Goal: Task Accomplishment & Management: Complete application form

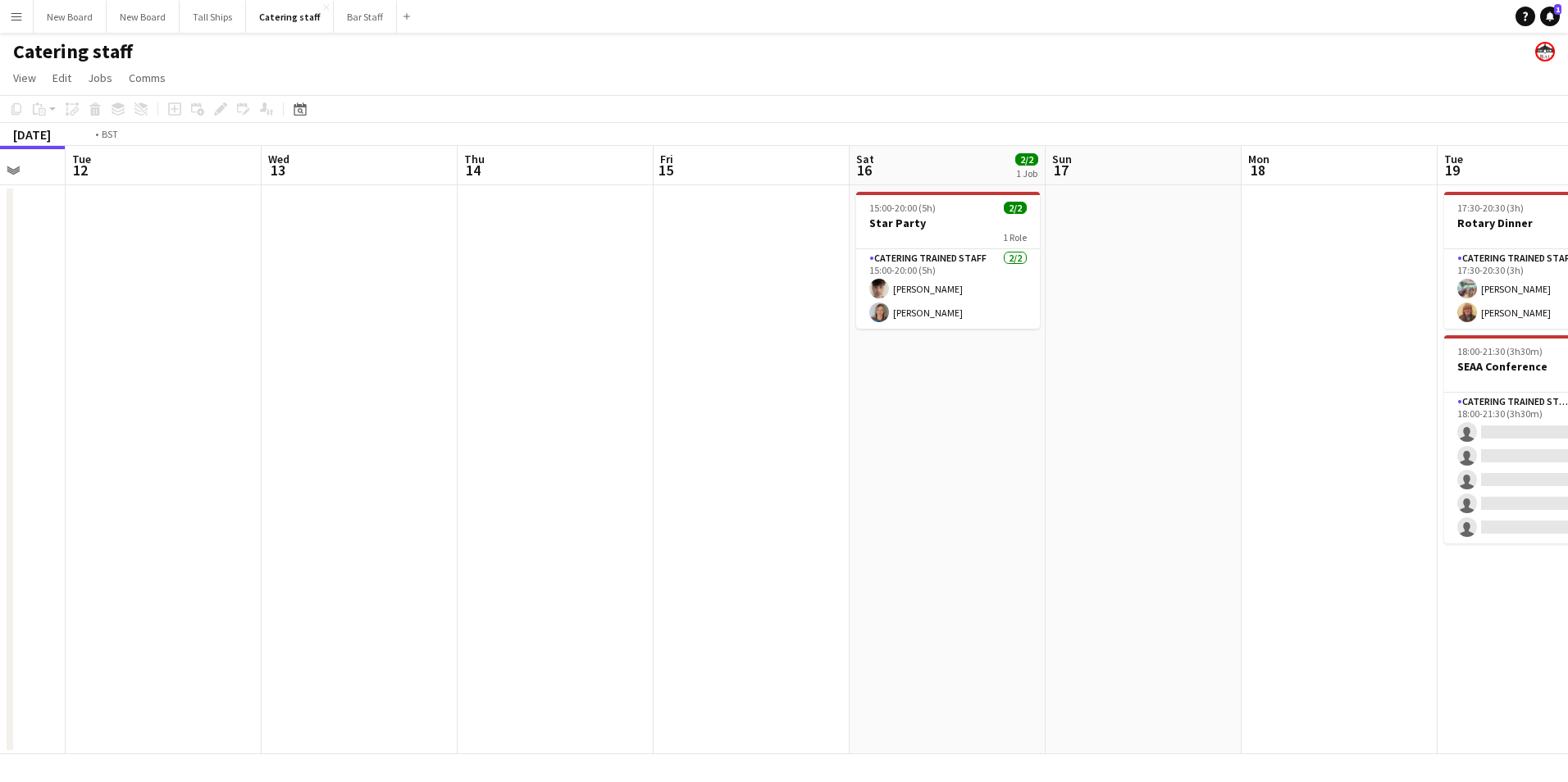
scroll to position [0, 479]
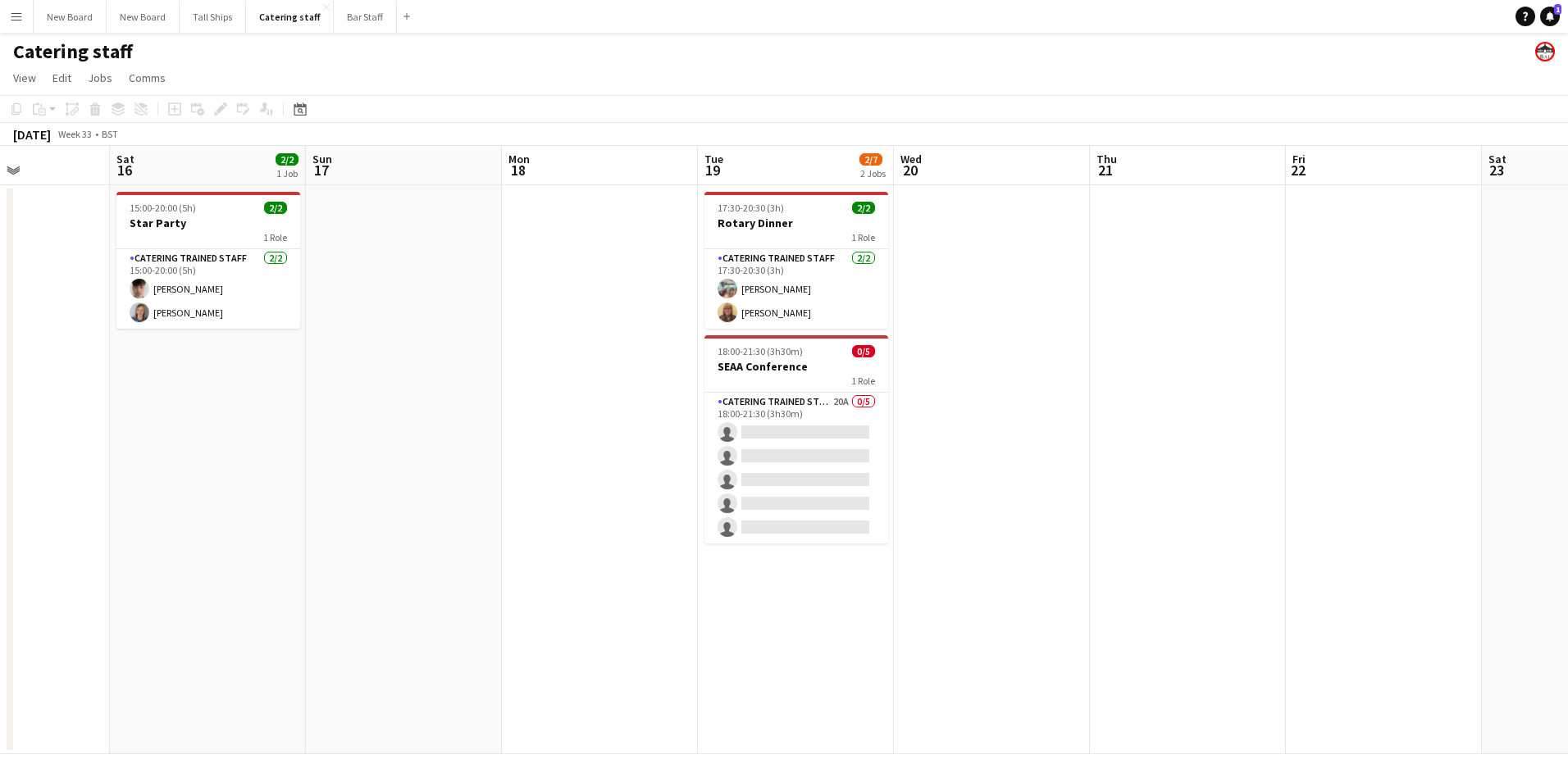
drag, startPoint x: 1329, startPoint y: 491, endPoint x: 263, endPoint y: 573, distance: 1069.1
click at [263, 573] on app-calendar-viewport "Wed 13 Thu 14 Fri 15 Sat 16 2/2 1 Job Sun 17 Mon 18 Tue 19 2/7 2 Jobs Wed 20 Th…" at bounding box center [784, 449] width 1568 height 608
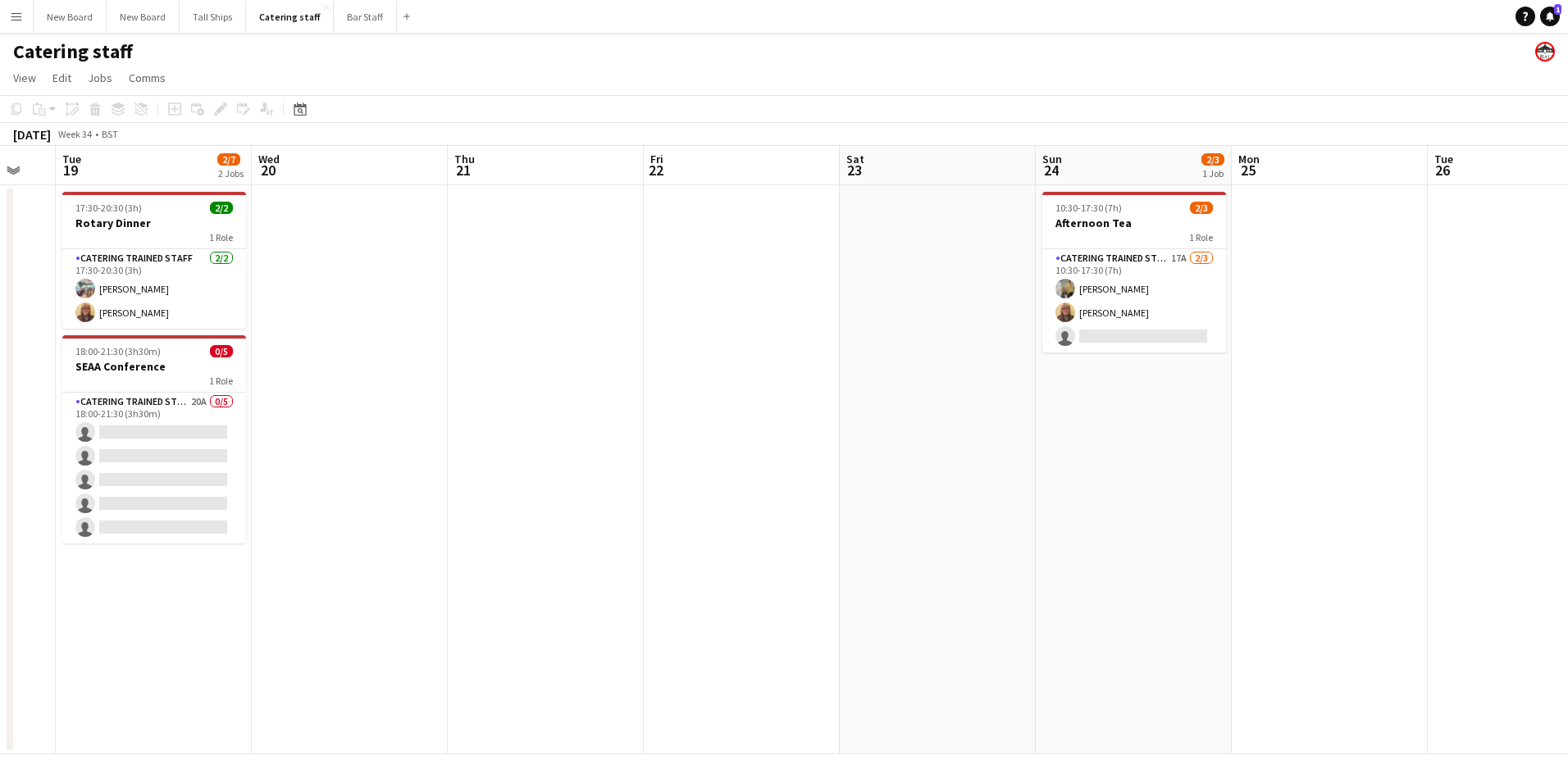
drag, startPoint x: 1439, startPoint y: 467, endPoint x: 794, endPoint y: 495, distance: 645.6
click at [794, 496] on app-calendar-viewport "Sat 16 2/2 1 Job Sun 17 Mon 18 Tue 19 2/7 2 Jobs Wed 20 Thu 21 Fri 22 Sat 23 Su…" at bounding box center [784, 449] width 1568 height 608
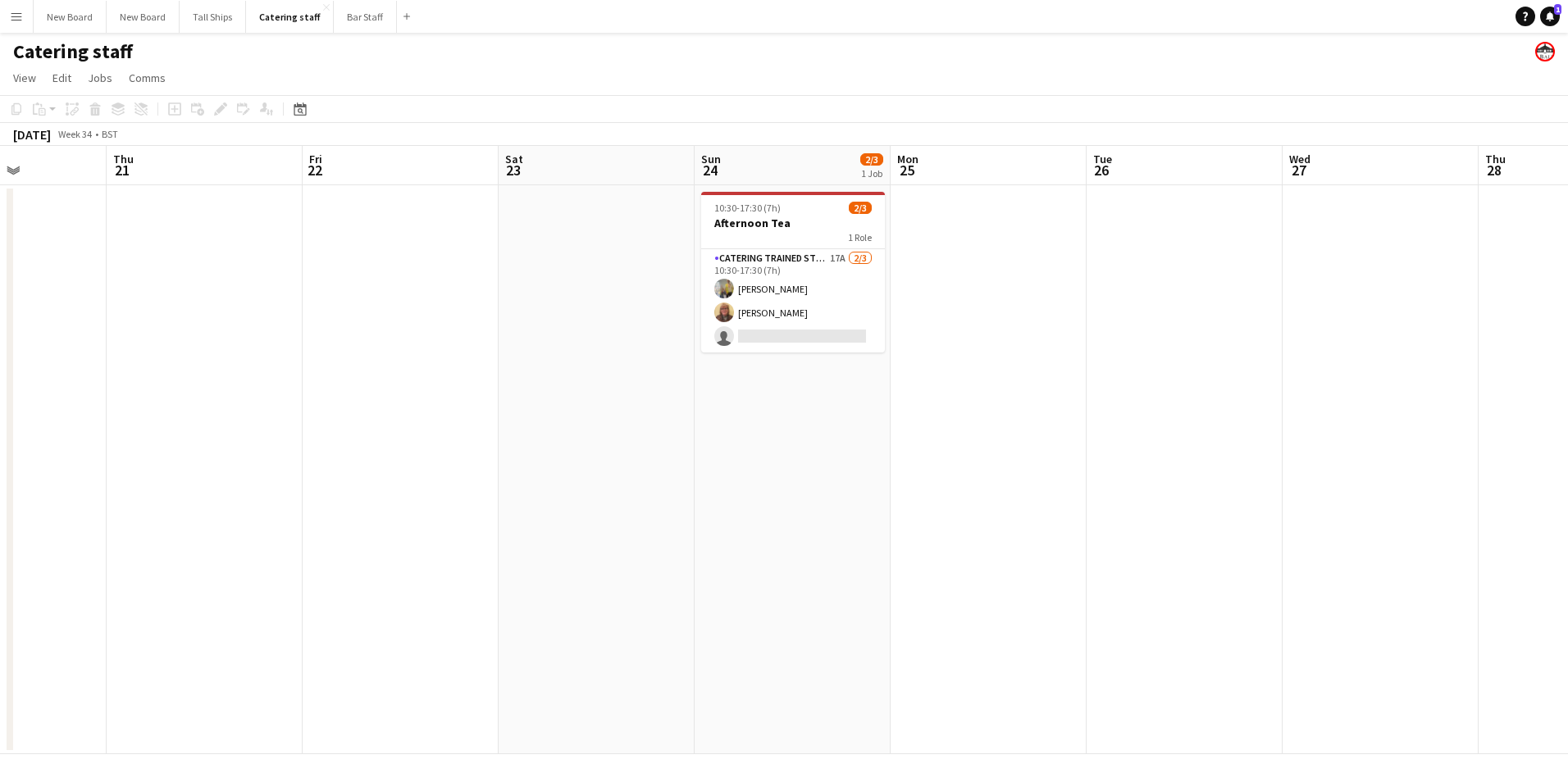
scroll to position [0, 465]
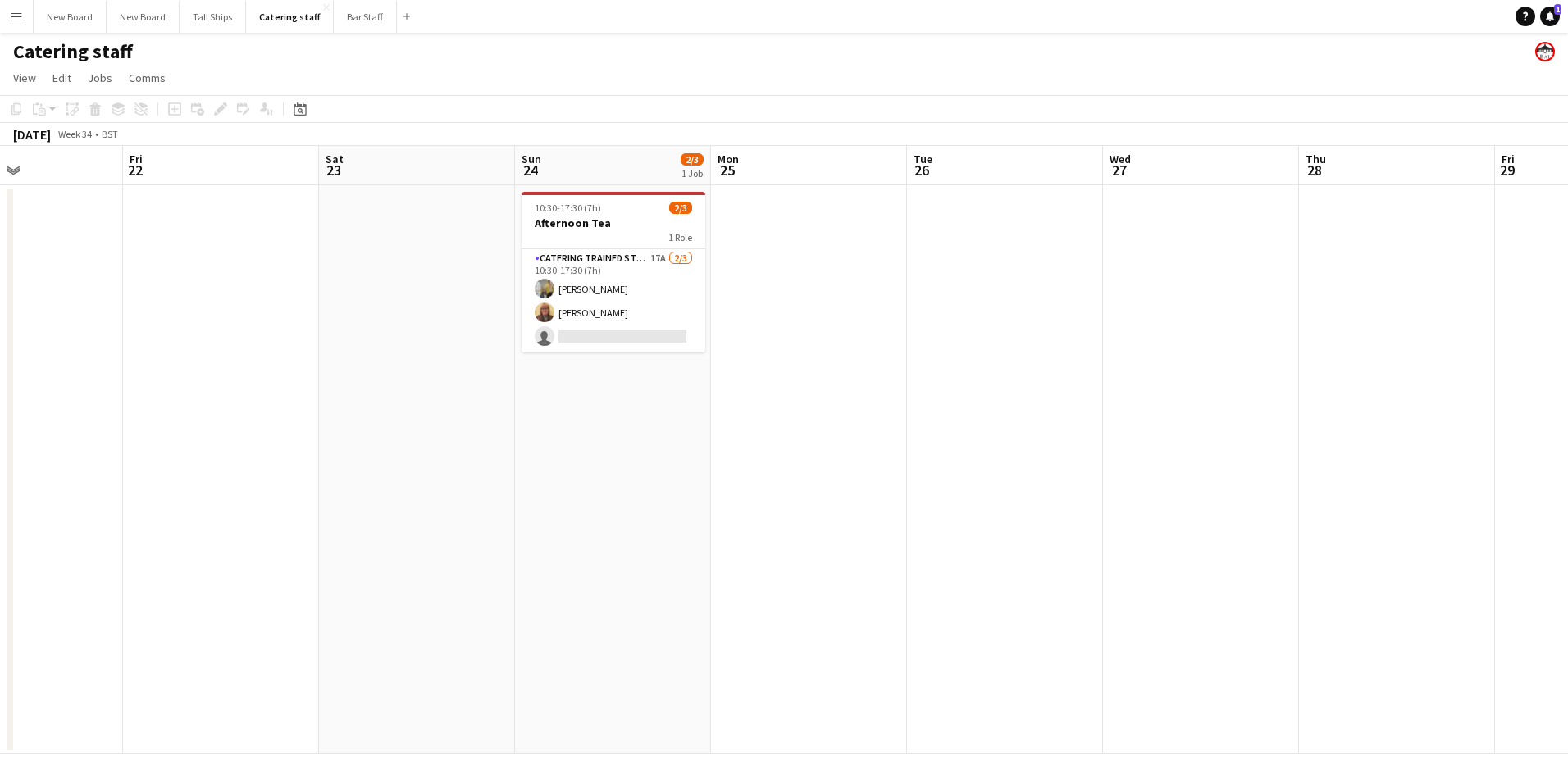
drag, startPoint x: 1270, startPoint y: 481, endPoint x: 753, endPoint y: 446, distance: 518.2
click at [753, 446] on app-calendar-viewport "Tue 19 2/7 2 Jobs Wed 20 Thu 21 Fri 22 Sat 23 Sun 24 2/3 1 Job Mon 25 Tue 26 We…" at bounding box center [784, 449] width 1568 height 608
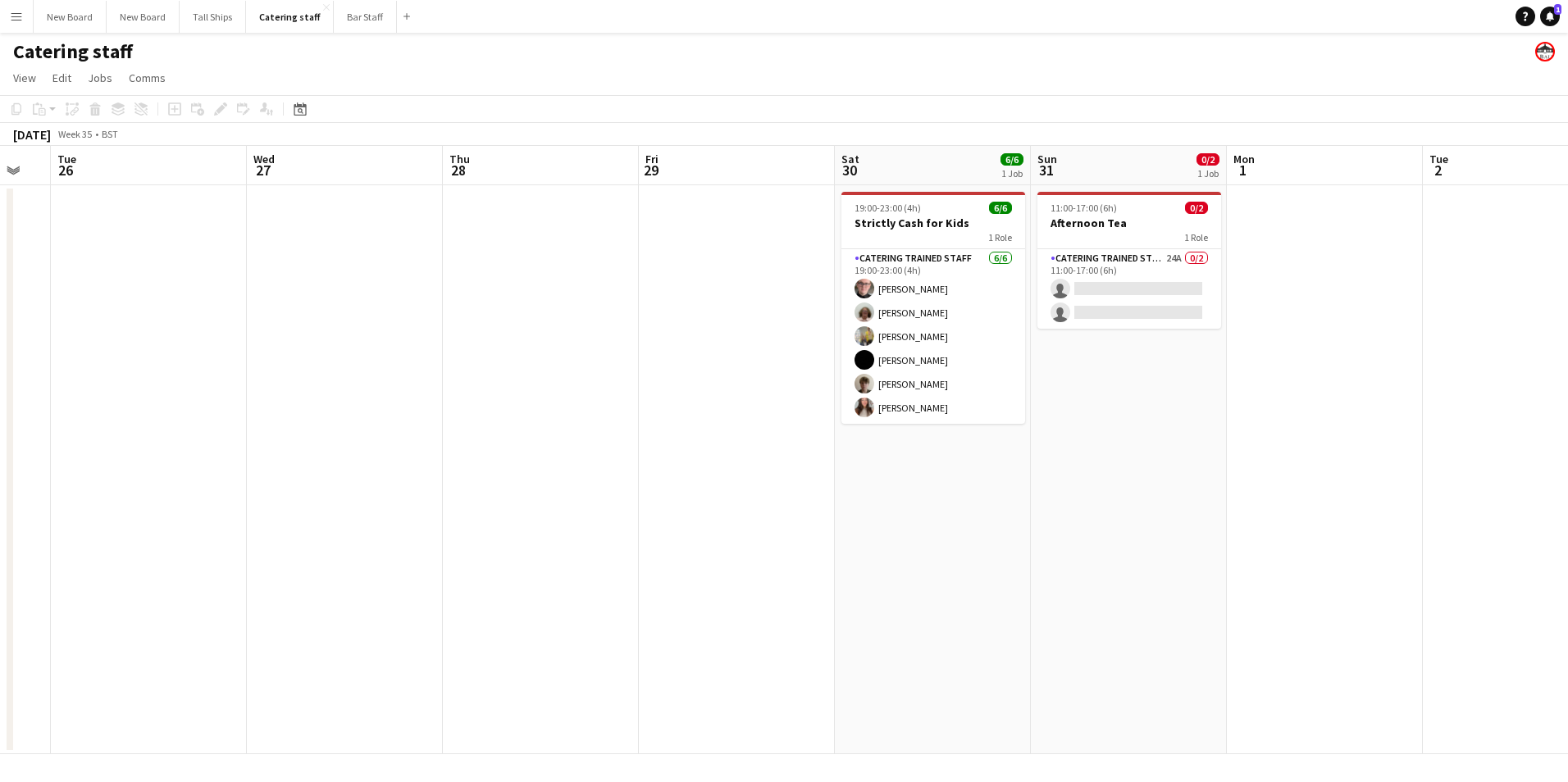
drag, startPoint x: 1438, startPoint y: 489, endPoint x: 580, endPoint y: 465, distance: 858.3
click at [581, 466] on app-calendar-viewport "Sat 23 Sun 24 2/3 1 Job Mon 25 Tue 26 Wed 27 Thu 28 Fri 29 Sat 30 6/6 1 Job Sun…" at bounding box center [784, 449] width 1568 height 608
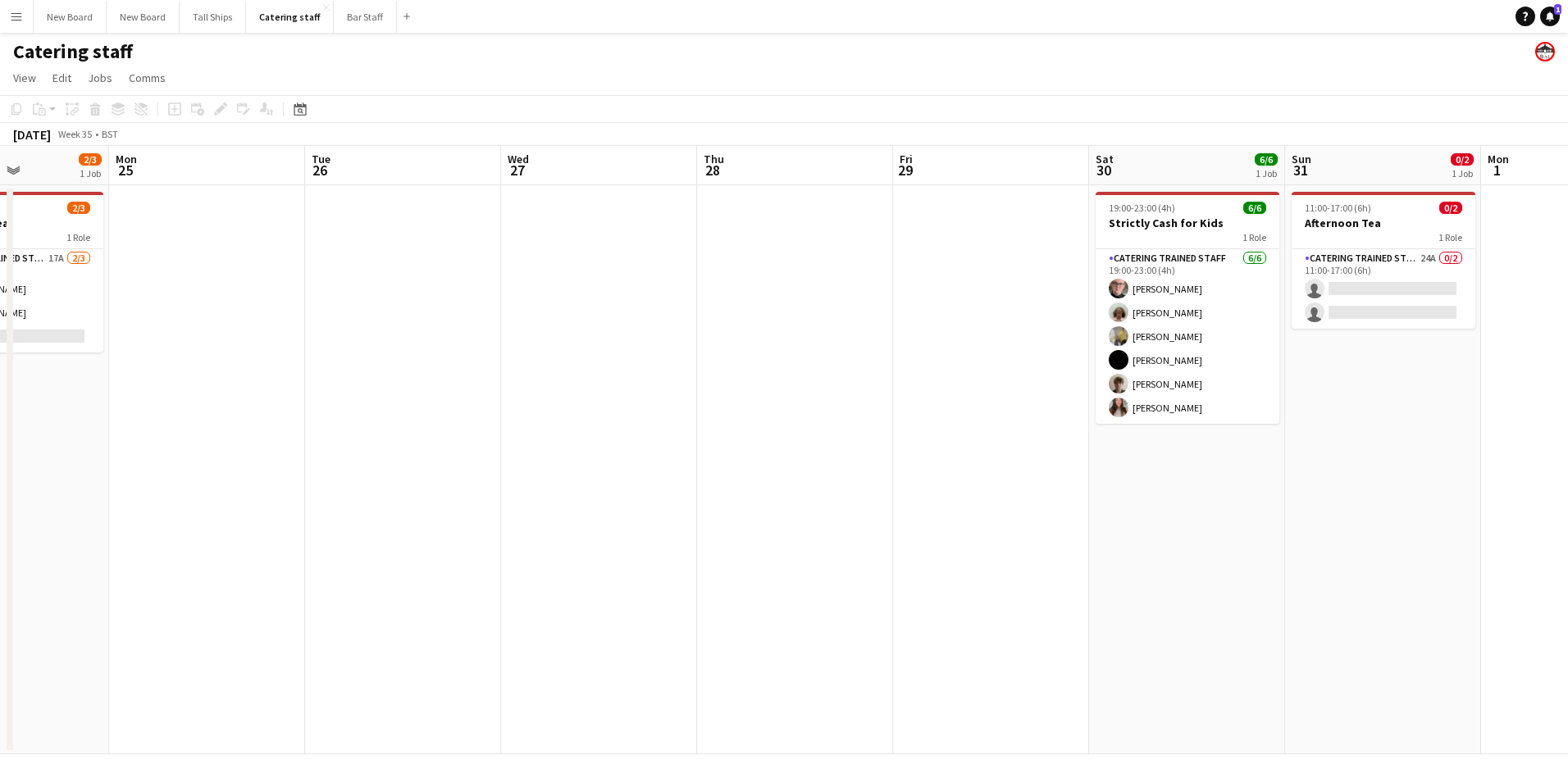
scroll to position [0, 651]
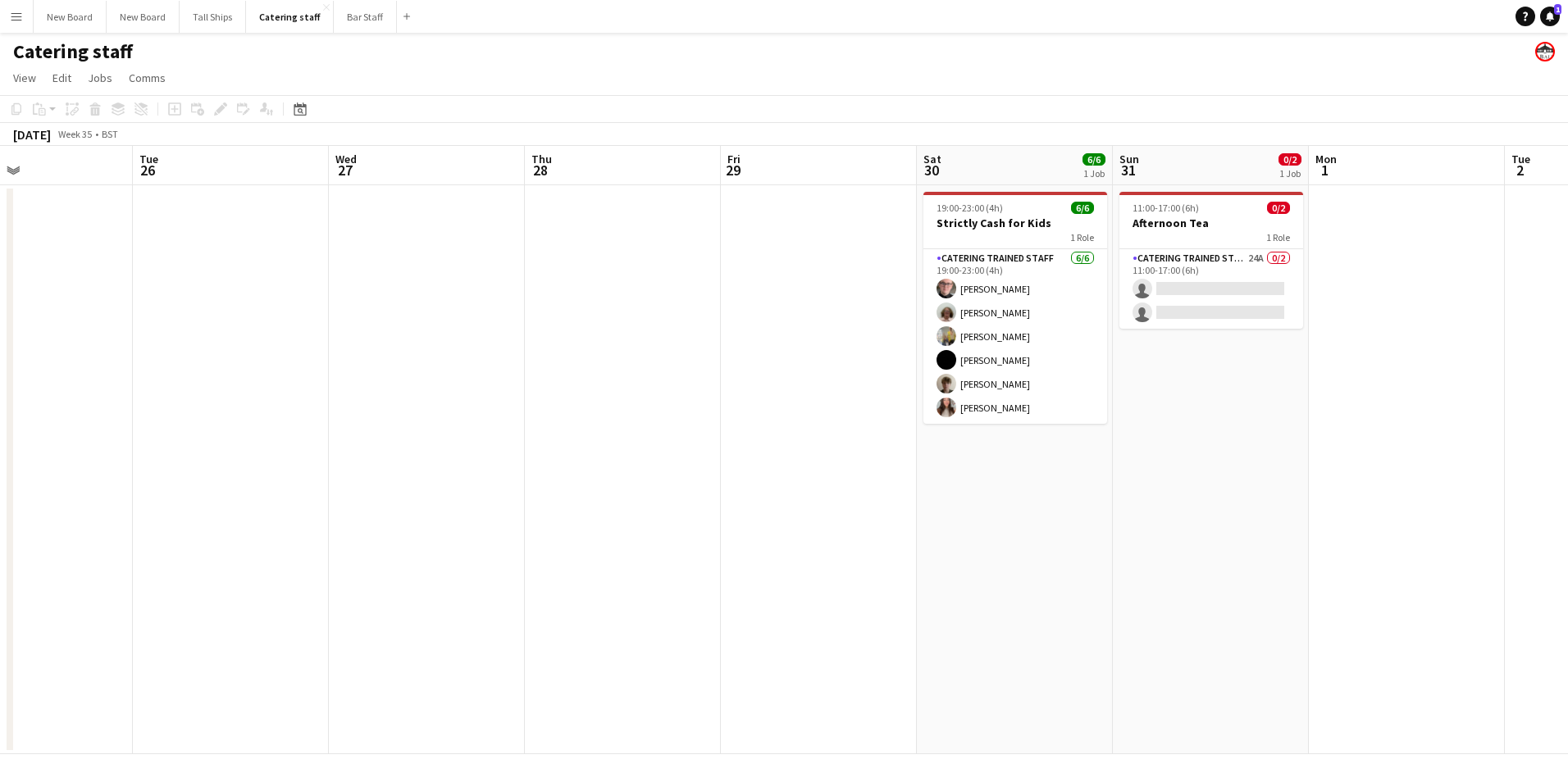
drag, startPoint x: 676, startPoint y: 519, endPoint x: 758, endPoint y: 601, distance: 116.0
click at [758, 601] on app-calendar-viewport "Fri 22 Sat 23 Sun 24 2/3 1 Job Mon 25 Tue 26 Wed 27 Thu 28 Fri 29 Sat 30 6/6 1 …" at bounding box center [784, 449] width 1568 height 608
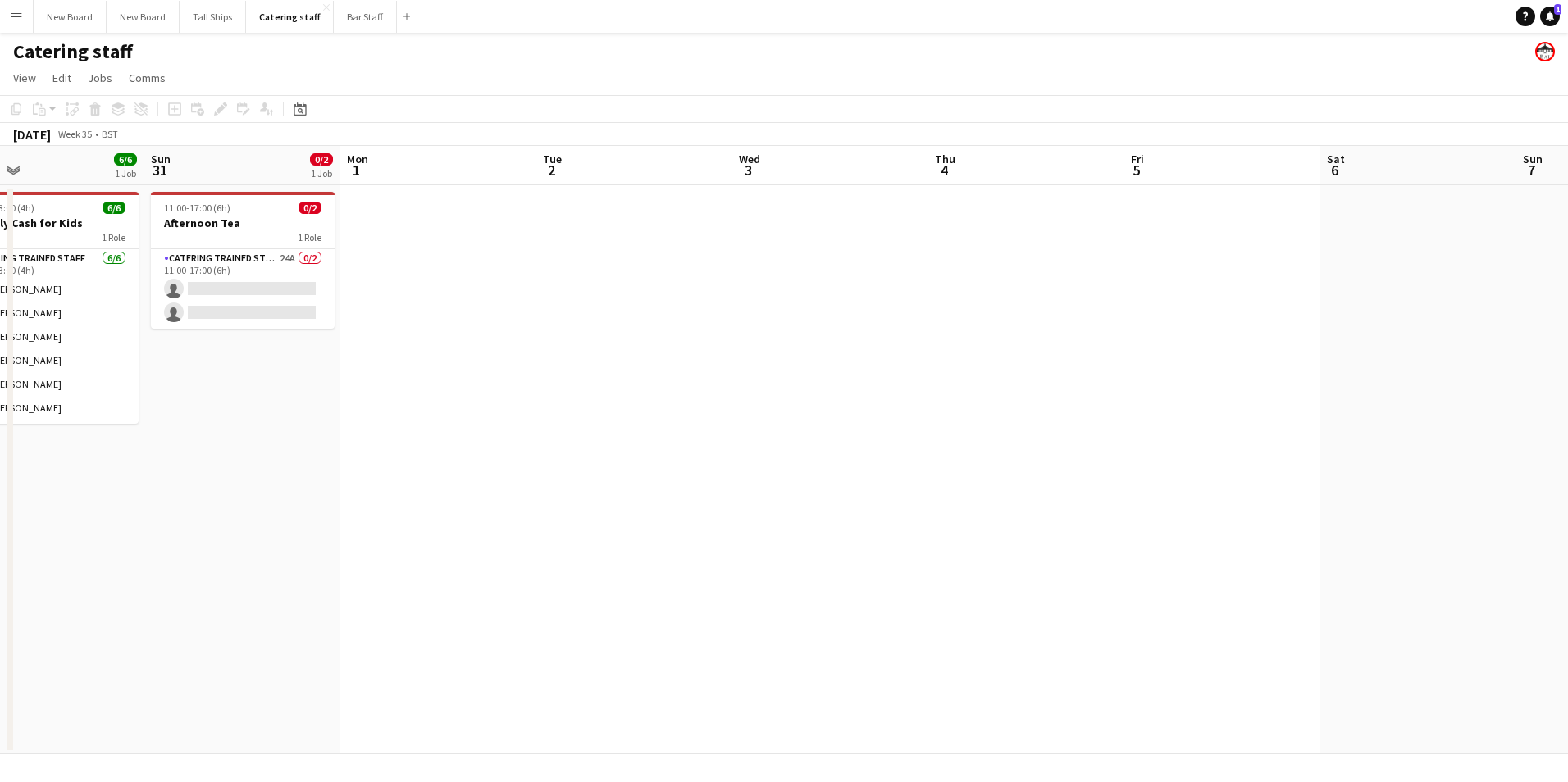
drag, startPoint x: 1524, startPoint y: 538, endPoint x: 873, endPoint y: 486, distance: 653.1
click at [553, 498] on app-calendar-viewport "Wed 27 Thu 28 Fri 29 Sat 30 6/6 1 Job Sun 31 0/2 1 Job Mon 1 Tue 2 Wed 3 Thu 4 …" at bounding box center [784, 449] width 1568 height 608
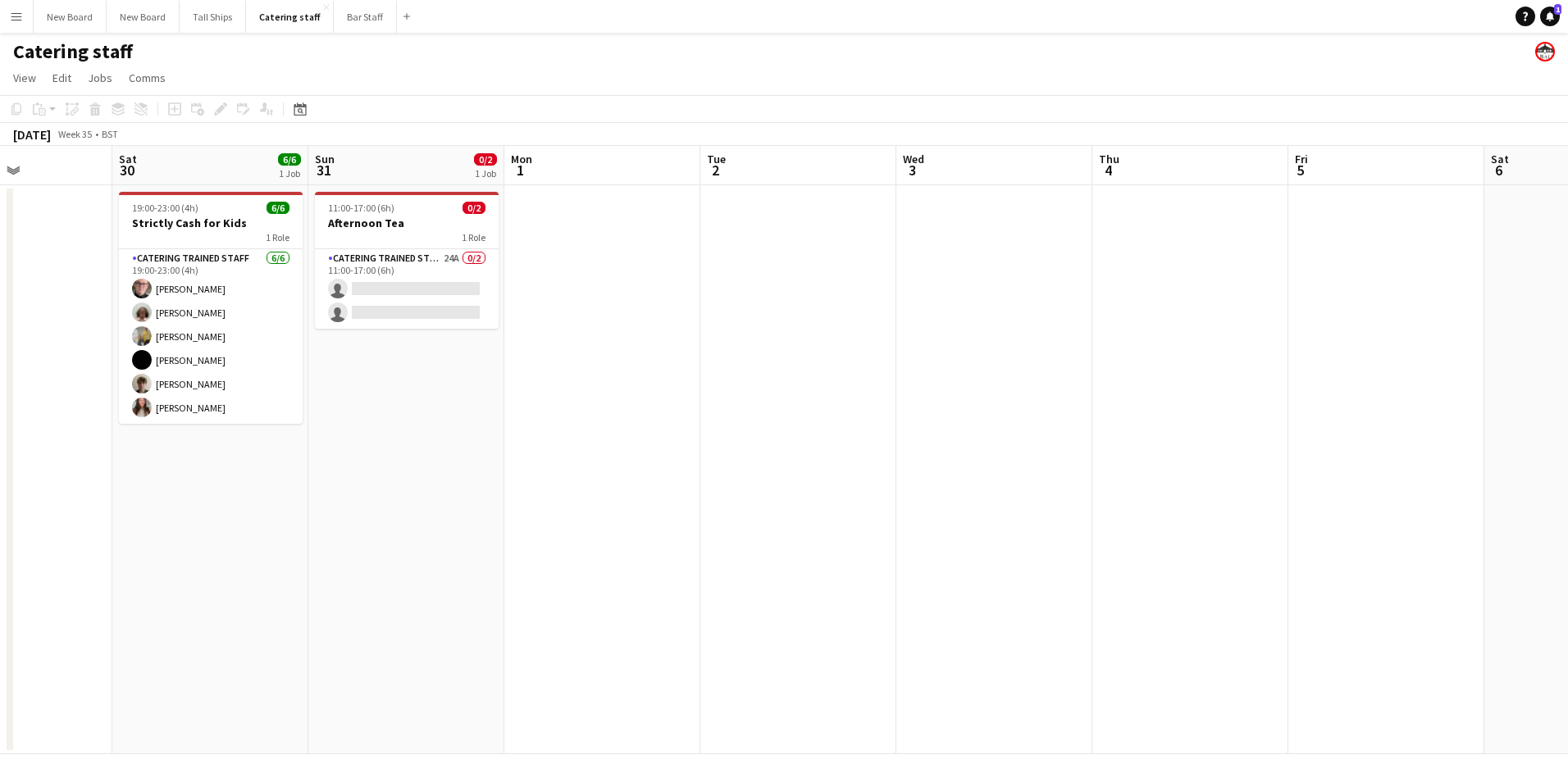
scroll to position [0, 502]
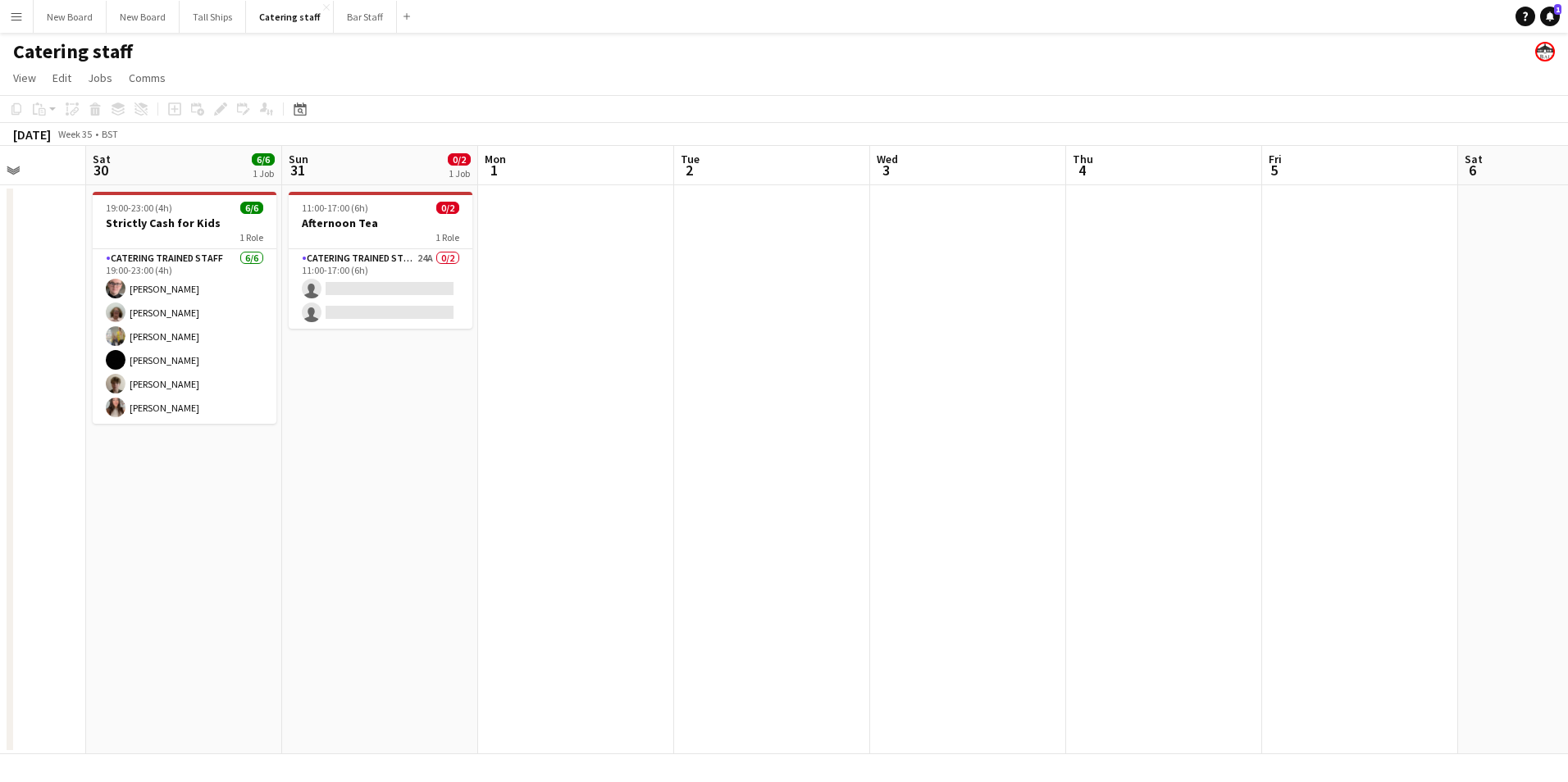
drag, startPoint x: 589, startPoint y: 475, endPoint x: 1316, endPoint y: 512, distance: 727.9
click at [1316, 512] on app-calendar-viewport "Wed 27 Thu 28 Fri 29 Sat 30 6/6 1 Job Sun 31 0/2 1 Job Mon 1 Tue 2 Wed 3 Thu 4 …" at bounding box center [784, 449] width 1568 height 608
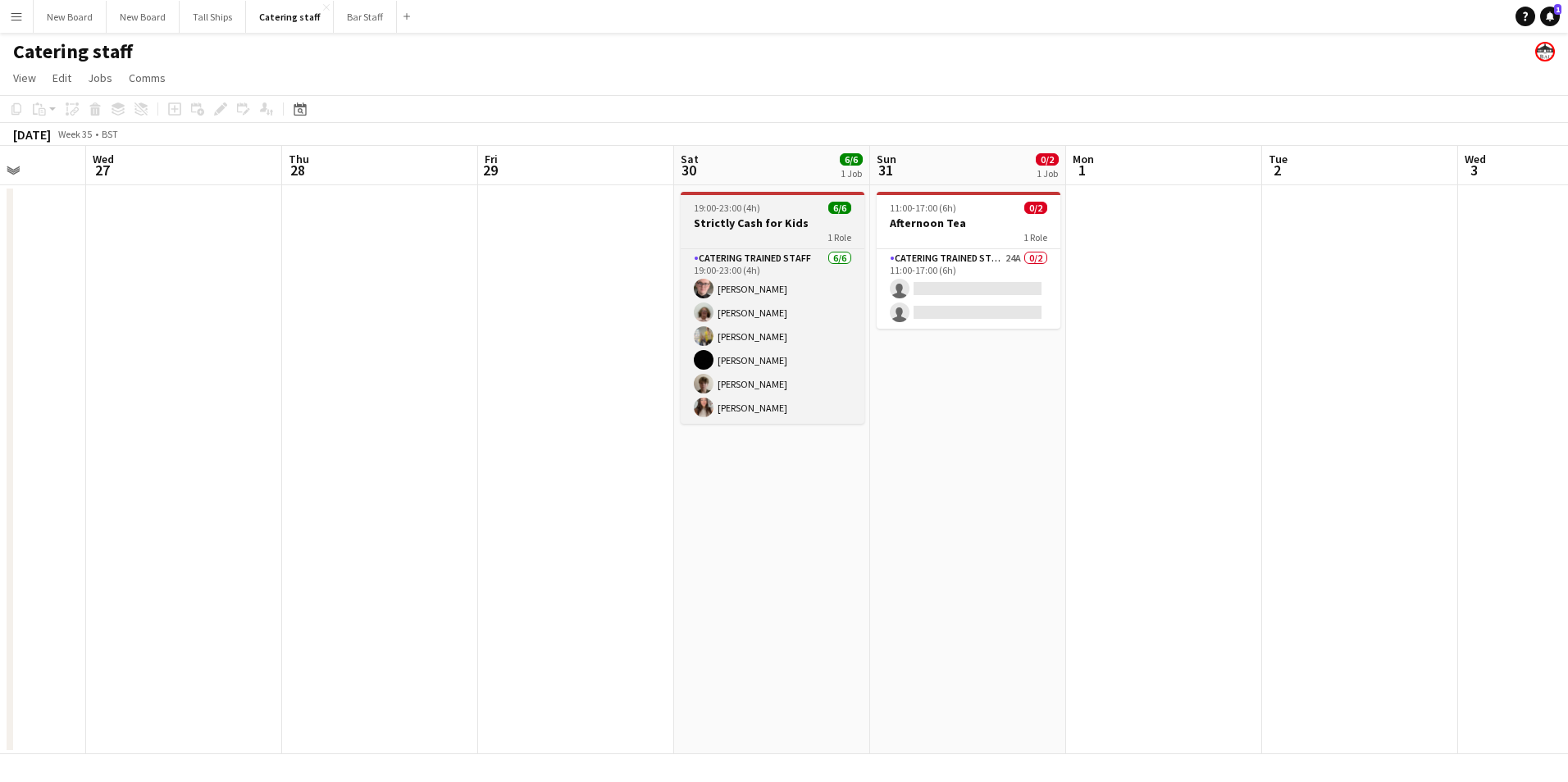
click at [765, 228] on h3 "Strictly Cash for Kids" at bounding box center [772, 223] width 183 height 14
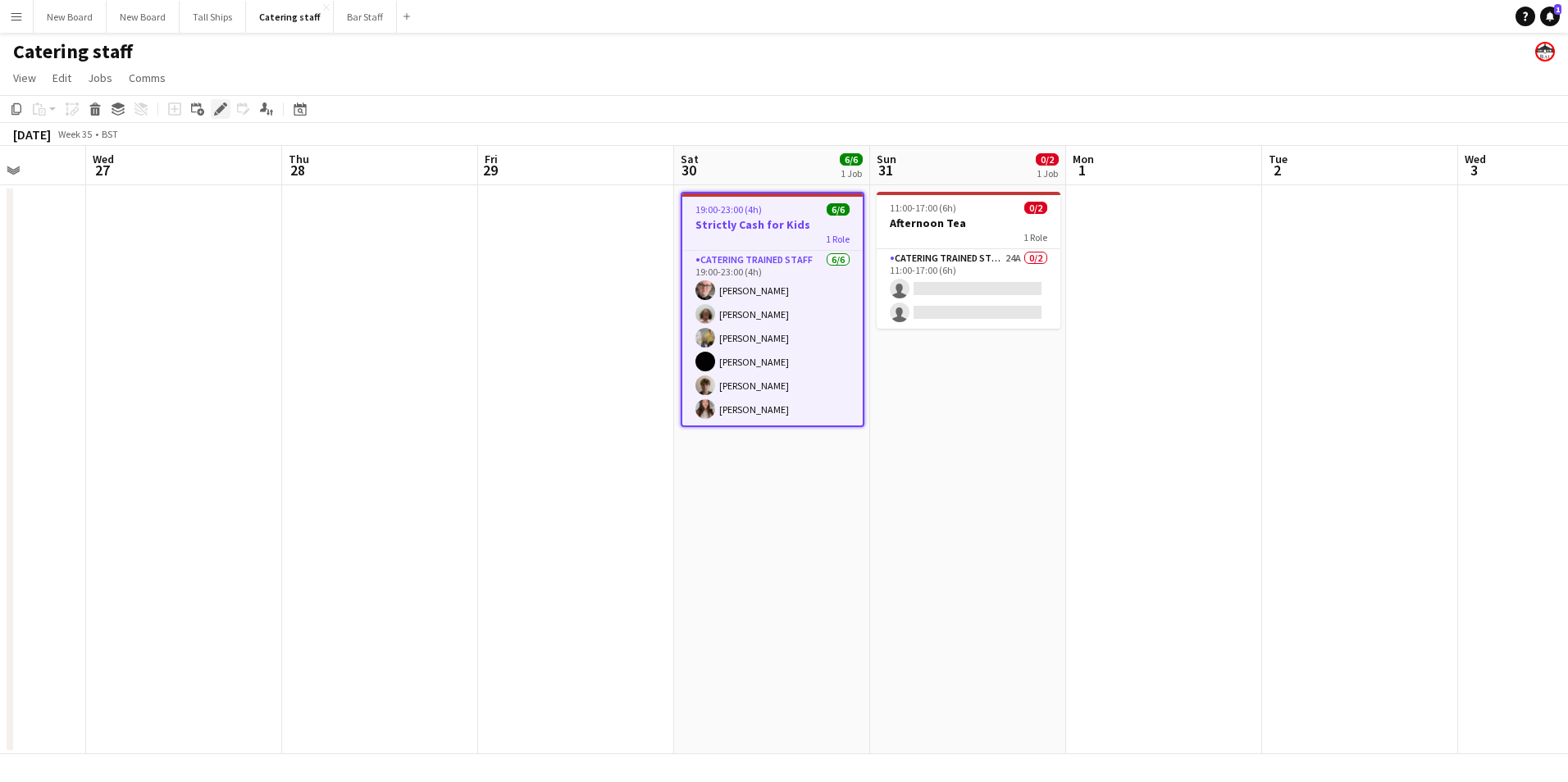
click at [212, 105] on div "Edit" at bounding box center [220, 108] width 20 height 20
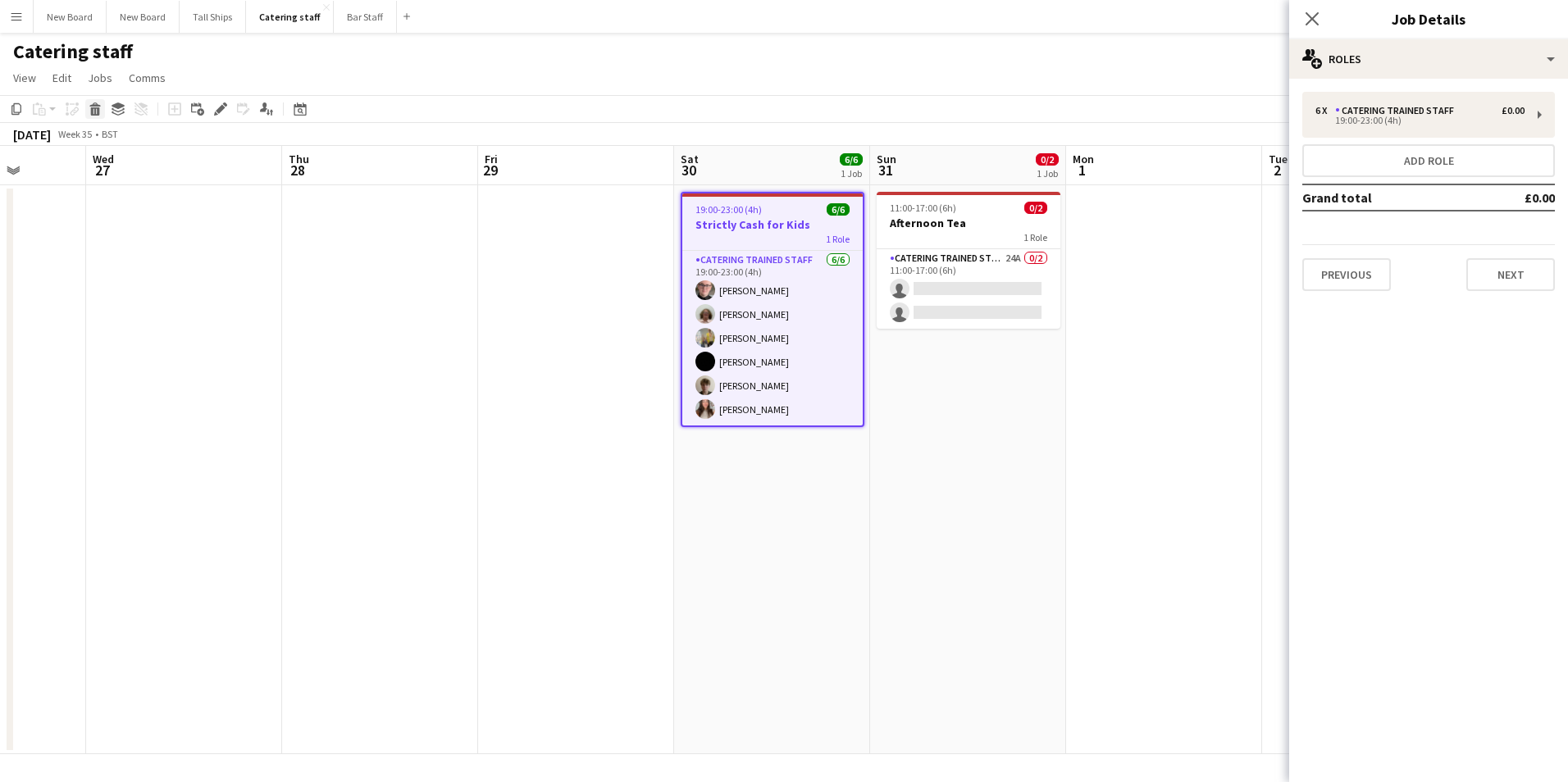
click at [96, 107] on icon at bounding box center [95, 104] width 10 height 4
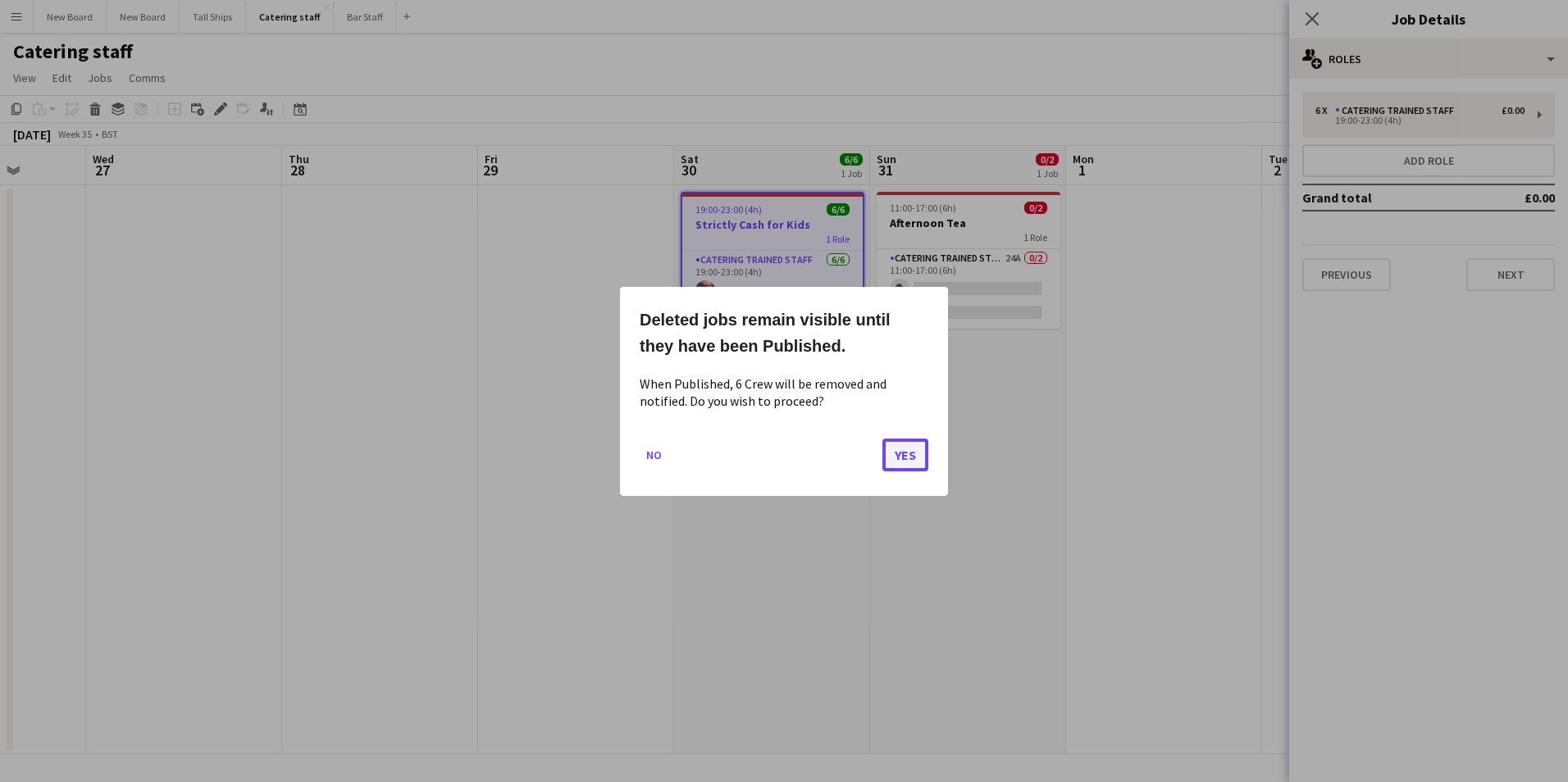
click at [903, 455] on button "Yes" at bounding box center [906, 454] width 46 height 32
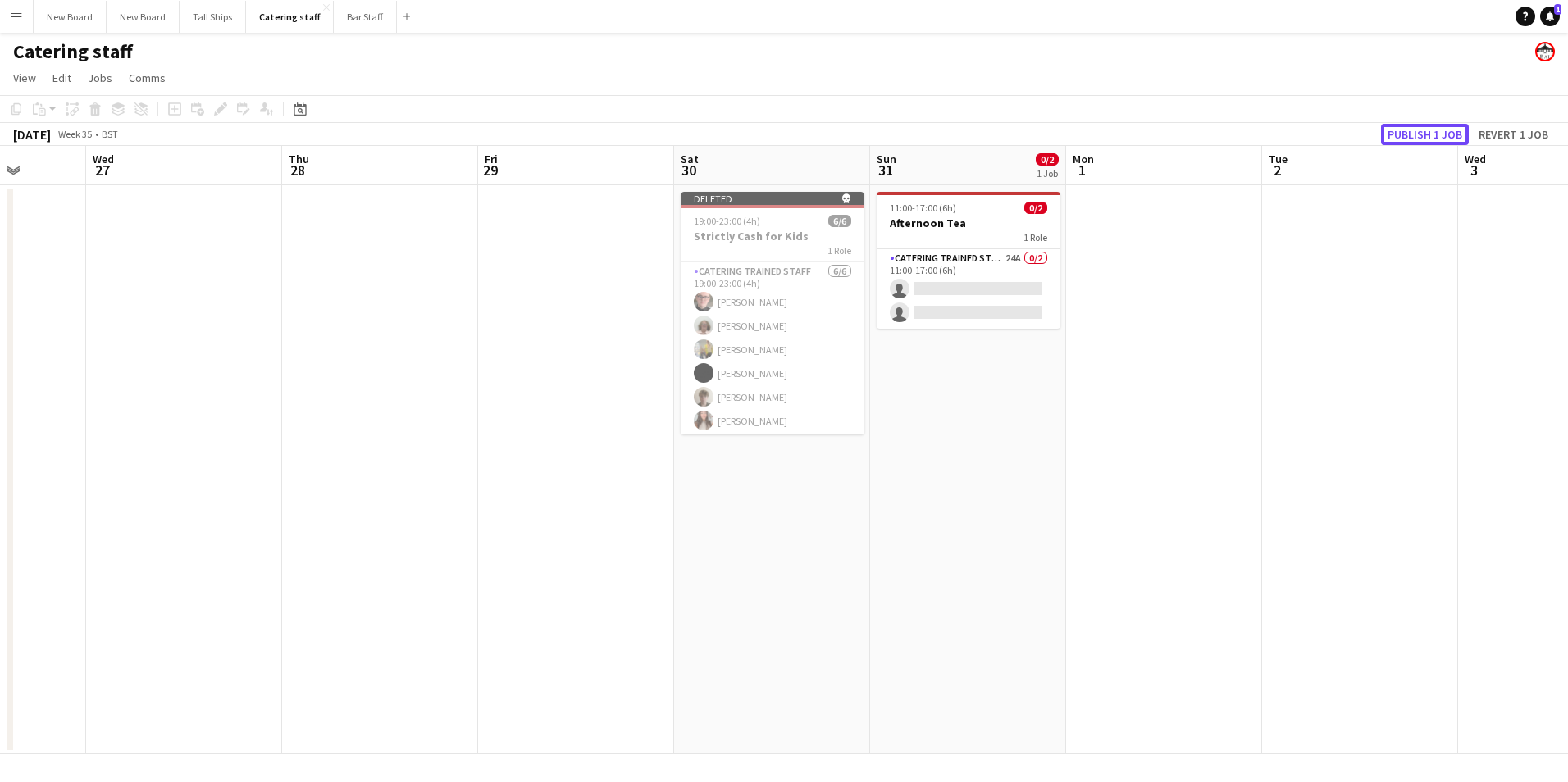
click at [1434, 127] on button "Publish 1 job" at bounding box center [1425, 134] width 88 height 21
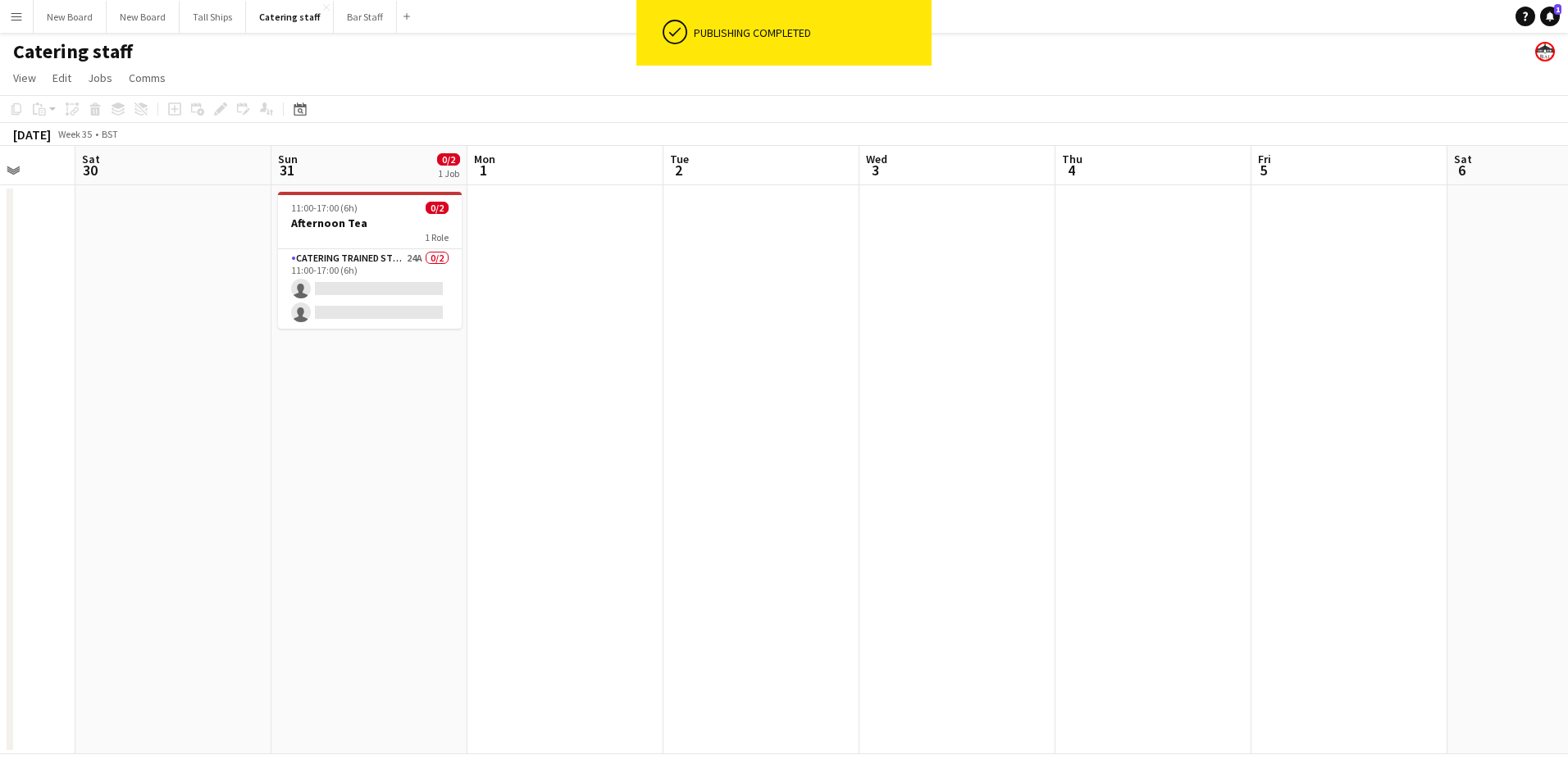
drag, startPoint x: 1325, startPoint y: 590, endPoint x: 530, endPoint y: 607, distance: 795.2
click at [530, 611] on app-calendar-viewport "Wed 27 Thu 28 Fri 29 Sat 30 Sun 31 0/2 1 Job Mon 1 Tue 2 Wed 3 Thu 4 Fri 5 Sat …" at bounding box center [784, 449] width 1568 height 608
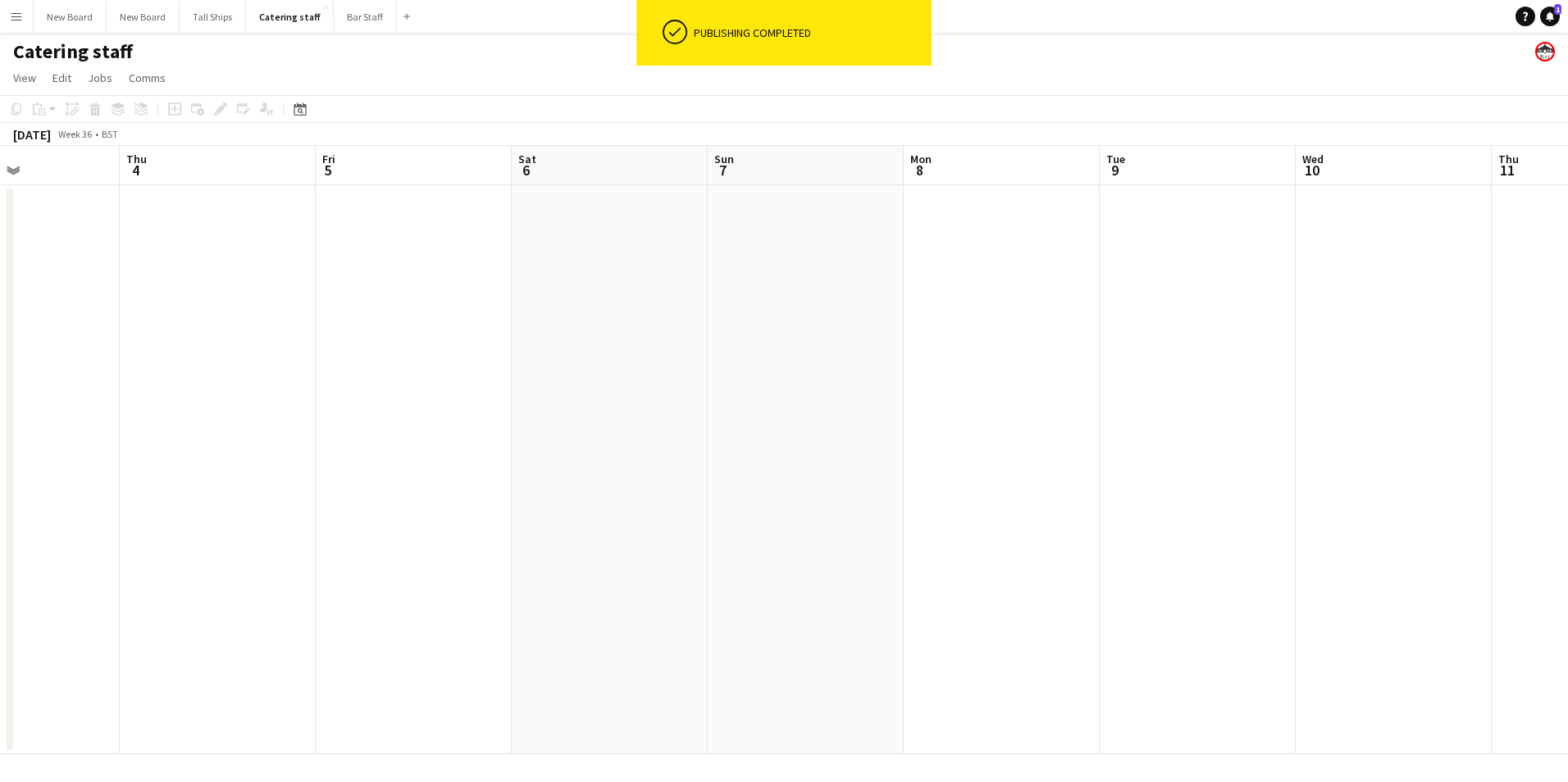
drag, startPoint x: 1491, startPoint y: 565, endPoint x: 942, endPoint y: 600, distance: 550.1
click at [726, 601] on app-calendar-viewport "Sun 31 0/2 1 Job Mon 1 Tue 2 Wed 3 Thu 4 Fri 5 Sat 6 Sun 7 Mon 8 Tue 9 Wed 10 T…" at bounding box center [784, 449] width 1568 height 608
drag, startPoint x: 1437, startPoint y: 586, endPoint x: 637, endPoint y: 586, distance: 800.0
click at [637, 586] on app-calendar-viewport "Mon 1 Tue 2 Wed 3 Thu 4 Fri 5 Sat 6 Sun 7 Mon 8 Tue 9 Wed 10 Thu 11 Fri 12 Sat …" at bounding box center [784, 449] width 1568 height 608
drag, startPoint x: 1463, startPoint y: 563, endPoint x: 539, endPoint y: 547, distance: 924.1
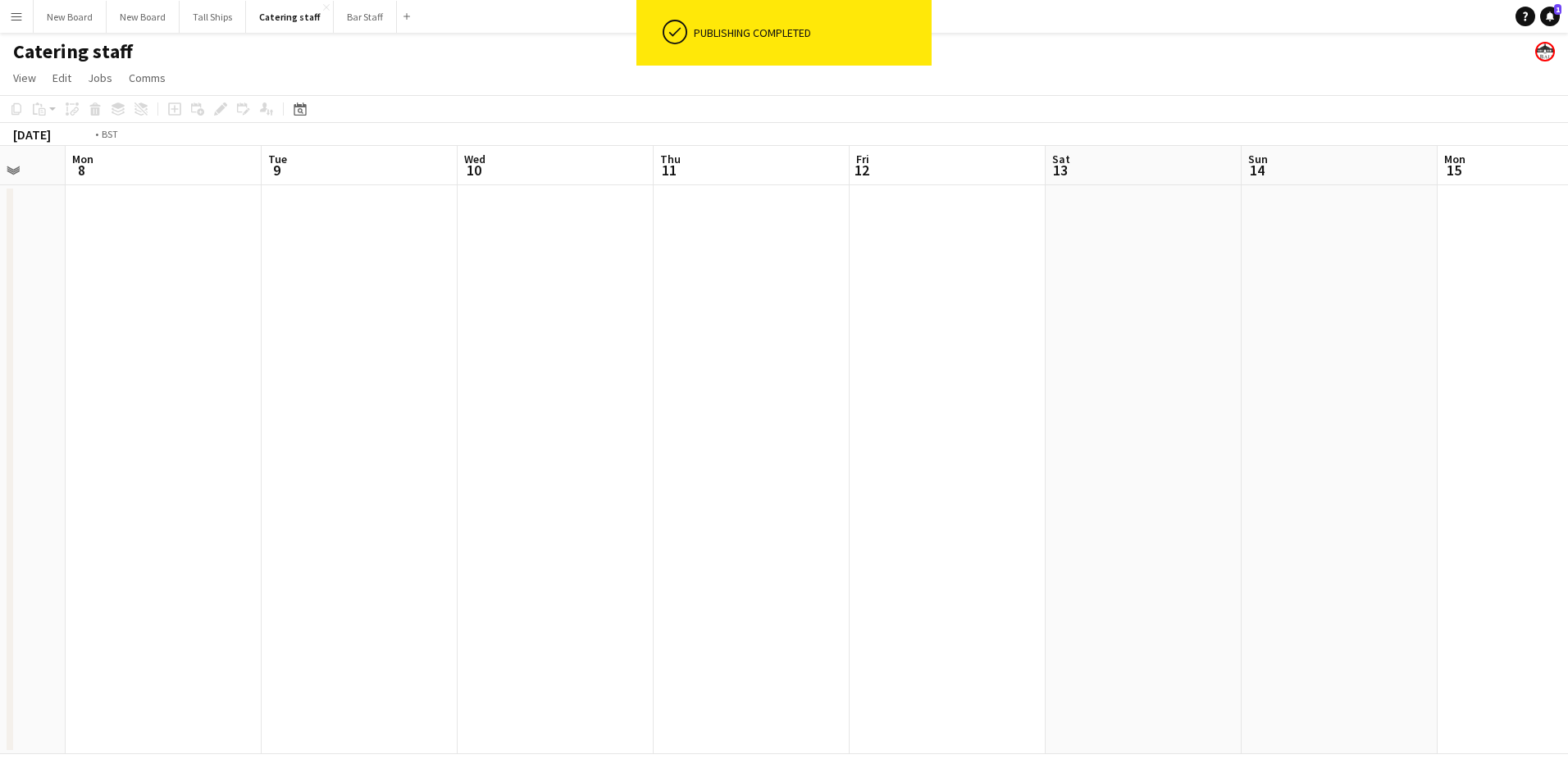
click at [534, 550] on app-calendar-viewport "Fri 5 Sat 6 Sun 7 Mon 8 Tue 9 Wed 10 Thu 11 Fri 12 Sat 13 Sun 14 Mon 15 Tue 16 …" at bounding box center [784, 449] width 1568 height 608
drag, startPoint x: 1320, startPoint y: 512, endPoint x: 890, endPoint y: 582, distance: 435.7
click at [410, 532] on app-calendar-viewport "Sun 14 Mon 15 Tue 16 Wed 17 Thu 18 Fri 19 Sat 20 Sun 21 Mon 22 Tue 23 Wed 24 Th…" at bounding box center [784, 449] width 1568 height 608
drag, startPoint x: 1468, startPoint y: 580, endPoint x: 818, endPoint y: 549, distance: 650.7
click at [428, 565] on app-calendar-viewport "Tue 16 Wed 17 Thu 18 Fri 19 Sat 20 Sun 21 Mon 22 Tue 23 Wed 24 Thu 25 Fri 26 Sa…" at bounding box center [784, 449] width 1568 height 608
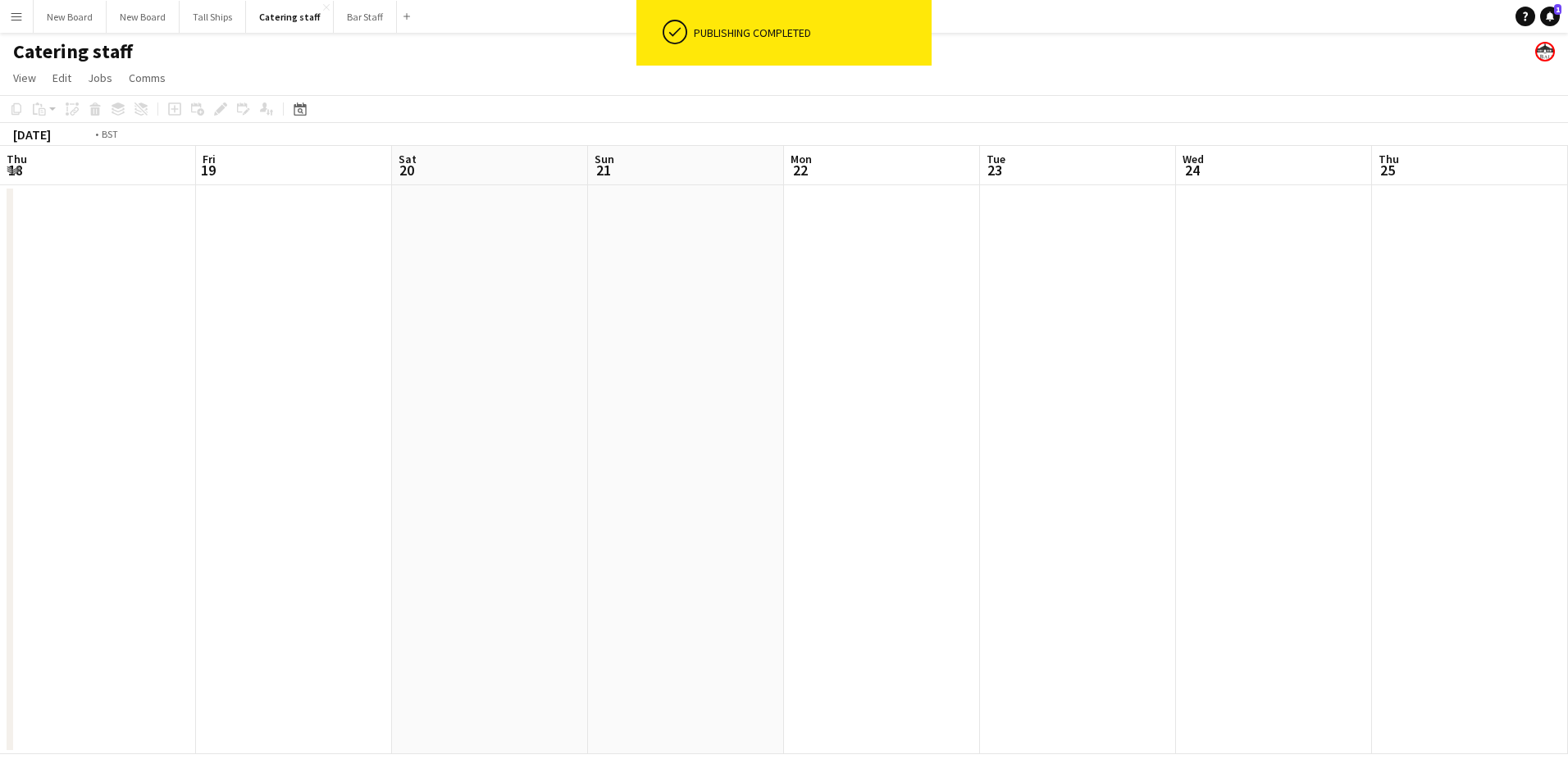
scroll to position [0, 490]
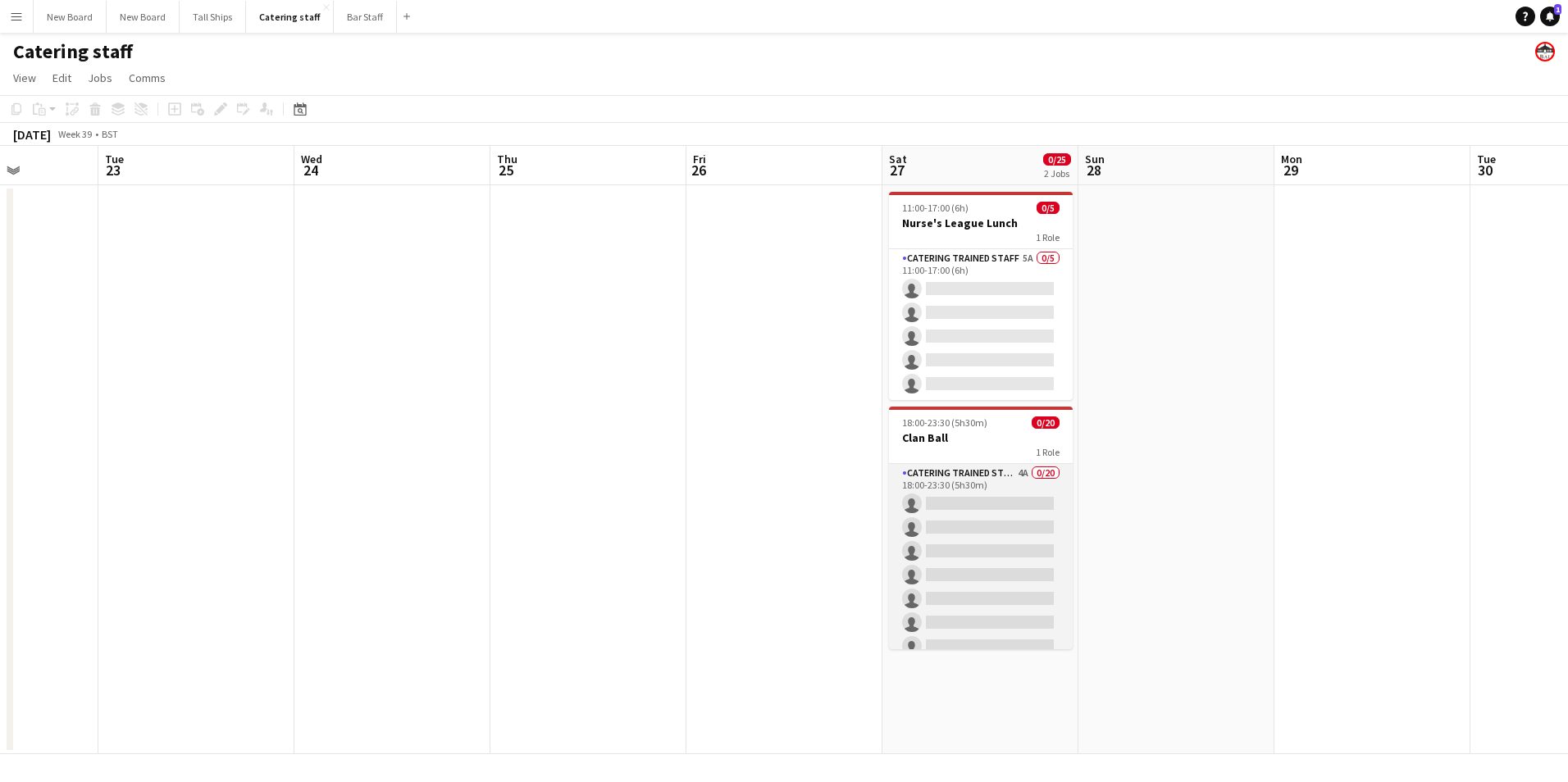
click at [942, 499] on app-card-role "Catering trained staff 4A 0/20 18:00-23:30 (5h30m) single-neutral-actions singl…" at bounding box center [980, 717] width 183 height 507
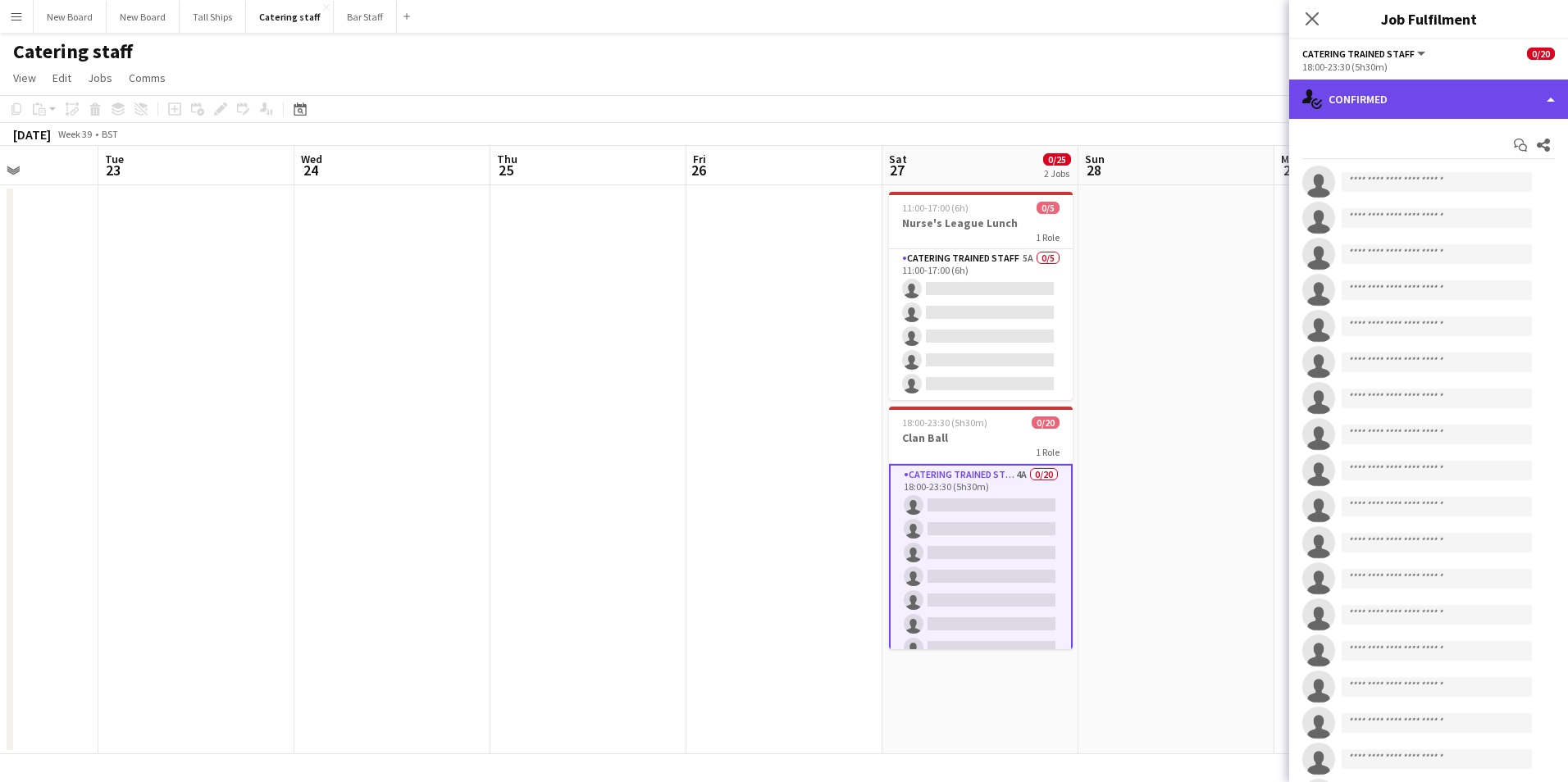
click at [1438, 93] on div "single-neutral-actions-check-2 Confirmed" at bounding box center [1429, 99] width 279 height 39
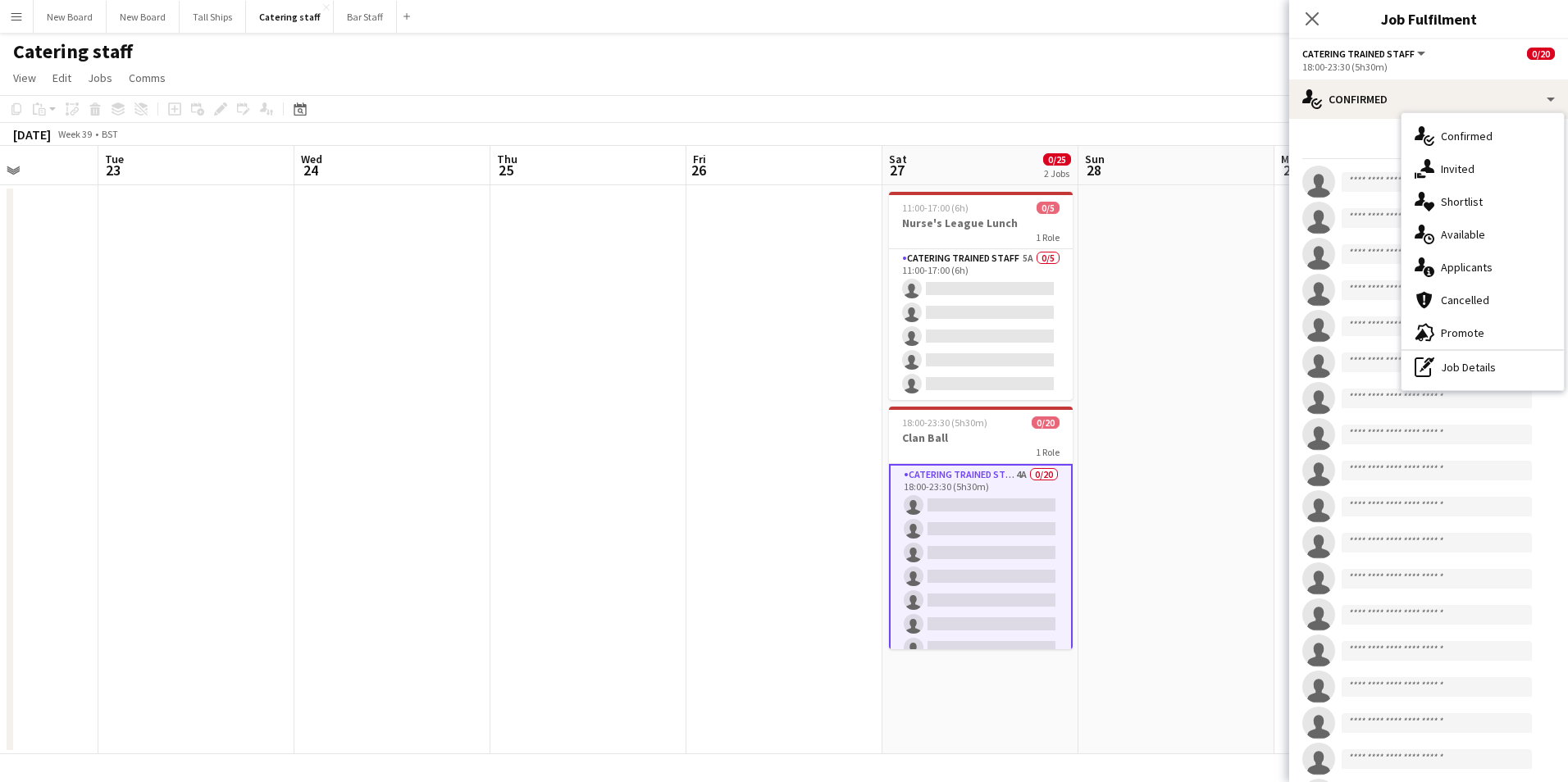
click at [1471, 263] on div "single-neutral-actions-information Applicants" at bounding box center [1483, 267] width 162 height 32
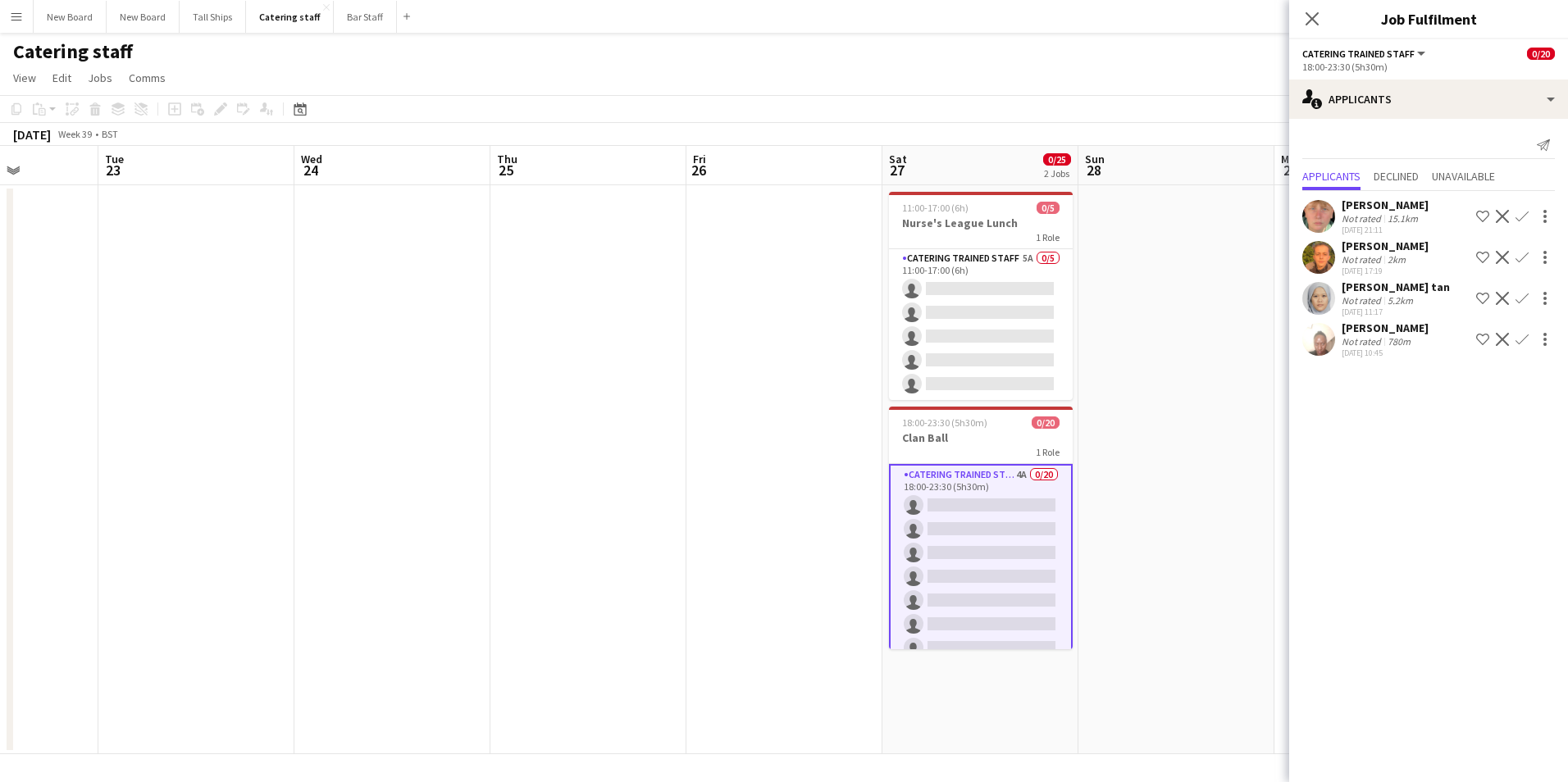
click at [1524, 254] on app-icon "Confirm" at bounding box center [1522, 257] width 13 height 13
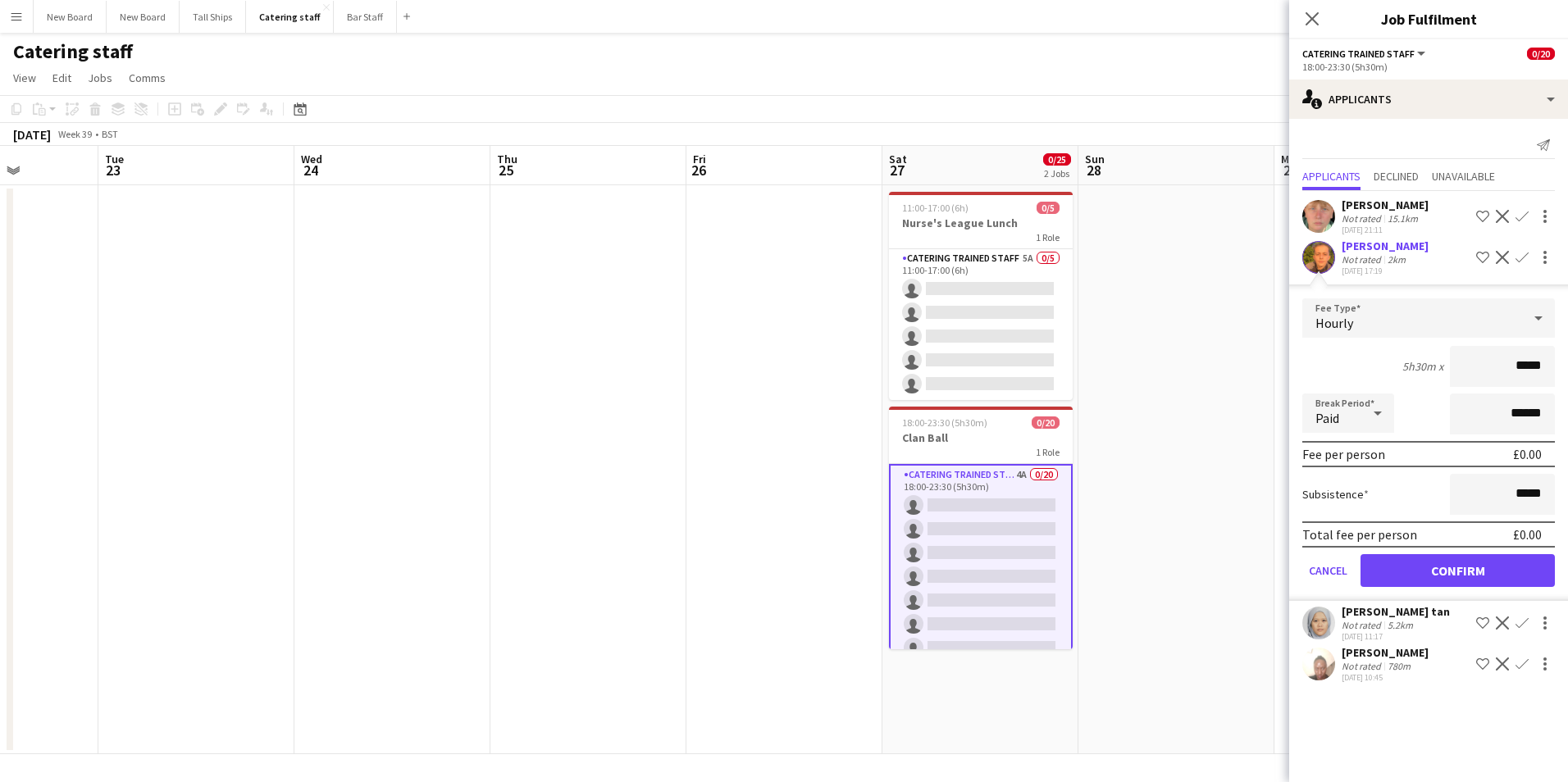
click at [1436, 593] on form "Fee Type Hourly 5h30m x ***** Break Period Paid ****** Fee per person £0.00 Sub…" at bounding box center [1429, 449] width 279 height 303
drag, startPoint x: 1436, startPoint y: 593, endPoint x: 1418, endPoint y: 572, distance: 27.7
click at [1418, 568] on button "Confirm" at bounding box center [1458, 571] width 195 height 32
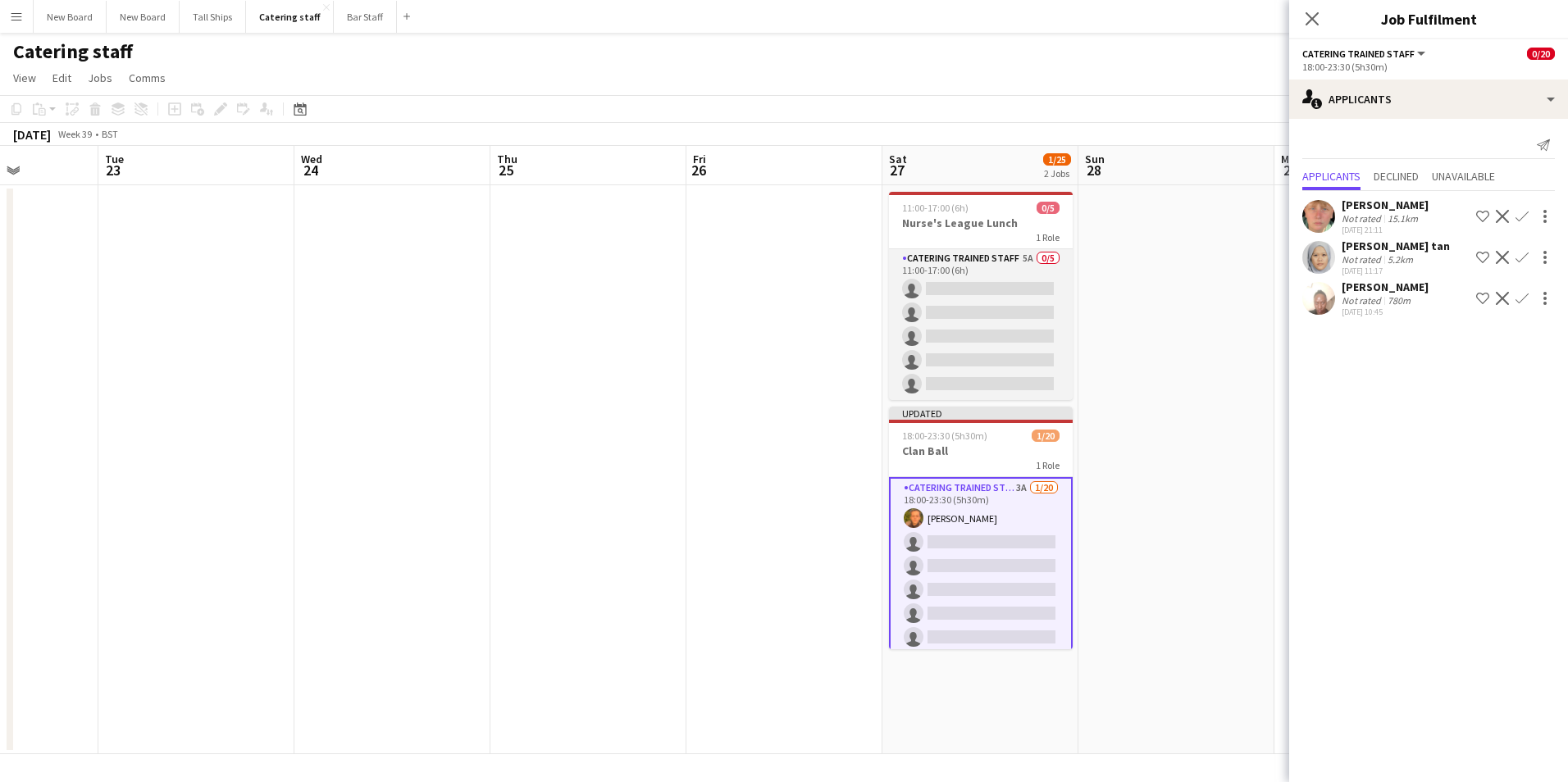
click at [1035, 283] on app-card-role "Catering trained staff 5A 0/5 11:00-17:00 (6h) single-neutral-actions single-ne…" at bounding box center [980, 324] width 183 height 151
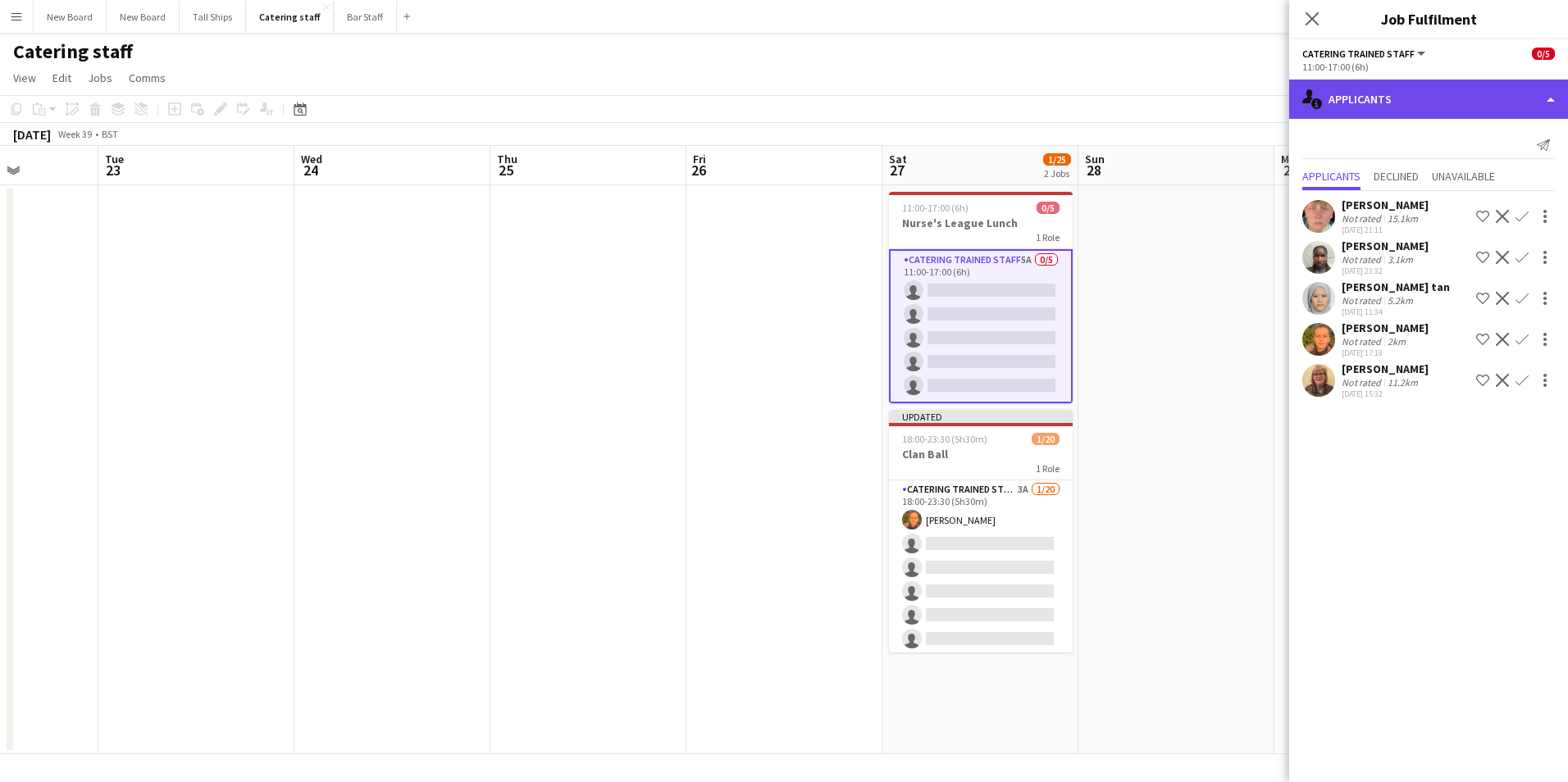
click at [1450, 94] on div "single-neutral-actions-information Applicants" at bounding box center [1429, 99] width 279 height 39
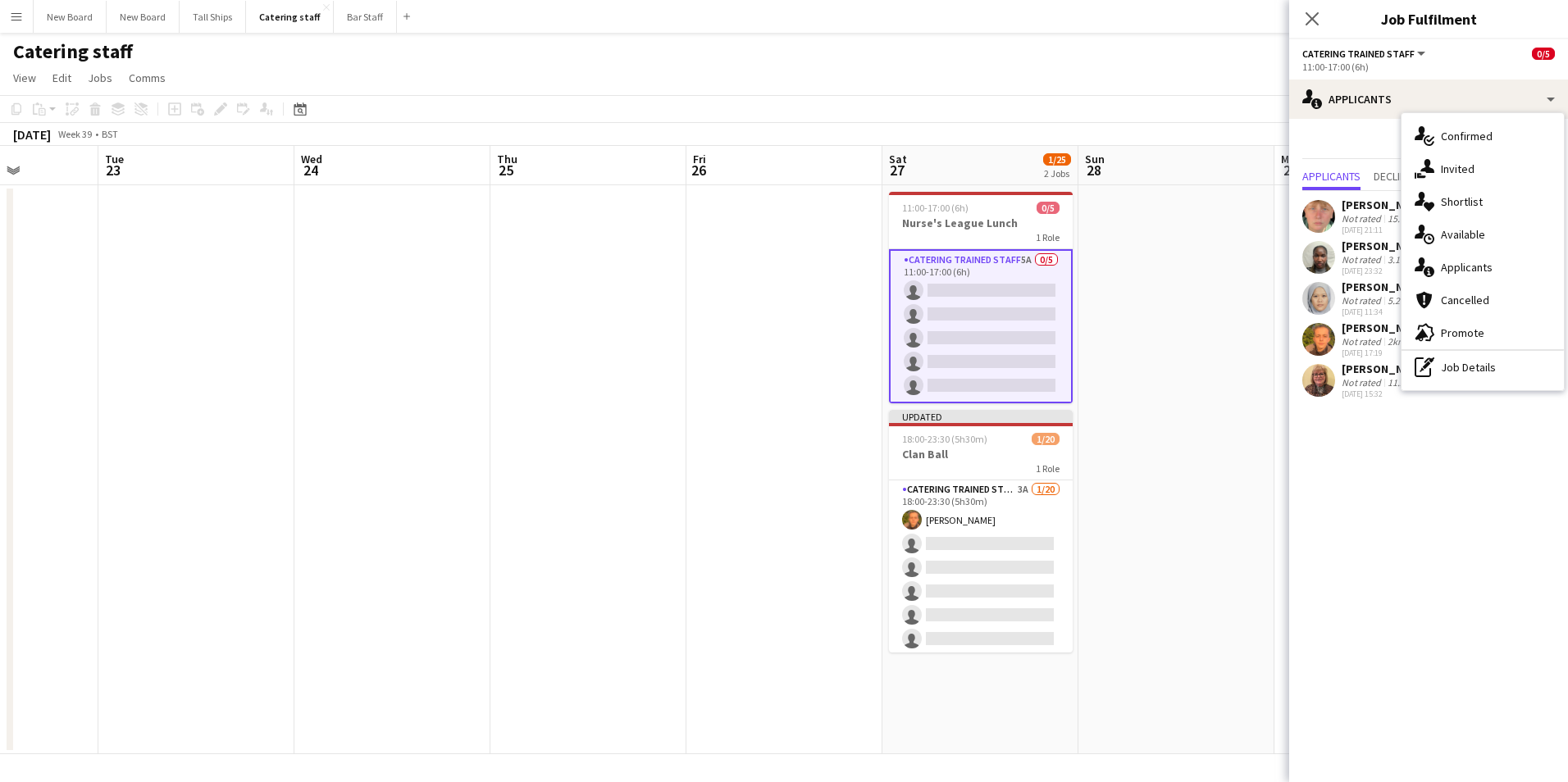
click at [1417, 568] on mat-expansion-panel "users2 Applicants Send notification Applicants Declined Unavailable [PERSON_NAM…" at bounding box center [1429, 450] width 279 height 663
click at [1223, 419] on app-date-cell at bounding box center [1176, 469] width 196 height 569
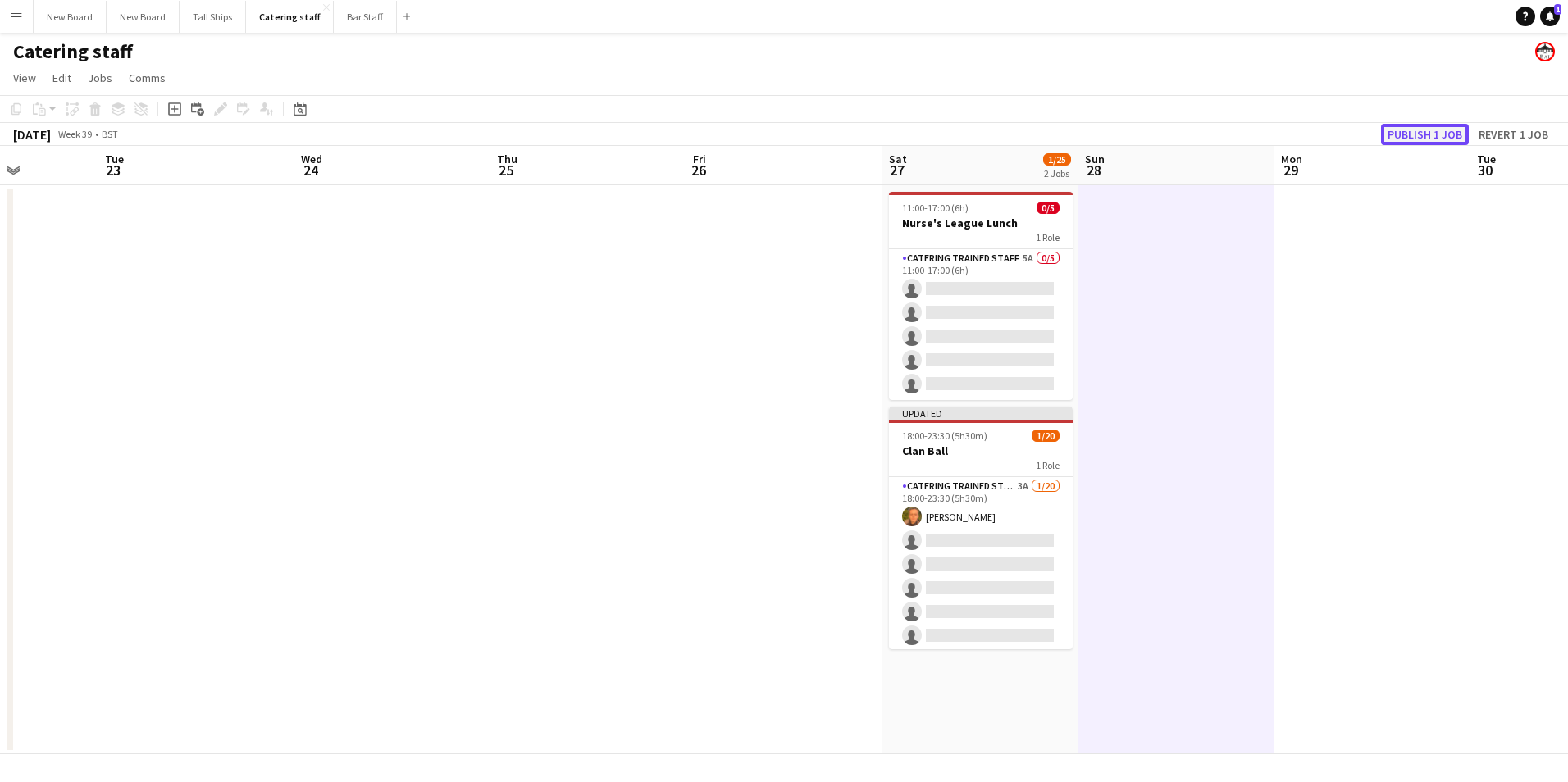
click at [1445, 129] on button "Publish 1 job" at bounding box center [1425, 134] width 88 height 21
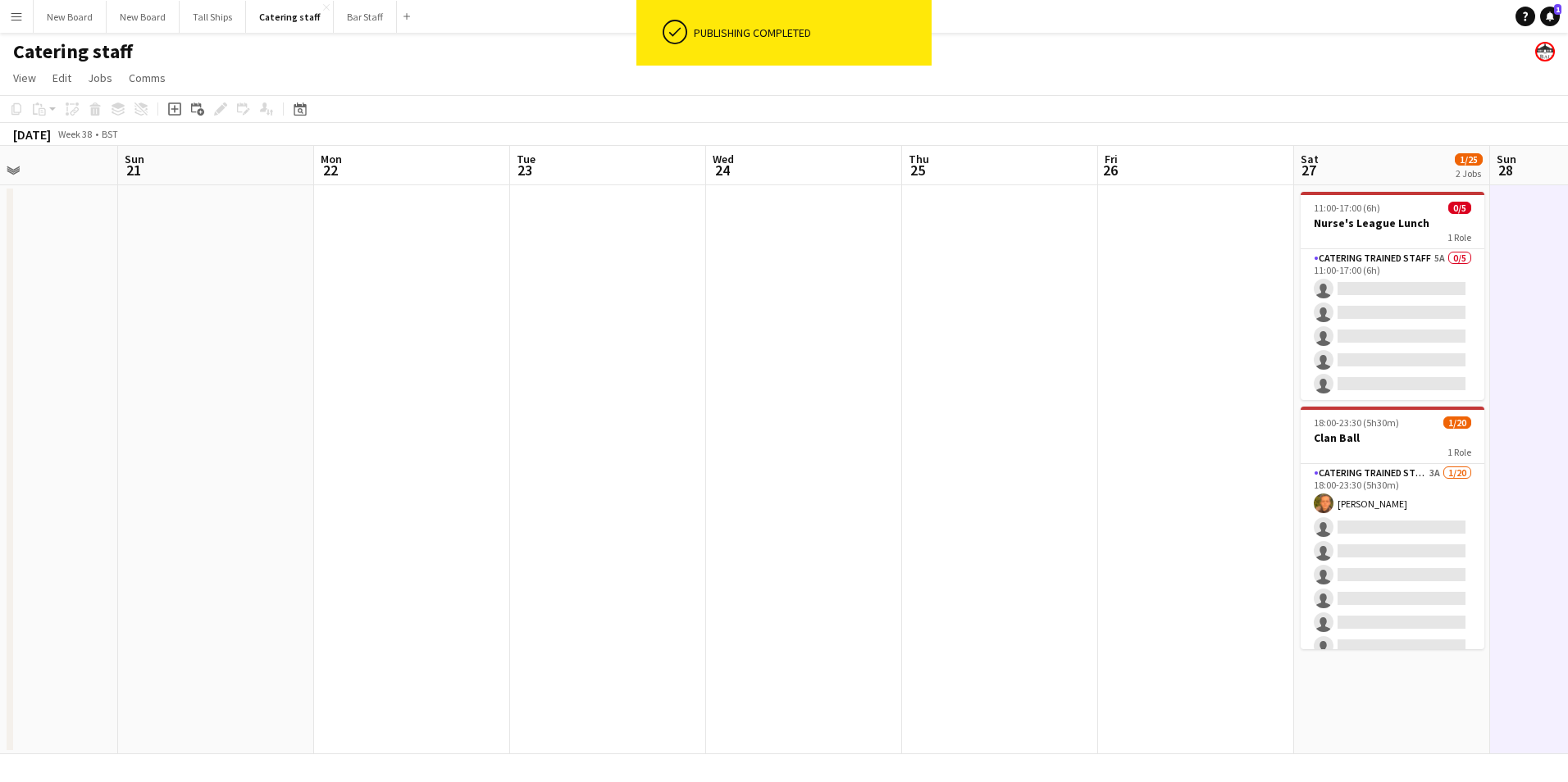
scroll to position [0, 463]
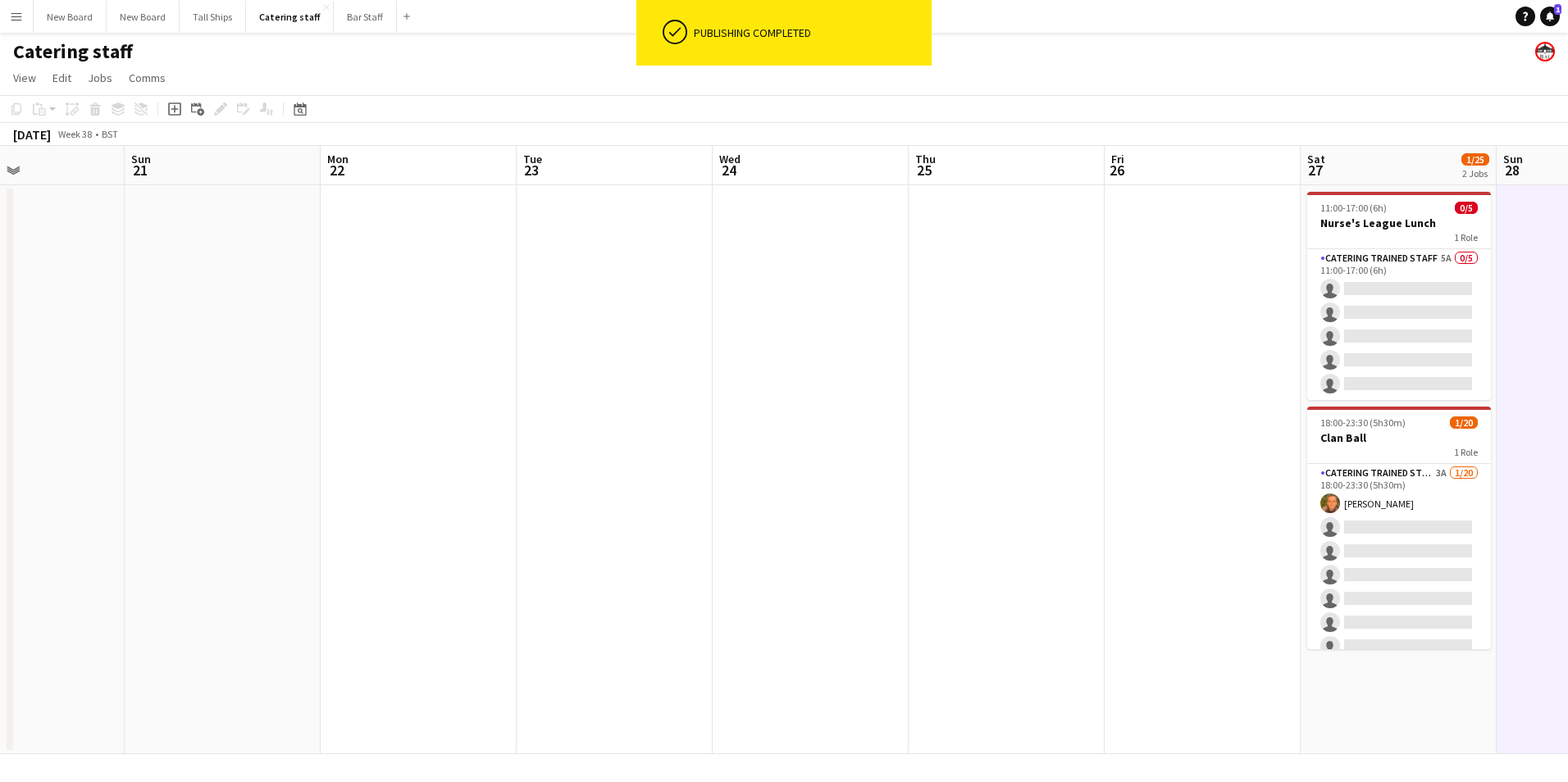
drag, startPoint x: 474, startPoint y: 593, endPoint x: 1089, endPoint y: 580, distance: 615.1
click at [1089, 580] on app-calendar-viewport "Thu 18 Fri 19 Sat 20 Sun 21 Mon 22 Tue 23 Wed 24 Thu 25 Fri 26 Sat 27 1/25 2 Jo…" at bounding box center [784, 449] width 1568 height 608
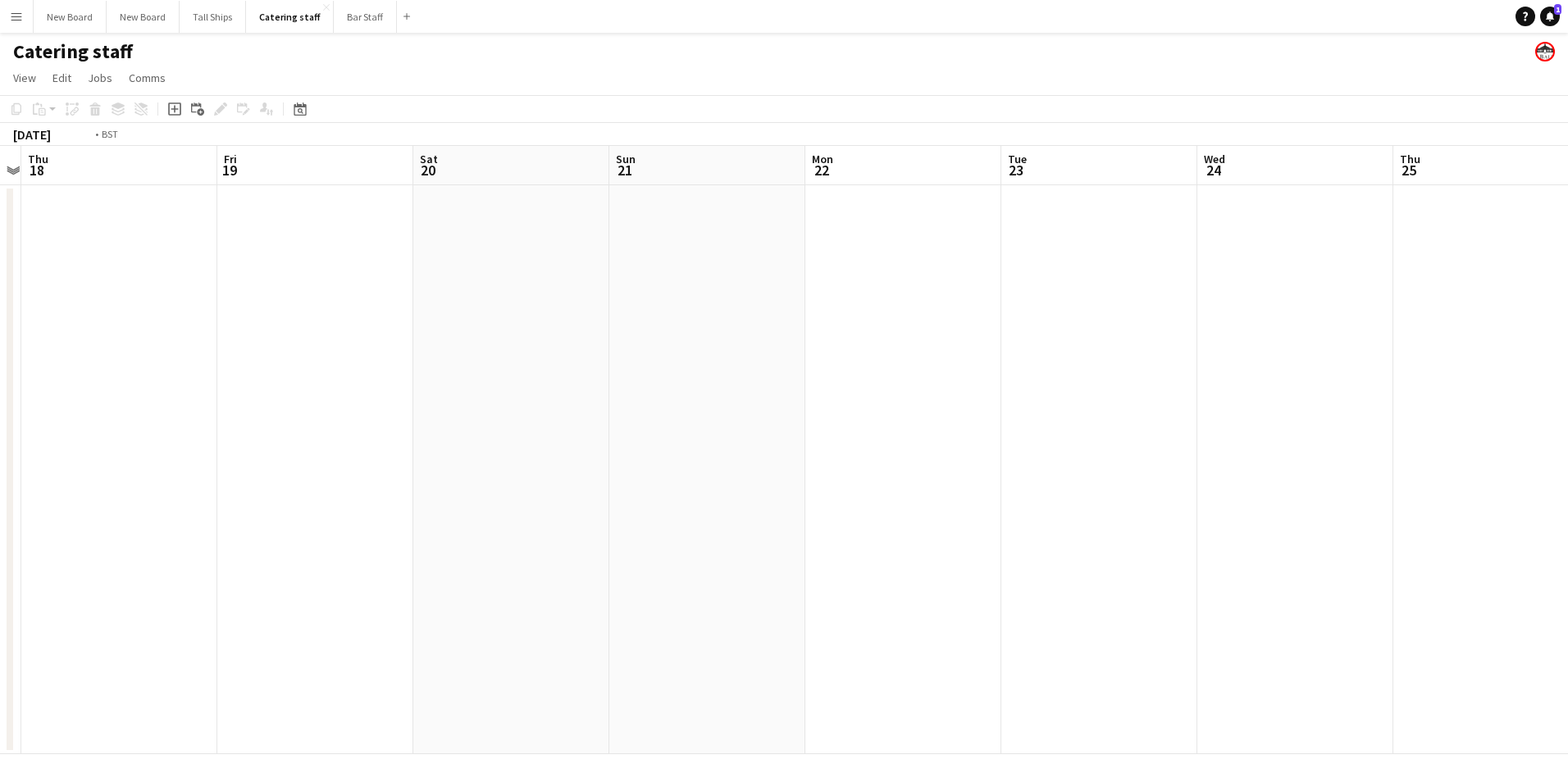
drag, startPoint x: 159, startPoint y: 335, endPoint x: 1231, endPoint y: 337, distance: 1072.0
click at [1231, 337] on app-calendar-viewport "Tue 16 Wed 17 Thu 18 Fri 19 Sat 20 Sun 21 Mon 22 Tue 23 Wed 24 Thu 25 Fri 26 Sa…" at bounding box center [784, 449] width 1568 height 608
drag, startPoint x: 491, startPoint y: 357, endPoint x: 1021, endPoint y: 483, distance: 544.8
click at [1566, 500] on app-calendar-viewport "Sat 6 Sun 7 Mon 8 Tue 9 Wed 10 Thu 11 Fri 12 Sat 13 Sun 14 Mon 15 Tue 16 Wed 17…" at bounding box center [784, 449] width 1568 height 608
drag, startPoint x: 721, startPoint y: 423, endPoint x: 1098, endPoint y: 520, distance: 389.3
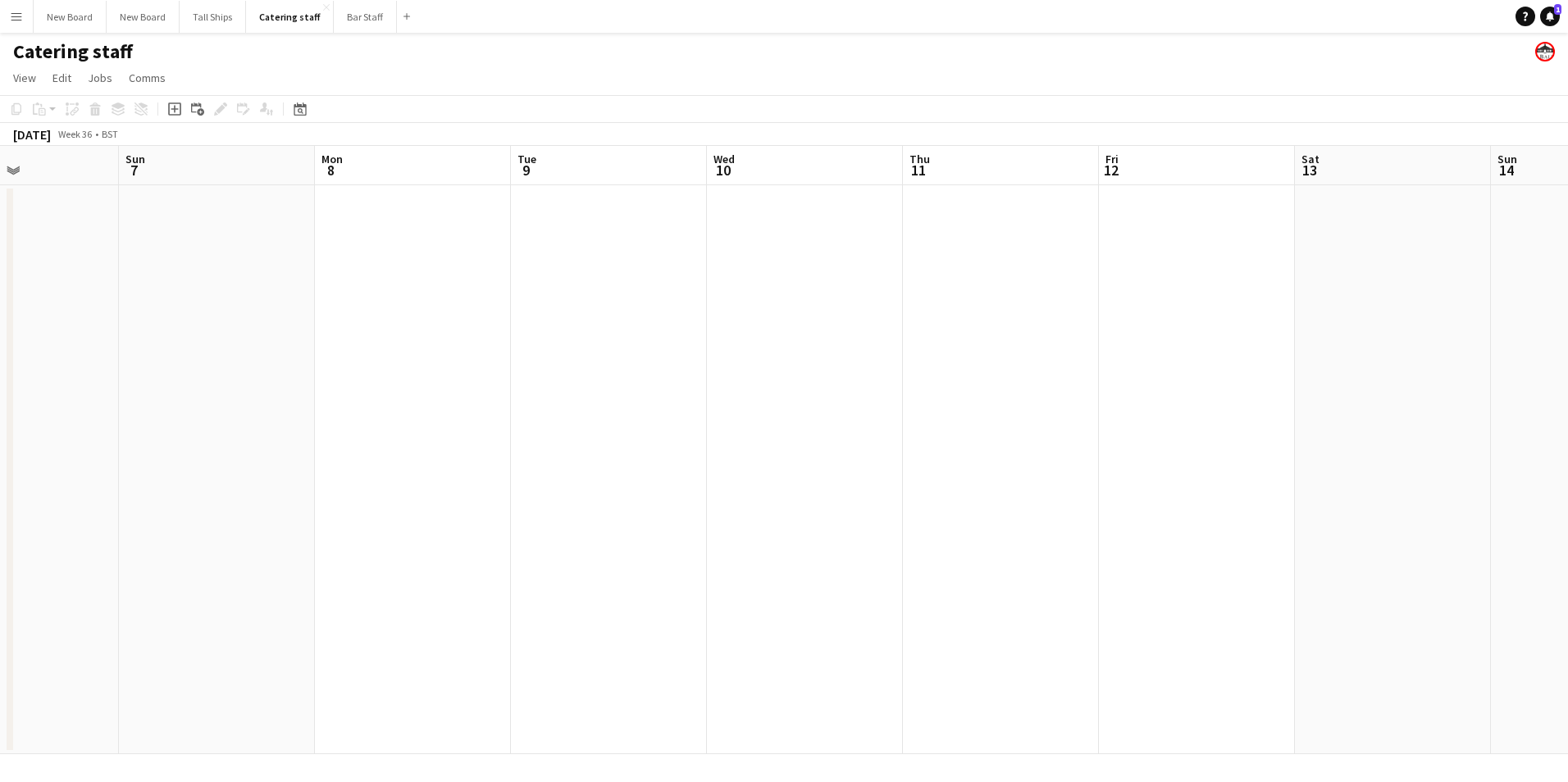
click at [1516, 533] on app-calendar-viewport "Thu 4 Fri 5 Sat 6 Sun 7 Mon 8 Tue 9 Wed 10 Thu 11 Fri 12 Sat 13 Sun 14 Mon 15 T…" at bounding box center [784, 449] width 1568 height 608
click at [1005, 238] on app-date-cell at bounding box center [998, 469] width 196 height 569
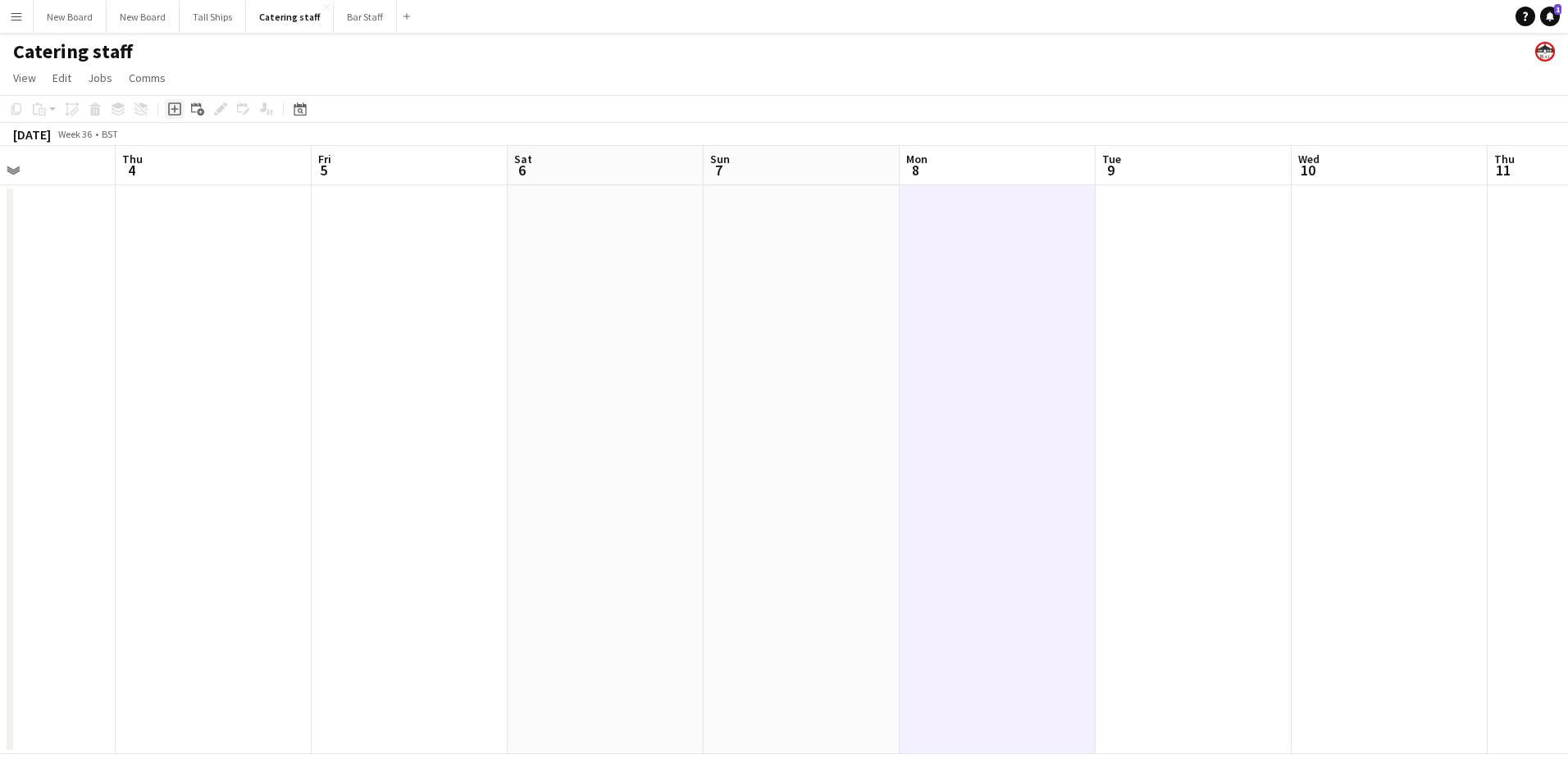
click at [173, 109] on icon at bounding box center [174, 109] width 8 height 8
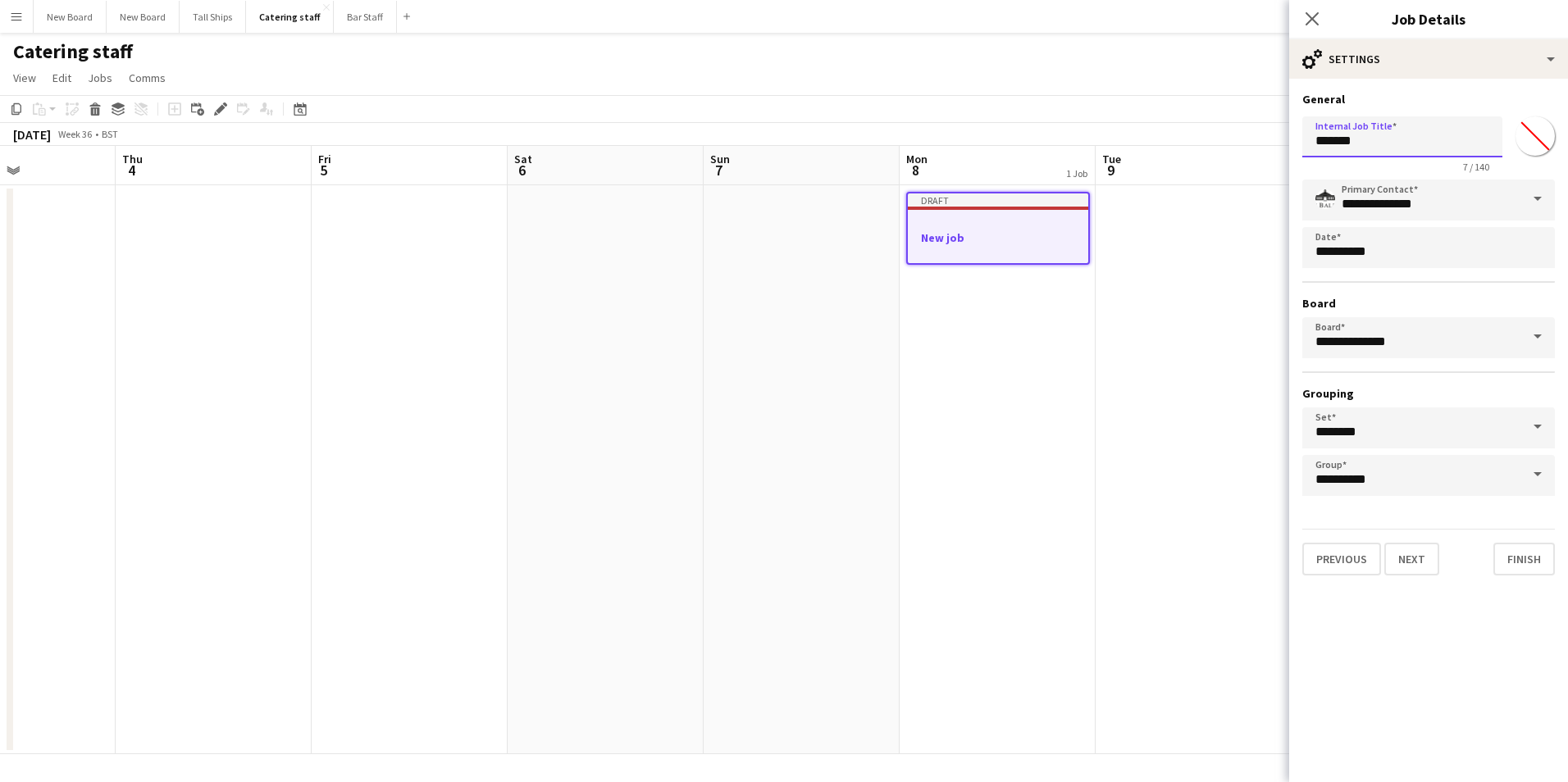
drag, startPoint x: 1461, startPoint y: 142, endPoint x: 798, endPoint y: 119, distance: 663.4
click at [798, 119] on body "Menu Boards Boards Boards All jobs Status Workforce Workforce My Workforce Recr…" at bounding box center [784, 391] width 1568 height 782
type input "**********"
click at [1407, 564] on button "Next" at bounding box center [1412, 559] width 55 height 32
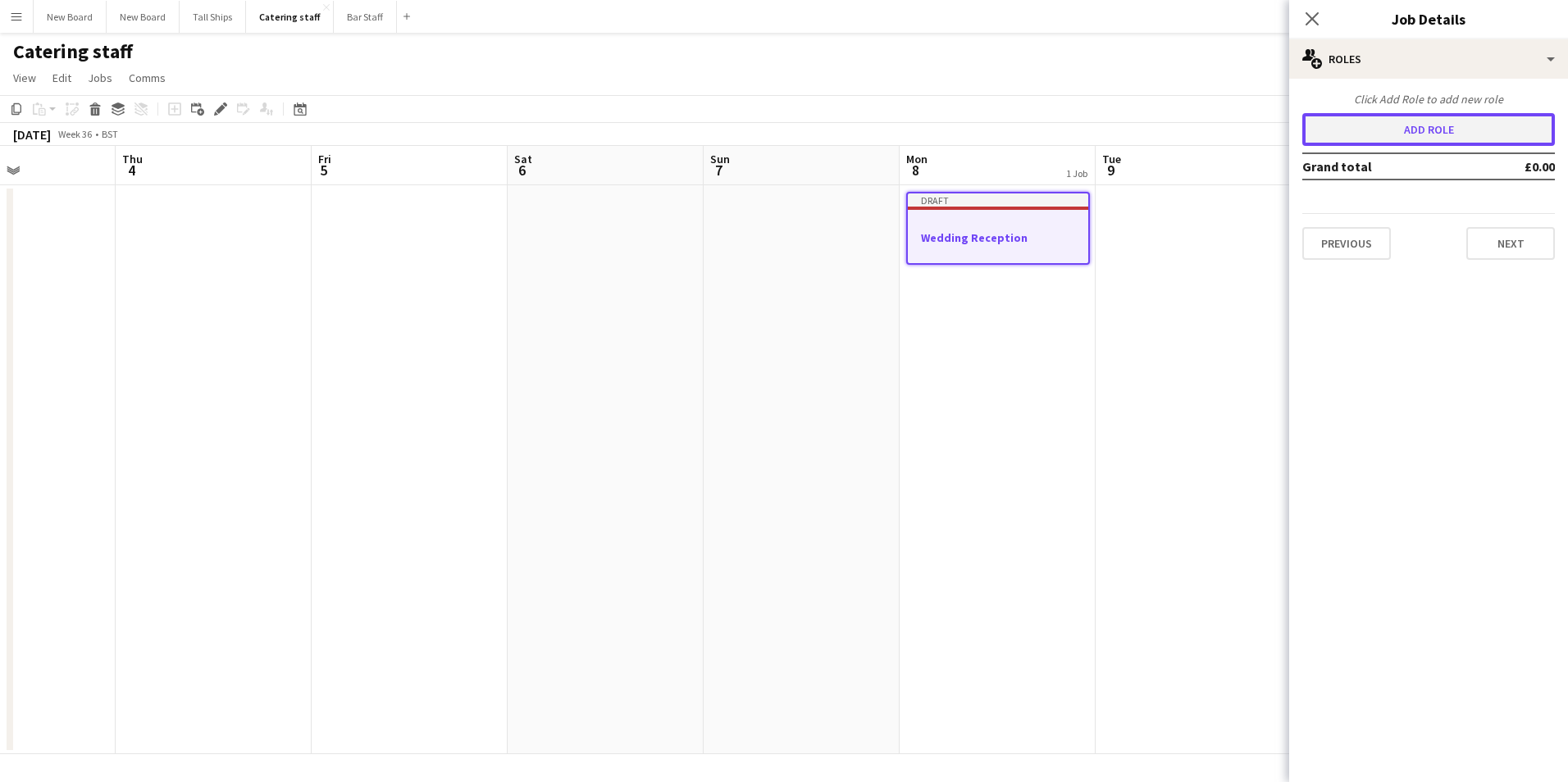
click at [1436, 131] on button "Add role" at bounding box center [1429, 130] width 253 height 32
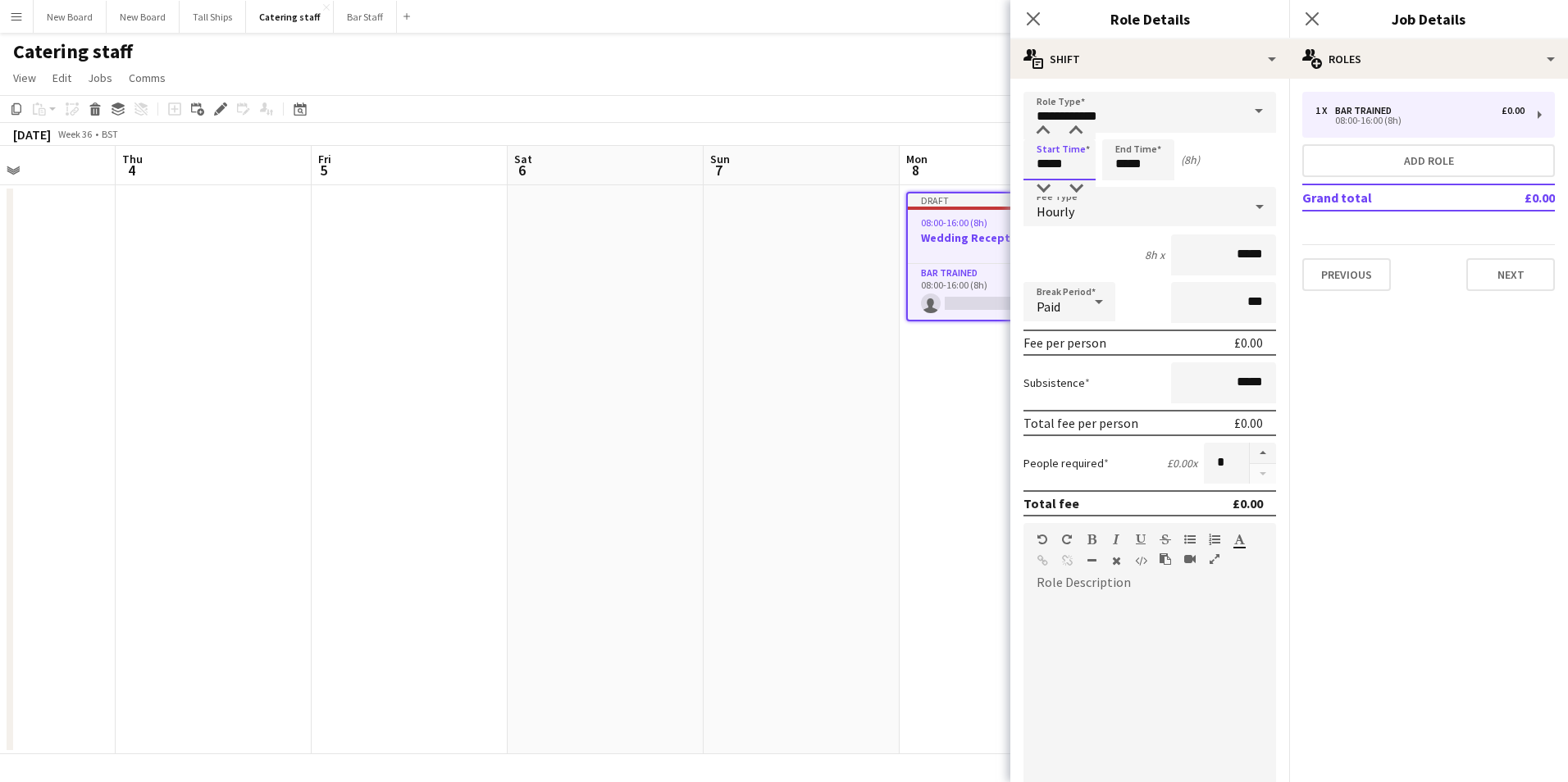
drag, startPoint x: 1074, startPoint y: 163, endPoint x: 844, endPoint y: 165, distance: 230.0
click at [844, 165] on body "Menu Boards Boards Boards All jobs Status Workforce Workforce My Workforce Recr…" at bounding box center [784, 391] width 1568 height 782
type input "*****"
drag, startPoint x: 1227, startPoint y: 472, endPoint x: 1064, endPoint y: 461, distance: 163.4
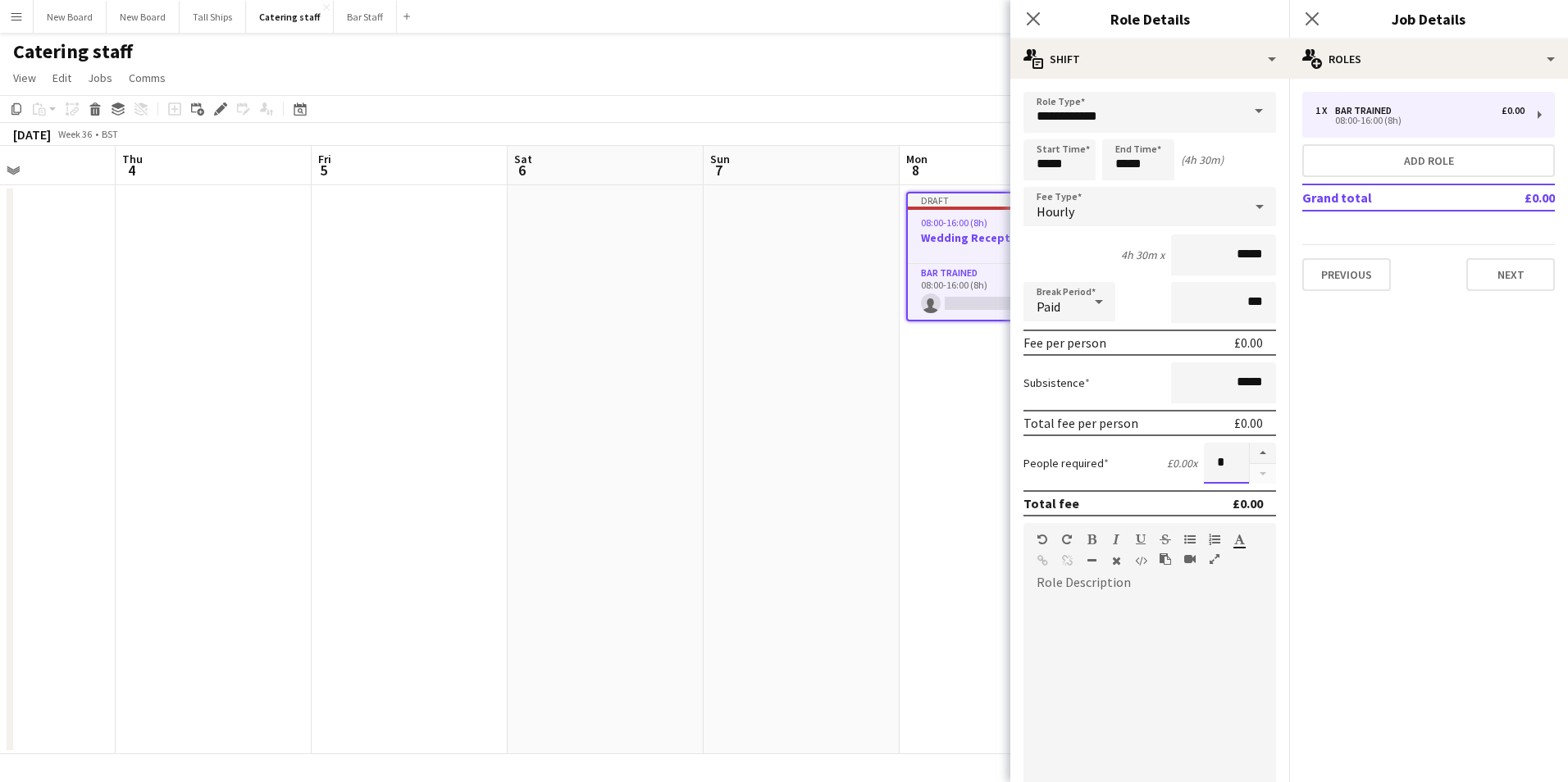
click at [1066, 463] on div "People required £0.00 x *" at bounding box center [1150, 463] width 253 height 41
type input "**"
click at [1061, 102] on input "**********" at bounding box center [1150, 113] width 253 height 41
click at [1242, 114] on span at bounding box center [1259, 112] width 34 height 39
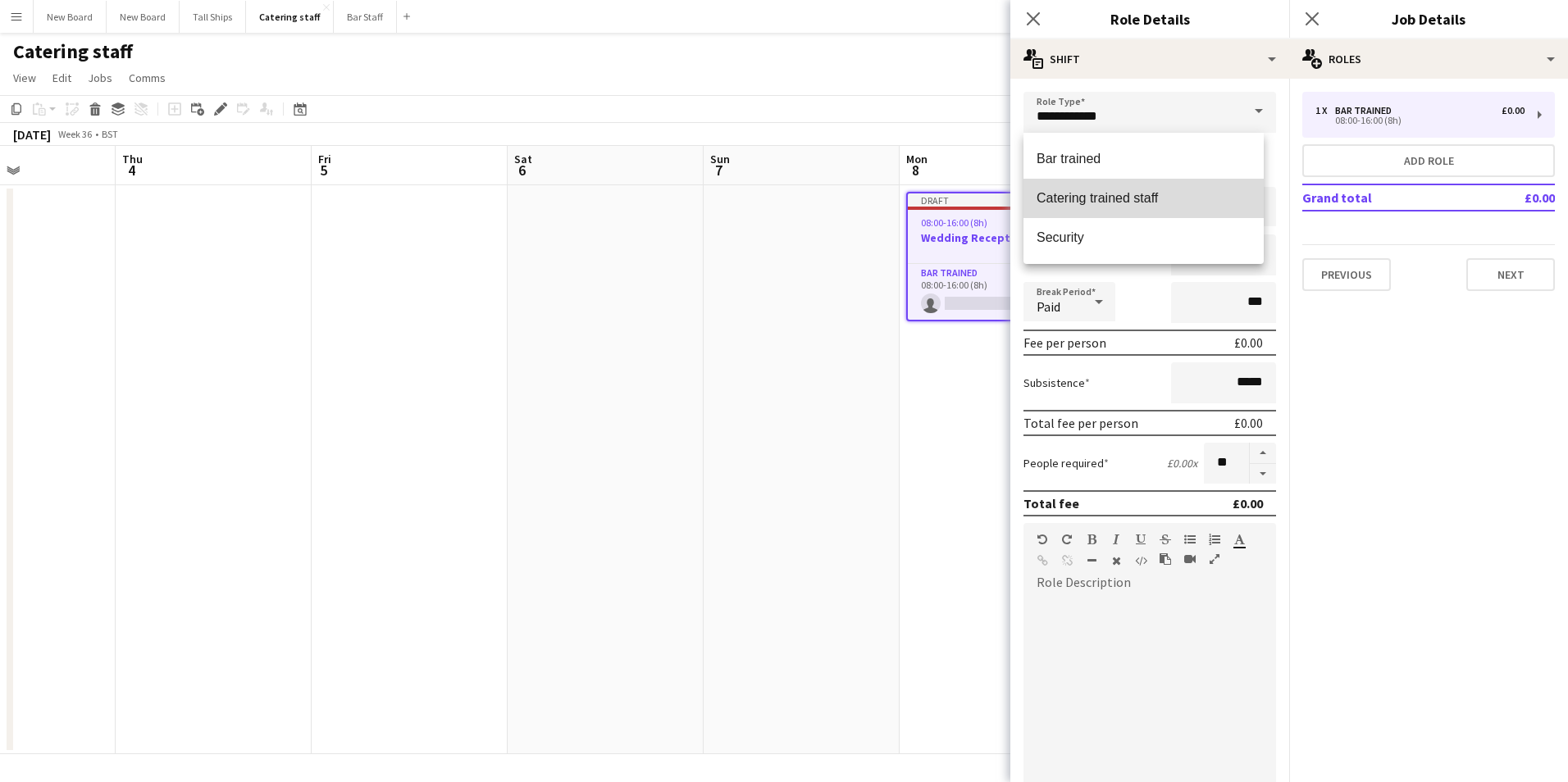
click at [1147, 189] on mat-option "Catering trained staff" at bounding box center [1144, 199] width 241 height 39
type input "**********"
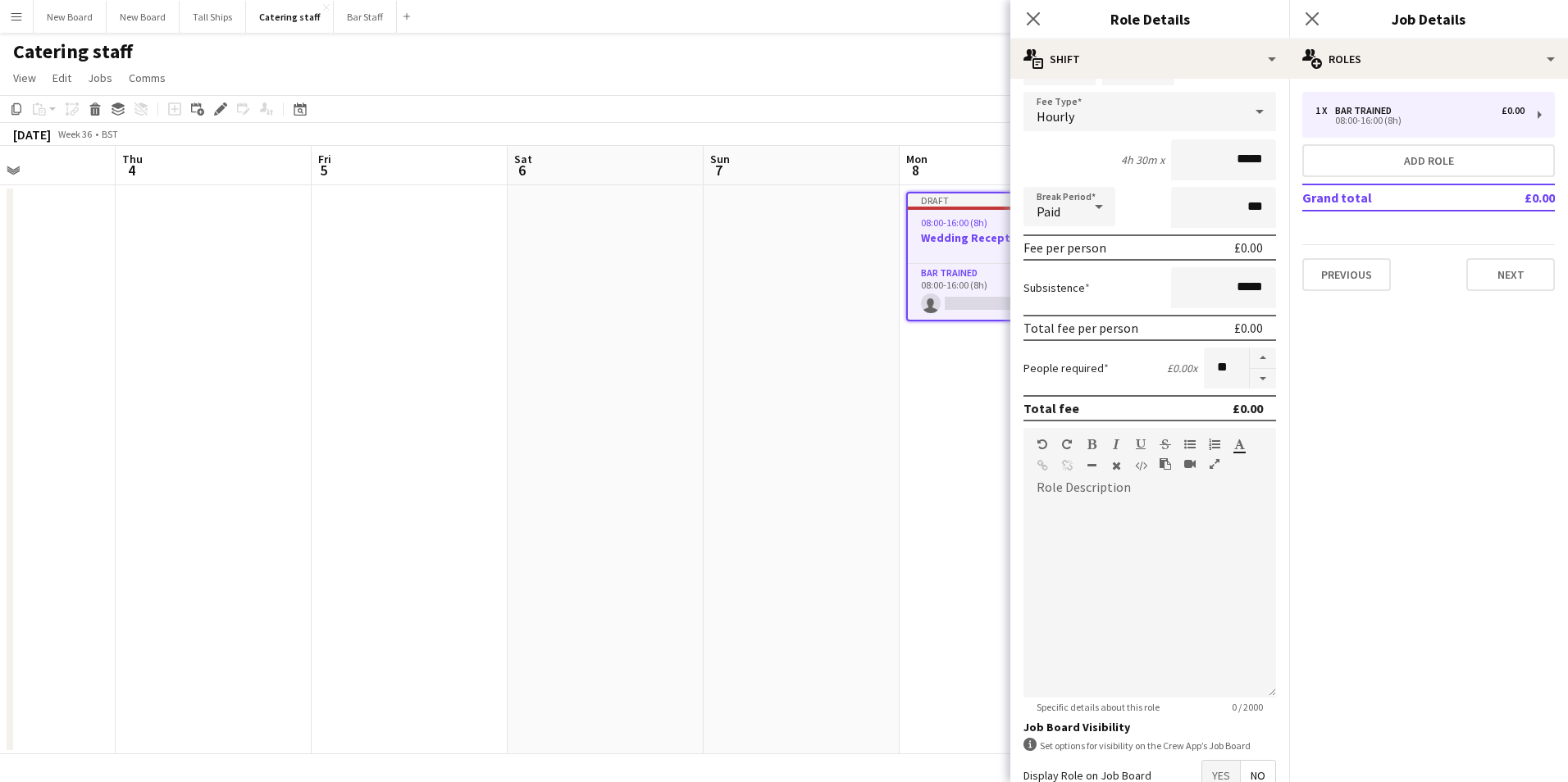
scroll to position [197, 0]
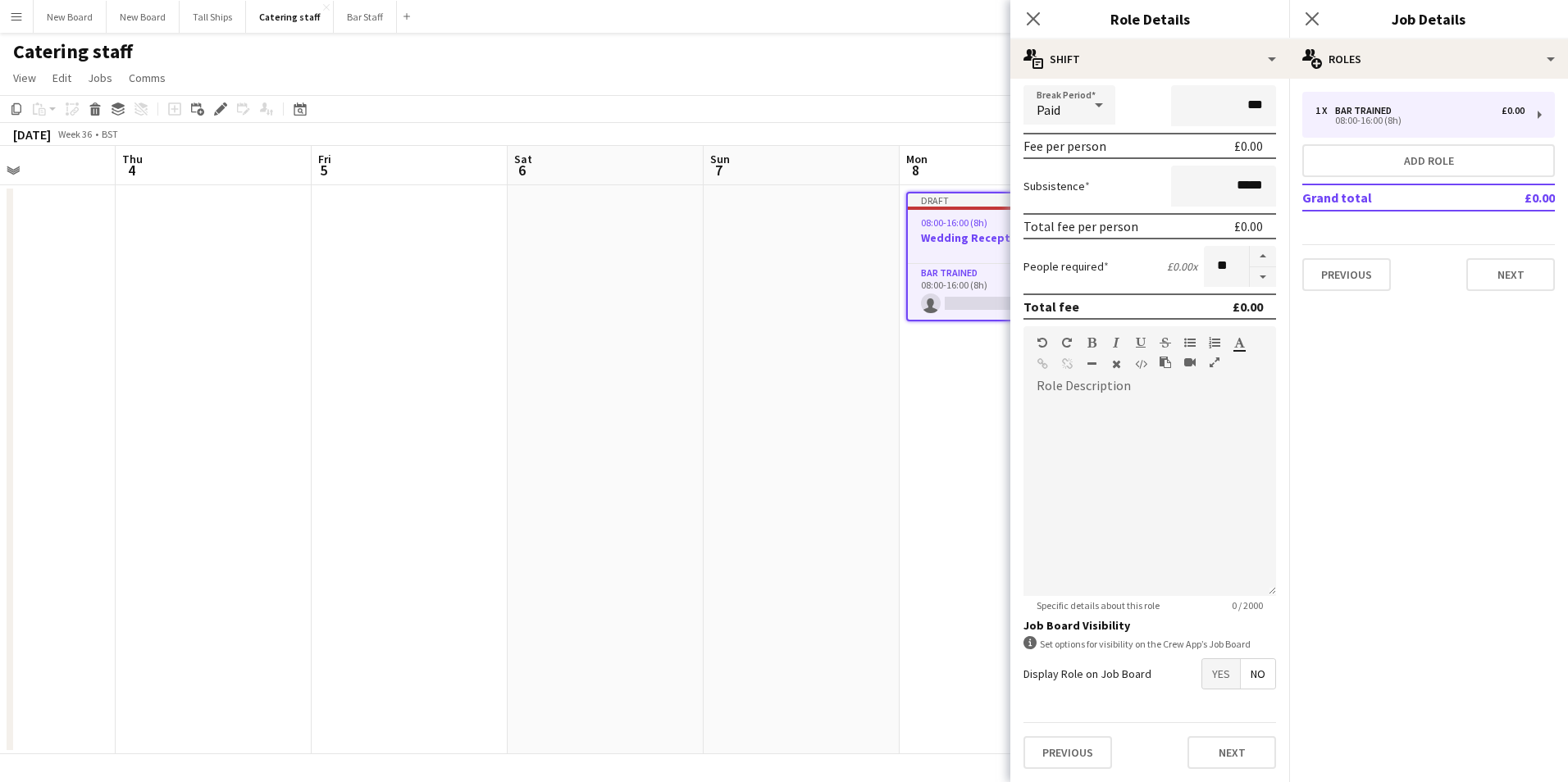
click at [1212, 666] on span "Yes" at bounding box center [1222, 674] width 38 height 30
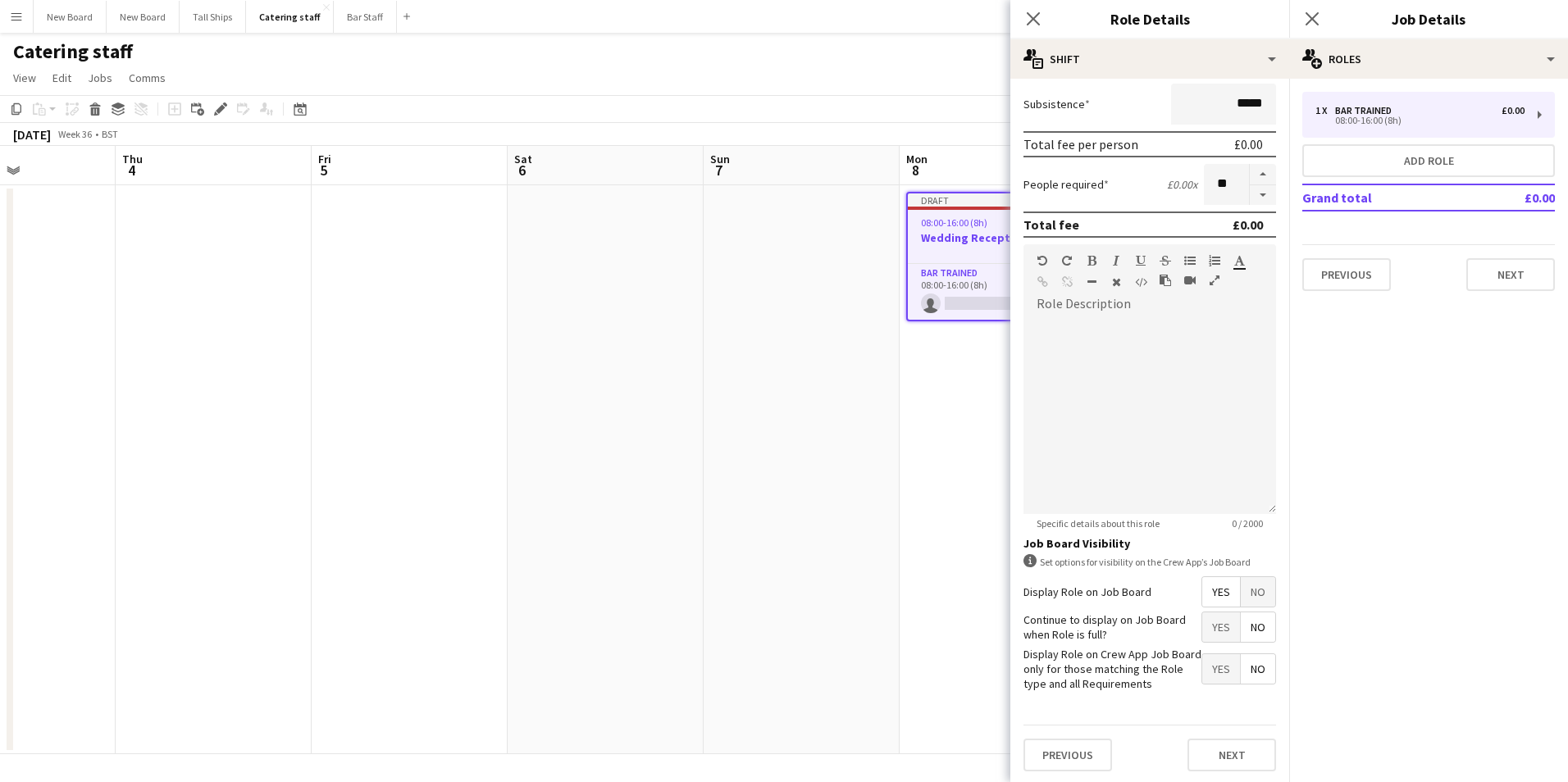
scroll to position [281, 0]
click at [1243, 750] on button "Next" at bounding box center [1232, 752] width 89 height 32
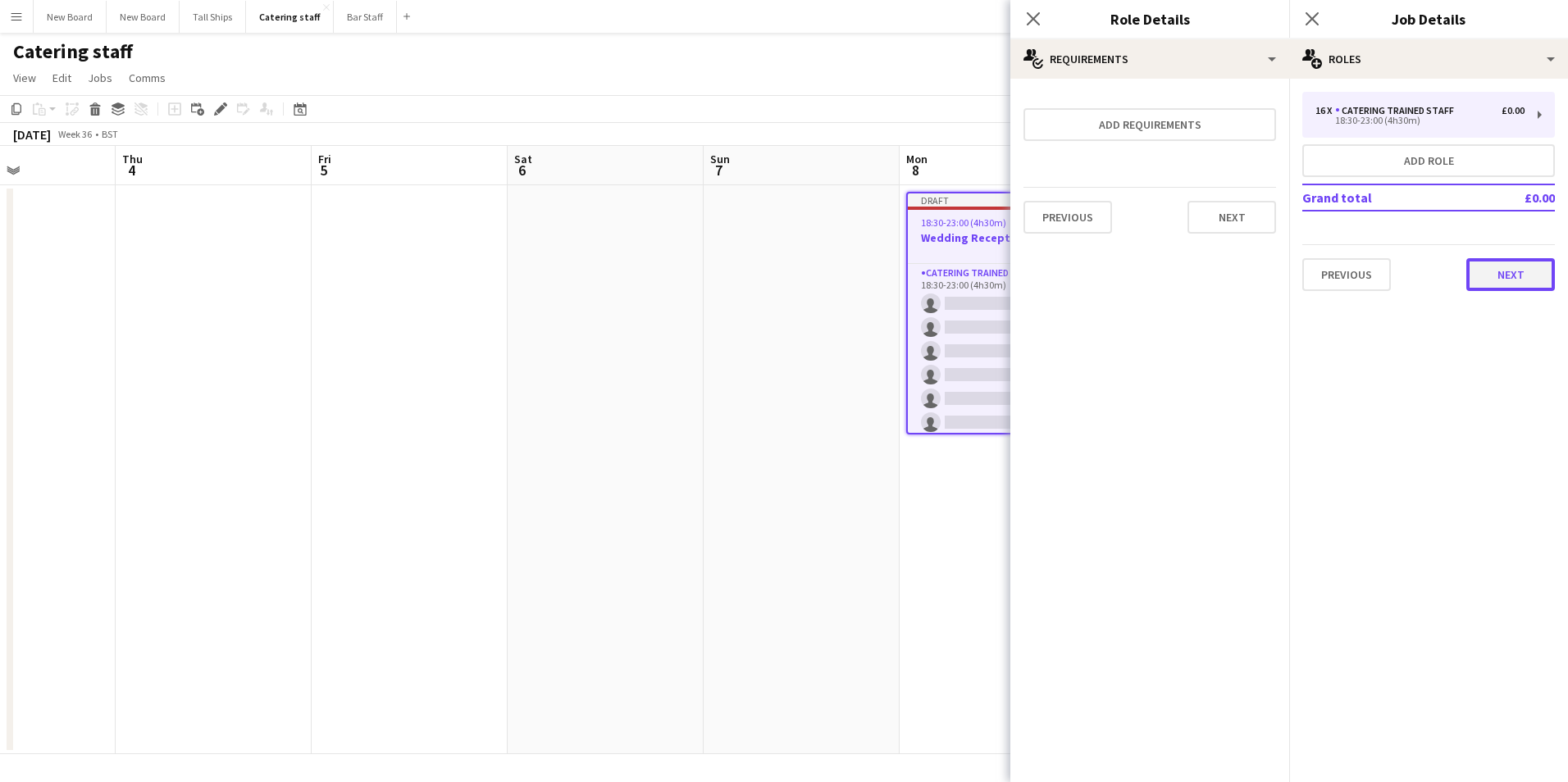
click at [1522, 281] on button "Next" at bounding box center [1511, 275] width 89 height 32
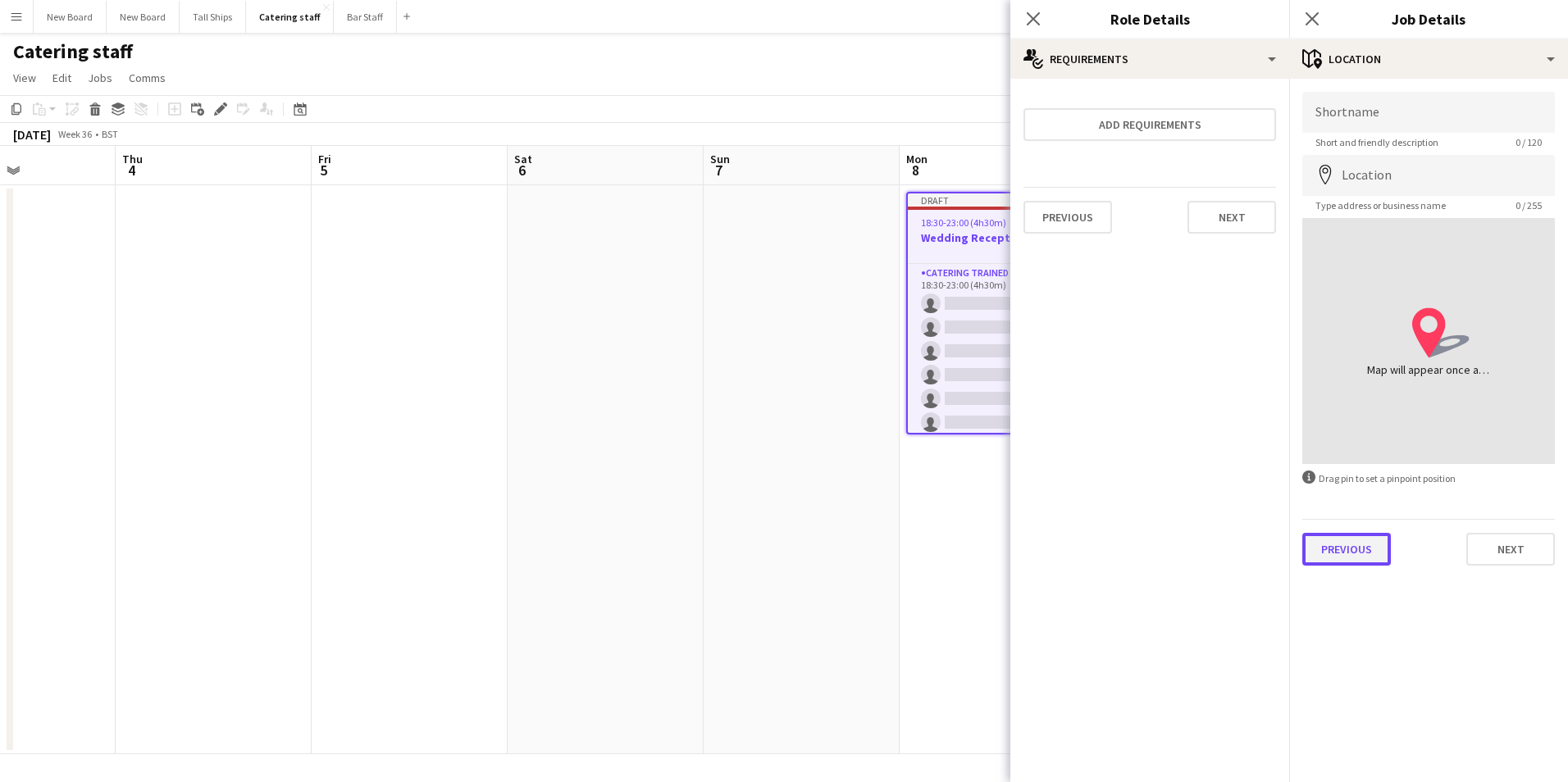
click at [1349, 545] on button "Previous" at bounding box center [1347, 549] width 89 height 32
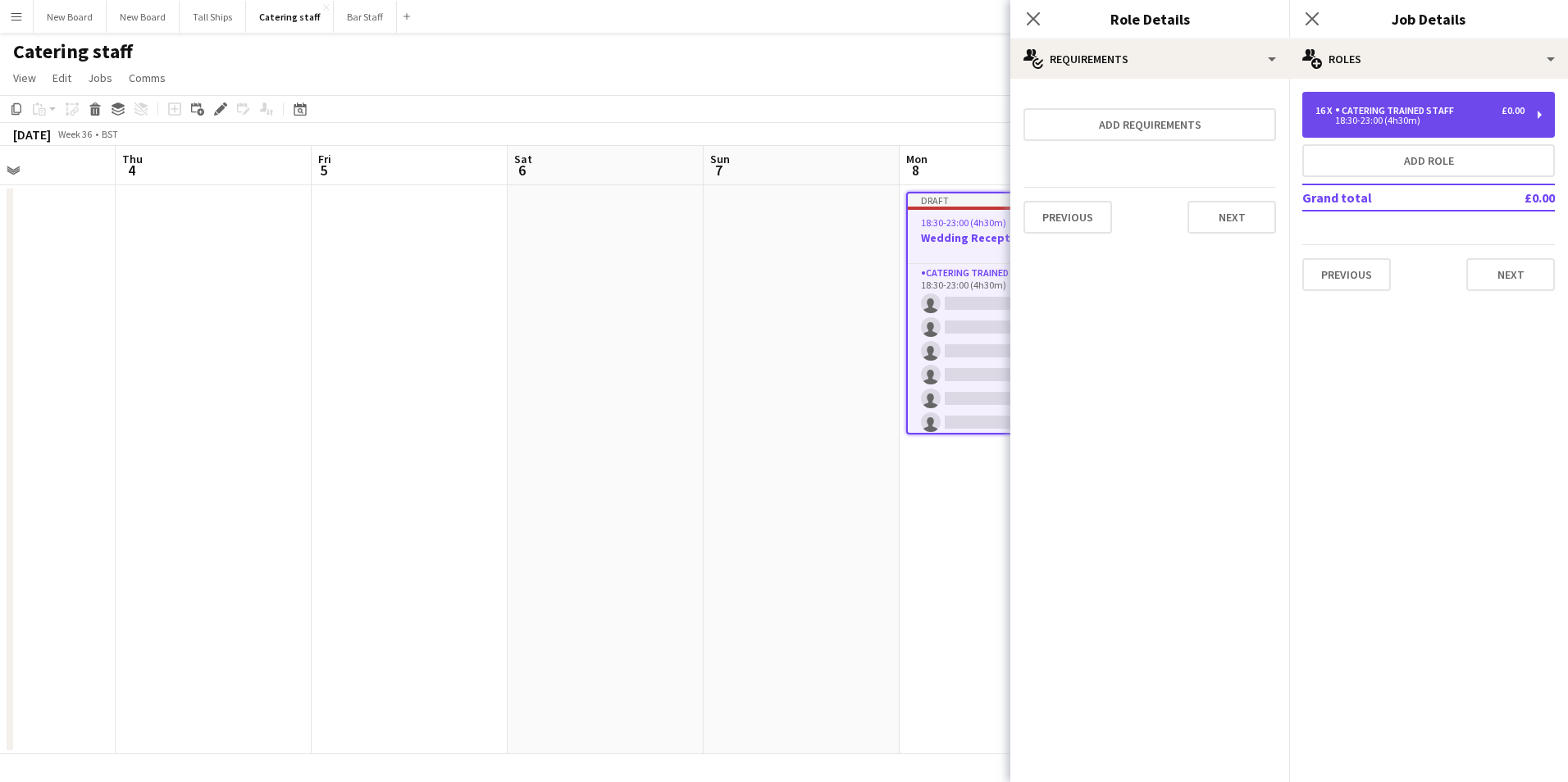
click at [1461, 117] on div "18:30-23:00 (4h30m)" at bounding box center [1420, 121] width 209 height 9
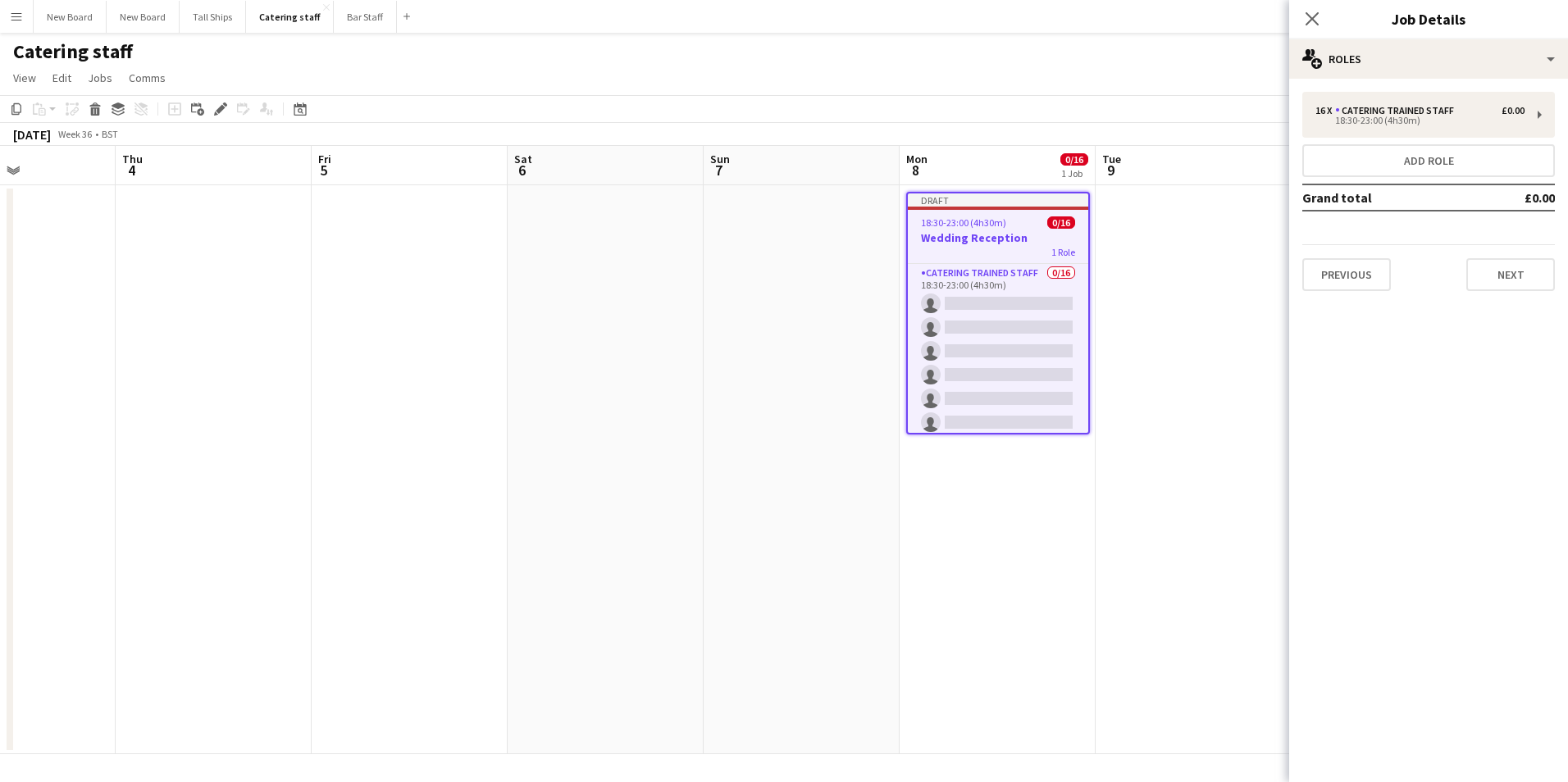
click at [1358, 139] on div "16 x Catering trained staff £0.00 18:30-23:00 (4h30m) Add role Grand total £0.0…" at bounding box center [1429, 192] width 279 height 200
click at [1359, 115] on div "Catering trained staff" at bounding box center [1397, 110] width 125 height 11
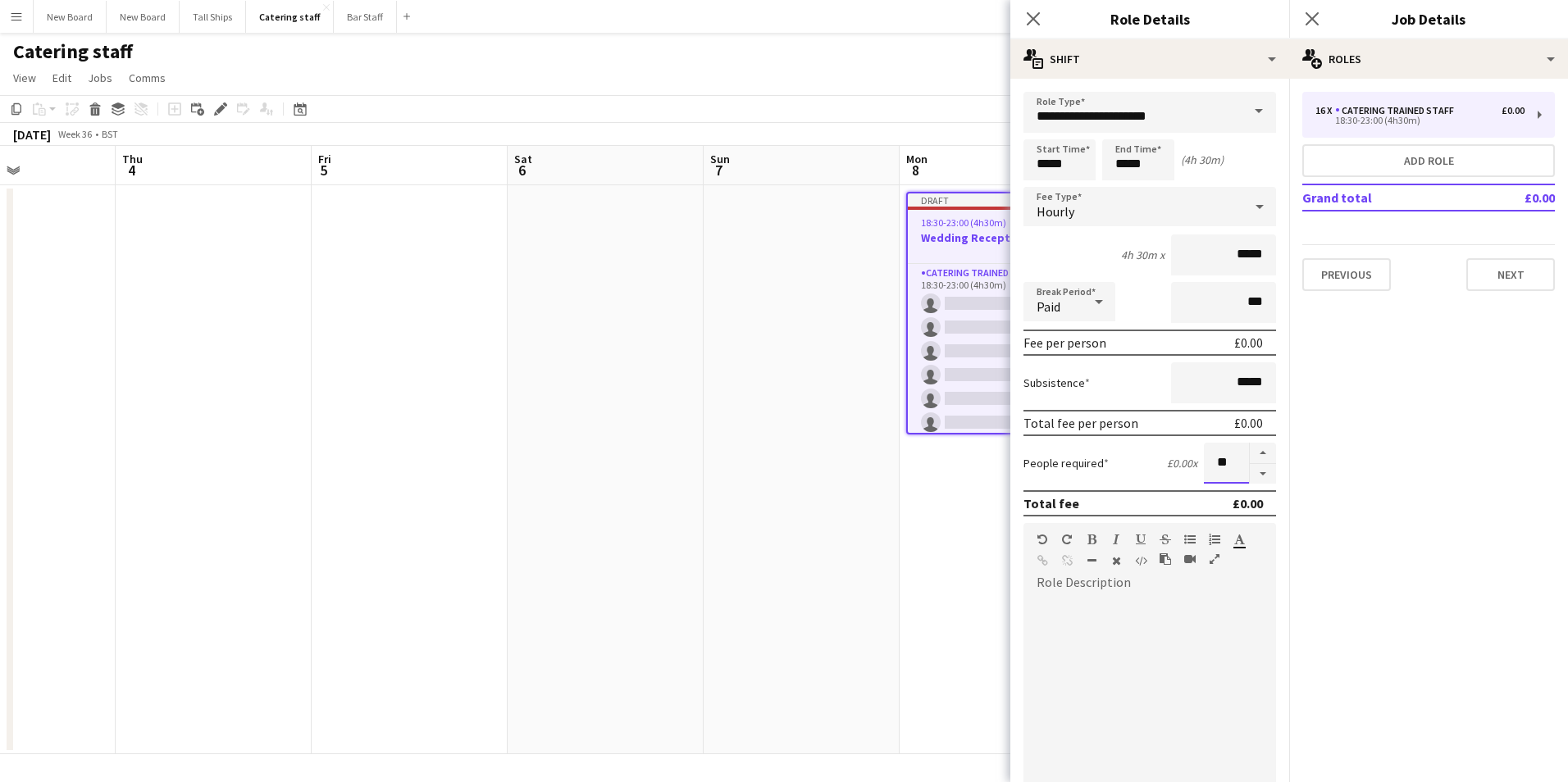
drag, startPoint x: 1211, startPoint y: 467, endPoint x: 1457, endPoint y: 780, distance: 398.1
click at [1212, 472] on input "**" at bounding box center [1227, 463] width 45 height 41
type input "*"
click at [1544, 281] on button "Next" at bounding box center [1511, 275] width 89 height 32
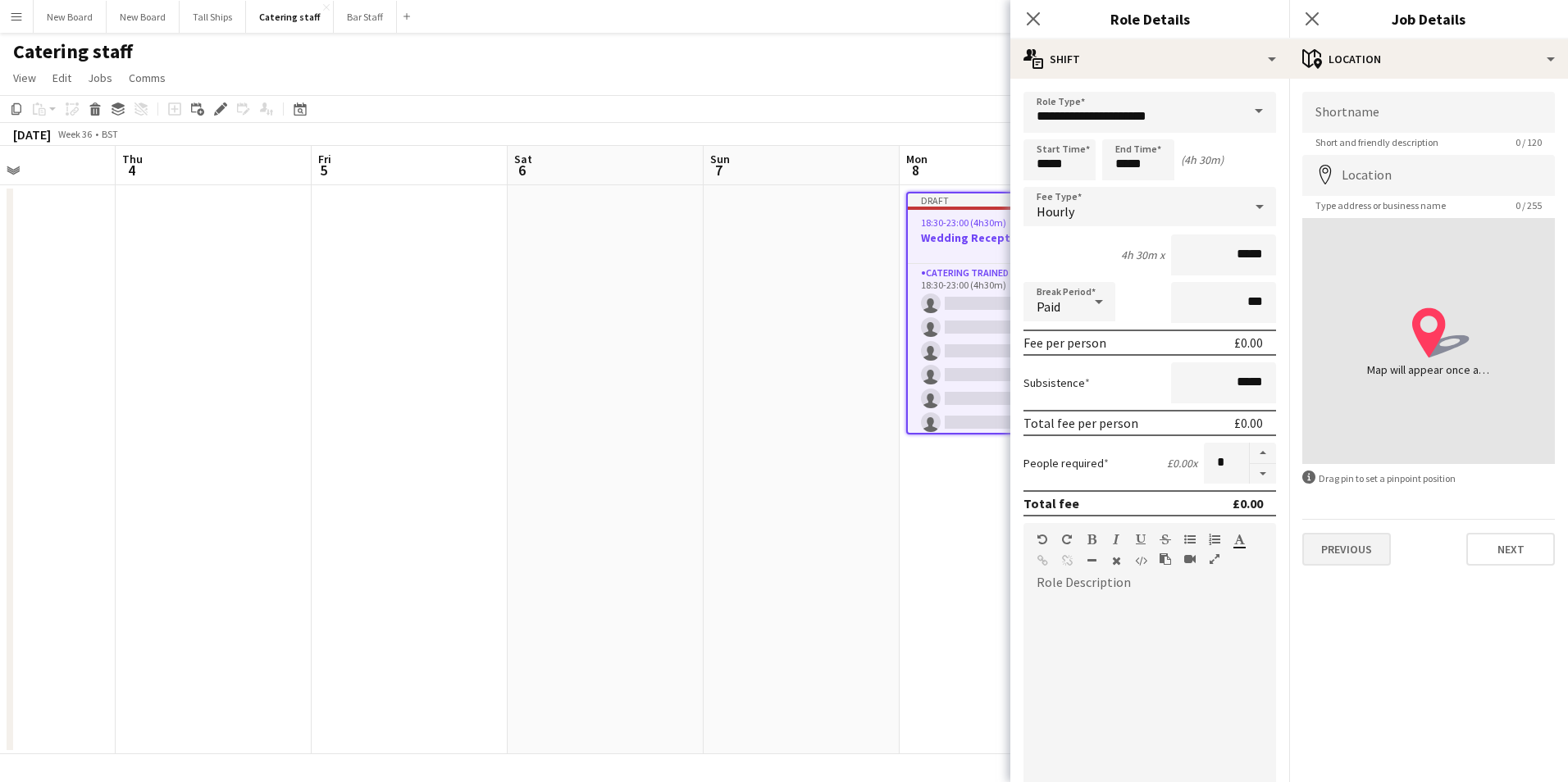
drag, startPoint x: 1365, startPoint y: 571, endPoint x: 1362, endPoint y: 554, distance: 17.3
click at [1364, 569] on div "Shortname Short and friendly description 0 / 120 Location map-marker Type addre…" at bounding box center [1429, 328] width 279 height 501
click at [1362, 552] on button "Previous" at bounding box center [1347, 549] width 89 height 32
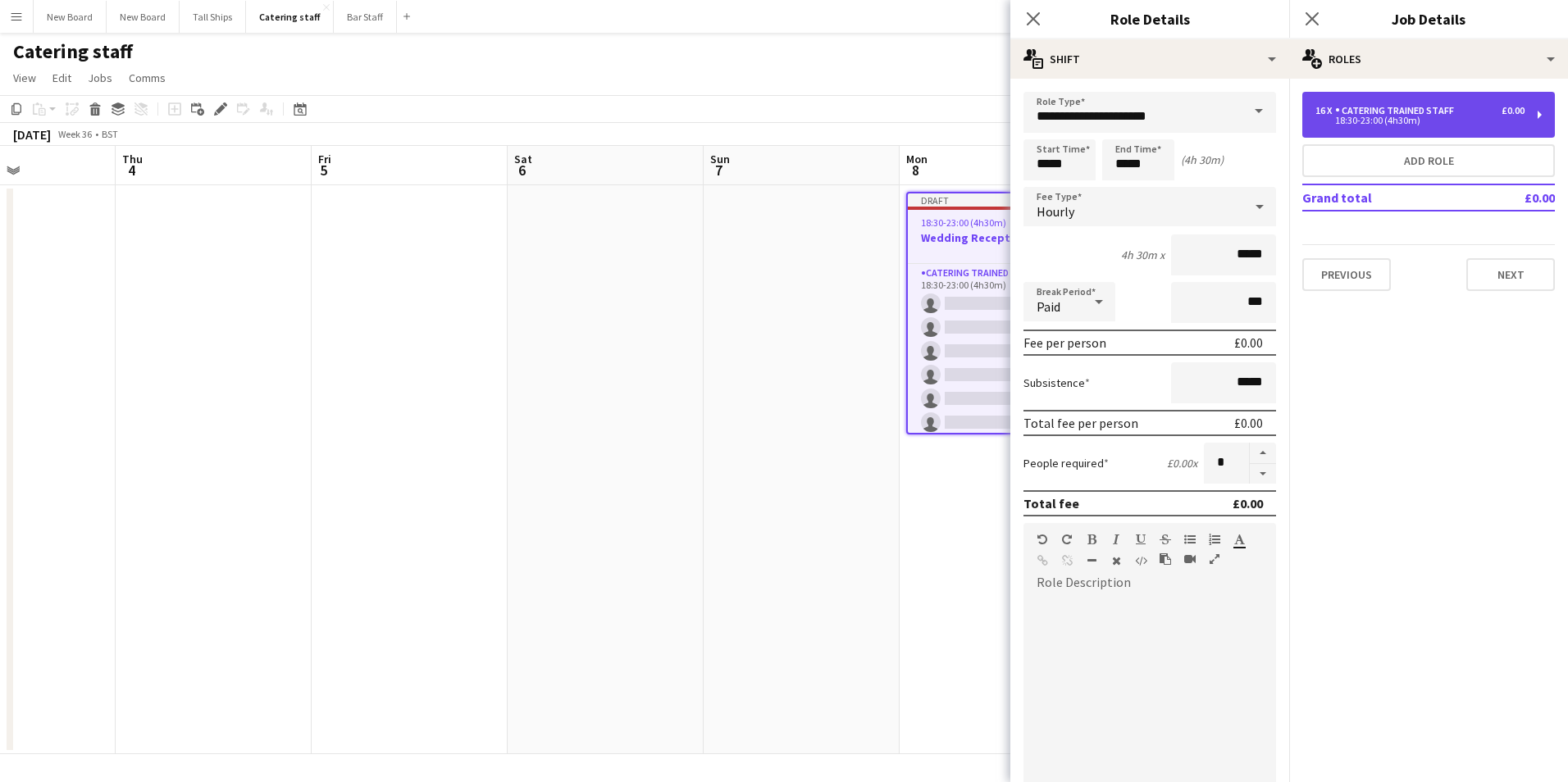
click at [1368, 107] on div "Catering trained staff" at bounding box center [1397, 110] width 125 height 11
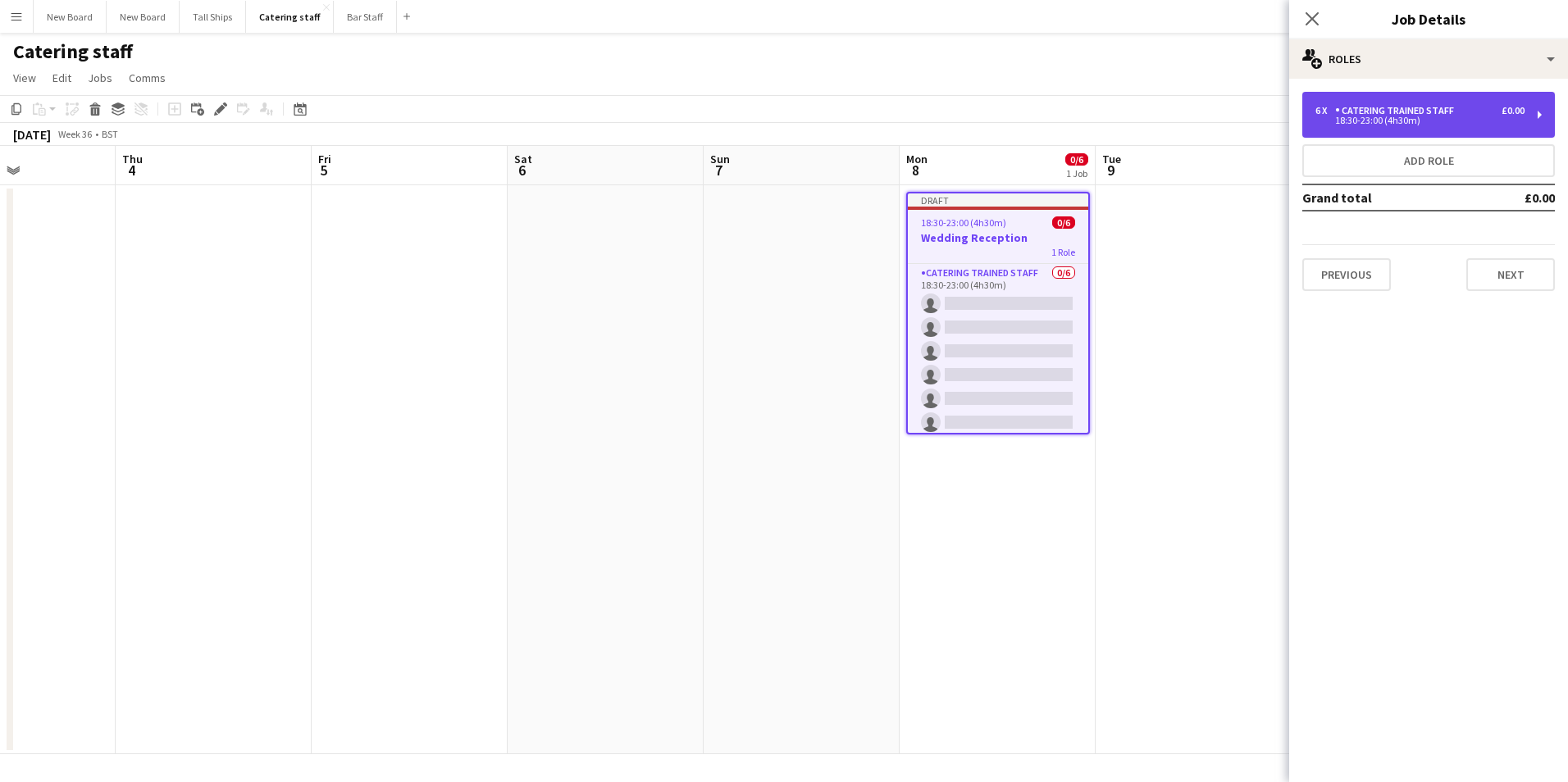
click at [1397, 110] on div "Catering trained staff" at bounding box center [1397, 110] width 125 height 11
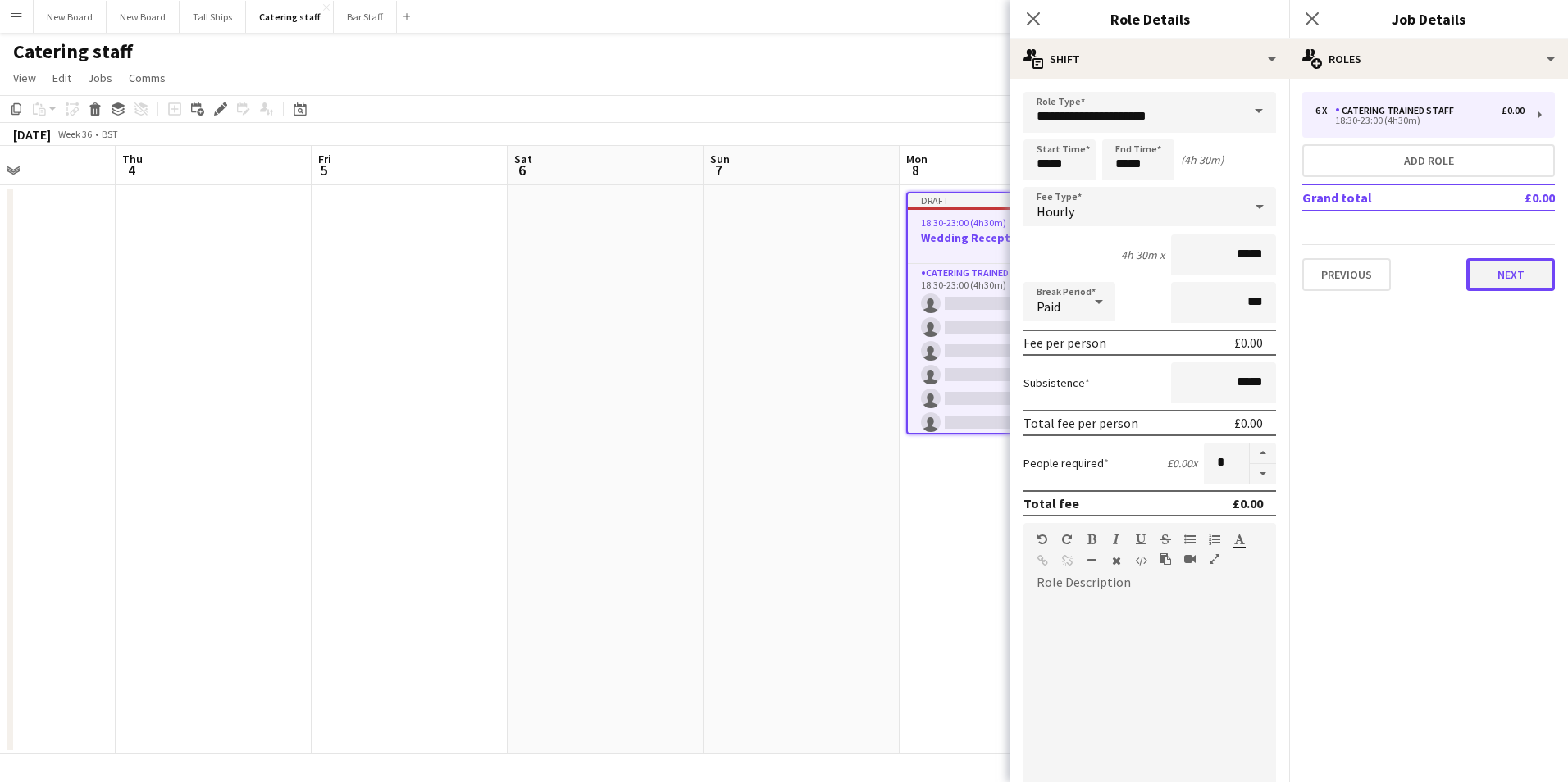
click at [1533, 269] on button "Next" at bounding box center [1511, 275] width 89 height 32
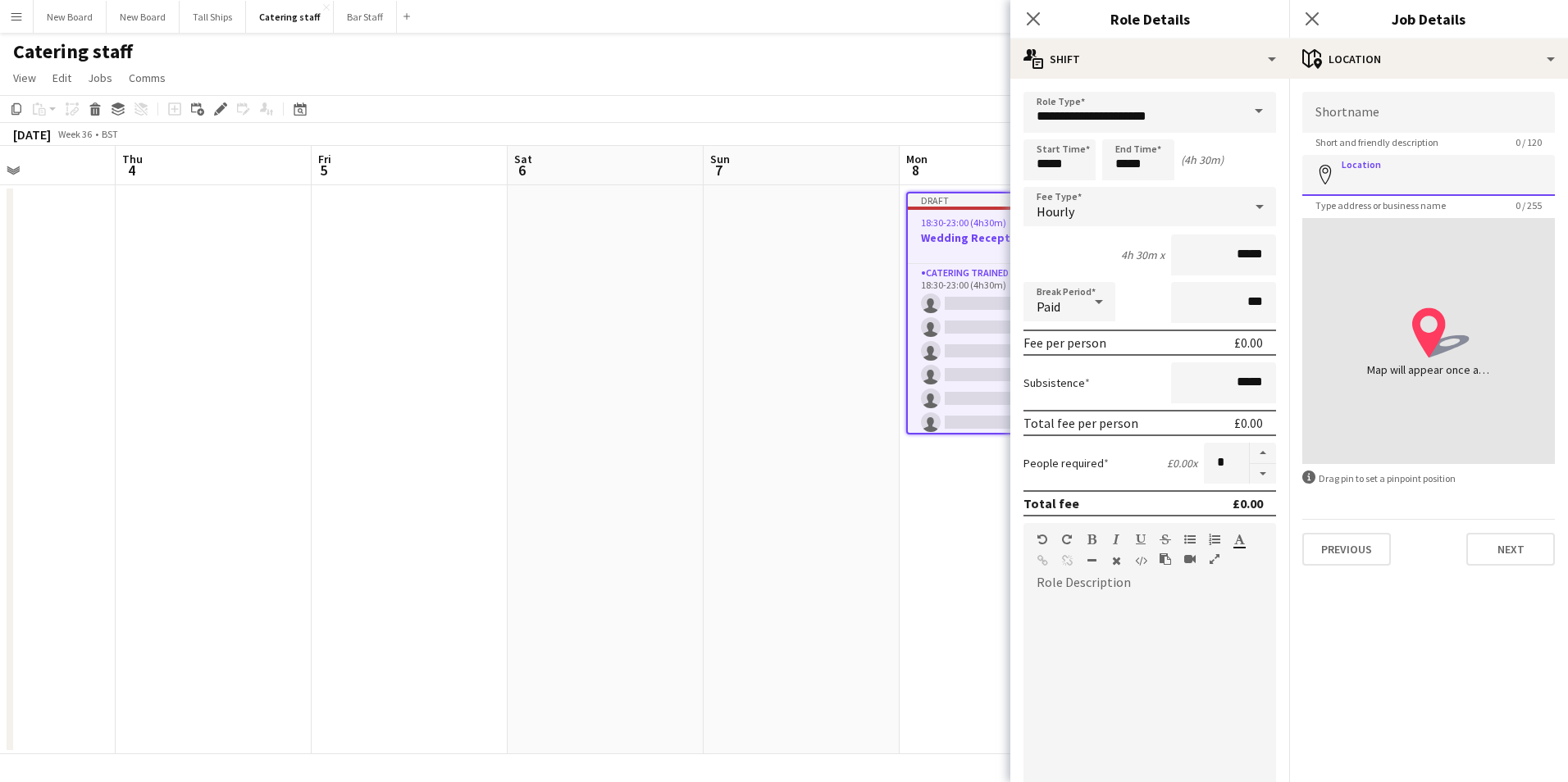
click at [1379, 177] on input "Location" at bounding box center [1429, 176] width 253 height 41
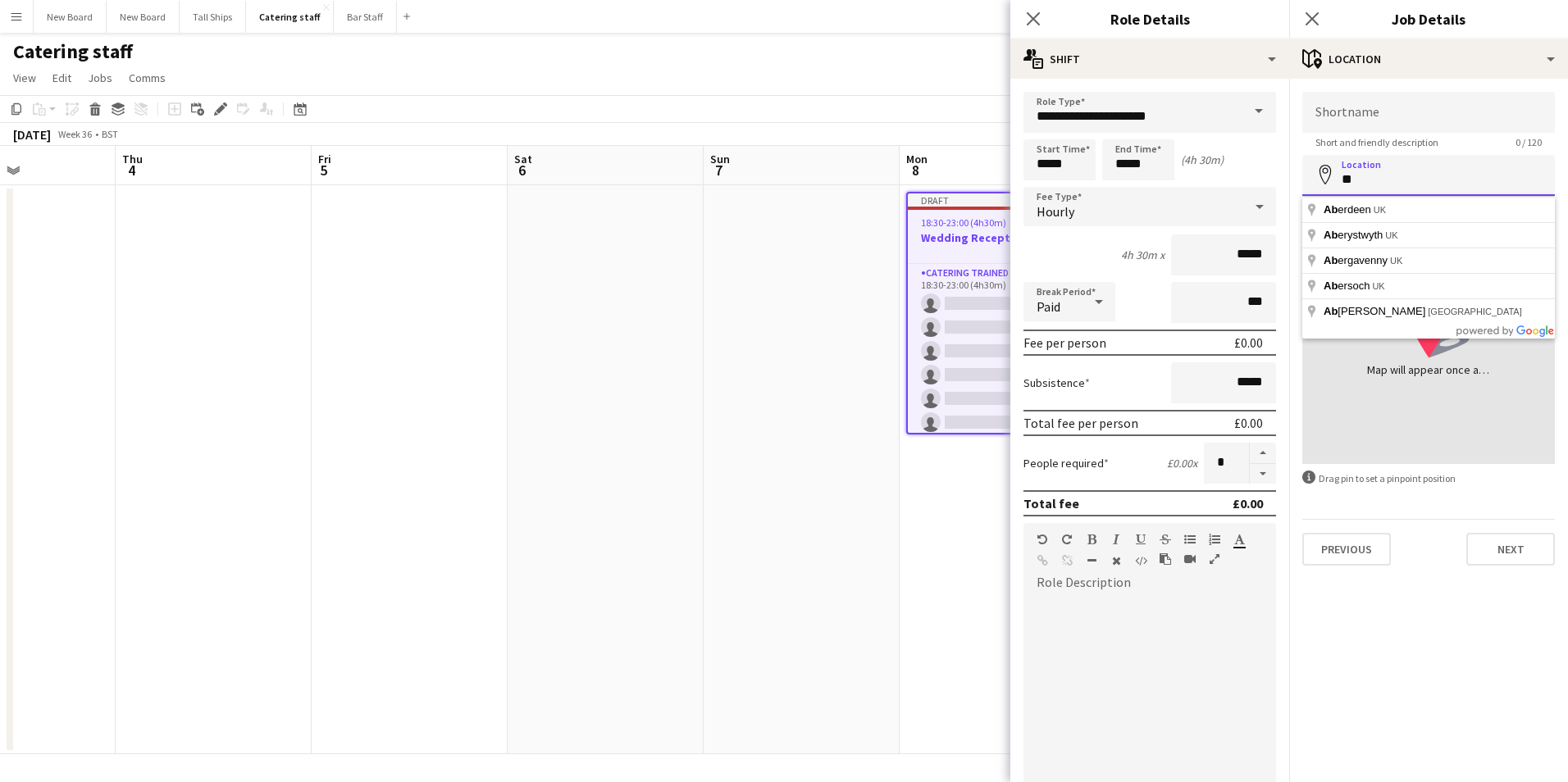
type input "*"
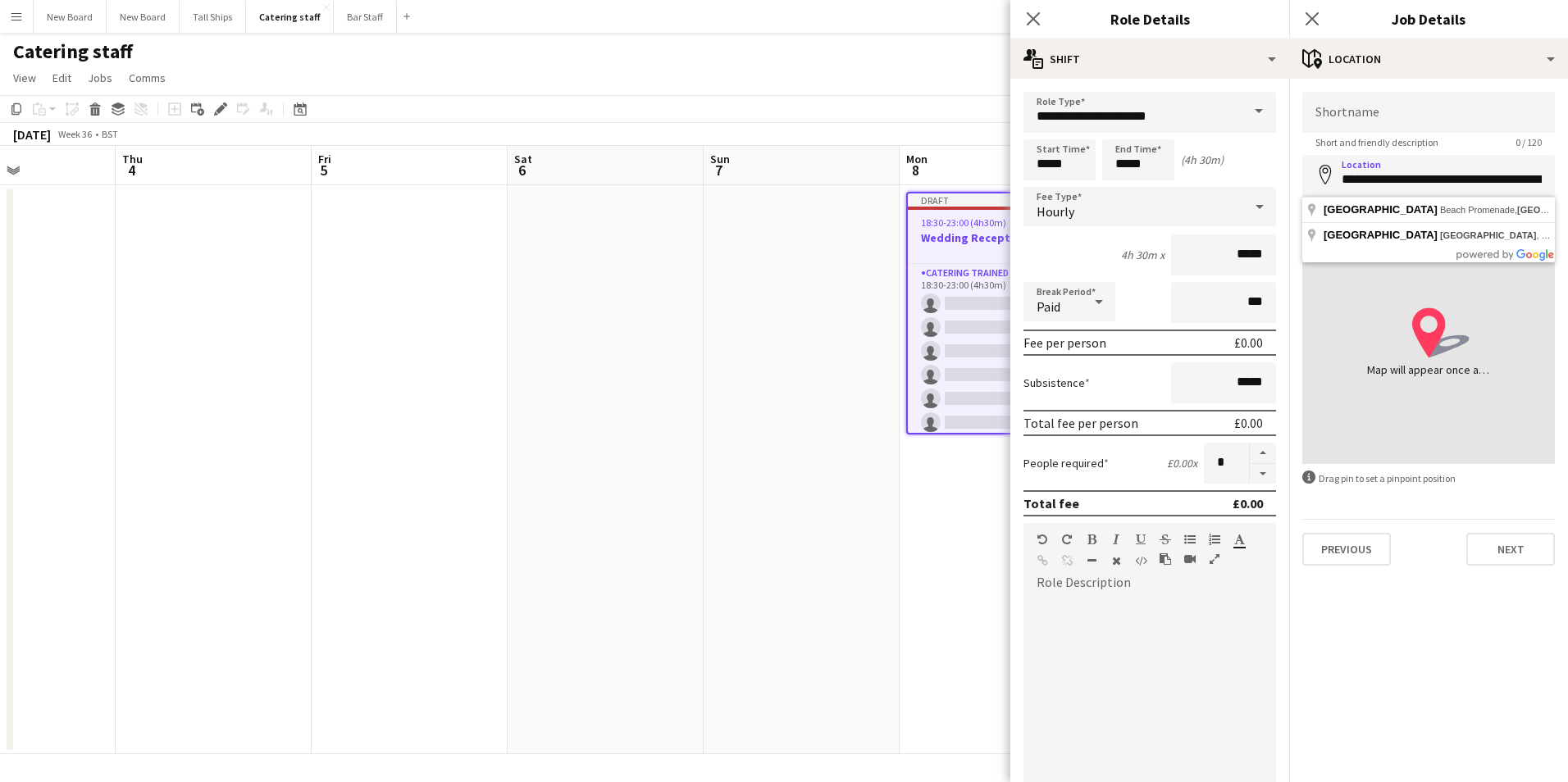
type input "**********"
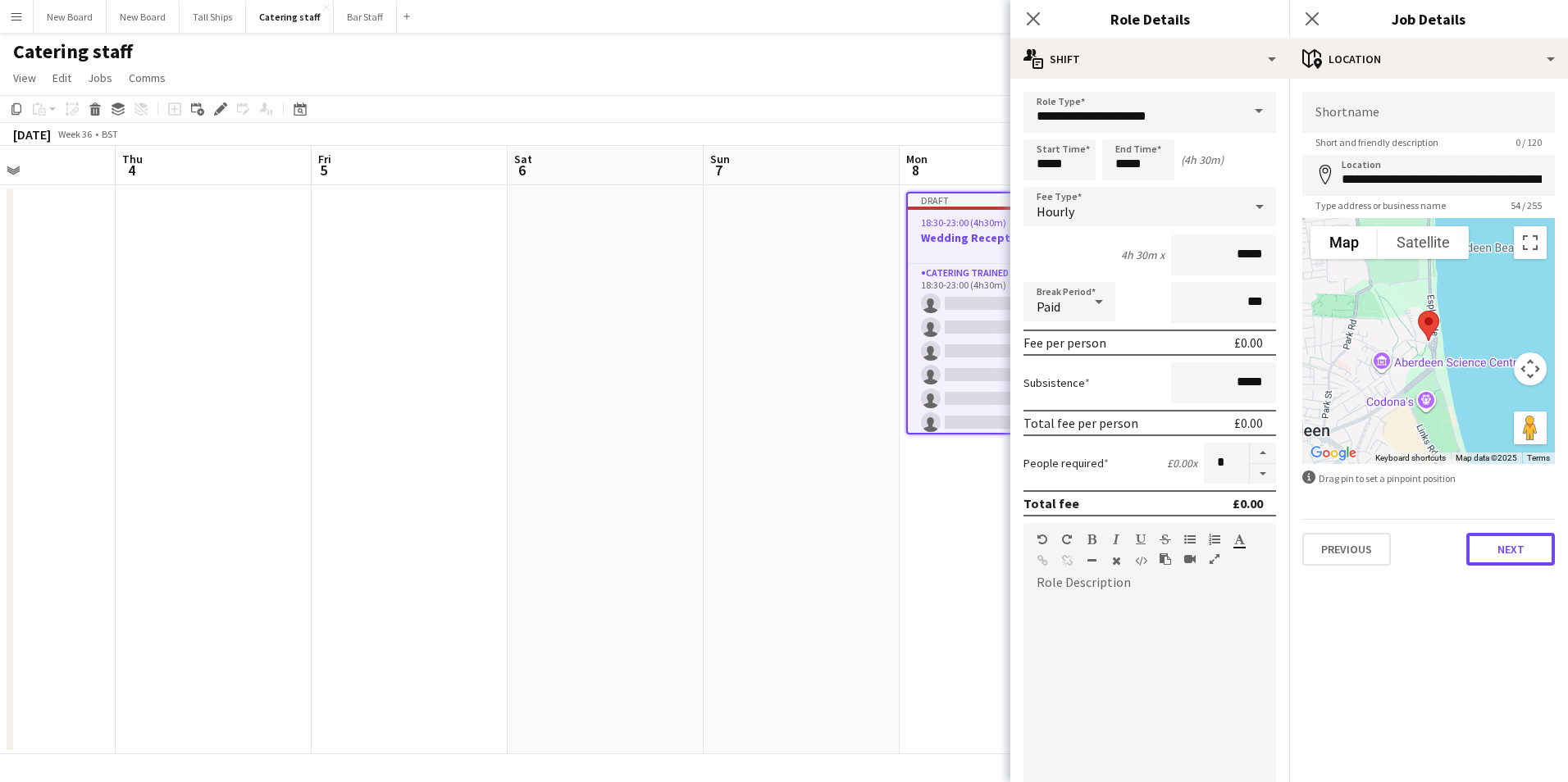
click at [1485, 543] on button "Next" at bounding box center [1511, 549] width 89 height 32
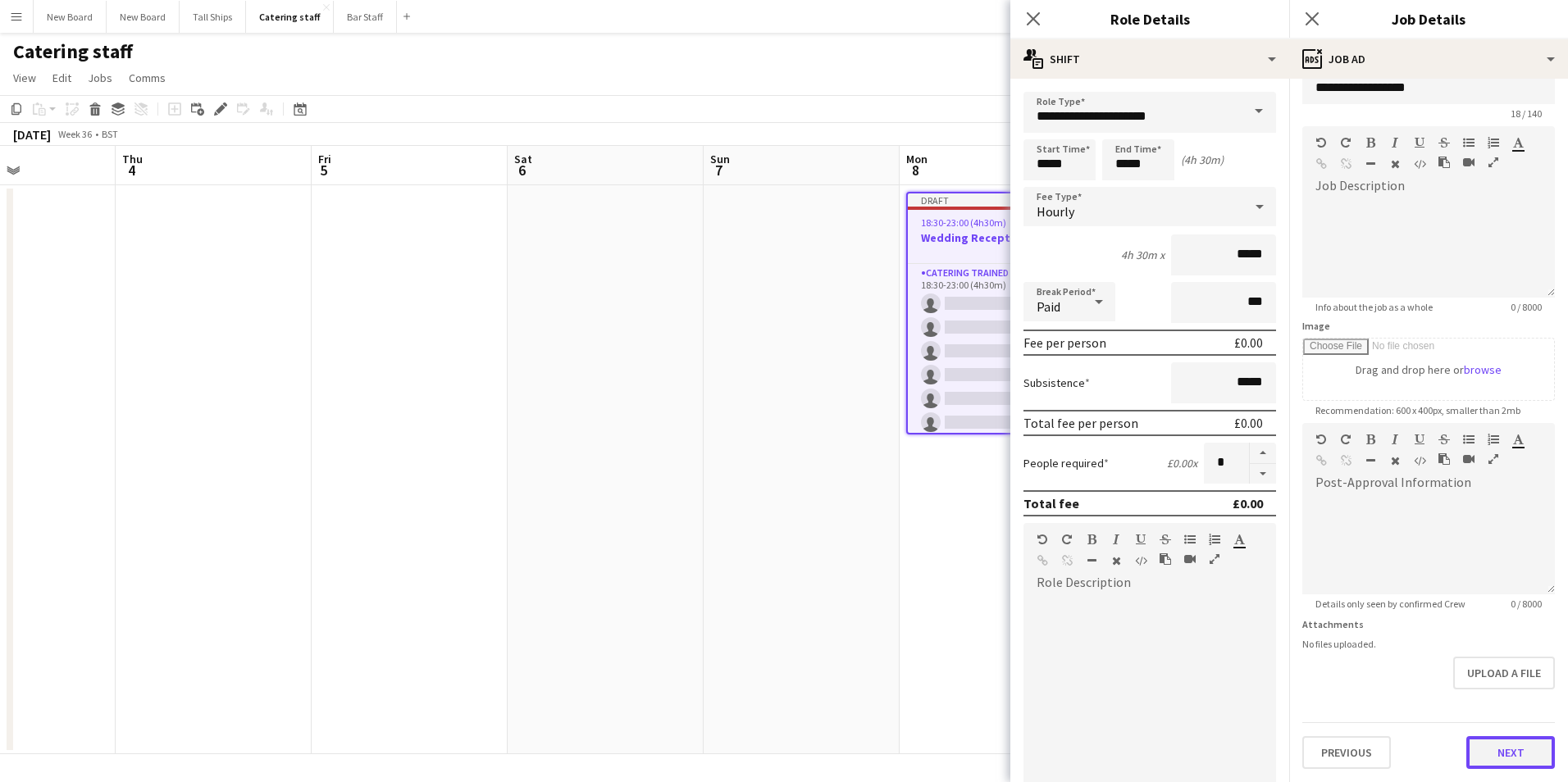
click at [1508, 697] on form "**********" at bounding box center [1429, 416] width 279 height 706
click at [1500, 748] on button "Next" at bounding box center [1511, 752] width 89 height 32
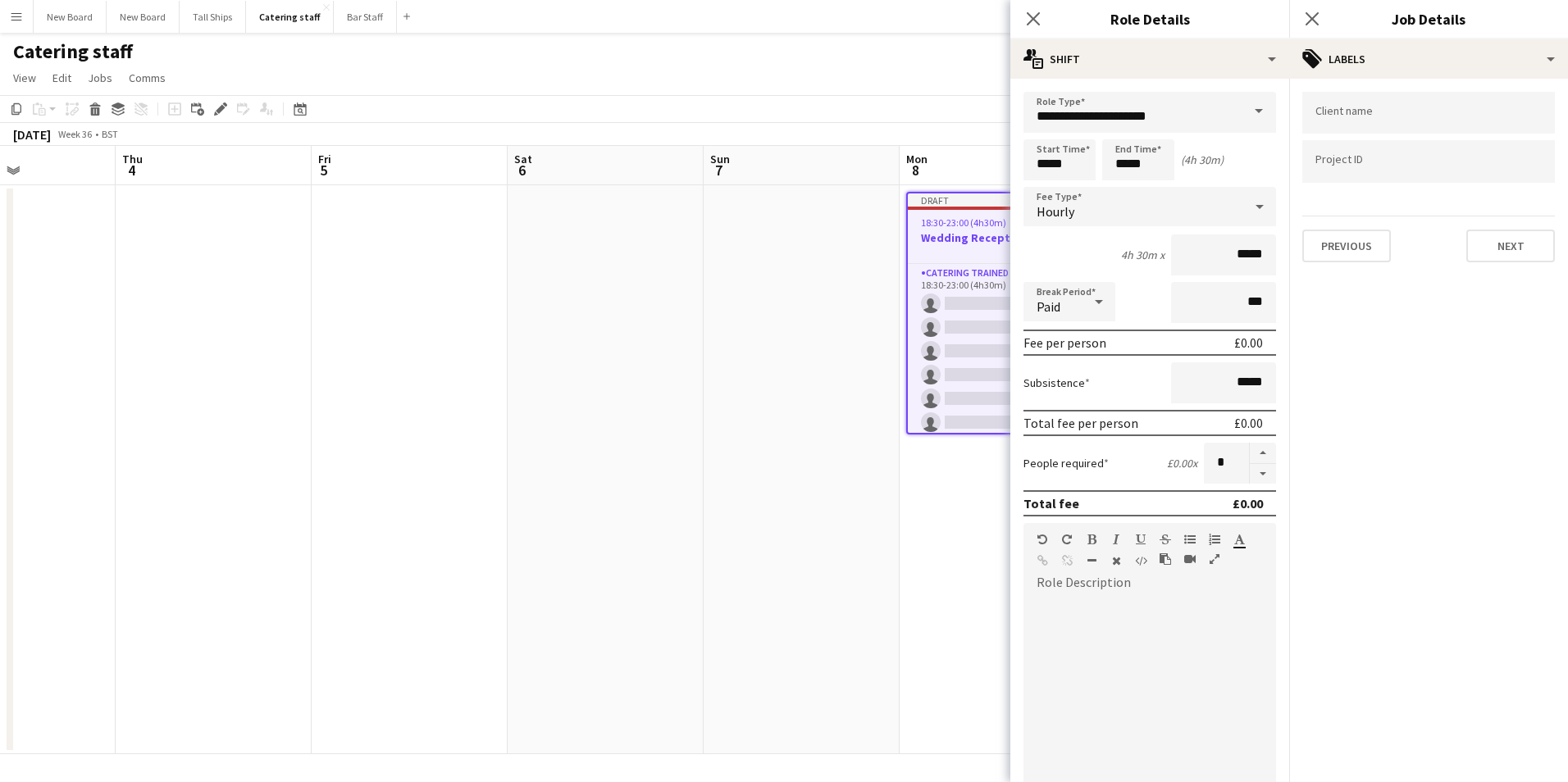
scroll to position [0, 0]
click at [1499, 246] on button "Next" at bounding box center [1511, 246] width 89 height 32
click at [1506, 152] on div "Previous Next" at bounding box center [1429, 162] width 253 height 47
click at [1506, 165] on button "Next" at bounding box center [1511, 170] width 89 height 32
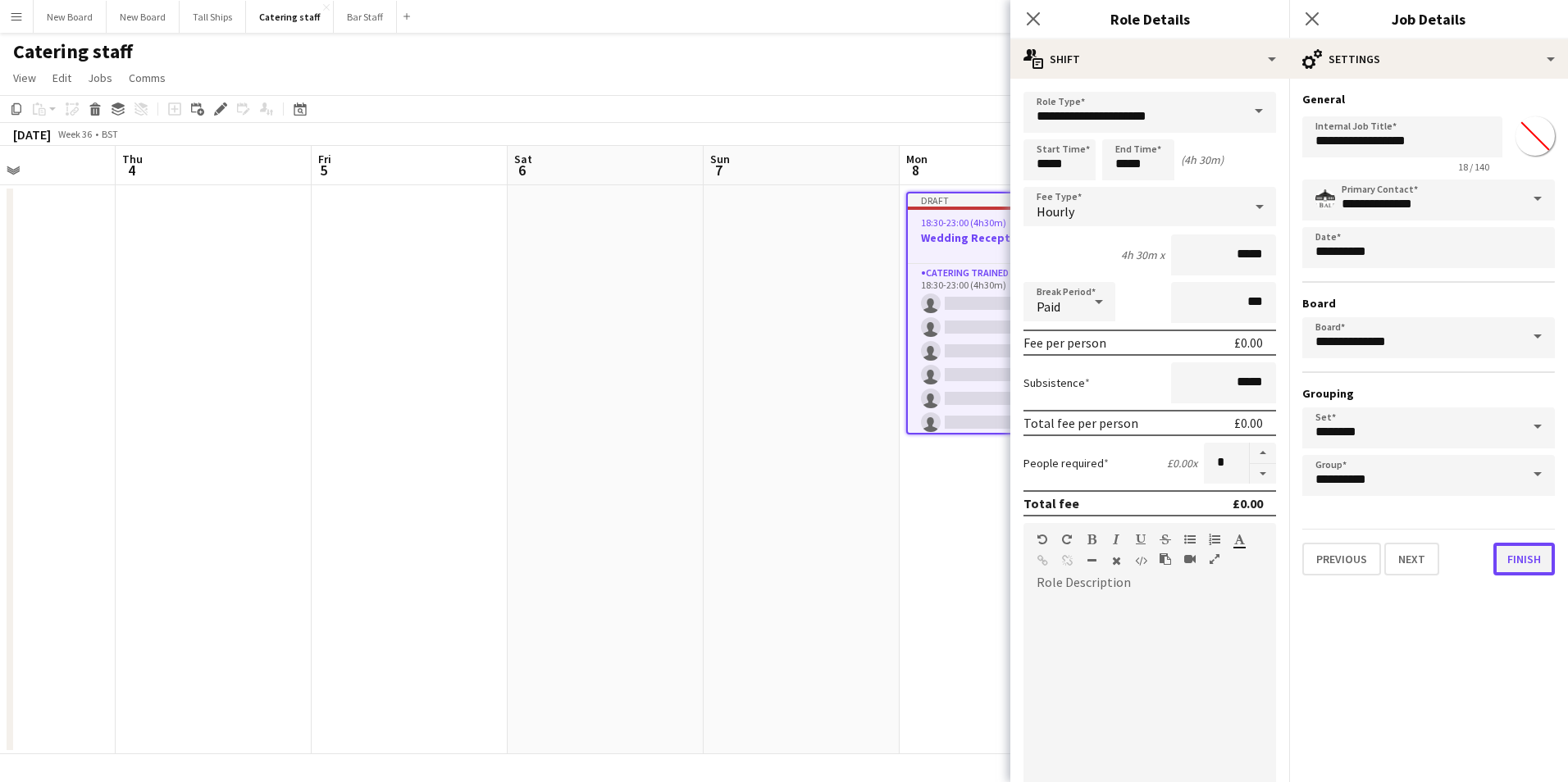
click at [1518, 557] on button "Finish" at bounding box center [1524, 559] width 61 height 32
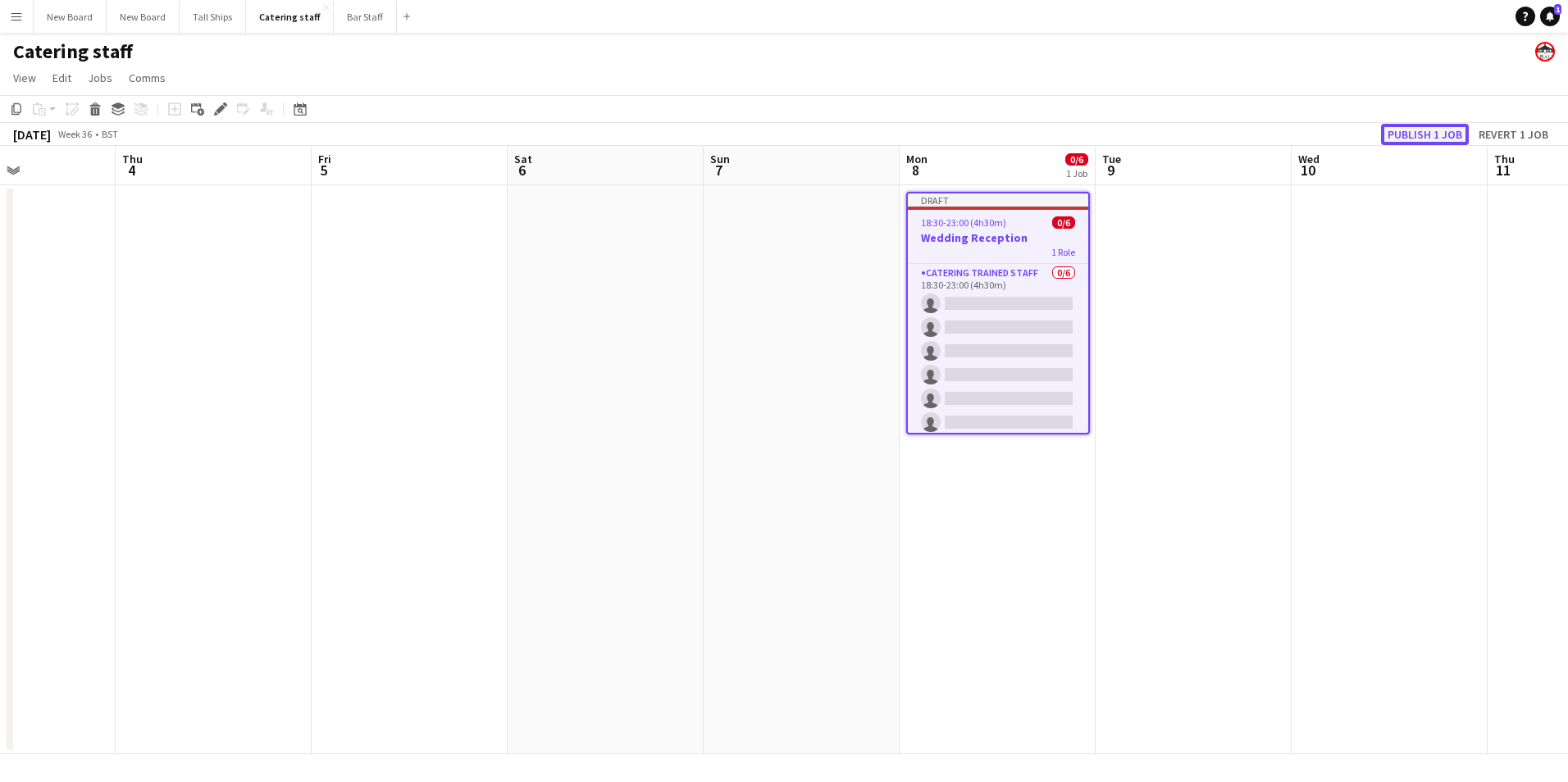
click at [1438, 125] on button "Publish 1 job" at bounding box center [1425, 134] width 88 height 21
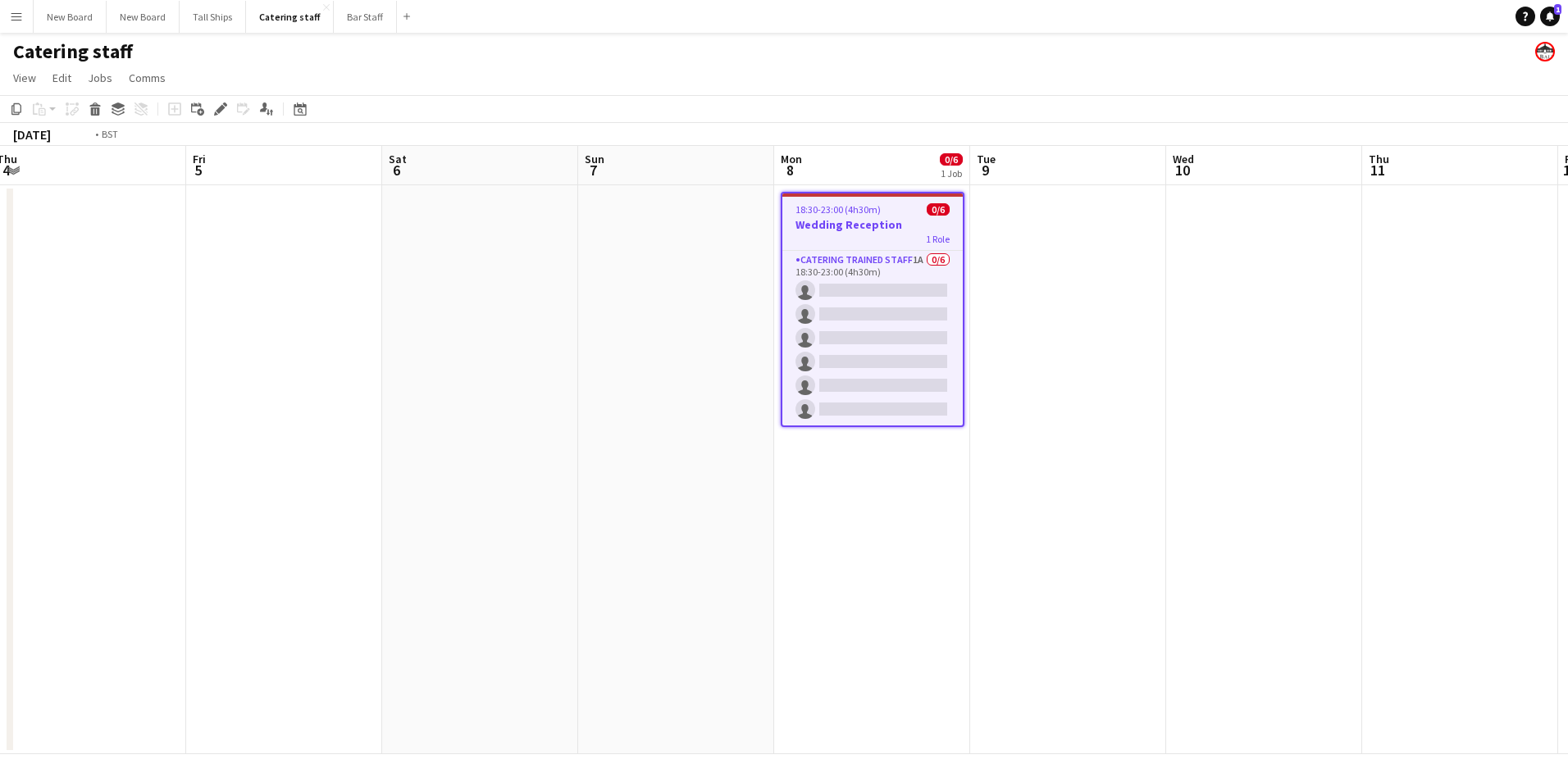
drag, startPoint x: 1421, startPoint y: 585, endPoint x: 316, endPoint y: 602, distance: 1105.1
click at [314, 609] on app-calendar-viewport "Mon 1 Tue 2 Wed 3 Thu 4 Fri 5 Sat 6 Sun 7 Mon 8 0/6 1 Job Tue 9 Wed 10 Thu 11 F…" at bounding box center [784, 449] width 1568 height 608
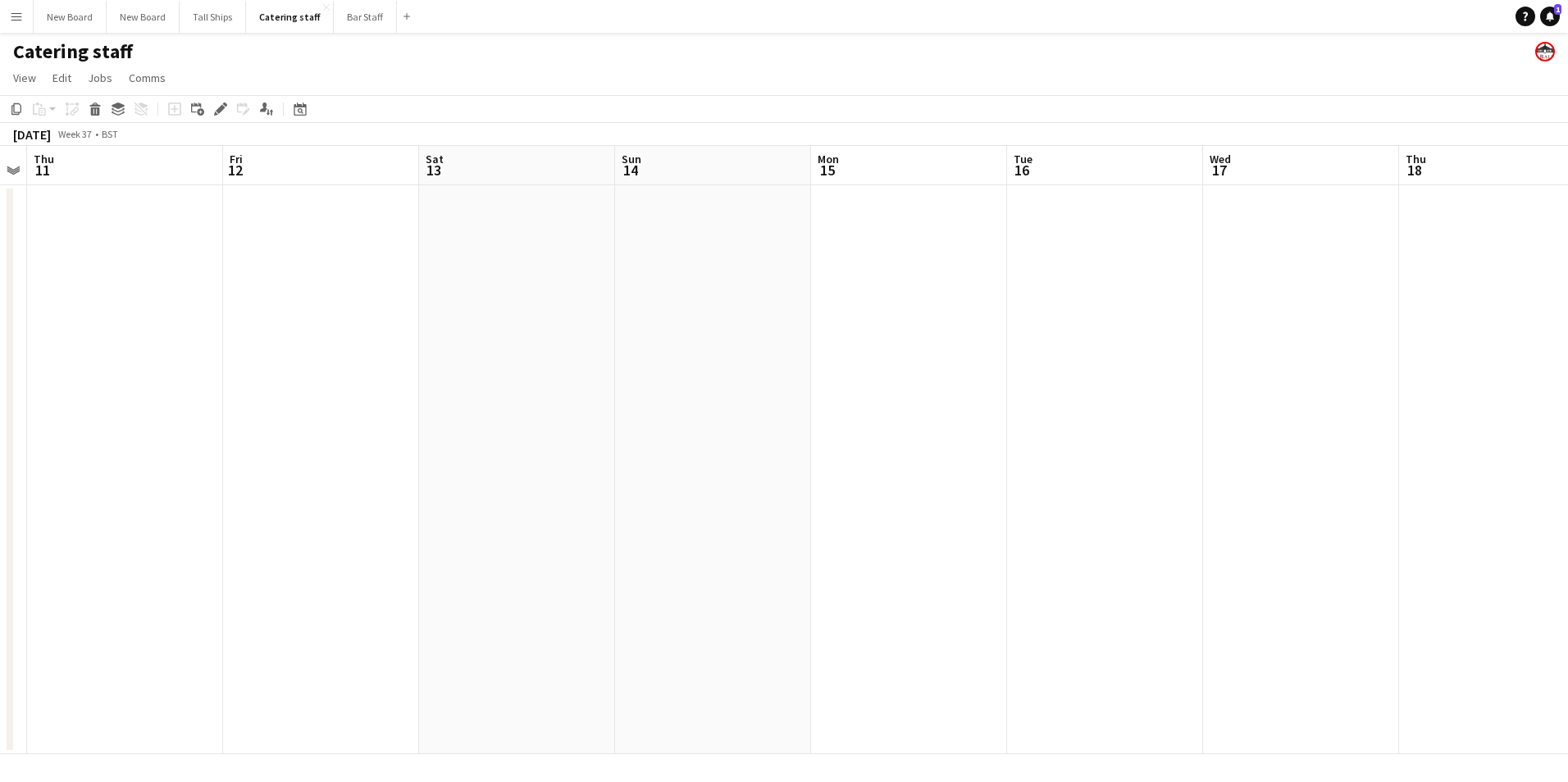
drag, startPoint x: 1202, startPoint y: 582, endPoint x: 438, endPoint y: 577, distance: 764.0
click at [438, 577] on app-calendar-viewport "Mon 8 0/6 1 Job Tue 9 Wed 10 Thu 11 Fri 12 Sat 13 Sun 14 Mon 15 Tue 16 Wed 17 T…" at bounding box center [784, 449] width 1568 height 608
drag, startPoint x: 1350, startPoint y: 543, endPoint x: 483, endPoint y: 470, distance: 870.1
click at [474, 479] on app-calendar-viewport "Wed 10 Thu 11 Fri 12 Sat 13 Sun 14 Mon 15 Tue 16 Wed 17 Thu 18 Fri 19 Sat 20 Su…" at bounding box center [784, 449] width 1568 height 608
drag, startPoint x: 915, startPoint y: 458, endPoint x: 787, endPoint y: 455, distance: 128.0
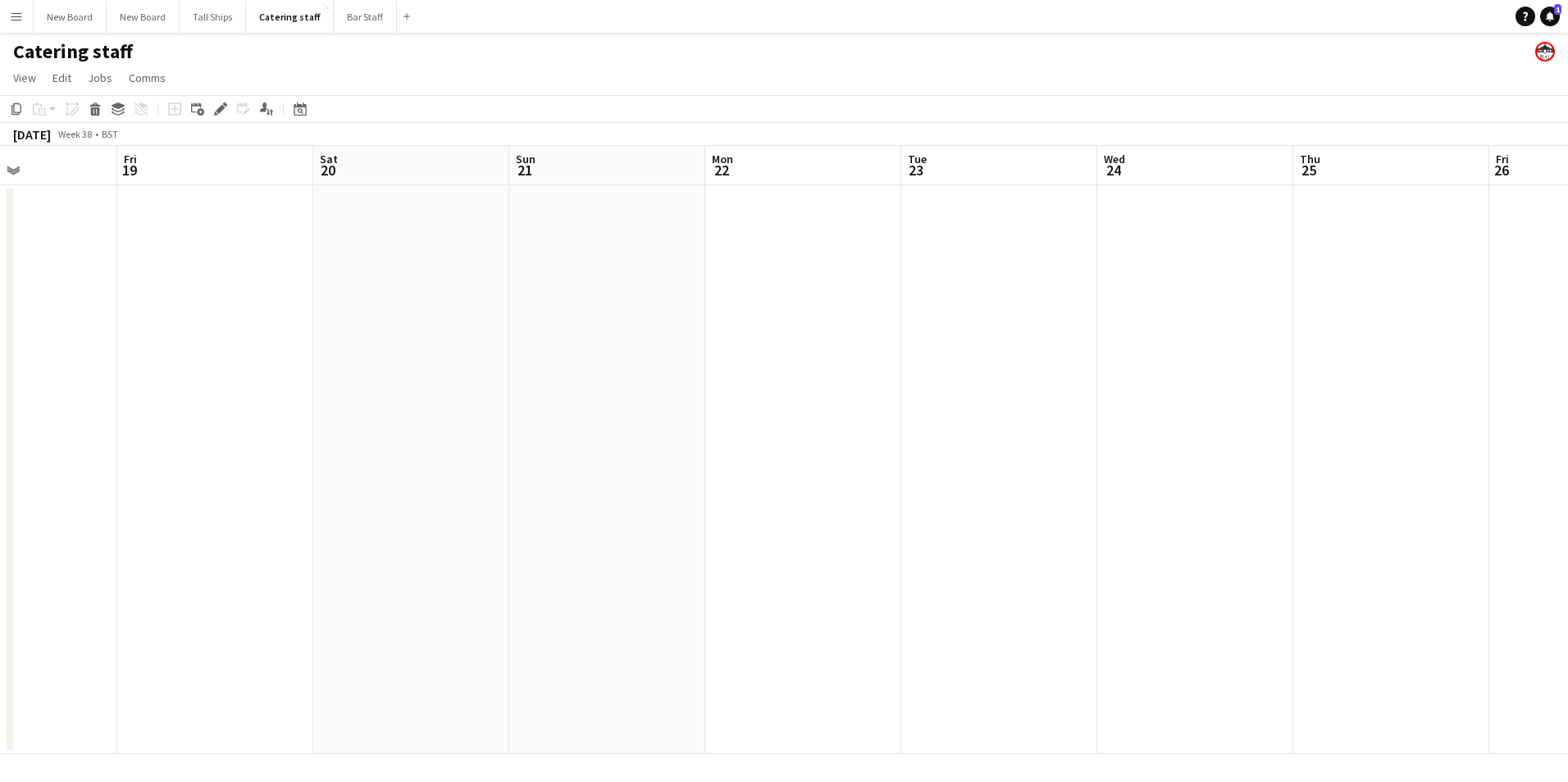
click at [787, 455] on app-calendar-viewport "Tue 16 Wed 17 Thu 18 Fri 19 Sat 20 Sun 21 Mon 22 Tue 23 Wed 24 Thu 25 Fri 26 Sa…" at bounding box center [784, 449] width 1568 height 608
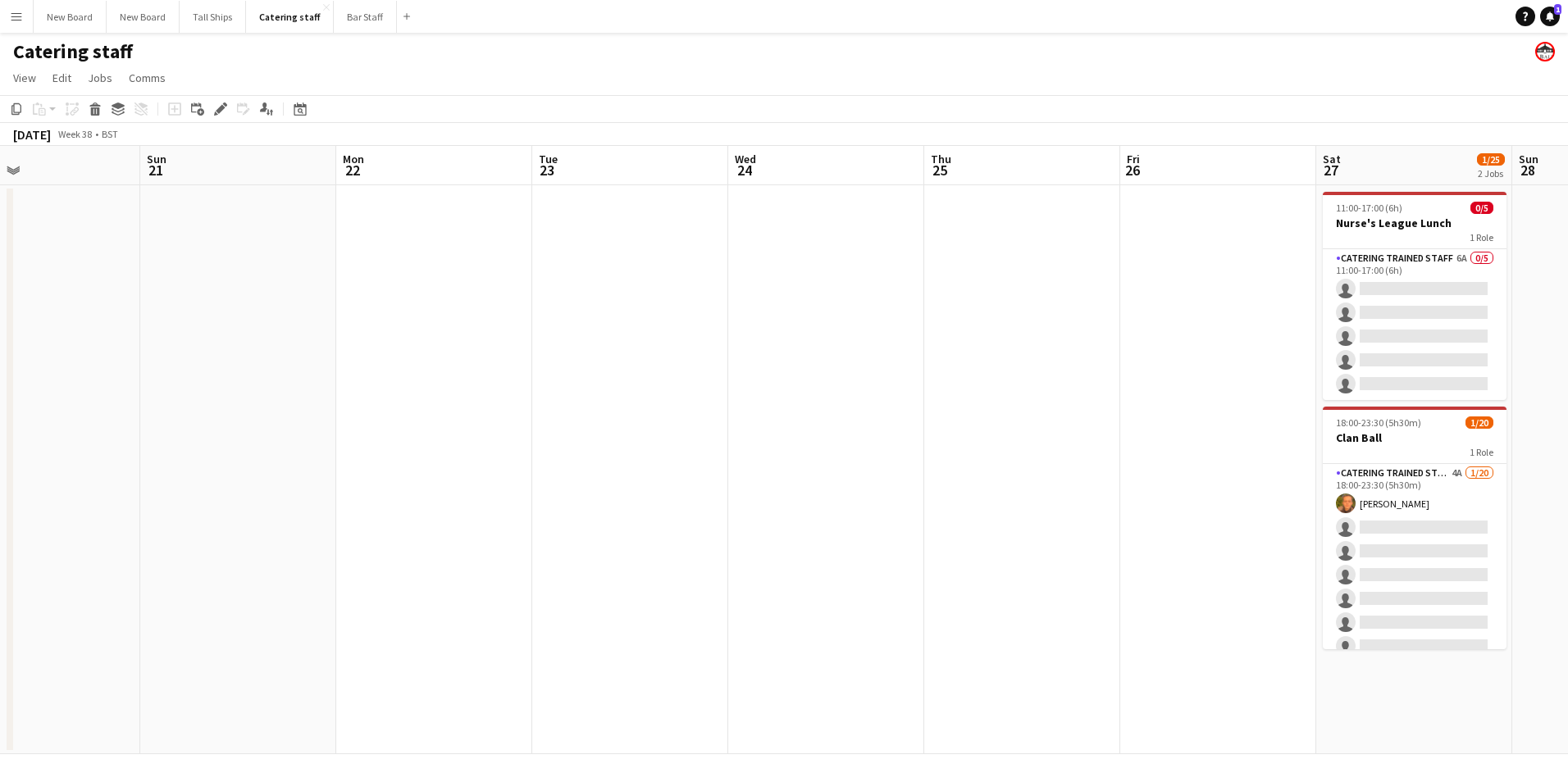
drag, startPoint x: 1290, startPoint y: 608, endPoint x: 922, endPoint y: 588, distance: 368.5
click at [922, 588] on app-calendar-viewport "Wed 17 Thu 18 Fri 19 Sat 20 Sun 21 Mon 22 Tue 23 Wed 24 Thu 25 Fri 26 Sat 27 1/…" at bounding box center [784, 449] width 1568 height 608
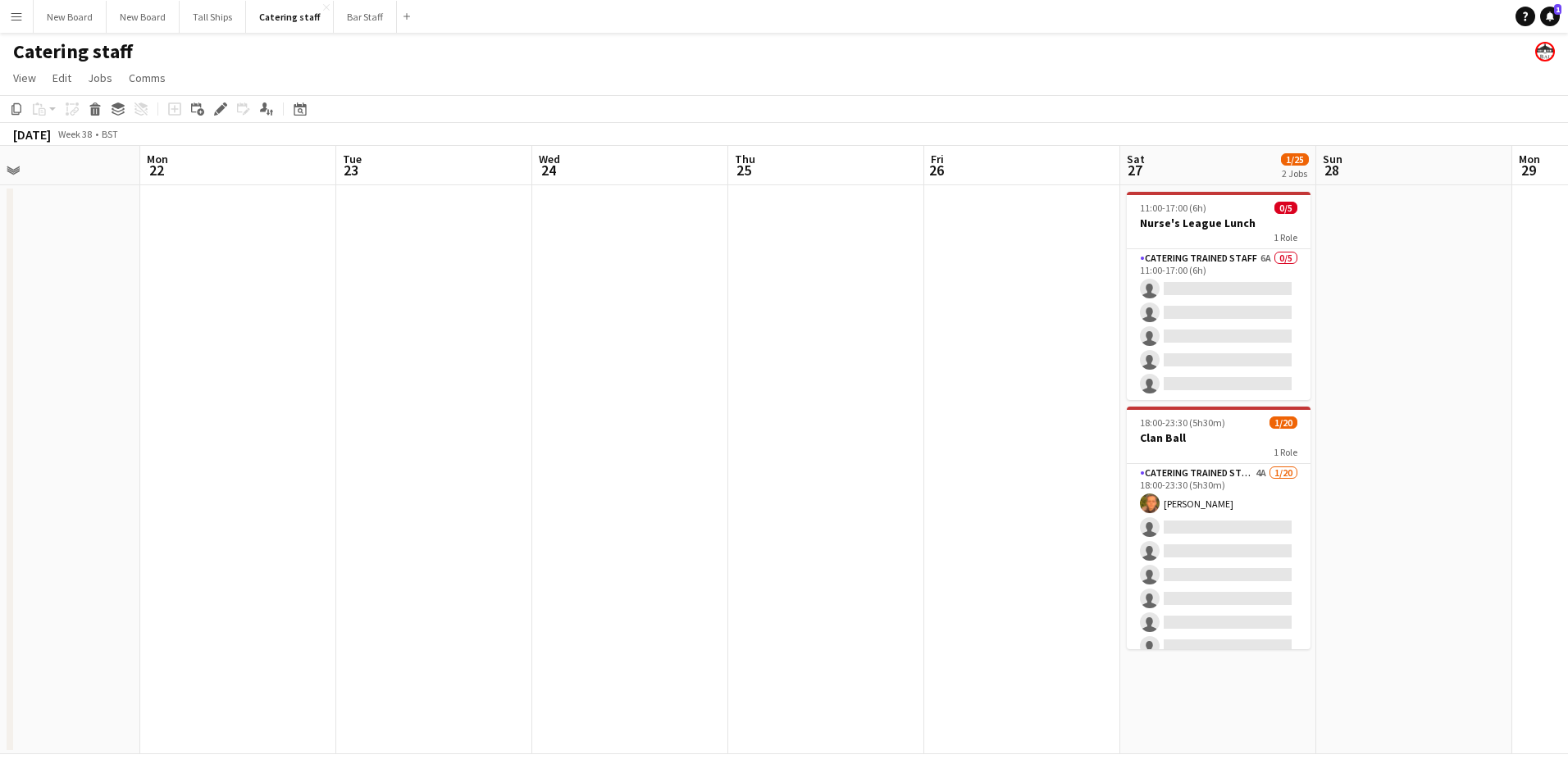
click at [821, 253] on app-date-cell at bounding box center [827, 469] width 196 height 569
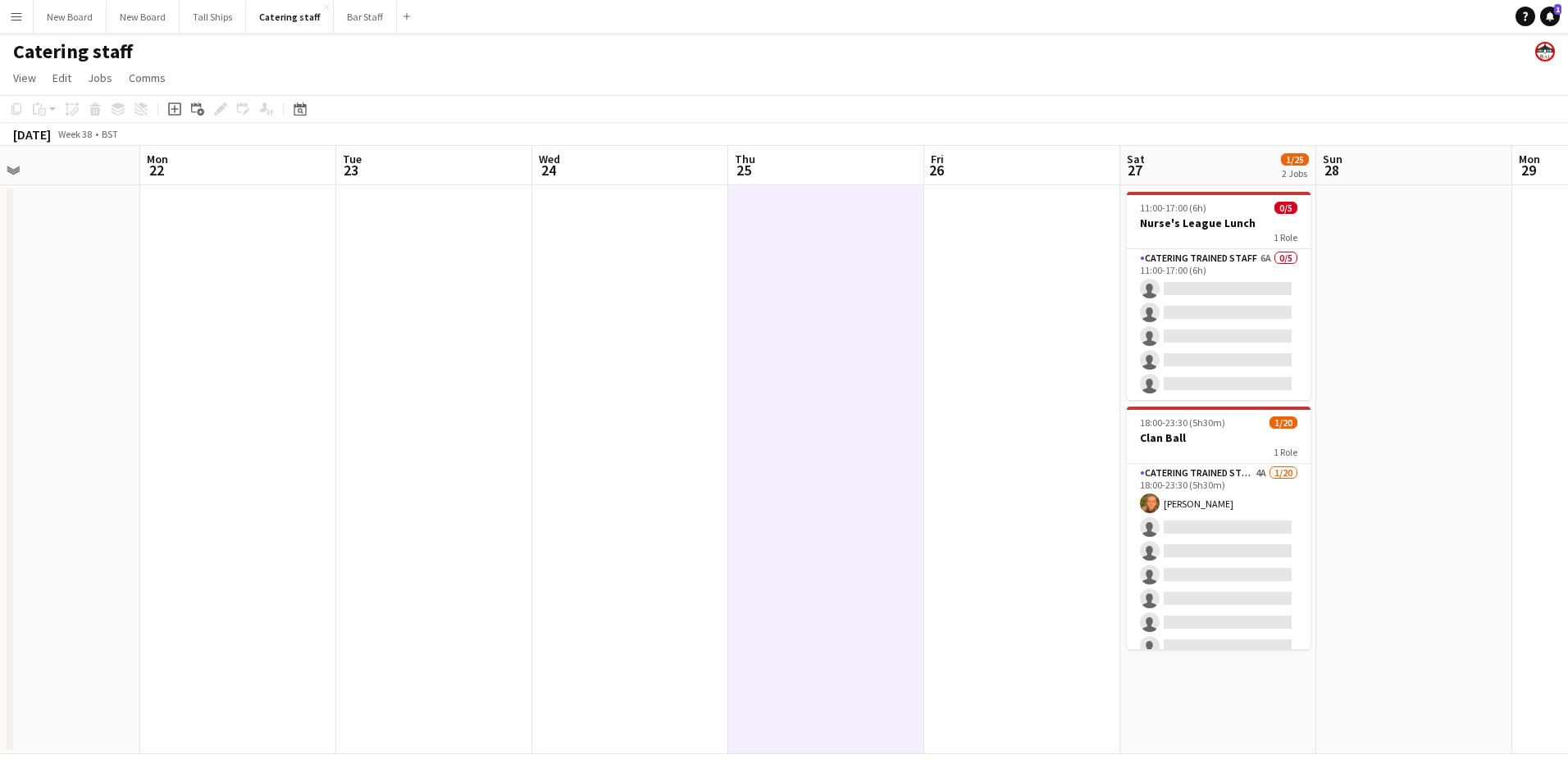
scroll to position [0, 645]
click at [178, 109] on icon at bounding box center [174, 109] width 8 height 8
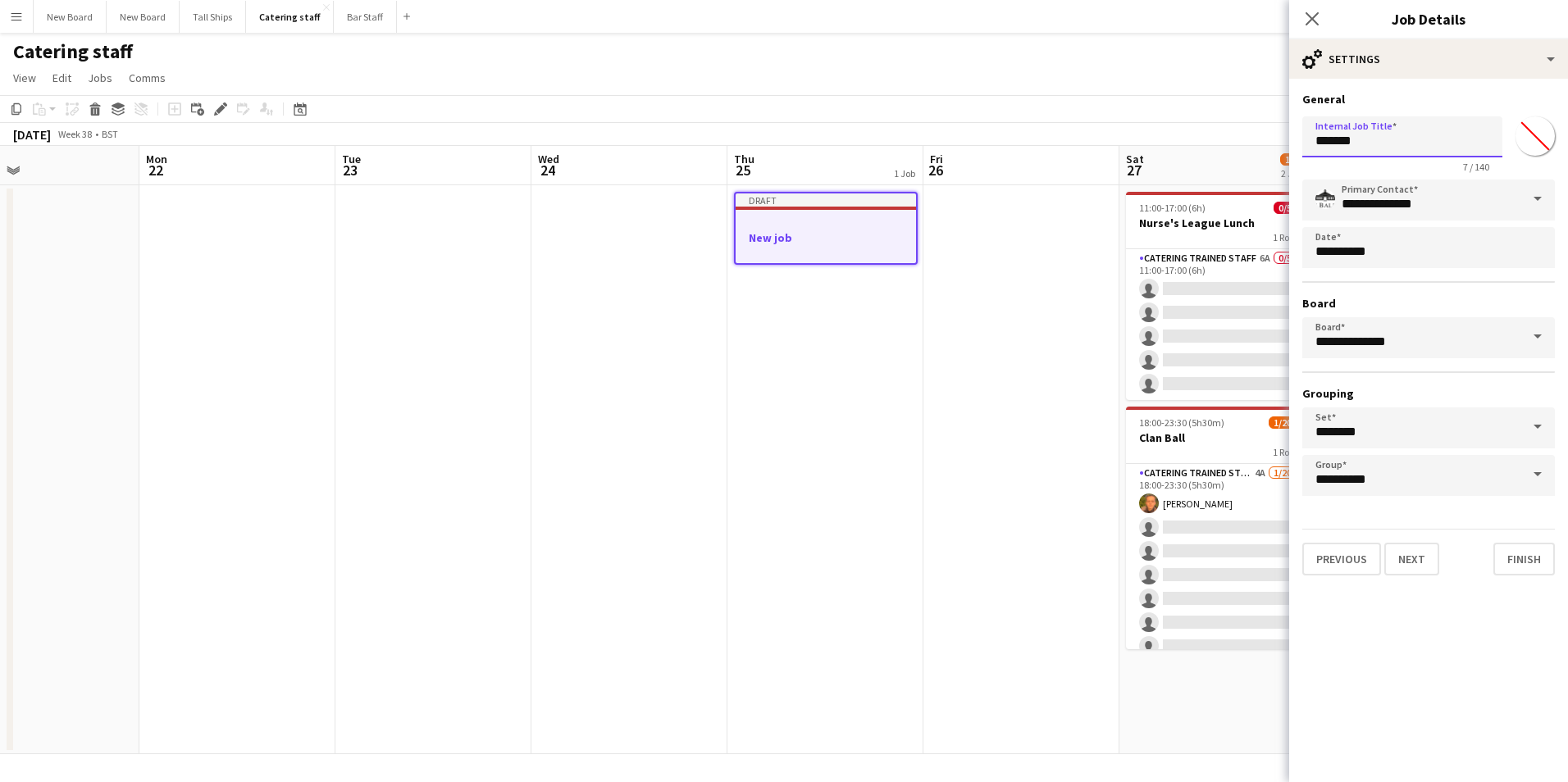
drag, startPoint x: 1397, startPoint y: 142, endPoint x: 895, endPoint y: 139, distance: 502.0
click at [895, 139] on body "Menu Boards Boards Boards All jobs Status Workforce Workforce My Workforce Recr…" at bounding box center [784, 391] width 1568 height 782
type input "******"
click at [1414, 553] on button "Next" at bounding box center [1412, 559] width 55 height 32
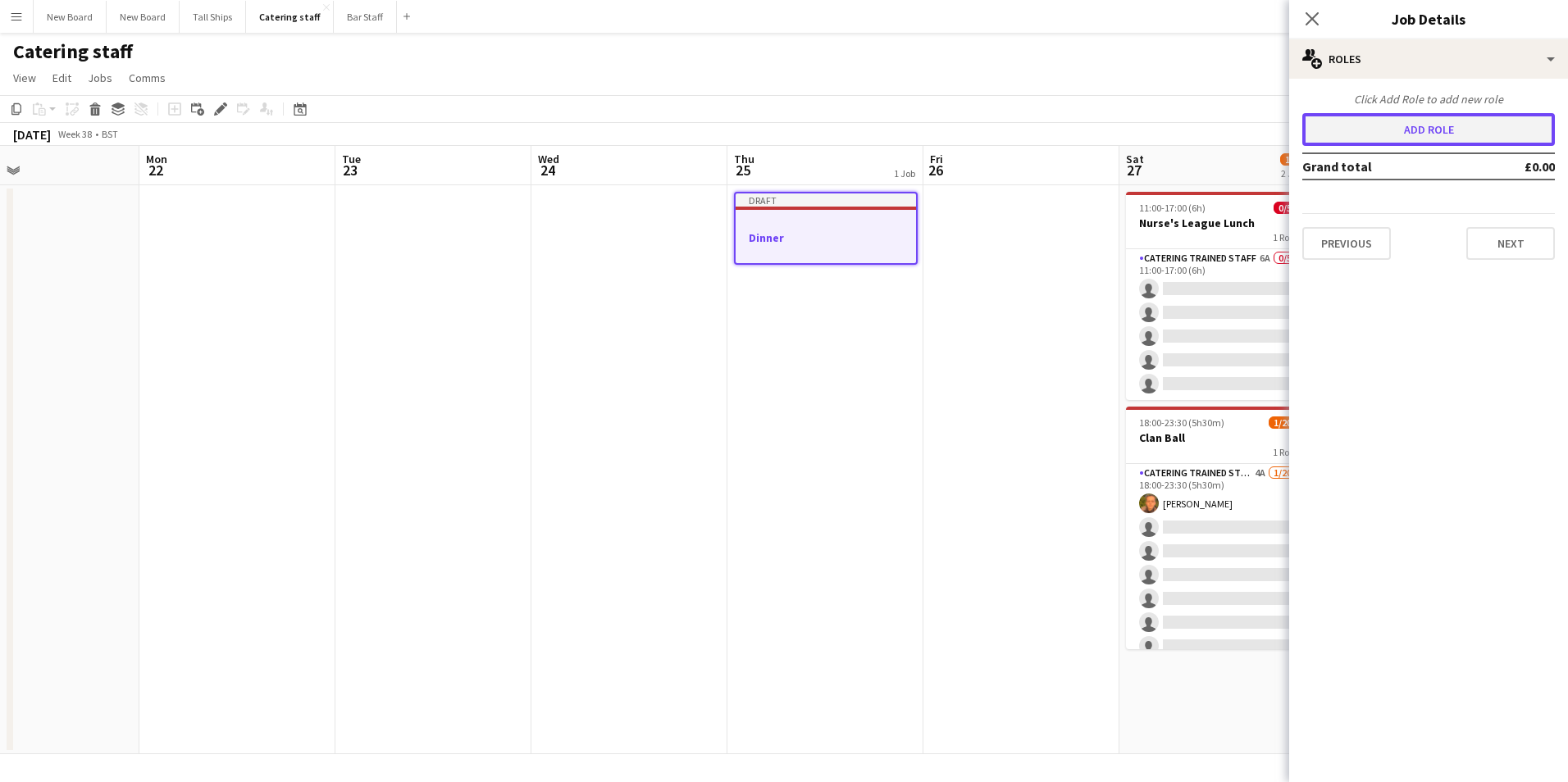
click at [1465, 128] on button "Add role" at bounding box center [1429, 130] width 253 height 32
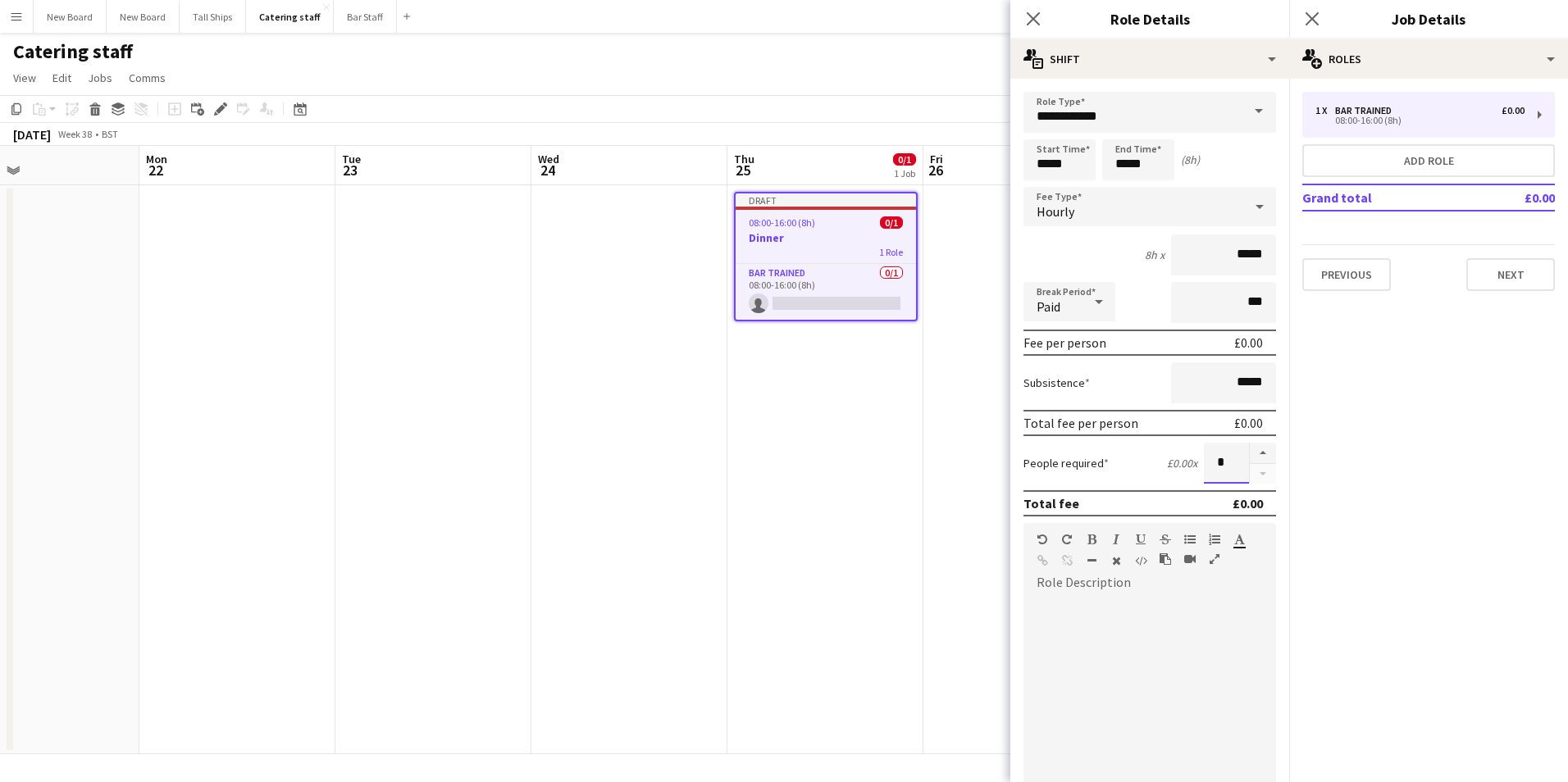
drag, startPoint x: 1226, startPoint y: 464, endPoint x: 1157, endPoint y: 467, distance: 69.1
click at [1159, 469] on div "People required £0.00 x *" at bounding box center [1150, 463] width 253 height 41
type input "*"
click at [1111, 104] on input "**********" at bounding box center [1150, 113] width 253 height 41
click at [1138, 211] on mat-option "Catering trained staff" at bounding box center [1144, 199] width 241 height 39
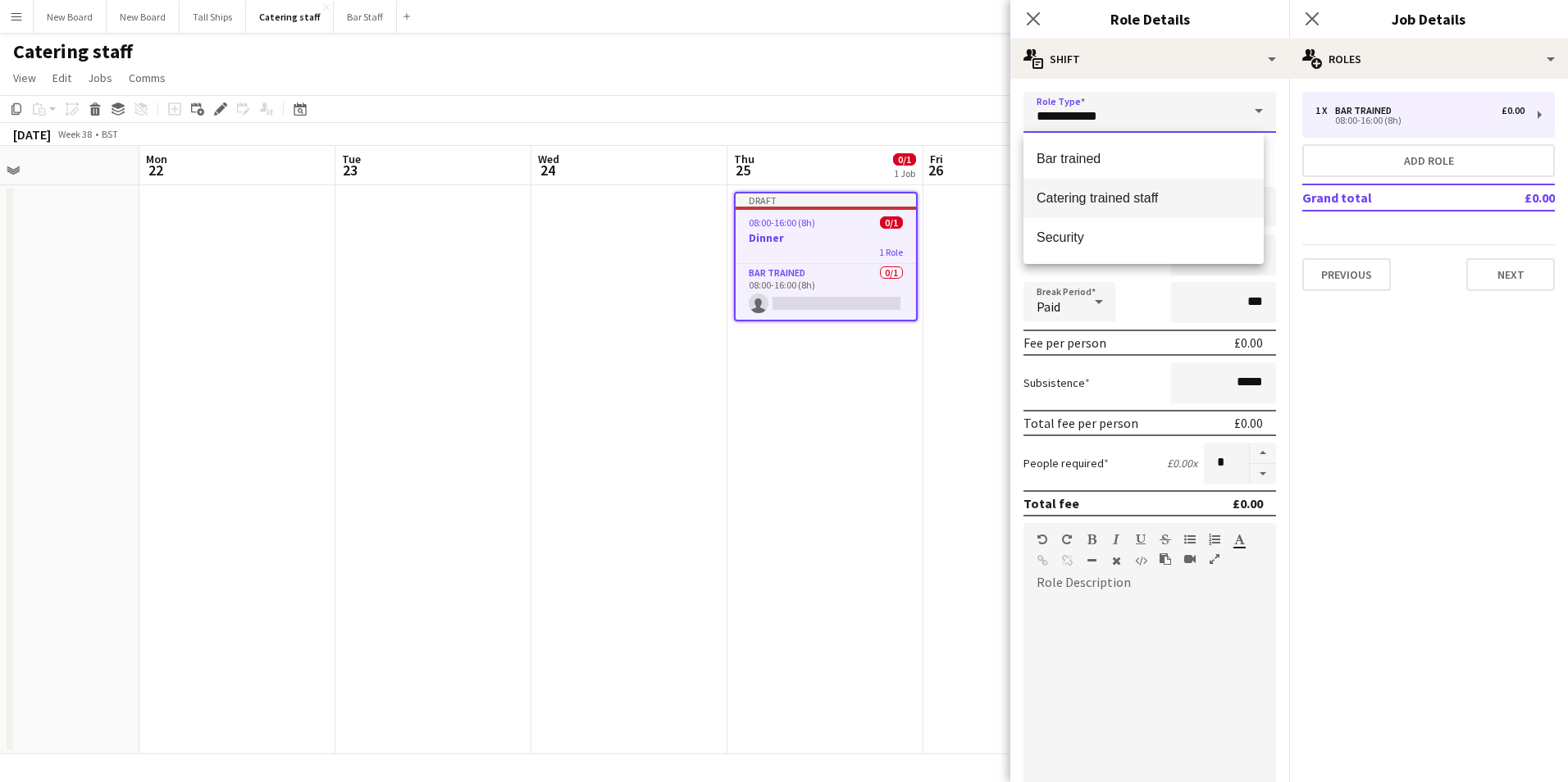
type input "**********"
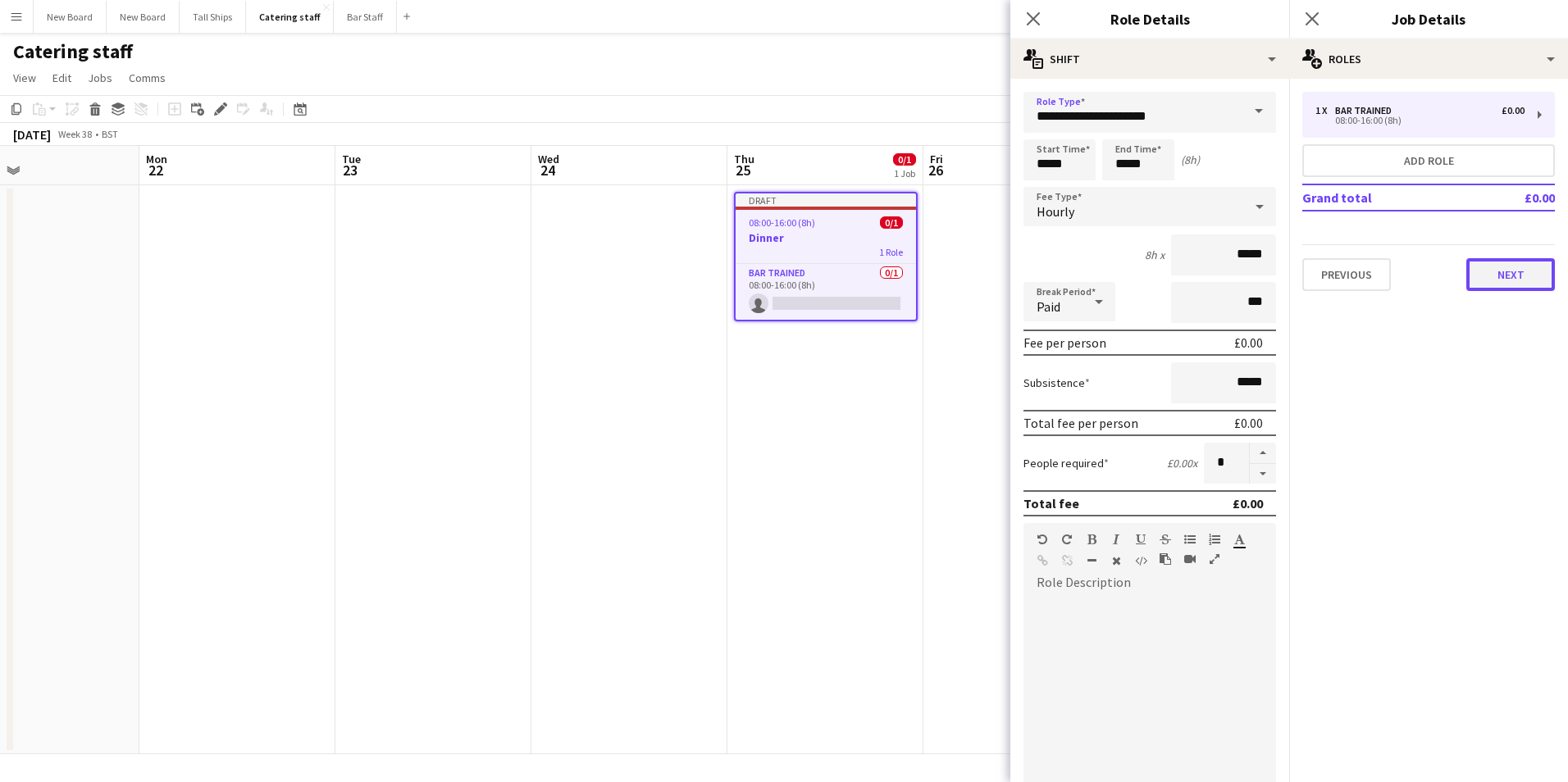
click at [1527, 275] on button "Next" at bounding box center [1511, 275] width 89 height 32
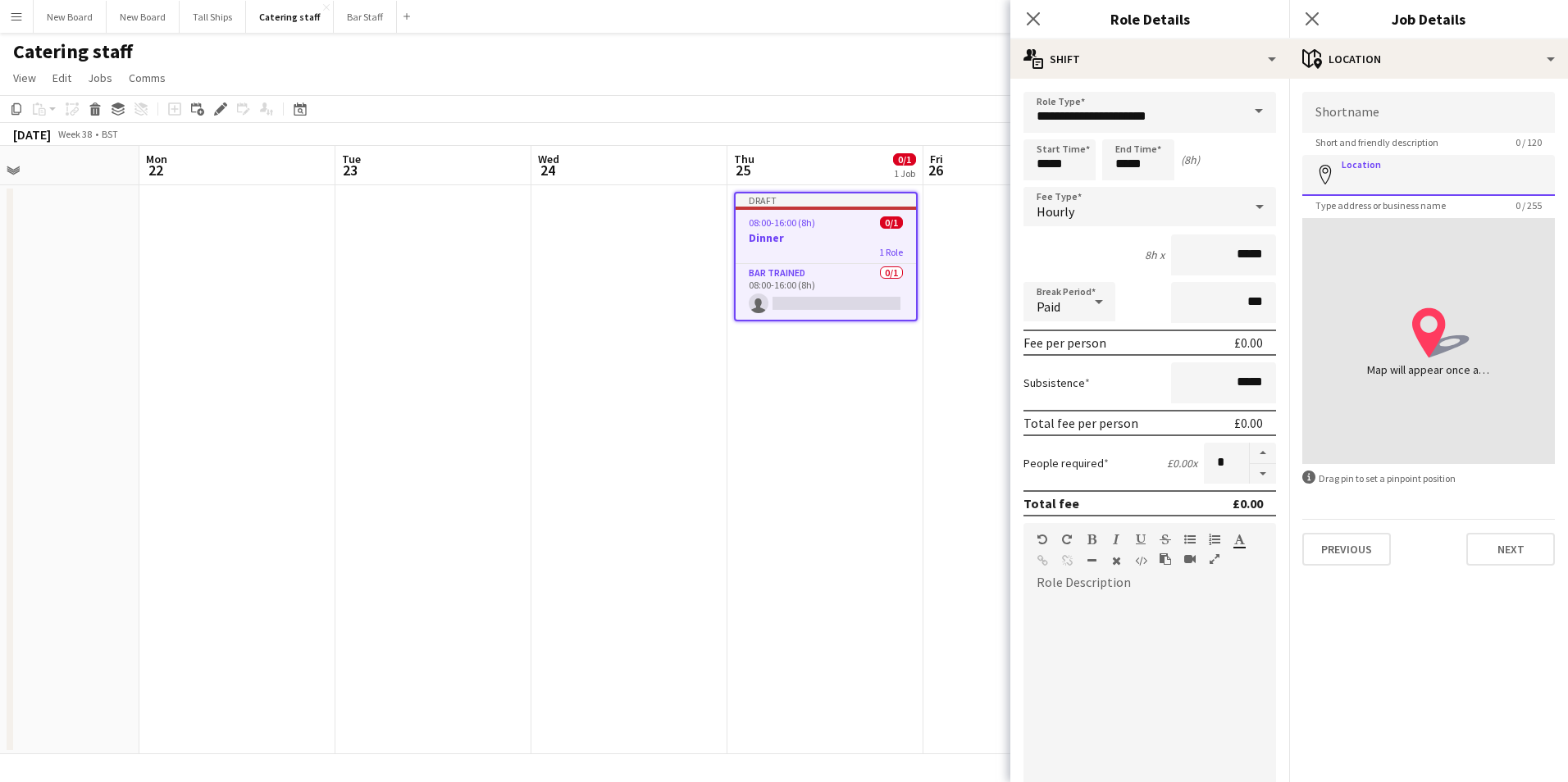
click at [1416, 165] on input "Location" at bounding box center [1429, 176] width 253 height 41
type input "**********"
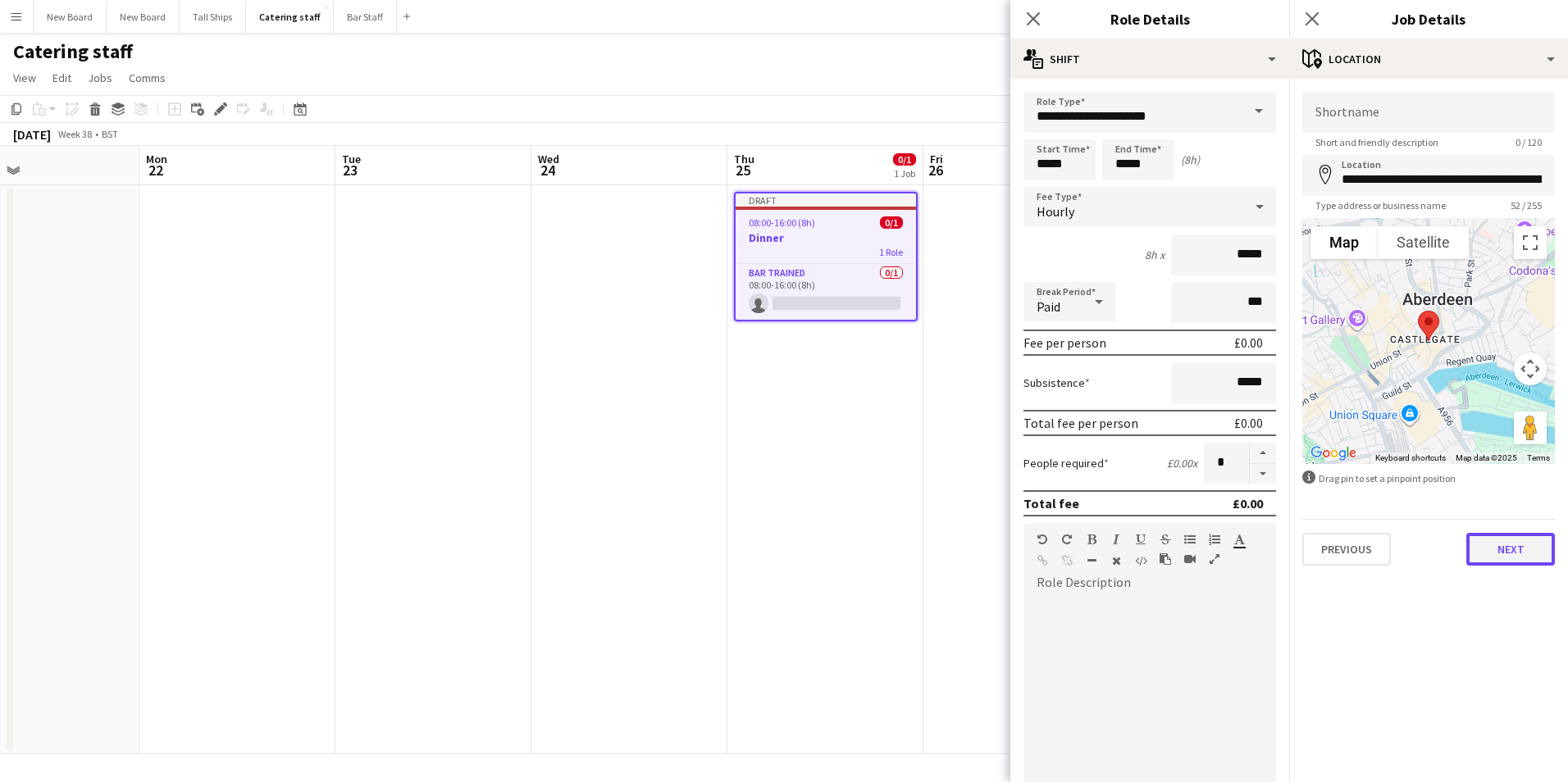
click at [1520, 545] on button "Next" at bounding box center [1511, 549] width 89 height 32
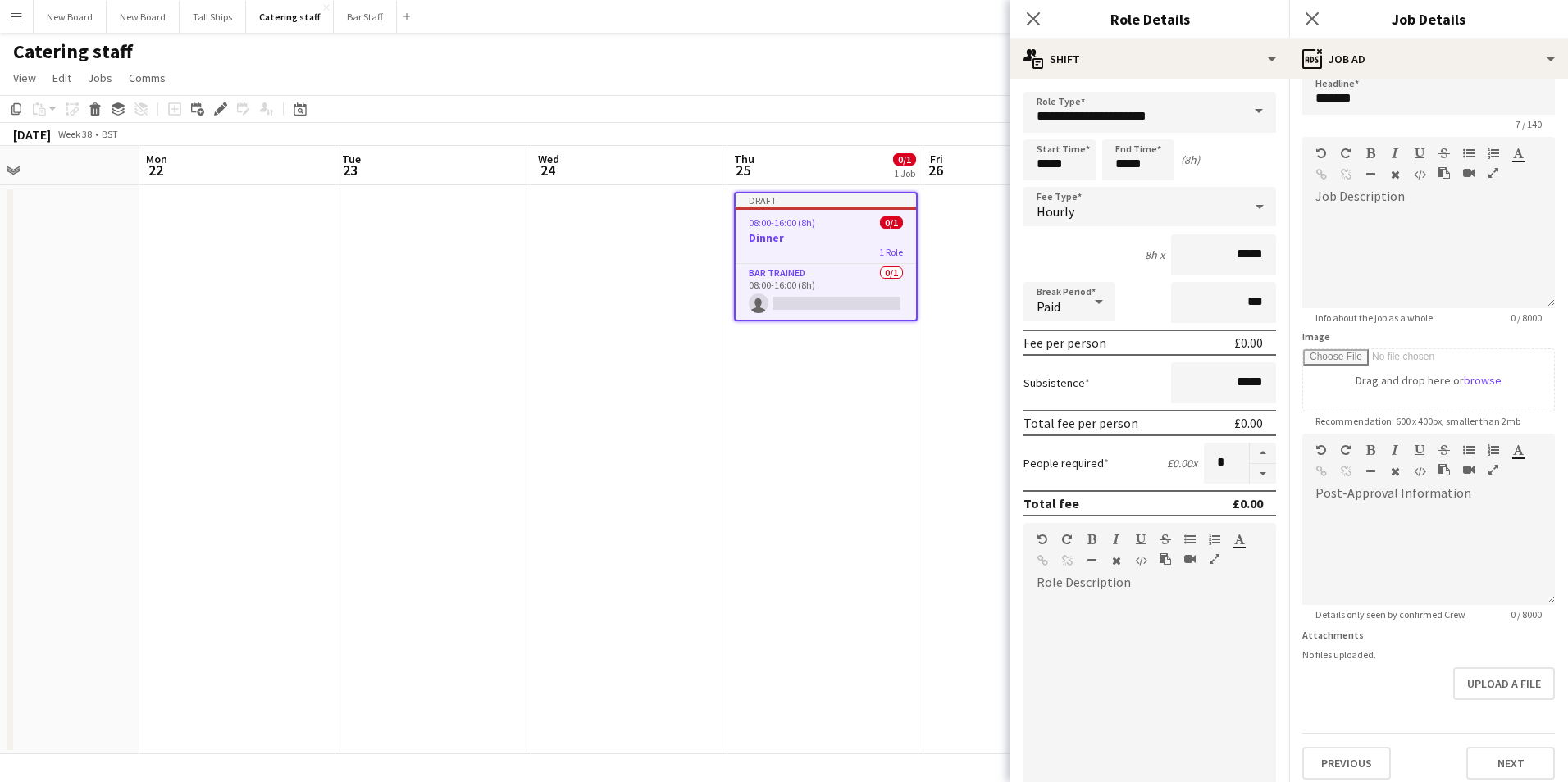
scroll to position [80, 0]
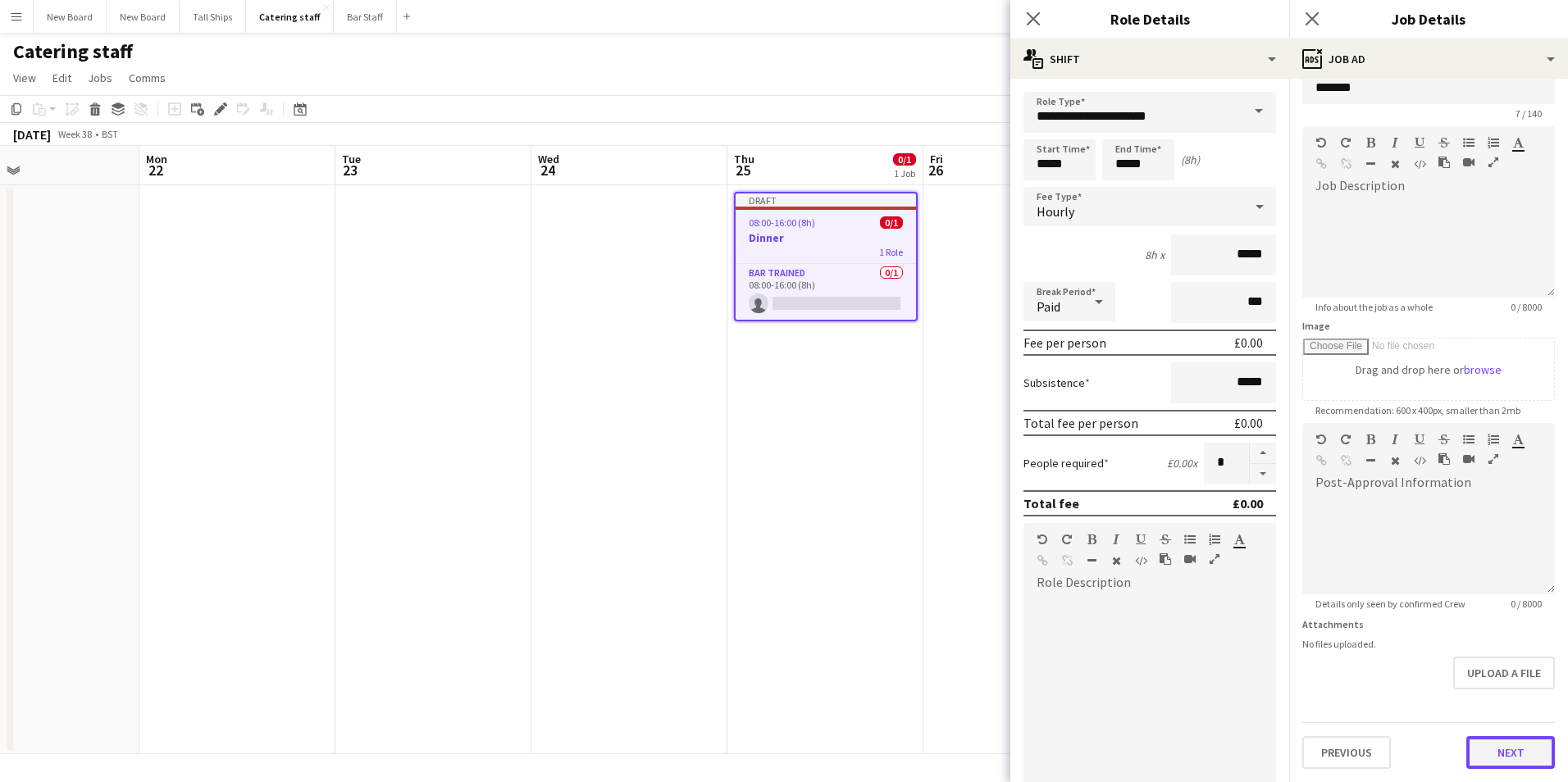
click at [1494, 698] on form "Headline ****** 7 / 140 Job Description default Heading 1 Heading 2 Heading 3 H…" at bounding box center [1429, 416] width 279 height 706
click at [1500, 762] on button "Next" at bounding box center [1511, 752] width 89 height 32
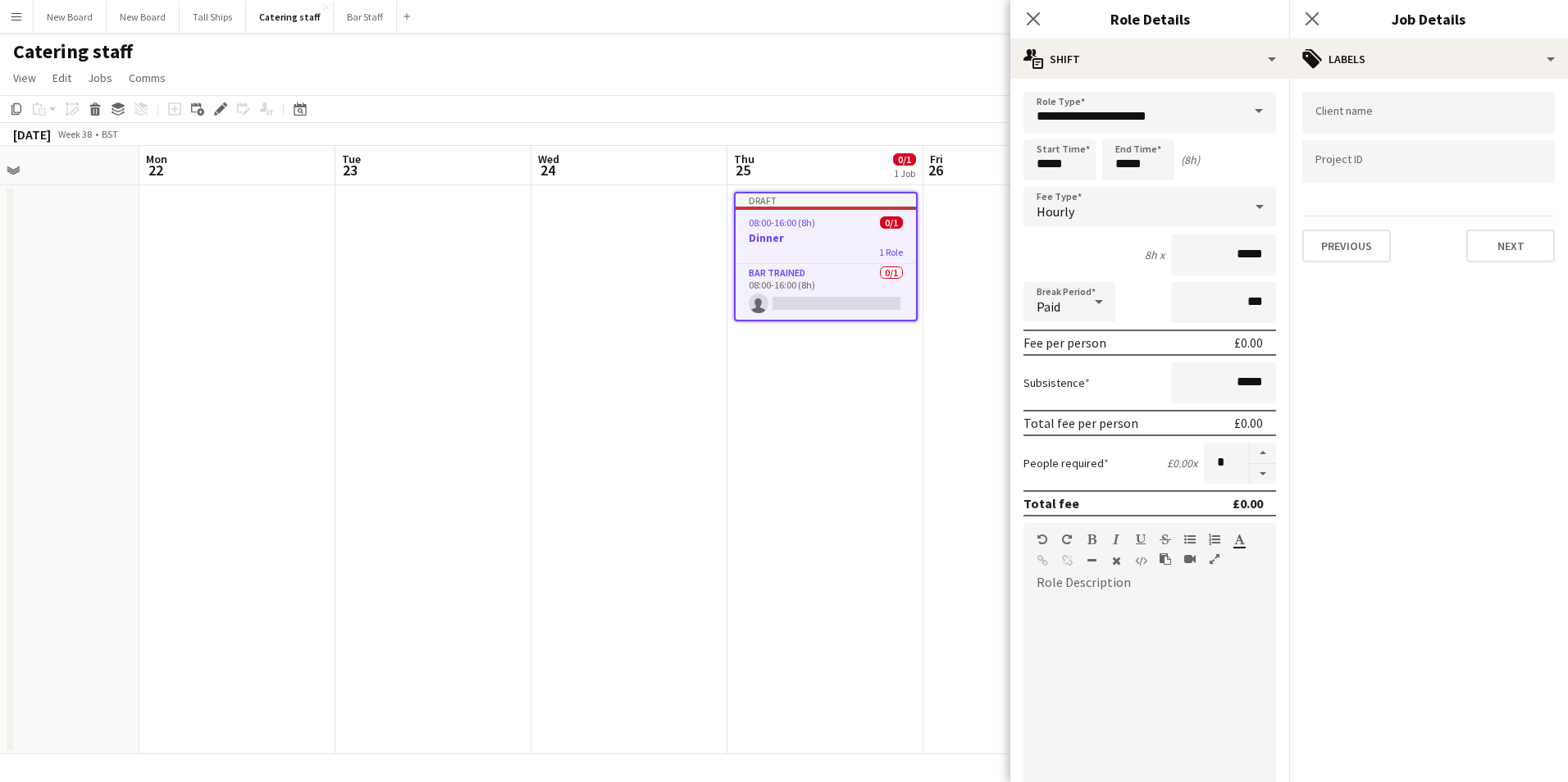
scroll to position [0, 0]
click at [1518, 264] on div "Client name Project ID Previous Next" at bounding box center [1429, 177] width 279 height 197
click at [1516, 248] on button "Next" at bounding box center [1511, 246] width 89 height 32
click at [1526, 163] on button "Next" at bounding box center [1511, 170] width 89 height 32
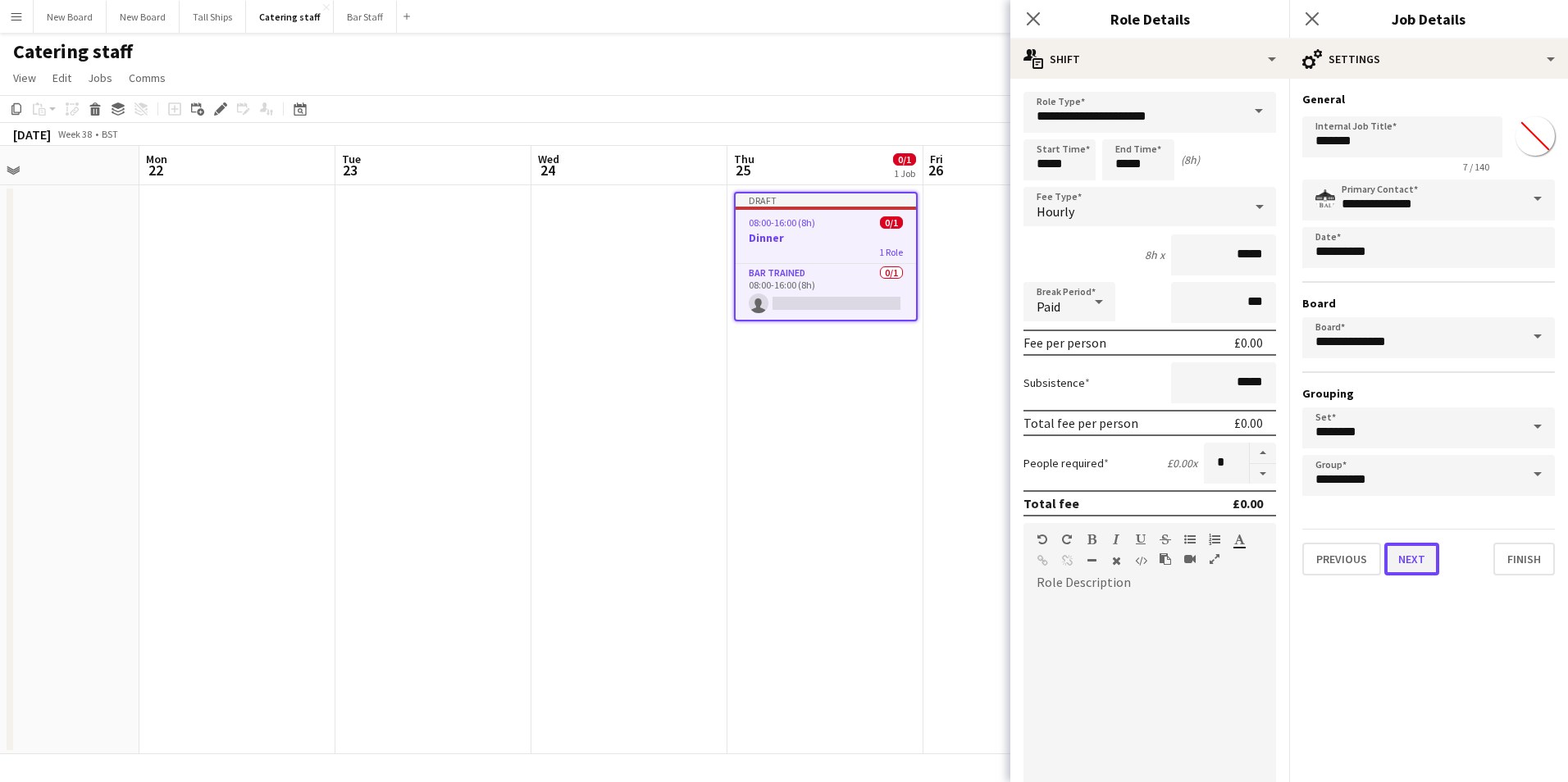
click at [1419, 559] on button "Next" at bounding box center [1412, 559] width 55 height 32
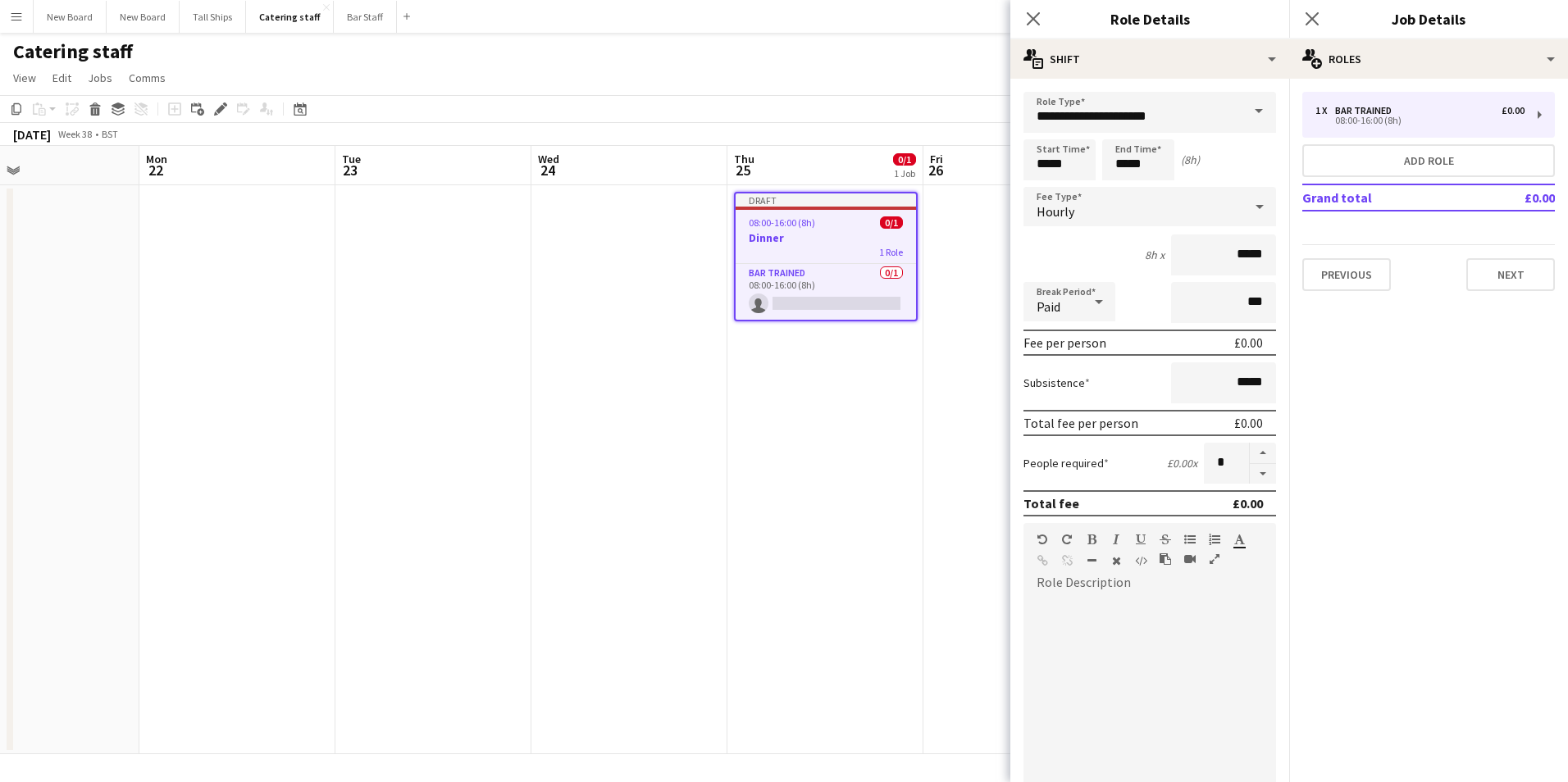
scroll to position [197, 0]
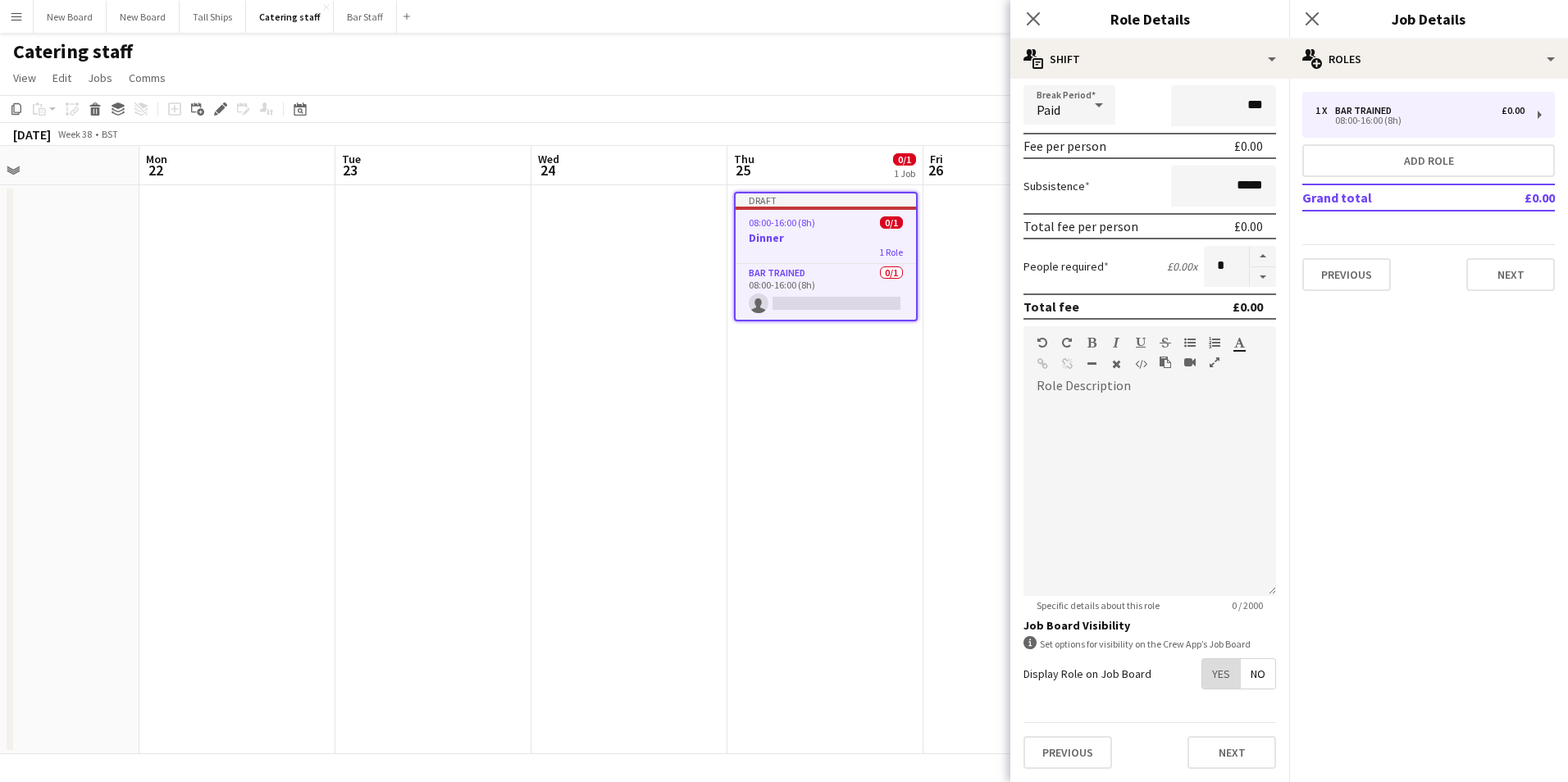
click at [1218, 679] on span "Yes" at bounding box center [1222, 674] width 38 height 30
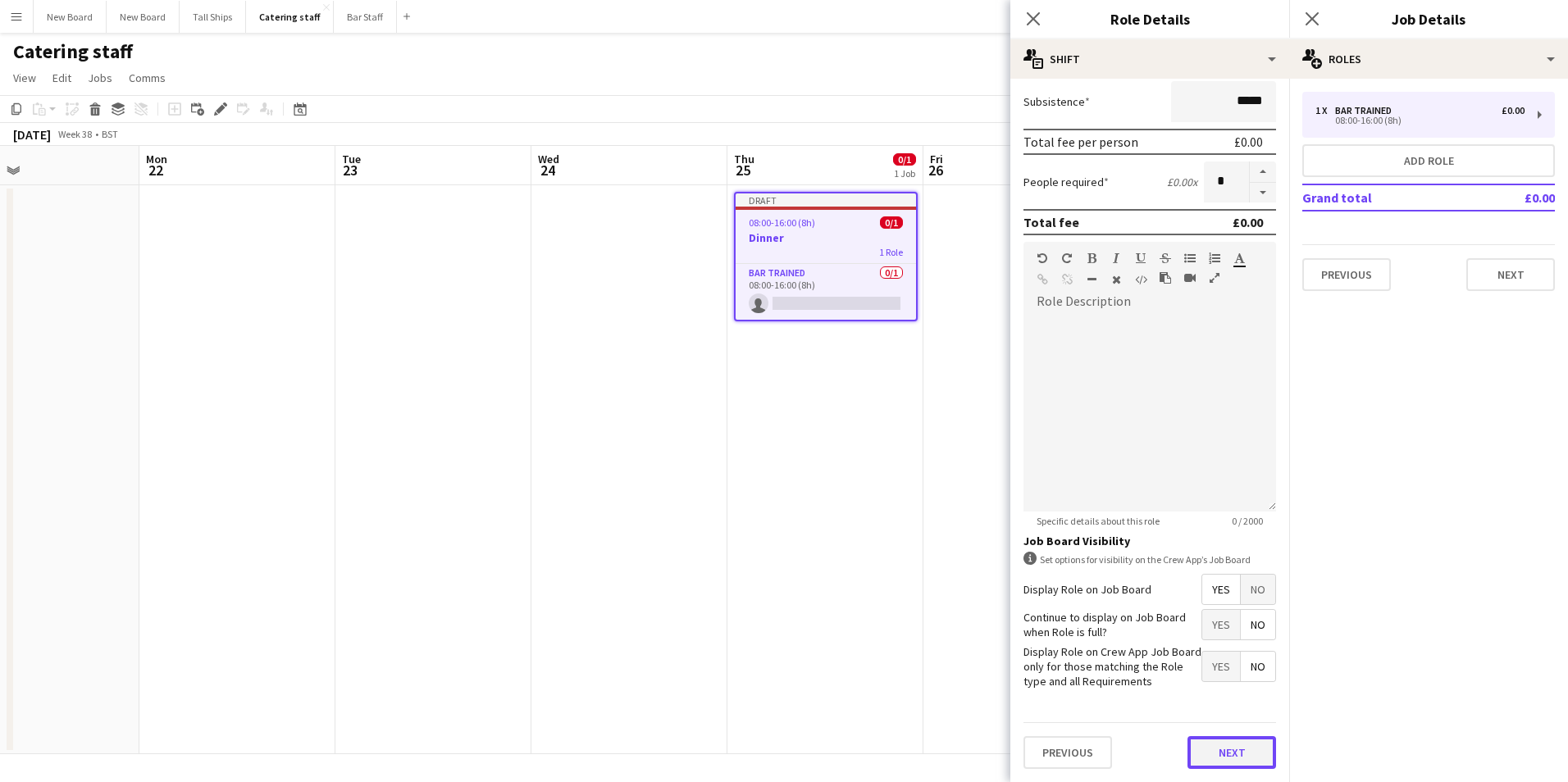
click at [1225, 753] on button "Next" at bounding box center [1232, 752] width 89 height 32
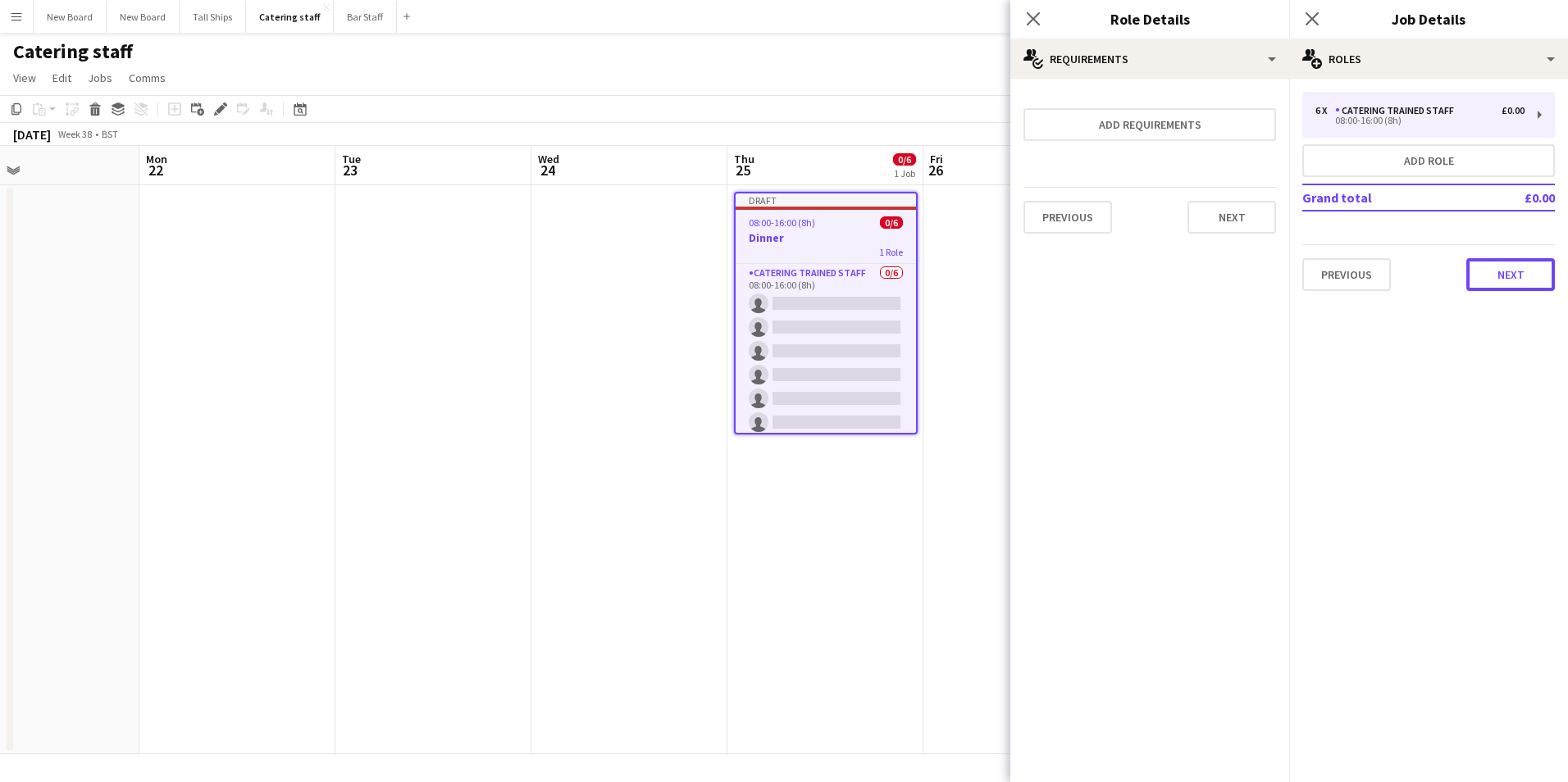
click at [1536, 262] on button "Next" at bounding box center [1511, 275] width 89 height 32
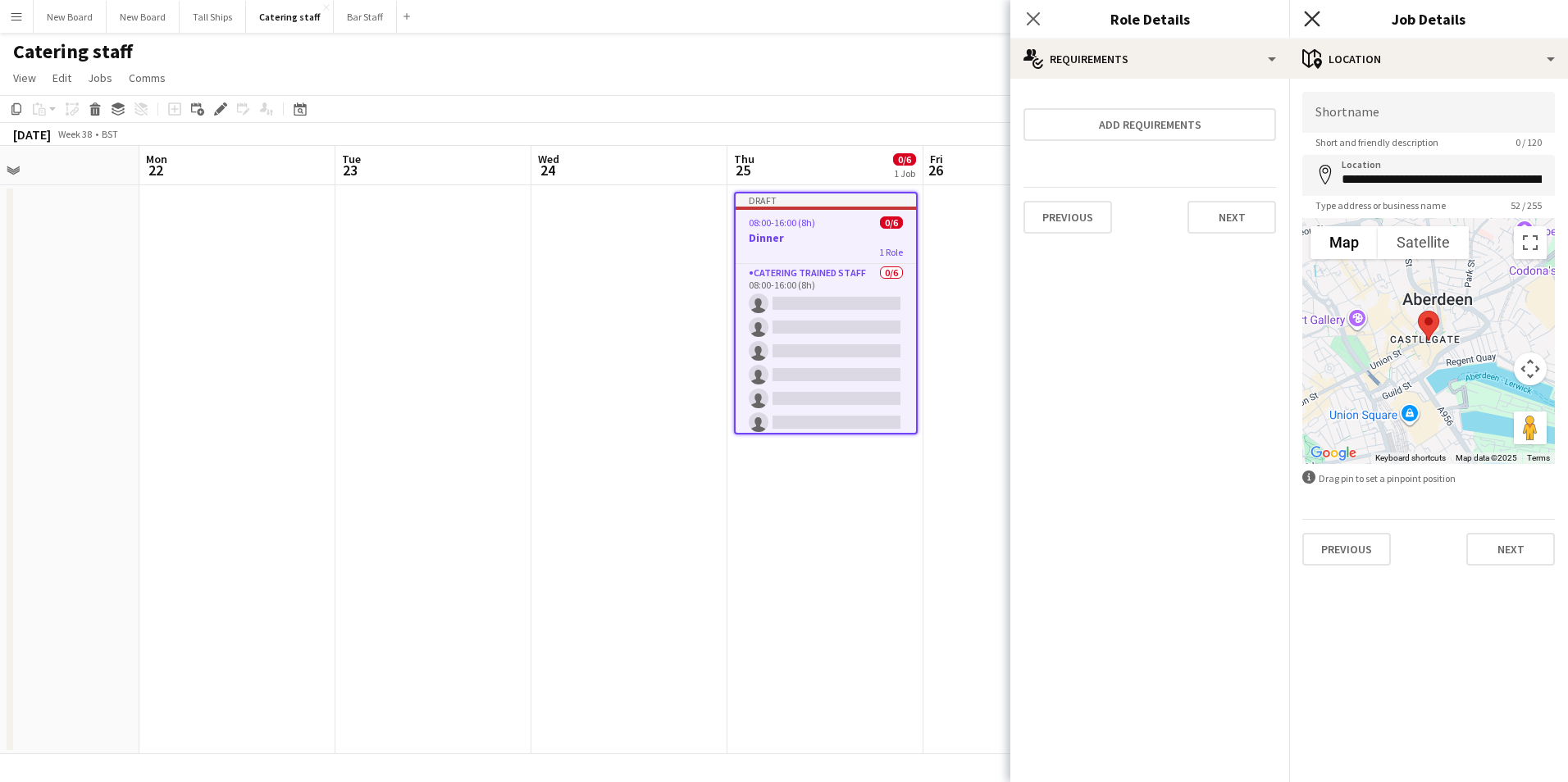
click at [1310, 20] on icon "Close pop-in" at bounding box center [1312, 18] width 15 height 15
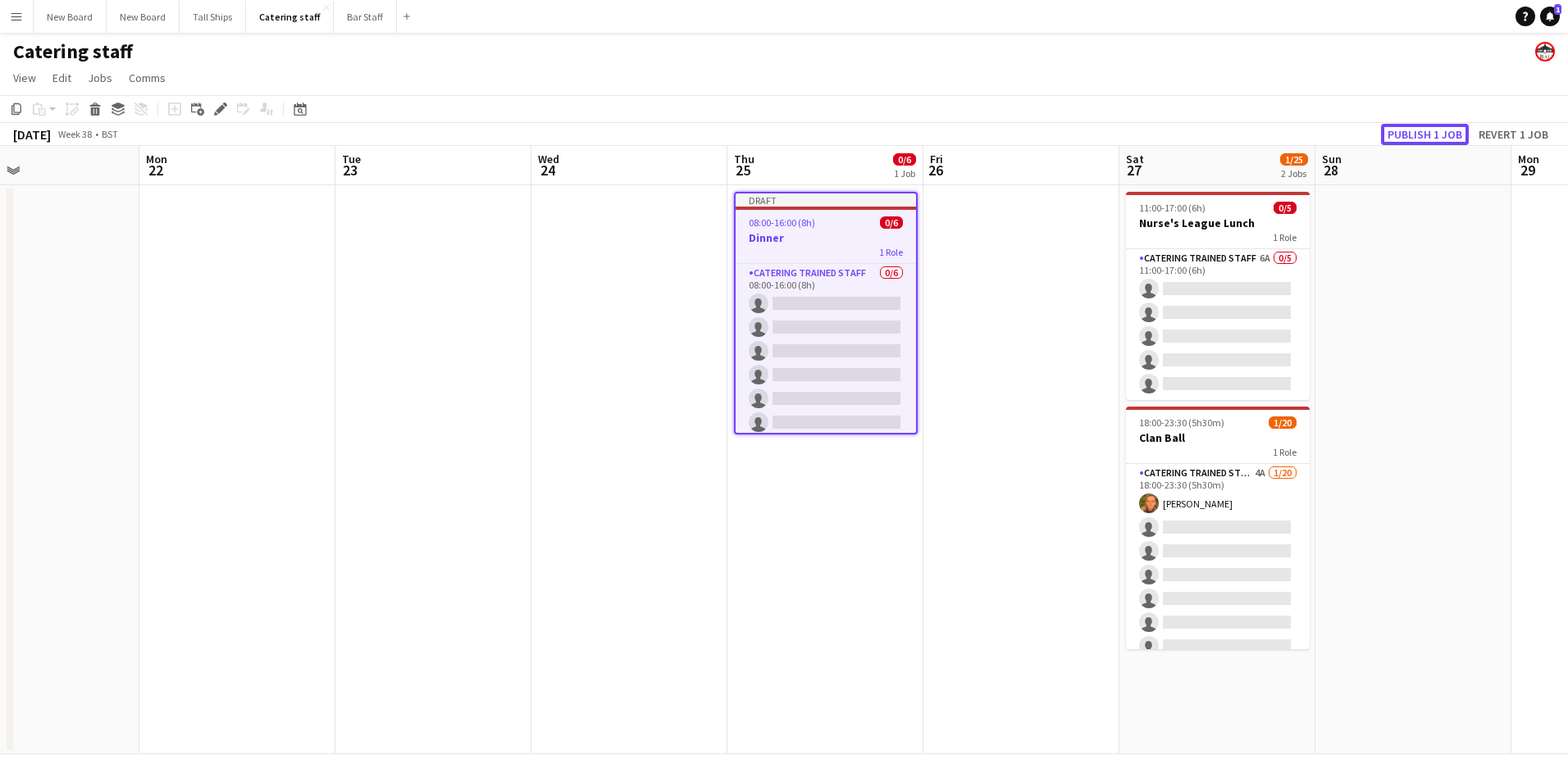
click at [1408, 129] on button "Publish 1 job" at bounding box center [1425, 134] width 88 height 21
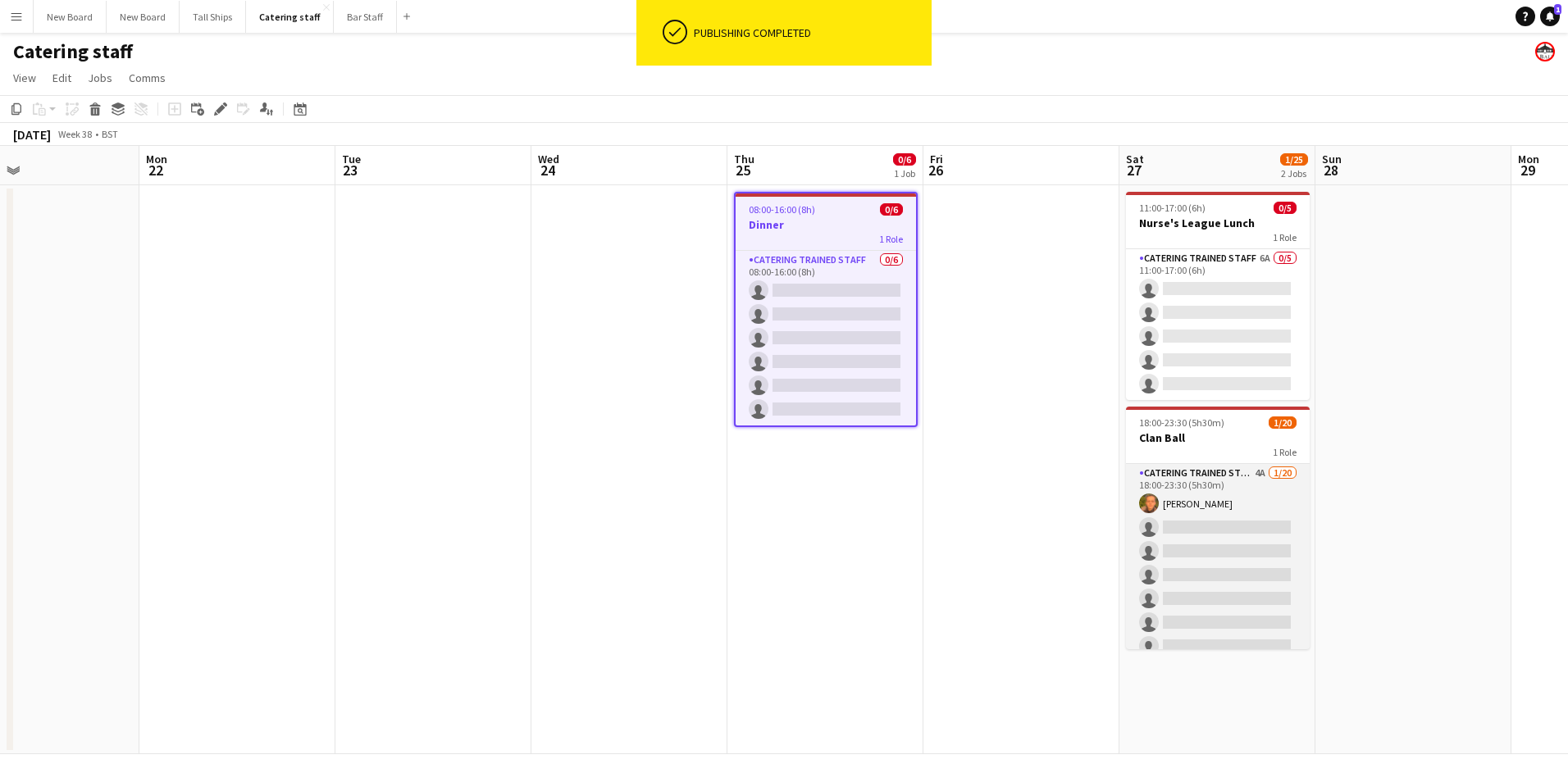
click at [1204, 530] on app-card-role "Catering trained staff 4A [DATE] 18:00-23:30 (5h30m) [PERSON_NAME] single-neutr…" at bounding box center [1217, 717] width 183 height 507
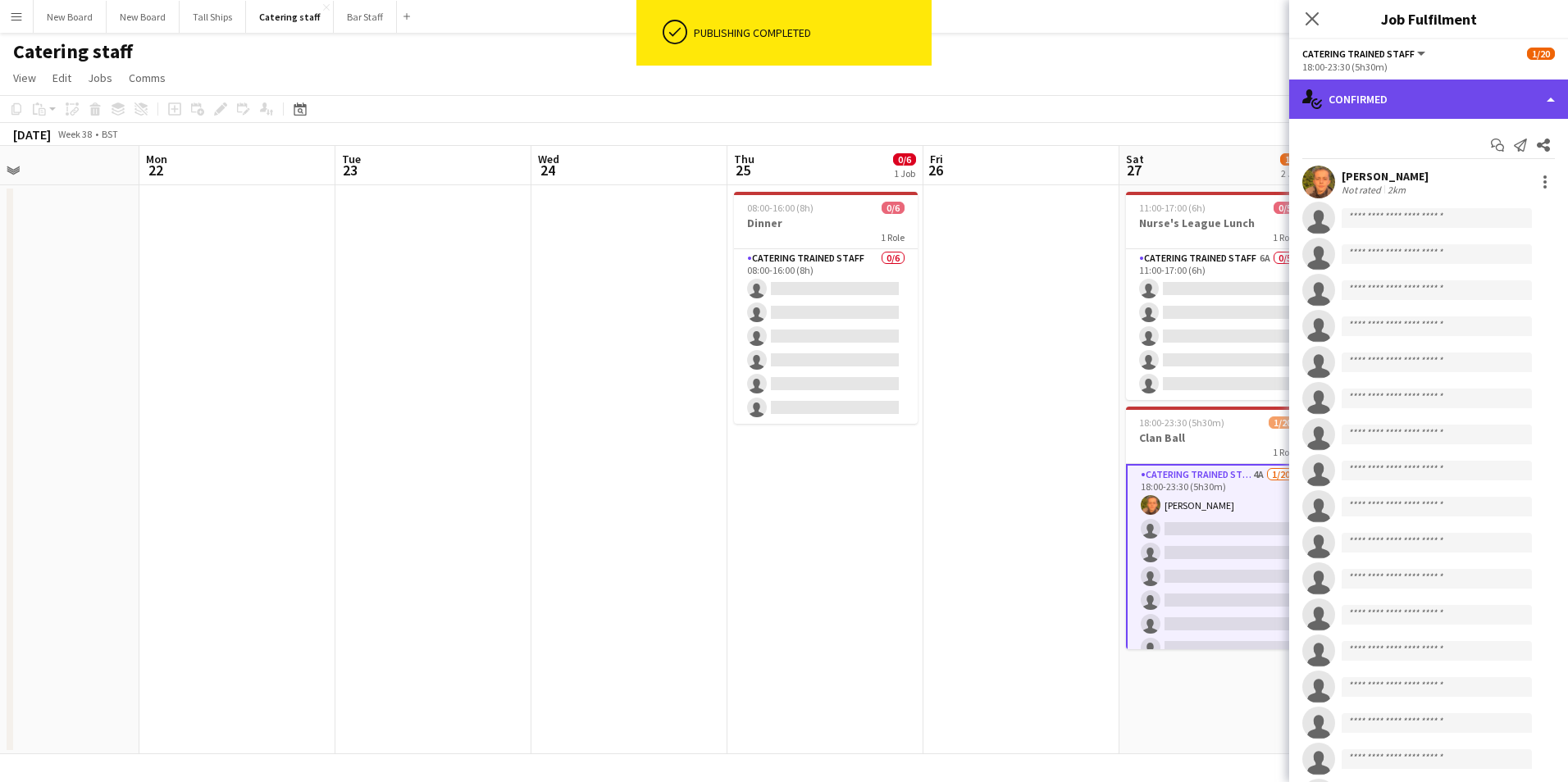
click at [1446, 81] on div "single-neutral-actions-check-2 Confirmed" at bounding box center [1429, 99] width 279 height 39
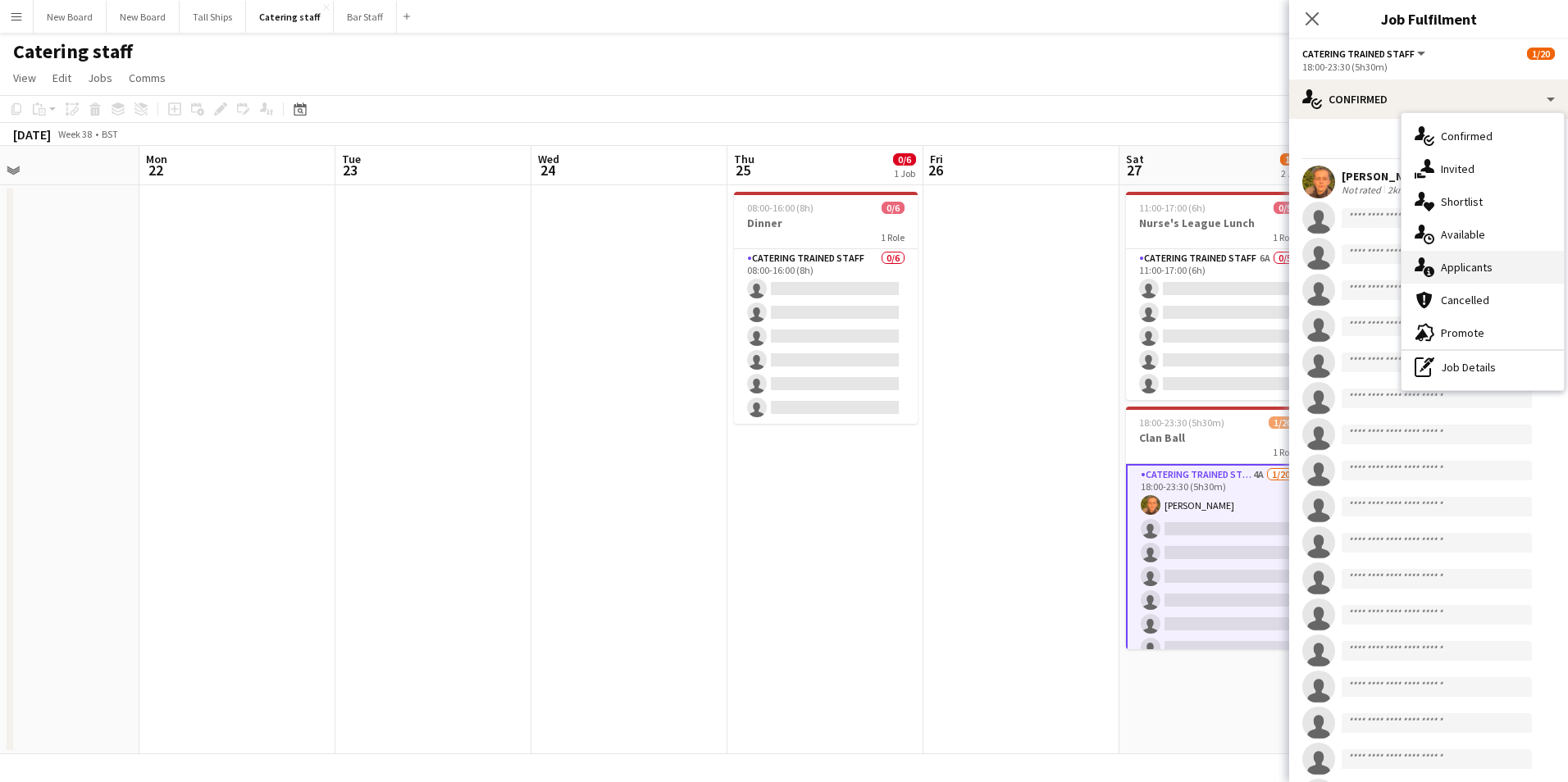
click at [1480, 264] on div "single-neutral-actions-information Applicants" at bounding box center [1483, 267] width 162 height 32
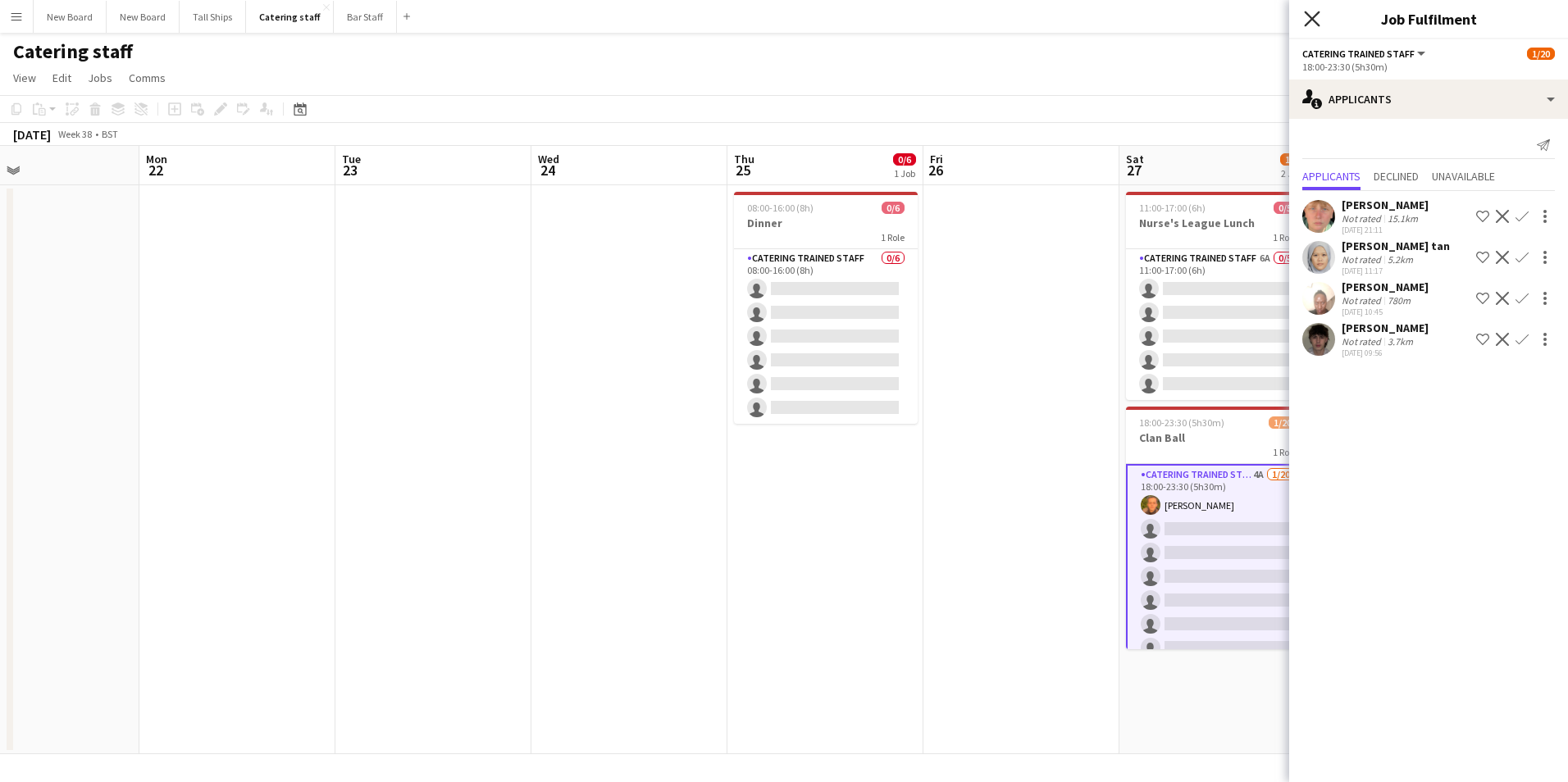
click at [1311, 22] on icon "Close pop-in" at bounding box center [1312, 18] width 15 height 15
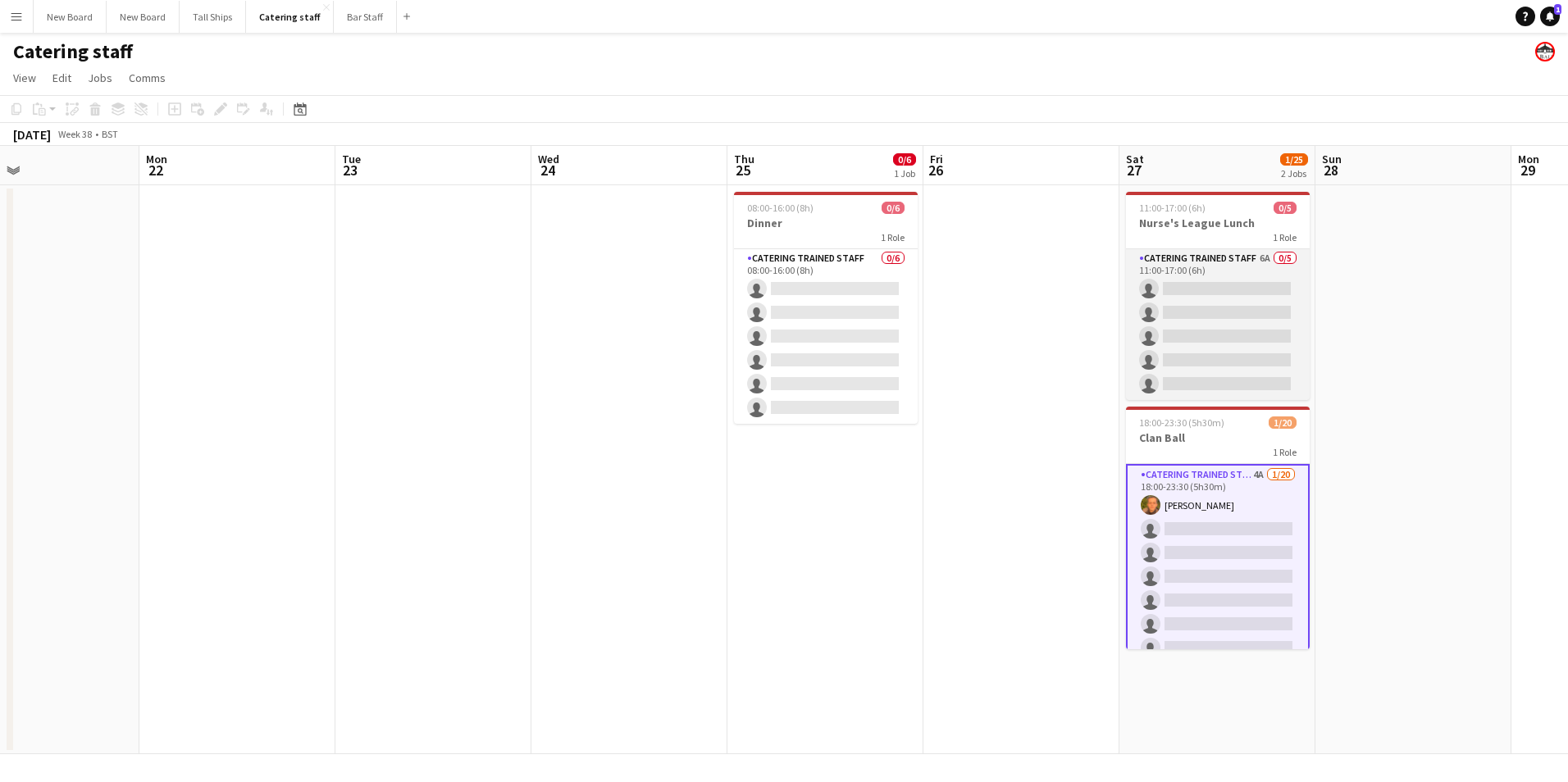
click at [1251, 382] on app-card-role "Catering trained staff 6A 0/5 11:00-17:00 (6h) single-neutral-actions single-ne…" at bounding box center [1217, 324] width 183 height 151
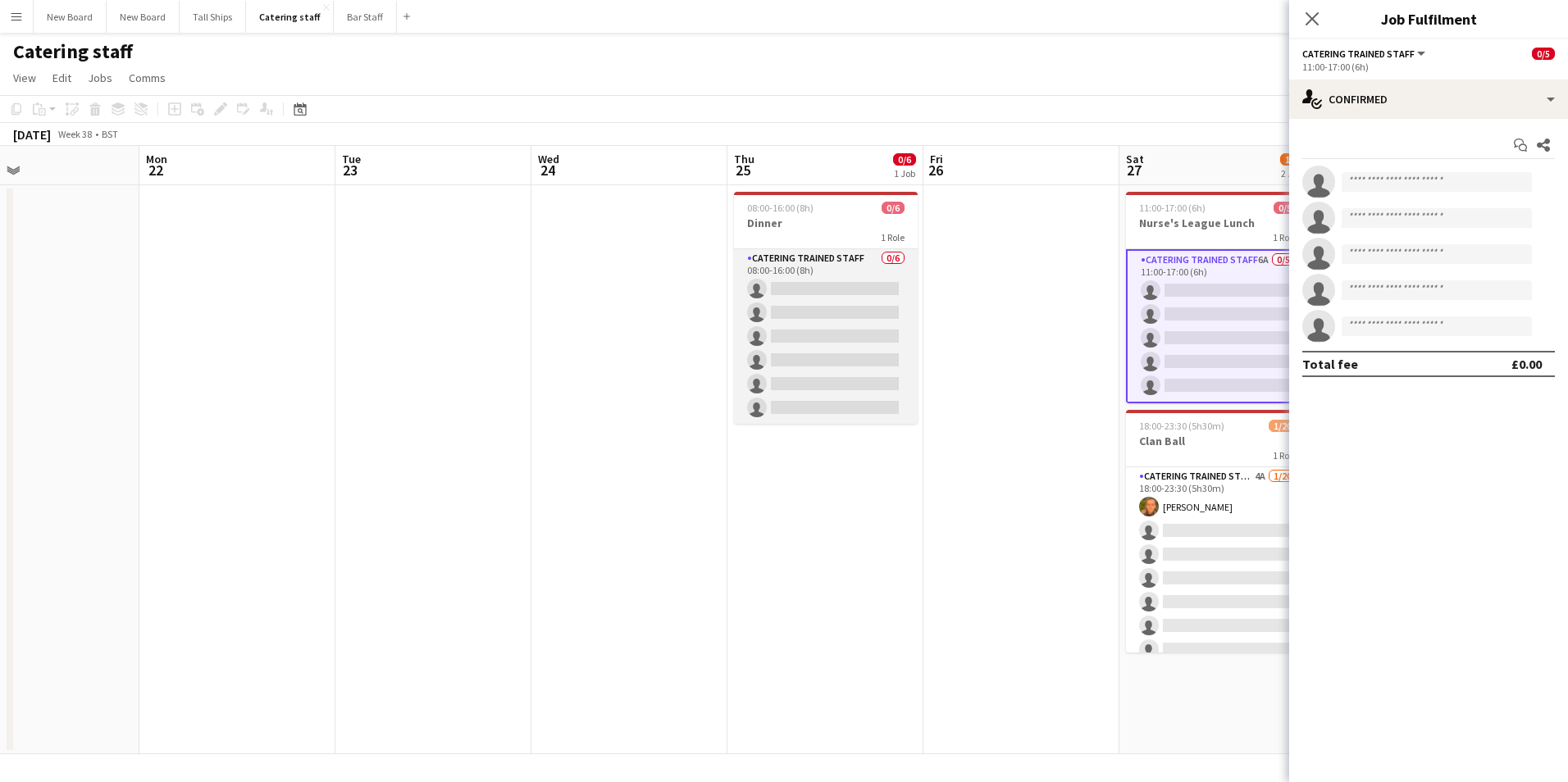
click at [814, 324] on app-card-role "Catering trained staff 0/6 08:00-16:00 (8h) single-neutral-actions single-neutr…" at bounding box center [826, 336] width 183 height 175
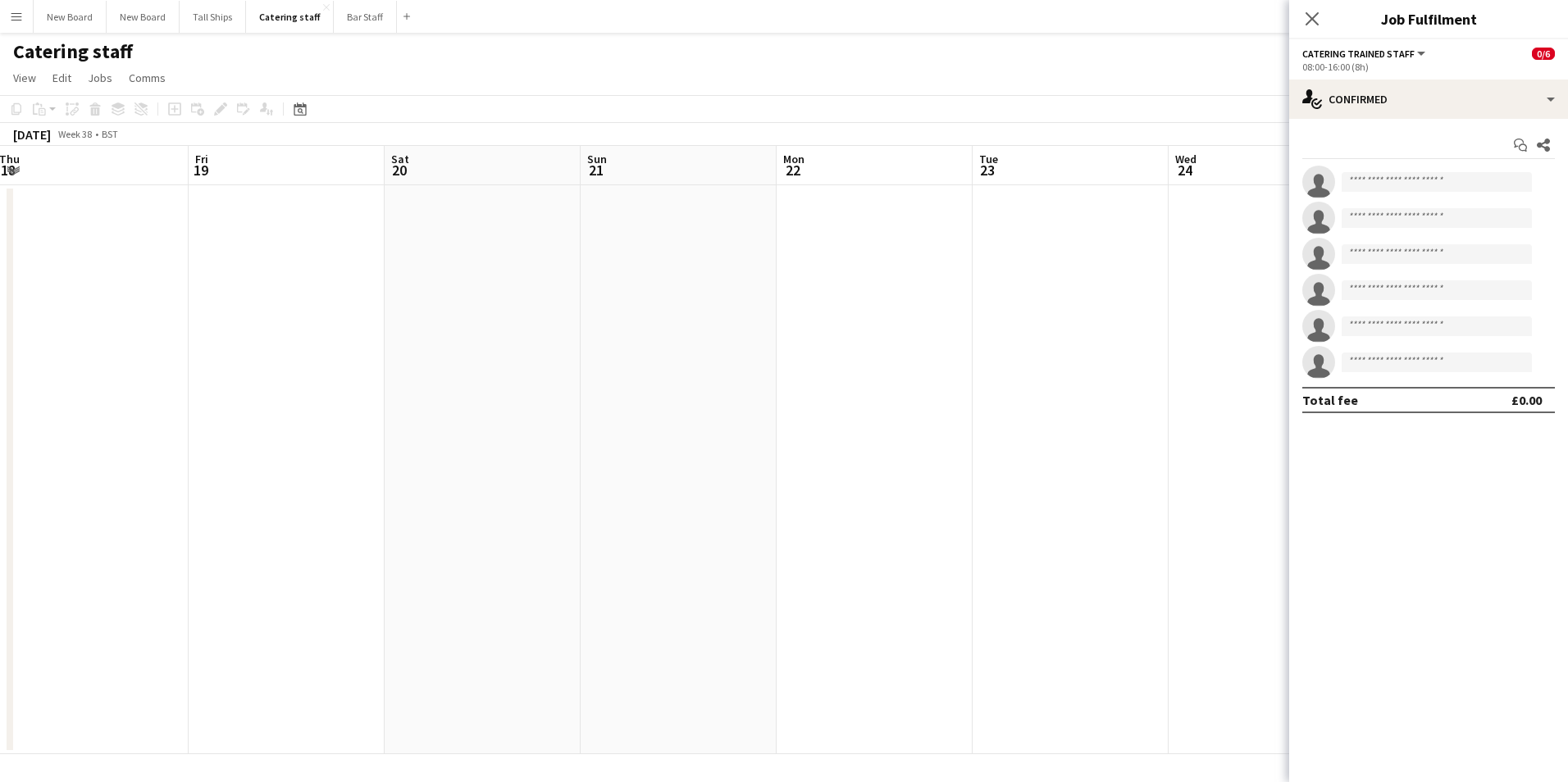
drag, startPoint x: 489, startPoint y: 523, endPoint x: 1126, endPoint y: 563, distance: 638.3
click at [1126, 563] on app-calendar-viewport "Tue 16 Wed 17 Thu 18 Fri 19 Sat 20 Sun 21 Mon 22 Tue 23 Wed 24 Thu 25 0/6 1 Job…" at bounding box center [784, 449] width 1568 height 608
drag, startPoint x: 317, startPoint y: 433, endPoint x: 1137, endPoint y: 522, distance: 824.8
click at [1137, 522] on app-calendar-viewport "Mon 15 Tue 16 Wed 17 Thu 18 Fri 19 Sat 20 Sun 21 Mon 22 Tue 23 Wed 24 Thu 25 0/…" at bounding box center [784, 449] width 1568 height 608
drag, startPoint x: 317, startPoint y: 432, endPoint x: 1167, endPoint y: 544, distance: 857.3
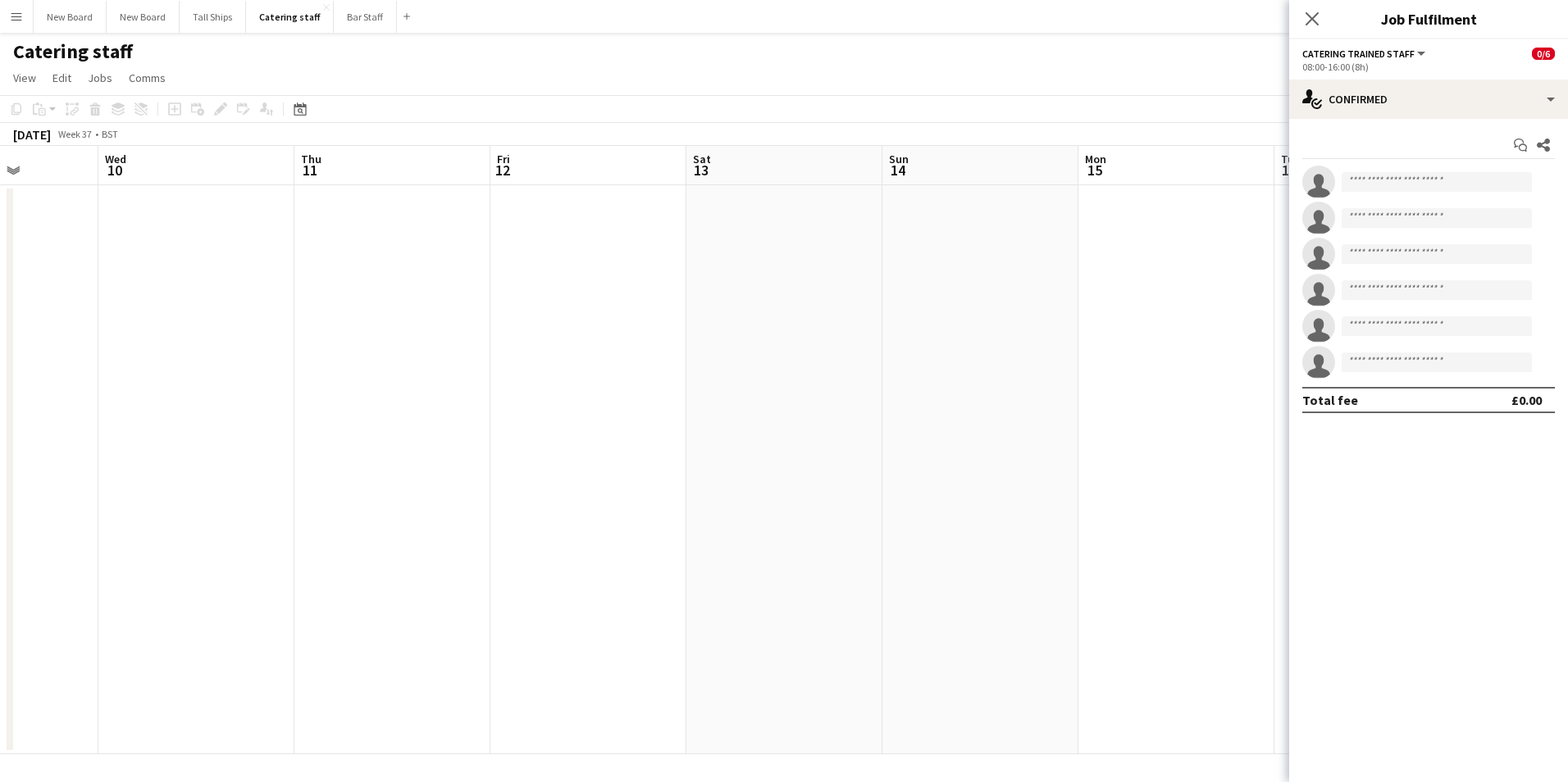
click at [1167, 544] on app-calendar-viewport "Sun 7 Mon 8 0/6 1 Job Tue 9 Wed 10 Thu 11 Fri 12 Sat 13 Sun 14 Mon 15 Tue 16 We…" at bounding box center [784, 449] width 1568 height 608
drag, startPoint x: 407, startPoint y: 515, endPoint x: 1339, endPoint y: 599, distance: 935.8
click at [1339, 599] on body "Menu Boards Boards Boards All jobs Status Workforce Workforce My Workforce Recr…" at bounding box center [784, 391] width 1568 height 782
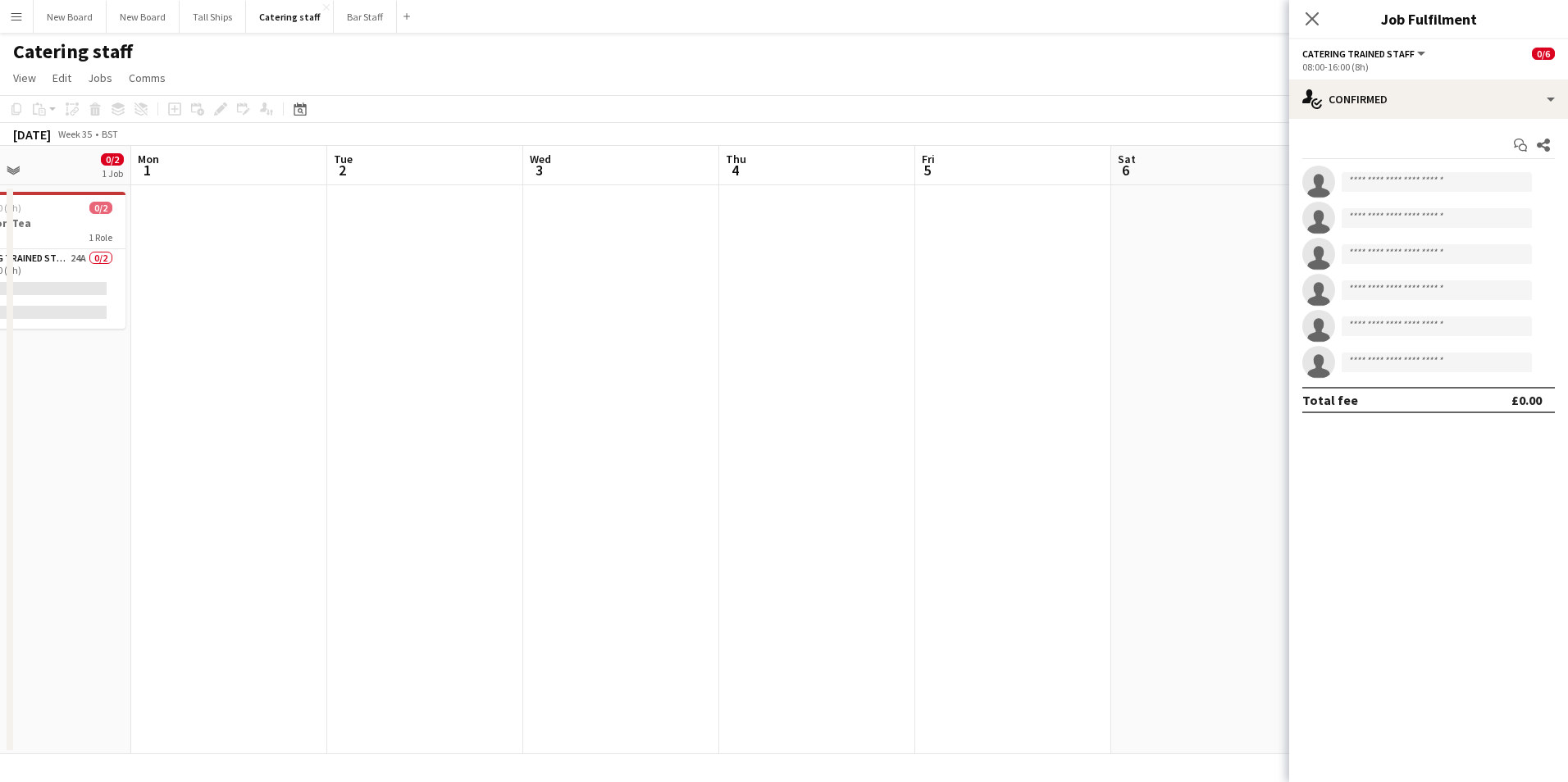
drag, startPoint x: 309, startPoint y: 466, endPoint x: 1230, endPoint y: 582, distance: 928.3
click at [1230, 582] on app-calendar-viewport "Fri 29 Sat 30 Sun 31 0/2 1 Job Mon 1 Tue 2 Wed 3 Thu 4 Fri 5 Sat 6 Sun 7 Mon 8 …" at bounding box center [784, 449] width 1568 height 608
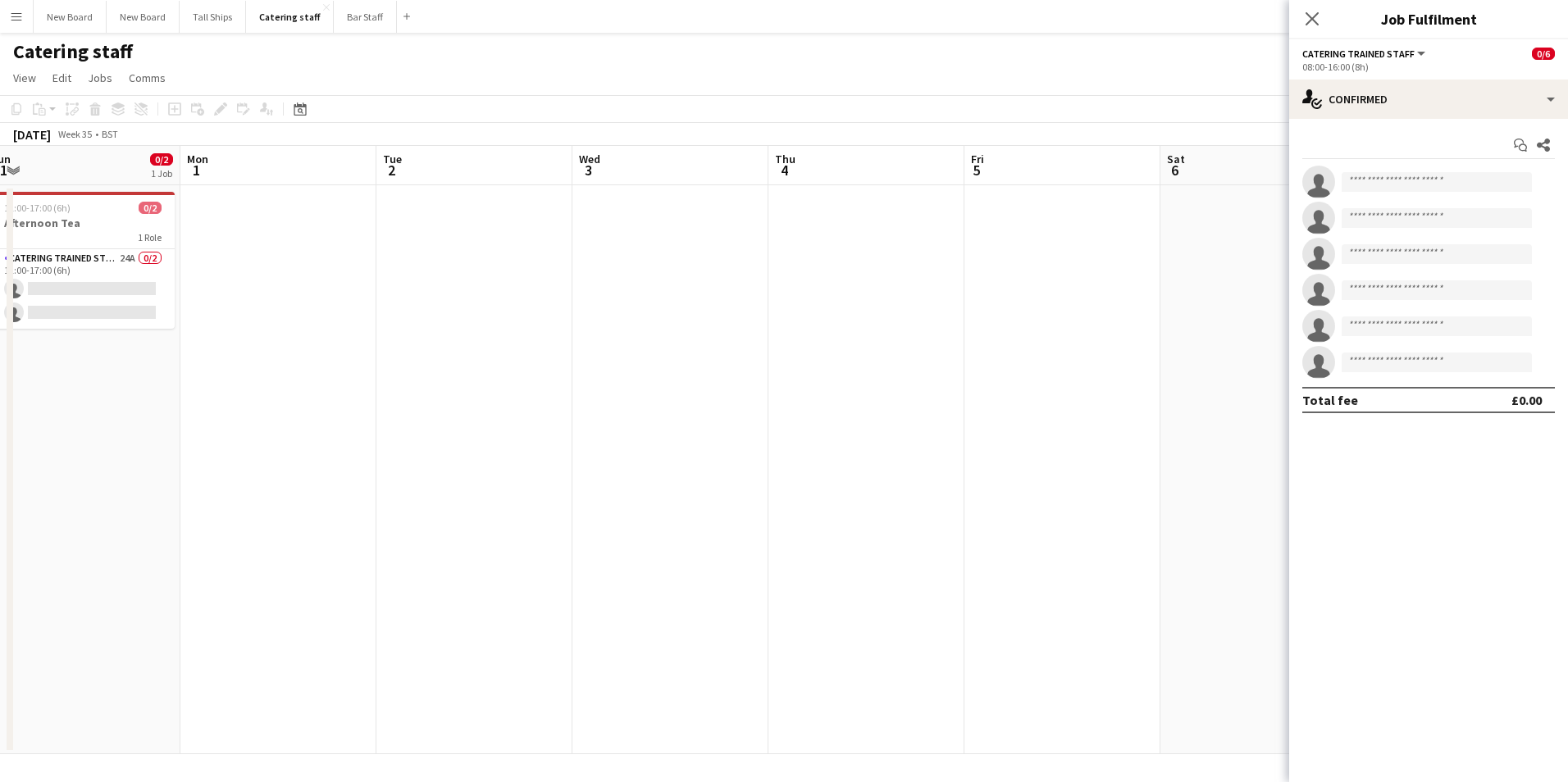
drag, startPoint x: 422, startPoint y: 429, endPoint x: 1321, endPoint y: 585, distance: 912.4
click at [1321, 585] on body "Menu Boards Boards Boards All jobs Status Workforce Workforce My Workforce Recr…" at bounding box center [784, 391] width 1568 height 782
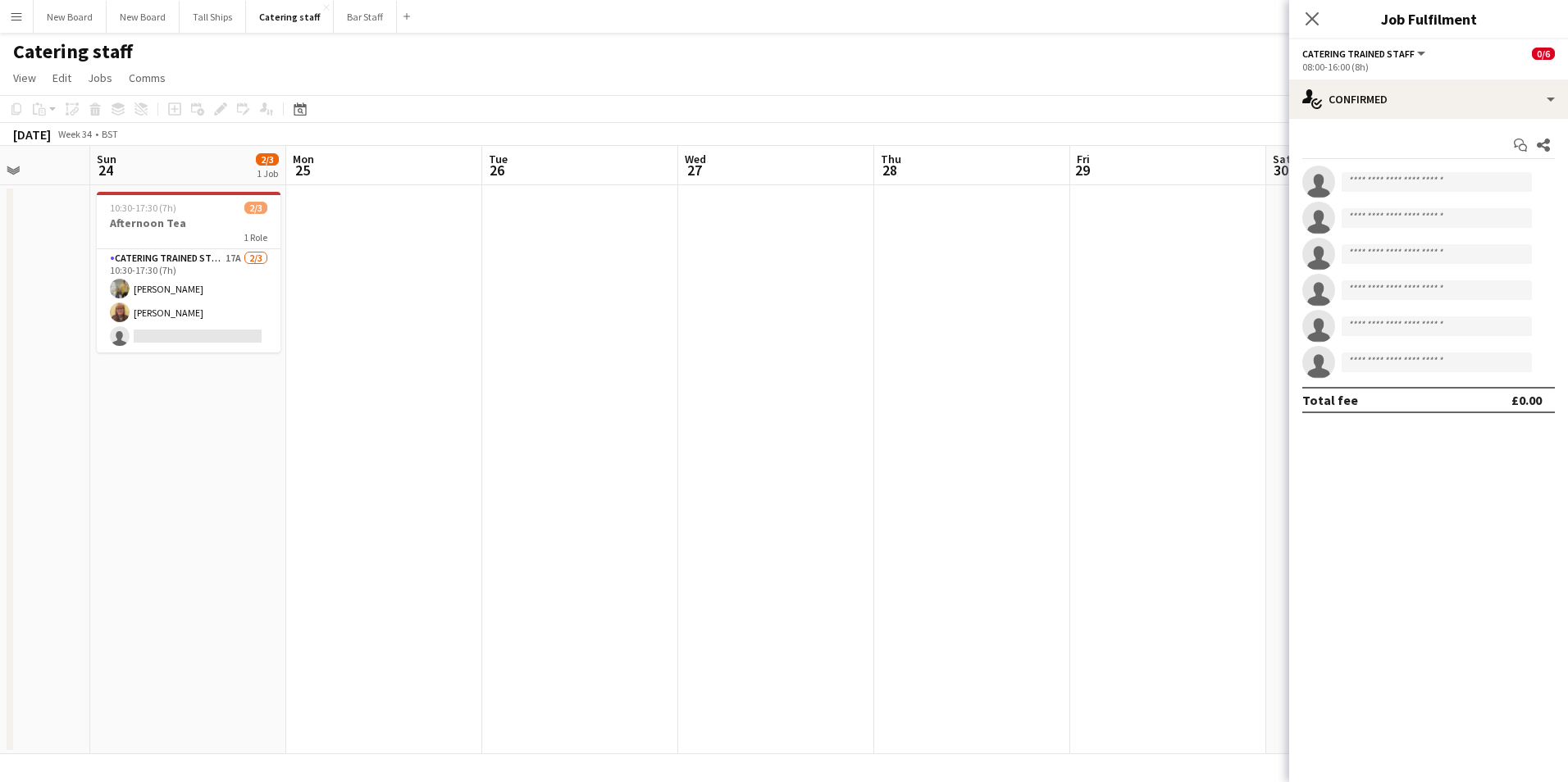
drag, startPoint x: 441, startPoint y: 492, endPoint x: 1135, endPoint y: 643, distance: 710.2
click at [1135, 643] on app-calendar-viewport "Thu 21 Fri 22 Sat 23 Sun 24 2/3 1 Job Mon 25 Tue 26 Wed 27 Thu 28 Fri 29 Sat 30…" at bounding box center [784, 449] width 1568 height 608
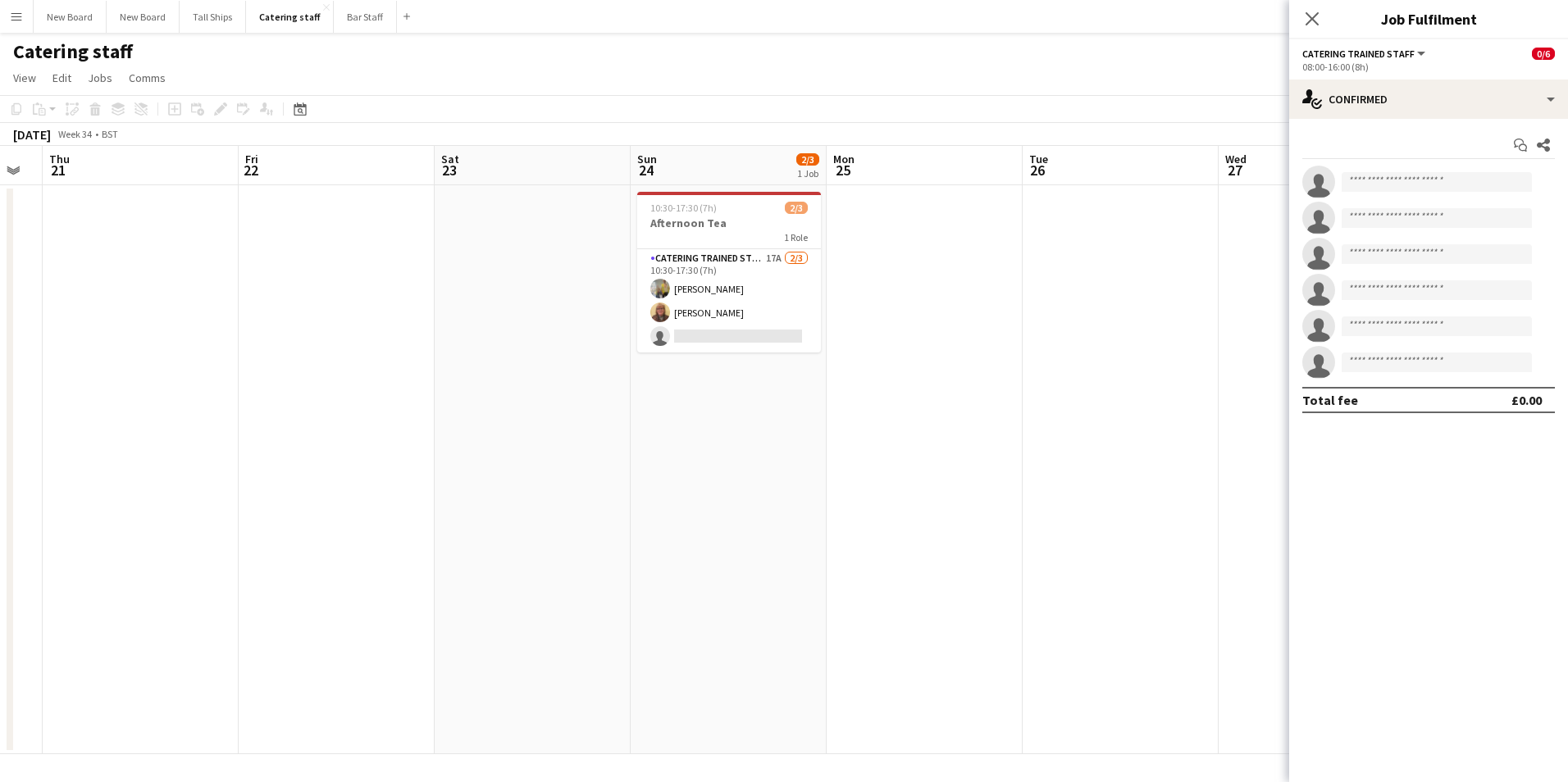
drag, startPoint x: 608, startPoint y: 567, endPoint x: 1149, endPoint y: 639, distance: 545.8
click at [1149, 639] on app-calendar-viewport "Tue 19 2/7 2 Jobs Wed 20 Thu 21 Fri 22 Sat 23 Sun 24 2/3 1 Job Mon 25 Tue 26 We…" at bounding box center [784, 449] width 1568 height 608
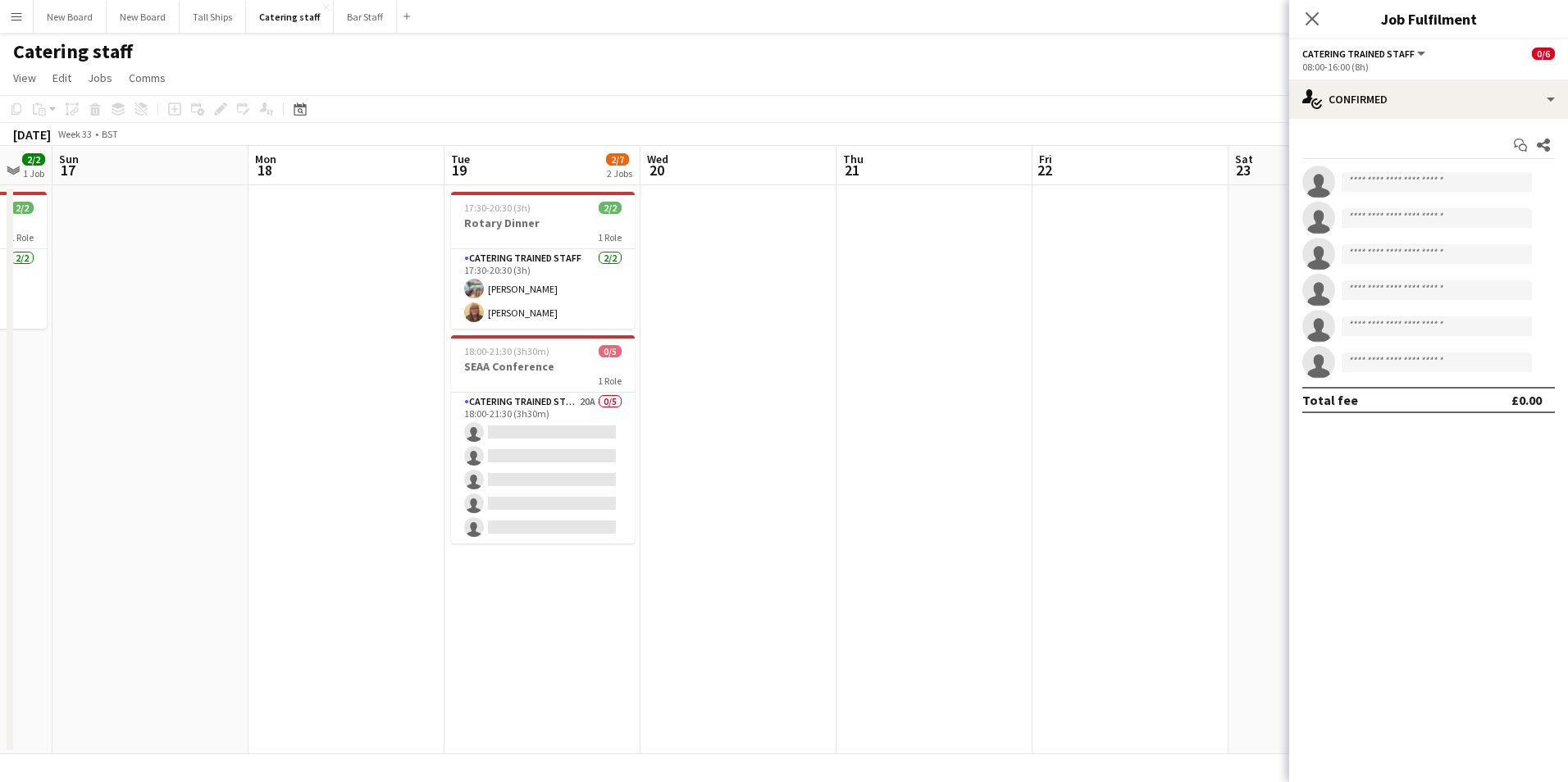
drag, startPoint x: 445, startPoint y: 481, endPoint x: 1285, endPoint y: 705, distance: 869.4
click at [1320, 703] on body "Menu Boards Boards Boards All jobs Status Workforce Workforce My Workforce Recr…" at bounding box center [784, 391] width 1568 height 782
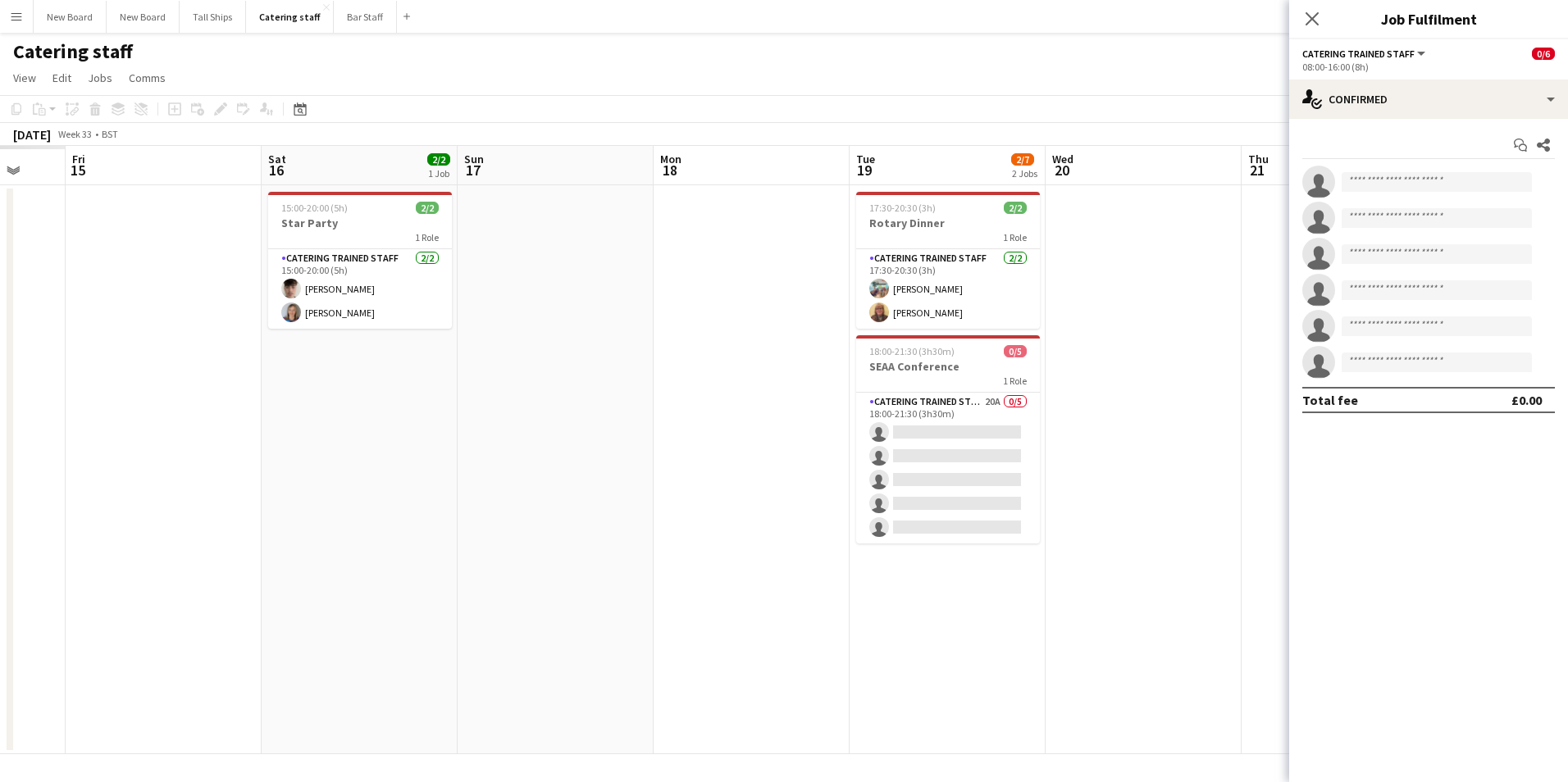
scroll to position [0, 522]
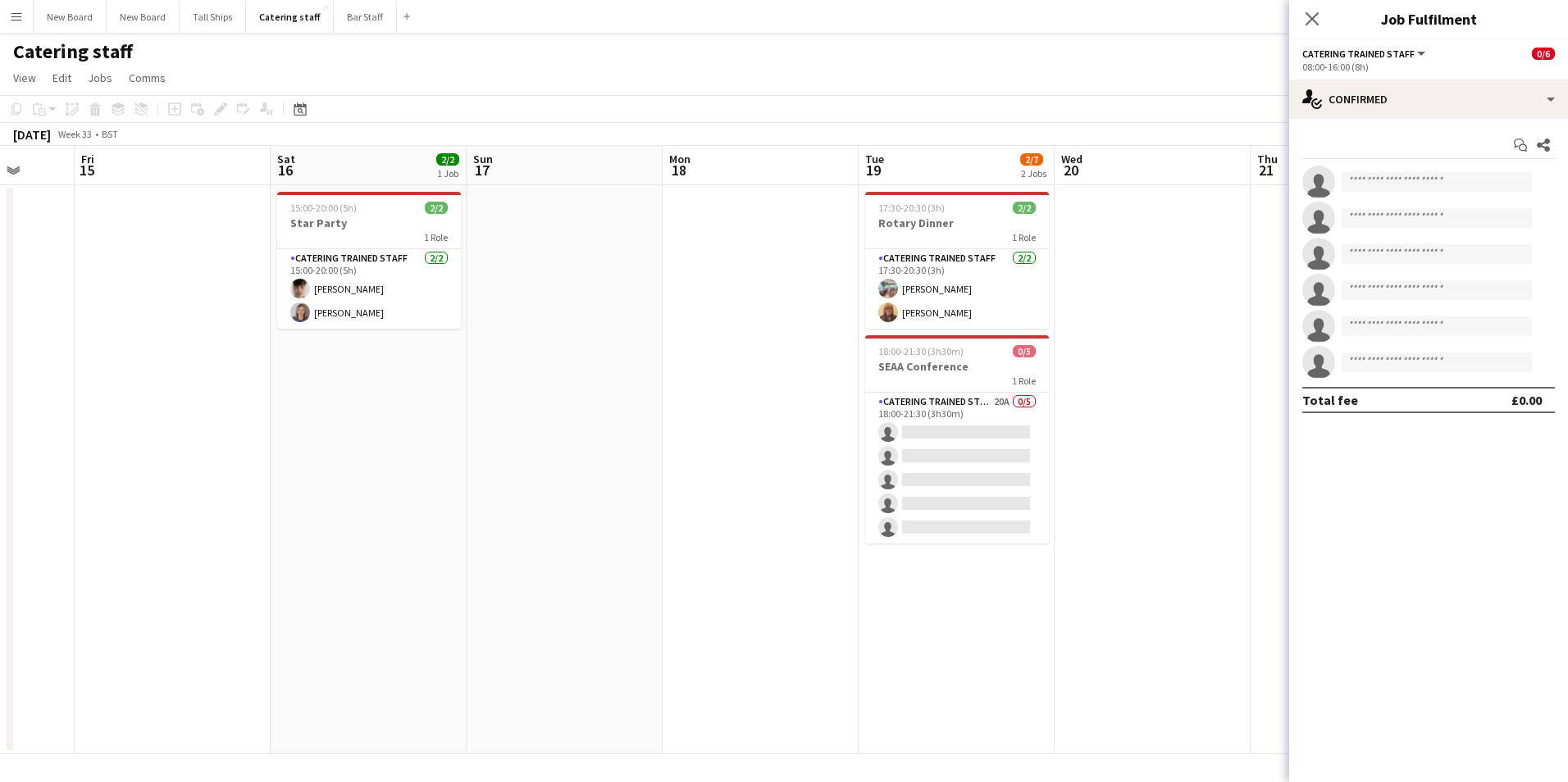
drag, startPoint x: 264, startPoint y: 534, endPoint x: 683, endPoint y: 652, distance: 435.3
click at [676, 674] on app-calendar-viewport "Tue 12 Wed 13 Thu 14 Fri 15 Sat 16 2/2 1 Job Sun 17 Mon 18 Tue 19 2/7 2 Jobs We…" at bounding box center [784, 449] width 1568 height 608
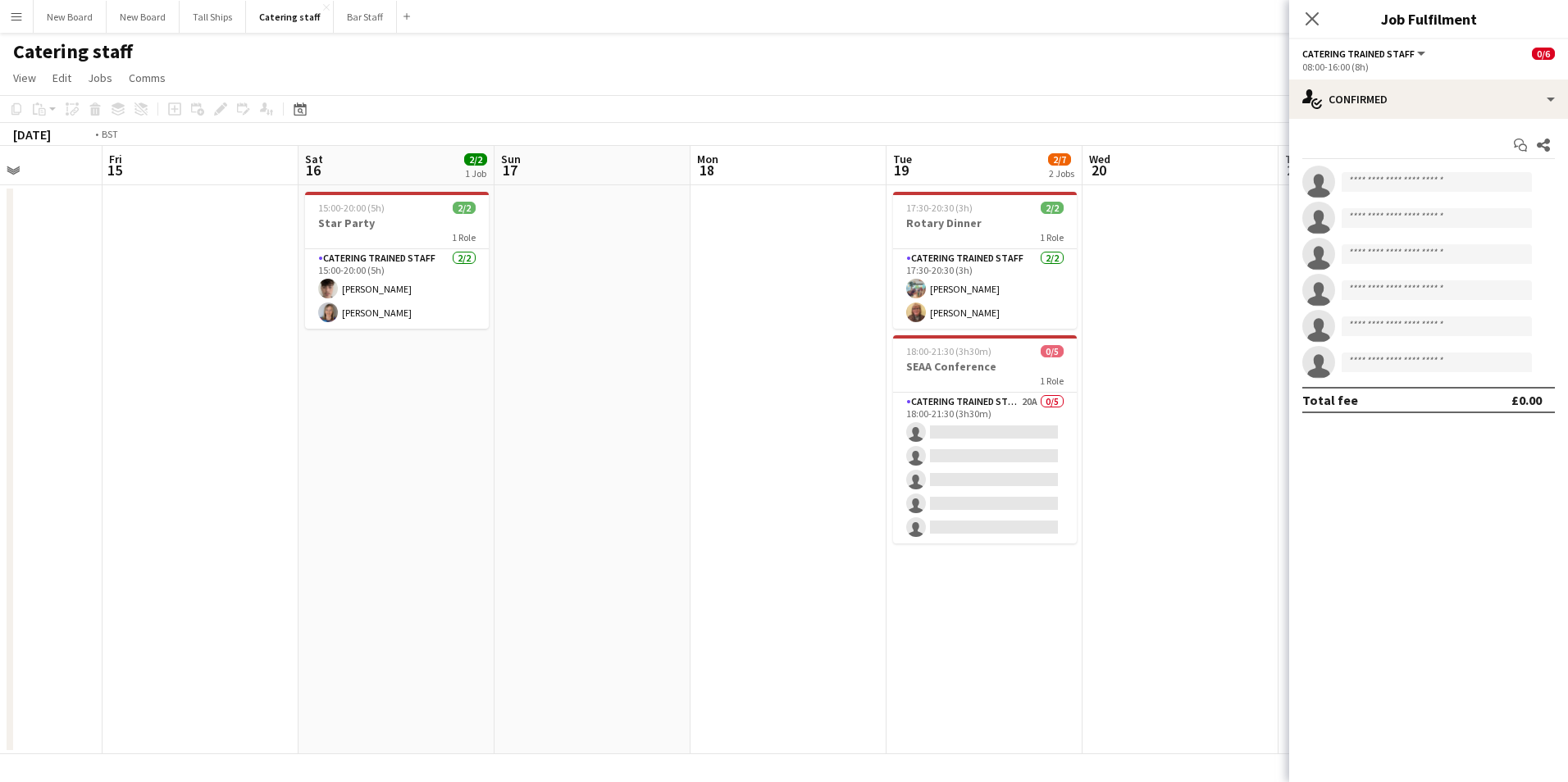
drag, startPoint x: 1160, startPoint y: 654, endPoint x: 209, endPoint y: 539, distance: 957.9
click at [209, 539] on app-calendar-viewport "Tue 12 Wed 13 Thu 14 Fri 15 Sat 16 2/2 1 Job Sun 17 Mon 18 Tue 19 2/7 2 Jobs We…" at bounding box center [784, 449] width 1568 height 608
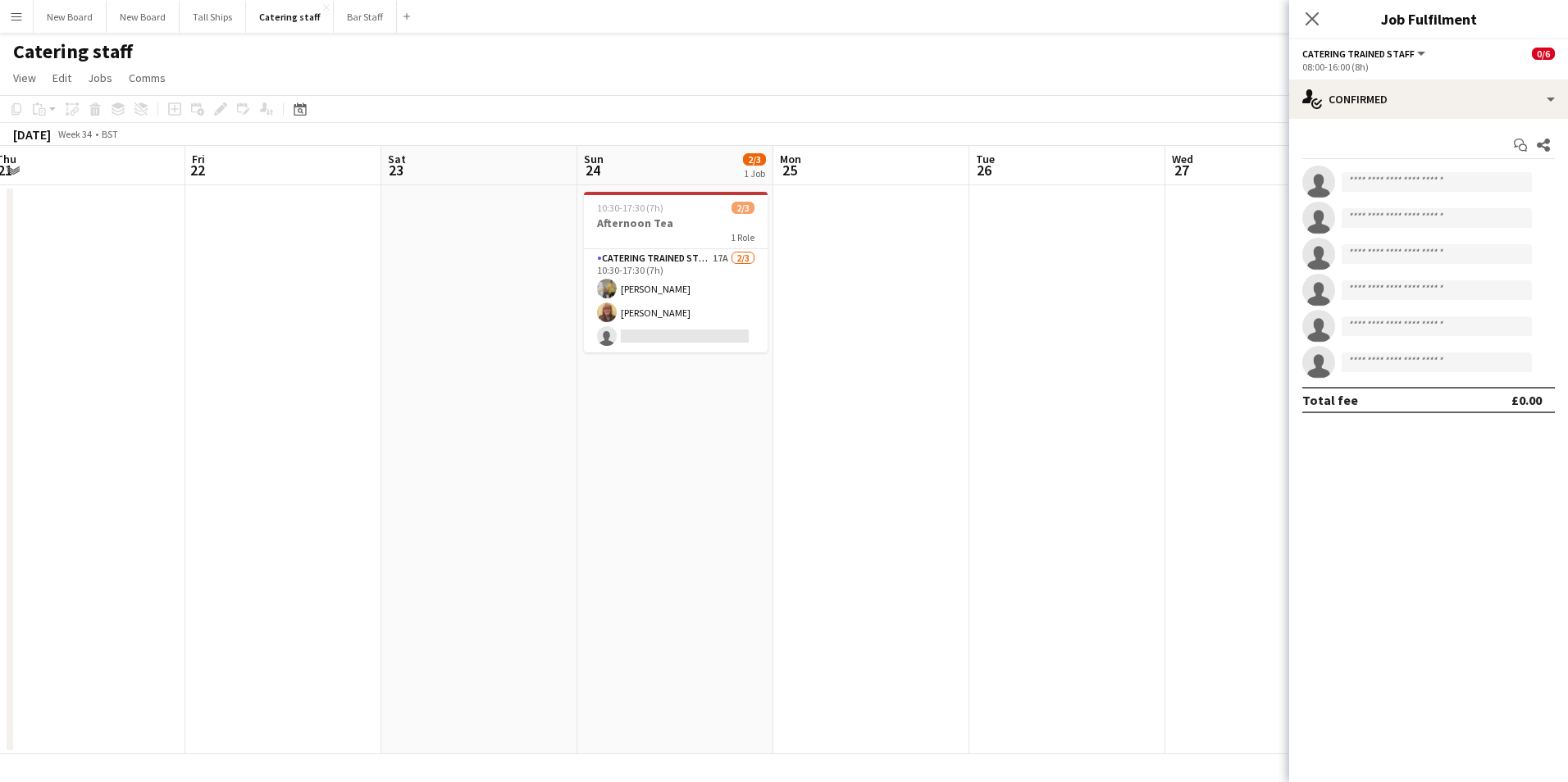
scroll to position [0, 572]
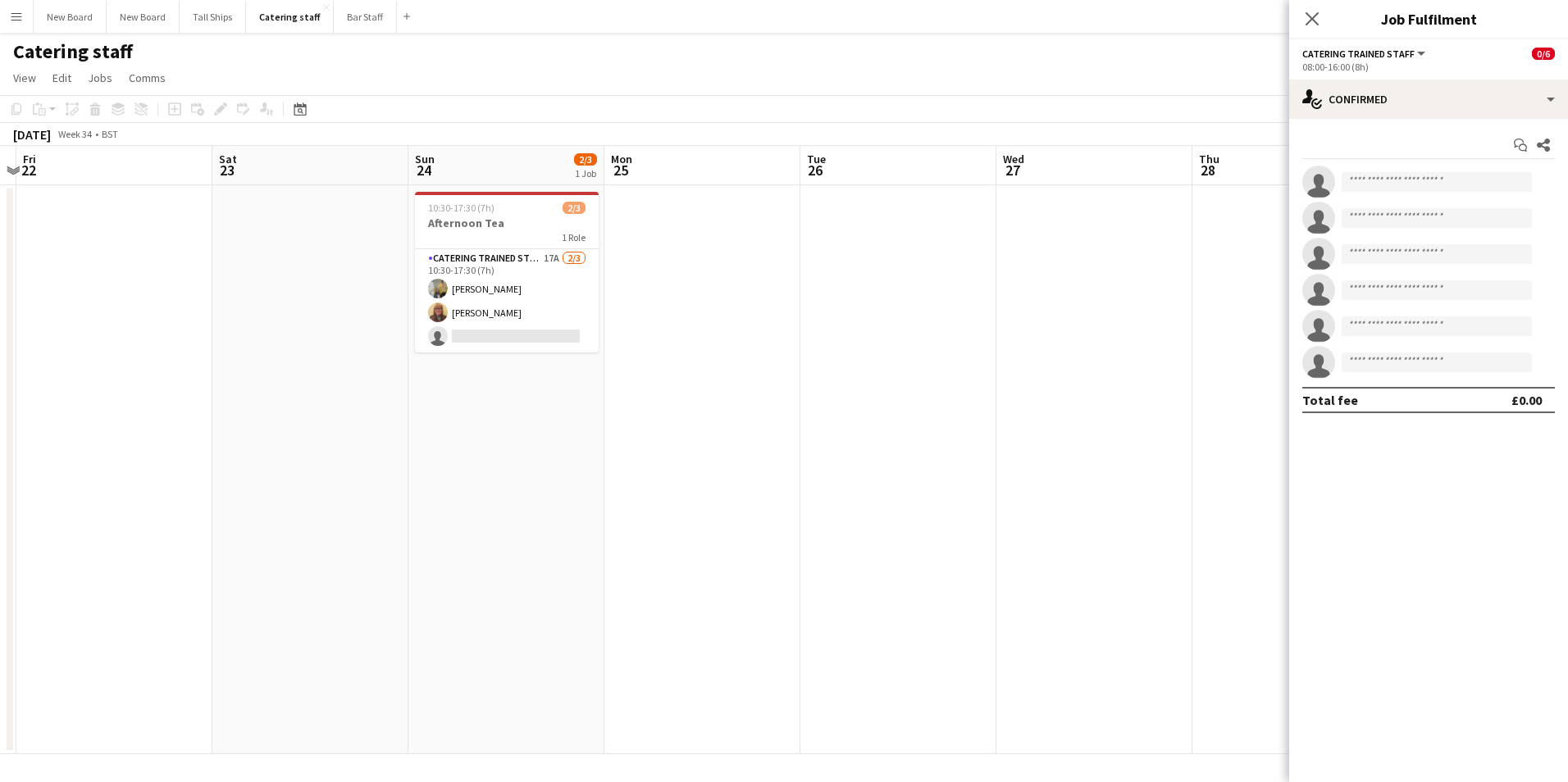
drag, startPoint x: 1077, startPoint y: 463, endPoint x: 601, endPoint y: 386, distance: 482.2
click at [601, 386] on app-calendar-viewport "Tue 19 2/7 2 Jobs Wed 20 Thu 21 Fri 22 Sat 23 Sun 24 2/3 1 Job Mon 25 Tue 26 We…" at bounding box center [784, 449] width 1568 height 608
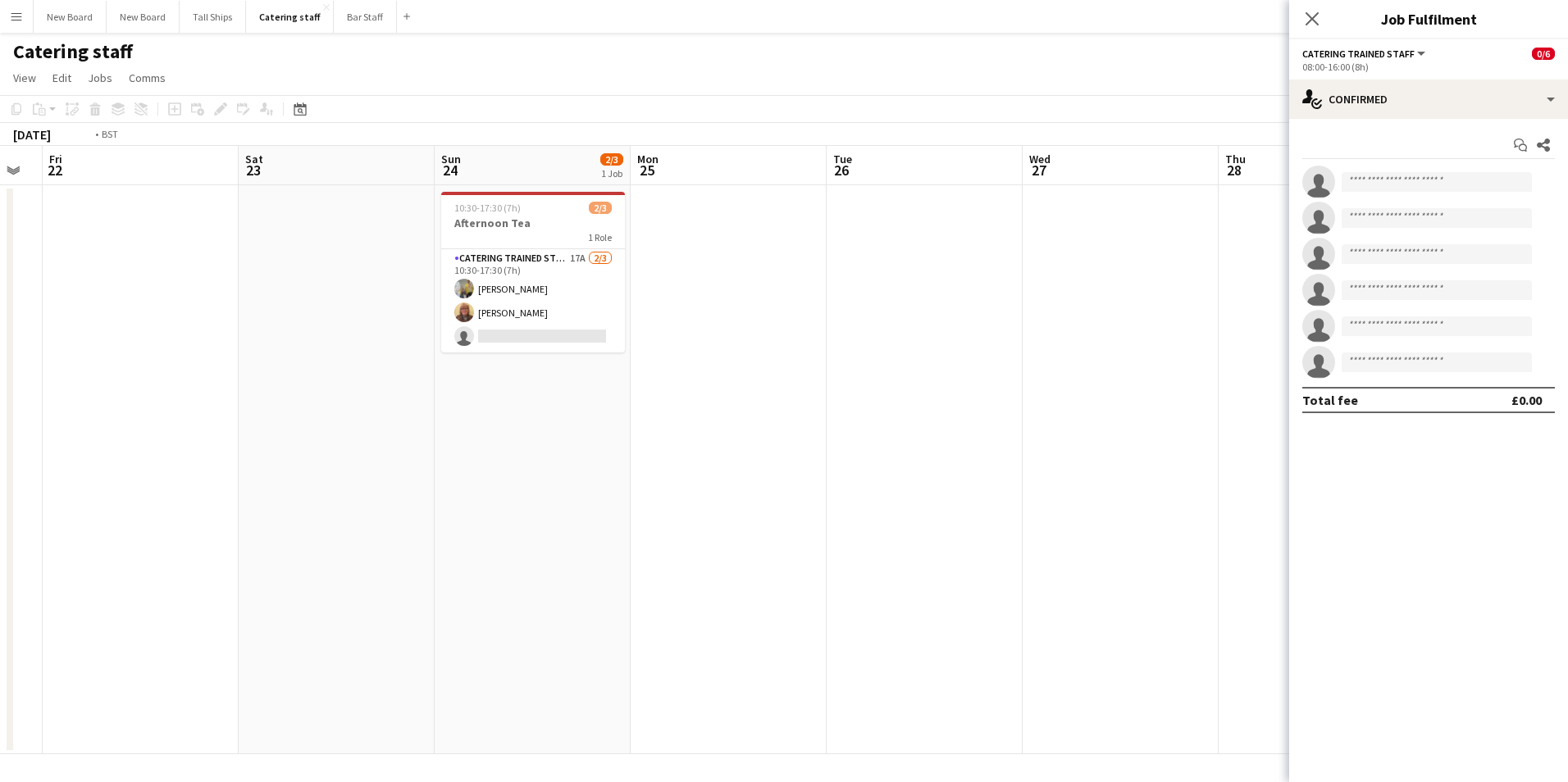
drag, startPoint x: 330, startPoint y: 578, endPoint x: 1141, endPoint y: 640, distance: 813.4
click at [1141, 640] on app-calendar-viewport "Tue 19 2/7 2 Jobs Wed 20 Thu 21 Fri 22 Sat 23 Sun 24 2/3 1 Job Mon 25 Tue 26 We…" at bounding box center [784, 449] width 1568 height 608
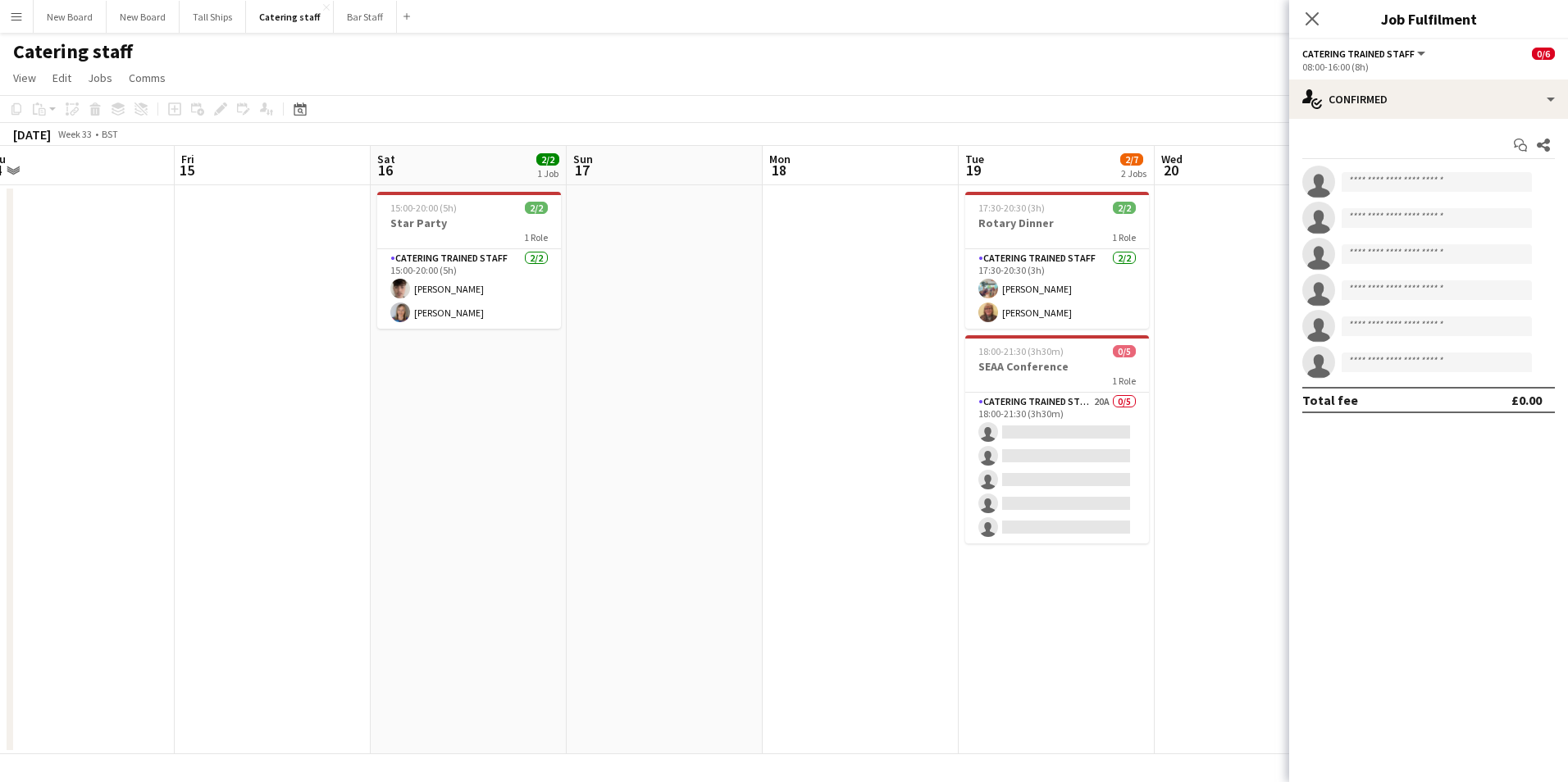
drag, startPoint x: 584, startPoint y: 481, endPoint x: 1209, endPoint y: 496, distance: 625.2
click at [1209, 496] on app-calendar-viewport "Tue 12 Wed 13 Thu 14 Fri 15 Sat 16 2/2 1 Job Sun 17 Mon 18 Tue 19 2/7 2 Jobs We…" at bounding box center [784, 449] width 1568 height 608
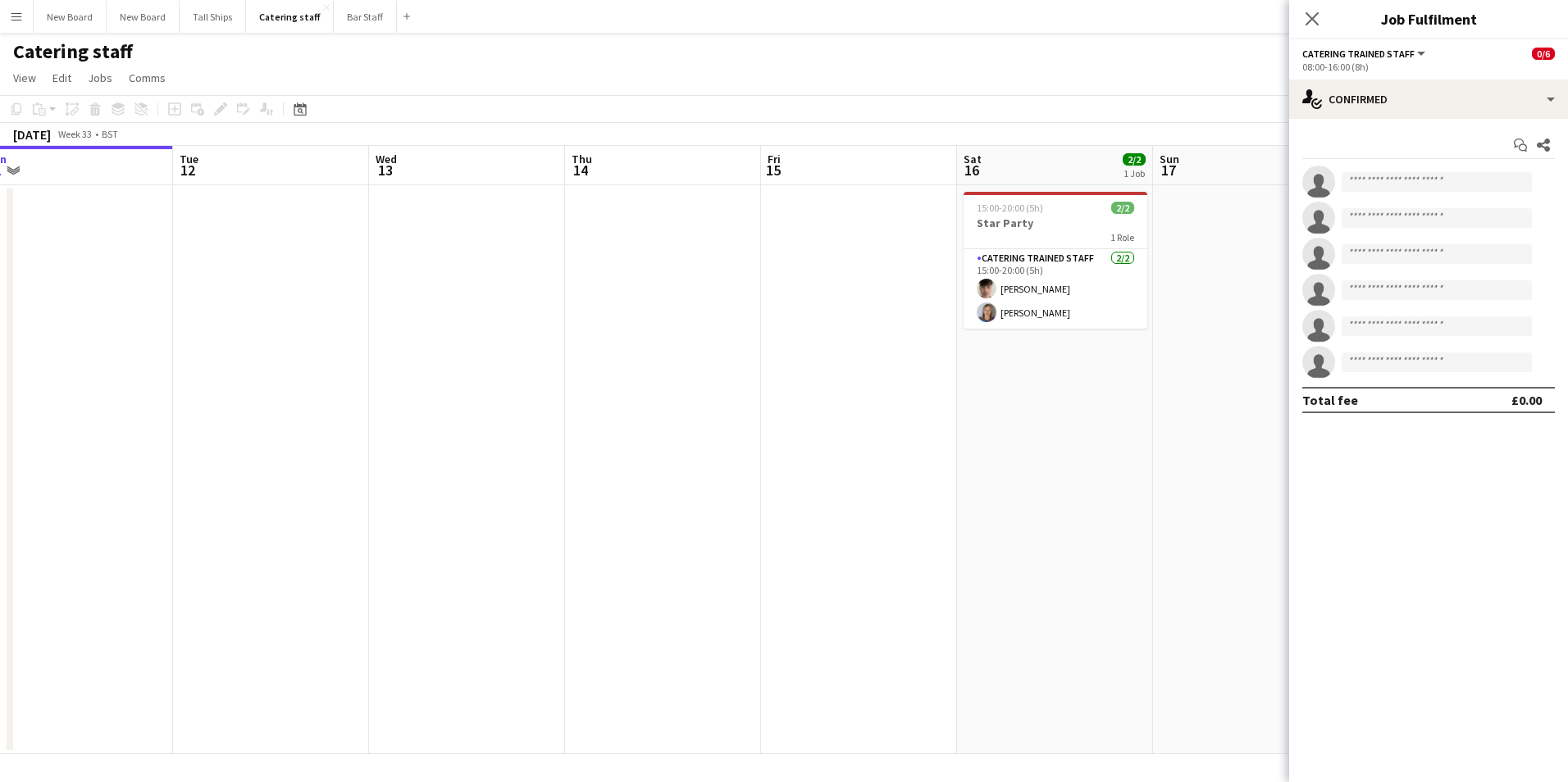
drag, startPoint x: 418, startPoint y: 570, endPoint x: 1005, endPoint y: 582, distance: 587.1
click at [1005, 582] on app-calendar-viewport "Sat 9 3/3 1 Job Sun 10 Mon 11 Tue 12 Wed 13 Thu 14 Fri 15 Sat 16 2/2 1 Job Sun …" at bounding box center [784, 449] width 1568 height 608
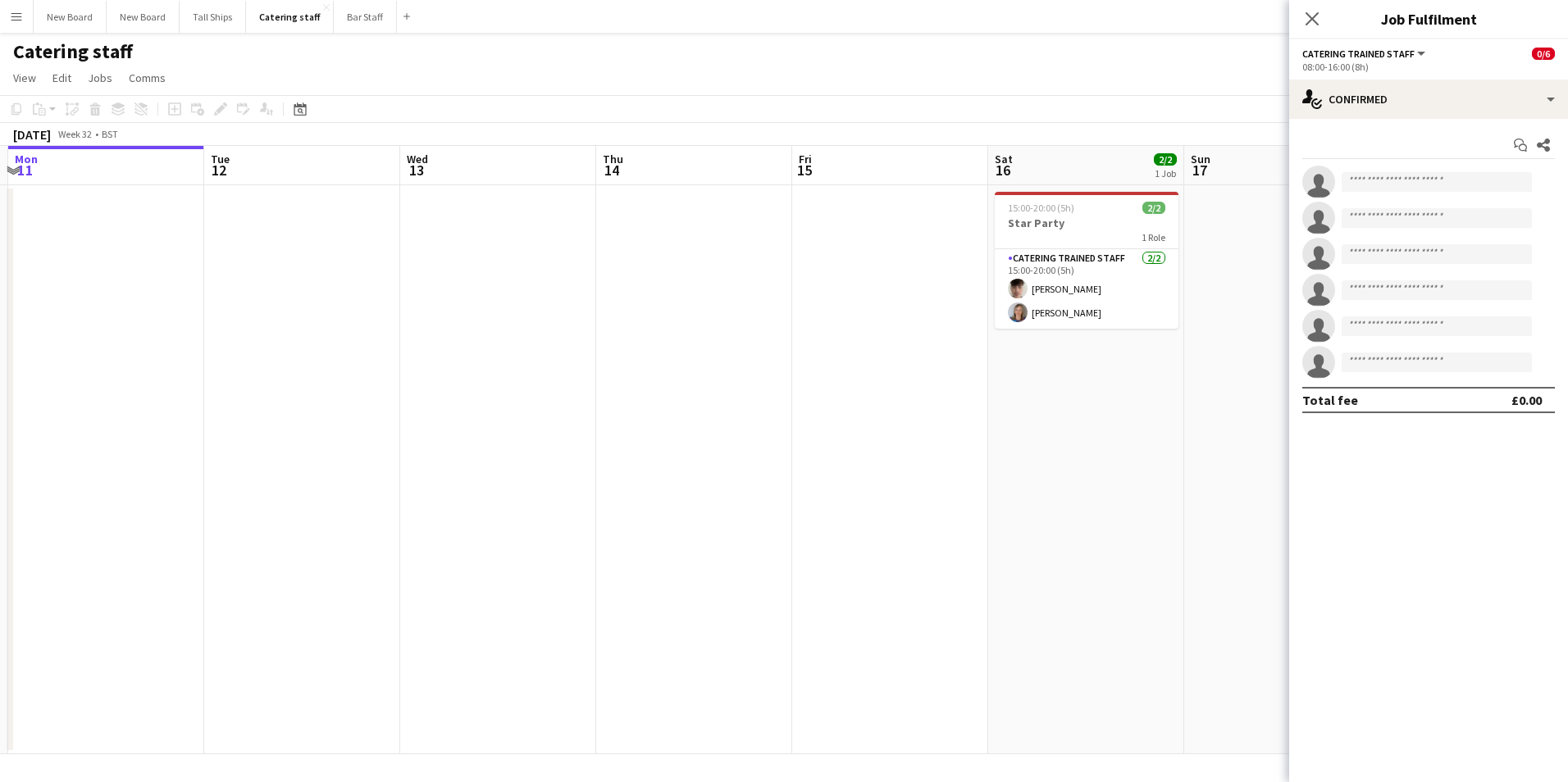
drag, startPoint x: 450, startPoint y: 505, endPoint x: 1070, endPoint y: 533, distance: 620.6
click at [1070, 533] on app-calendar-viewport "Fri 8 Sat 9 3/3 1 Job Sun 10 Mon 11 Tue 12 Wed 13 Thu 14 Fri 15 Sat 16 2/2 1 Jo…" at bounding box center [784, 449] width 1568 height 608
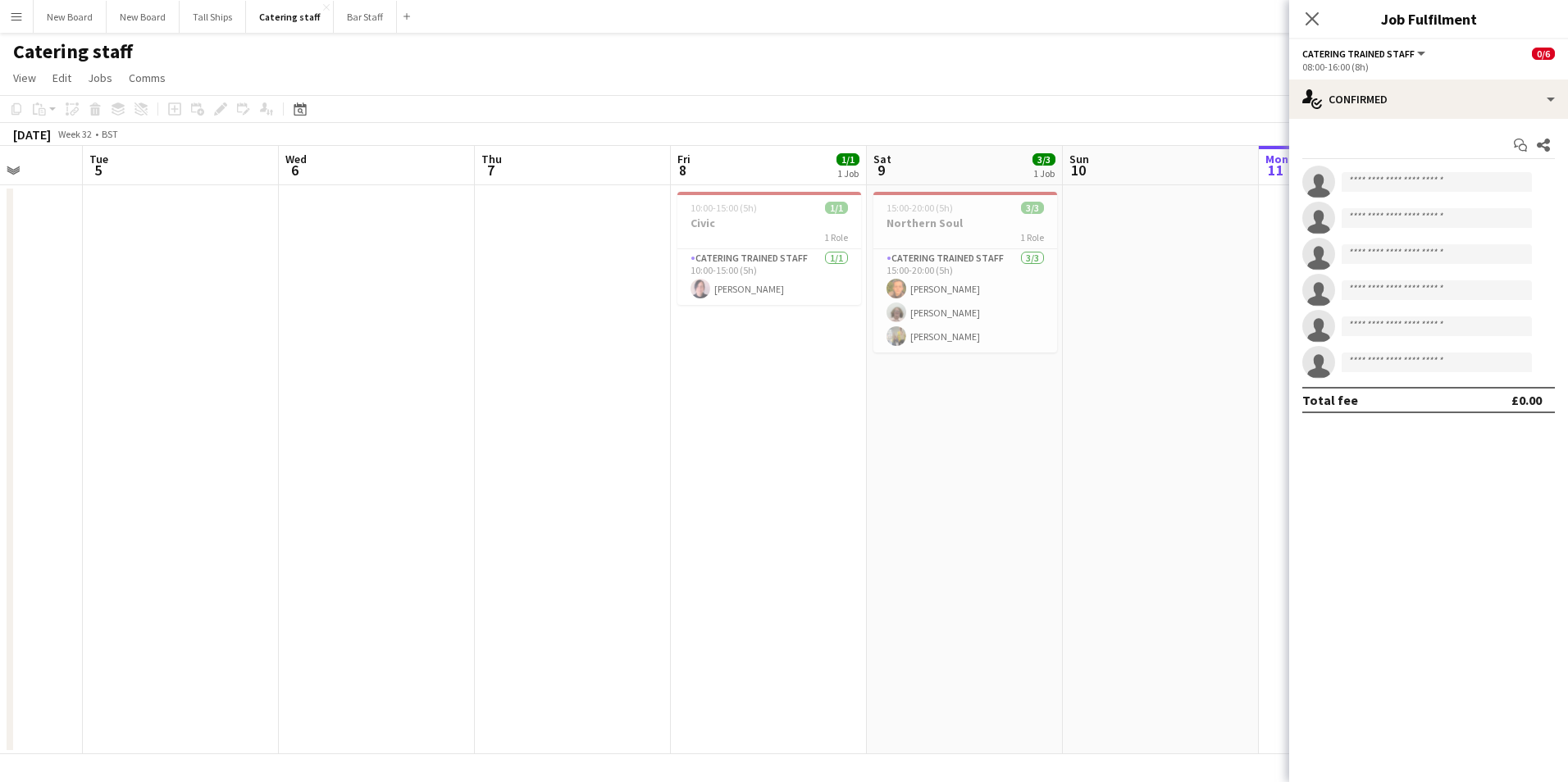
drag, startPoint x: 581, startPoint y: 561, endPoint x: 1326, endPoint y: 614, distance: 746.9
click at [1326, 614] on body "Menu Boards Boards Boards All jobs Status Workforce Workforce My Workforce Recr…" at bounding box center [784, 391] width 1568 height 782
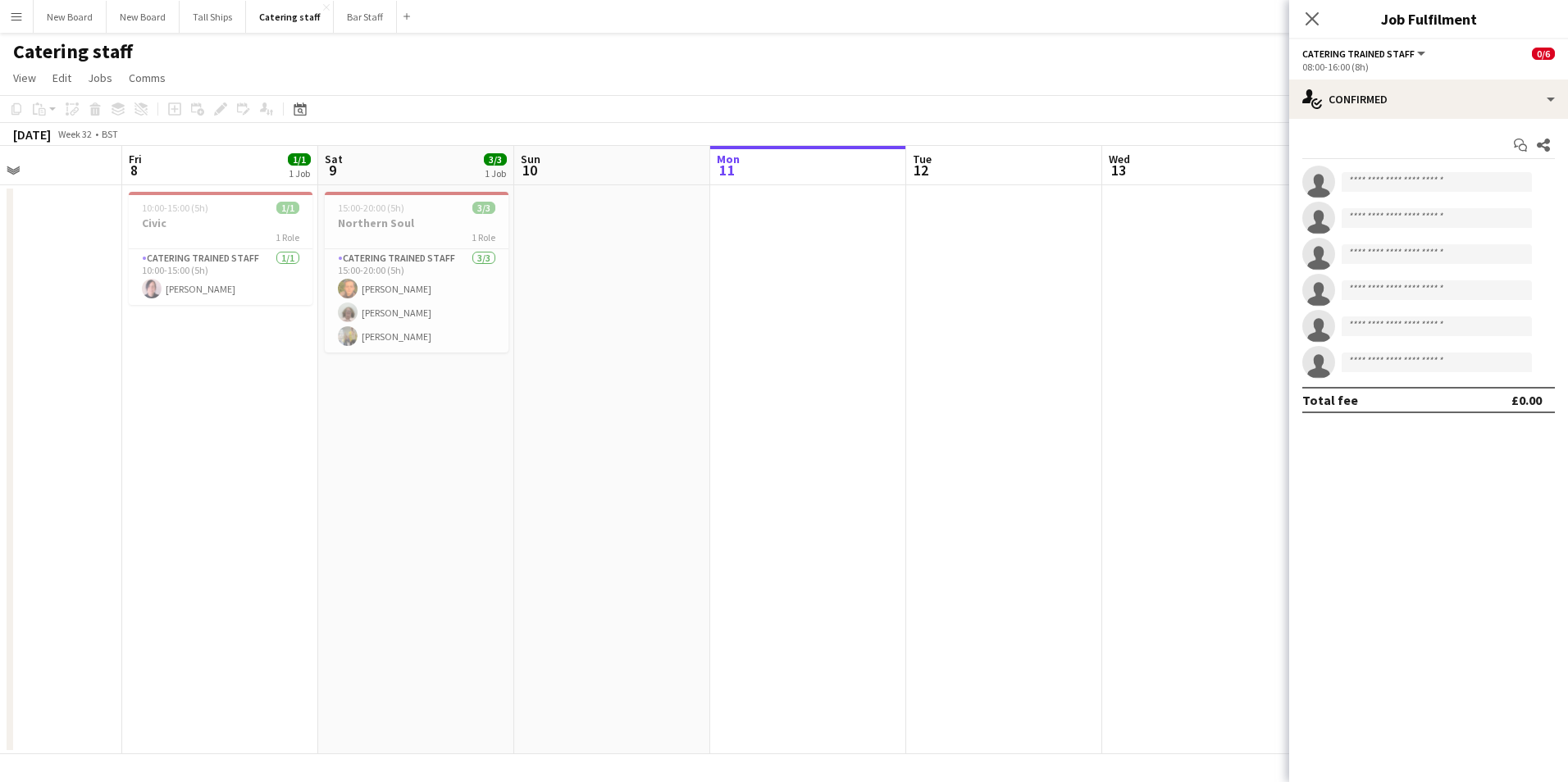
drag, startPoint x: 988, startPoint y: 593, endPoint x: 538, endPoint y: 613, distance: 450.4
click at [427, 627] on app-calendar-viewport "Mon 4 Tue 5 Wed 6 Thu 7 Fri 8 1/1 1 Job Sat 9 3/3 1 Job Sun 10 Mon 11 Tue 12 We…" at bounding box center [784, 449] width 1568 height 608
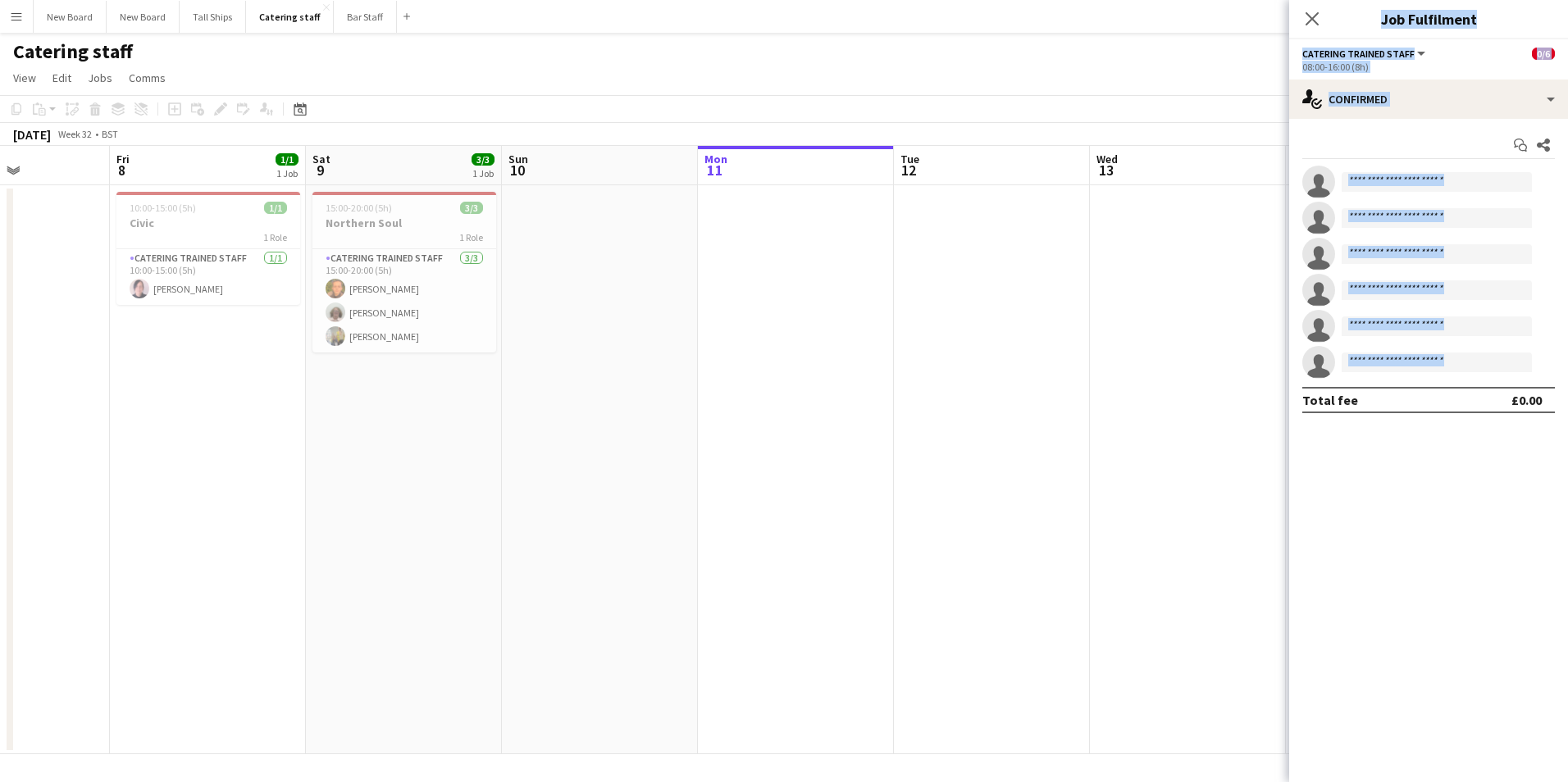
drag, startPoint x: 1217, startPoint y: 554, endPoint x: 644, endPoint y: 569, distance: 573.2
click at [644, 569] on body "Menu Boards Boards Boards All jobs Status Workforce Workforce My Workforce Recr…" at bounding box center [784, 391] width 1568 height 782
click at [1181, 468] on app-date-cell at bounding box center [1188, 469] width 196 height 569
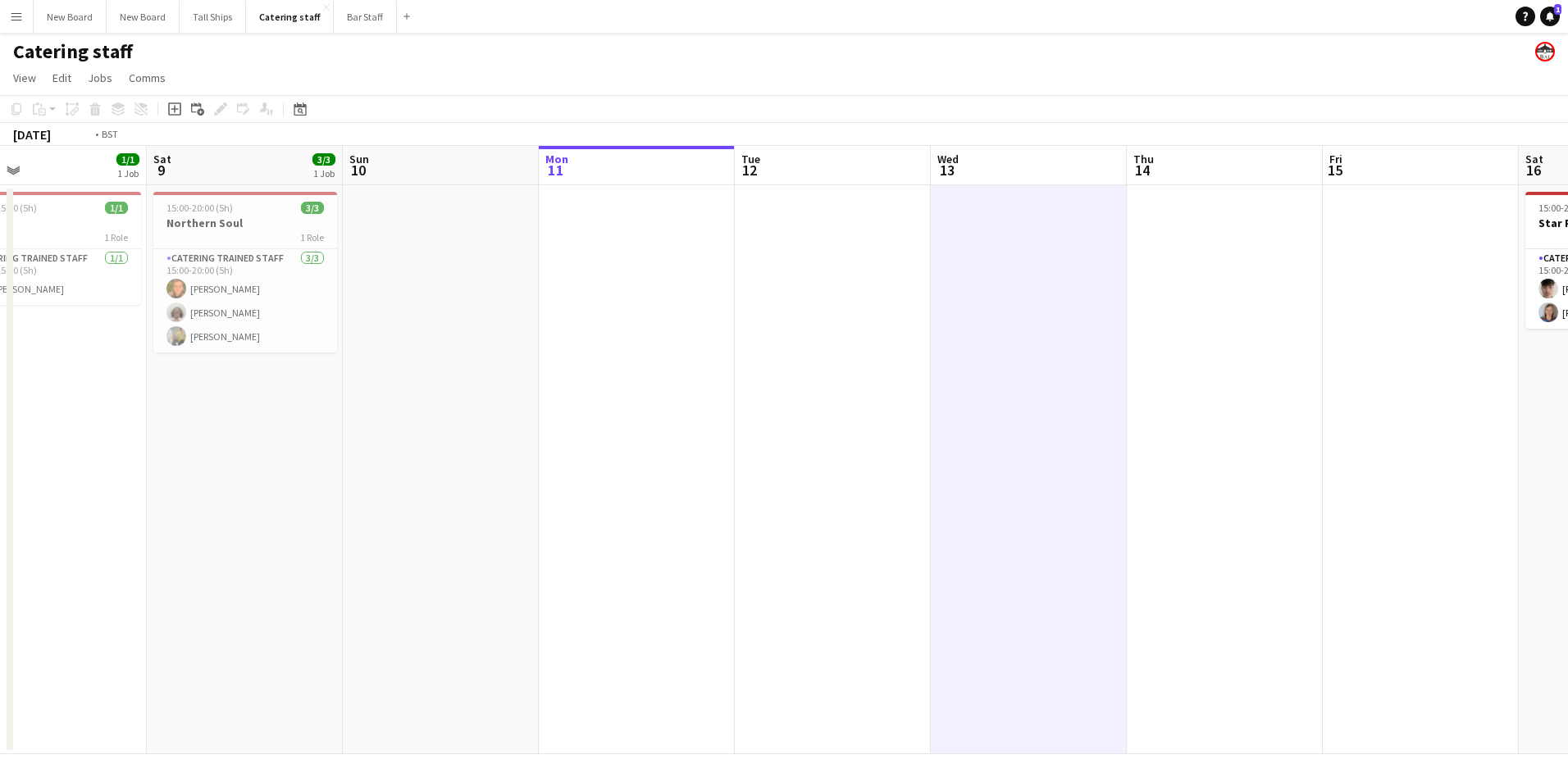
scroll to position [0, 611]
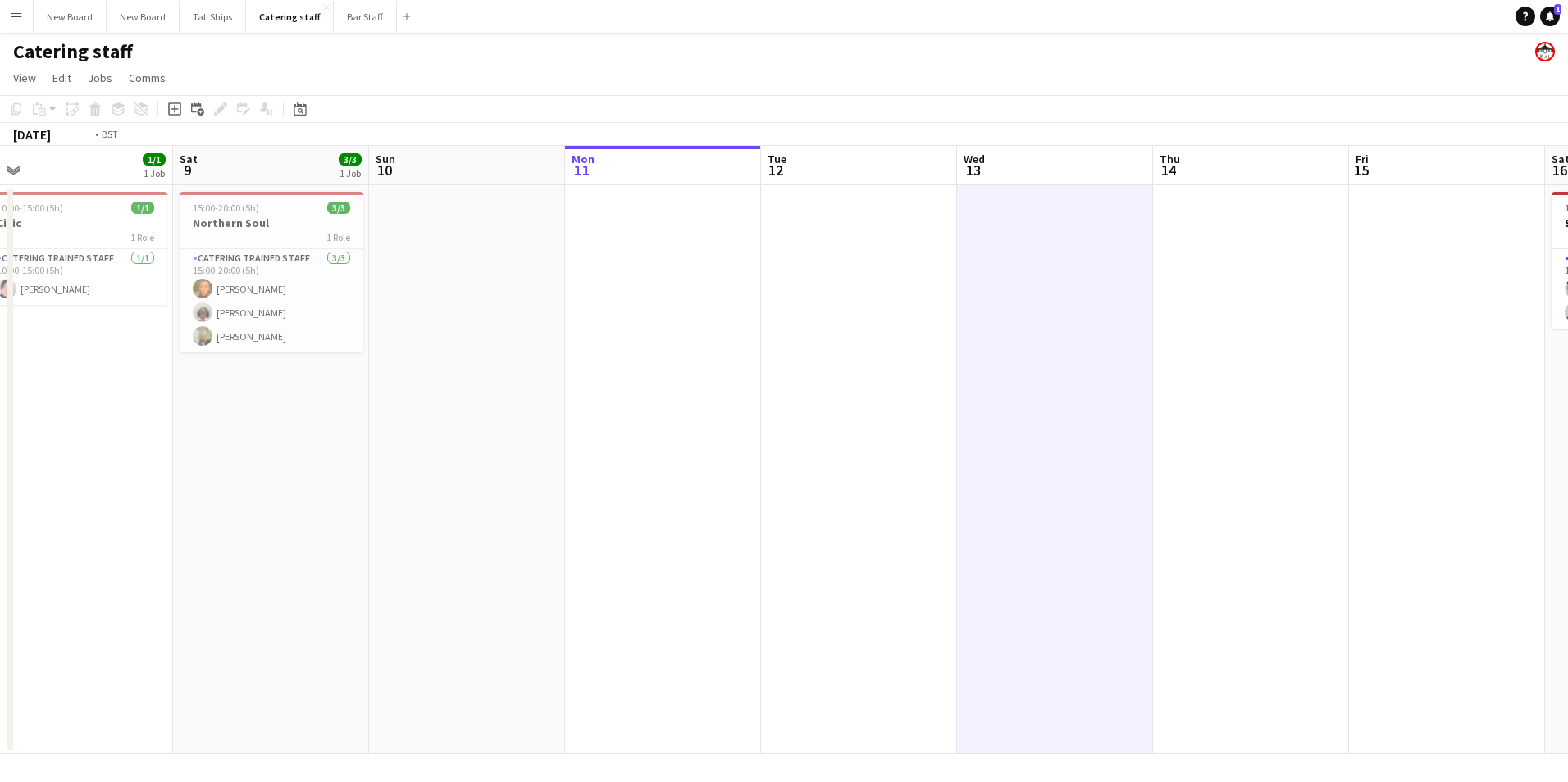
drag, startPoint x: 1199, startPoint y: 556, endPoint x: 532, endPoint y: 524, distance: 667.8
click at [531, 524] on app-calendar-viewport "Tue 5 Wed 6 Thu 7 Fri 8 1/1 1 Job Sat 9 3/3 1 Job Sun 10 Mon 11 Tue 12 Wed 13 T…" at bounding box center [784, 449] width 1568 height 608
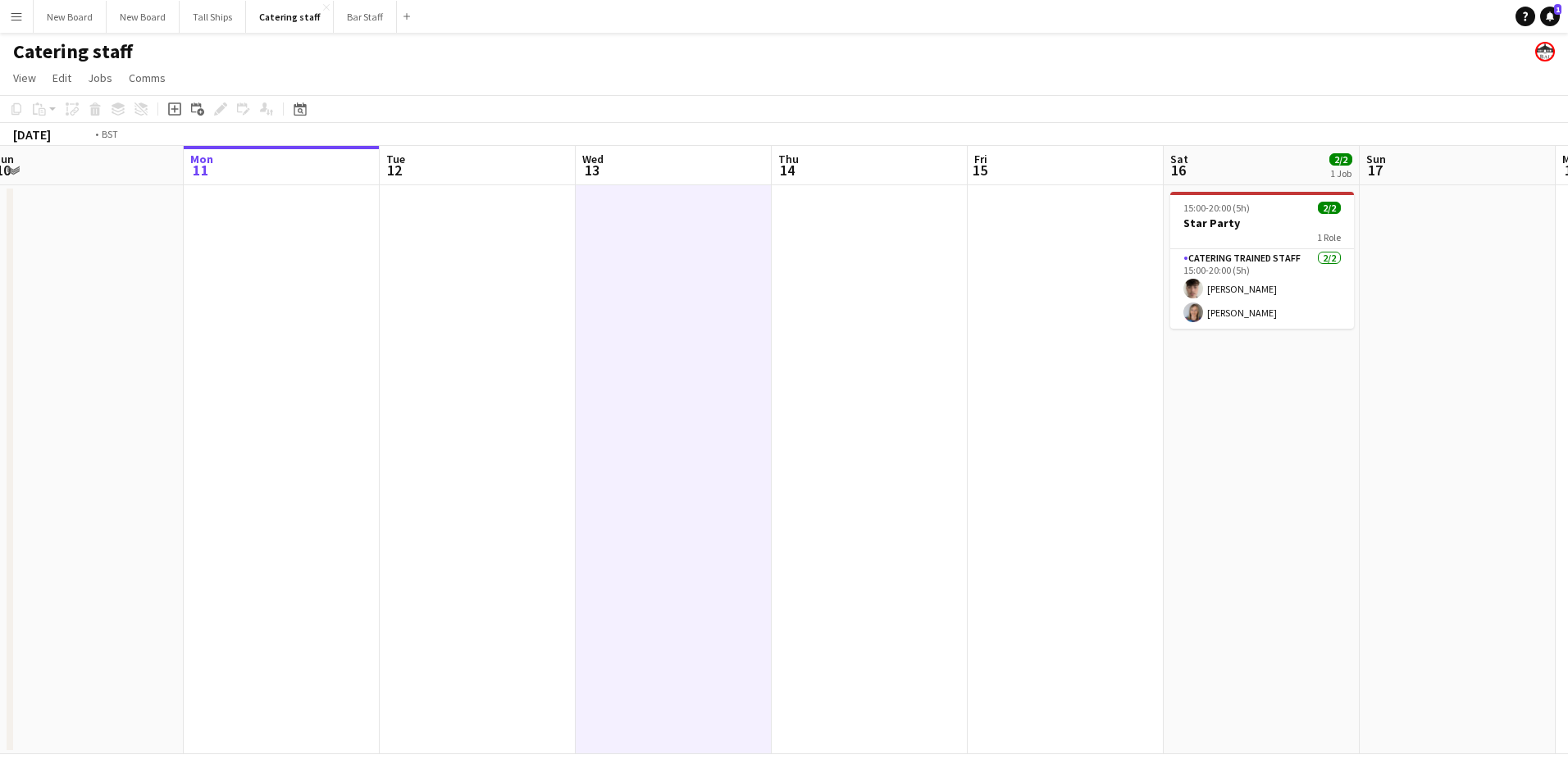
scroll to position [0, 497]
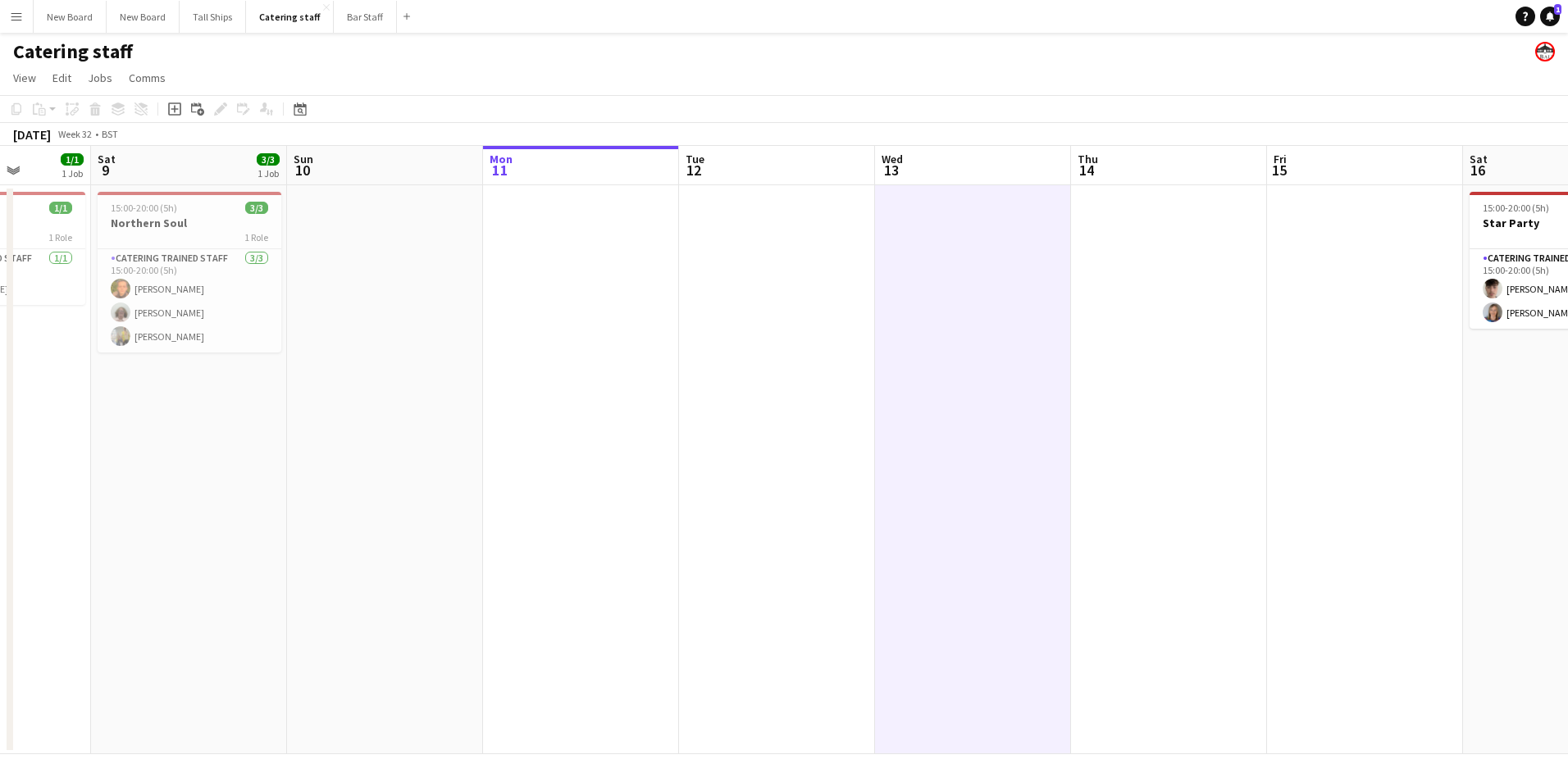
drag, startPoint x: 629, startPoint y: 495, endPoint x: 1135, endPoint y: 471, distance: 506.6
click at [1135, 471] on app-calendar-viewport "Wed 6 Thu 7 Fri 8 1/1 1 Job Sat 9 3/3 1 Job Sun 10 Mon 11 Tue 12 Wed 13 Thu 14 …" at bounding box center [784, 449] width 1568 height 608
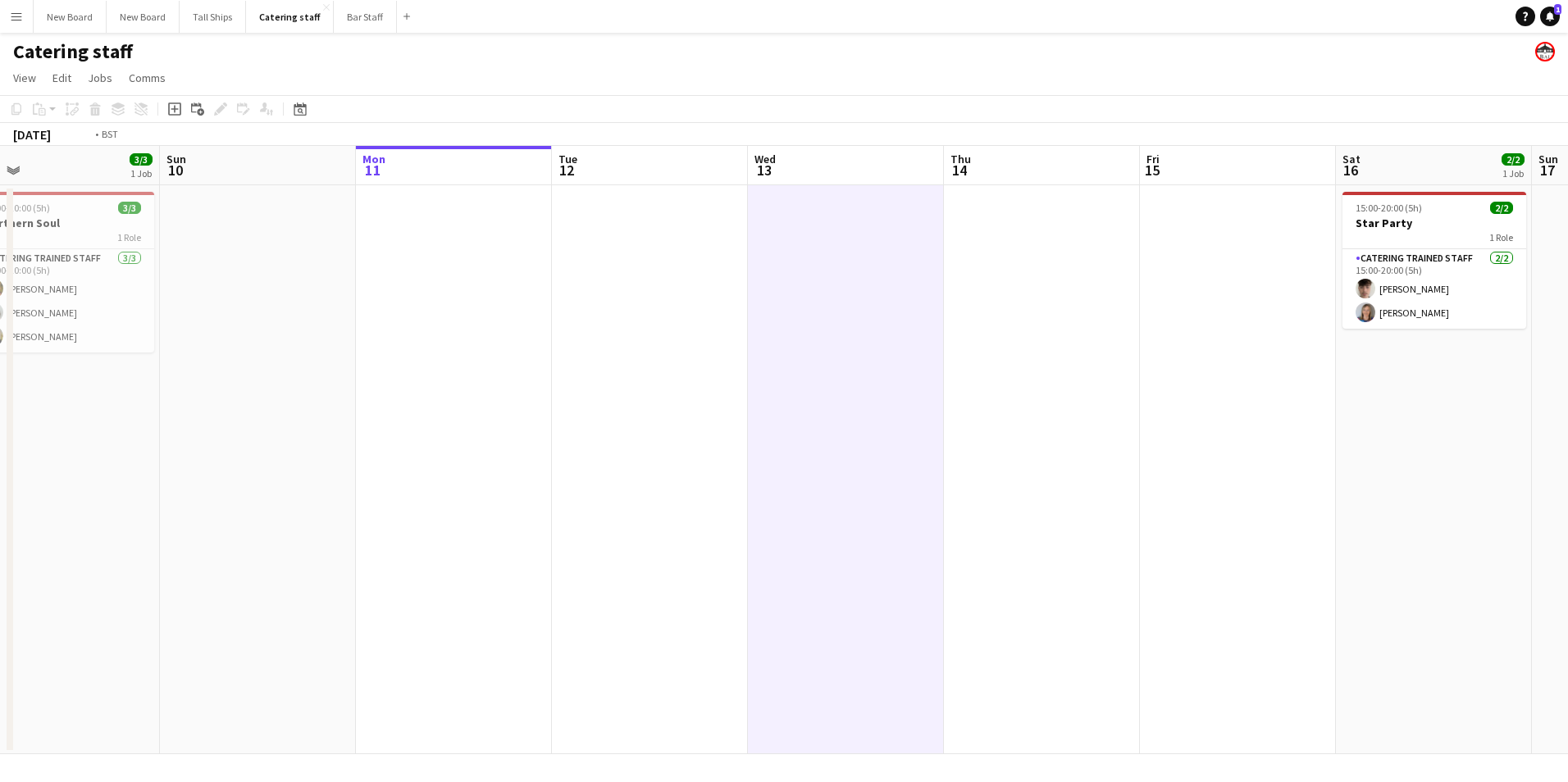
scroll to position [0, 538]
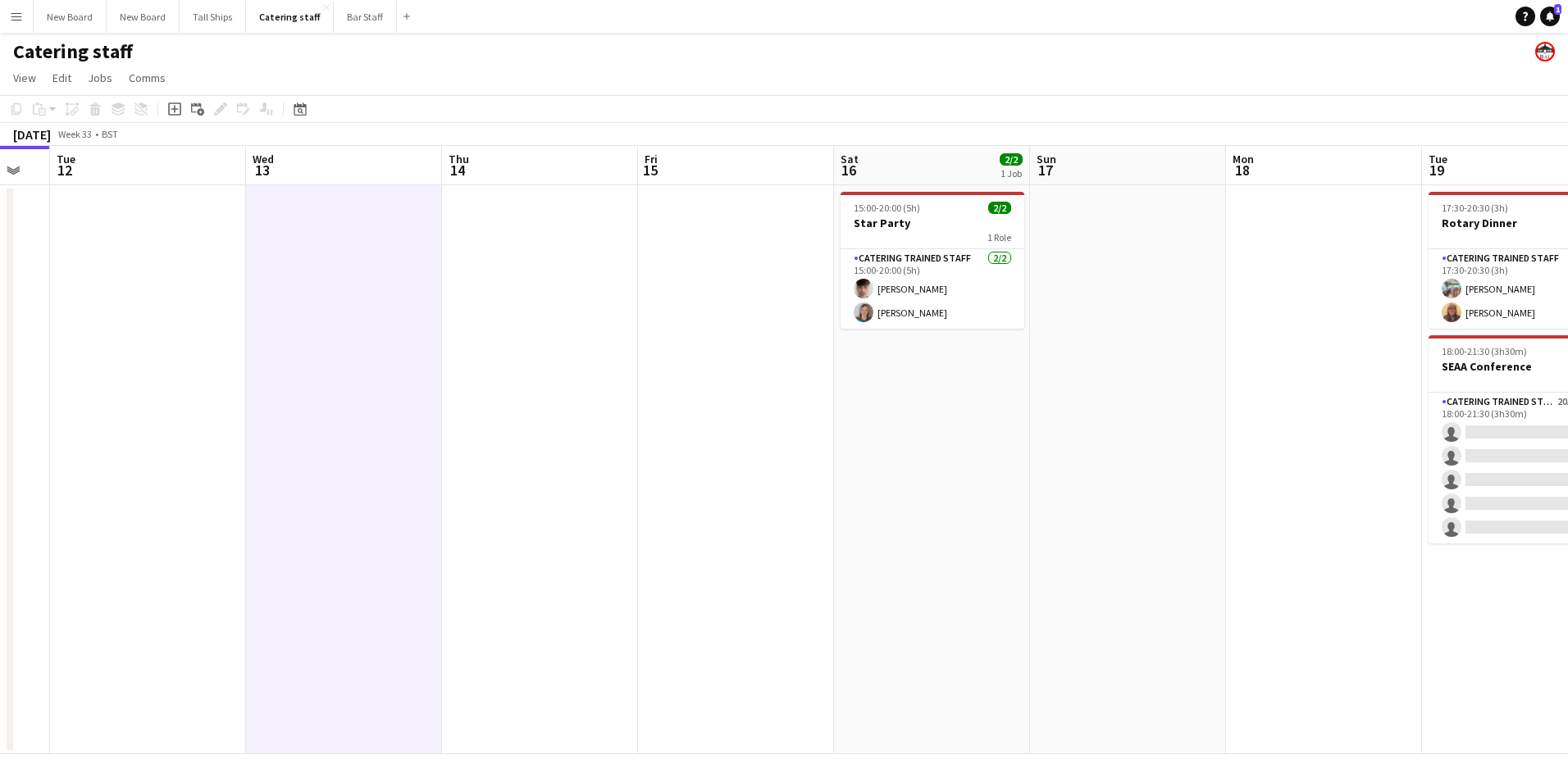
drag, startPoint x: 996, startPoint y: 553, endPoint x: 405, endPoint y: 563, distance: 591.1
click at [405, 563] on app-calendar-viewport "Sat 9 3/3 1 Job Sun 10 Mon 11 Tue 12 Wed 13 Thu 14 Fri 15 Sat 16 2/2 1 Job Sun …" at bounding box center [784, 449] width 1568 height 608
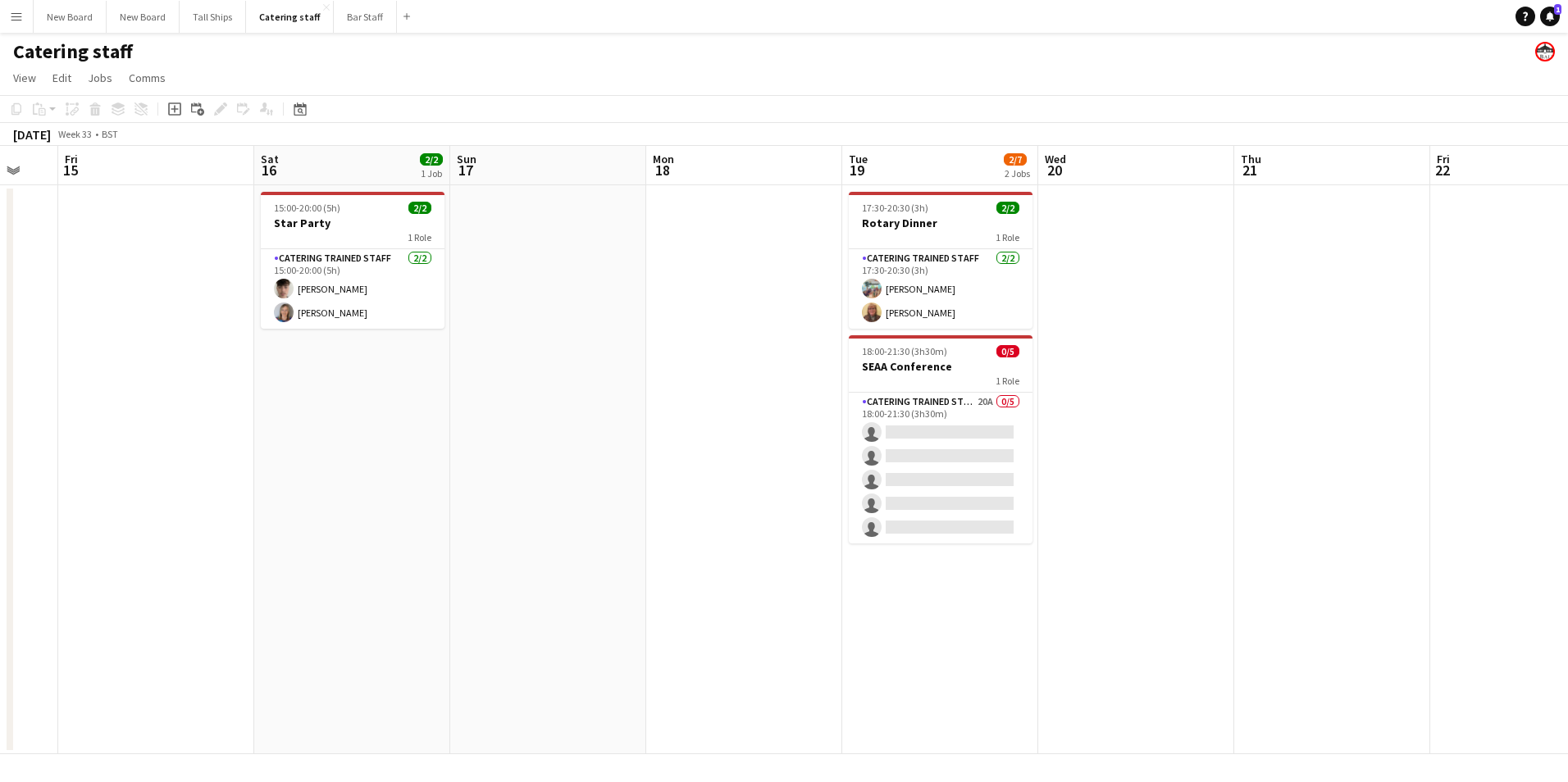
scroll to position [0, 548]
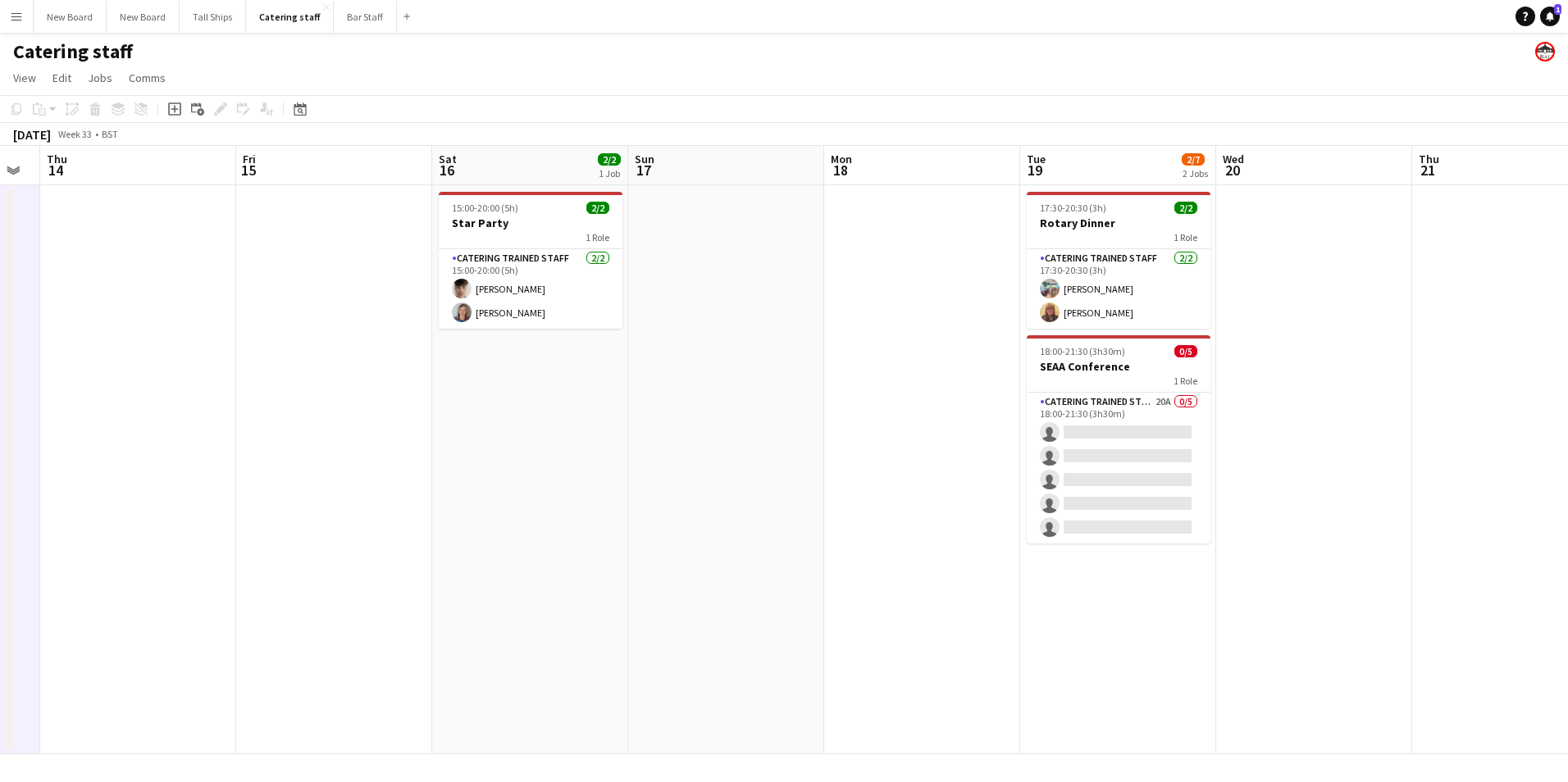
drag, startPoint x: 1494, startPoint y: 714, endPoint x: 896, endPoint y: 670, distance: 599.6
click at [896, 670] on app-calendar-viewport "Mon 11 Tue 12 Wed 13 Thu 14 Fri 15 Sat 16 2/2 1 Job Sun 17 Mon 18 Tue 19 2/7 2 …" at bounding box center [784, 449] width 1568 height 608
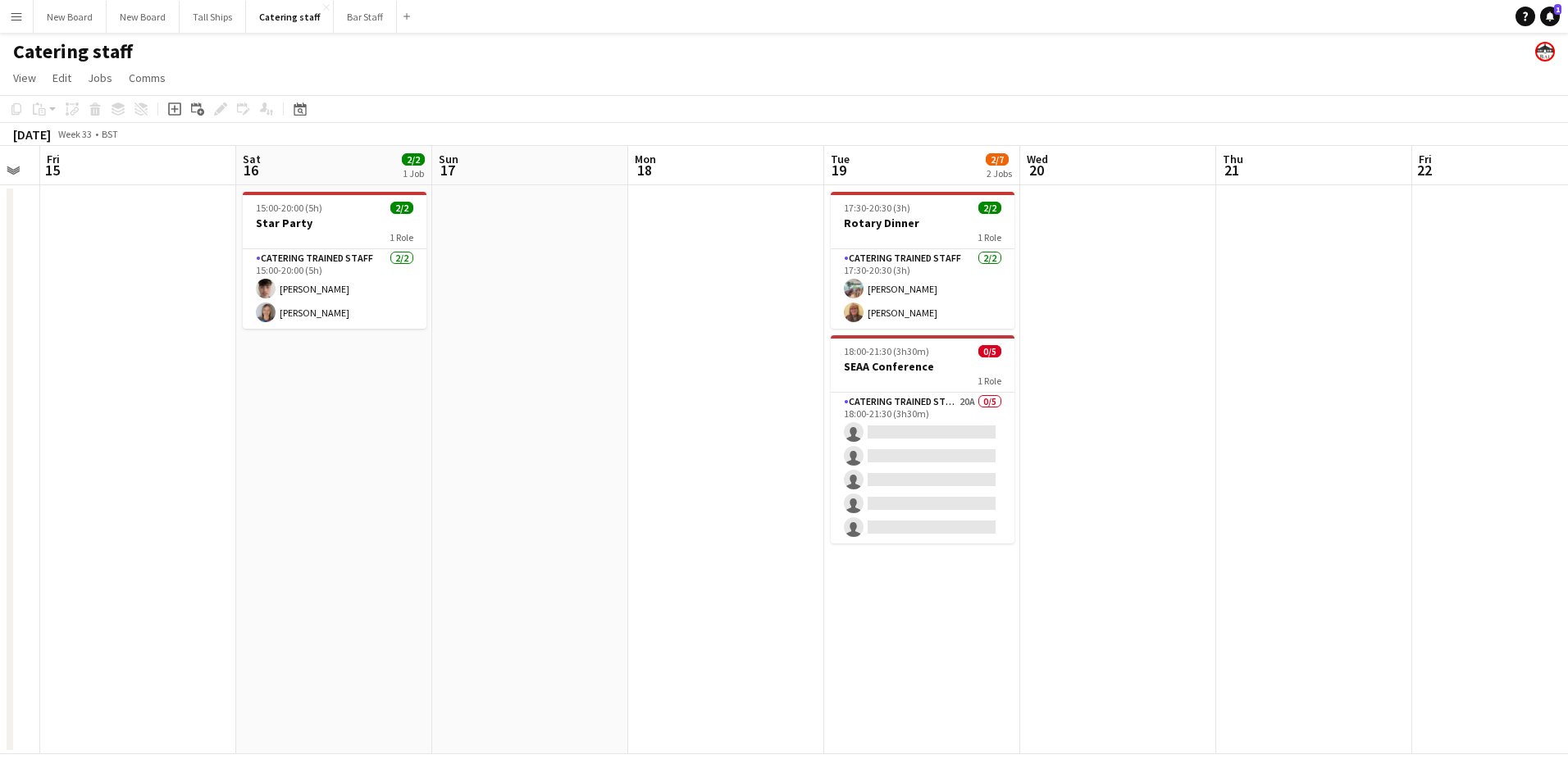
click at [1364, 394] on app-date-cell at bounding box center [1315, 469] width 196 height 569
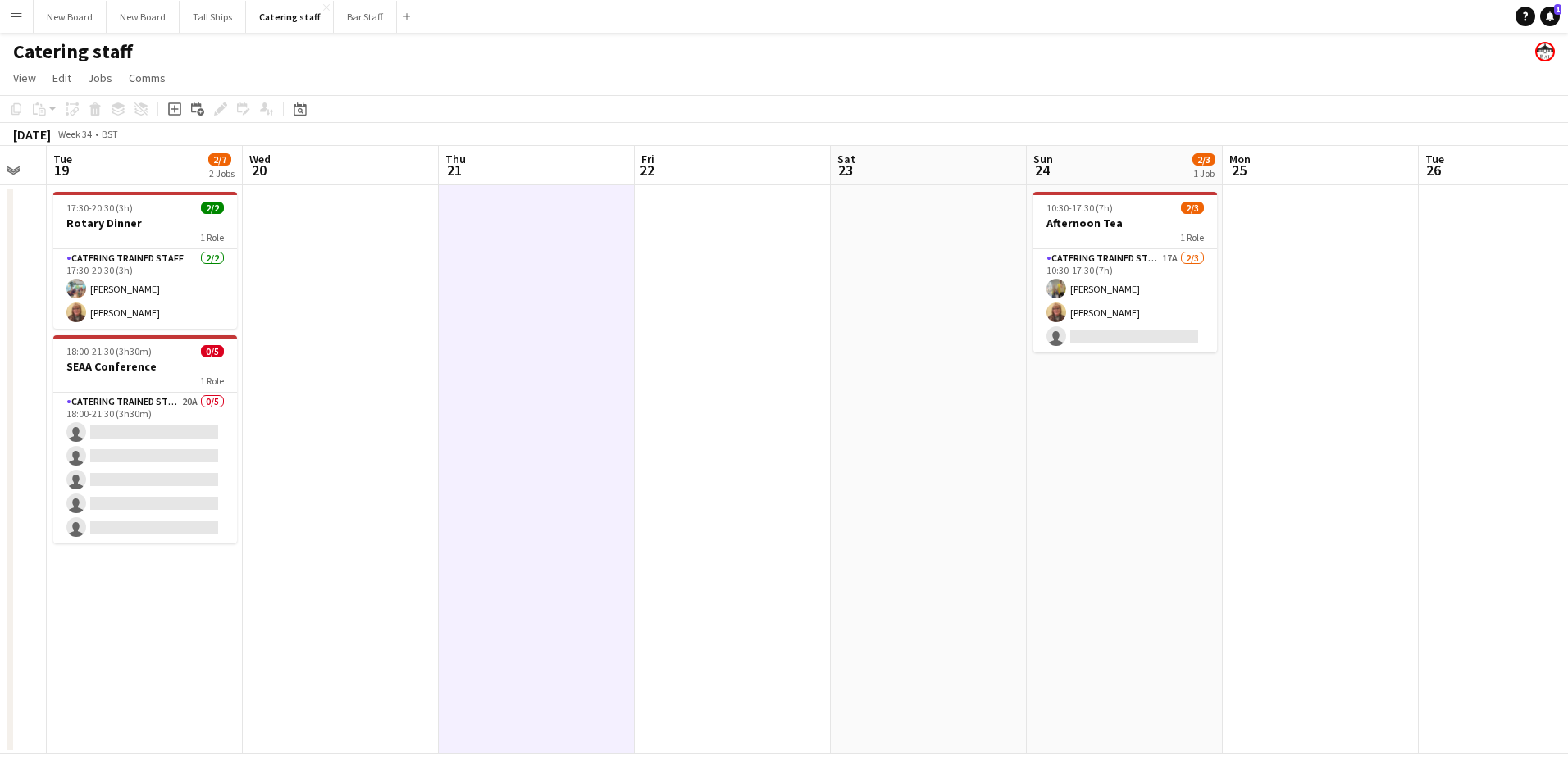
drag, startPoint x: 1360, startPoint y: 439, endPoint x: 832, endPoint y: 479, distance: 529.5
click at [583, 490] on app-calendar-viewport "Sat 16 2/2 1 Job Sun 17 Mon 18 Tue 19 2/7 2 Jobs Wed 20 Thu 21 Fri 22 Sat 23 Su…" at bounding box center [784, 449] width 1568 height 608
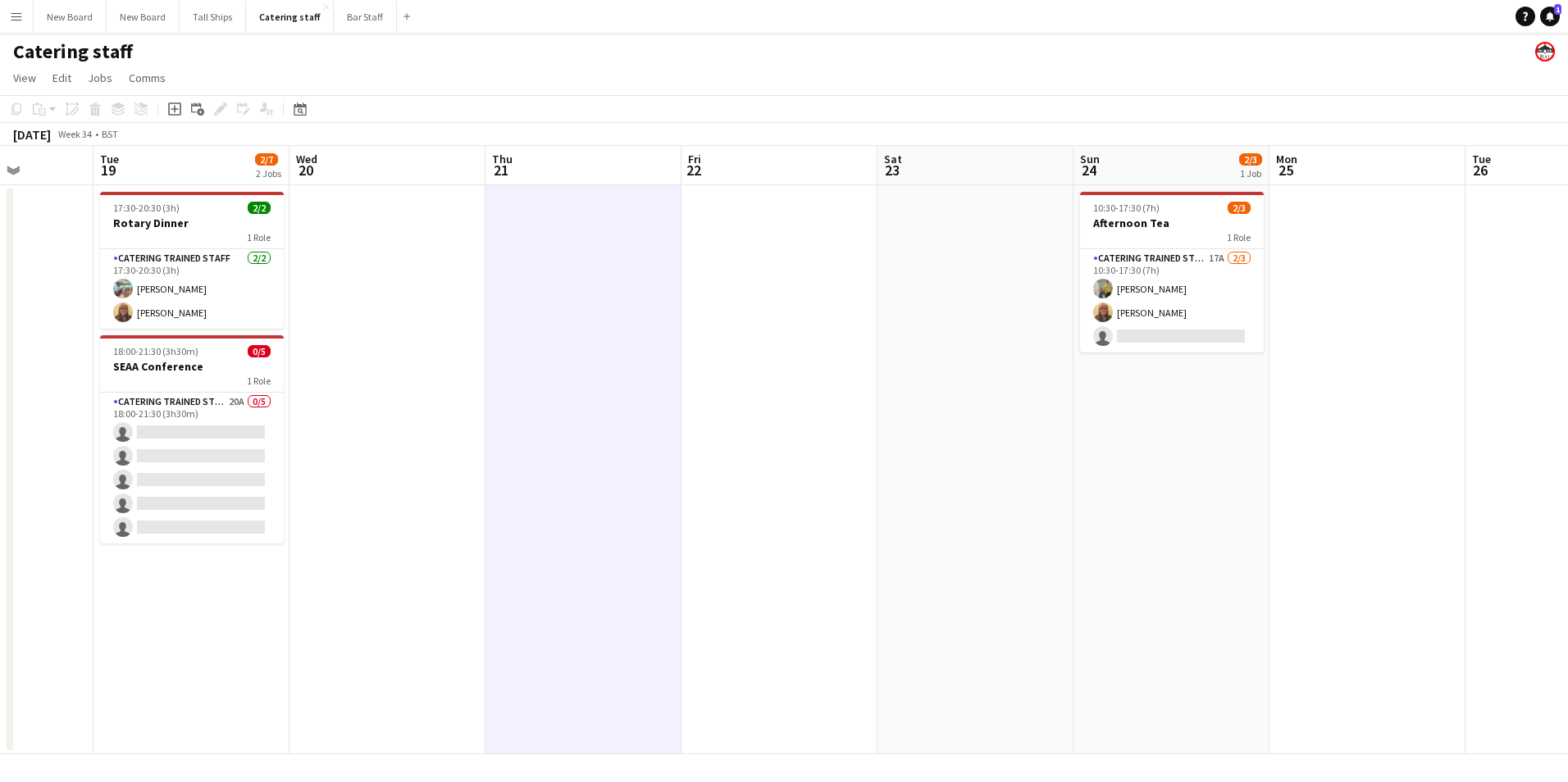
drag, startPoint x: 1418, startPoint y: 483, endPoint x: 339, endPoint y: 559, distance: 1081.7
click at [317, 559] on app-calendar-viewport "Sat 16 2/2 1 Job Sun 17 Mon 18 Tue 19 2/7 2 Jobs Wed 20 Thu 21 Fri 22 Sat 23 Su…" at bounding box center [784, 449] width 1568 height 608
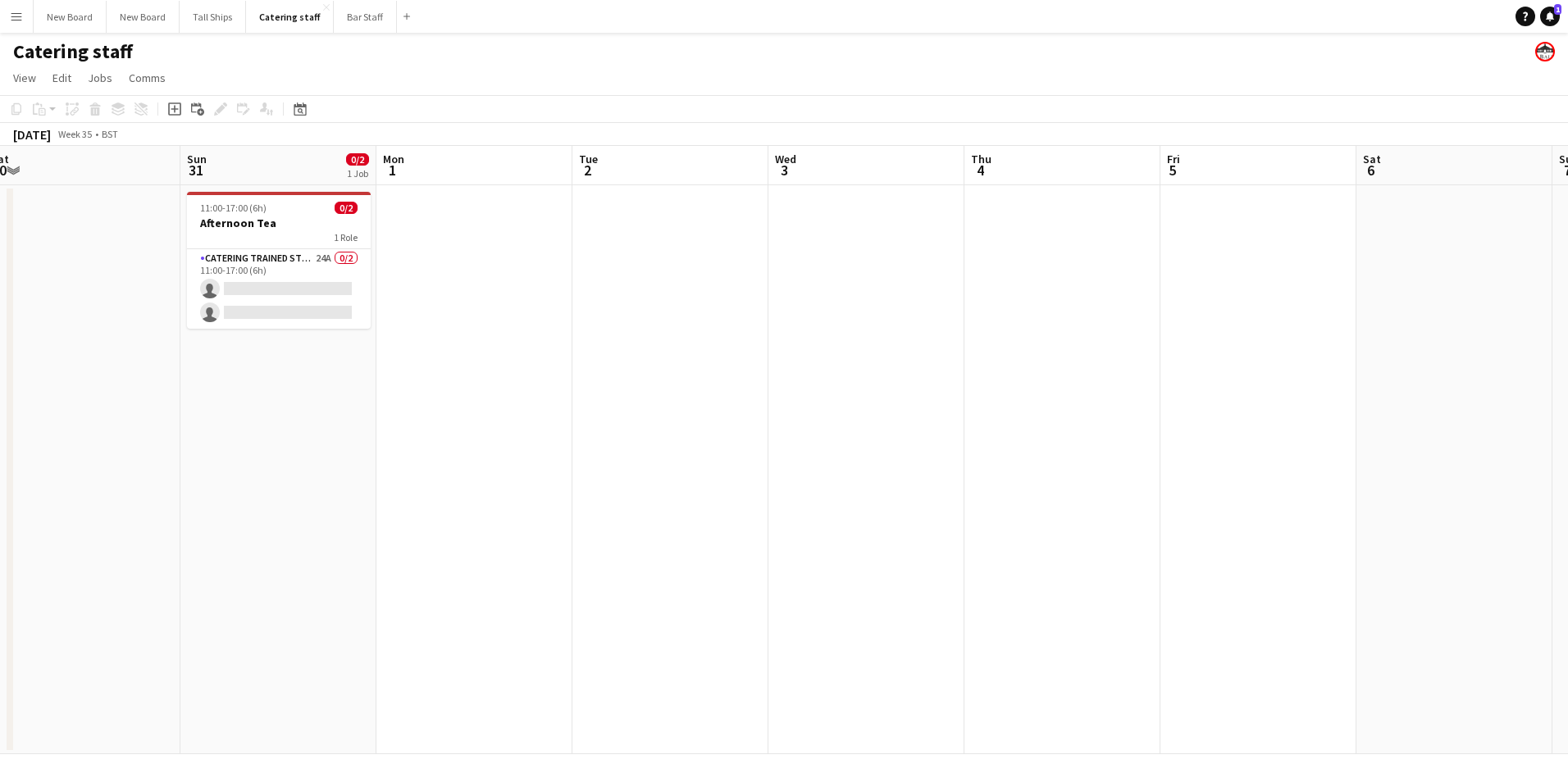
drag, startPoint x: 1204, startPoint y: 536, endPoint x: 710, endPoint y: 617, distance: 500.6
click at [93, 560] on app-calendar-viewport "Wed 27 Thu 28 Fri 29 Sat 30 Sun 31 0/2 1 Job Mon 1 Tue 2 Wed 3 Thu 4 Fri 5 Sat …" at bounding box center [784, 449] width 1568 height 608
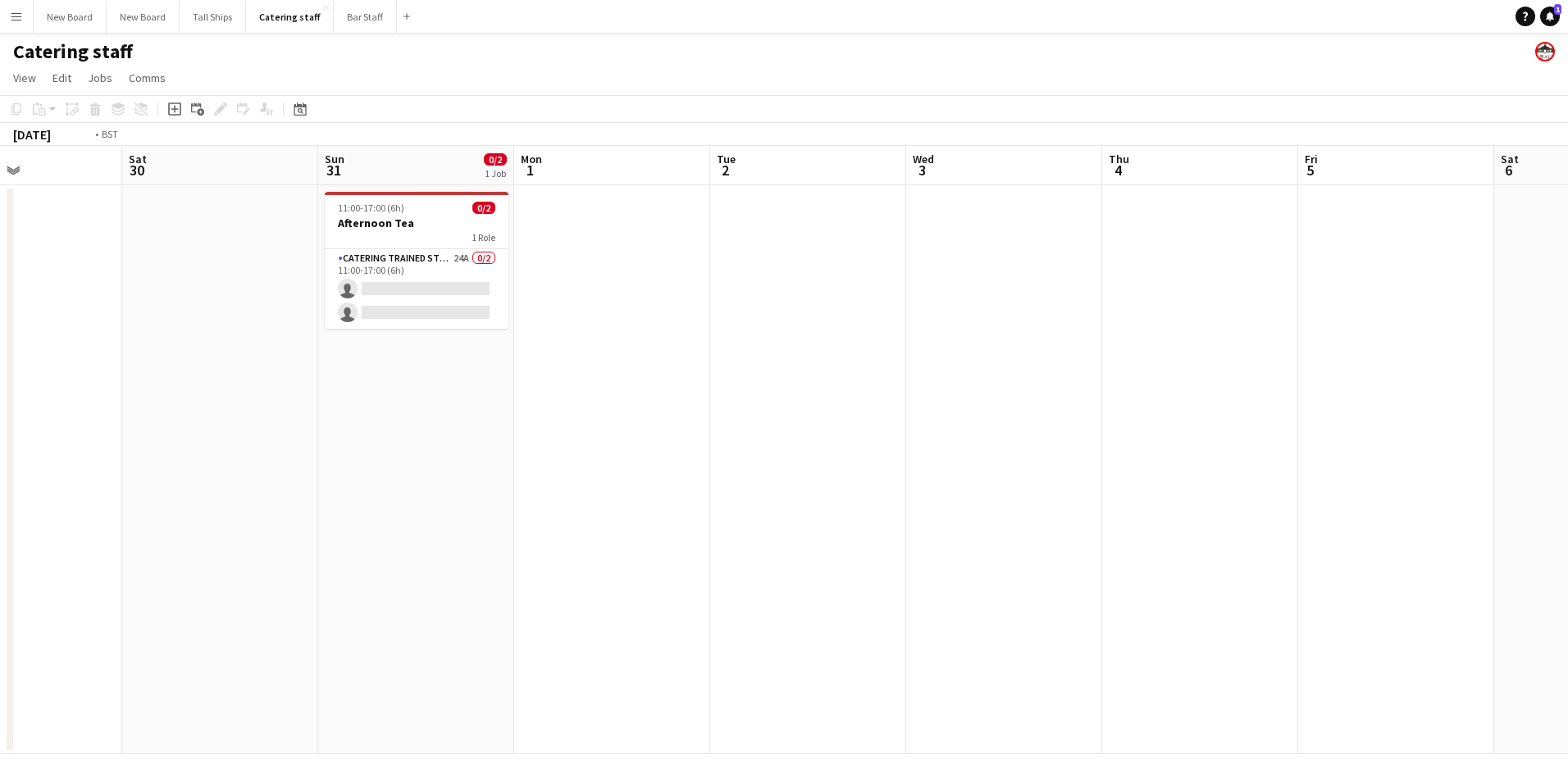
drag, startPoint x: 1048, startPoint y: 607, endPoint x: 1068, endPoint y: 594, distance: 23.9
click at [290, 627] on app-calendar-viewport "Wed 27 Thu 28 Fri 29 Sat 30 Sun 31 0/2 1 Job Mon 1 Tue 2 Wed 3 Thu 4 Fri 5 Sat …" at bounding box center [784, 449] width 1568 height 608
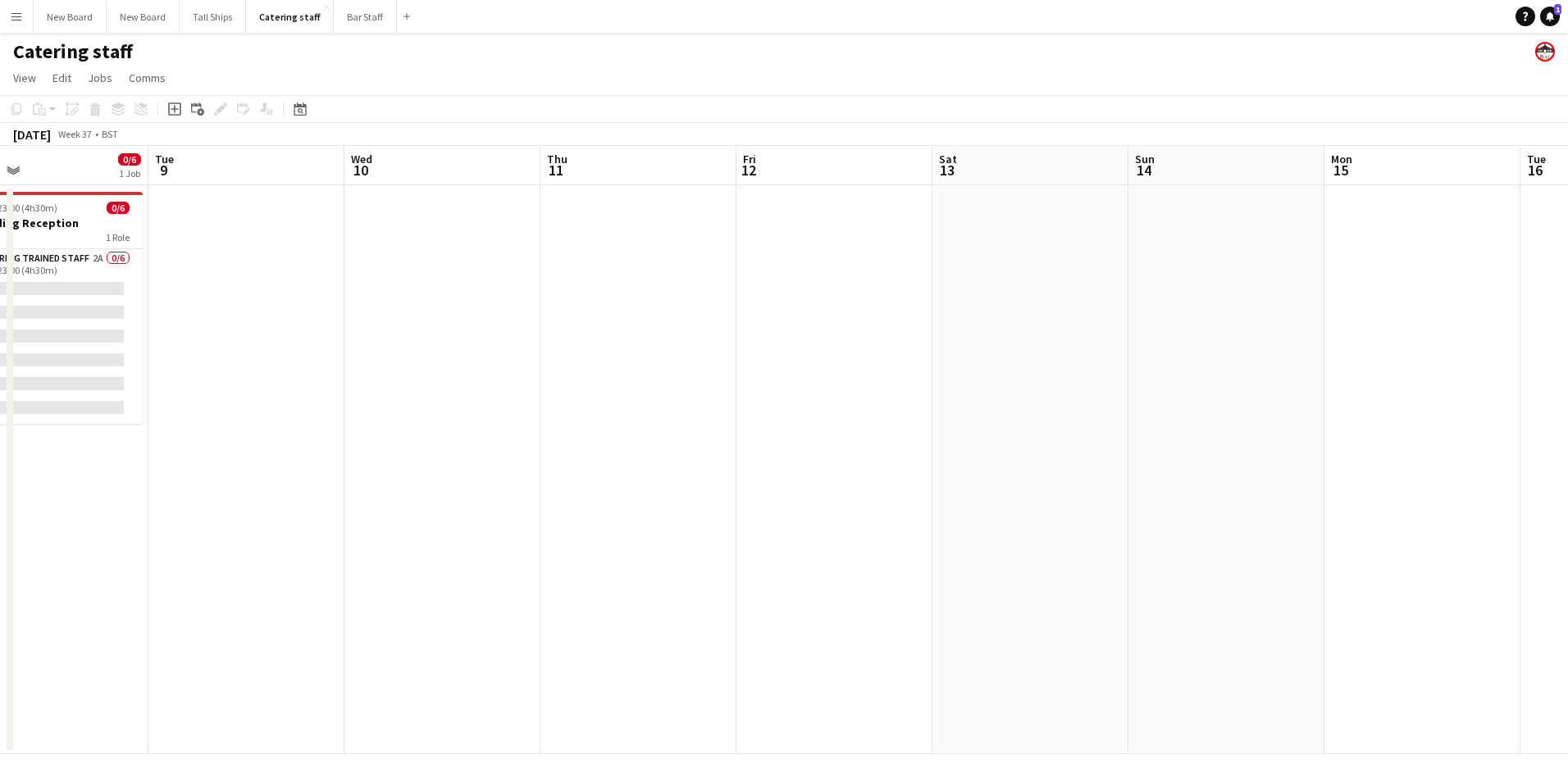
drag, startPoint x: 1383, startPoint y: 558, endPoint x: 857, endPoint y: 671, distance: 538.0
click at [322, 668] on app-calendar-viewport "Sat 6 Sun 7 Mon 8 0/6 1 Job Tue 9 Wed 10 Thu 11 Fri 12 Sat 13 Sun 14 Mon 15 Tue…" at bounding box center [784, 449] width 1568 height 608
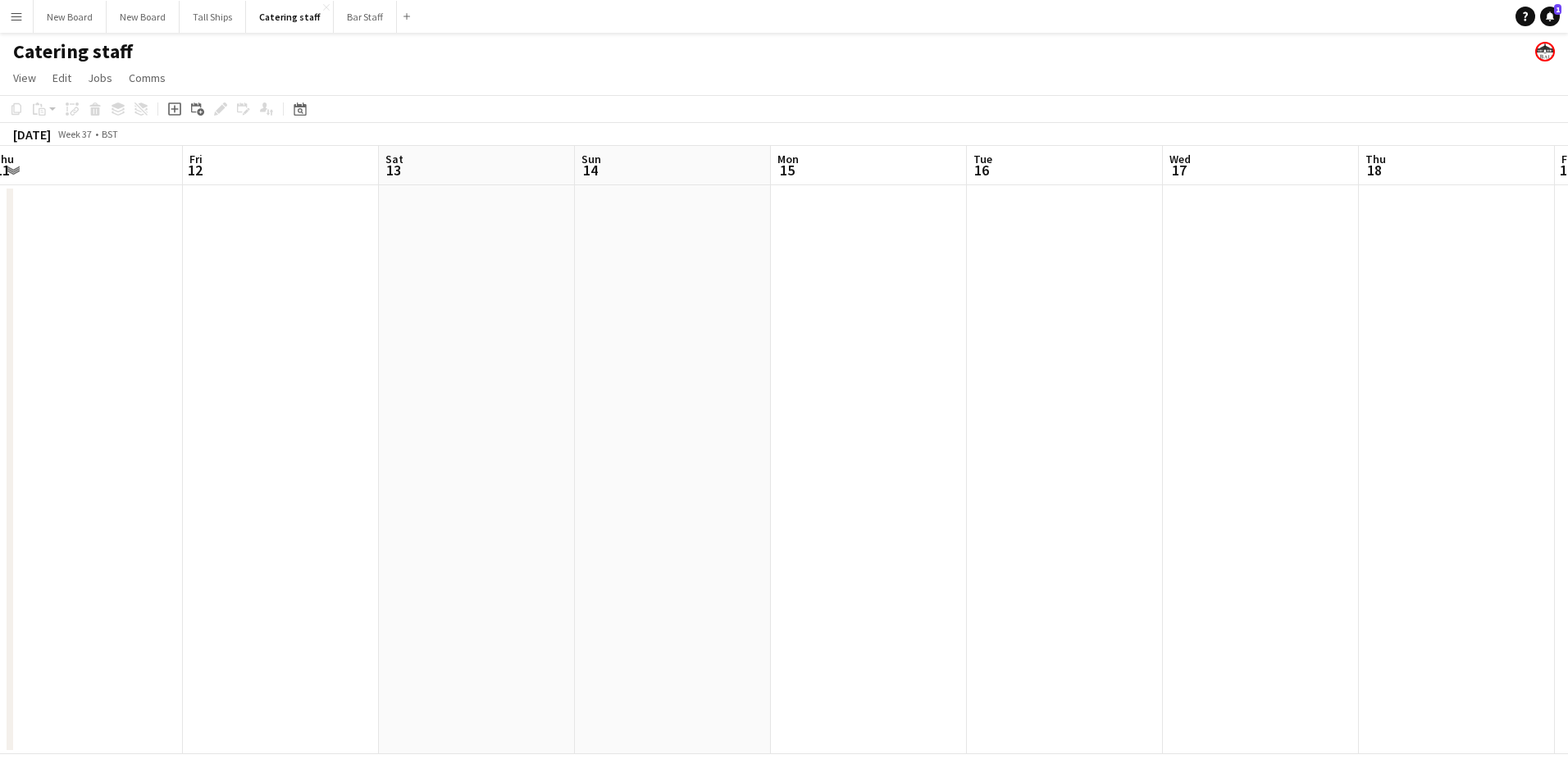
scroll to position [0, 622]
drag, startPoint x: 885, startPoint y: 686, endPoint x: 761, endPoint y: 702, distance: 125.0
click at [761, 702] on app-calendar-viewport "Mon 8 0/6 1 Job Tue 9 Wed 10 Thu 11 Fri 12 Sat 13 Sun 14 Mon 15 Tue 16 Wed 17 T…" at bounding box center [784, 449] width 1568 height 608
click at [1235, 275] on app-date-cell at bounding box center [1240, 469] width 196 height 569
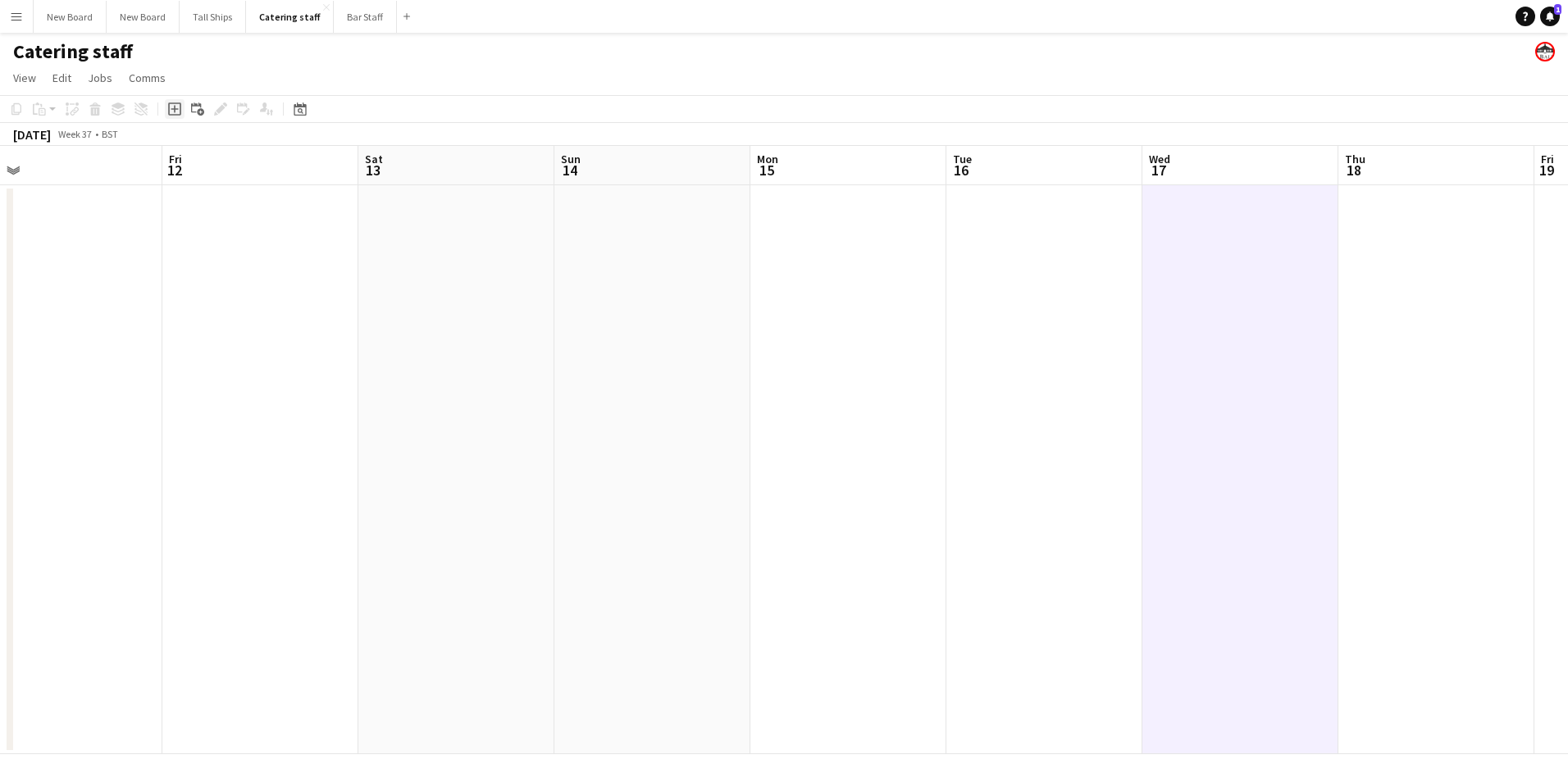
click at [175, 110] on icon at bounding box center [174, 109] width 8 height 8
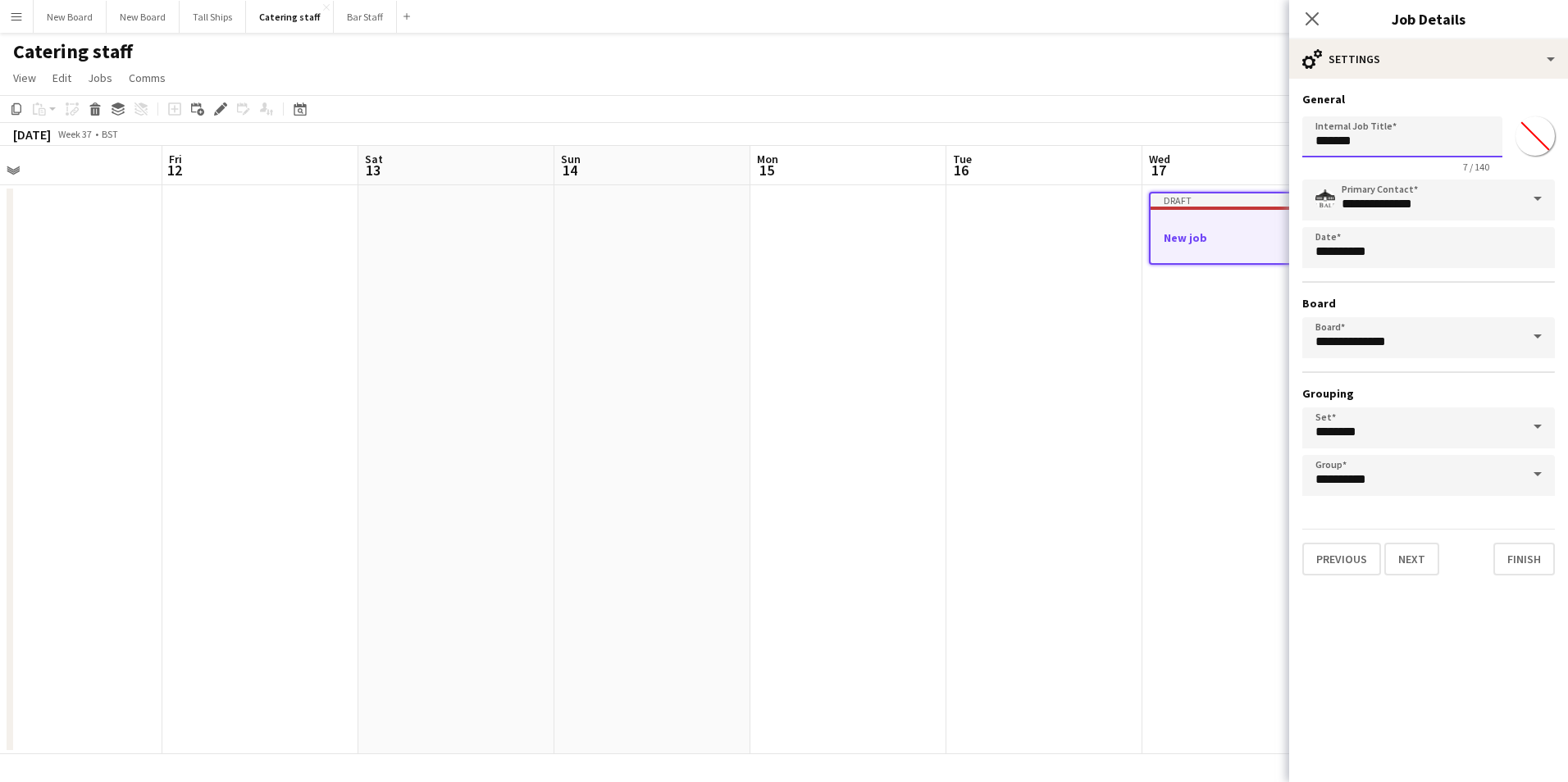
click at [1436, 136] on input "*******" at bounding box center [1402, 137] width 200 height 41
type input "*"
type input "**********"
click at [1405, 575] on button "Next" at bounding box center [1412, 559] width 55 height 32
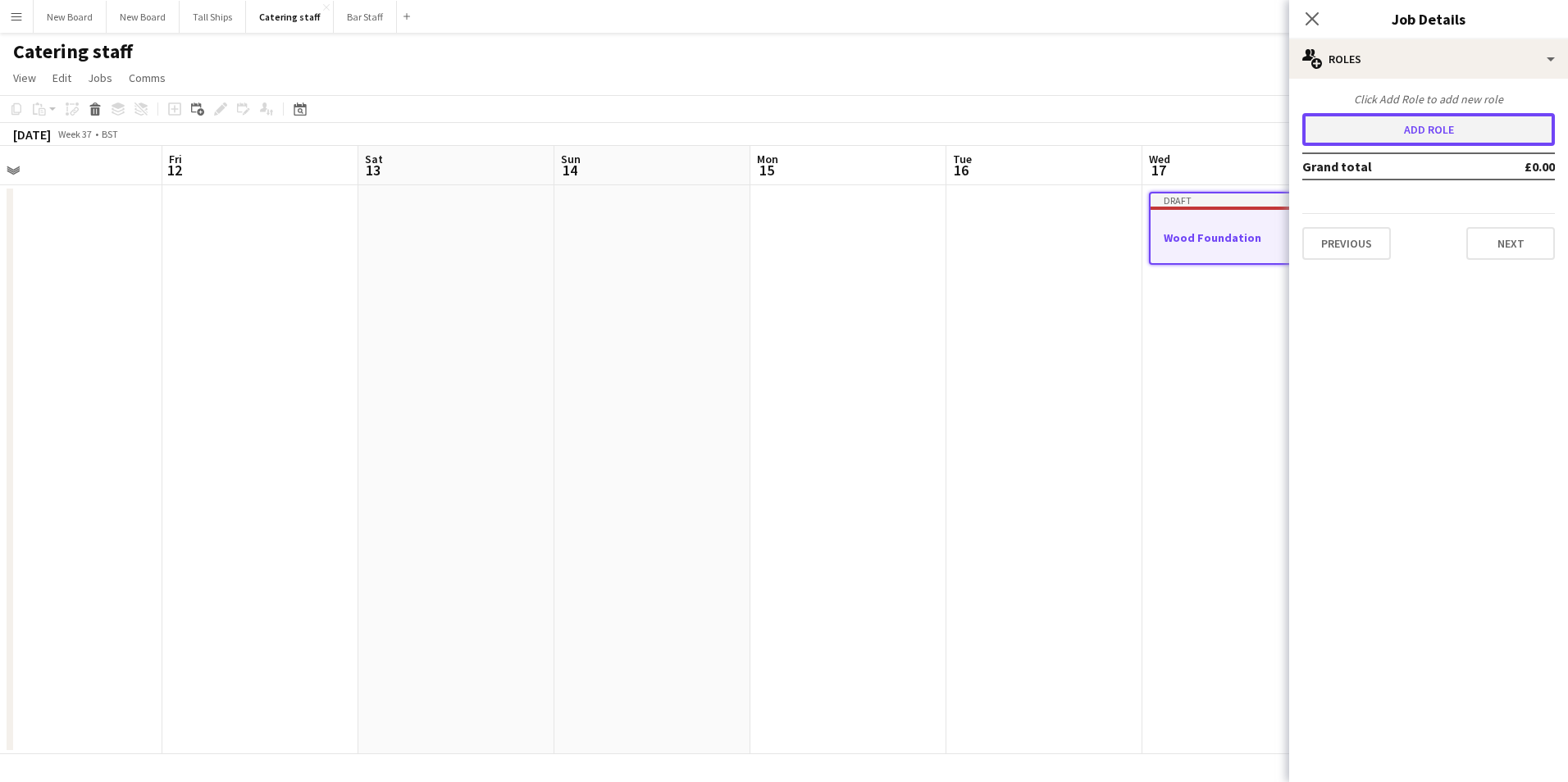
click at [1485, 122] on button "Add role" at bounding box center [1429, 130] width 253 height 32
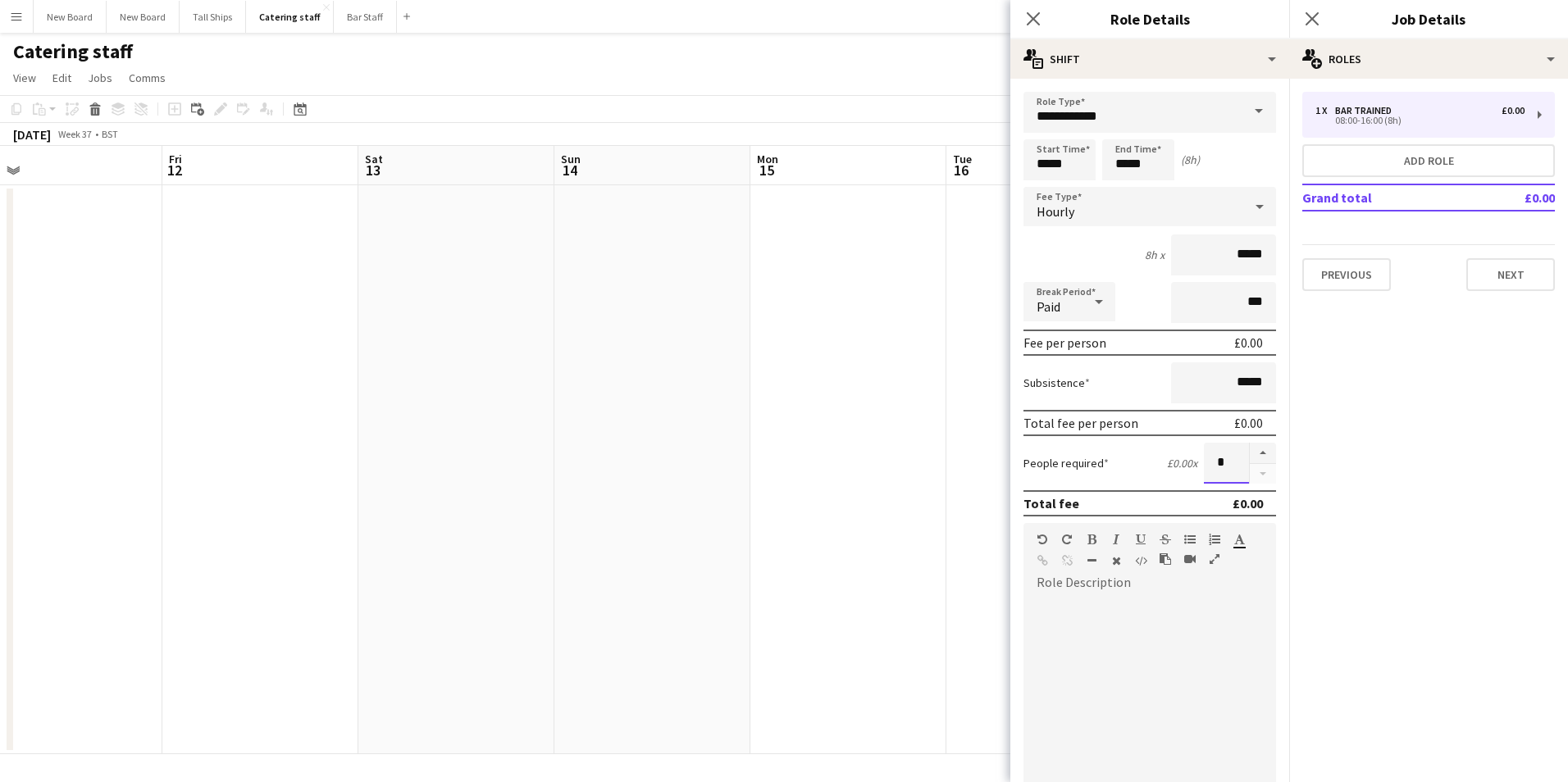
drag, startPoint x: 1216, startPoint y: 460, endPoint x: 1168, endPoint y: 505, distance: 65.8
click at [955, 446] on body "Menu Boards Boards Boards All jobs Status Workforce Workforce My Workforce Recr…" at bounding box center [784, 391] width 1568 height 782
type input "*"
drag, startPoint x: 1080, startPoint y: 163, endPoint x: 603, endPoint y: 81, distance: 484.0
click at [603, 81] on body "Menu Boards Boards Boards All jobs Status Workforce Workforce My Workforce Recr…" at bounding box center [784, 391] width 1568 height 782
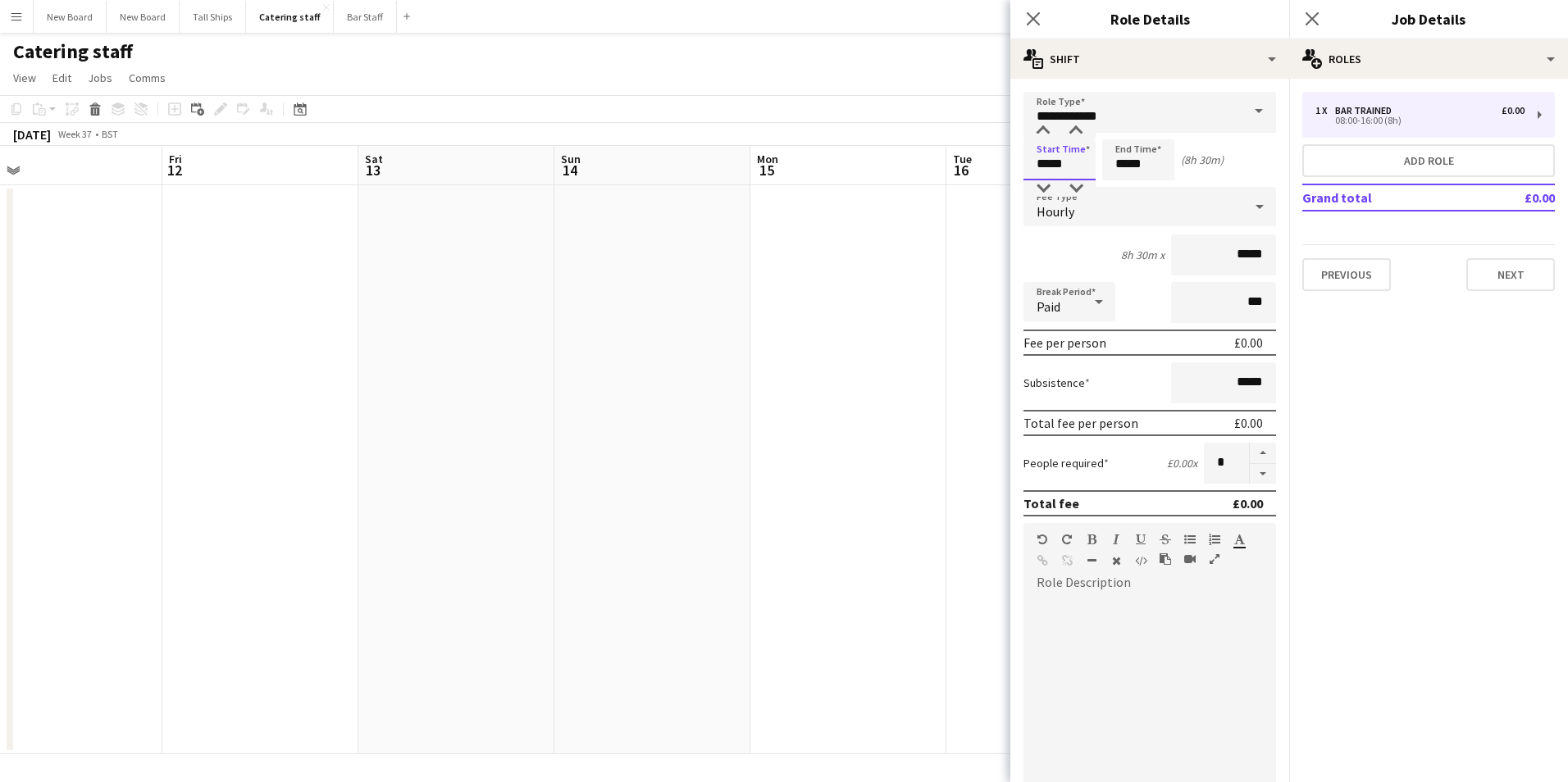
type input "*****"
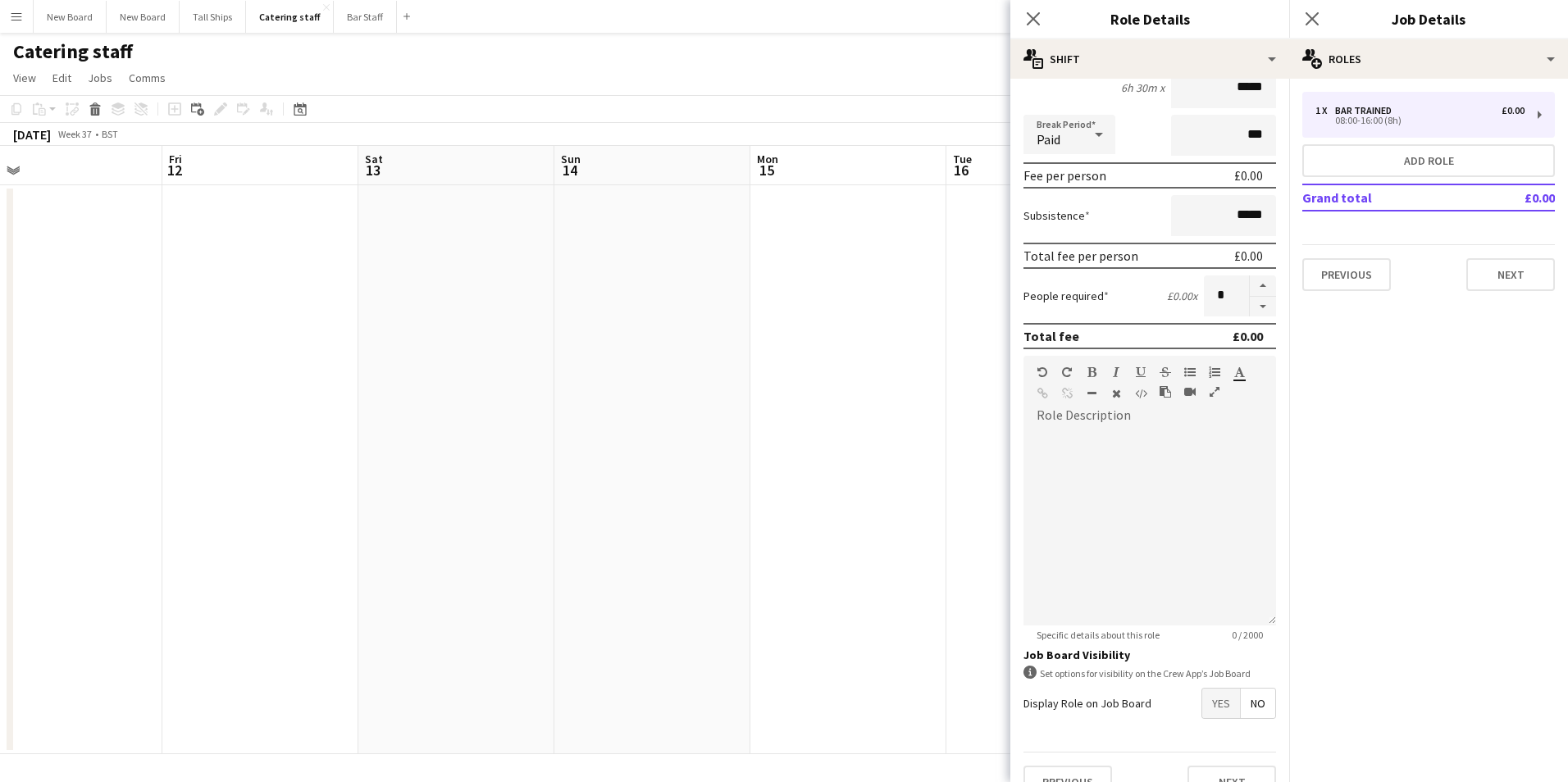
scroll to position [197, 0]
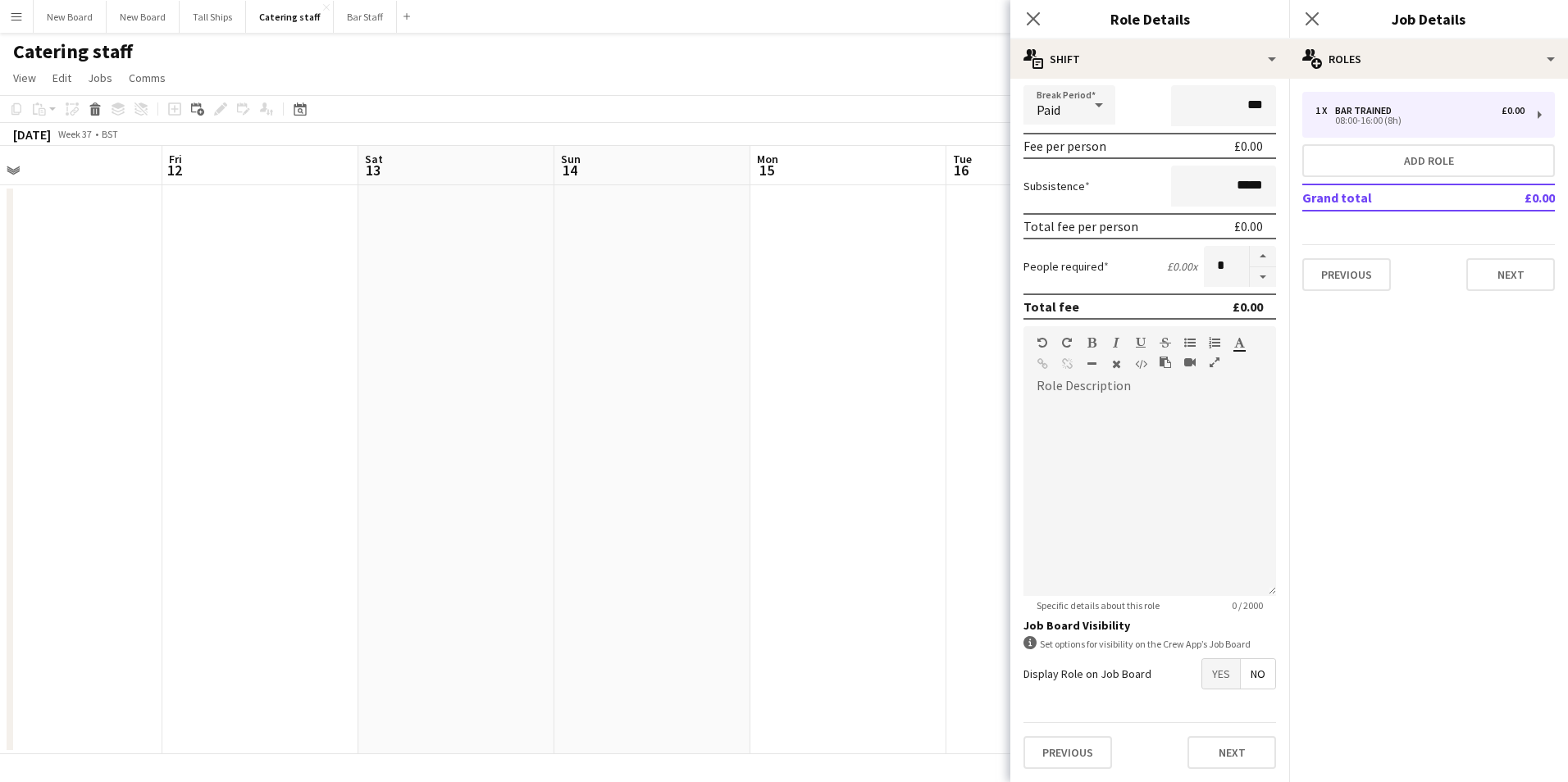
type input "*****"
drag, startPoint x: 1202, startPoint y: 674, endPoint x: 1226, endPoint y: 728, distance: 59.1
click at [1206, 671] on span "Yes" at bounding box center [1222, 674] width 38 height 30
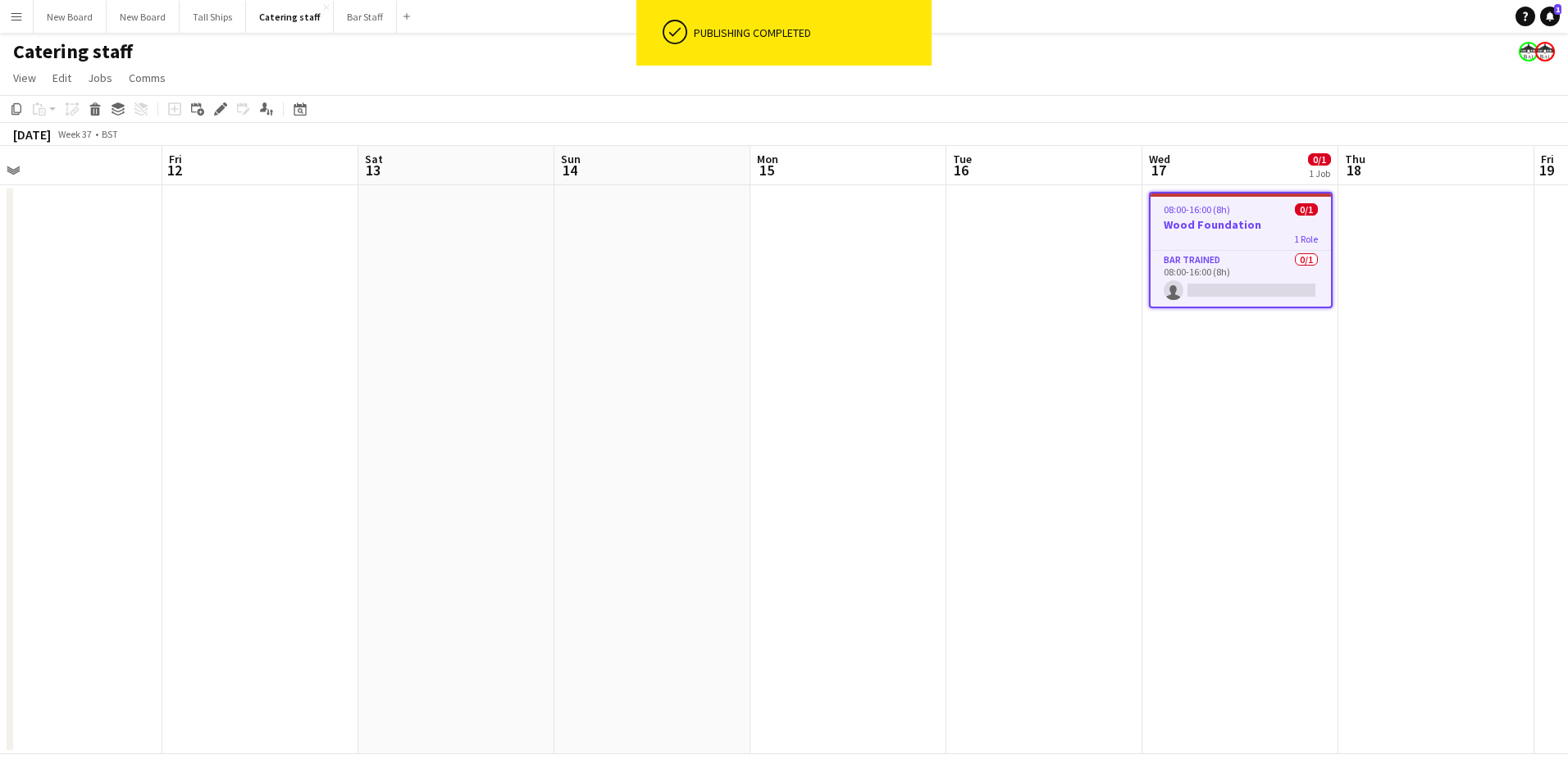
click at [1253, 246] on app-job-card "08:00-16:00 (8h) 0/1 Wood Foundation 1 Role Bar trained 0/1 08:00-16:00 (8h) si…" at bounding box center [1240, 250] width 183 height 117
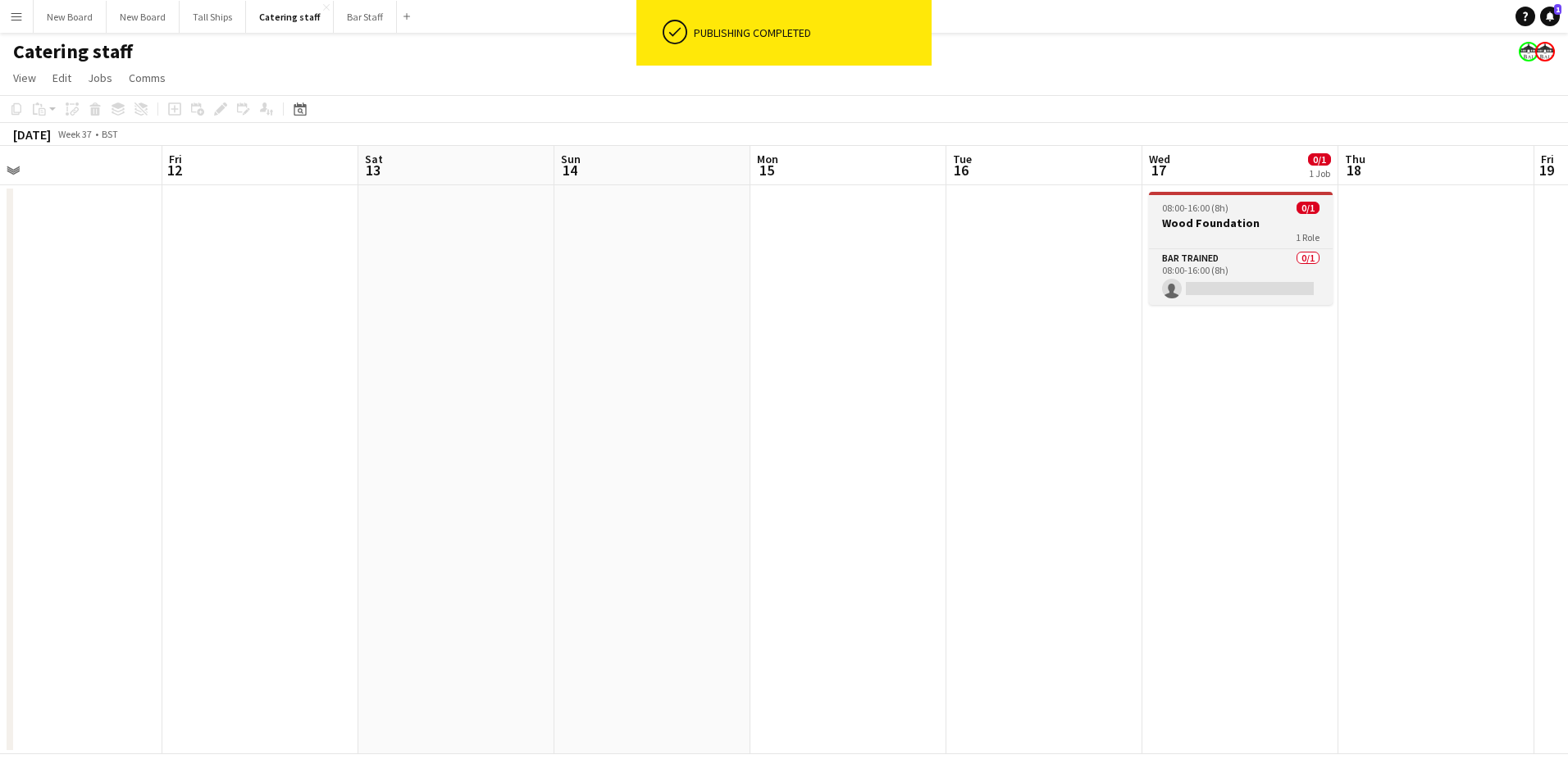
click at [1263, 223] on h3 "Wood Foundation" at bounding box center [1240, 223] width 183 height 14
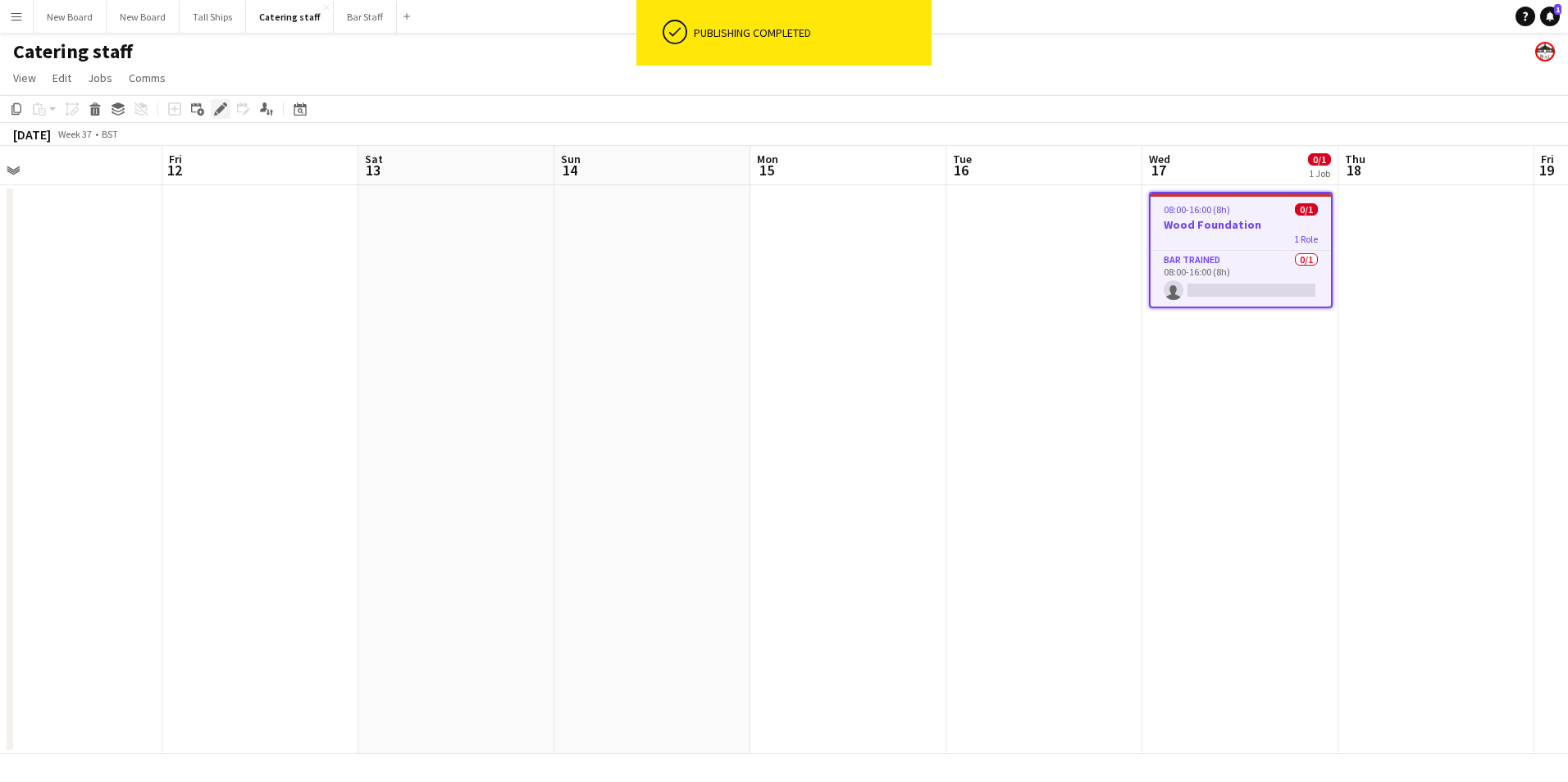
click at [215, 110] on icon "Edit" at bounding box center [220, 108] width 13 height 13
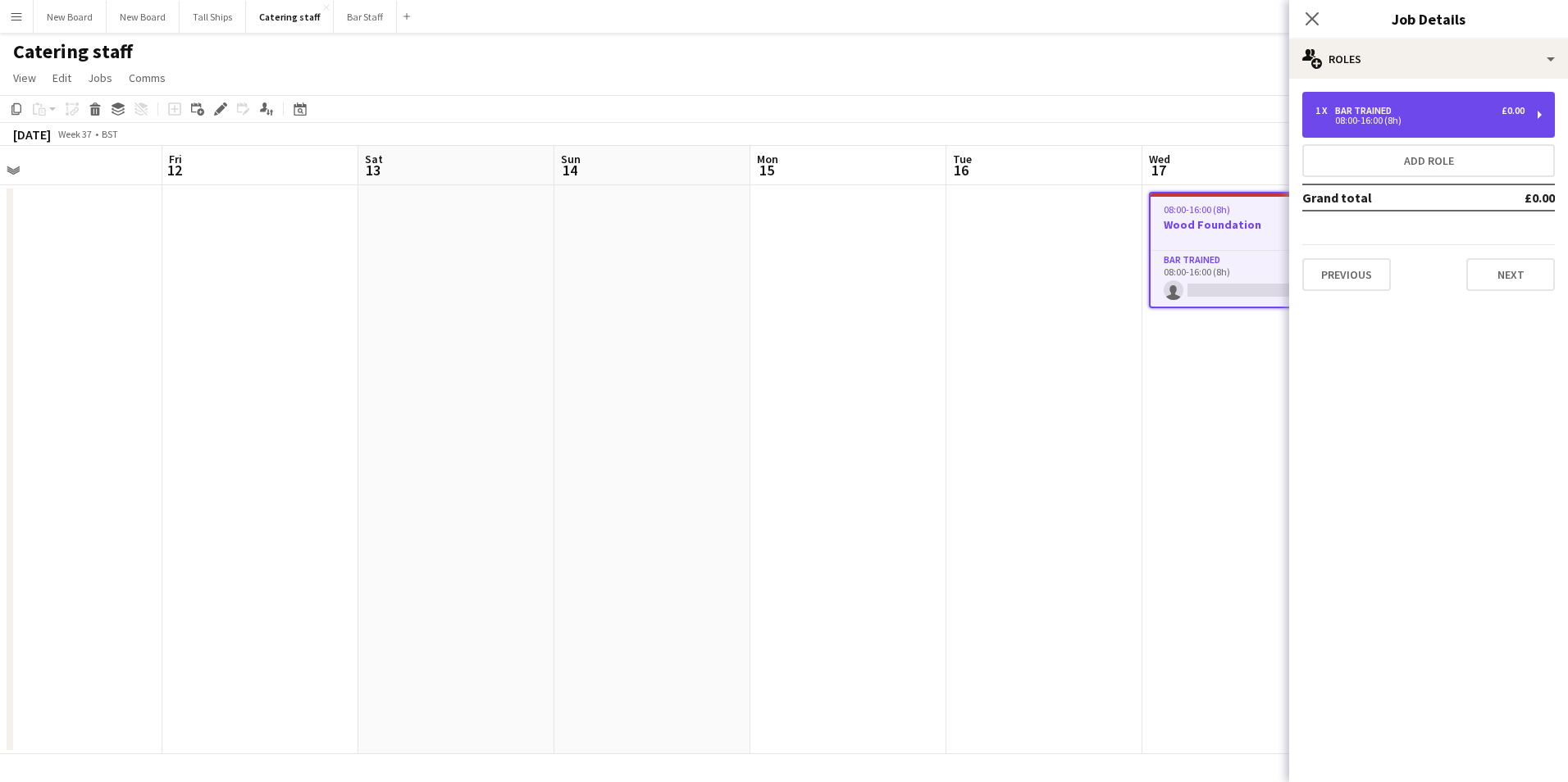
click at [1436, 97] on div "1 x Bar trained £0.00 08:00-16:00 (8h)" at bounding box center [1429, 115] width 253 height 46
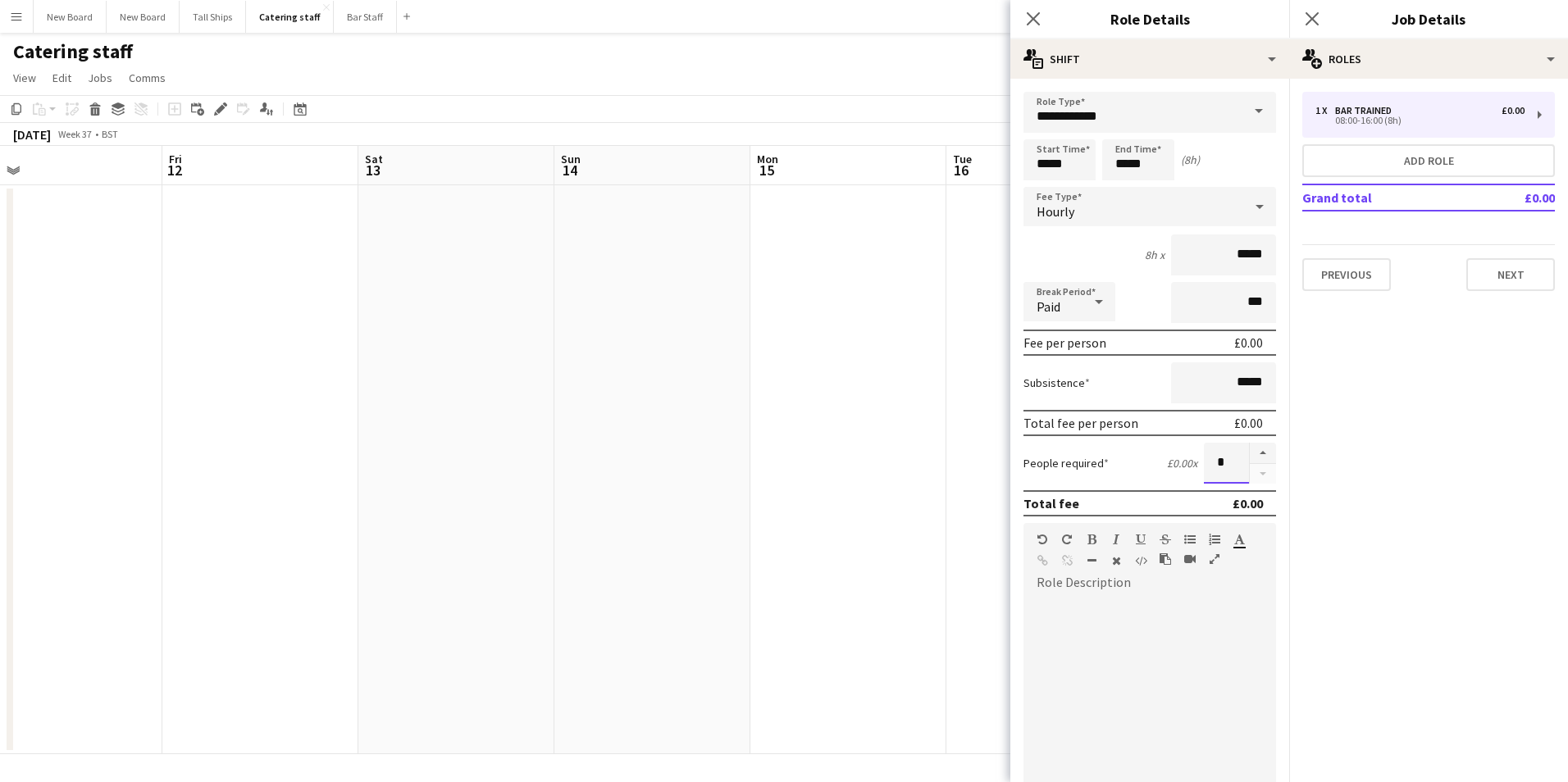
drag, startPoint x: 1222, startPoint y: 470, endPoint x: 1071, endPoint y: 468, distance: 151.0
click at [1071, 469] on div "People required £0.00 x *" at bounding box center [1150, 463] width 253 height 41
type input "*"
drag, startPoint x: 1083, startPoint y: 169, endPoint x: 897, endPoint y: 154, distance: 186.6
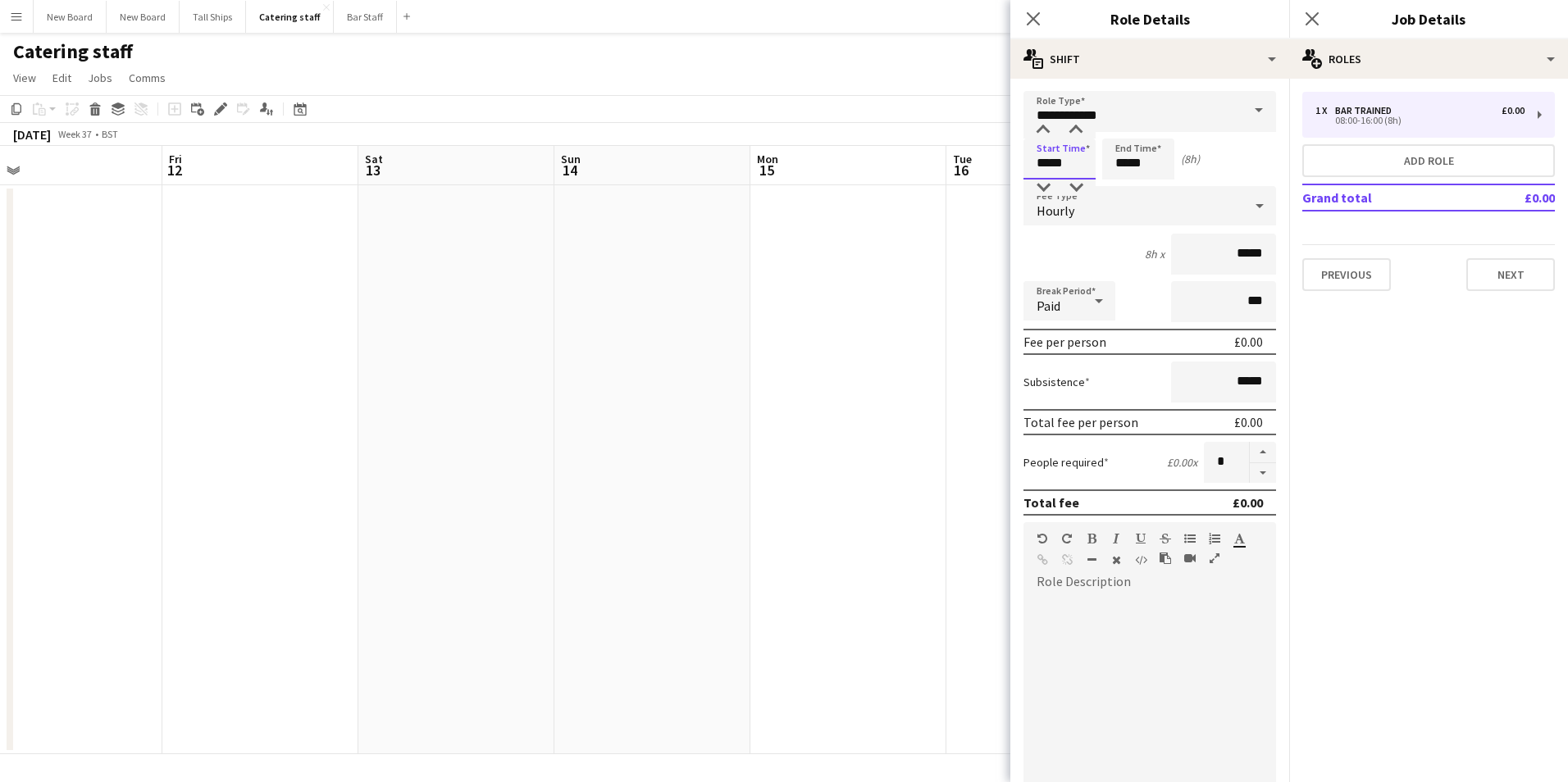
click at [897, 154] on body "Menu Boards Boards Boards All jobs Status Workforce Workforce My Workforce Recr…" at bounding box center [784, 391] width 1568 height 782
type input "*****"
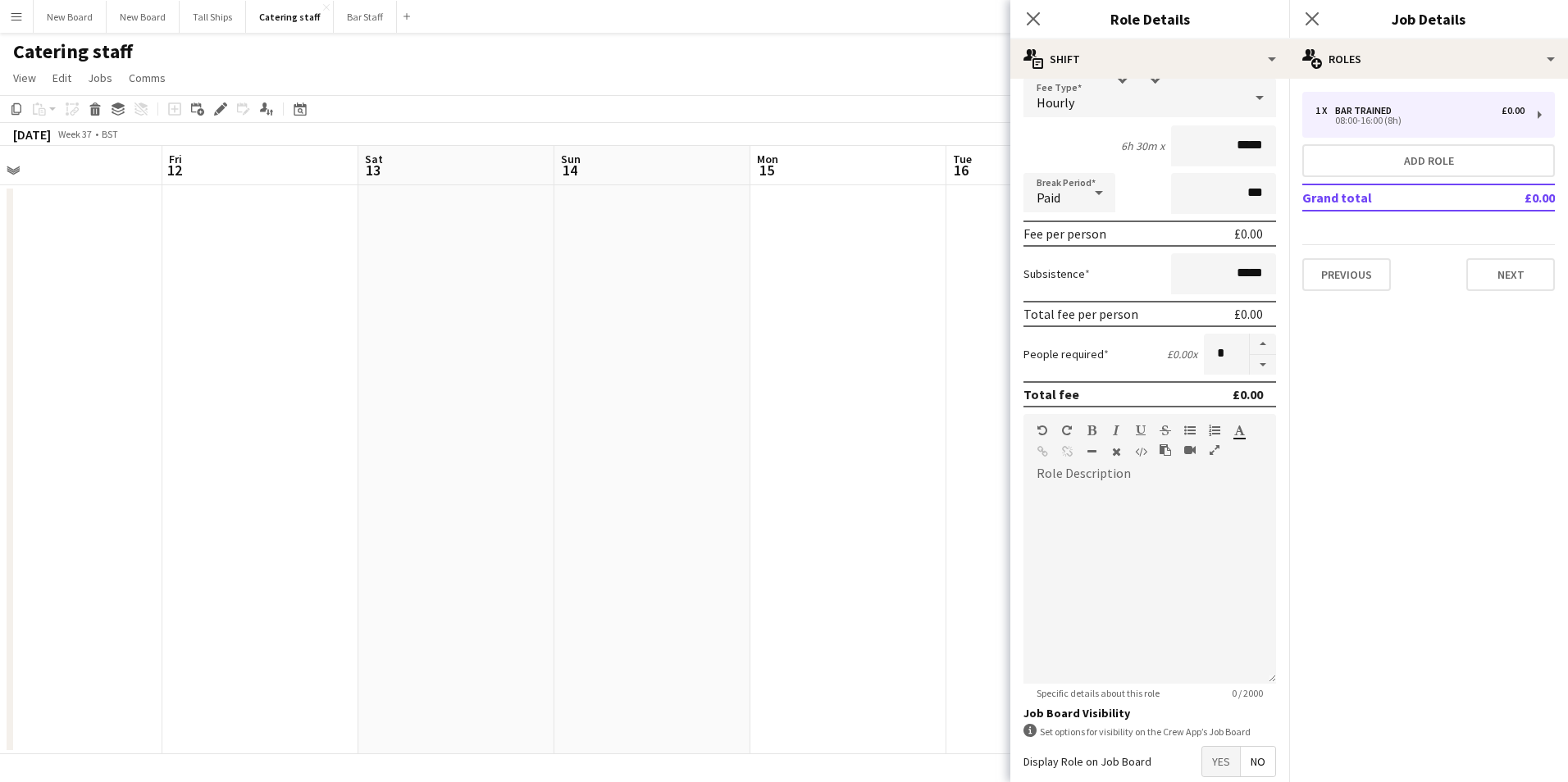
scroll to position [197, 0]
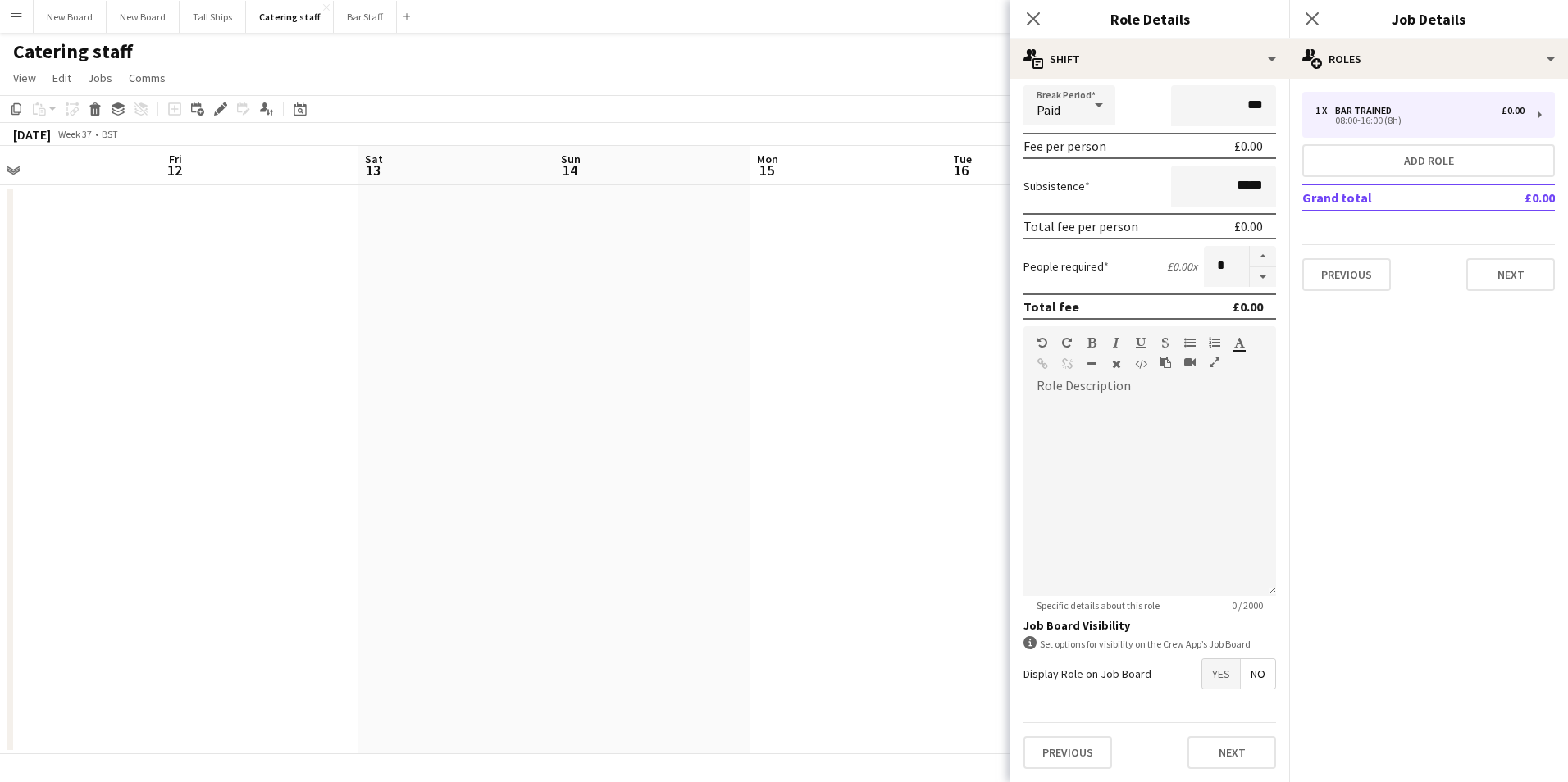
type input "*****"
click at [1223, 678] on span "Yes" at bounding box center [1222, 674] width 38 height 30
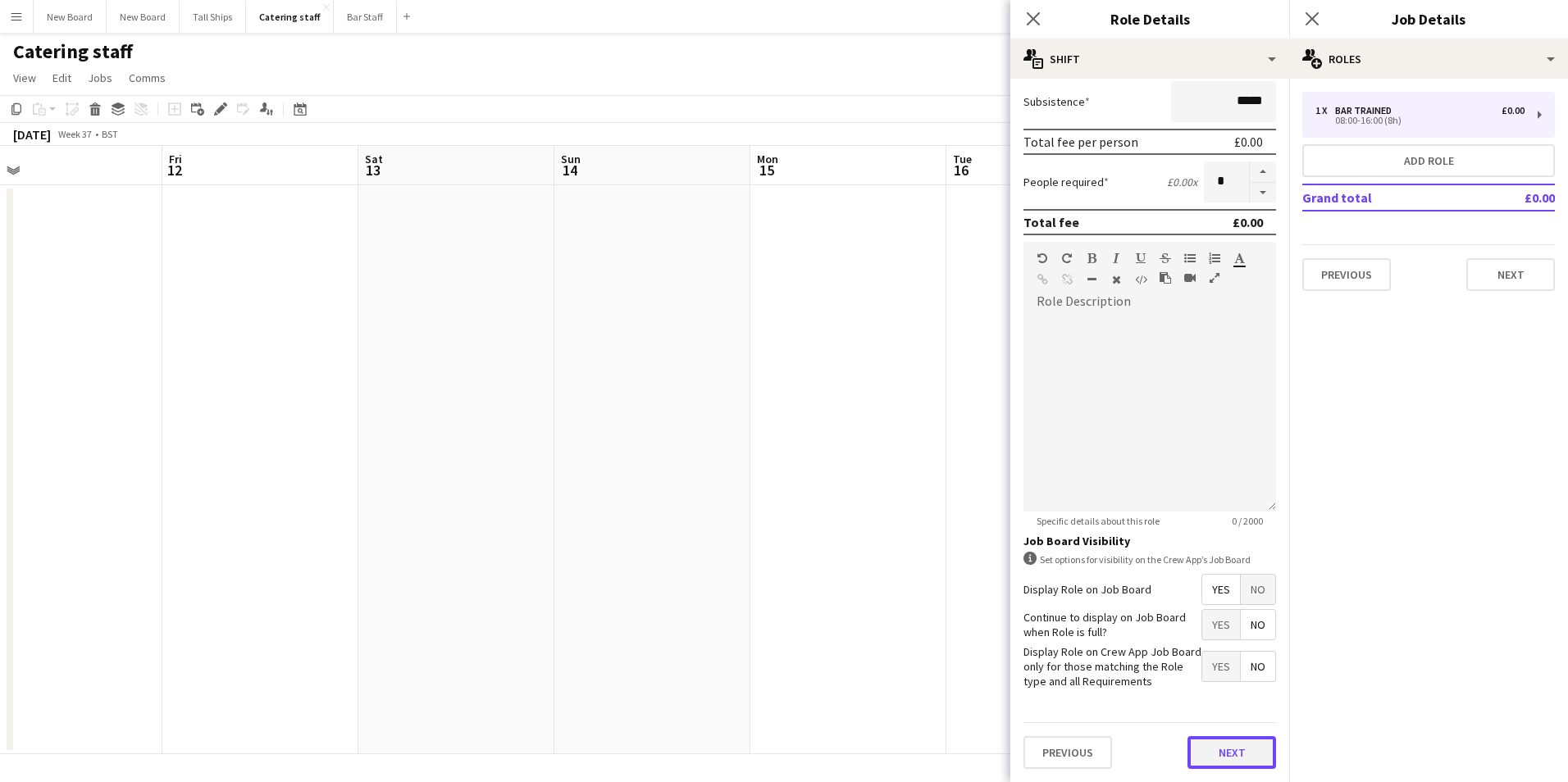
click at [1231, 752] on button "Next" at bounding box center [1232, 752] width 89 height 32
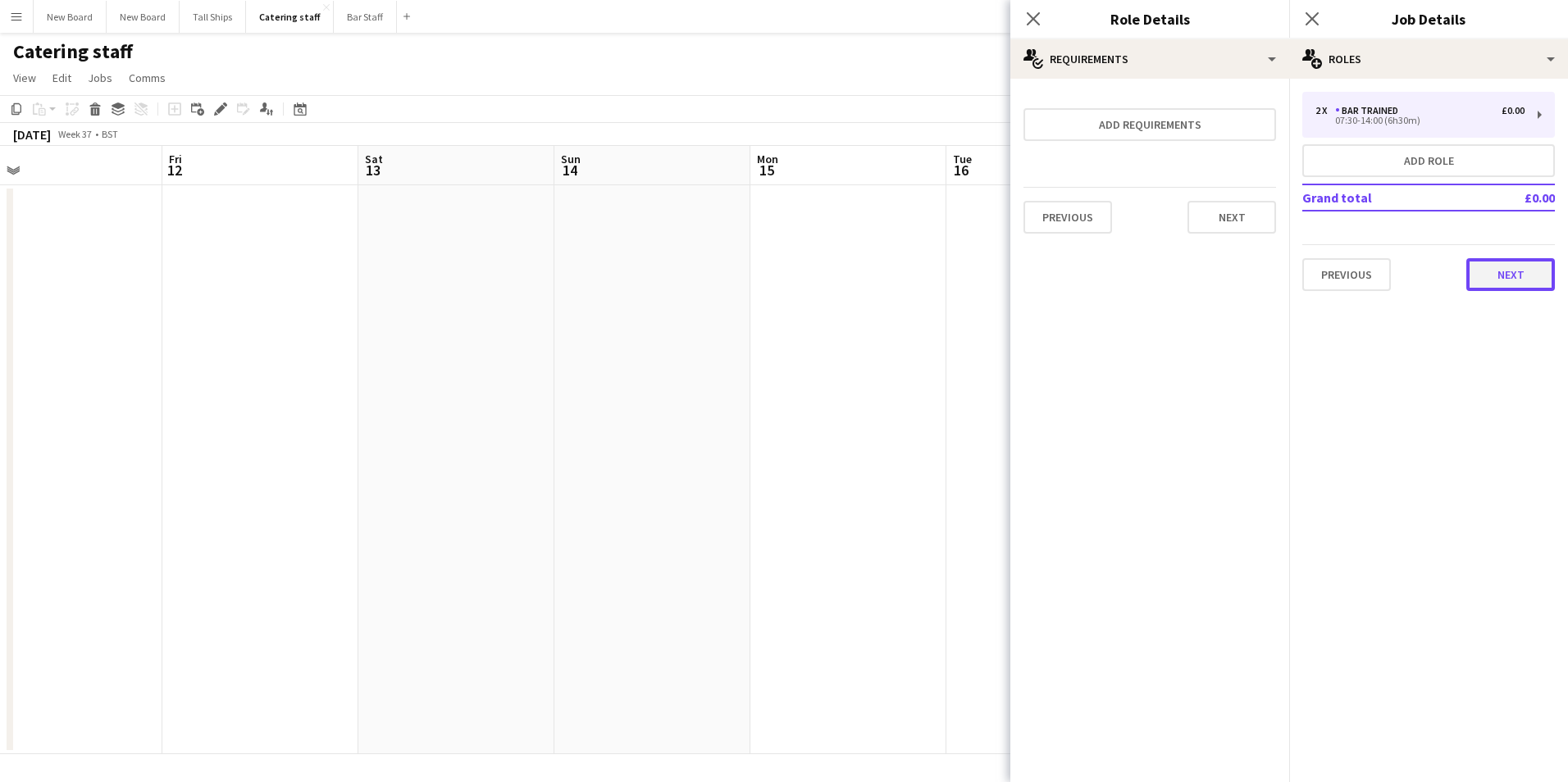
click at [1526, 278] on button "Next" at bounding box center [1511, 275] width 89 height 32
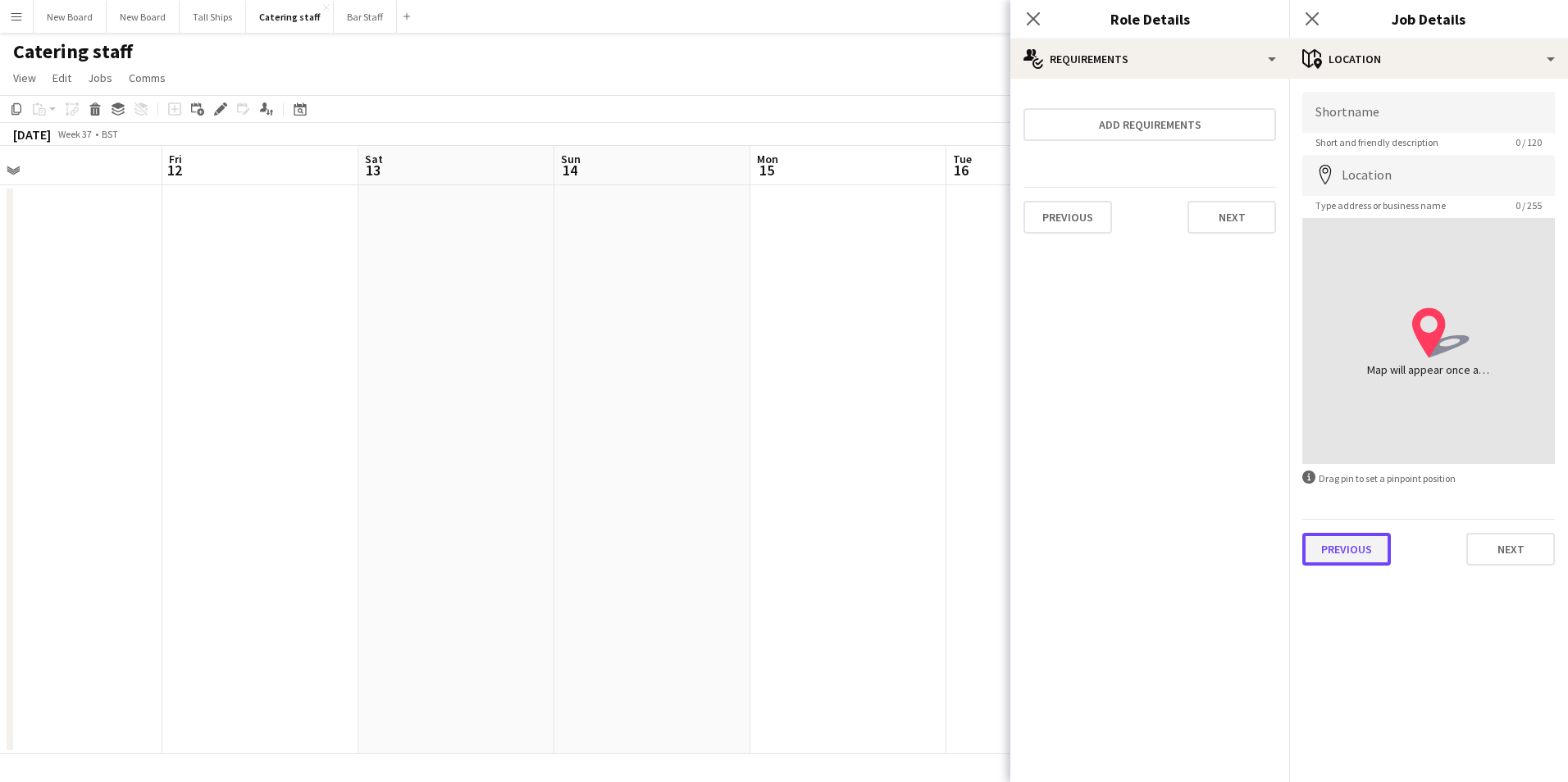
click at [1349, 548] on button "Previous" at bounding box center [1347, 549] width 89 height 32
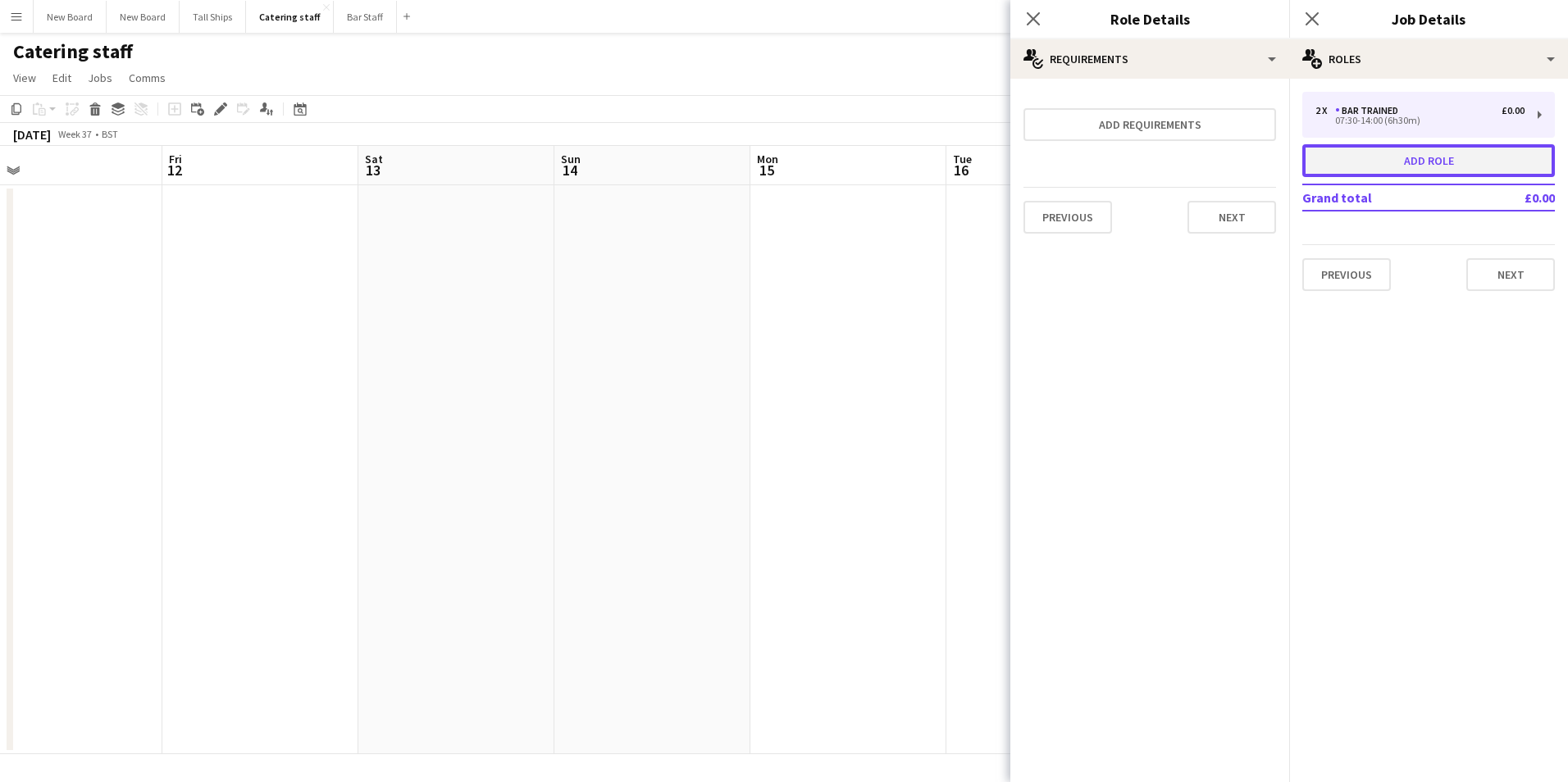
click at [1467, 166] on button "Add role" at bounding box center [1429, 160] width 253 height 32
type input "*****"
type input "*"
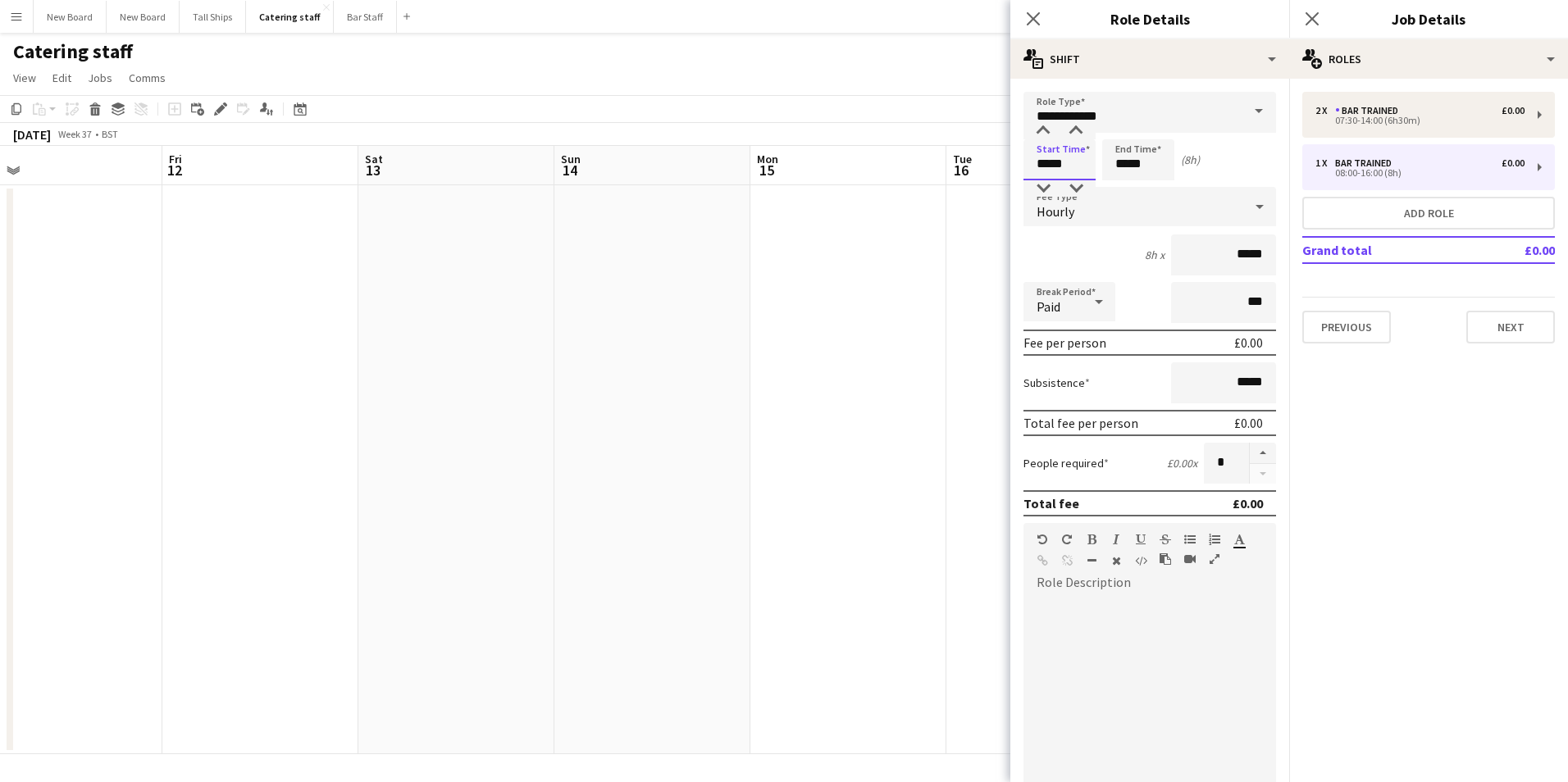
drag, startPoint x: 1075, startPoint y: 163, endPoint x: 893, endPoint y: 169, distance: 182.1
click at [893, 169] on body "Menu Boards Boards Boards All jobs Status Workforce Workforce My Workforce Recr…" at bounding box center [784, 391] width 1568 height 782
type input "*****"
drag, startPoint x: 1229, startPoint y: 472, endPoint x: 1123, endPoint y: 474, distance: 106.0
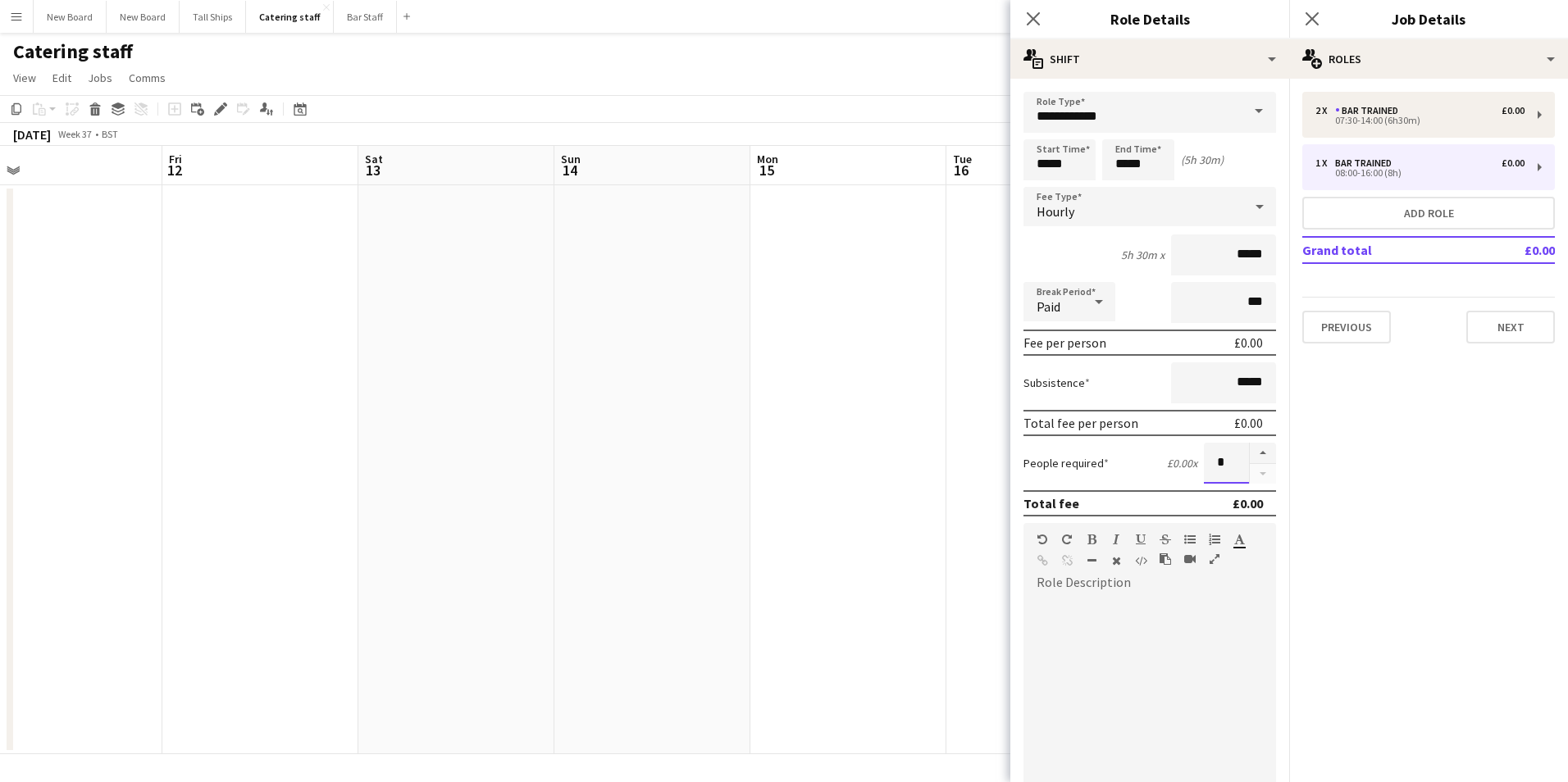
click at [1124, 474] on div "People required £0.00 x *" at bounding box center [1150, 463] width 253 height 41
click at [1205, 468] on input "*" at bounding box center [1227, 463] width 45 height 41
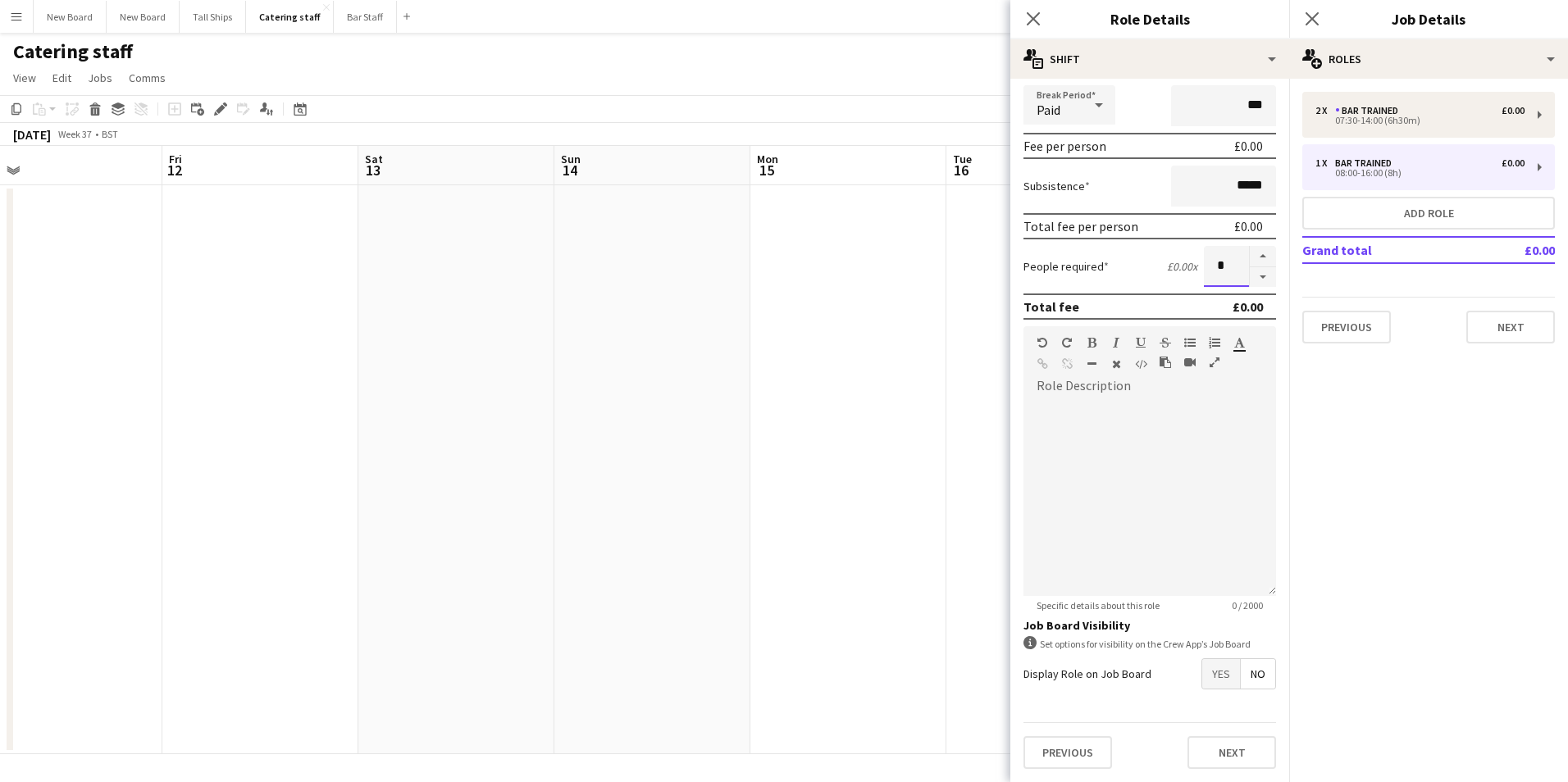
type input "*"
click at [1211, 667] on span "Yes" at bounding box center [1222, 674] width 38 height 30
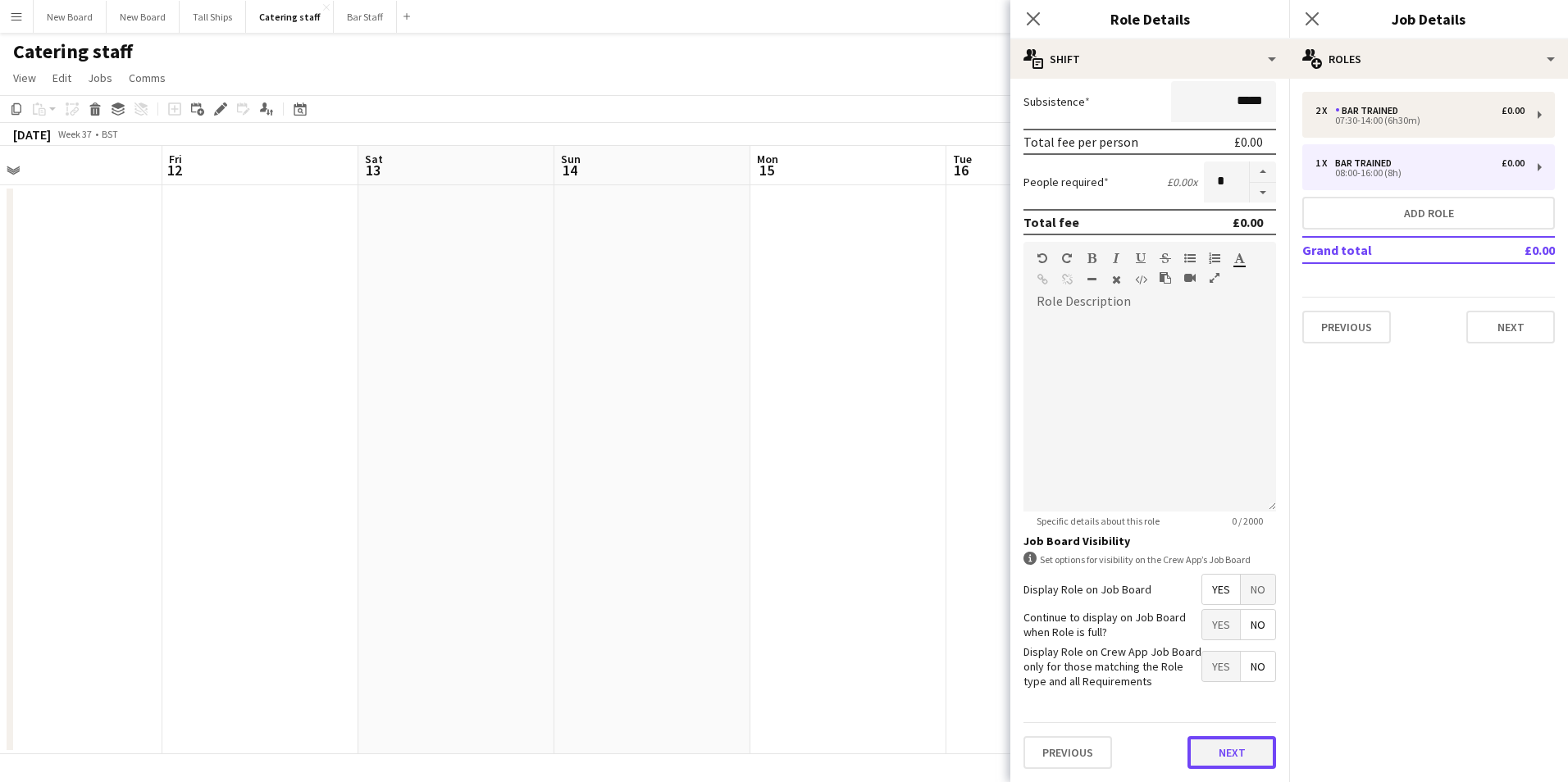
click at [1244, 749] on button "Next" at bounding box center [1232, 752] width 89 height 32
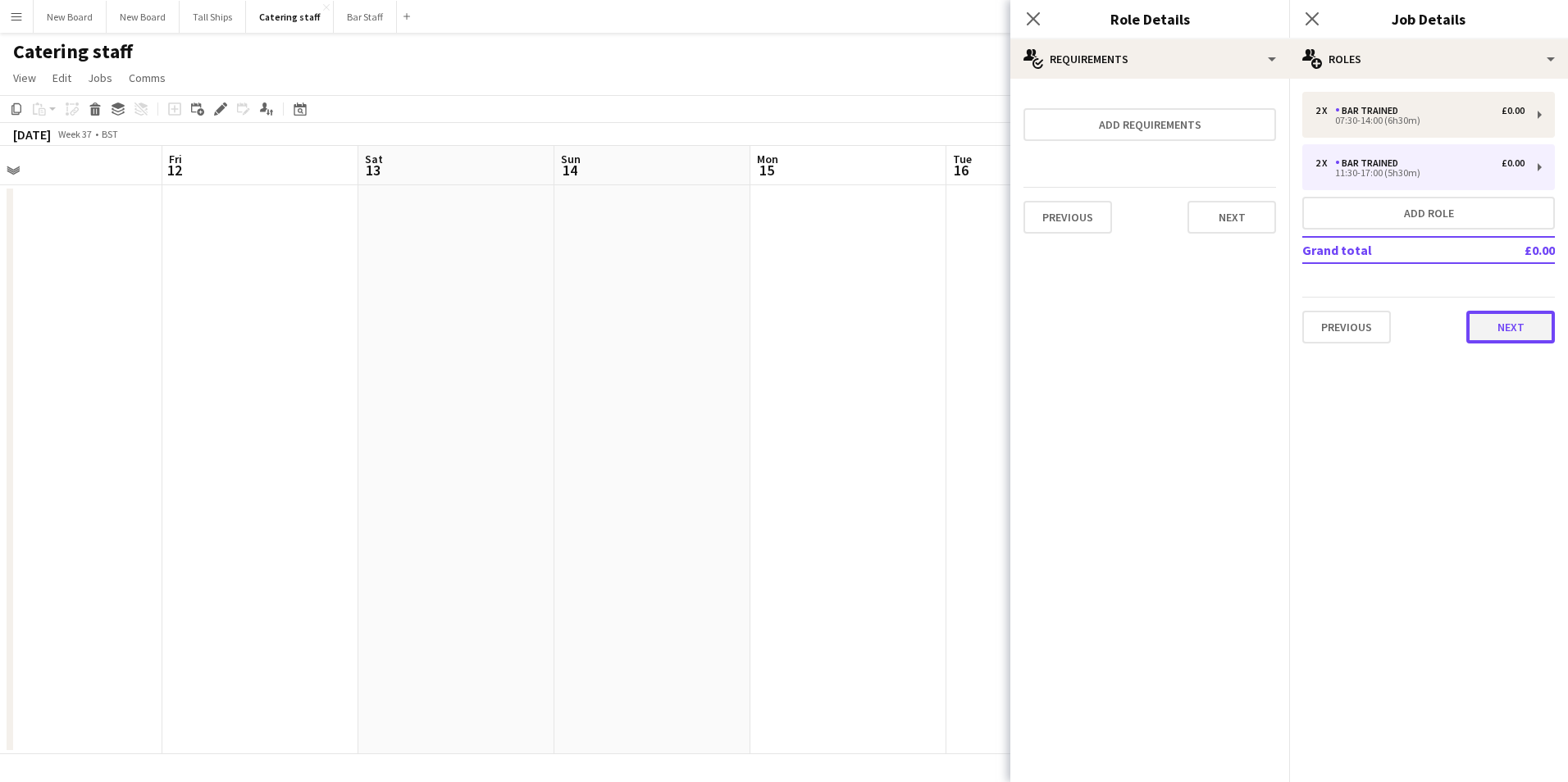
click at [1487, 330] on button "Next" at bounding box center [1511, 327] width 89 height 32
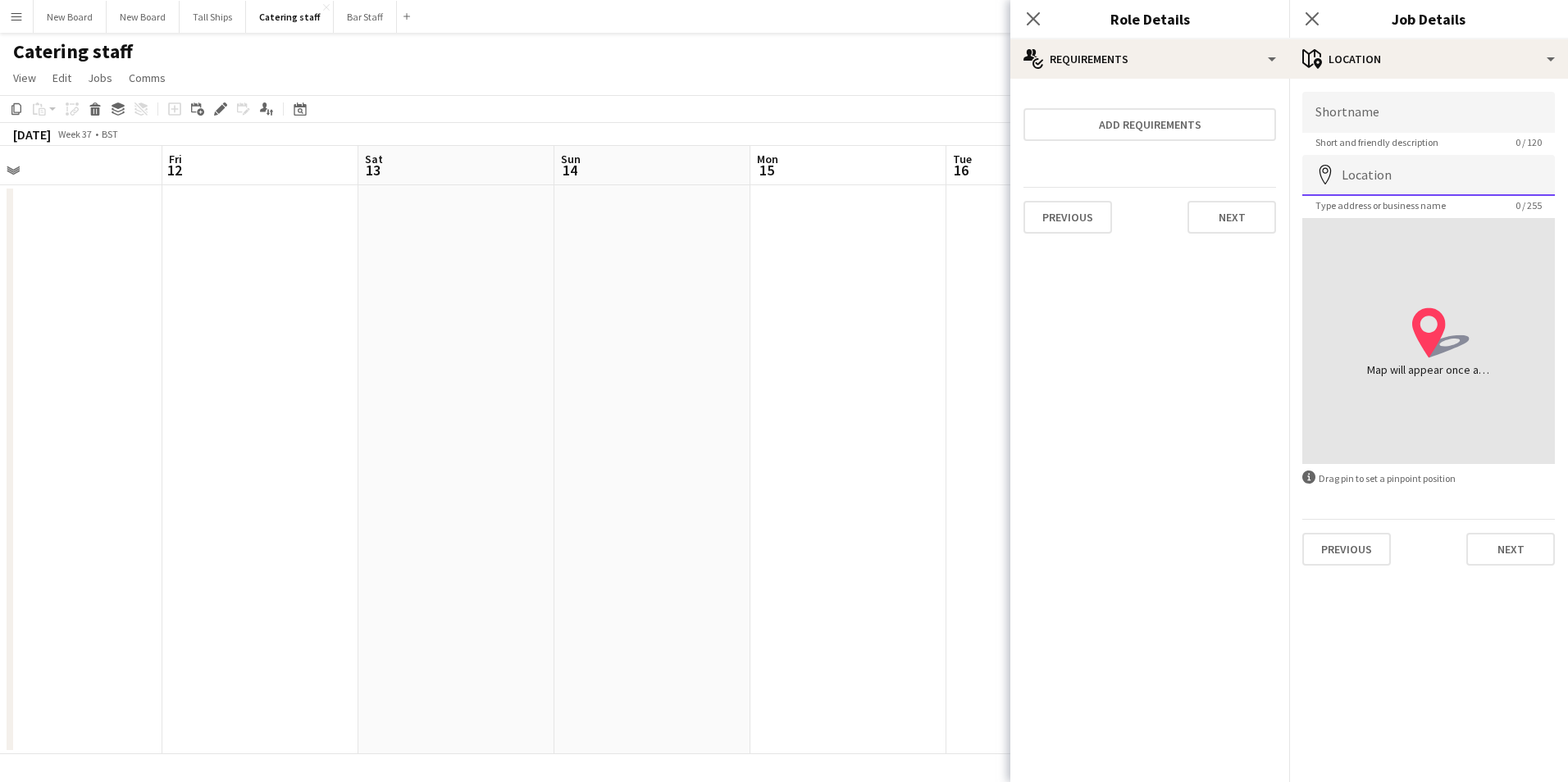
click at [1442, 180] on input "Location" at bounding box center [1429, 176] width 253 height 41
type input "**********"
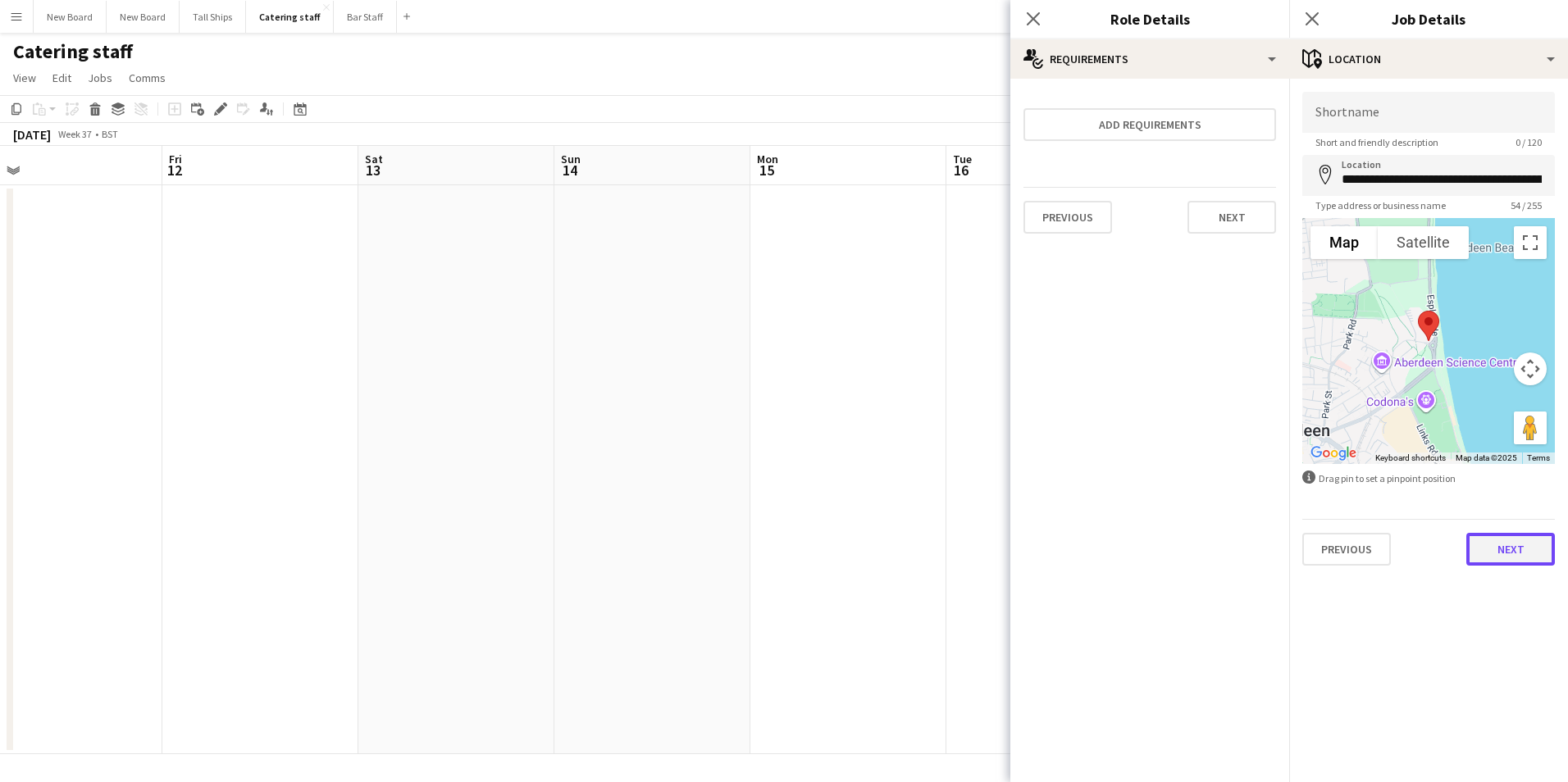
click at [1536, 564] on button "Next" at bounding box center [1511, 549] width 89 height 32
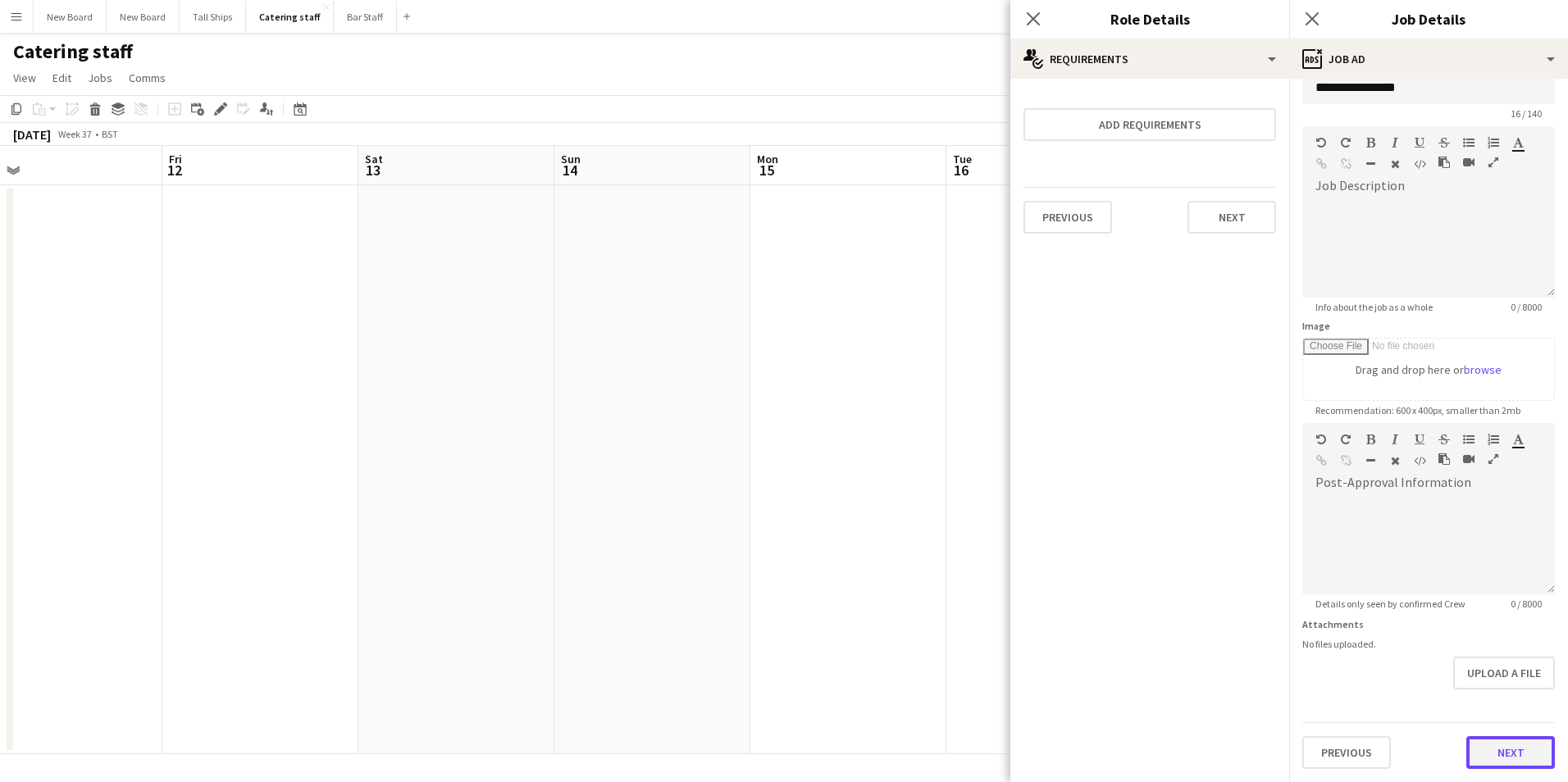
click at [1504, 703] on form "**********" at bounding box center [1429, 416] width 279 height 706
click at [1496, 758] on button "Next" at bounding box center [1511, 752] width 89 height 32
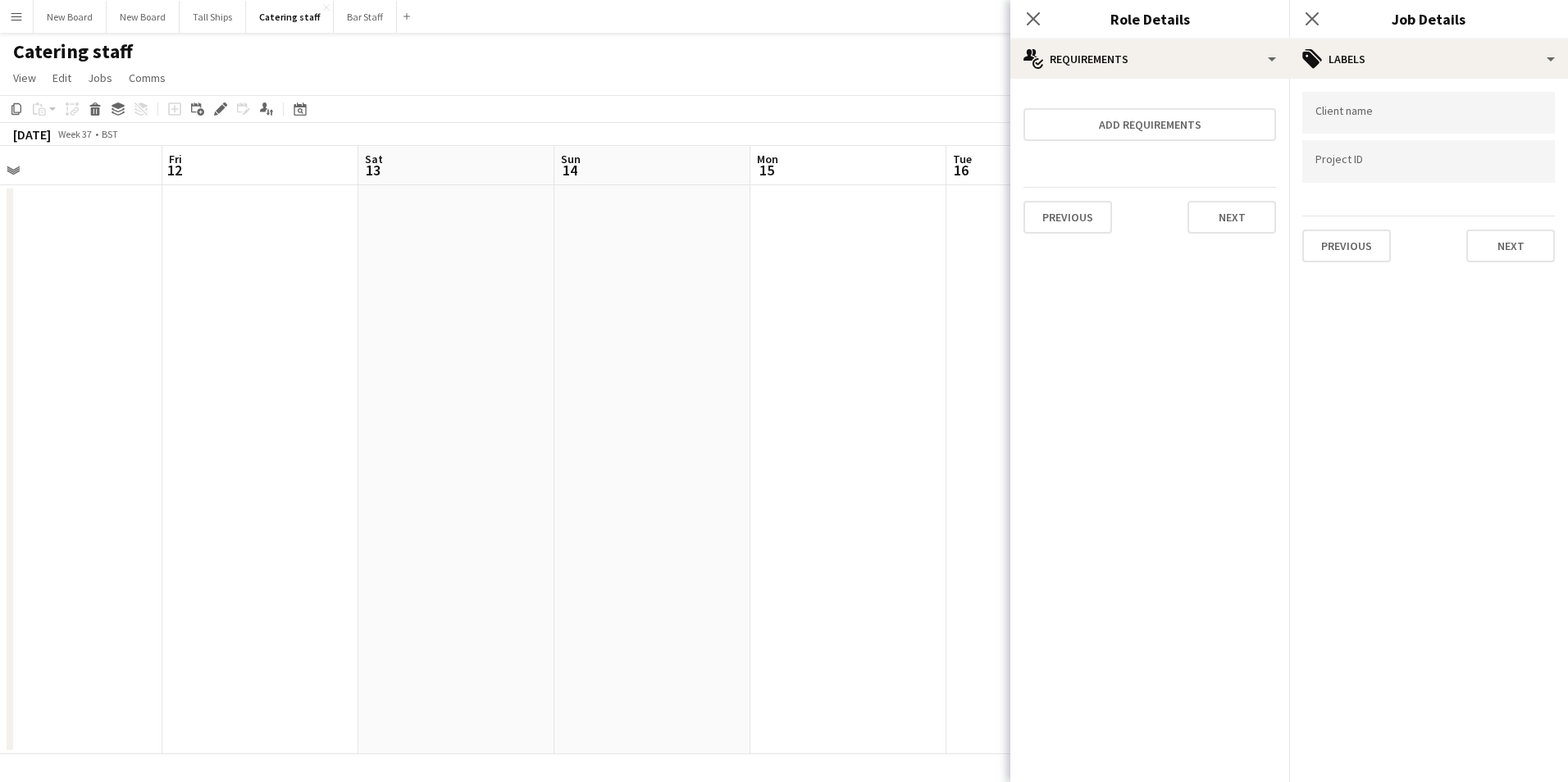
scroll to position [0, 0]
click at [1522, 247] on button "Next" at bounding box center [1511, 246] width 89 height 32
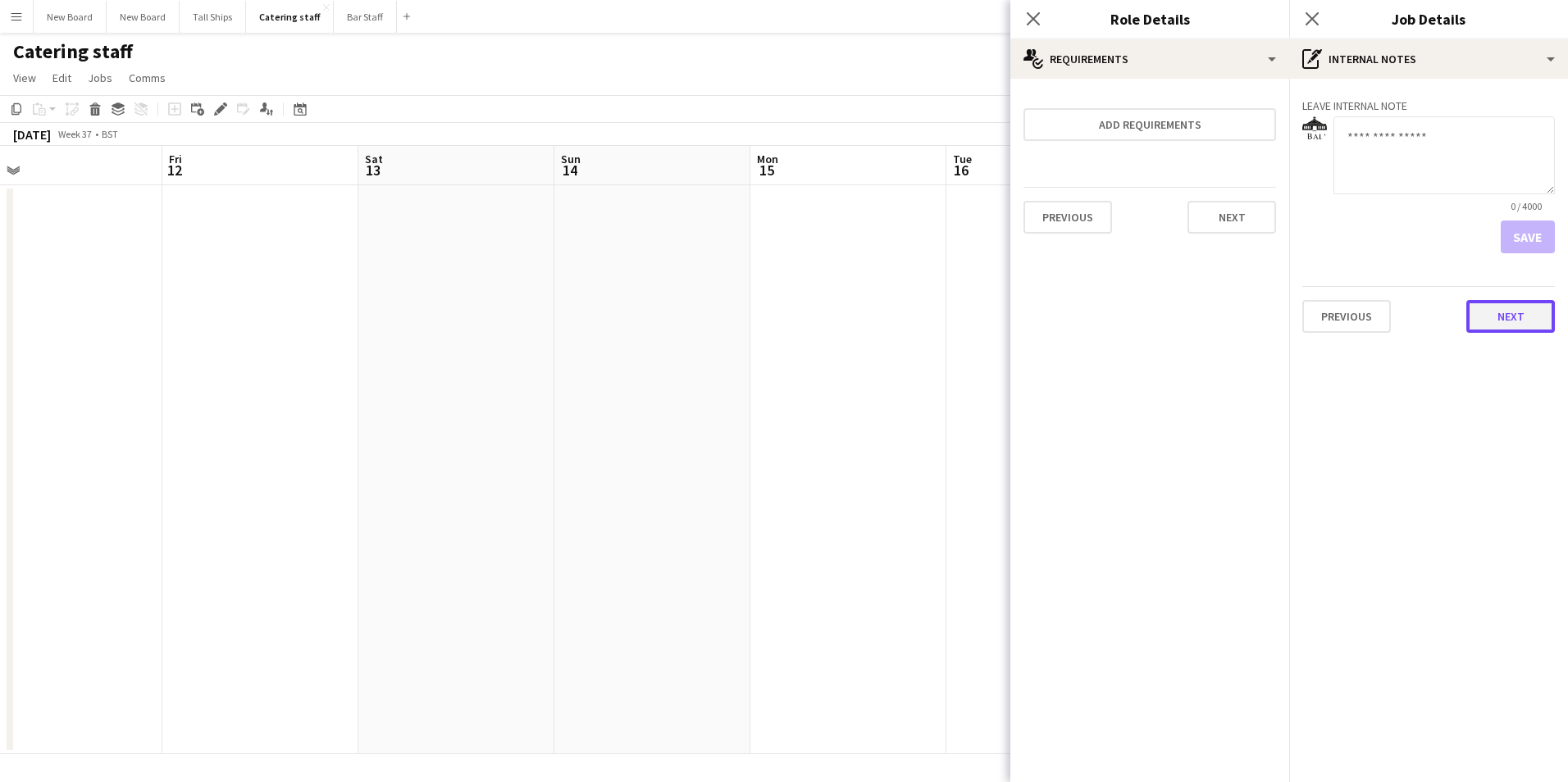
click at [1495, 305] on button "Next" at bounding box center [1511, 316] width 89 height 32
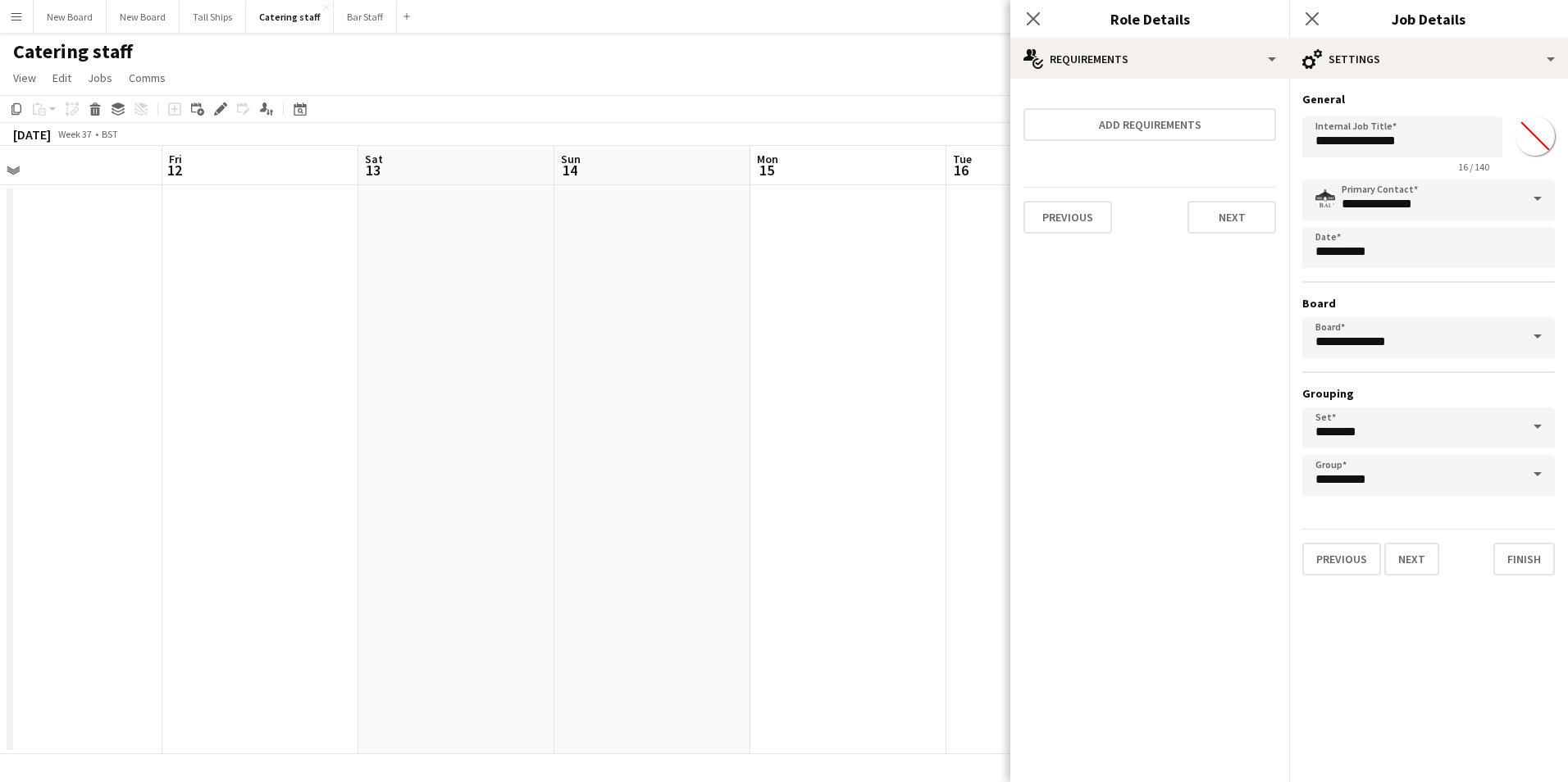
click at [1524, 578] on div "**********" at bounding box center [1429, 333] width 279 height 510
click at [1529, 555] on button "Finish" at bounding box center [1524, 559] width 61 height 32
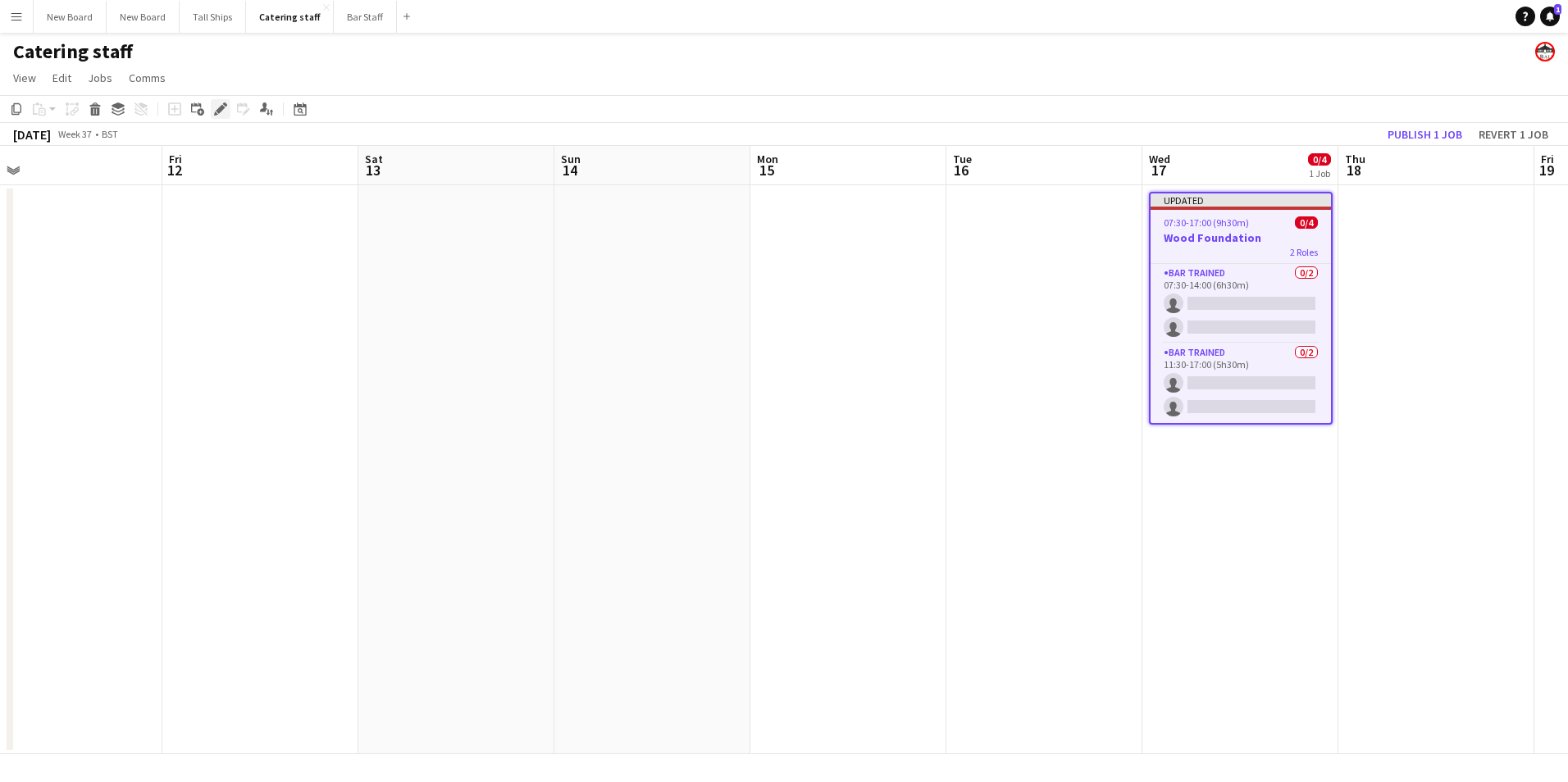
click at [213, 110] on div "Edit" at bounding box center [220, 108] width 20 height 20
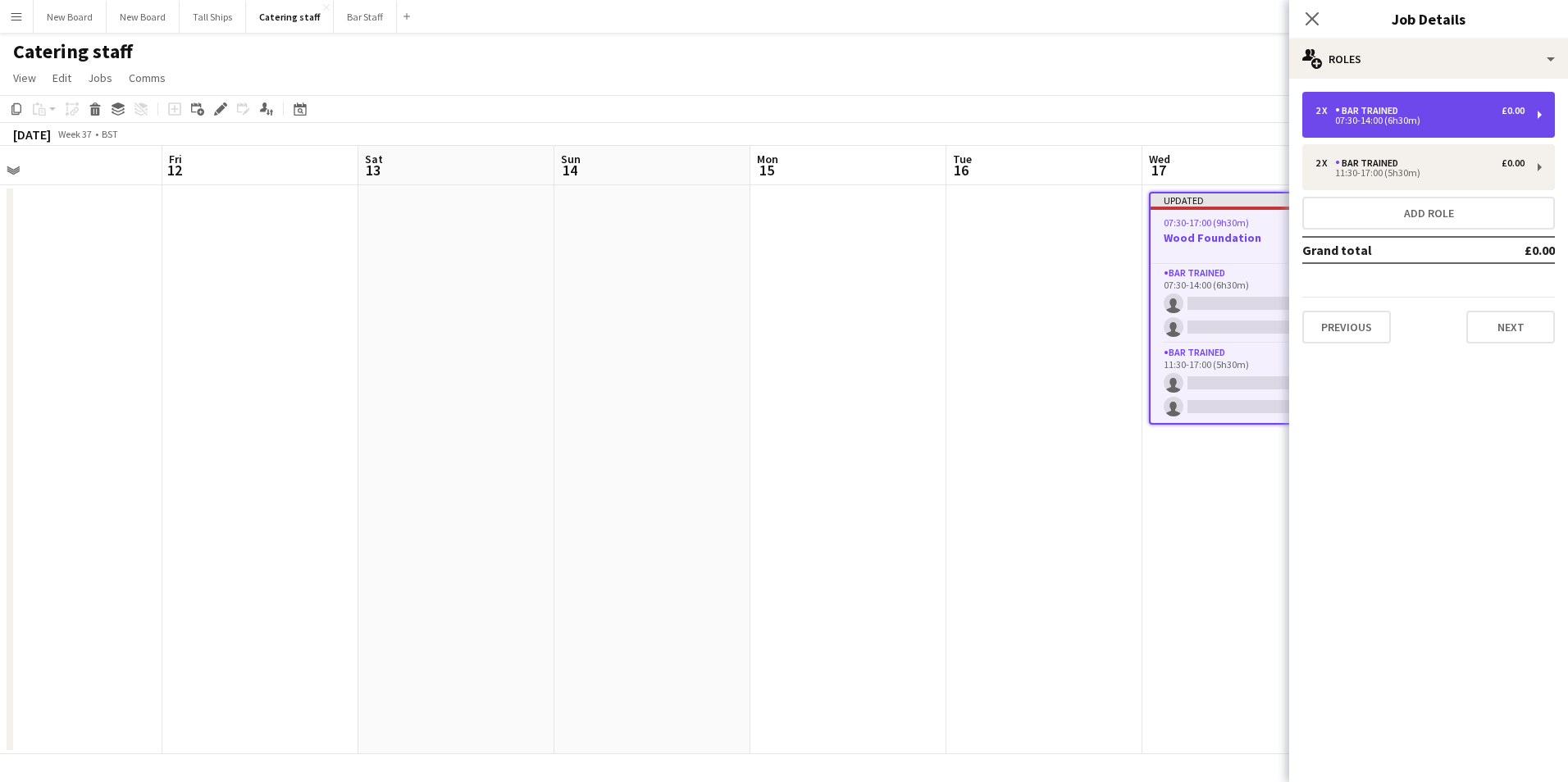
click at [1435, 119] on div "07:30-14:00 (6h30m)" at bounding box center [1420, 121] width 209 height 9
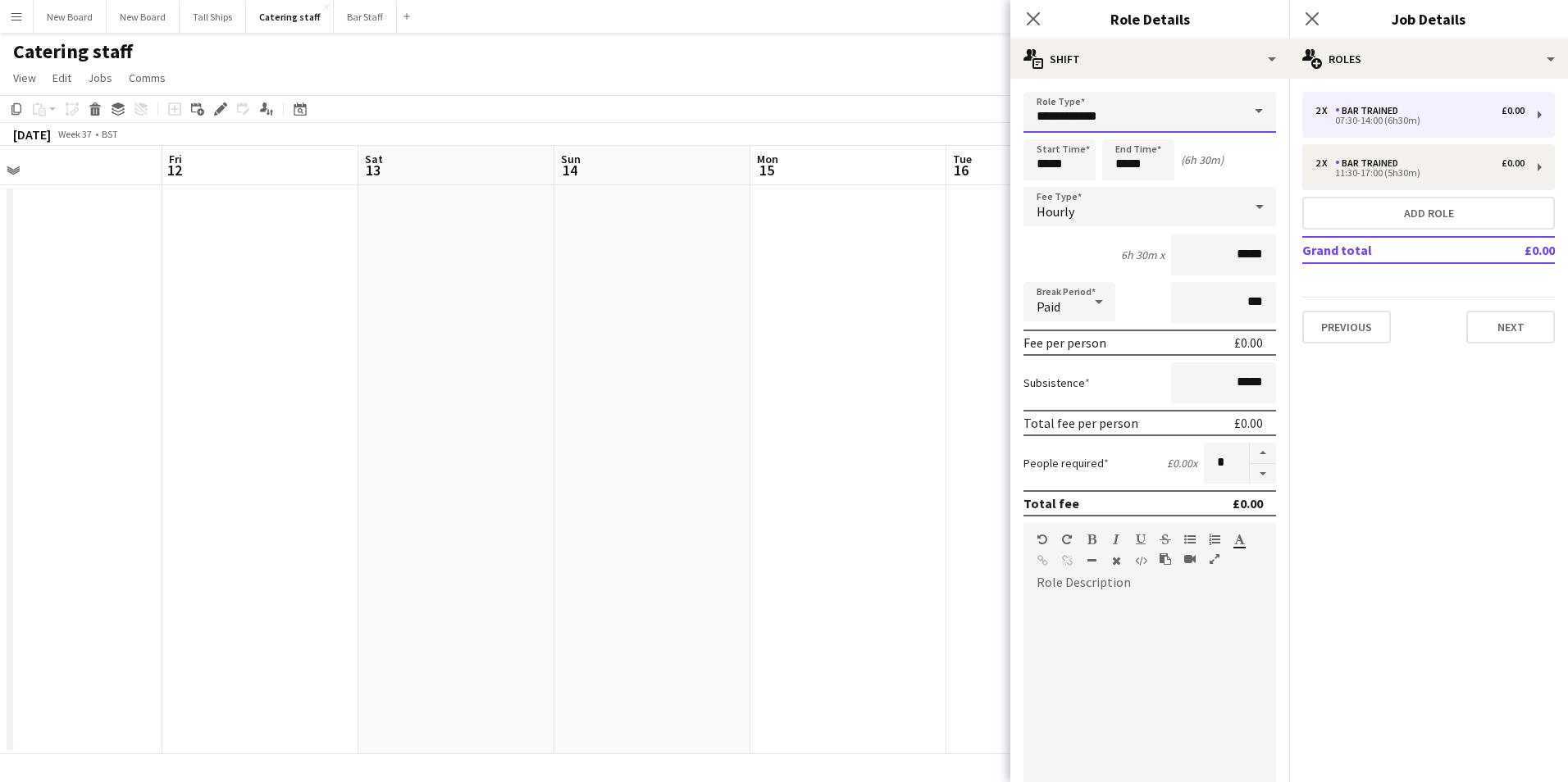
click at [1143, 107] on input "**********" at bounding box center [1150, 113] width 253 height 41
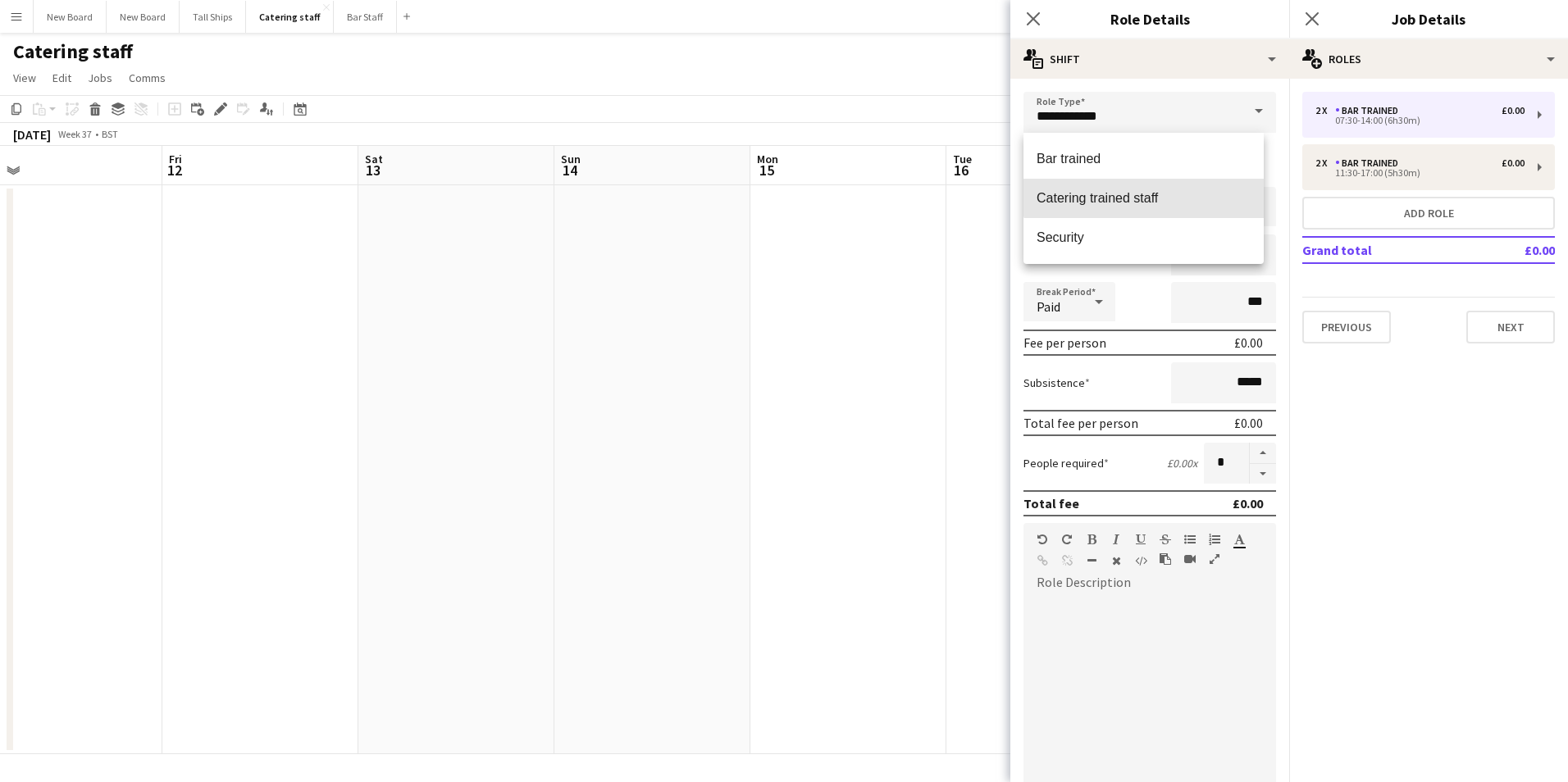
click at [1147, 188] on mat-option "Catering trained staff" at bounding box center [1144, 199] width 241 height 39
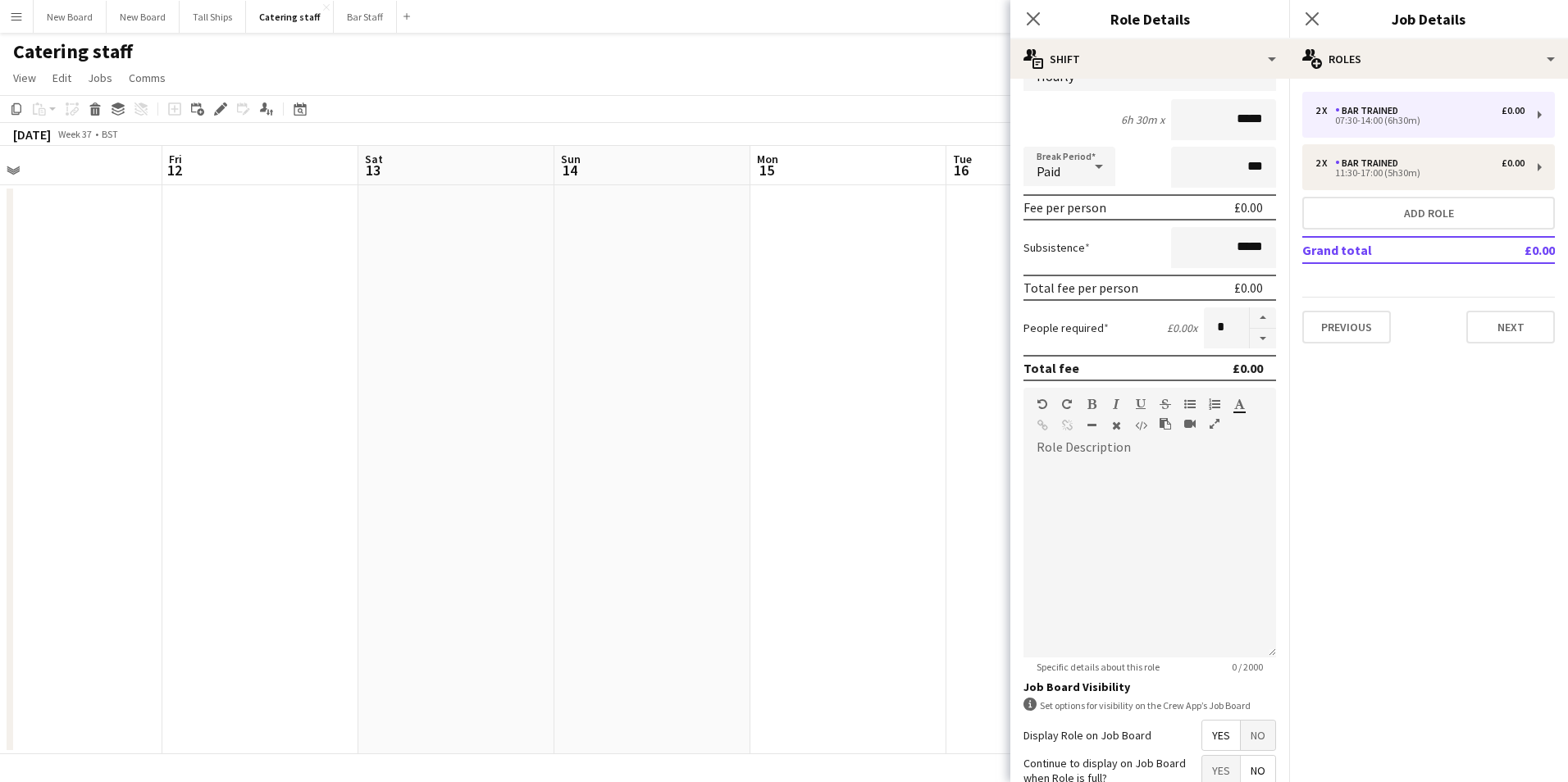
scroll to position [281, 0]
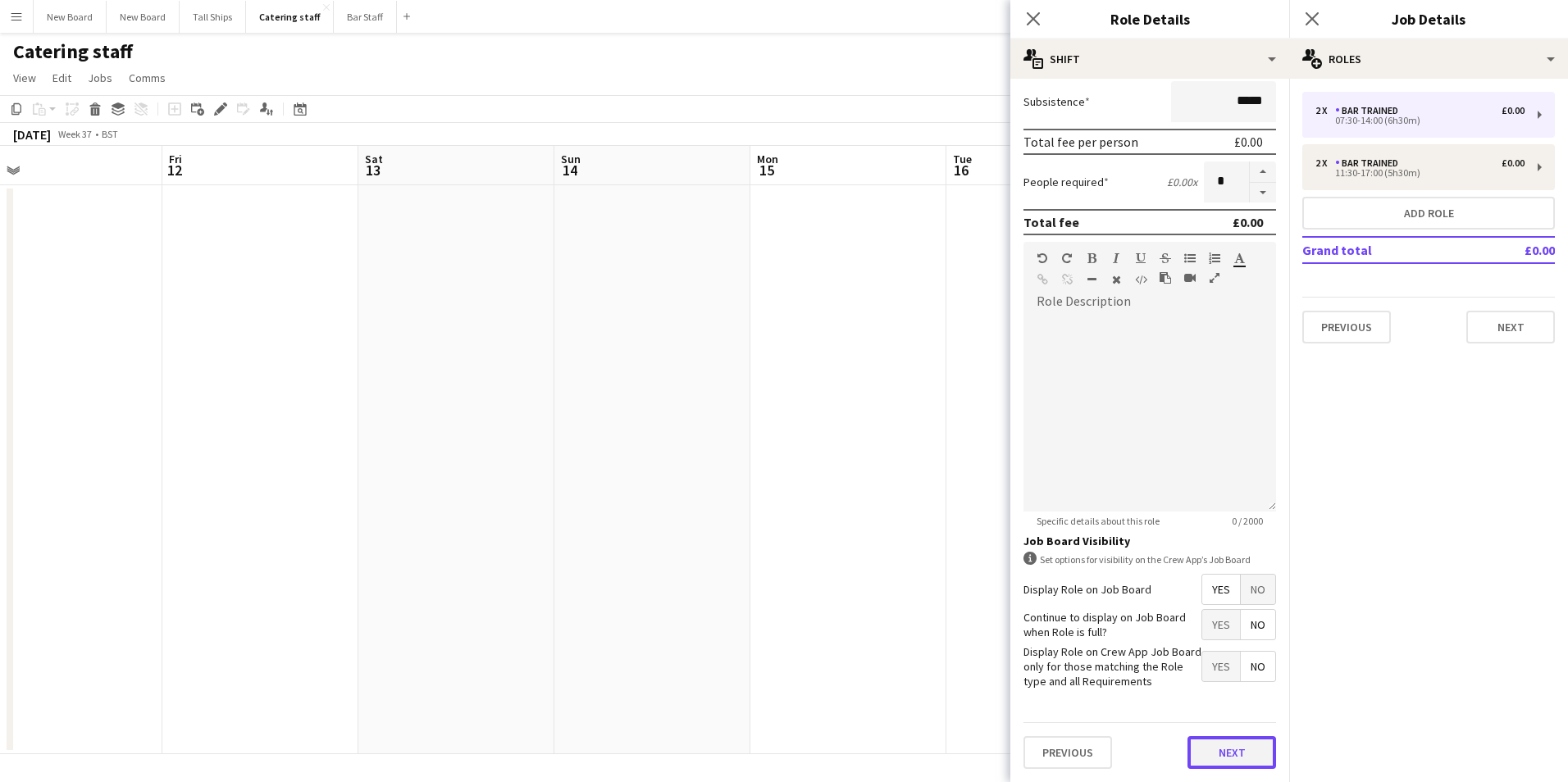
drag, startPoint x: 1225, startPoint y: 754, endPoint x: 1288, endPoint y: 730, distance: 67.4
click at [1228, 753] on button "Next" at bounding box center [1232, 752] width 89 height 32
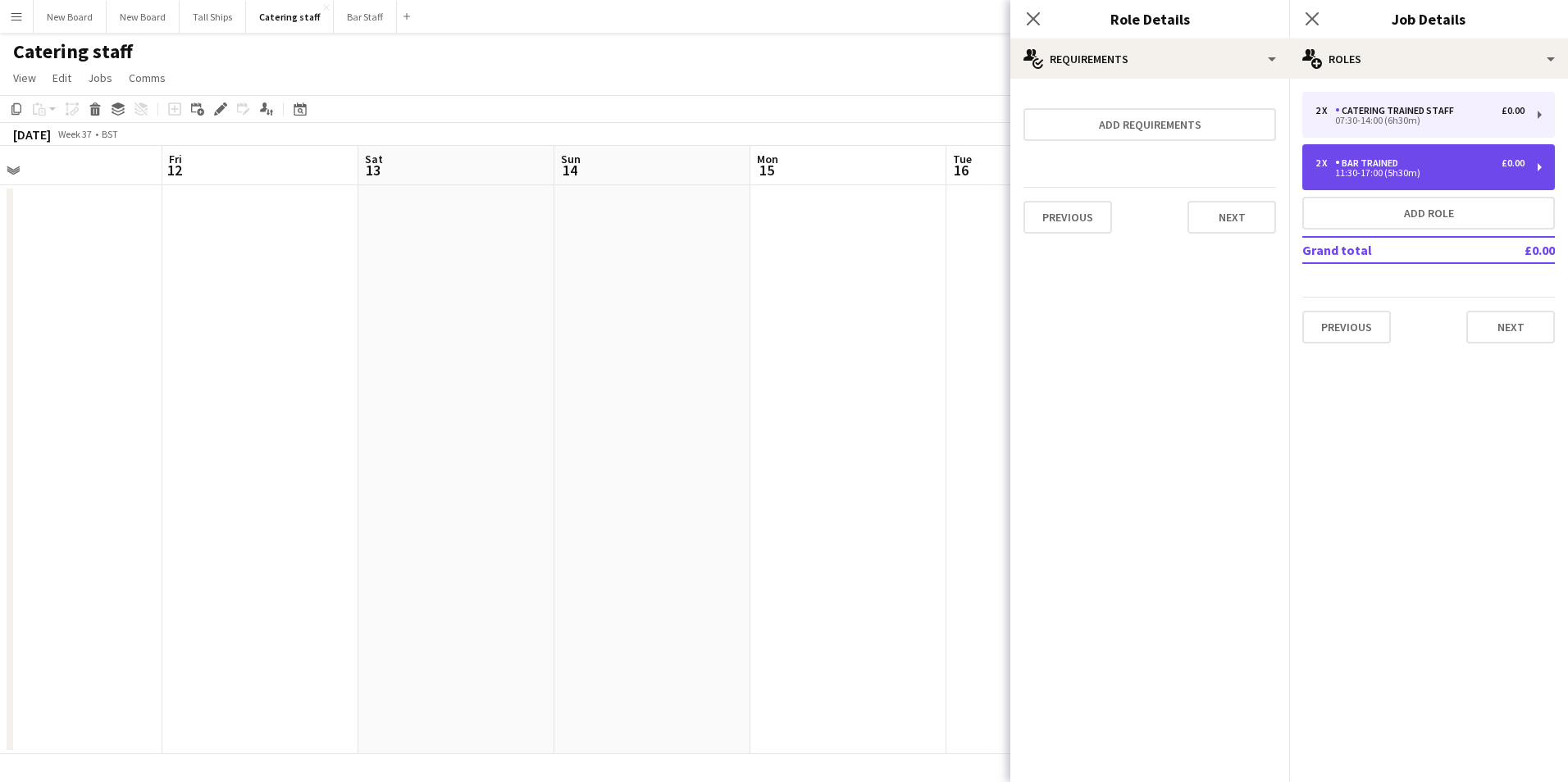
click at [1414, 169] on div "11:30-17:00 (5h30m)" at bounding box center [1420, 173] width 209 height 9
type input "**********"
type input "*****"
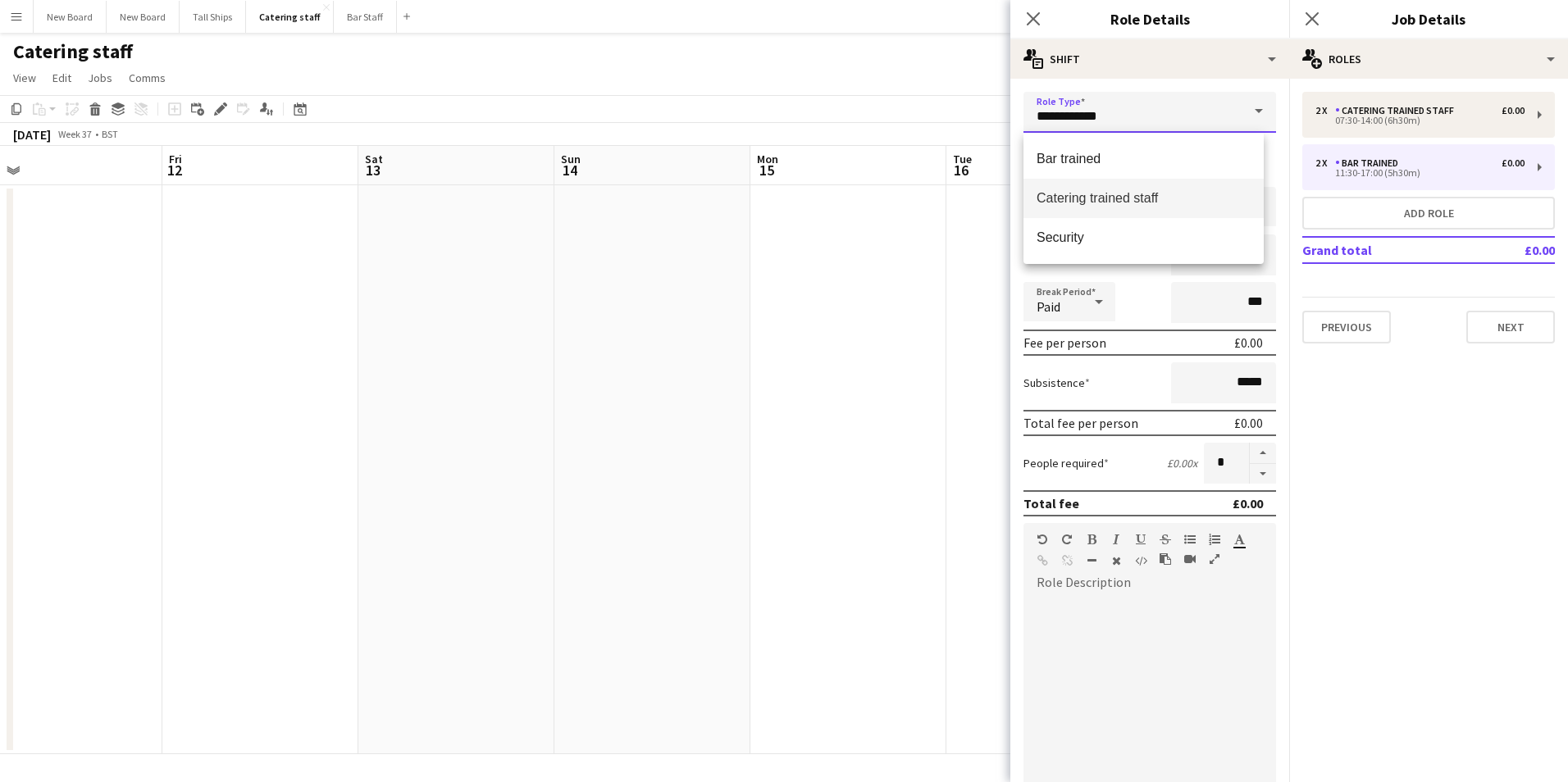
click at [1145, 103] on input "**********" at bounding box center [1150, 113] width 253 height 41
click at [1172, 194] on span "Catering trained staff" at bounding box center [1143, 198] width 214 height 15
type input "**********"
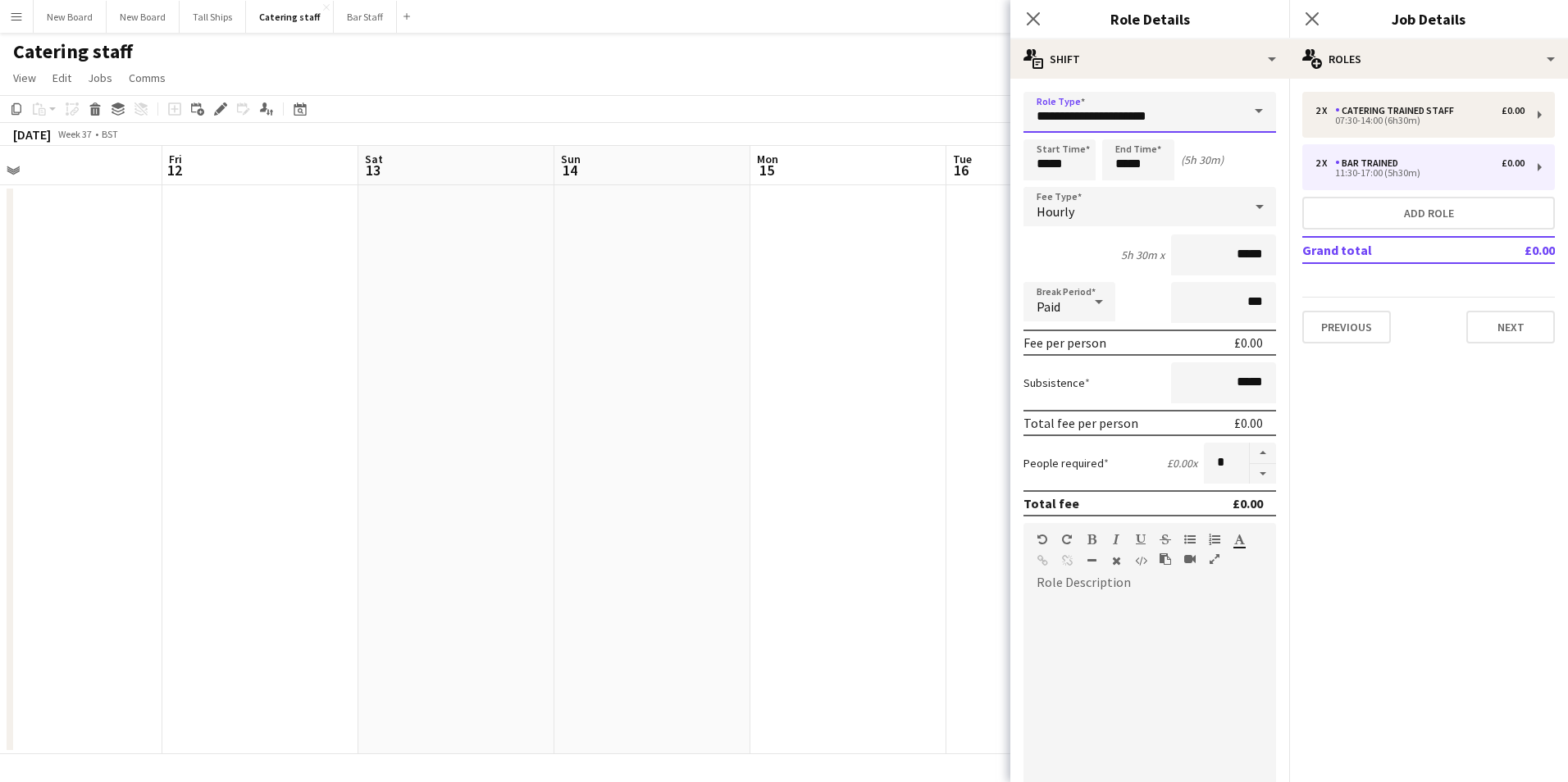
scroll to position [281, 0]
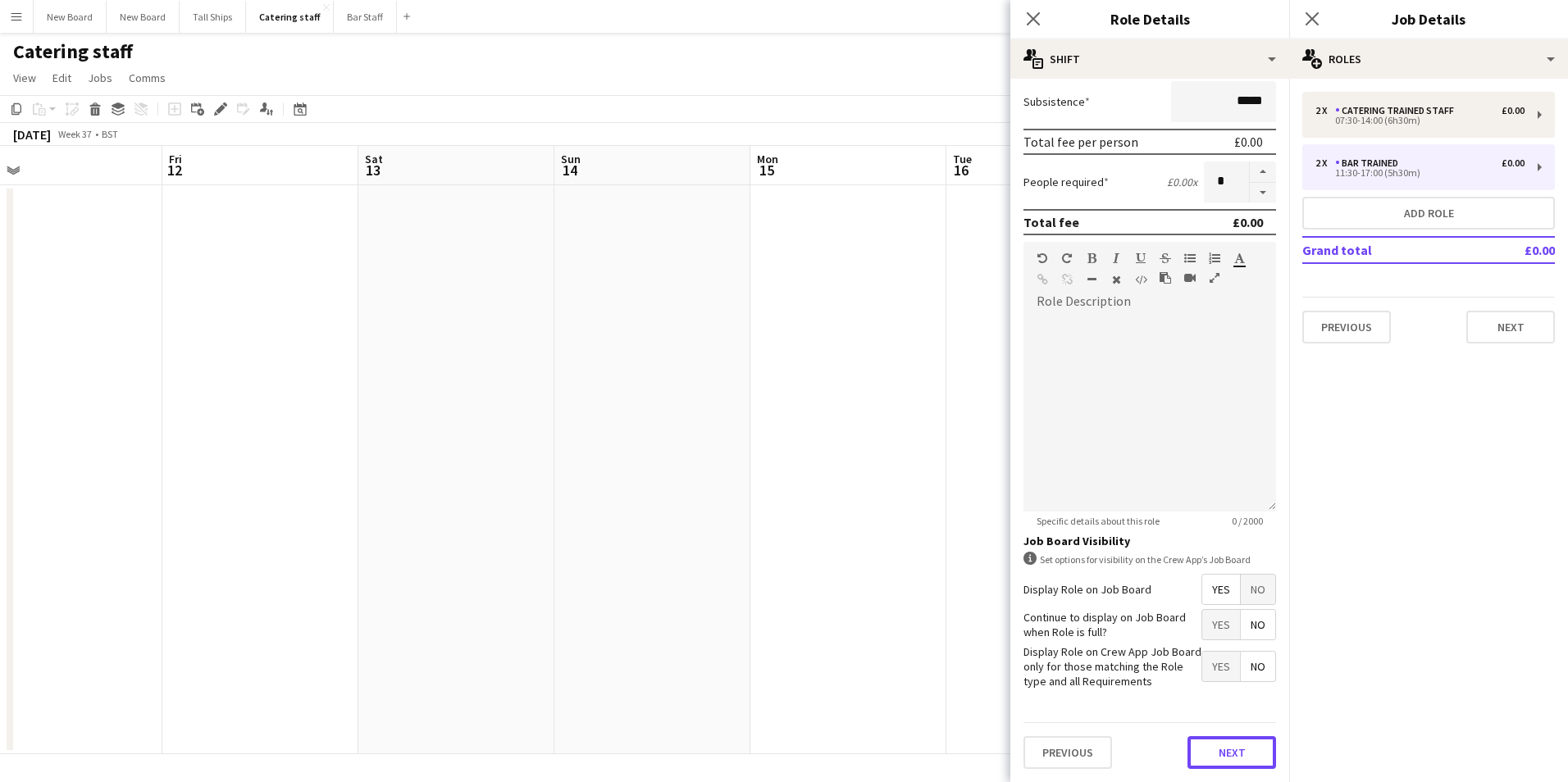
click at [1220, 753] on button "Next" at bounding box center [1232, 752] width 89 height 32
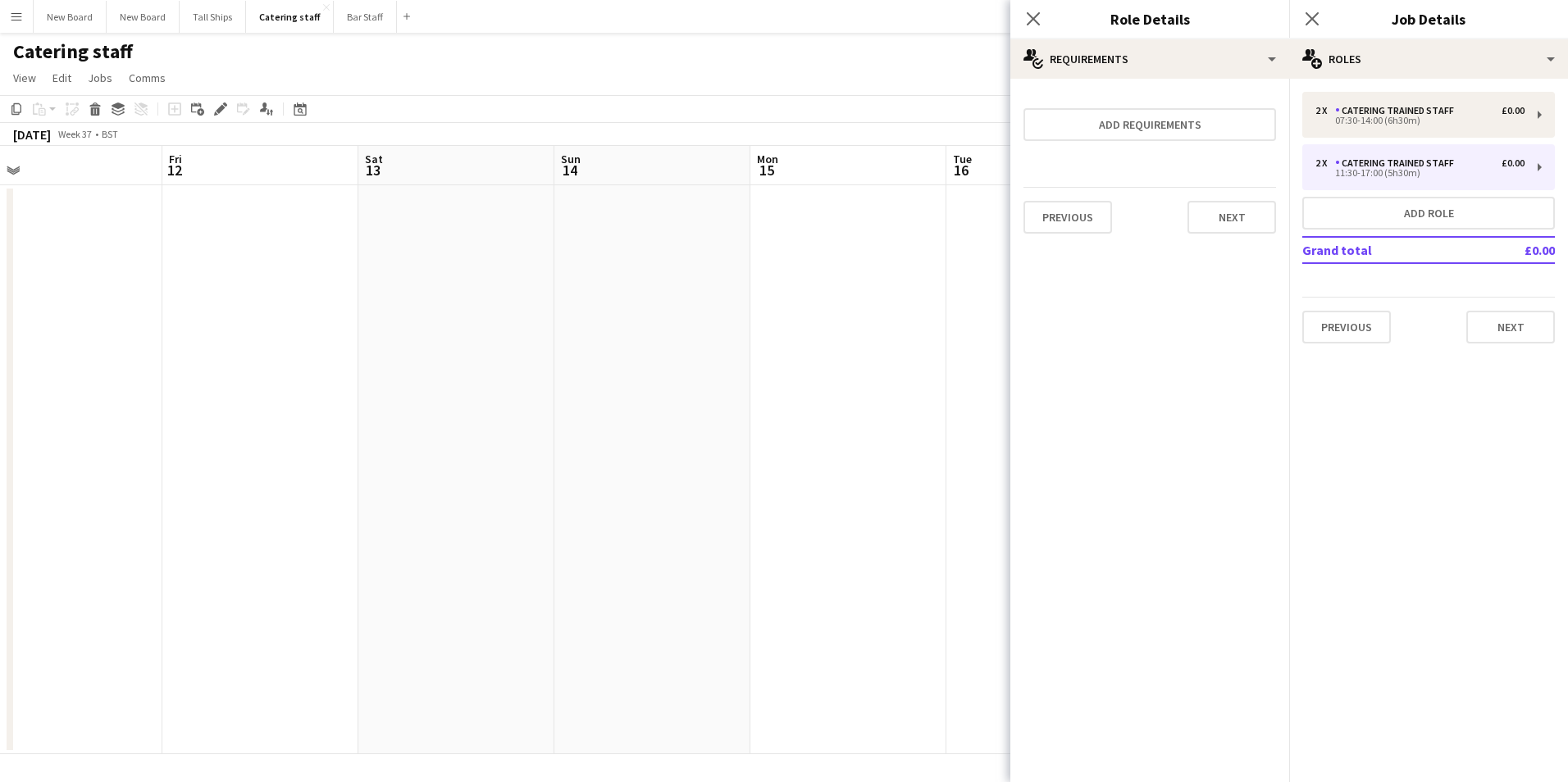
scroll to position [0, 0]
click at [1501, 316] on button "Next" at bounding box center [1511, 327] width 89 height 32
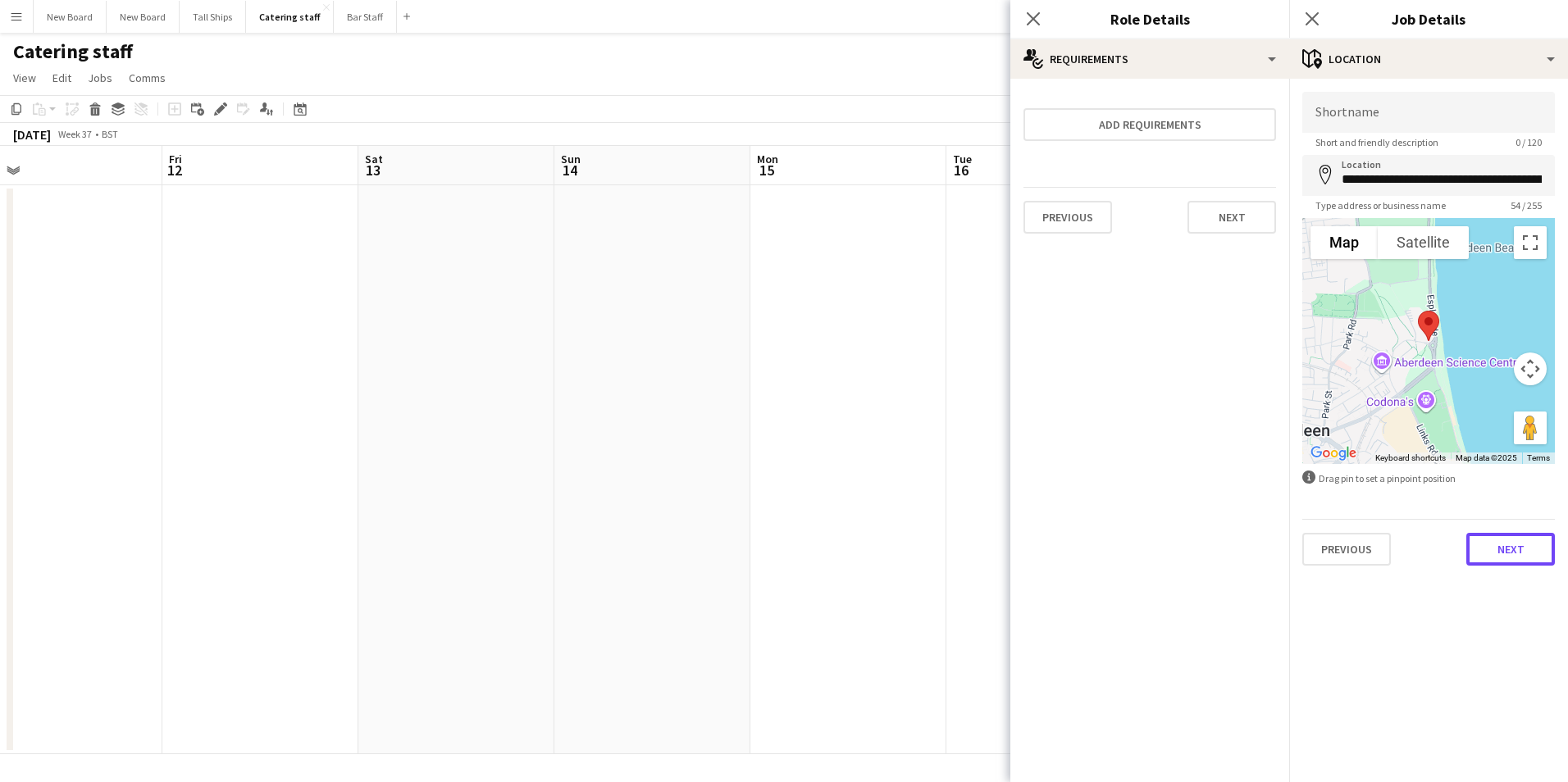
click at [1523, 546] on button "Next" at bounding box center [1511, 549] width 89 height 32
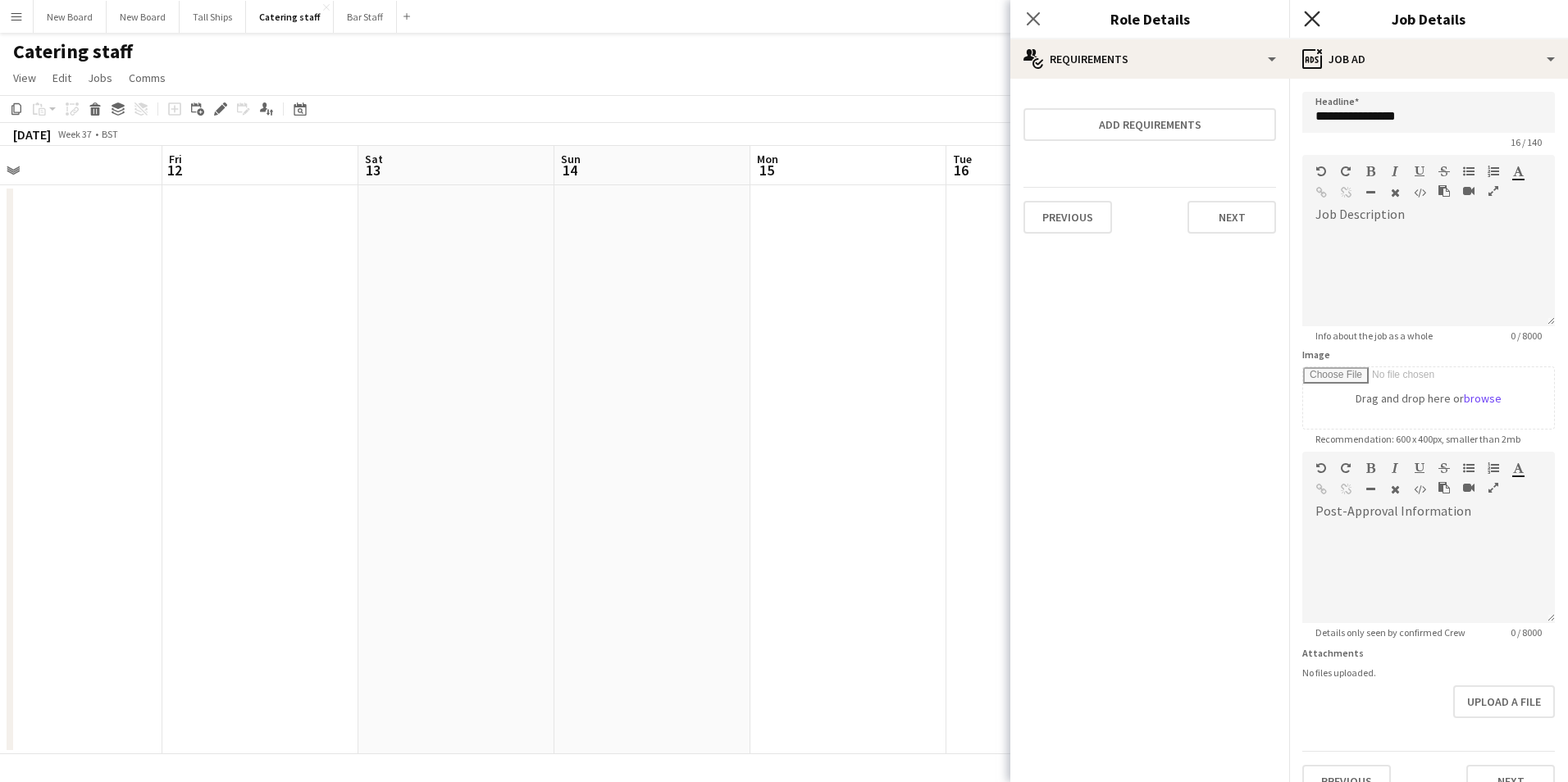
drag, startPoint x: 1315, startPoint y: 18, endPoint x: 1229, endPoint y: 35, distance: 87.7
click at [1314, 18] on icon "Close pop-in" at bounding box center [1312, 18] width 13 height 13
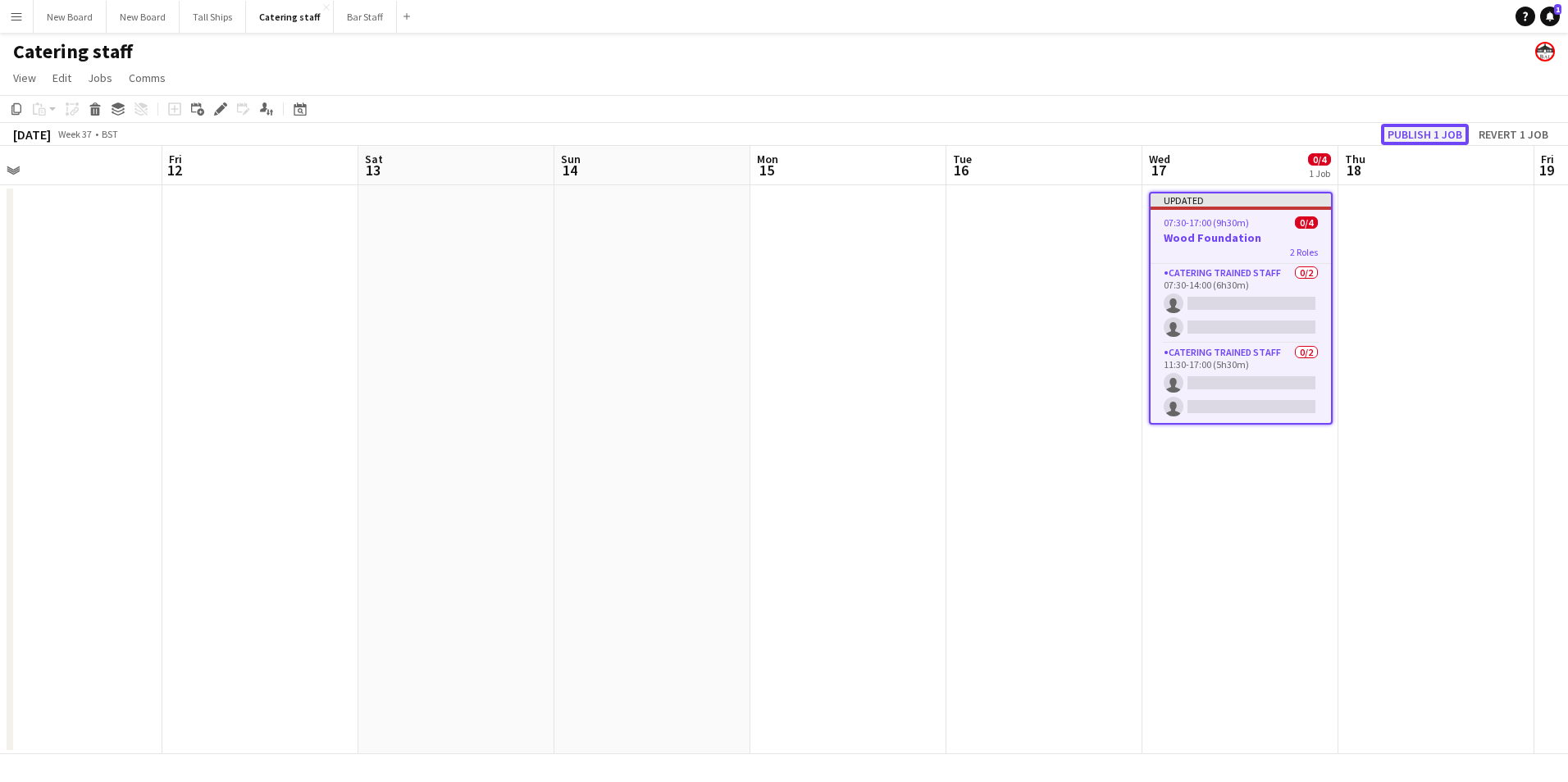
click at [1398, 136] on button "Publish 1 job" at bounding box center [1425, 134] width 88 height 21
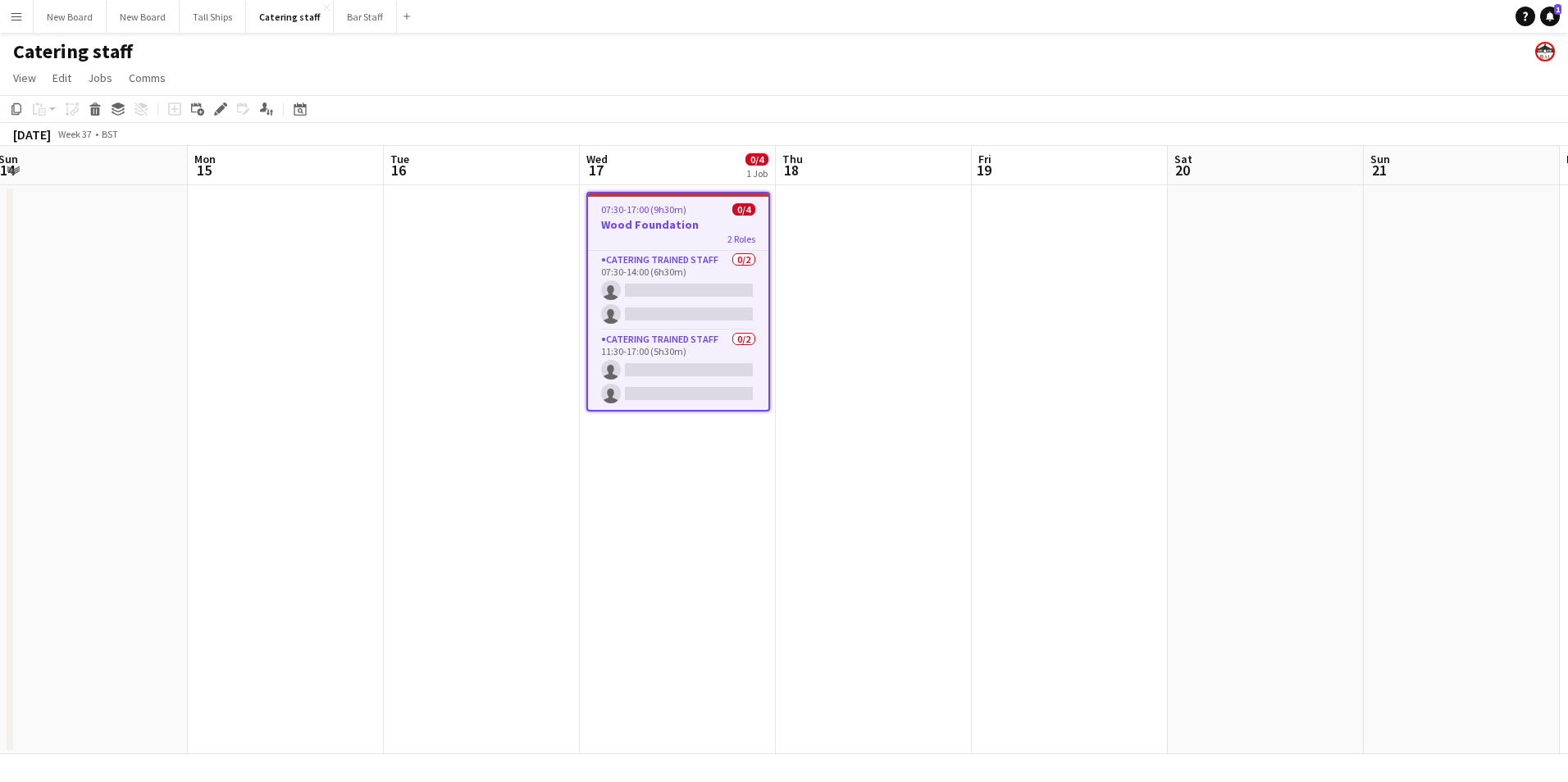
drag, startPoint x: 1472, startPoint y: 507, endPoint x: 909, endPoint y: 522, distance: 563.2
click at [909, 522] on app-calendar-viewport "Thu 11 Fri 12 Sat 13 Sun 14 Mon 15 Tue 16 Wed 17 0/4 1 Job Thu 18 Fri 19 Sat 20…" at bounding box center [784, 449] width 1568 height 608
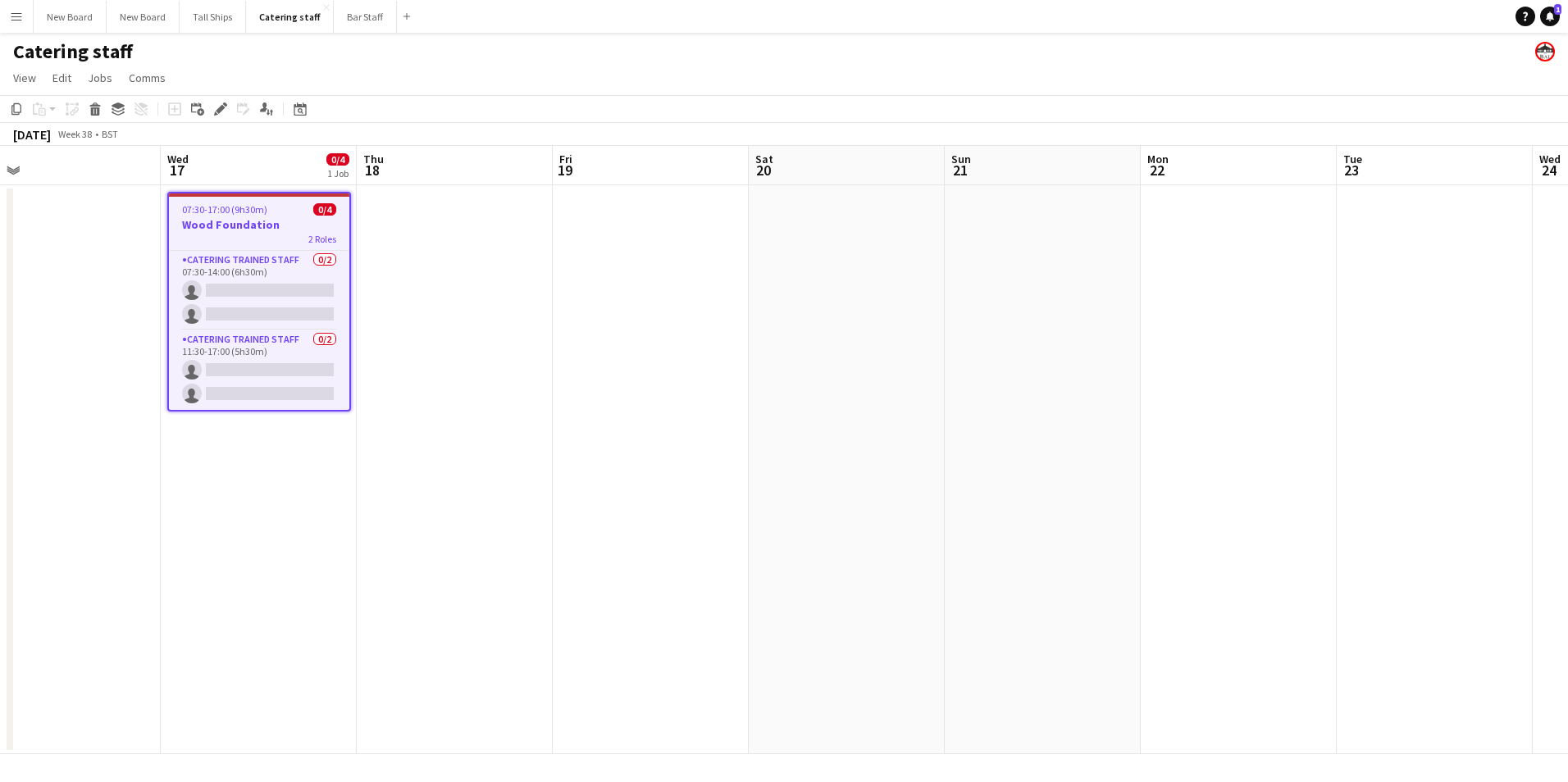
scroll to position [0, 636]
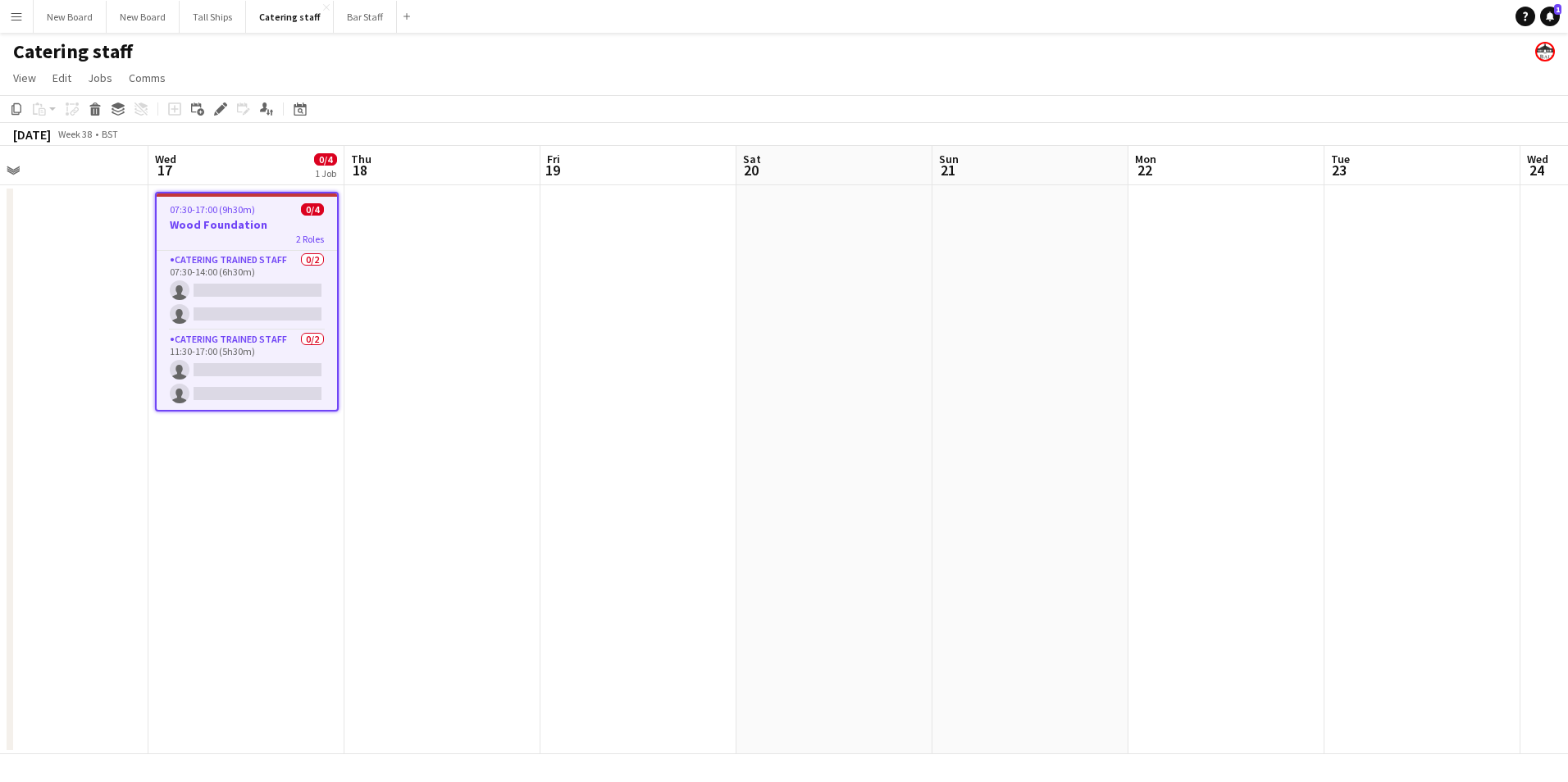
drag, startPoint x: 1492, startPoint y: 328, endPoint x: 1060, endPoint y: 333, distance: 432.0
click at [1060, 333] on app-calendar-viewport "Sat 13 Sun 14 Mon 15 Tue 16 Wed 17 0/4 1 Job Thu 18 Fri 19 Sat 20 Sun 21 Mon 22…" at bounding box center [784, 449] width 1568 height 608
click at [1075, 283] on app-date-cell at bounding box center [1031, 469] width 196 height 569
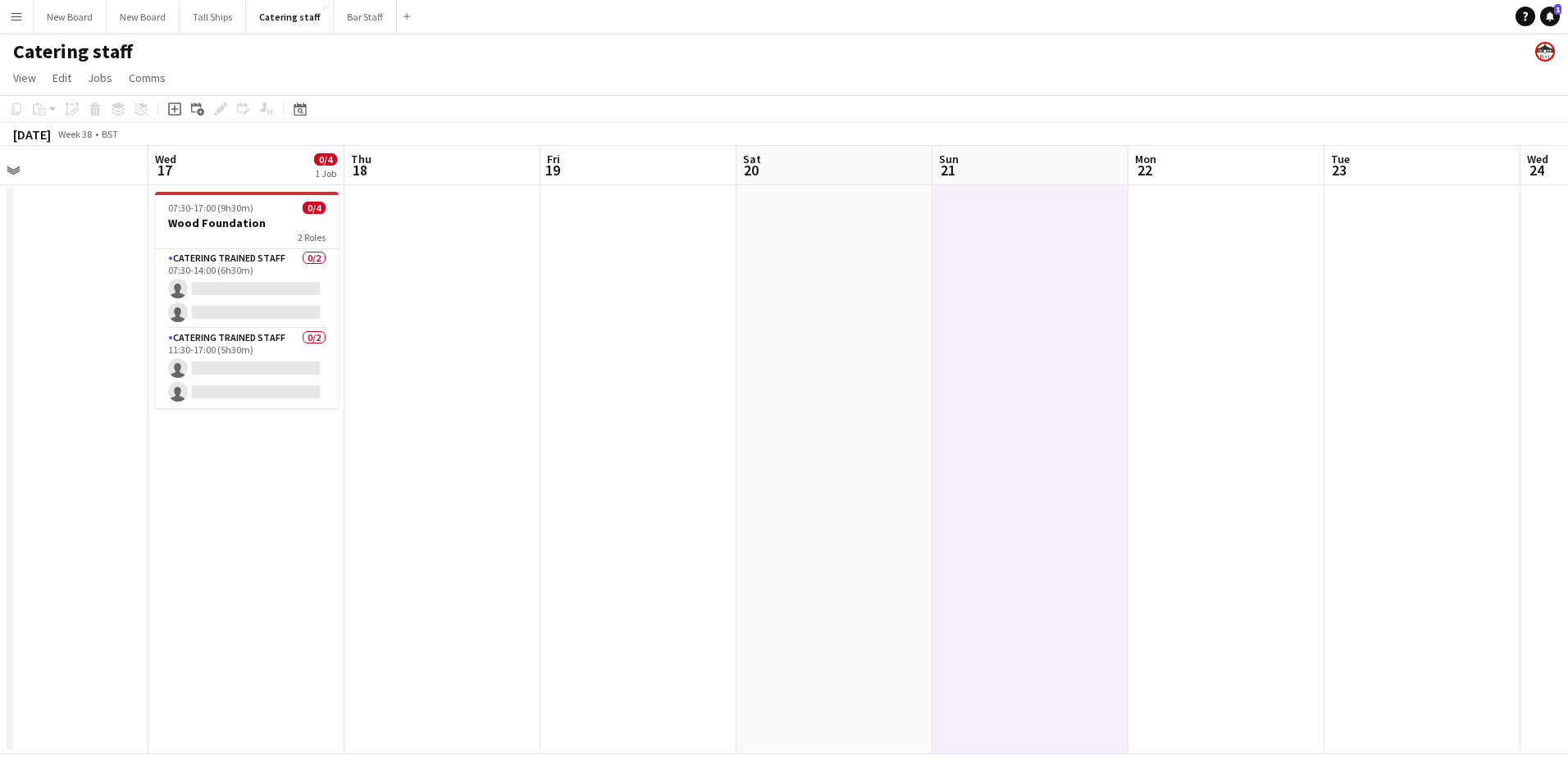
drag, startPoint x: 174, startPoint y: 105, endPoint x: 210, endPoint y: 104, distance: 36.0
click at [173, 104] on icon "Add job" at bounding box center [174, 108] width 13 height 13
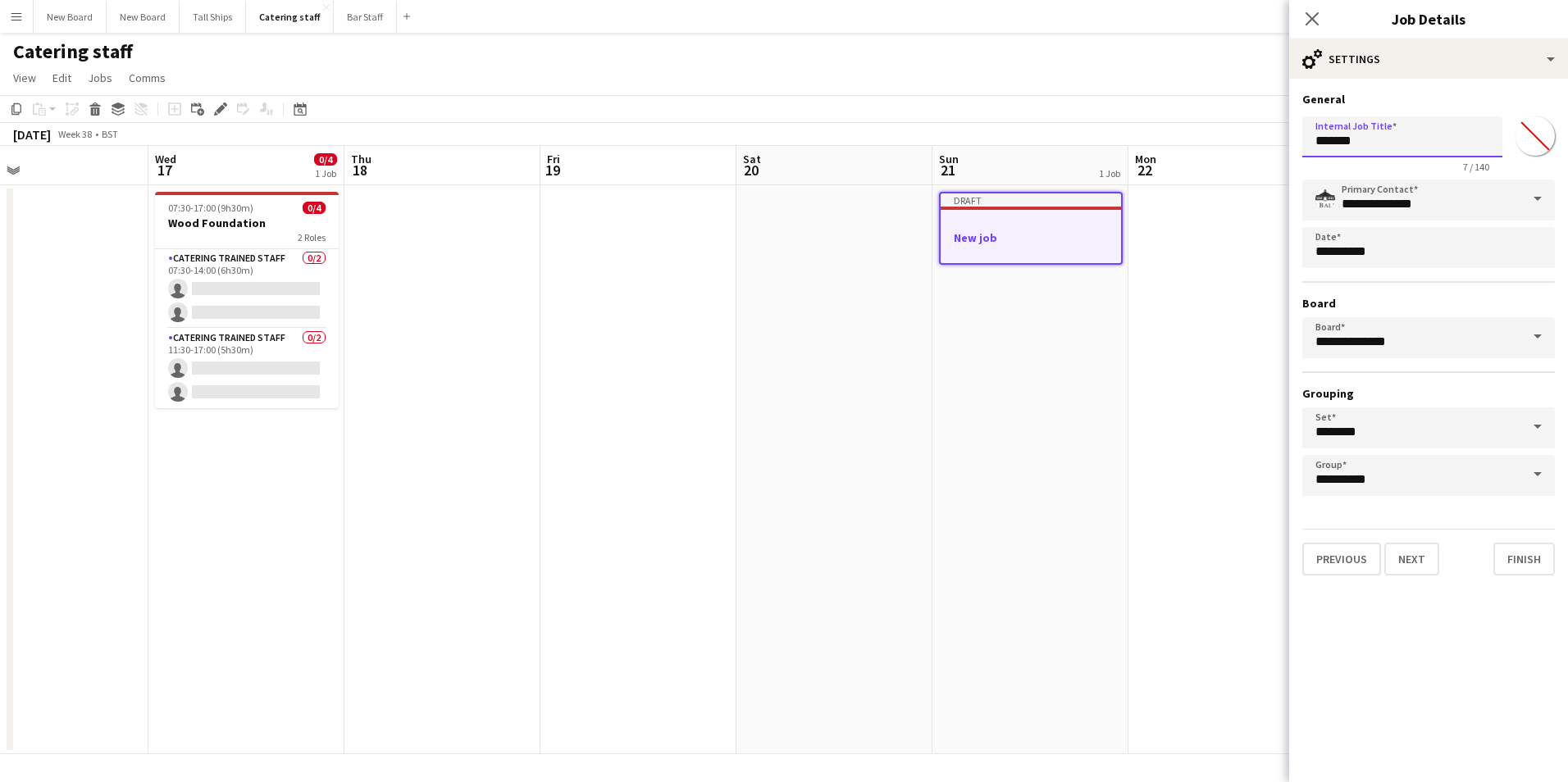
drag, startPoint x: 1404, startPoint y: 152, endPoint x: 1002, endPoint y: 80, distance: 408.4
click at [1002, 80] on body "Menu Boards Boards Boards All jobs Status Workforce Workforce My Workforce Recr…" at bounding box center [784, 391] width 1568 height 782
type input "**********"
click at [1404, 553] on button "Next" at bounding box center [1412, 559] width 55 height 32
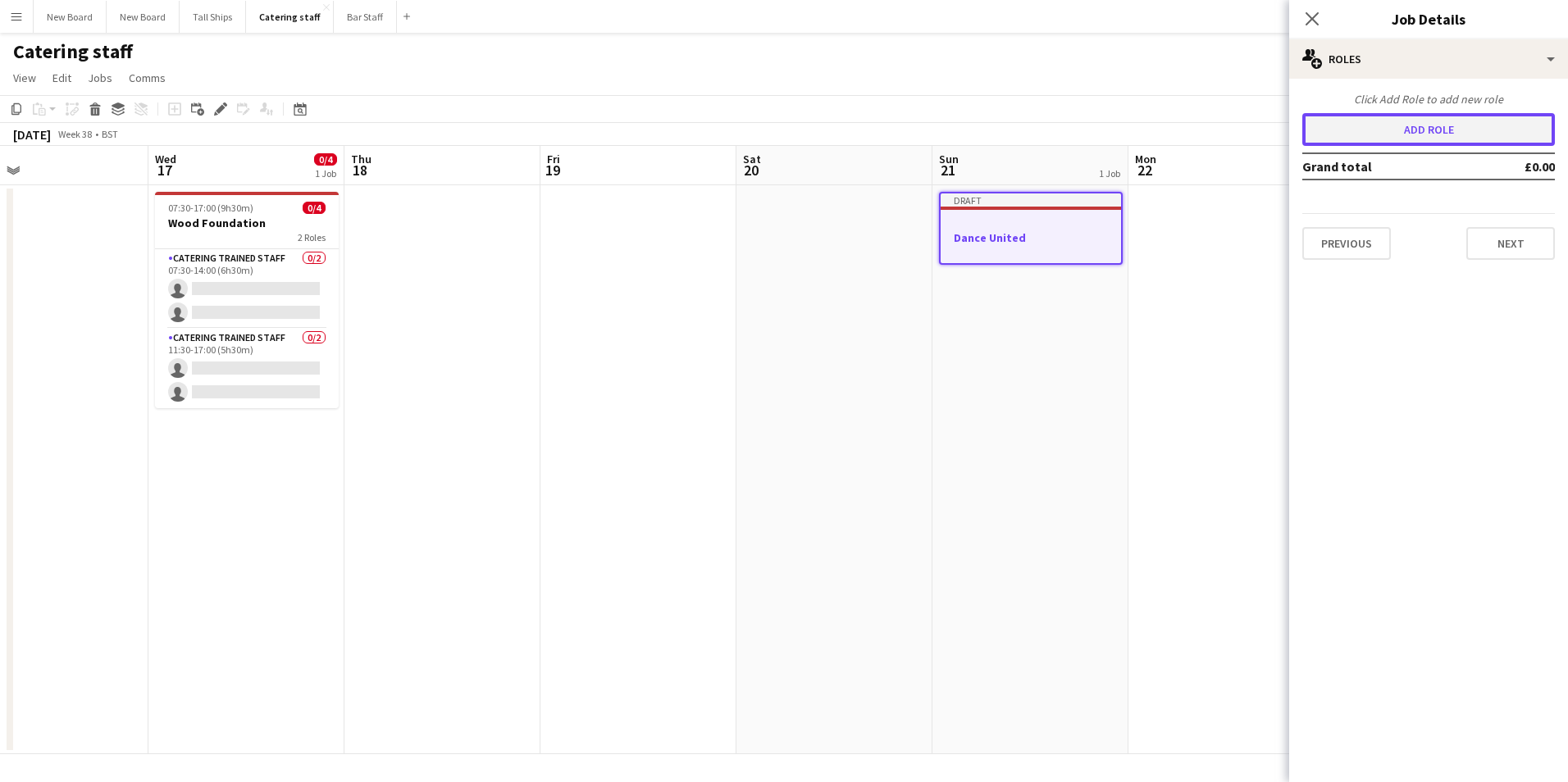
click at [1425, 127] on button "Add role" at bounding box center [1429, 130] width 253 height 32
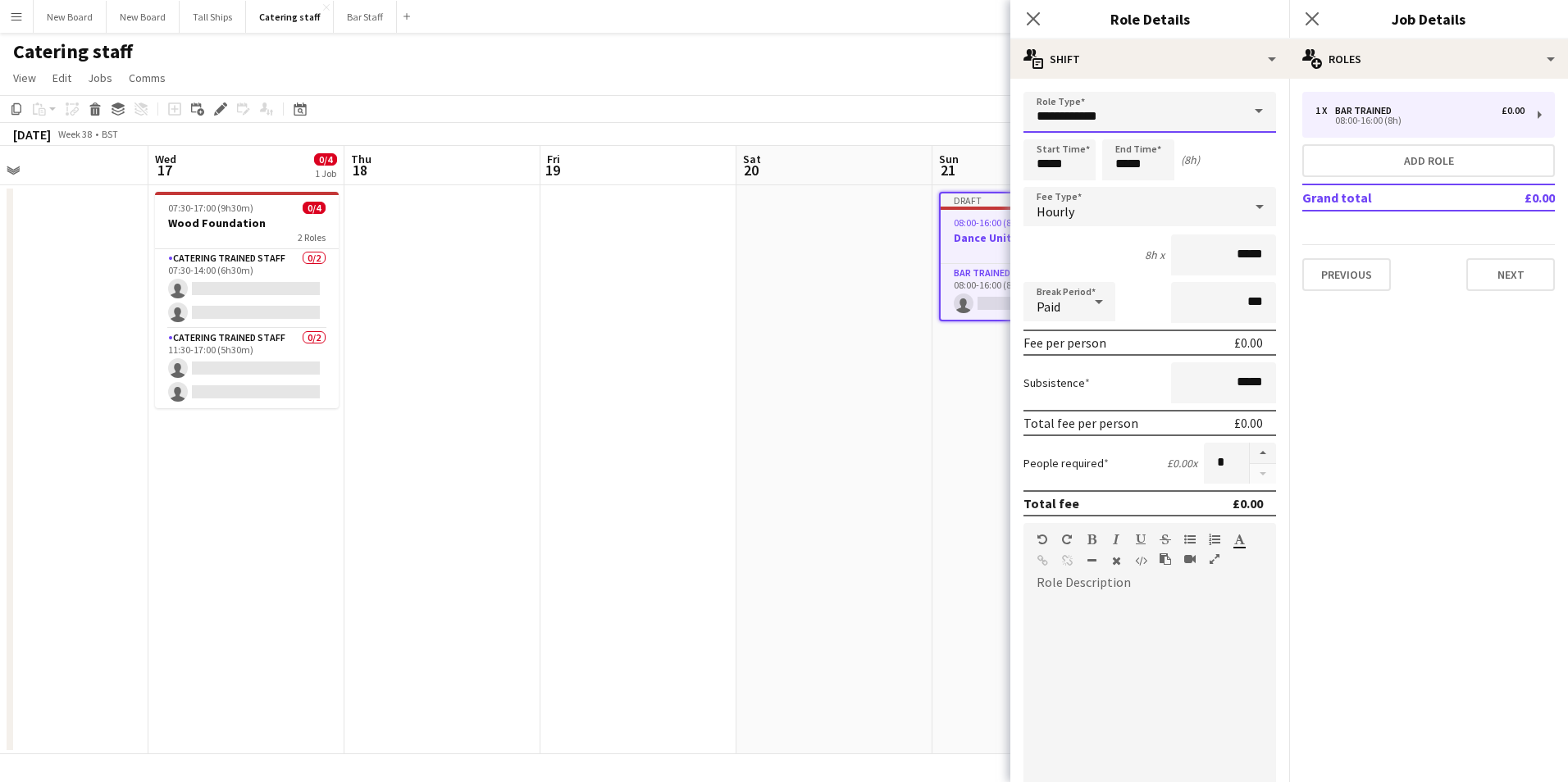
click at [1184, 119] on input "**********" at bounding box center [1150, 113] width 253 height 41
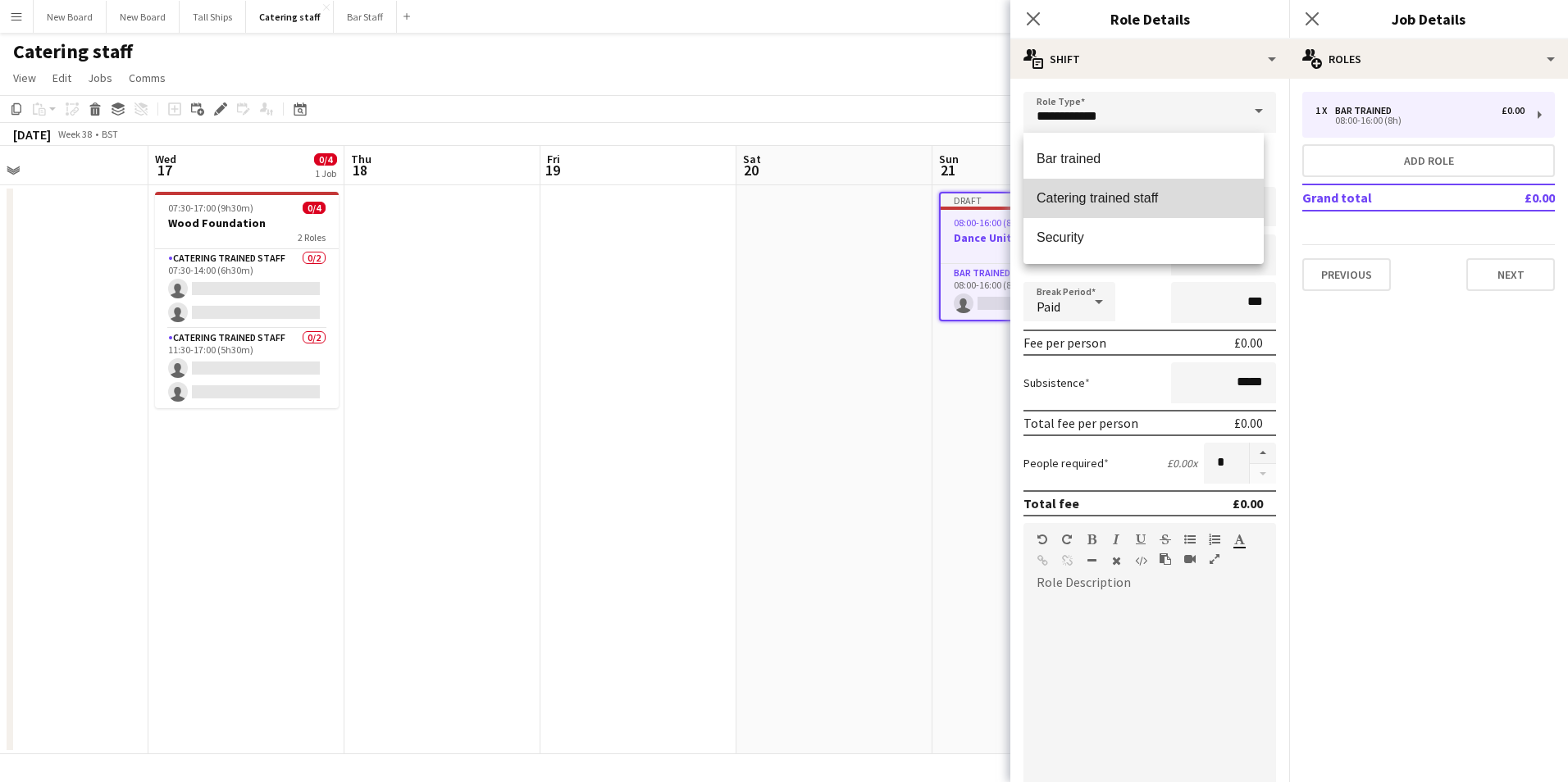
click at [1165, 188] on mat-option "Catering trained staff" at bounding box center [1144, 199] width 241 height 39
type input "**********"
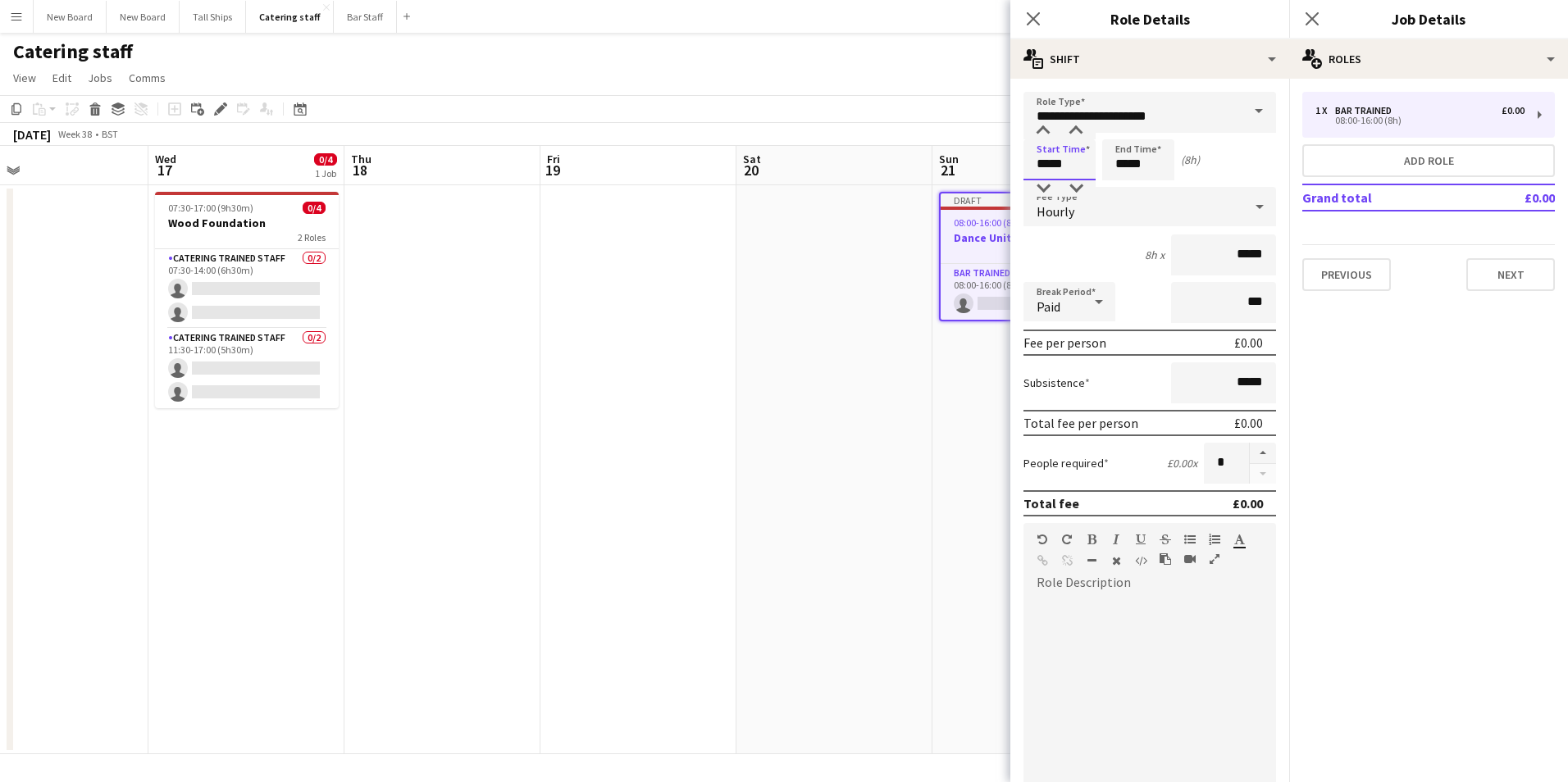
click at [1090, 161] on input "*****" at bounding box center [1060, 159] width 73 height 41
click at [1151, 163] on input "*****" at bounding box center [1138, 159] width 73 height 41
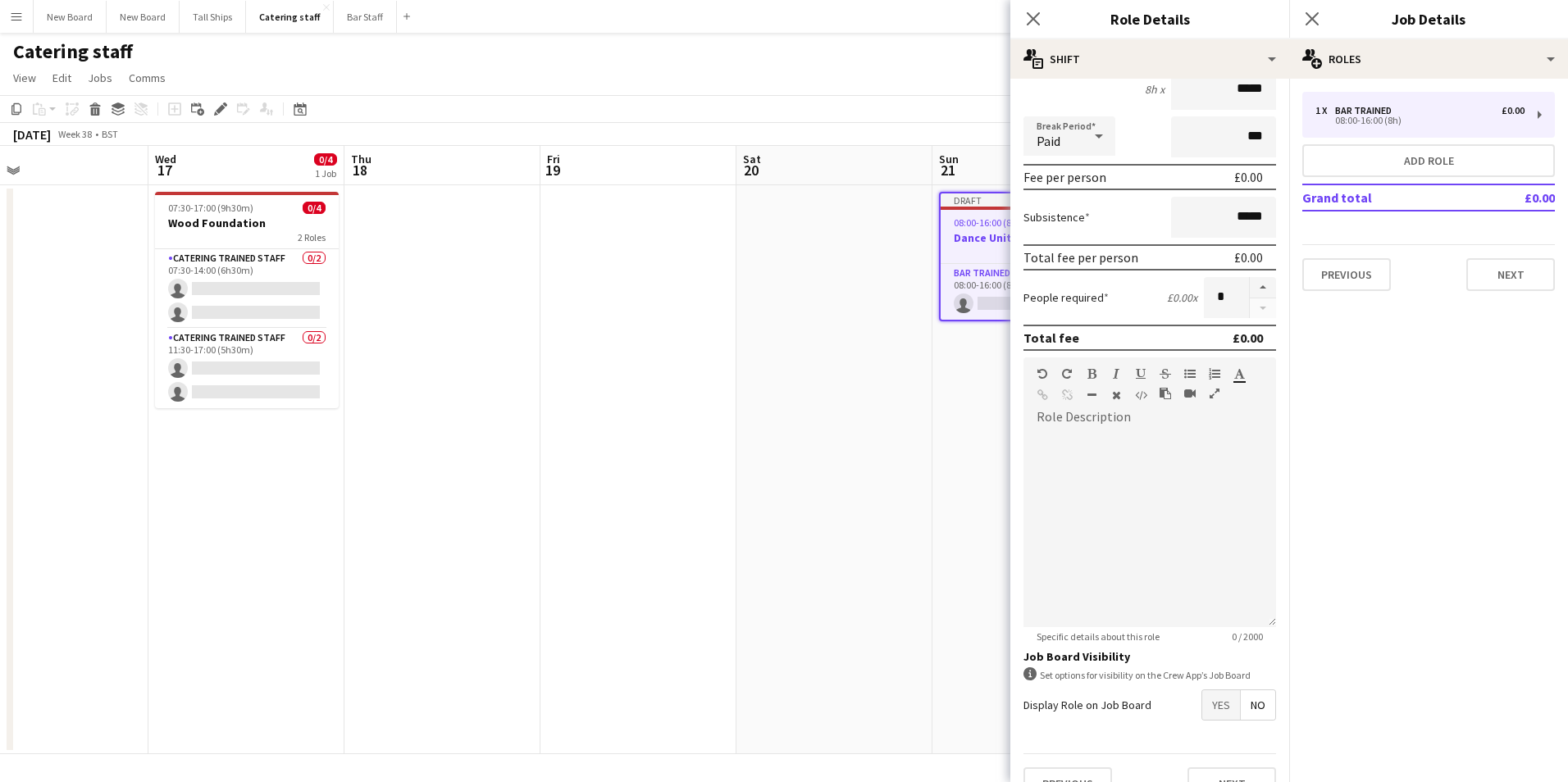
scroll to position [197, 0]
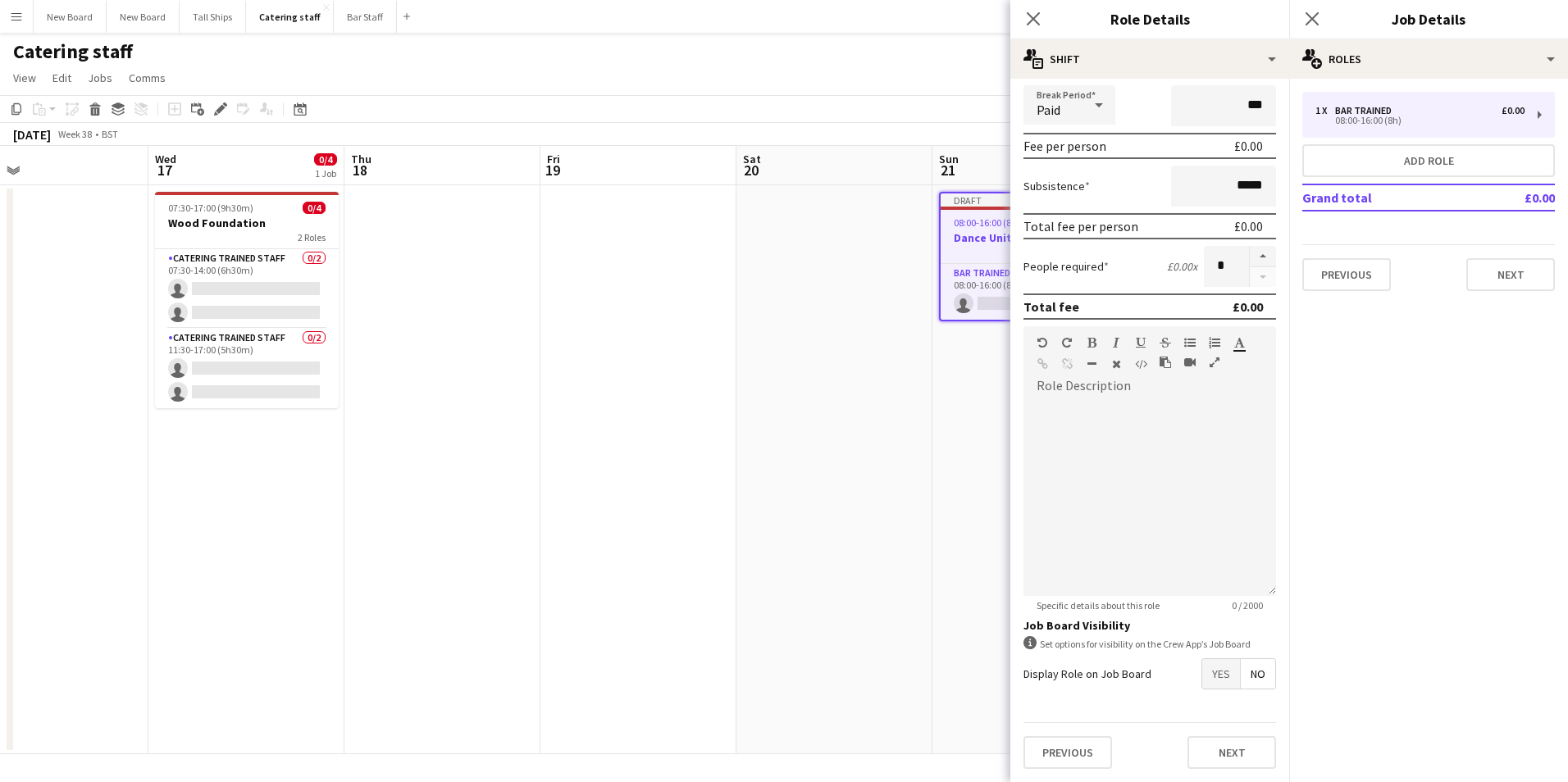
click at [1210, 669] on span "Yes" at bounding box center [1222, 674] width 38 height 30
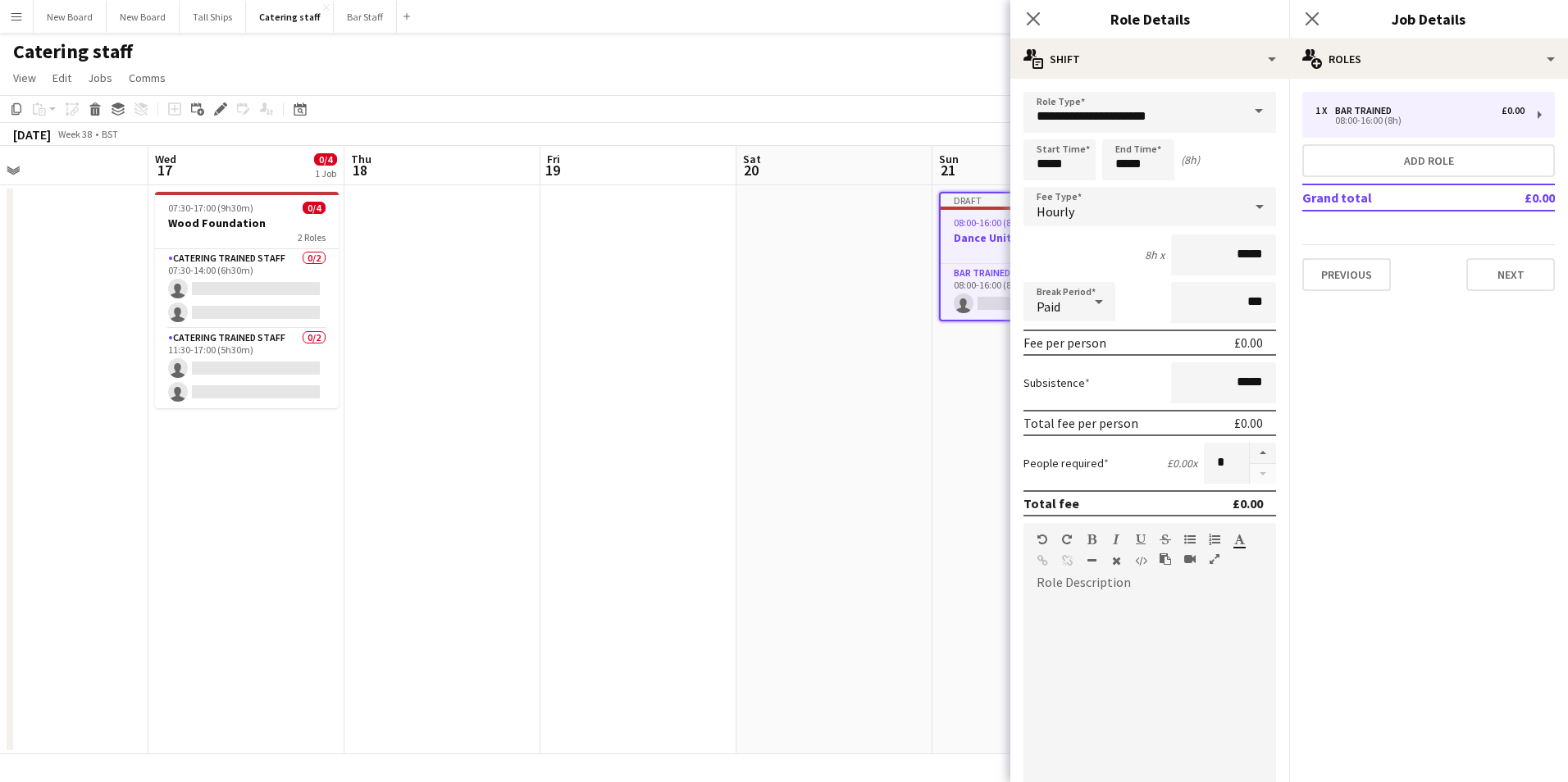
scroll to position [281, 0]
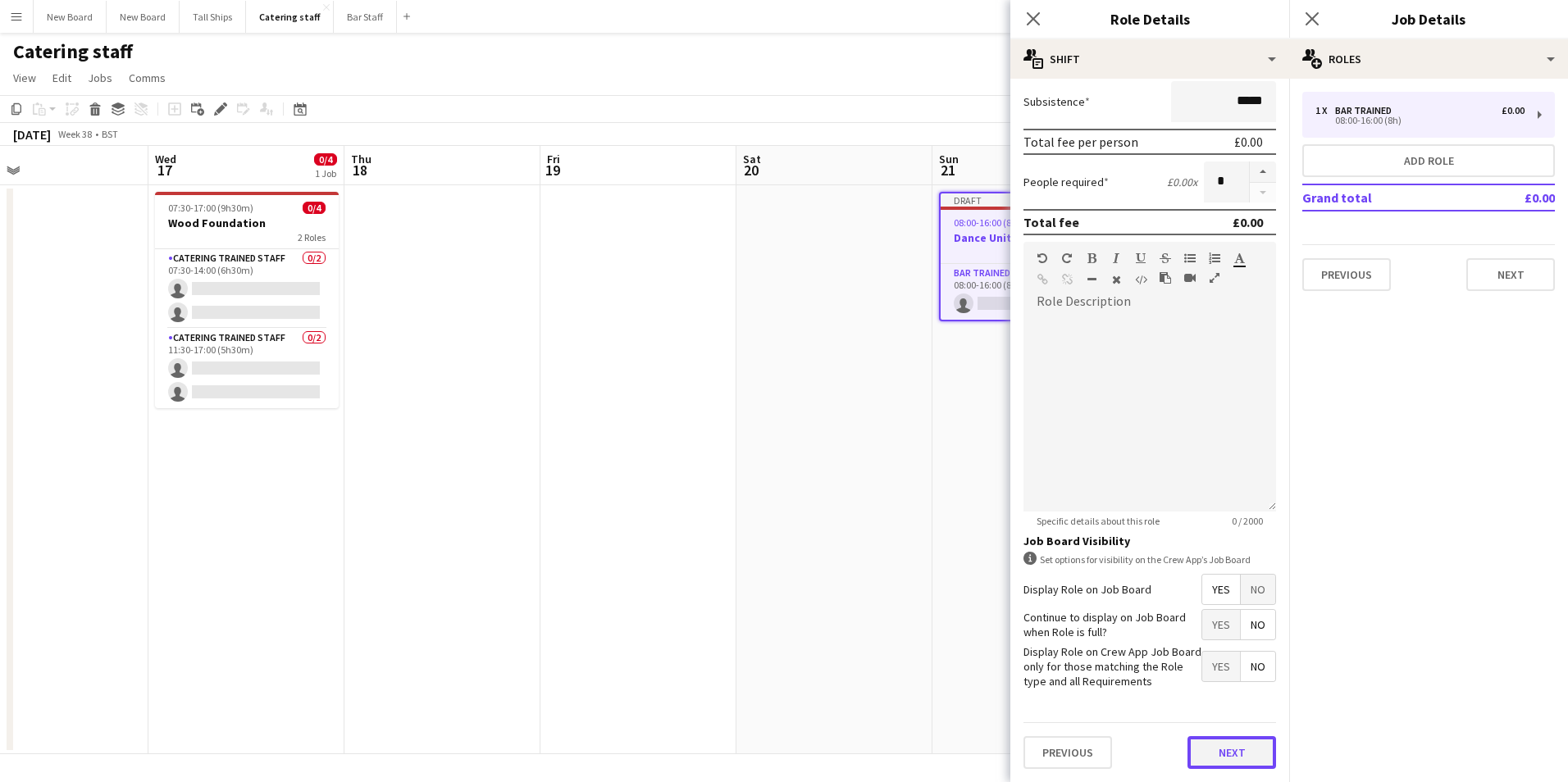
click at [1229, 740] on button "Next" at bounding box center [1232, 752] width 89 height 32
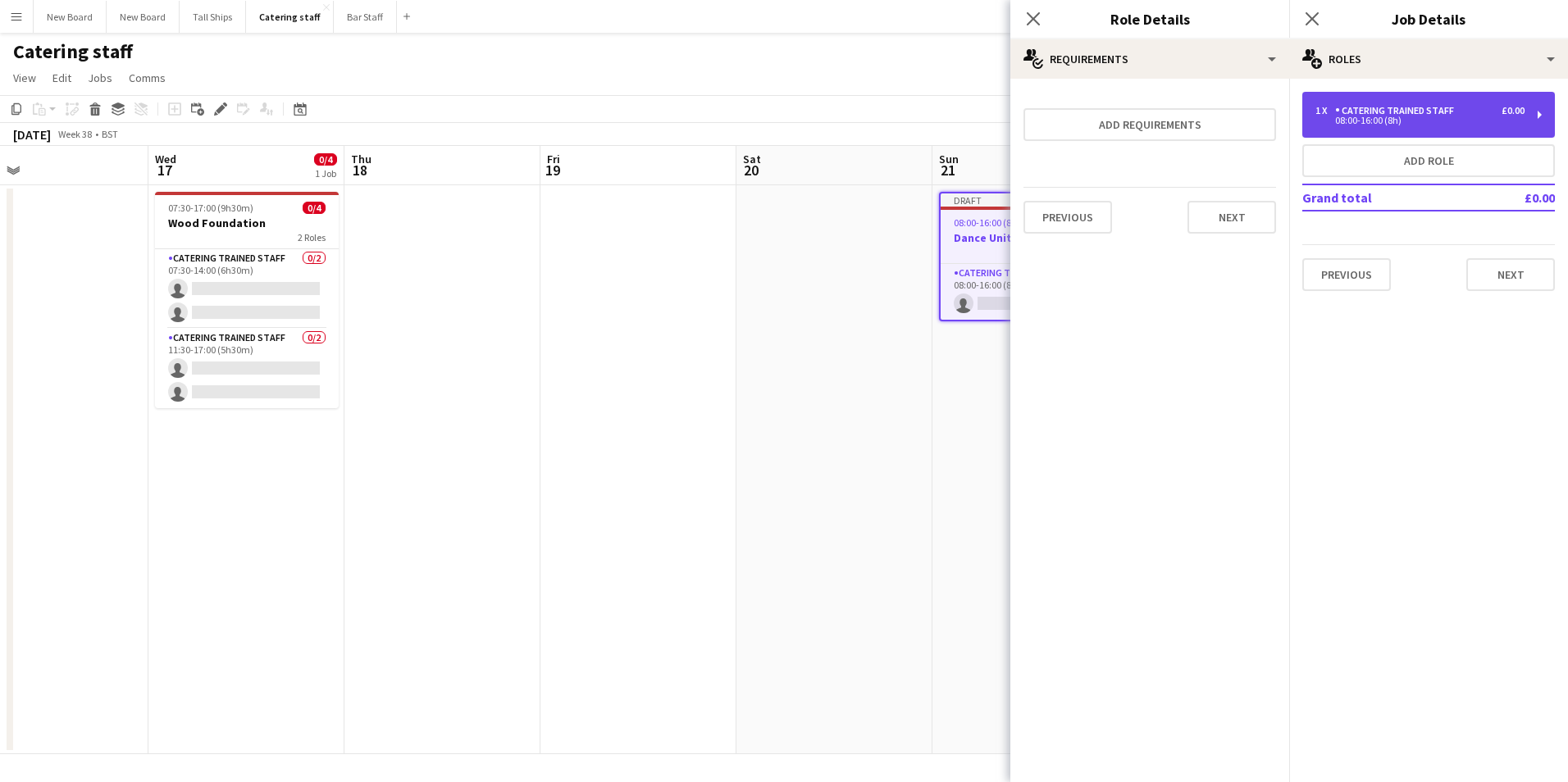
click at [1430, 116] on div "Catering trained staff" at bounding box center [1397, 110] width 125 height 11
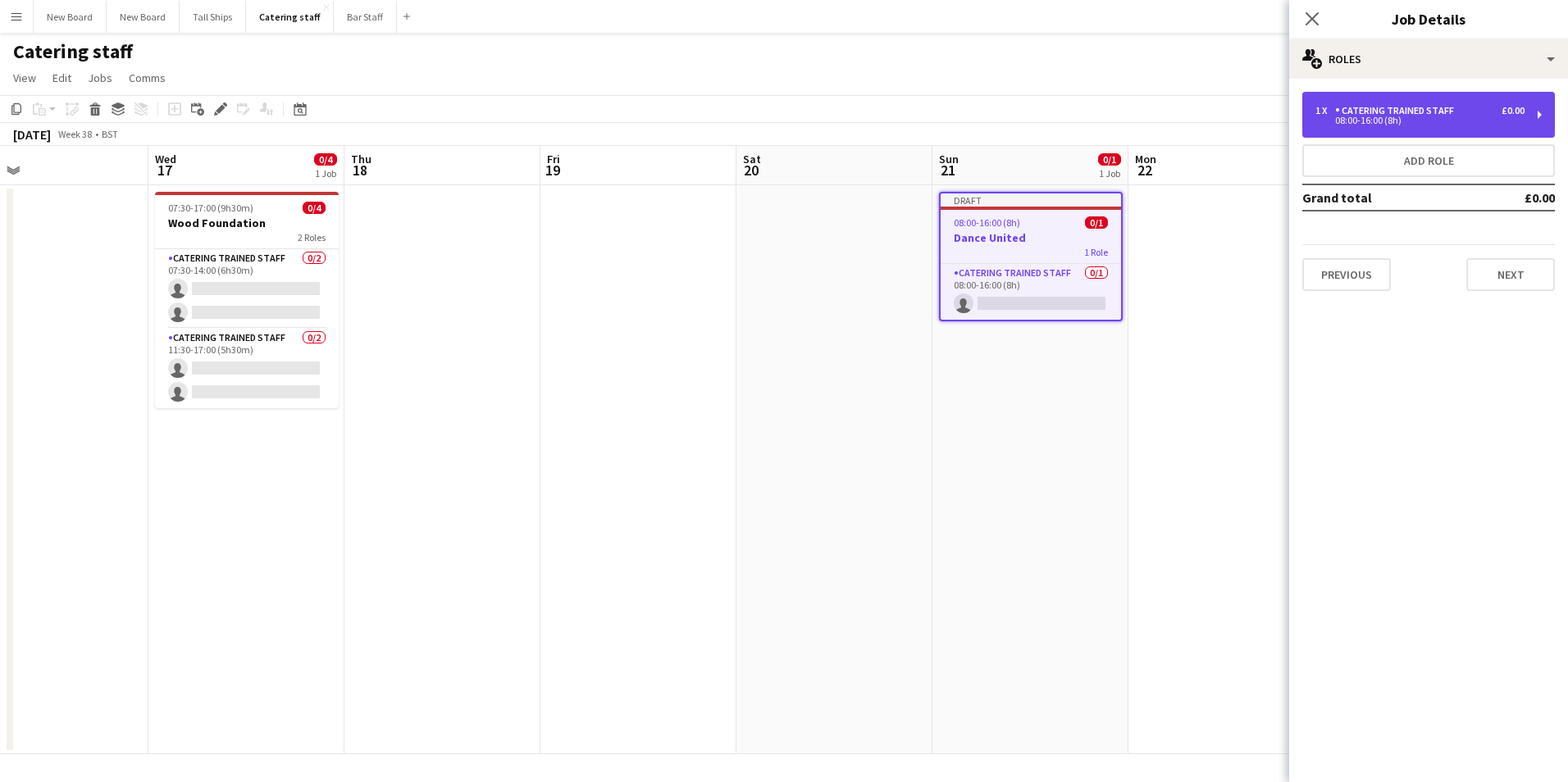
click at [1430, 116] on div "Catering trained staff" at bounding box center [1397, 110] width 125 height 11
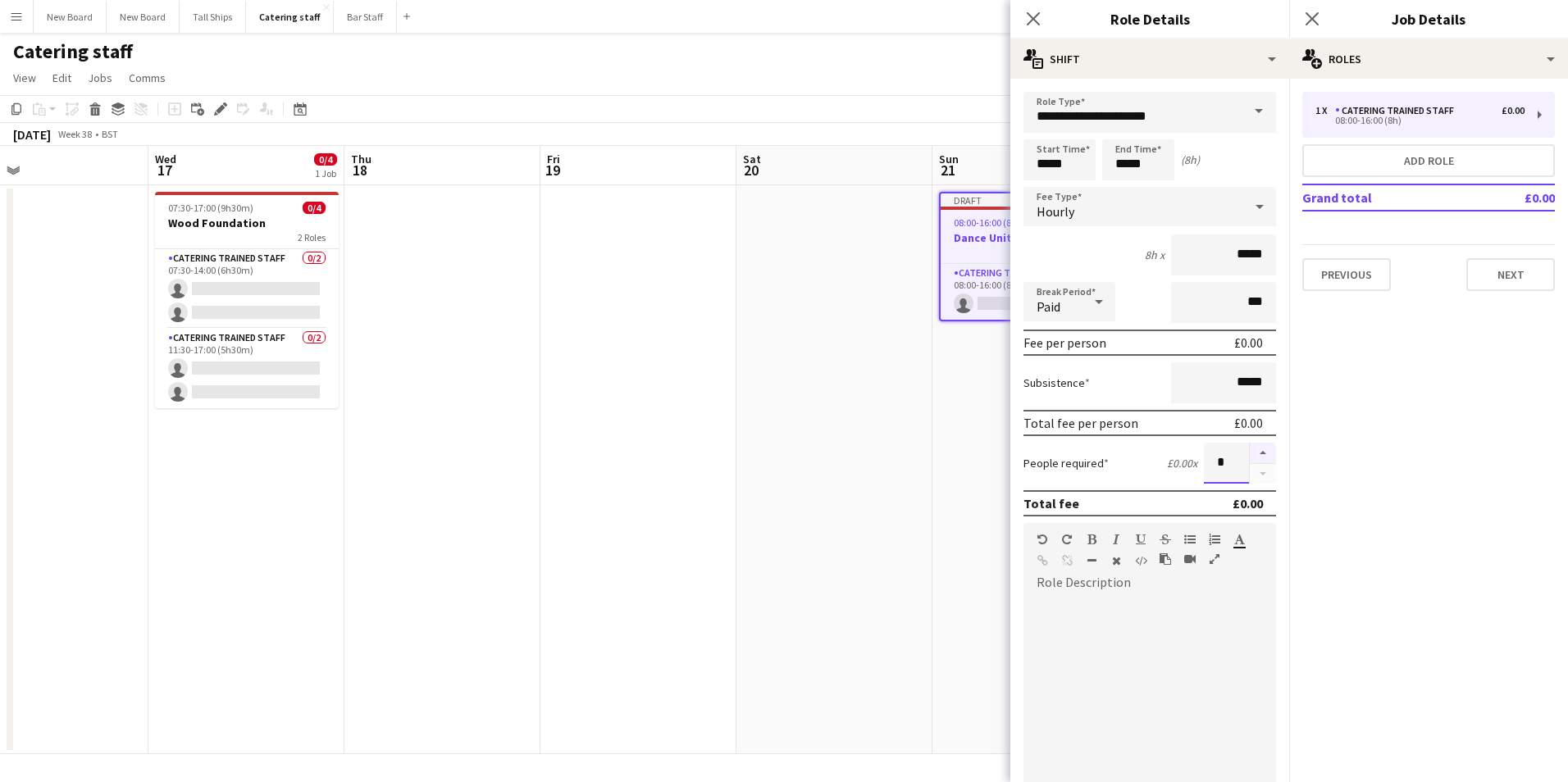
drag, startPoint x: 1202, startPoint y: 474, endPoint x: 1245, endPoint y: 459, distance: 45.5
click at [1245, 459] on div "*" at bounding box center [1240, 463] width 73 height 41
type input "*"
click at [1520, 264] on button "Next" at bounding box center [1511, 275] width 89 height 32
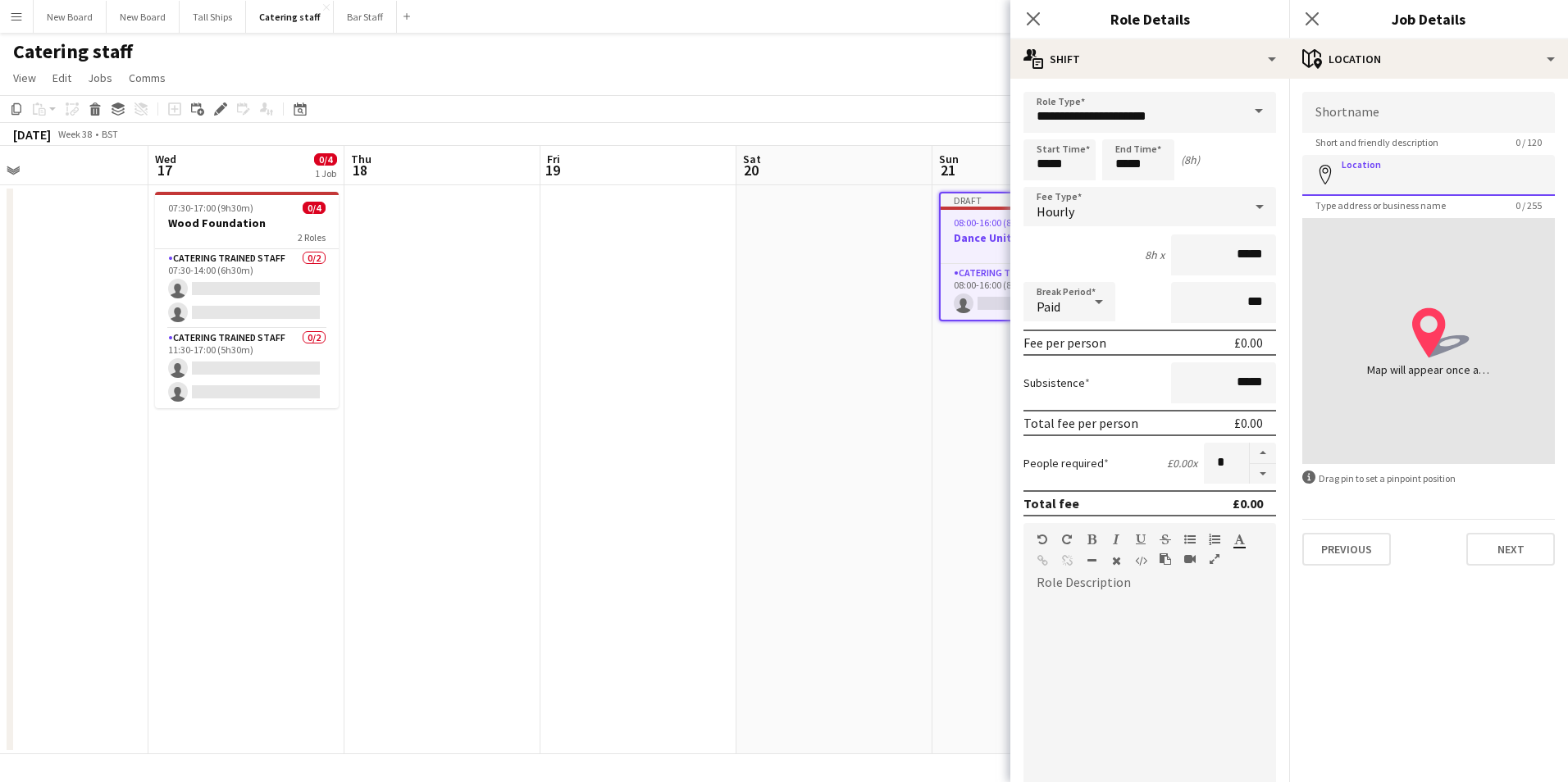
click at [1425, 168] on input "Location" at bounding box center [1429, 176] width 253 height 41
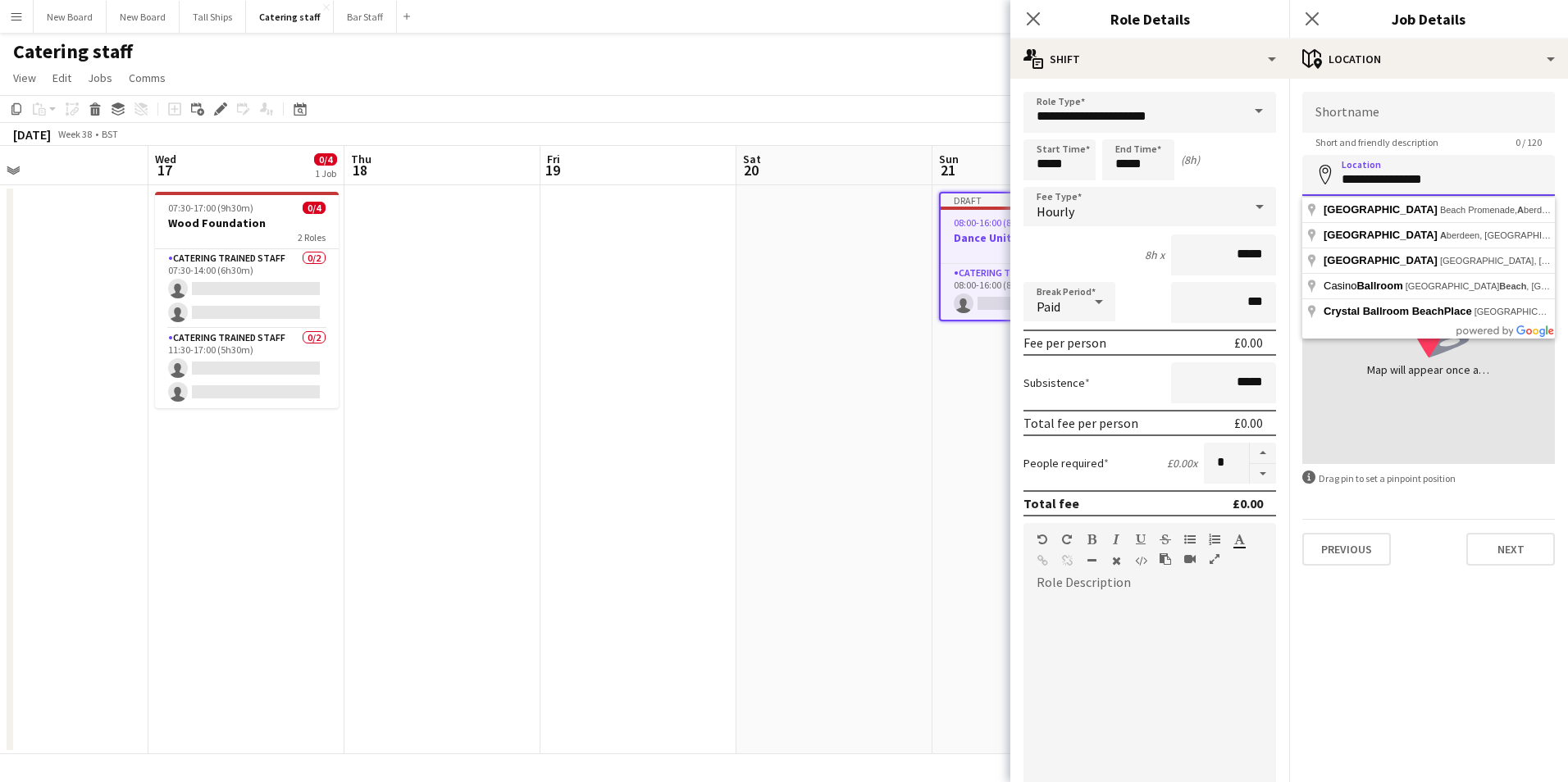
type input "**********"
click button "Next" at bounding box center [1511, 549] width 89 height 32
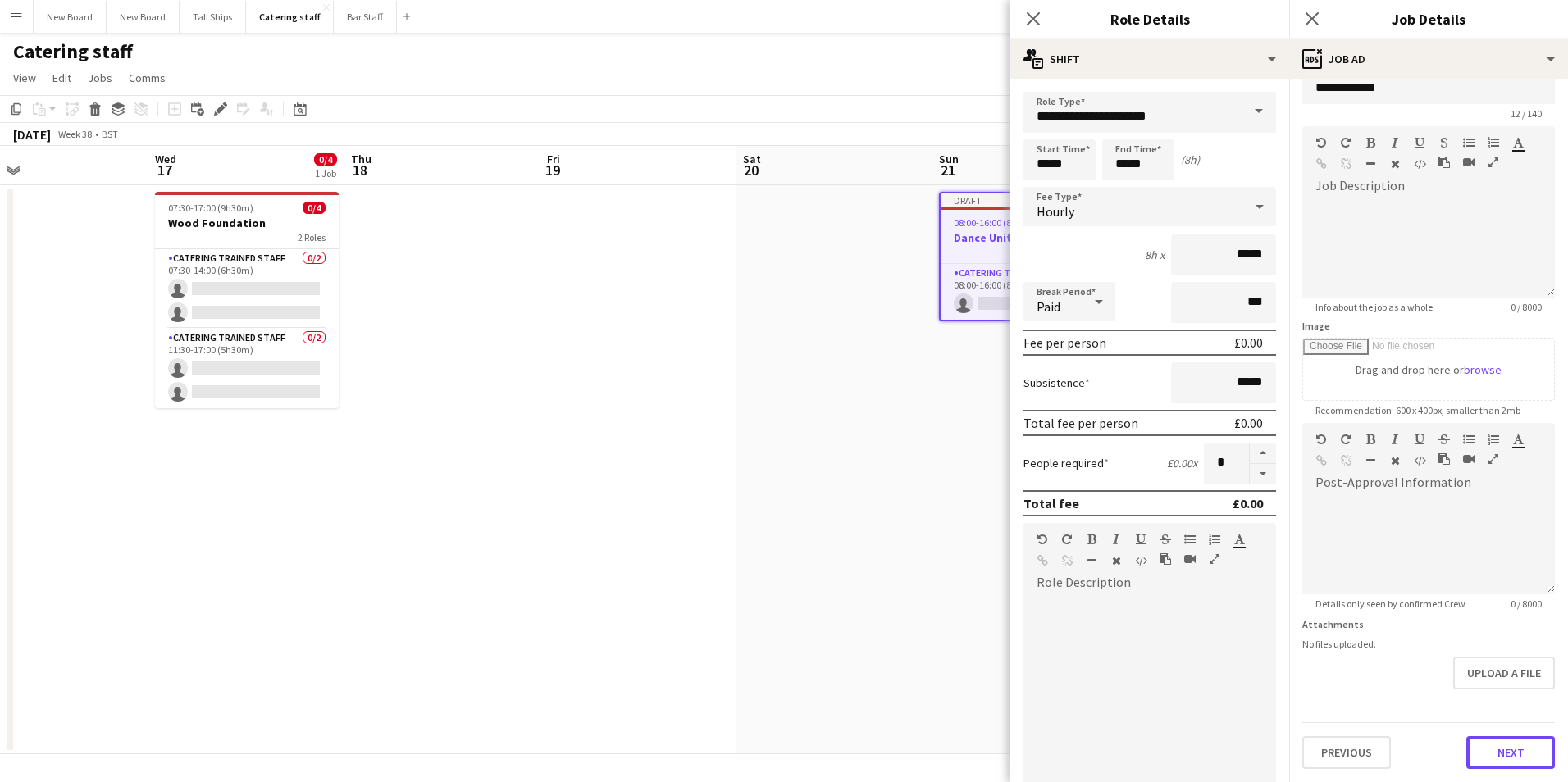
click at [1501, 701] on form "**********" at bounding box center [1429, 416] width 279 height 706
click at [1501, 751] on button "Next" at bounding box center [1511, 752] width 89 height 32
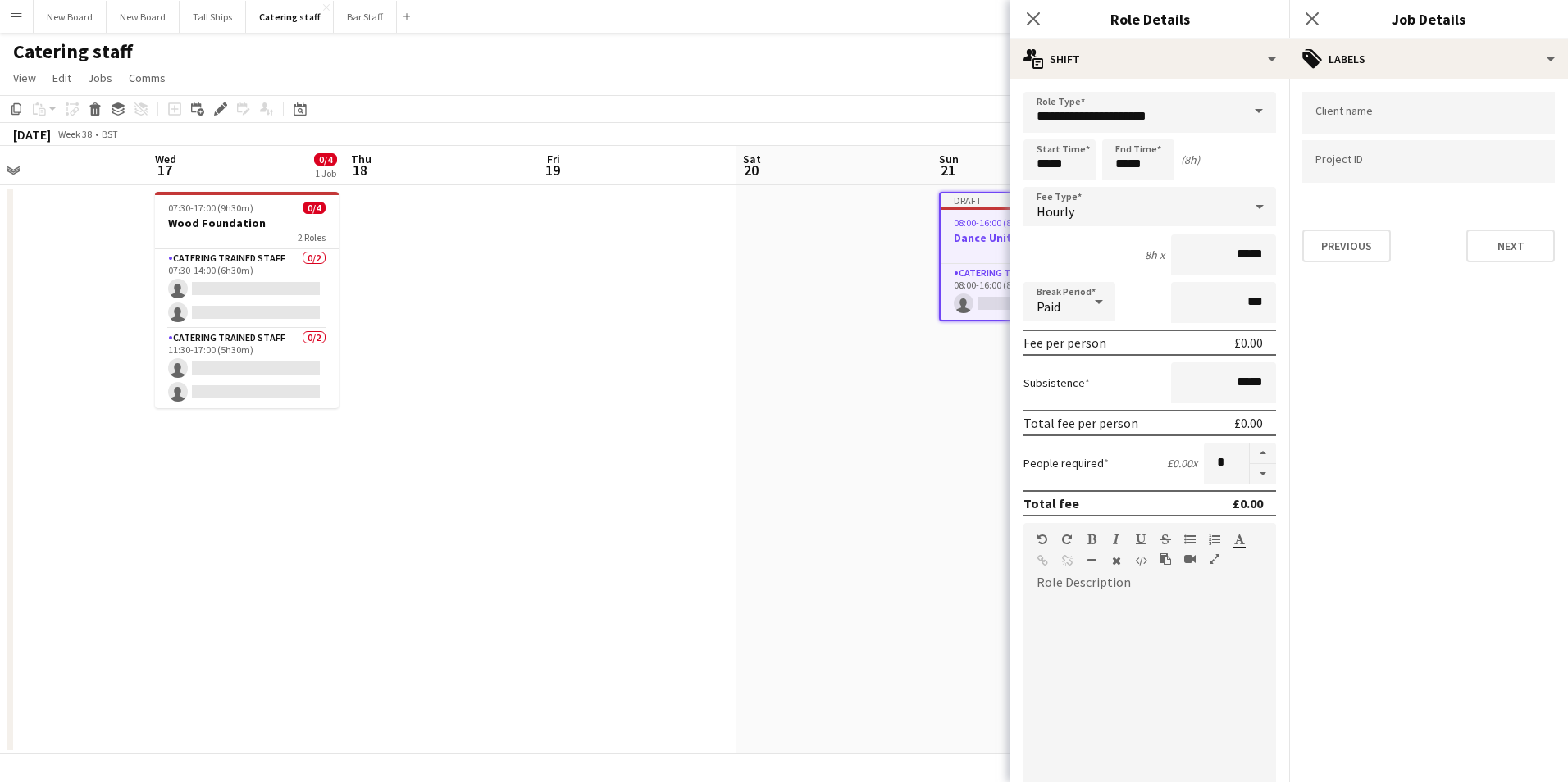
scroll to position [0, 0]
drag, startPoint x: 1526, startPoint y: 262, endPoint x: 1519, endPoint y: 253, distance: 11.4
click at [1524, 258] on button "Next" at bounding box center [1511, 246] width 89 height 32
click at [1524, 178] on button "Next" at bounding box center [1511, 170] width 89 height 32
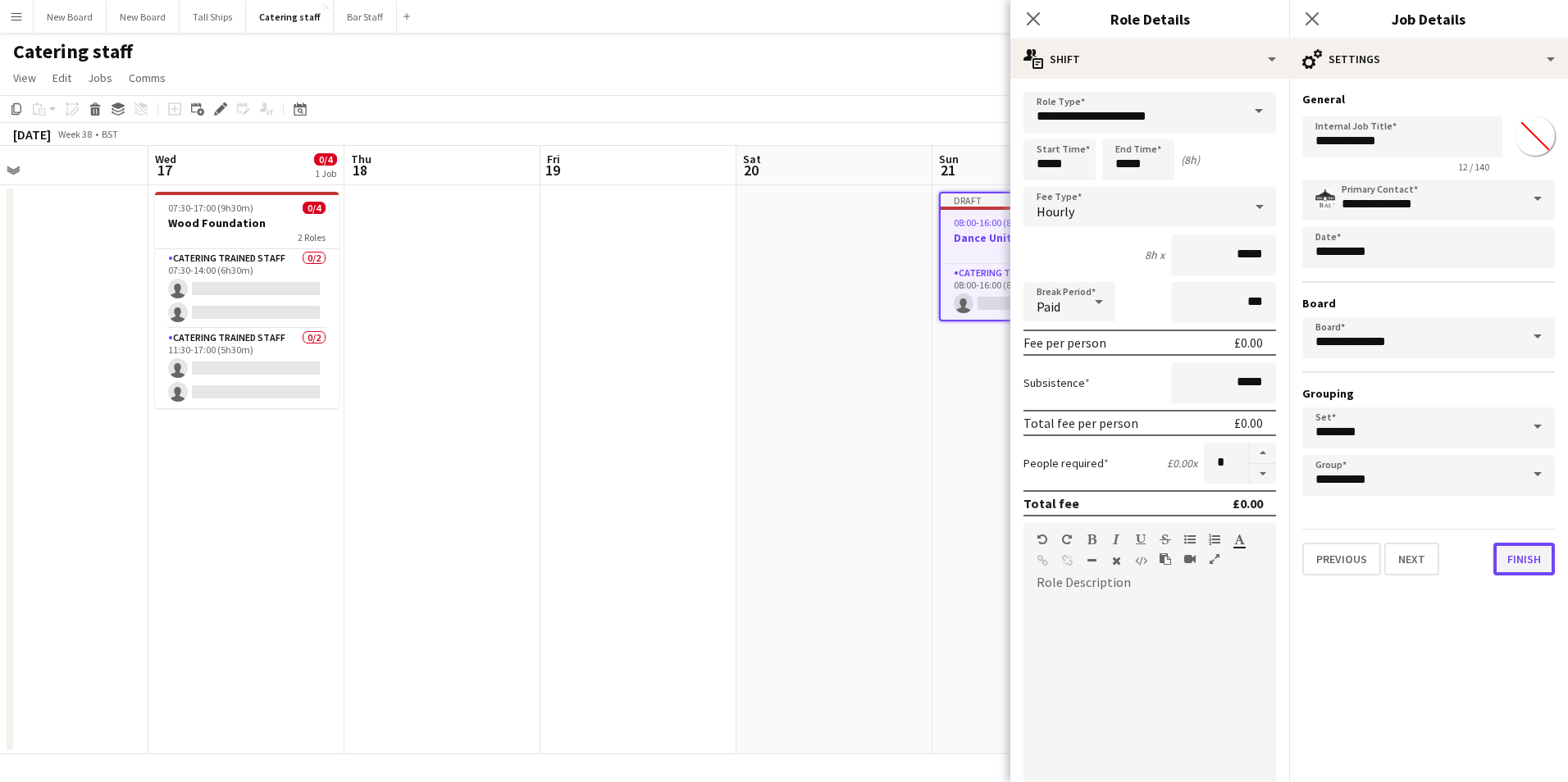
click at [1517, 552] on button "Finish" at bounding box center [1524, 559] width 61 height 32
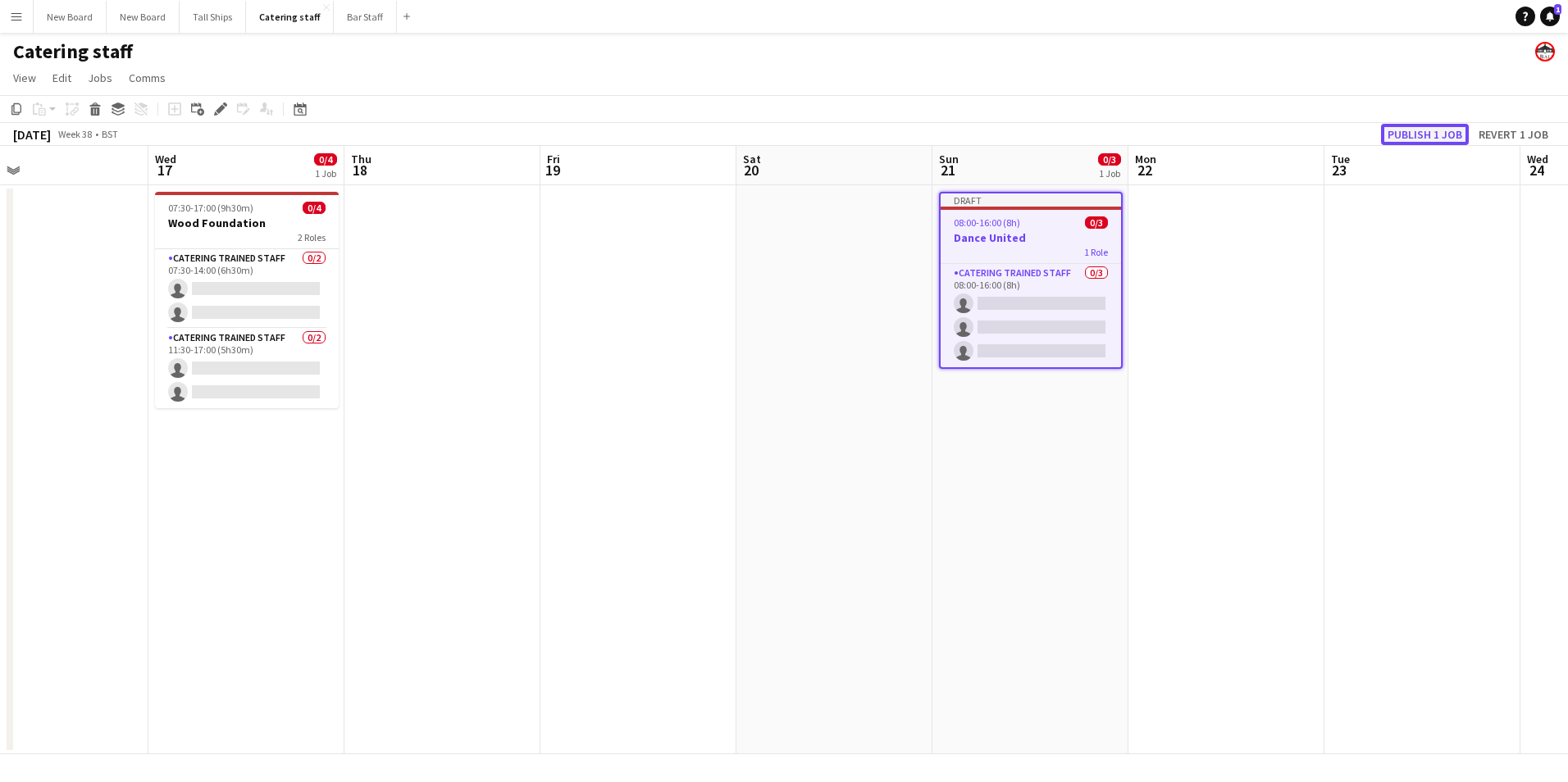
click at [1452, 137] on button "Publish 1 job" at bounding box center [1425, 134] width 88 height 21
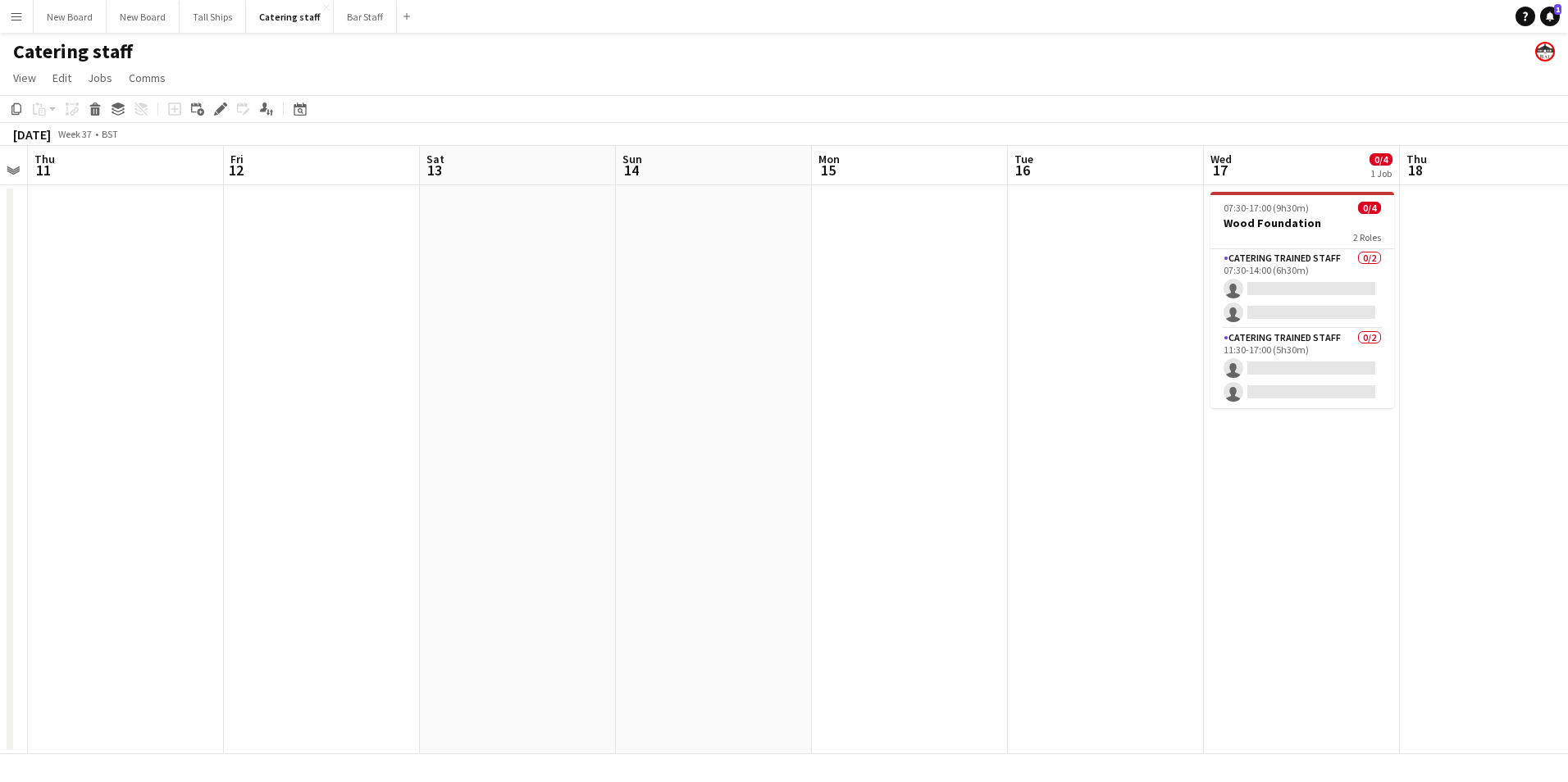
drag, startPoint x: 1396, startPoint y: 656, endPoint x: 1567, endPoint y: 672, distance: 171.7
click at [1567, 673] on html "Menu Boards Boards Boards All jobs Status Workforce Workforce My Workforce Recr…" at bounding box center [784, 391] width 1568 height 782
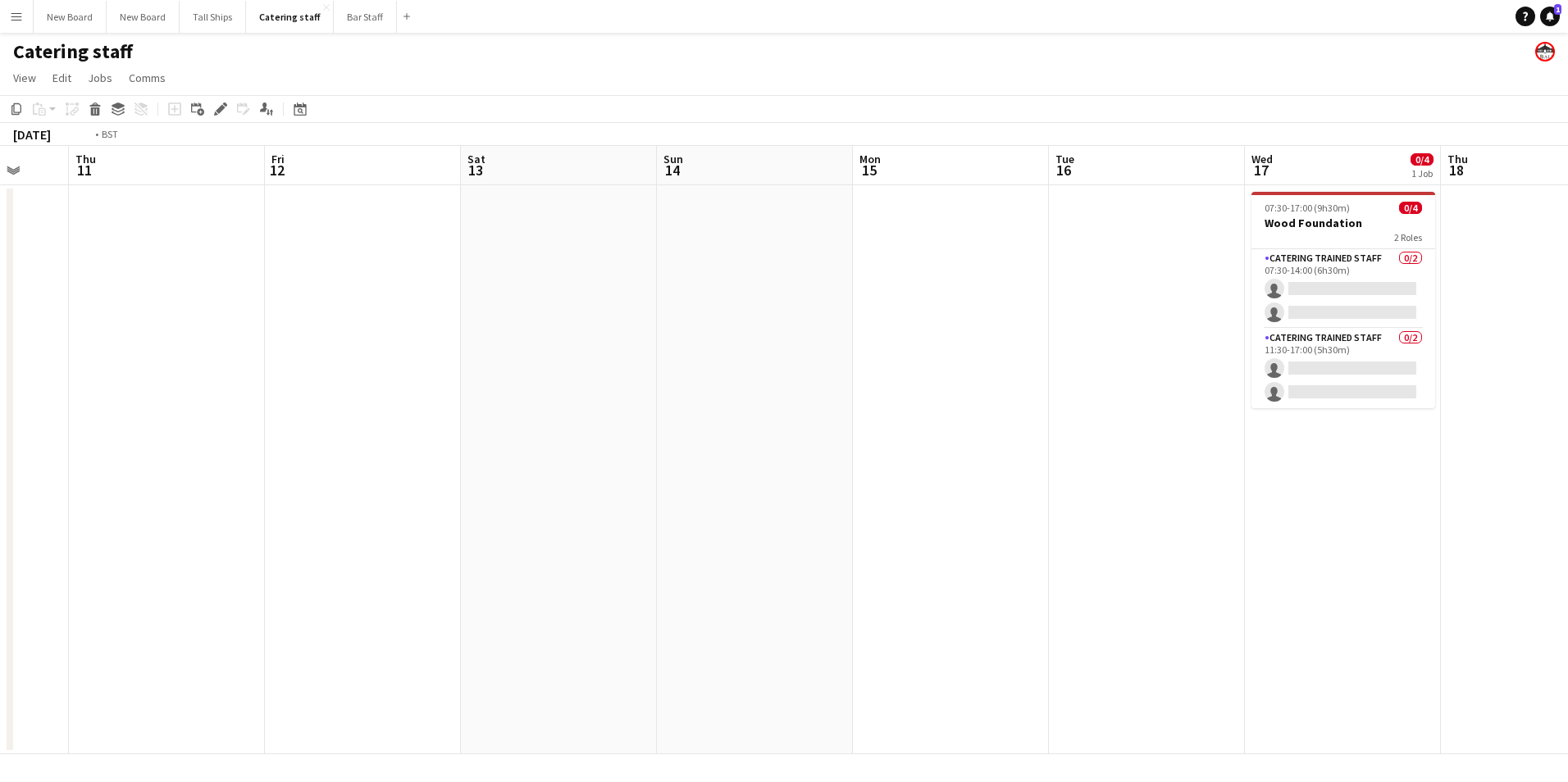
drag, startPoint x: 416, startPoint y: 524, endPoint x: 1043, endPoint y: 584, distance: 629.9
click at [1044, 584] on app-calendar-viewport "Mon 8 0/6 1 Job Tue 9 Wed 10 Thu 11 Fri 12 Sat 13 Sun 14 Mon 15 Tue 16 Wed 17 0…" at bounding box center [784, 449] width 1568 height 608
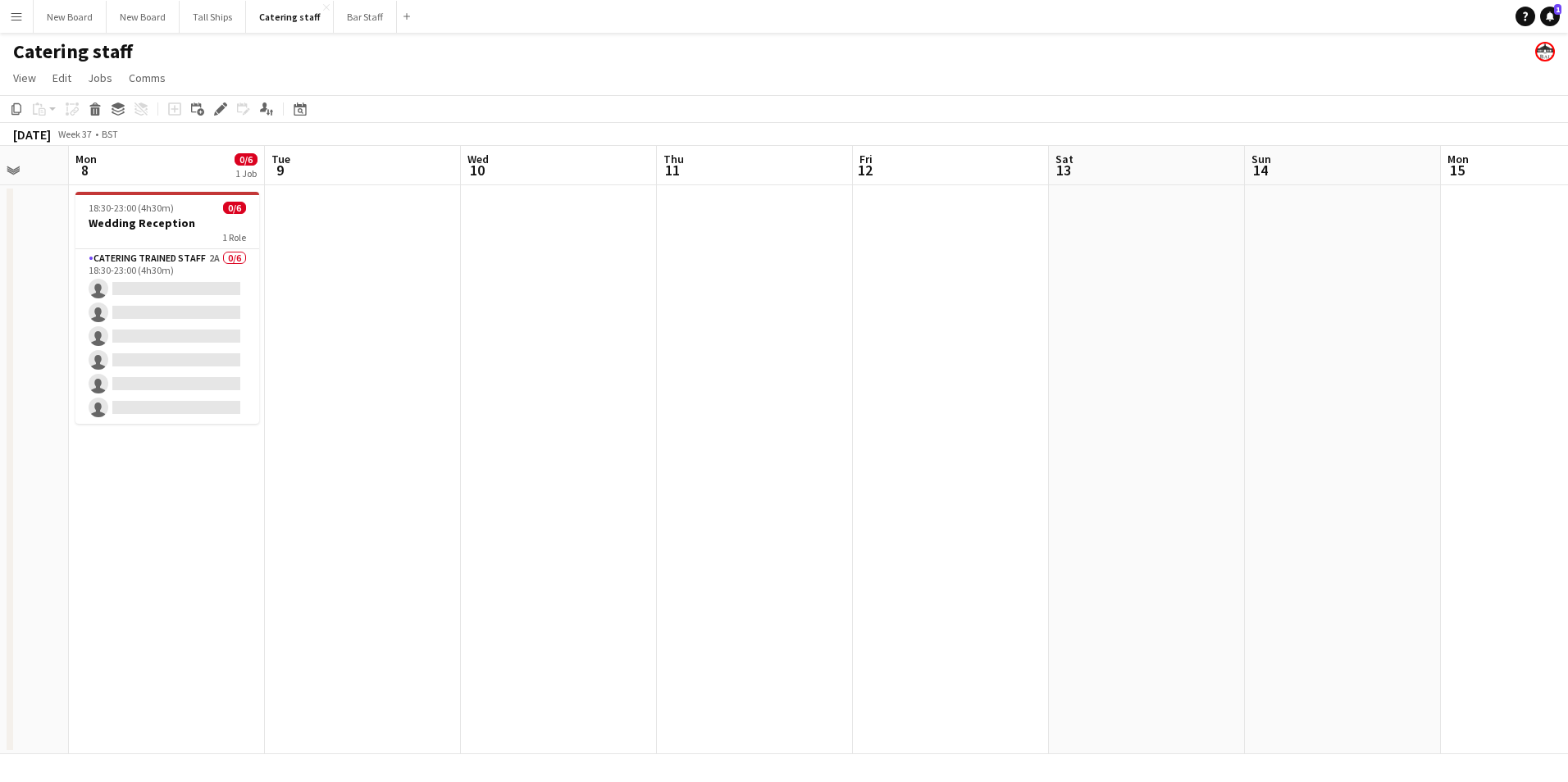
scroll to position [0, 521]
click at [556, 215] on app-date-cell at bounding box center [557, 469] width 196 height 569
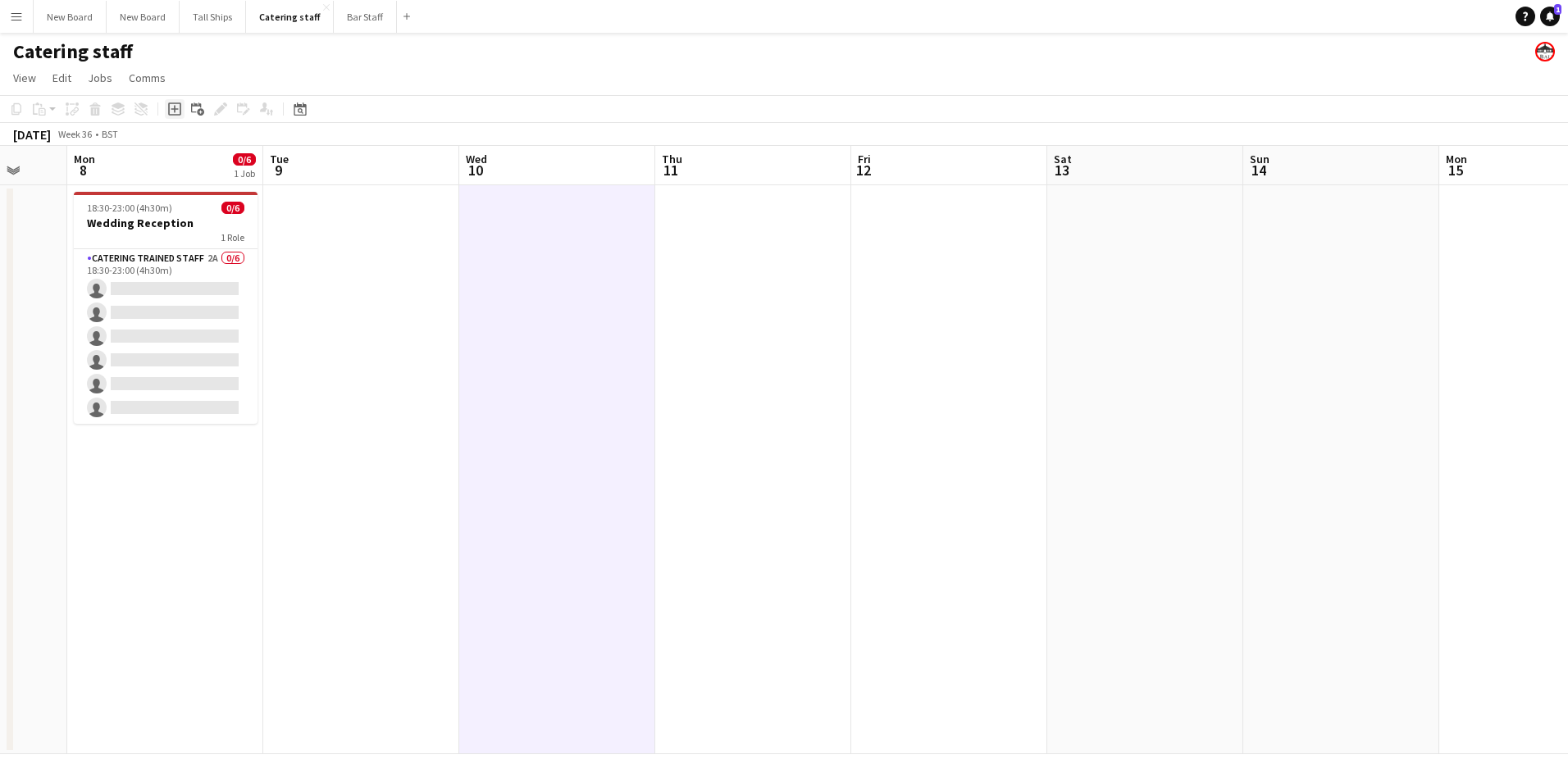
click at [172, 108] on icon "Add job" at bounding box center [174, 108] width 13 height 13
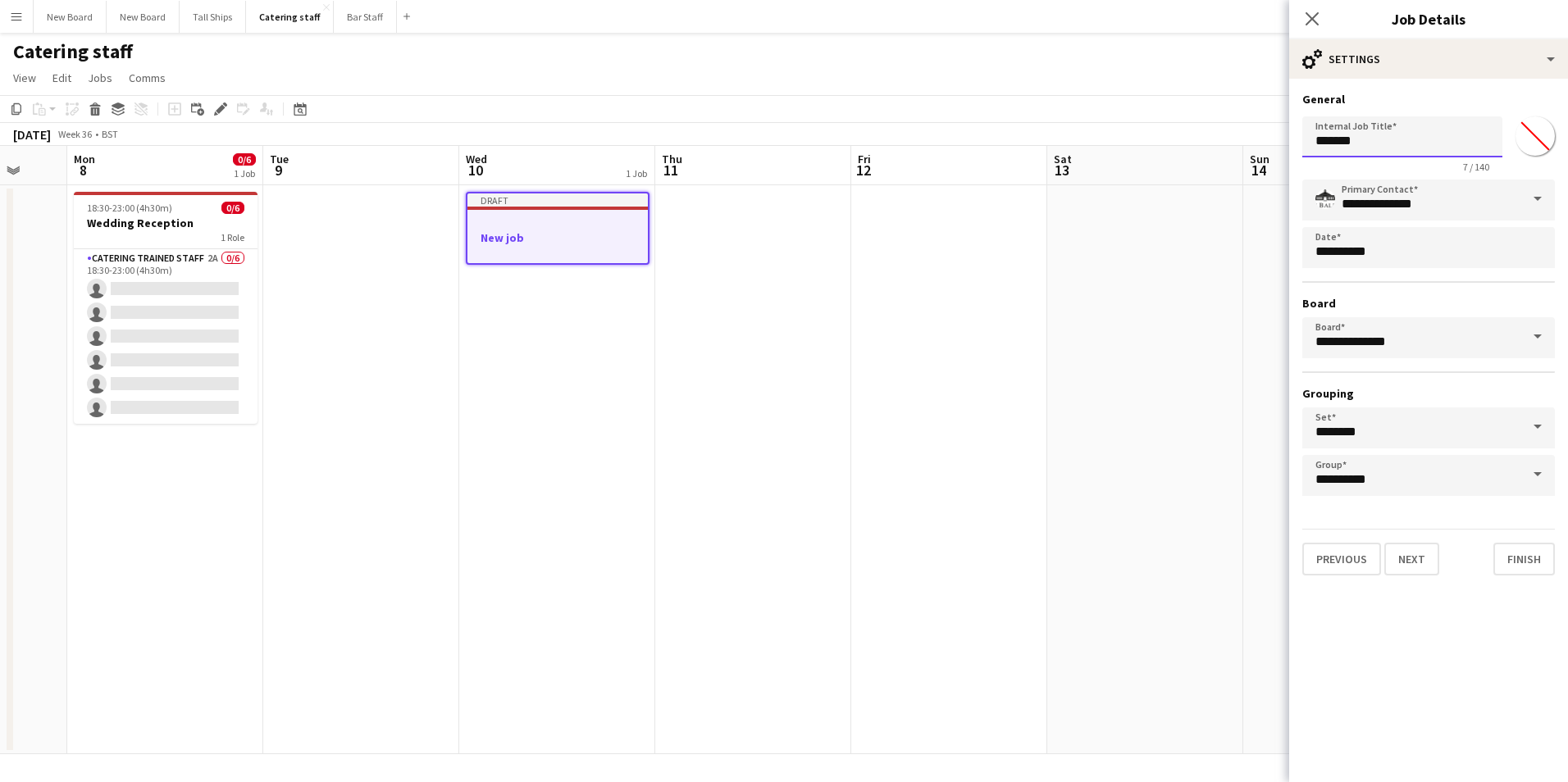
drag, startPoint x: 1420, startPoint y: 147, endPoint x: 968, endPoint y: 69, distance: 458.7
click at [968, 69] on body "Menu Boards Boards Boards All jobs Status Workforce Workforce My Workforce Recr…" at bounding box center [784, 391] width 1568 height 782
type input "**********"
click at [1414, 545] on button "Next" at bounding box center [1412, 559] width 55 height 32
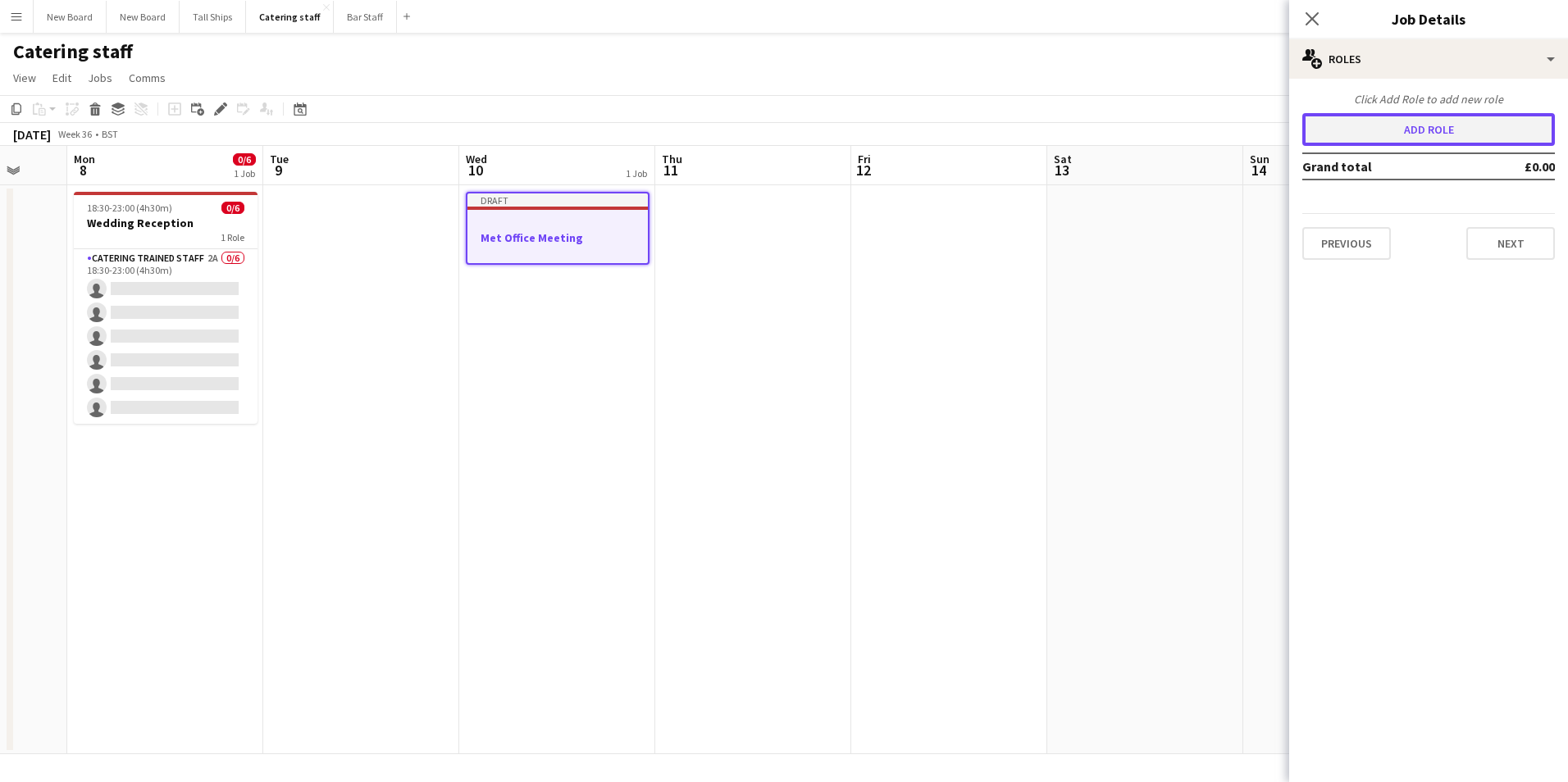
click at [1460, 120] on button "Add role" at bounding box center [1429, 130] width 253 height 32
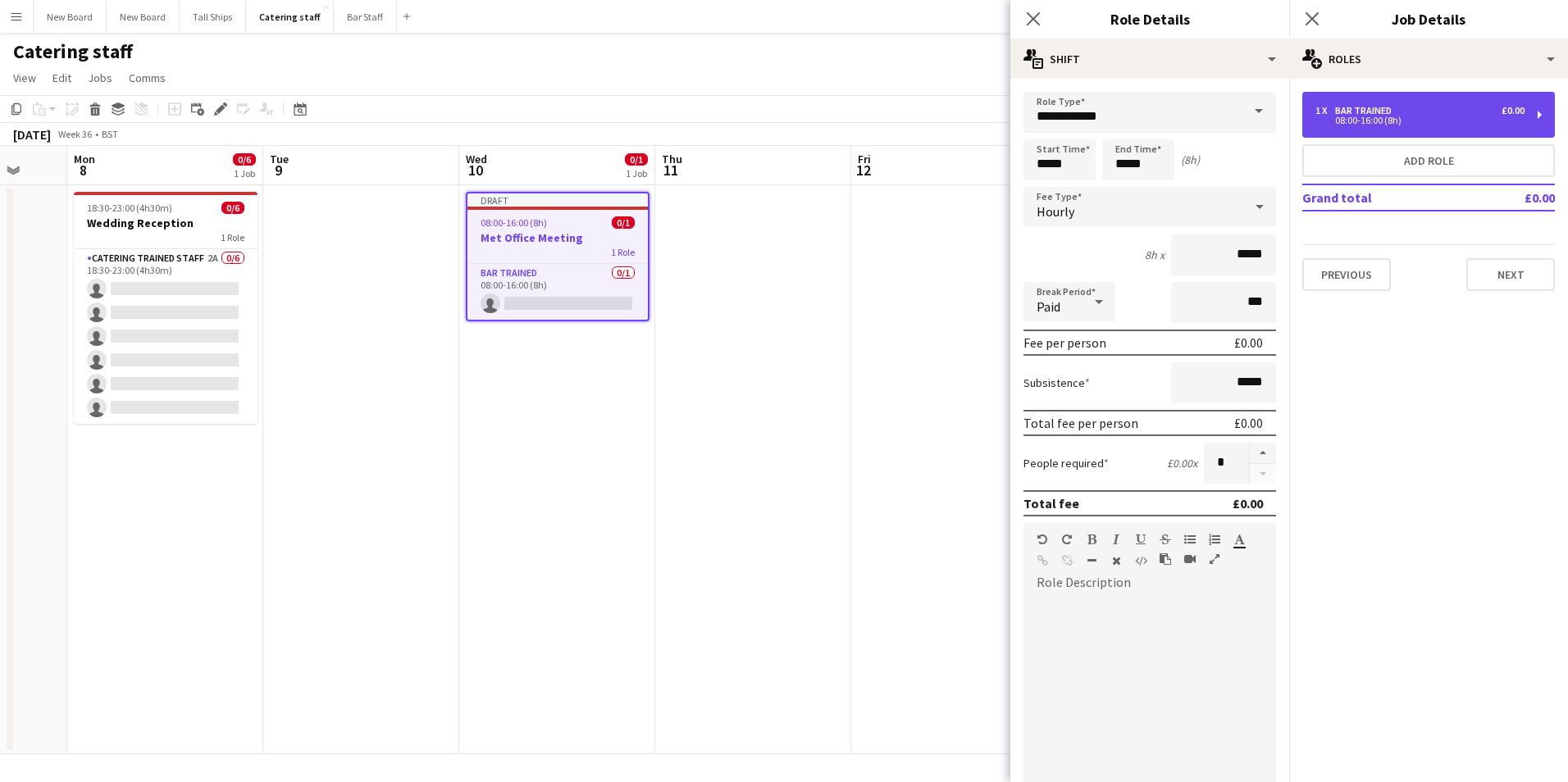
click at [1459, 115] on div "1 x Bar trained £0.00" at bounding box center [1420, 110] width 209 height 11
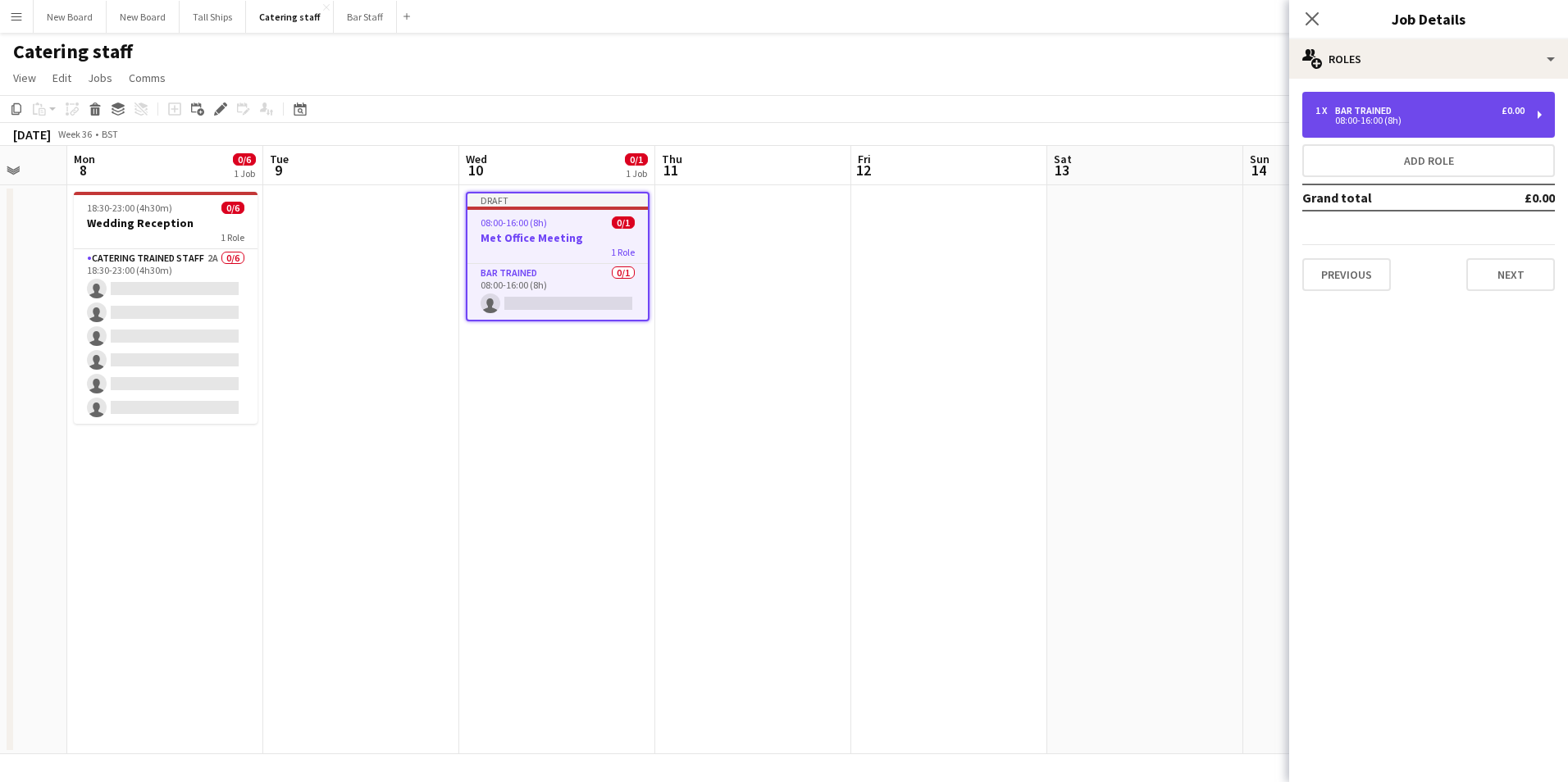
click at [1459, 115] on div "1 x Bar trained £0.00" at bounding box center [1420, 110] width 209 height 11
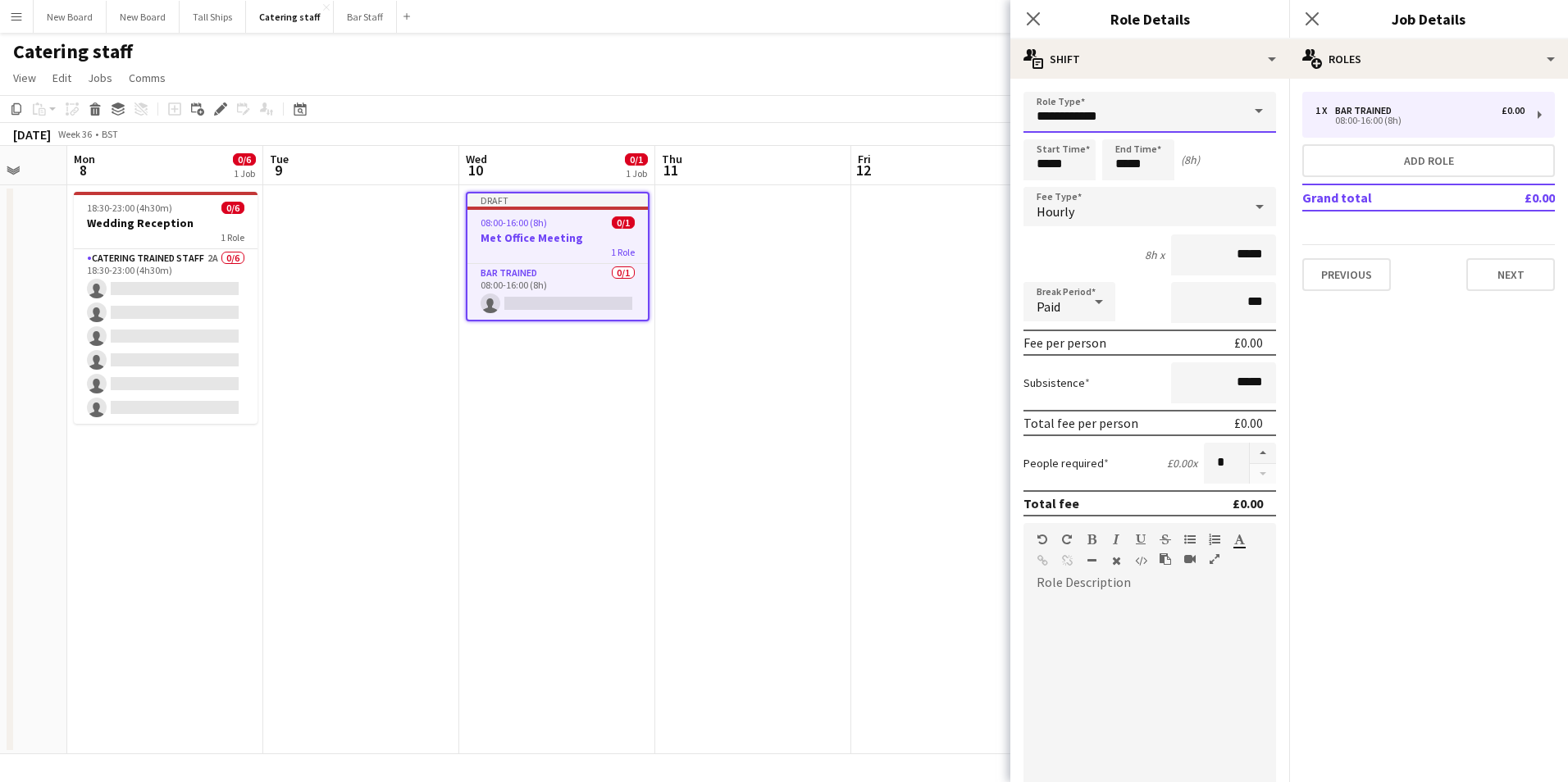
click at [1198, 117] on input "**********" at bounding box center [1150, 113] width 253 height 41
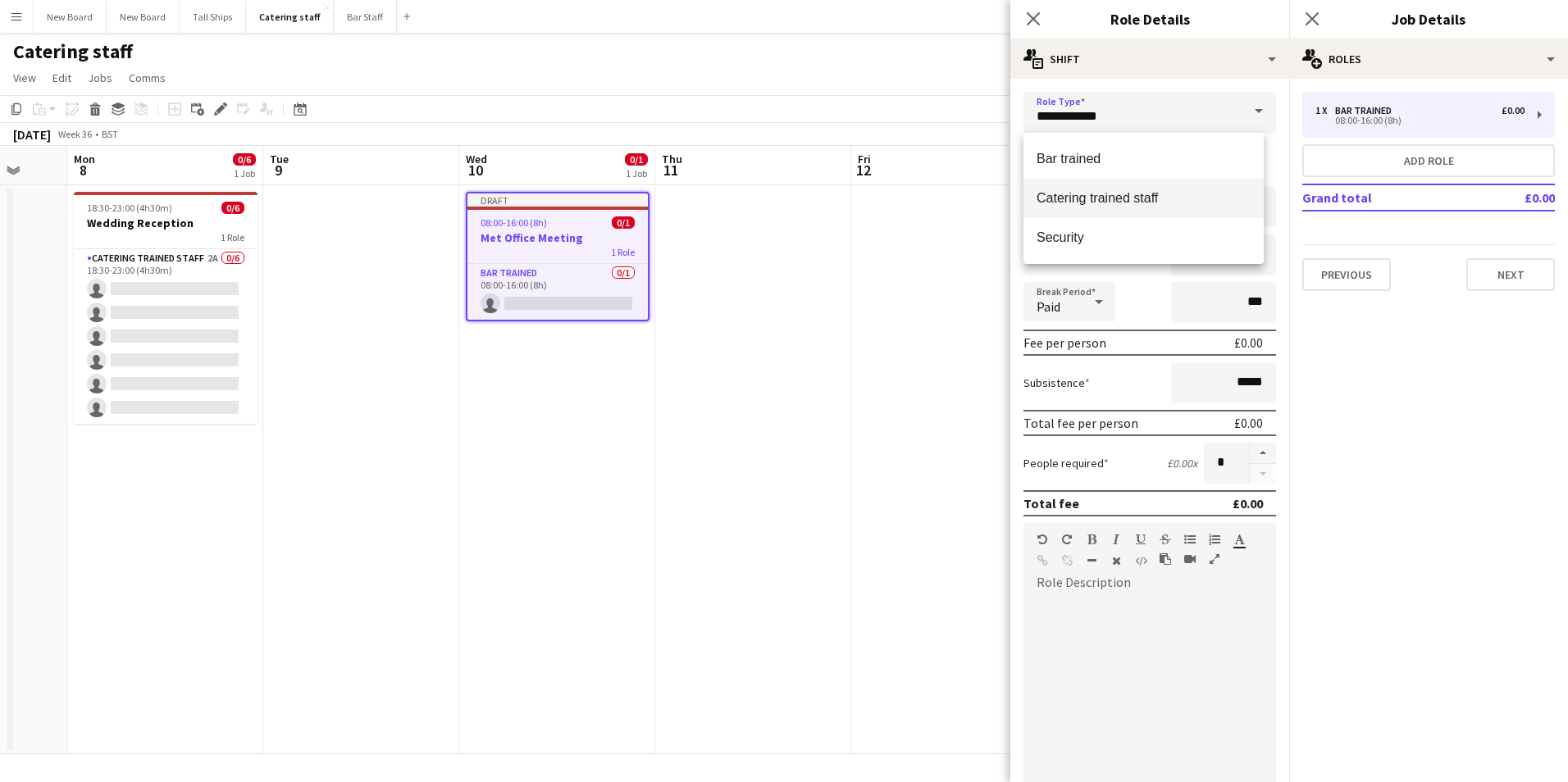
click at [1160, 202] on span "Catering trained staff" at bounding box center [1143, 198] width 214 height 15
type input "**********"
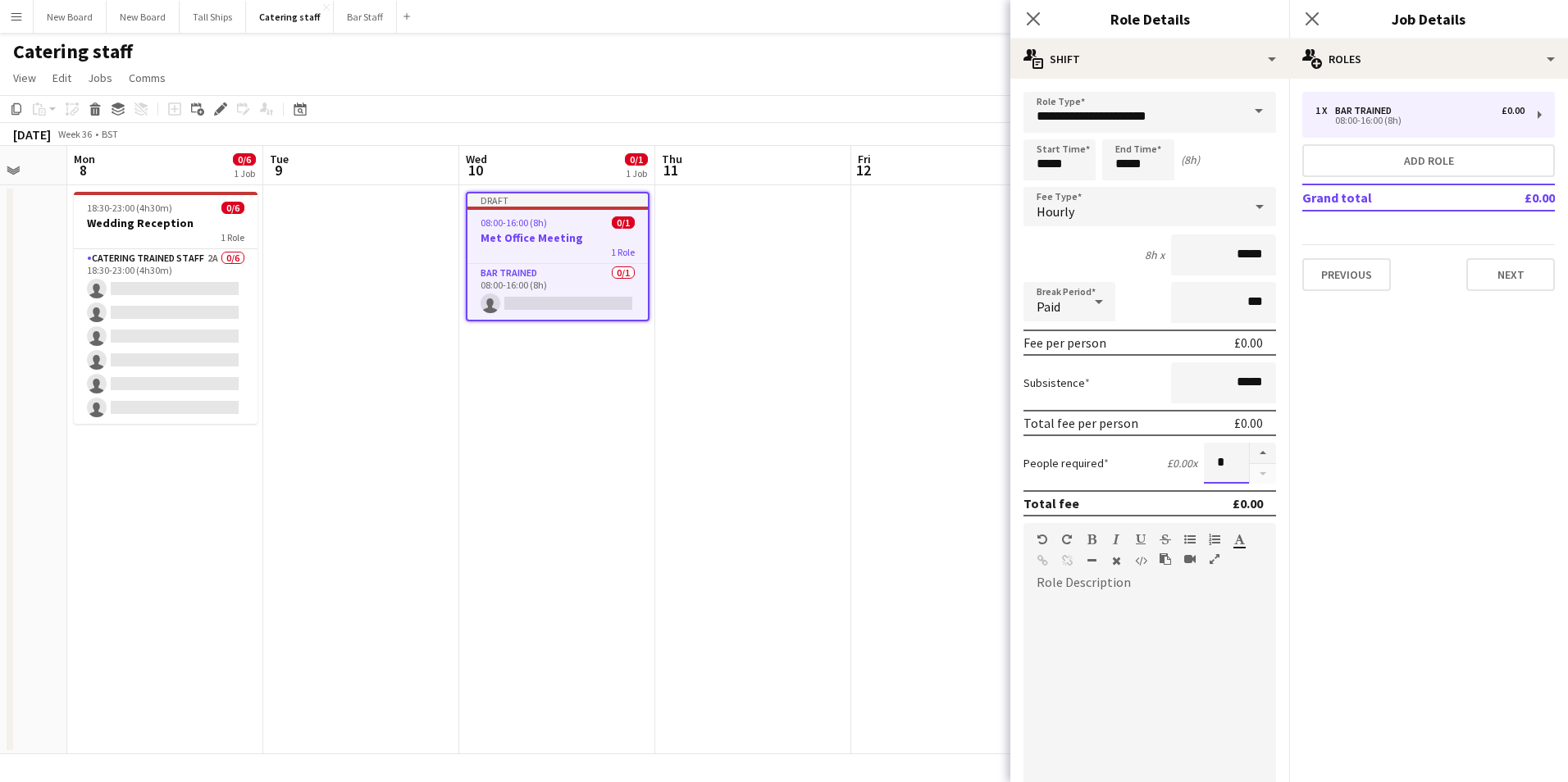
drag, startPoint x: 1202, startPoint y: 472, endPoint x: 1226, endPoint y: 461, distance: 26.4
click at [1226, 461] on input "*" at bounding box center [1227, 463] width 45 height 41
type input "*"
drag, startPoint x: 1065, startPoint y: 162, endPoint x: 925, endPoint y: 159, distance: 140.0
click at [925, 159] on body "Menu Boards Boards Boards All jobs Status Workforce Workforce My Workforce Recr…" at bounding box center [784, 391] width 1568 height 782
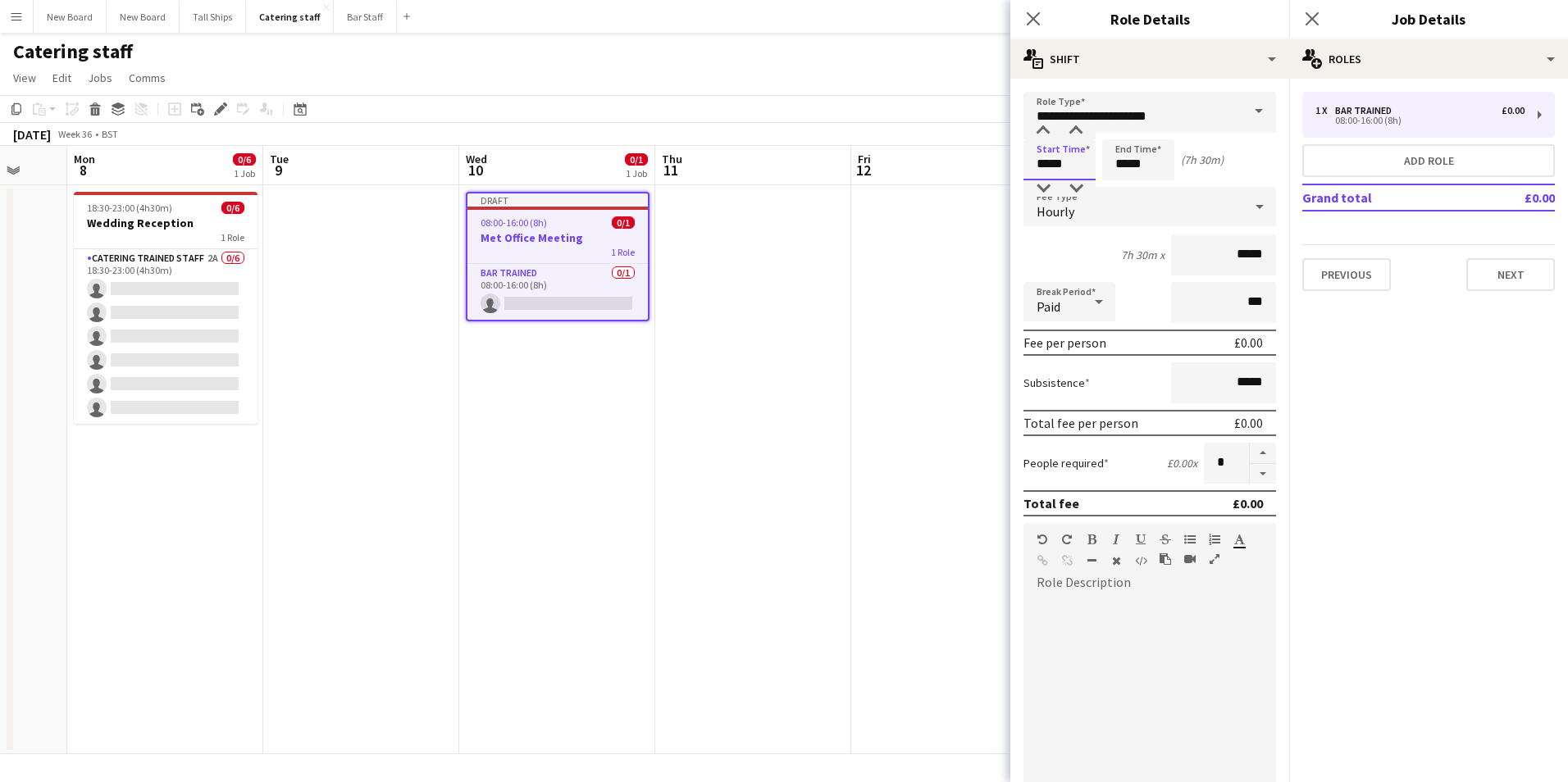
type input "*****"
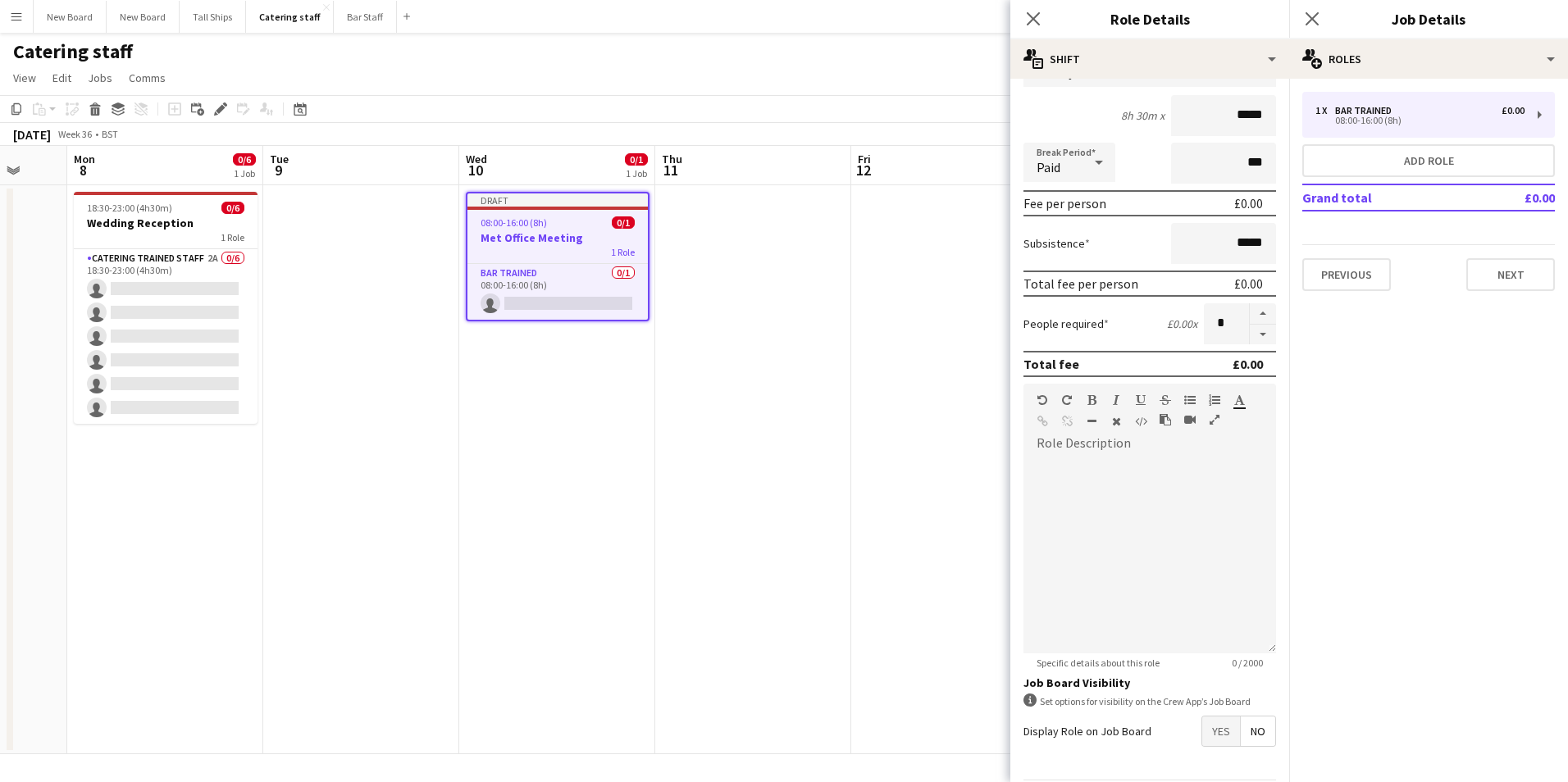
scroll to position [197, 0]
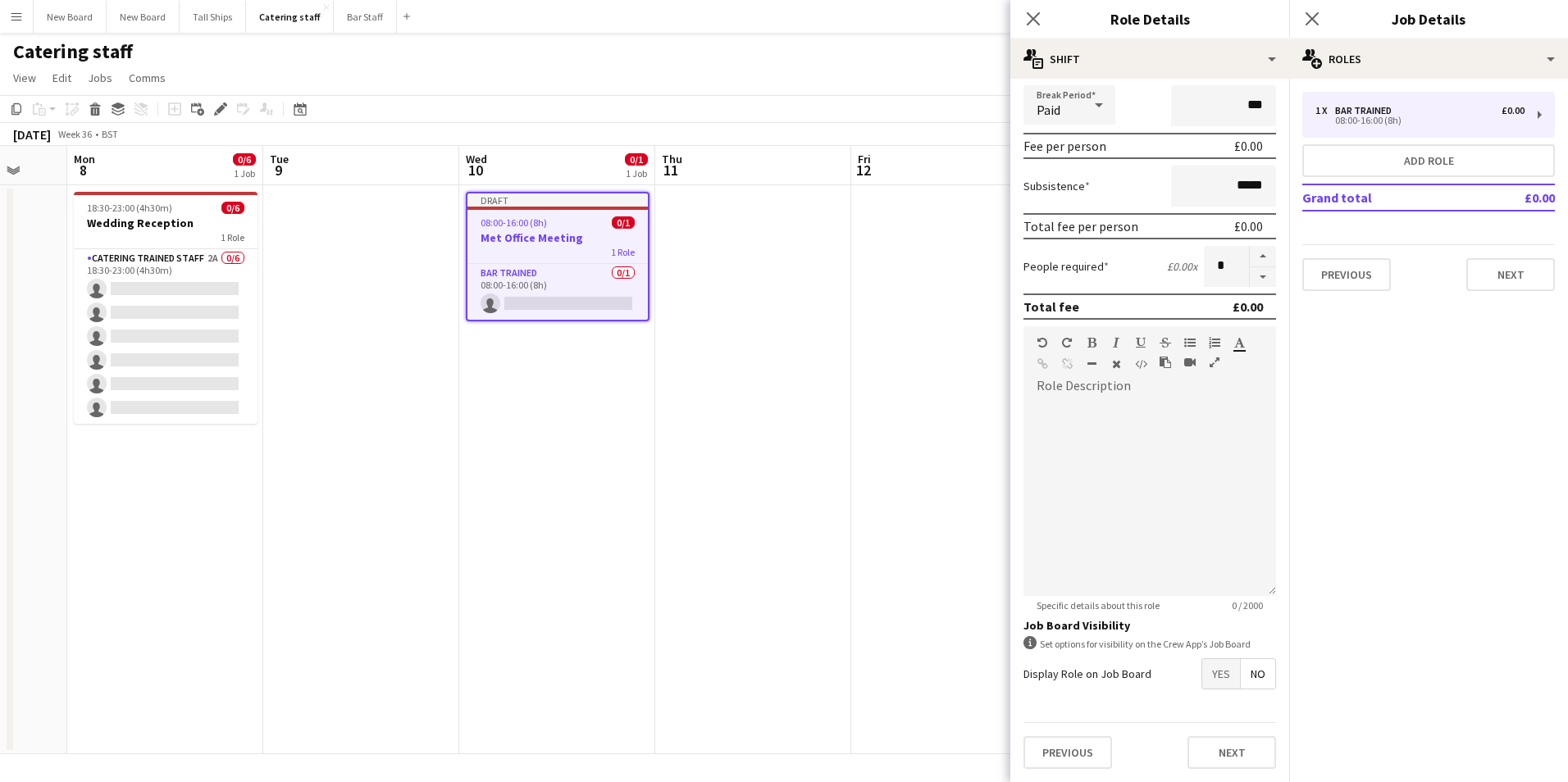
type input "*****"
click at [1221, 670] on span "Yes" at bounding box center [1222, 674] width 38 height 30
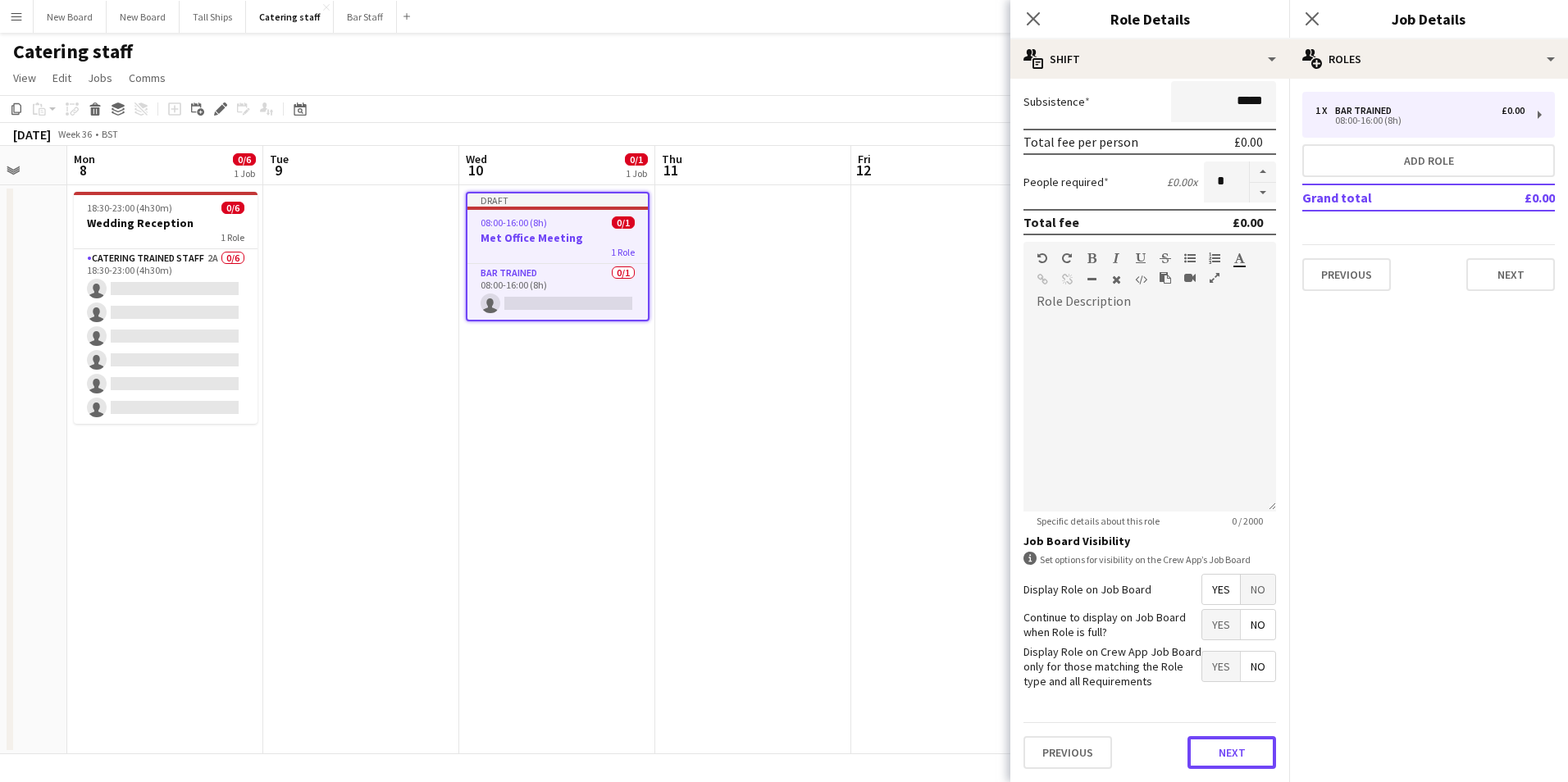
click at [1232, 755] on button "Next" at bounding box center [1232, 752] width 89 height 32
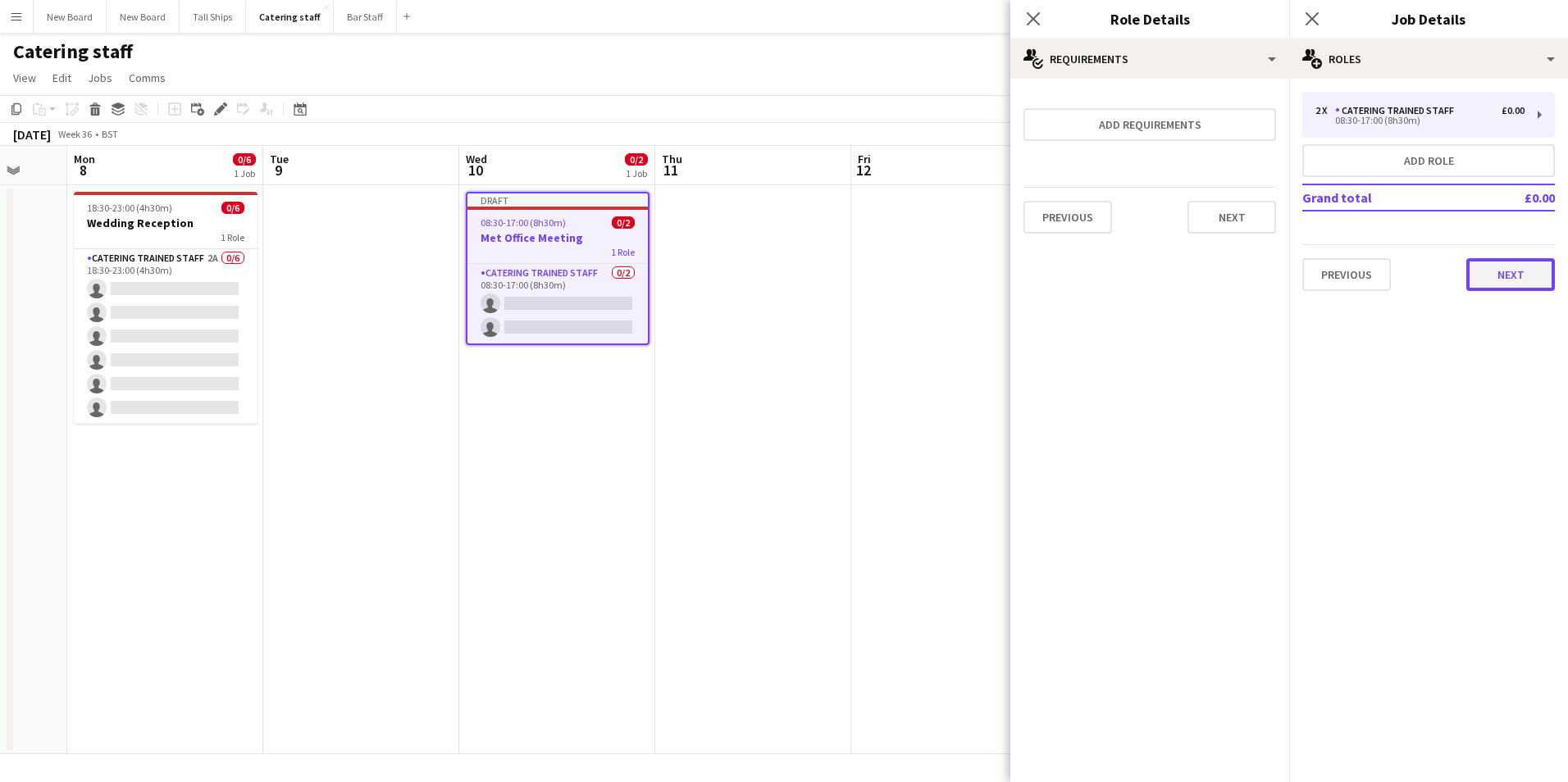
click at [1495, 274] on button "Next" at bounding box center [1511, 275] width 89 height 32
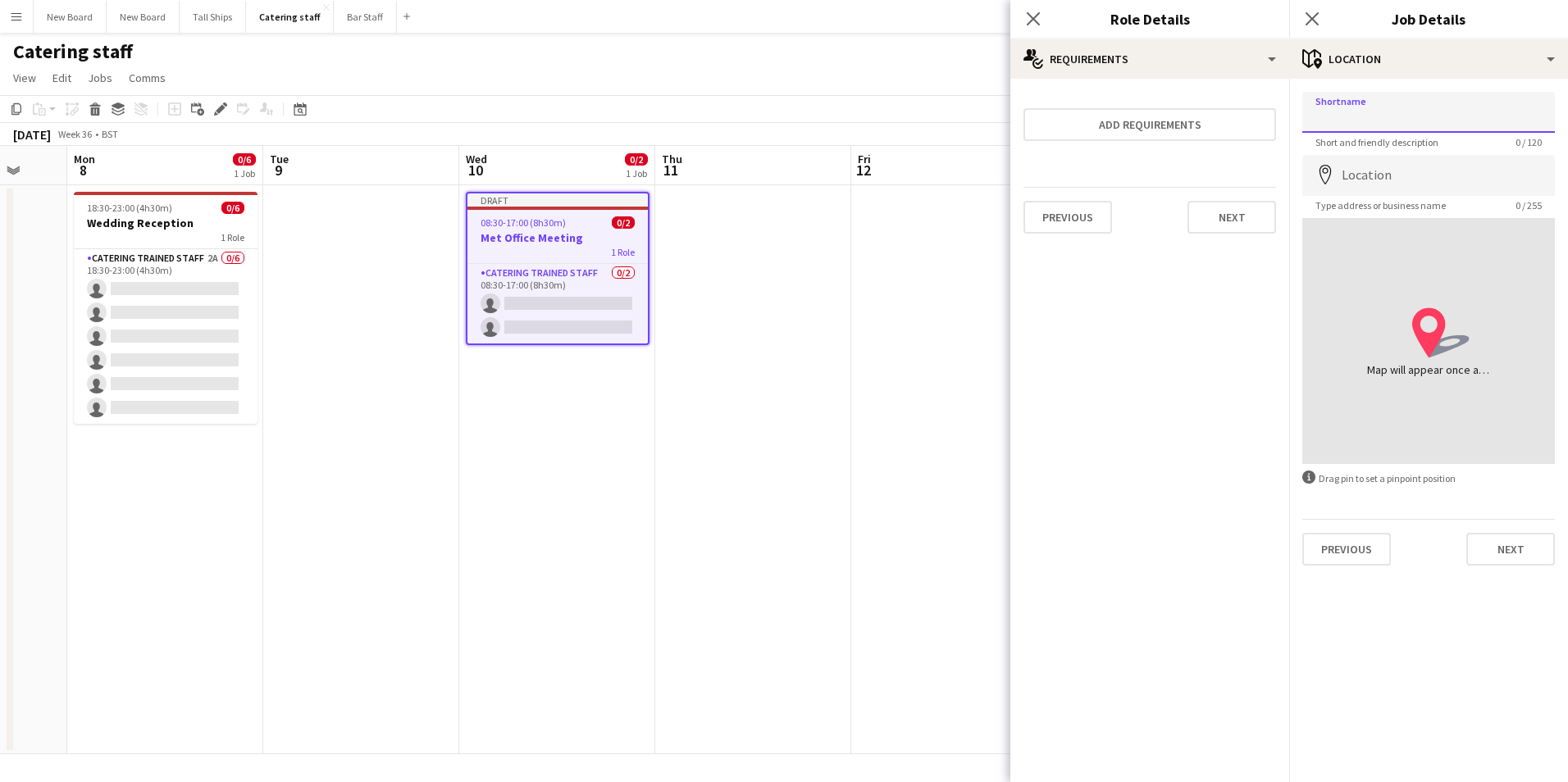
click at [1467, 118] on input "Shortname" at bounding box center [1429, 113] width 253 height 41
drag, startPoint x: 1466, startPoint y: 116, endPoint x: 920, endPoint y: 86, distance: 546.8
click at [920, 86] on body "Menu Boards Boards Boards All jobs Status Workforce Workforce My Workforce Recr…" at bounding box center [784, 391] width 1568 height 782
type input "*"
click at [1439, 179] on input "Location" at bounding box center [1429, 176] width 253 height 41
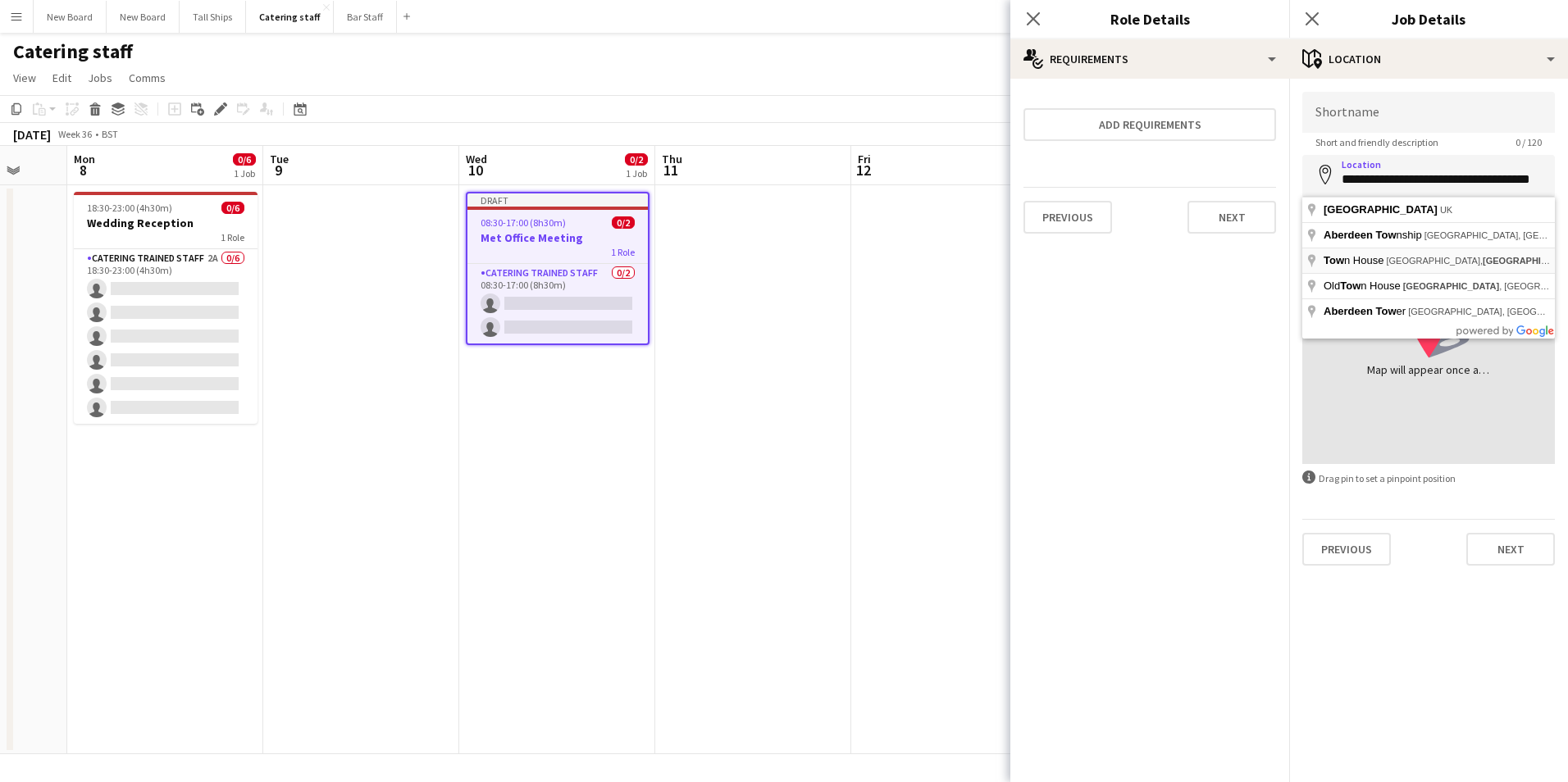
type input "**********"
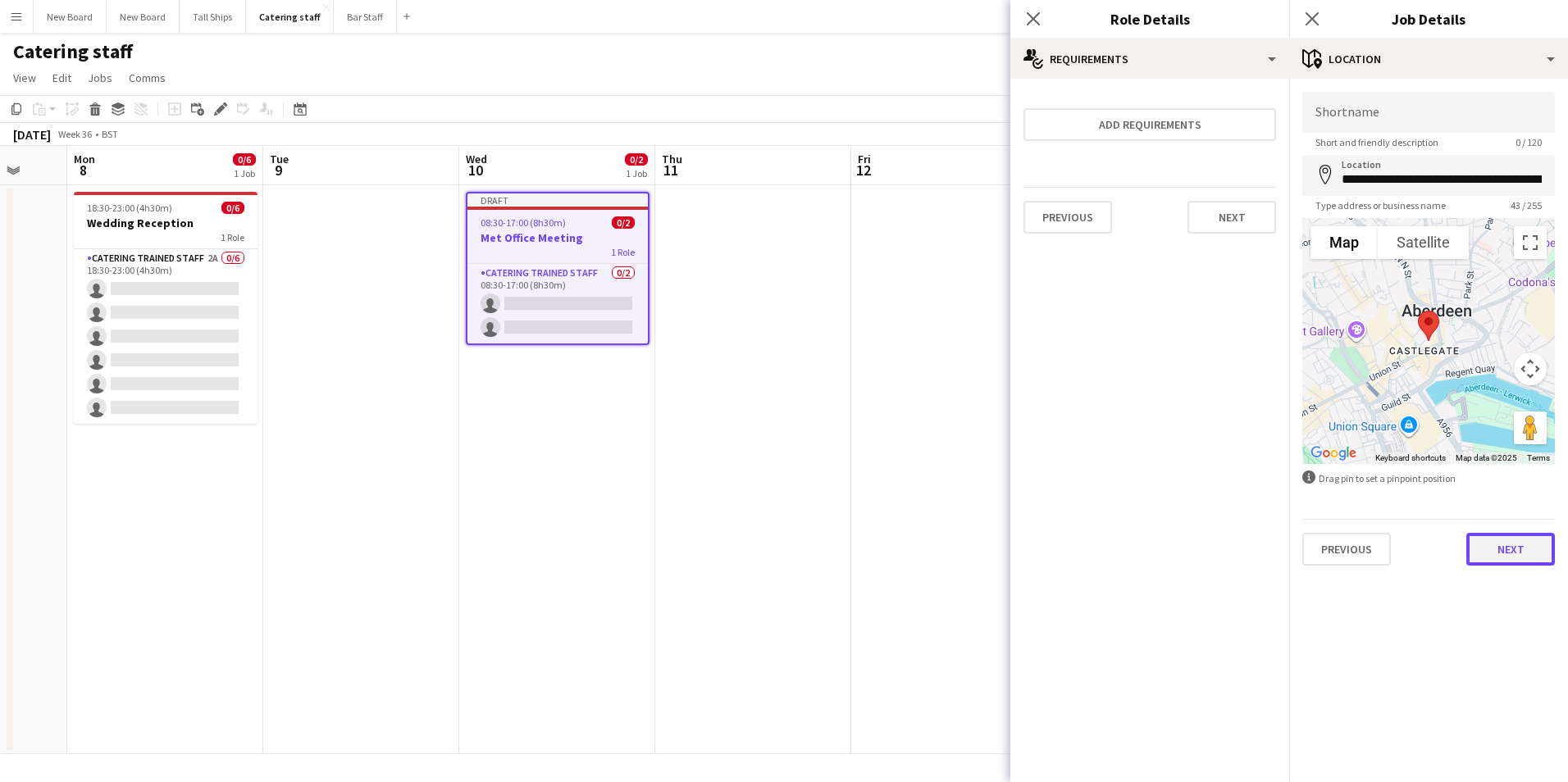
click at [1514, 543] on button "Next" at bounding box center [1511, 549] width 89 height 32
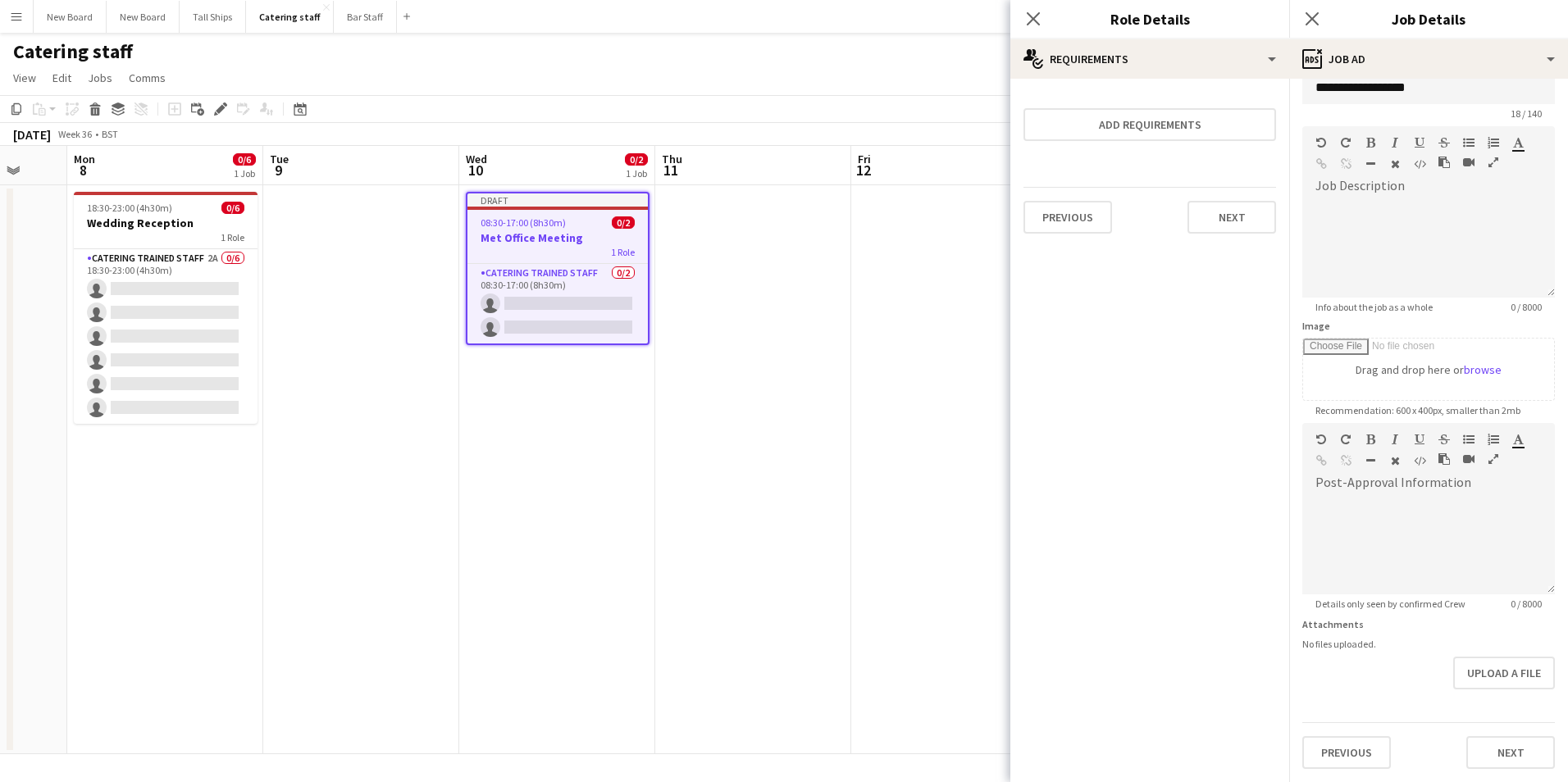
scroll to position [80, 0]
drag, startPoint x: 1516, startPoint y: 704, endPoint x: 1533, endPoint y: 716, distance: 20.8
click at [1524, 708] on form "**********" at bounding box center [1429, 416] width 279 height 706
drag, startPoint x: 1505, startPoint y: 757, endPoint x: 1519, endPoint y: 779, distance: 26.1
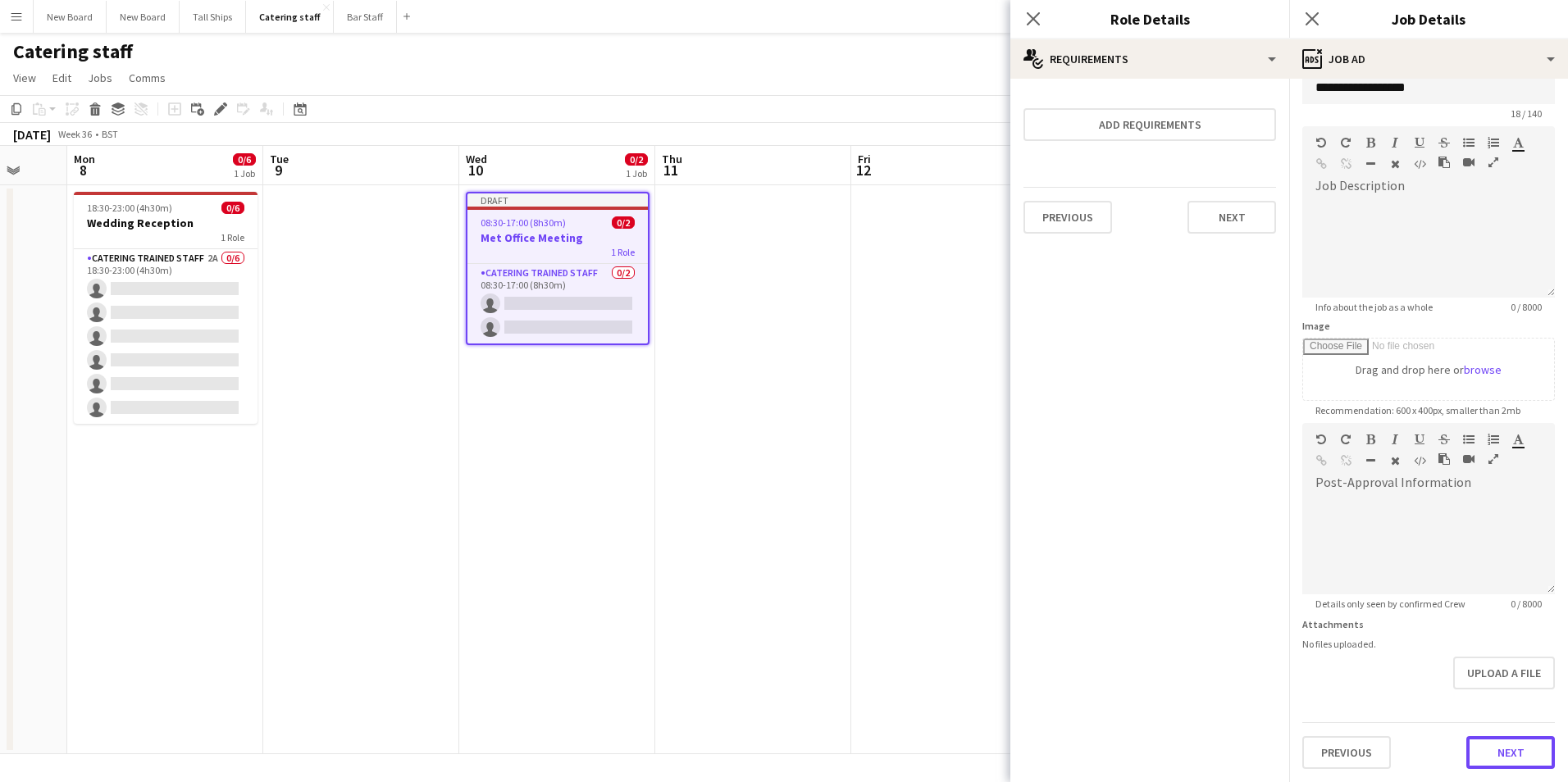
click at [1506, 756] on button "Next" at bounding box center [1511, 752] width 89 height 32
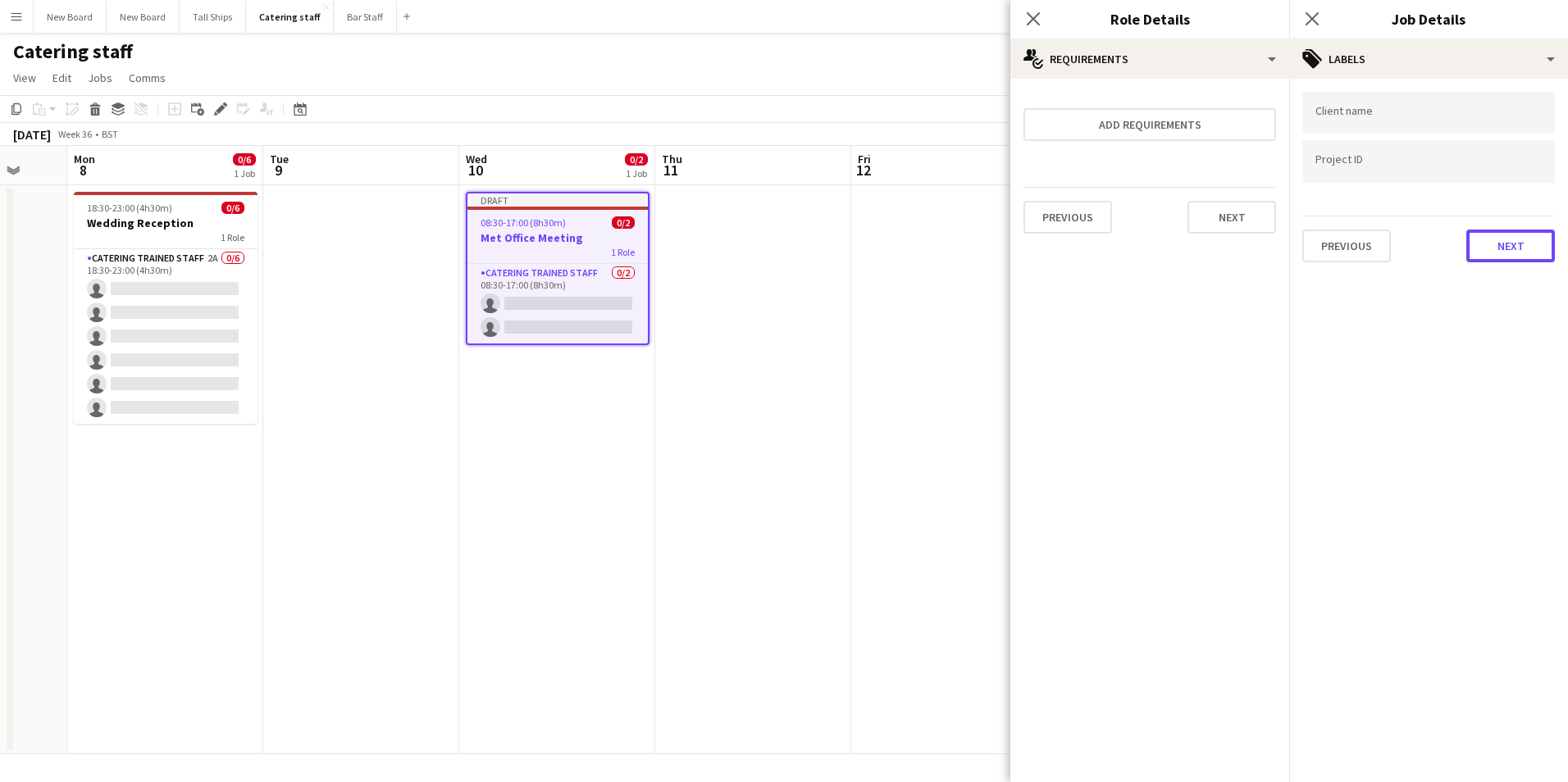
click at [1507, 247] on button "Next" at bounding box center [1511, 246] width 89 height 32
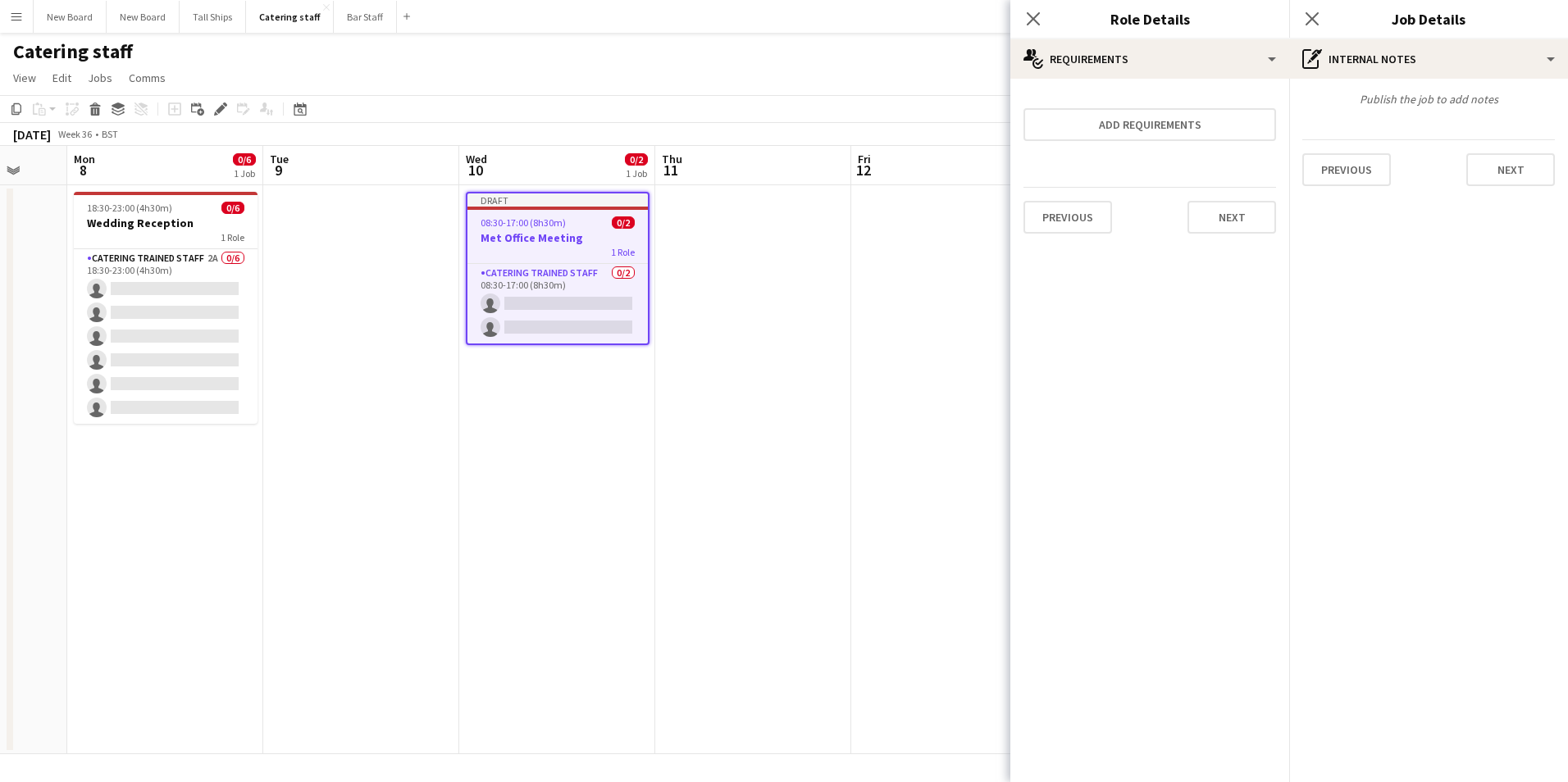
click at [1499, 129] on div "Publish the job to add notes Previous Next" at bounding box center [1429, 138] width 279 height 120
click at [1507, 157] on button "Next" at bounding box center [1511, 170] width 89 height 32
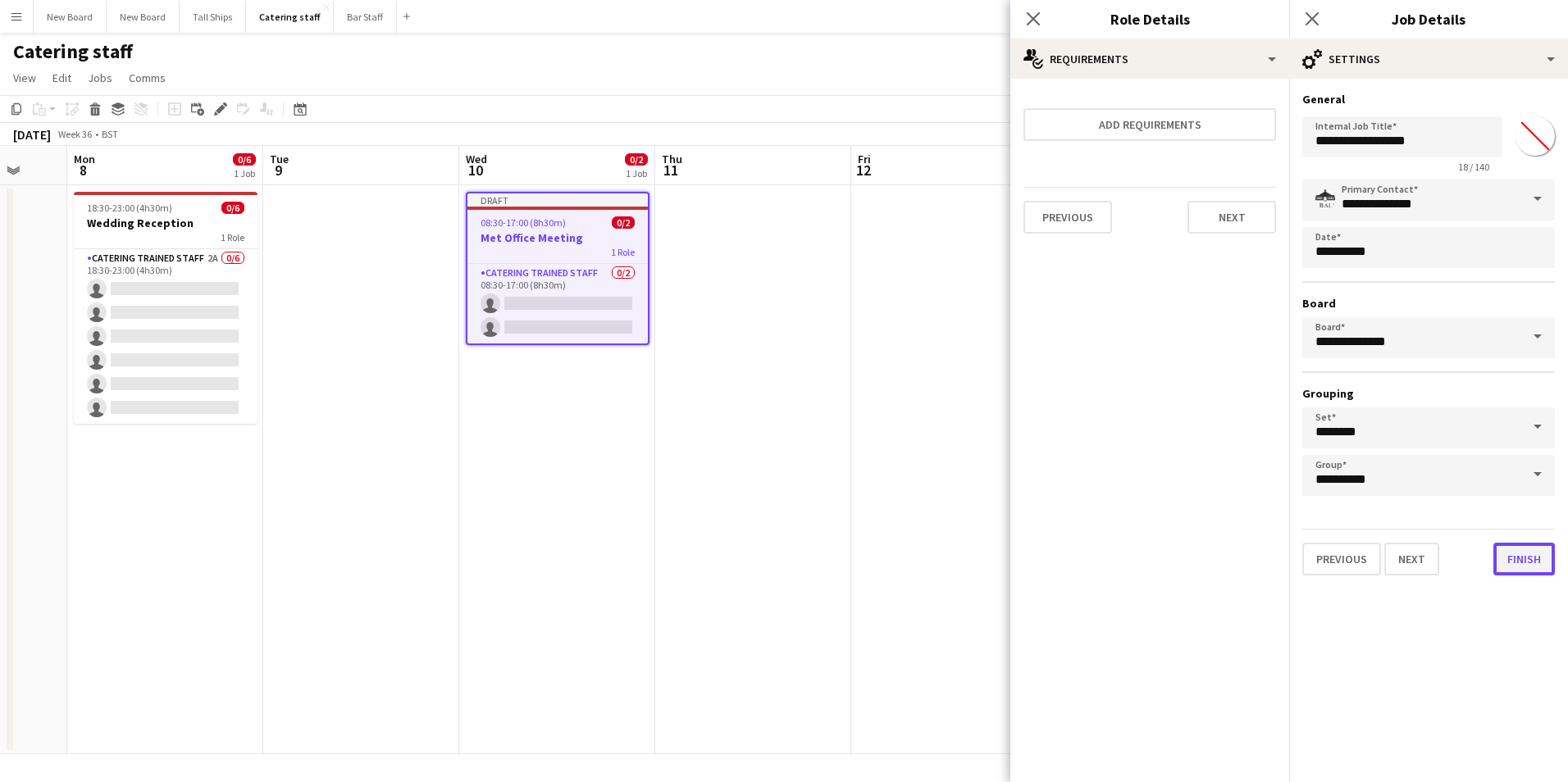
click at [1530, 562] on button "Finish" at bounding box center [1524, 559] width 61 height 32
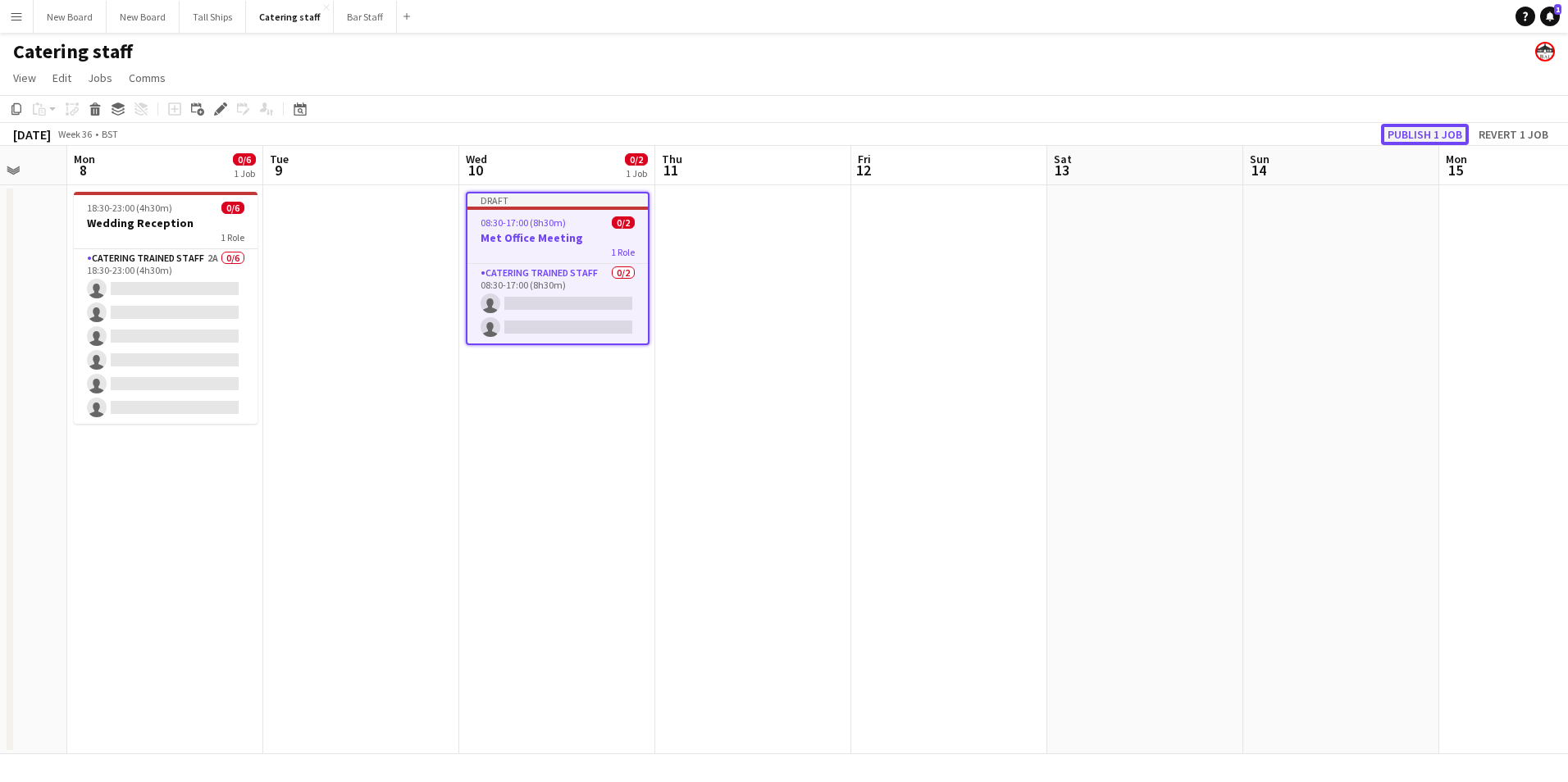
click at [1420, 132] on button "Publish 1 job" at bounding box center [1425, 134] width 88 height 21
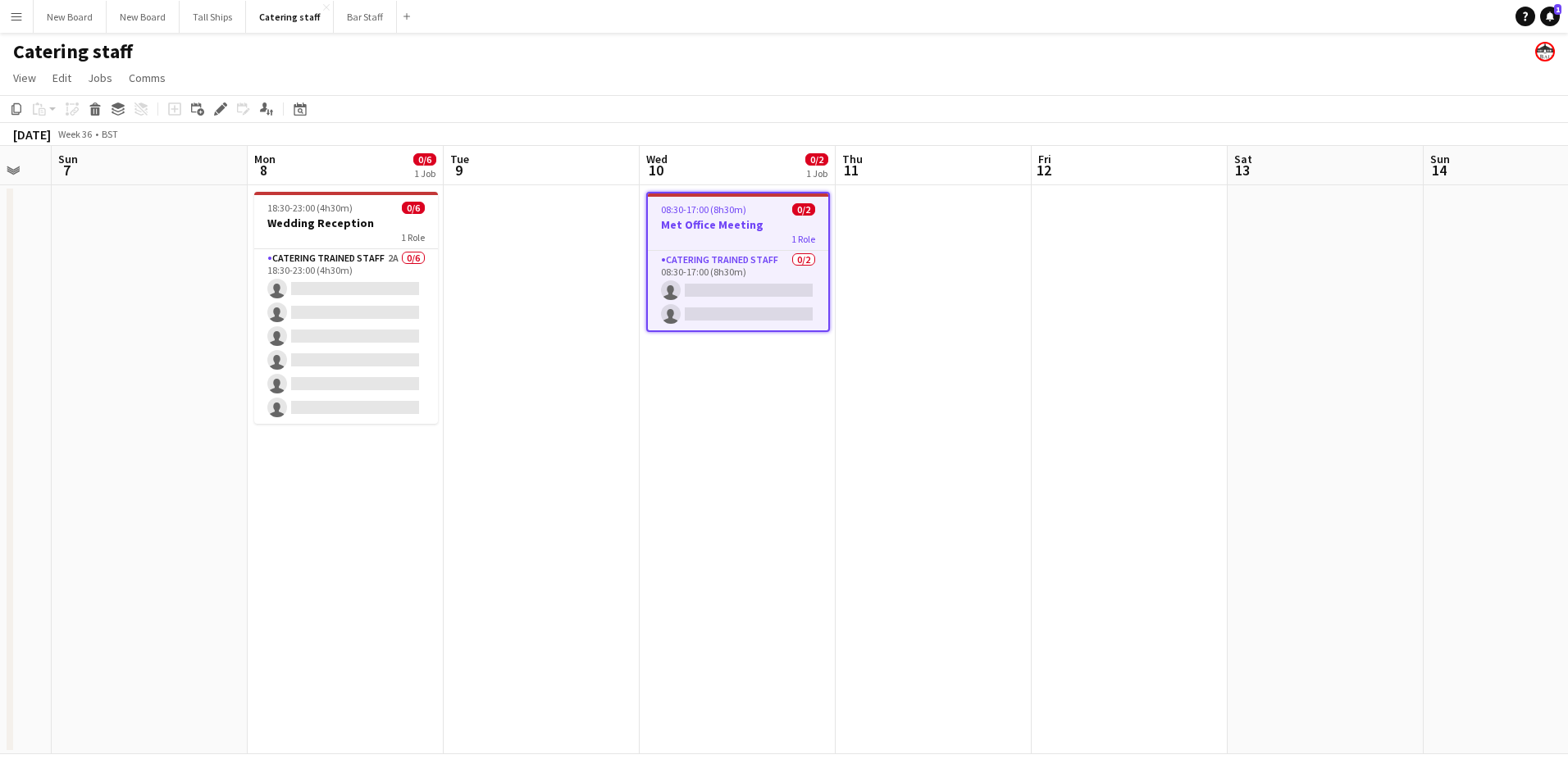
drag, startPoint x: 539, startPoint y: 542, endPoint x: 1503, endPoint y: 553, distance: 964.1
click at [1503, 553] on app-calendar-viewport "Fri 5 Sat 6 Sun 7 Mon 8 0/6 1 Job Tue 9 Wed 10 0/2 1 Job Thu 11 Fri 12 Sat 13 S…" at bounding box center [784, 449] width 1568 height 608
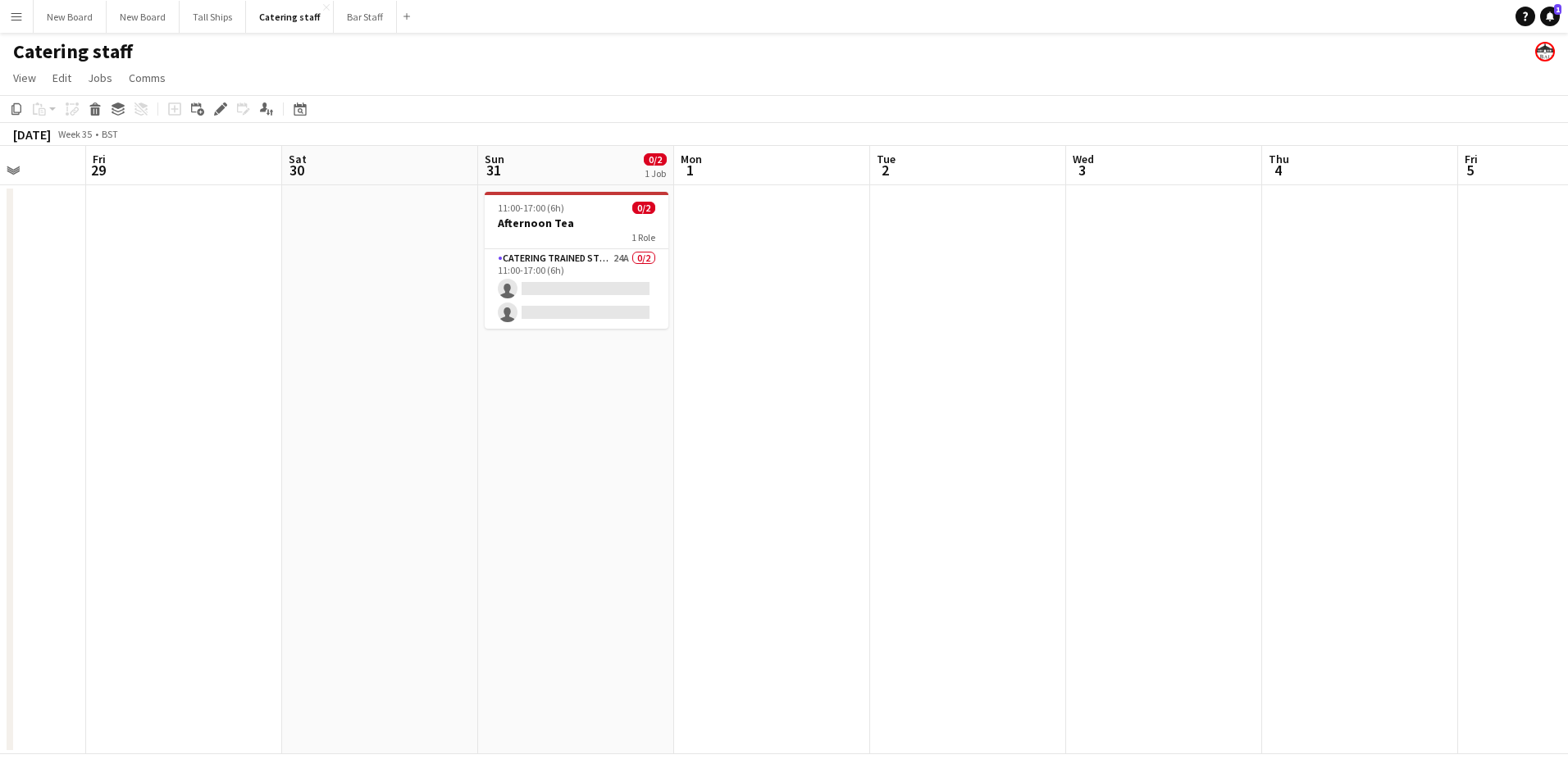
drag, startPoint x: 660, startPoint y: 495, endPoint x: 1383, endPoint y: 567, distance: 726.6
click at [1384, 567] on app-calendar-viewport "Tue 26 Wed 27 Thu 28 Fri 29 Sat 30 Sun 31 0/2 1 Job Mon 1 Tue 2 Wed 3 Thu 4 Fri…" at bounding box center [784, 449] width 1568 height 608
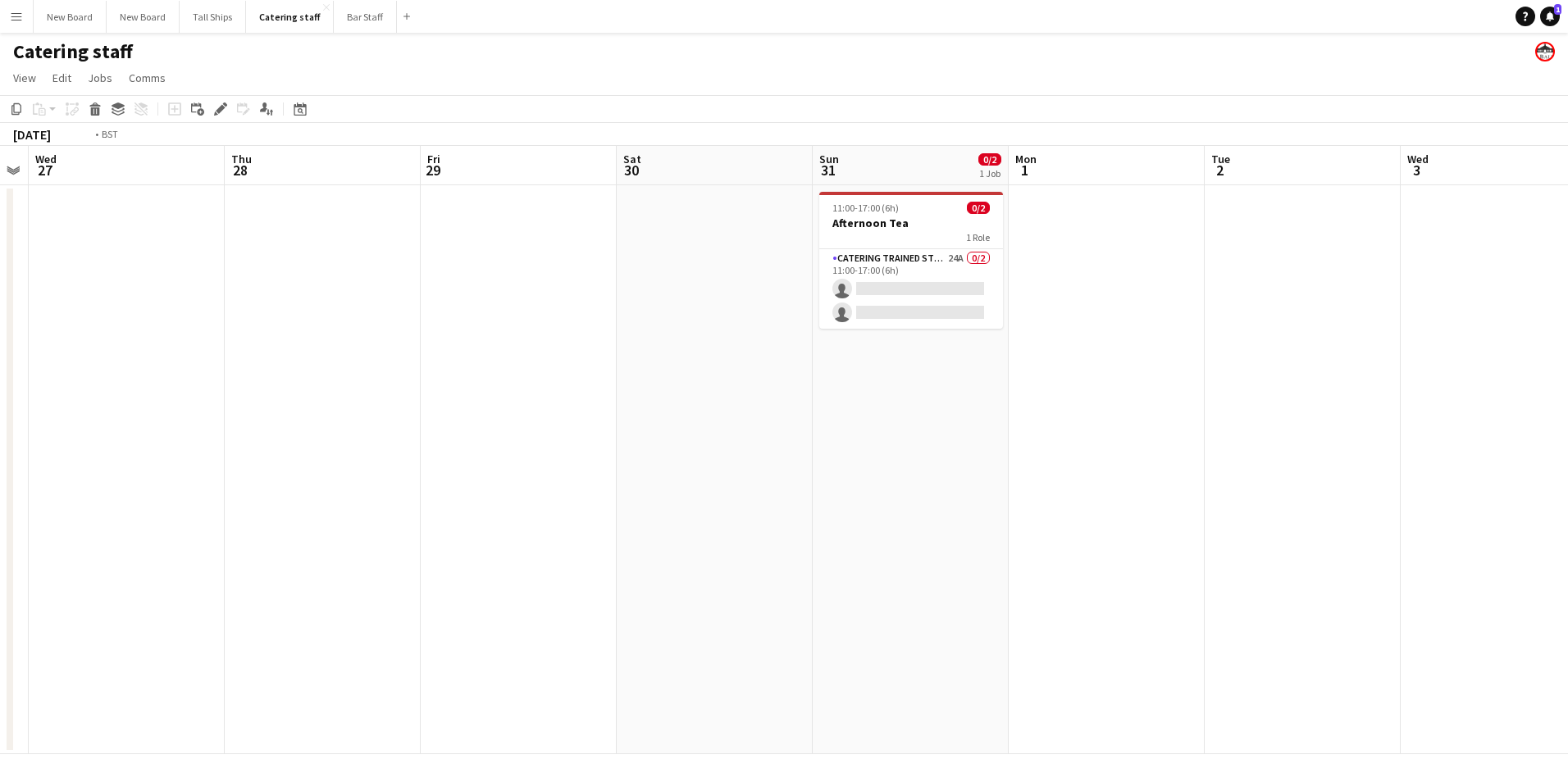
drag, startPoint x: 714, startPoint y: 465, endPoint x: 1566, endPoint y: 599, distance: 862.5
click at [1566, 599] on app-calendar-viewport "Tue 26 Wed 27 Thu 28 Fri 29 Sat 30 Sun 31 0/2 1 Job Mon 1 Tue 2 Wed 3 Thu 4 Fri…" at bounding box center [784, 449] width 1568 height 608
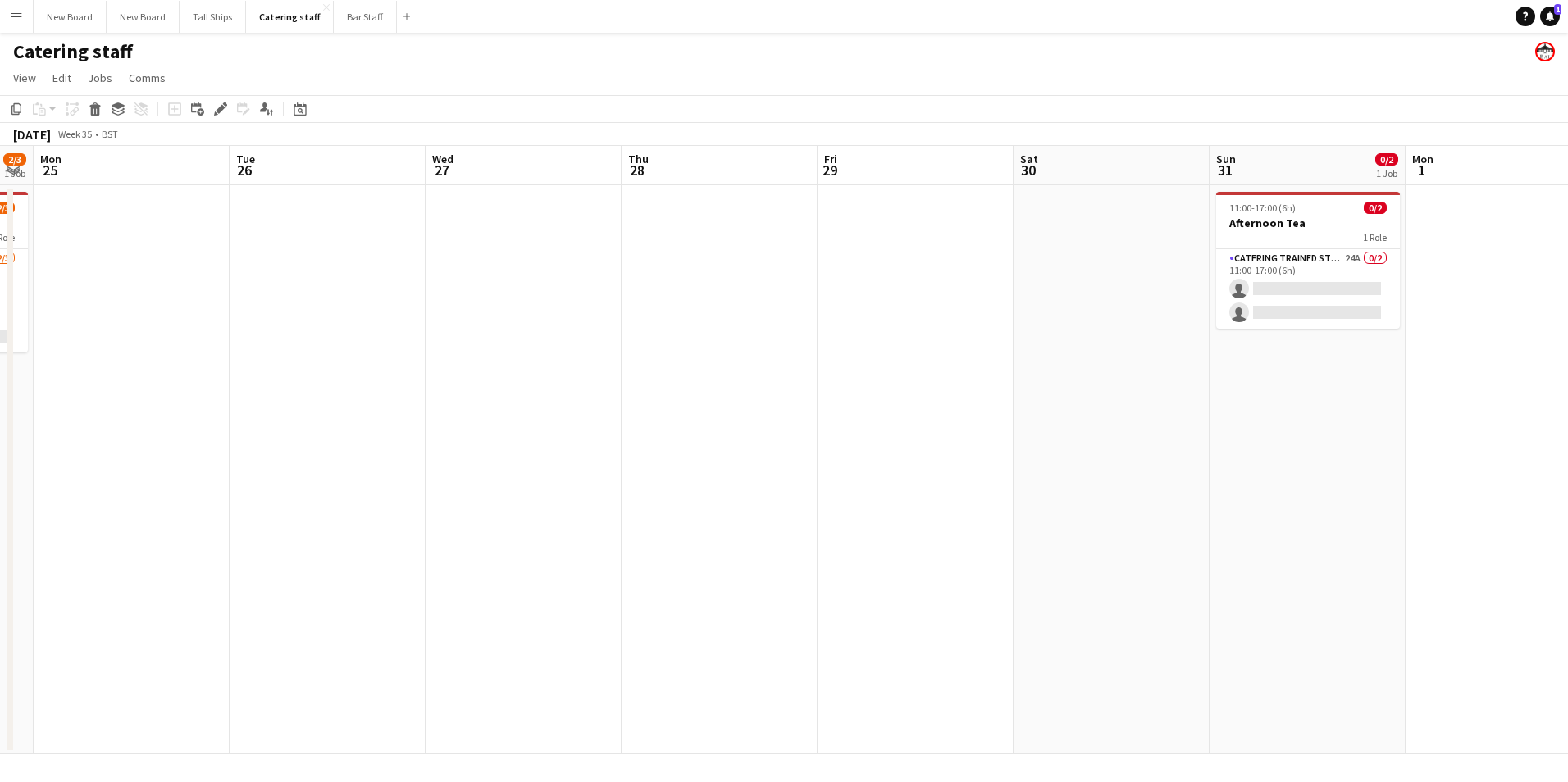
drag, startPoint x: 1212, startPoint y: 503, endPoint x: 613, endPoint y: 554, distance: 601.2
click at [613, 554] on app-calendar-viewport "Fri 22 Sat 23 Sun 24 2/3 1 Job Mon 25 Tue 26 Wed 27 Thu 28 Fri 29 Sat 30 Sun 31…" at bounding box center [784, 449] width 1568 height 608
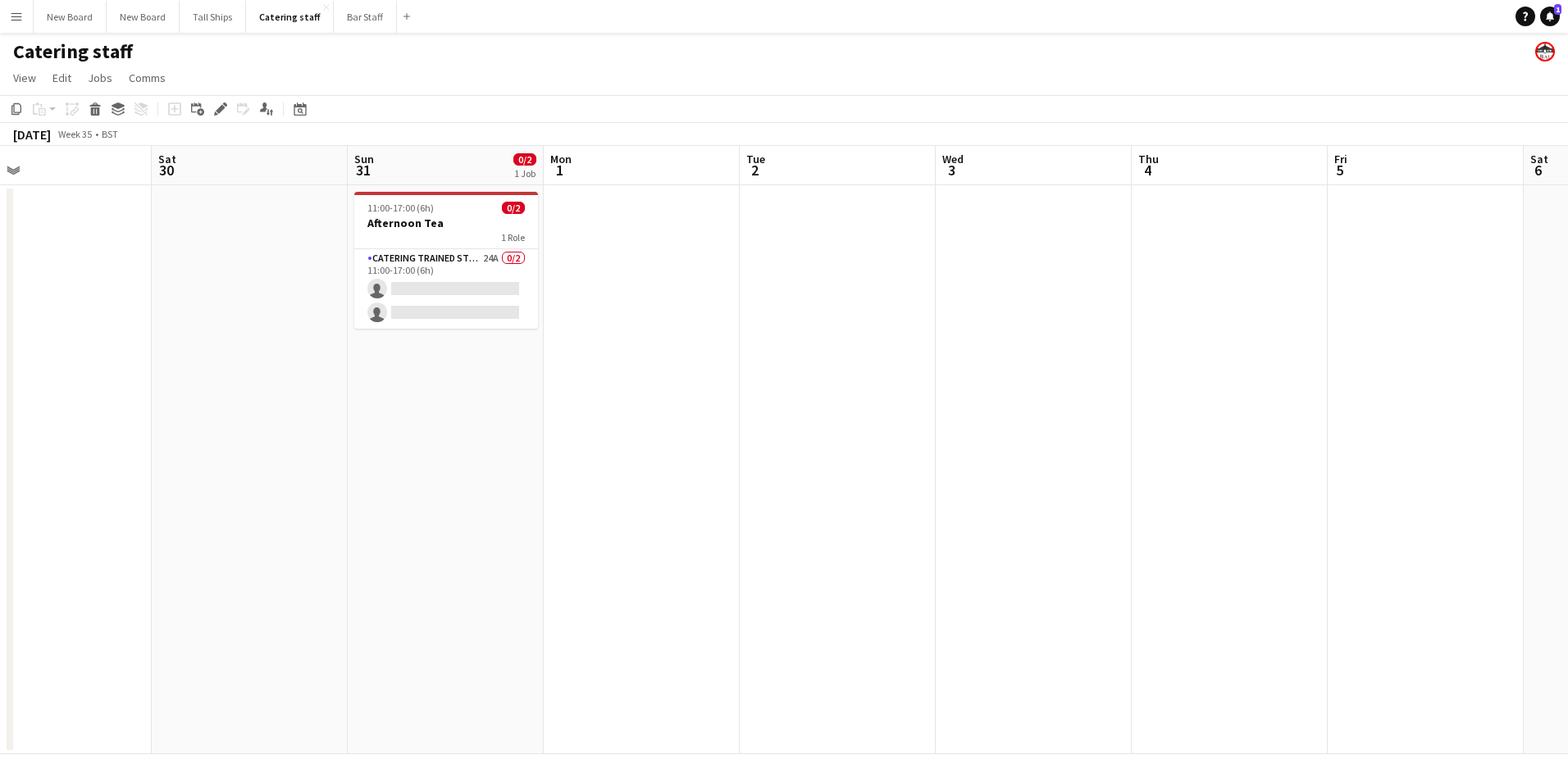
drag, startPoint x: 1567, startPoint y: 345, endPoint x: 902, endPoint y: 368, distance: 665.4
click at [902, 368] on app-calendar-viewport "Wed 27 Thu 28 Fri 29 Sat 30 Sun 31 0/2 1 Job Mon 1 Tue 2 Wed 3 Thu 4 Fri 5 Sat …" at bounding box center [784, 449] width 1568 height 608
click at [781, 234] on app-date-cell at bounding box center [838, 469] width 196 height 569
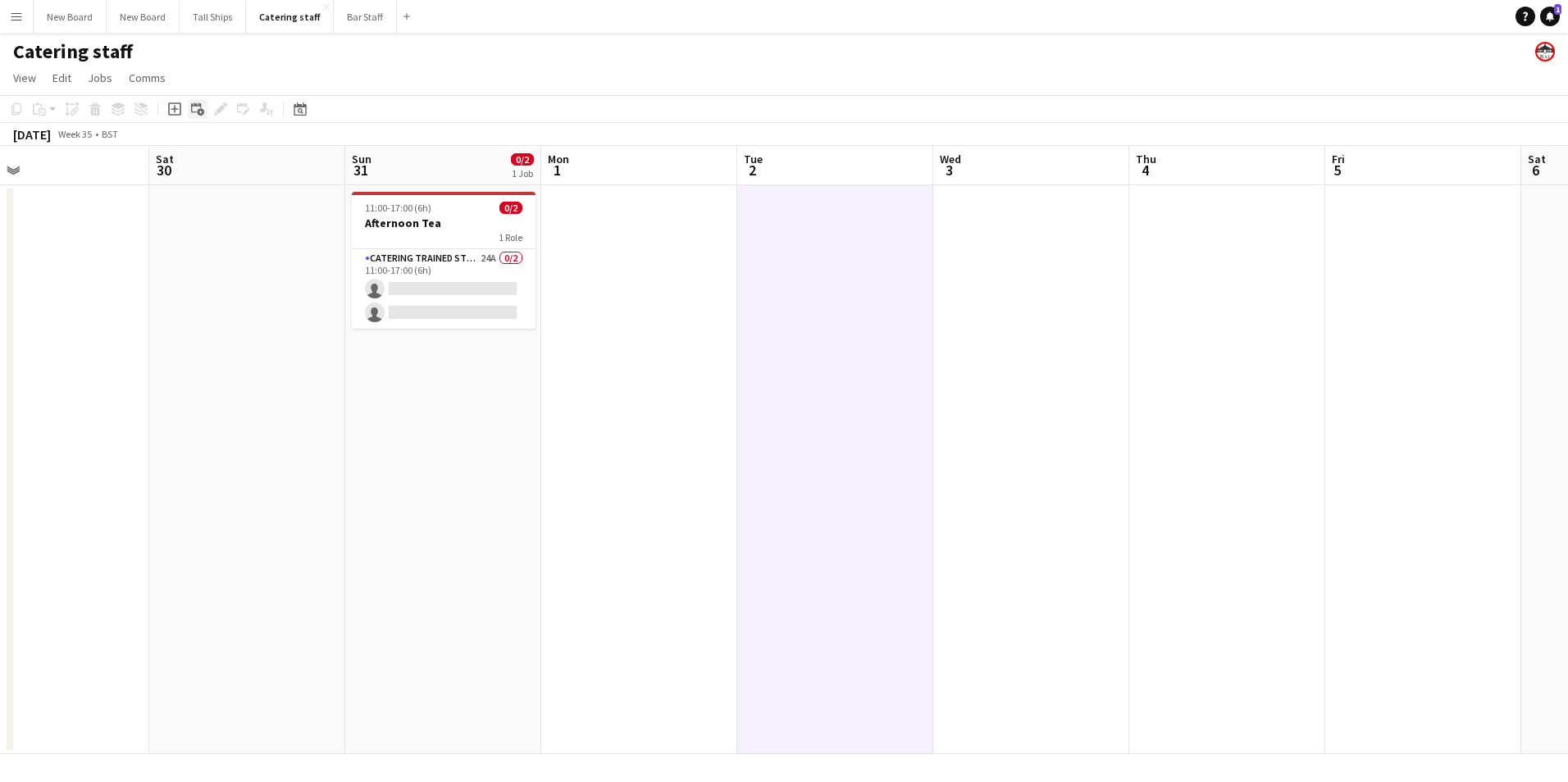
drag, startPoint x: 175, startPoint y: 103, endPoint x: 195, endPoint y: 101, distance: 20.1
click at [174, 103] on icon at bounding box center [174, 108] width 13 height 13
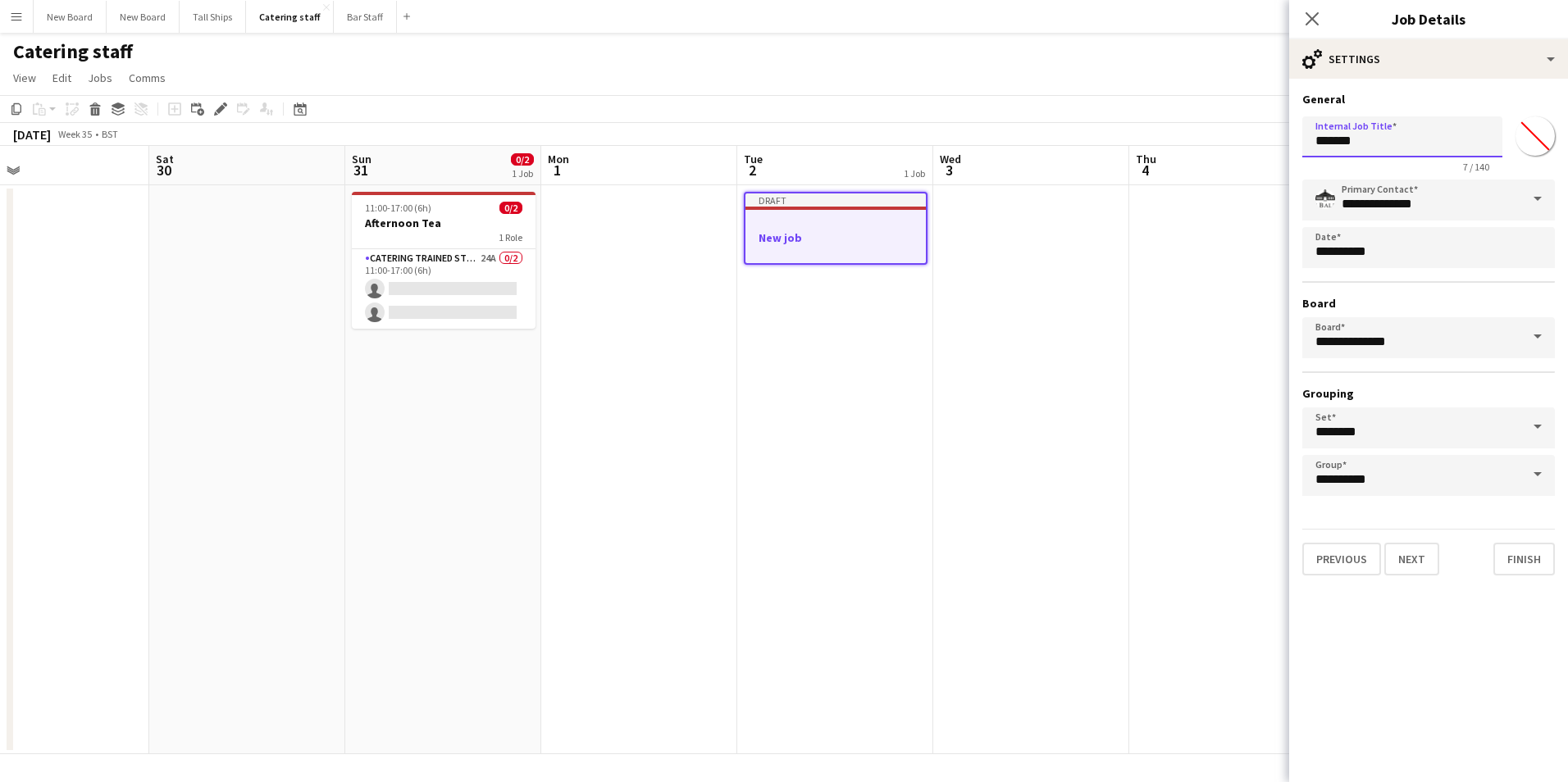
drag, startPoint x: 1390, startPoint y: 149, endPoint x: 1009, endPoint y: 138, distance: 381.2
click at [1009, 139] on body "Menu Boards Boards Boards All jobs Status Workforce Workforce My Workforce Recr…" at bounding box center [784, 391] width 1568 height 782
type input "**********"
click at [1400, 555] on button "Next" at bounding box center [1412, 559] width 55 height 32
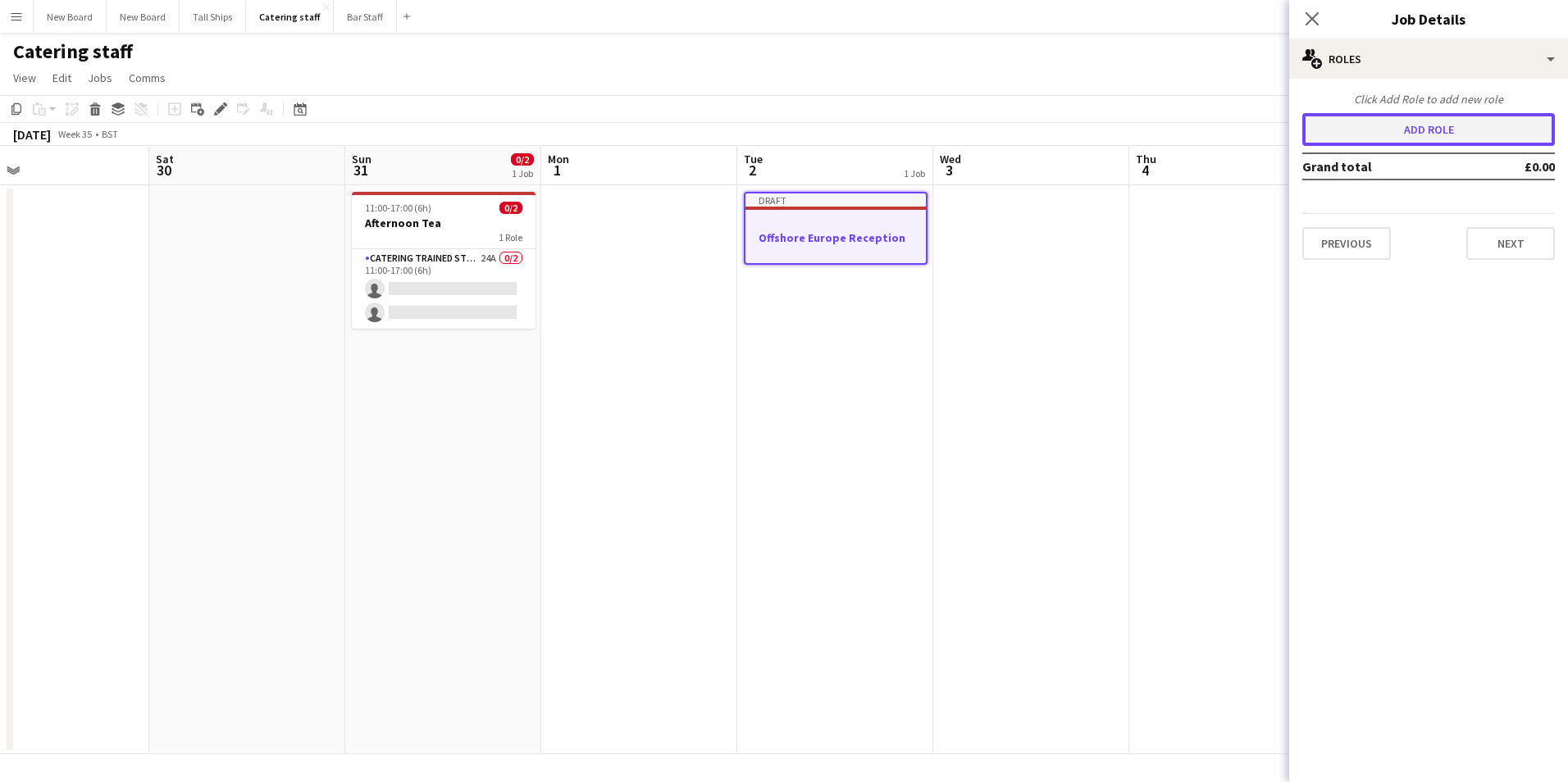
click at [1449, 132] on button "Add role" at bounding box center [1429, 130] width 253 height 32
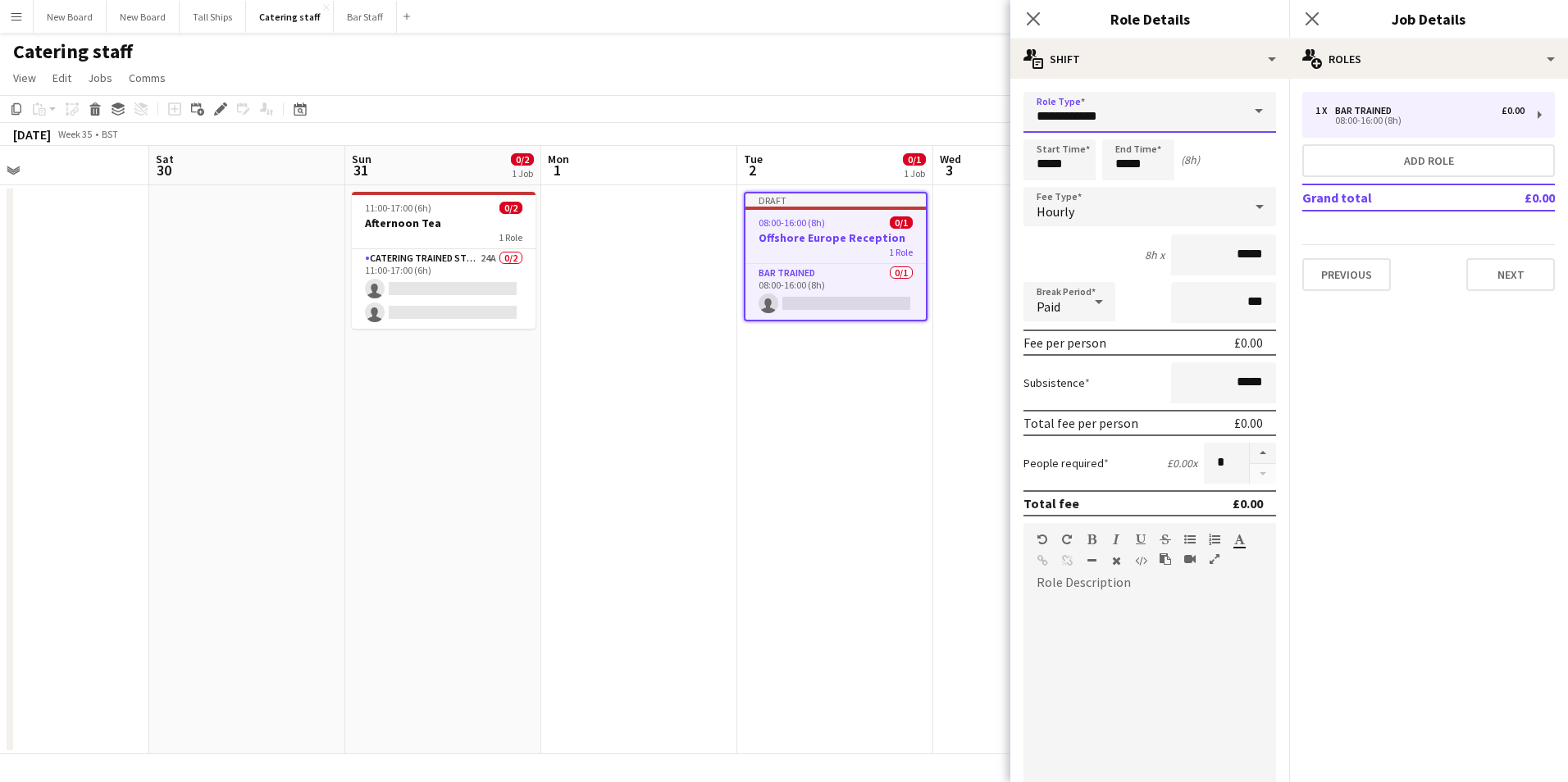
click at [1120, 113] on input "**********" at bounding box center [1150, 113] width 253 height 41
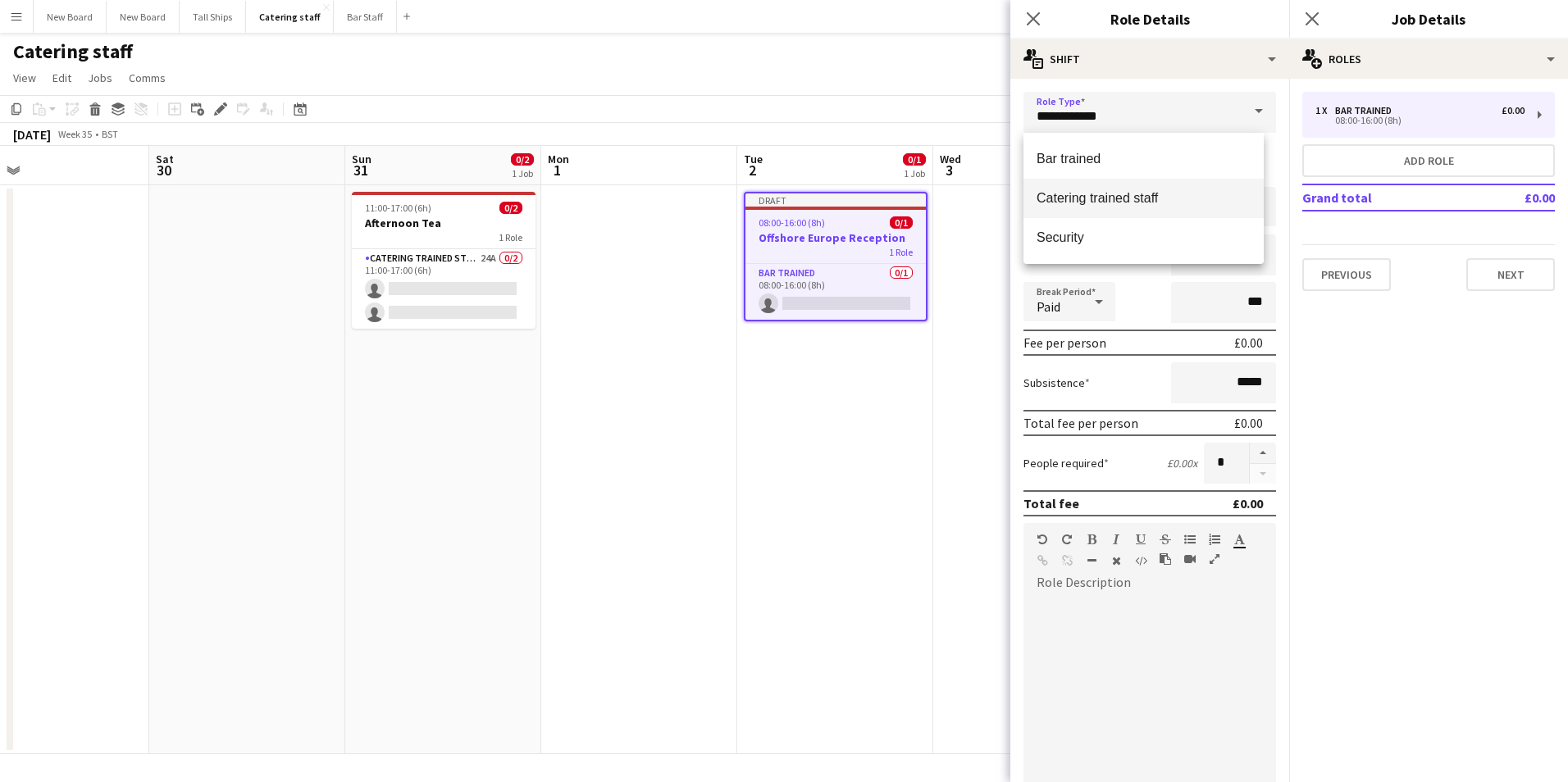
click at [1142, 188] on mat-option "Catering trained staff" at bounding box center [1144, 199] width 241 height 39
type input "**********"
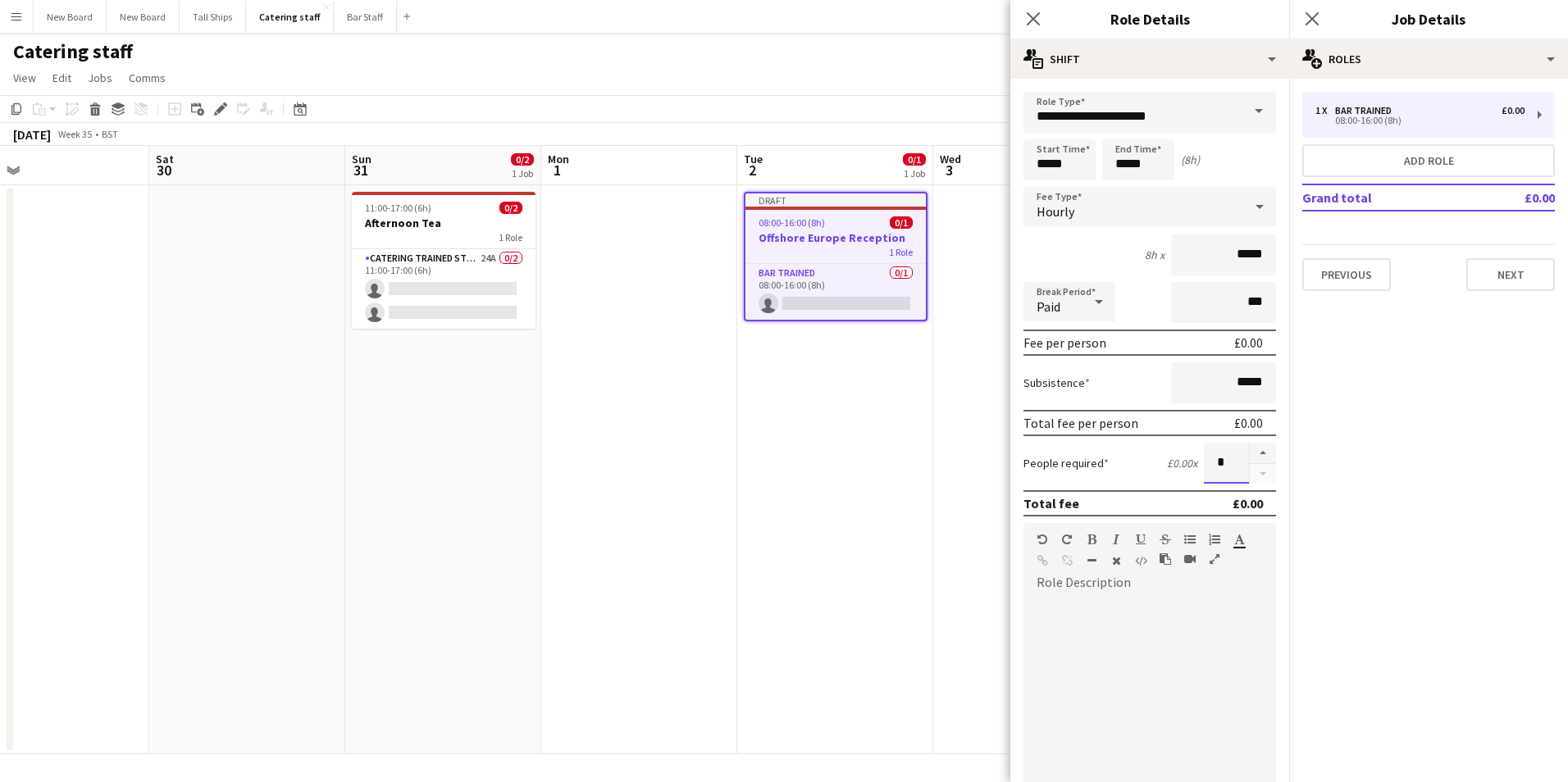
drag, startPoint x: 1205, startPoint y: 466, endPoint x: 1233, endPoint y: 461, distance: 28.4
click at [1233, 461] on input "*" at bounding box center [1227, 463] width 45 height 41
type input "*"
drag, startPoint x: 1075, startPoint y: 159, endPoint x: 920, endPoint y: 138, distance: 156.4
click at [920, 138] on body "Menu Boards Boards Boards All jobs Status Workforce Workforce My Workforce Recr…" at bounding box center [784, 391] width 1568 height 782
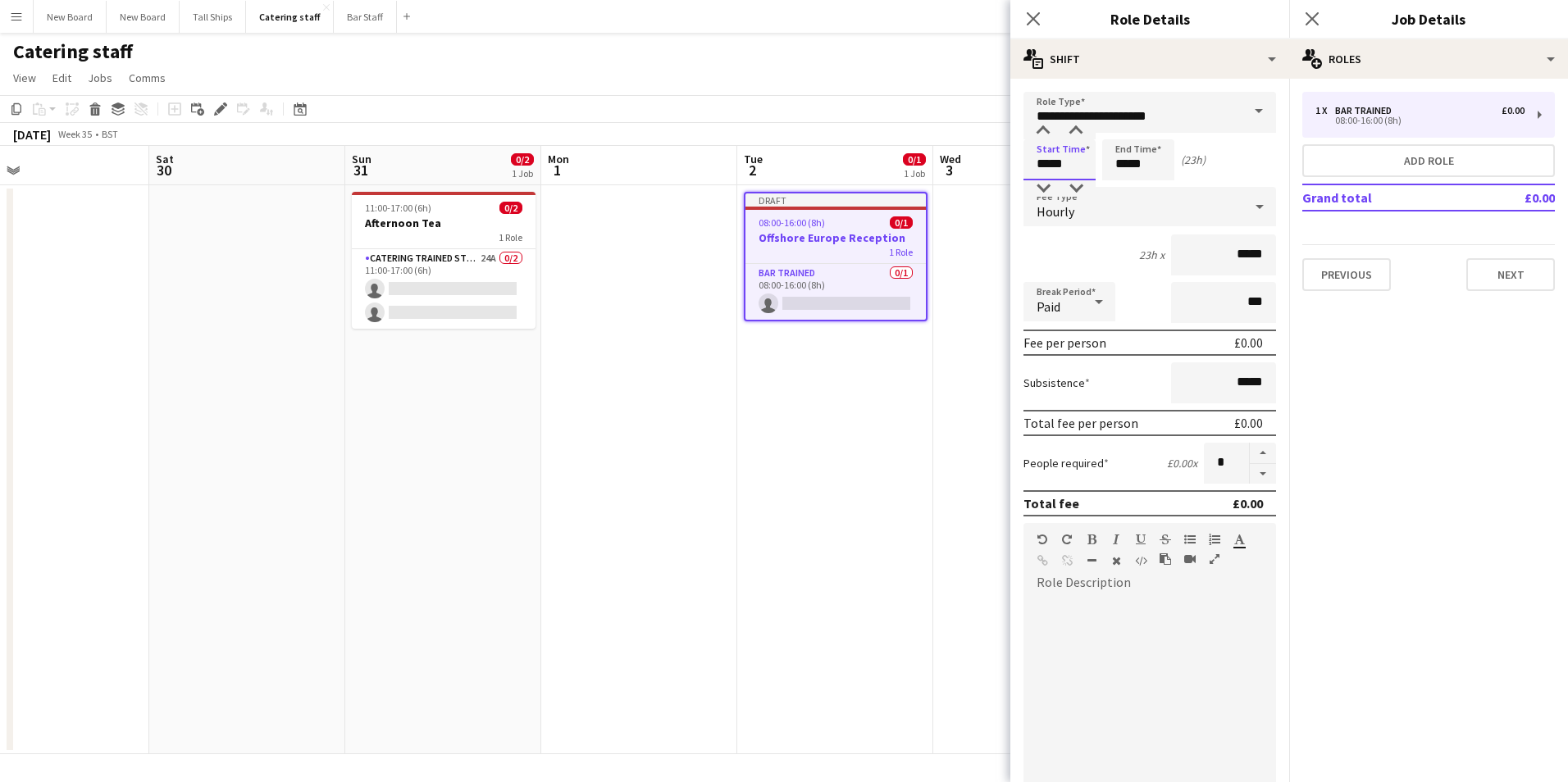
type input "*****"
click at [1498, 286] on button "Next" at bounding box center [1511, 275] width 89 height 32
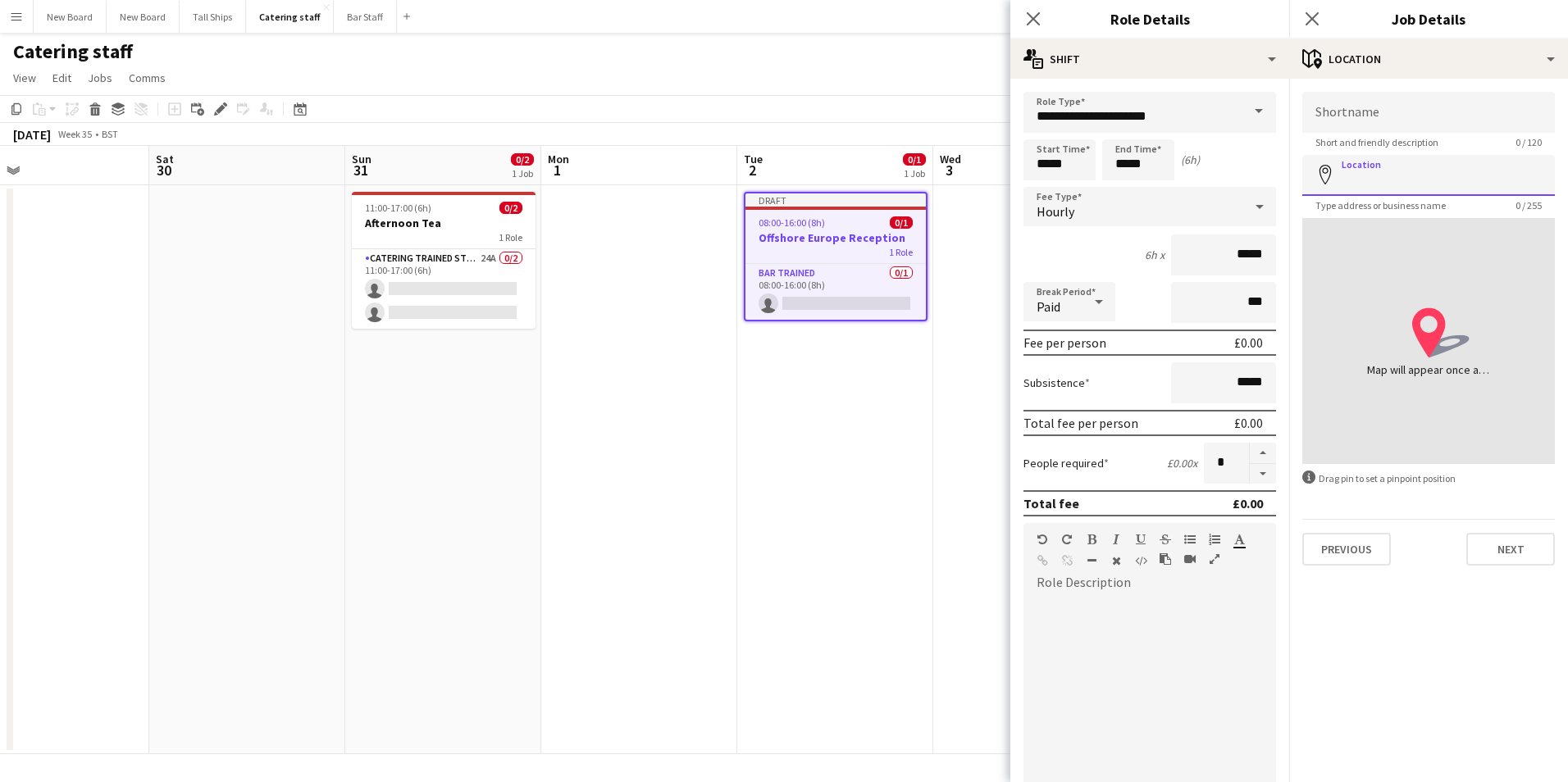
click at [1405, 165] on input "Location" at bounding box center [1429, 176] width 253 height 41
type input "**********"
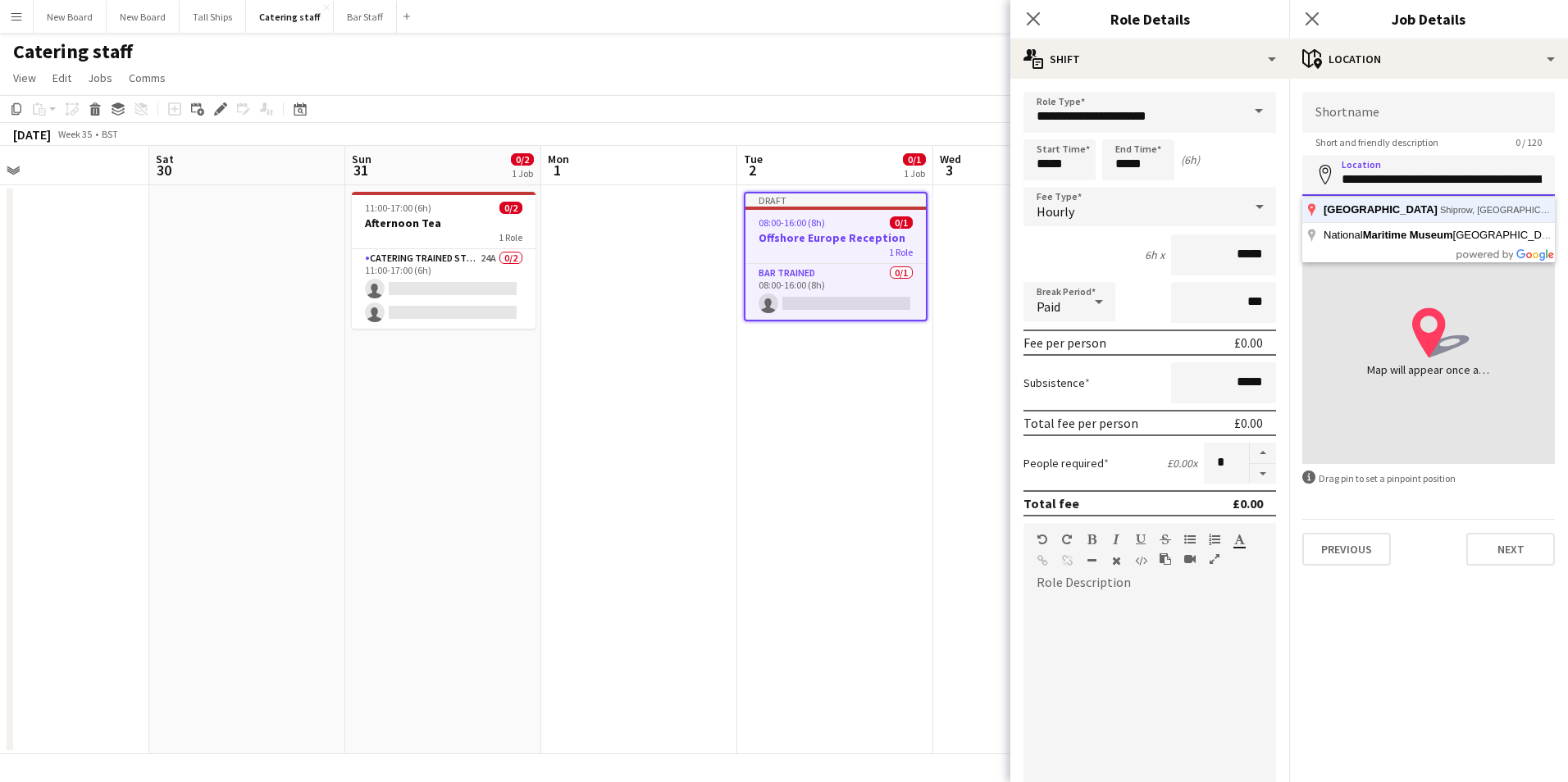
click button "Next" at bounding box center [1511, 549] width 89 height 32
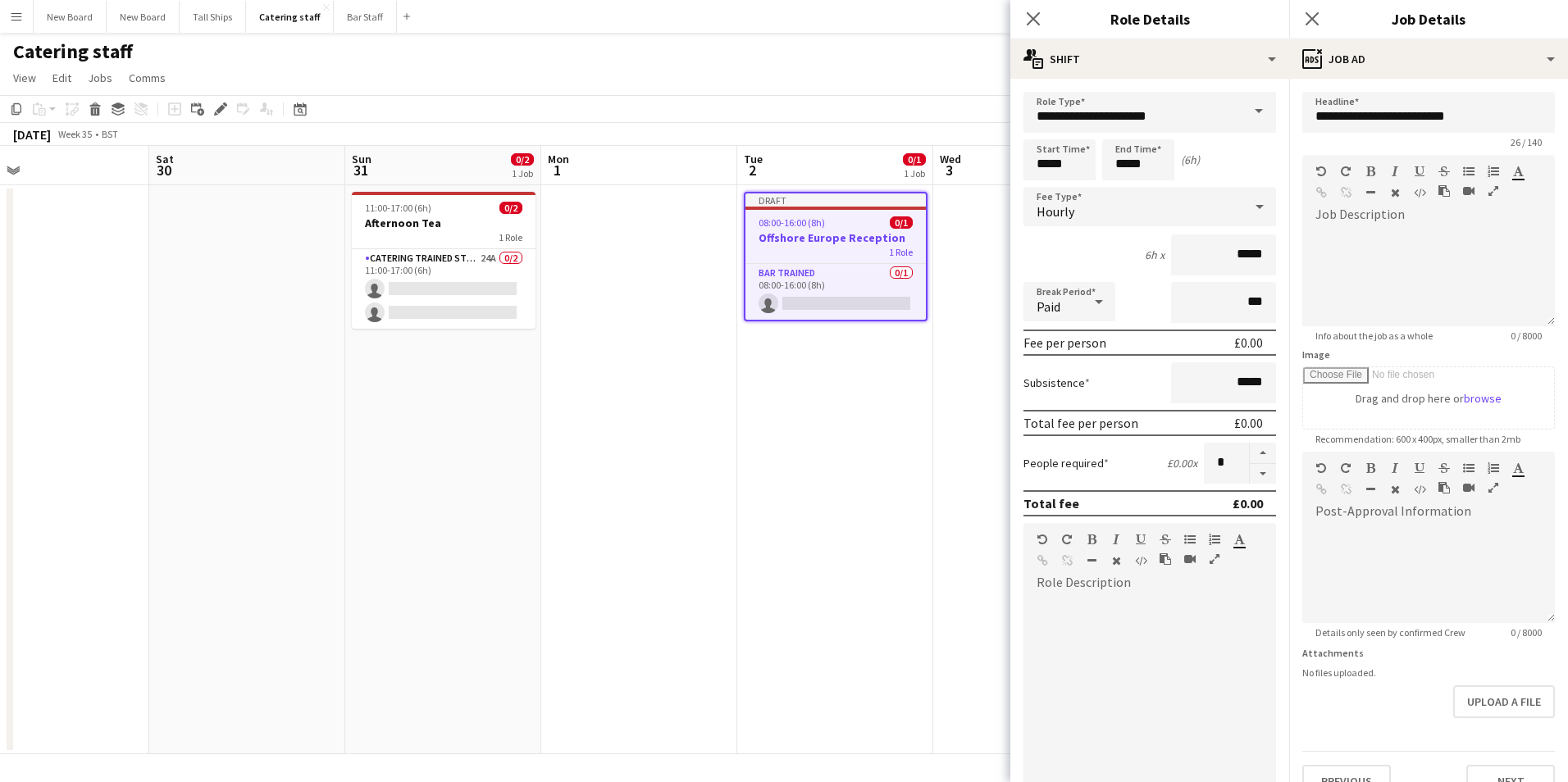
scroll to position [80, 0]
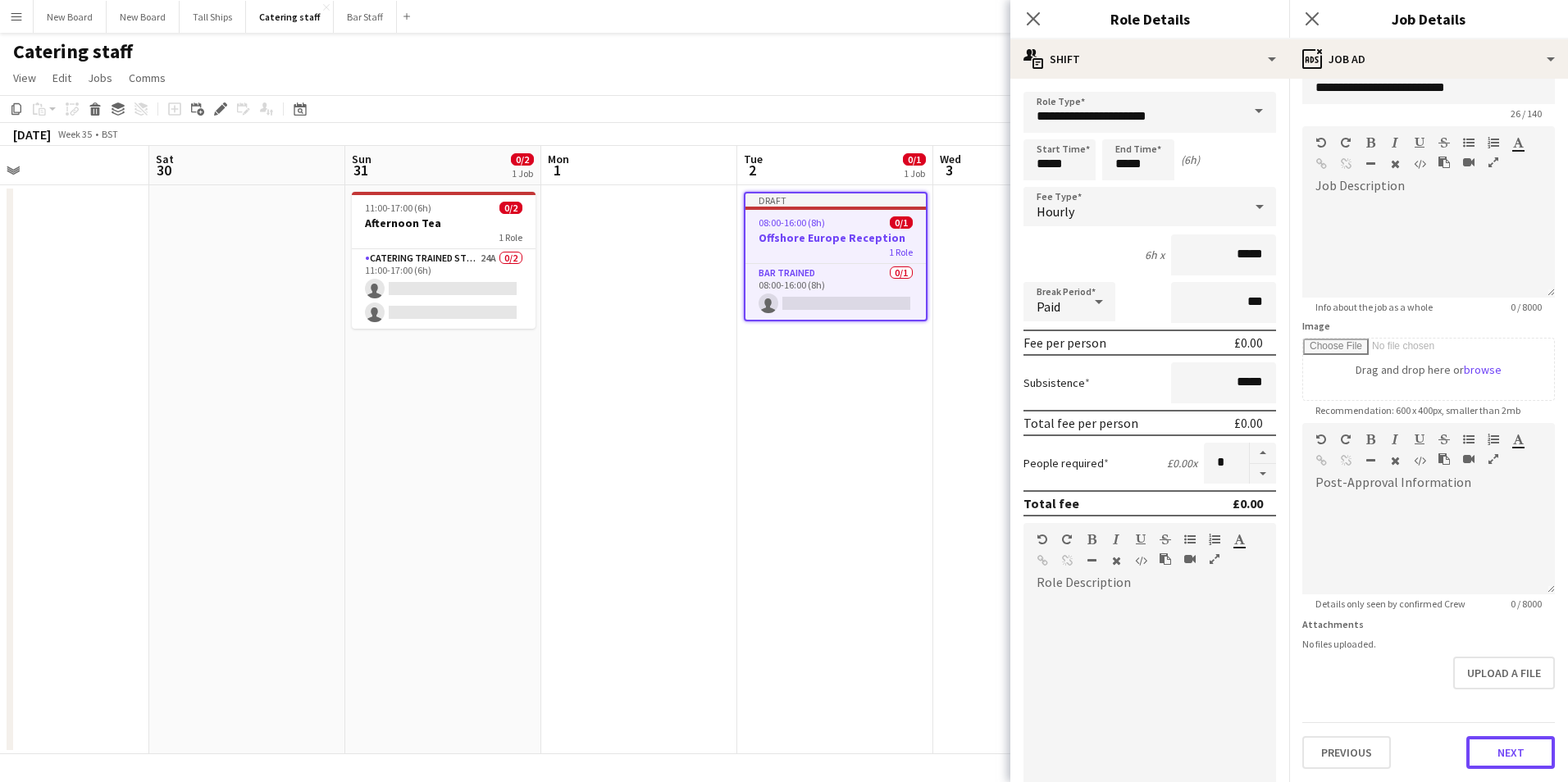
click at [1507, 692] on form "**********" at bounding box center [1429, 416] width 279 height 706
click at [1517, 752] on button "Next" at bounding box center [1511, 752] width 89 height 32
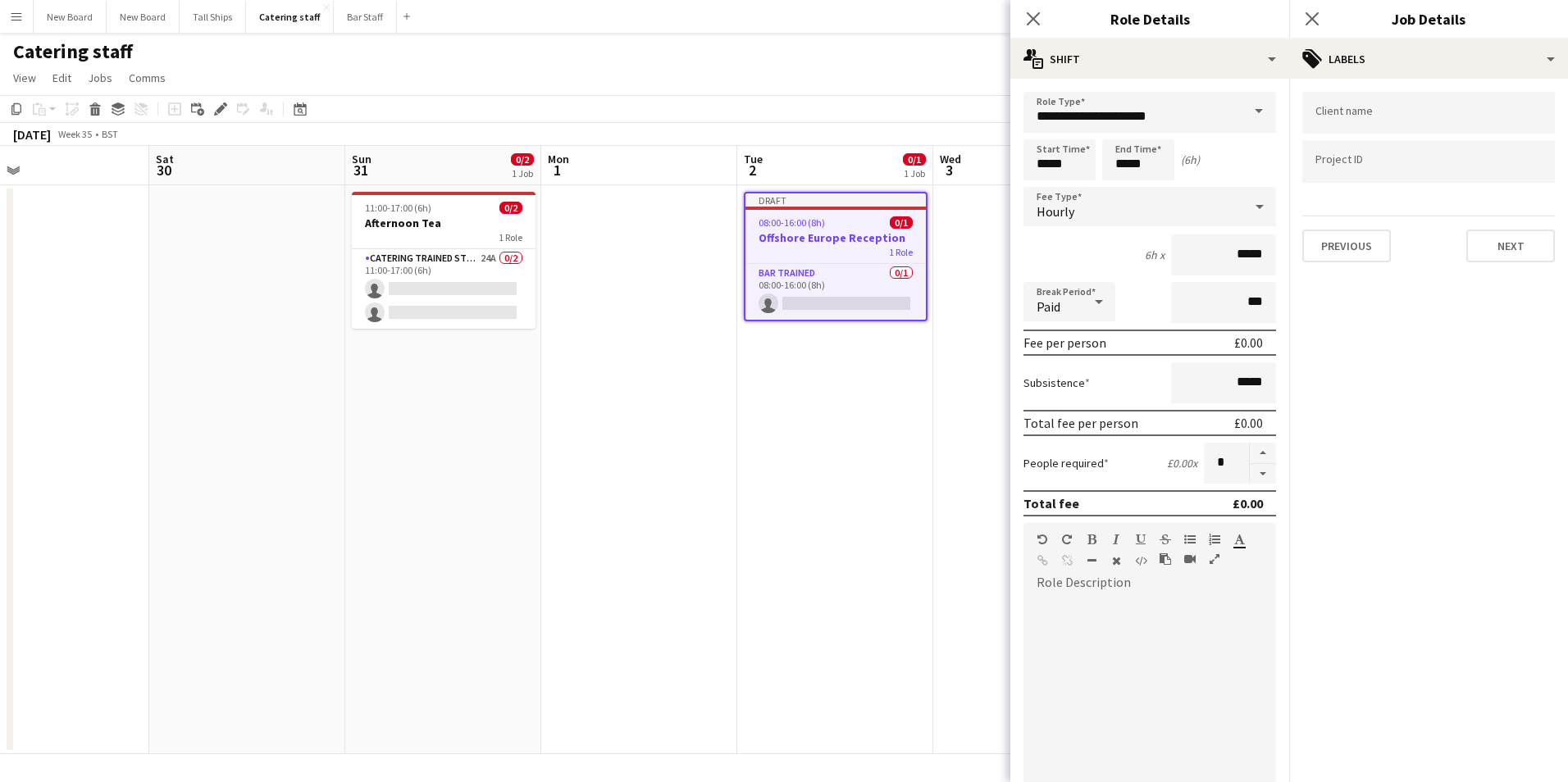
scroll to position [0, 0]
click at [1528, 233] on button "Next" at bounding box center [1511, 246] width 89 height 32
click at [1524, 158] on button "Next" at bounding box center [1511, 170] width 89 height 32
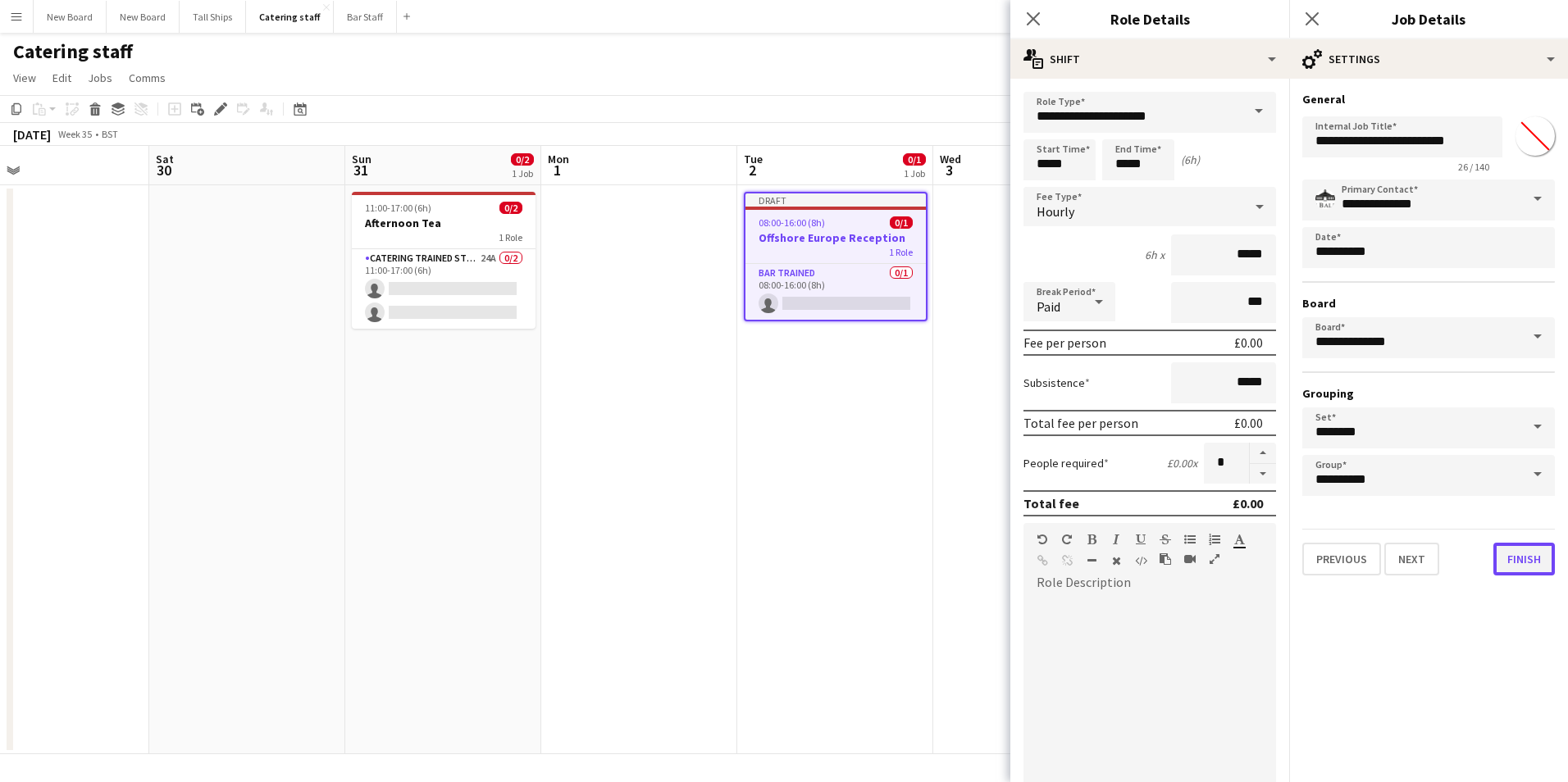
click at [1517, 551] on button "Finish" at bounding box center [1524, 559] width 61 height 32
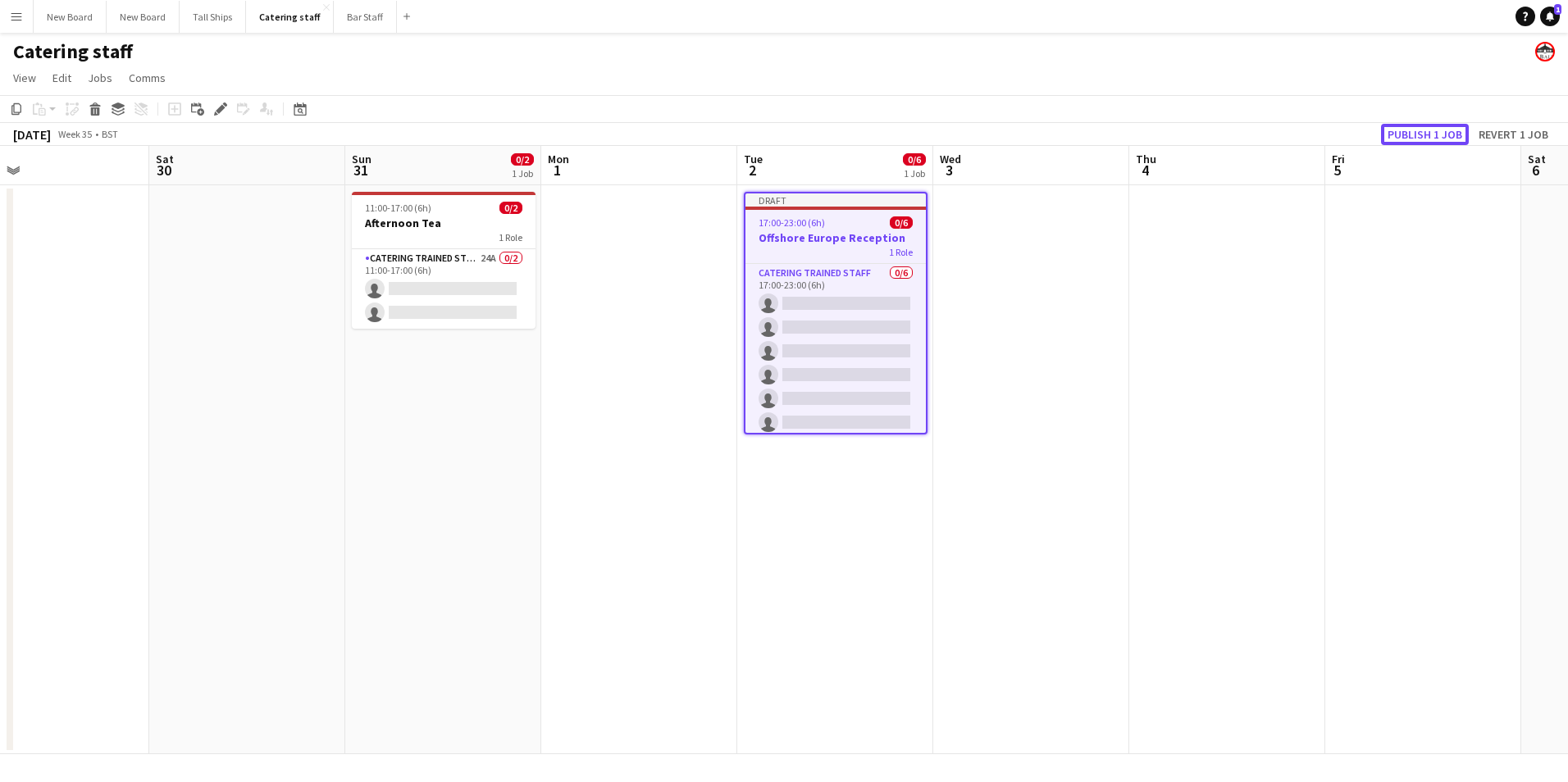
click at [1432, 137] on button "Publish 1 job" at bounding box center [1425, 134] width 88 height 21
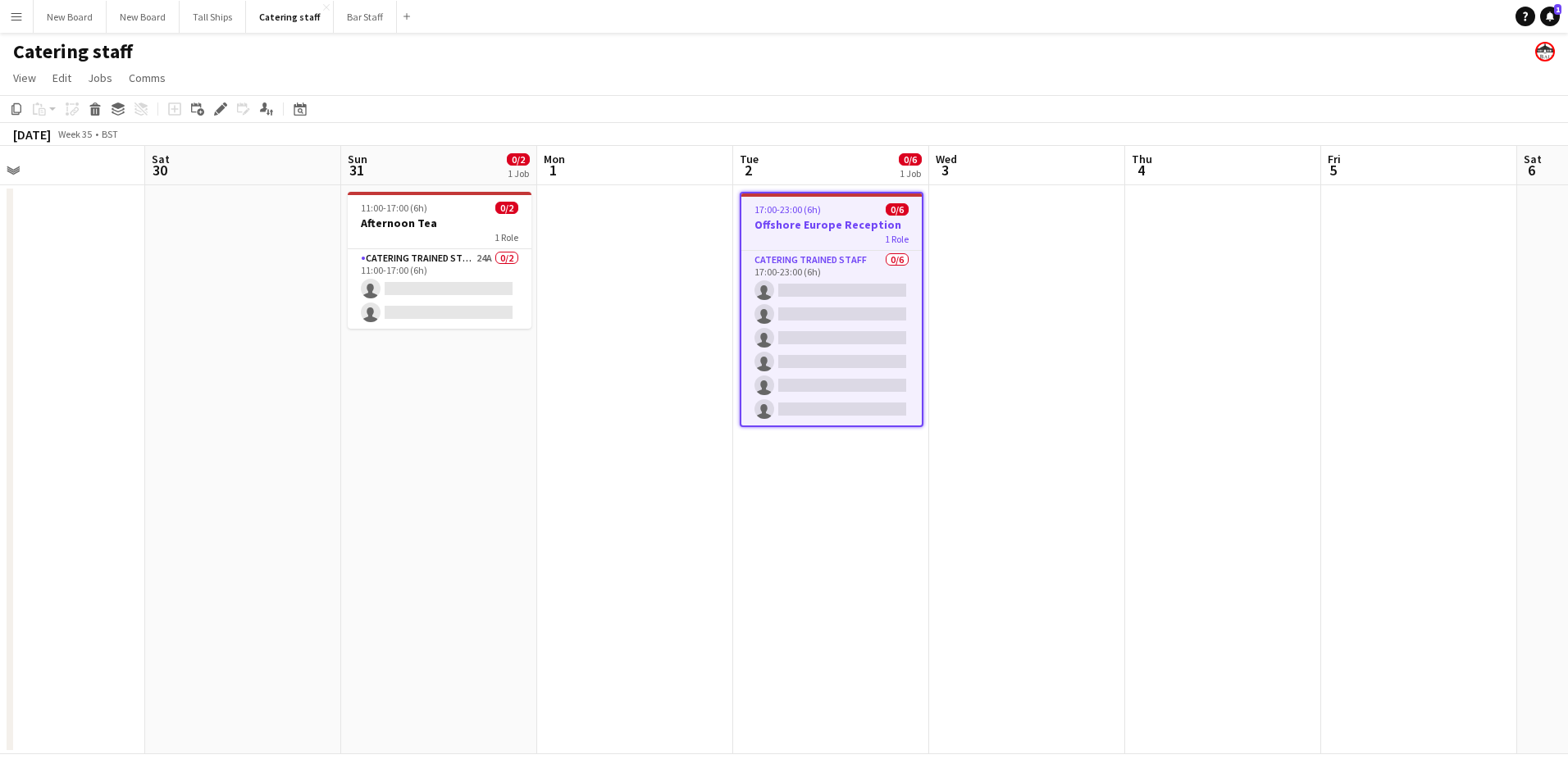
click at [1432, 157] on app-board-header-date "Fri 5" at bounding box center [1420, 165] width 196 height 39
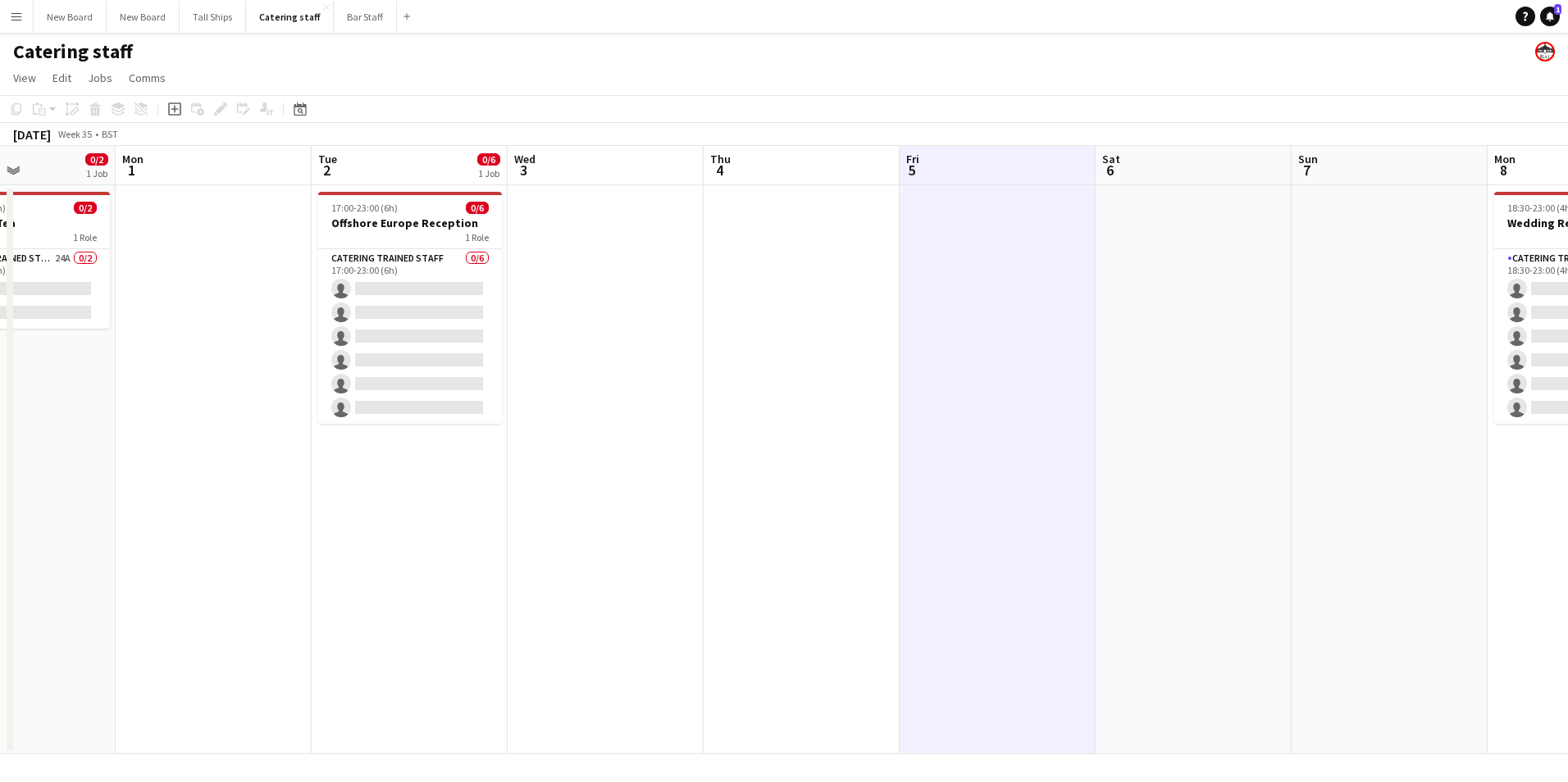
drag, startPoint x: 1439, startPoint y: 264, endPoint x: 1017, endPoint y: 350, distance: 430.7
click at [1017, 350] on app-calendar-viewport "Fri 29 Sat 30 Sun 31 0/2 1 Job Mon 1 Tue 2 0/6 1 Job Wed 3 Thu 4 Fri 5 Sat 6 Su…" at bounding box center [784, 449] width 1568 height 608
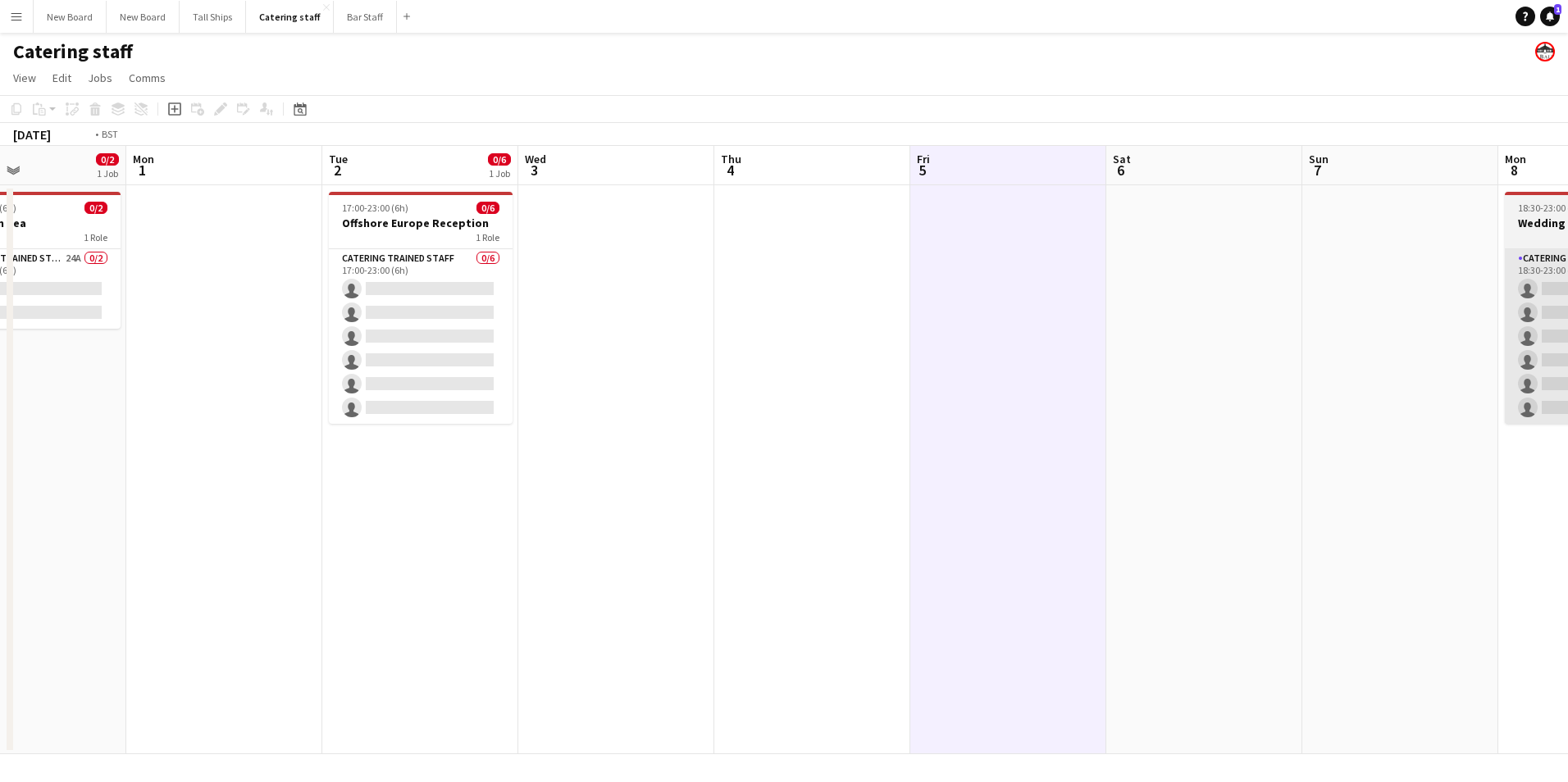
drag, startPoint x: 1494, startPoint y: 352, endPoint x: 853, endPoint y: 407, distance: 643.4
click at [846, 412] on app-calendar-viewport "Fri 29 Sat 30 Sun 31 0/2 1 Job Mon 1 Tue 2 0/6 1 Job Wed 3 Thu 4 Fri 5 Sat 6 Su…" at bounding box center [784, 449] width 1568 height 608
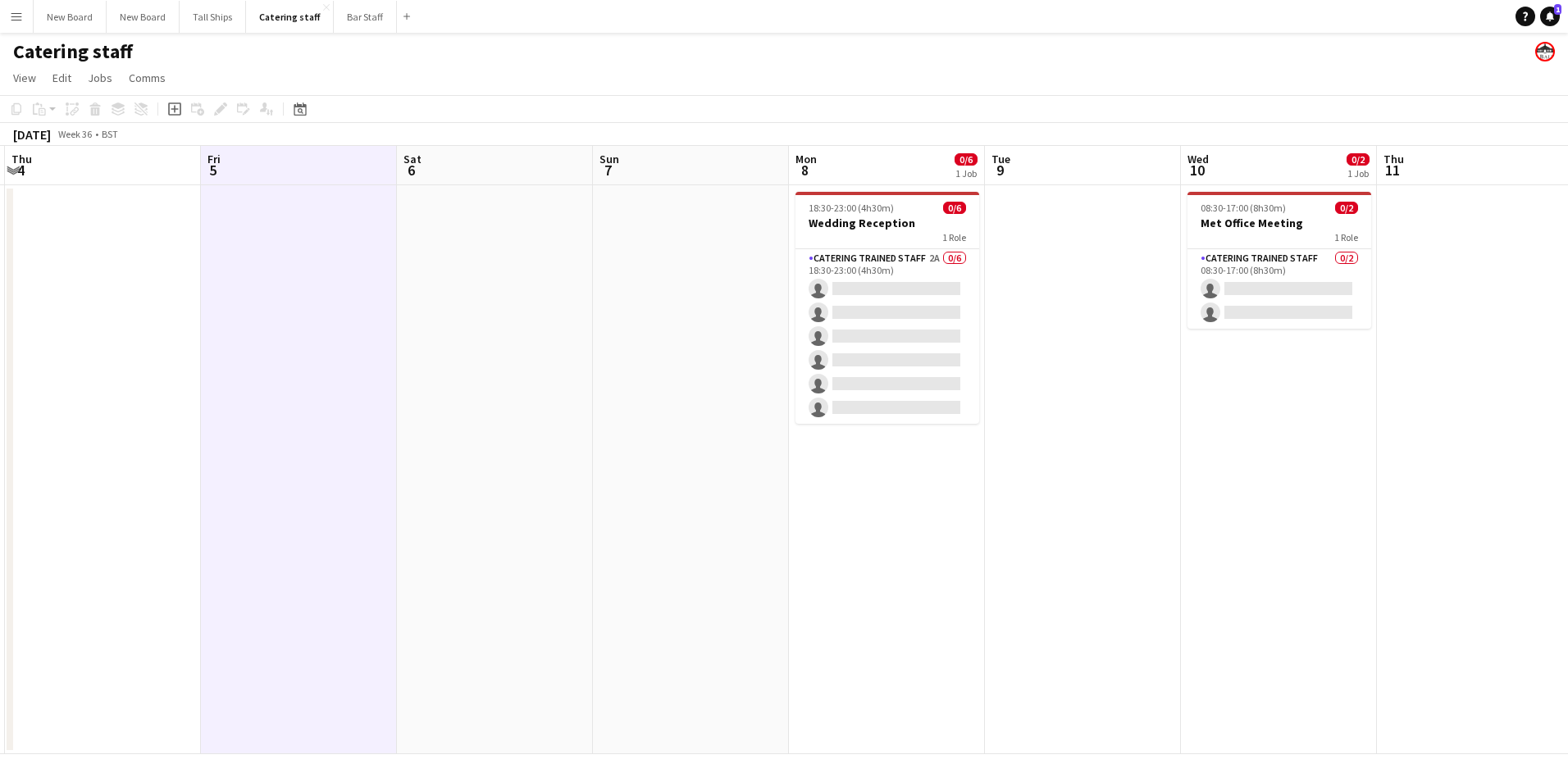
drag, startPoint x: 1430, startPoint y: 405, endPoint x: 677, endPoint y: 441, distance: 753.9
click at [677, 441] on app-calendar-viewport "Mon 1 Tue 2 0/6 1 Job Wed 3 Thu 4 Fri 5 Sat 6 Sun 7 Mon 8 0/6 1 Job Tue 9 Wed 1…" at bounding box center [784, 449] width 1568 height 608
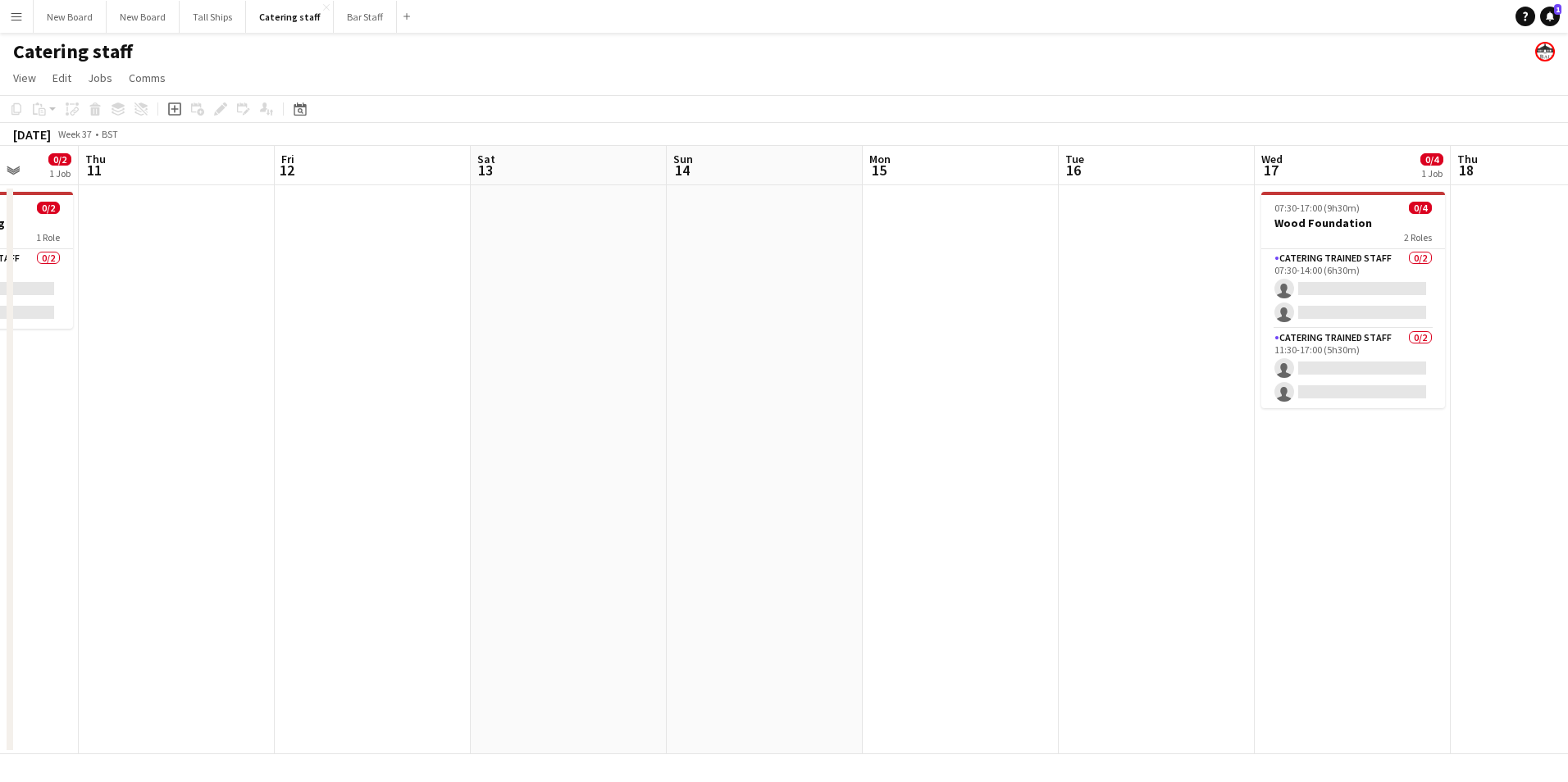
drag, startPoint x: 1382, startPoint y: 492, endPoint x: 983, endPoint y: 504, distance: 399.2
click at [646, 483] on app-calendar-viewport "Mon 8 0/6 1 Job Tue 9 Wed 10 0/2 1 Job Thu 11 Fri 12 Sat 13 Sun 14 Mon 15 Tue 1…" at bounding box center [784, 449] width 1568 height 608
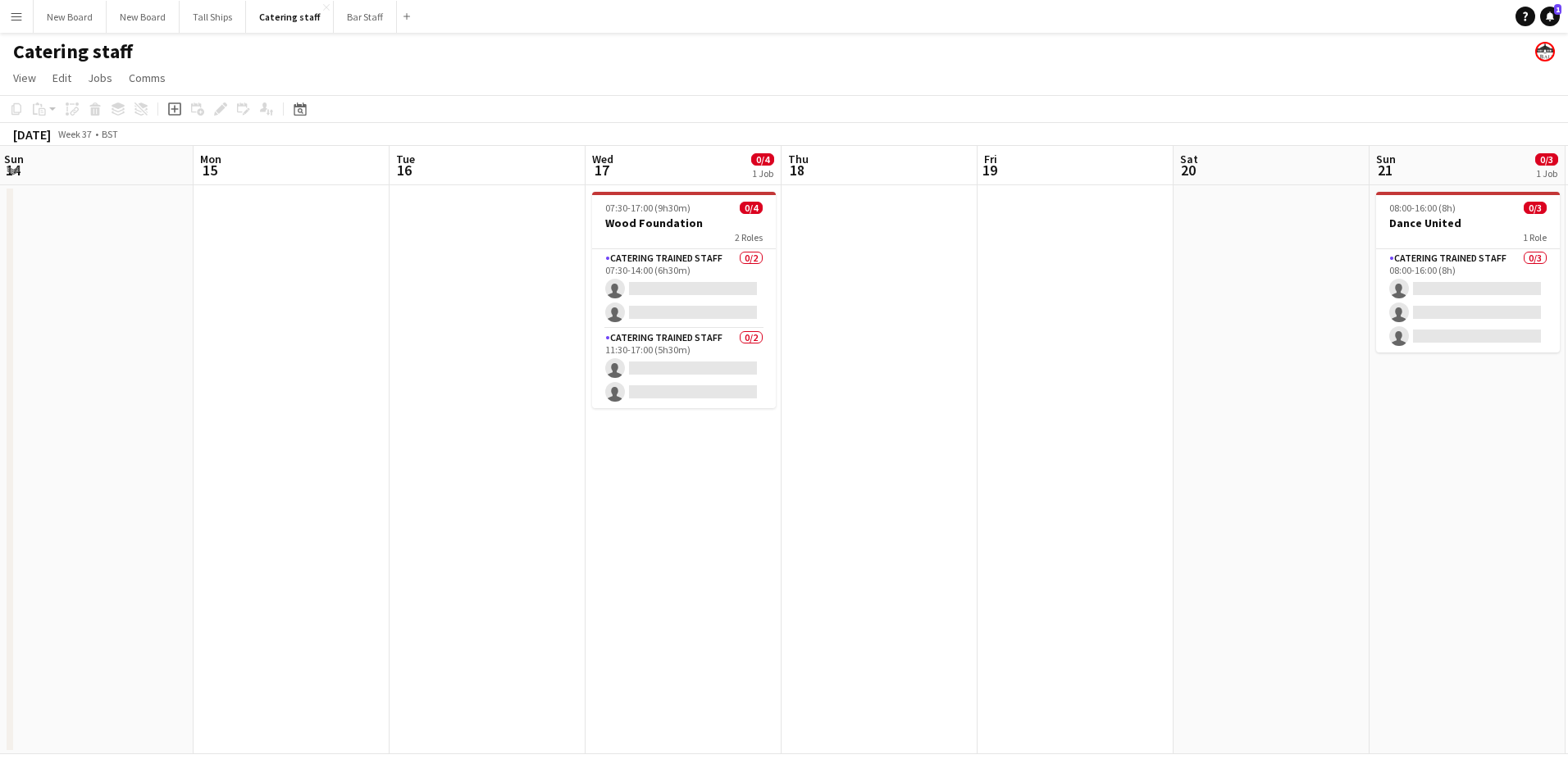
drag, startPoint x: 1008, startPoint y: 553, endPoint x: 854, endPoint y: 577, distance: 155.9
click at [854, 577] on app-calendar-viewport "Thu 11 Fri 12 Sat 13 Sun 14 Mon 15 Tue 16 Wed 17 0/4 1 Job Thu 18 Fri 19 Sat 20…" at bounding box center [784, 449] width 1568 height 608
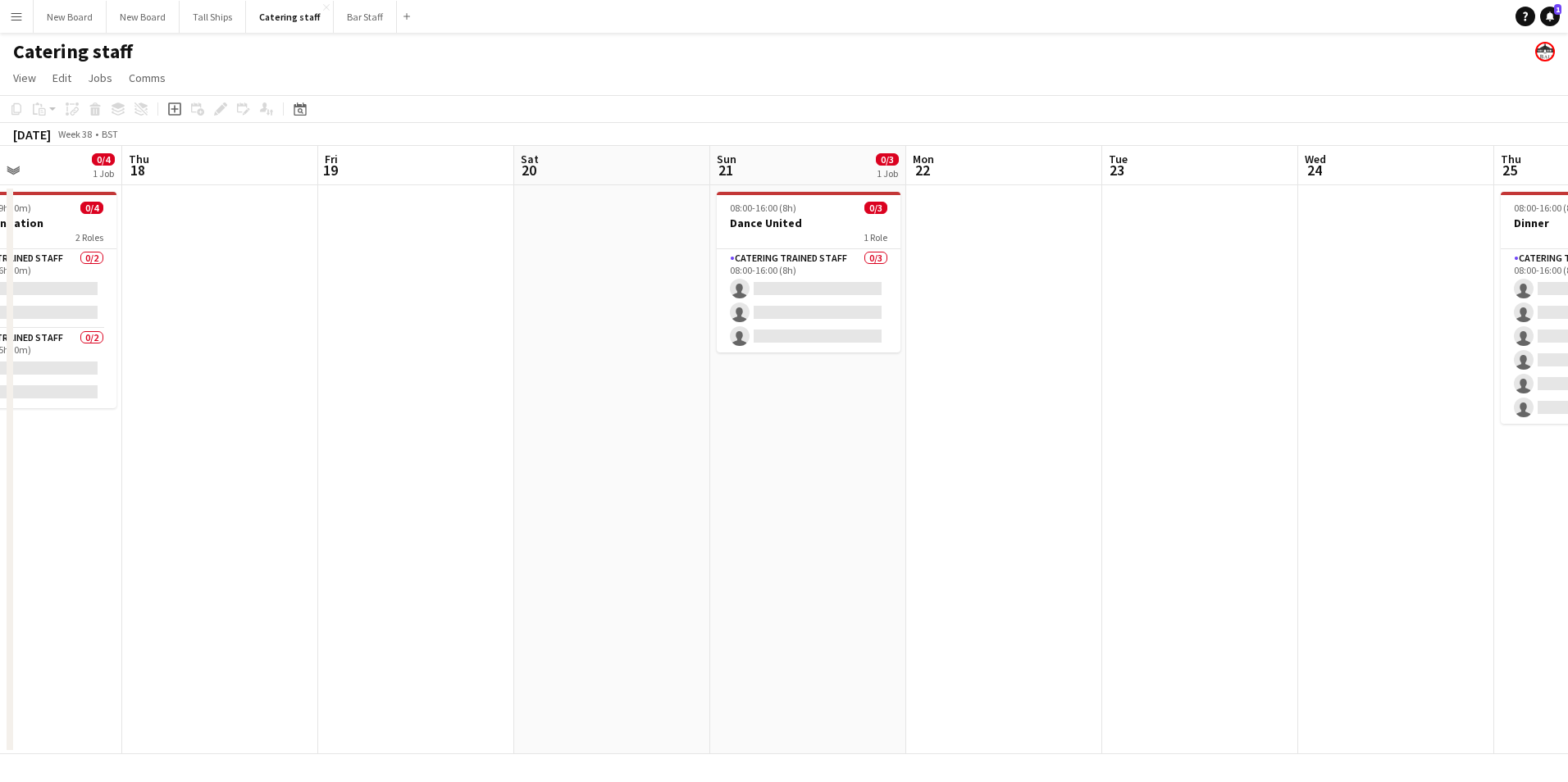
drag, startPoint x: 1188, startPoint y: 653, endPoint x: 946, endPoint y: 637, distance: 242.5
click at [940, 645] on app-calendar-viewport "Sun 14 Mon 15 Tue 16 Wed 17 0/4 1 Job Thu 18 Fri 19 Sat 20 Sun 21 0/3 1 Job Mon…" at bounding box center [784, 449] width 1568 height 608
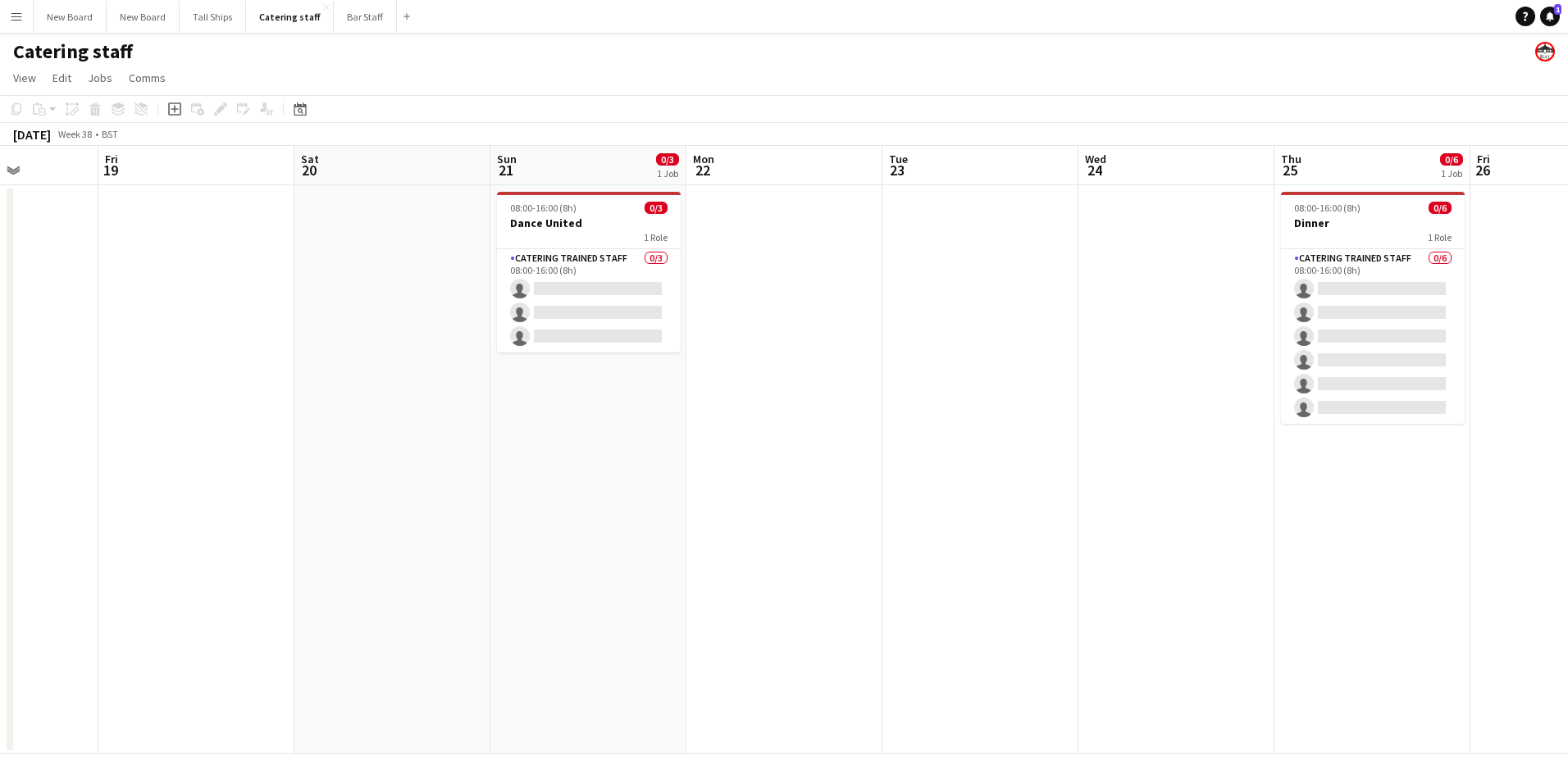
drag, startPoint x: 1417, startPoint y: 530, endPoint x: 958, endPoint y: 482, distance: 461.5
click at [798, 541] on app-calendar-viewport "Mon 15 Tue 16 Wed 17 0/4 1 Job Thu 18 Fri 19 Sat 20 Sun 21 0/3 1 Job Mon 22 Tue…" at bounding box center [784, 449] width 1568 height 608
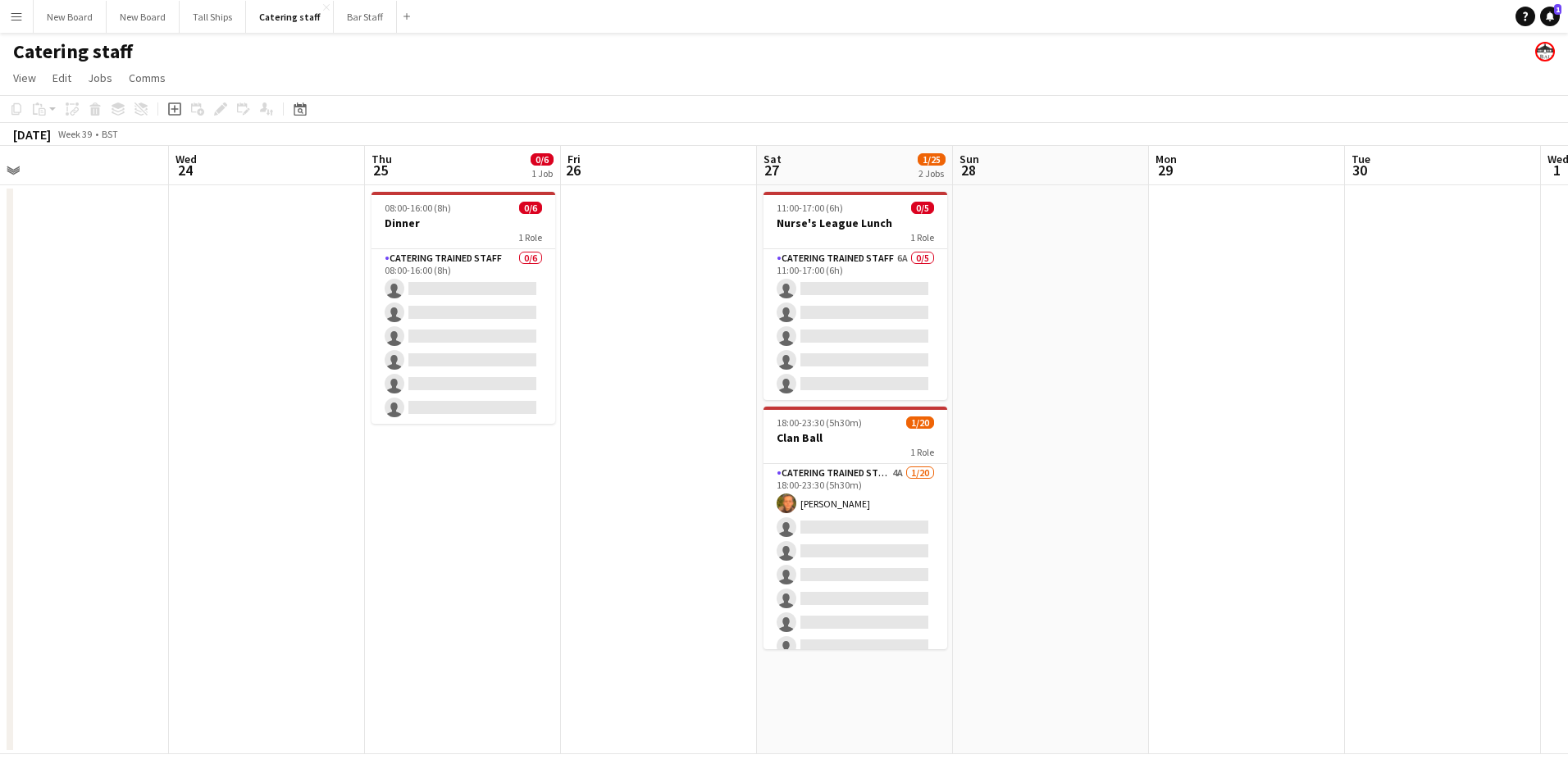
drag, startPoint x: 1553, startPoint y: 517, endPoint x: 1042, endPoint y: 567, distance: 513.4
click at [1042, 567] on app-calendar-viewport "Sat 20 Sun 21 0/3 1 Job Mon 22 Tue 23 Wed 24 Thu 25 0/6 1 Job Fri 26 Sat 27 1/2…" at bounding box center [784, 449] width 1568 height 608
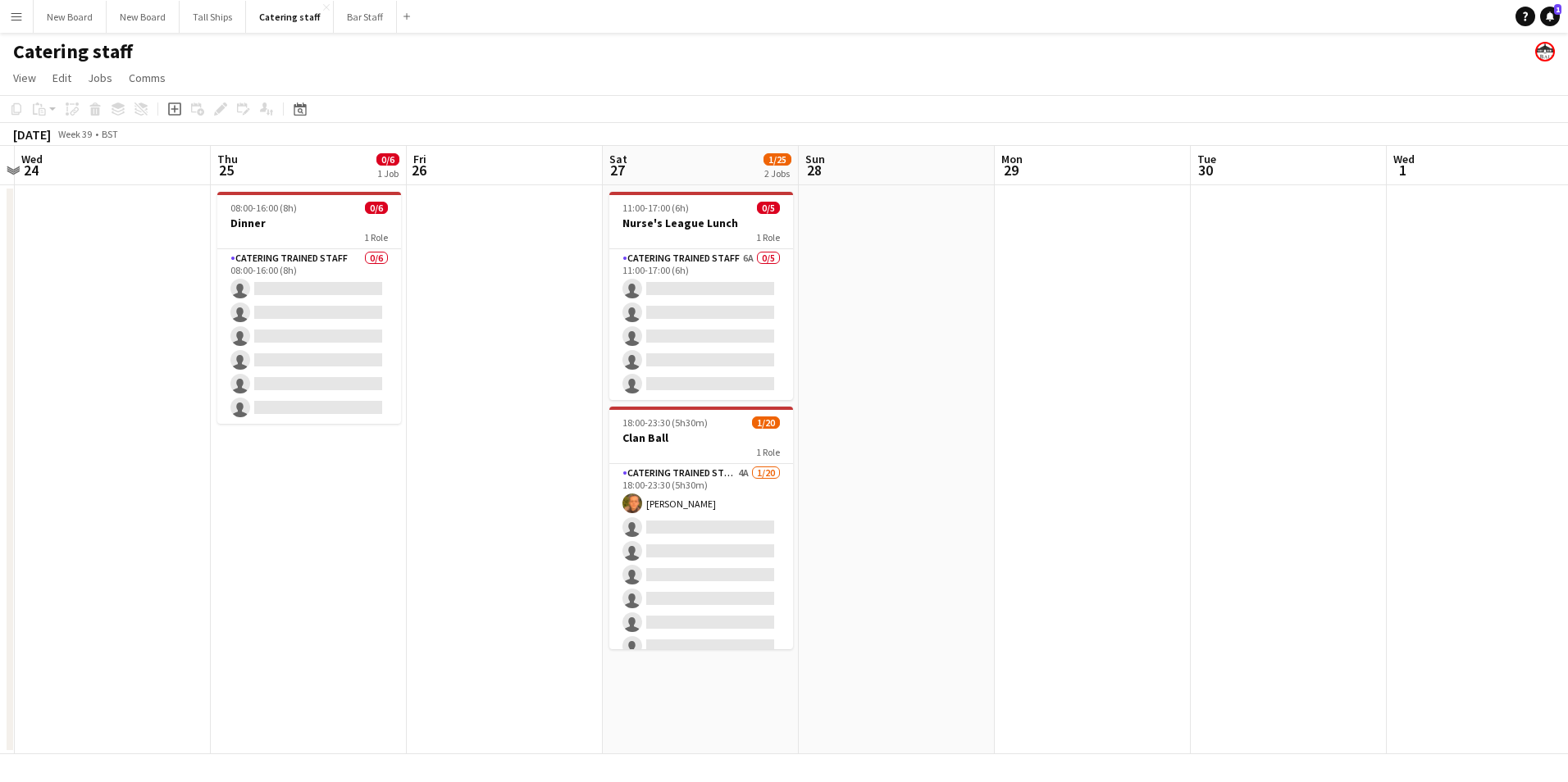
drag, startPoint x: 1496, startPoint y: 478, endPoint x: 1141, endPoint y: 534, distance: 359.4
click at [1144, 539] on app-calendar-viewport "Sun 21 0/3 1 Job Mon 22 Tue 23 Wed 24 Thu 25 0/6 1 Job Fri 26 Sat 27 1/25 2 Job…" at bounding box center [784, 449] width 1568 height 608
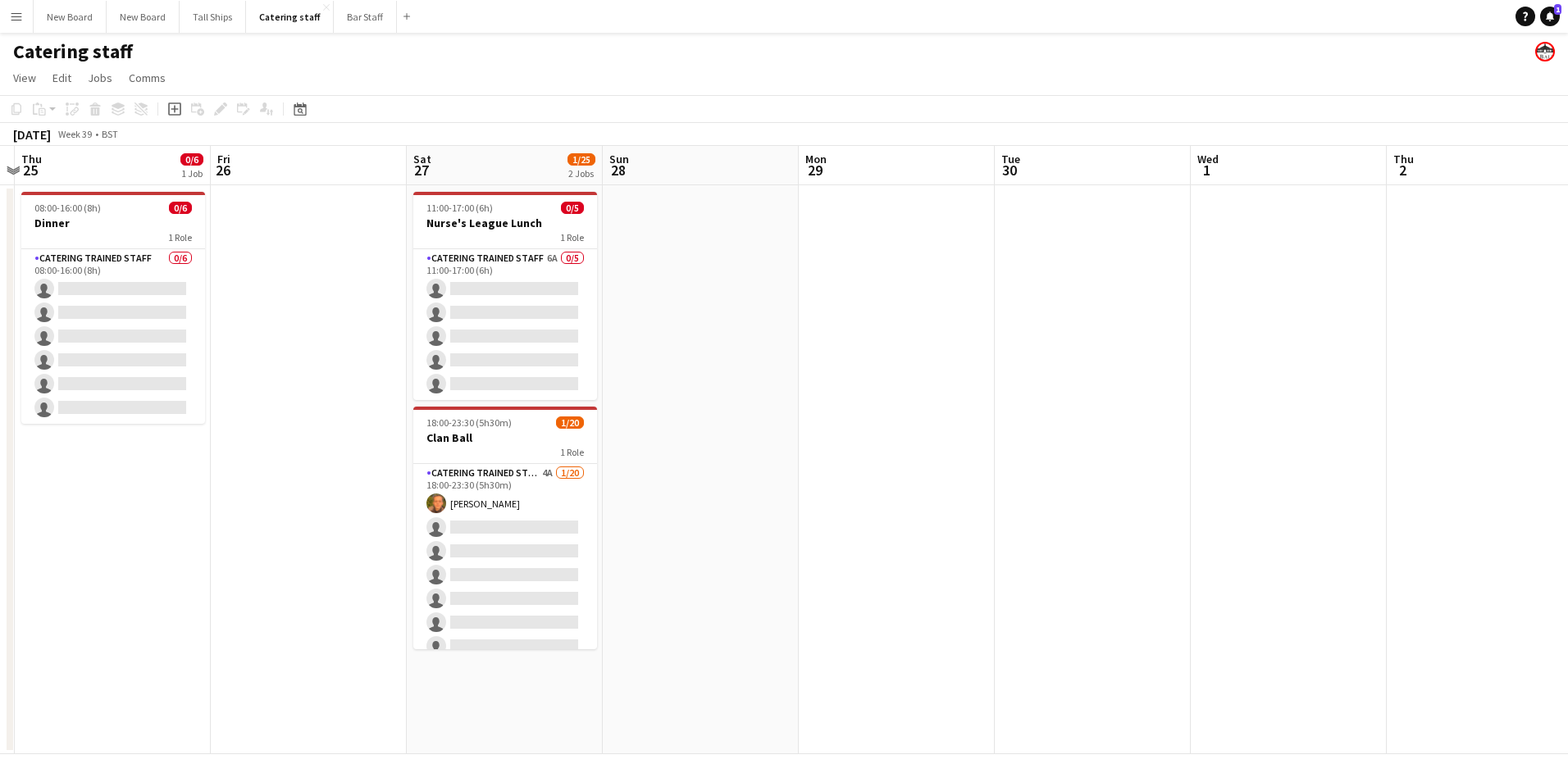
scroll to position [0, 575]
click at [1111, 214] on app-date-cell at bounding box center [1091, 469] width 196 height 569
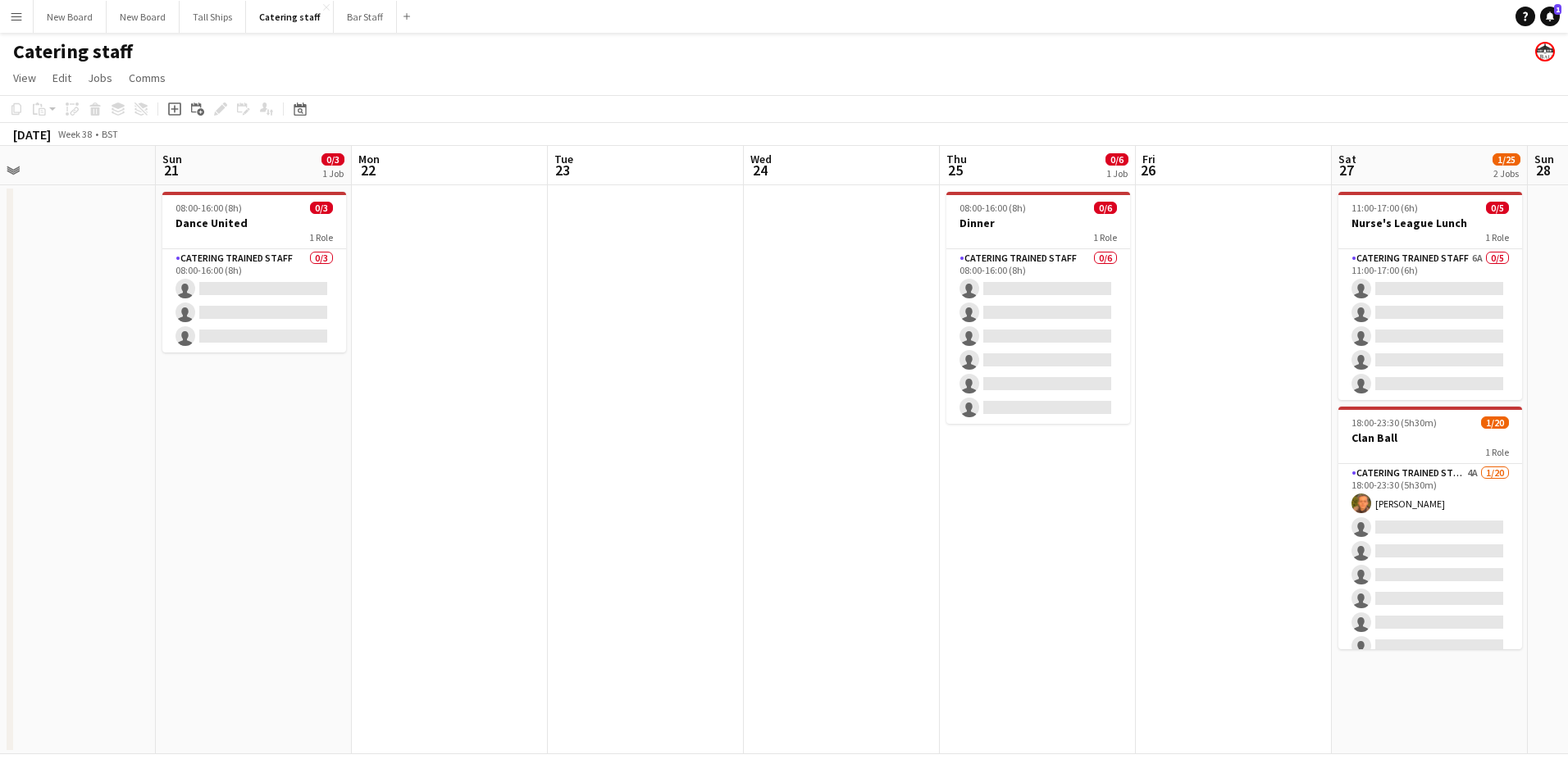
drag, startPoint x: 700, startPoint y: 331, endPoint x: 1562, endPoint y: 420, distance: 866.6
click at [1567, 424] on html "Menu Boards Boards Boards All jobs Status Workforce Workforce My Workforce Recr…" at bounding box center [784, 391] width 1568 height 782
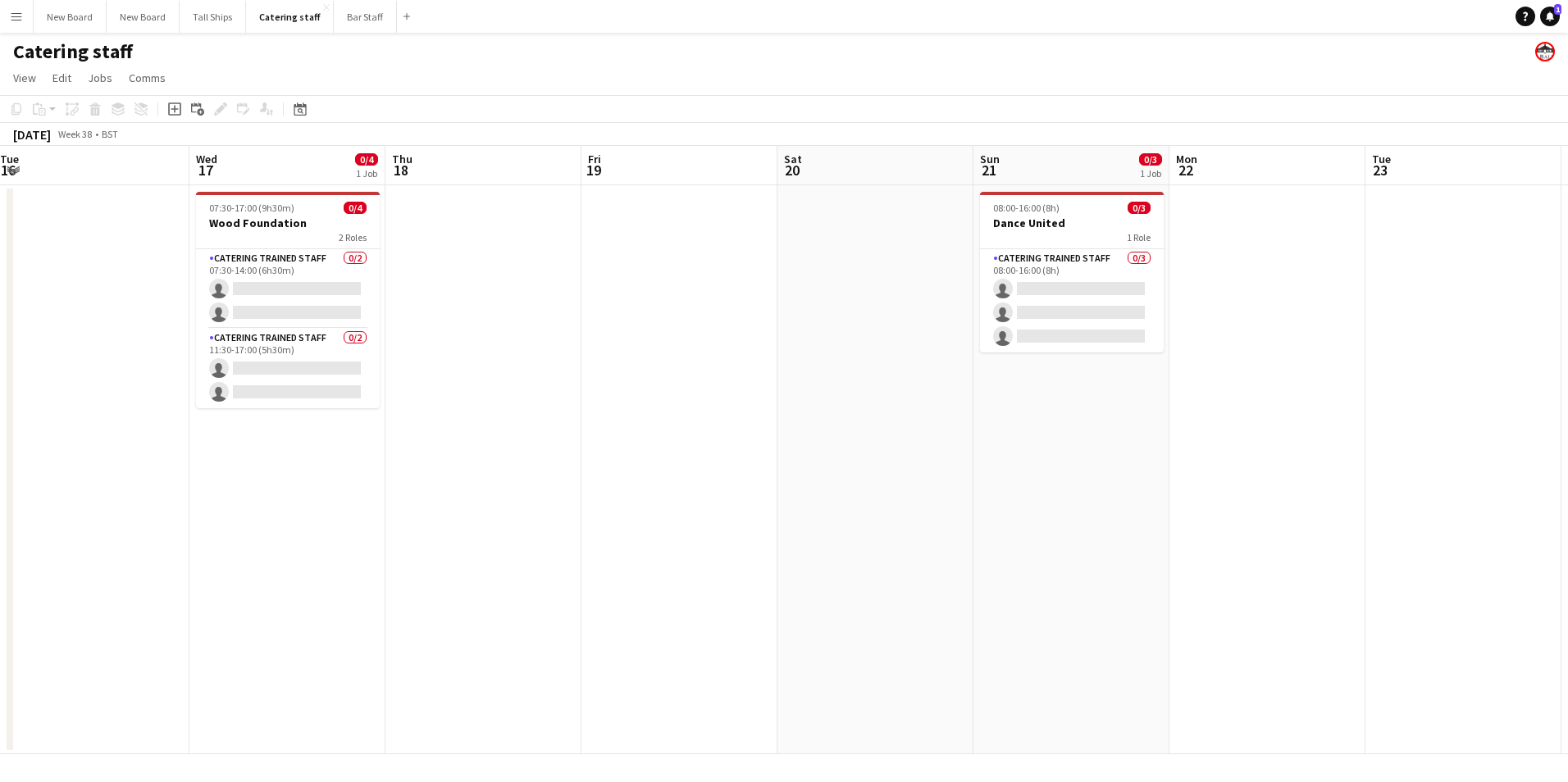
drag, startPoint x: 243, startPoint y: 274, endPoint x: 1450, endPoint y: 401, distance: 1213.7
click at [1450, 401] on app-calendar-viewport "Sun 14 Mon 15 Tue 16 Wed 17 0/4 1 Job Thu 18 Fri 19 Sat 20 Sun 21 0/3 1 Job Mon…" at bounding box center [784, 449] width 1568 height 608
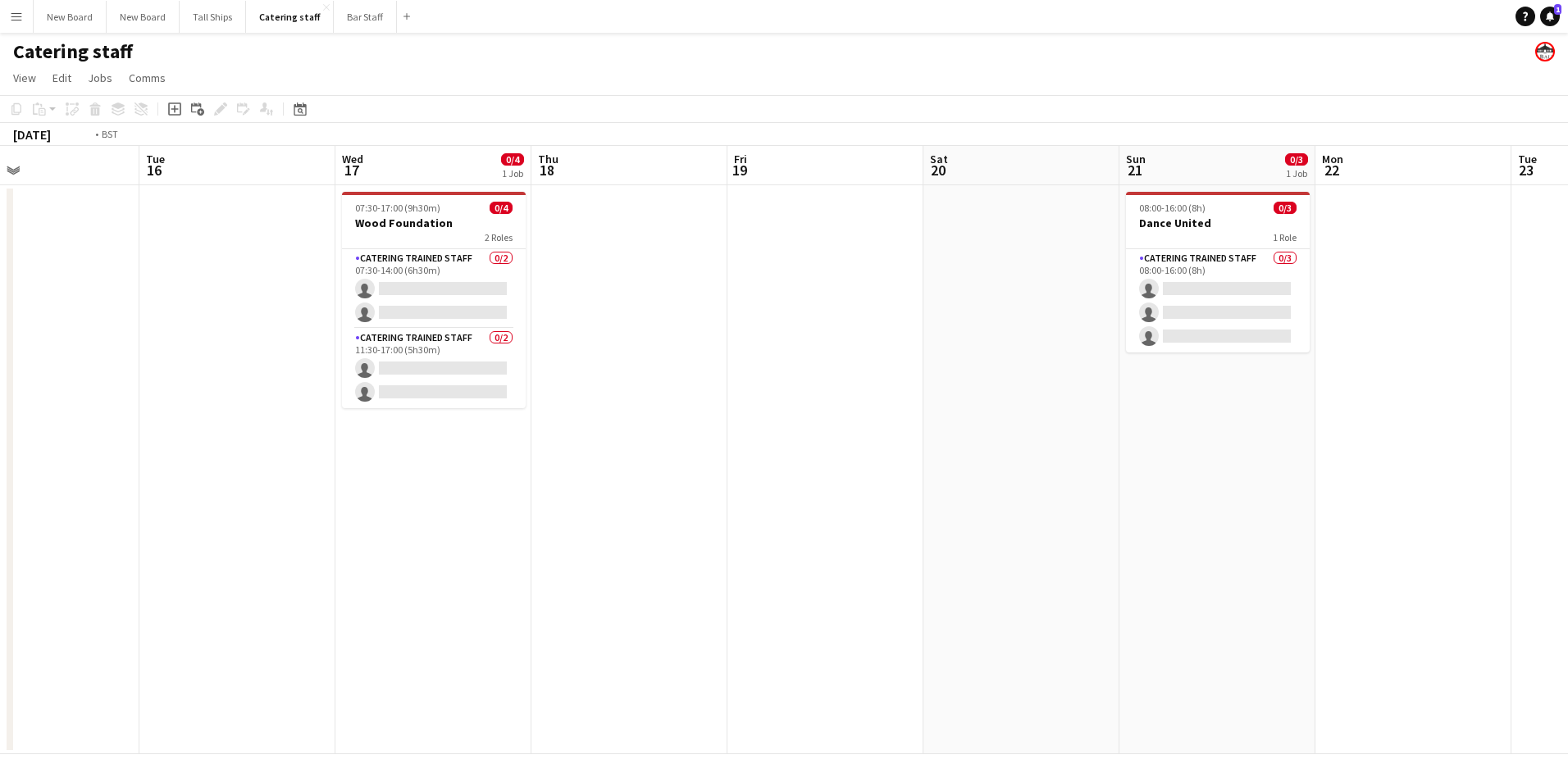
drag, startPoint x: 96, startPoint y: 408, endPoint x: 1221, endPoint y: 553, distance: 1134.3
click at [1221, 553] on app-calendar-viewport "Sat 13 Sun 14 Mon 15 Tue 16 Wed 17 0/4 1 Job Thu 18 Fri 19 Sat 20 Sun 21 0/3 1 …" at bounding box center [784, 449] width 1568 height 608
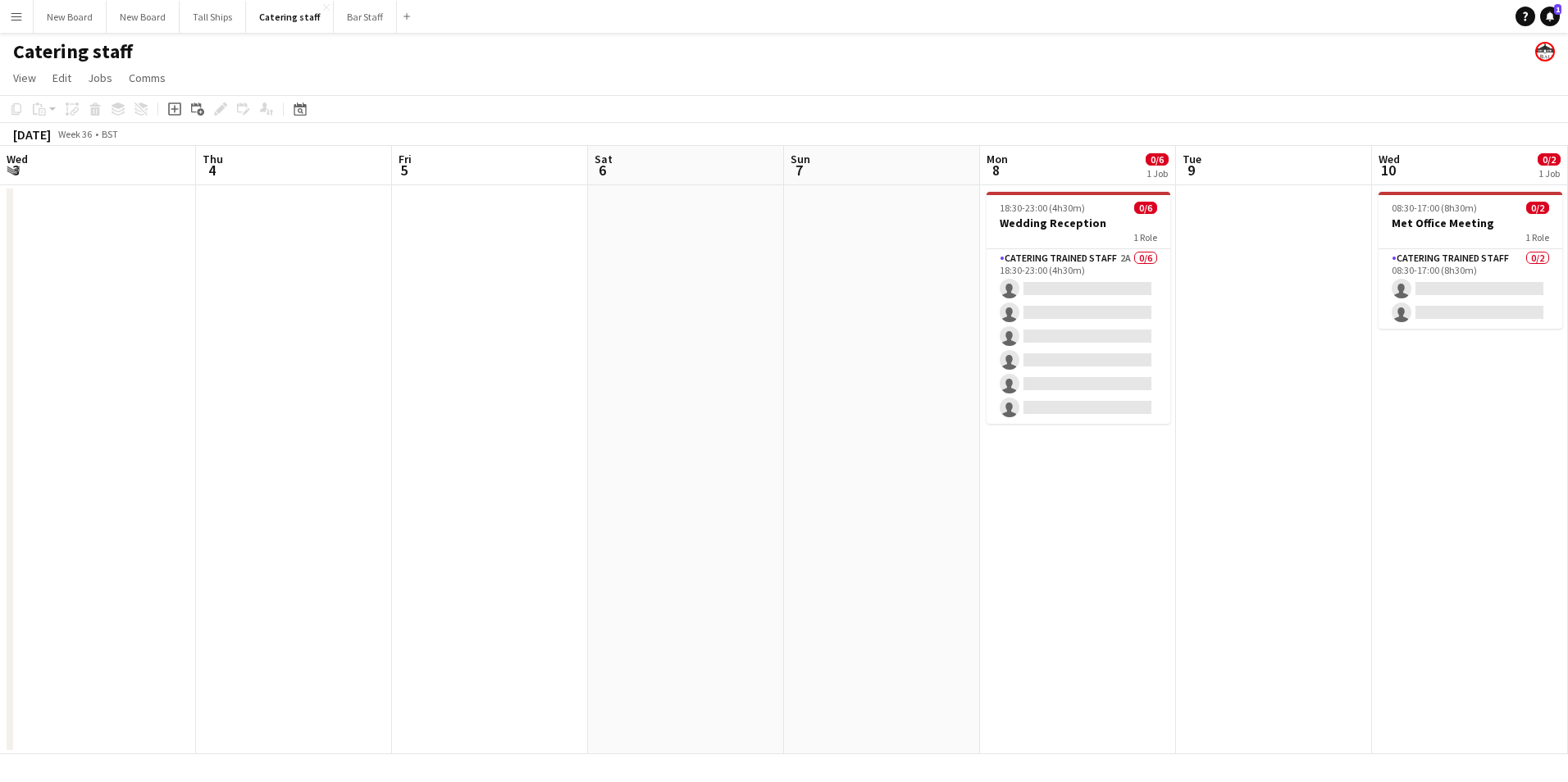
scroll to position [0, 437]
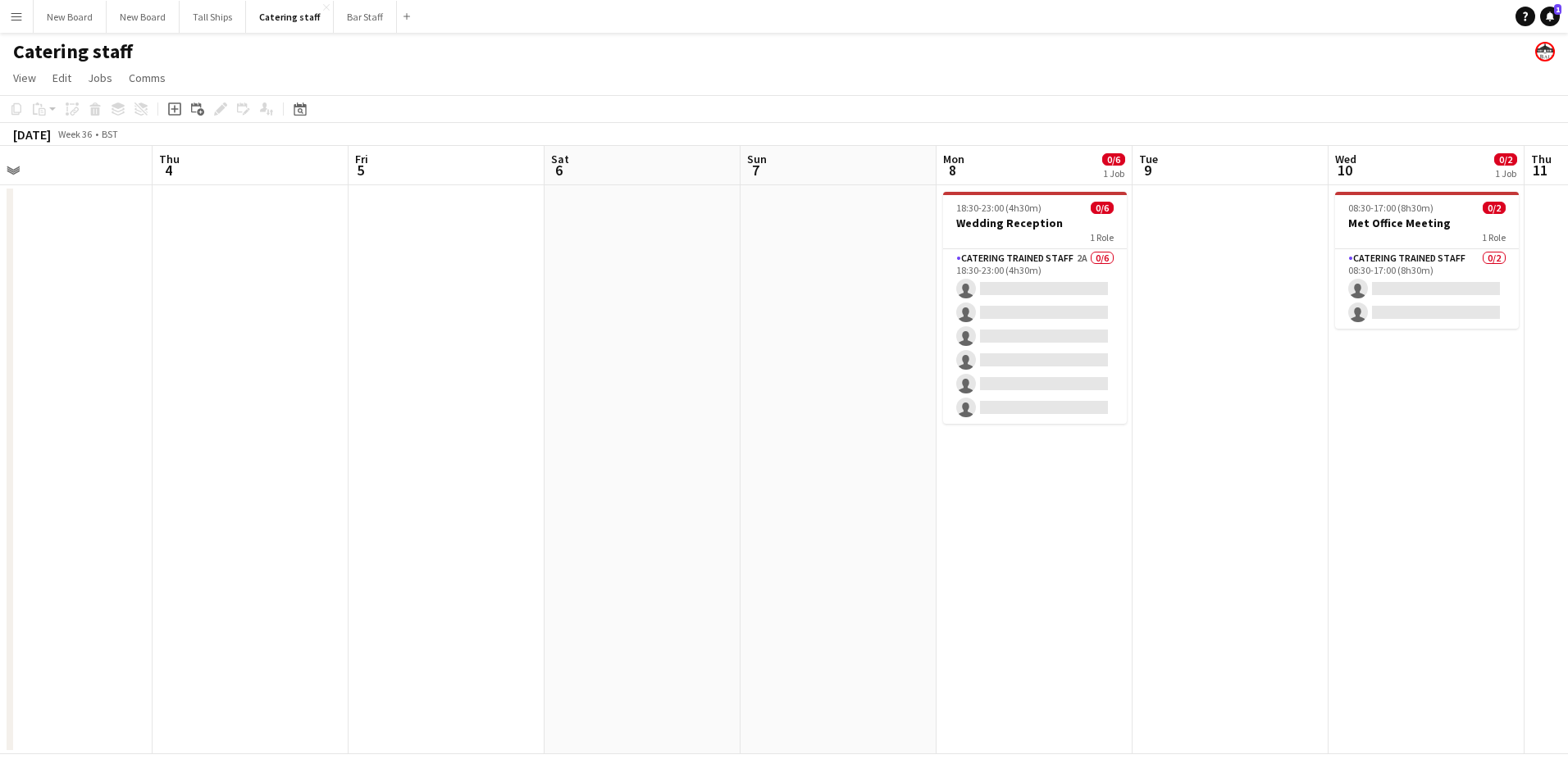
drag, startPoint x: 224, startPoint y: 403, endPoint x: 1274, endPoint y: 559, distance: 1061.5
click at [1415, 549] on app-calendar-viewport "Mon 1 Tue 2 0/6 1 Job Wed 3 Thu 4 Fri 5 Sat 6 Sun 7 Mon 8 0/6 1 Job Tue 9 Wed 1…" at bounding box center [784, 449] width 1568 height 608
drag, startPoint x: 665, startPoint y: 172, endPoint x: 658, endPoint y: 200, distance: 28.9
click at [662, 177] on app-board-header-date "Sat 6" at bounding box center [642, 165] width 196 height 39
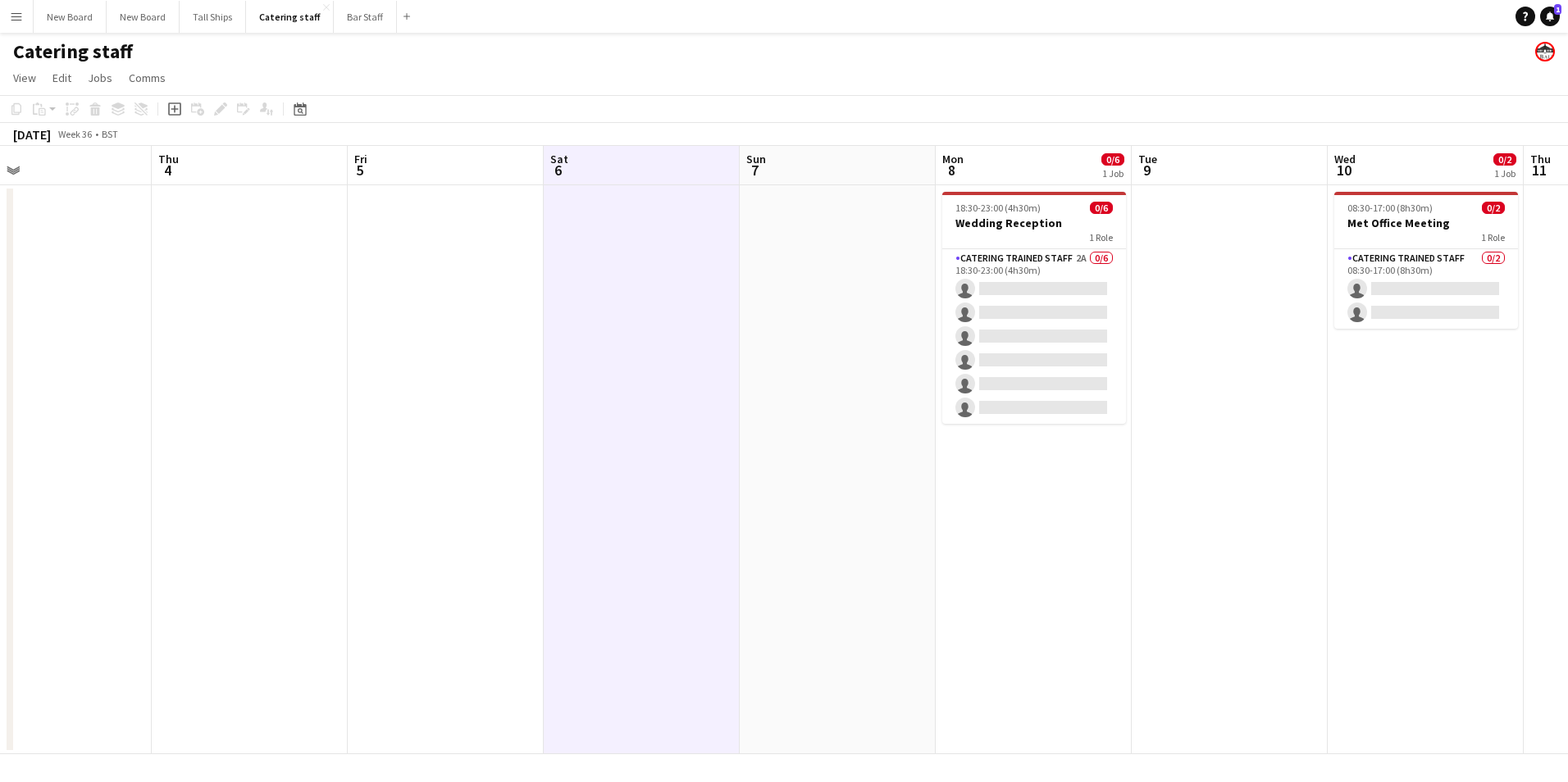
scroll to position [0, 438]
click at [648, 223] on app-date-cell at bounding box center [640, 469] width 196 height 569
drag, startPoint x: 174, startPoint y: 114, endPoint x: 165, endPoint y: 117, distance: 9.5
click at [172, 113] on icon "Add job" at bounding box center [174, 108] width 13 height 13
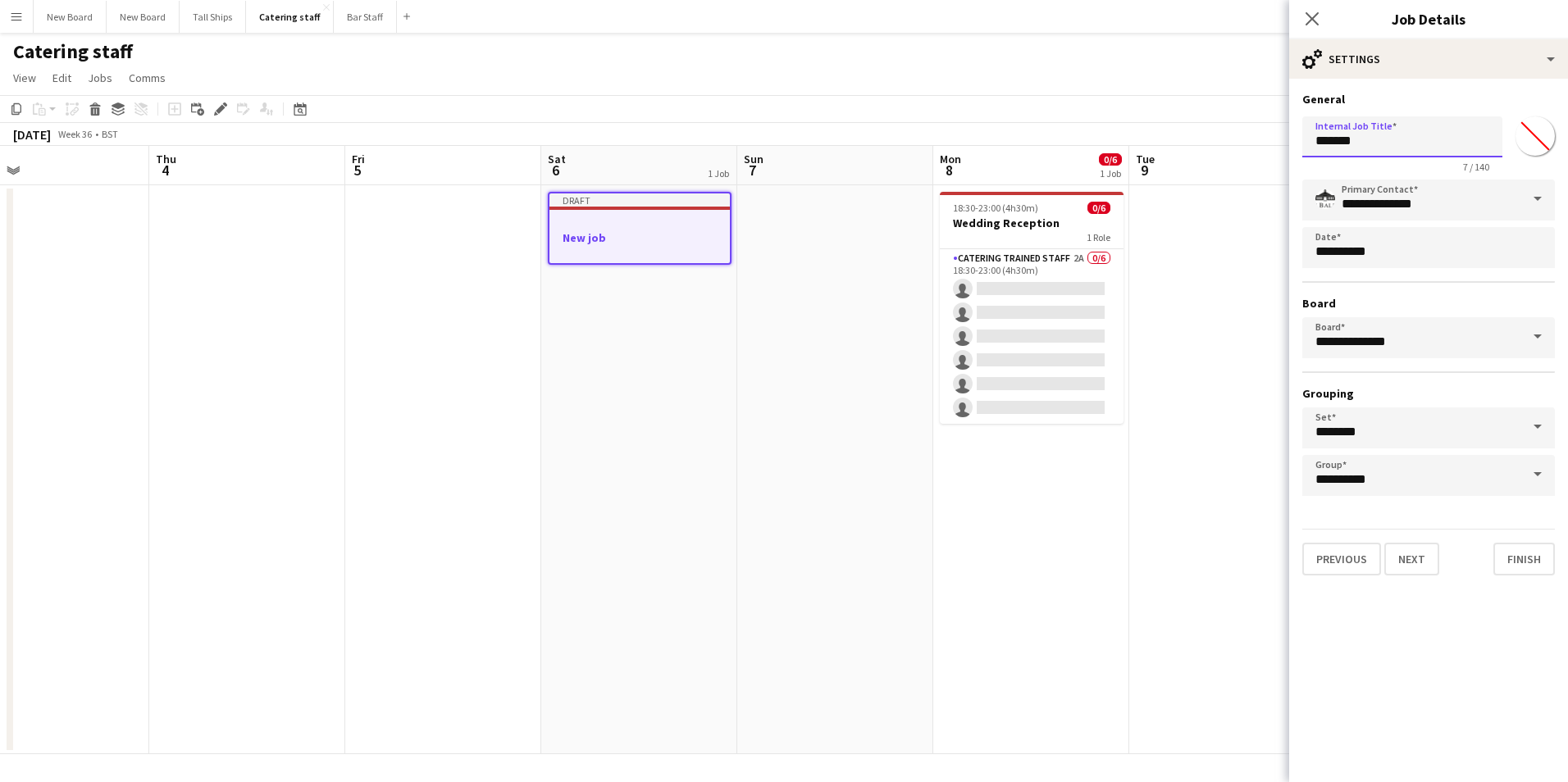
drag, startPoint x: 1379, startPoint y: 140, endPoint x: 940, endPoint y: 137, distance: 439.0
click at [940, 138] on body "Menu Boards Boards Boards All jobs Status Workforce Workforce My Workforce Recr…" at bounding box center [784, 391] width 1568 height 782
type input "**********"
click at [1423, 562] on button "Next" at bounding box center [1412, 559] width 55 height 32
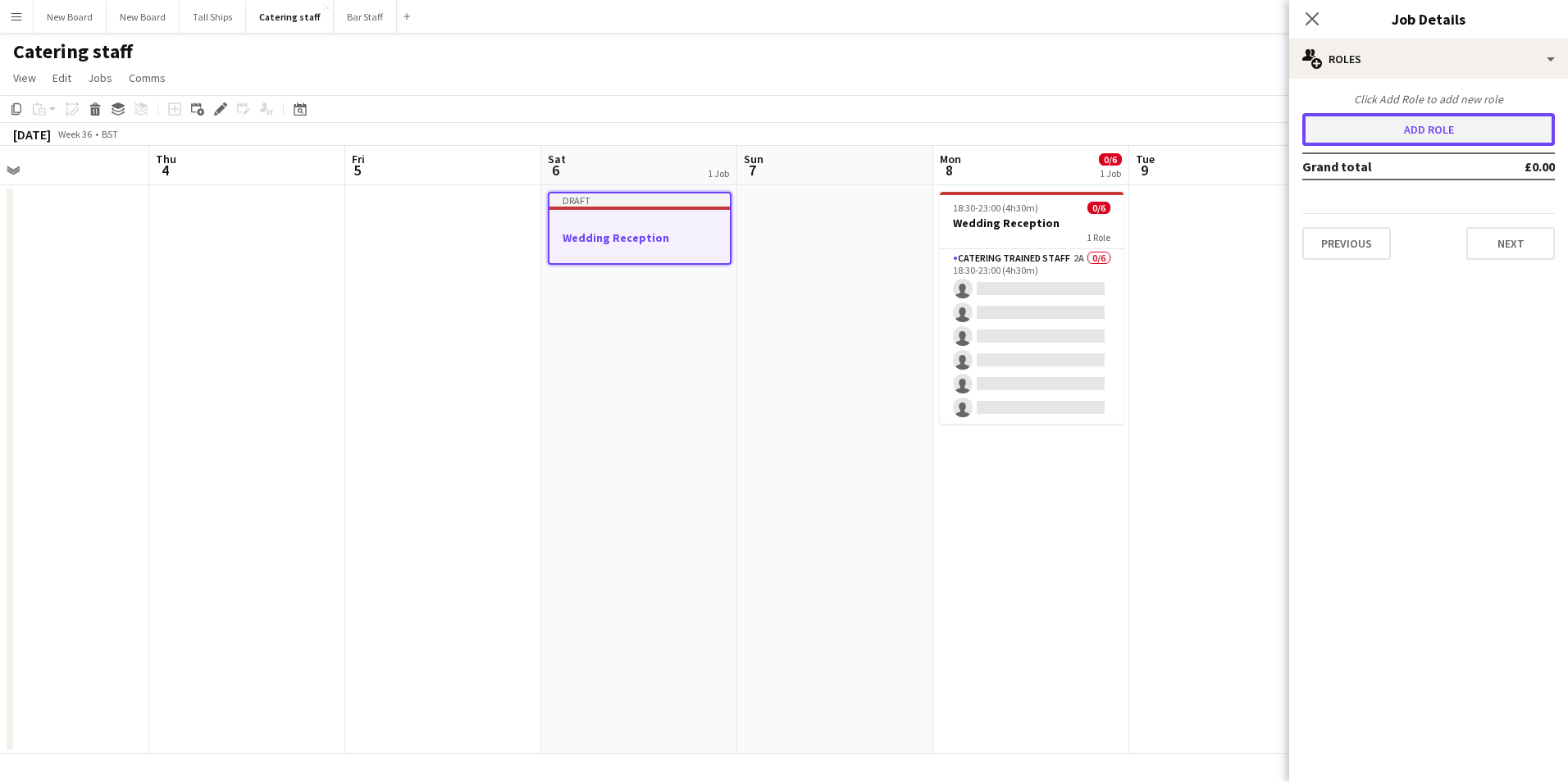
click at [1450, 137] on button "Add role" at bounding box center [1429, 130] width 253 height 32
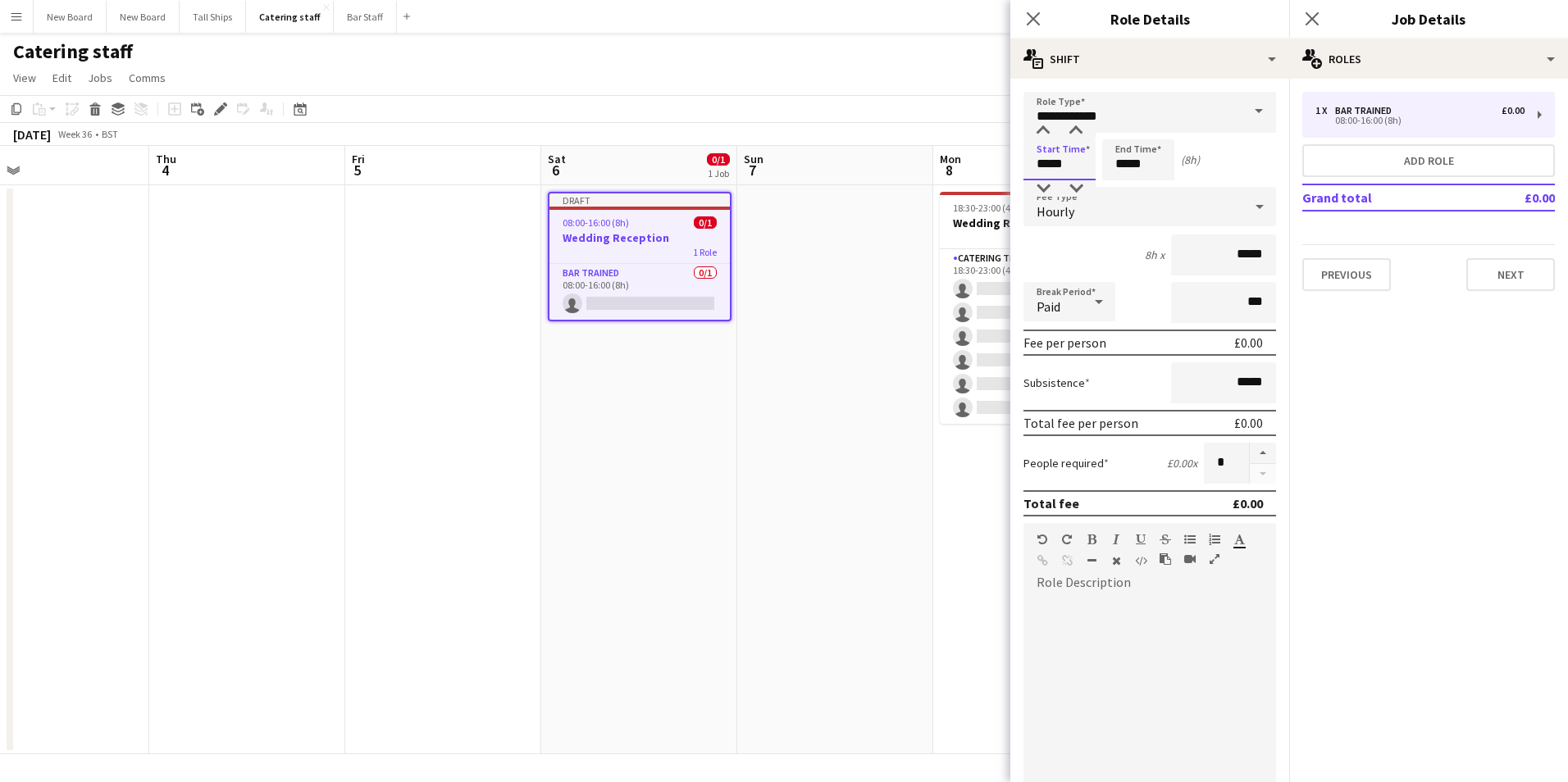
drag, startPoint x: 1077, startPoint y: 165, endPoint x: 789, endPoint y: 165, distance: 288.0
click at [789, 165] on body "Menu Boards Boards Boards All jobs Status Workforce Workforce My Workforce Recr…" at bounding box center [784, 391] width 1568 height 782
type input "*****"
drag, startPoint x: 1204, startPoint y: 466, endPoint x: 1234, endPoint y: 447, distance: 35.5
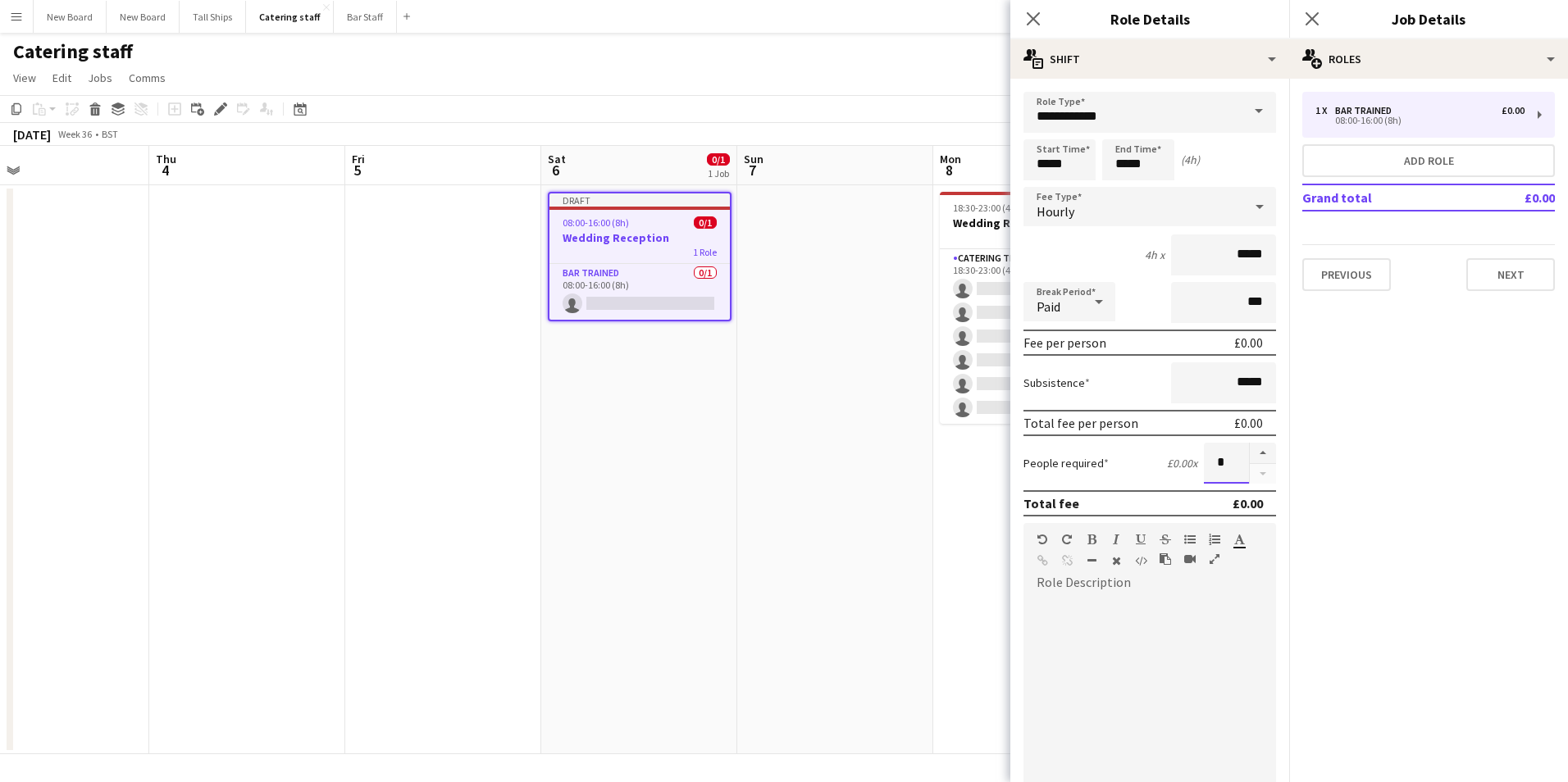
click at [1234, 447] on input "*" at bounding box center [1227, 463] width 45 height 41
type input "*"
click at [1153, 107] on input "**********" at bounding box center [1150, 113] width 253 height 41
click at [1120, 196] on span "Catering trained staff" at bounding box center [1143, 198] width 214 height 15
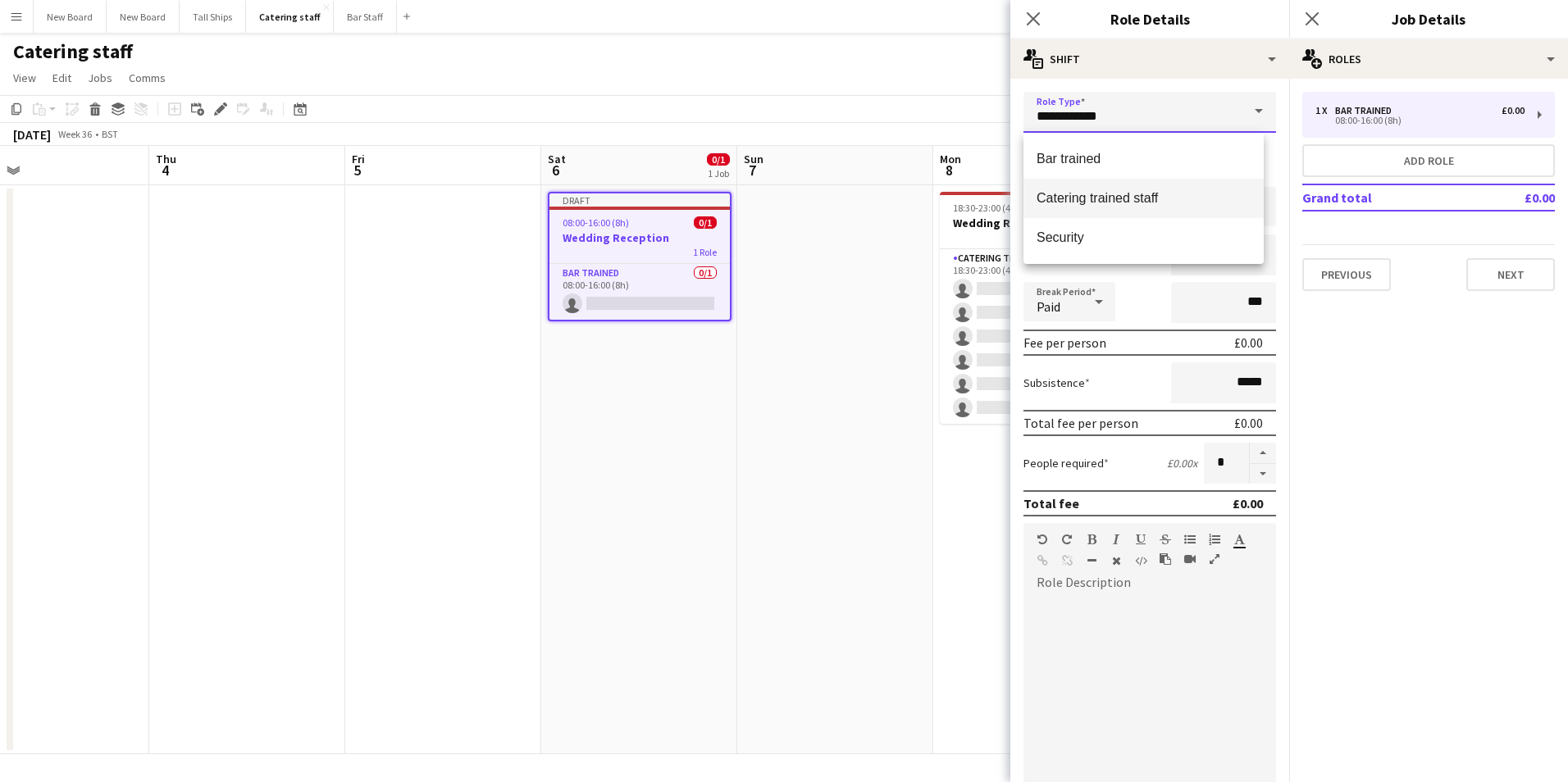
type input "**********"
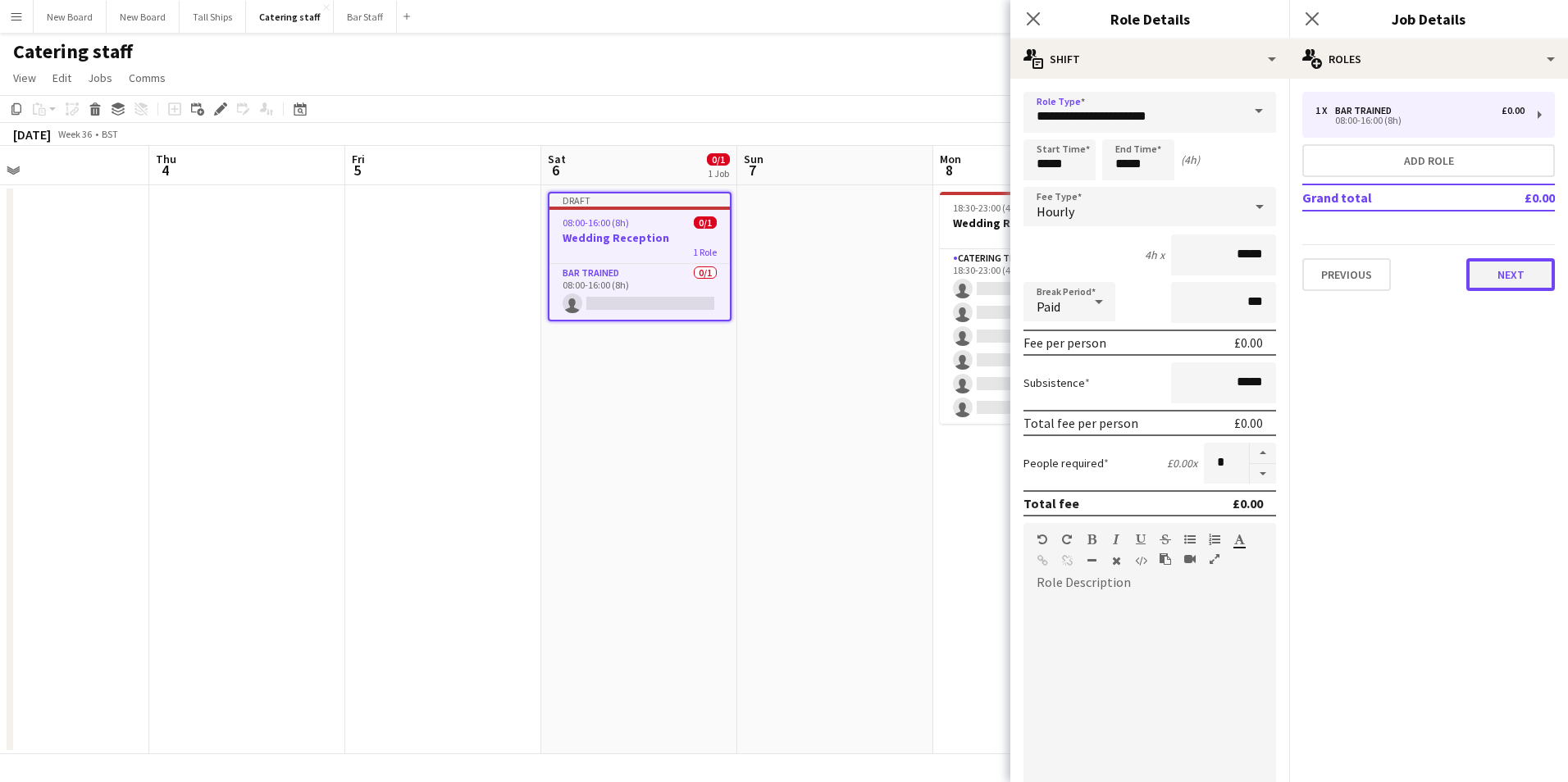
click at [1515, 274] on button "Next" at bounding box center [1511, 275] width 89 height 32
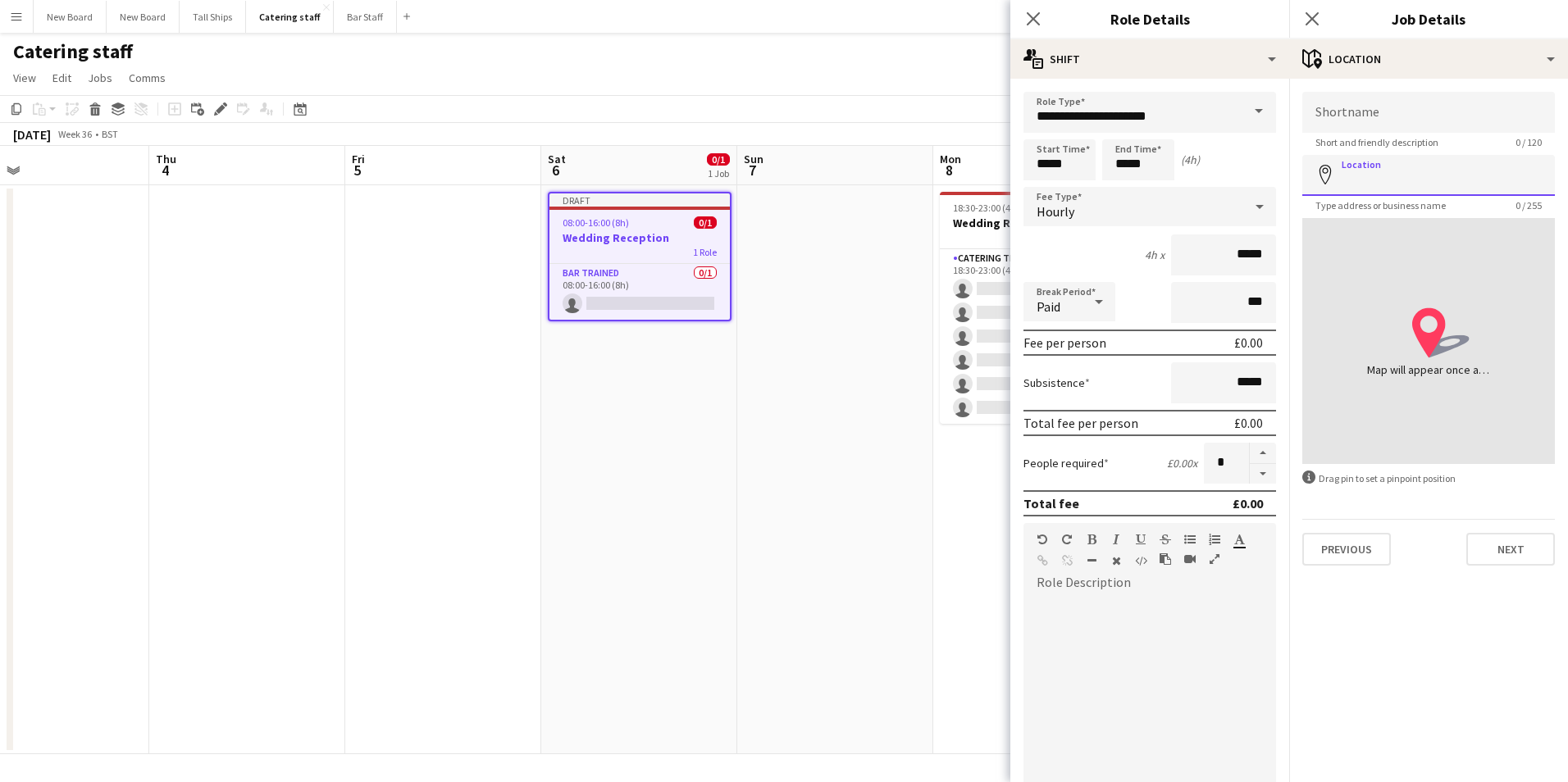
click at [1400, 182] on input "Location" at bounding box center [1429, 176] width 253 height 41
type input "**********"
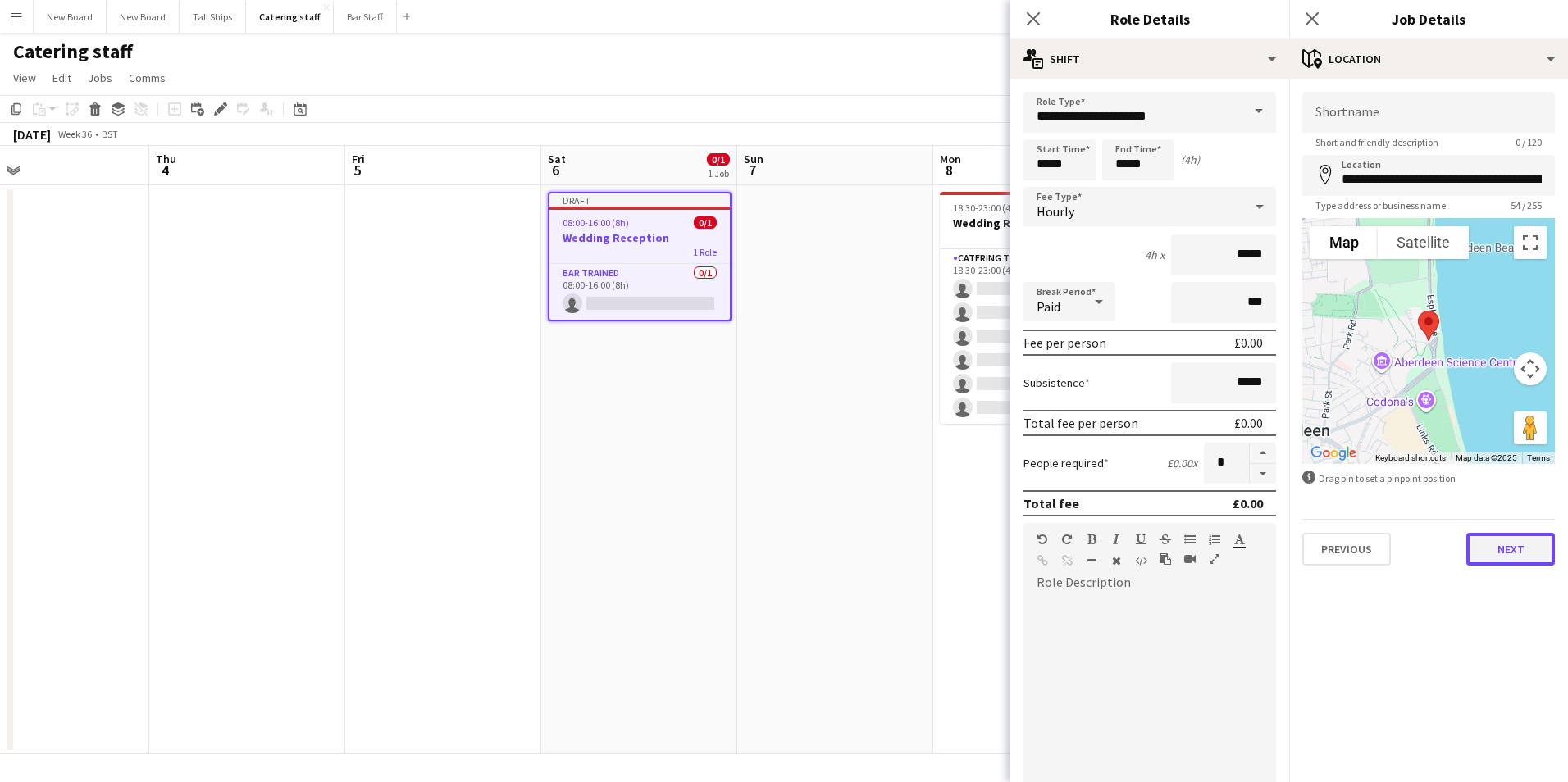
click at [1514, 544] on button "Next" at bounding box center [1511, 549] width 89 height 32
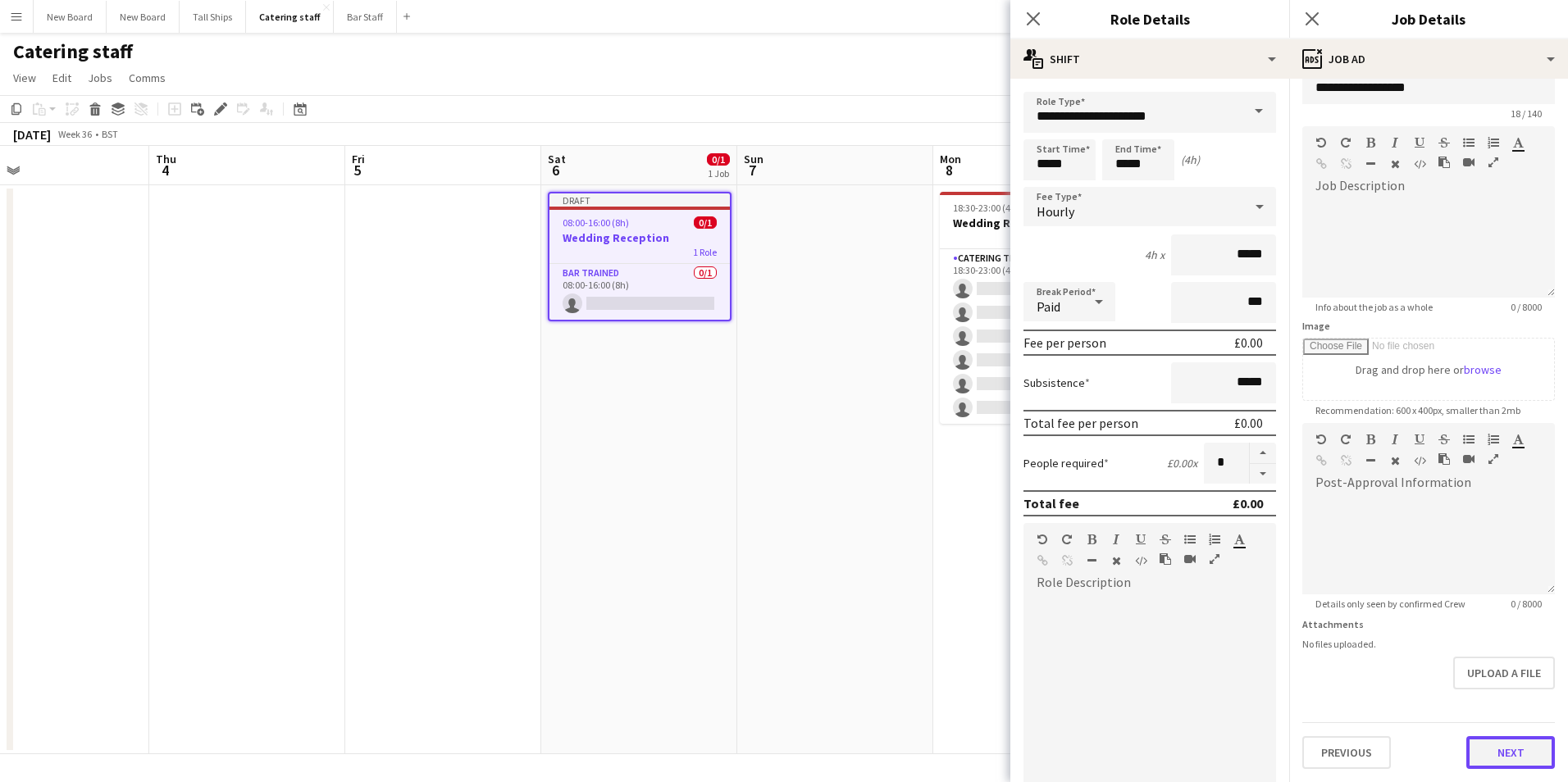
scroll to position [29, 0]
click at [1516, 696] on form "**********" at bounding box center [1429, 416] width 279 height 706
click at [1503, 748] on button "Next" at bounding box center [1511, 752] width 89 height 32
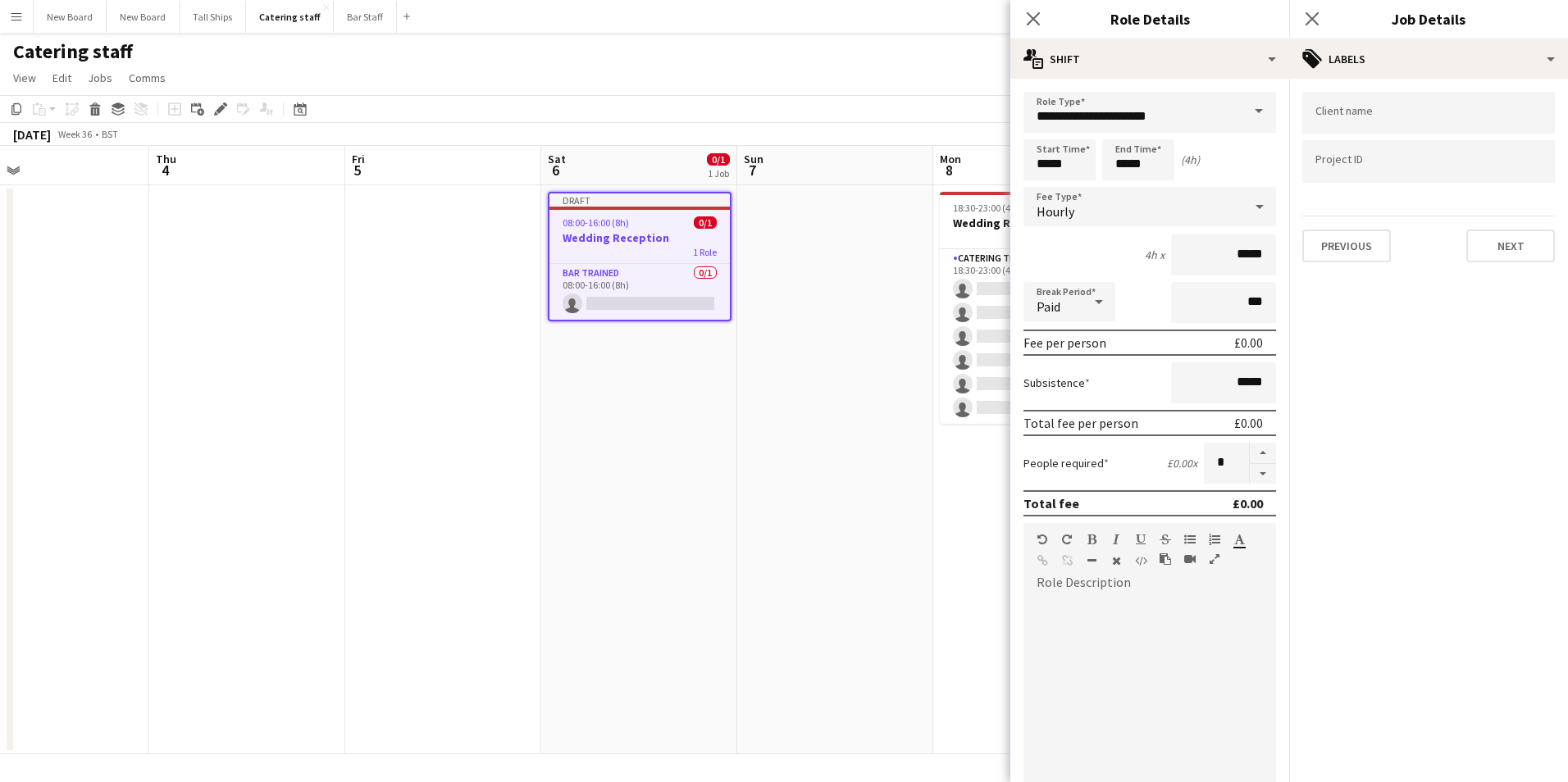
scroll to position [0, 0]
click at [1499, 248] on button "Next" at bounding box center [1511, 246] width 89 height 32
click at [1524, 160] on button "Next" at bounding box center [1511, 170] width 89 height 32
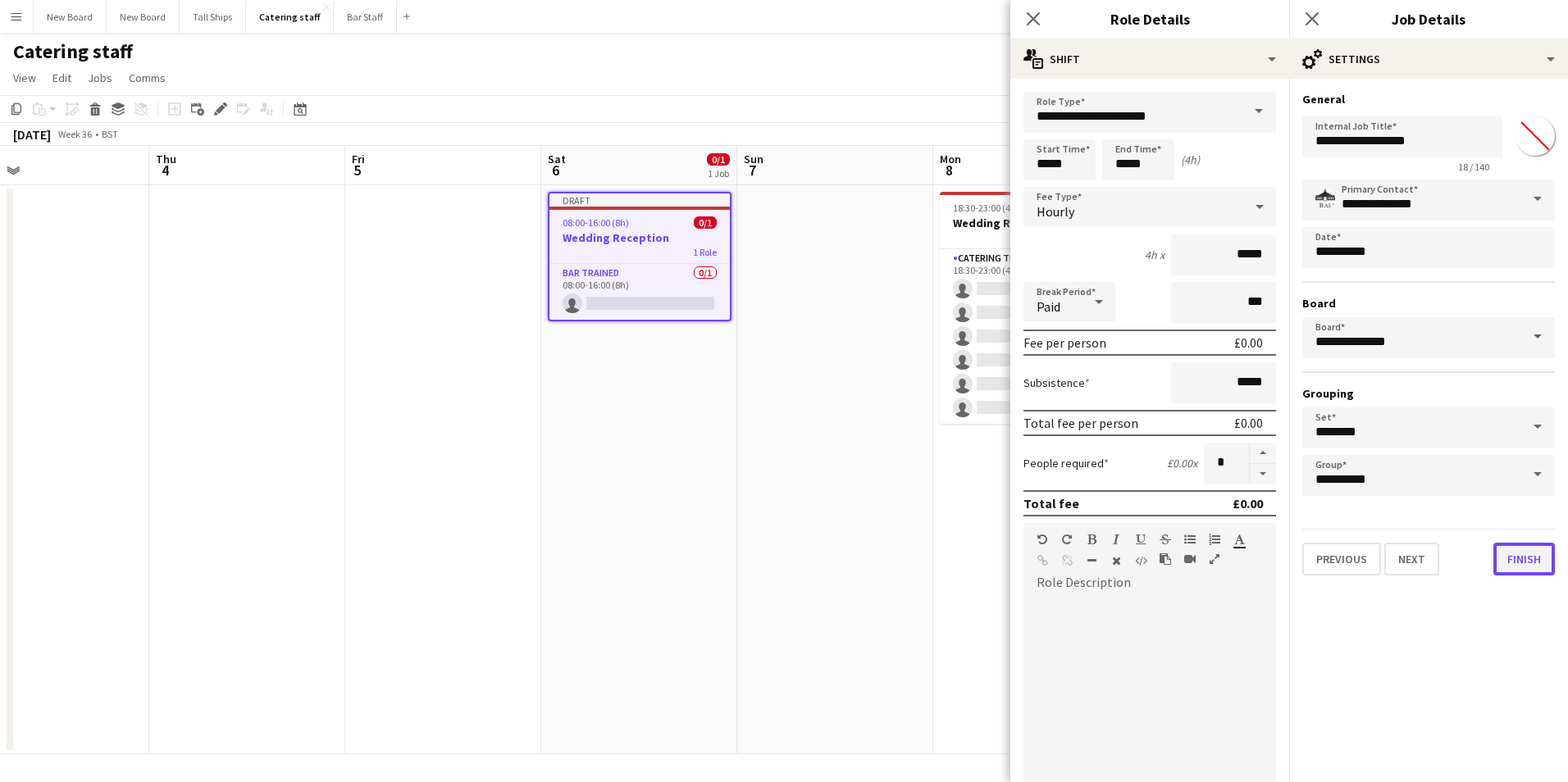
click at [1528, 561] on button "Finish" at bounding box center [1524, 559] width 61 height 32
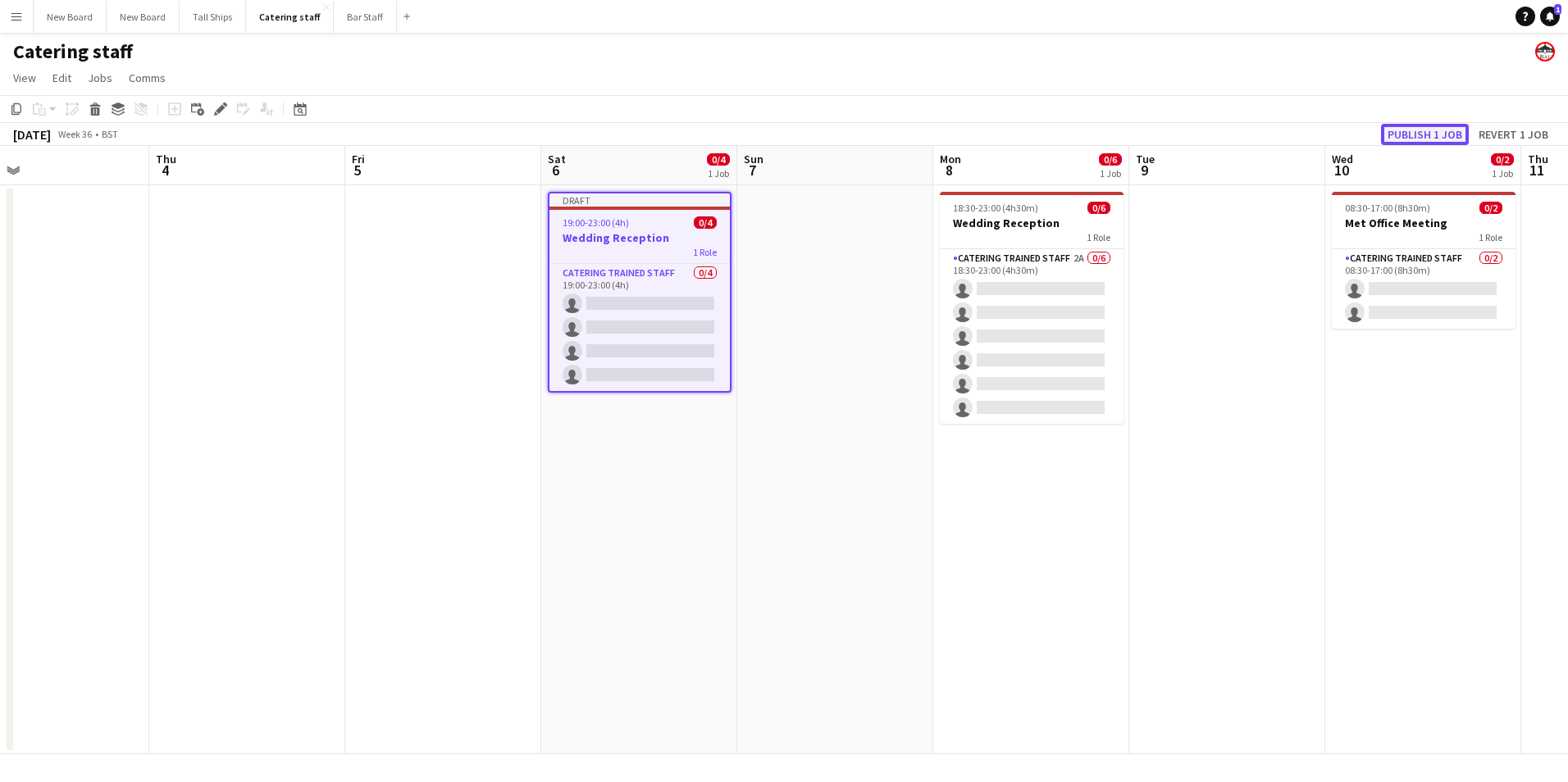
drag, startPoint x: 1415, startPoint y: 125, endPoint x: 1428, endPoint y: 178, distance: 54.6
click at [1416, 125] on button "Publish 1 job" at bounding box center [1425, 134] width 88 height 21
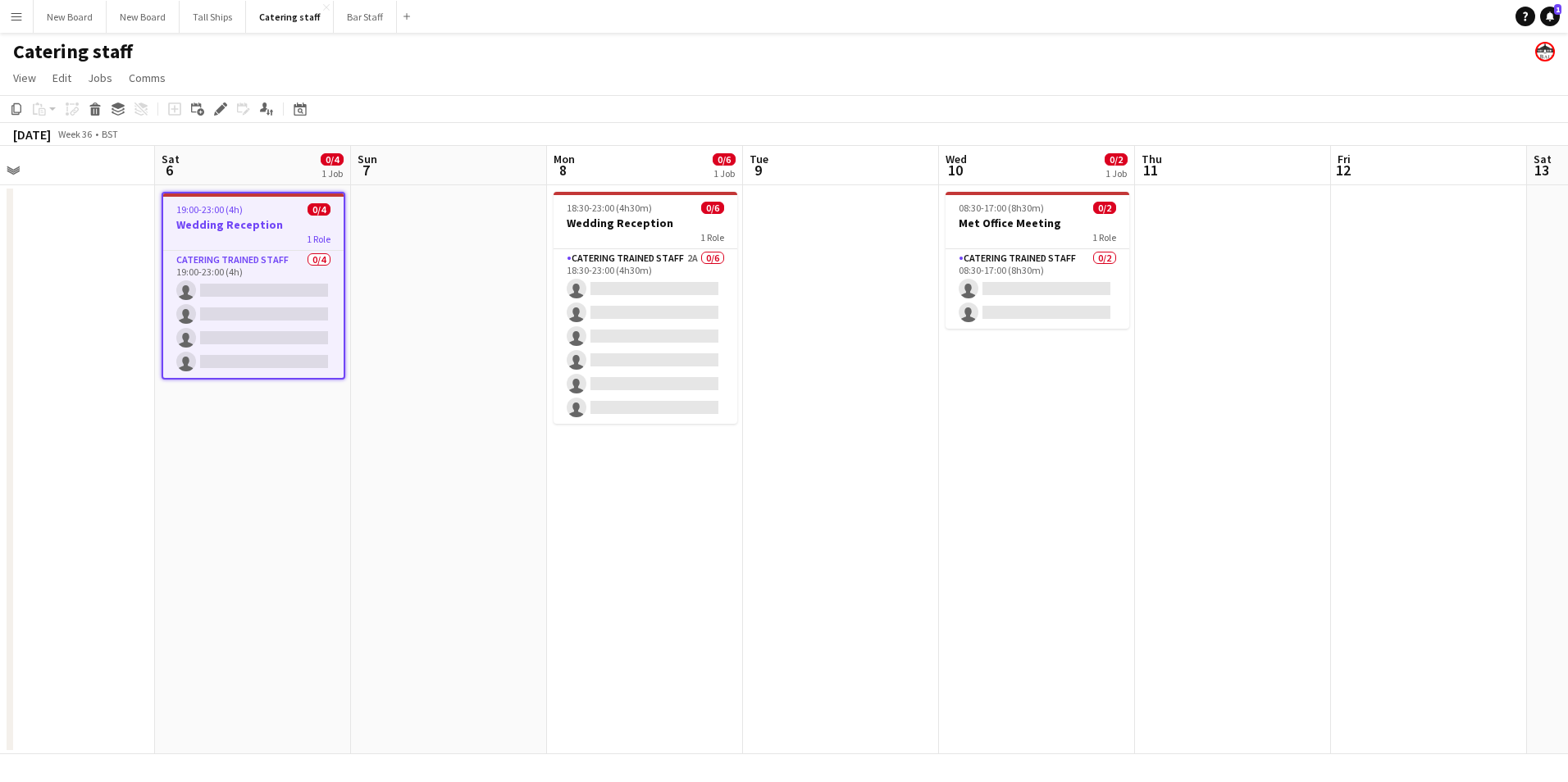
drag, startPoint x: 1475, startPoint y: 576, endPoint x: 1089, endPoint y: 596, distance: 386.5
click at [1089, 596] on app-calendar-viewport "Tue 2 0/6 1 Job Wed 3 Thu 4 Fri 5 Sat 6 0/4 1 Job Sun 7 Mon 8 0/6 1 Job Tue 9 W…" at bounding box center [784, 449] width 1568 height 608
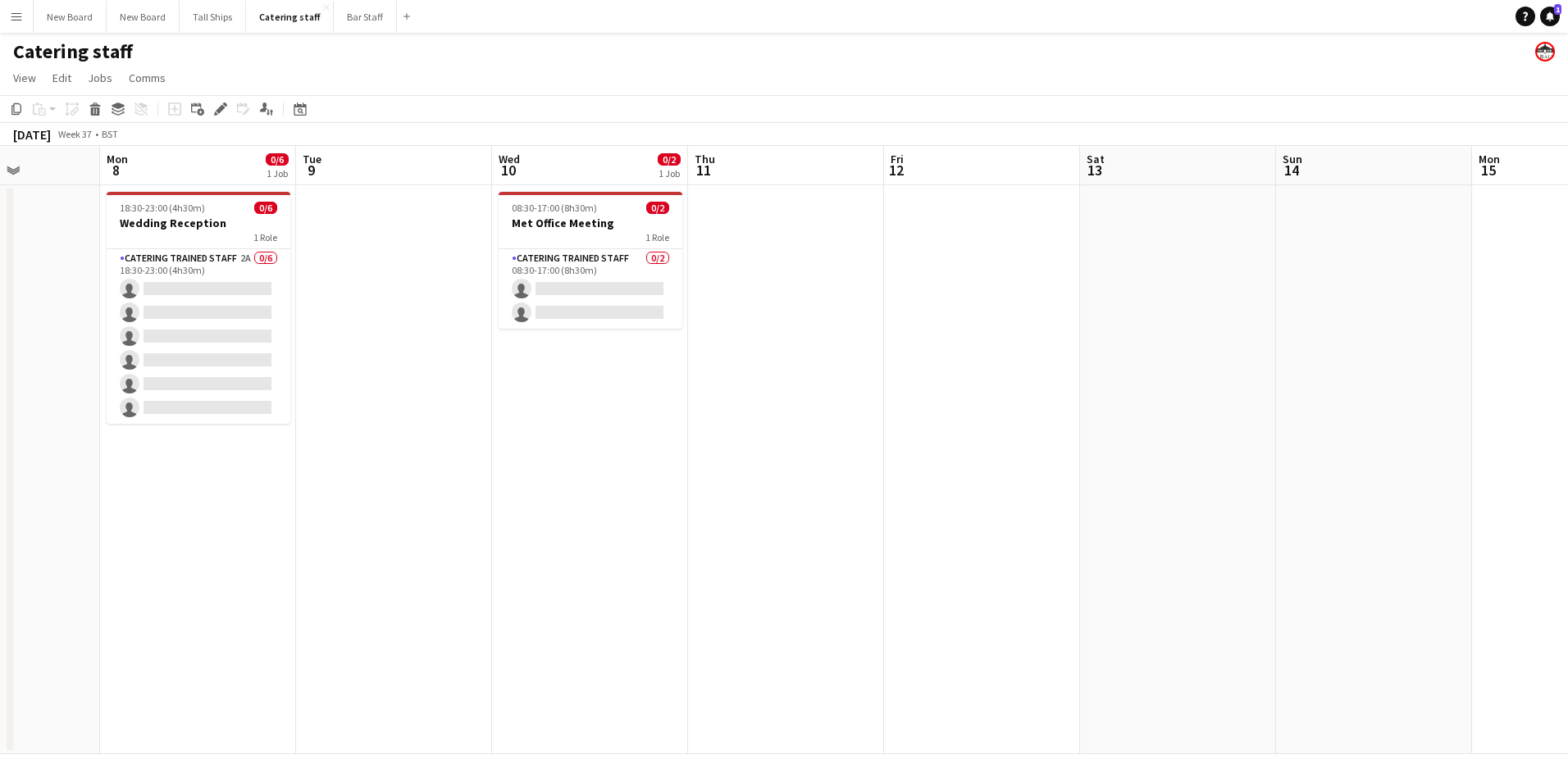
drag, startPoint x: 1554, startPoint y: 513, endPoint x: 915, endPoint y: 529, distance: 639.2
click at [911, 531] on app-calendar-viewport "Fri 5 Sat 6 0/4 1 Job Sun 7 Mon 8 0/6 1 Job Tue 9 Wed 10 0/2 1 Job Thu 11 Fri 1…" at bounding box center [784, 449] width 1568 height 608
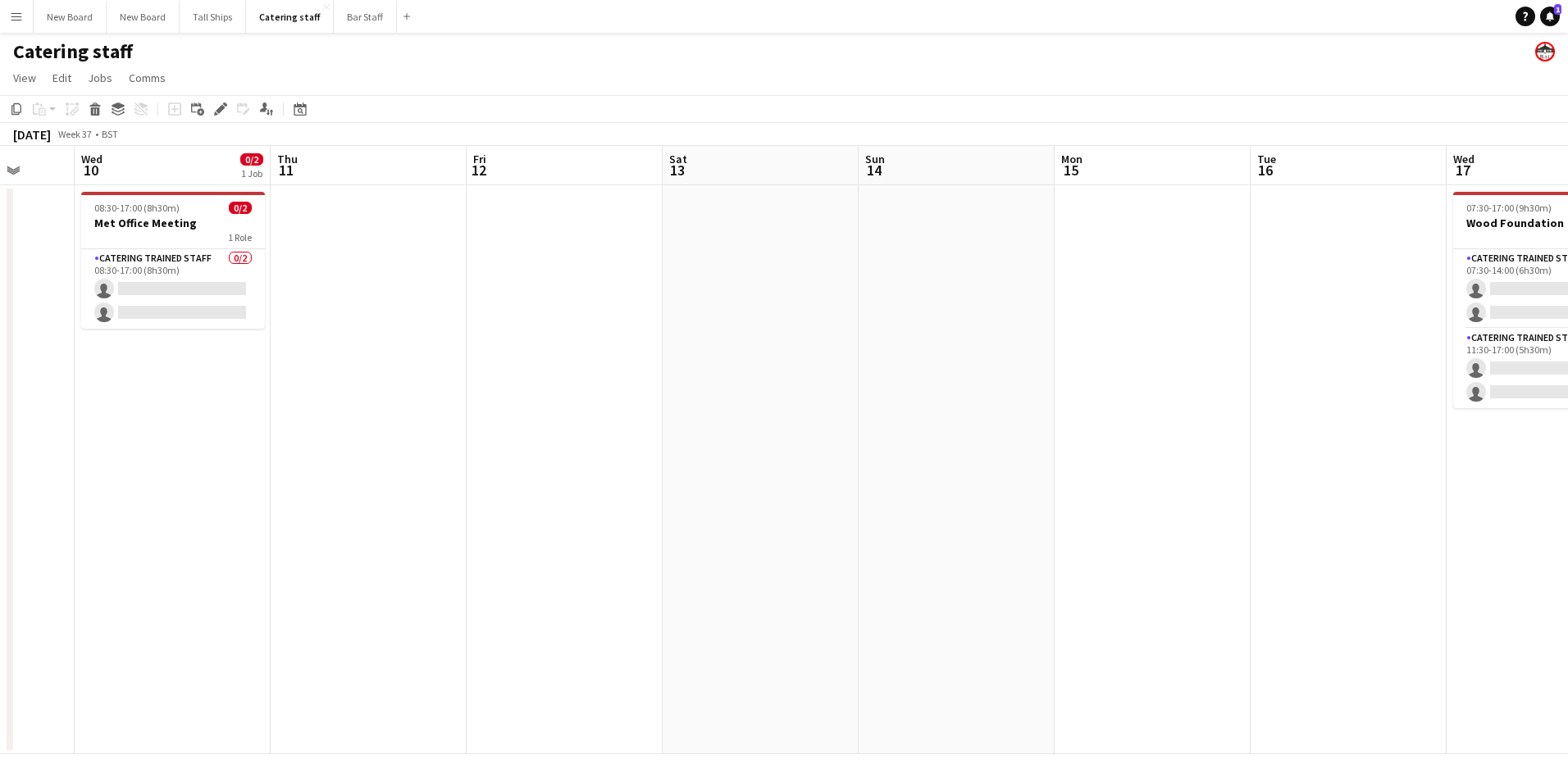
drag, startPoint x: 1231, startPoint y: 538, endPoint x: 1033, endPoint y: 524, distance: 198.5
click at [1029, 529] on app-calendar-viewport "Sun 7 Mon 8 0/6 1 Job Tue 9 Wed 10 0/2 1 Job Thu 11 Fri 12 Sat 13 Sun 14 Mon 15…" at bounding box center [784, 449] width 1568 height 608
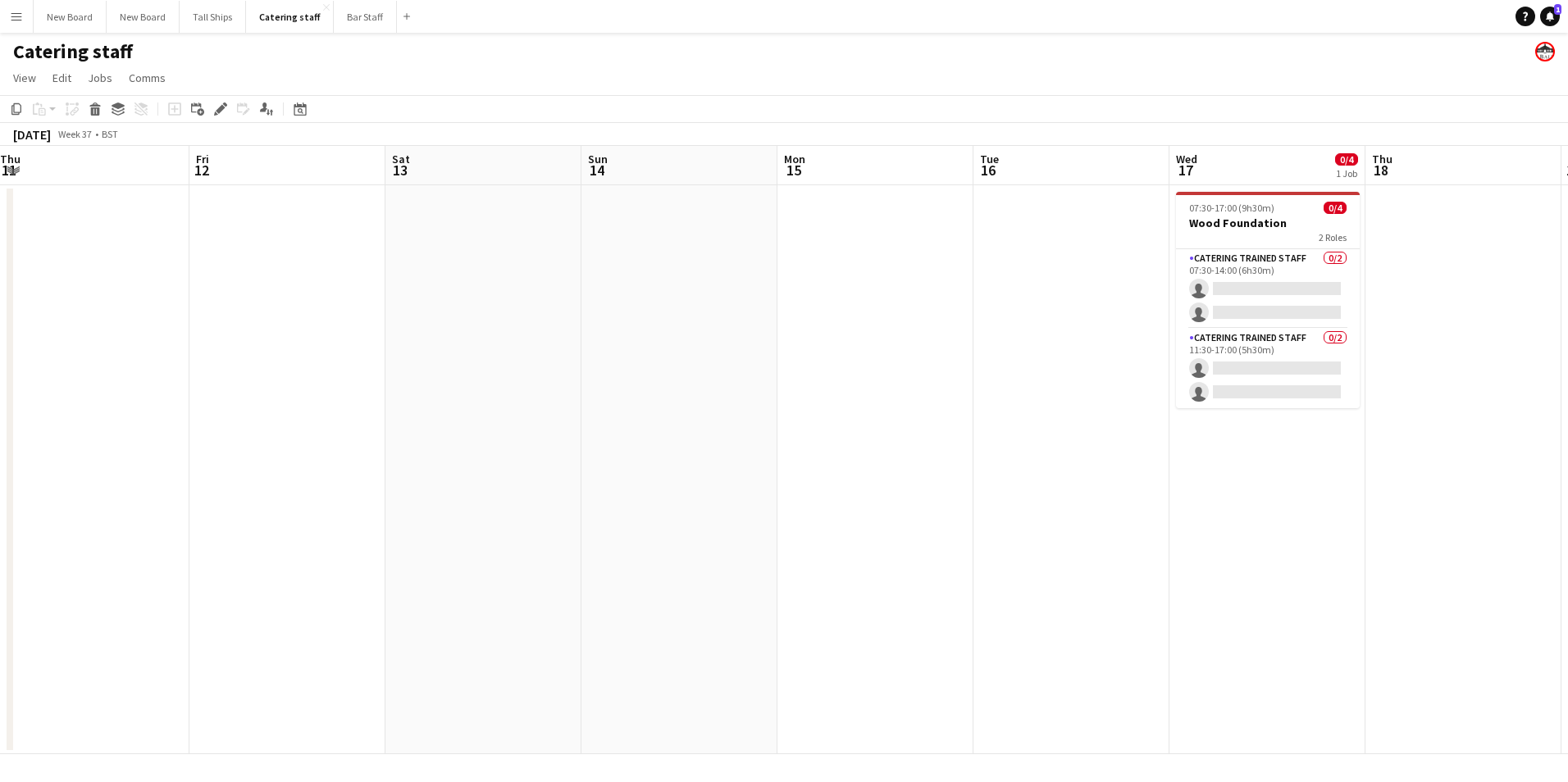
drag, startPoint x: 1419, startPoint y: 284, endPoint x: 996, endPoint y: 288, distance: 423.0
click at [996, 288] on app-calendar-viewport "Mon 8 0/6 1 Job Tue 9 Wed 10 0/2 1 Job Thu 11 Fri 12 Sat 13 Sun 14 Mon 15 Tue 1…" at bounding box center [784, 449] width 1568 height 608
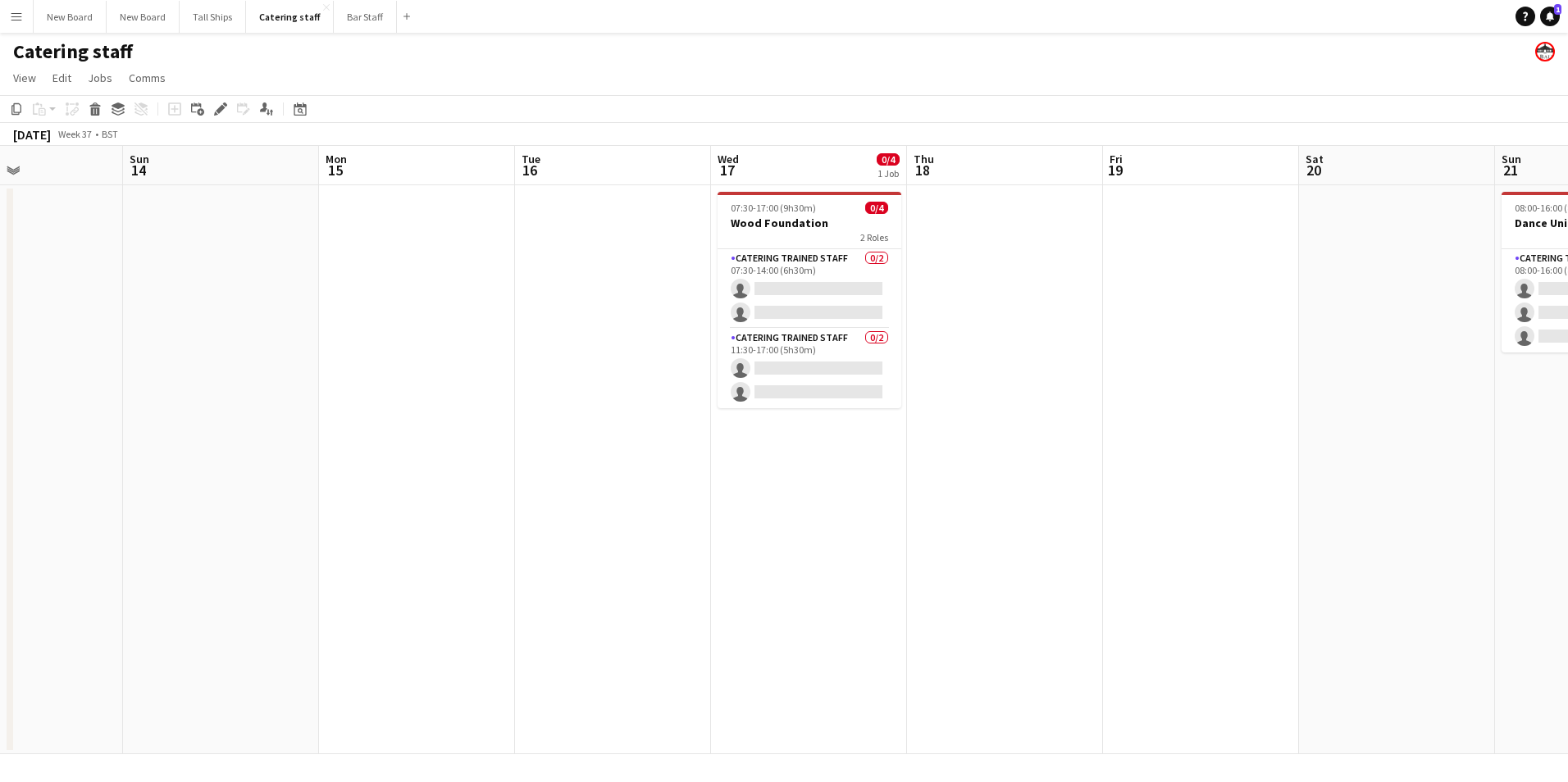
click at [1426, 217] on app-date-cell at bounding box center [1397, 469] width 196 height 569
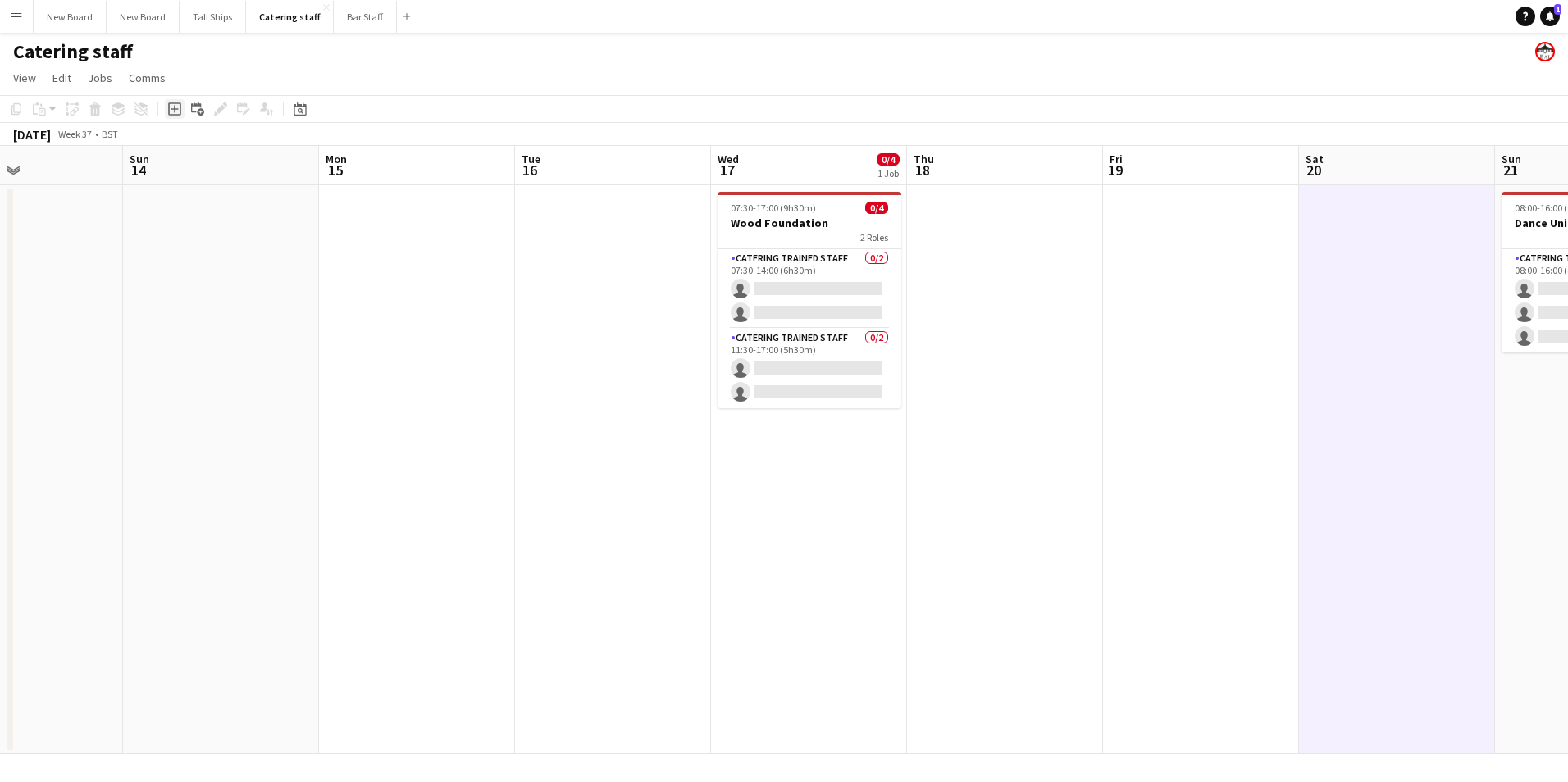
click at [183, 109] on div "Add job" at bounding box center [174, 108] width 20 height 20
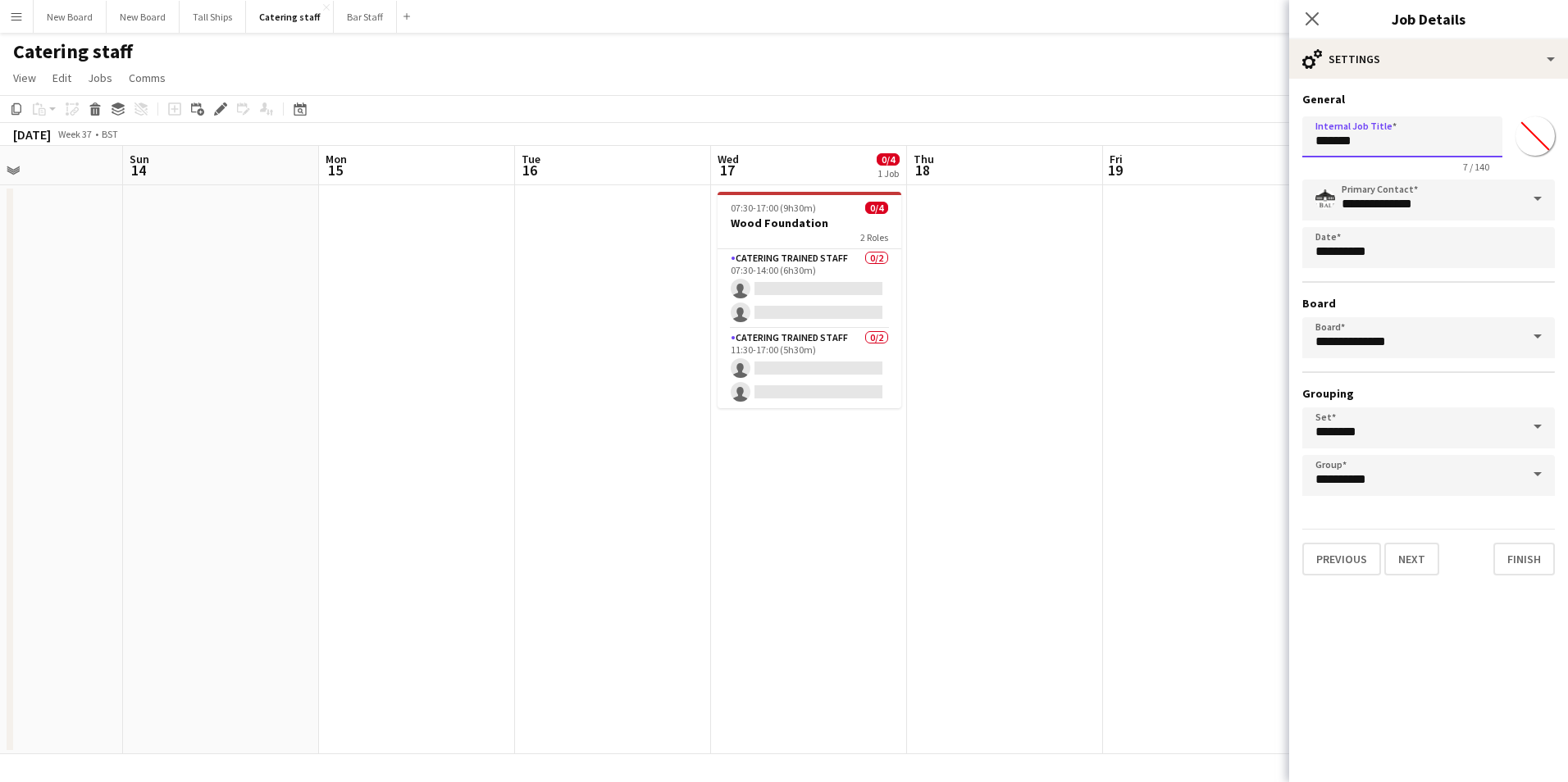
drag, startPoint x: 1435, startPoint y: 146, endPoint x: 811, endPoint y: 155, distance: 624.1
click at [811, 155] on body "Menu Boards Boards Boards All jobs Status Workforce Workforce My Workforce Recr…" at bounding box center [784, 391] width 1568 height 782
type input "*******"
click at [1412, 559] on button "Next" at bounding box center [1412, 559] width 55 height 32
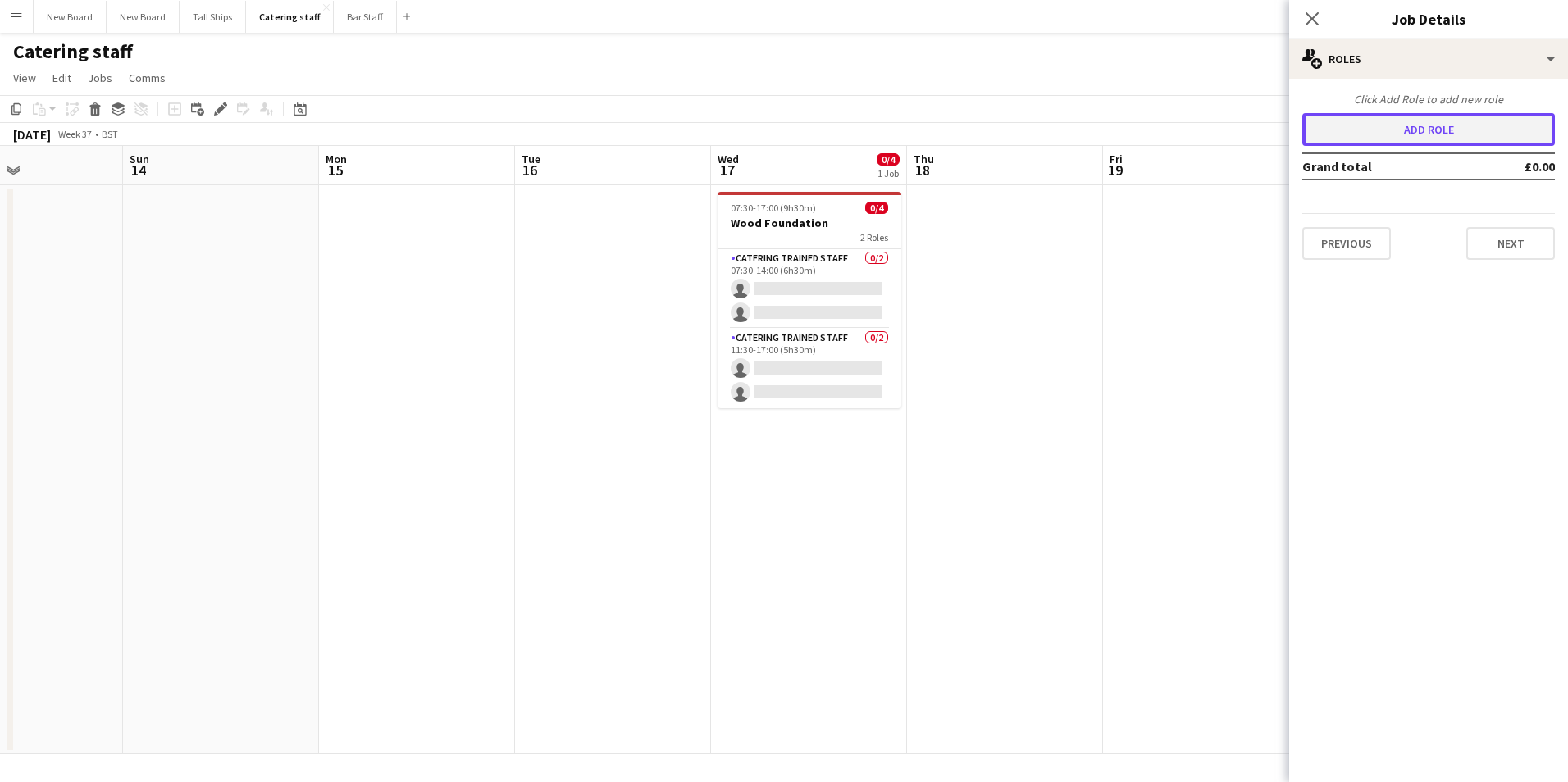
click at [1454, 115] on button "Add role" at bounding box center [1429, 130] width 253 height 32
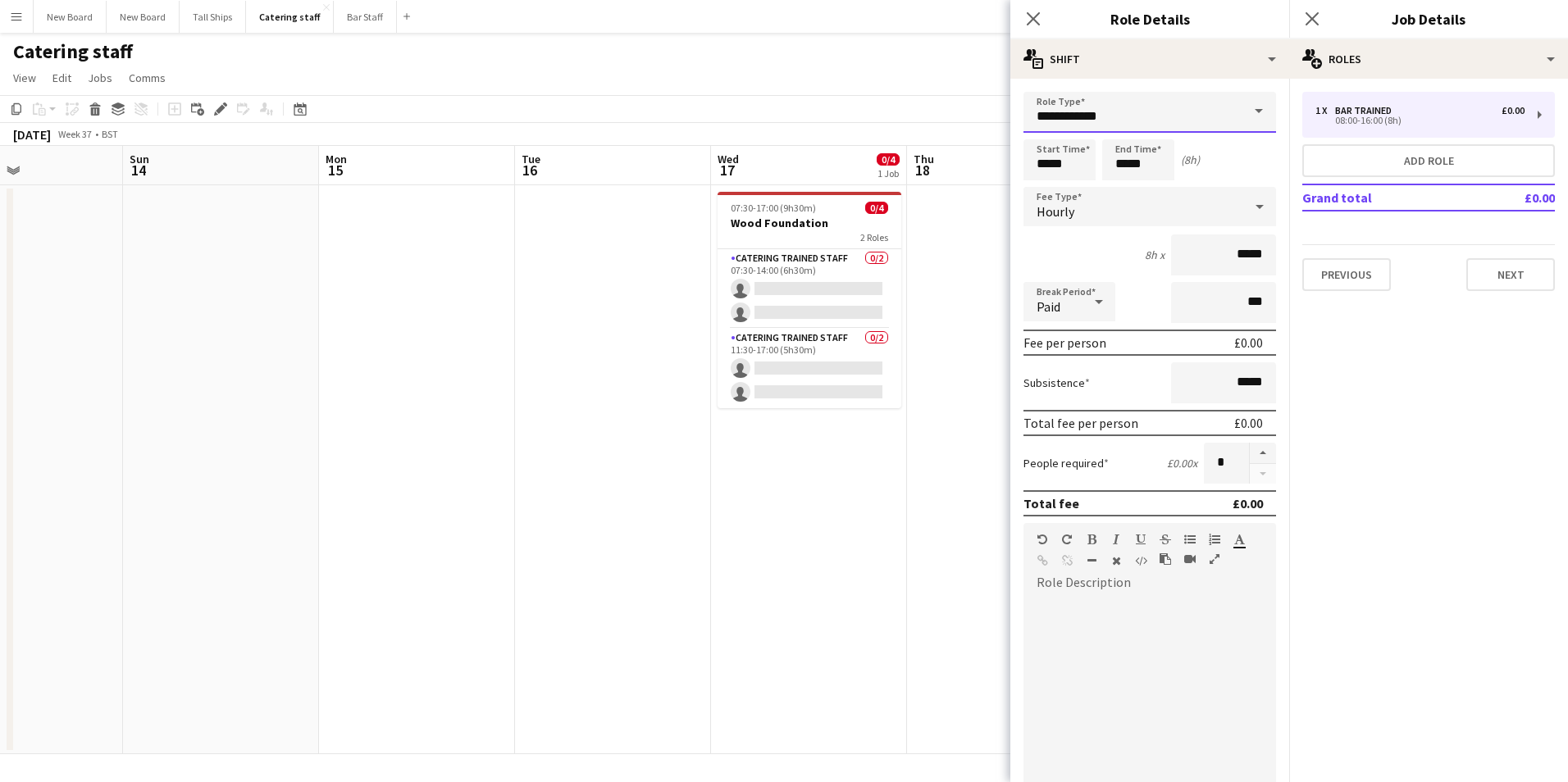
click at [1149, 116] on input "**********" at bounding box center [1150, 113] width 253 height 41
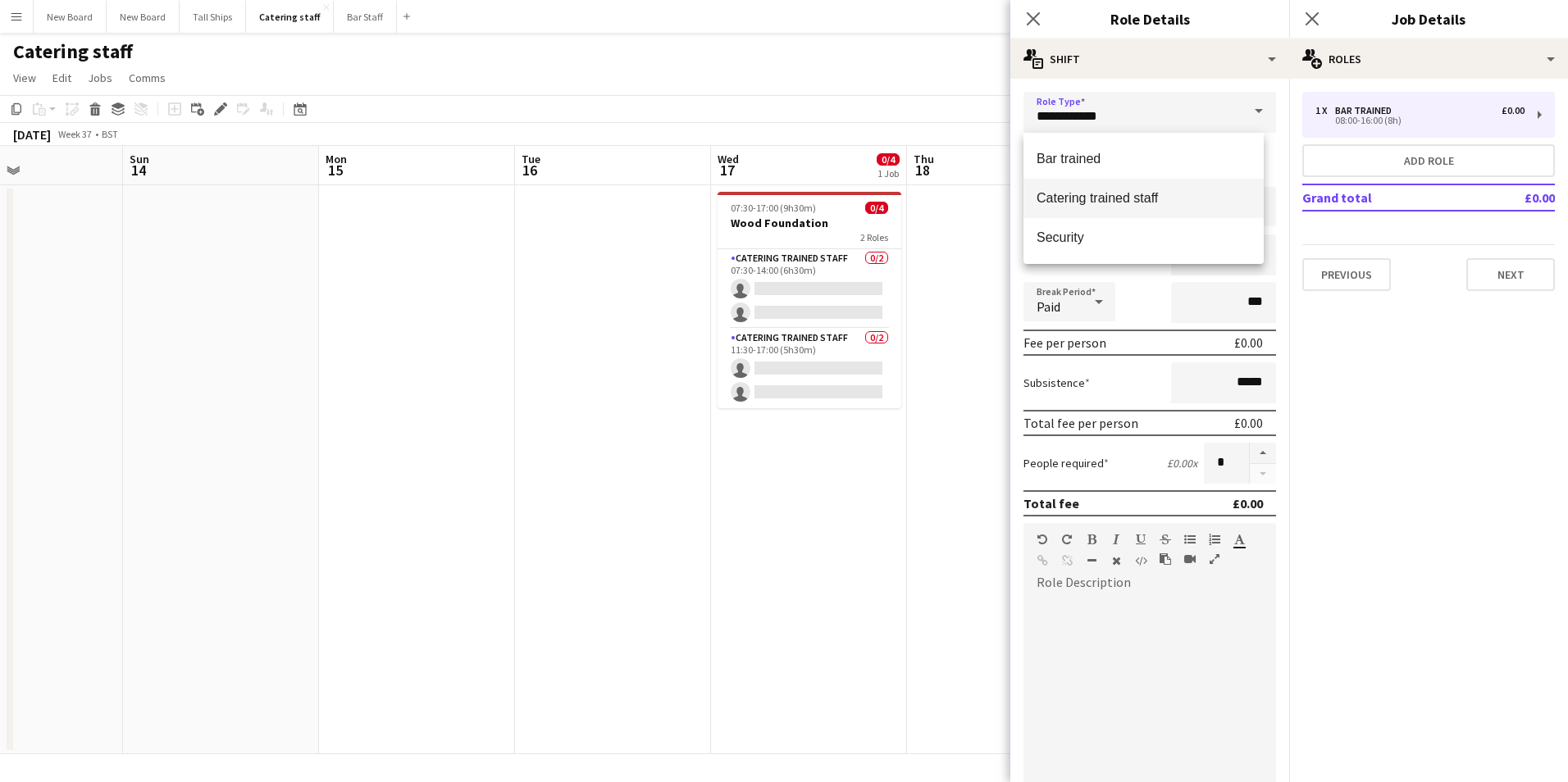
click at [1130, 190] on span "Catering trained staff" at bounding box center [1143, 198] width 214 height 15
type input "**********"
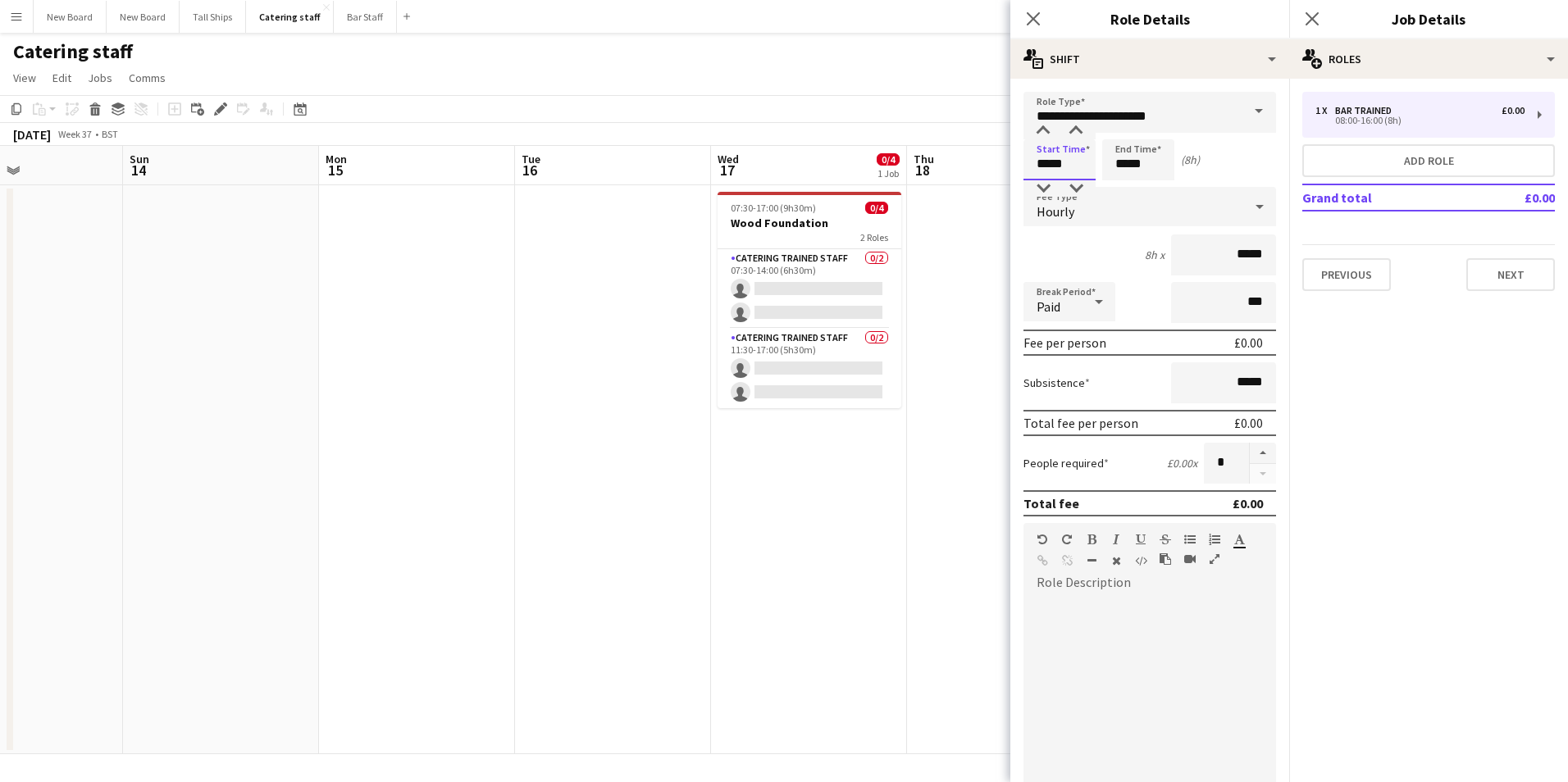
drag, startPoint x: 1076, startPoint y: 172, endPoint x: 765, endPoint y: 157, distance: 311.4
click at [765, 157] on body "Menu Boards Boards Boards All jobs Status Workforce Workforce My Workforce Recr…" at bounding box center [784, 391] width 1568 height 782
type input "*****"
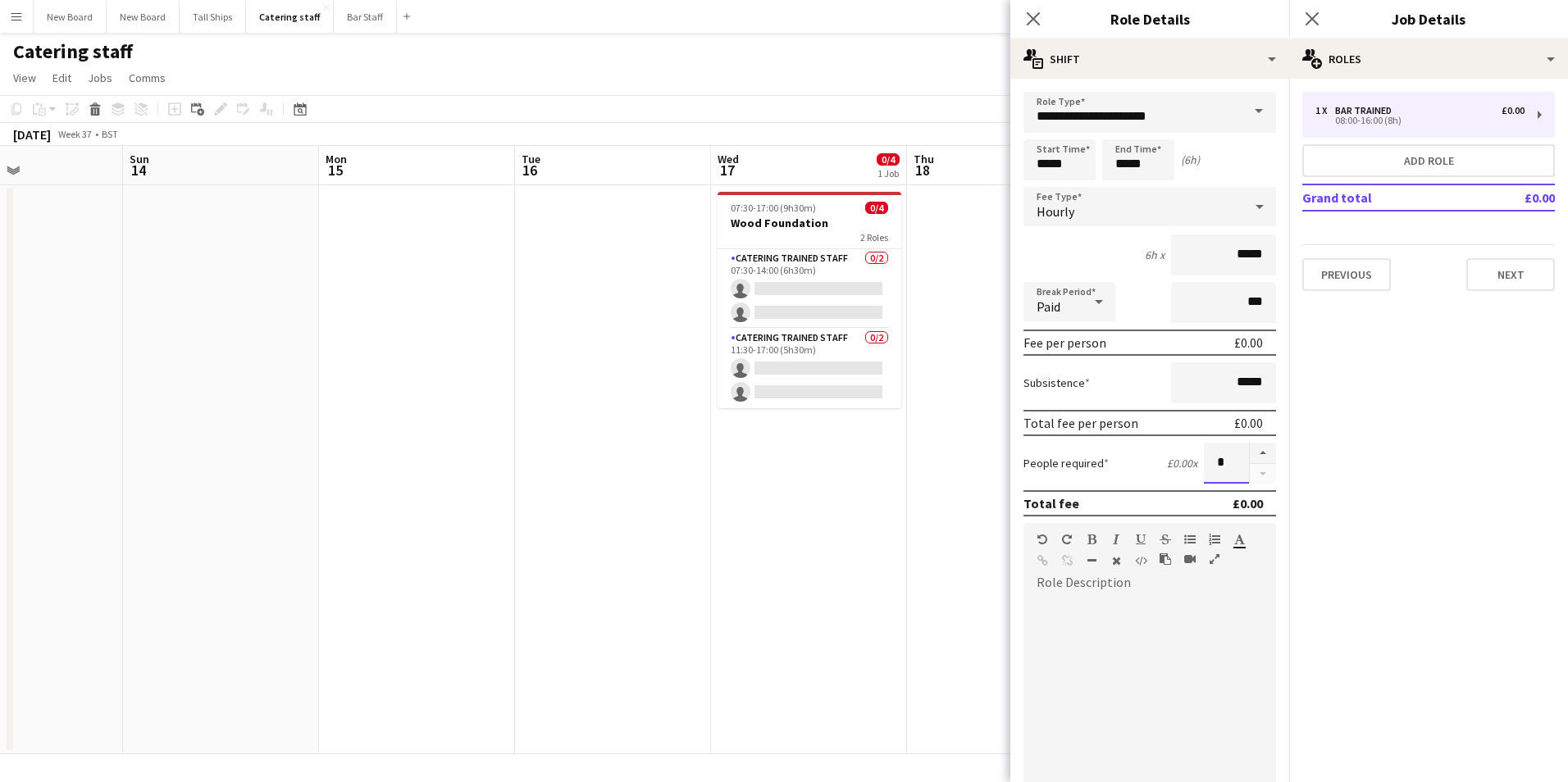
drag, startPoint x: 1193, startPoint y: 460, endPoint x: 1269, endPoint y: 469, distance: 76.5
click at [1269, 469] on form "**********" at bounding box center [1150, 536] width 279 height 887
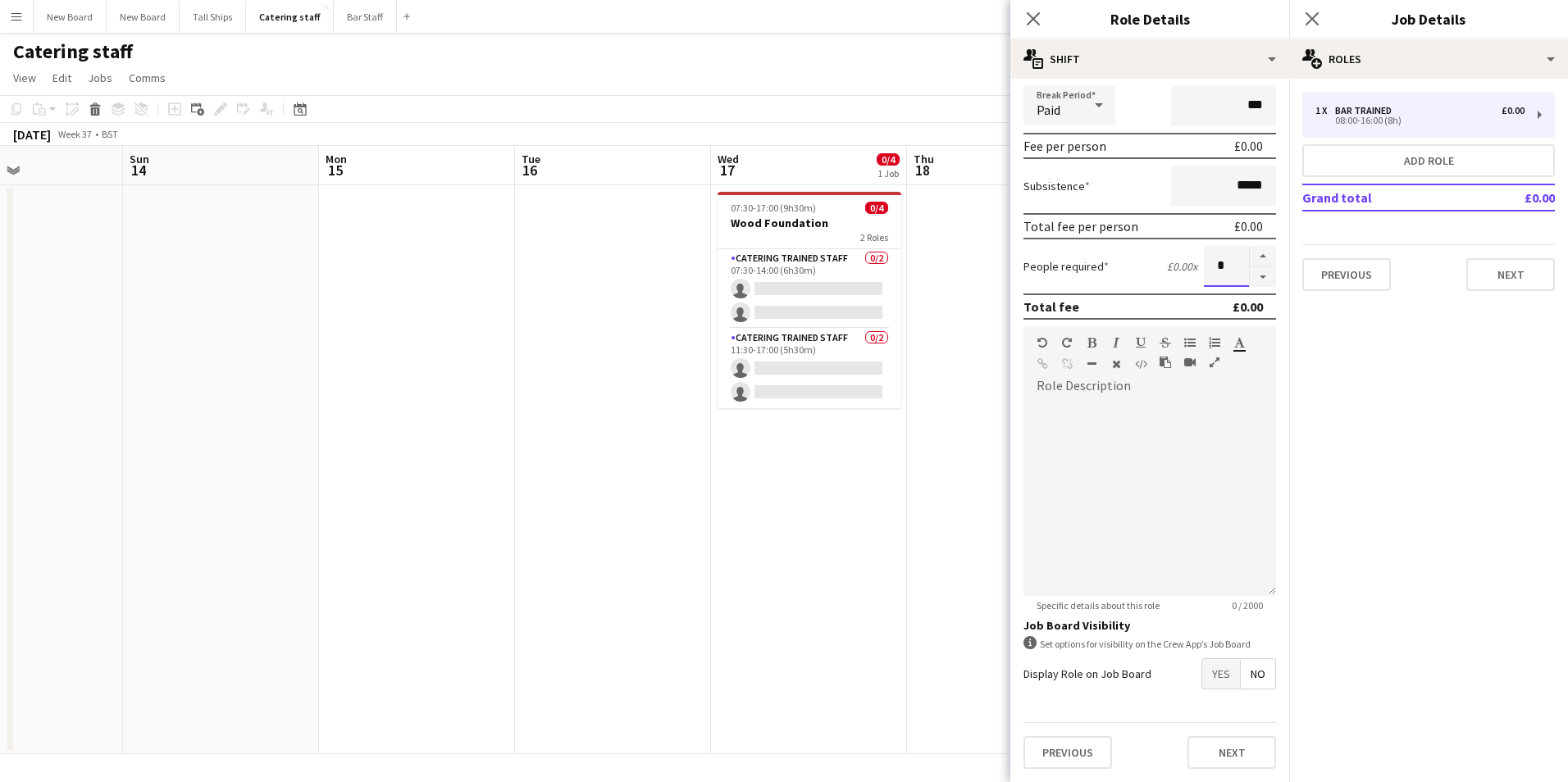
type input "*"
click at [1203, 668] on span "Yes" at bounding box center [1222, 674] width 38 height 30
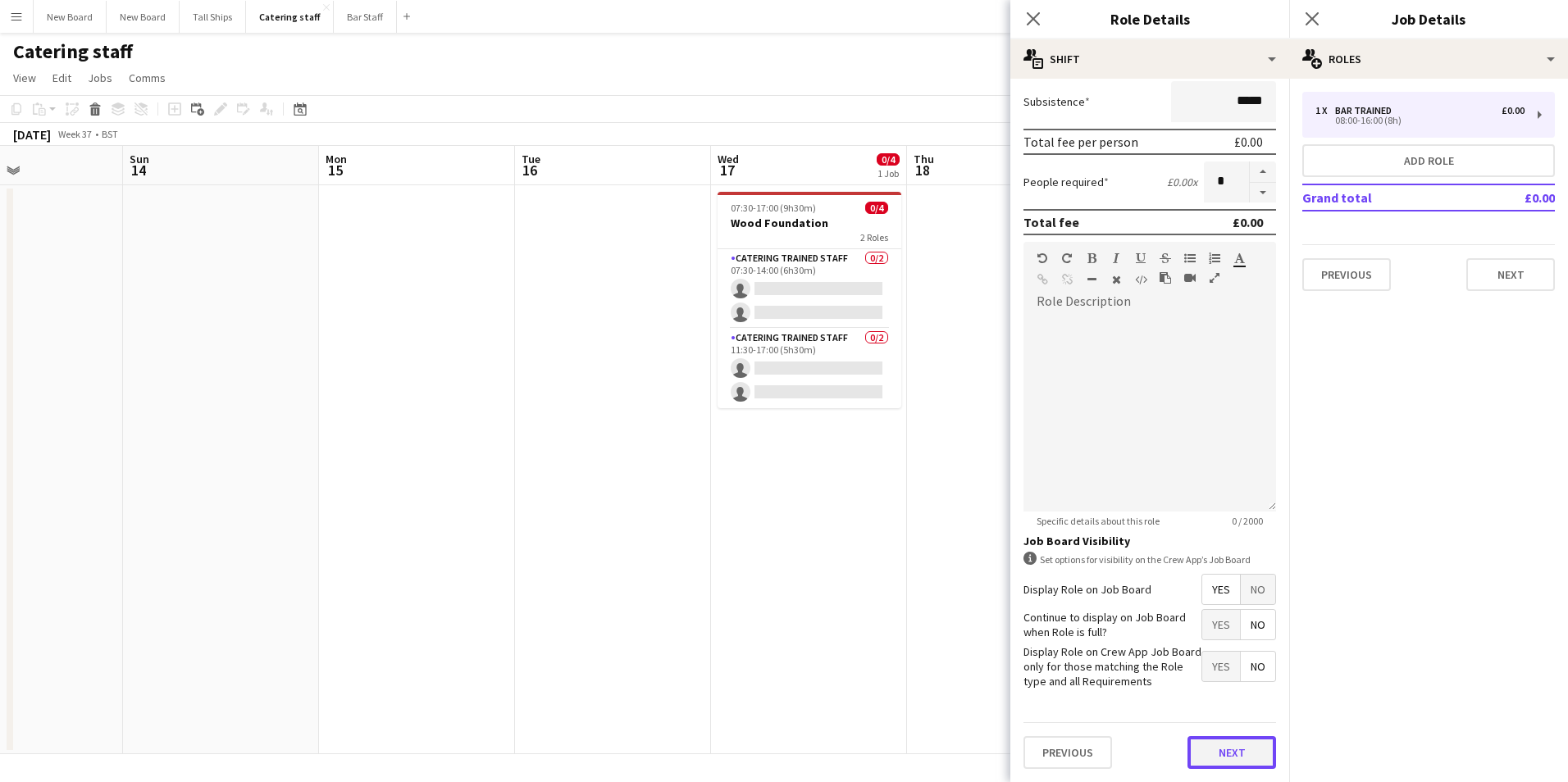
click at [1251, 757] on button "Next" at bounding box center [1232, 752] width 89 height 32
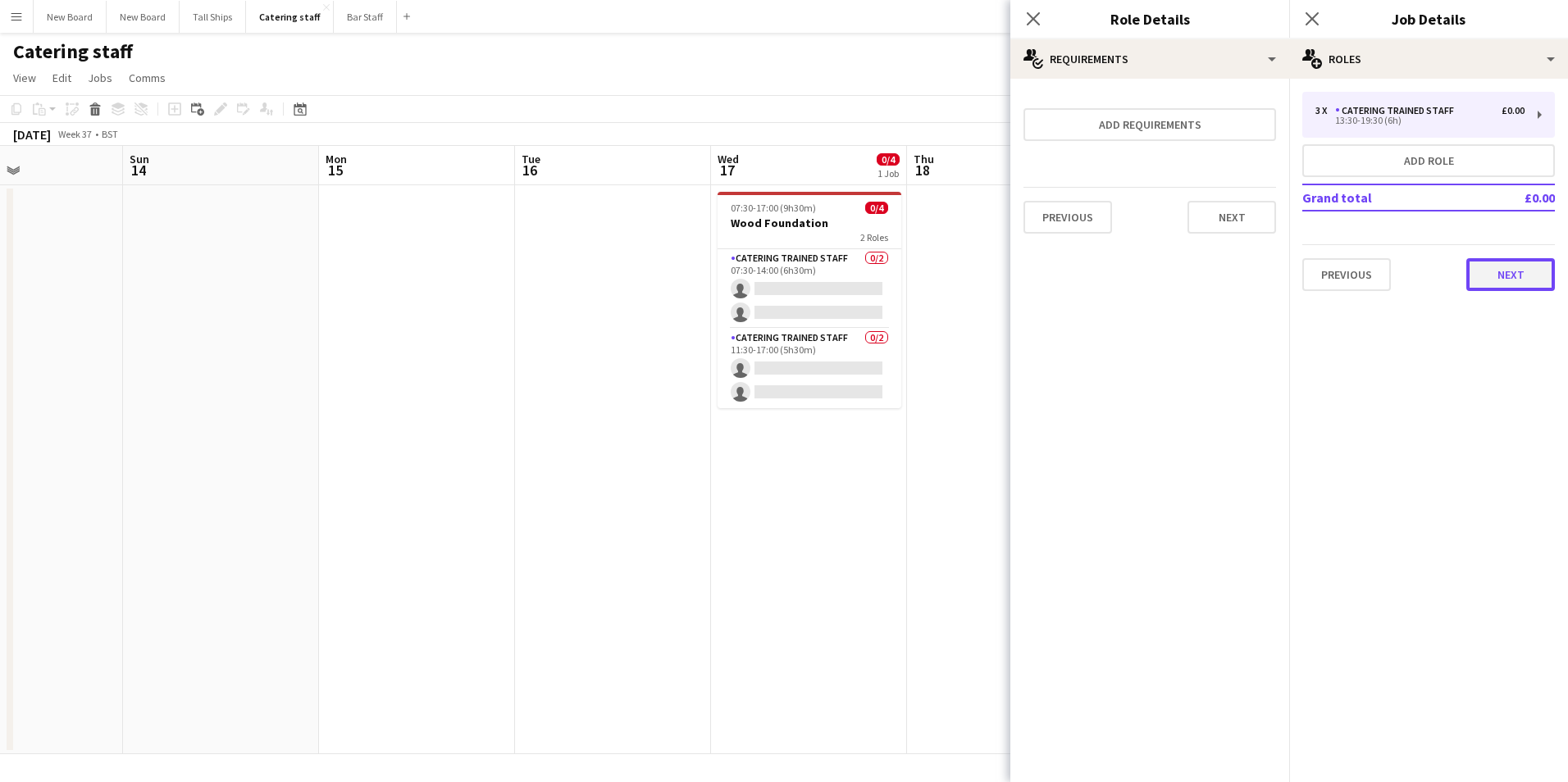
click at [1512, 279] on button "Next" at bounding box center [1511, 275] width 89 height 32
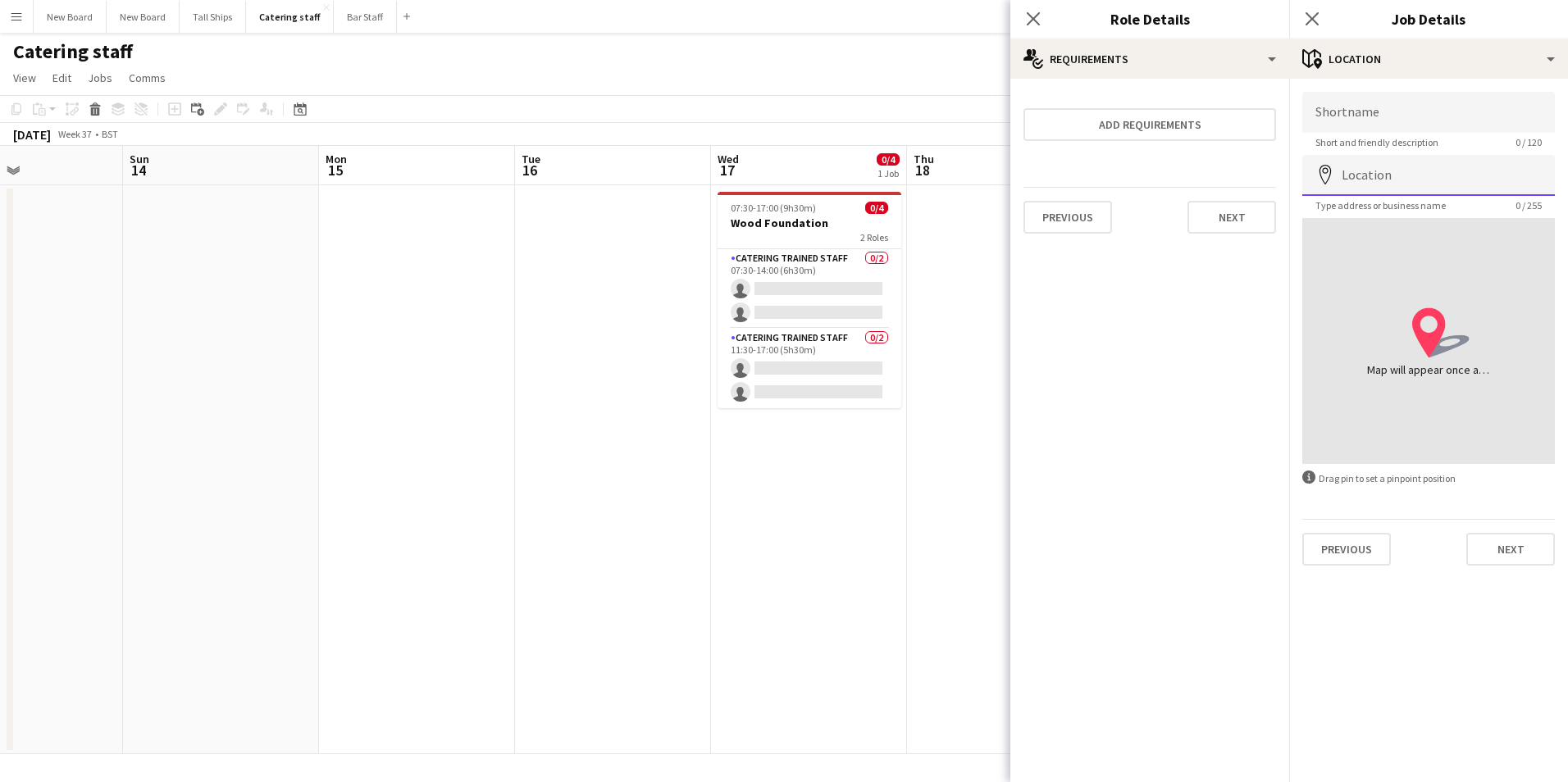
click at [1402, 170] on input "Location" at bounding box center [1429, 176] width 253 height 41
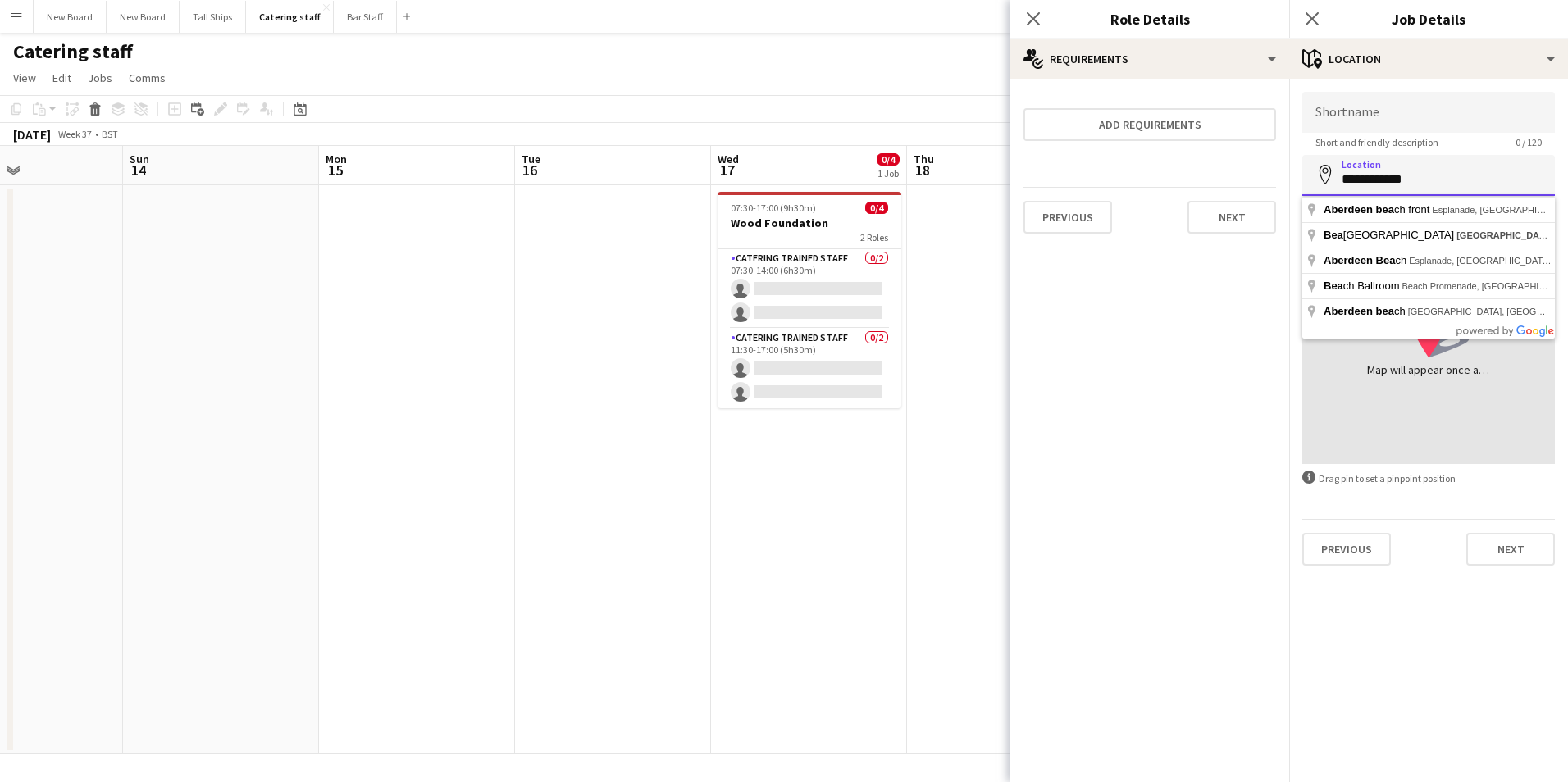
type input "**********"
click button "Next" at bounding box center [1511, 549] width 89 height 32
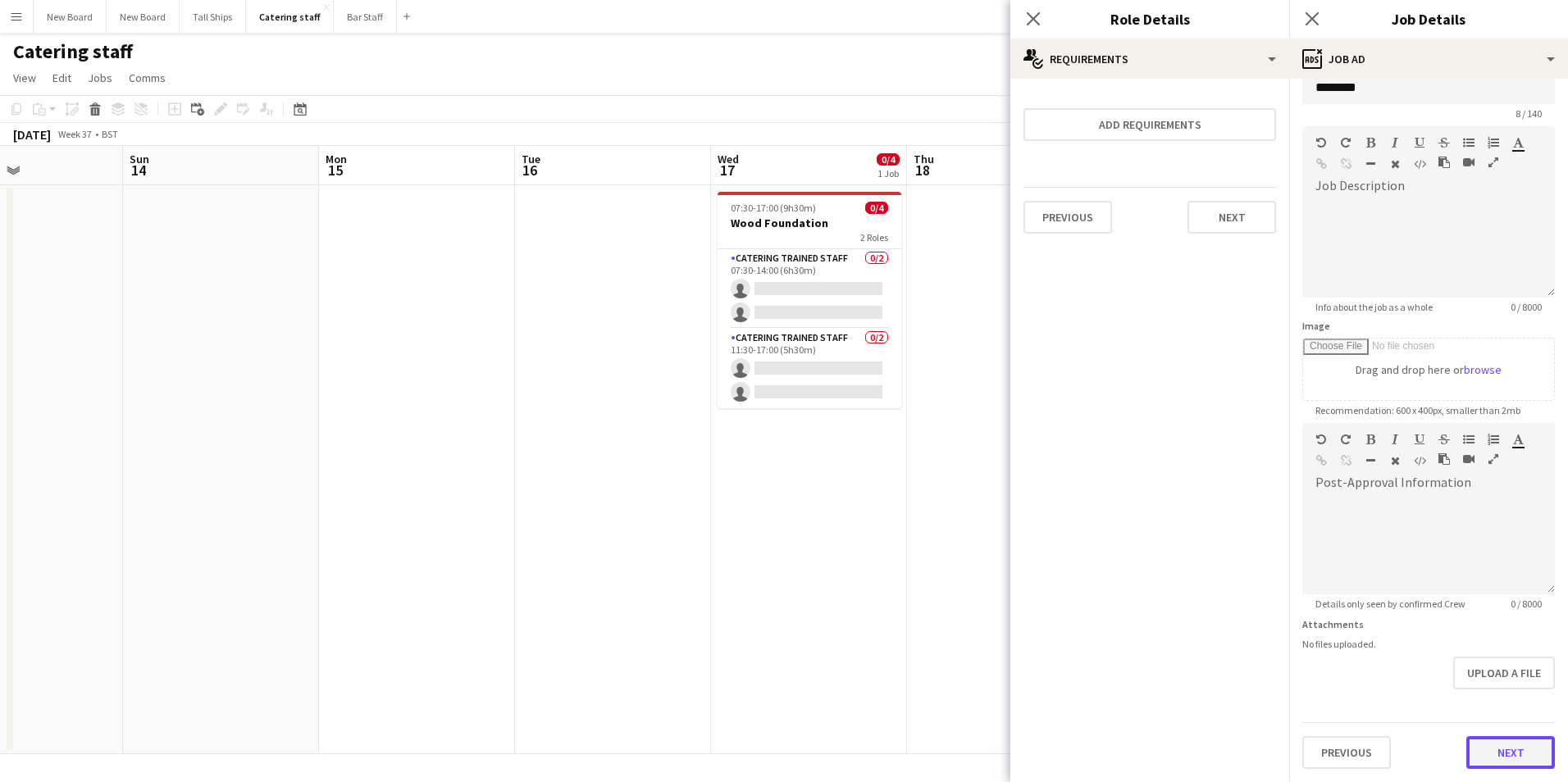
click at [1503, 702] on form "Headline ******* 8 / 140 Job Description default Heading 1 Heading 2 Heading 3 …" at bounding box center [1429, 416] width 279 height 706
click at [1504, 755] on button "Next" at bounding box center [1511, 752] width 89 height 32
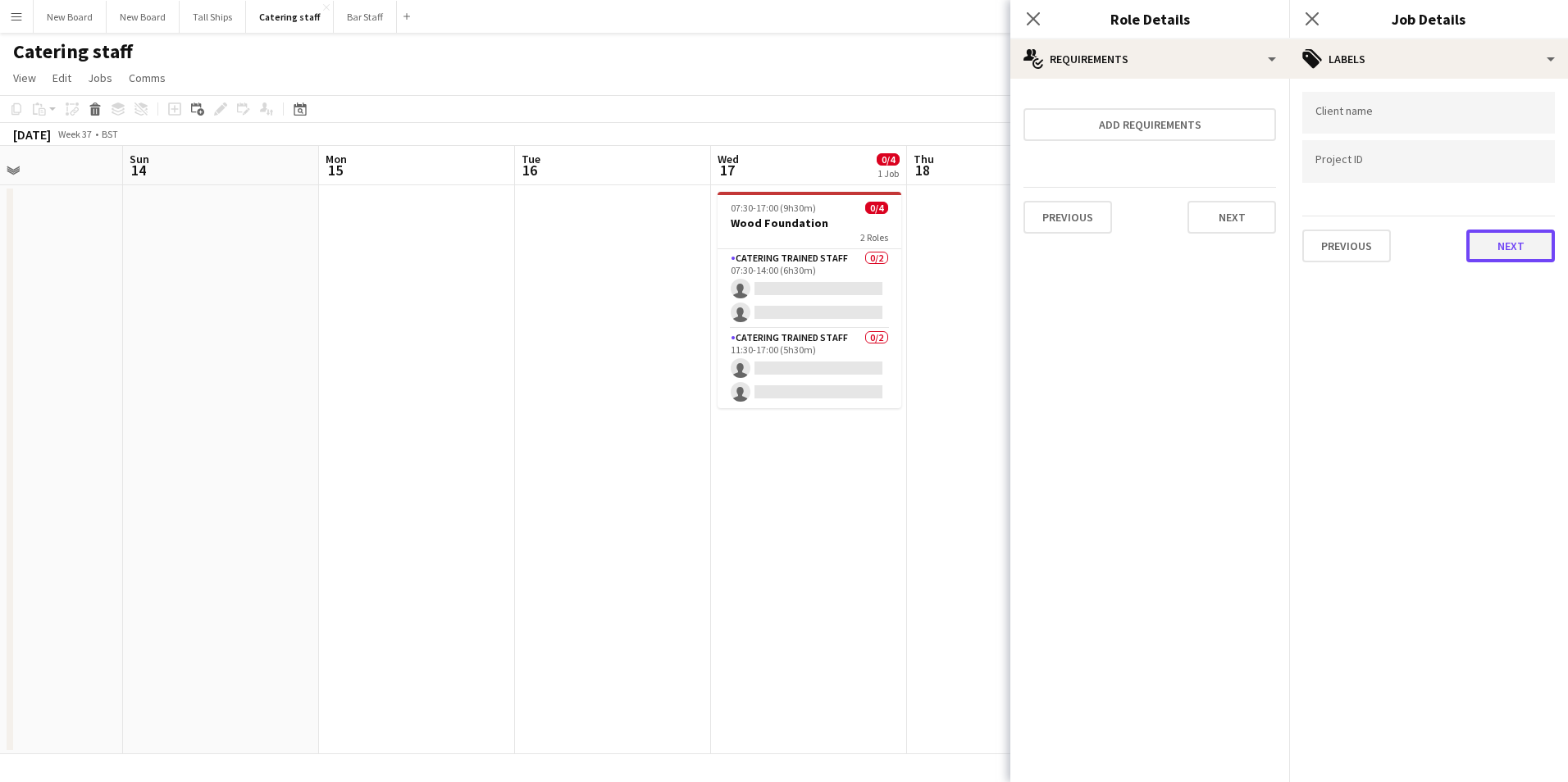
click at [1507, 249] on button "Next" at bounding box center [1511, 246] width 89 height 32
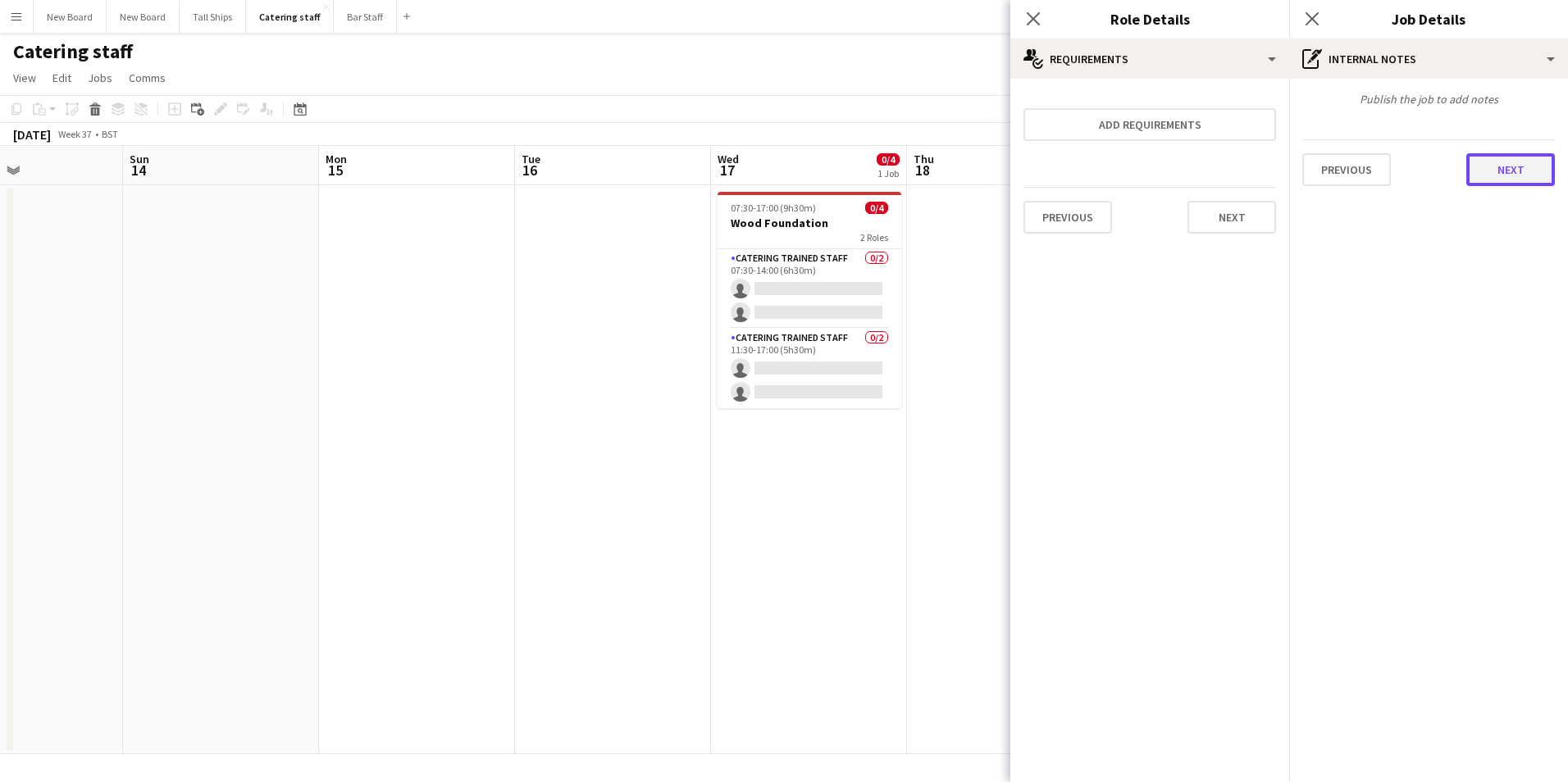
click at [1485, 170] on button "Next" at bounding box center [1511, 170] width 89 height 32
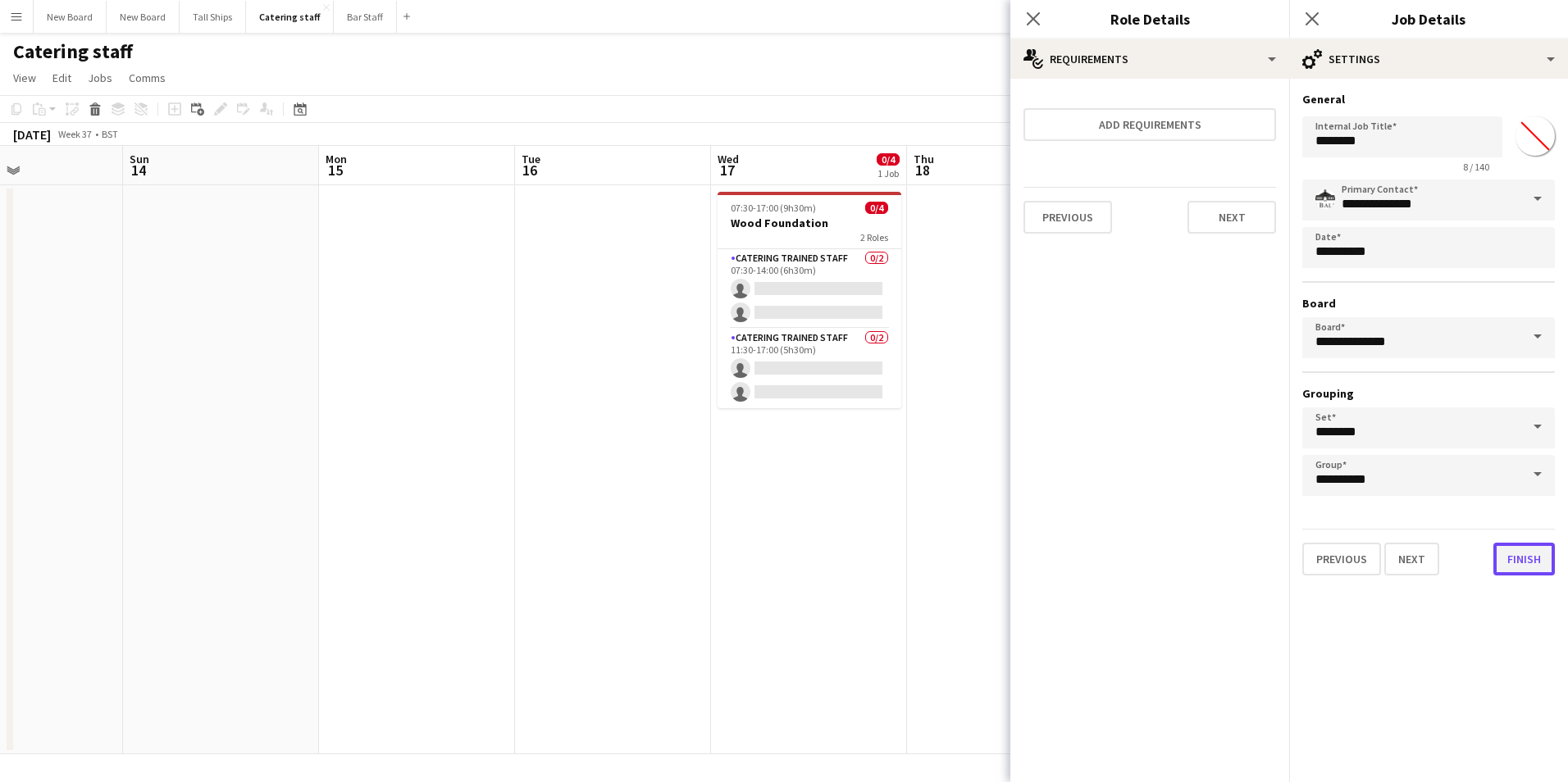
click at [1526, 563] on button "Finish" at bounding box center [1524, 559] width 61 height 32
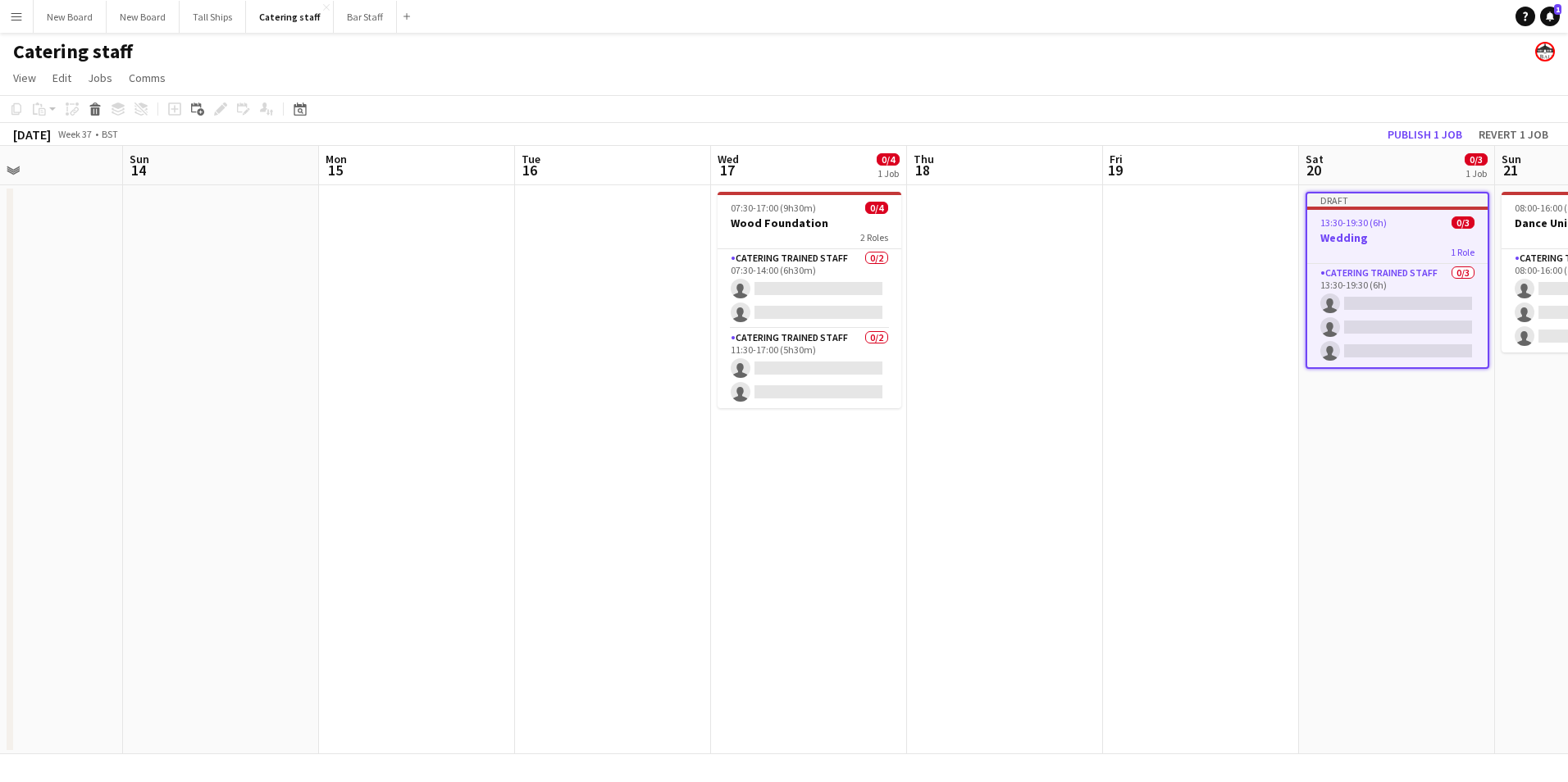
click at [1415, 253] on div "1 Role" at bounding box center [1398, 251] width 181 height 13
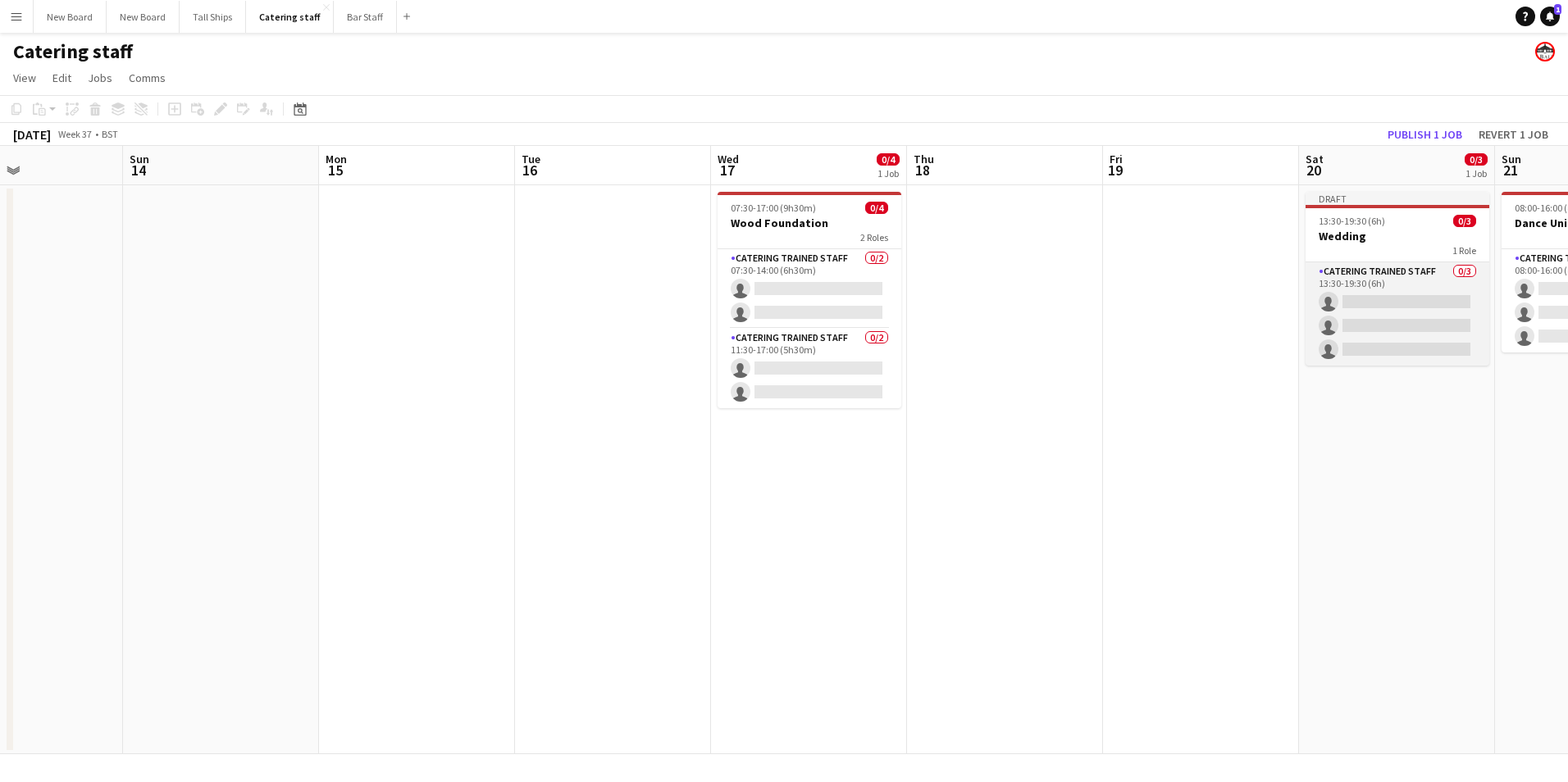
click at [1377, 289] on app-card-role "Catering trained staff 0/3 13:30-19:30 (6h) single-neutral-actions single-neutr…" at bounding box center [1397, 314] width 183 height 103
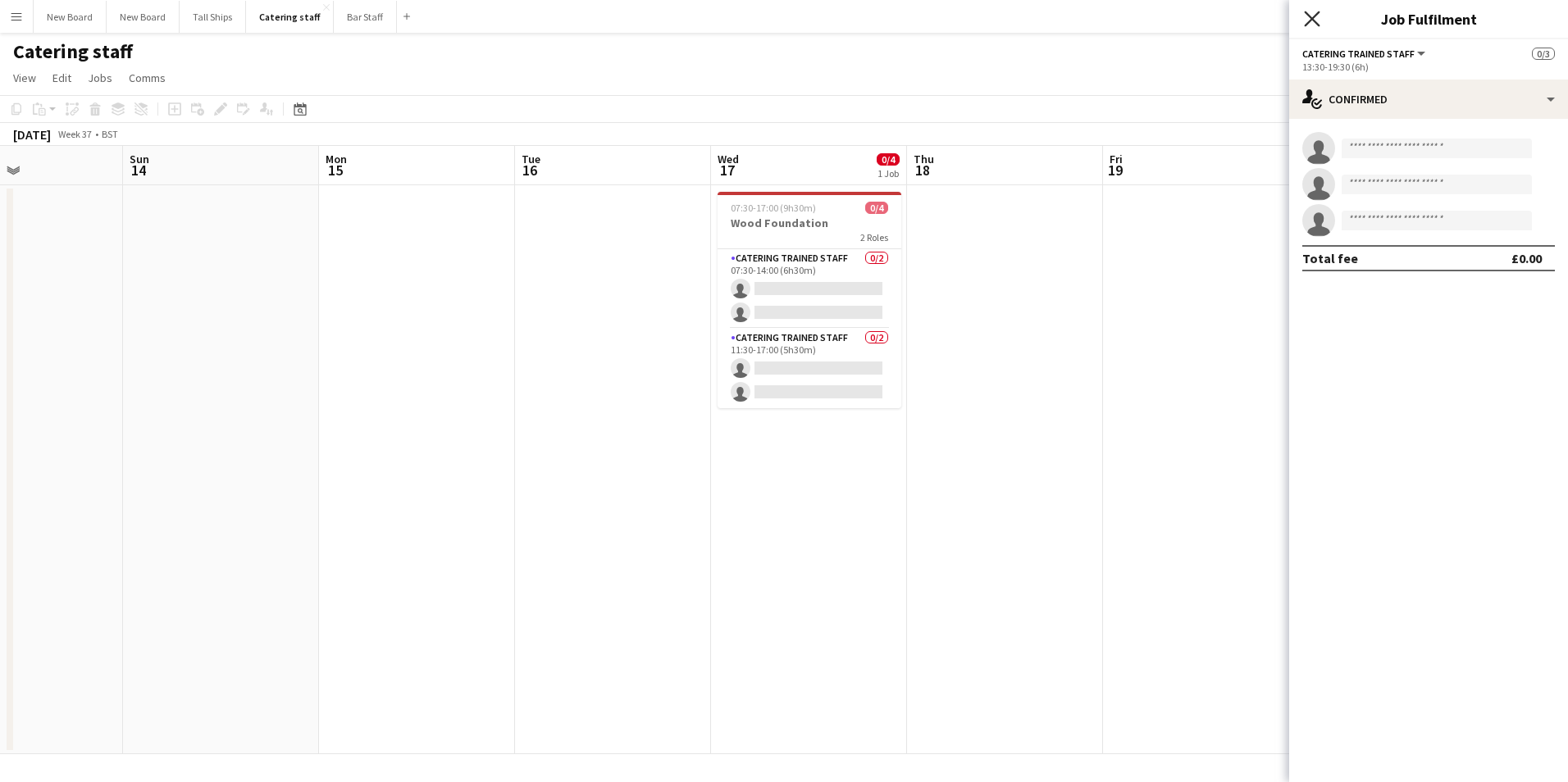
click at [1308, 15] on icon "Close pop-in" at bounding box center [1312, 18] width 15 height 15
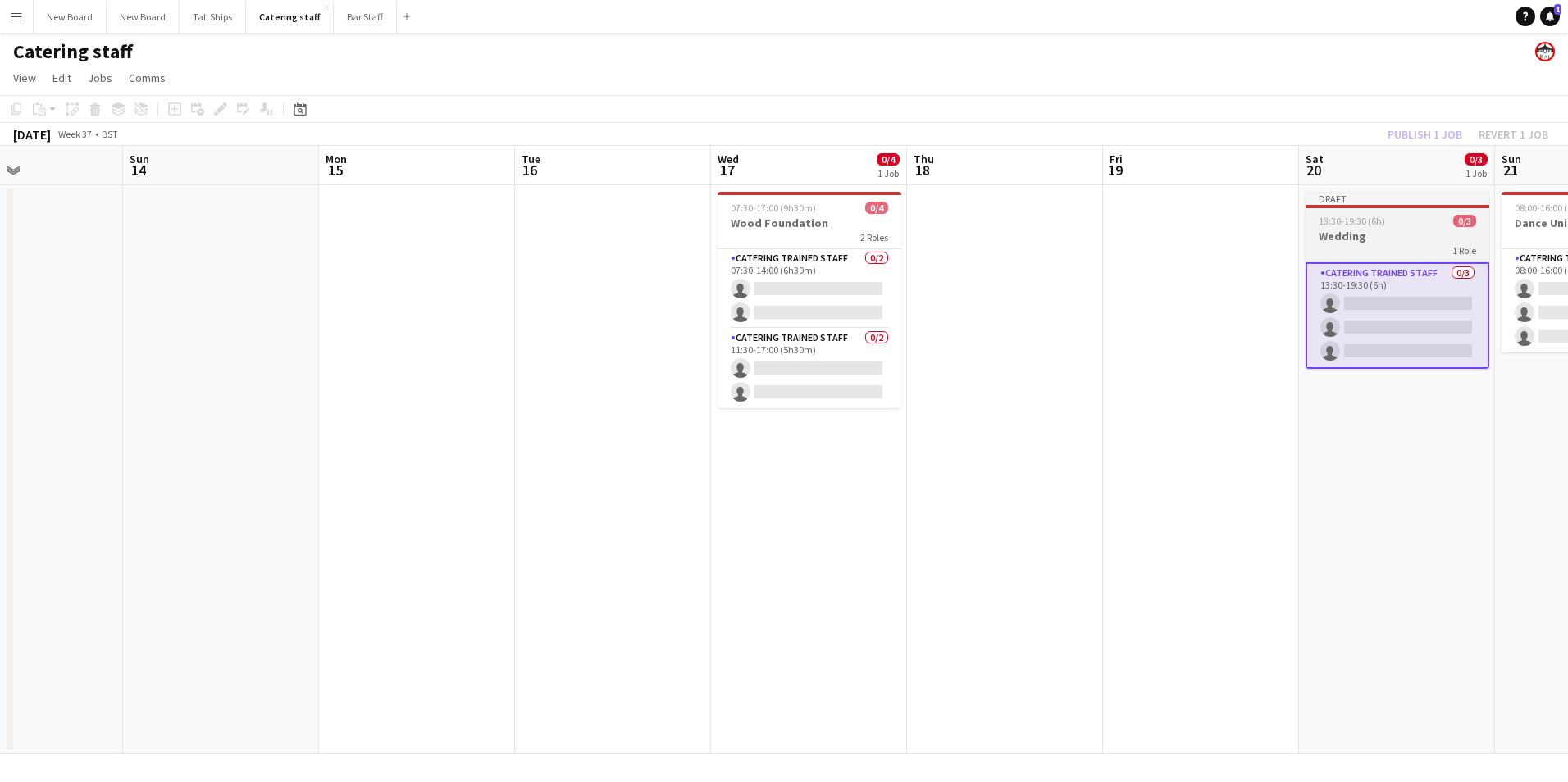
click at [1390, 237] on h3 "Wedding" at bounding box center [1397, 235] width 183 height 14
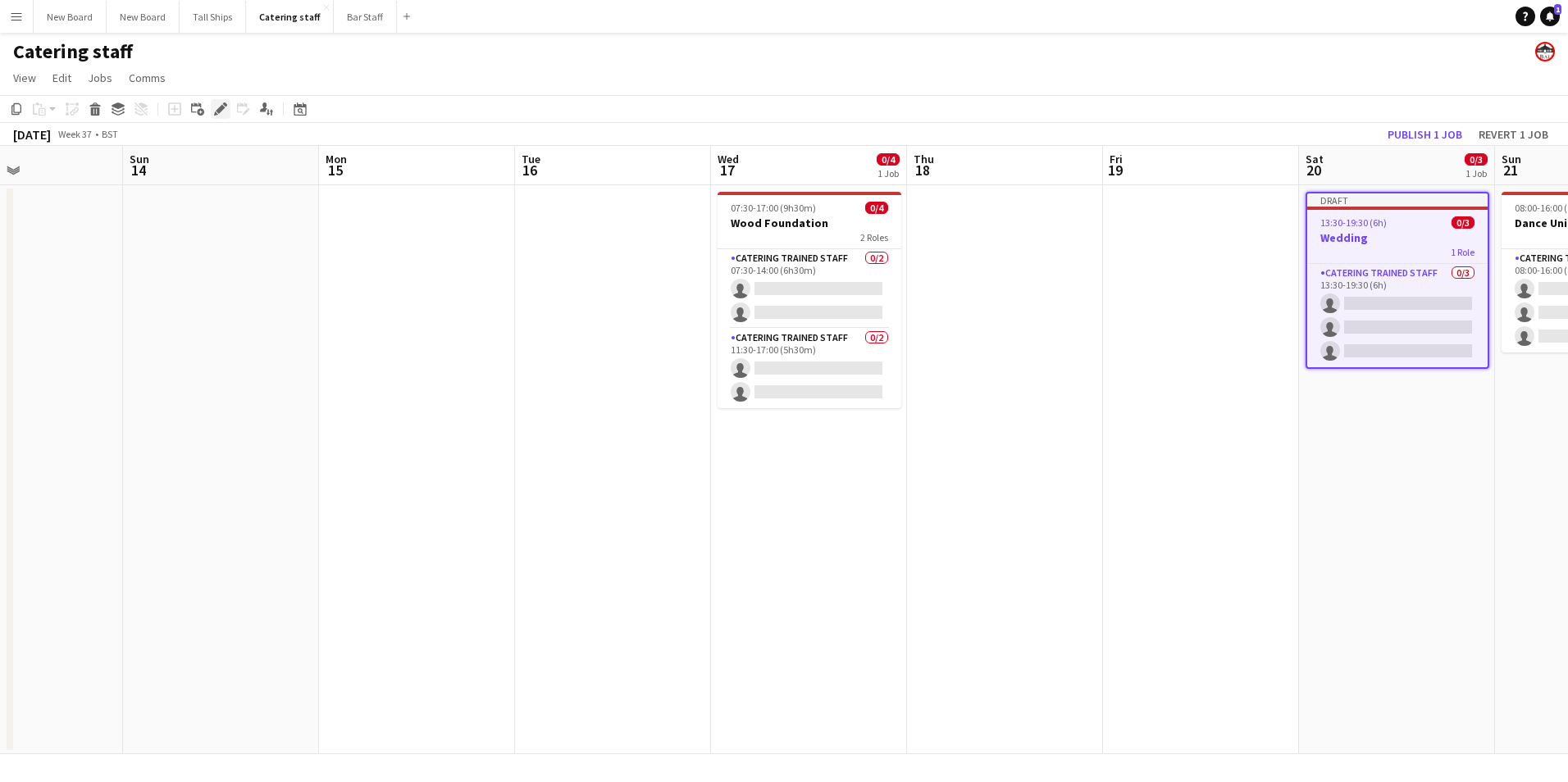
drag, startPoint x: 220, startPoint y: 106, endPoint x: 225, endPoint y: 113, distance: 8.6
click at [220, 107] on icon "Edit" at bounding box center [220, 108] width 13 height 13
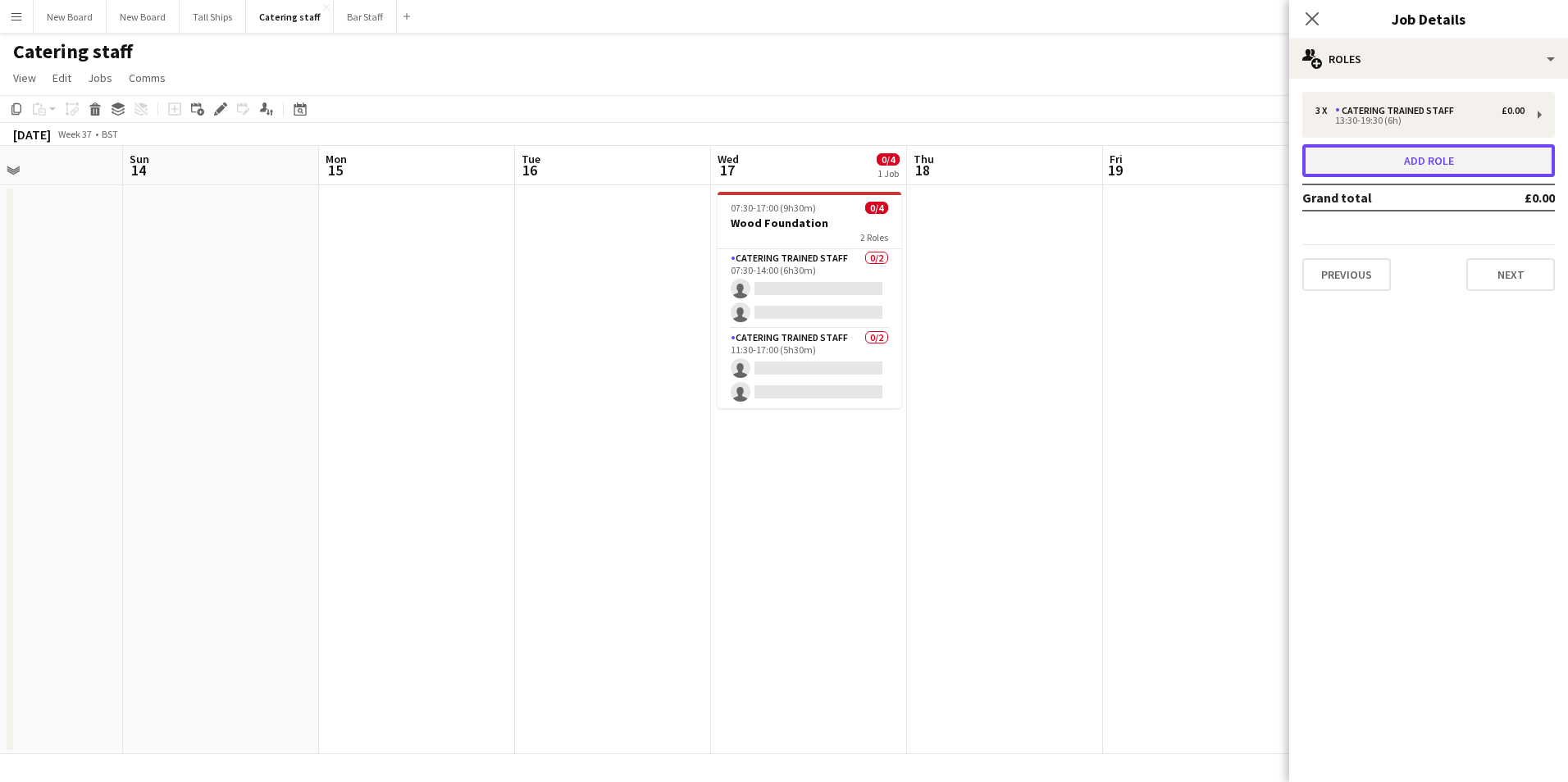
click at [1507, 154] on button "Add role" at bounding box center [1429, 160] width 253 height 32
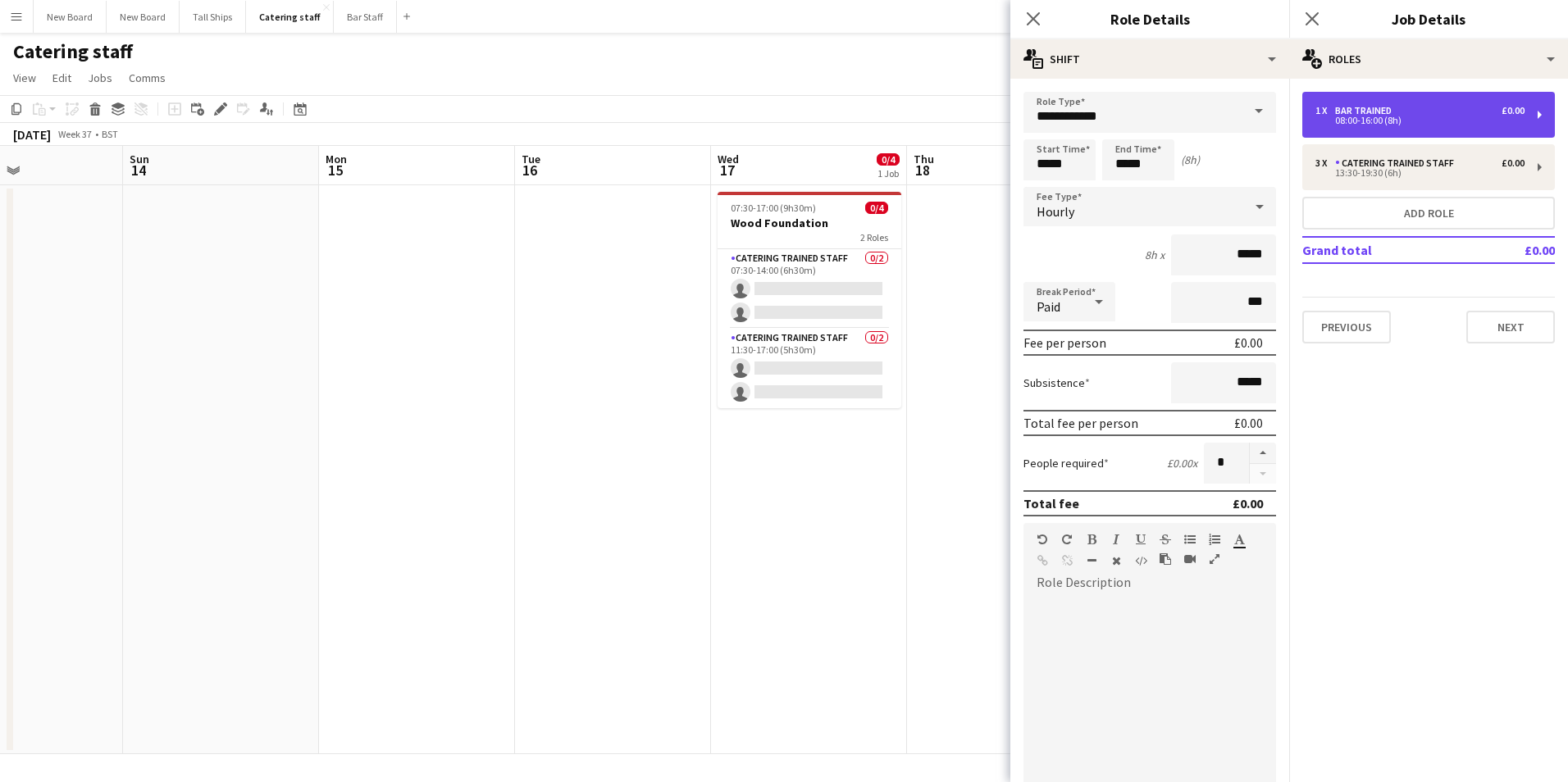
click at [1348, 107] on div "Bar trained" at bounding box center [1367, 110] width 63 height 11
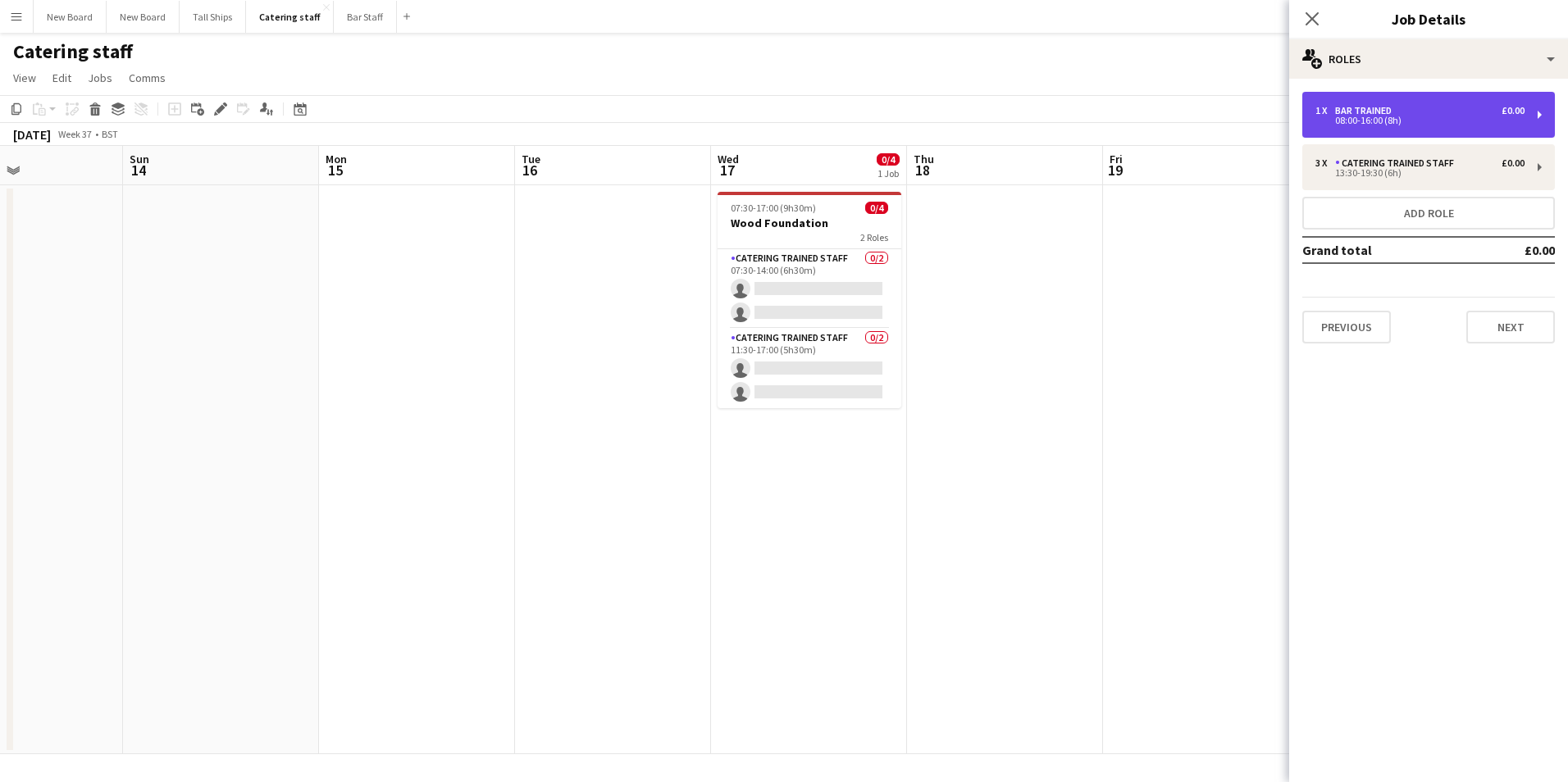
click at [1393, 117] on div "08:00-16:00 (8h)" at bounding box center [1420, 121] width 209 height 9
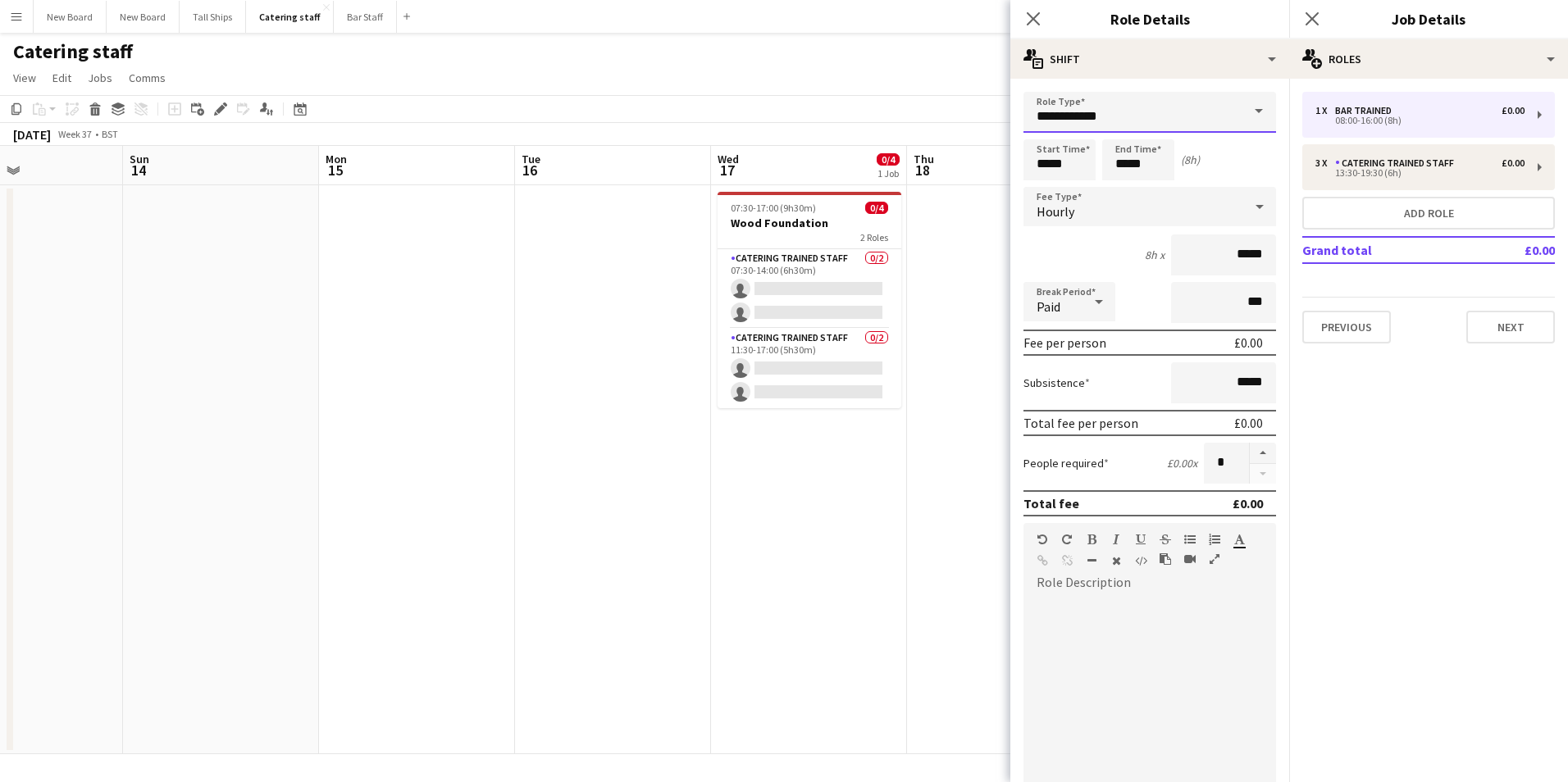
click at [1106, 110] on input "**********" at bounding box center [1150, 113] width 253 height 41
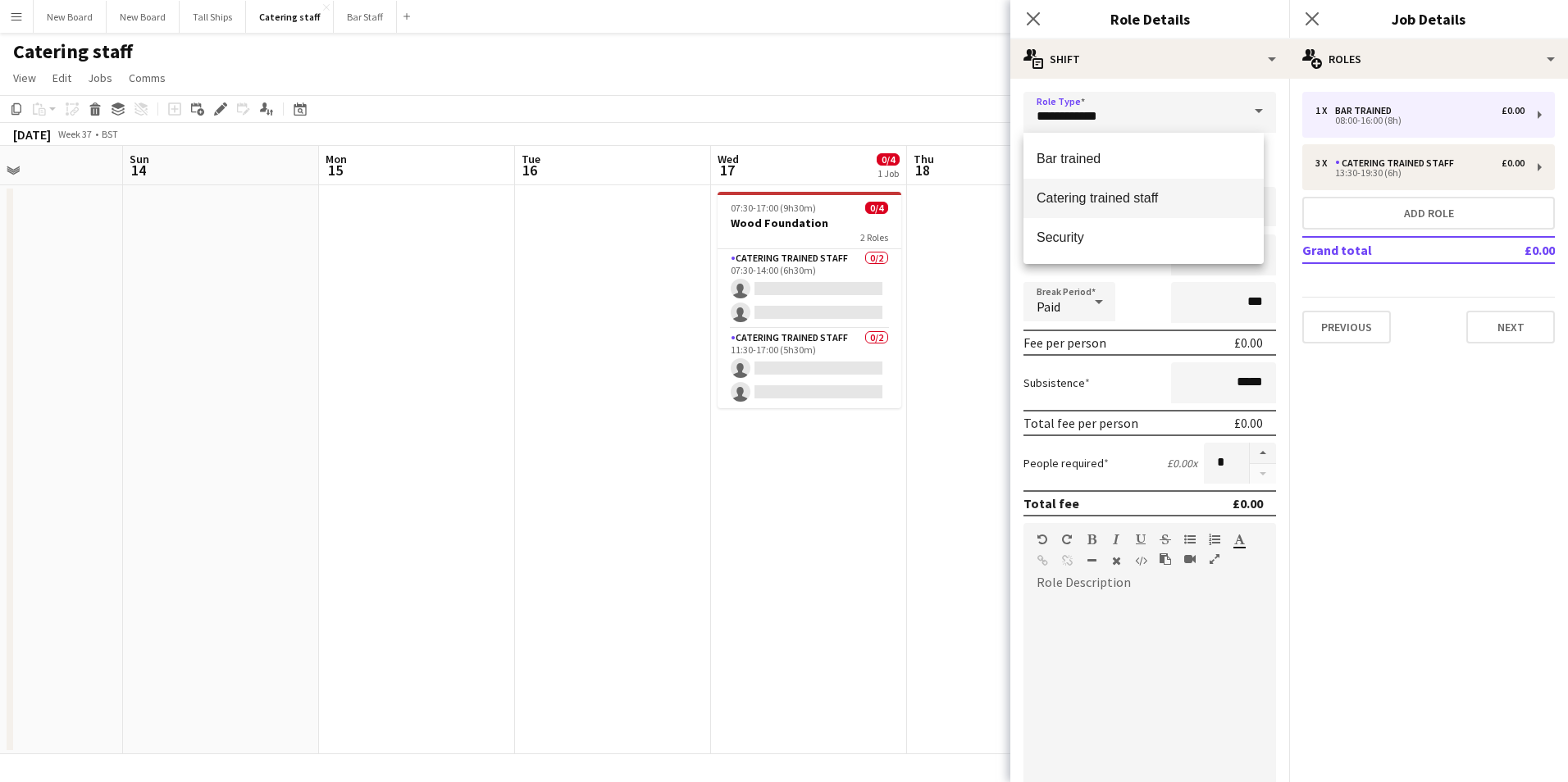
click at [1129, 194] on span "Catering trained staff" at bounding box center [1143, 198] width 214 height 15
type input "**********"
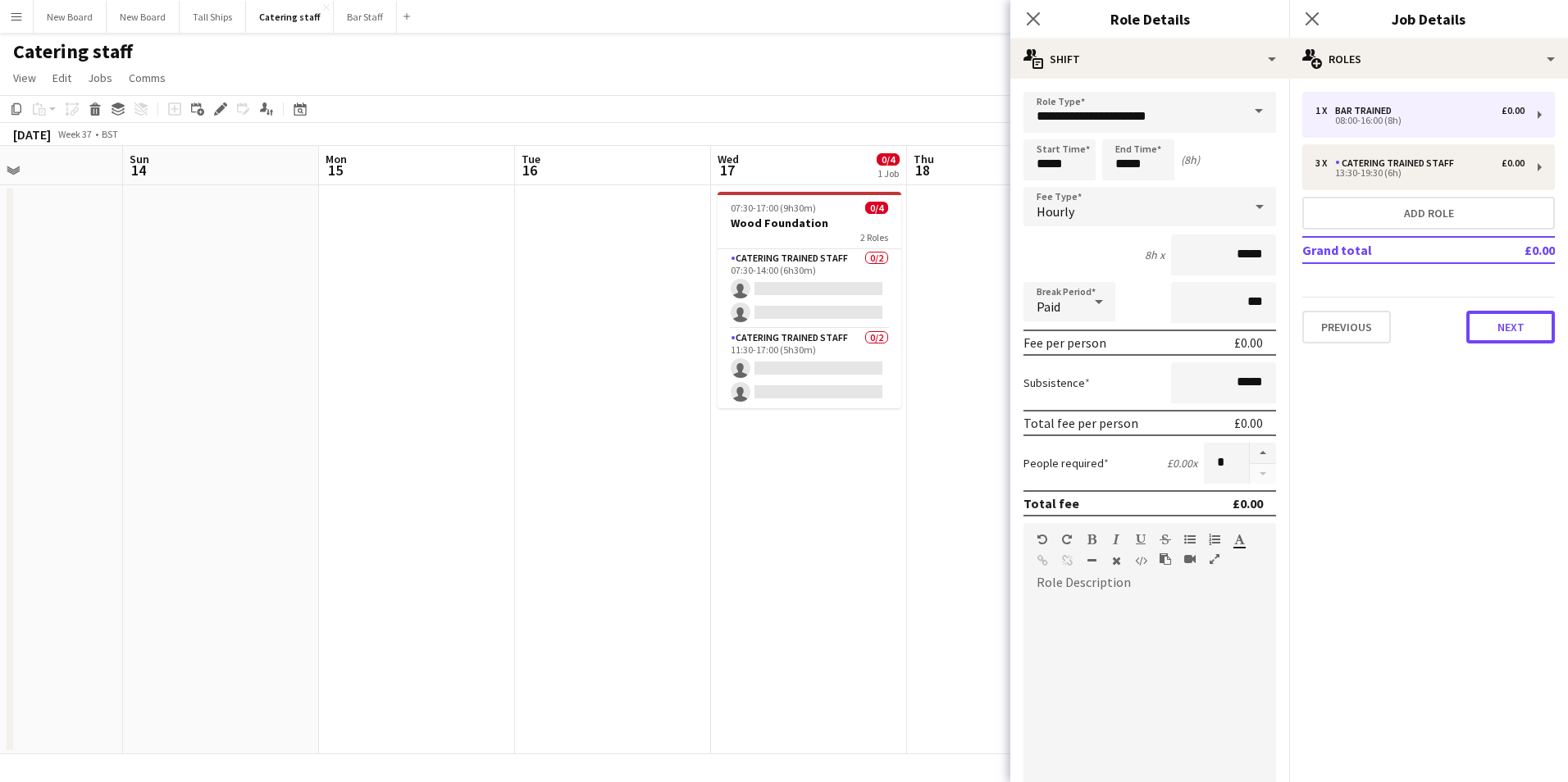
click at [1502, 327] on button "Next" at bounding box center [1511, 327] width 89 height 32
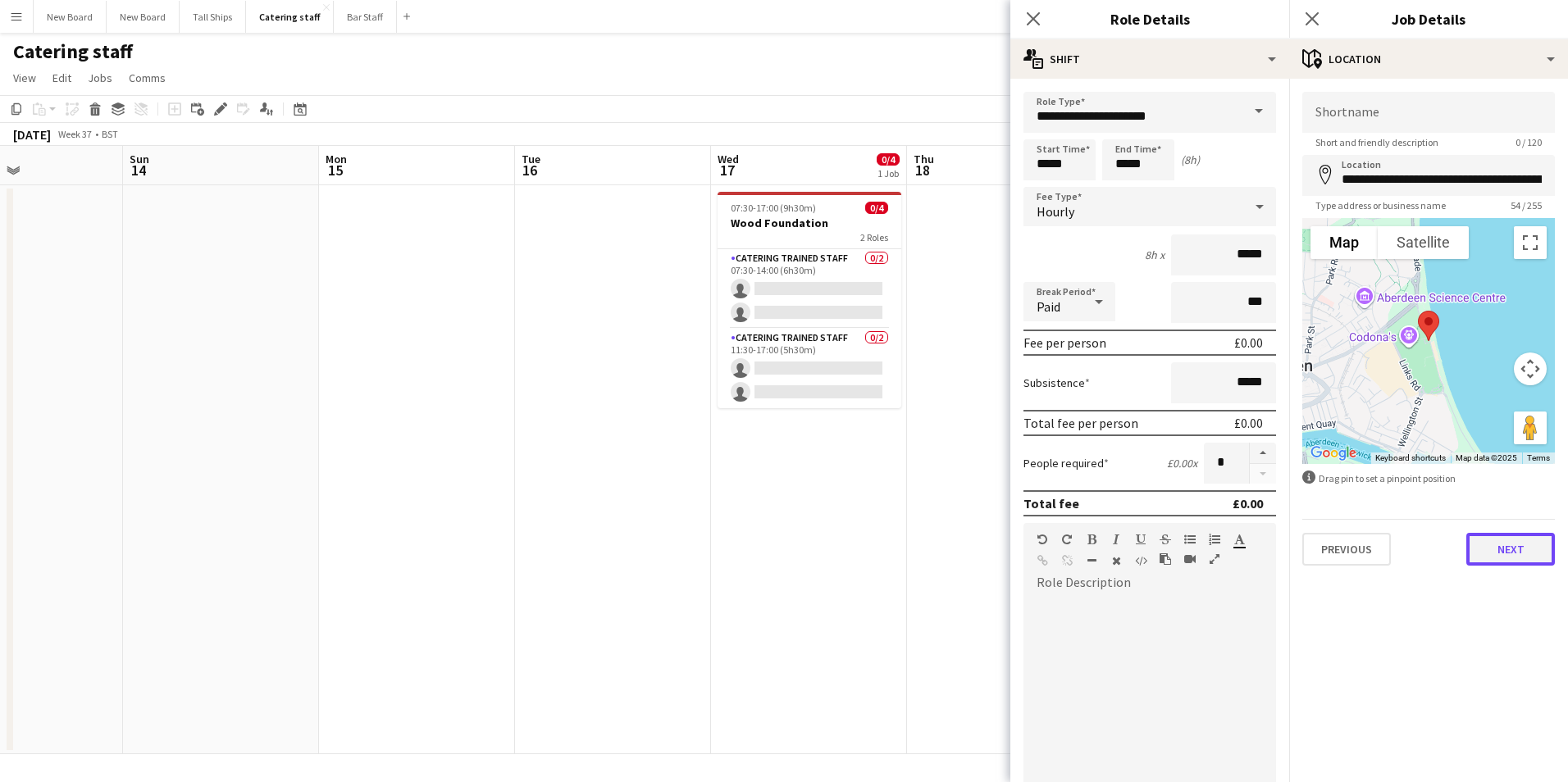
click at [1519, 541] on button "Next" at bounding box center [1511, 549] width 89 height 32
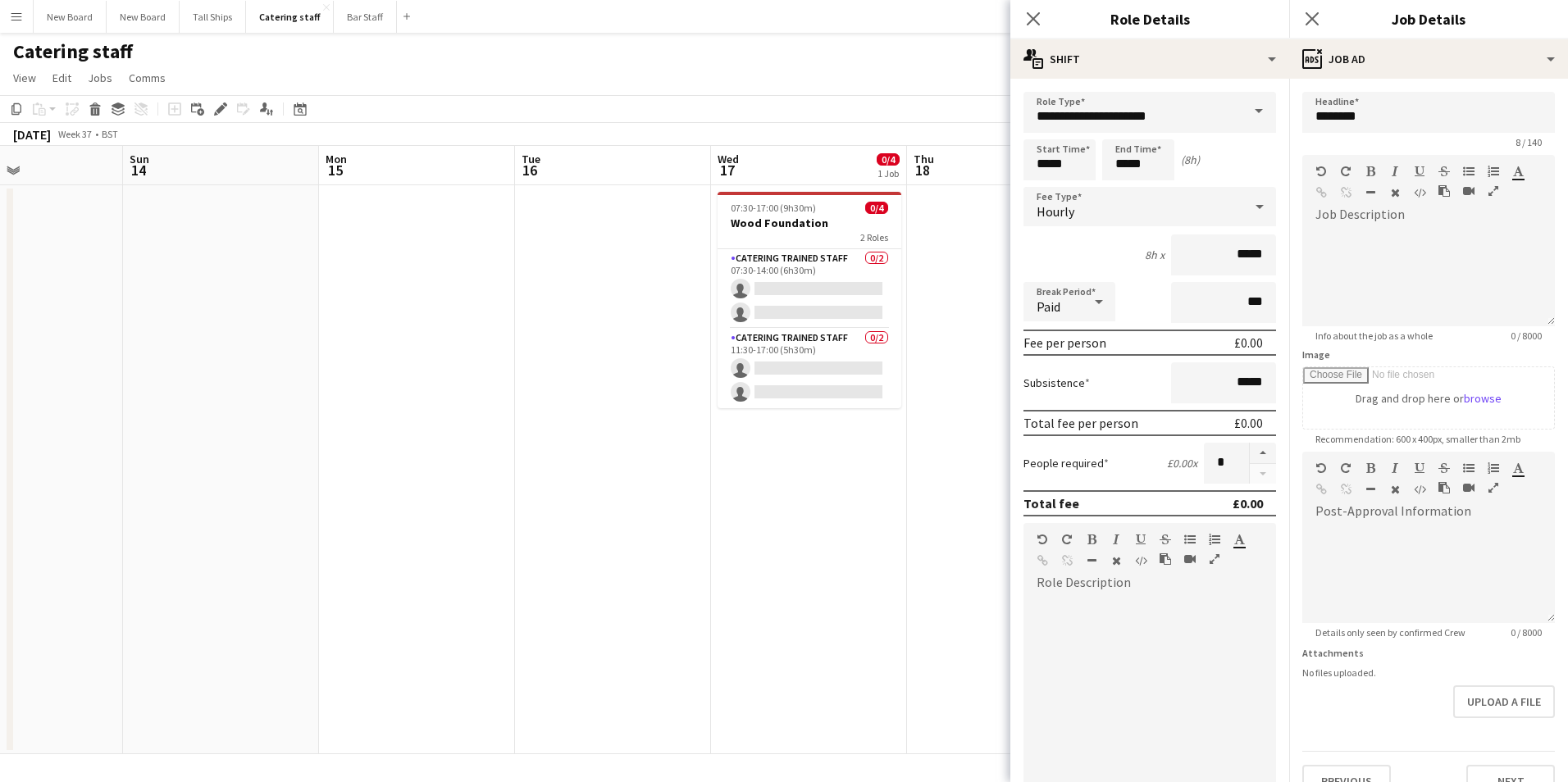
scroll to position [80, 0]
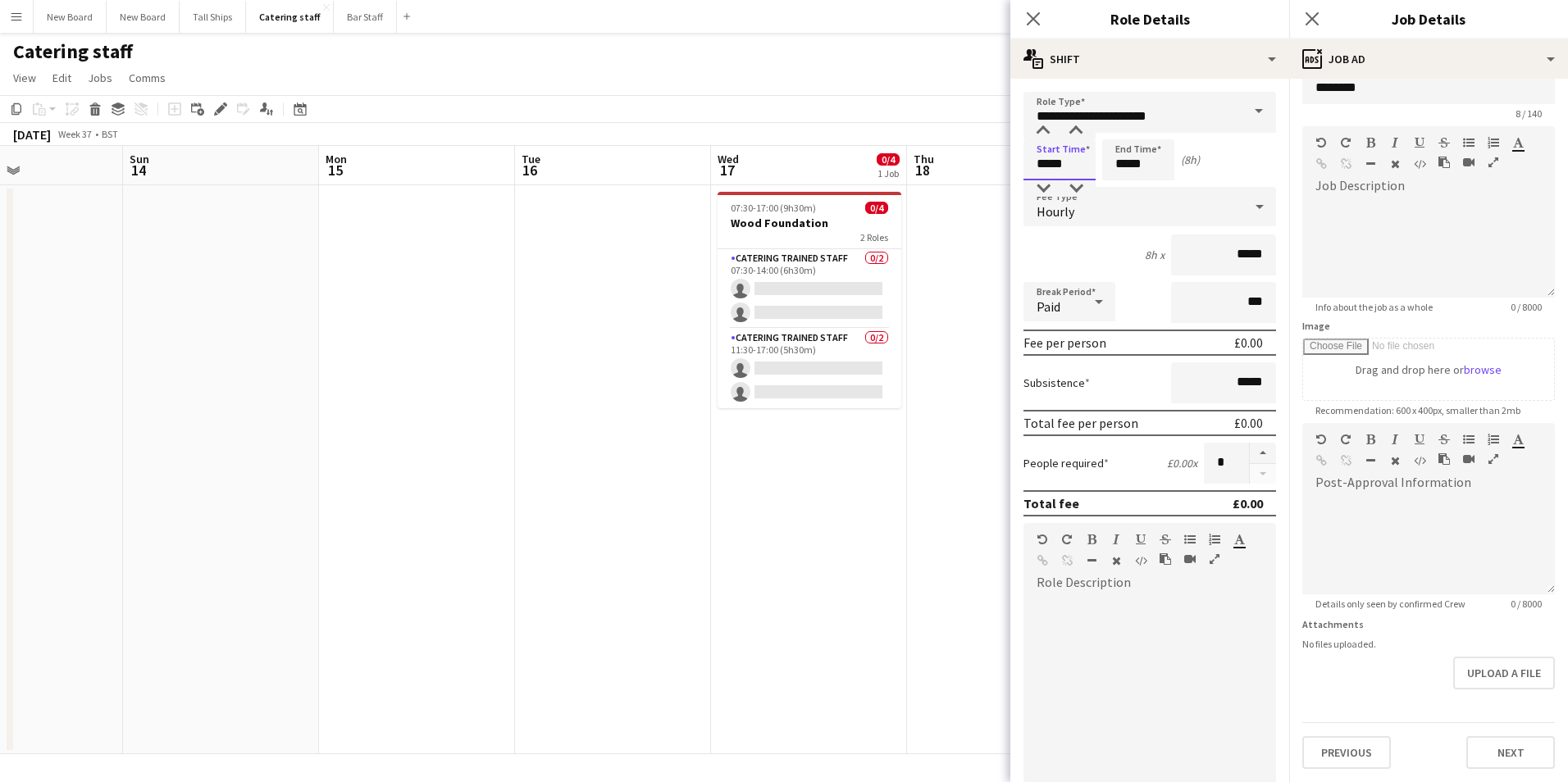
drag, startPoint x: 1071, startPoint y: 167, endPoint x: 927, endPoint y: 189, distance: 145.7
click at [928, 189] on body "Menu Boards Boards Boards All jobs Status Workforce Workforce My Workforce Recr…" at bounding box center [784, 391] width 1568 height 782
drag, startPoint x: 1082, startPoint y: 172, endPoint x: 729, endPoint y: 171, distance: 353.0
click at [729, 171] on body "Menu Boards Boards Boards All jobs Status Workforce Workforce My Workforce Recr…" at bounding box center [784, 391] width 1568 height 782
type input "*****"
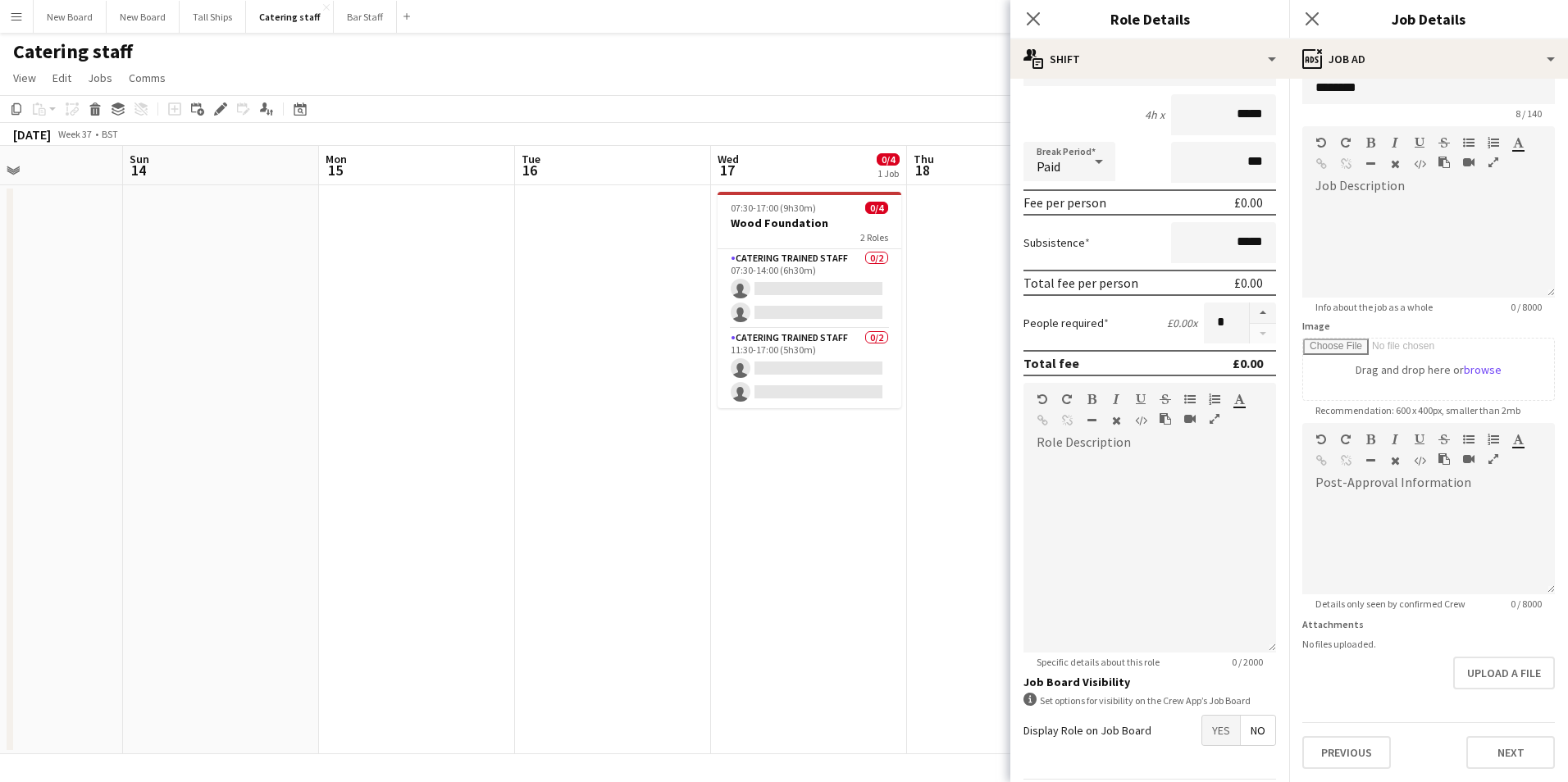
scroll to position [197, 0]
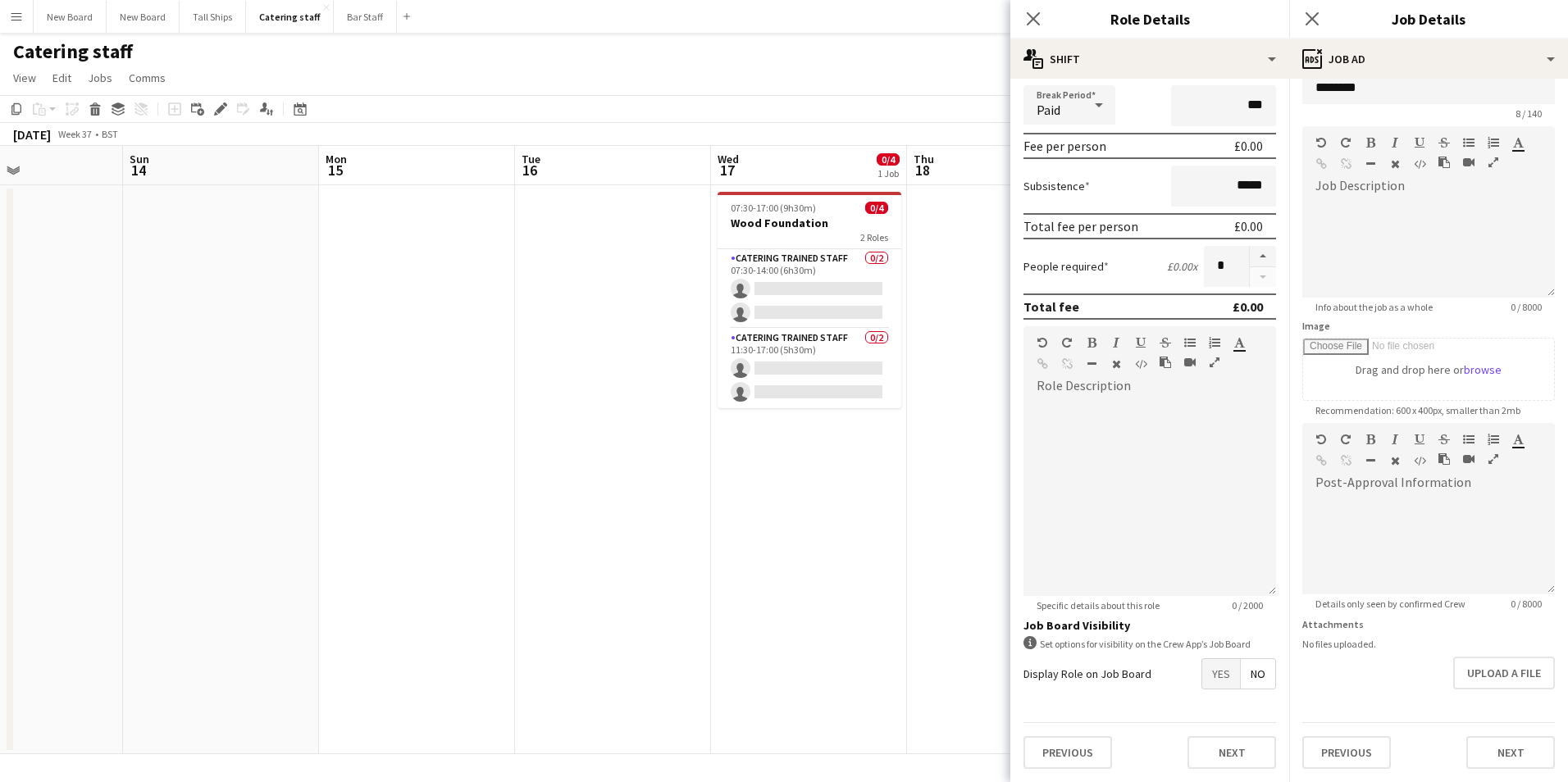
type input "*****"
click at [1205, 675] on span "Yes" at bounding box center [1222, 674] width 38 height 30
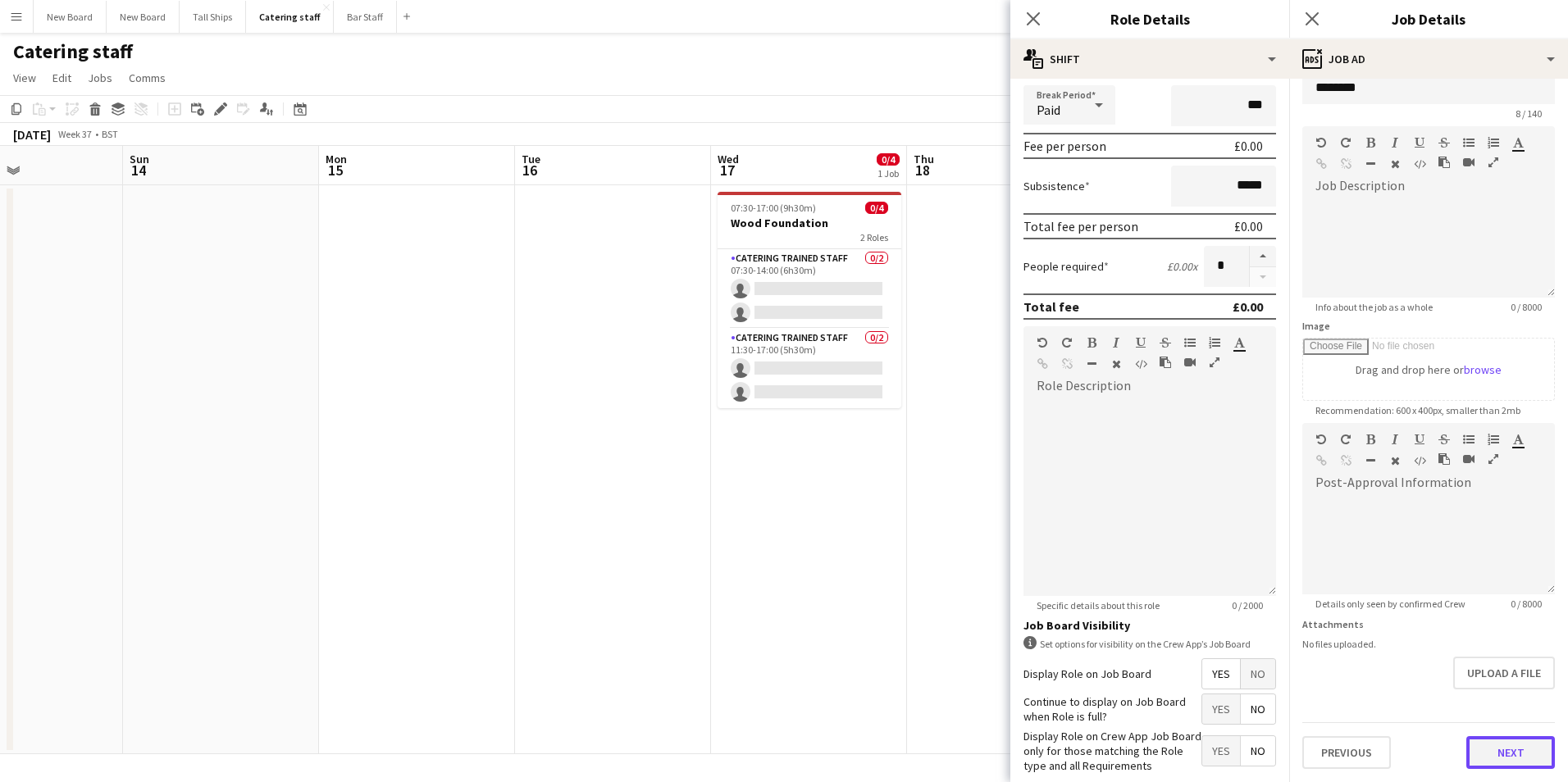
click at [1506, 695] on form "Headline ******* 8 / 140 Job Description default Heading 1 Heading 2 Heading 3 …" at bounding box center [1429, 416] width 279 height 706
drag, startPoint x: 1506, startPoint y: 695, endPoint x: 1507, endPoint y: 730, distance: 35.0
click at [1507, 730] on div "Previous Next" at bounding box center [1429, 745] width 253 height 47
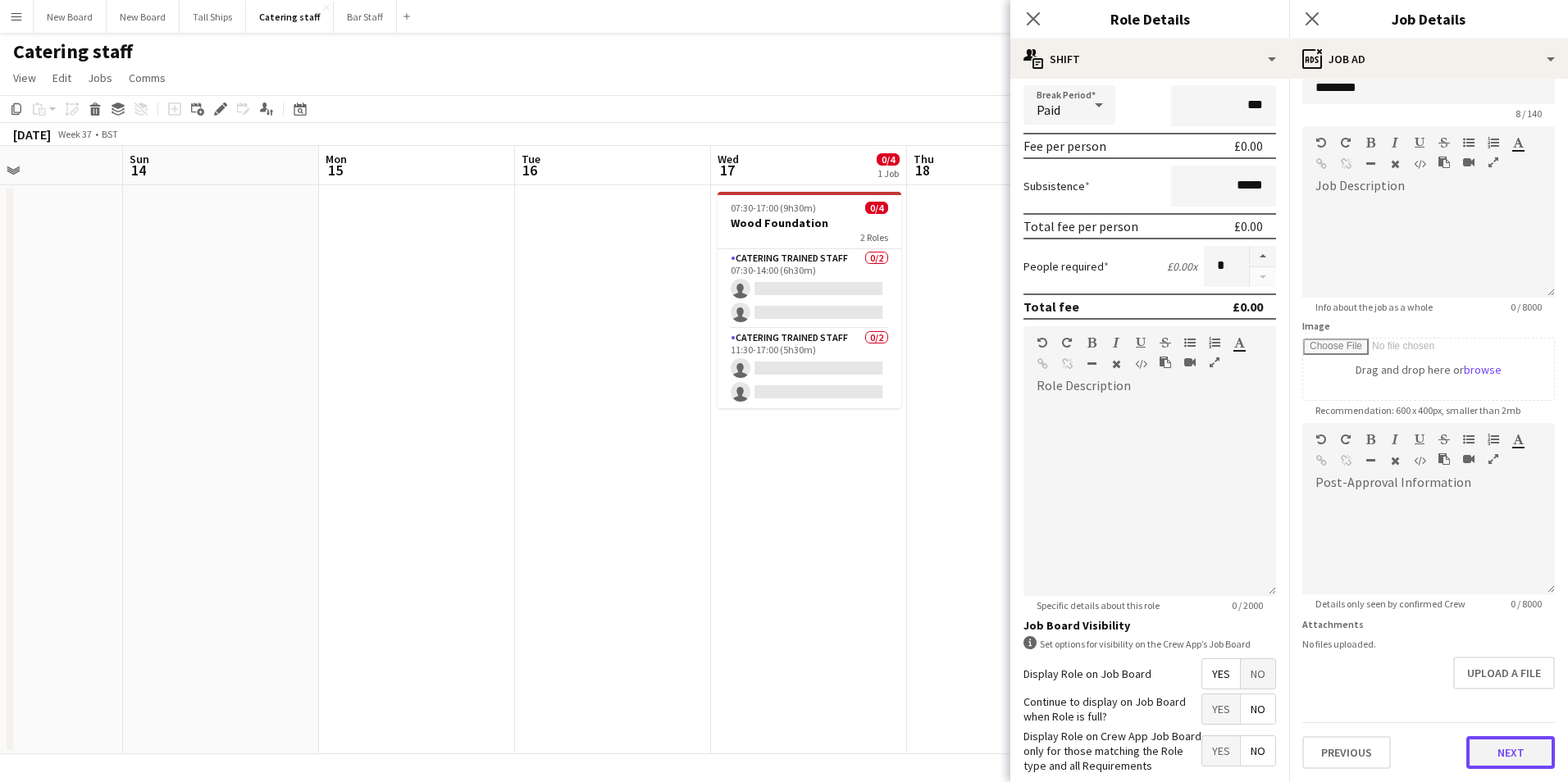
click at [1505, 751] on button "Next" at bounding box center [1511, 752] width 89 height 32
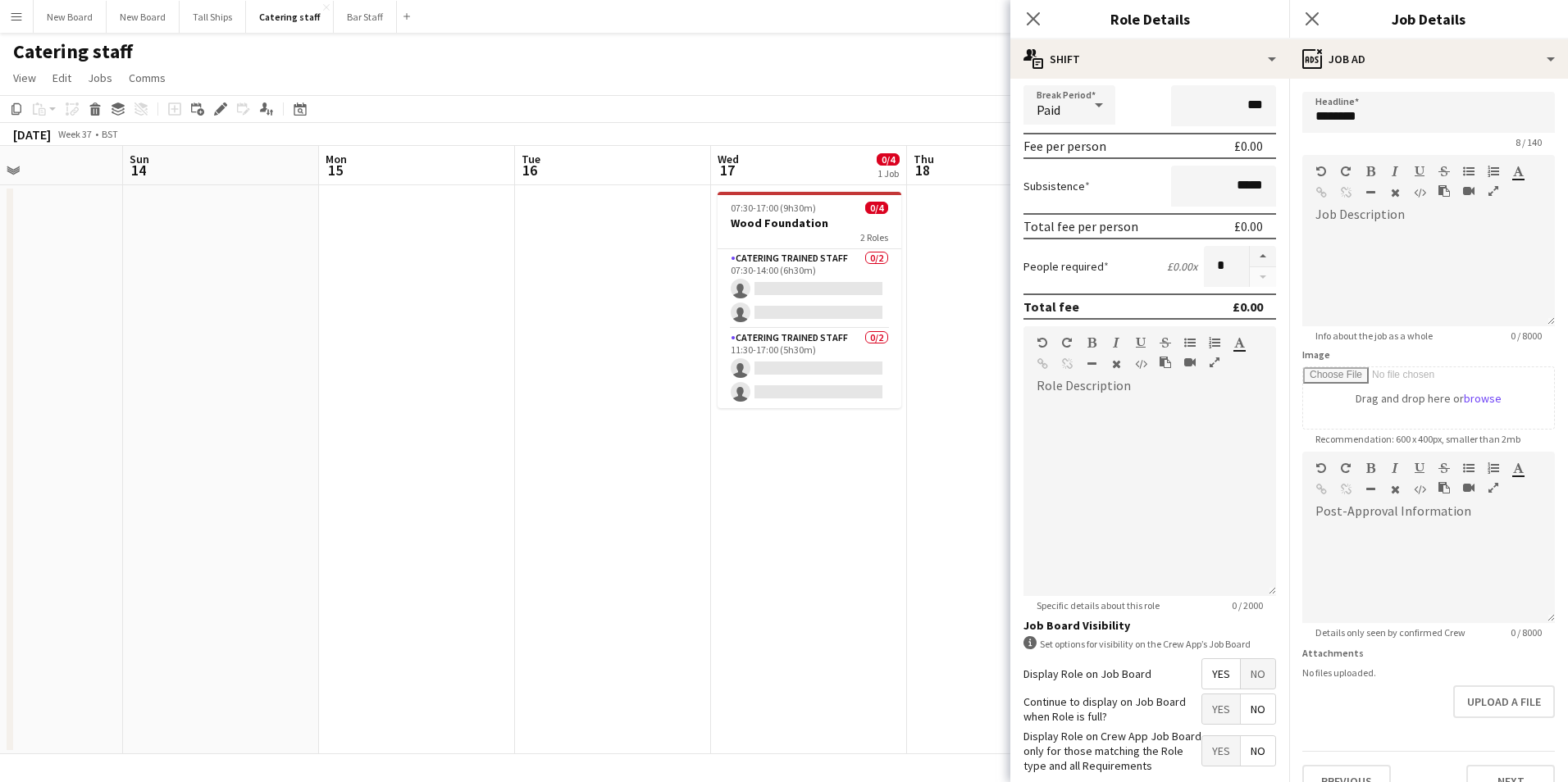
click at [1509, 781] on mat-expansion-panel "tags Labels Client name Project ID Previous Next" at bounding box center [1429, 782] width 279 height 0
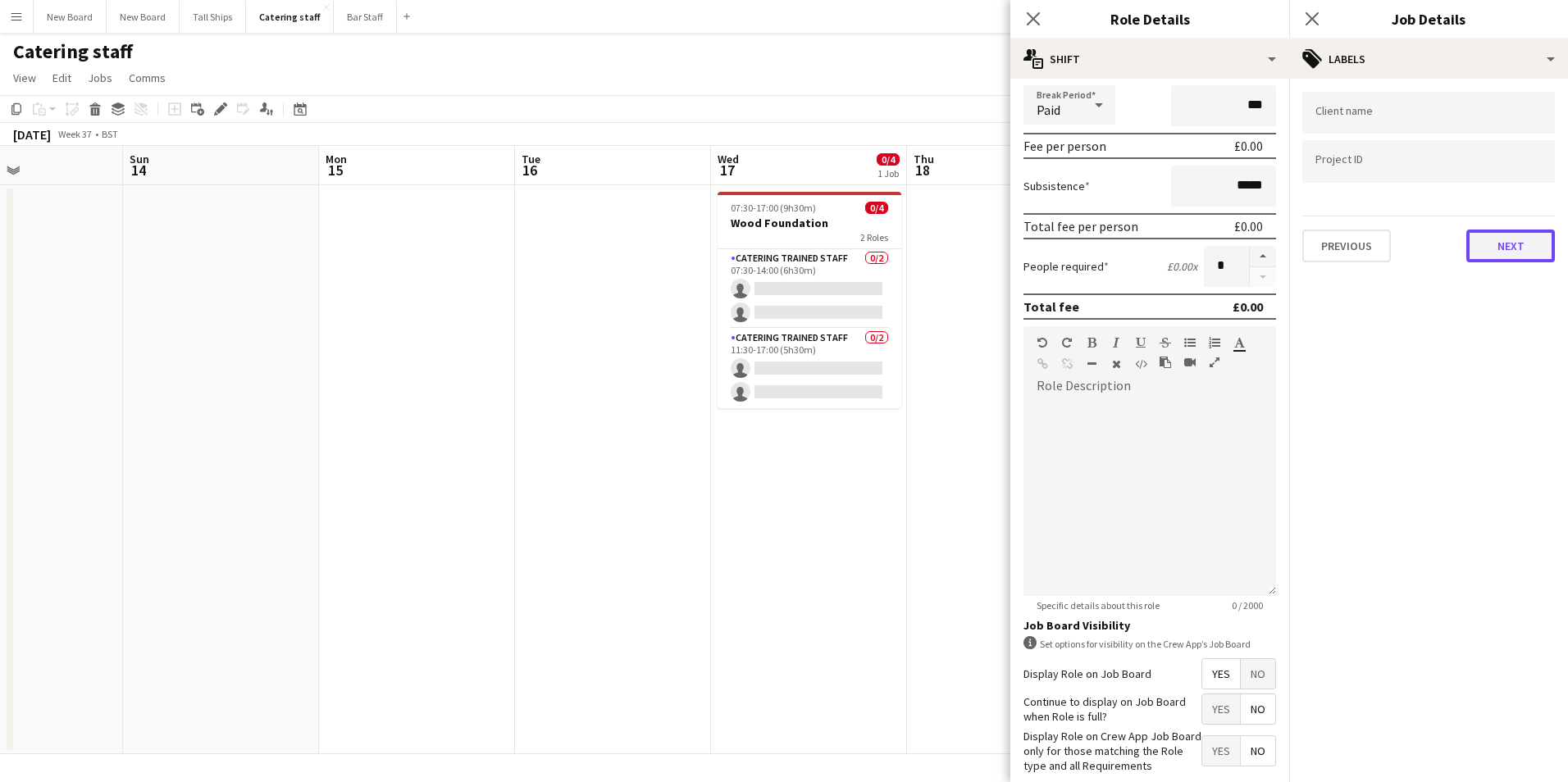
click at [1534, 245] on button "Next" at bounding box center [1511, 246] width 89 height 32
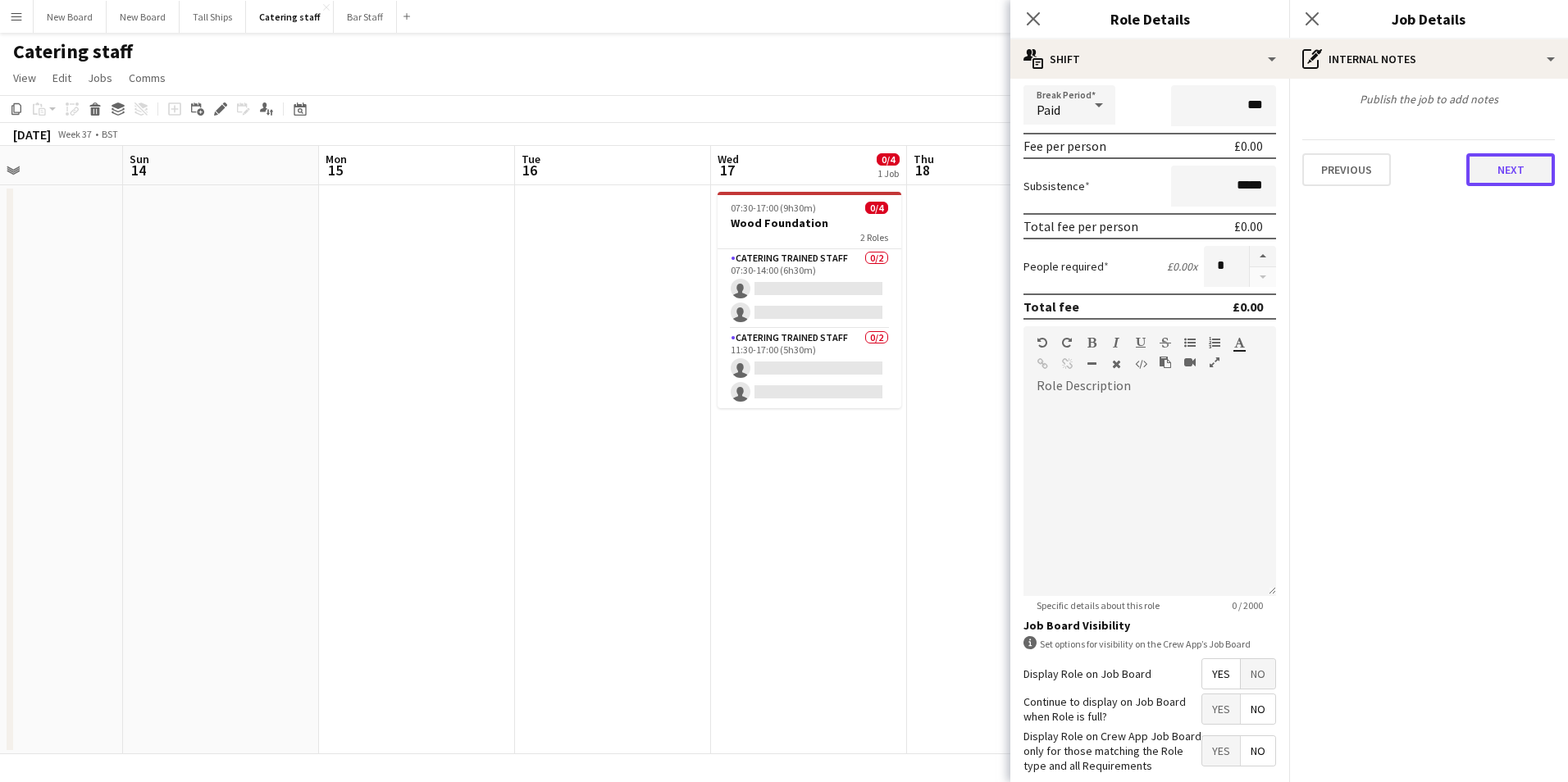
click at [1538, 154] on button "Next" at bounding box center [1511, 170] width 89 height 32
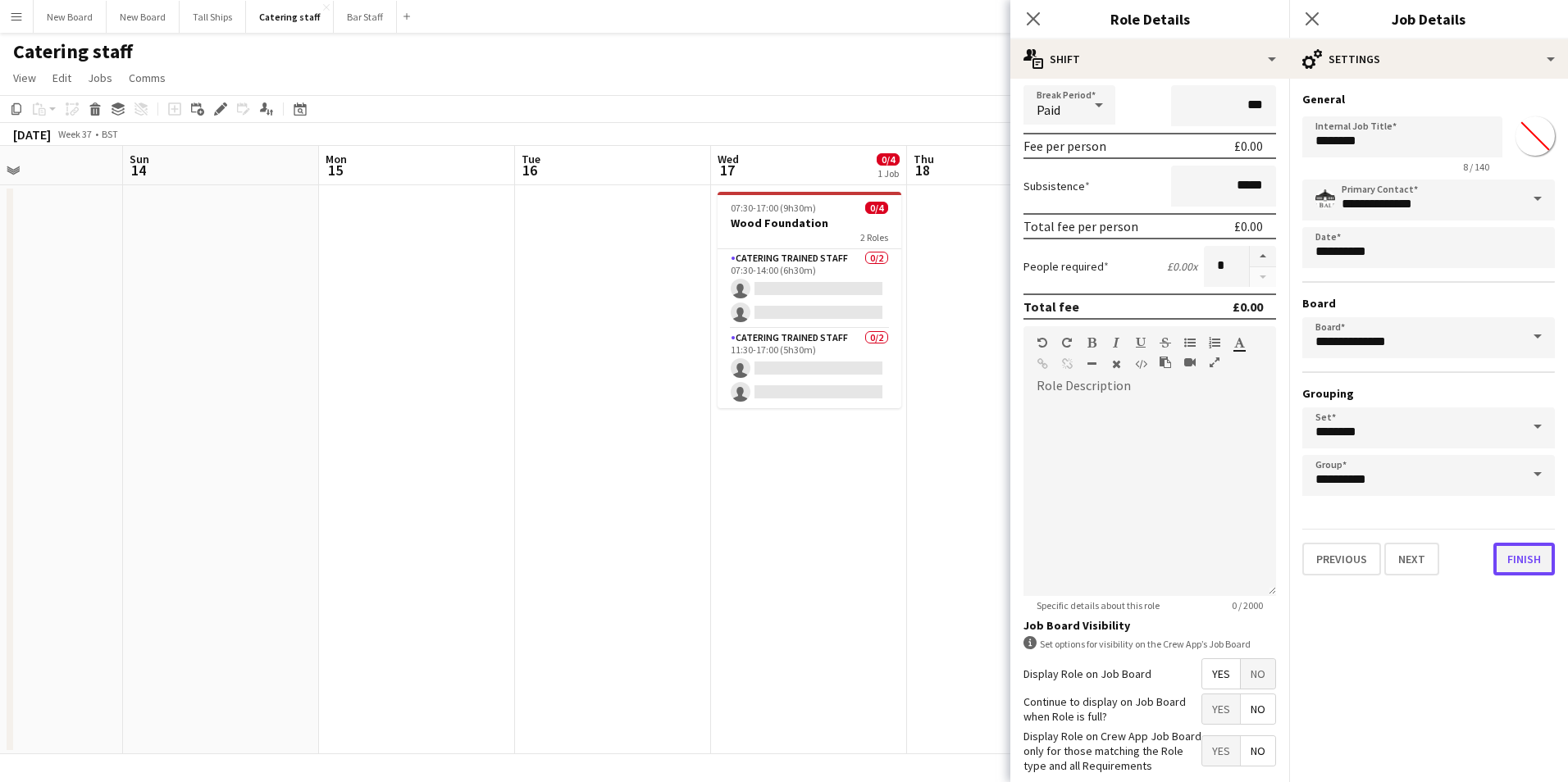
click at [1530, 551] on button "Finish" at bounding box center [1524, 559] width 61 height 32
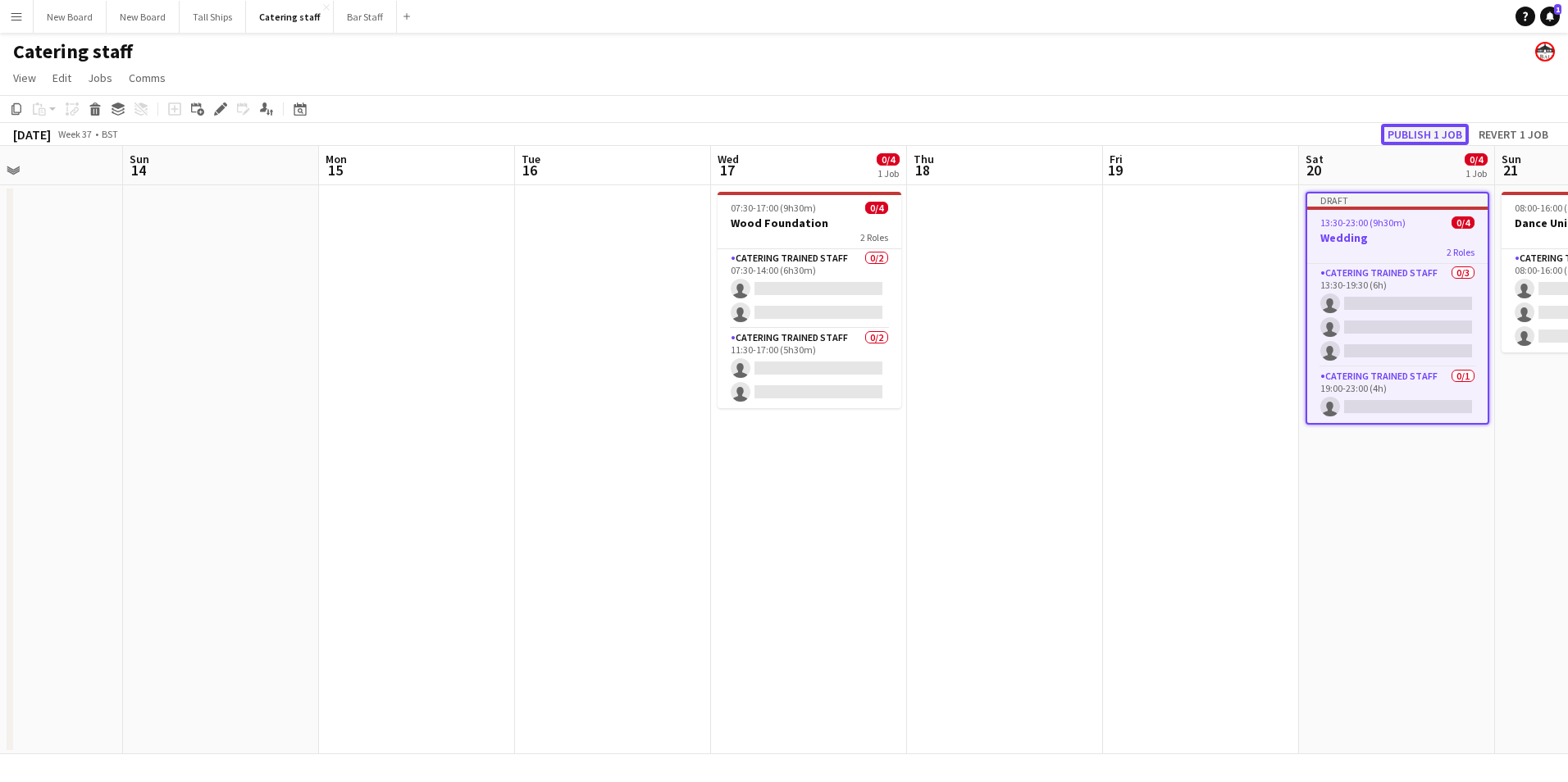
click at [1422, 127] on button "Publish 1 job" at bounding box center [1425, 134] width 88 height 21
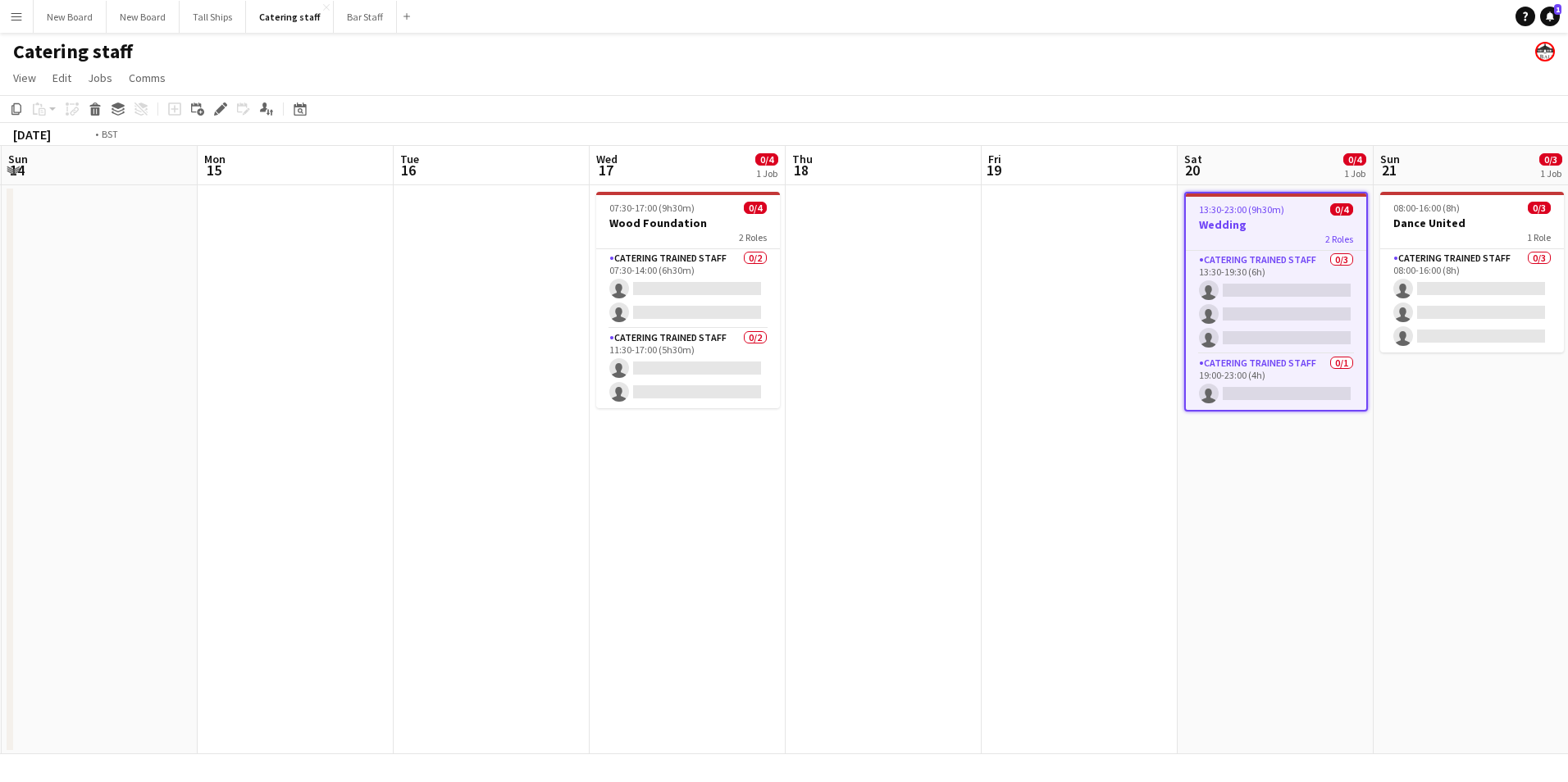
drag, startPoint x: 1566, startPoint y: 607, endPoint x: 665, endPoint y: 646, distance: 901.8
click at [665, 647] on app-calendar-viewport "Thu 11 Fri 12 Sat 13 Sun 14 Mon 15 Tue 16 Wed 17 0/4 1 Job Thu 18 Fri 19 Sat 20…" at bounding box center [784, 449] width 1568 height 608
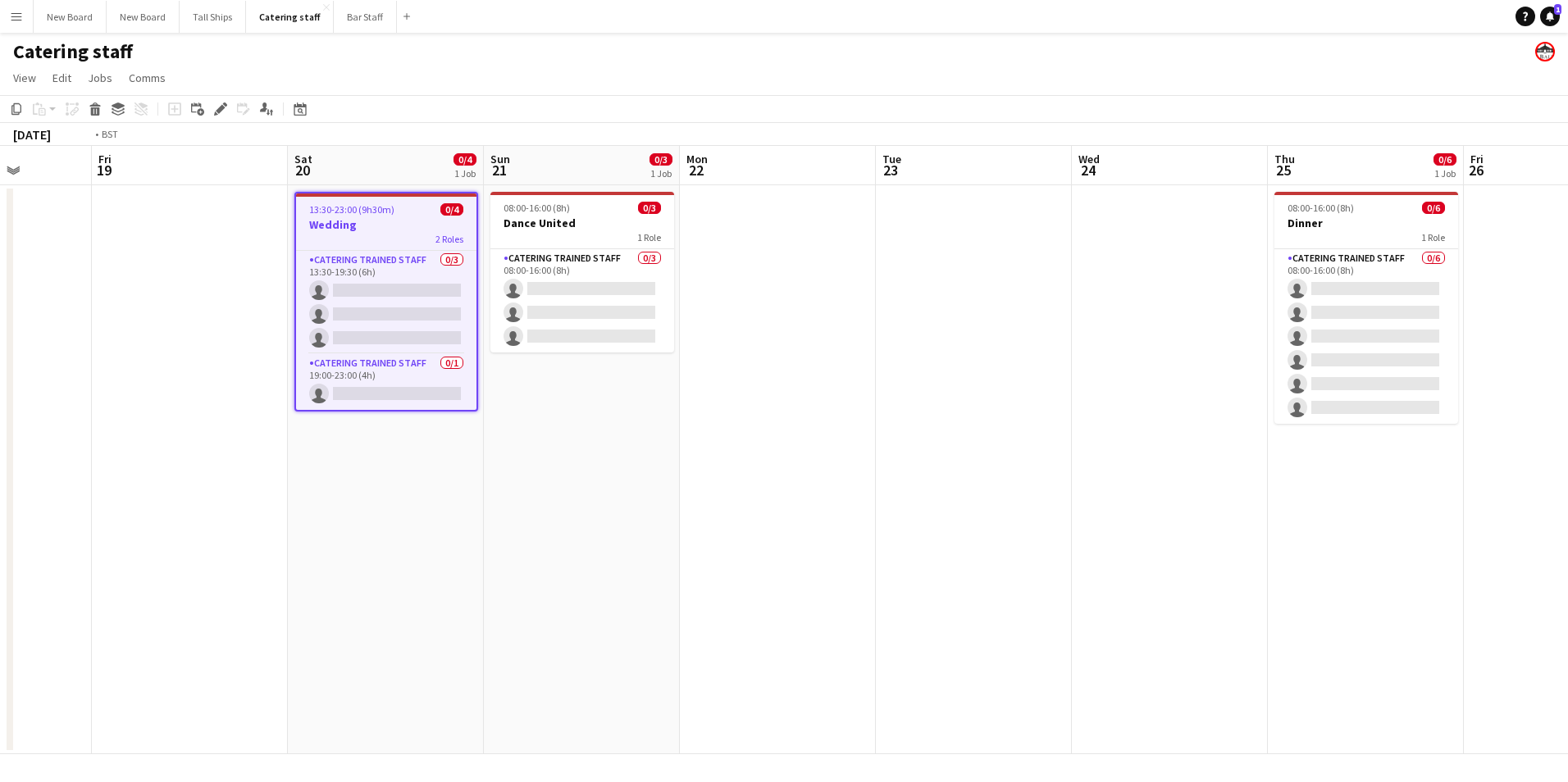
drag, startPoint x: 1454, startPoint y: 500, endPoint x: 578, endPoint y: 508, distance: 876.0
click at [578, 508] on app-calendar-viewport "Tue 16 Wed 17 0/4 1 Job Thu 18 Fri 19 Sat 20 0/4 1 Job Sun 21 0/3 1 Job Mon 22 …" at bounding box center [784, 449] width 1568 height 608
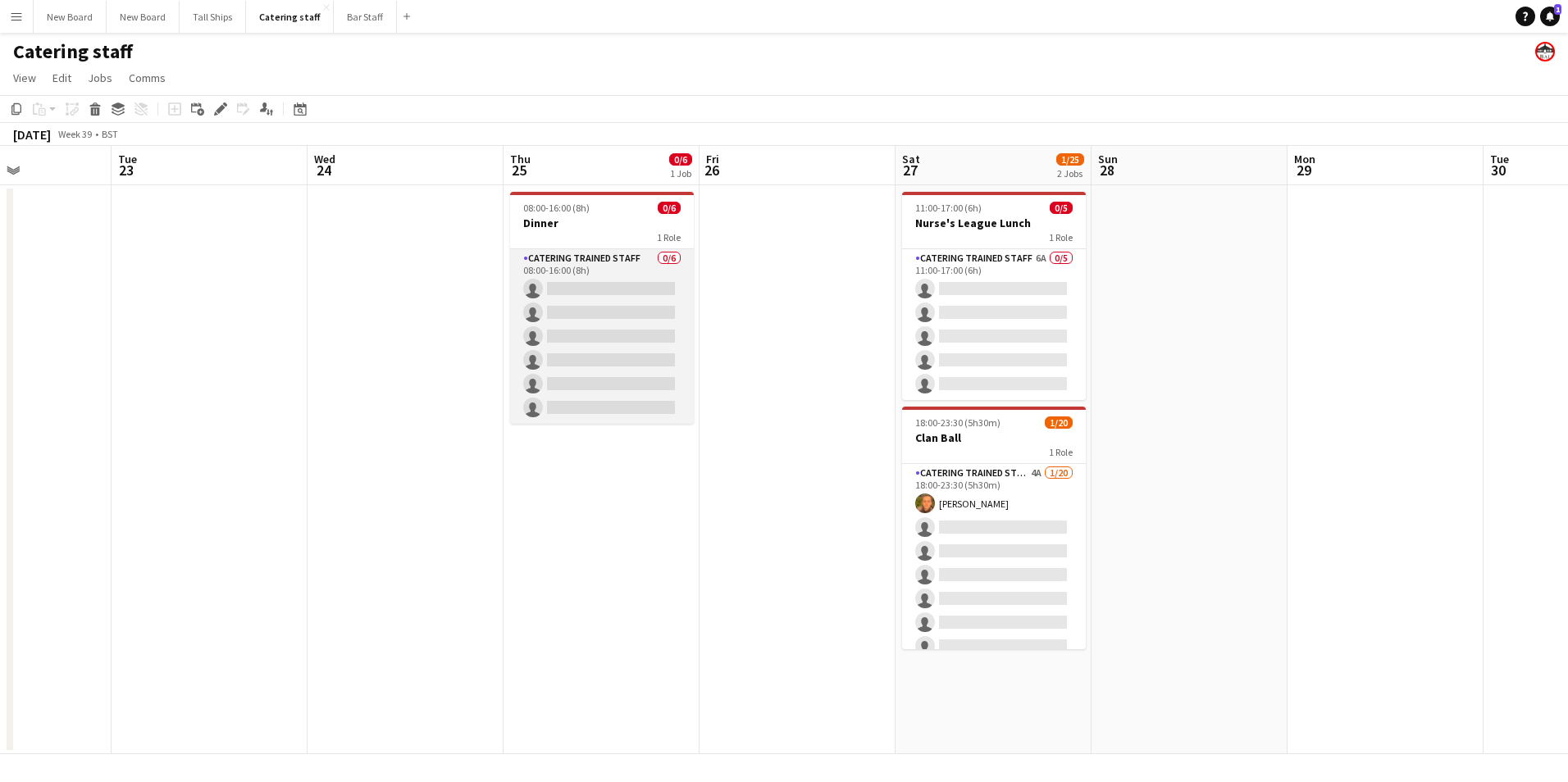
click at [592, 288] on app-card-role "Catering trained staff 0/6 08:00-16:00 (8h) single-neutral-actions single-neutr…" at bounding box center [601, 336] width 183 height 175
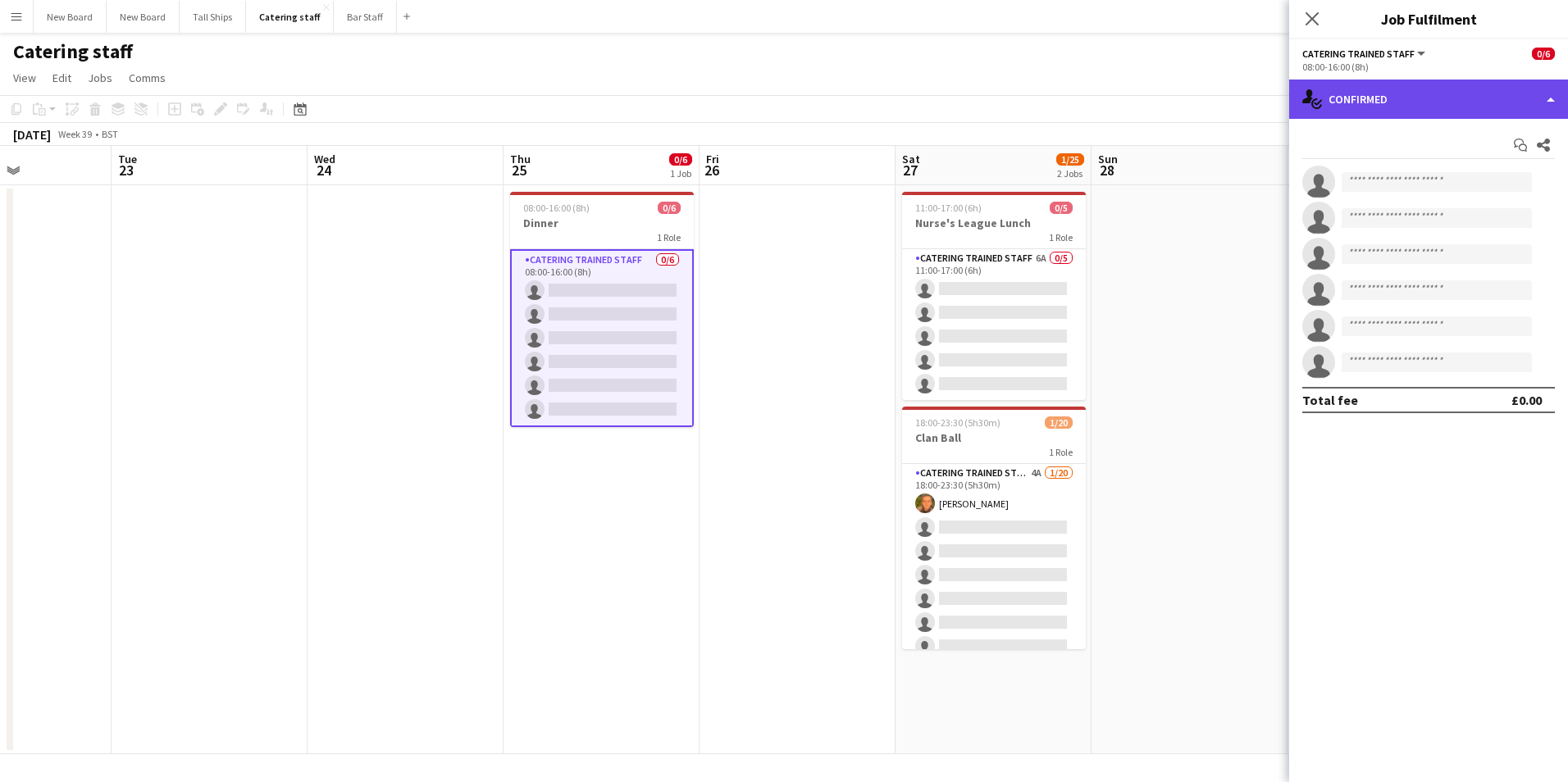
click at [1524, 100] on div "single-neutral-actions-check-2 Confirmed" at bounding box center [1429, 99] width 279 height 39
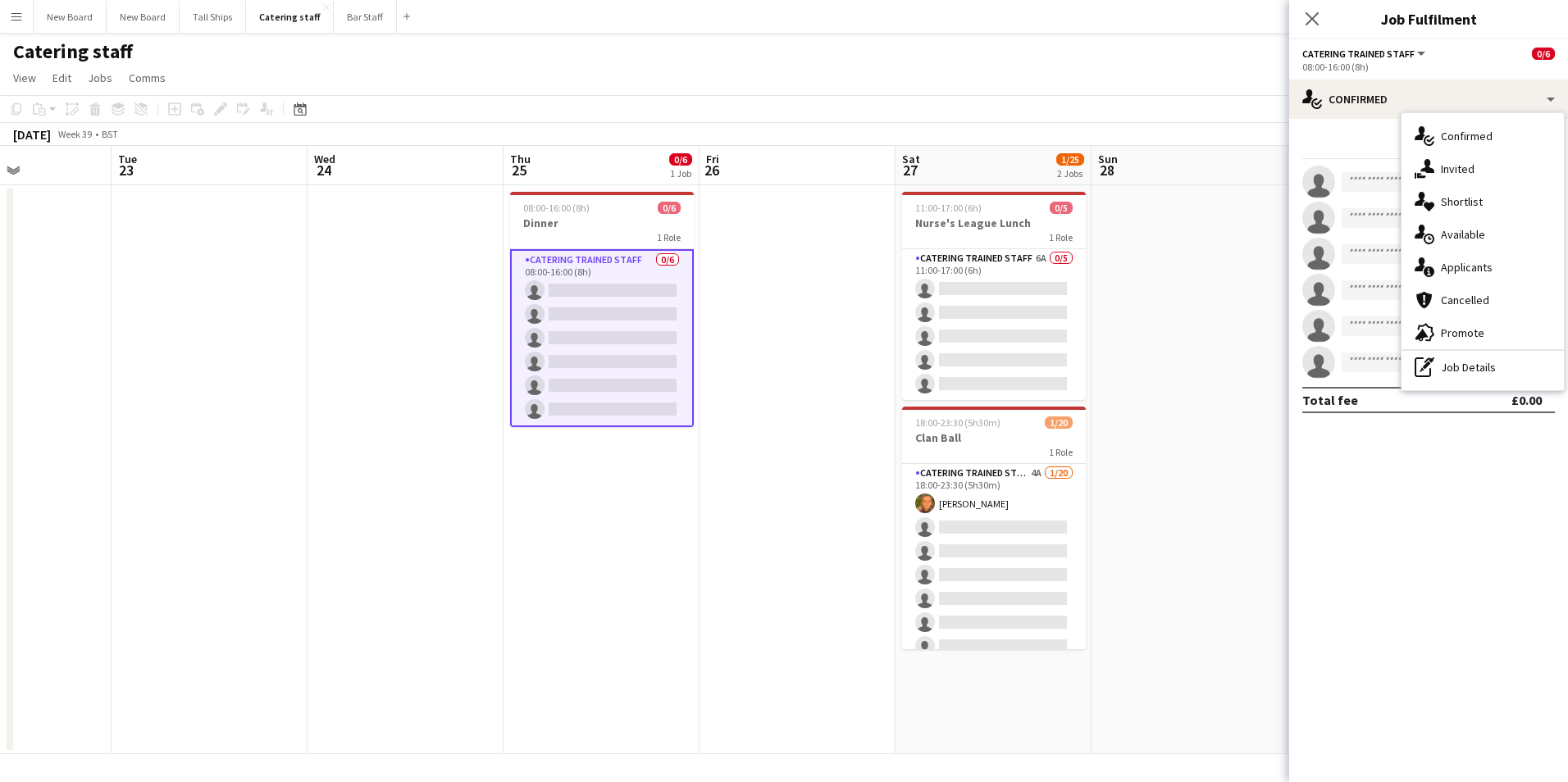
click at [1481, 275] on div "single-neutral-actions-information Applicants" at bounding box center [1483, 267] width 162 height 32
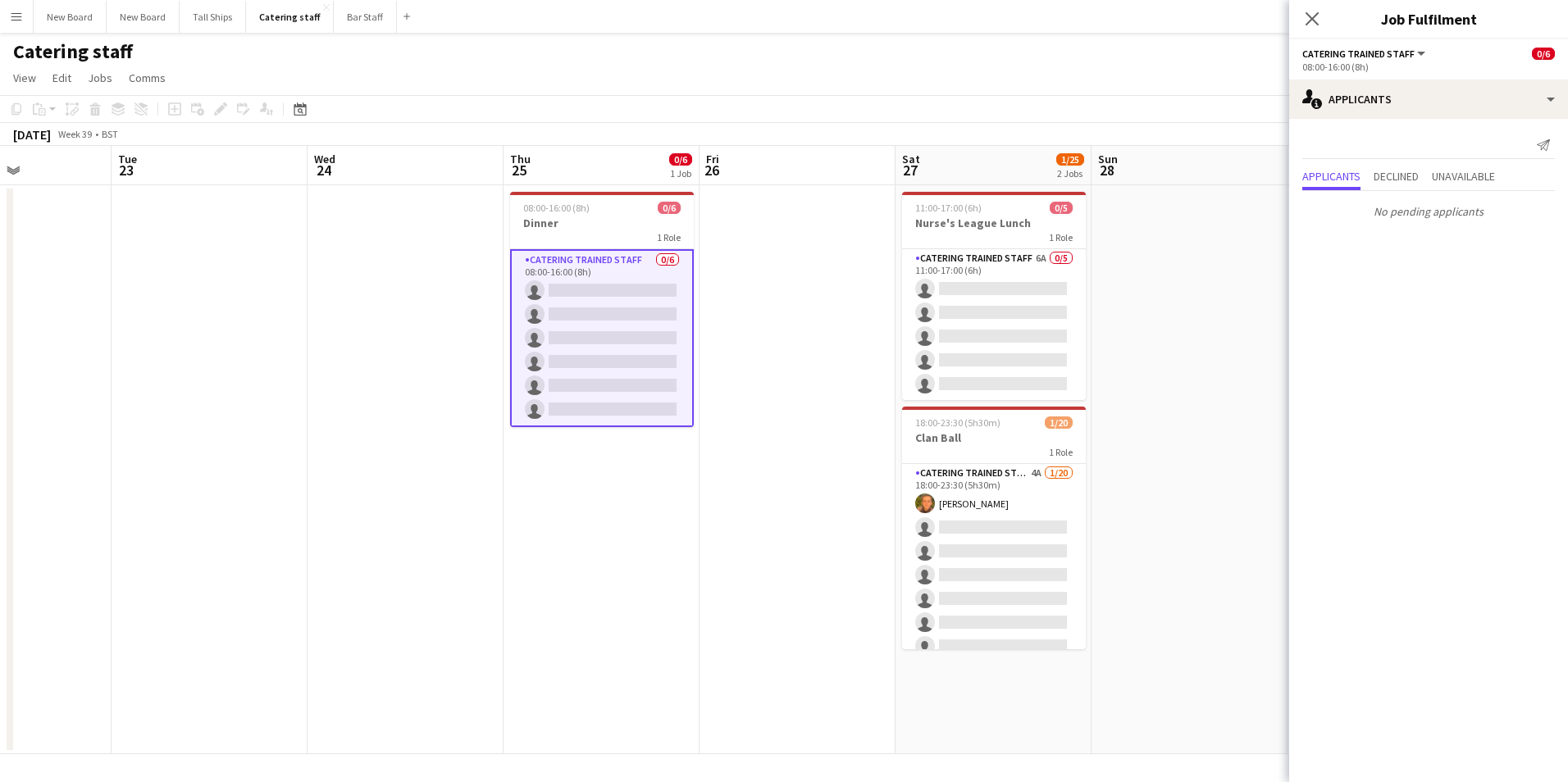
click at [898, 202] on app-date-cell "11:00-17:00 (6h) 0/5 Nurse's League Lunch 1 Role Catering trained staff 6A 0/5 …" at bounding box center [994, 469] width 196 height 569
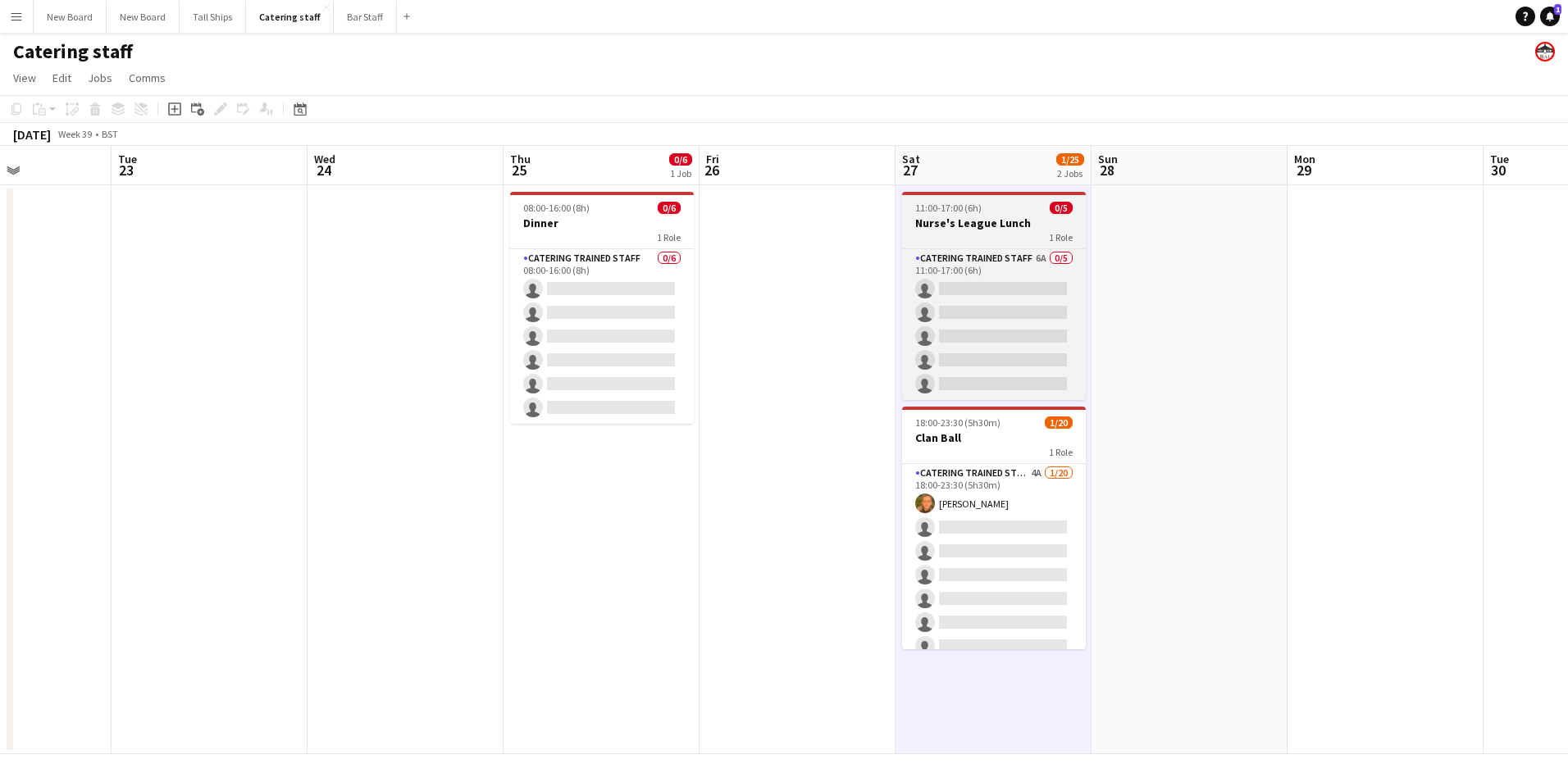
click at [952, 226] on h3 "Nurse's League Lunch" at bounding box center [994, 223] width 183 height 14
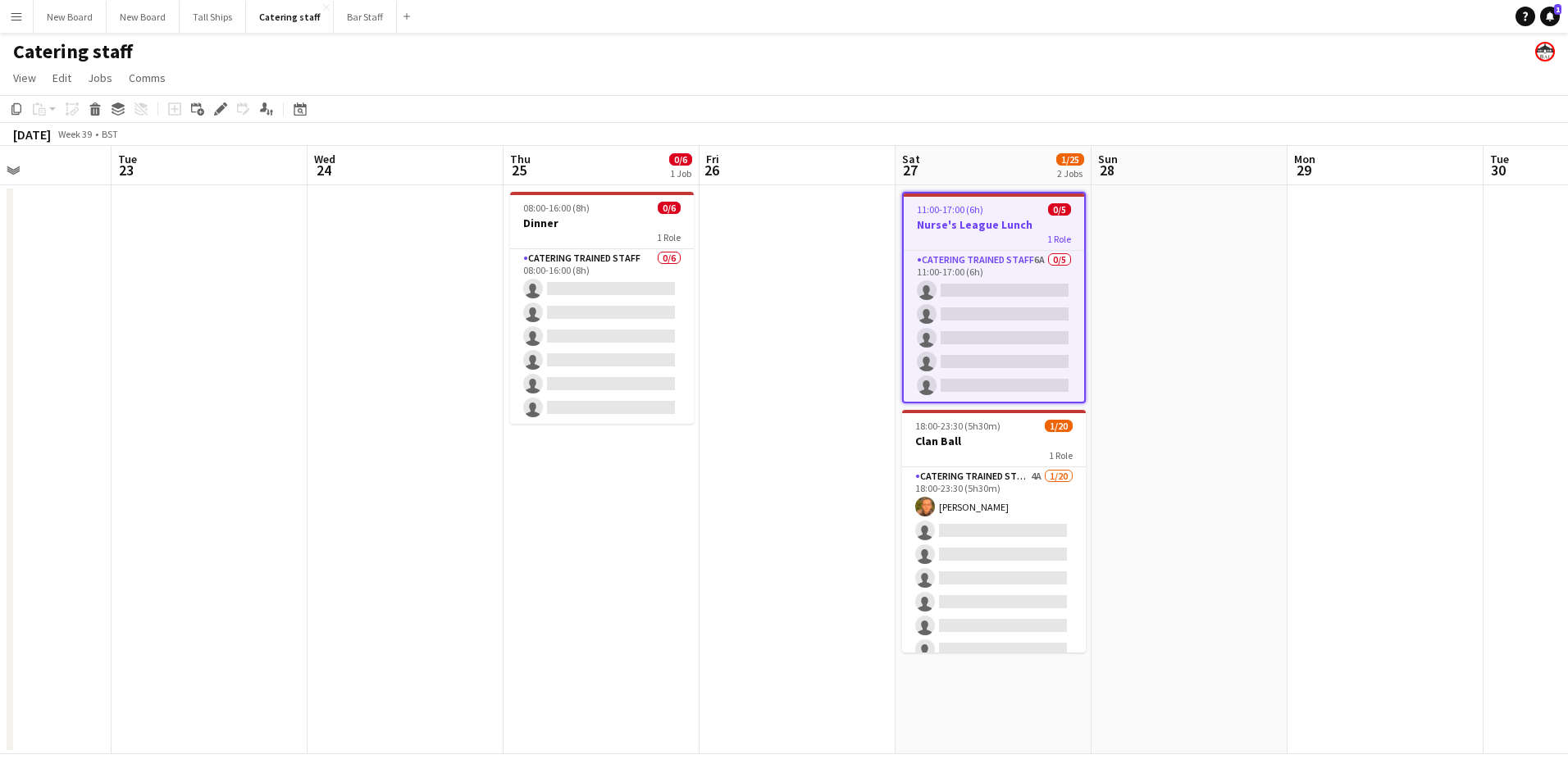
click at [1028, 235] on div "1 Role" at bounding box center [995, 238] width 181 height 13
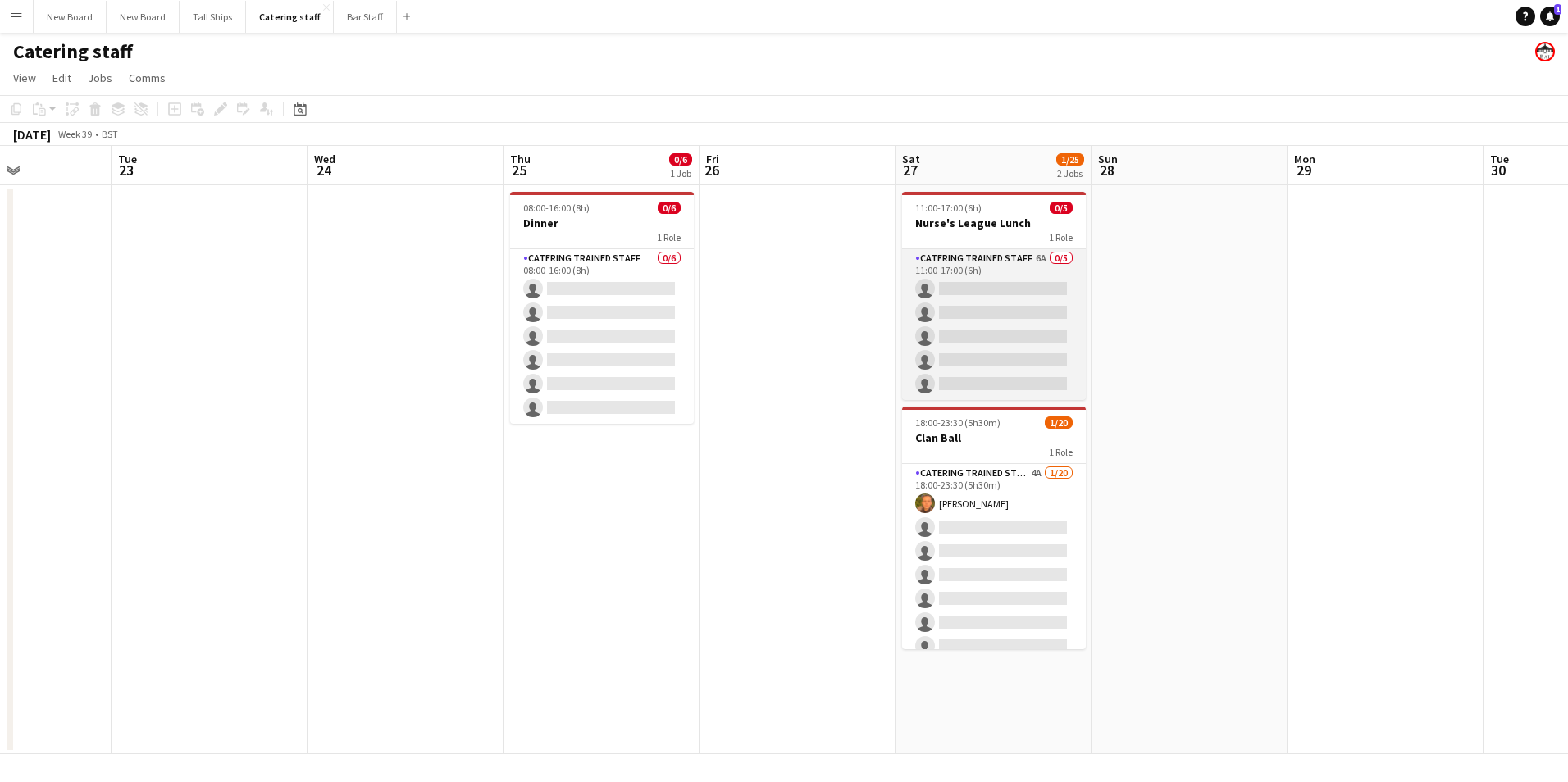
click at [1035, 285] on app-card-role "Catering trained staff 6A 0/5 11:00-17:00 (6h) single-neutral-actions single-ne…" at bounding box center [994, 324] width 183 height 151
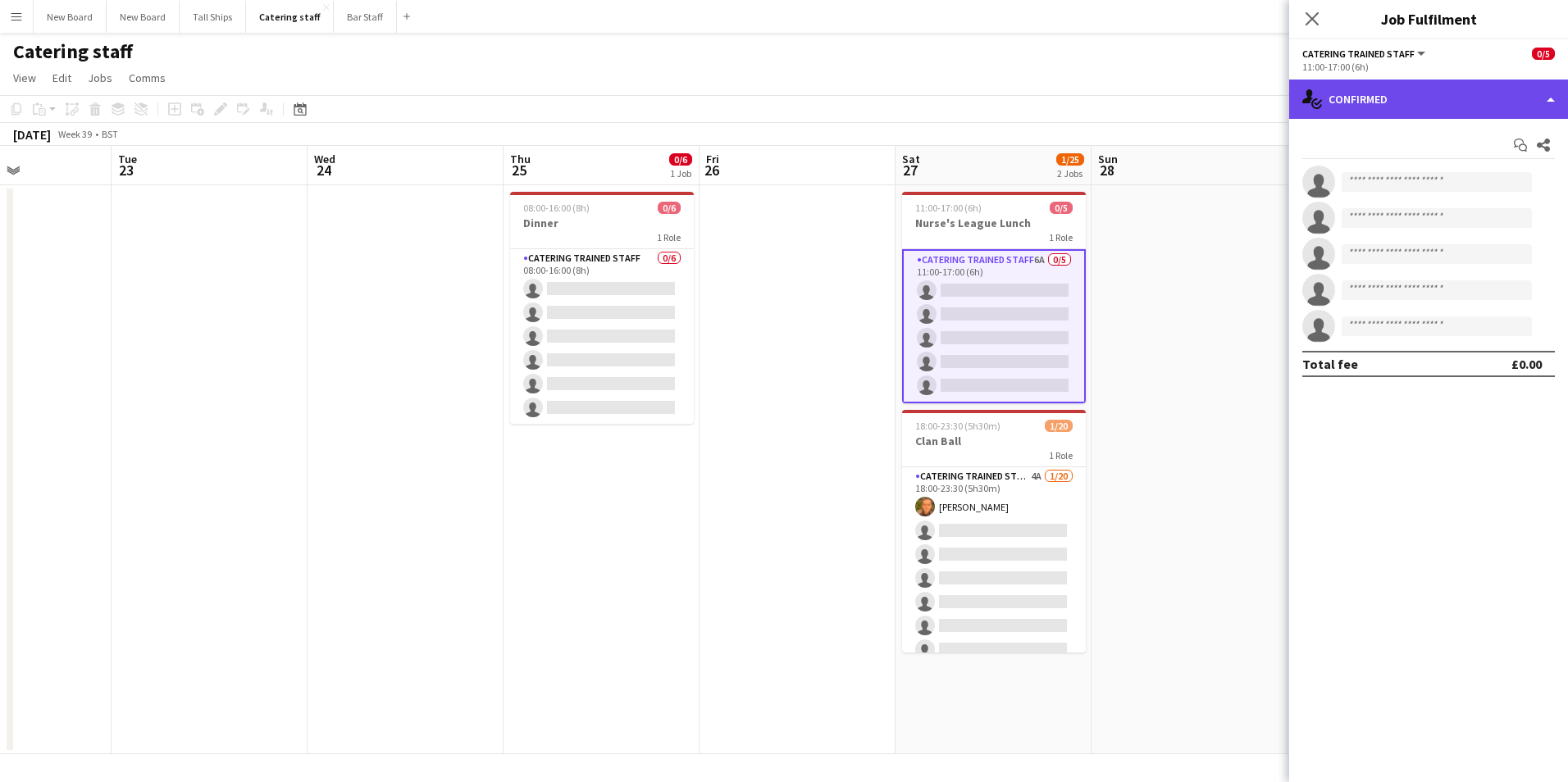
drag, startPoint x: 1461, startPoint y: 112, endPoint x: 1484, endPoint y: 136, distance: 33.2
click at [1460, 110] on div "single-neutral-actions-check-2 Confirmed" at bounding box center [1429, 99] width 279 height 39
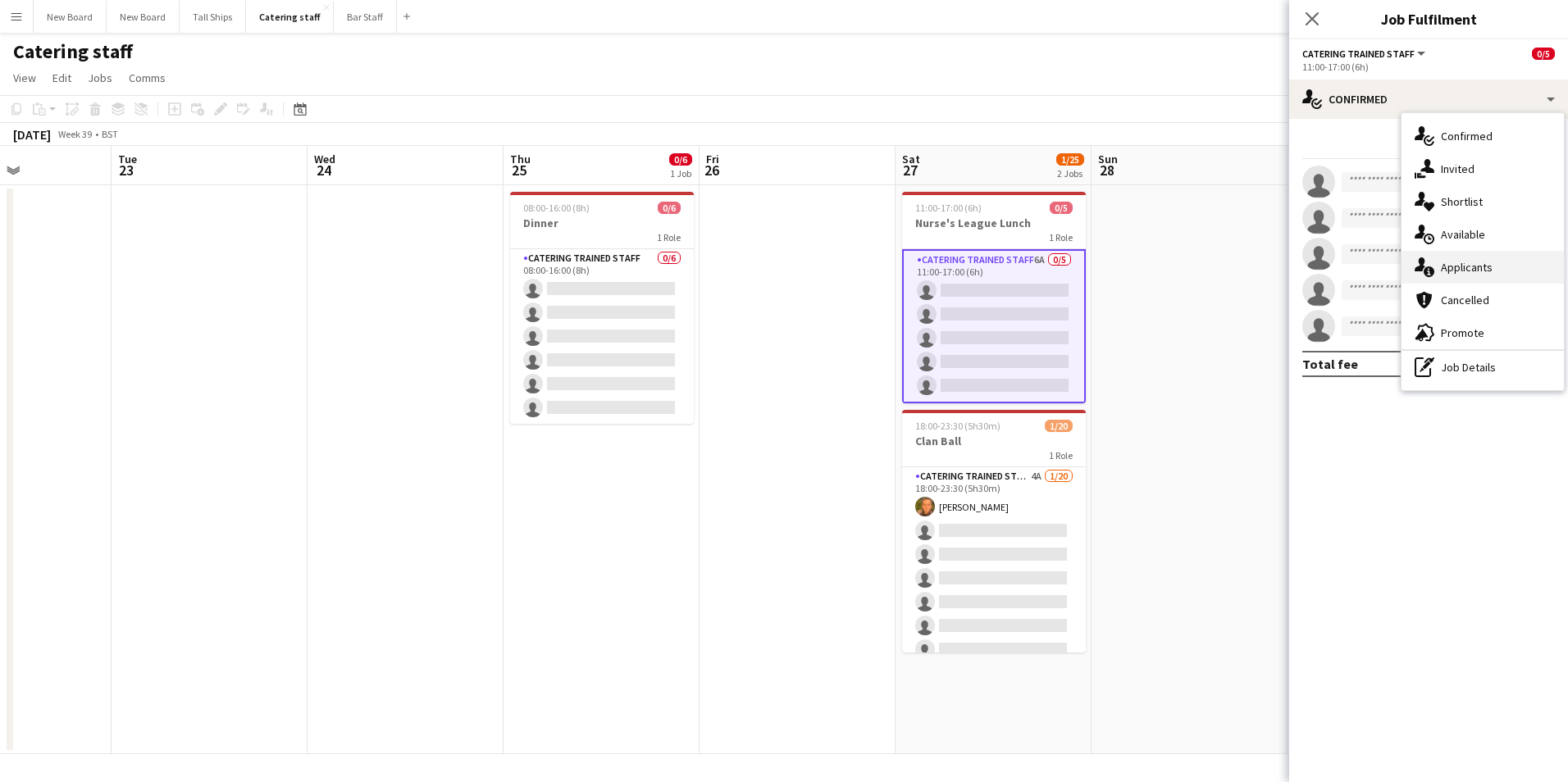
click at [1486, 268] on div "single-neutral-actions-information Applicants" at bounding box center [1483, 267] width 162 height 32
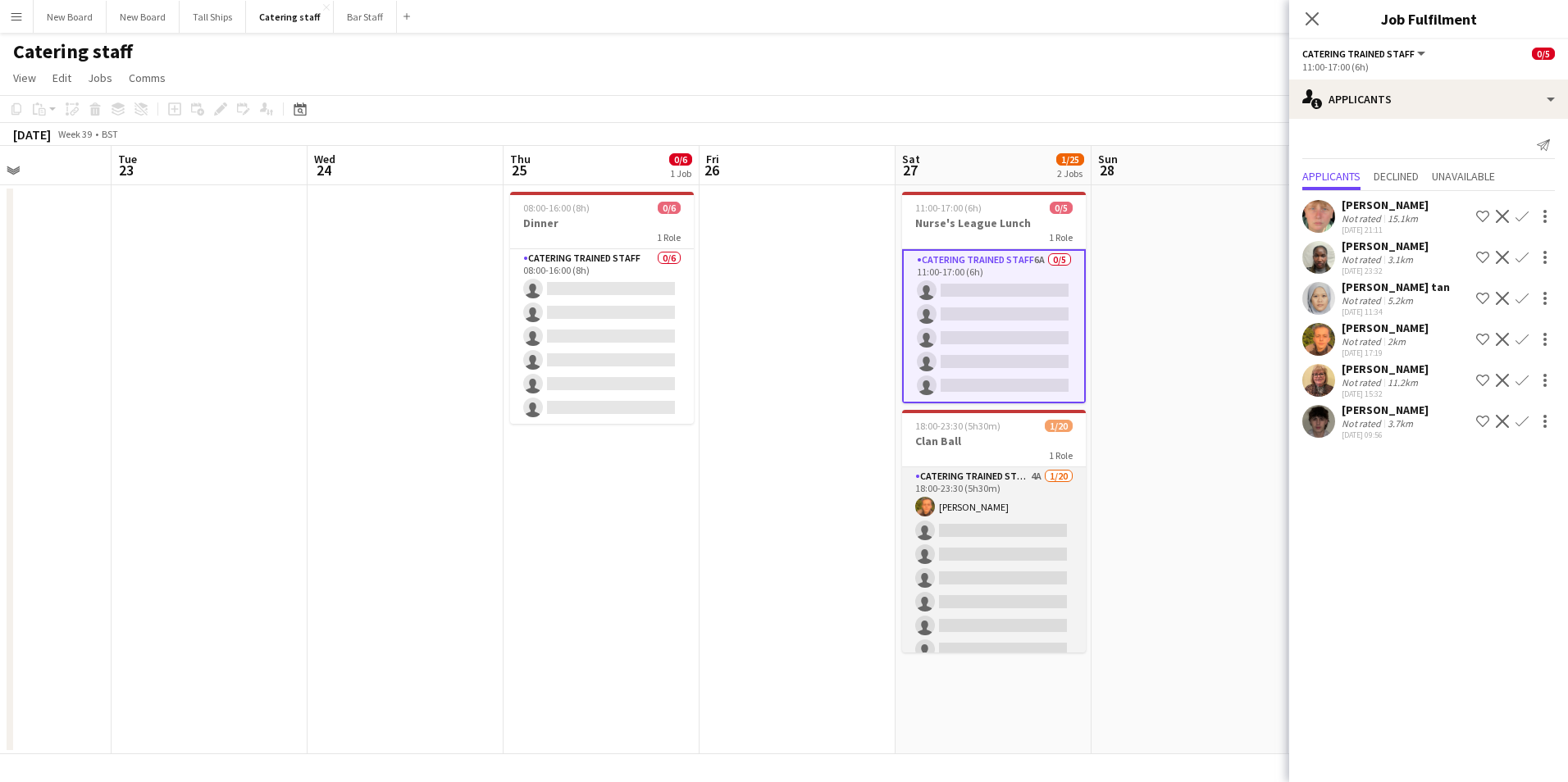
click at [1054, 525] on app-card-role "Catering trained staff 4A [DATE] 18:00-23:30 (5h30m) [PERSON_NAME] single-neutr…" at bounding box center [994, 721] width 183 height 507
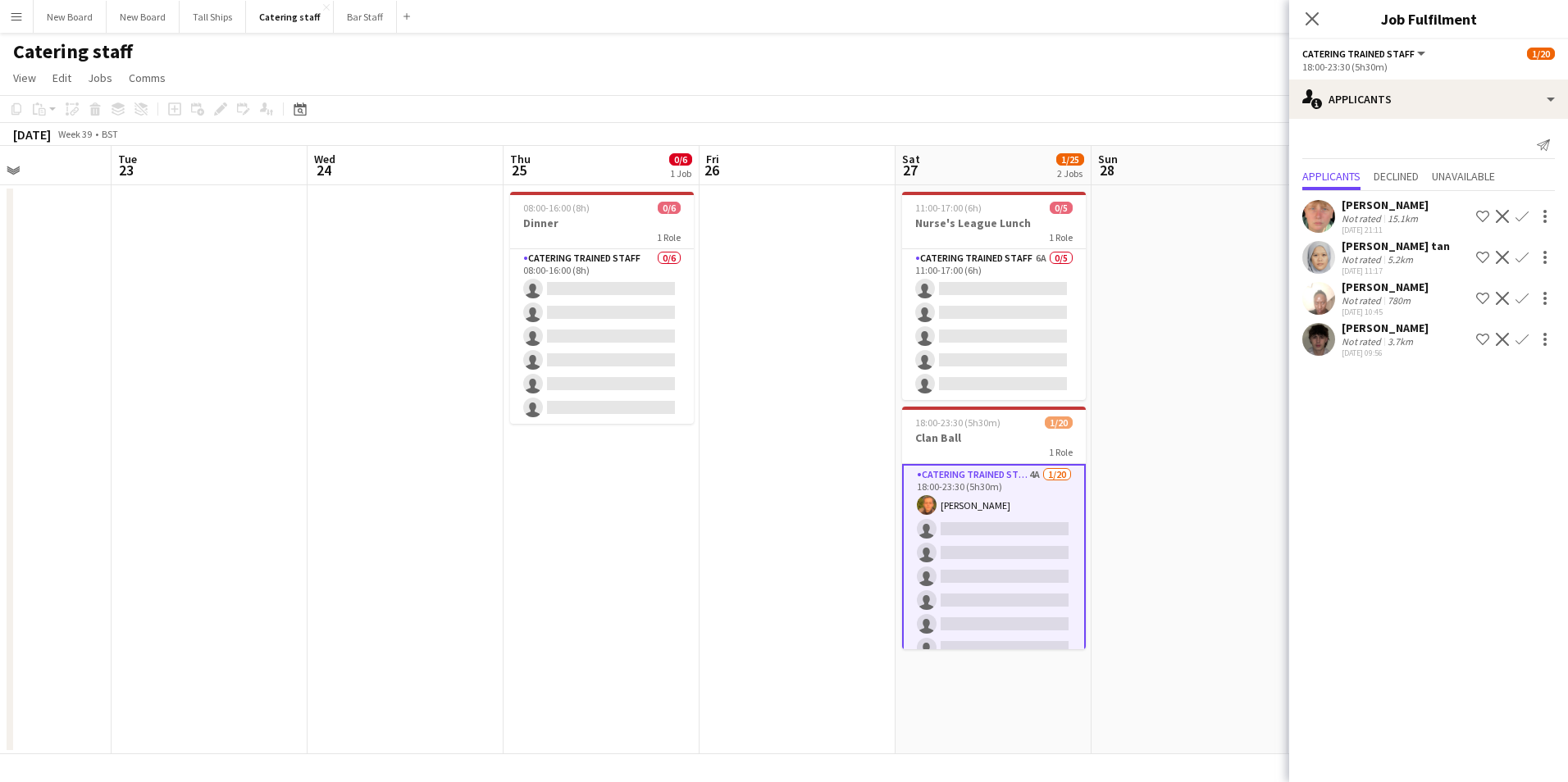
click at [1524, 341] on app-icon "Confirm" at bounding box center [1522, 339] width 13 height 13
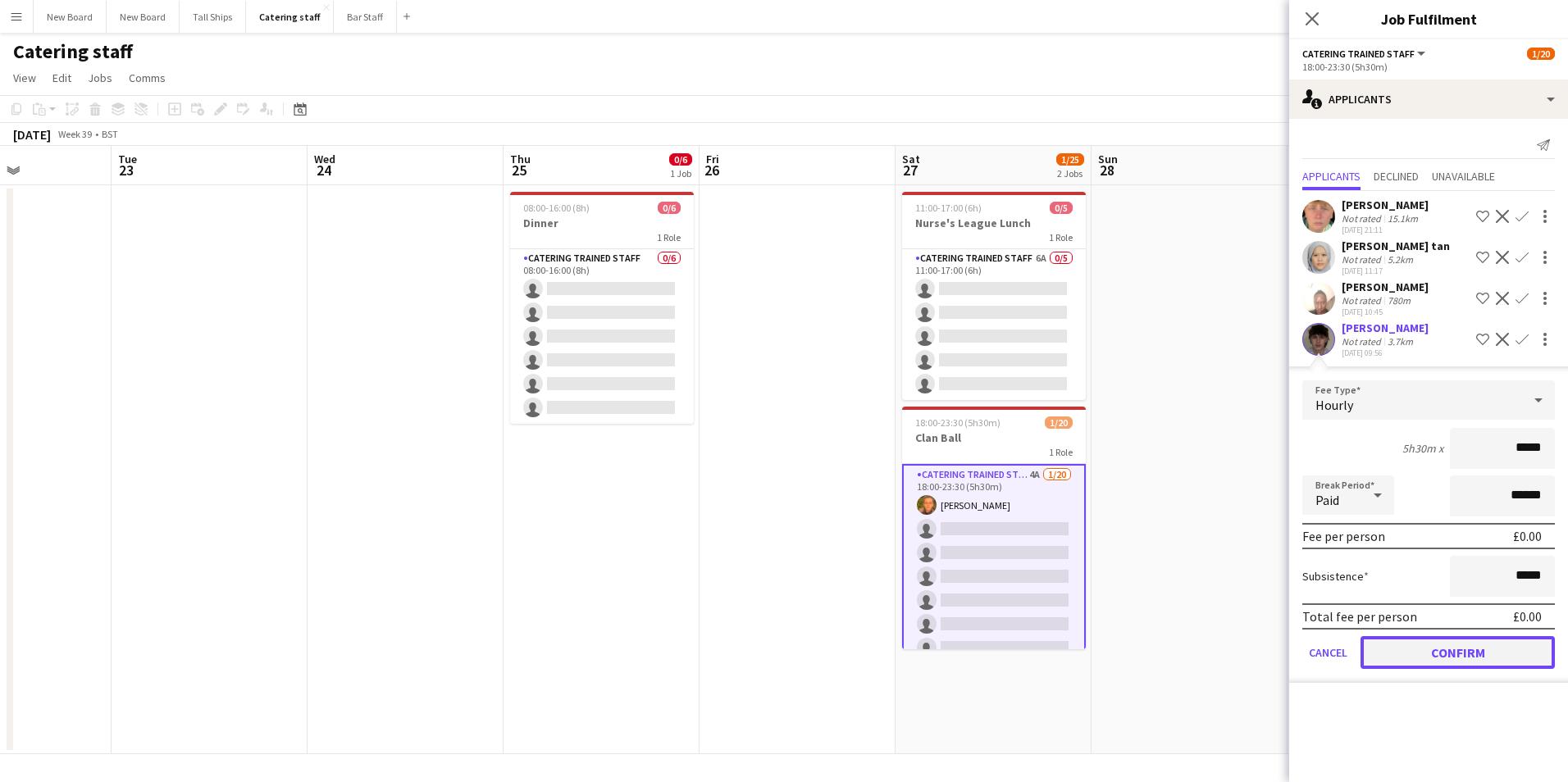
click at [1464, 654] on button "Confirm" at bounding box center [1458, 652] width 195 height 32
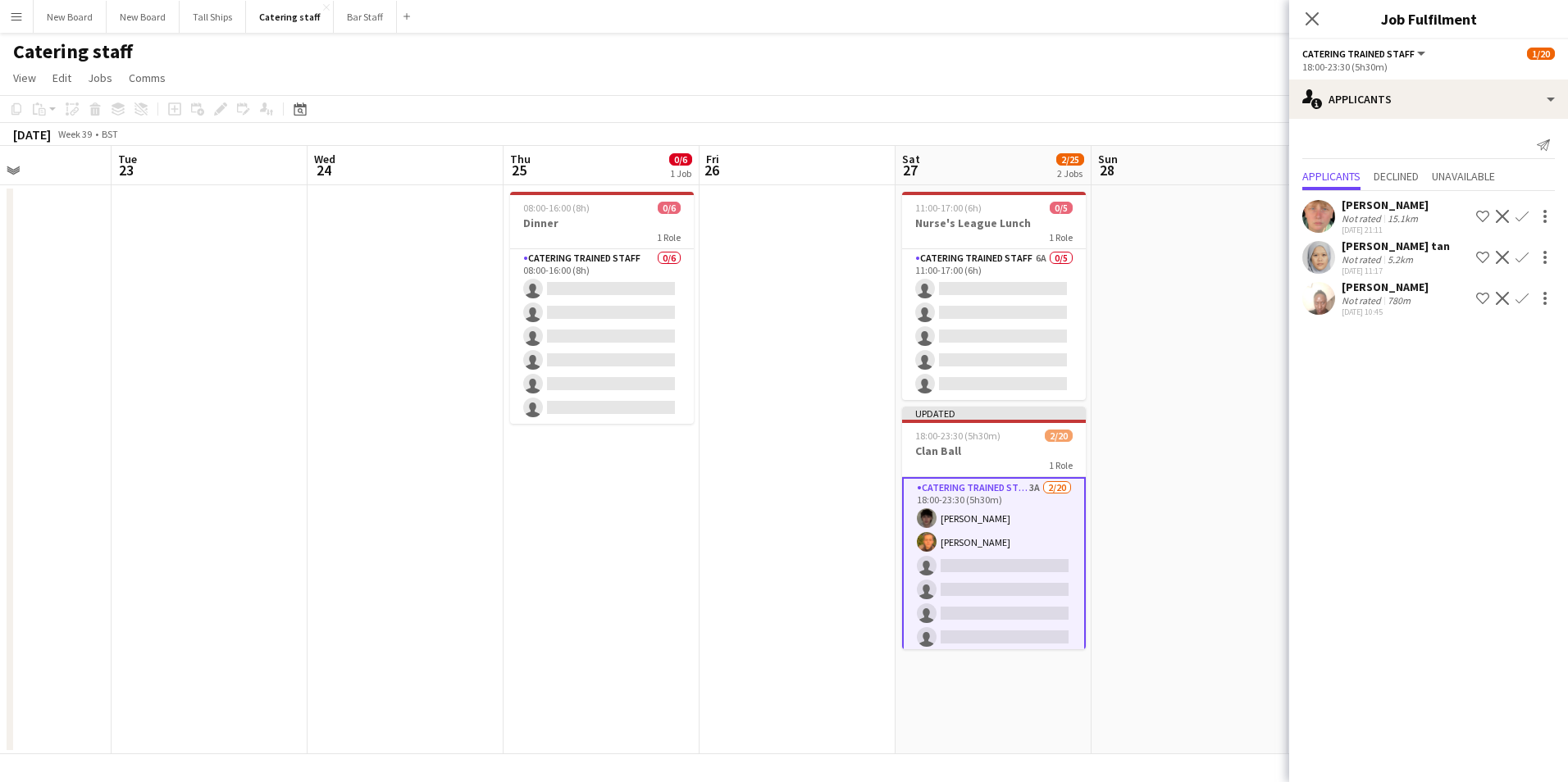
click at [1178, 479] on app-date-cell at bounding box center [1190, 469] width 196 height 569
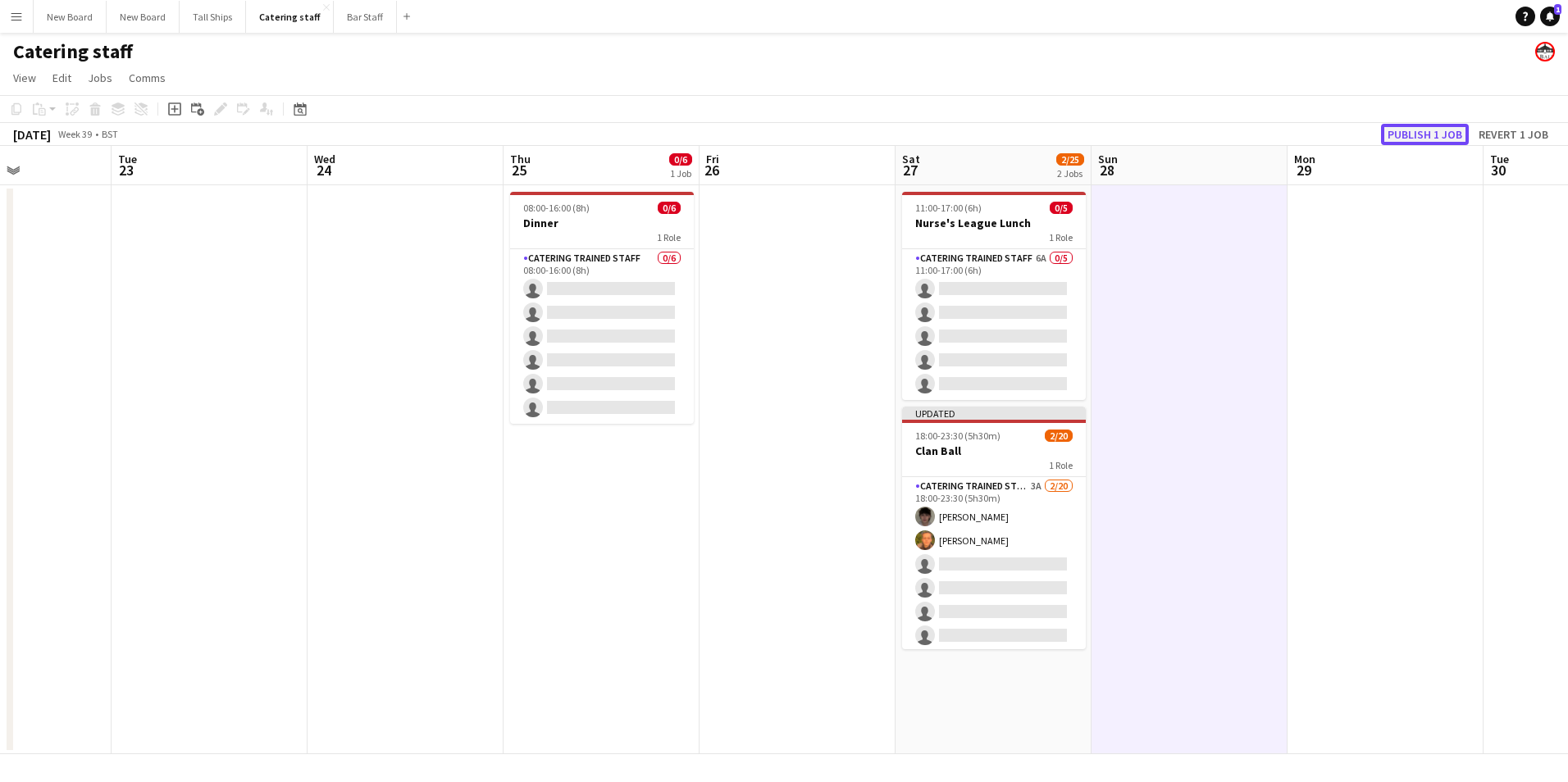
click at [1453, 135] on button "Publish 1 job" at bounding box center [1425, 134] width 88 height 21
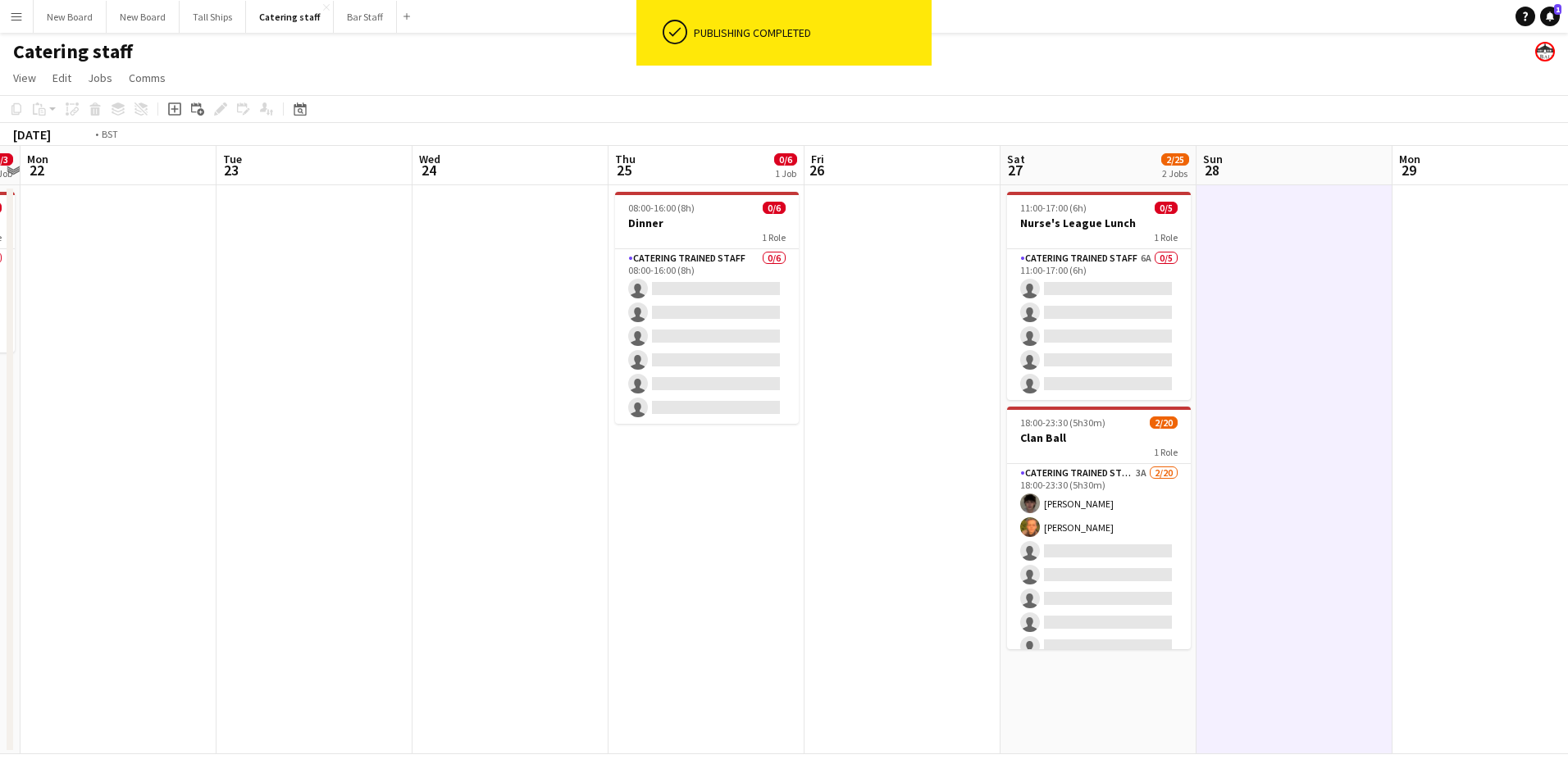
drag, startPoint x: 363, startPoint y: 503, endPoint x: 1250, endPoint y: 619, distance: 894.6
click at [1251, 620] on app-calendar-viewport "Sat 20 0/4 1 Job Sun 21 0/3 1 Job Mon 22 Tue 23 Wed 24 Thu 25 0/6 1 Job Fri 26 …" at bounding box center [784, 449] width 1568 height 608
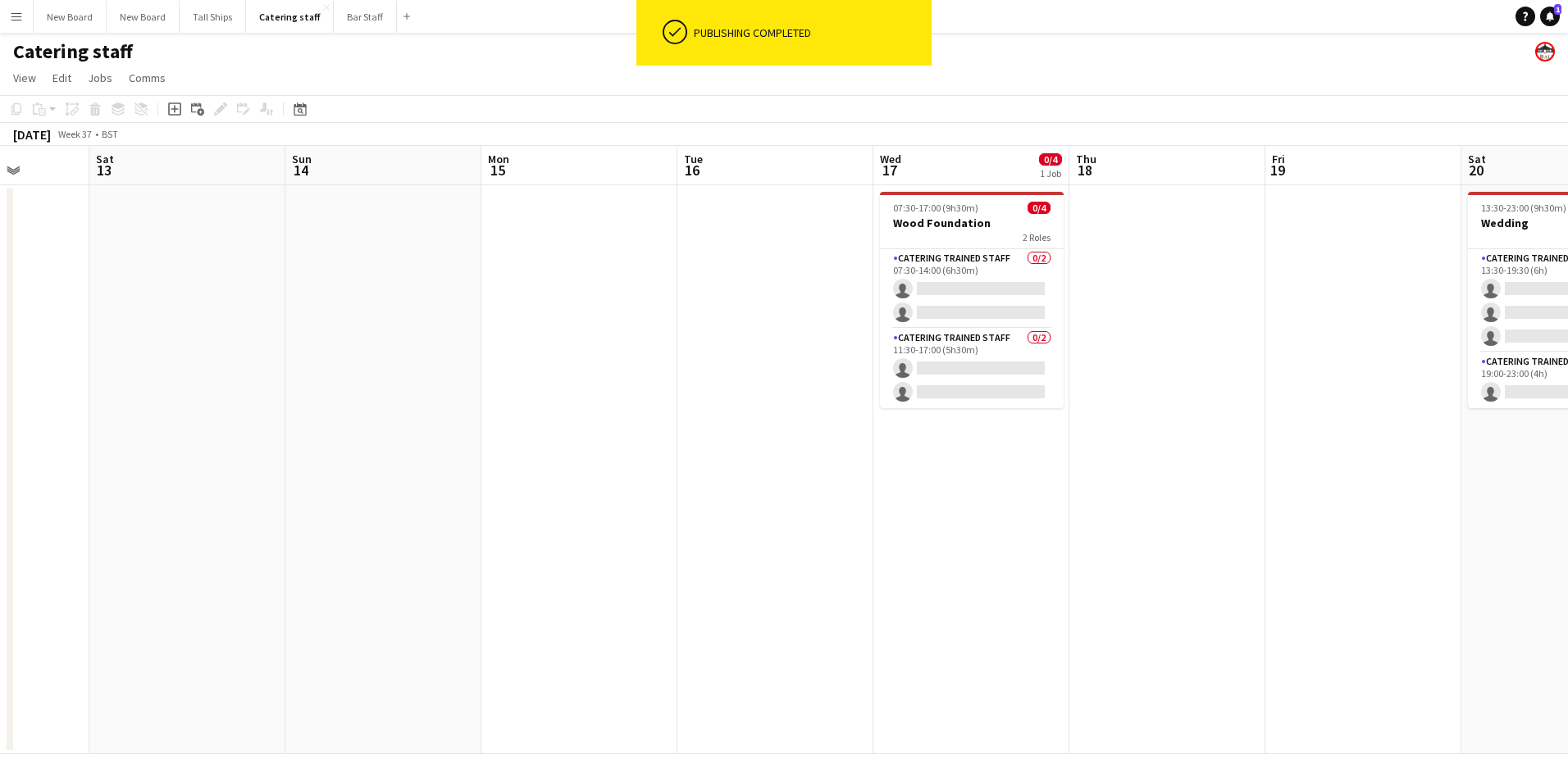
drag, startPoint x: 991, startPoint y: 504, endPoint x: 1199, endPoint y: 527, distance: 209.3
click at [1199, 527] on app-calendar-viewport "Thu 11 Fri 12 Sat 13 Sun 14 Mon 15 Tue 16 Wed 17 0/4 1 Job Thu 18 Fri 19 Sat 20…" at bounding box center [784, 449] width 1568 height 608
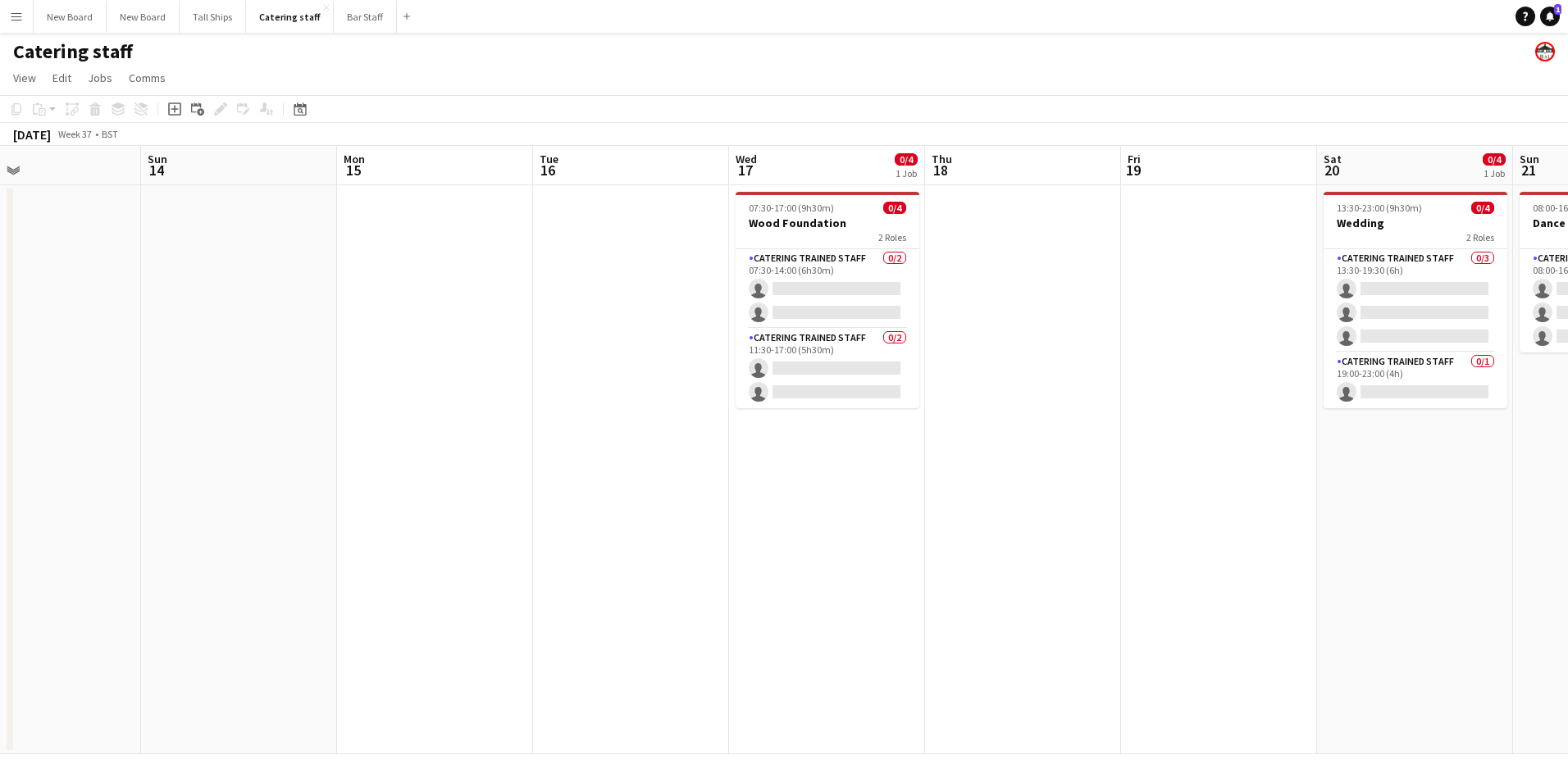
drag, startPoint x: 409, startPoint y: 485, endPoint x: 1233, endPoint y: 532, distance: 825.3
click at [1233, 532] on app-calendar-viewport "Thu 11 Fri 12 Sat 13 Sun 14 Mon 15 Tue 16 Wed 17 0/4 1 Job Thu 18 Fri 19 Sat 20…" at bounding box center [784, 449] width 1568 height 608
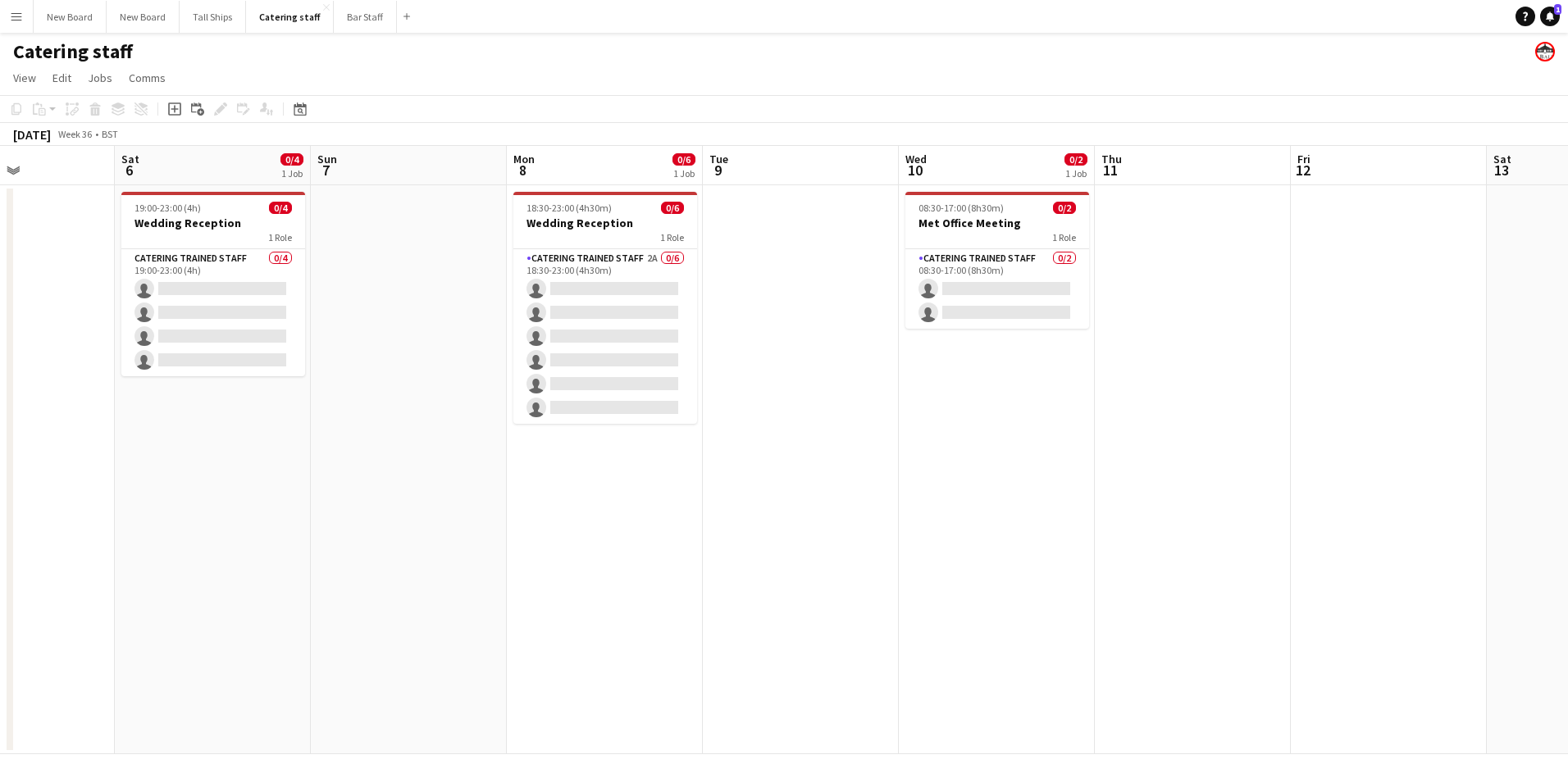
scroll to position [0, 369]
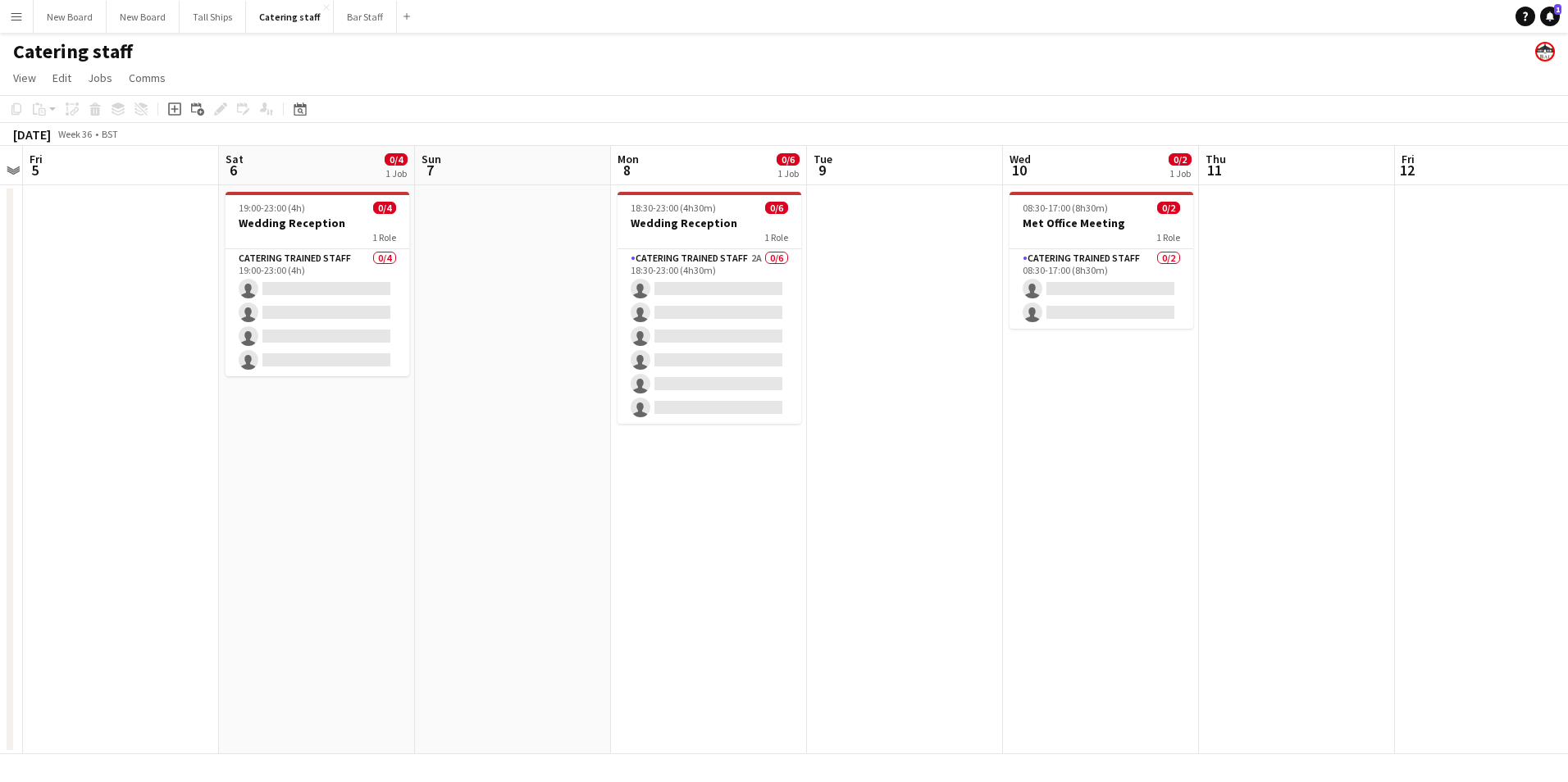
drag, startPoint x: 746, startPoint y: 449, endPoint x: 1299, endPoint y: 527, distance: 558.5
click at [1299, 527] on app-calendar-viewport "Wed 3 Thu 4 Fri 5 Sat 6 0/4 1 Job Sun 7 Mon 8 0/6 1 Job Tue 9 Wed 10 0/2 1 Job …" at bounding box center [784, 449] width 1568 height 608
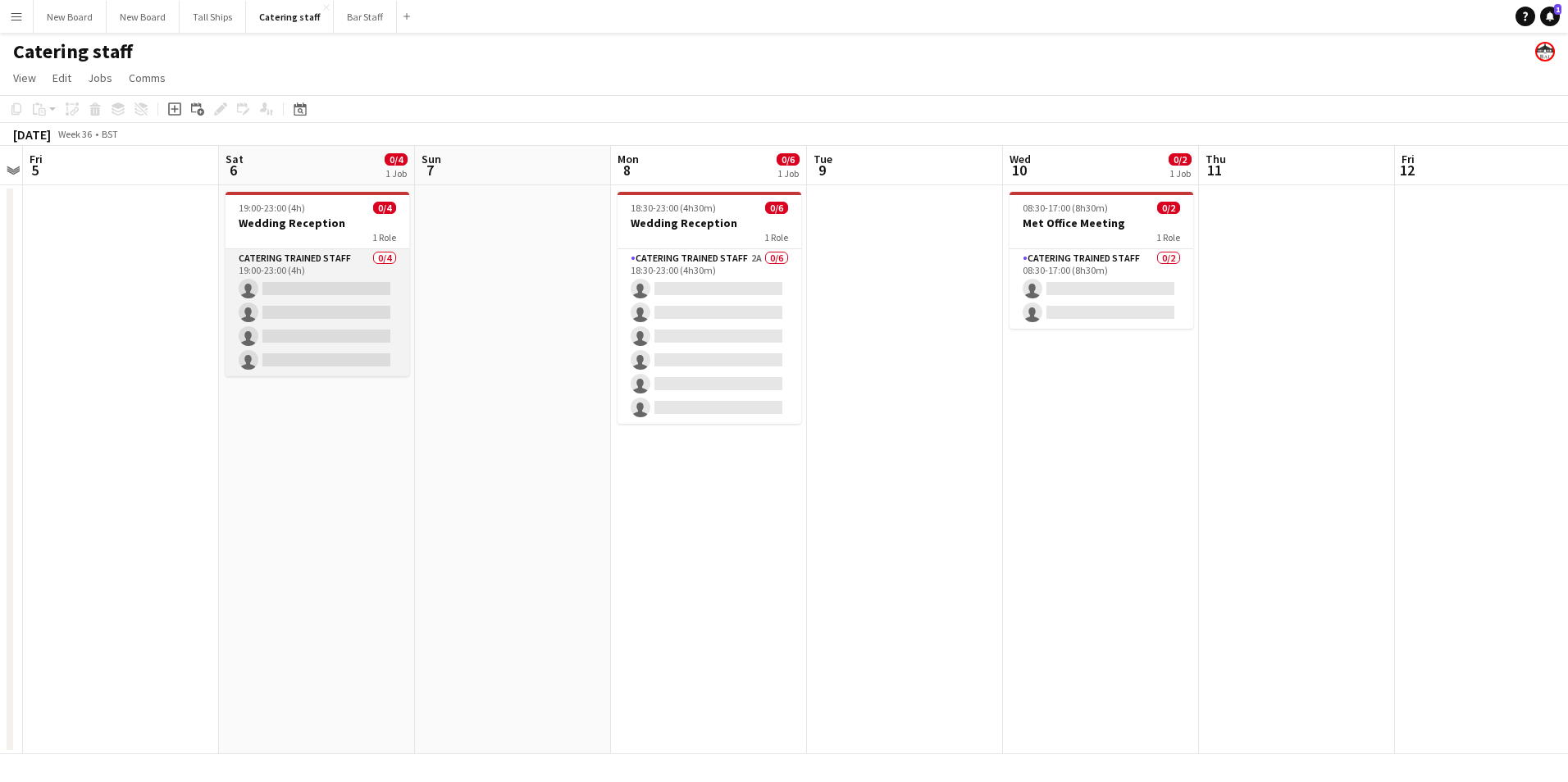
click at [356, 284] on app-card-role "Catering trained staff 0/4 19:00-23:00 (4h) single-neutral-actions single-neutr…" at bounding box center [317, 312] width 183 height 127
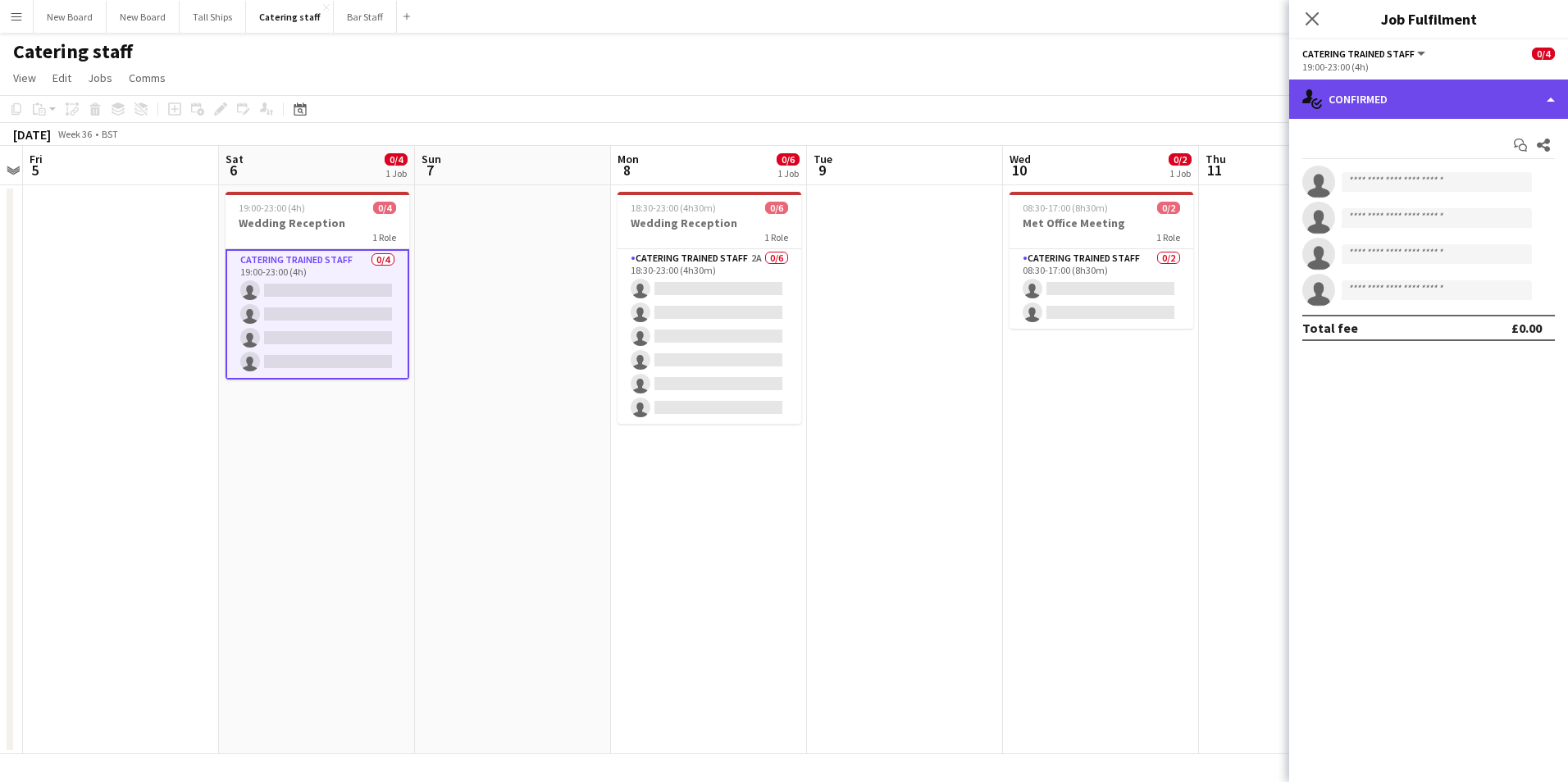
click at [1455, 108] on div "single-neutral-actions-check-2 Confirmed" at bounding box center [1429, 99] width 279 height 39
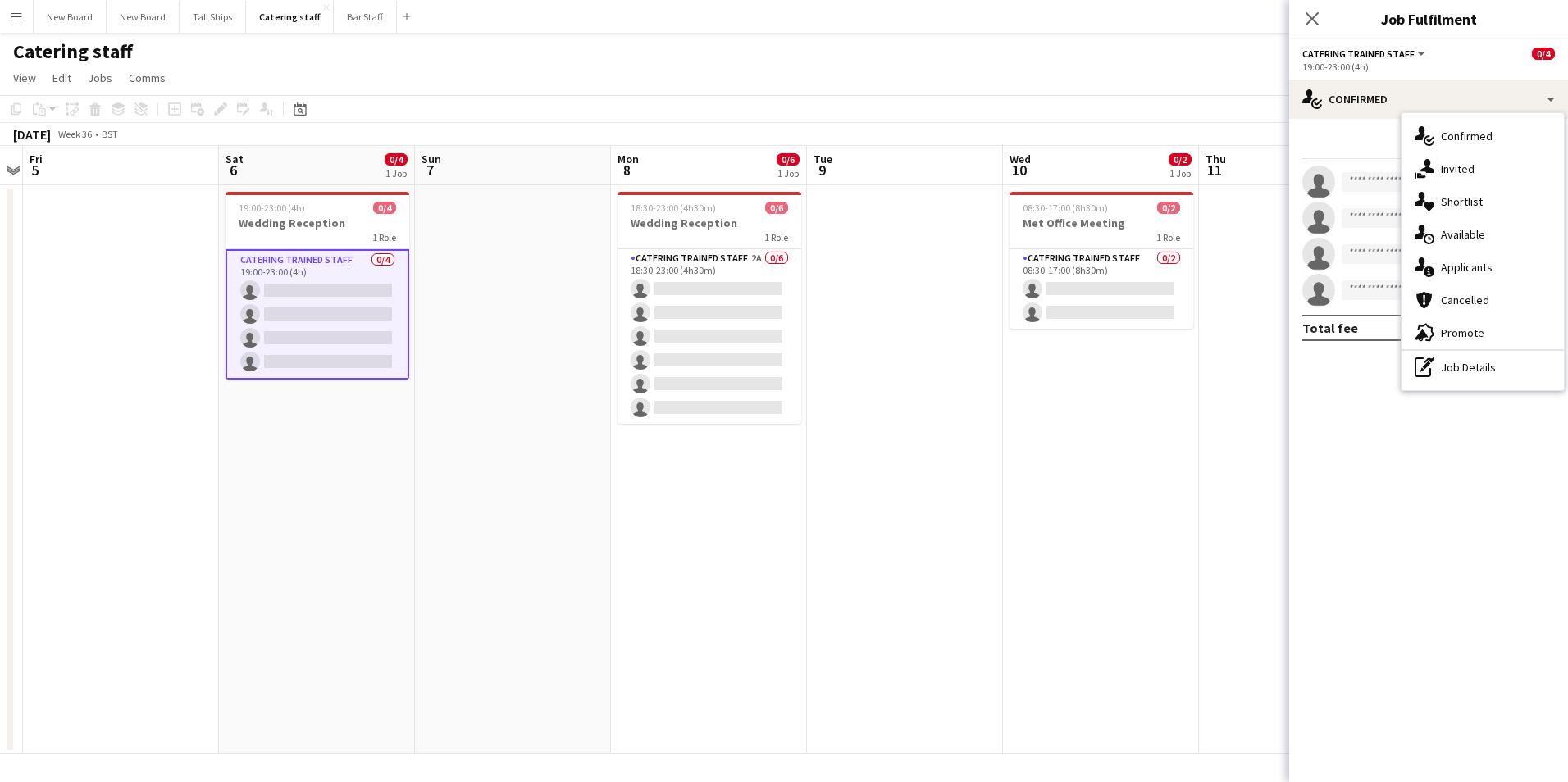
click at [1466, 272] on div "single-neutral-actions-information Applicants" at bounding box center [1483, 267] width 162 height 32
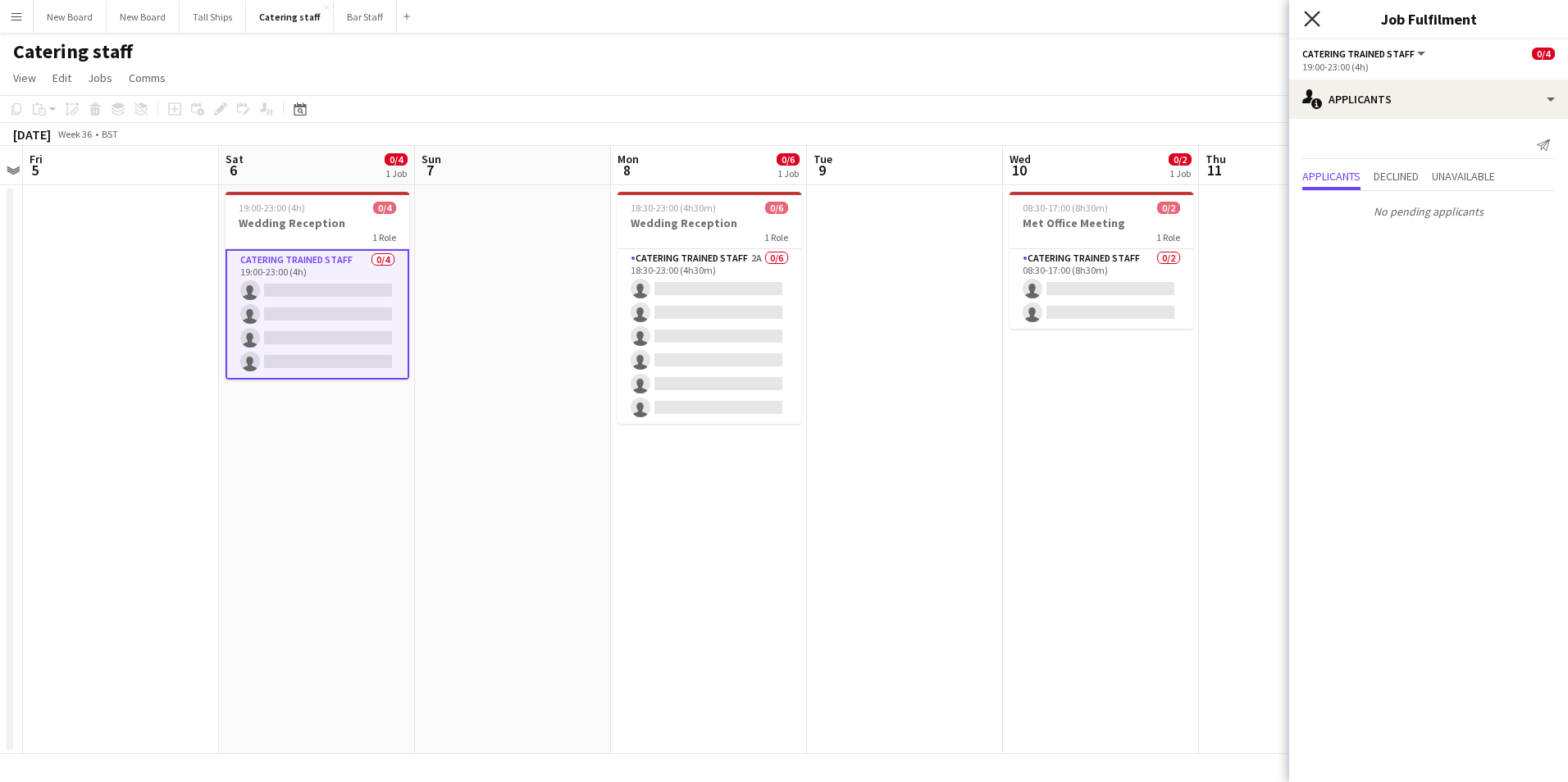
click at [1309, 14] on icon at bounding box center [1312, 18] width 15 height 15
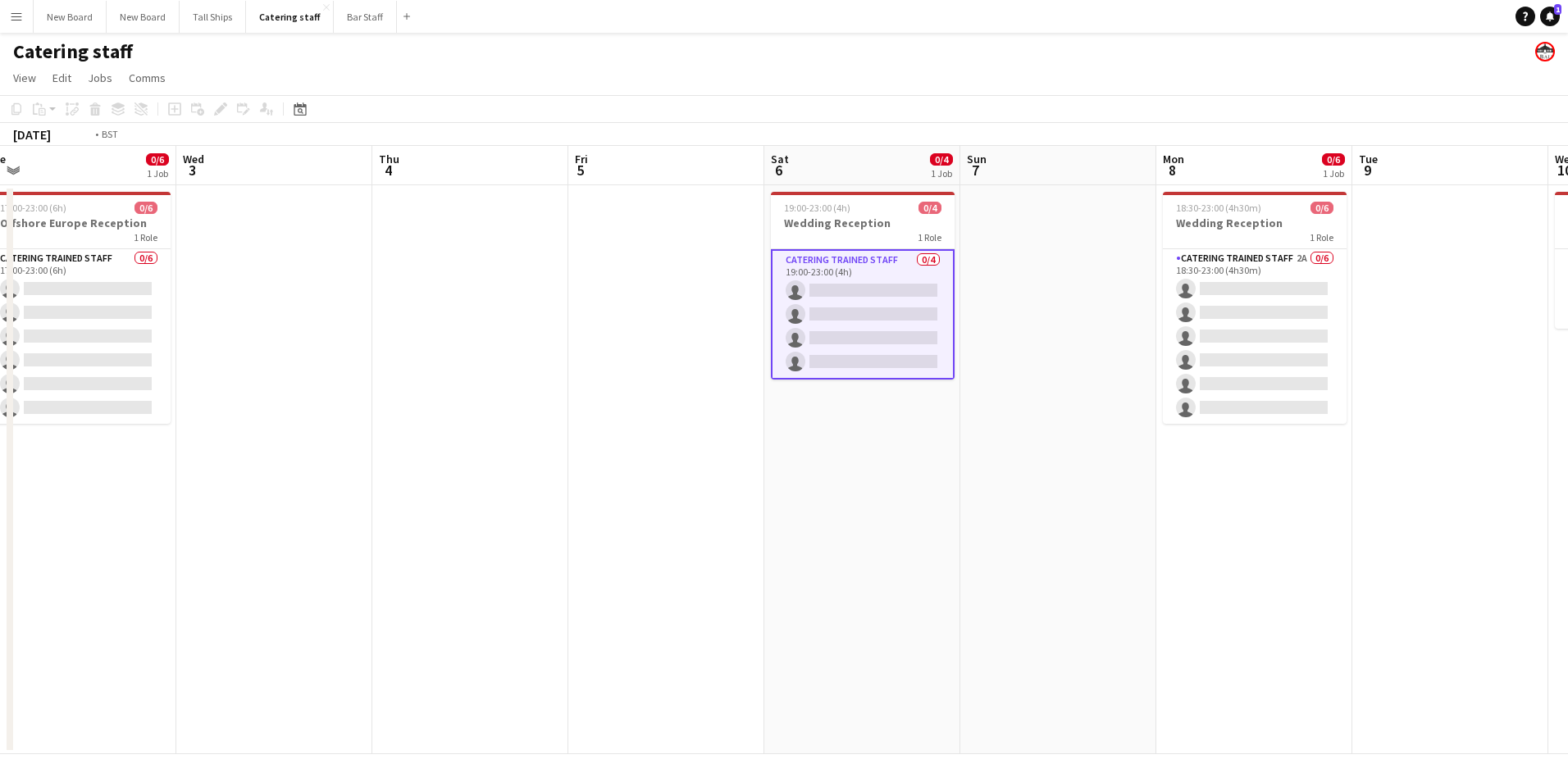
drag, startPoint x: 512, startPoint y: 592, endPoint x: 1251, endPoint y: 565, distance: 739.5
click at [1348, 582] on app-calendar-viewport "Sun 31 0/2 1 Job Mon 1 Tue 2 0/6 1 Job Wed 3 Thu 4 Fri 5 Sat 6 0/4 1 Job Sun 7 …" at bounding box center [784, 449] width 1568 height 608
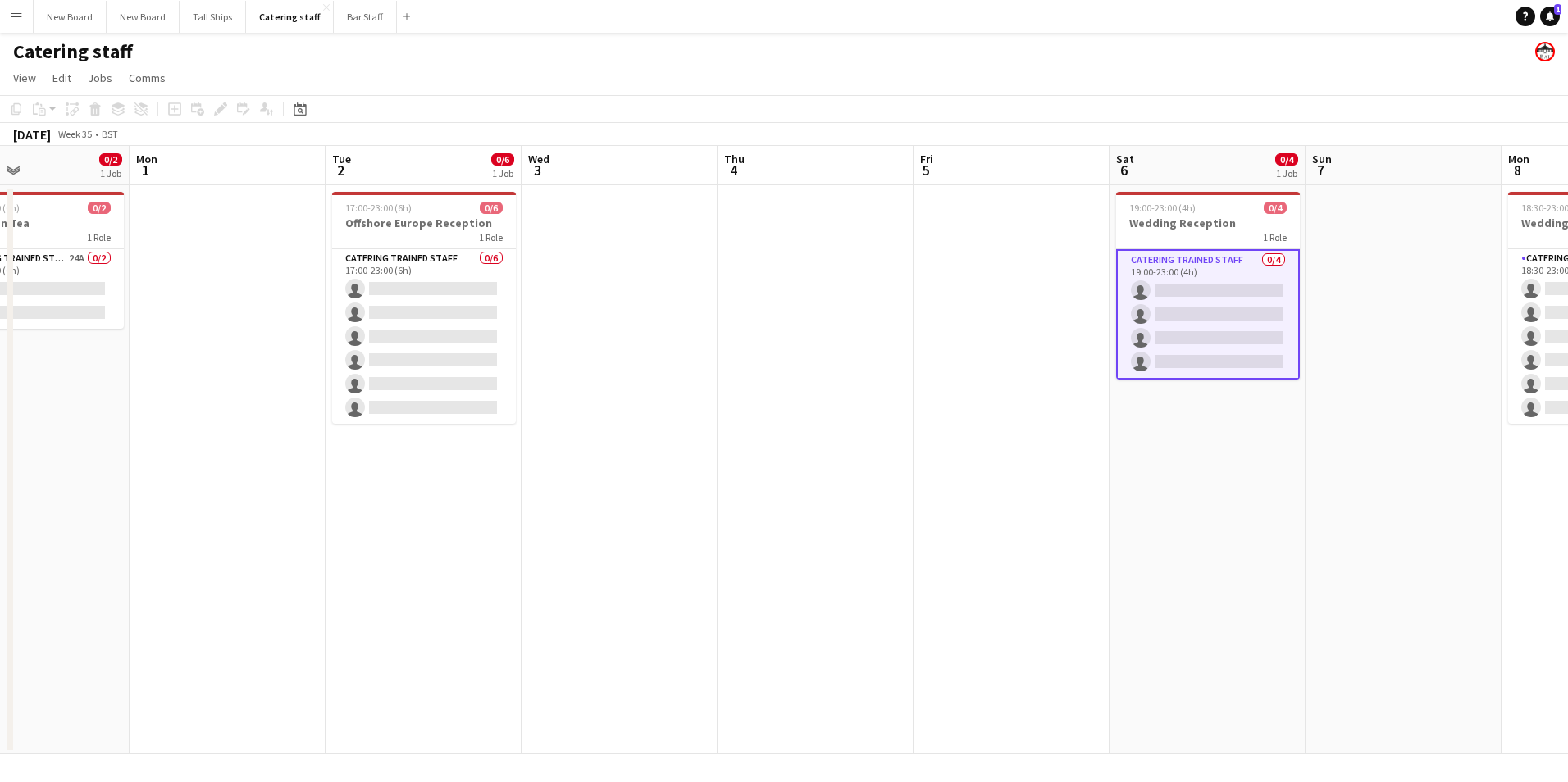
scroll to position [0, 431]
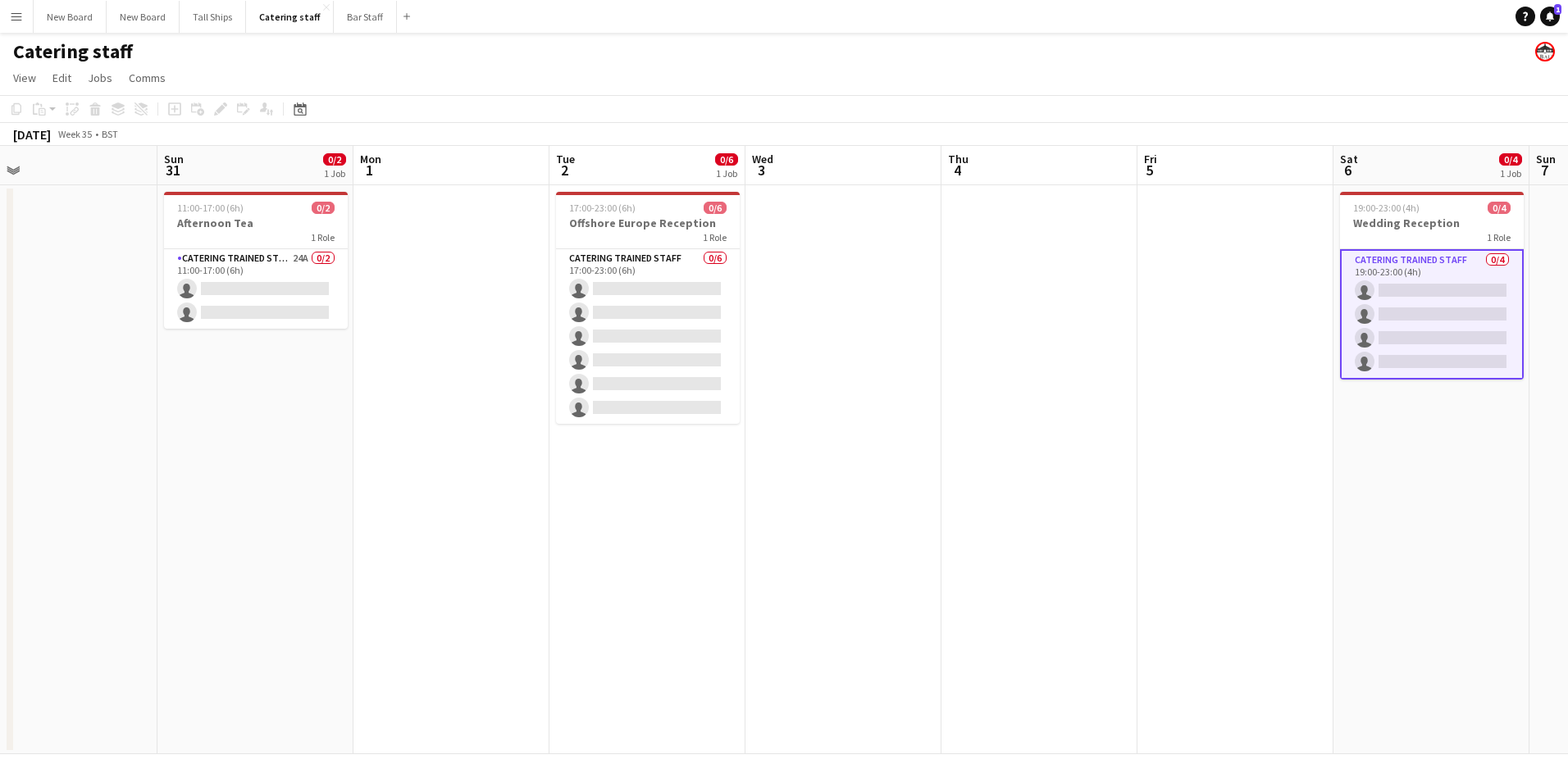
drag, startPoint x: 513, startPoint y: 559, endPoint x: 792, endPoint y: 550, distance: 279.1
click at [792, 550] on app-calendar-viewport "Thu 28 Fri 29 Sat 30 Sun 31 0/2 1 Job Mon 1 Tue 2 0/6 1 Job Wed 3 Thu 4 Fri 5 S…" at bounding box center [784, 449] width 1568 height 608
click at [282, 284] on app-card-role "Catering trained staff 24A 0/2 11:00-17:00 (6h) single-neutral-actions single-n…" at bounding box center [255, 288] width 183 height 79
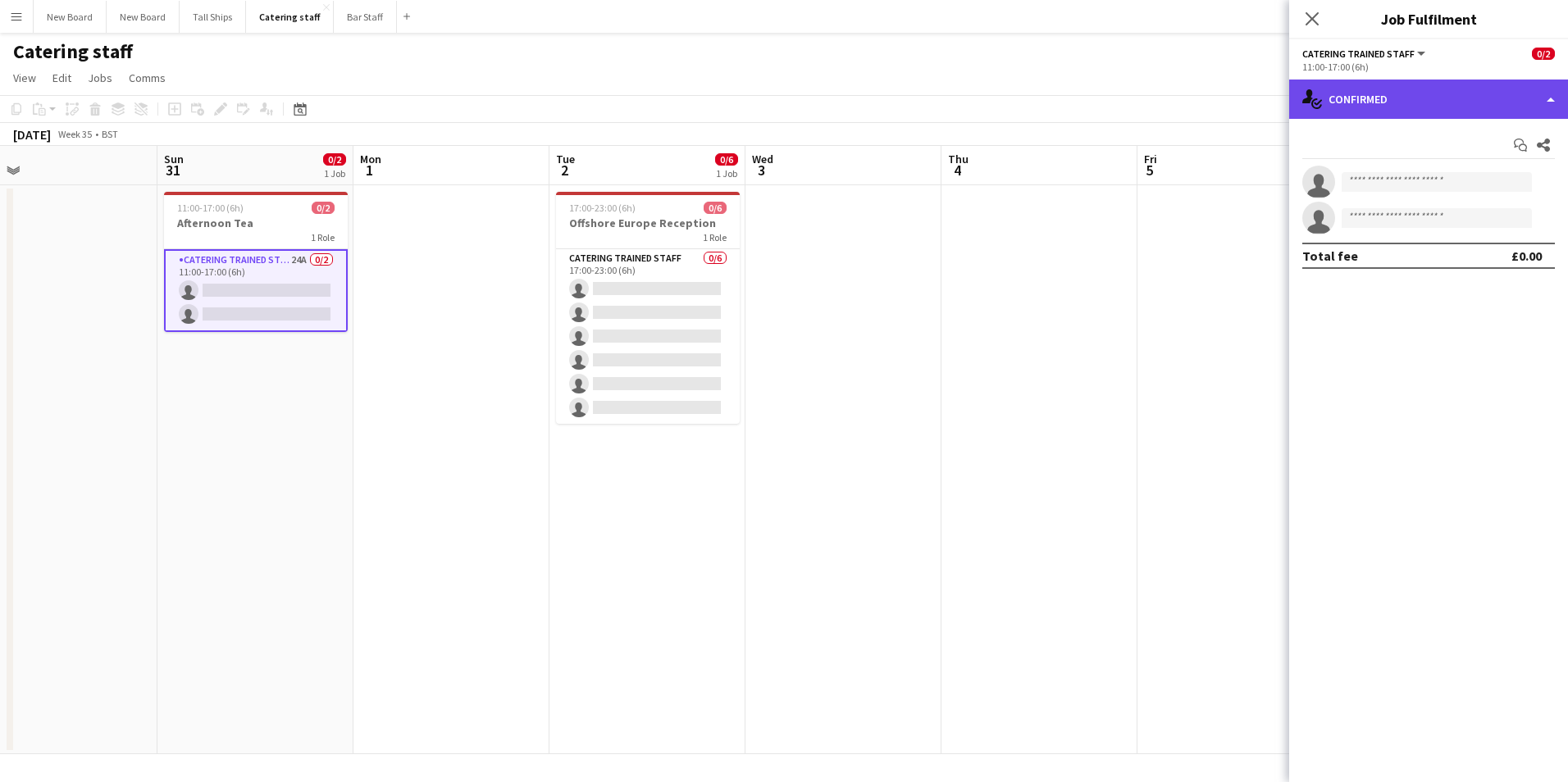
click at [1486, 95] on div "single-neutral-actions-check-2 Confirmed" at bounding box center [1429, 99] width 279 height 39
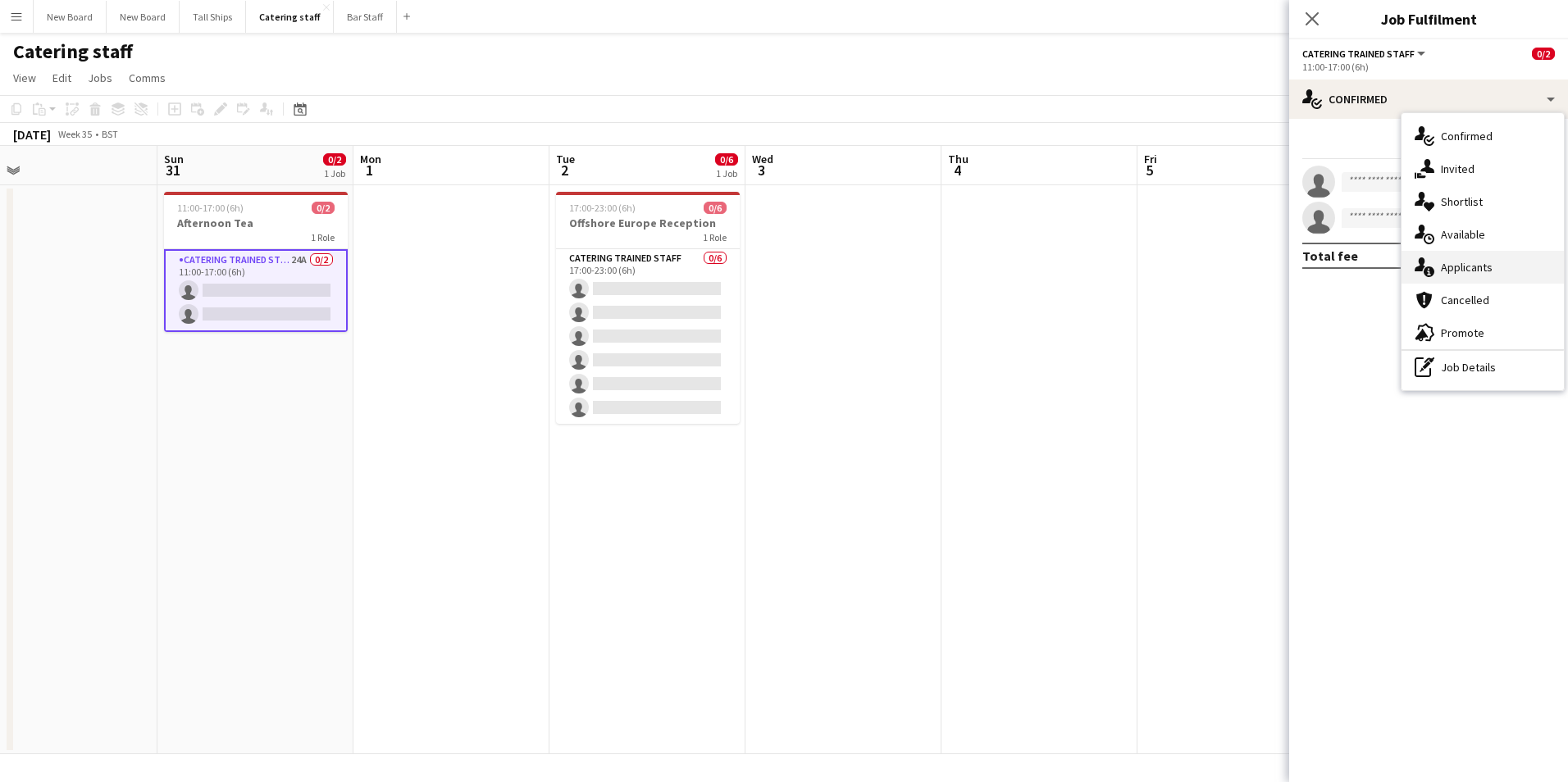
click at [1466, 265] on div "single-neutral-actions-information Applicants" at bounding box center [1483, 267] width 162 height 32
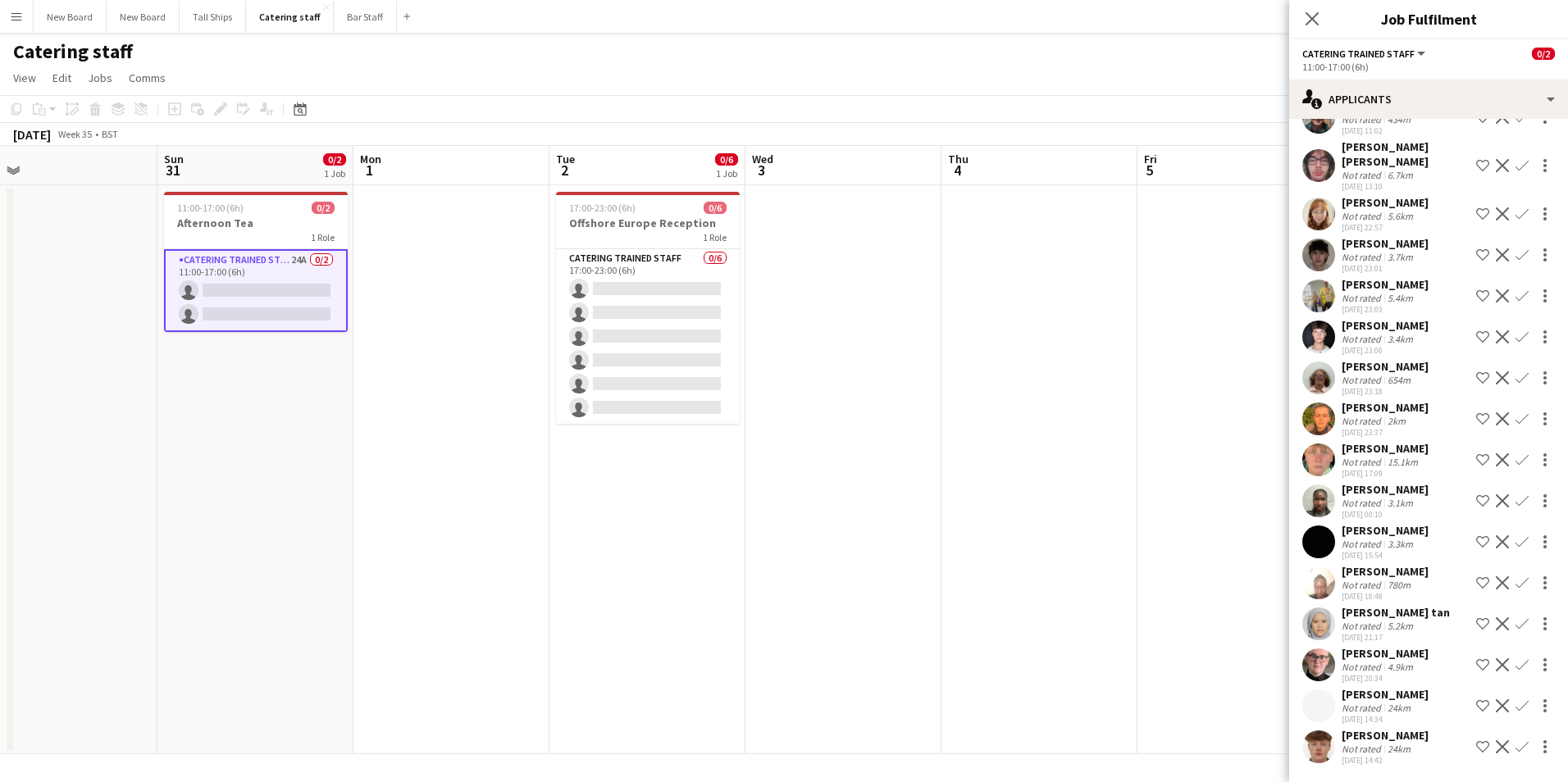
scroll to position [442, 0]
click at [1323, 24] on div "Close pop-in" at bounding box center [1313, 19] width 46 height 38
click at [1320, 22] on icon "Close pop-in" at bounding box center [1312, 18] width 15 height 15
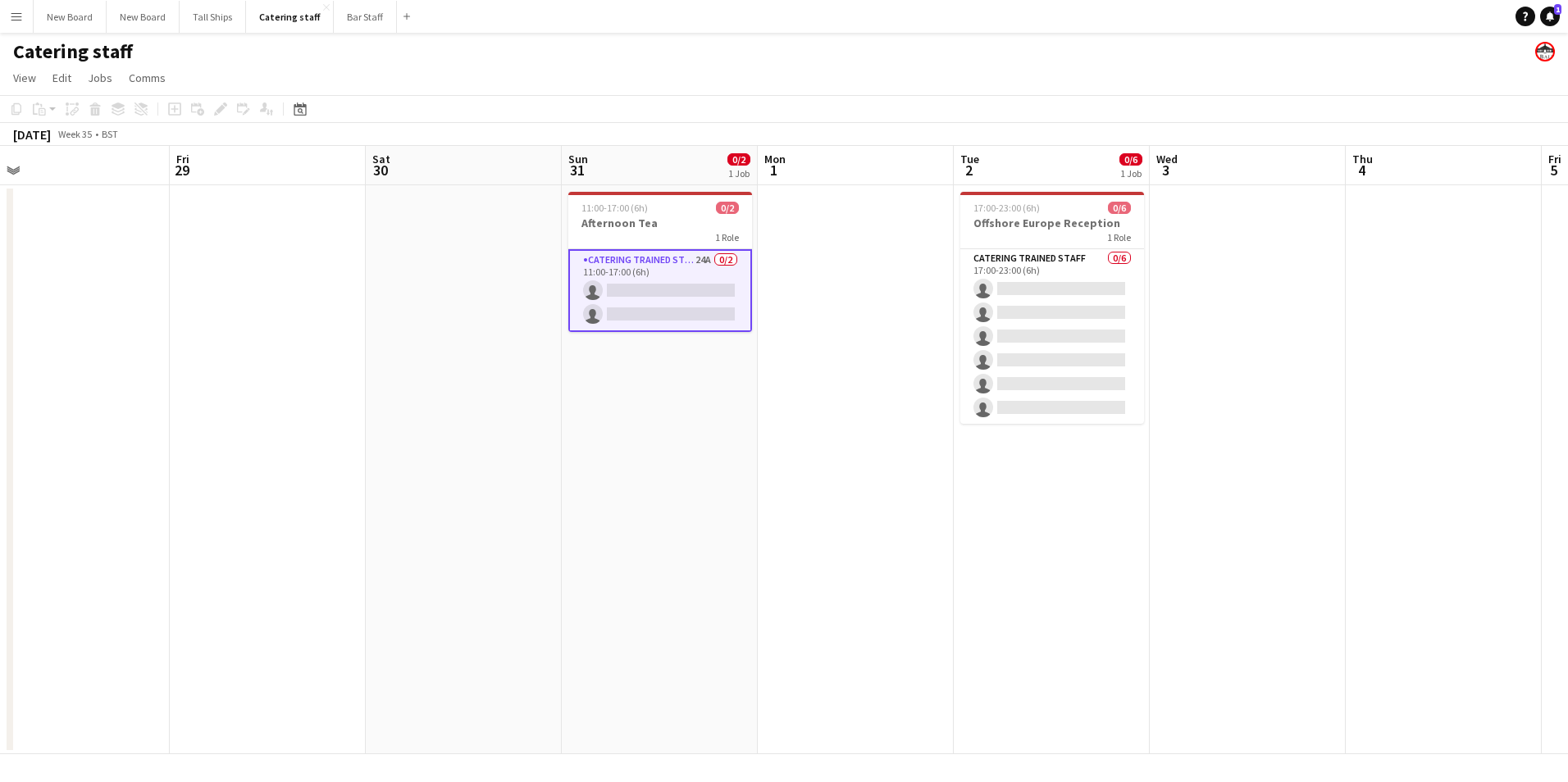
drag, startPoint x: 682, startPoint y: 465, endPoint x: 1441, endPoint y: 507, distance: 760.2
click at [1441, 507] on app-calendar-viewport "Tue 26 Wed 27 Thu 28 Fri 29 Sat 30 Sun 31 0/2 1 Job Mon 1 Tue 2 0/6 1 Job Wed 3…" at bounding box center [784, 449] width 1568 height 608
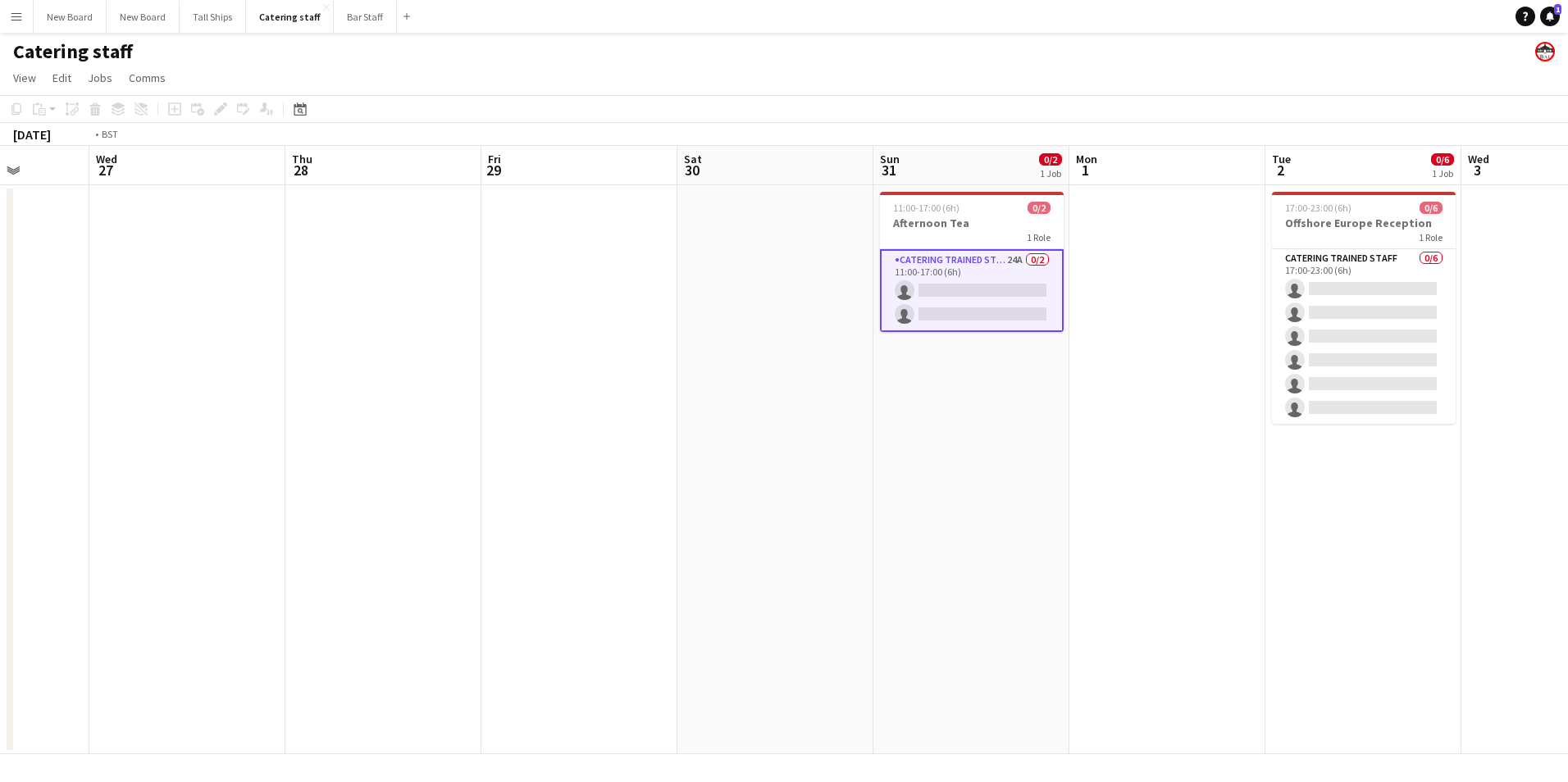
drag, startPoint x: 467, startPoint y: 486, endPoint x: 1013, endPoint y: 495, distance: 546.1
click at [1013, 495] on app-calendar-viewport "Sun 24 2/3 1 Job Mon 25 Tue 26 Wed 27 Thu 28 Fri 29 Sat 30 Sun 31 0/2 1 Job Mon…" at bounding box center [784, 449] width 1568 height 608
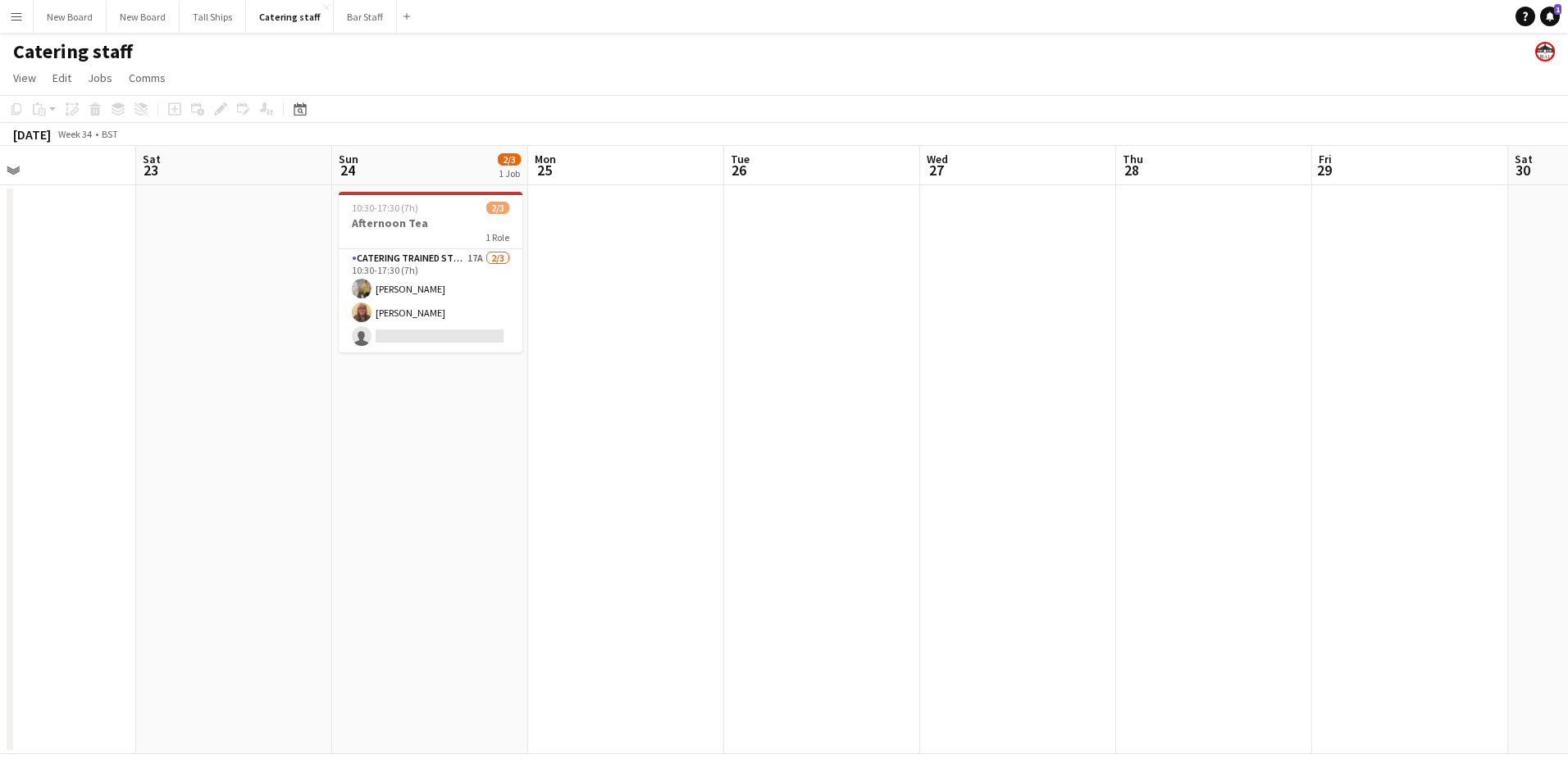
drag, startPoint x: 538, startPoint y: 477, endPoint x: 827, endPoint y: 496, distance: 289.6
click at [827, 496] on app-calendar-viewport "Wed 20 Thu 21 Fri 22 Sat 23 Sun 24 2/3 1 Job Mon 25 Tue 26 Wed 27 Thu 28 Fri 29…" at bounding box center [784, 449] width 1568 height 608
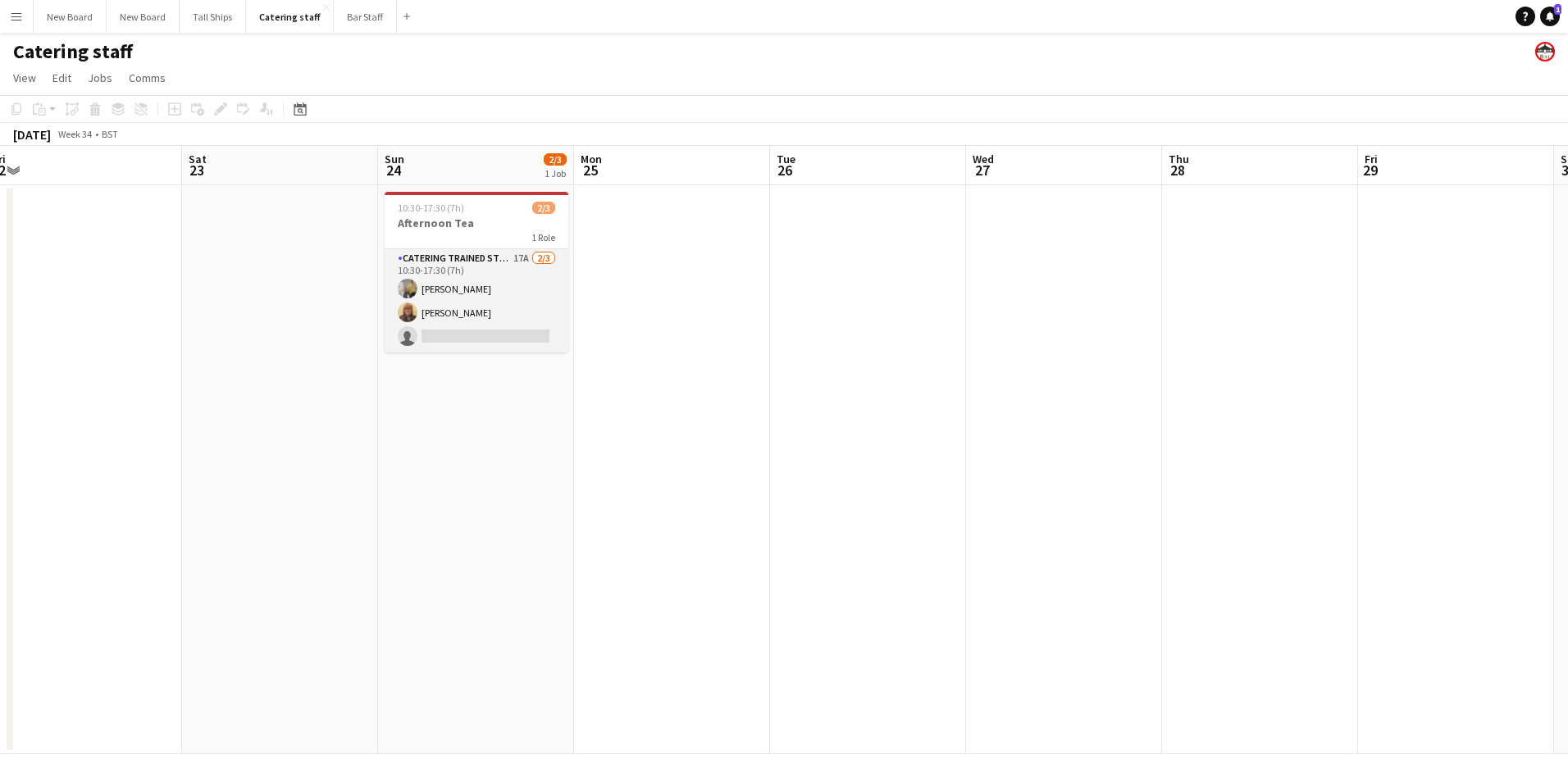
click at [491, 339] on app-card-role "Catering trained staff 17A [DATE] 10:30-17:30 (7h) [PERSON_NAME] [PERSON_NAME] …" at bounding box center [476, 300] width 183 height 103
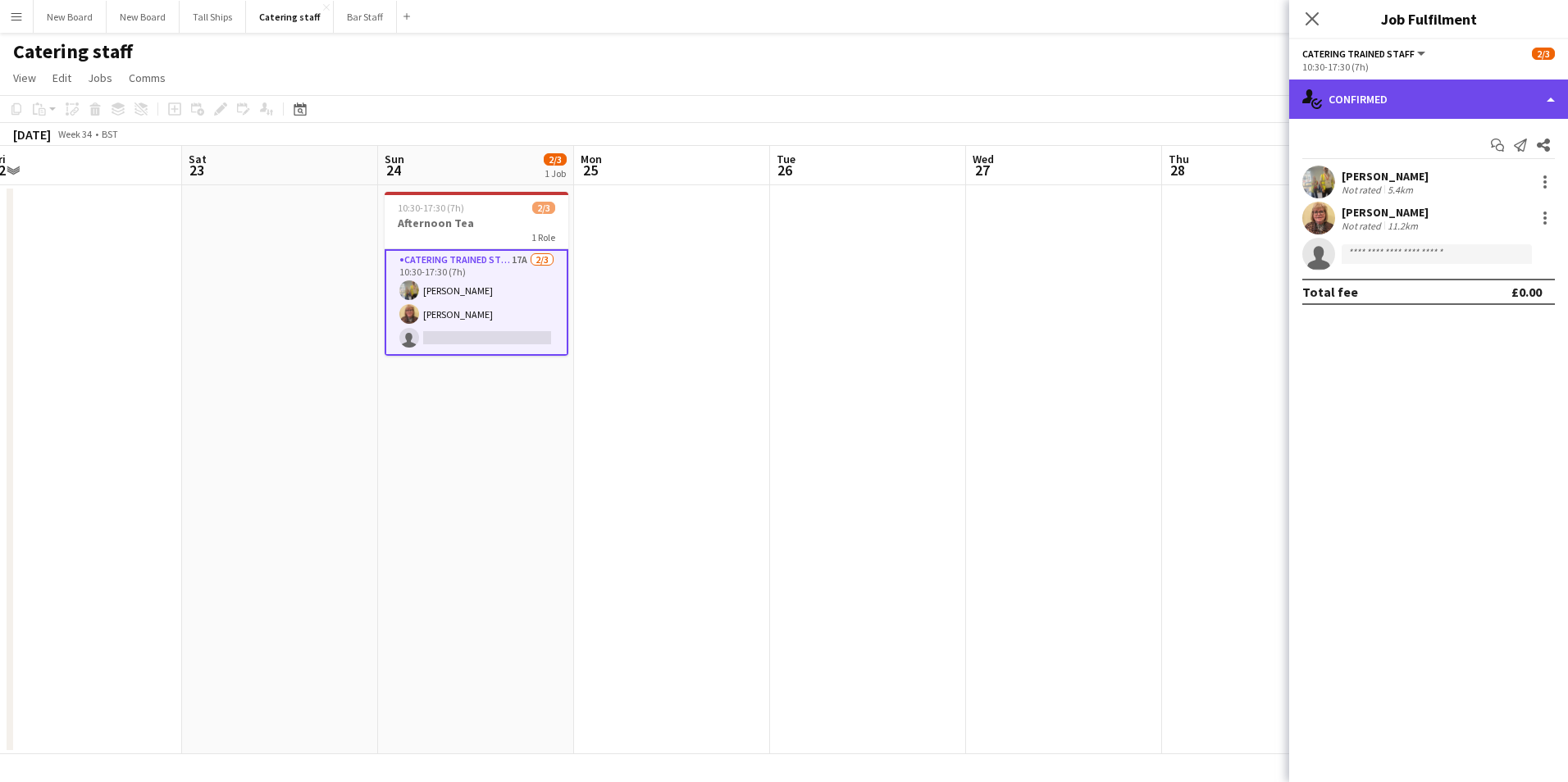
click at [1494, 81] on div "single-neutral-actions-check-2 Confirmed" at bounding box center [1429, 99] width 279 height 39
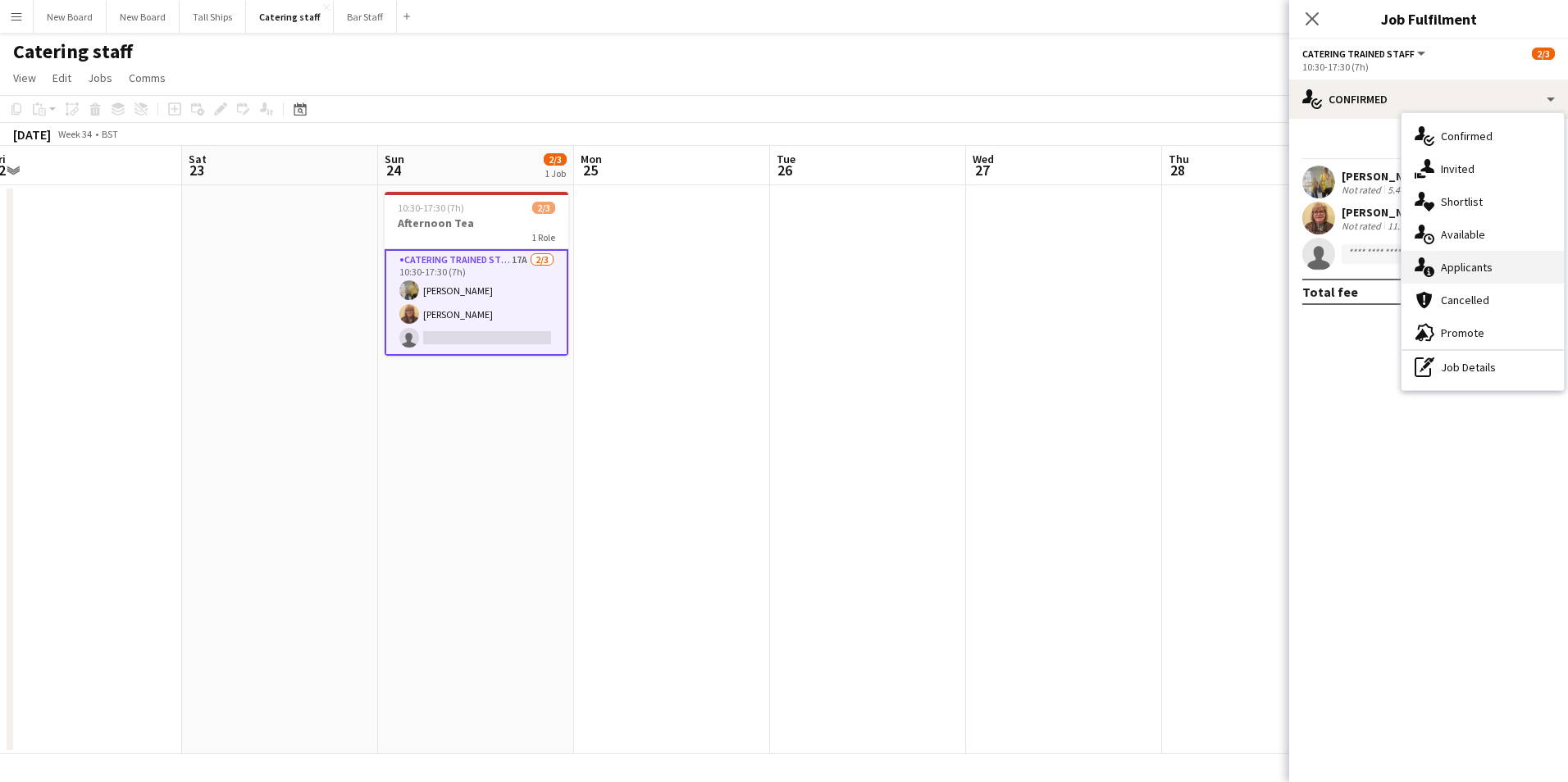
click at [1493, 260] on div "single-neutral-actions-information Applicants" at bounding box center [1483, 267] width 162 height 32
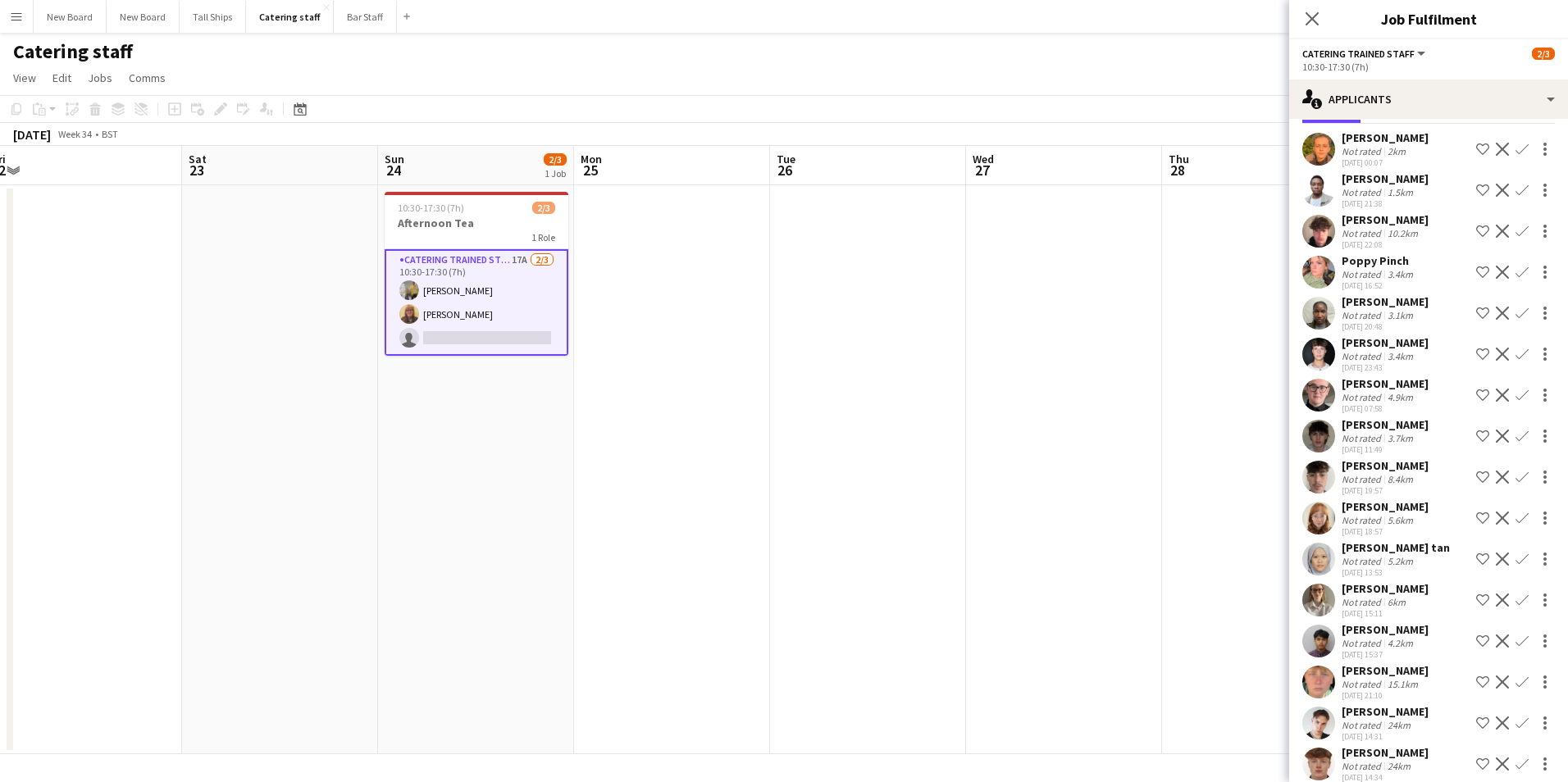
scroll to position [55, 0]
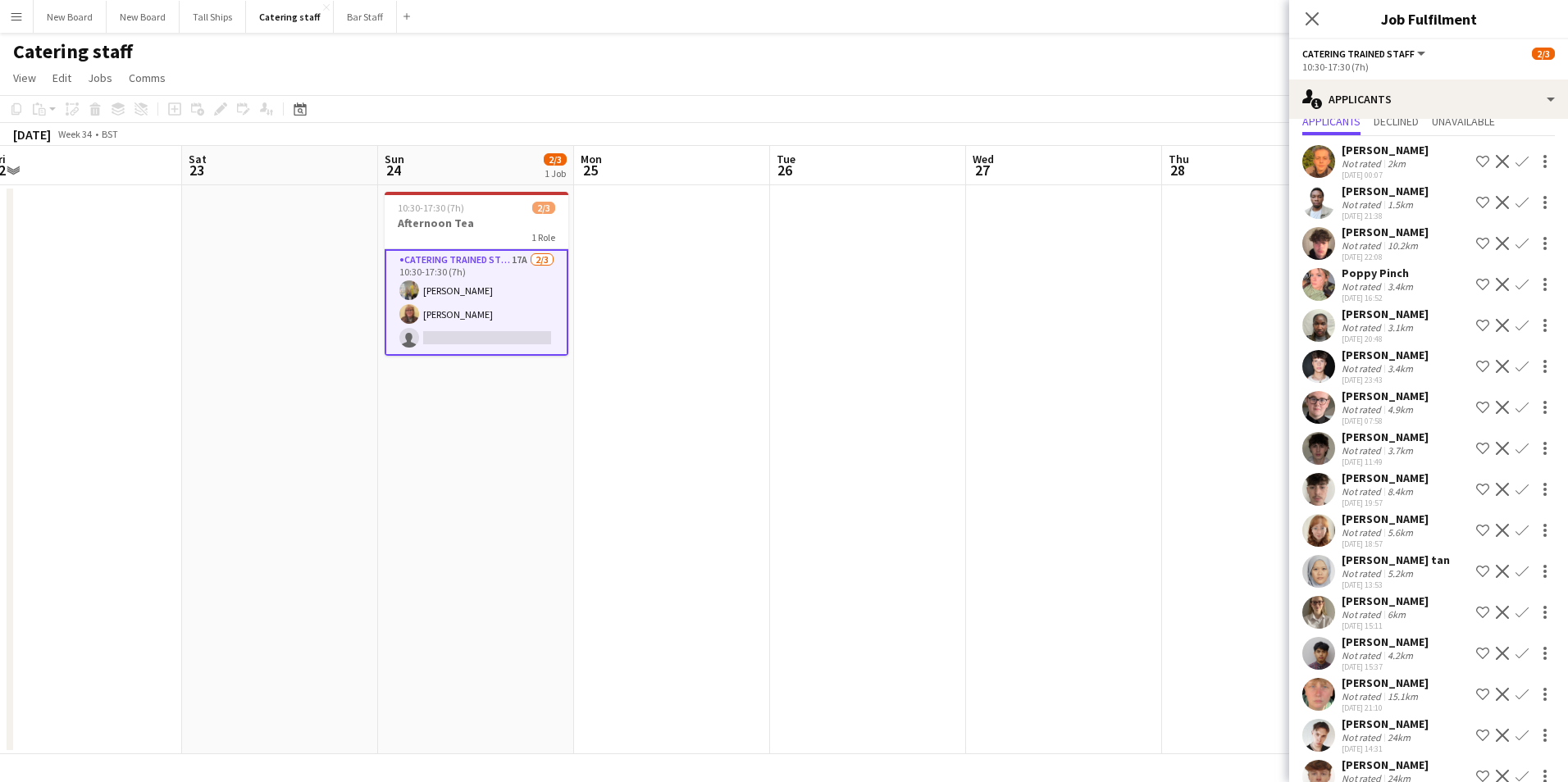
click at [1516, 282] on app-icon "Confirm" at bounding box center [1522, 284] width 13 height 13
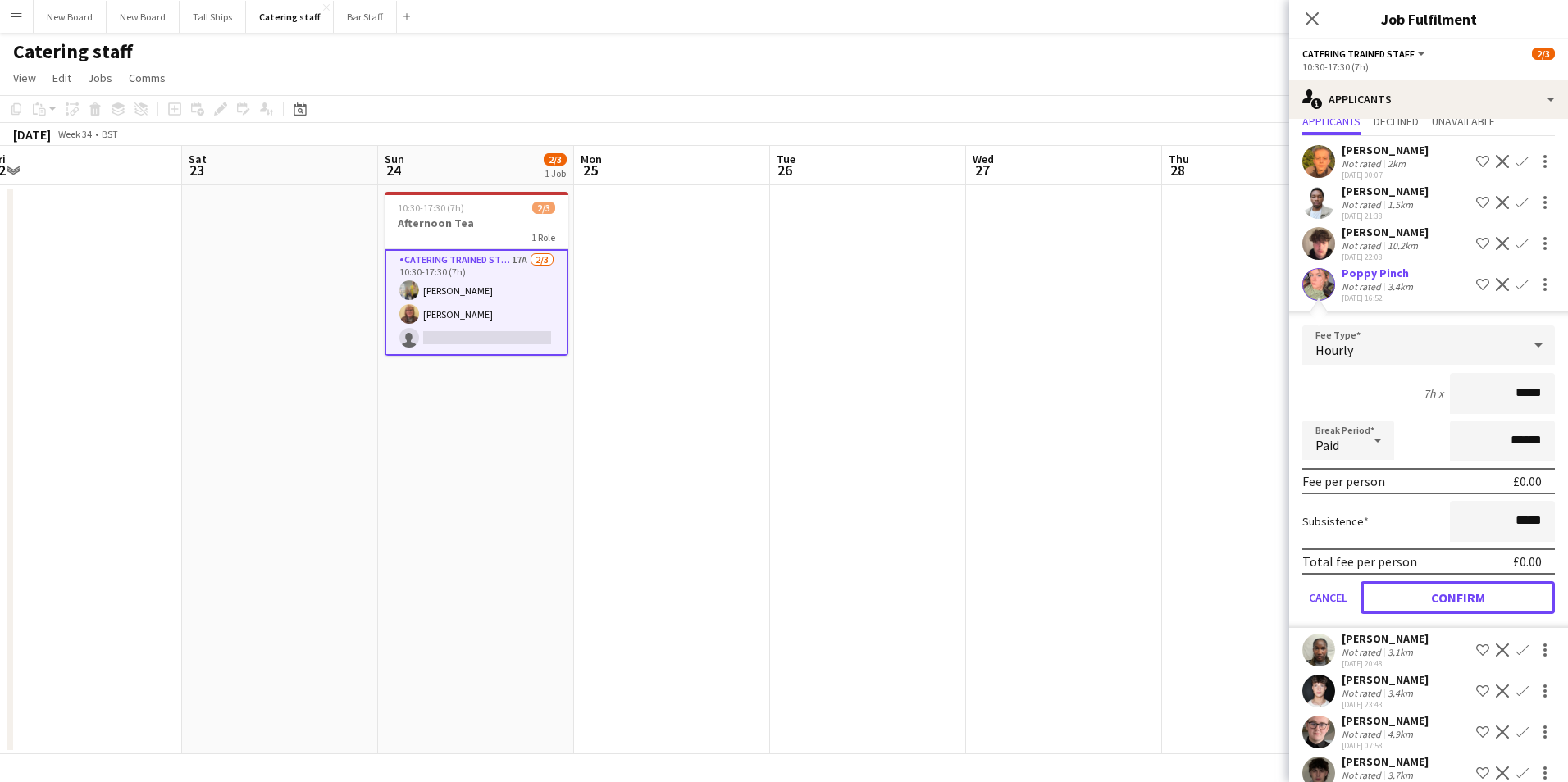
drag, startPoint x: 1495, startPoint y: 600, endPoint x: 1492, endPoint y: 586, distance: 14.3
click at [1493, 600] on button "Confirm" at bounding box center [1458, 598] width 195 height 32
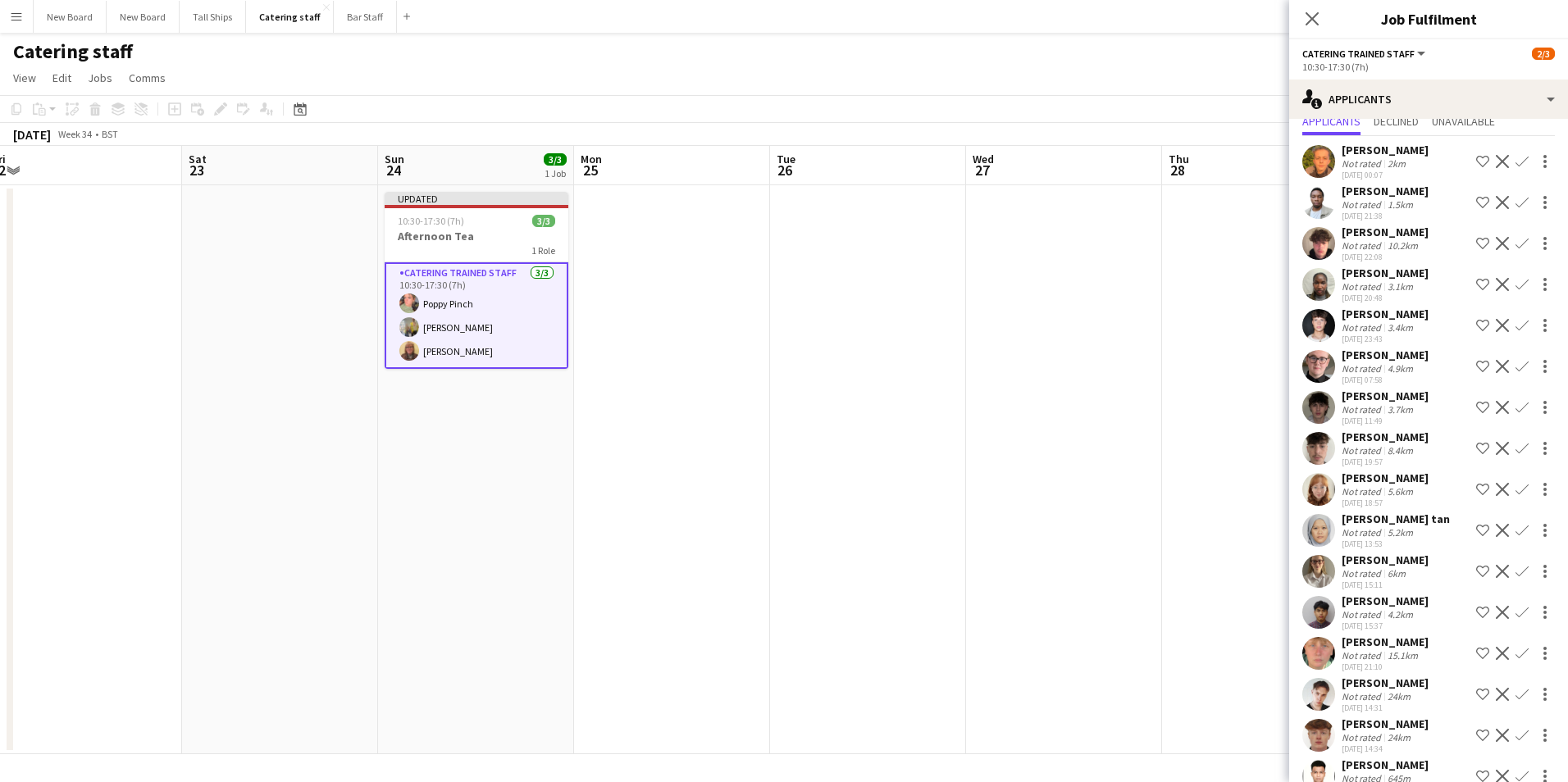
click at [1114, 386] on app-date-cell at bounding box center [1065, 469] width 196 height 569
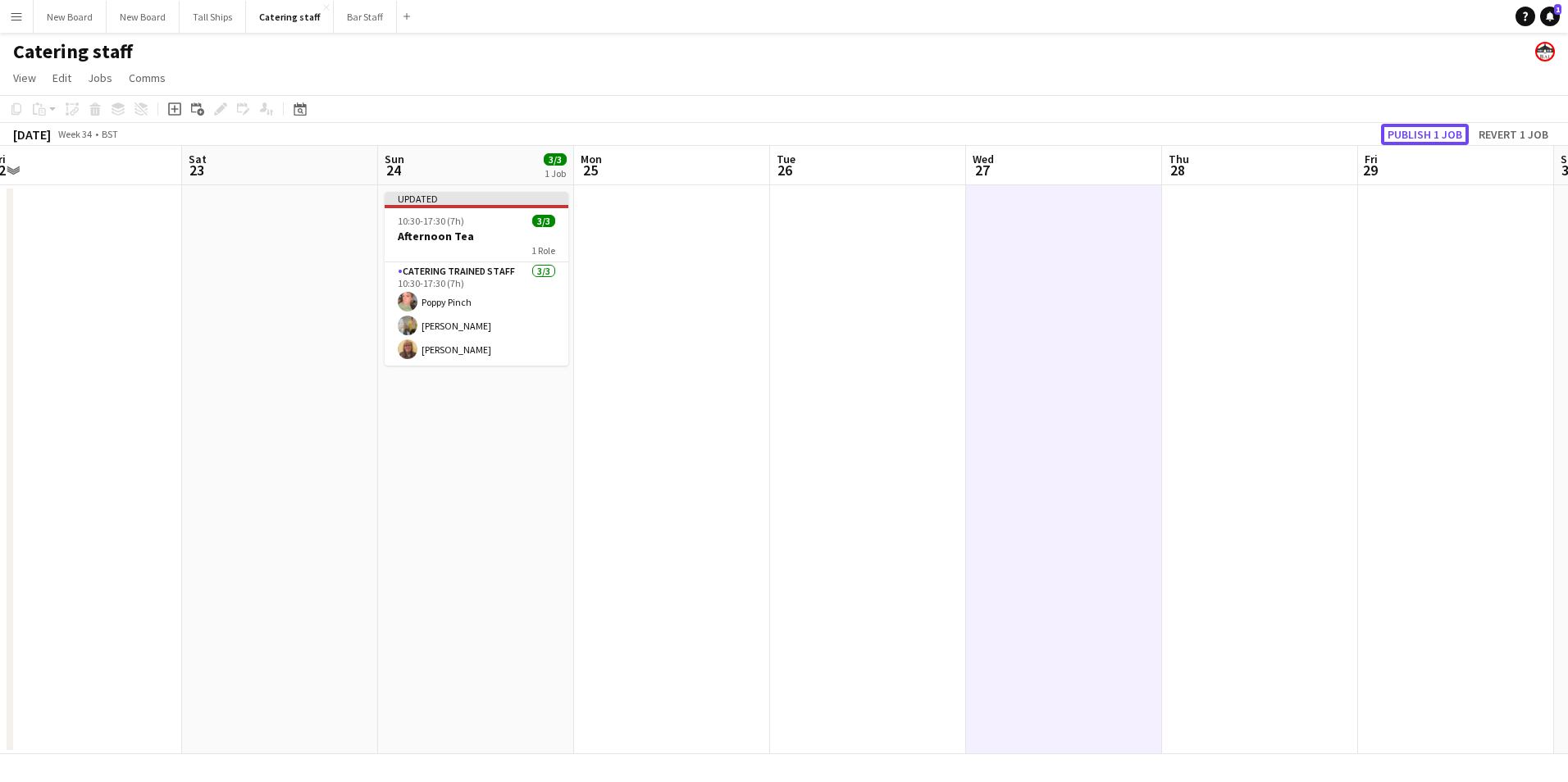
click at [1433, 130] on button "Publish 1 job" at bounding box center [1425, 134] width 88 height 21
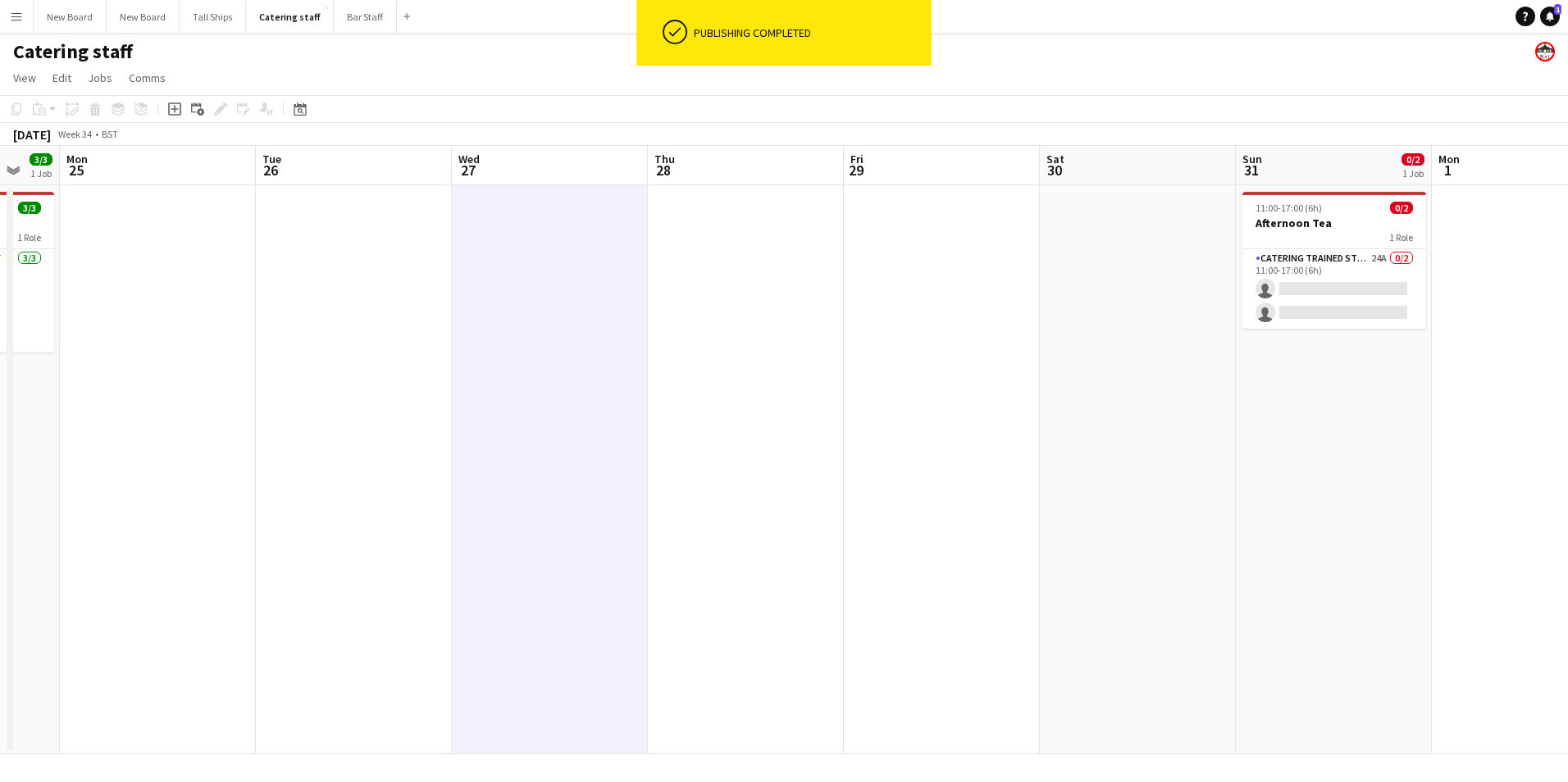
drag, startPoint x: 1472, startPoint y: 461, endPoint x: 939, endPoint y: 519, distance: 536.1
click at [939, 519] on app-calendar-viewport "Fri 22 Sat 23 Sun 24 3/3 1 Job Mon 25 Tue 26 Wed 27 Thu 28 Fri 29 Sat 30 Sun 31…" at bounding box center [784, 449] width 1568 height 608
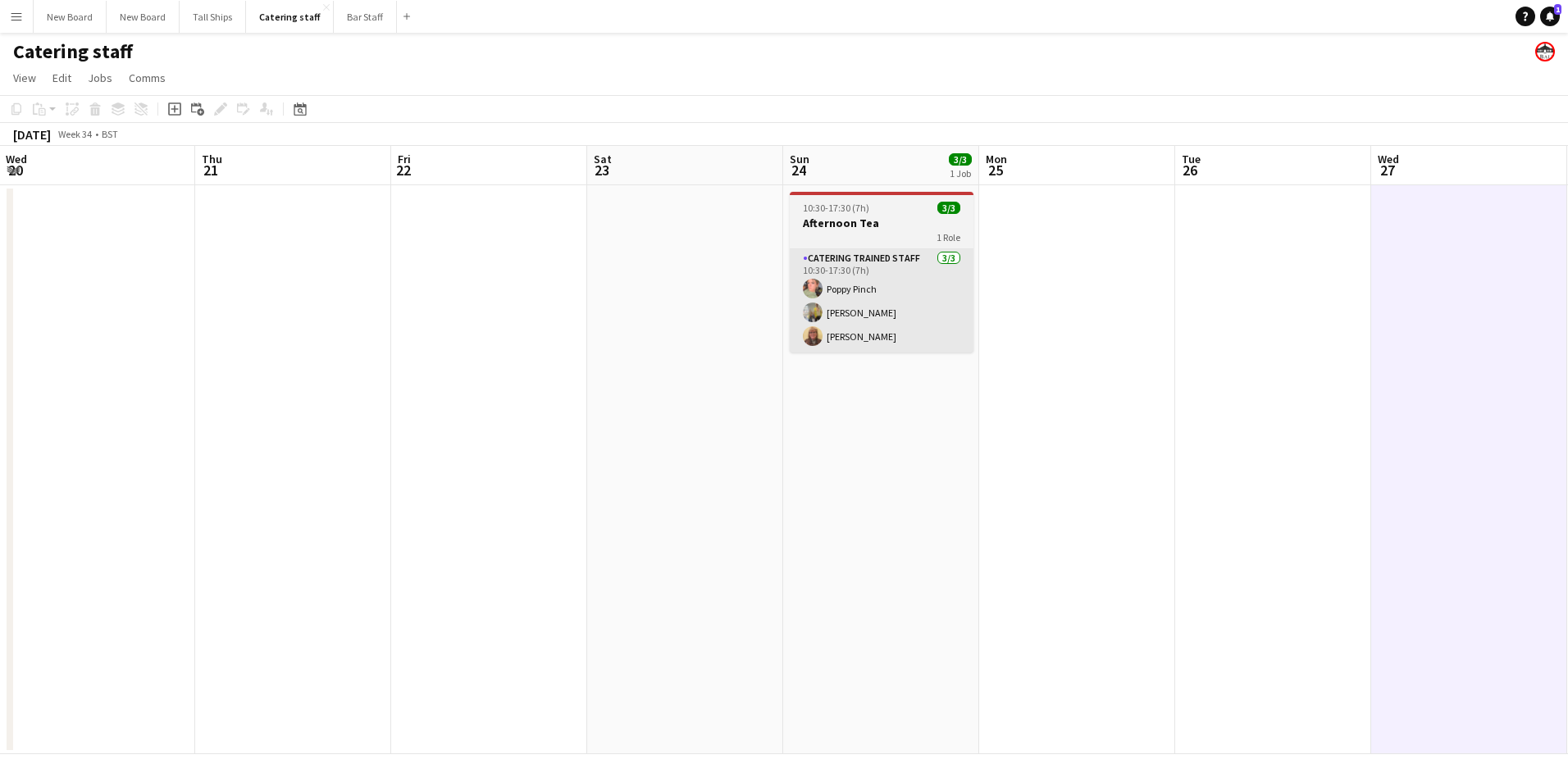
drag, startPoint x: 434, startPoint y: 373, endPoint x: 1116, endPoint y: 309, distance: 685.0
click at [1562, 346] on app-calendar-viewport "Mon 18 Tue 19 2/7 2 Jobs Wed 20 Thu 21 Fri 22 Sat 23 Sun 24 3/3 1 Job Mon 25 Tu…" at bounding box center [784, 449] width 1568 height 608
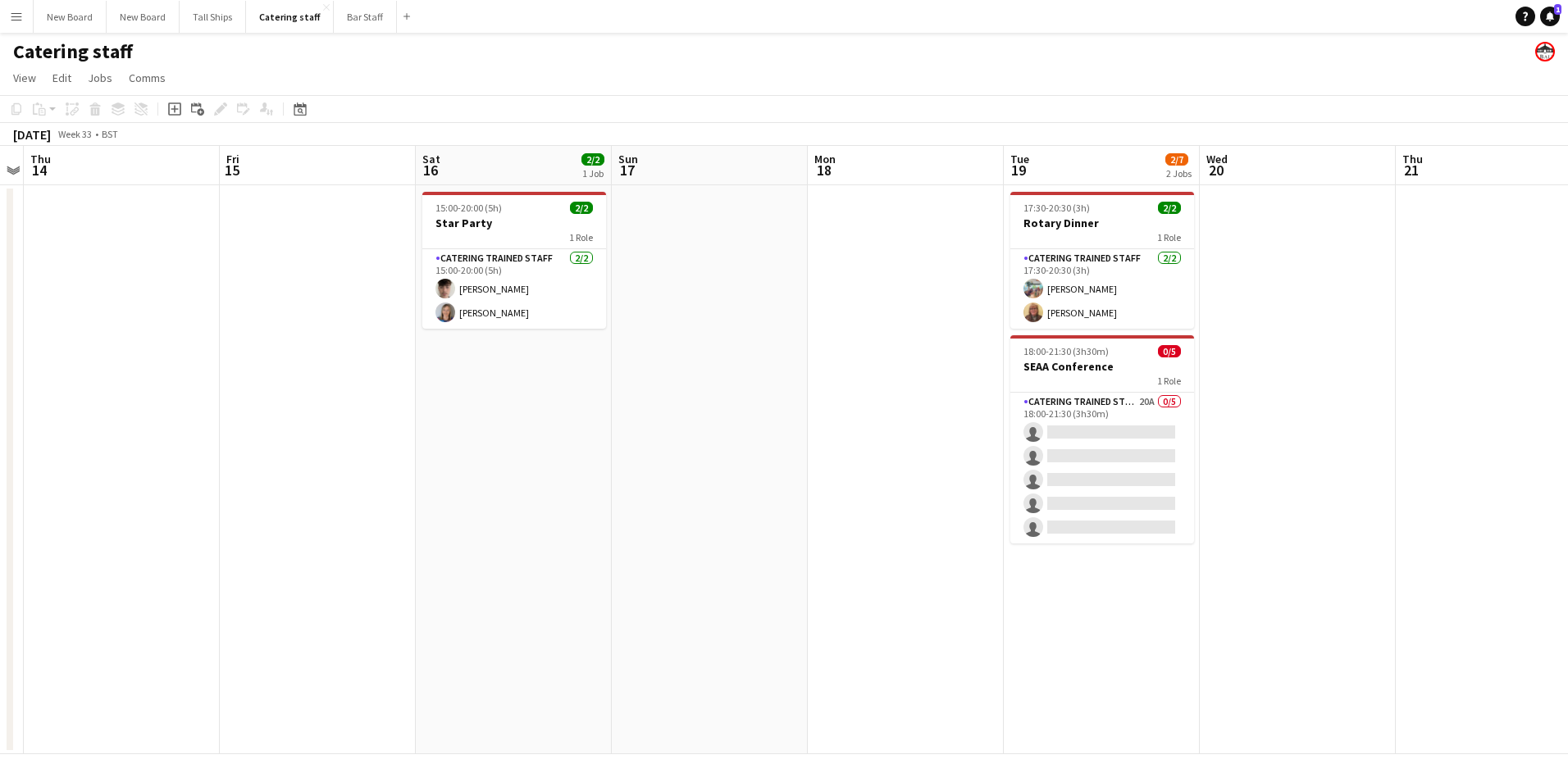
drag, startPoint x: 351, startPoint y: 368, endPoint x: 1321, endPoint y: 355, distance: 970.1
click at [1389, 354] on app-calendar-viewport "Tue 12 Wed 13 Thu 14 Fri 15 Sat 16 2/2 1 Job Sun 17 Mon 18 Tue 19 2/7 2 Jobs We…" at bounding box center [784, 449] width 1568 height 608
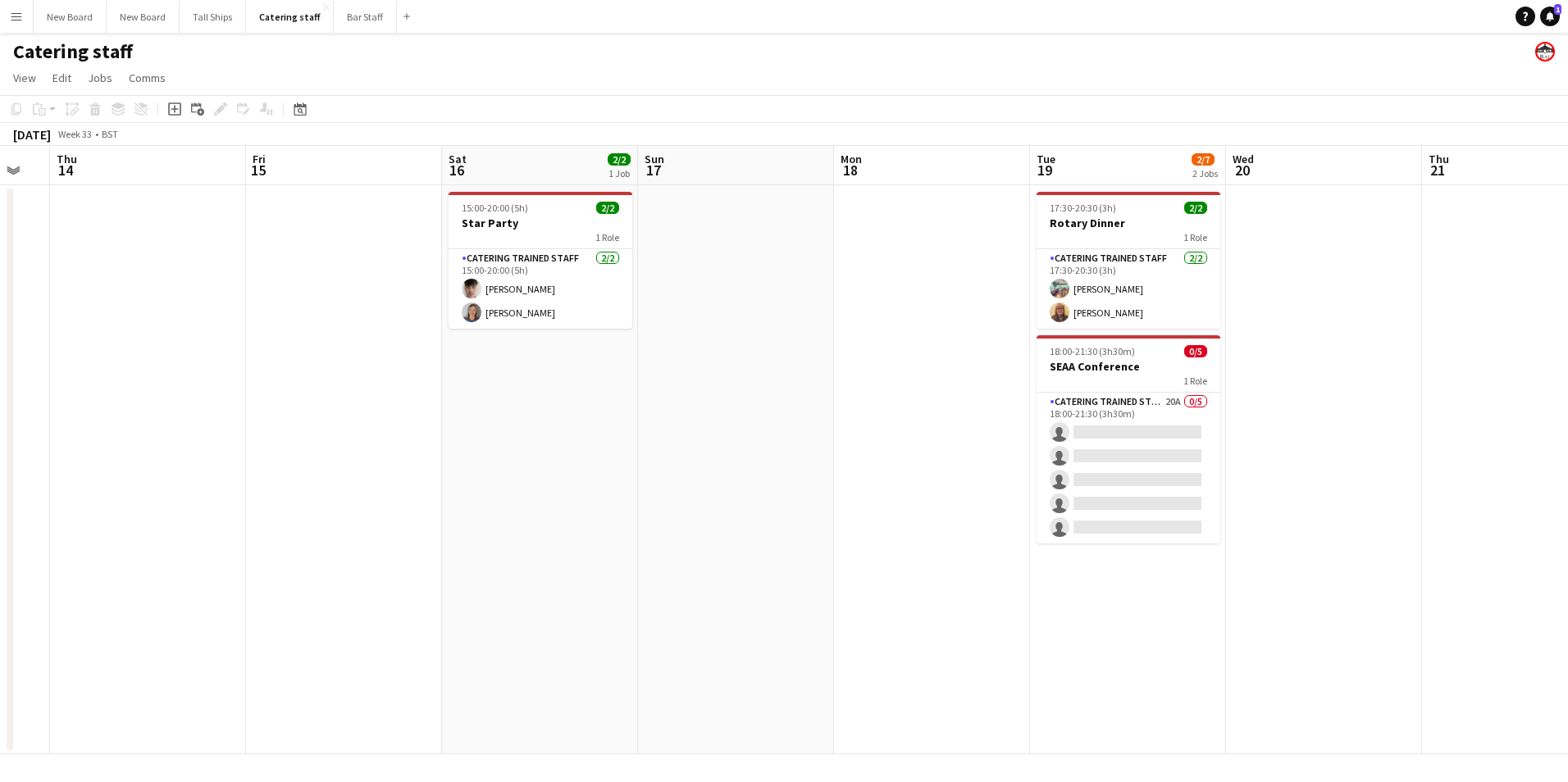
click at [195, 420] on app-date-cell at bounding box center [148, 469] width 196 height 569
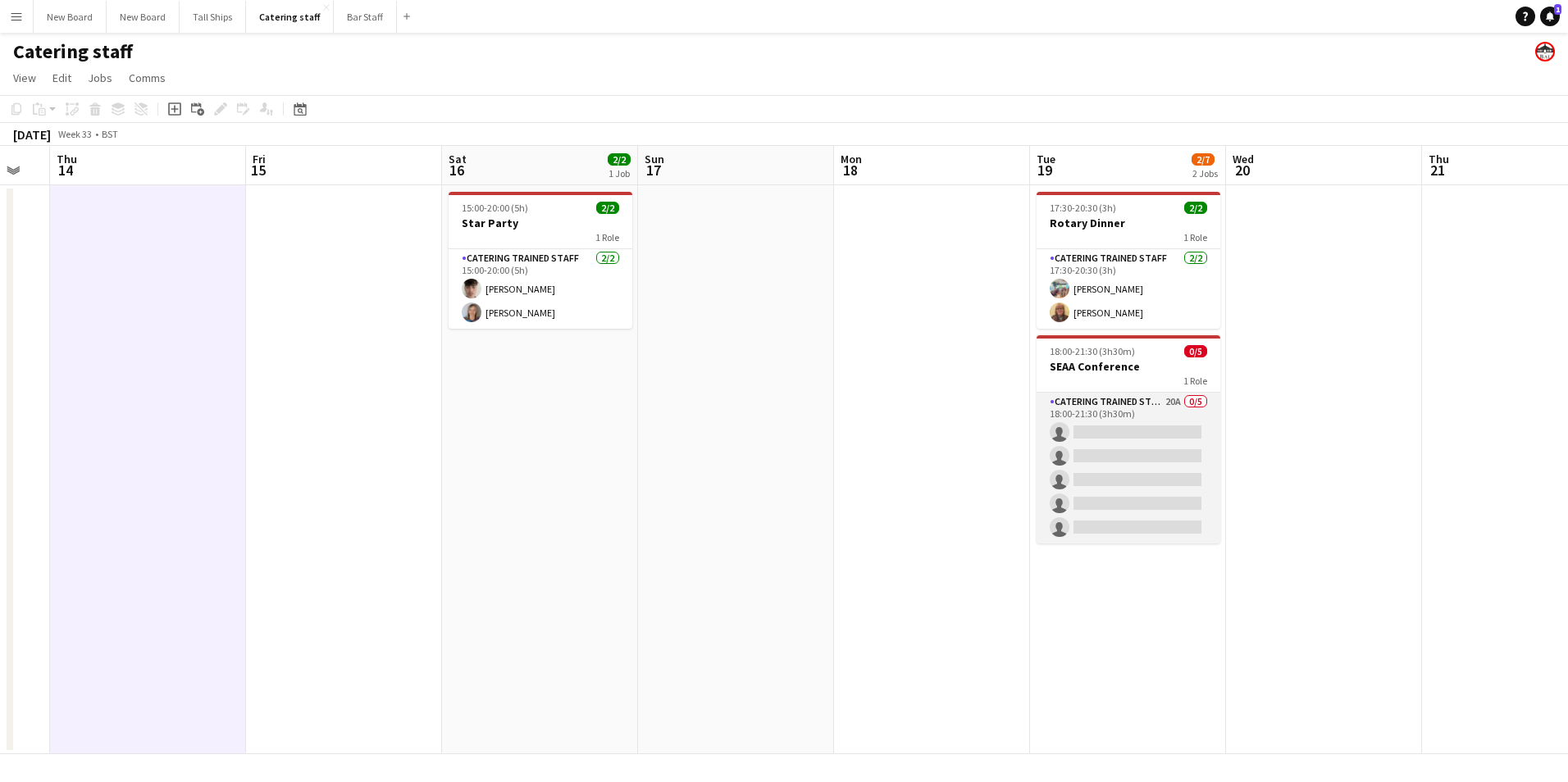
click at [1141, 429] on app-card-role "Catering trained staff 20A 0/5 18:00-21:30 (3h30m) single-neutral-actions singl…" at bounding box center [1128, 468] width 183 height 151
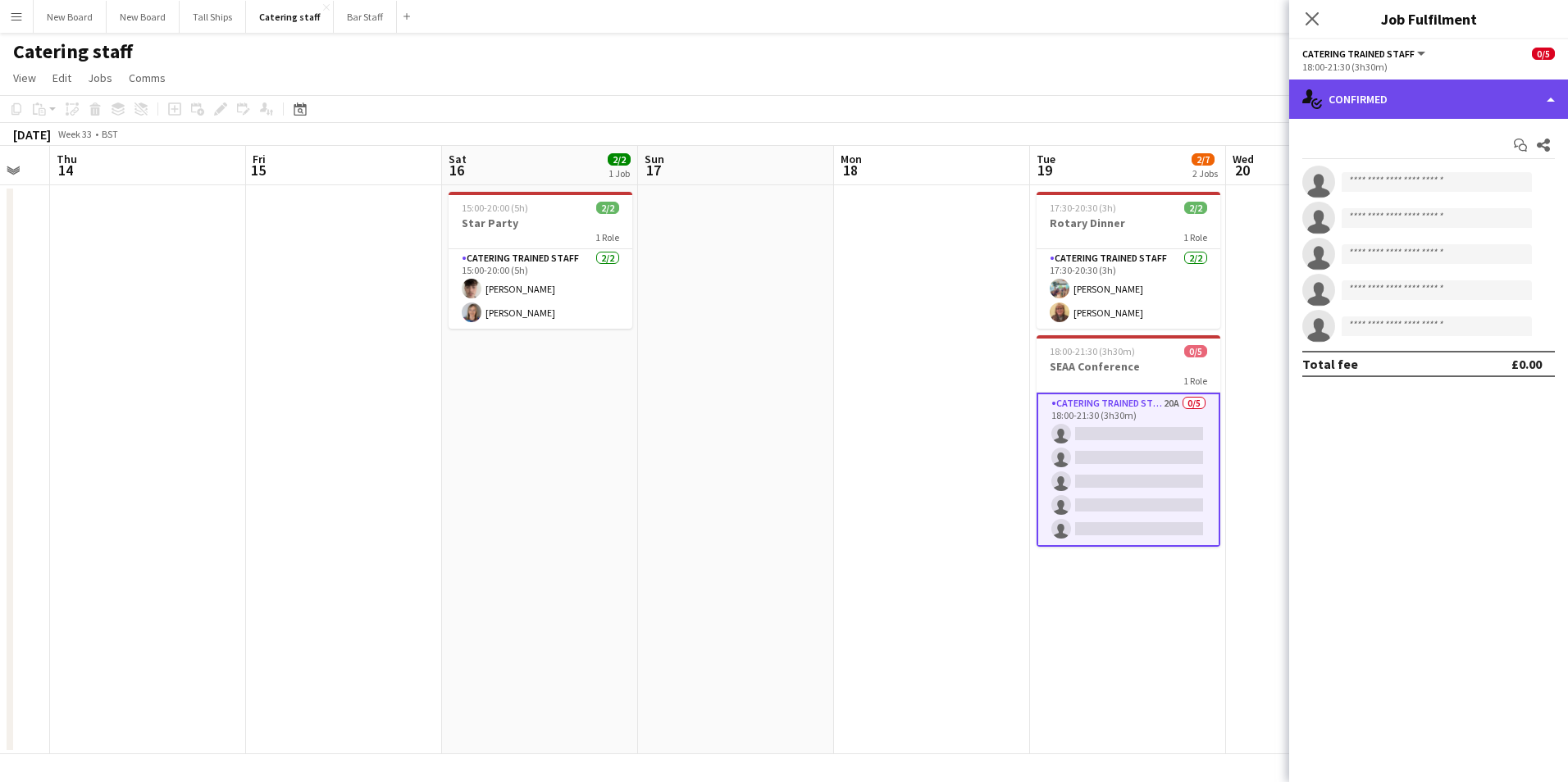
click at [1415, 96] on div "single-neutral-actions-check-2 Confirmed" at bounding box center [1429, 99] width 279 height 39
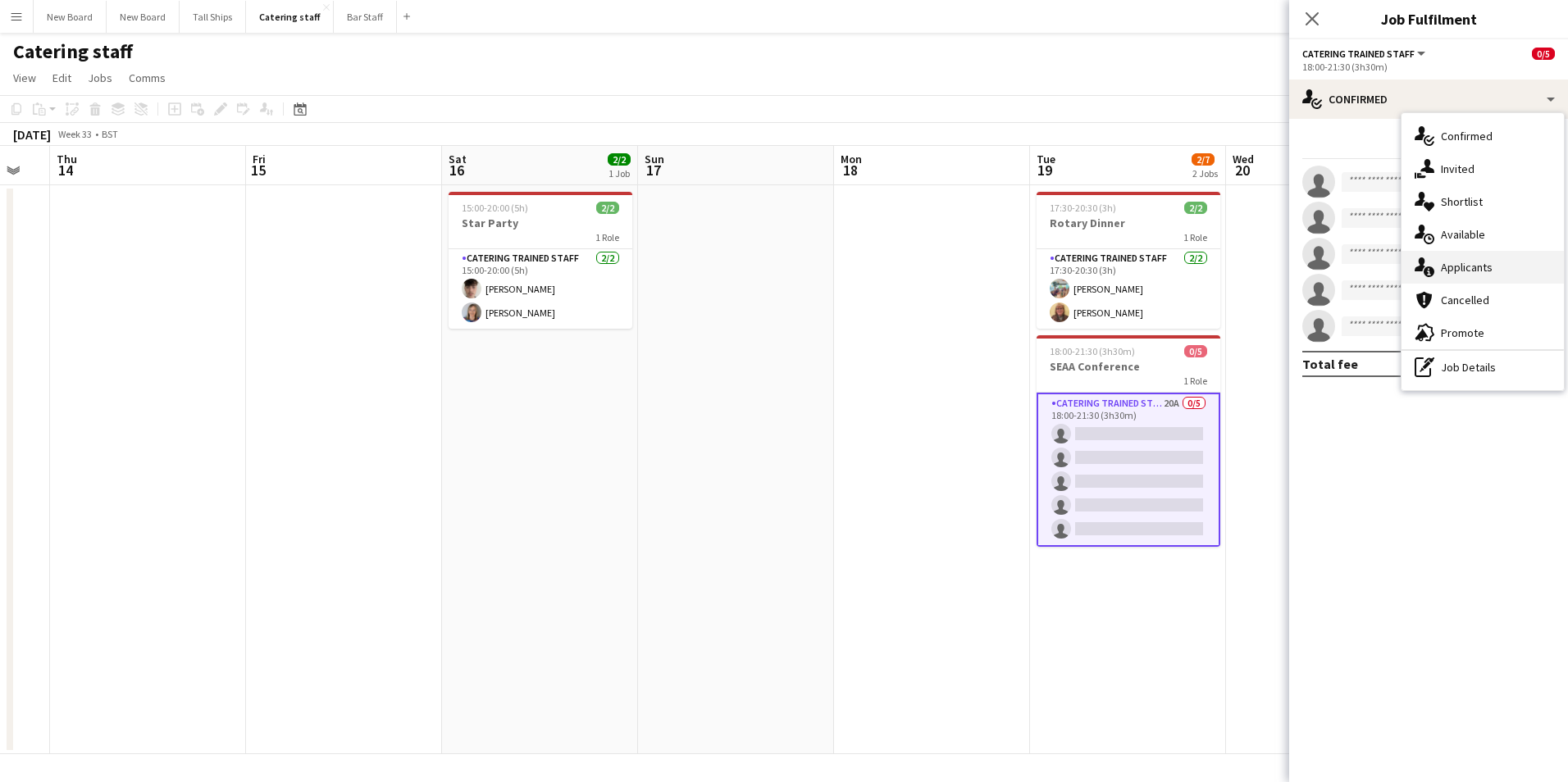
click at [1451, 265] on div "single-neutral-actions-information Applicants" at bounding box center [1483, 267] width 162 height 32
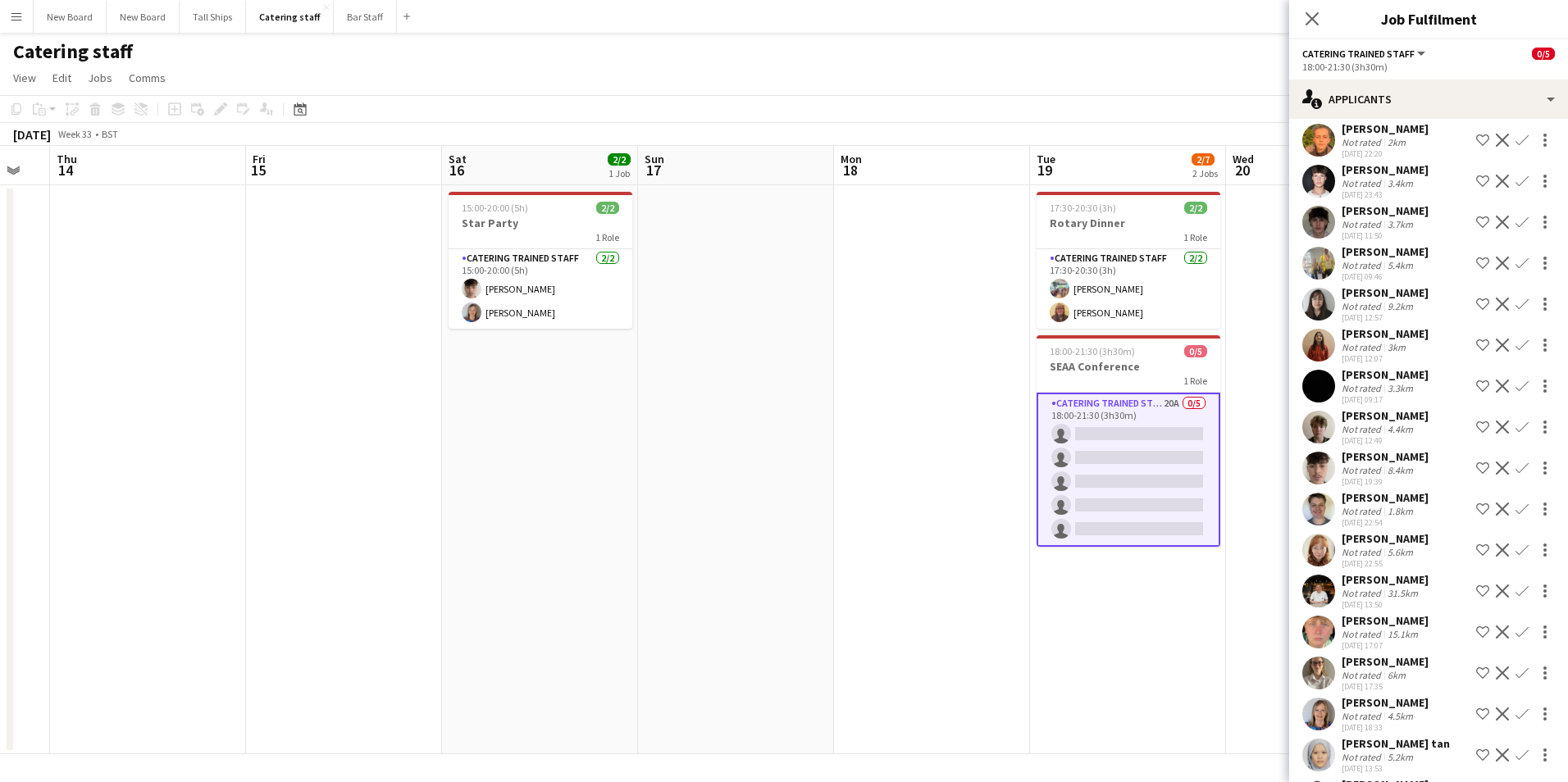
scroll to position [109, 0]
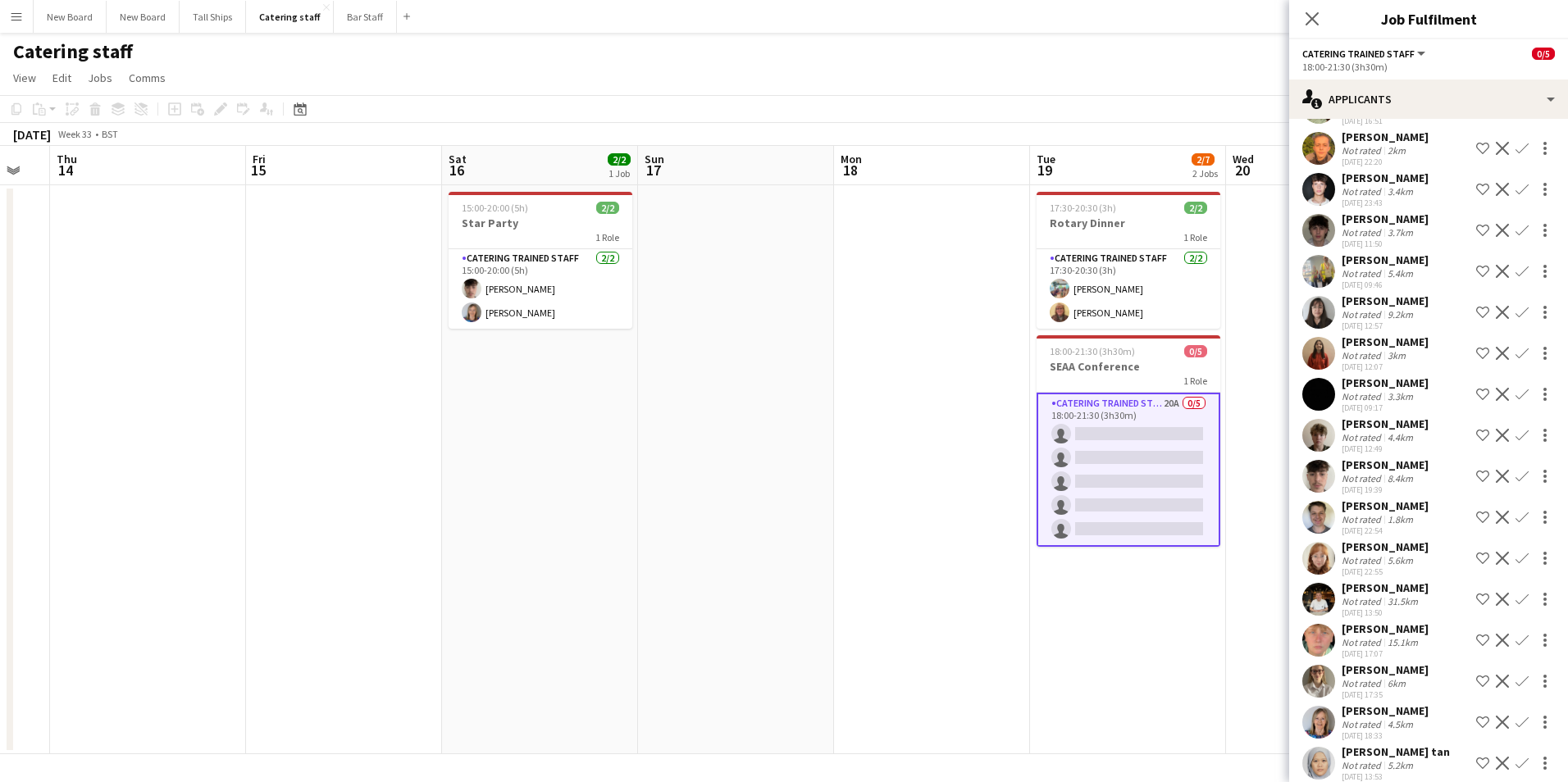
click at [1516, 349] on app-icon "Confirm" at bounding box center [1522, 353] width 13 height 13
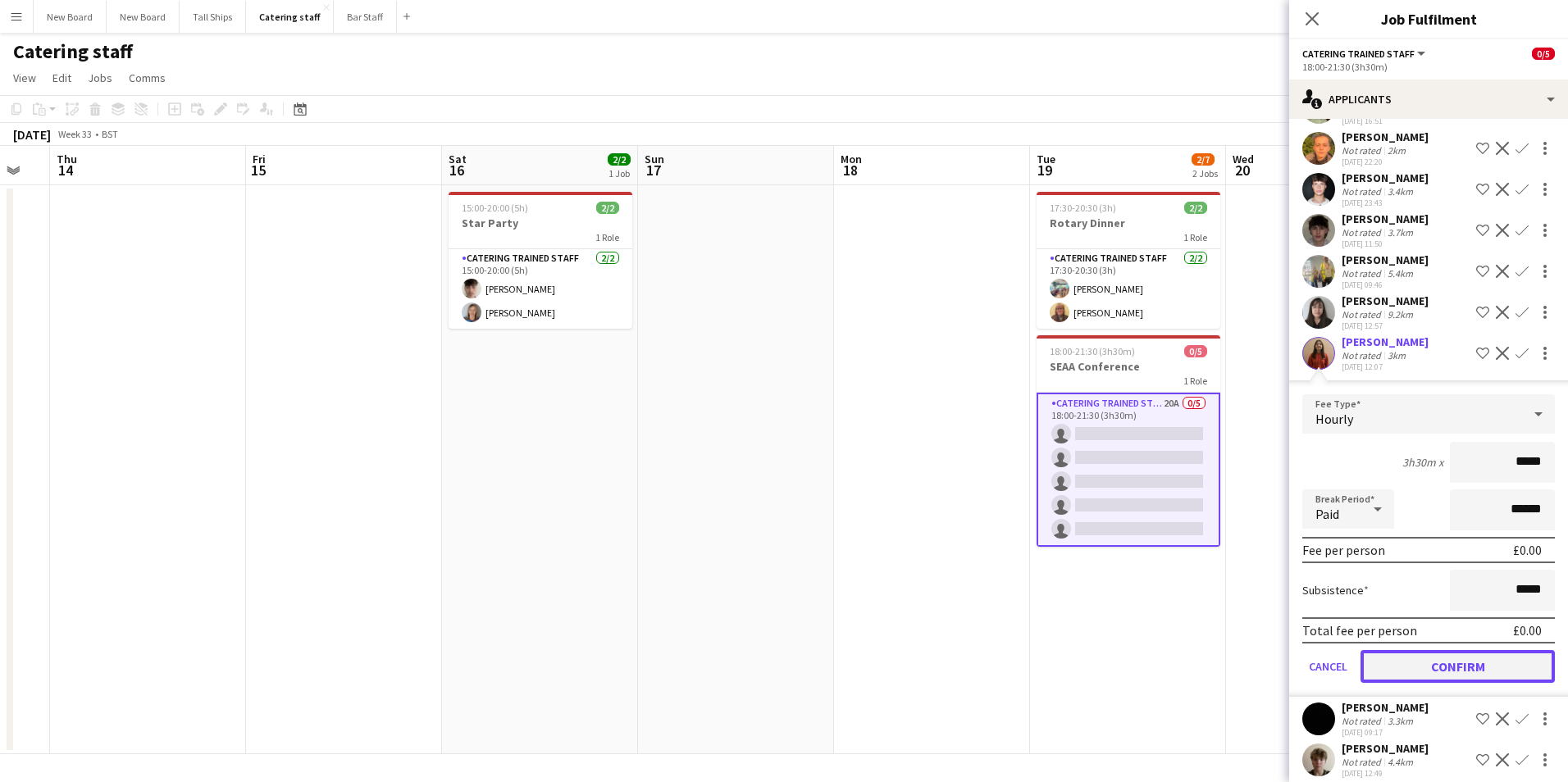
click at [1465, 668] on button "Confirm" at bounding box center [1458, 666] width 195 height 32
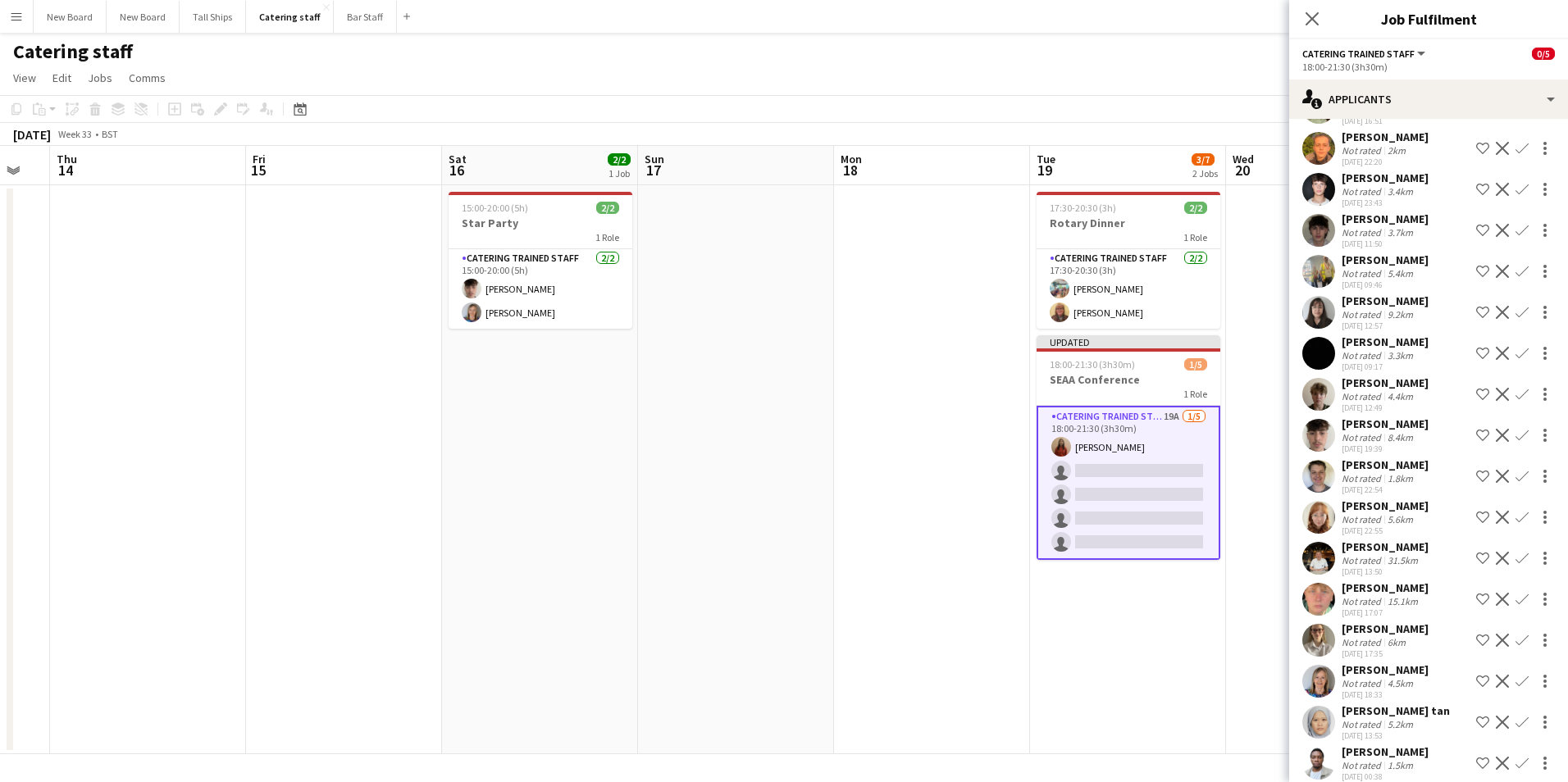
click at [1516, 685] on app-icon "Confirm" at bounding box center [1522, 681] width 13 height 13
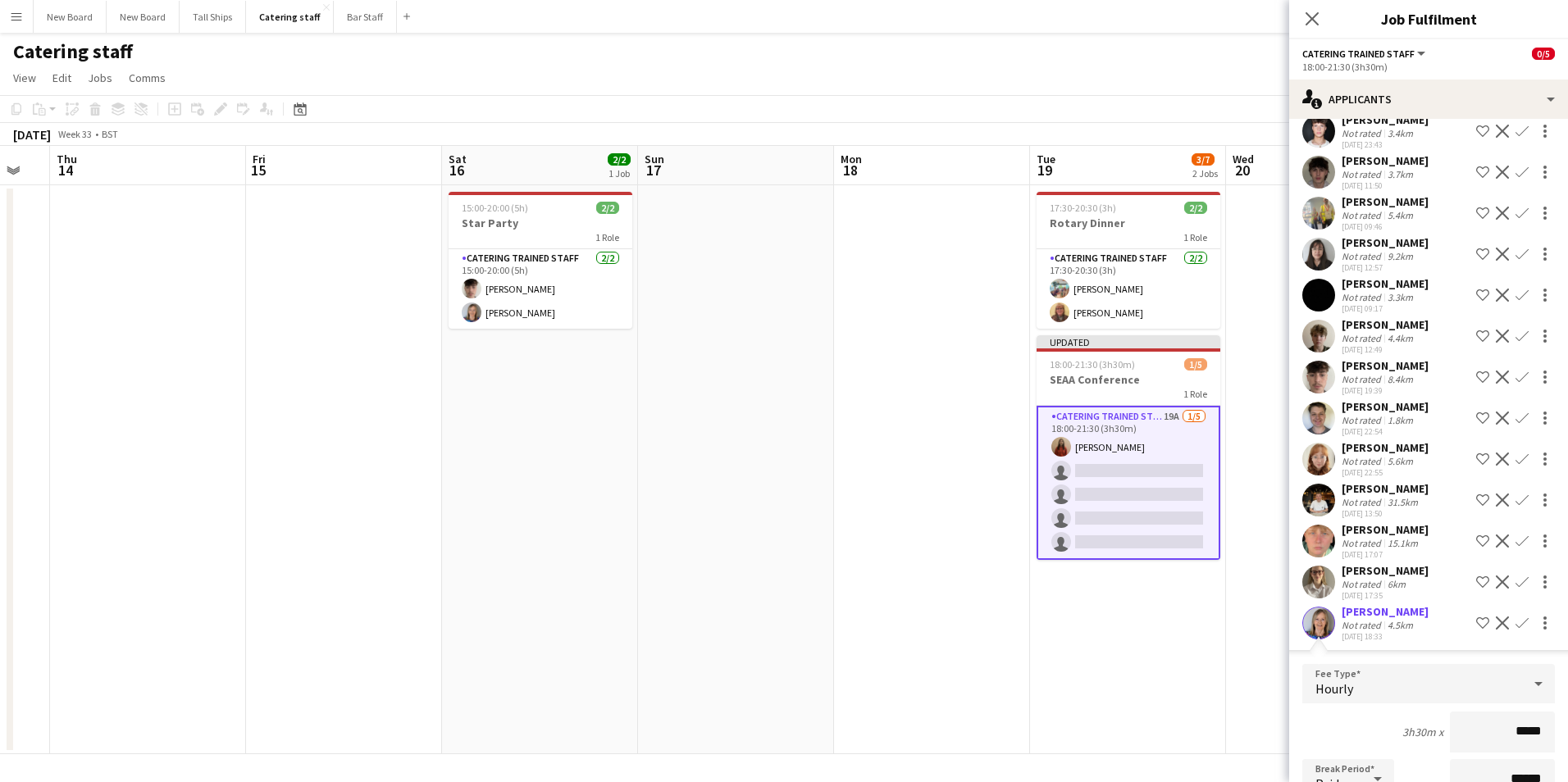
scroll to position [532, 0]
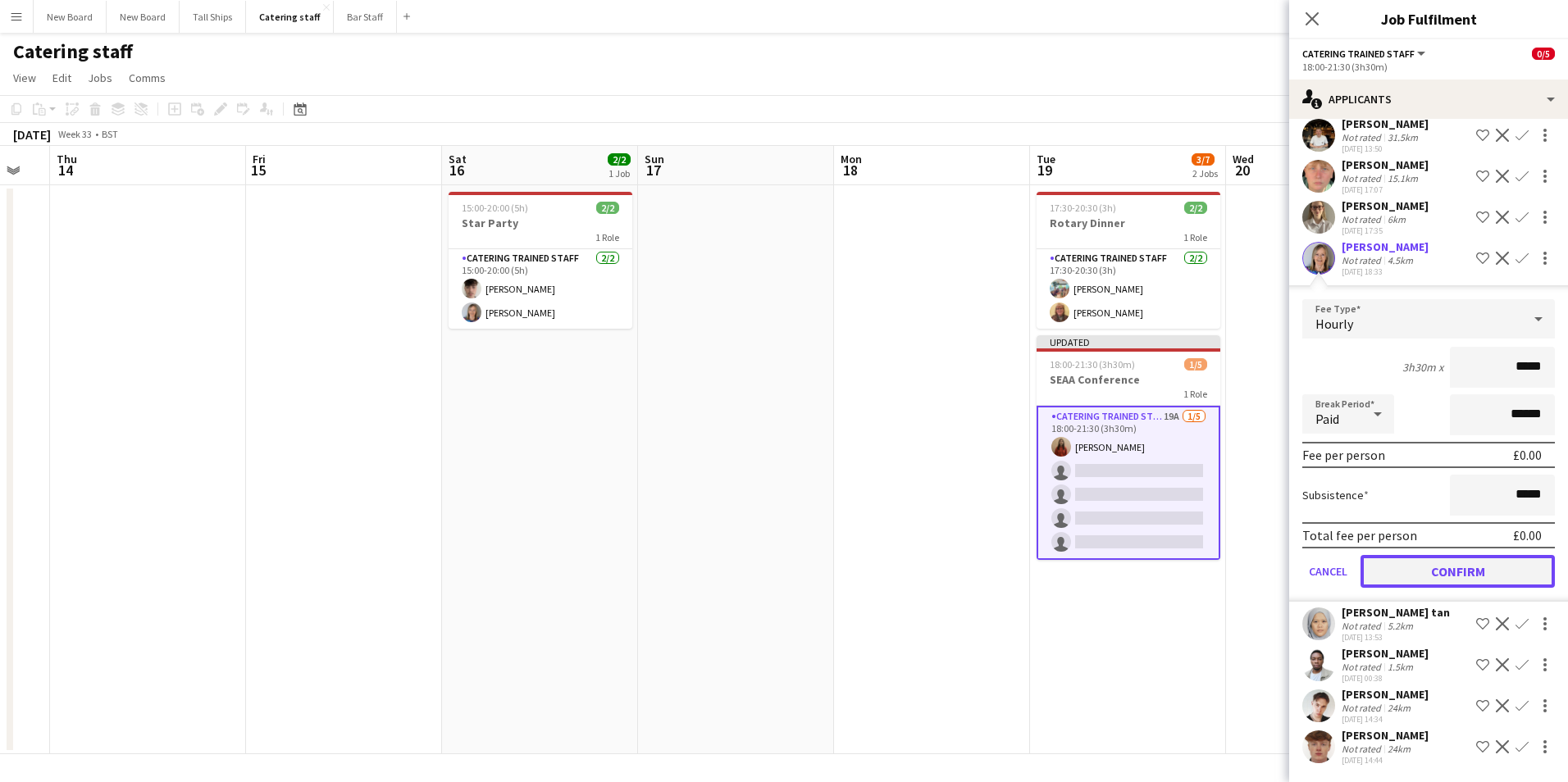
click at [1478, 576] on button "Confirm" at bounding box center [1458, 571] width 195 height 32
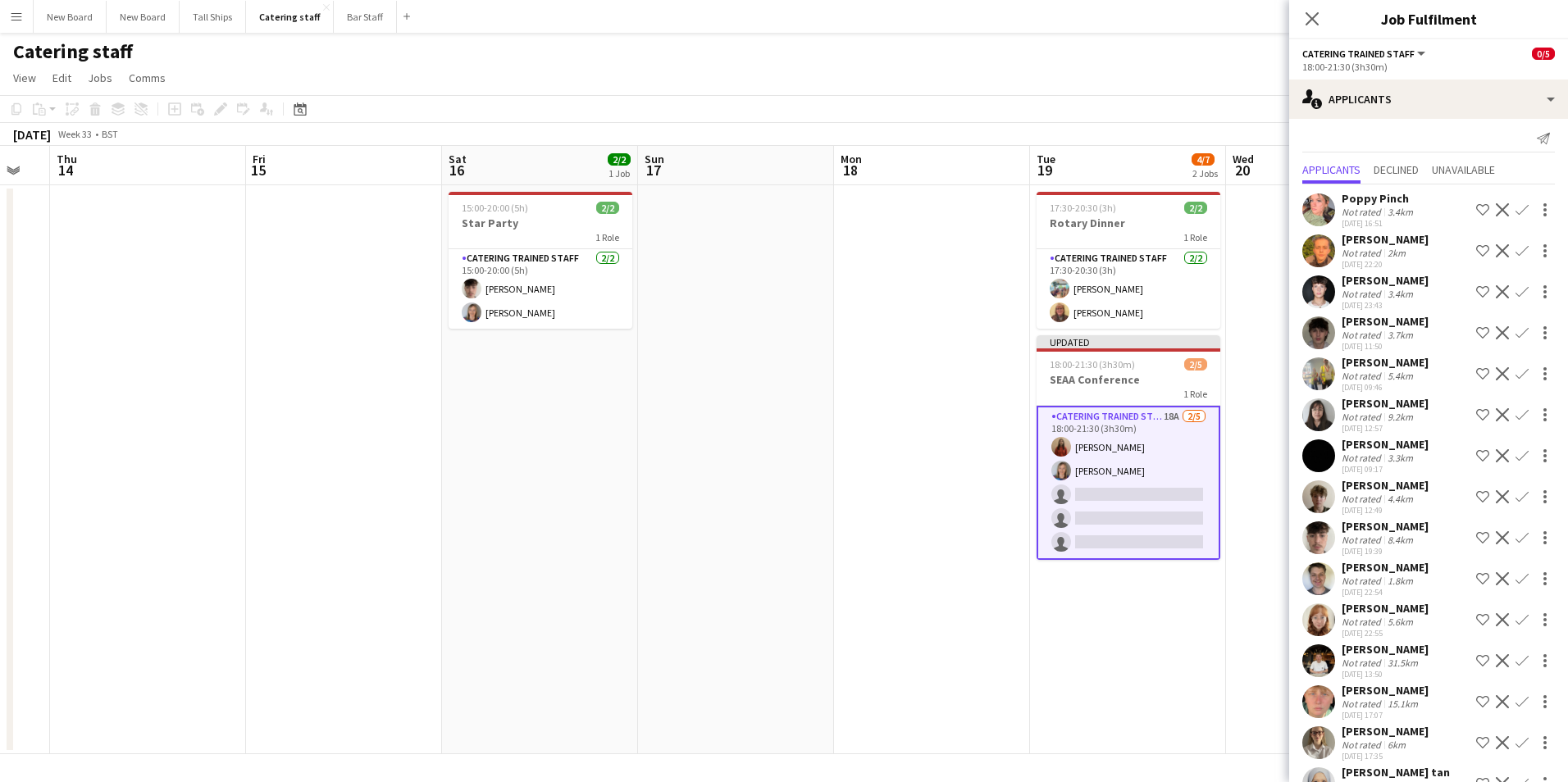
scroll to position [0, 0]
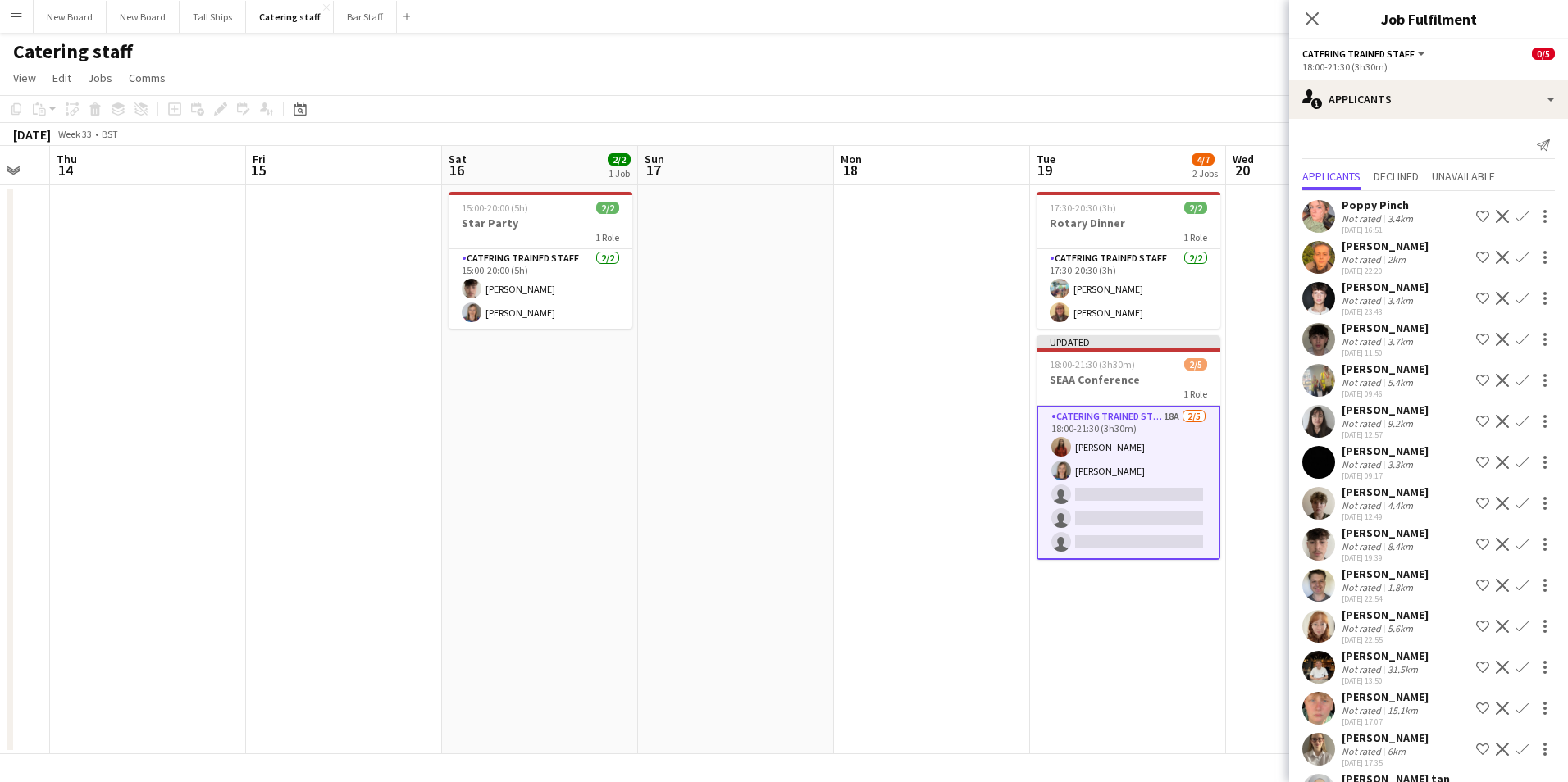
click at [1516, 377] on app-icon "Confirm" at bounding box center [1522, 379] width 13 height 13
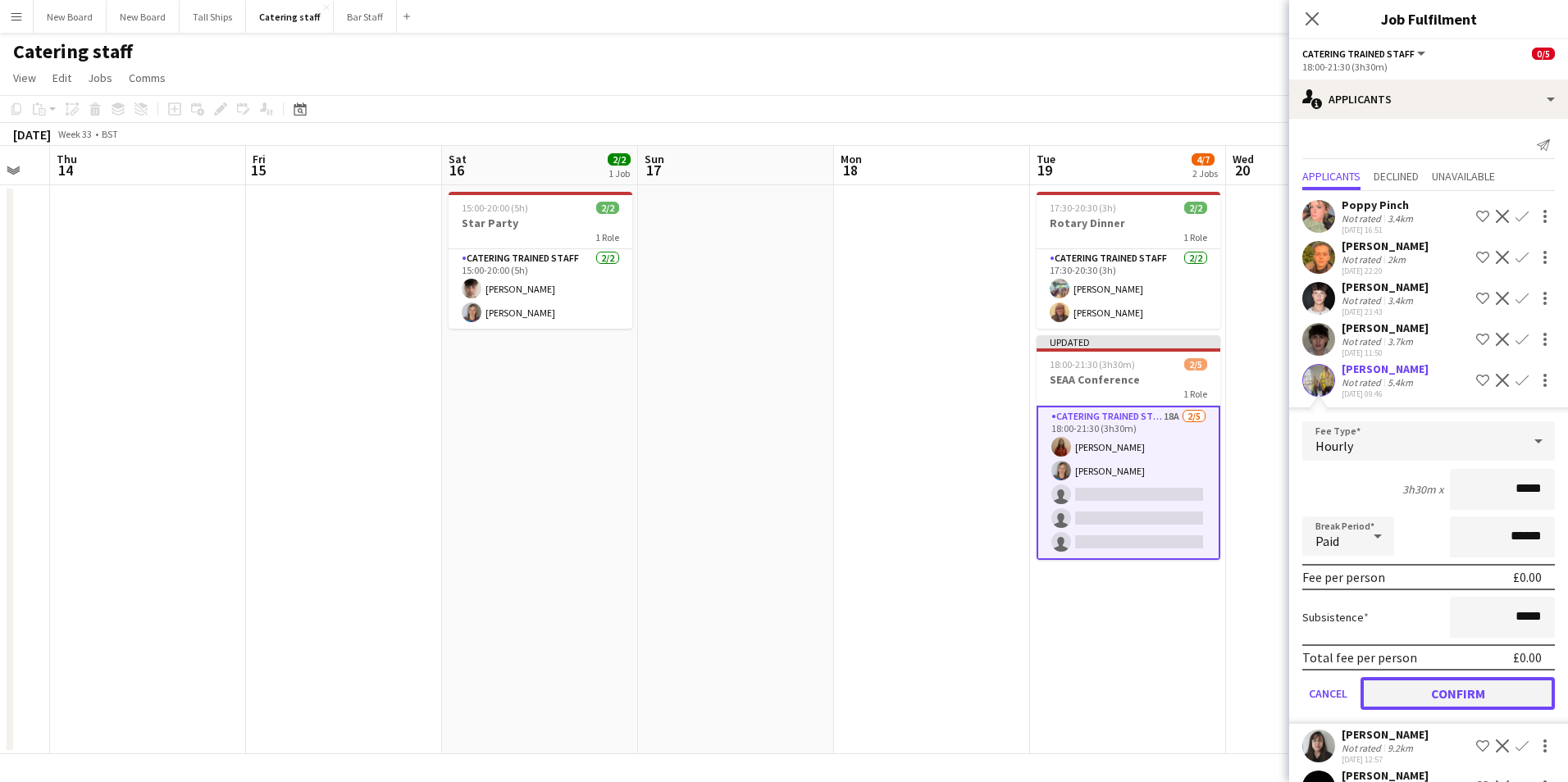
click at [1504, 704] on button "Confirm" at bounding box center [1458, 693] width 195 height 32
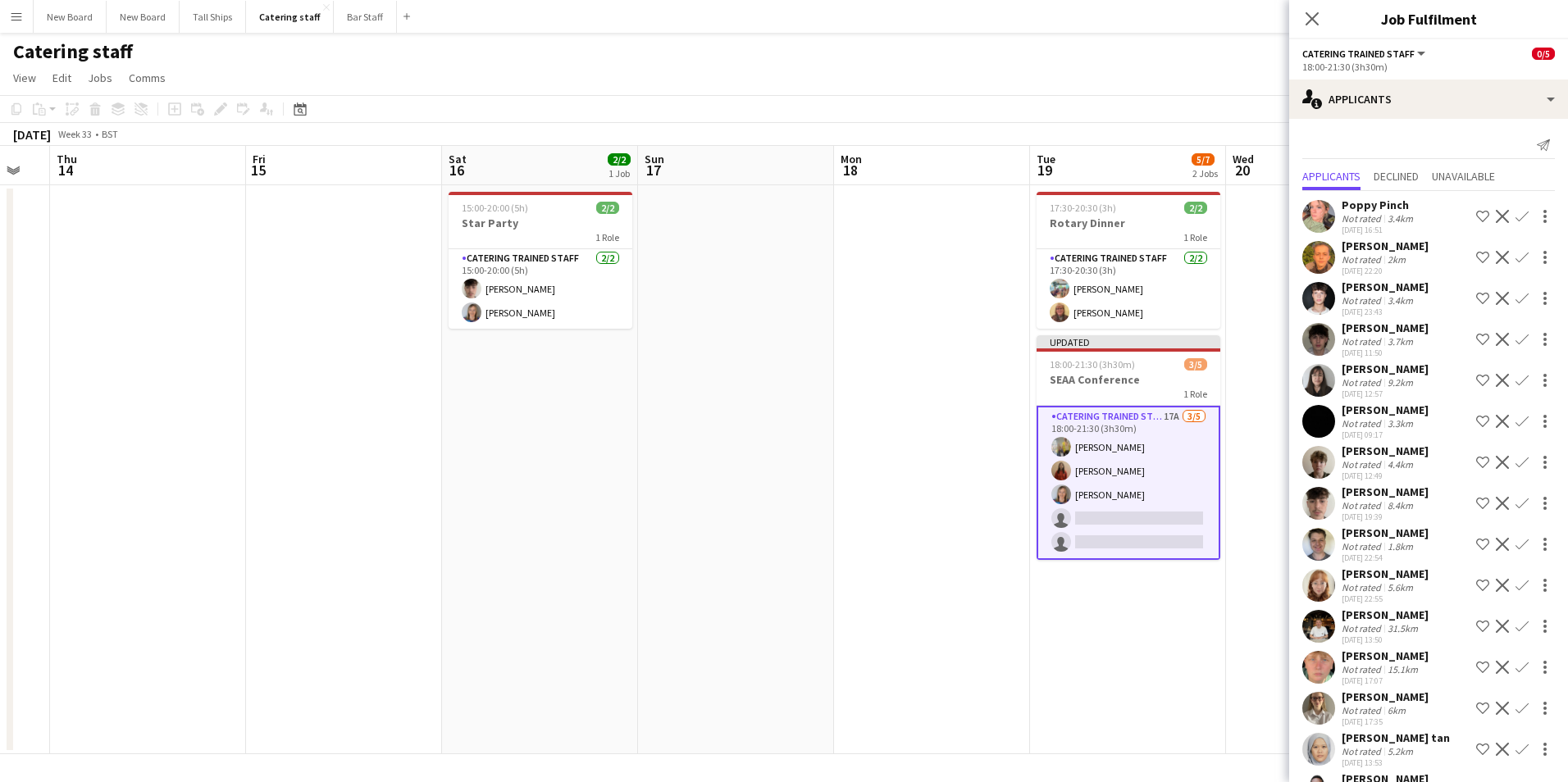
click at [1516, 668] on app-icon "Confirm" at bounding box center [1522, 667] width 13 height 13
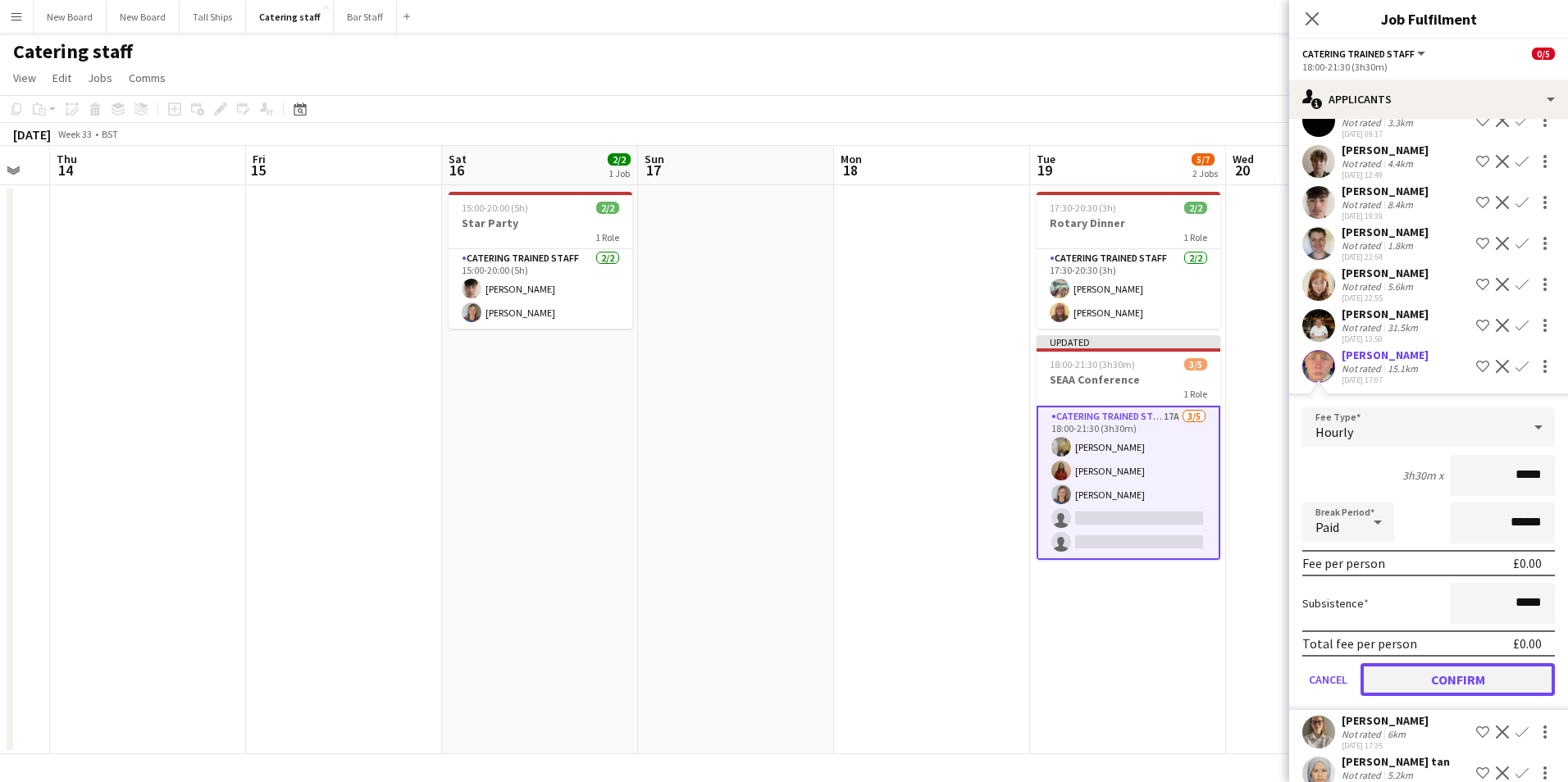
click at [1495, 680] on button "Confirm" at bounding box center [1458, 680] width 195 height 32
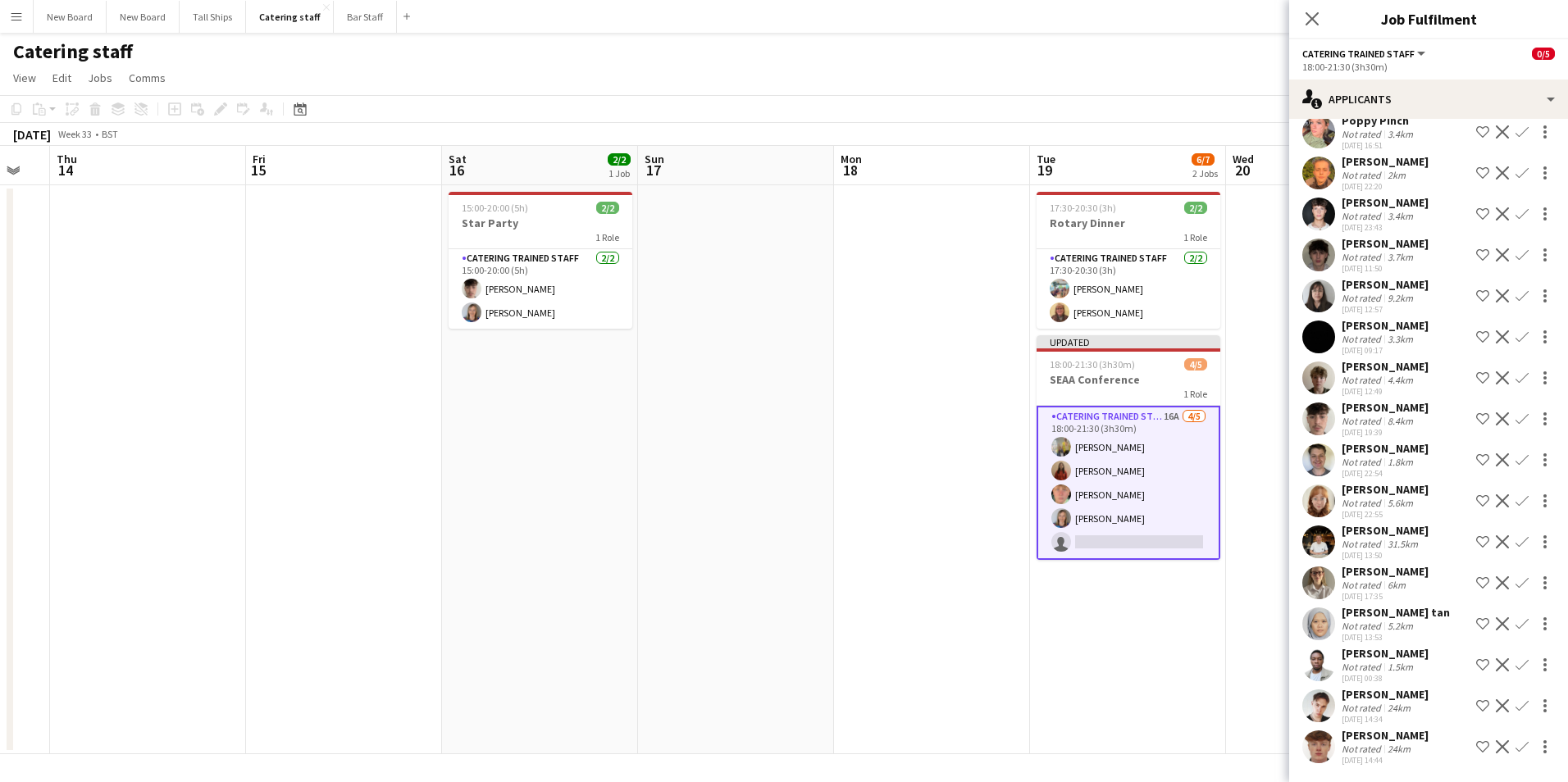
click at [1516, 297] on app-icon "Confirm" at bounding box center [1522, 295] width 13 height 13
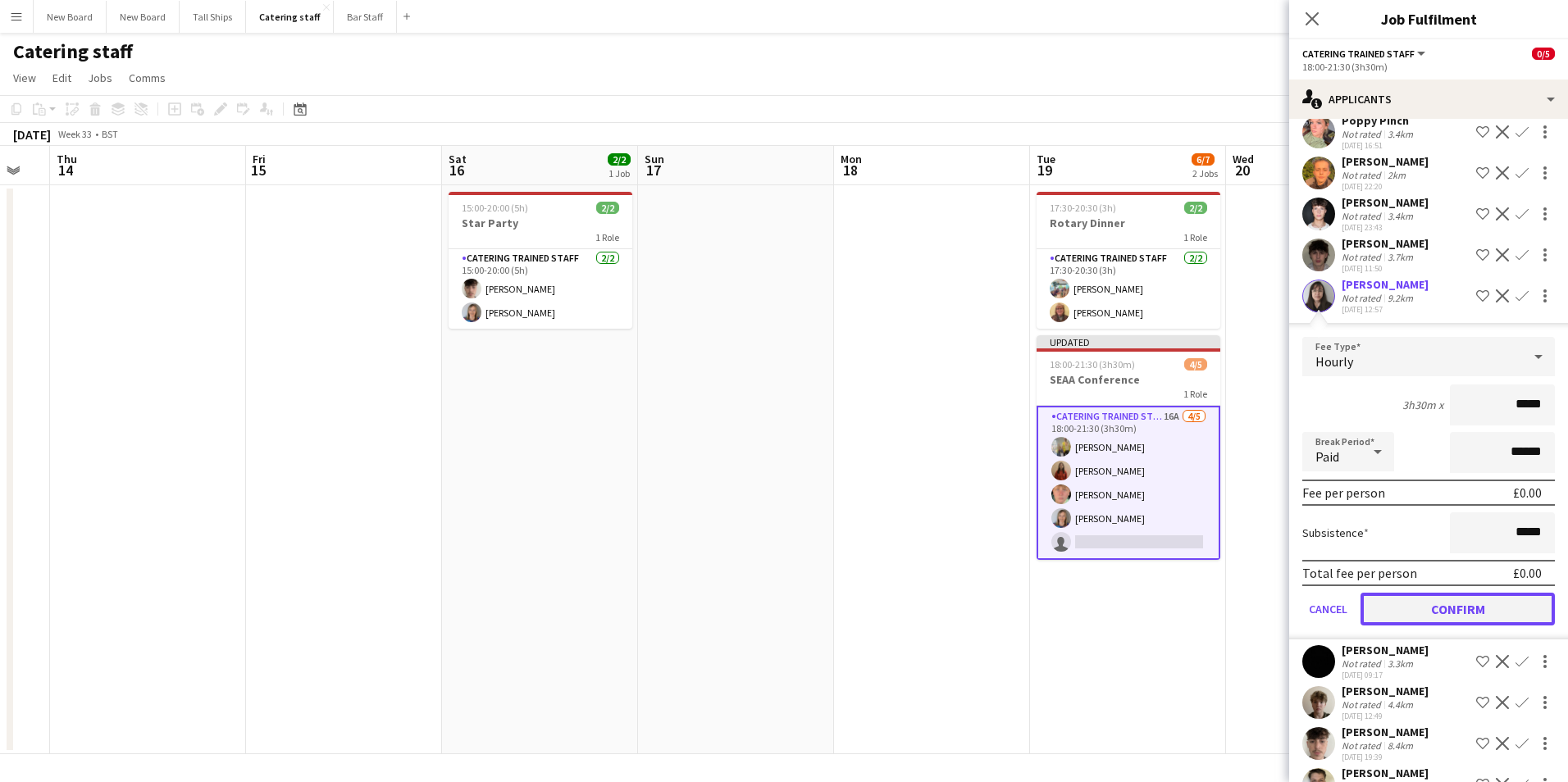
click at [1439, 604] on button "Confirm" at bounding box center [1458, 609] width 195 height 32
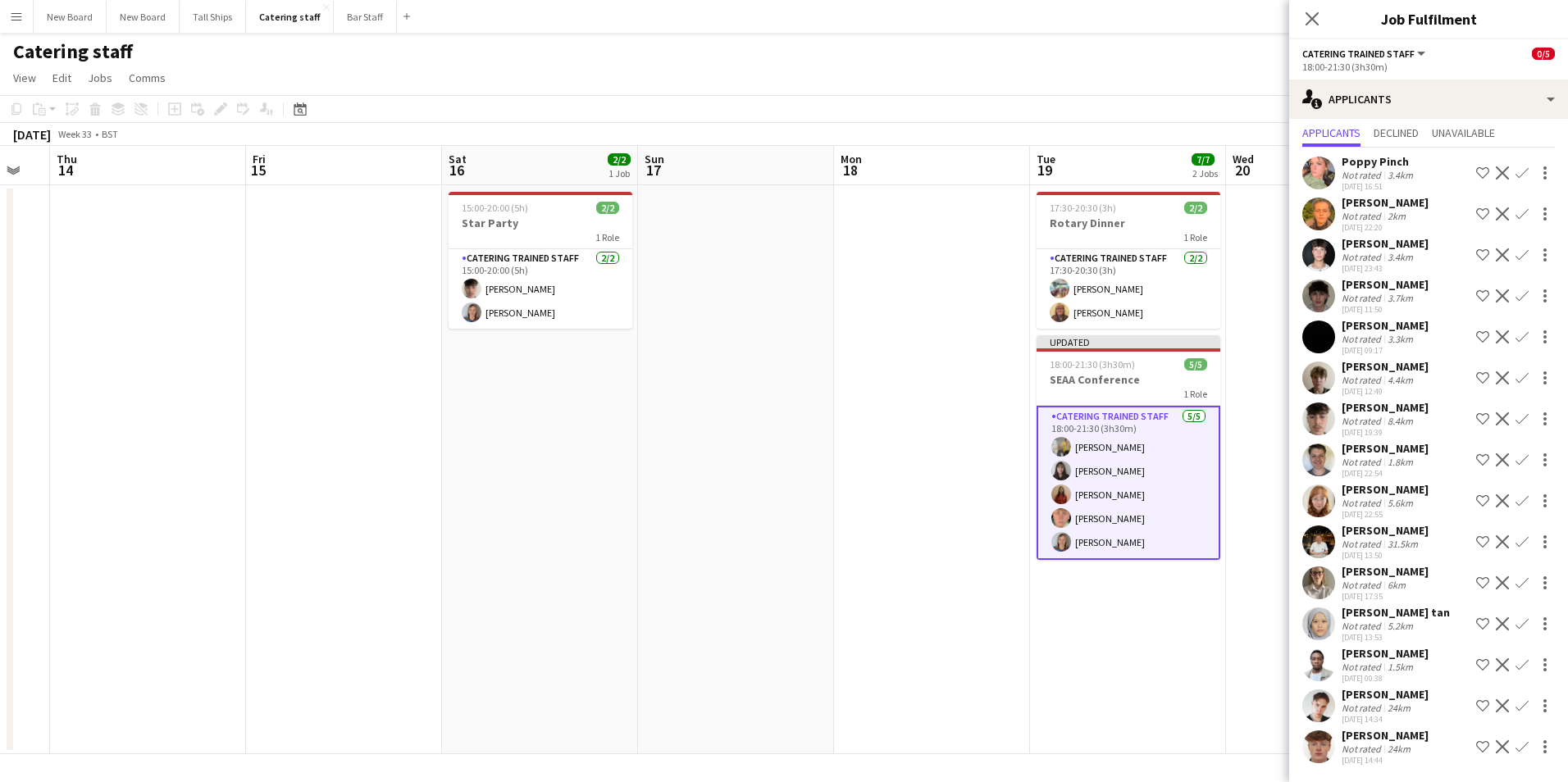
scroll to position [43, 0]
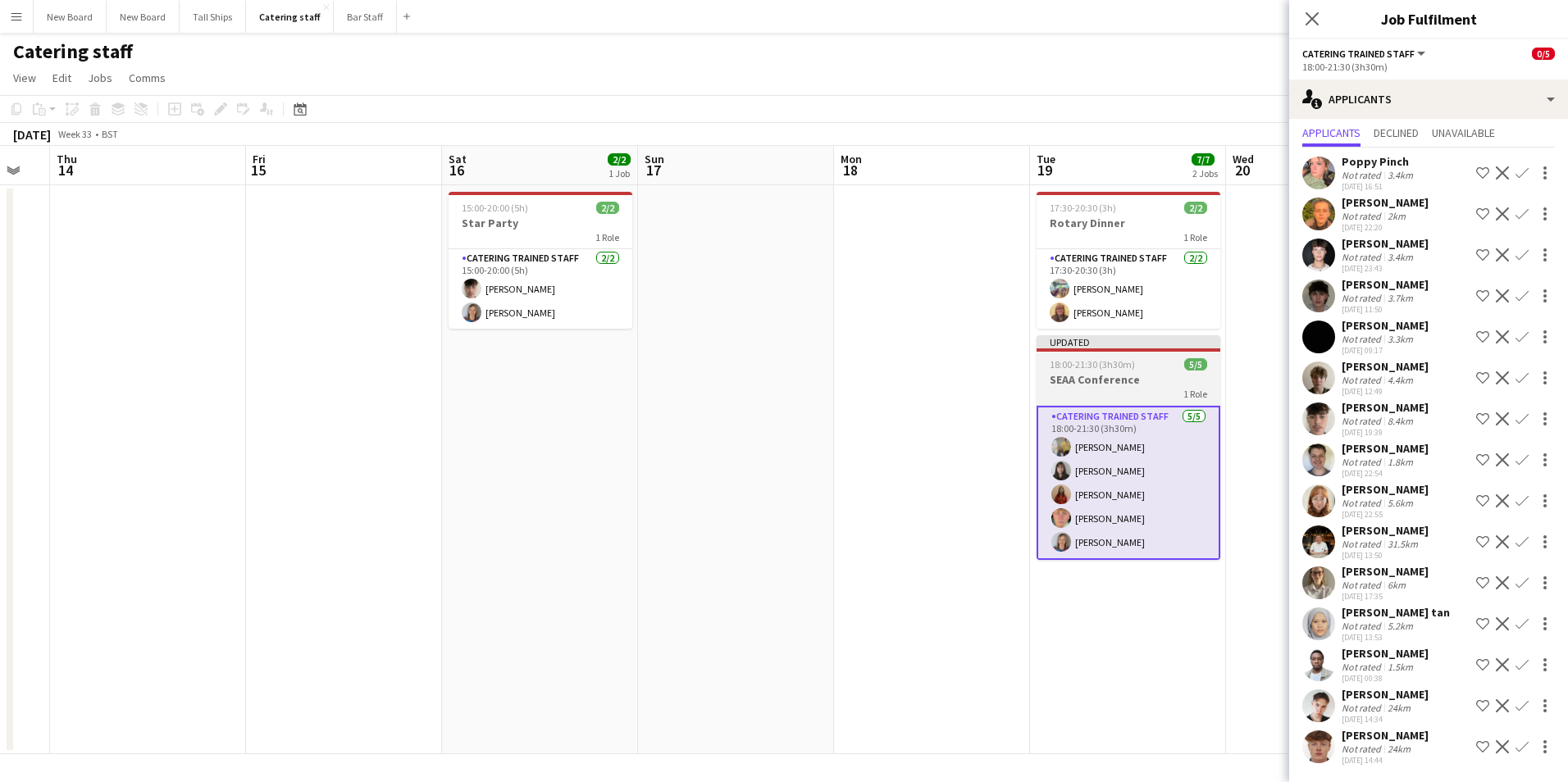
click at [1164, 389] on div "1 Role" at bounding box center [1128, 393] width 183 height 13
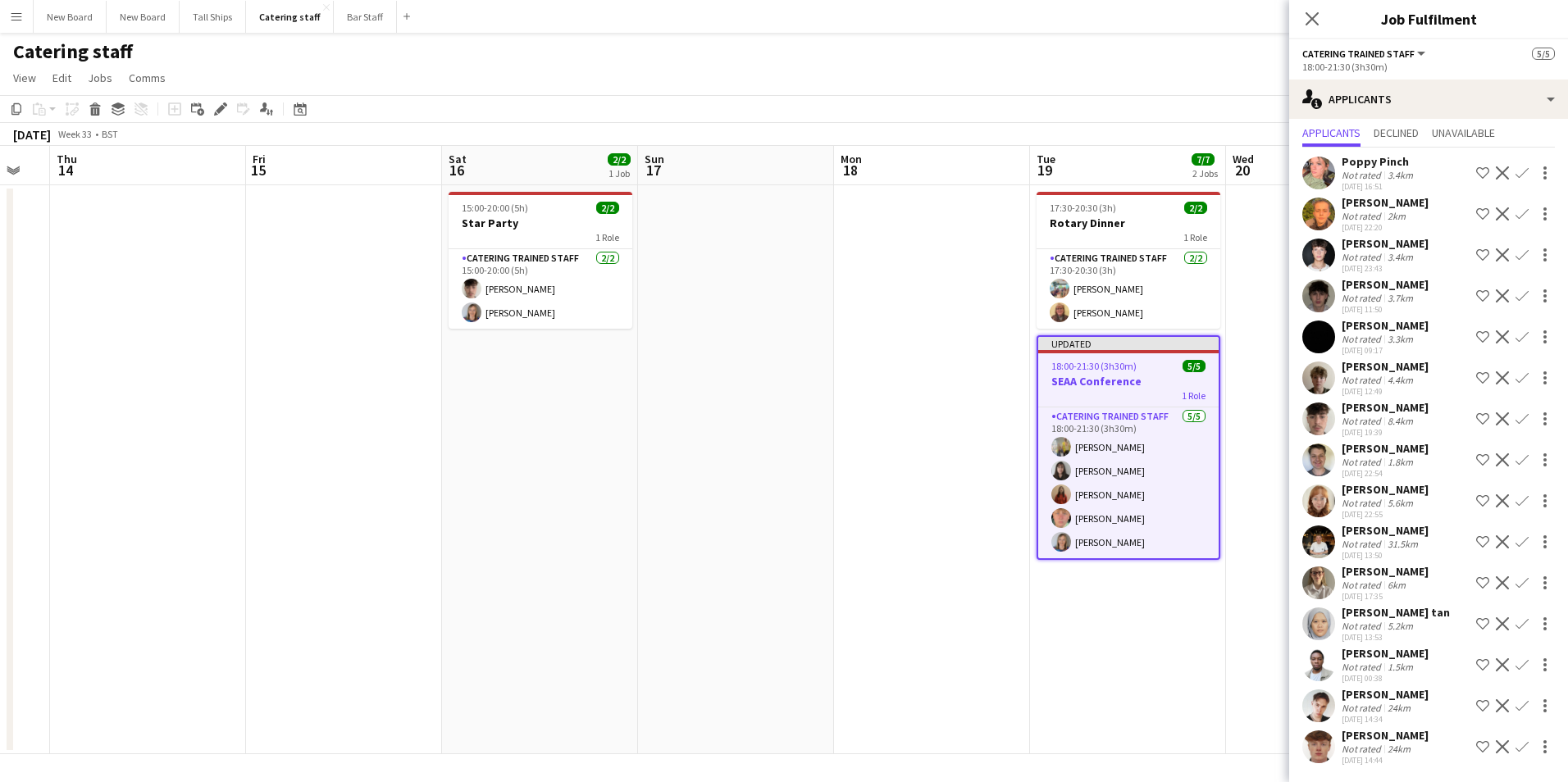
click at [229, 113] on div "Add job Add linked Job Edit Edit linked Job Applicants" at bounding box center [213, 108] width 125 height 20
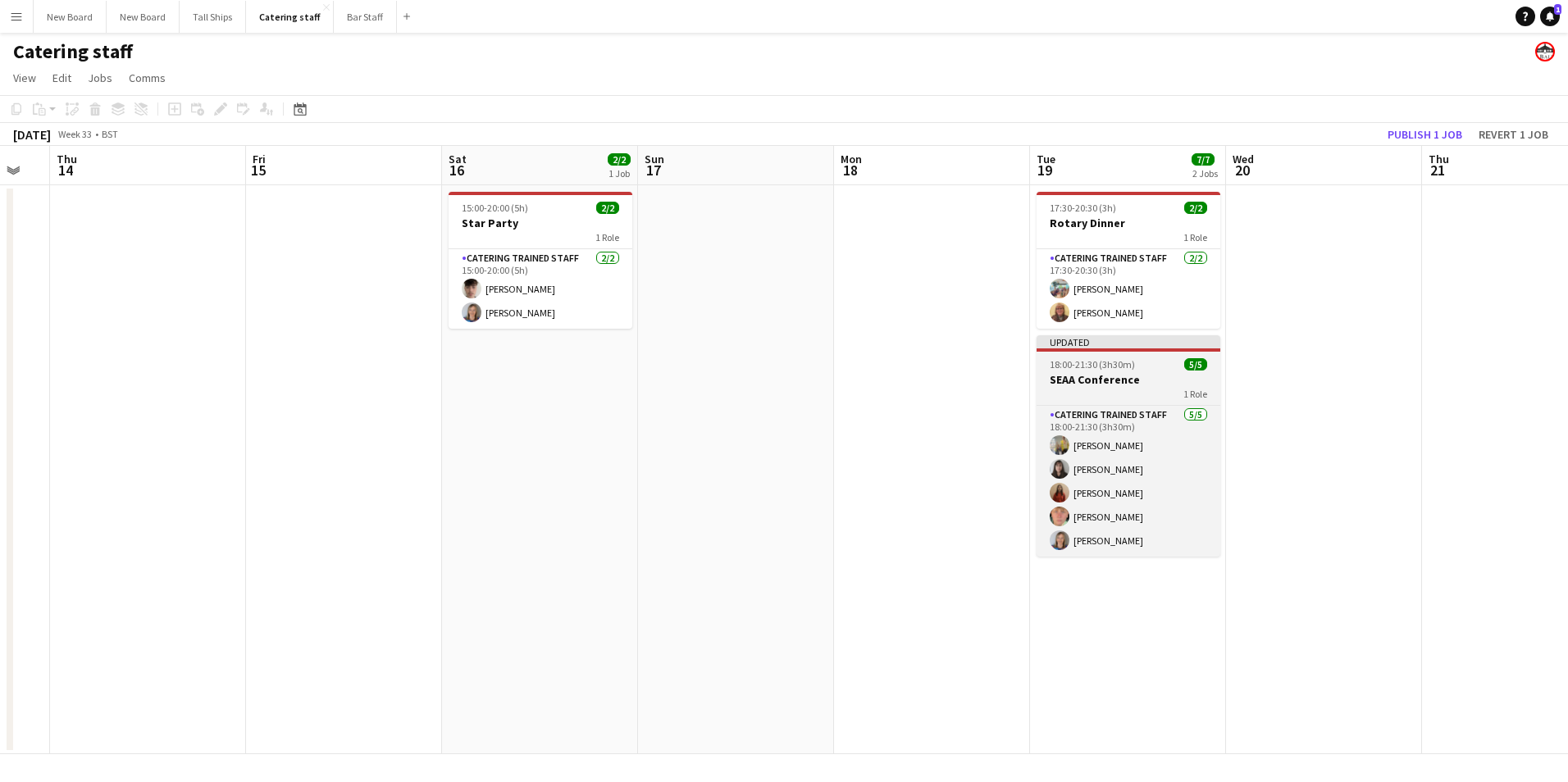
click at [1126, 385] on h3 "SEAA Conference" at bounding box center [1128, 379] width 183 height 14
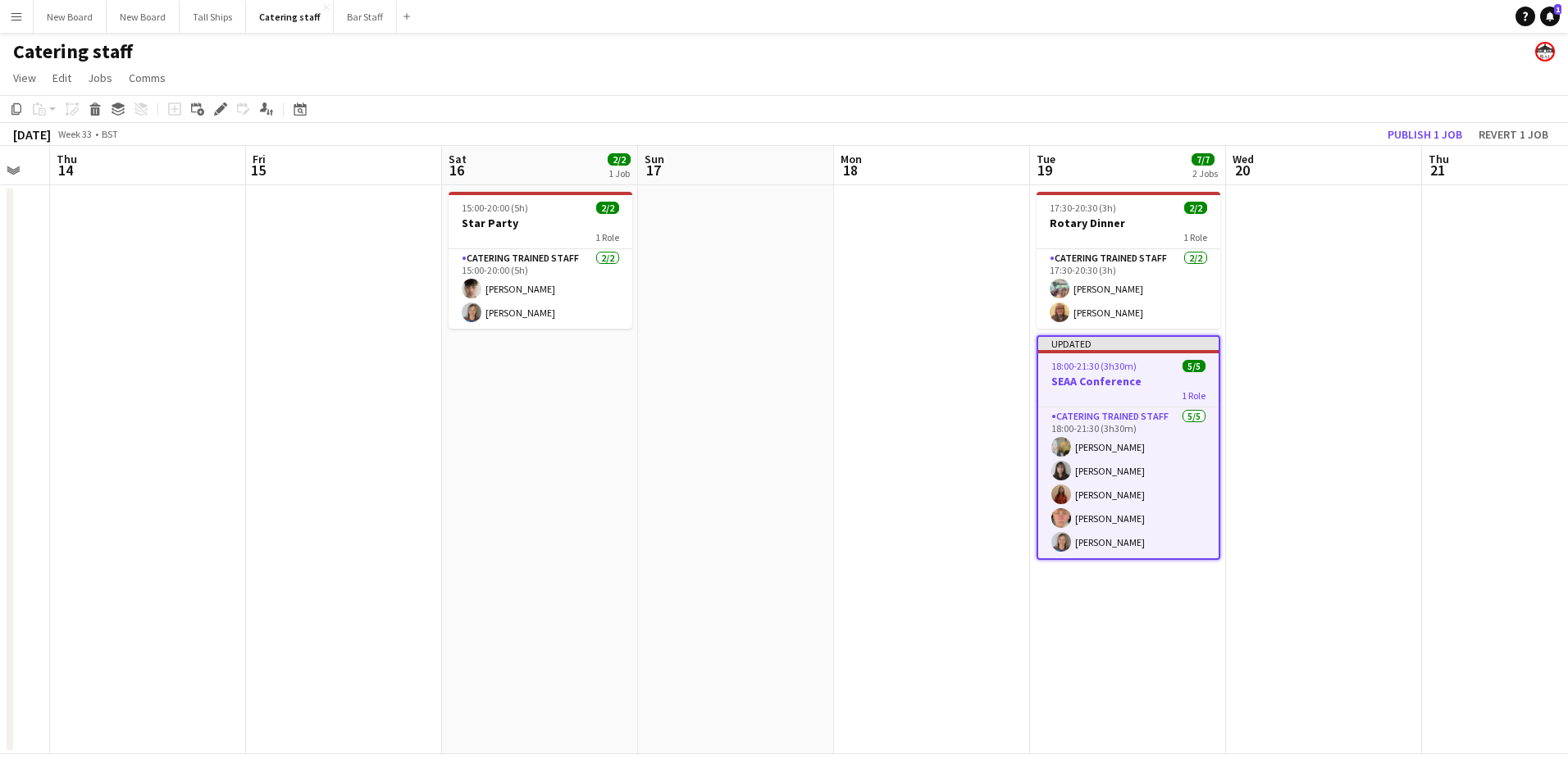
scroll to position [0, 343]
click at [227, 108] on div "Edit" at bounding box center [220, 108] width 20 height 20
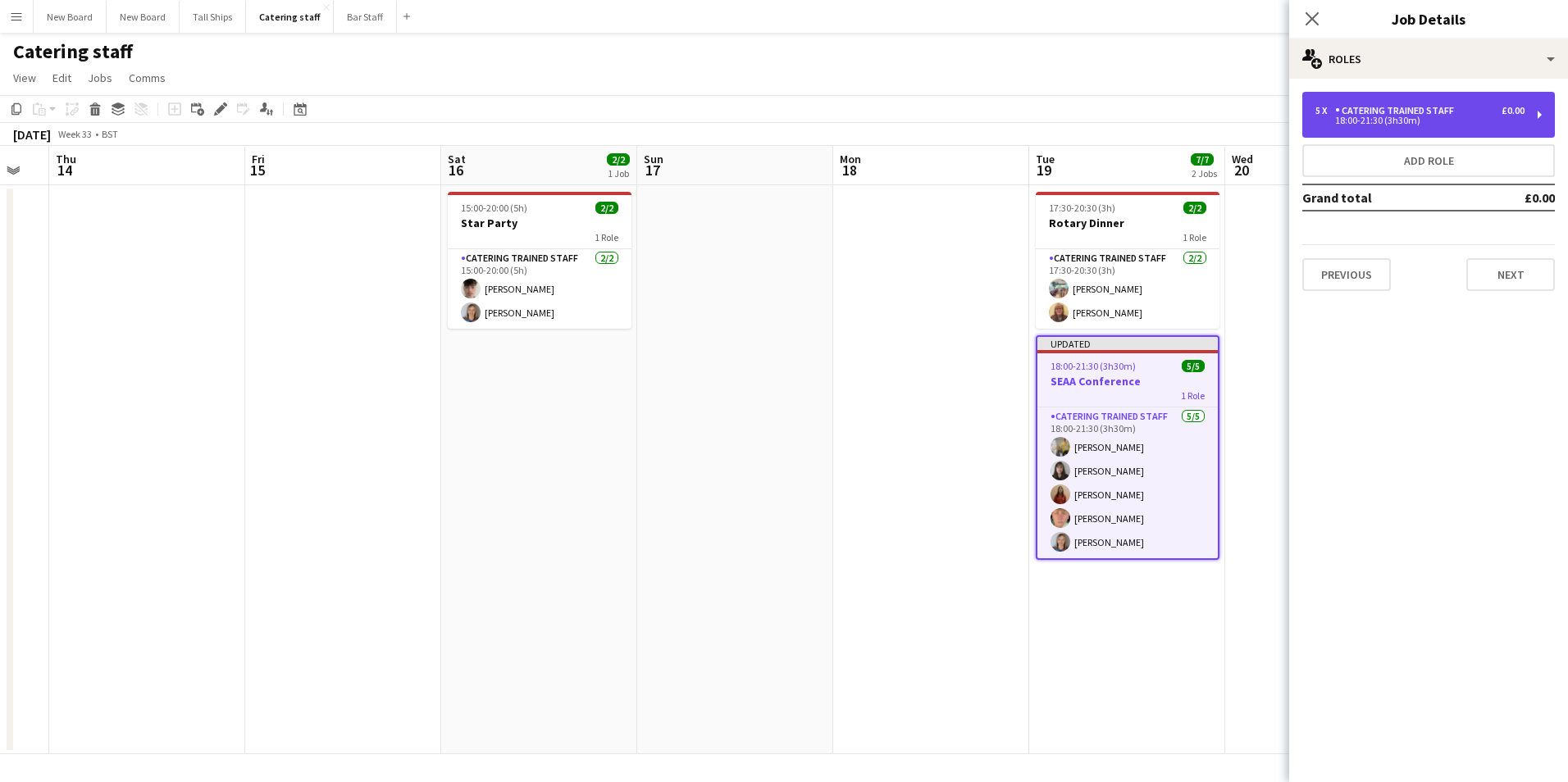
click at [1407, 101] on div "5 x Catering trained staff £0.00 18:00-21:30 (3h30m)" at bounding box center [1429, 115] width 253 height 46
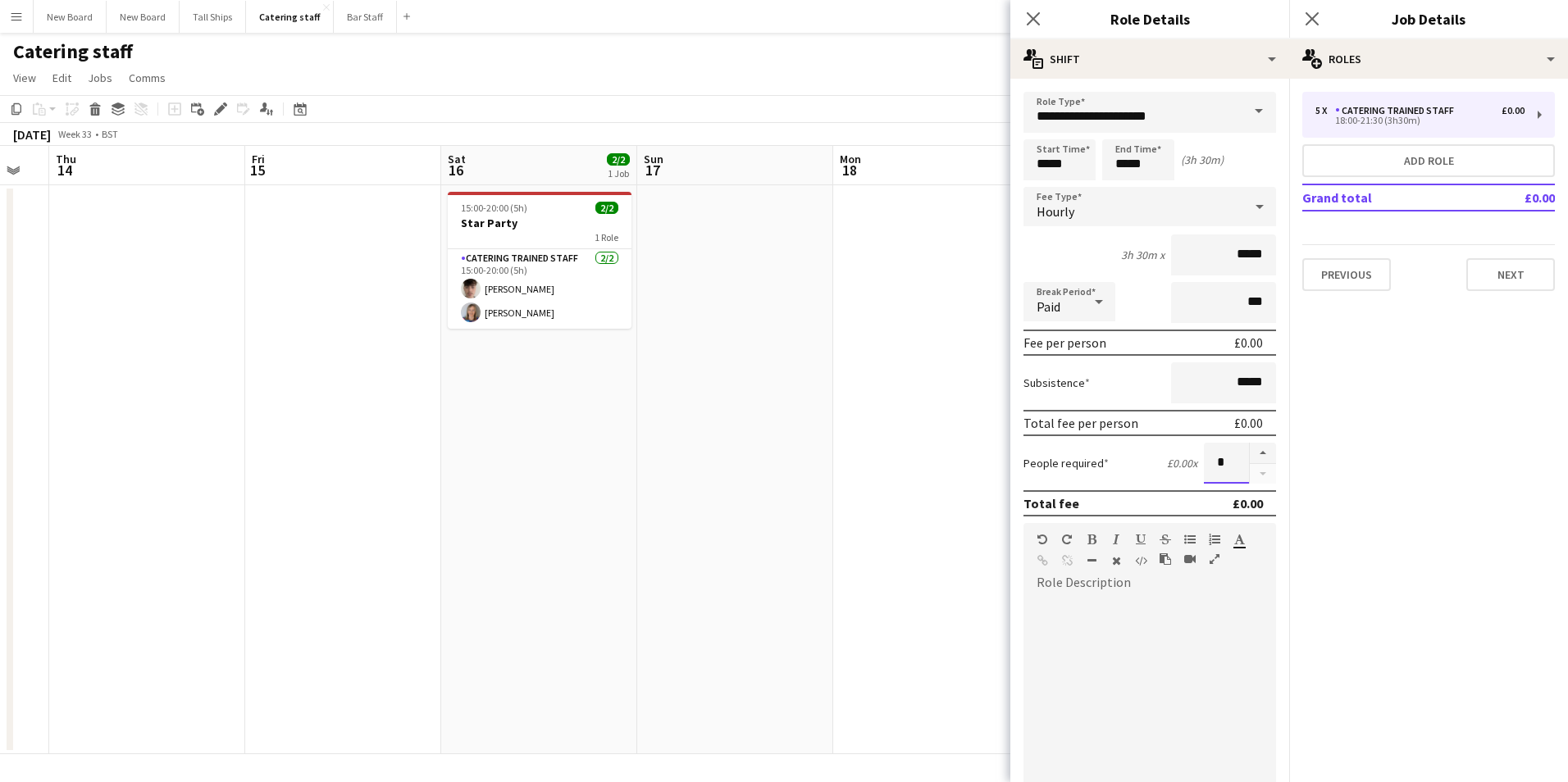
drag, startPoint x: 1205, startPoint y: 472, endPoint x: 1283, endPoint y: 475, distance: 78.1
click at [1285, 477] on mat-expansion-panel "**********" at bounding box center [1150, 430] width 279 height 704
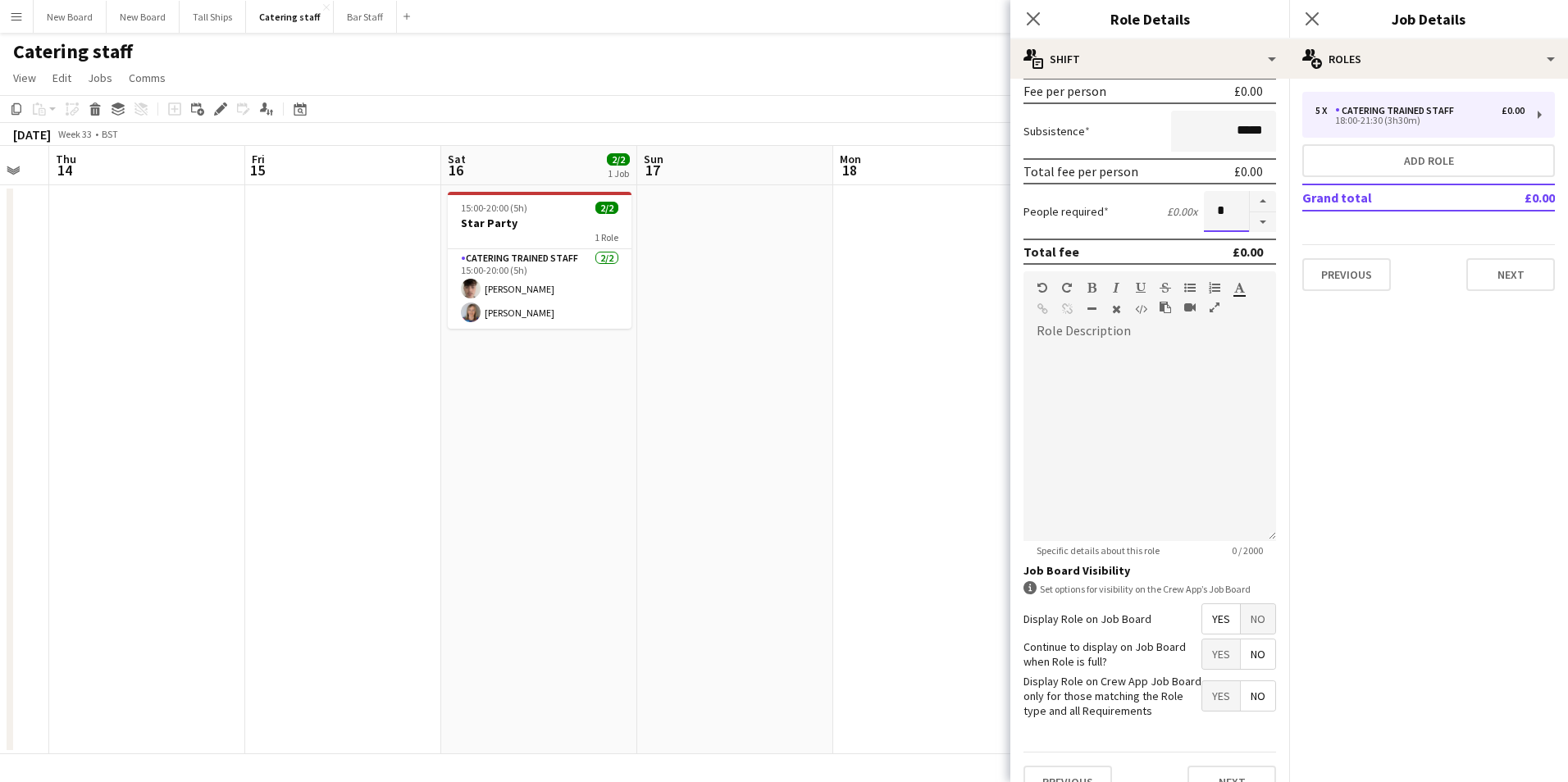
scroll to position [275, 0]
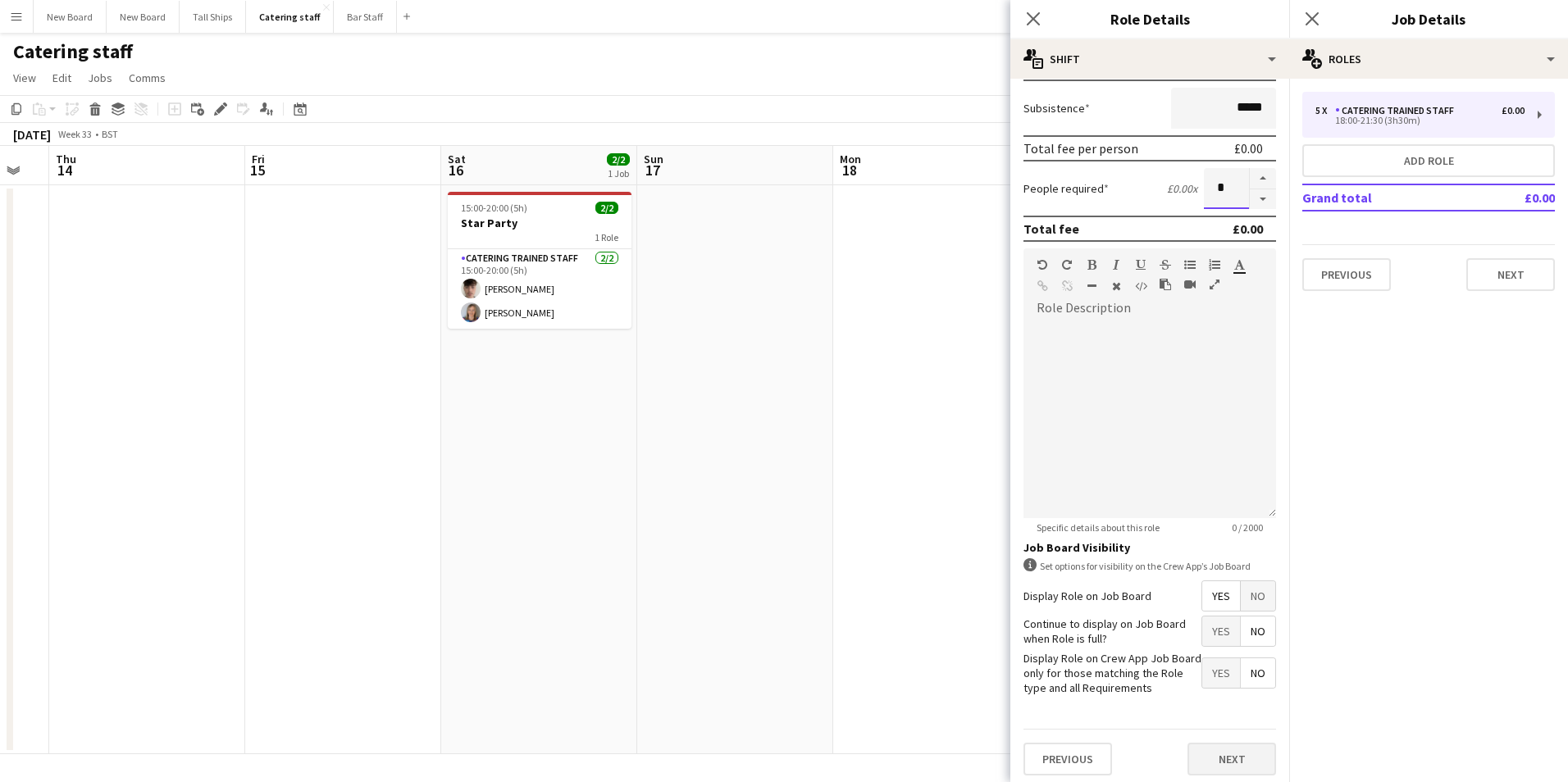
type input "*"
click at [1221, 752] on button "Next" at bounding box center [1232, 759] width 89 height 32
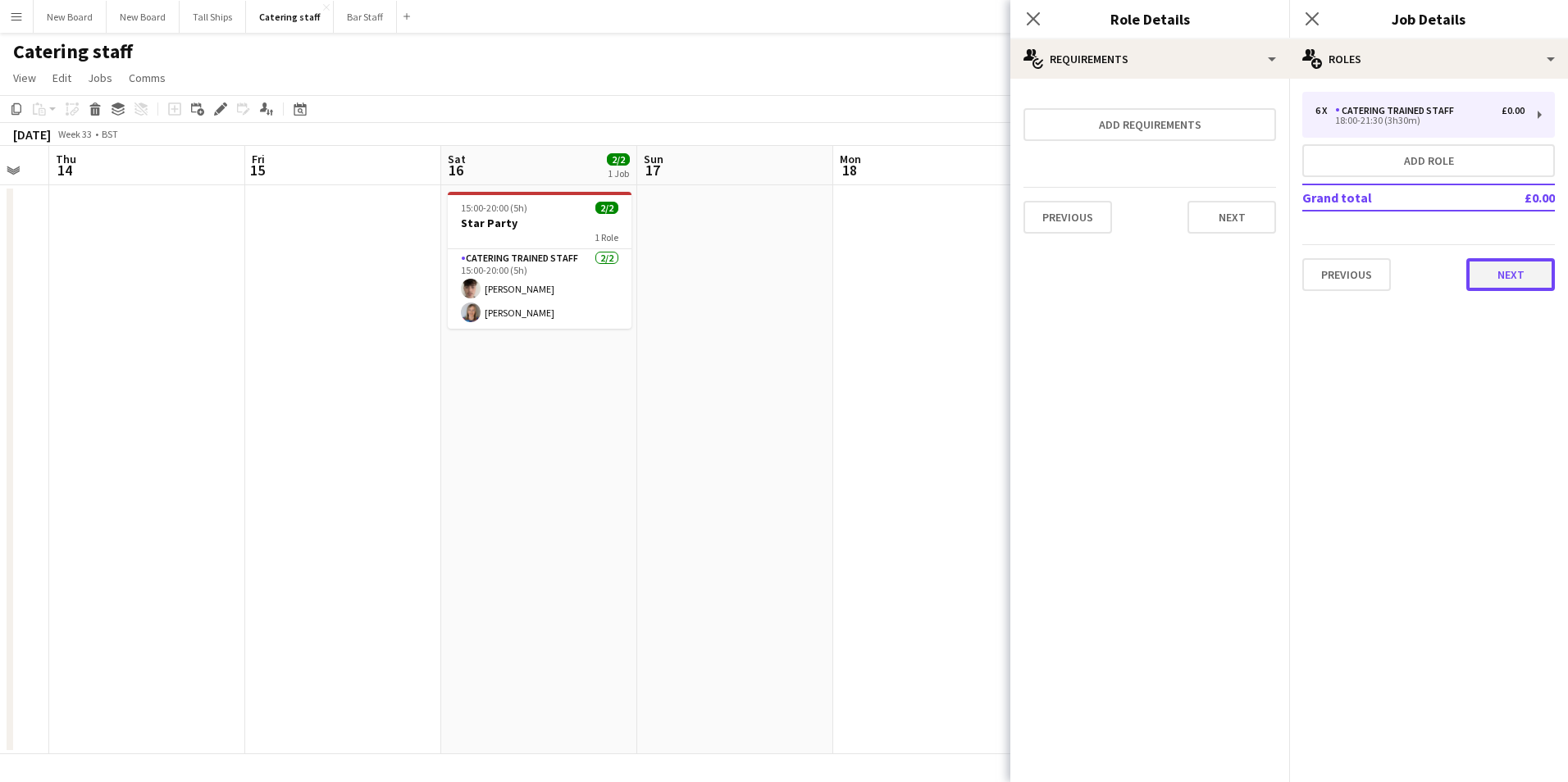
click at [1529, 275] on button "Next" at bounding box center [1511, 275] width 89 height 32
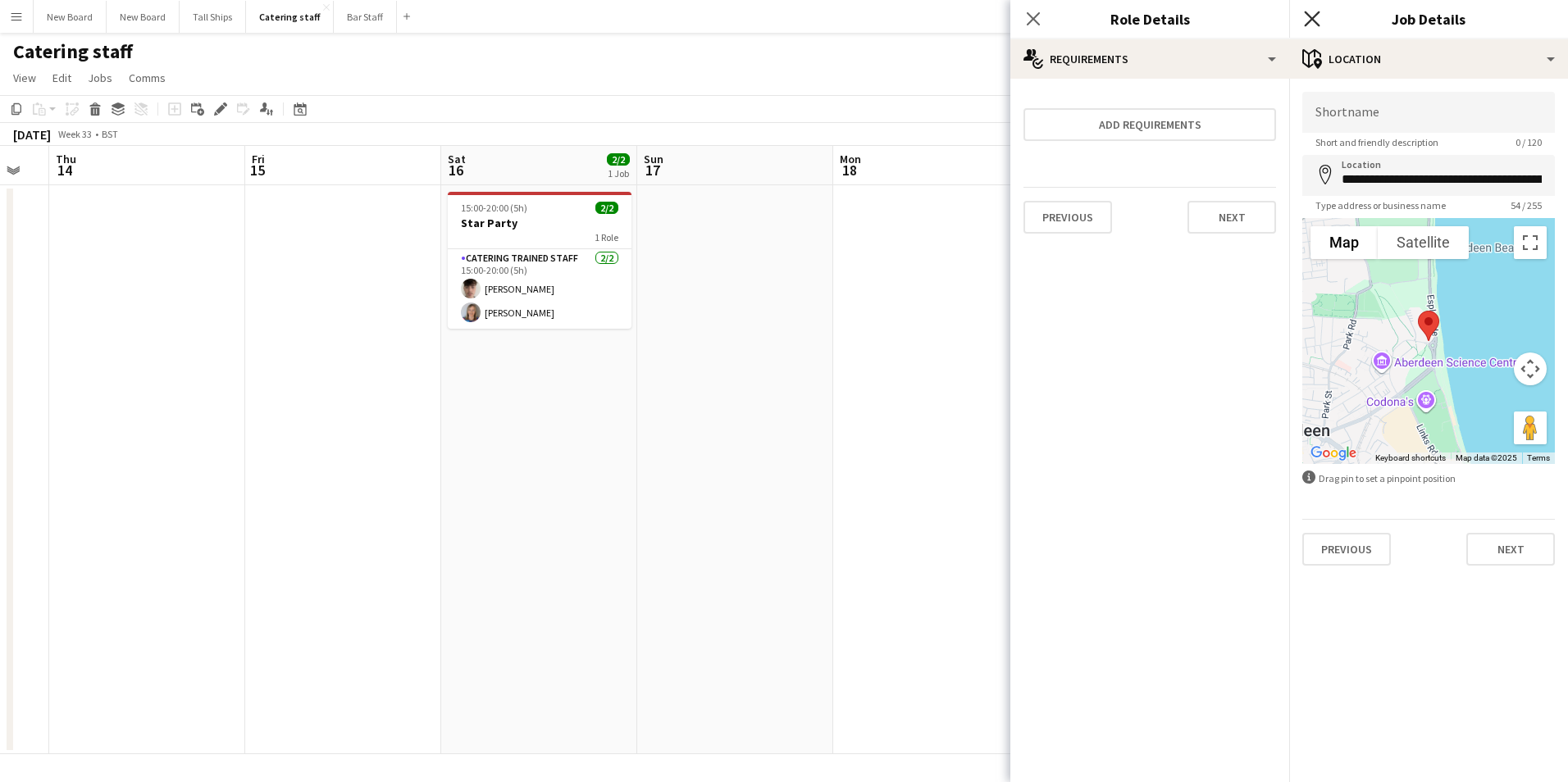
click at [1315, 21] on icon at bounding box center [1312, 18] width 15 height 15
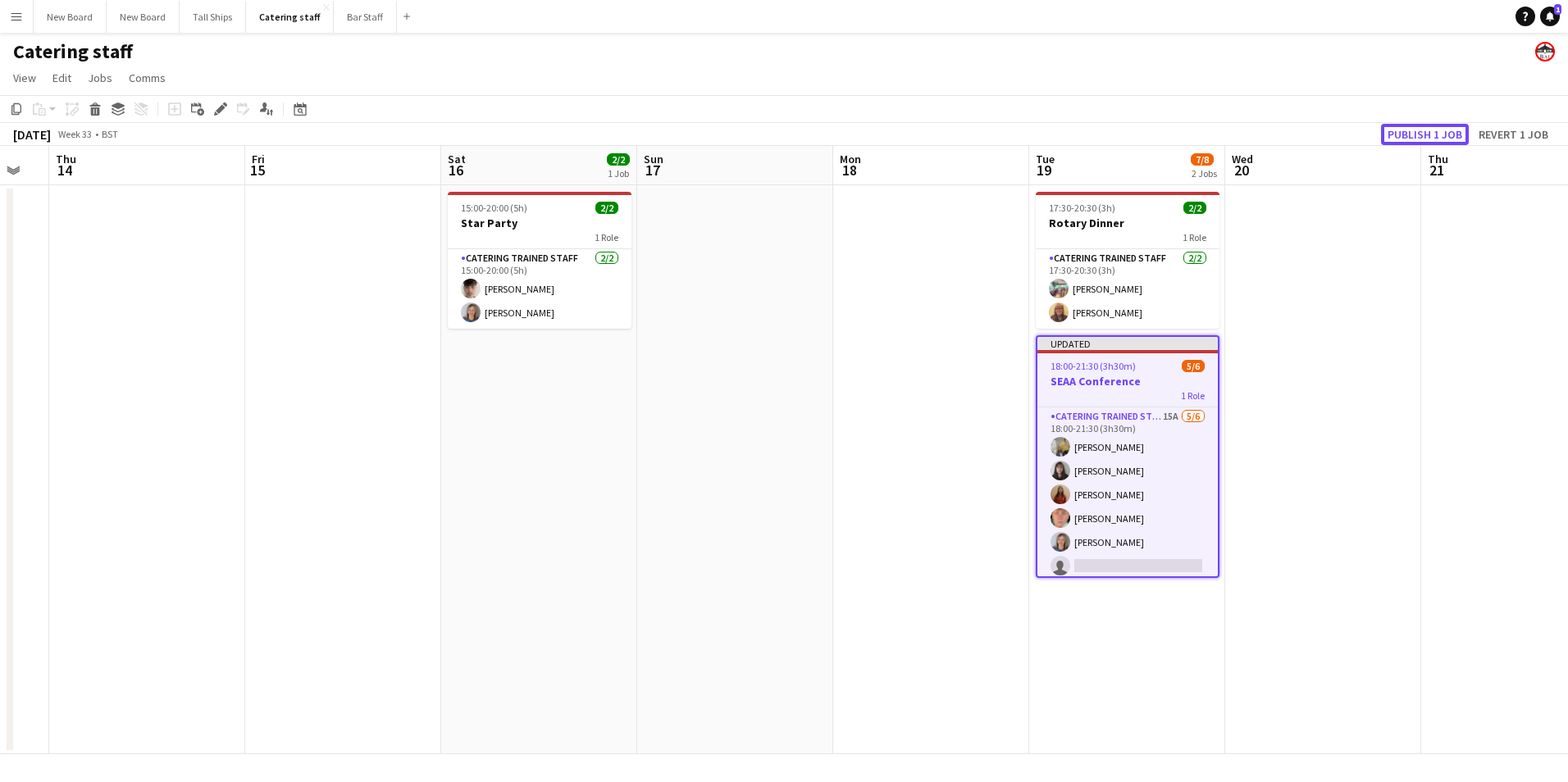
drag, startPoint x: 1393, startPoint y: 135, endPoint x: 1275, endPoint y: 354, distance: 248.8
click at [1391, 131] on button "Publish 1 job" at bounding box center [1425, 134] width 88 height 21
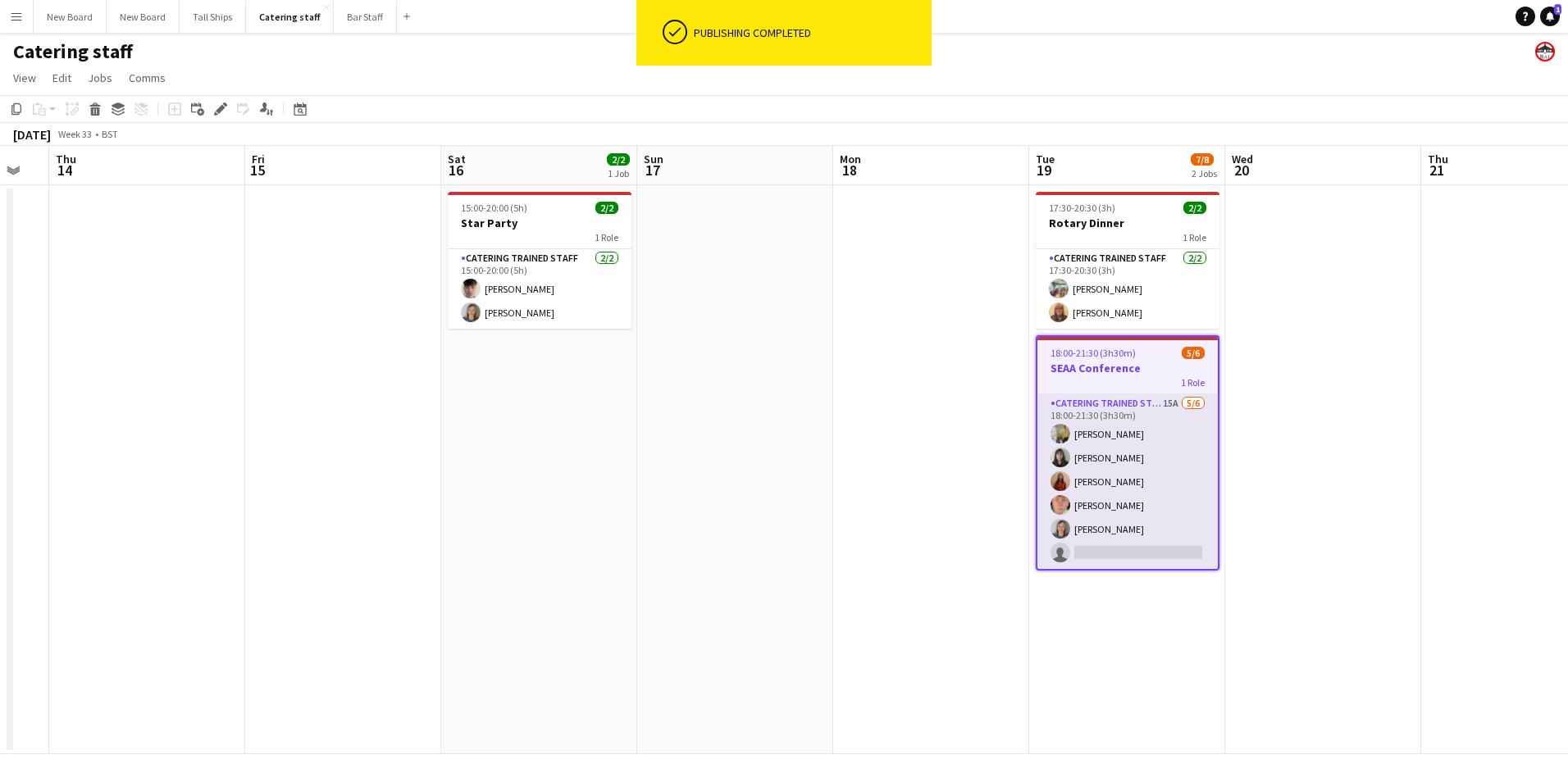
click at [1120, 394] on app-card-role "Catering trained staff 15A [DATE] 18:00-21:30 (3h30m) [PERSON_NAME] [PERSON_NAM…" at bounding box center [1128, 481] width 181 height 175
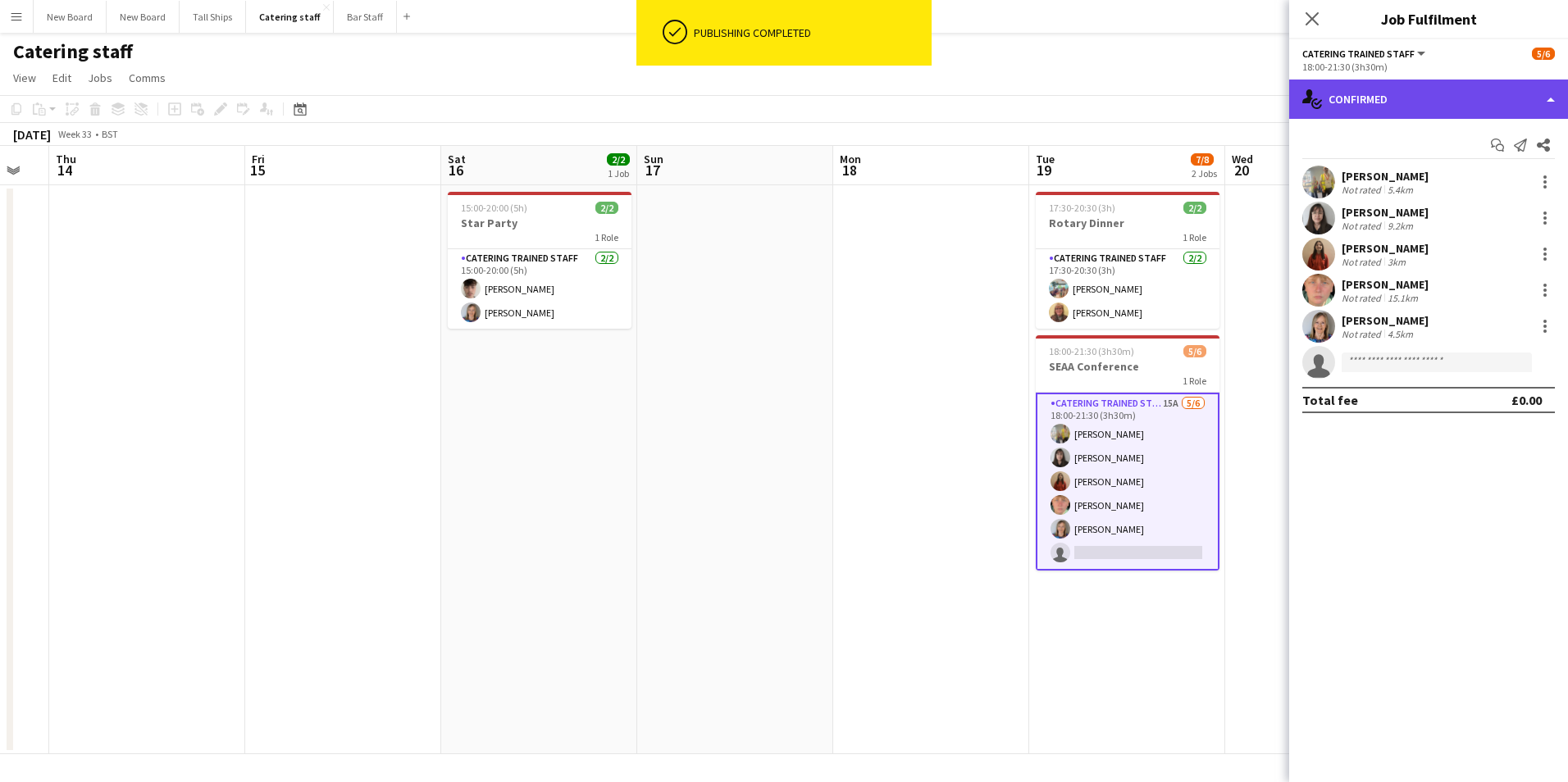
click at [1490, 90] on div "single-neutral-actions-check-2 Confirmed" at bounding box center [1429, 99] width 279 height 39
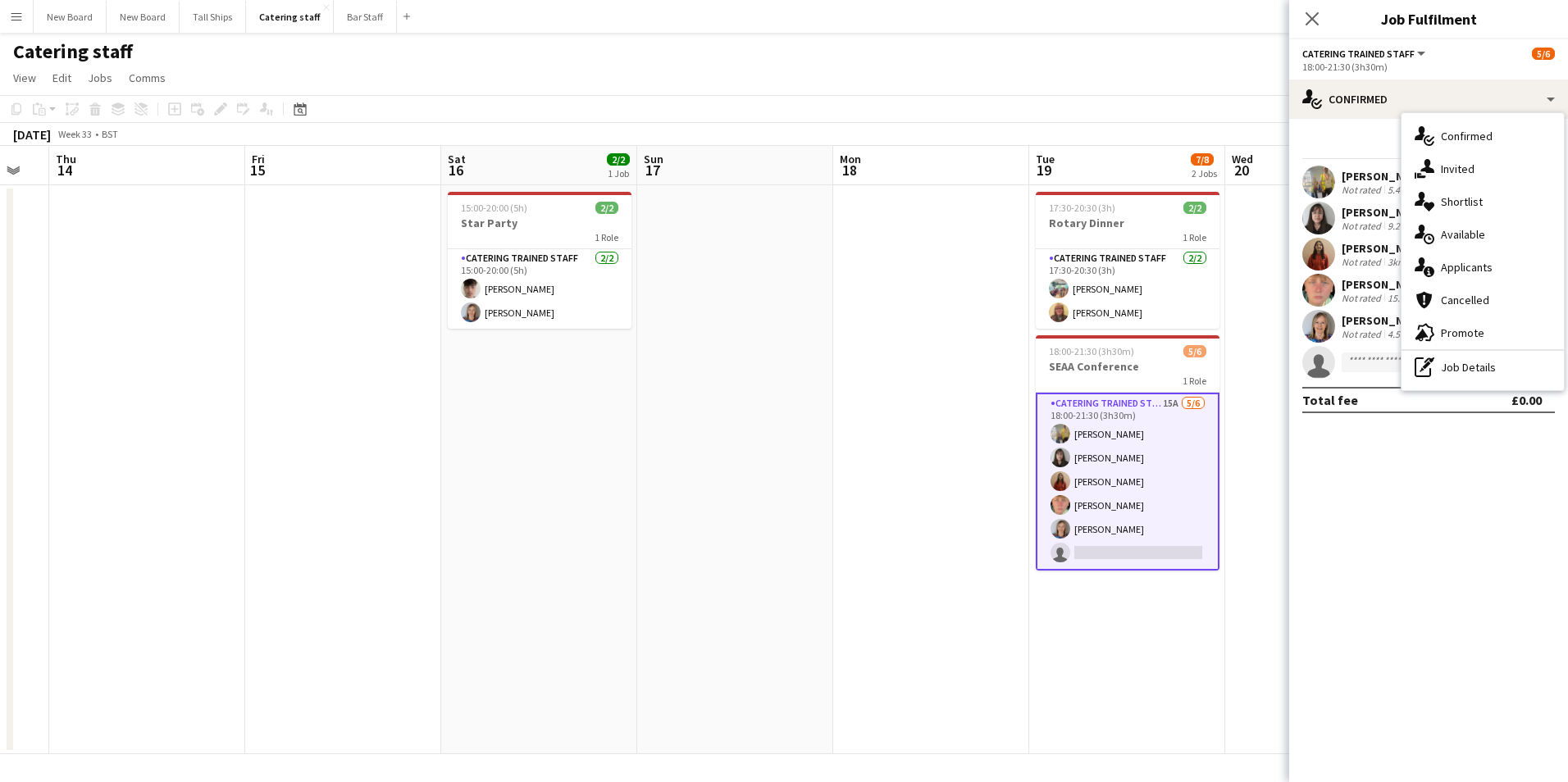
click at [1516, 275] on div "single-neutral-actions-information Applicants" at bounding box center [1483, 267] width 162 height 32
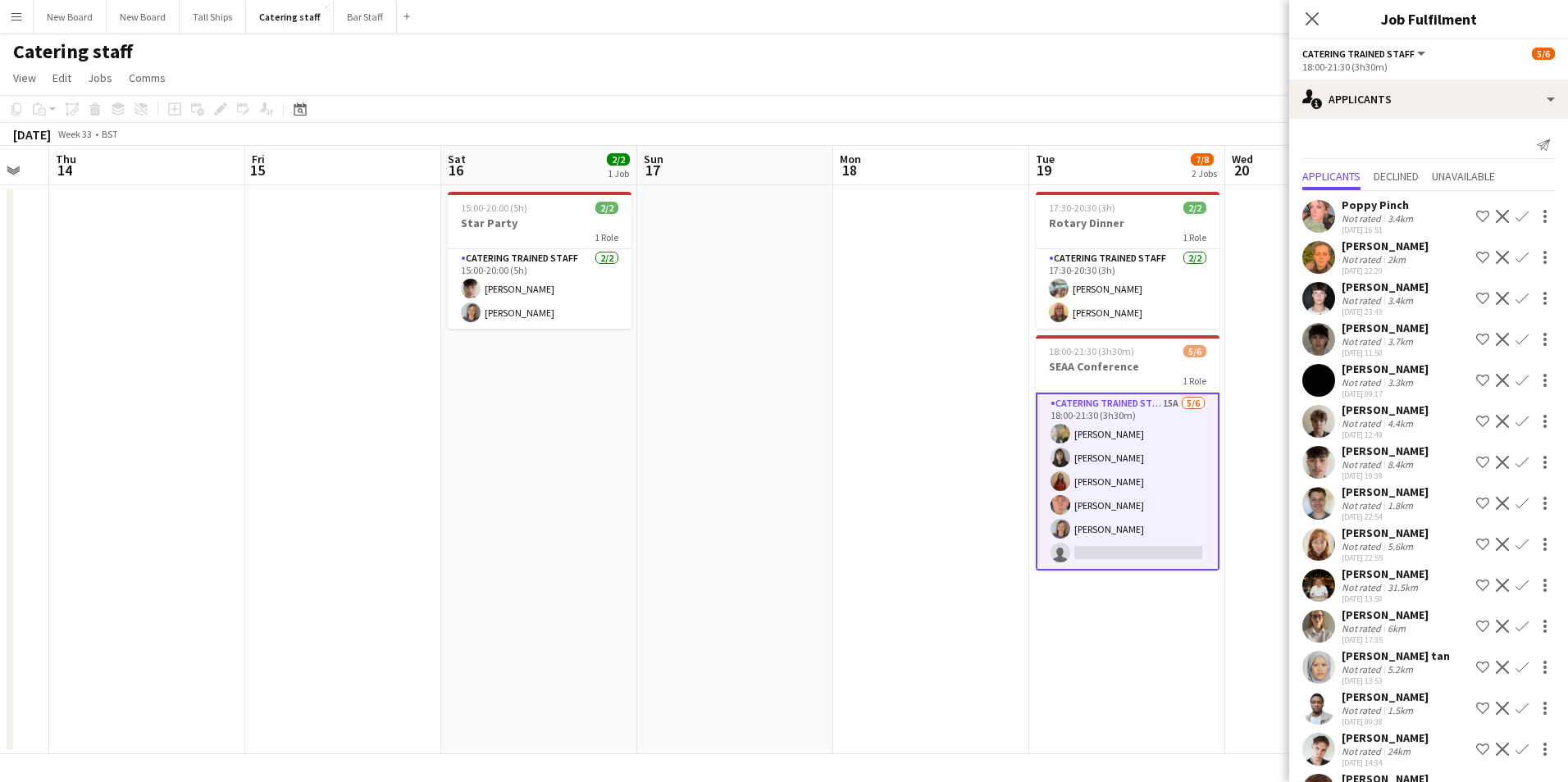
click at [1516, 540] on app-icon "Confirm" at bounding box center [1522, 544] width 13 height 13
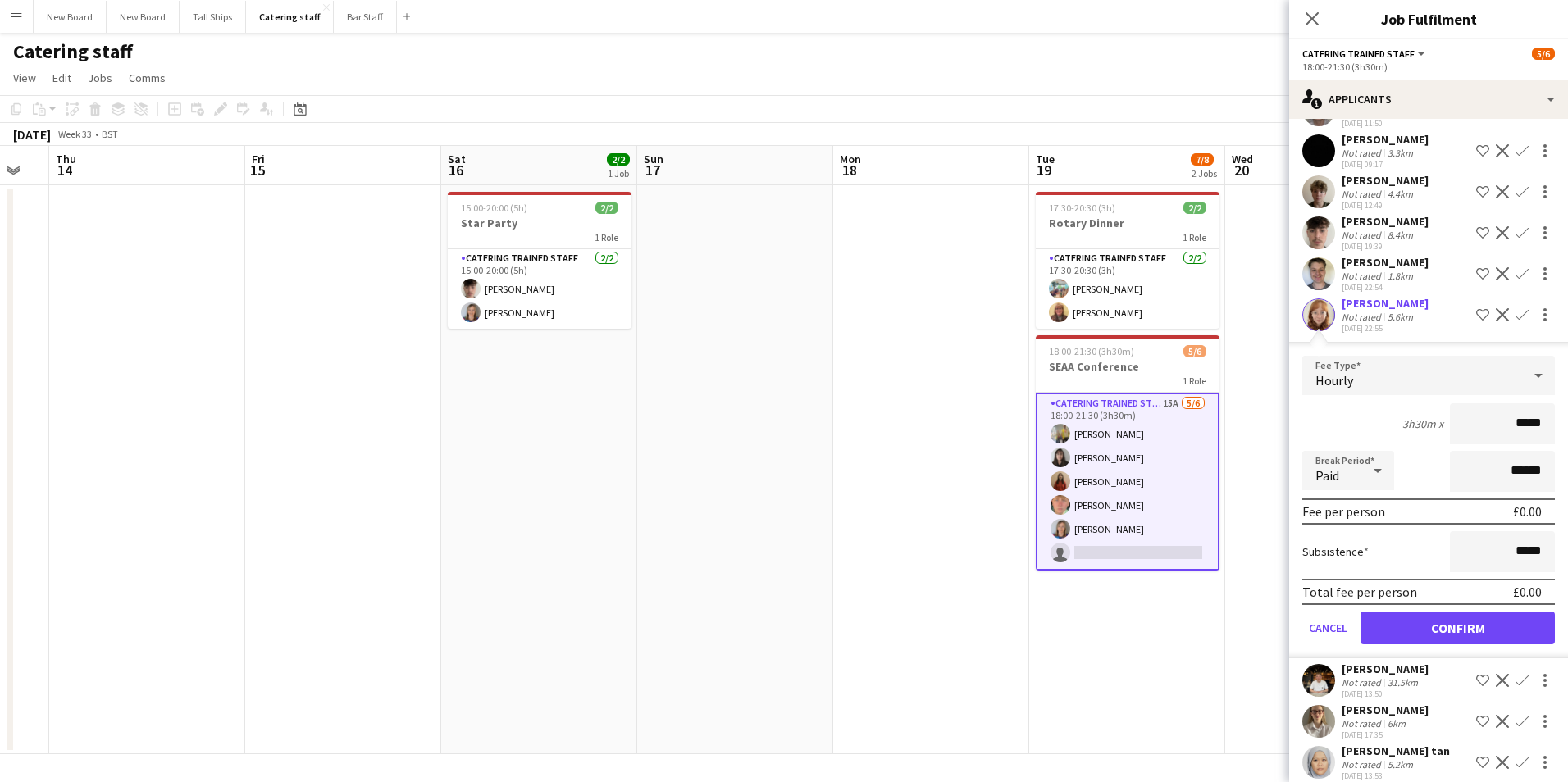
scroll to position [368, 0]
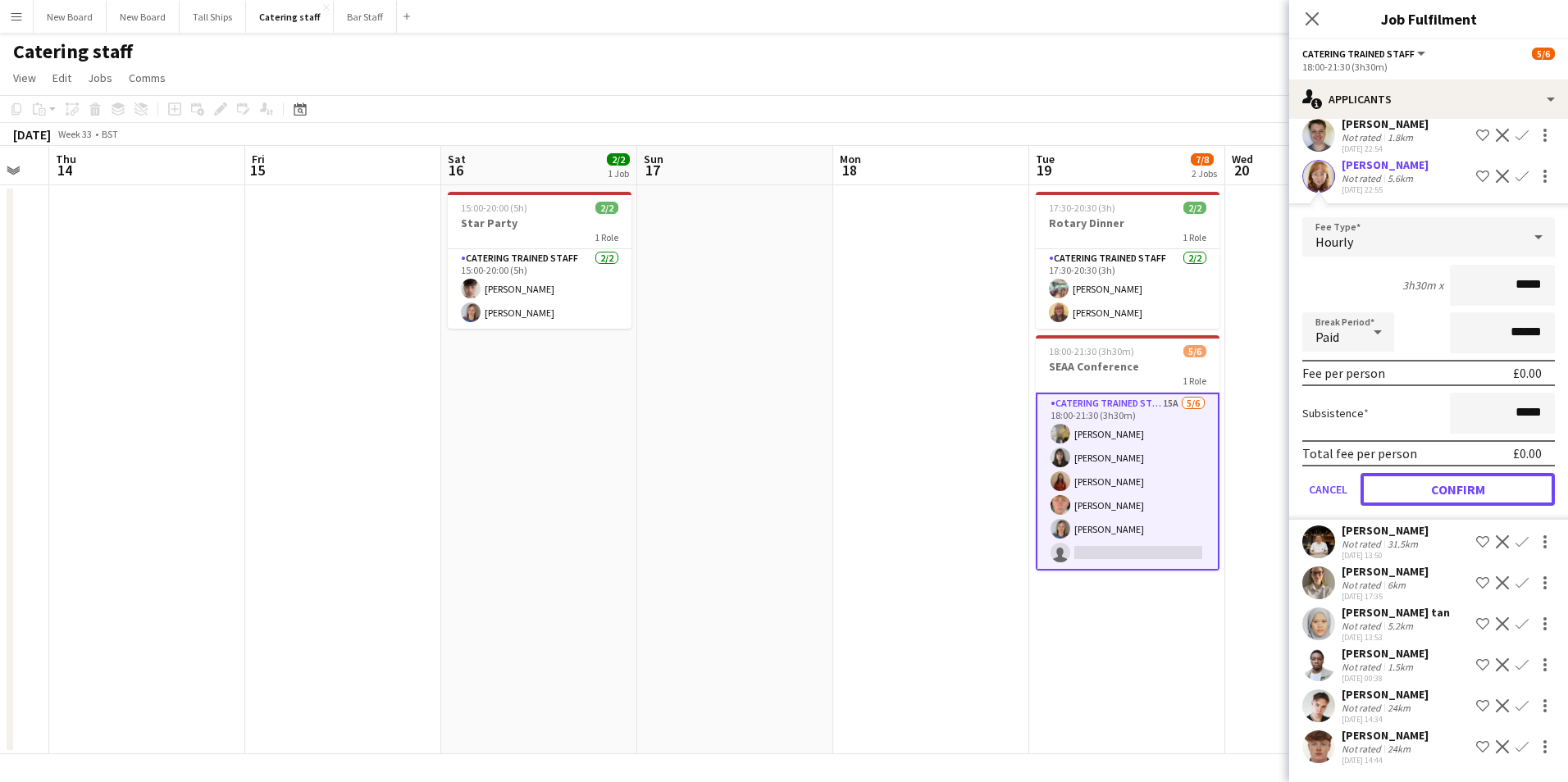
drag, startPoint x: 1446, startPoint y: 486, endPoint x: 1437, endPoint y: 481, distance: 10.3
click at [1439, 482] on button "Confirm" at bounding box center [1458, 489] width 195 height 32
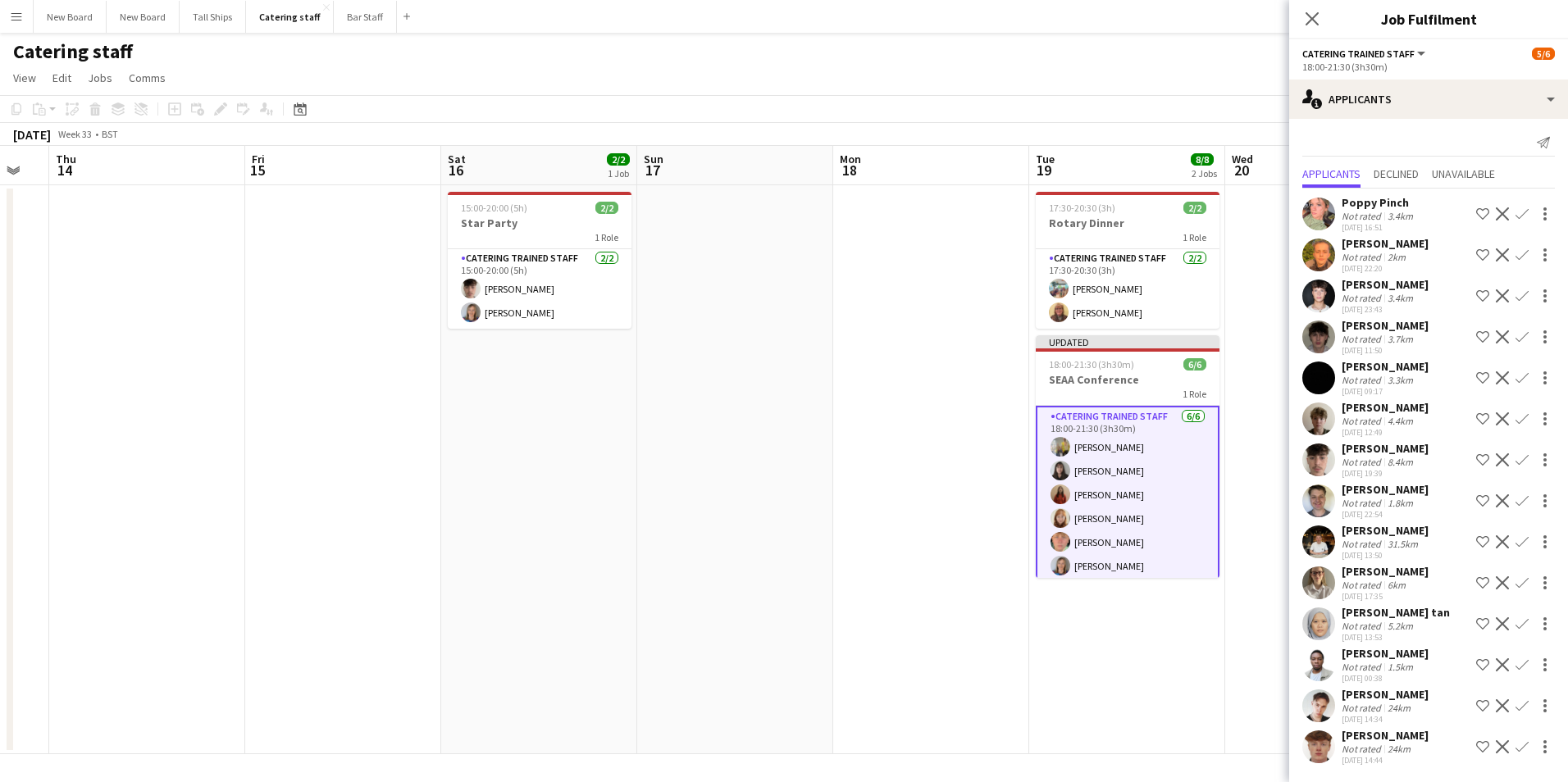
scroll to position [3, 0]
click at [1192, 78] on app-page-menu "View Day view expanded Day view collapsed Month view Date picker Jump to [DATE]…" at bounding box center [784, 79] width 1568 height 32
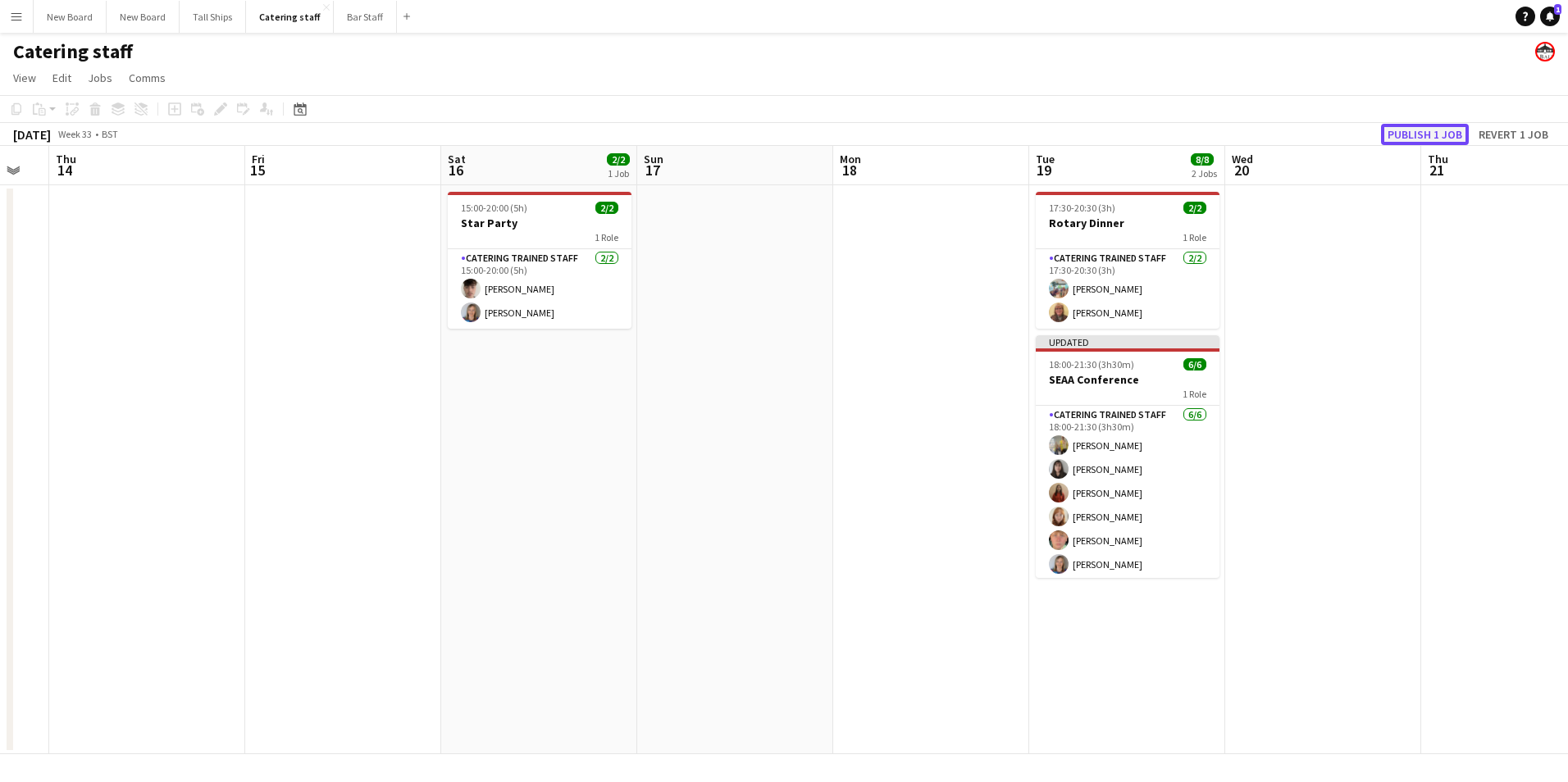
click at [1433, 135] on button "Publish 1 job" at bounding box center [1425, 134] width 88 height 21
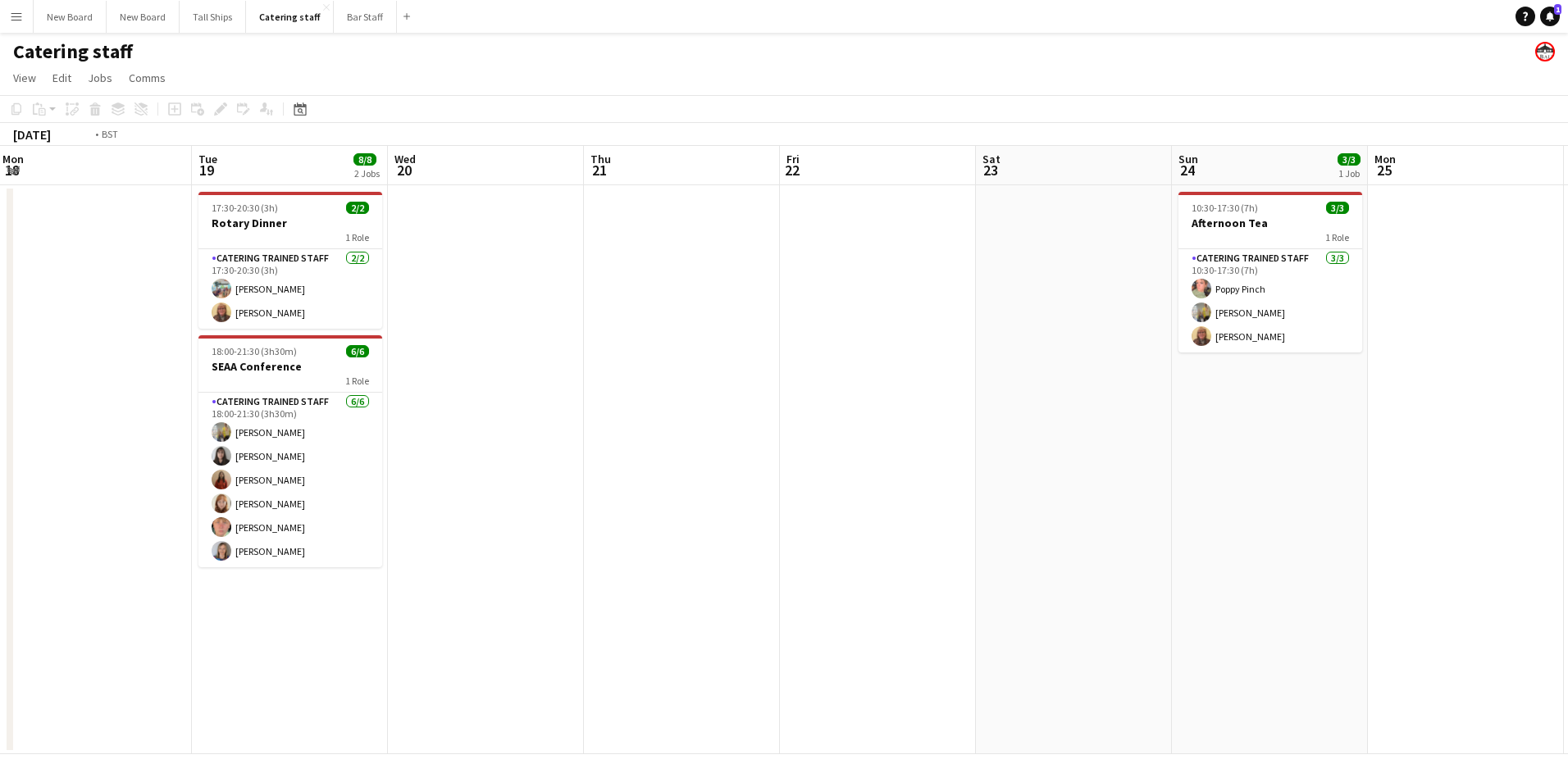
drag, startPoint x: 1336, startPoint y: 378, endPoint x: 472, endPoint y: 465, distance: 868.4
click at [472, 465] on app-calendar-viewport "Fri 15 Sat 16 2/2 1 Job Sun 17 Mon 18 Tue 19 8/8 2 Jobs Wed 20 Thu 21 Fri 22 Sa…" at bounding box center [784, 449] width 1568 height 608
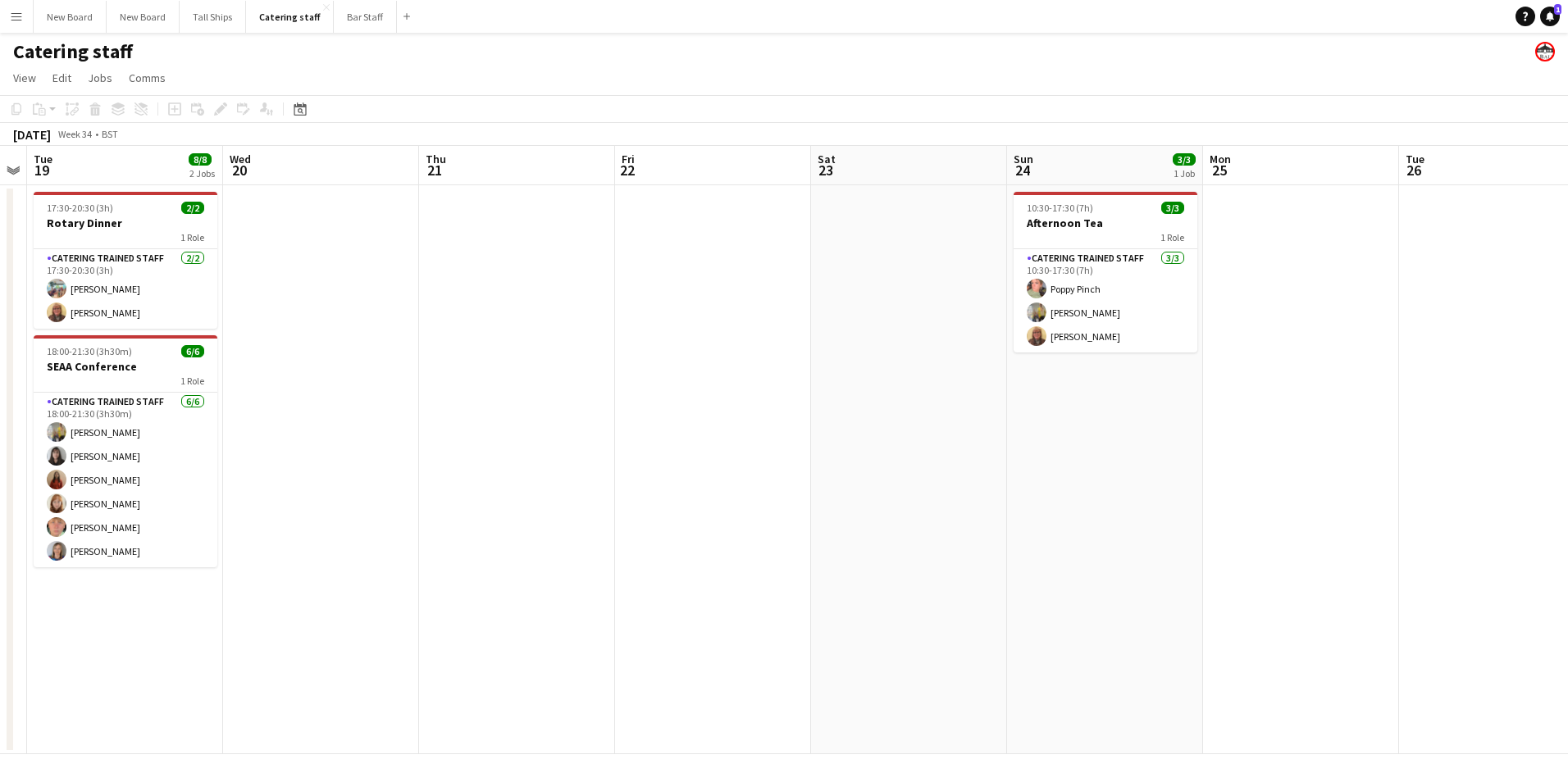
drag, startPoint x: 1255, startPoint y: 512, endPoint x: 725, endPoint y: 561, distance: 532.3
click at [725, 561] on app-calendar-viewport "Sat 16 2/2 1 Job Sun 17 Mon 18 Tue 19 8/8 2 Jobs Wed 20 Thu 21 Fri 22 Sat 23 Su…" at bounding box center [784, 449] width 1568 height 608
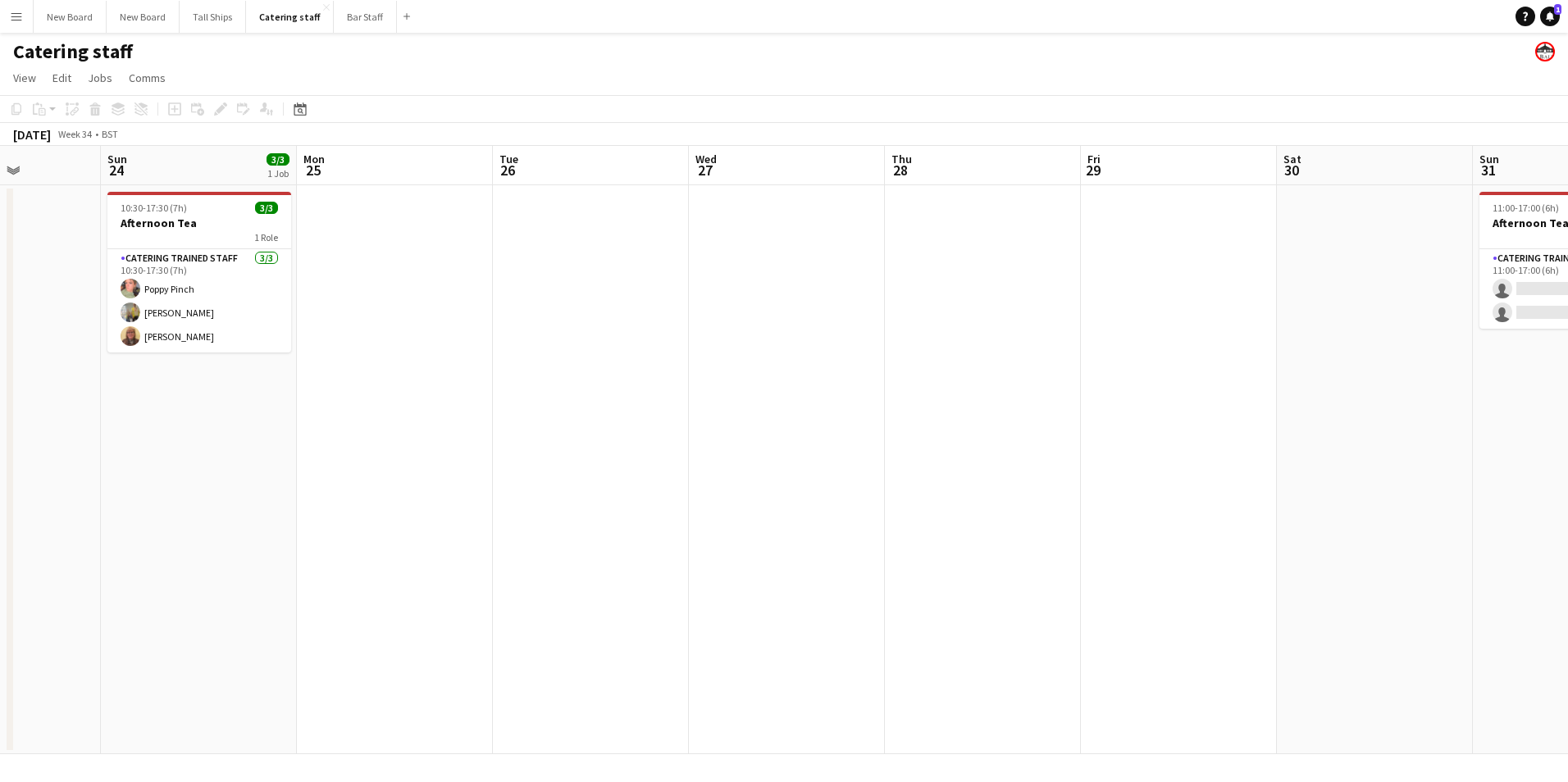
drag, startPoint x: 1416, startPoint y: 501, endPoint x: 703, endPoint y: 541, distance: 714.1
click at [706, 542] on app-calendar-viewport "Thu 21 Fri 22 Sat 23 Sun 24 3/3 1 Job Mon 25 Tue 26 Wed 27 Thu 28 Fri 29 Sat 30…" at bounding box center [784, 449] width 1568 height 608
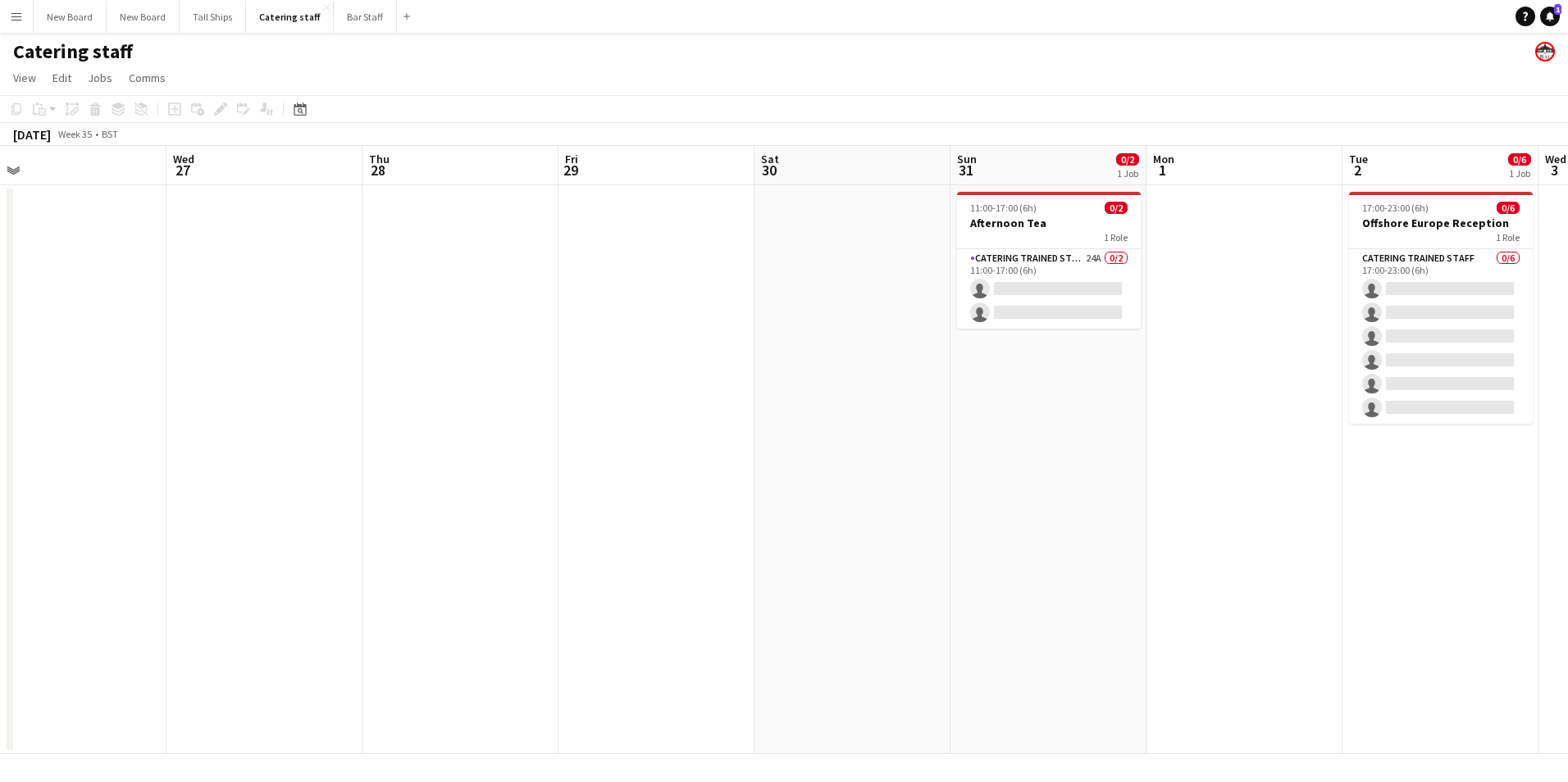
drag, startPoint x: 1333, startPoint y: 509, endPoint x: 970, endPoint y: 522, distance: 363.2
click at [970, 522] on app-calendar-viewport "Sat 23 Sun 24 3/3 1 Job Mon 25 Tue 26 Wed 27 Thu 28 Fri 29 Sat 30 Sun 31 0/2 1 …" at bounding box center [784, 449] width 1568 height 608
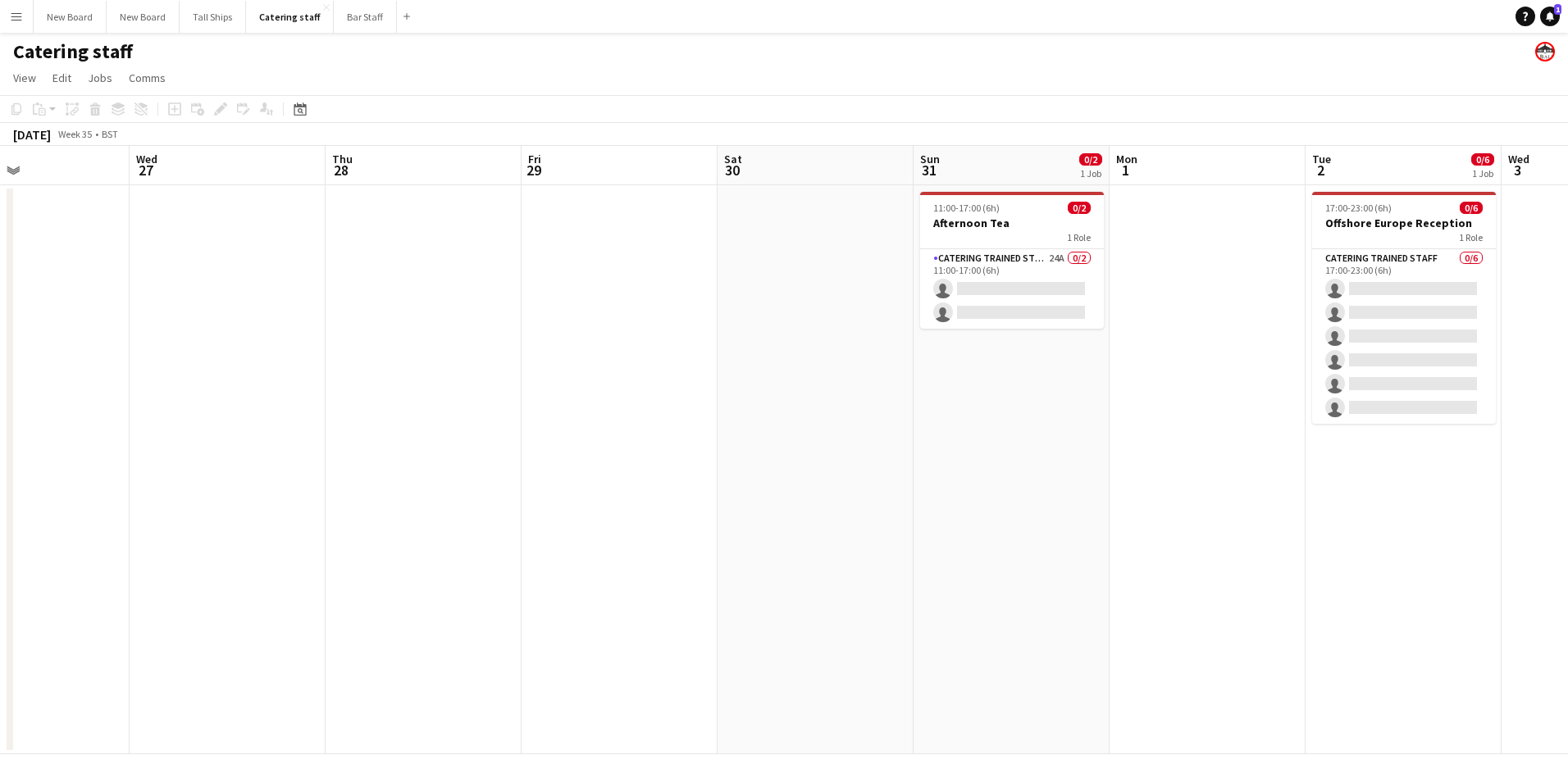
click at [256, 361] on app-date-cell at bounding box center [228, 469] width 196 height 569
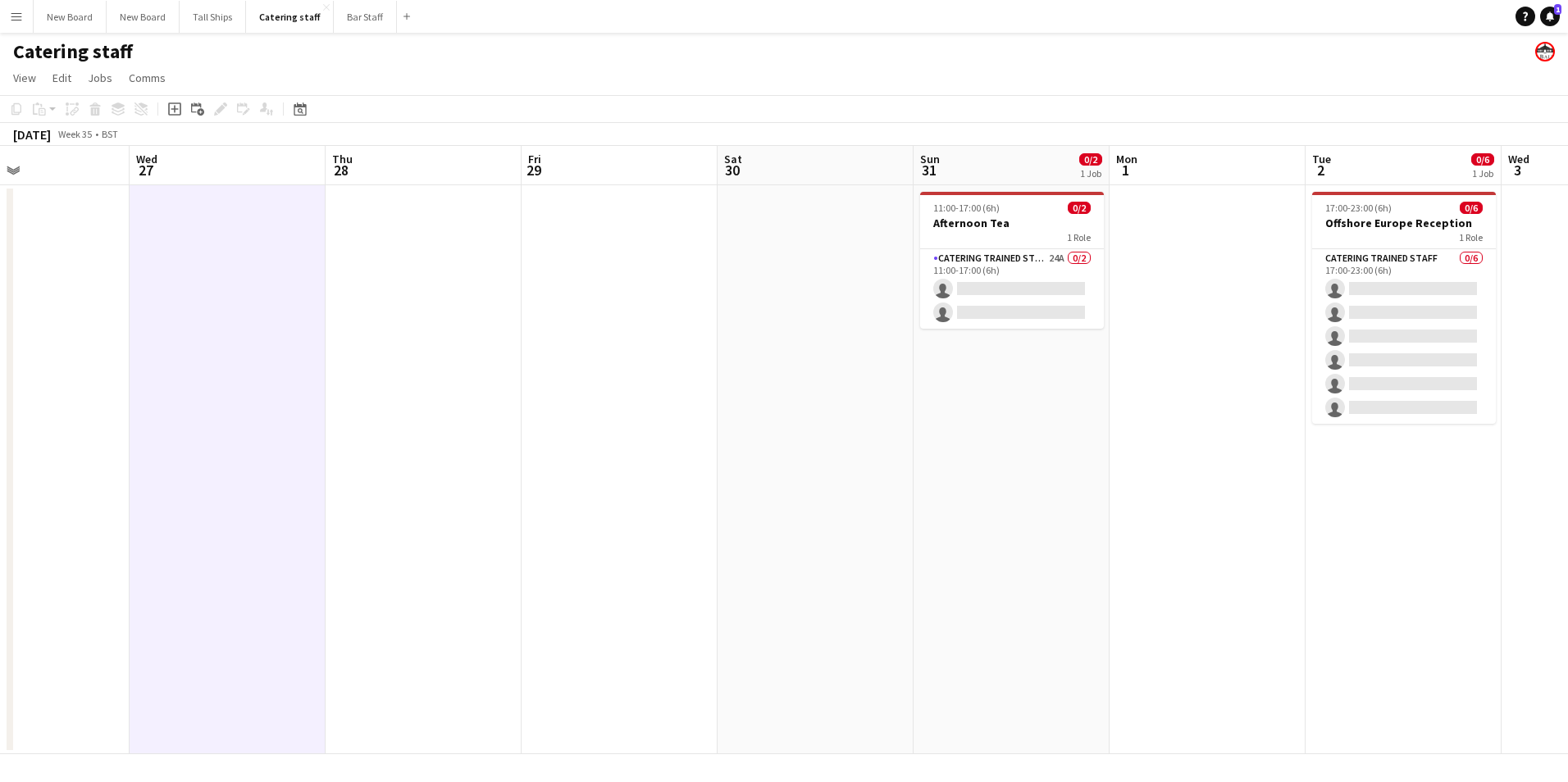
click at [380, 312] on app-date-cell at bounding box center [424, 469] width 196 height 569
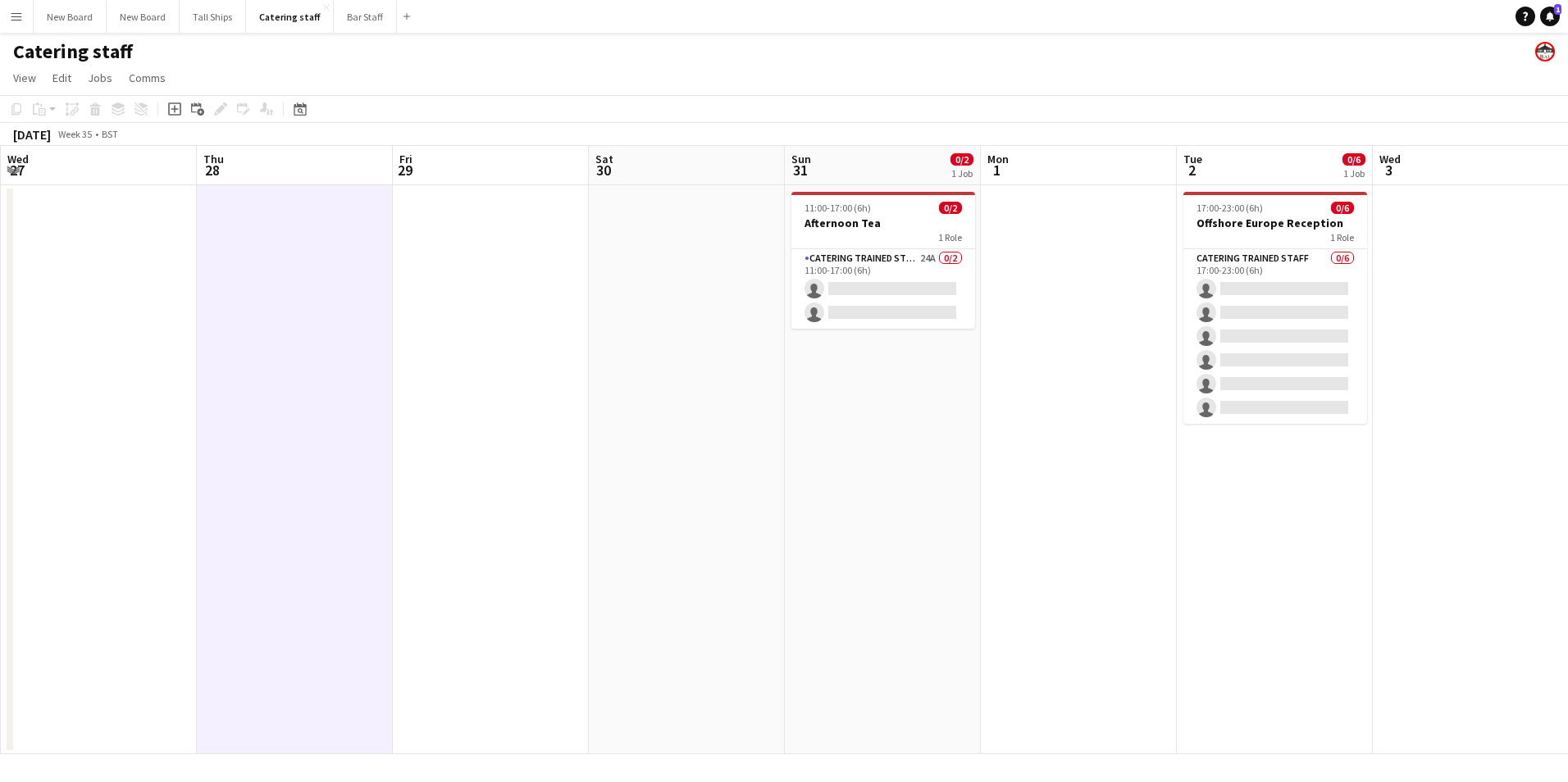
scroll to position [0, 548]
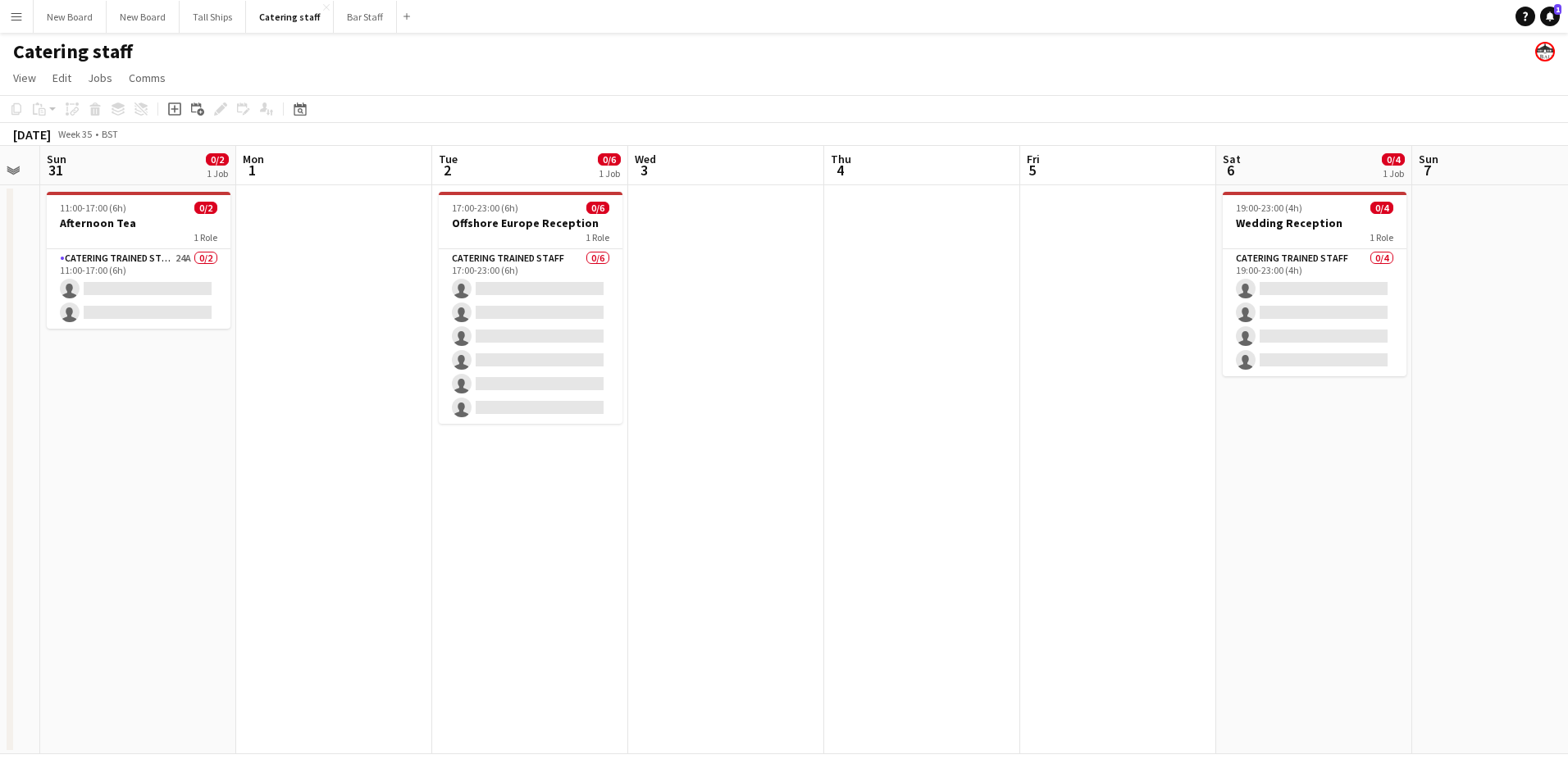
drag, startPoint x: 1247, startPoint y: 593, endPoint x: 373, endPoint y: 453, distance: 885.1
click at [373, 453] on app-calendar-viewport "Thu 28 Fri 29 Sat 30 Sun 31 0/2 1 Job Mon 1 Tue 2 0/6 1 Job Wed 3 Thu 4 Fri 5 S…" at bounding box center [784, 449] width 1568 height 608
click at [900, 236] on app-date-cell at bounding box center [922, 469] width 196 height 569
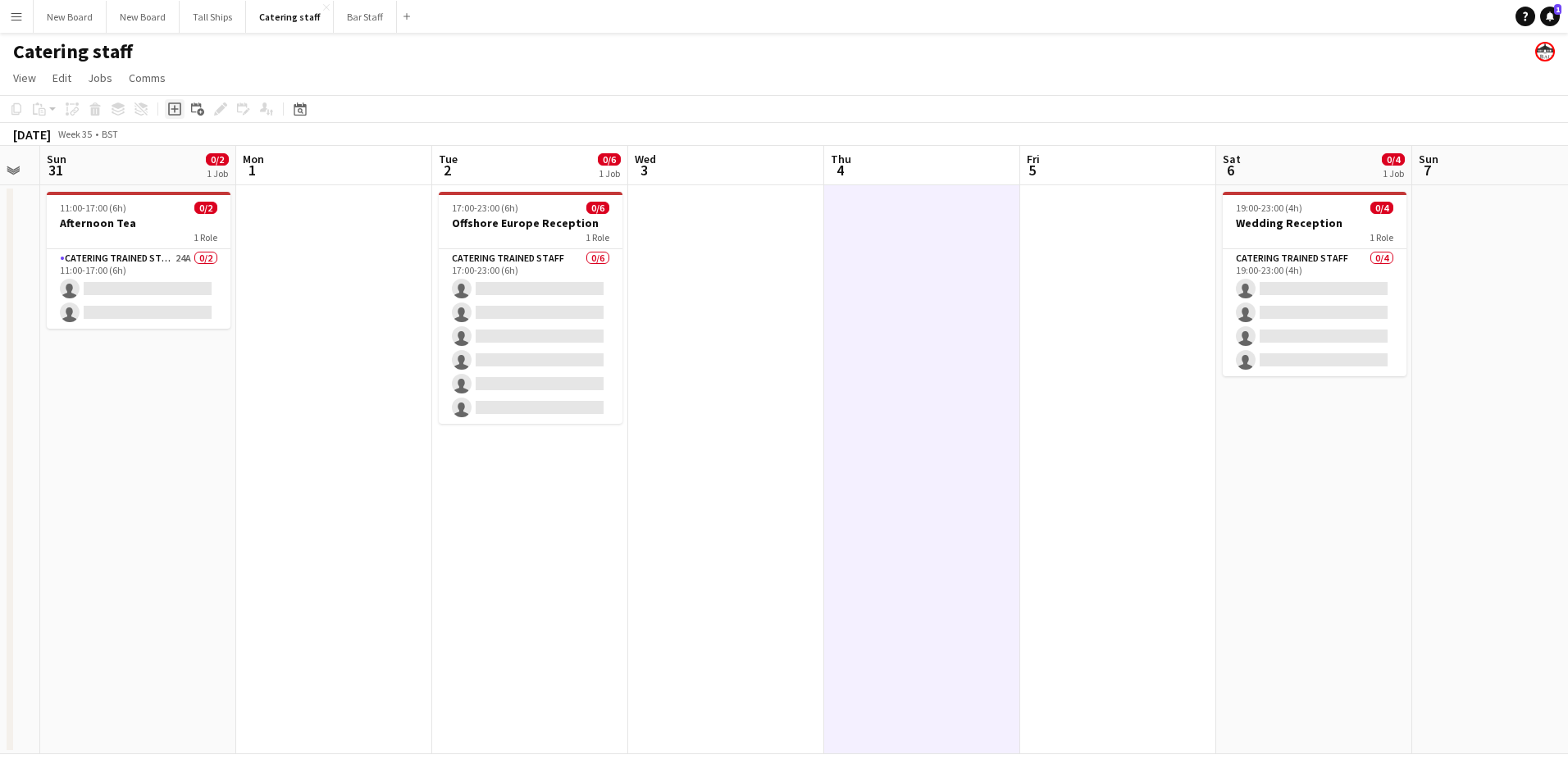
click at [181, 110] on icon at bounding box center [174, 108] width 13 height 13
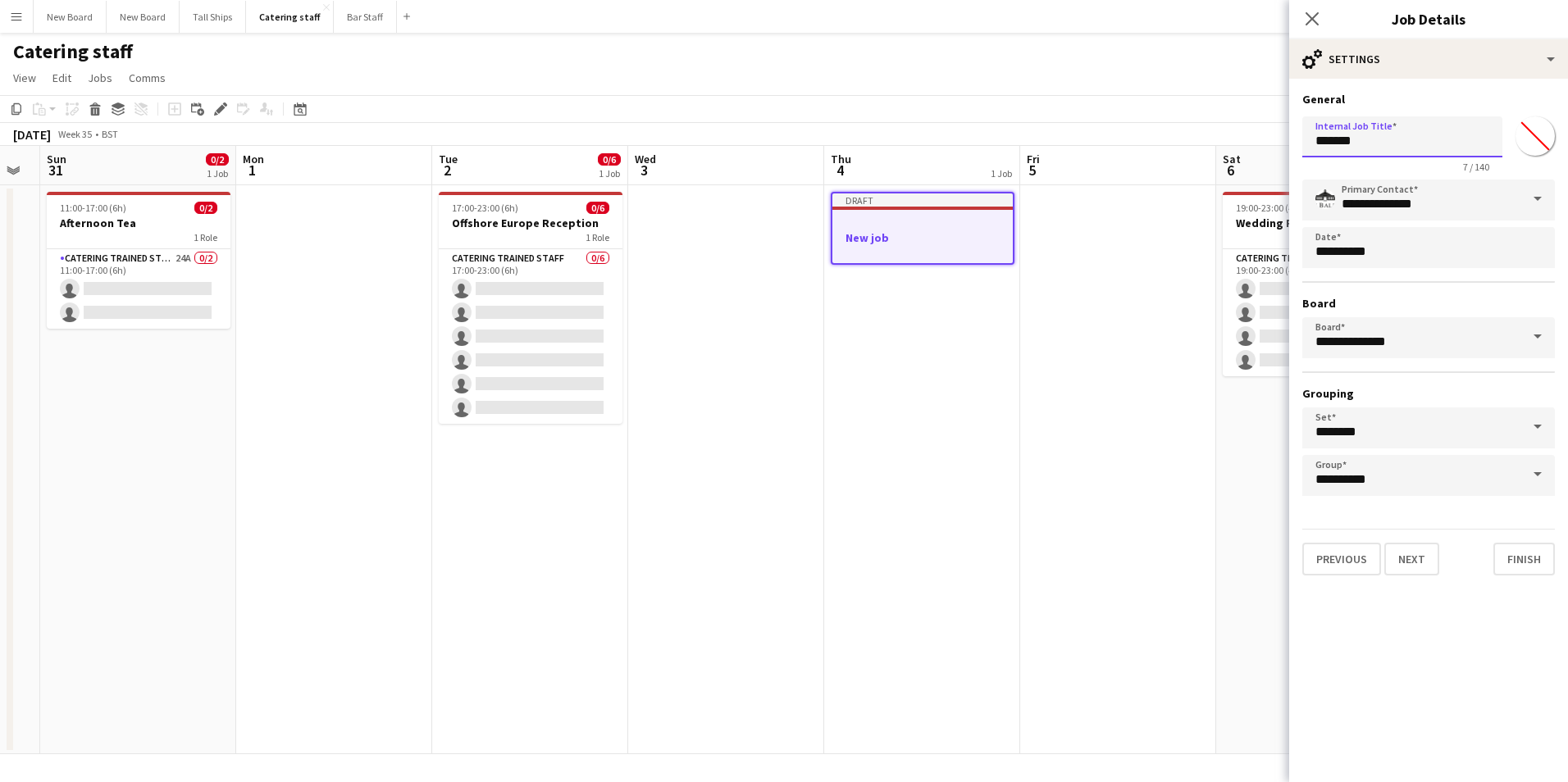
drag, startPoint x: 1391, startPoint y: 136, endPoint x: 1034, endPoint y: 149, distance: 357.2
click at [1034, 149] on body "Menu Boards Boards Boards All jobs Status Workforce Workforce My Workforce Recr…" at bounding box center [784, 391] width 1568 height 782
type input "*********"
click at [1402, 555] on button "Next" at bounding box center [1412, 559] width 55 height 32
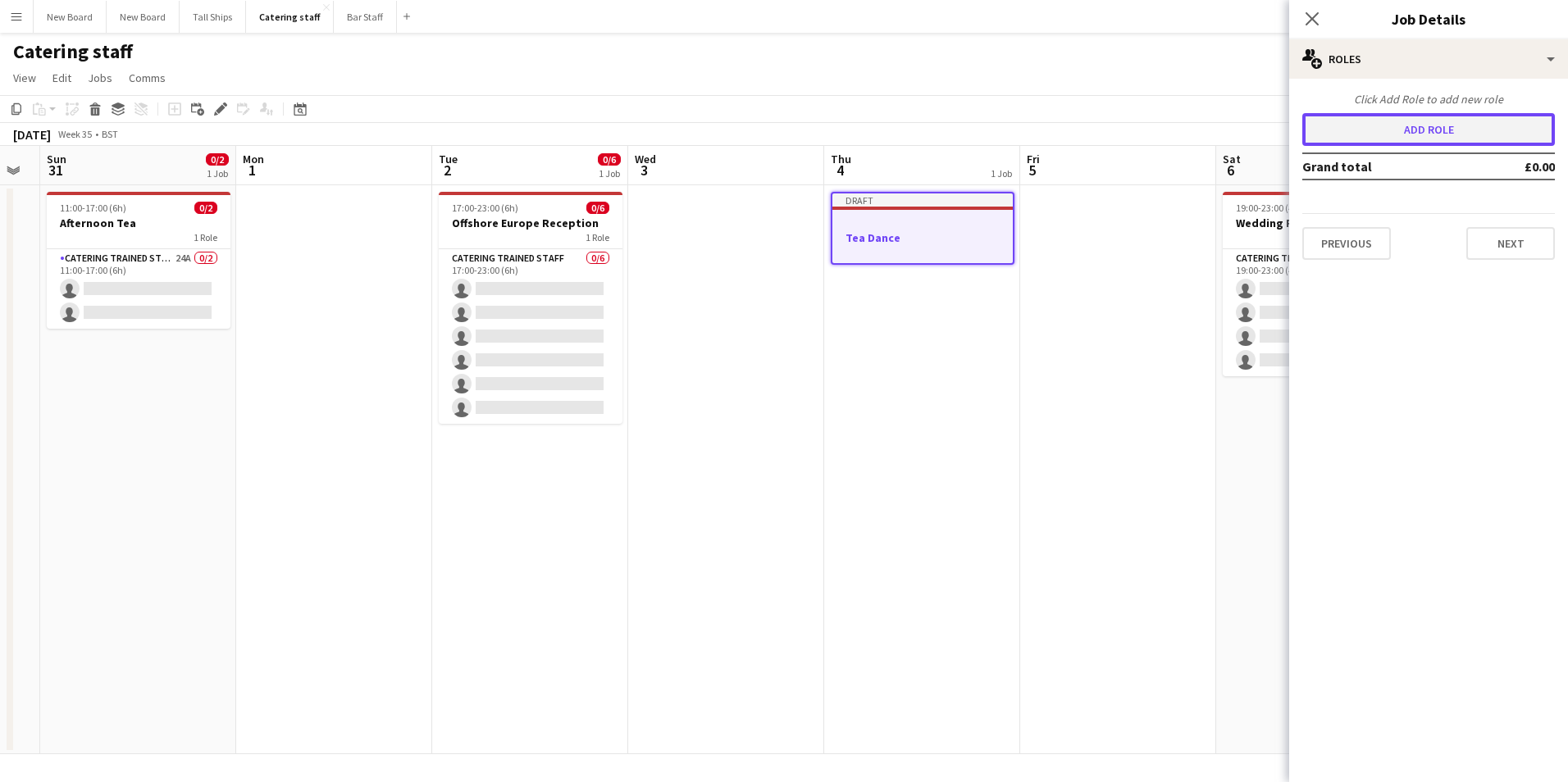
click at [1433, 130] on button "Add role" at bounding box center [1429, 130] width 253 height 32
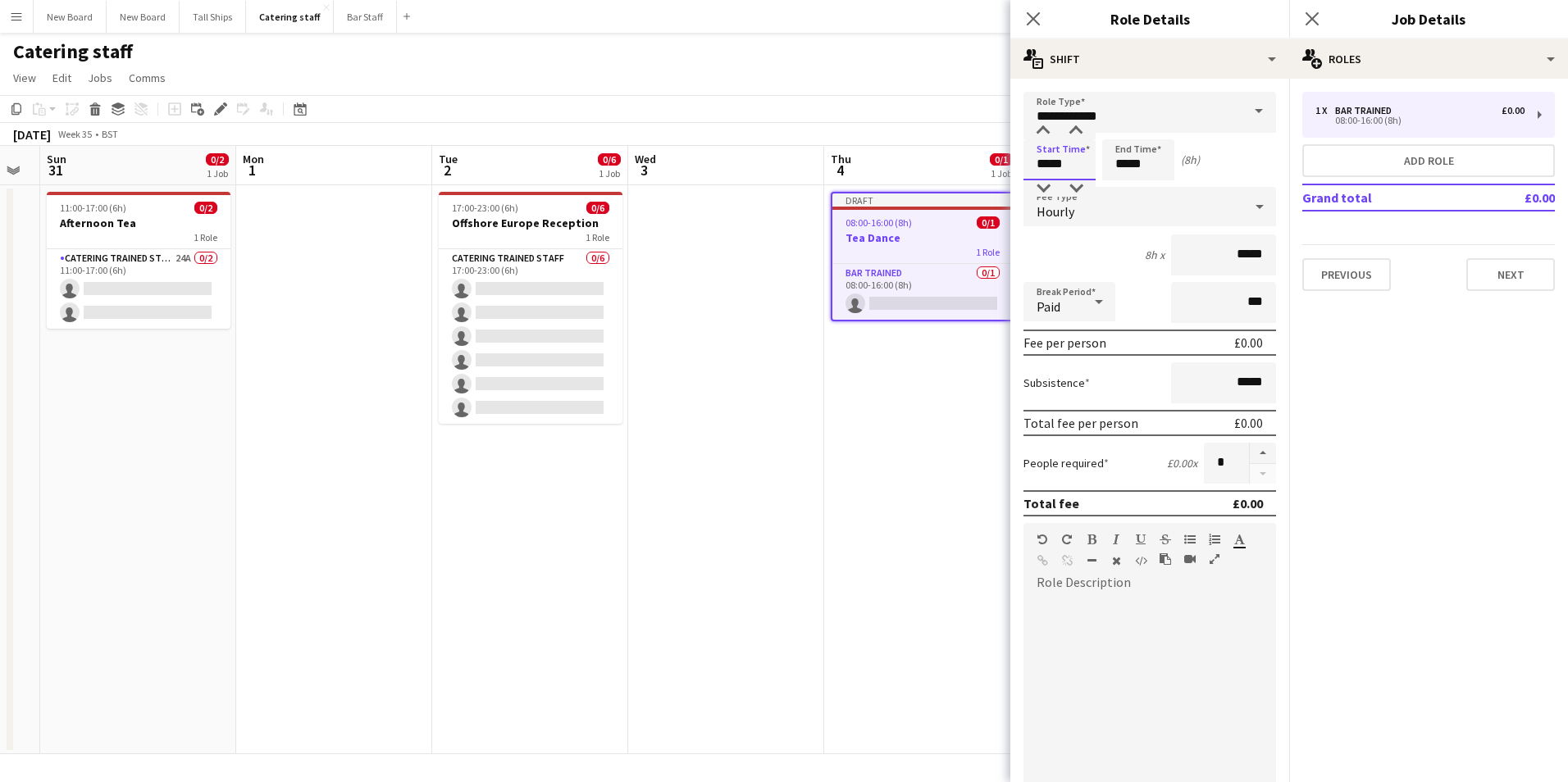
drag, startPoint x: 1074, startPoint y: 169, endPoint x: 681, endPoint y: 154, distance: 393.3
click at [681, 154] on body "Menu Boards Boards Boards All jobs Status Workforce Workforce My Workforce Recr…" at bounding box center [784, 391] width 1568 height 782
type input "*****"
drag, startPoint x: 1226, startPoint y: 463, endPoint x: 1093, endPoint y: 468, distance: 133.1
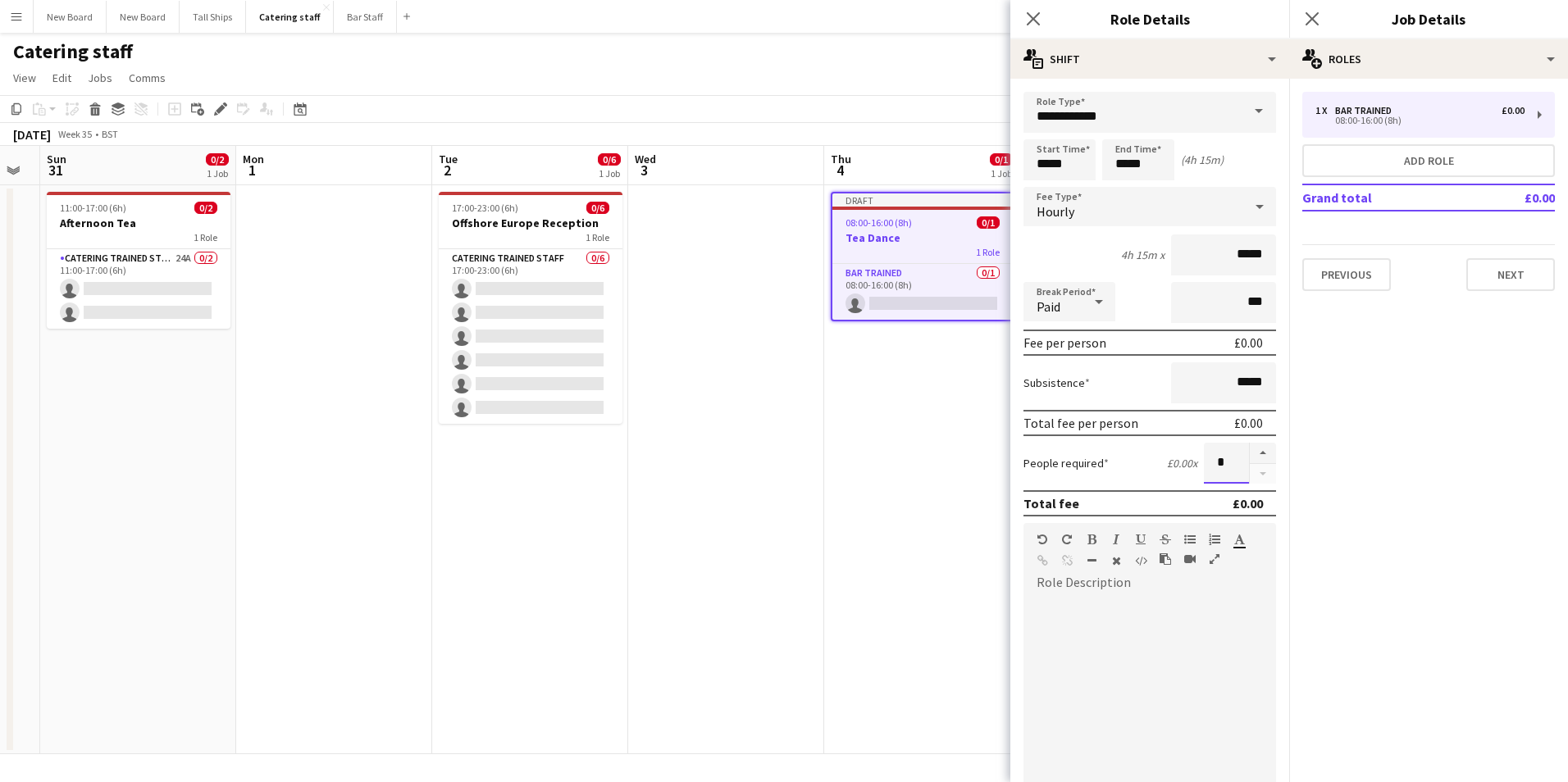
click at [1095, 470] on div "People required £0.00 x *" at bounding box center [1150, 463] width 253 height 41
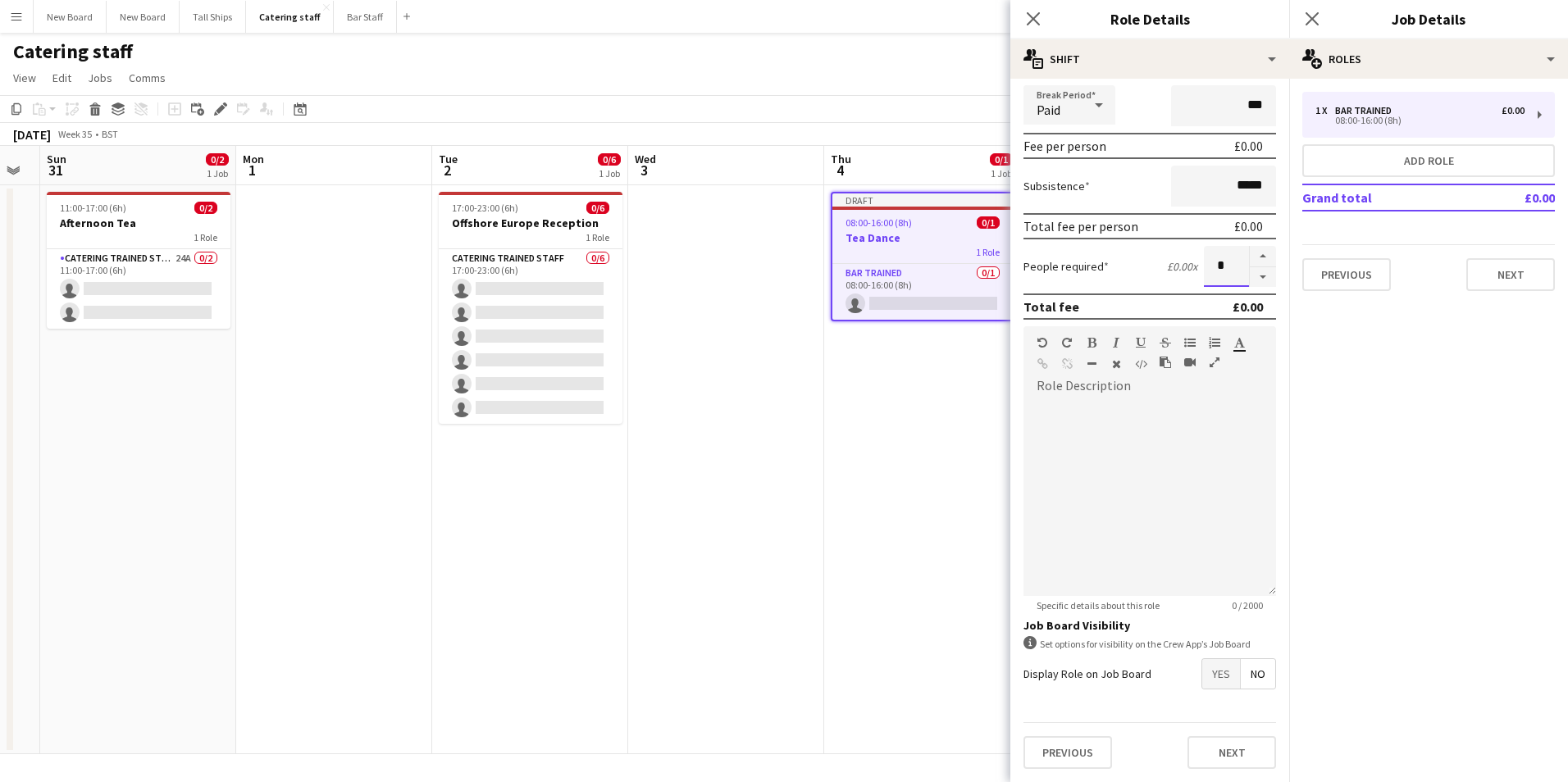
type input "*"
drag, startPoint x: 1220, startPoint y: 675, endPoint x: 1226, endPoint y: 690, distance: 16.2
click at [1221, 675] on span "Yes" at bounding box center [1222, 674] width 38 height 30
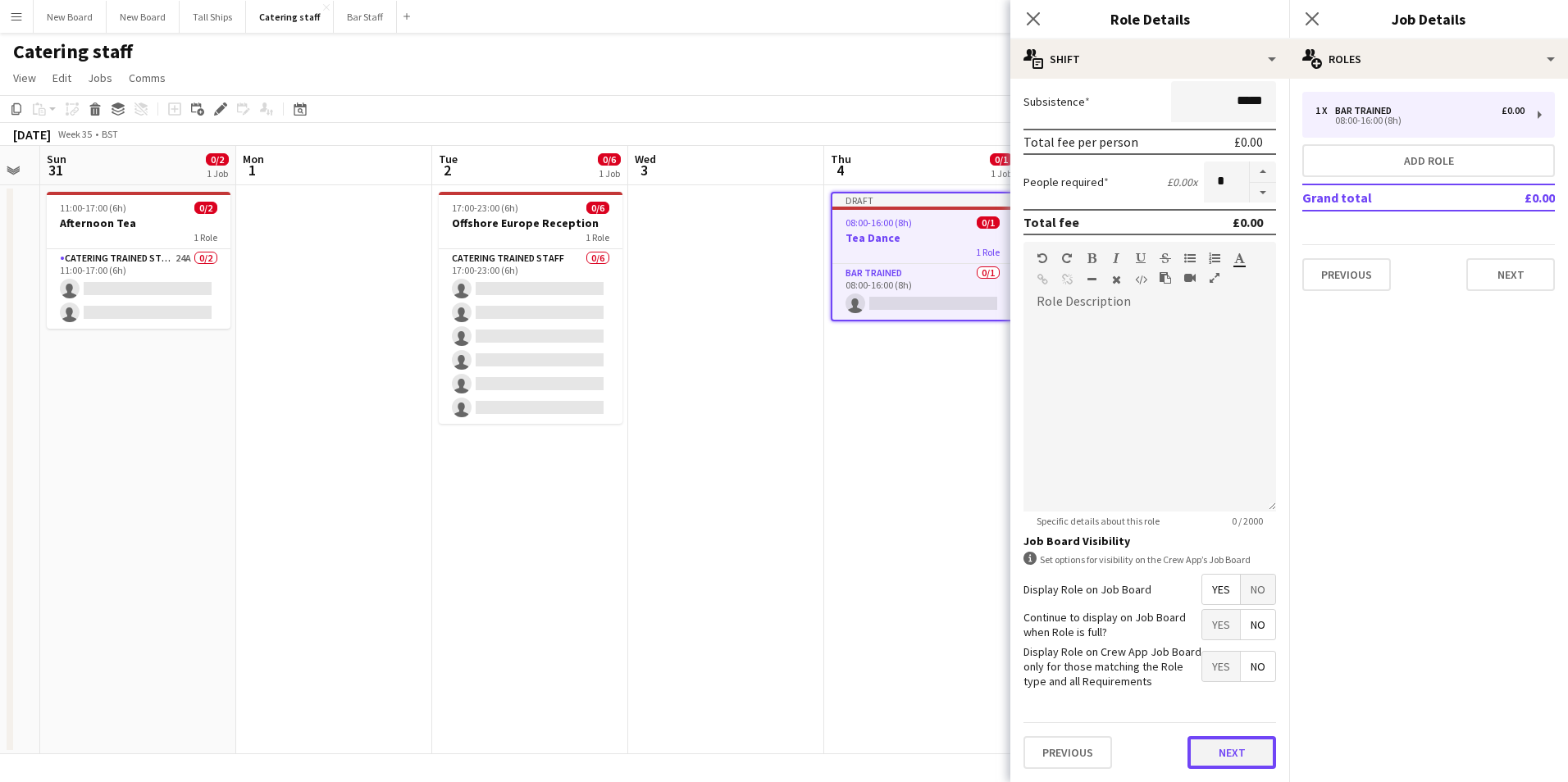
click at [1250, 759] on button "Next" at bounding box center [1232, 752] width 89 height 32
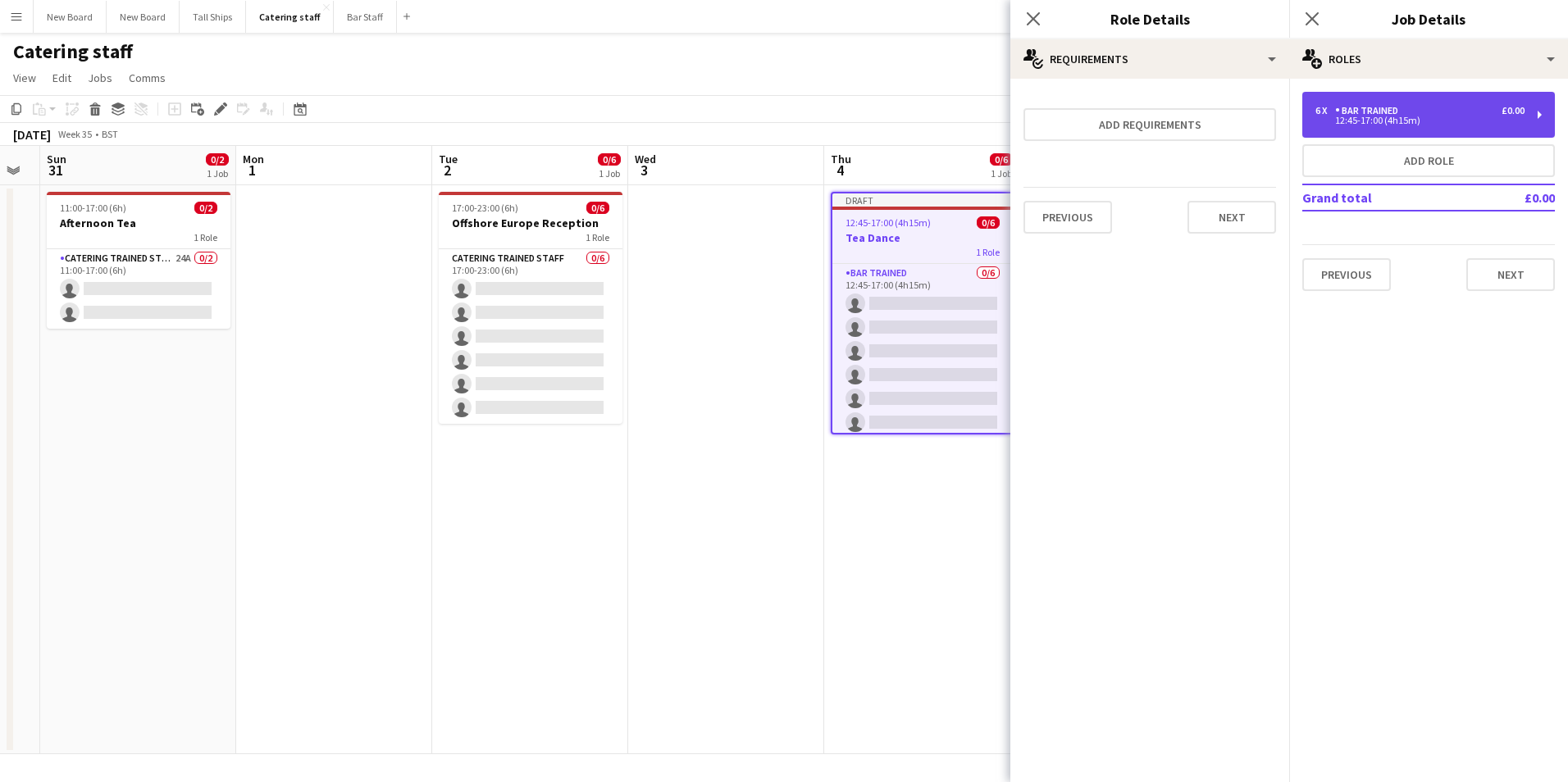
click at [1383, 106] on div "Bar trained" at bounding box center [1370, 110] width 70 height 11
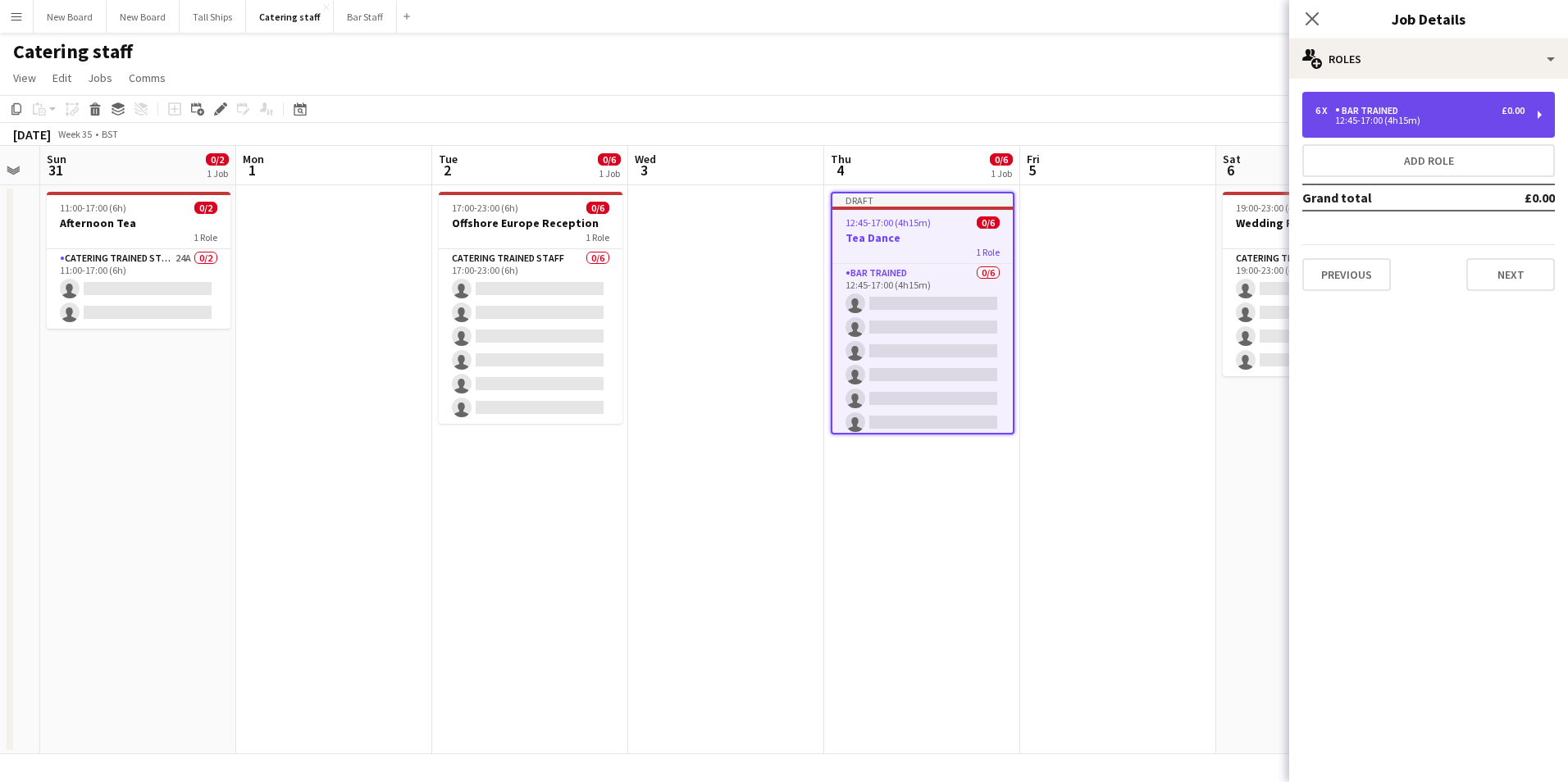
click at [1431, 108] on div "6 x Bar trained £0.00" at bounding box center [1420, 110] width 209 height 11
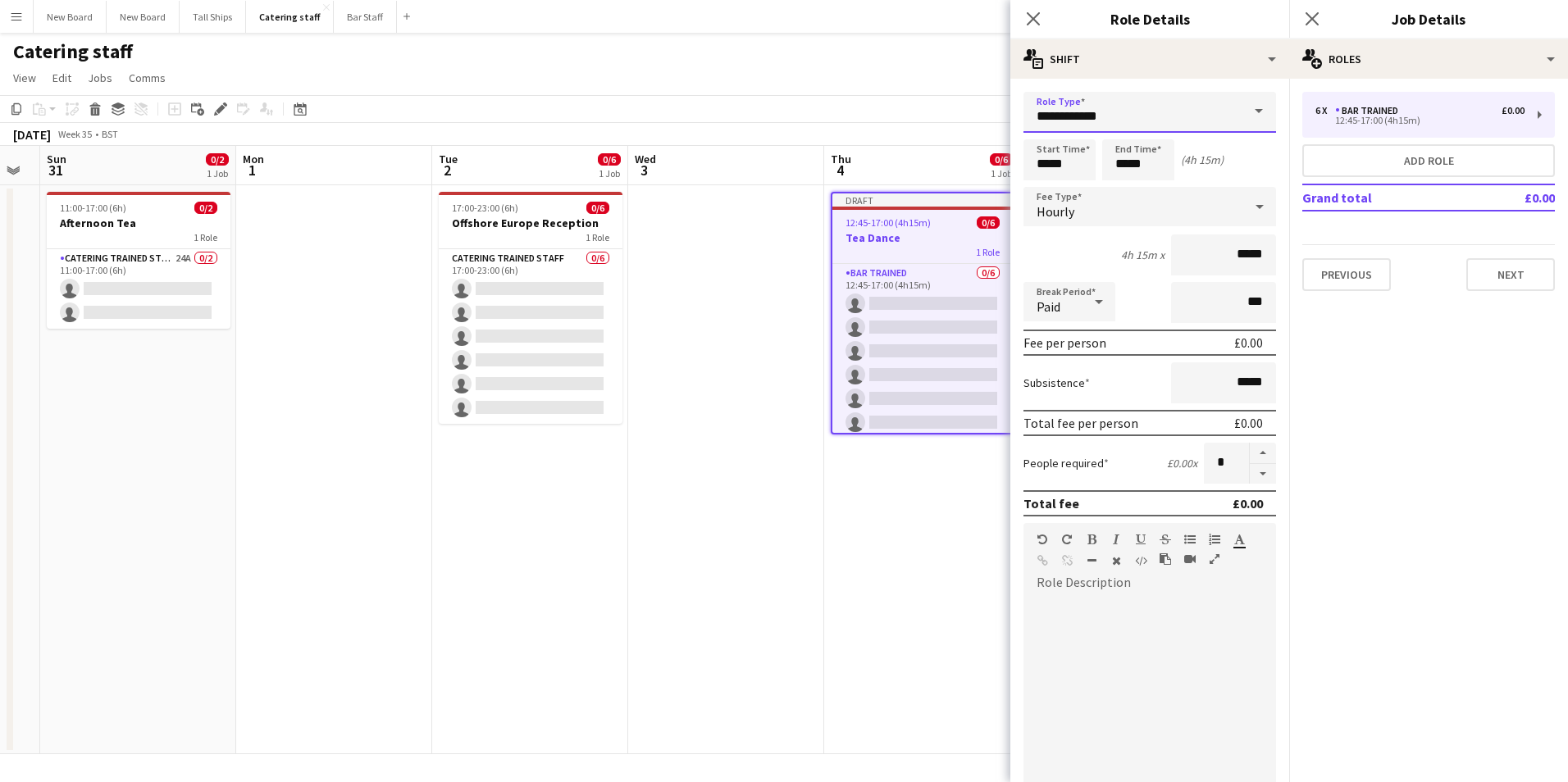
click at [1186, 117] on input "**********" at bounding box center [1150, 113] width 253 height 41
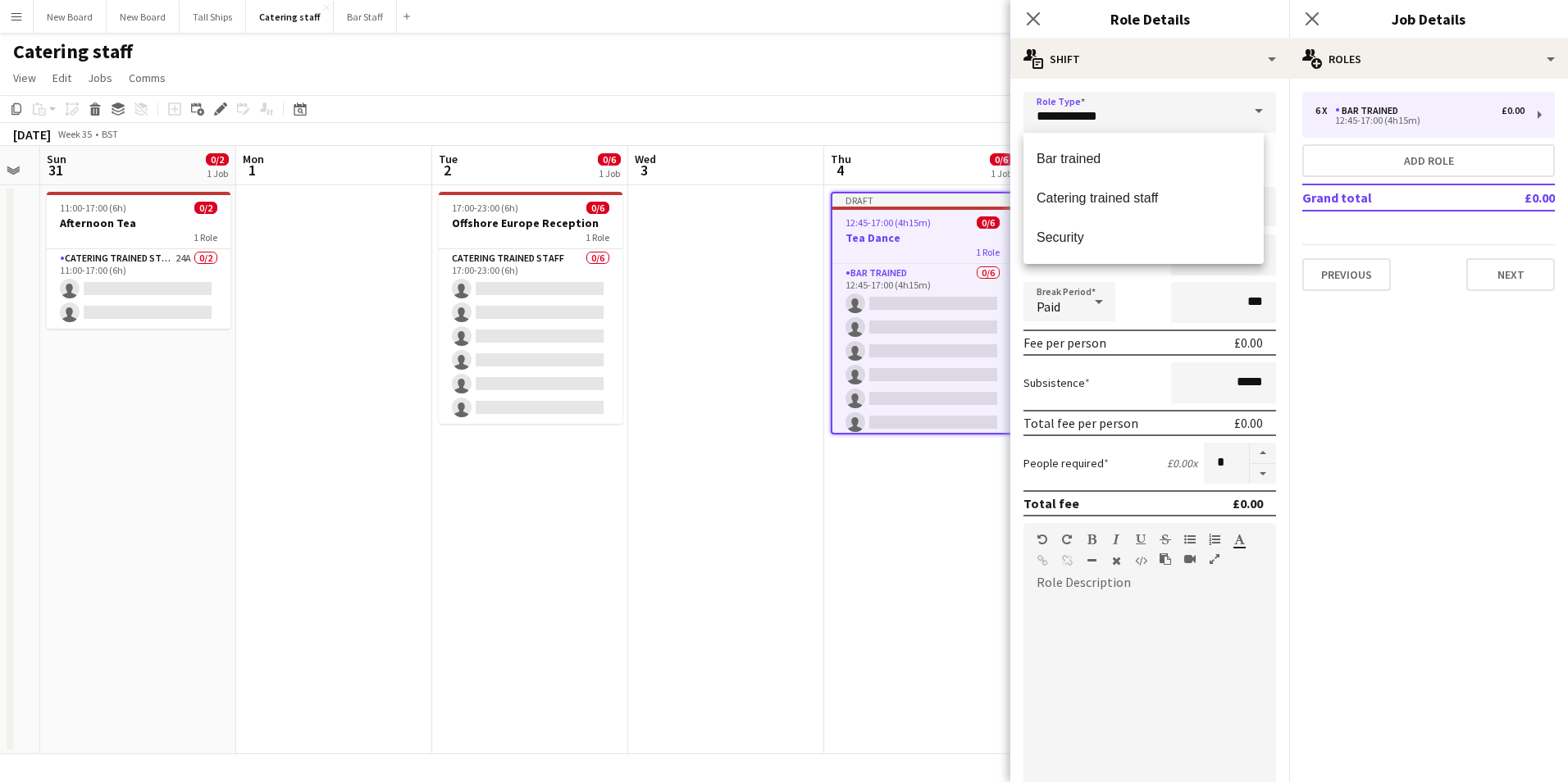
click at [1165, 191] on mat-option "Catering trained staff" at bounding box center [1144, 199] width 241 height 39
type input "**********"
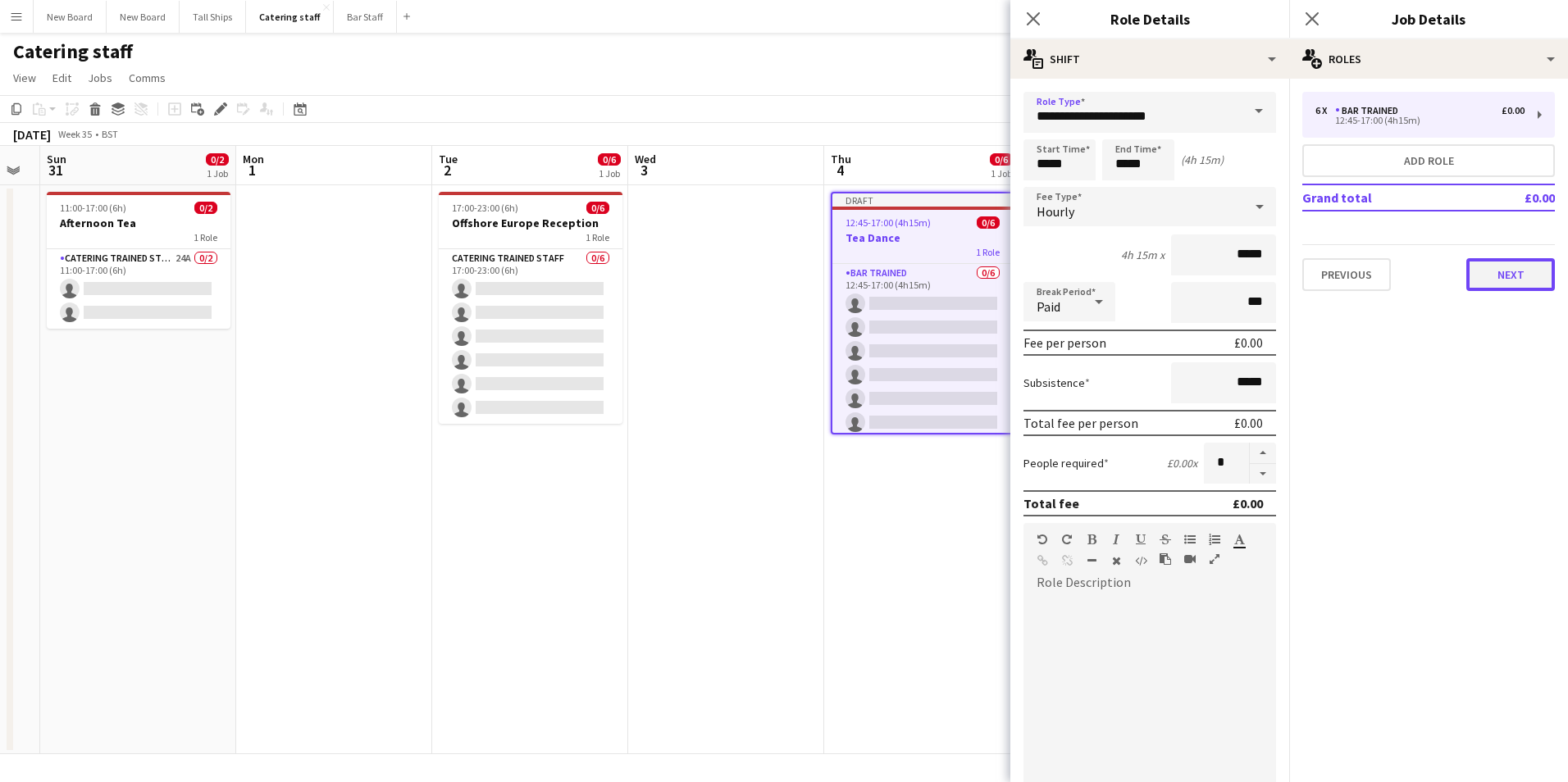
click at [1545, 284] on button "Next" at bounding box center [1511, 275] width 89 height 32
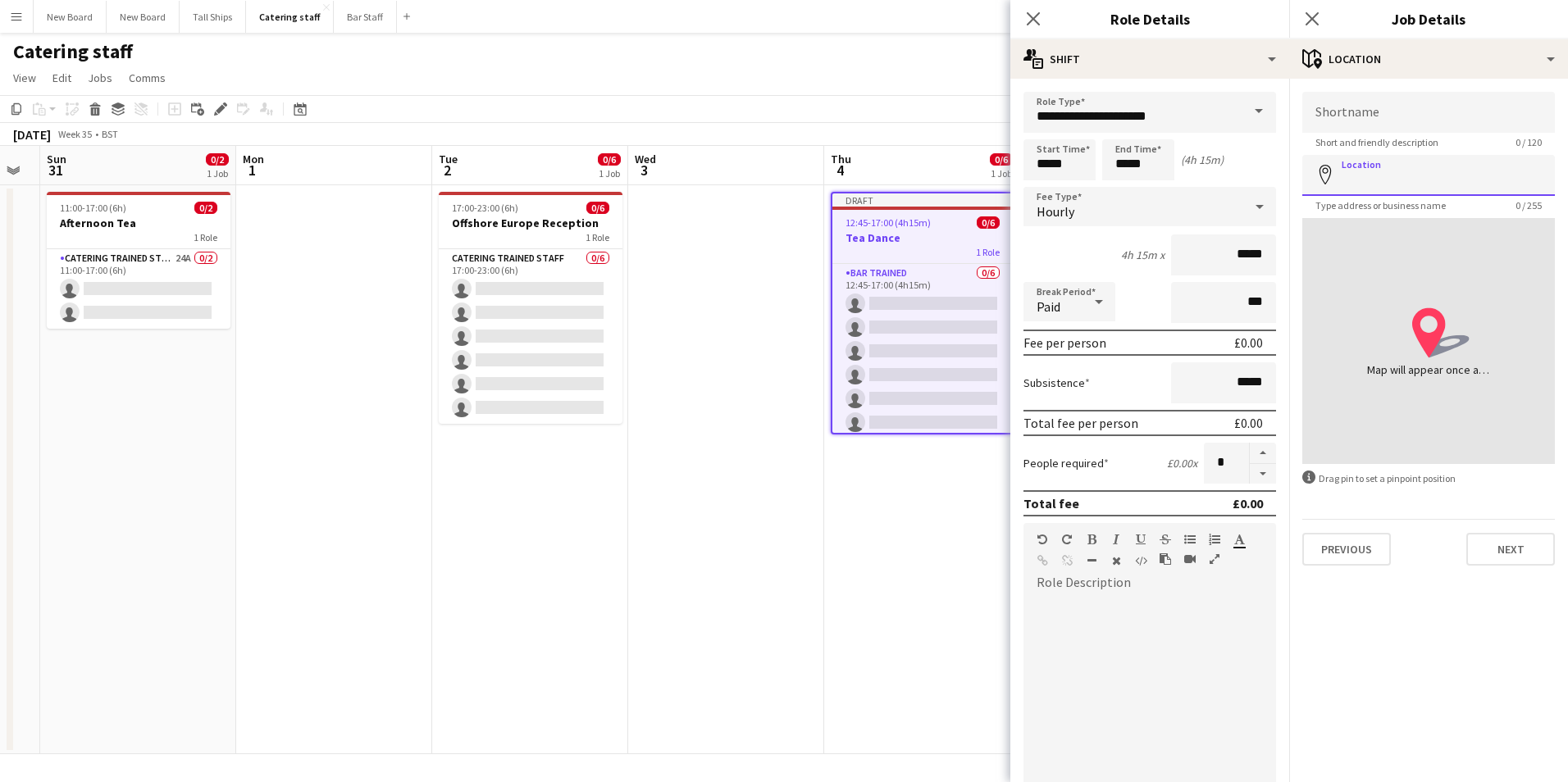
click at [1394, 180] on input "Location" at bounding box center [1429, 176] width 253 height 41
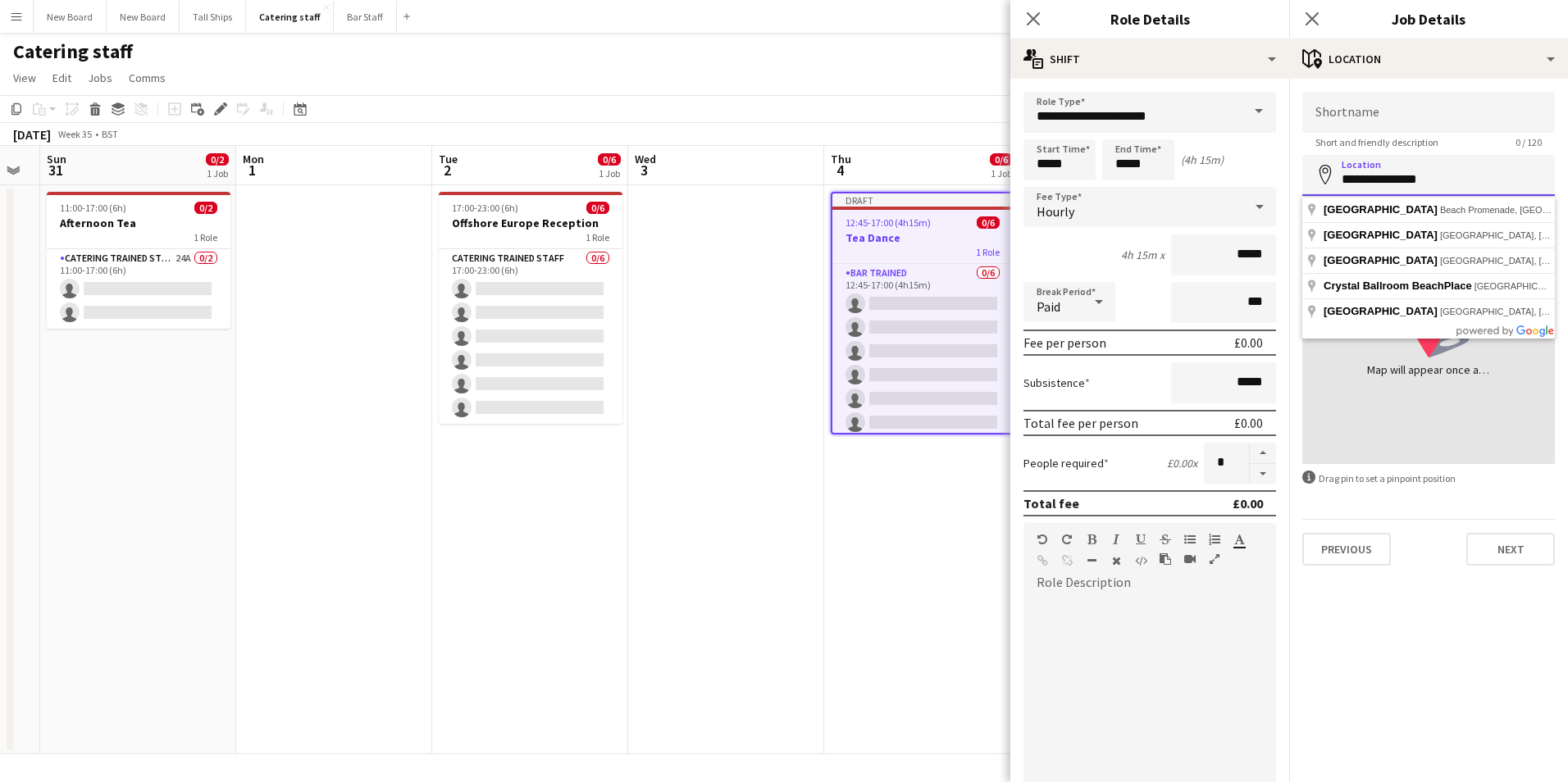
type input "**********"
click button "Next" at bounding box center [1511, 549] width 89 height 32
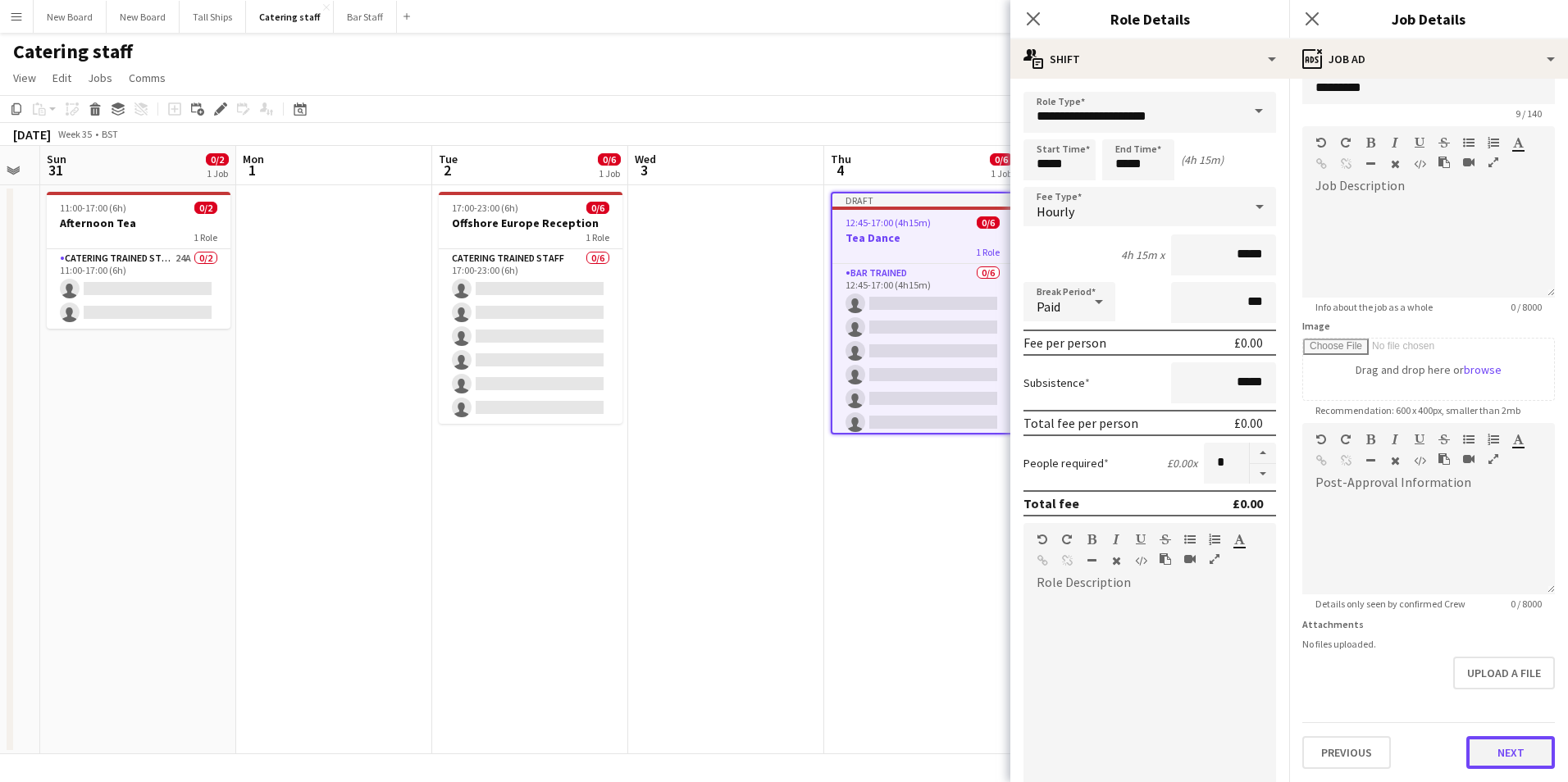
scroll to position [29, 0]
click at [1507, 697] on form "Headline ********* 9 / 140 Job Description default Heading 1 Heading 2 Heading …" at bounding box center [1429, 416] width 279 height 706
click at [1514, 746] on button "Next" at bounding box center [1511, 752] width 89 height 32
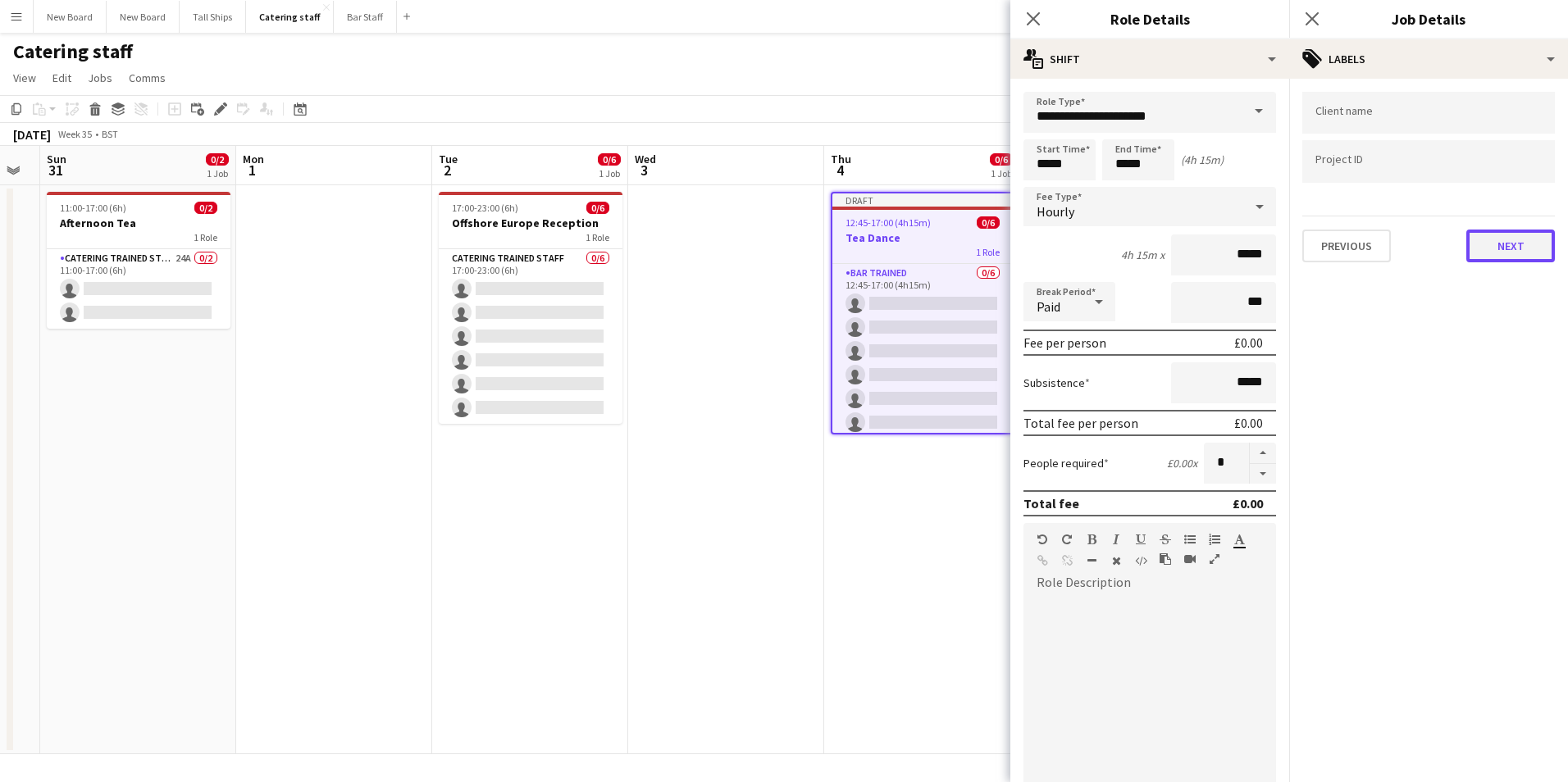
click at [1499, 244] on button "Next" at bounding box center [1511, 246] width 89 height 32
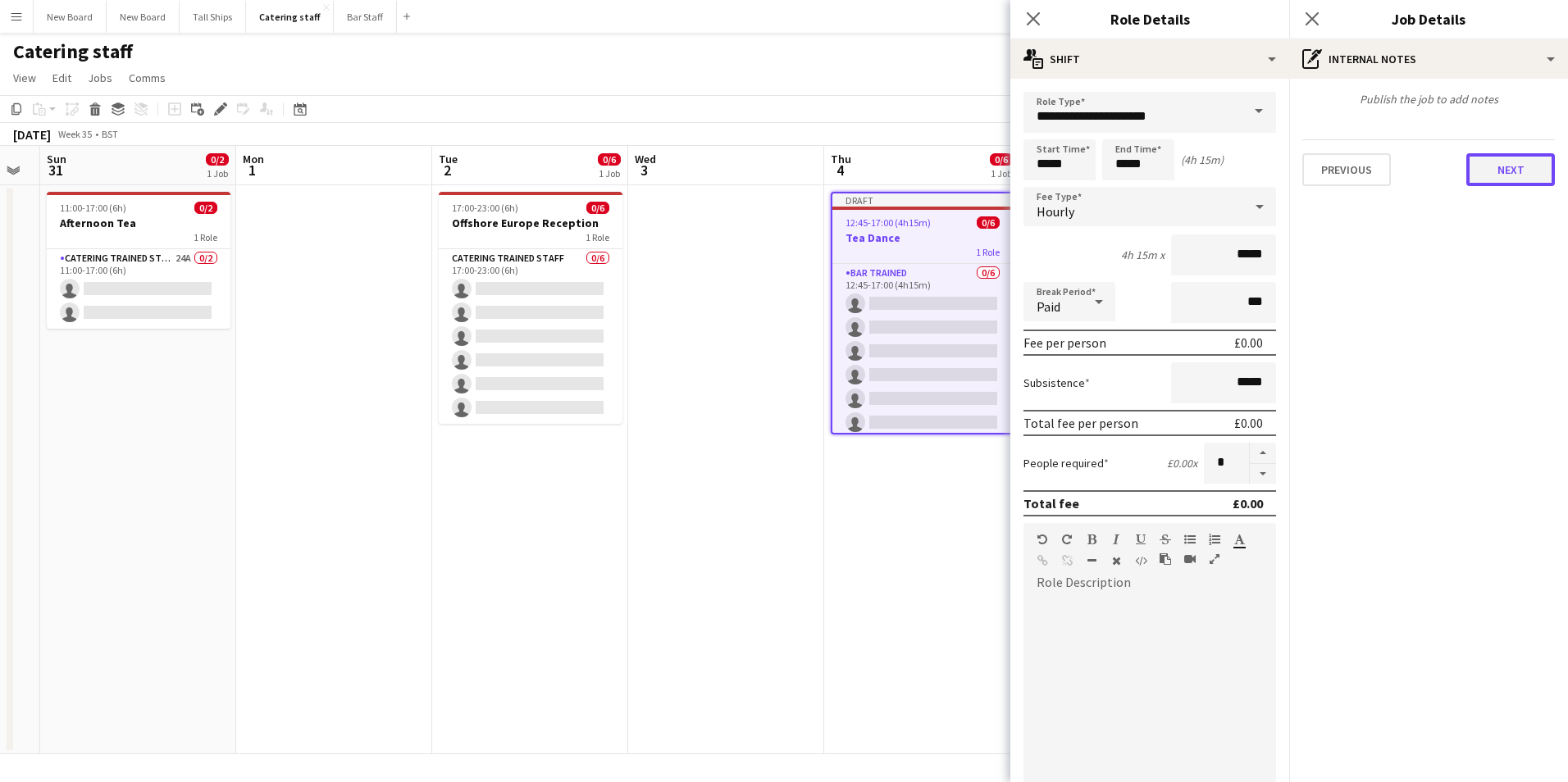
click at [1513, 165] on button "Next" at bounding box center [1511, 170] width 89 height 32
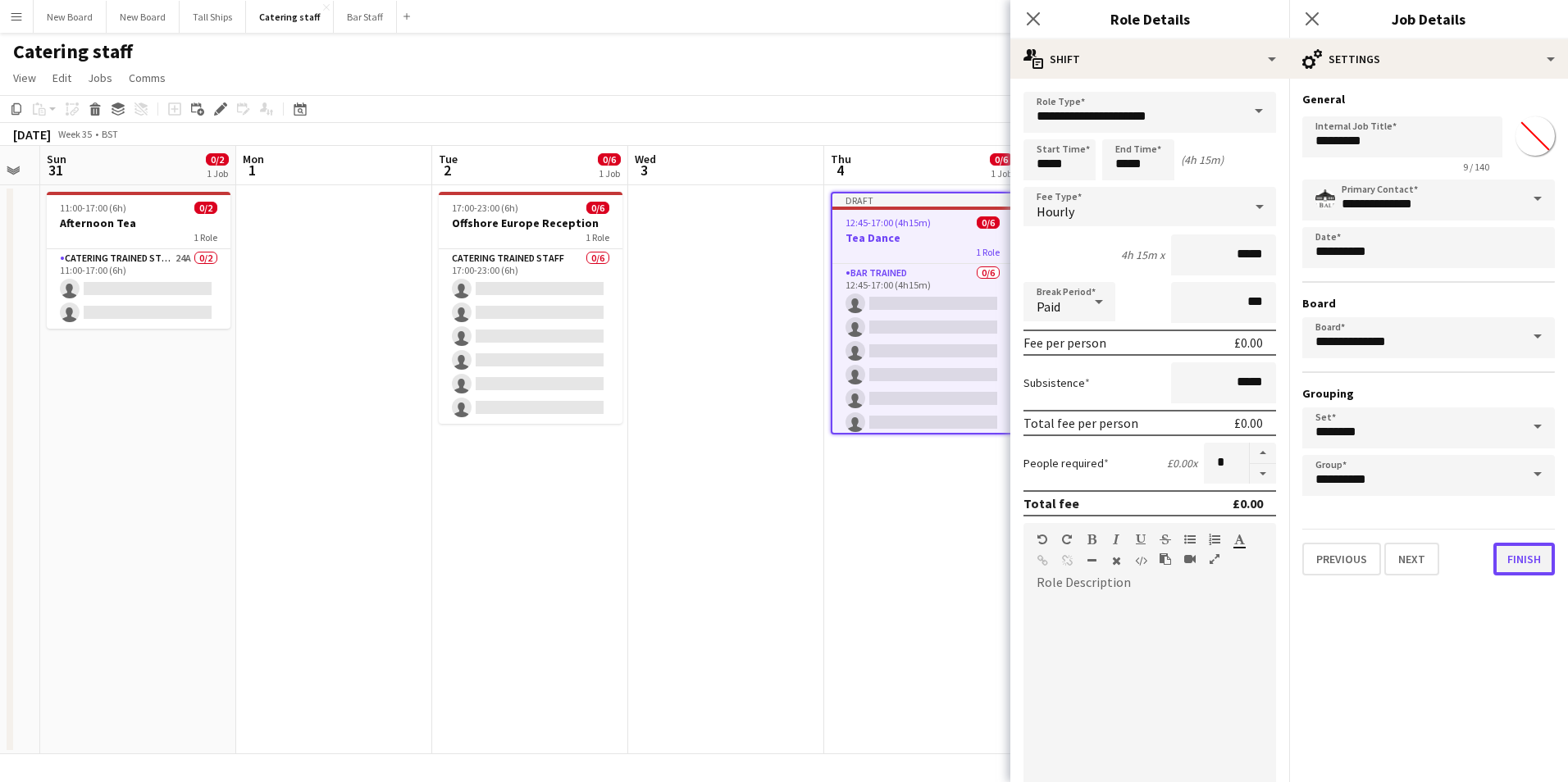
click at [1531, 559] on button "Finish" at bounding box center [1524, 559] width 61 height 32
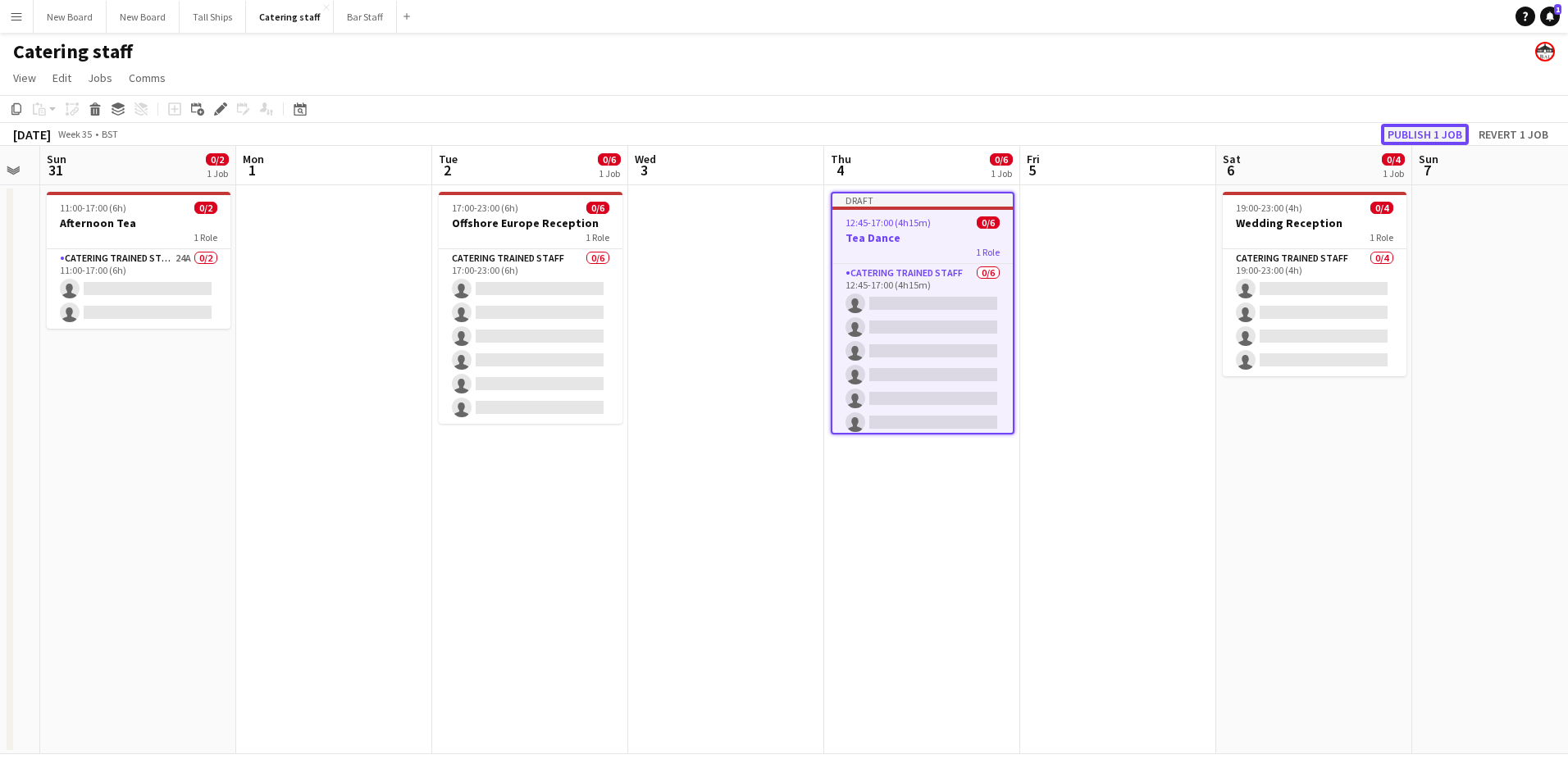
click at [1411, 133] on button "Publish 1 job" at bounding box center [1425, 134] width 88 height 21
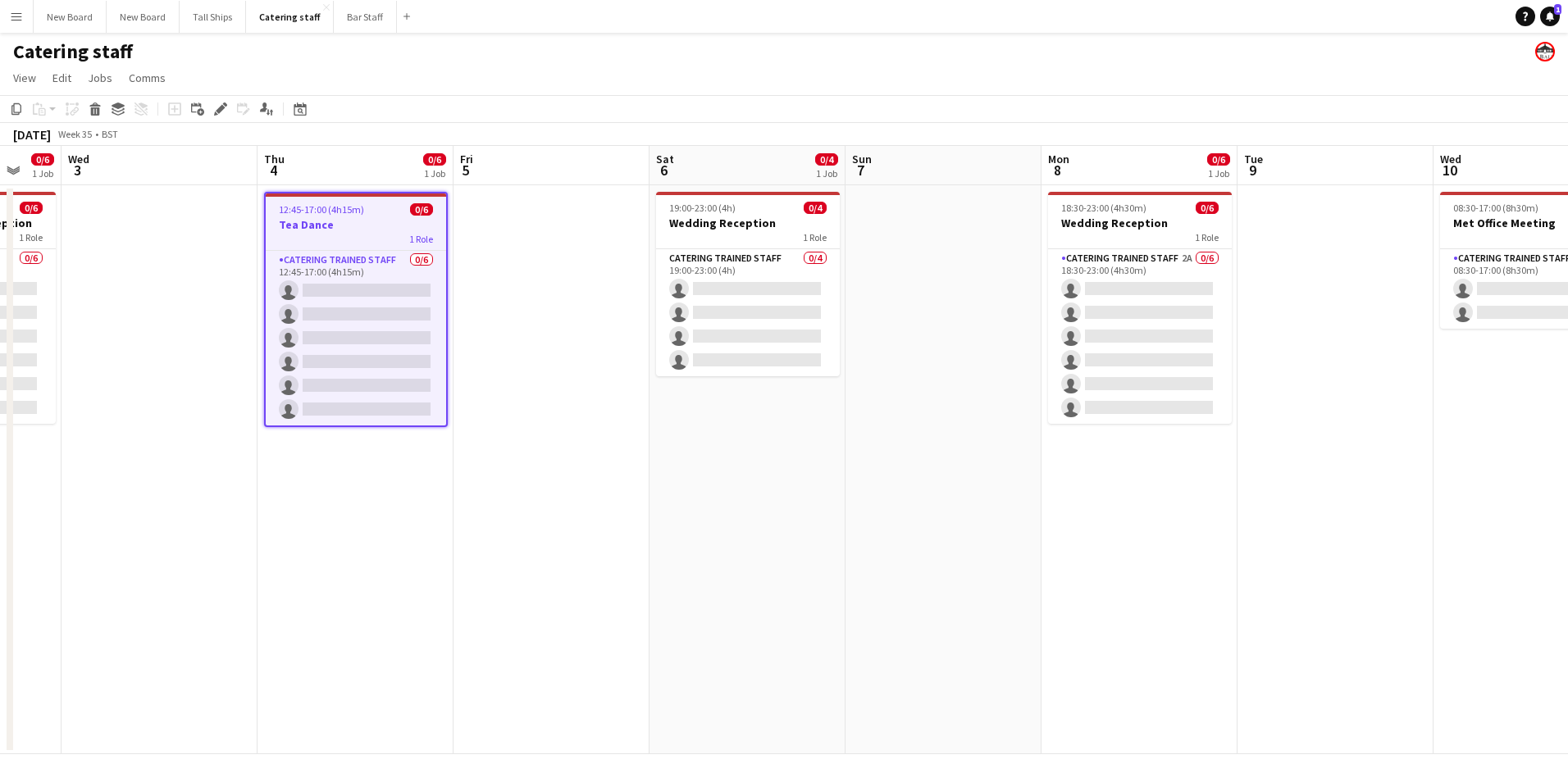
scroll to position [0, 527]
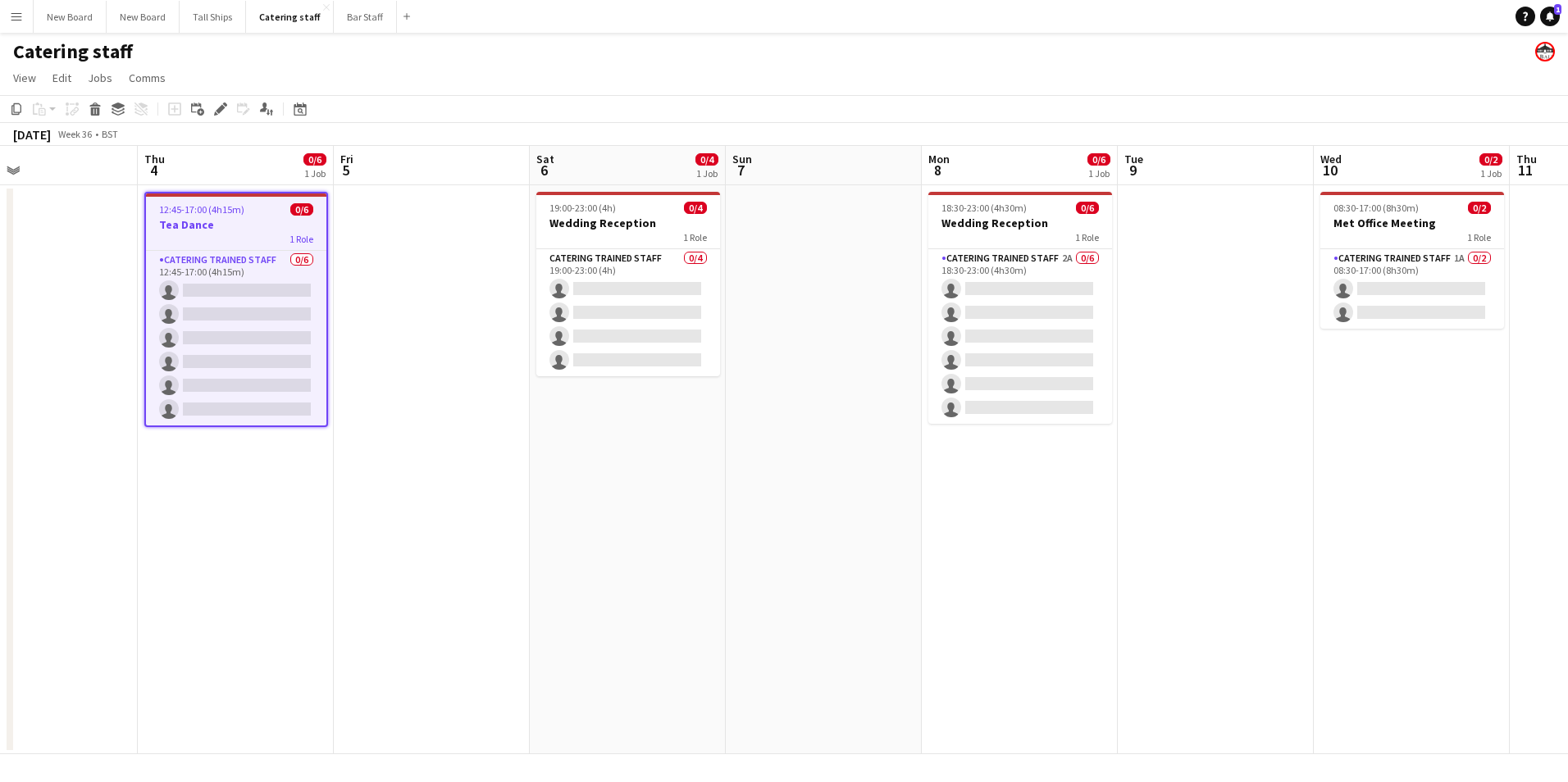
drag, startPoint x: 1476, startPoint y: 536, endPoint x: 788, endPoint y: 538, distance: 688.0
click at [788, 538] on app-calendar-viewport "Sun 31 0/2 1 Job Mon 1 Tue 2 0/6 1 Job Wed 3 Thu 4 0/6 1 Job Fri 5 Sat 6 0/4 1 …" at bounding box center [784, 449] width 1568 height 608
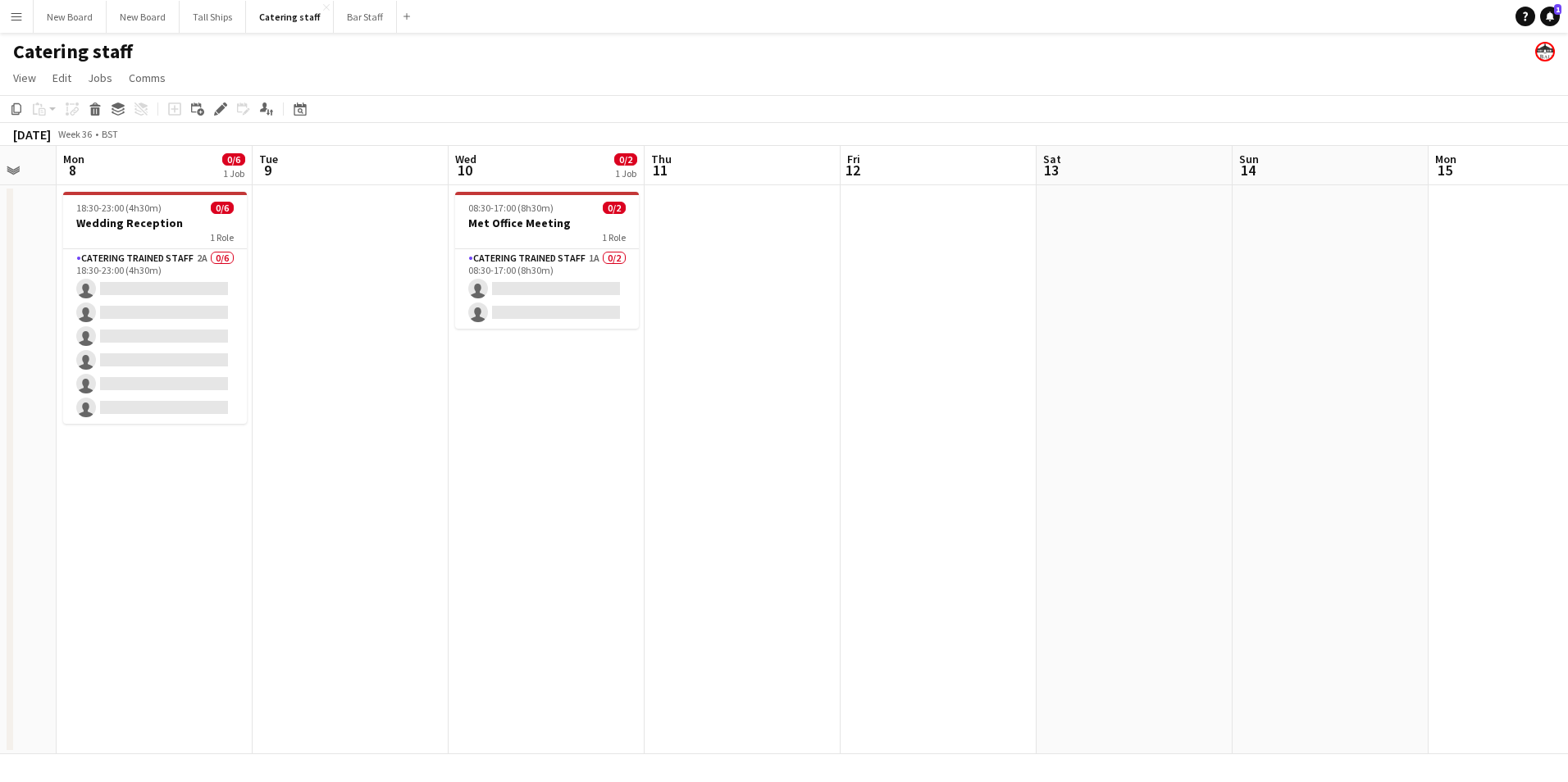
scroll to position [0, 566]
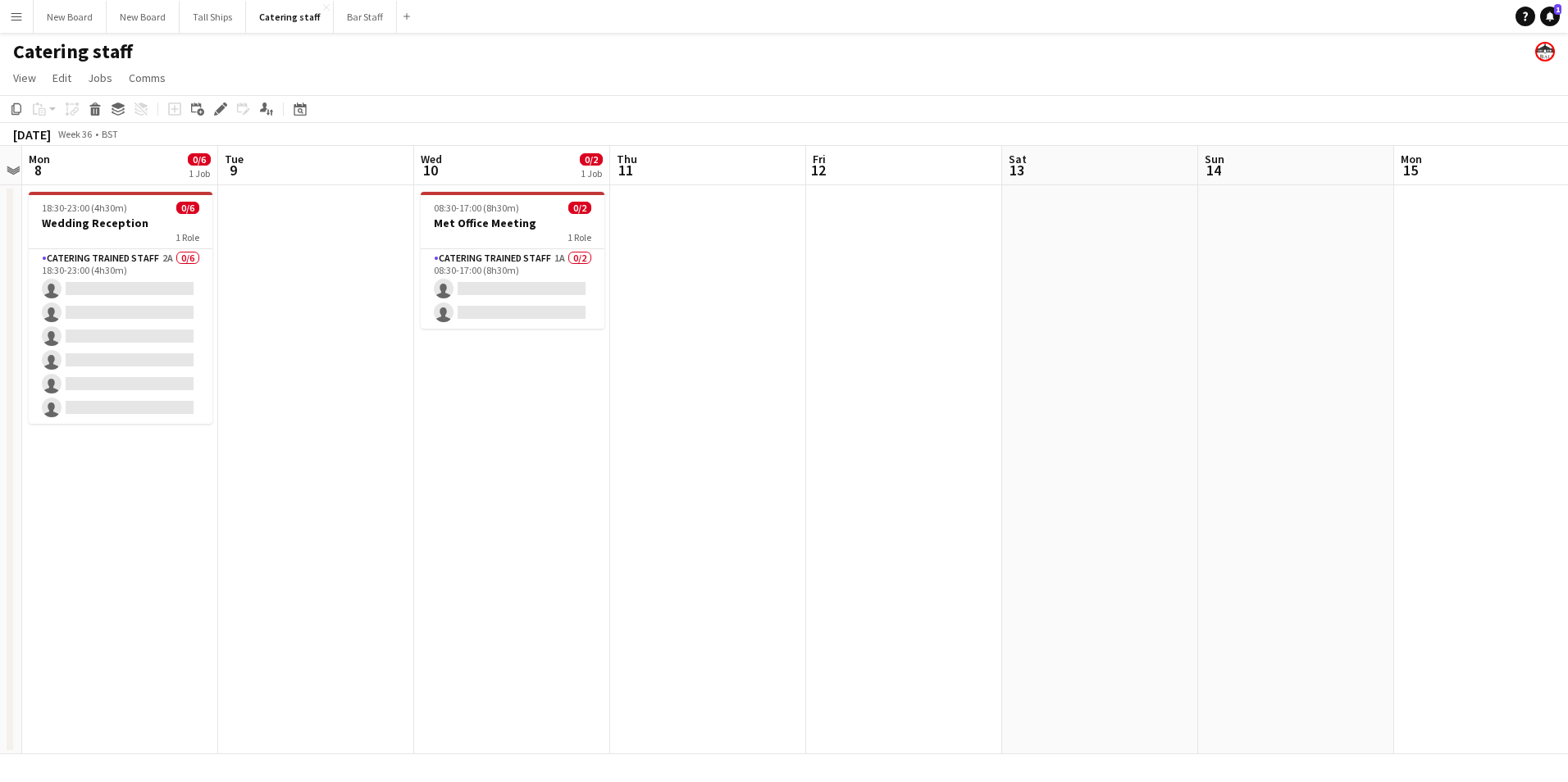
drag, startPoint x: 1205, startPoint y: 571, endPoint x: 306, endPoint y: 581, distance: 899.1
click at [306, 581] on app-calendar-viewport "Fri 5 Sat 6 0/4 1 Job Sun 7 Mon 8 0/6 1 Job Tue 9 Wed 10 0/2 1 Job Thu 11 Fri 1…" at bounding box center [784, 449] width 1568 height 608
click at [931, 271] on app-date-cell at bounding box center [904, 469] width 196 height 569
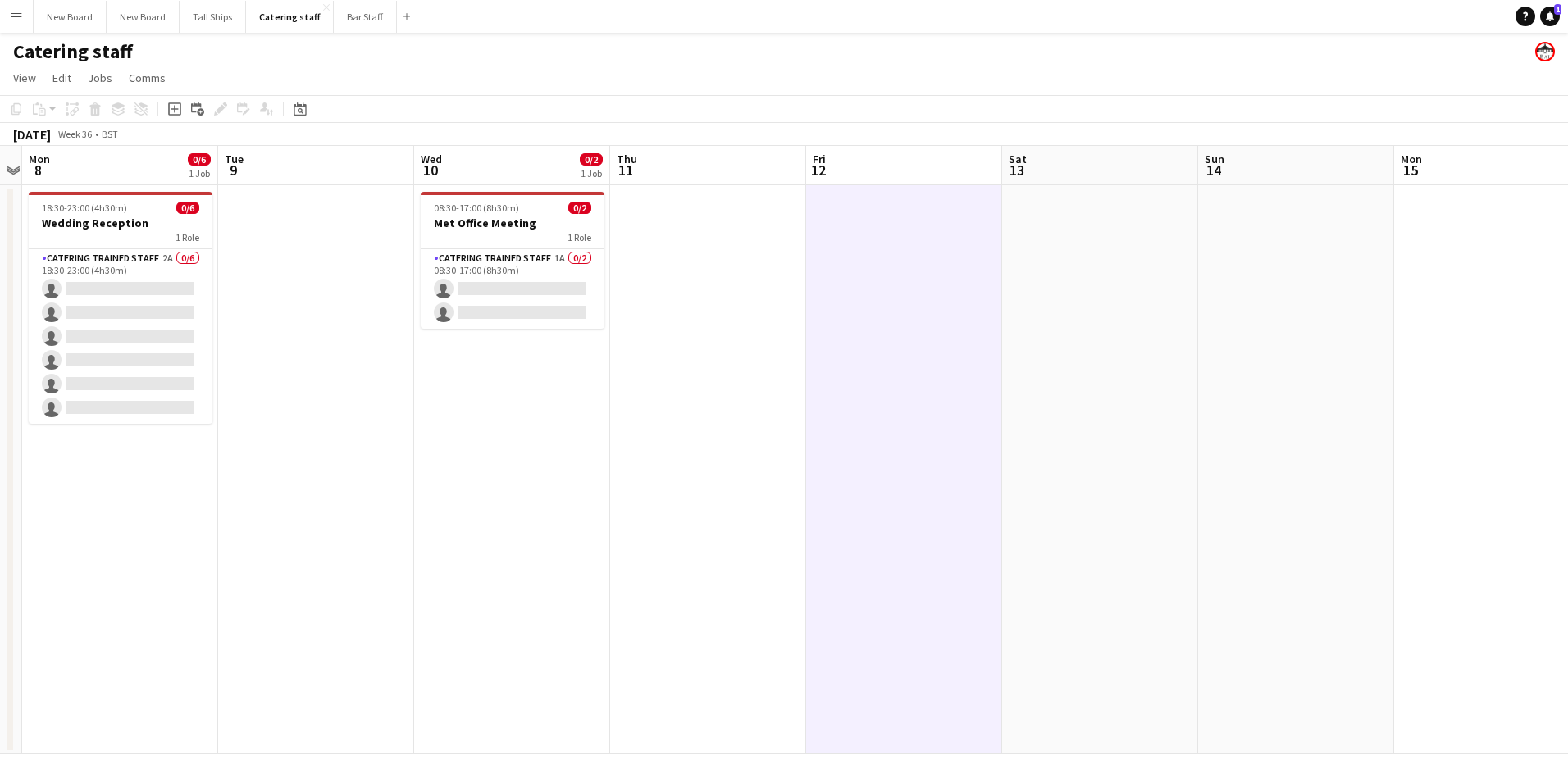
click at [184, 106] on div "Add job Add linked Job Edit Edit linked Job Applicants" at bounding box center [213, 108] width 125 height 20
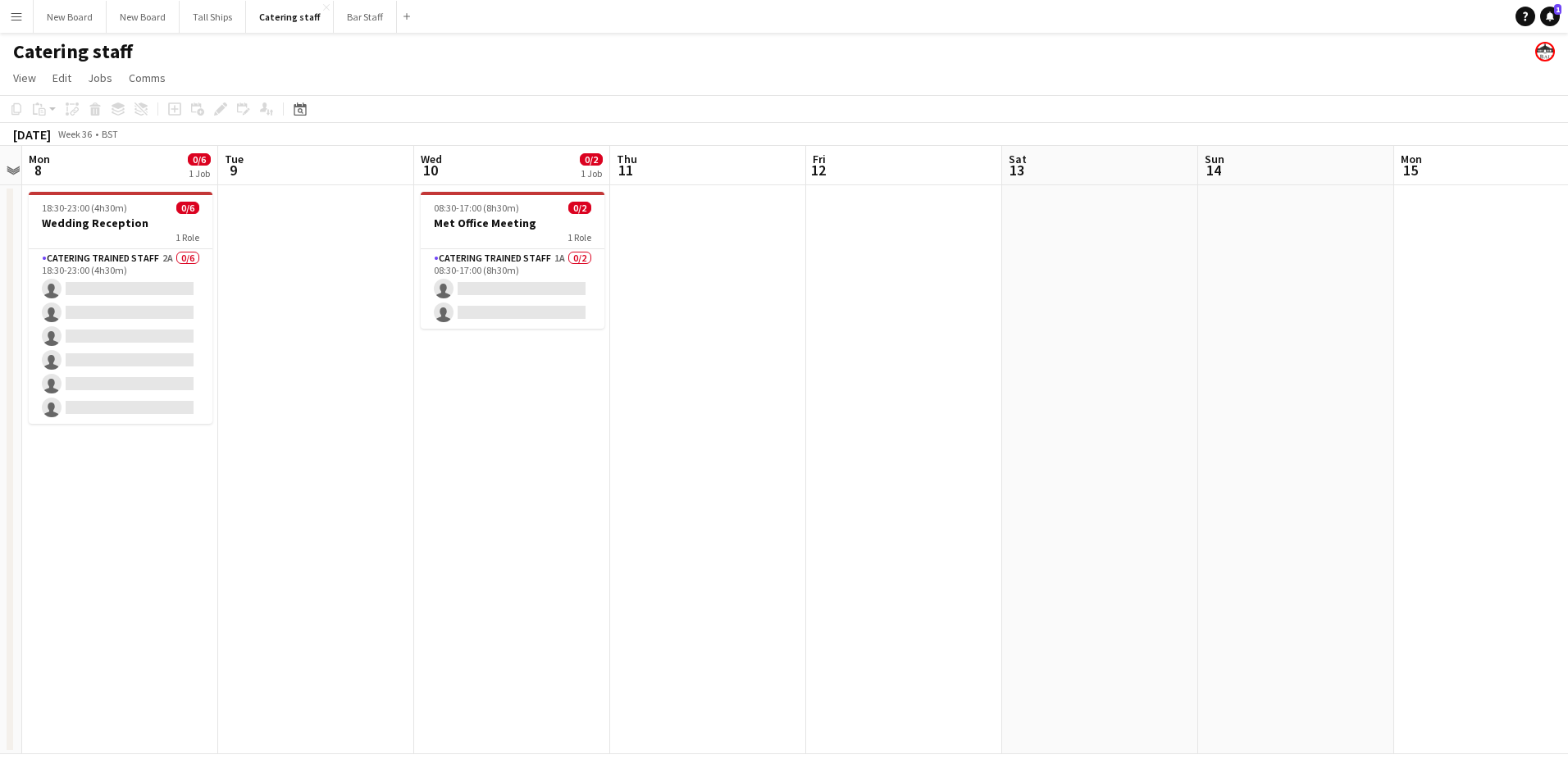
click at [872, 325] on app-date-cell at bounding box center [904, 469] width 196 height 569
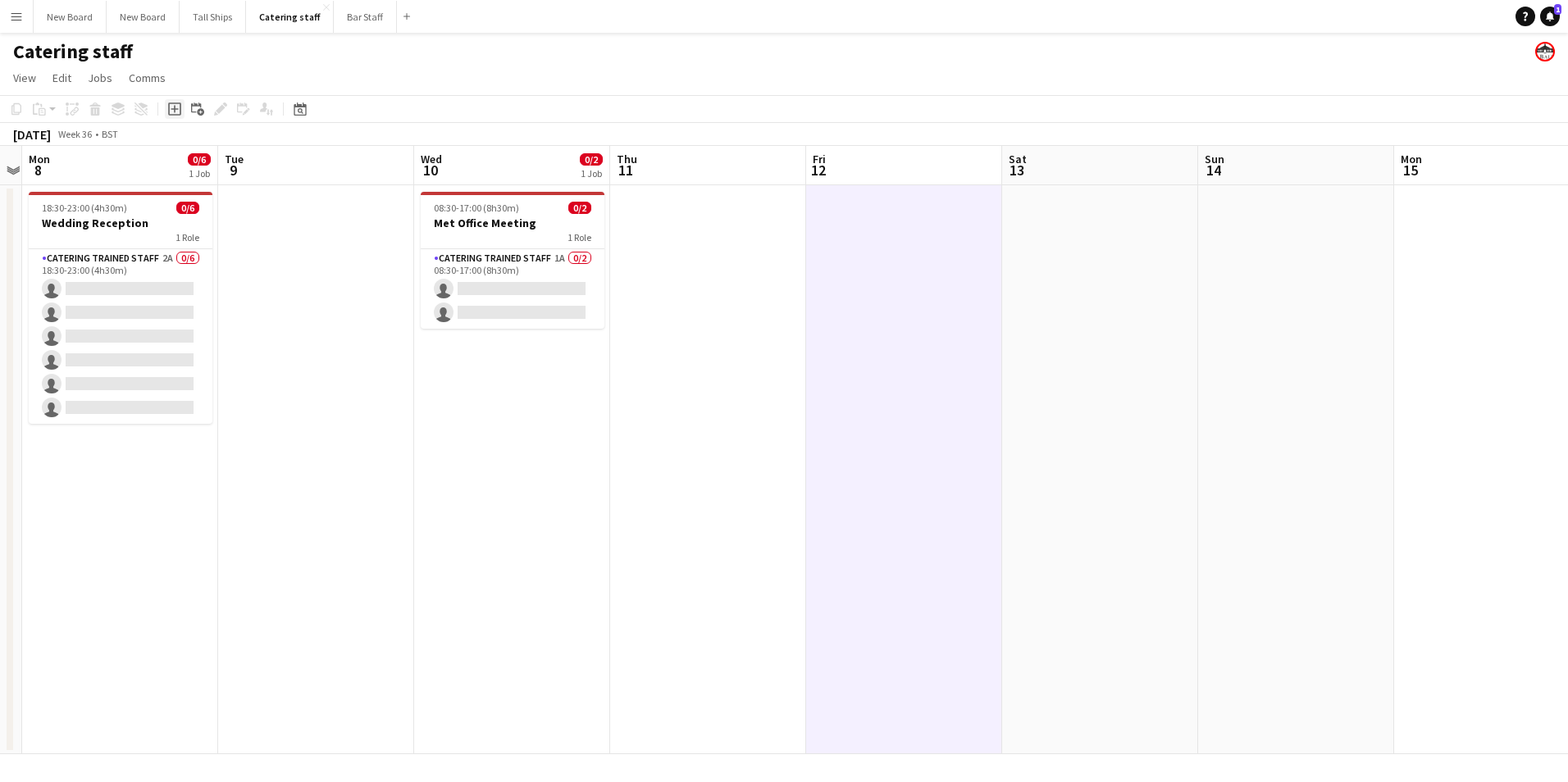
click at [170, 105] on icon "Add job" at bounding box center [174, 108] width 13 height 13
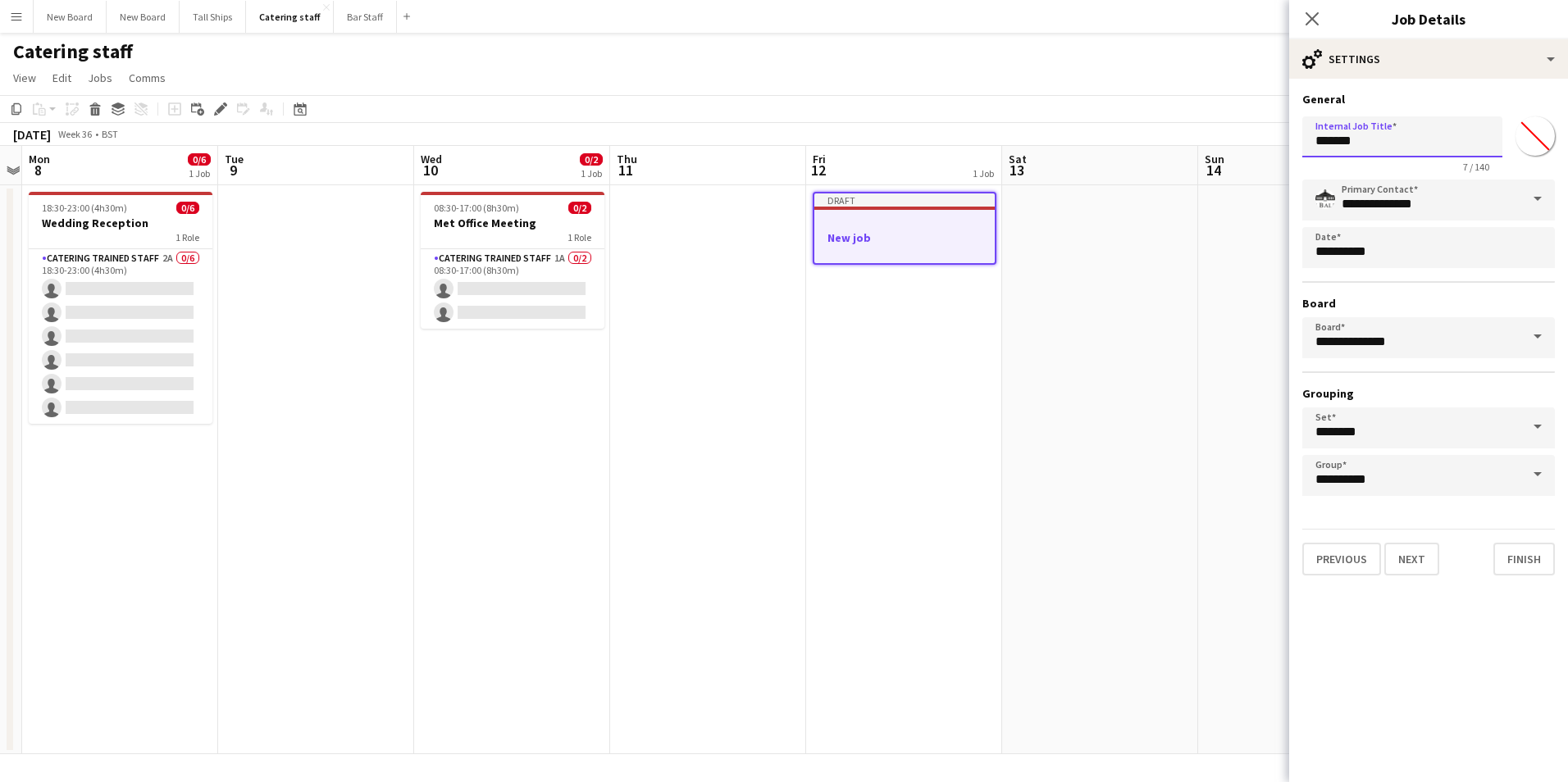
drag, startPoint x: 1397, startPoint y: 146, endPoint x: 735, endPoint y: 90, distance: 664.4
click at [733, 92] on body "Menu Boards Boards Boards All jobs Status Workforce Workforce My Workforce Recr…" at bounding box center [784, 391] width 1568 height 782
type input "**********"
click at [1426, 551] on button "Next" at bounding box center [1412, 559] width 55 height 32
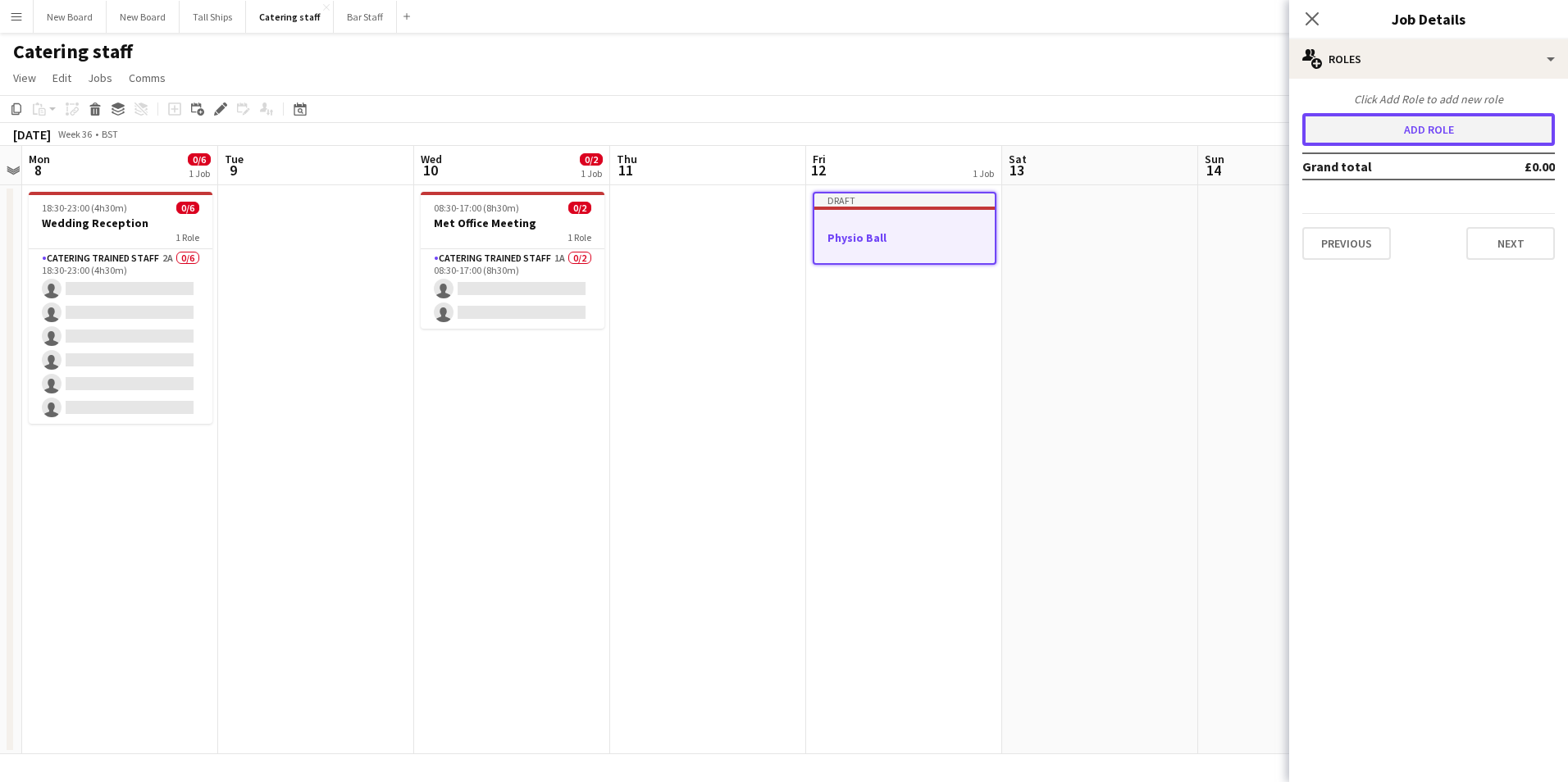
click at [1353, 144] on button "Add role" at bounding box center [1429, 130] width 253 height 32
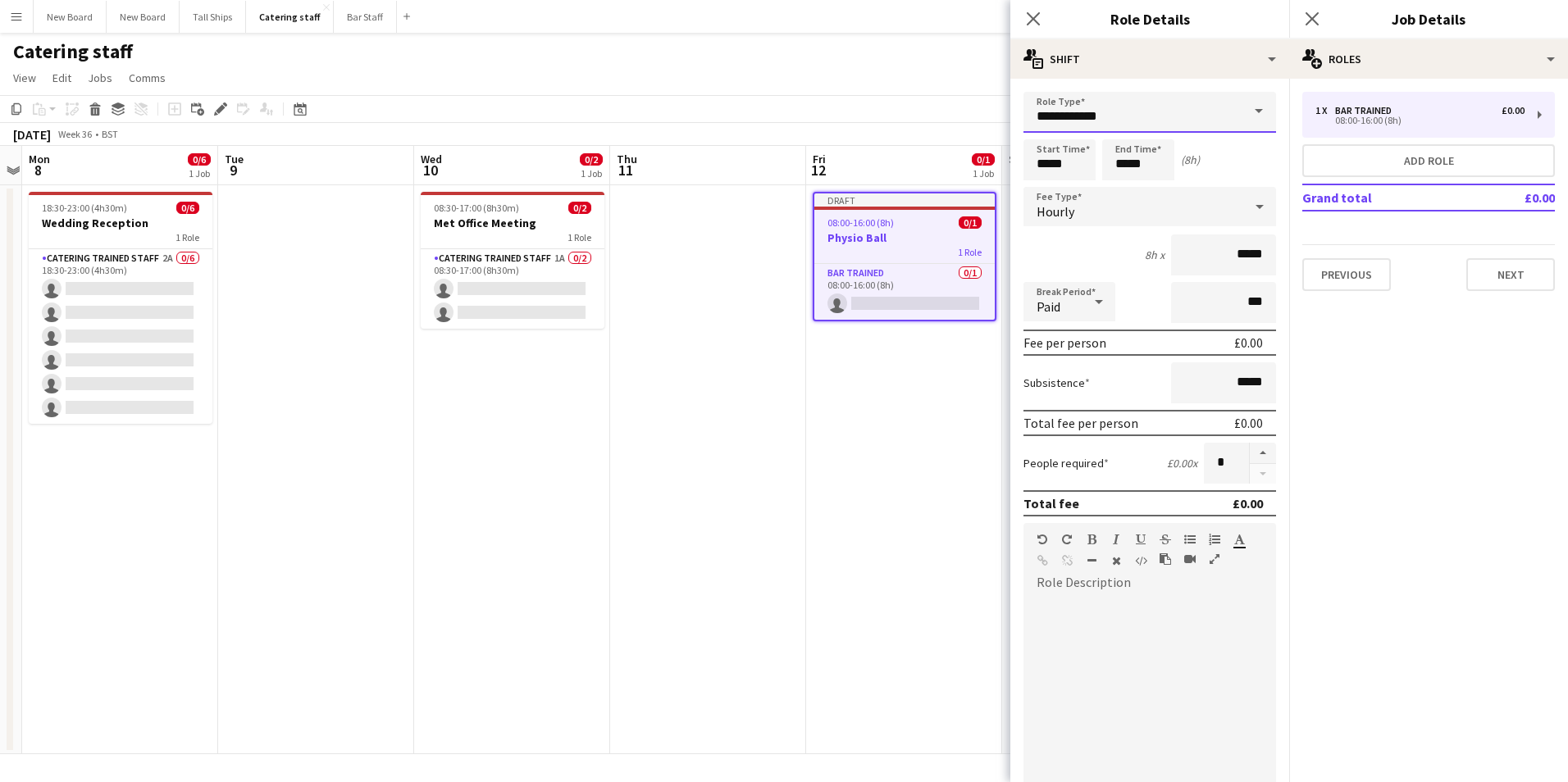
click at [1147, 123] on input "**********" at bounding box center [1150, 113] width 253 height 41
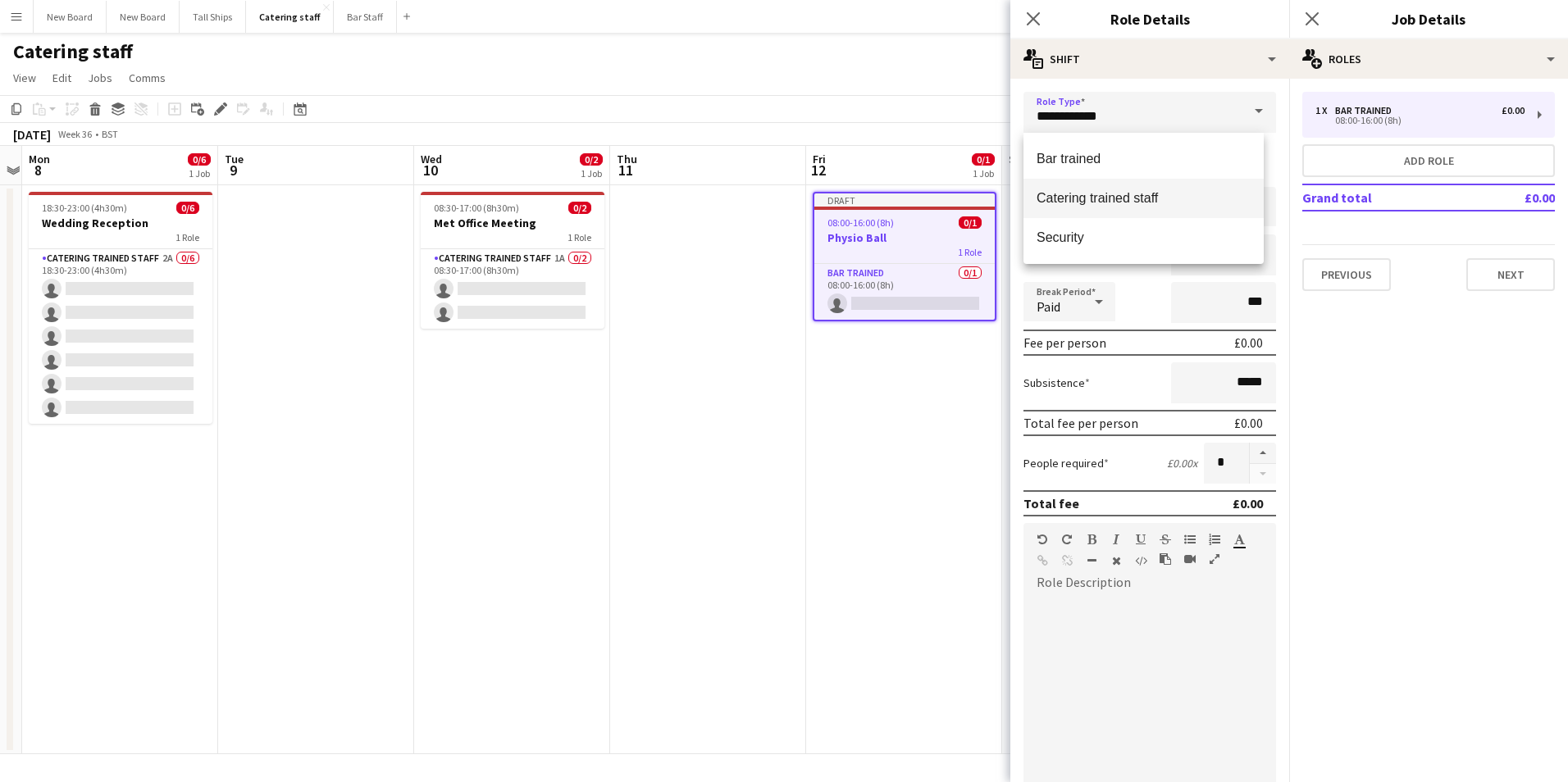
click at [1151, 205] on span "Catering trained staff" at bounding box center [1143, 198] width 214 height 15
type input "**********"
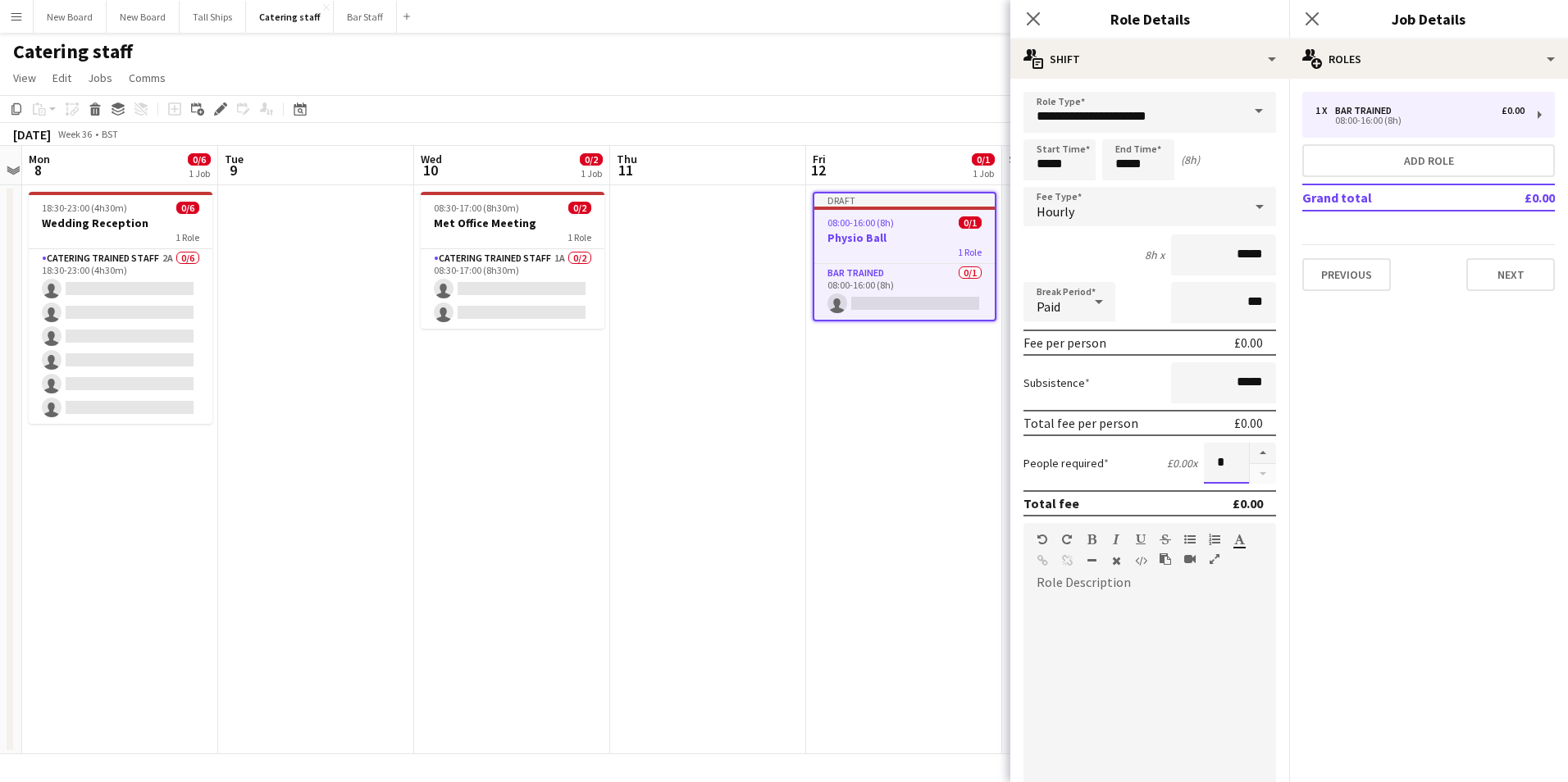
drag, startPoint x: 1204, startPoint y: 467, endPoint x: 1226, endPoint y: 456, distance: 24.6
click at [1226, 457] on input "*" at bounding box center [1227, 463] width 45 height 41
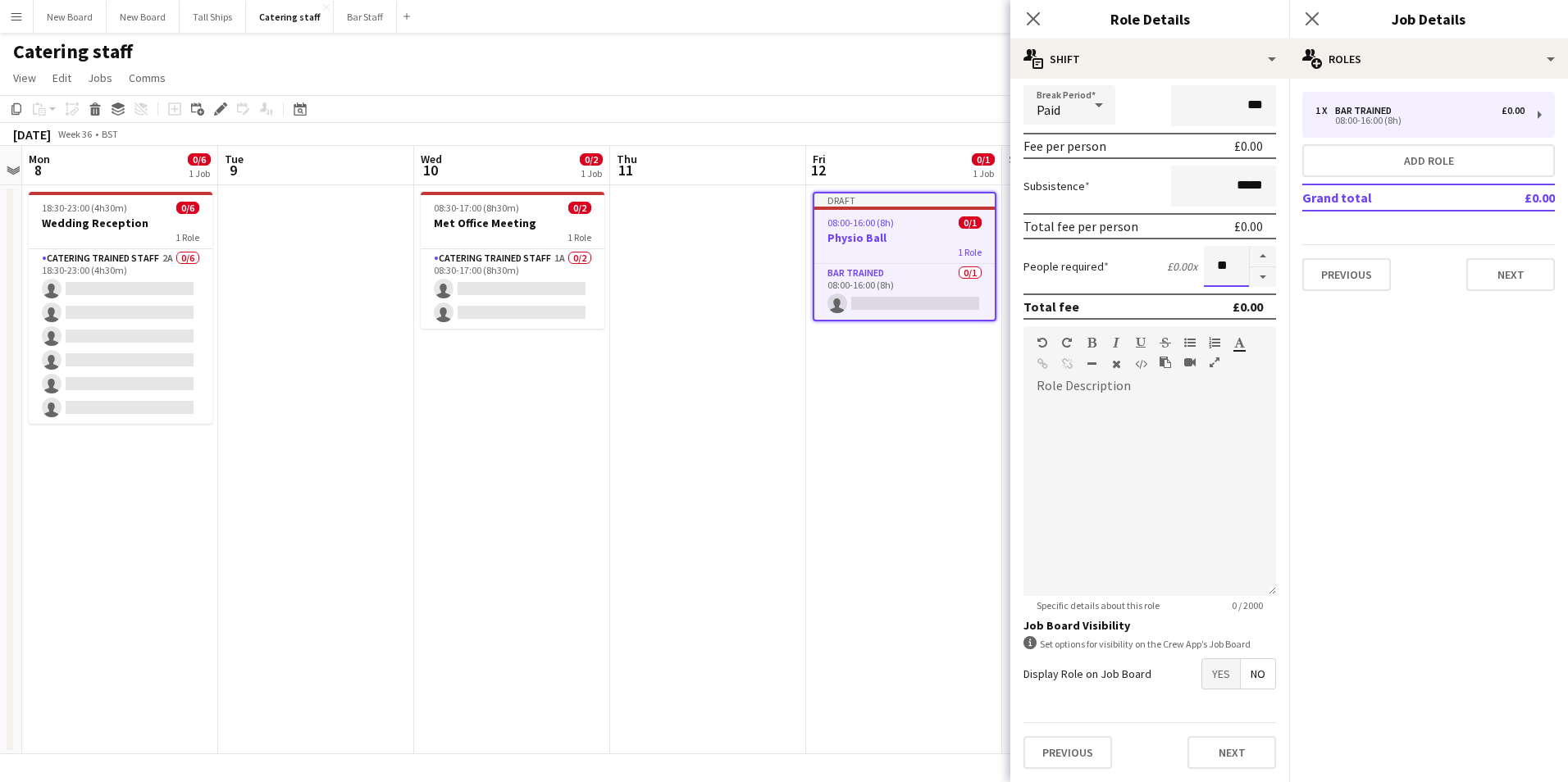
type input "**"
click at [1203, 677] on span "Yes" at bounding box center [1222, 674] width 38 height 30
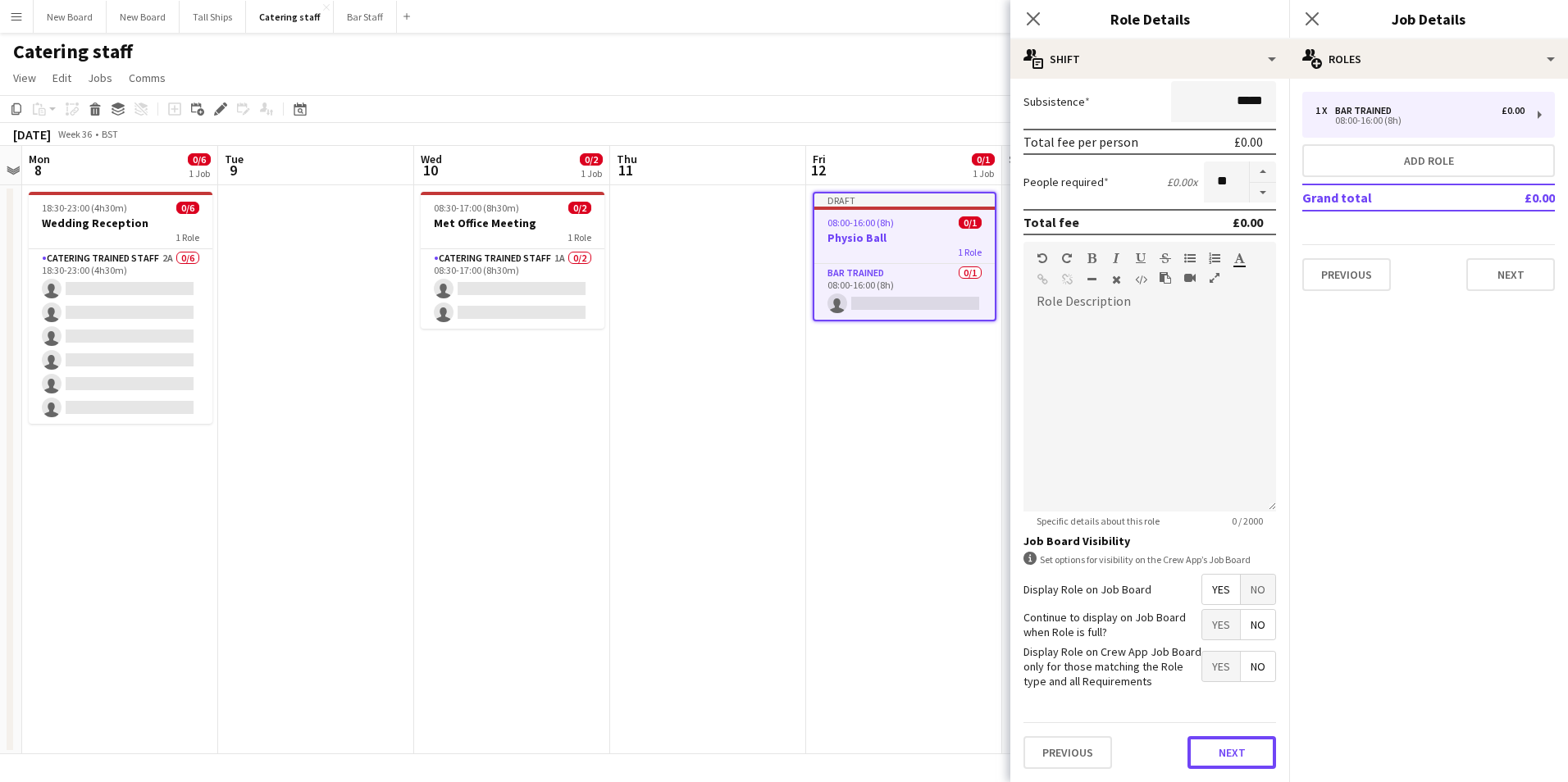
click at [1216, 756] on button "Next" at bounding box center [1232, 752] width 89 height 32
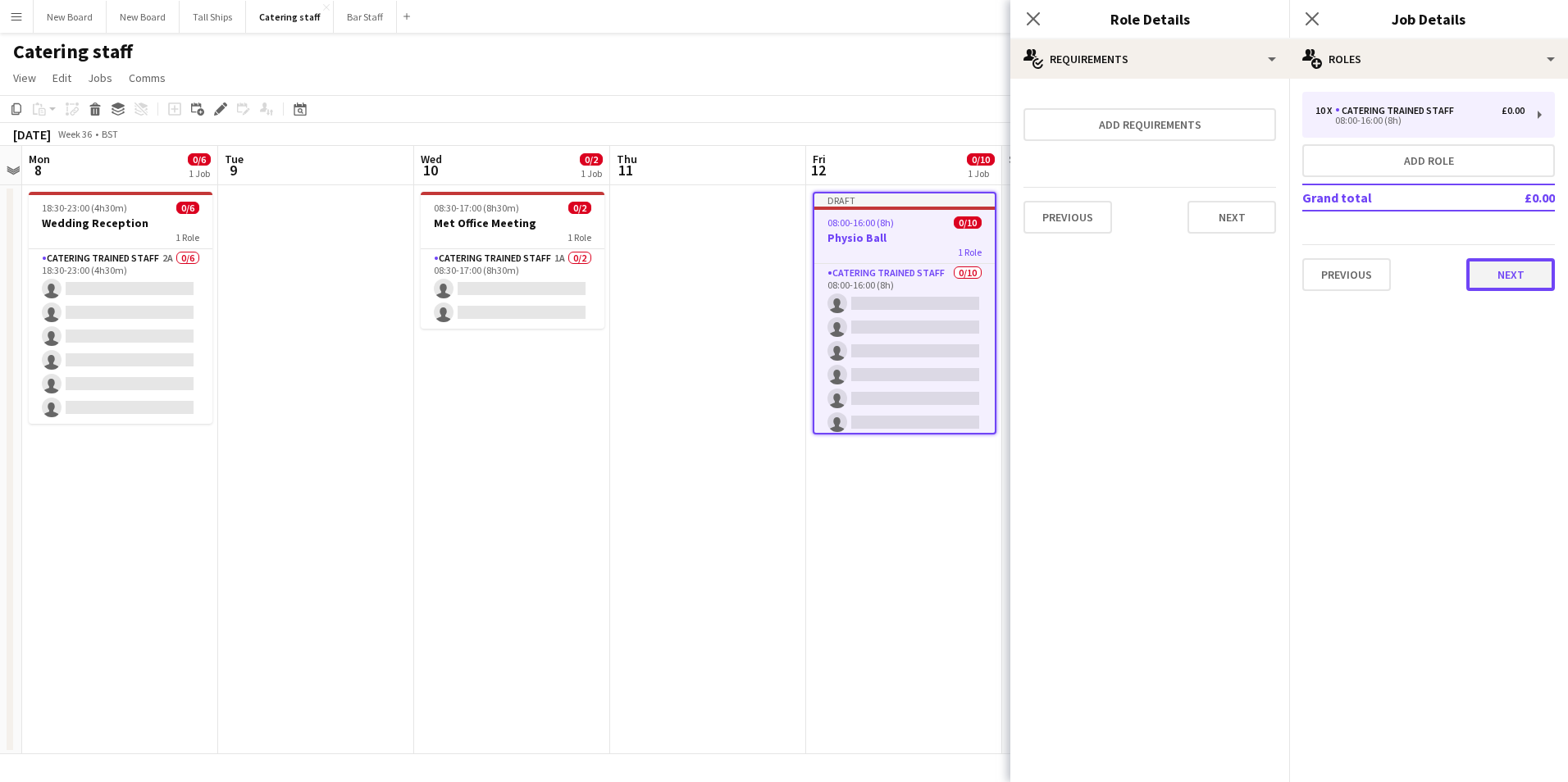
click at [1535, 273] on button "Next" at bounding box center [1511, 275] width 89 height 32
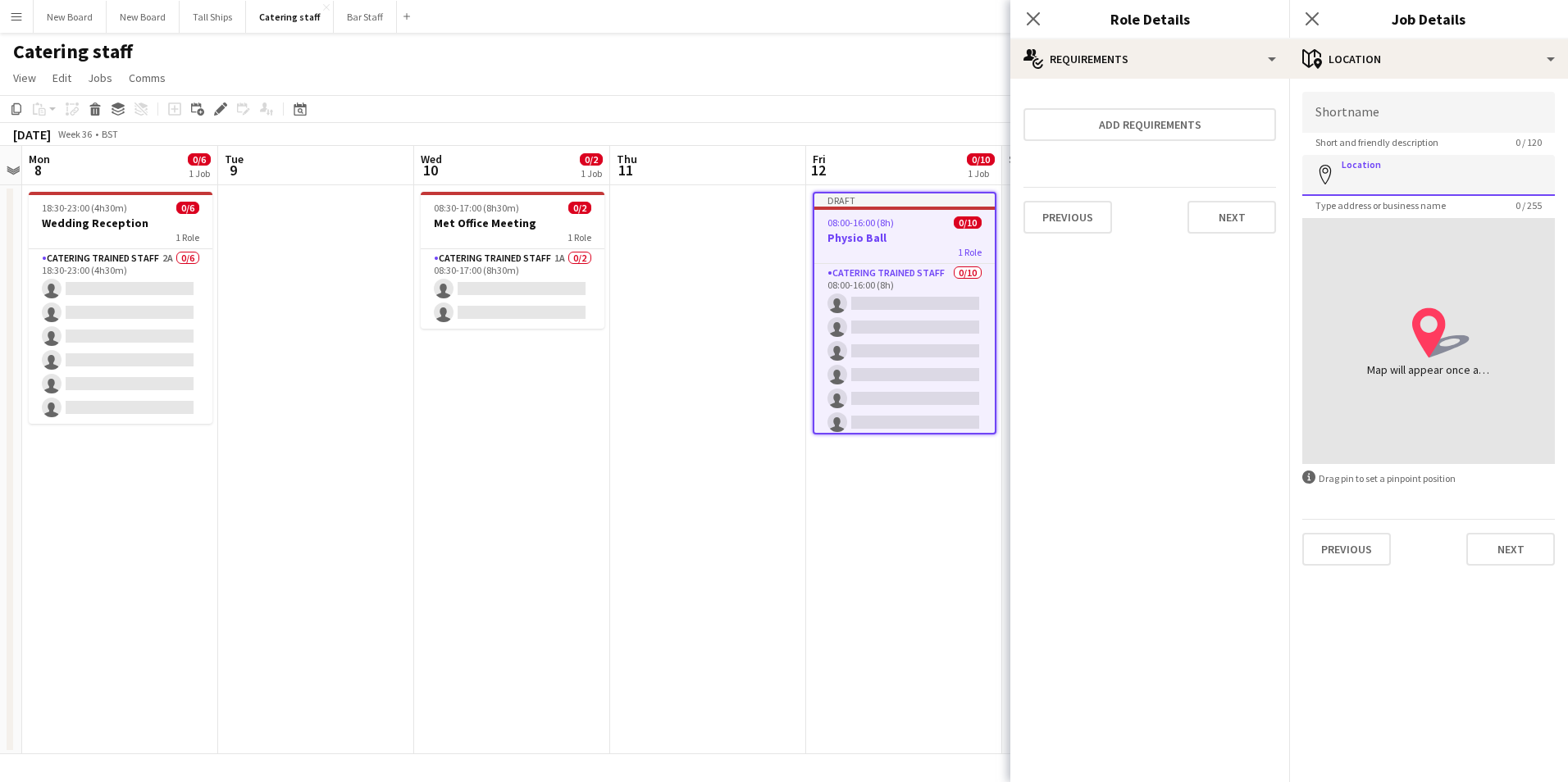
click at [1400, 180] on input "Location" at bounding box center [1429, 176] width 253 height 41
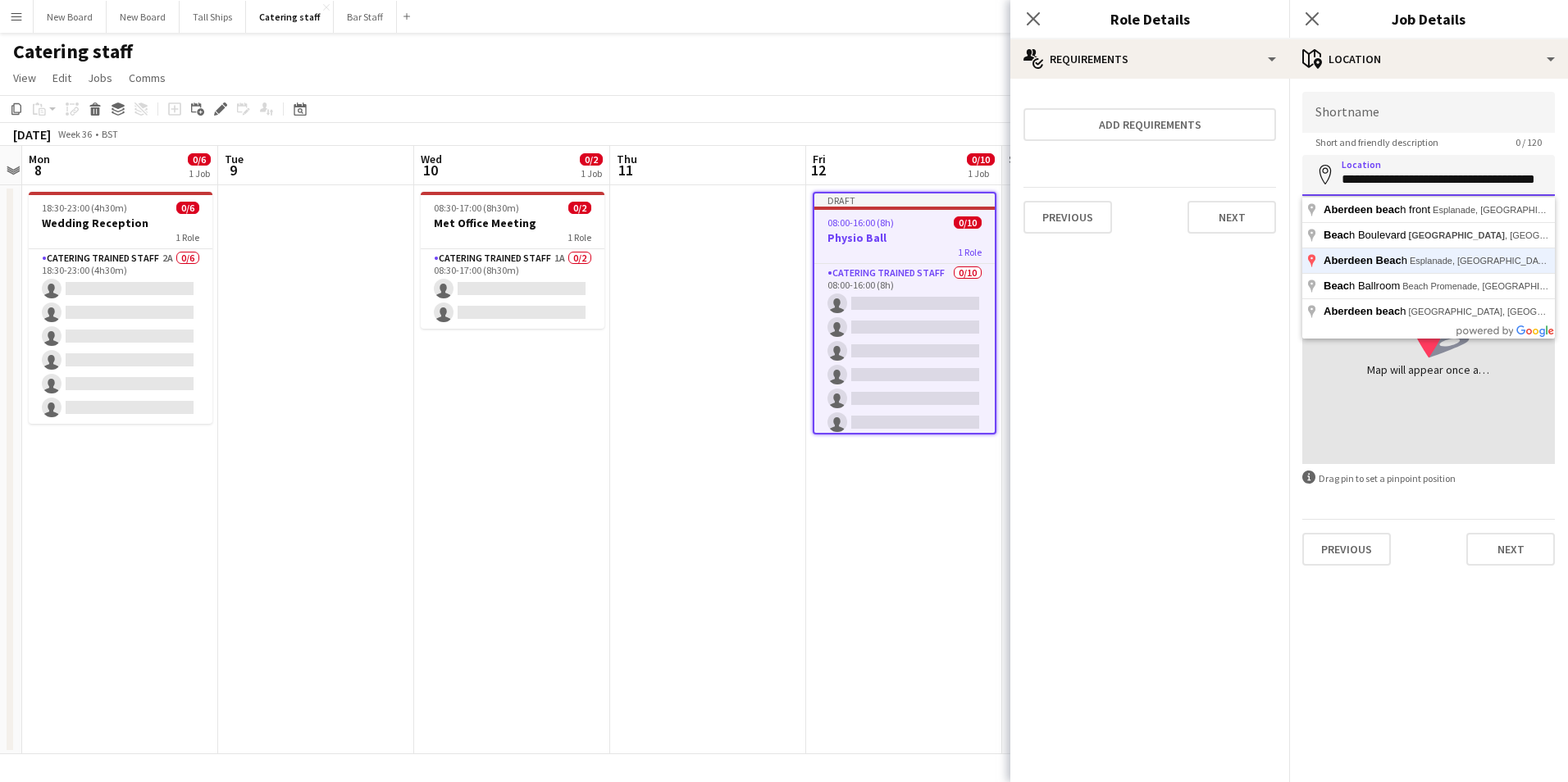
type input "**********"
click button "Next" at bounding box center [1511, 549] width 89 height 32
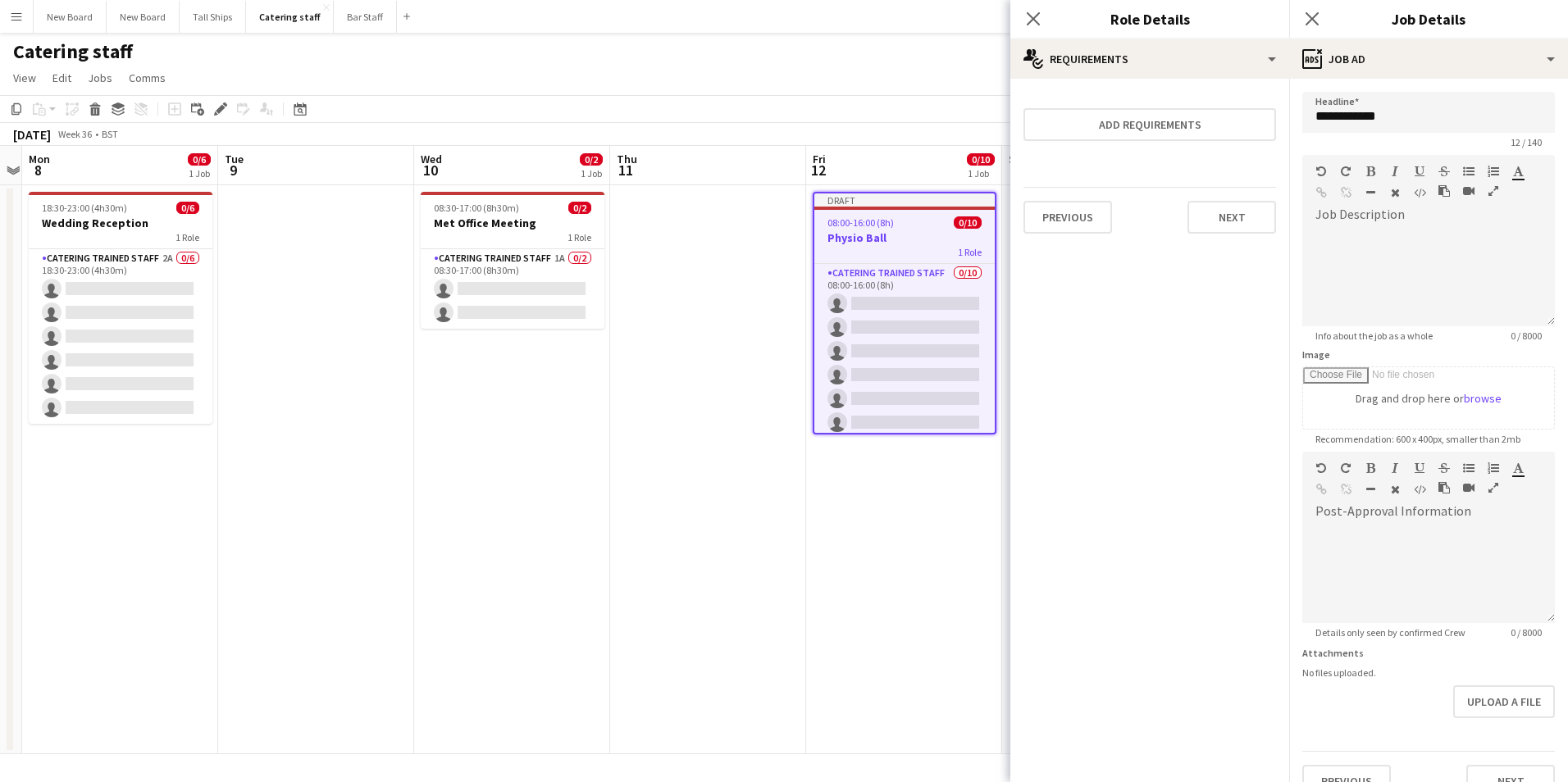
scroll to position [80, 0]
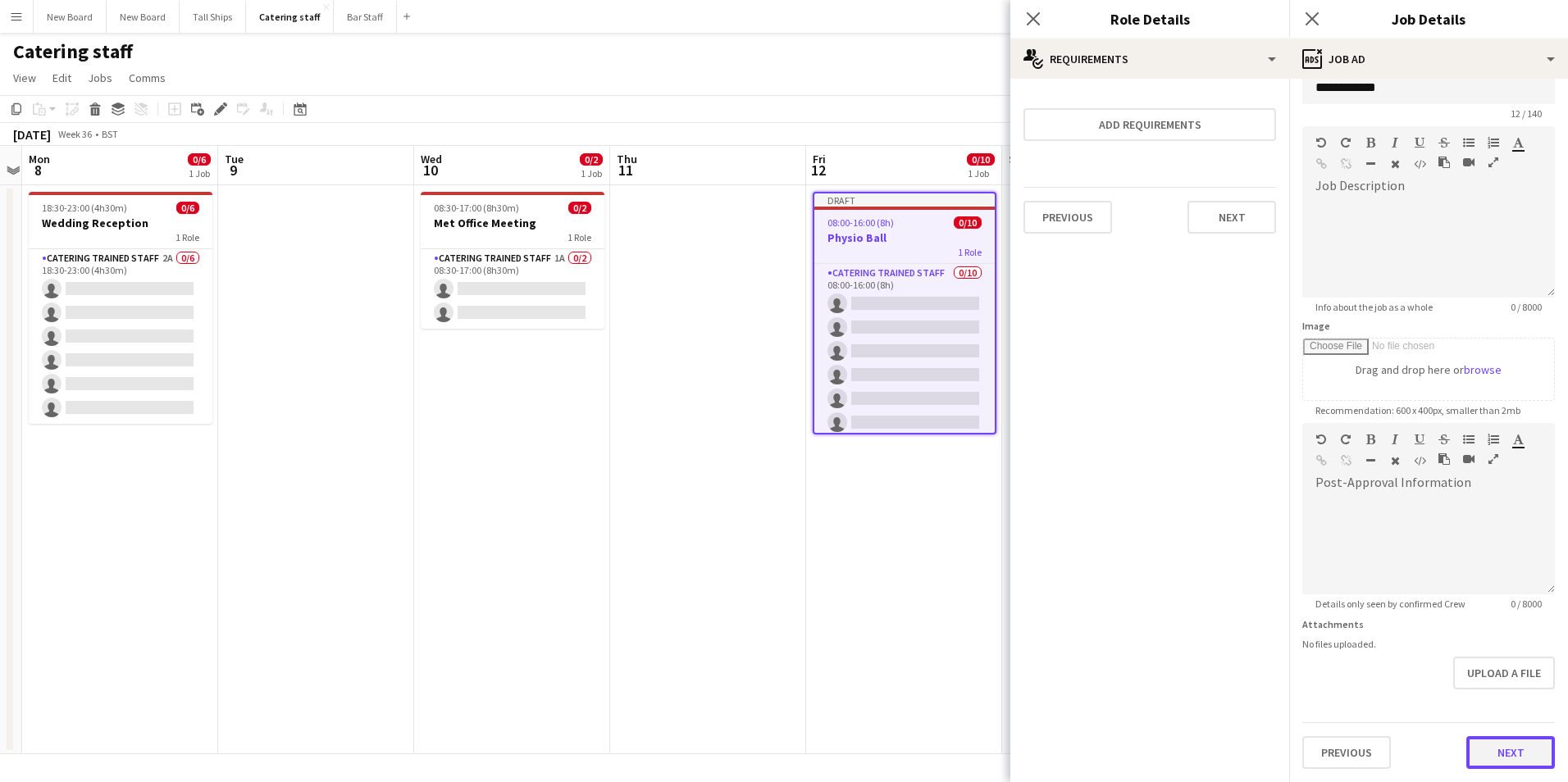
click at [1496, 690] on form "**********" at bounding box center [1429, 416] width 279 height 706
click at [1513, 743] on button "Next" at bounding box center [1511, 752] width 89 height 32
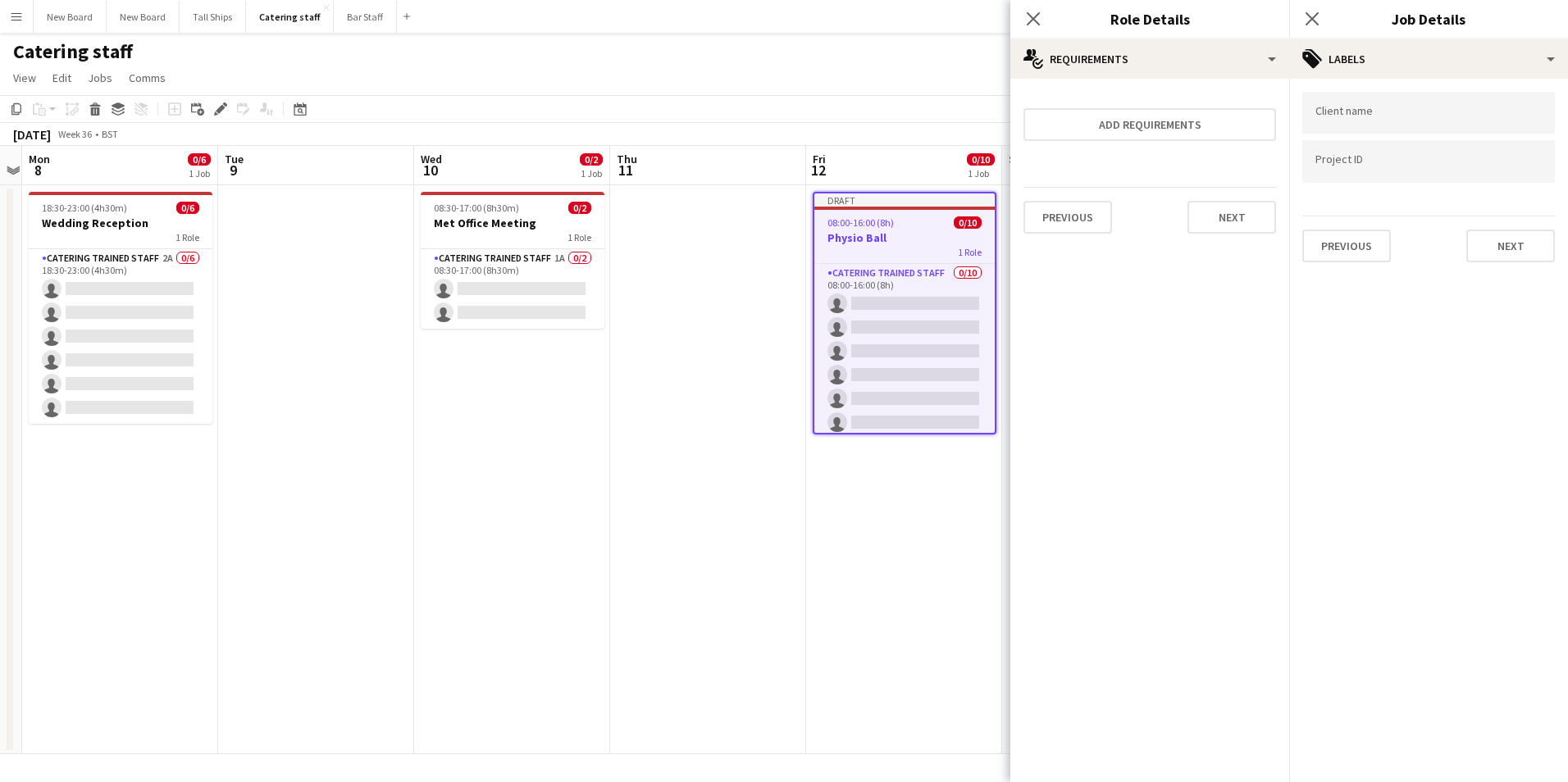
scroll to position [0, 0]
click at [1508, 229] on button "Next" at bounding box center [1511, 246] width 89 height 32
click at [1518, 165] on button "Next" at bounding box center [1511, 170] width 89 height 32
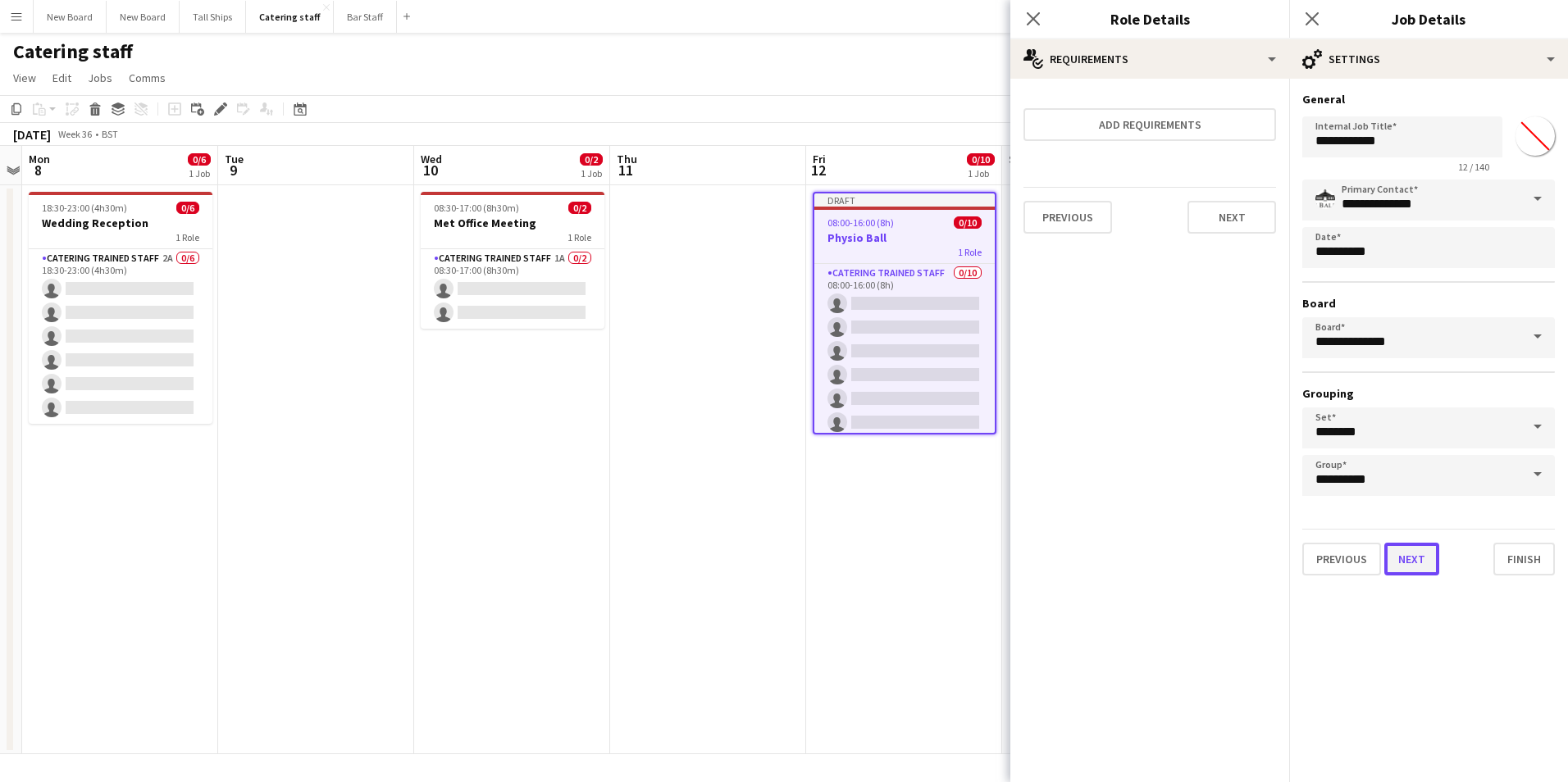
click at [1392, 558] on button "Next" at bounding box center [1412, 559] width 55 height 32
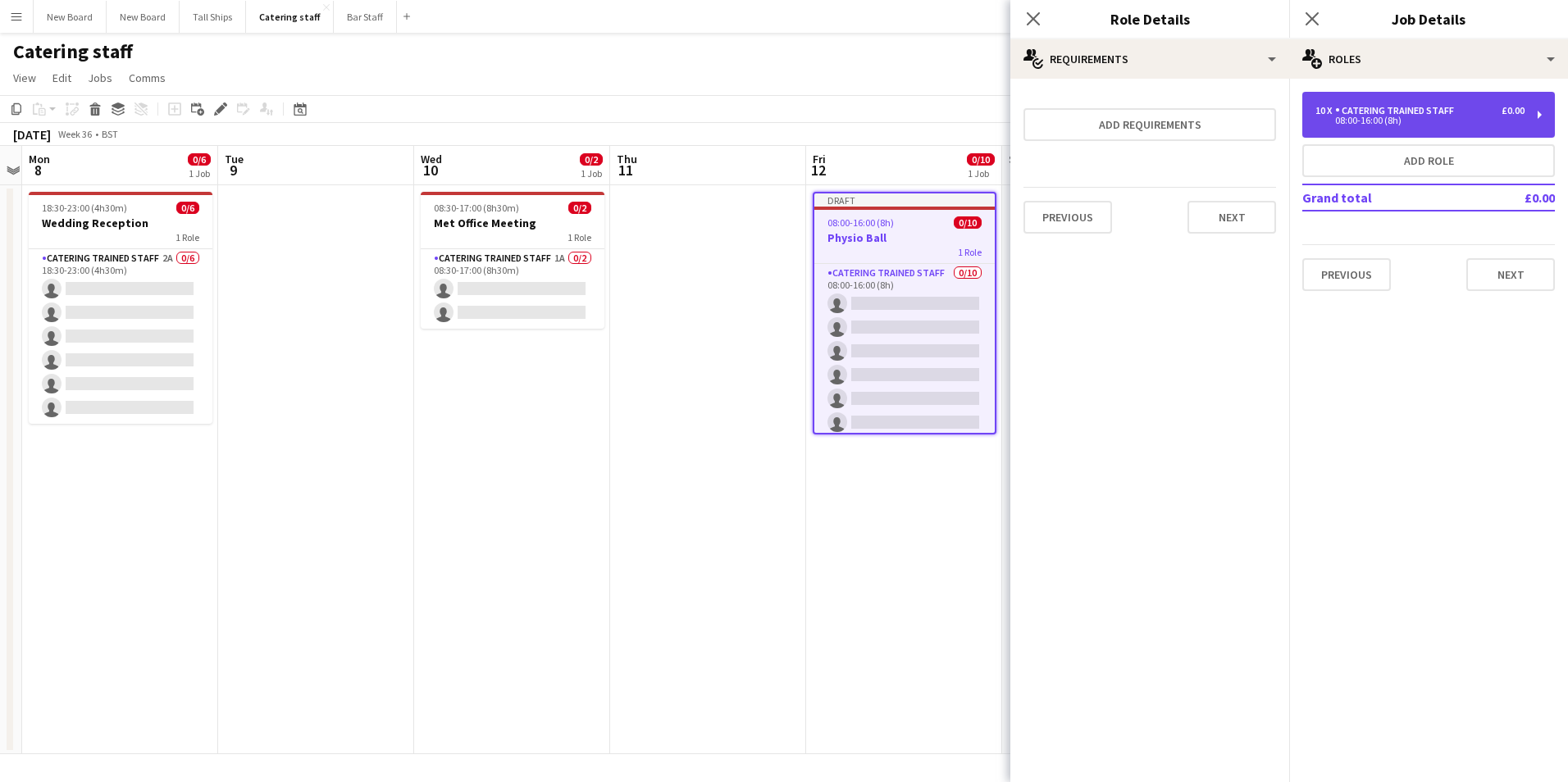
click at [1432, 107] on div "Catering trained staff" at bounding box center [1397, 110] width 125 height 11
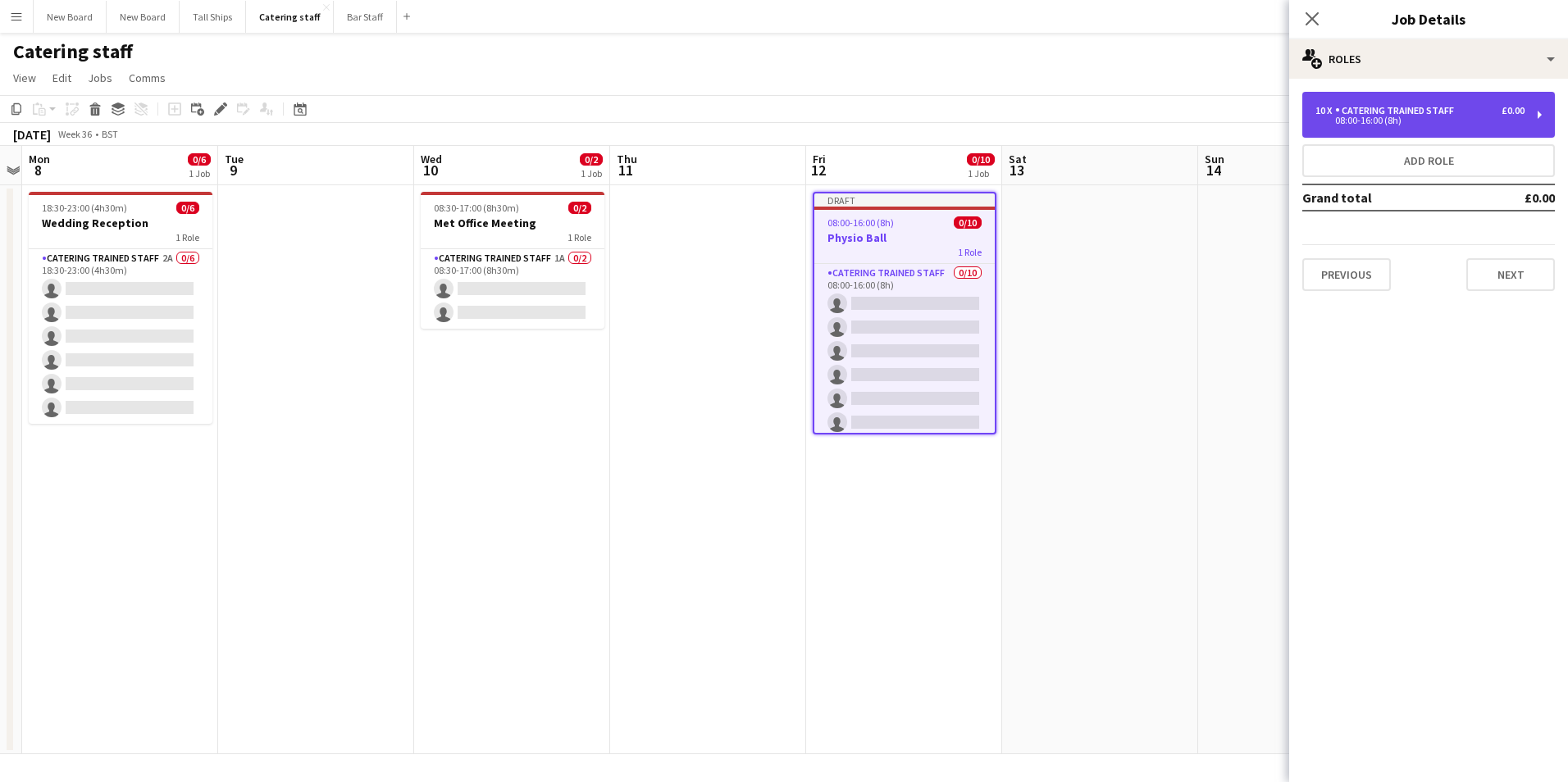
click at [1377, 113] on div "Catering trained staff" at bounding box center [1397, 110] width 125 height 11
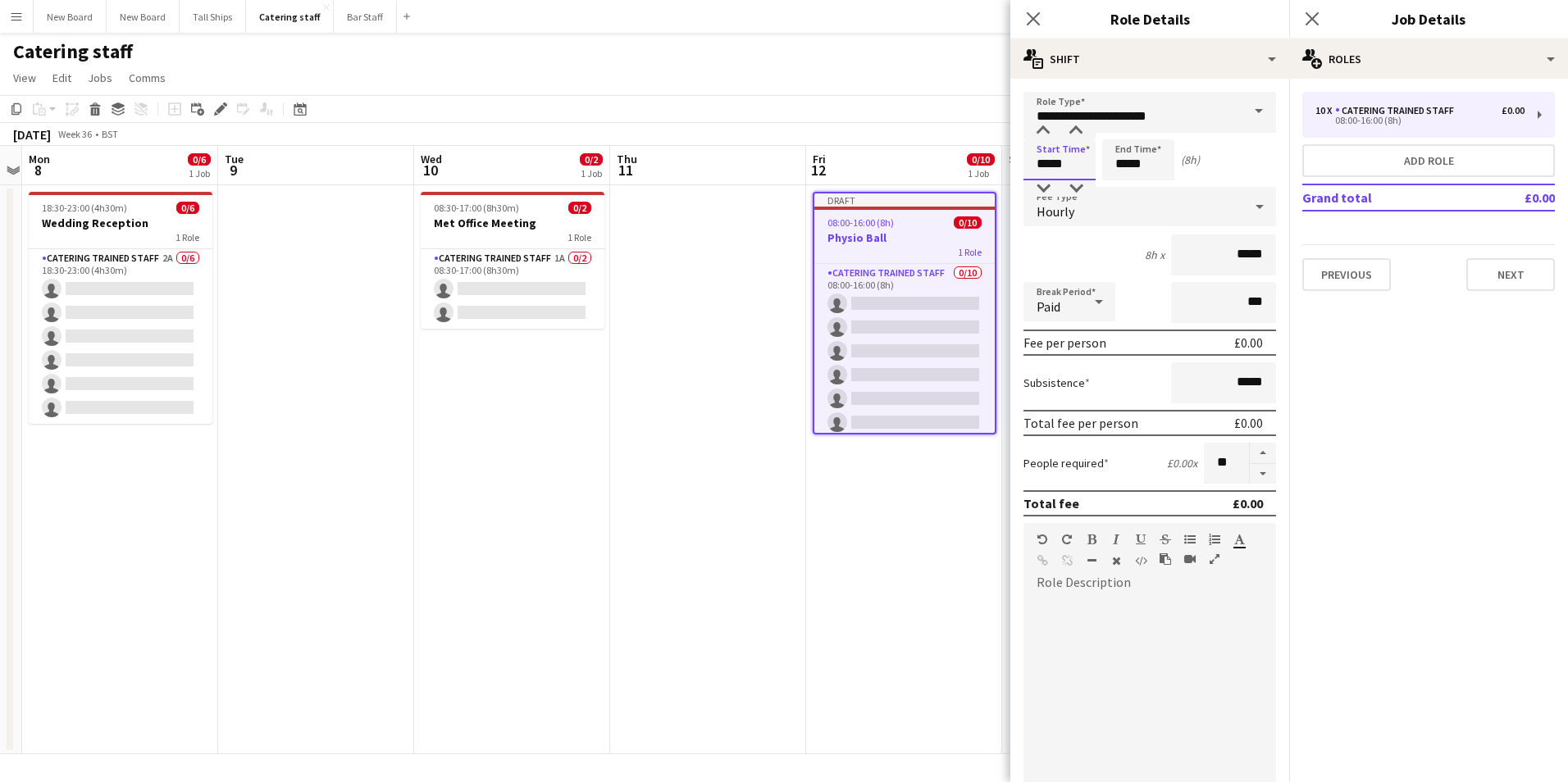
drag, startPoint x: 1074, startPoint y: 172, endPoint x: 617, endPoint y: 117, distance: 460.3
click at [617, 117] on body "Menu Boards Boards Boards All jobs Status Workforce Workforce My Workforce Recr…" at bounding box center [784, 391] width 1568 height 782
type input "*****"
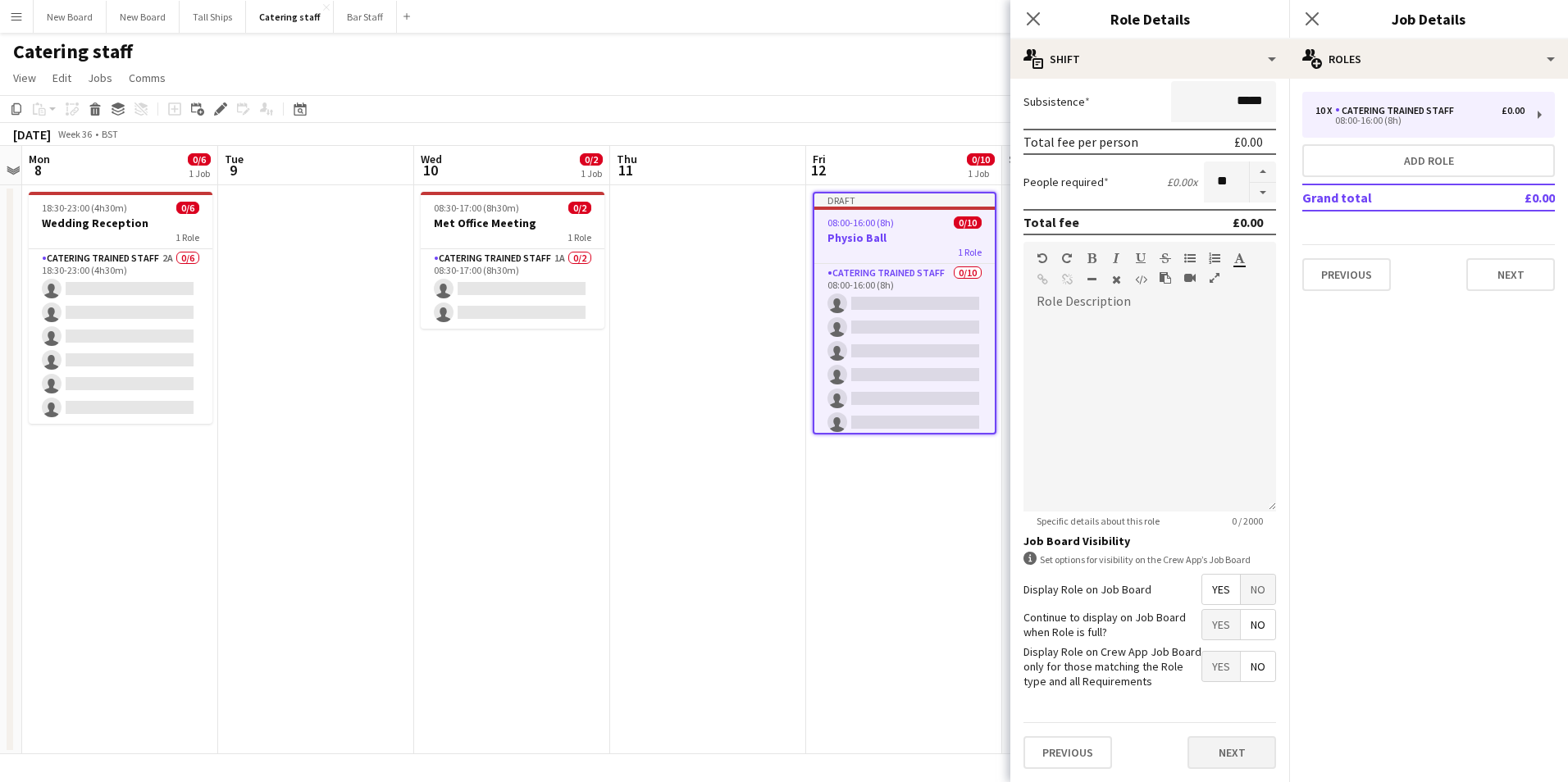
type input "*****"
click at [1197, 744] on button "Next" at bounding box center [1232, 752] width 89 height 32
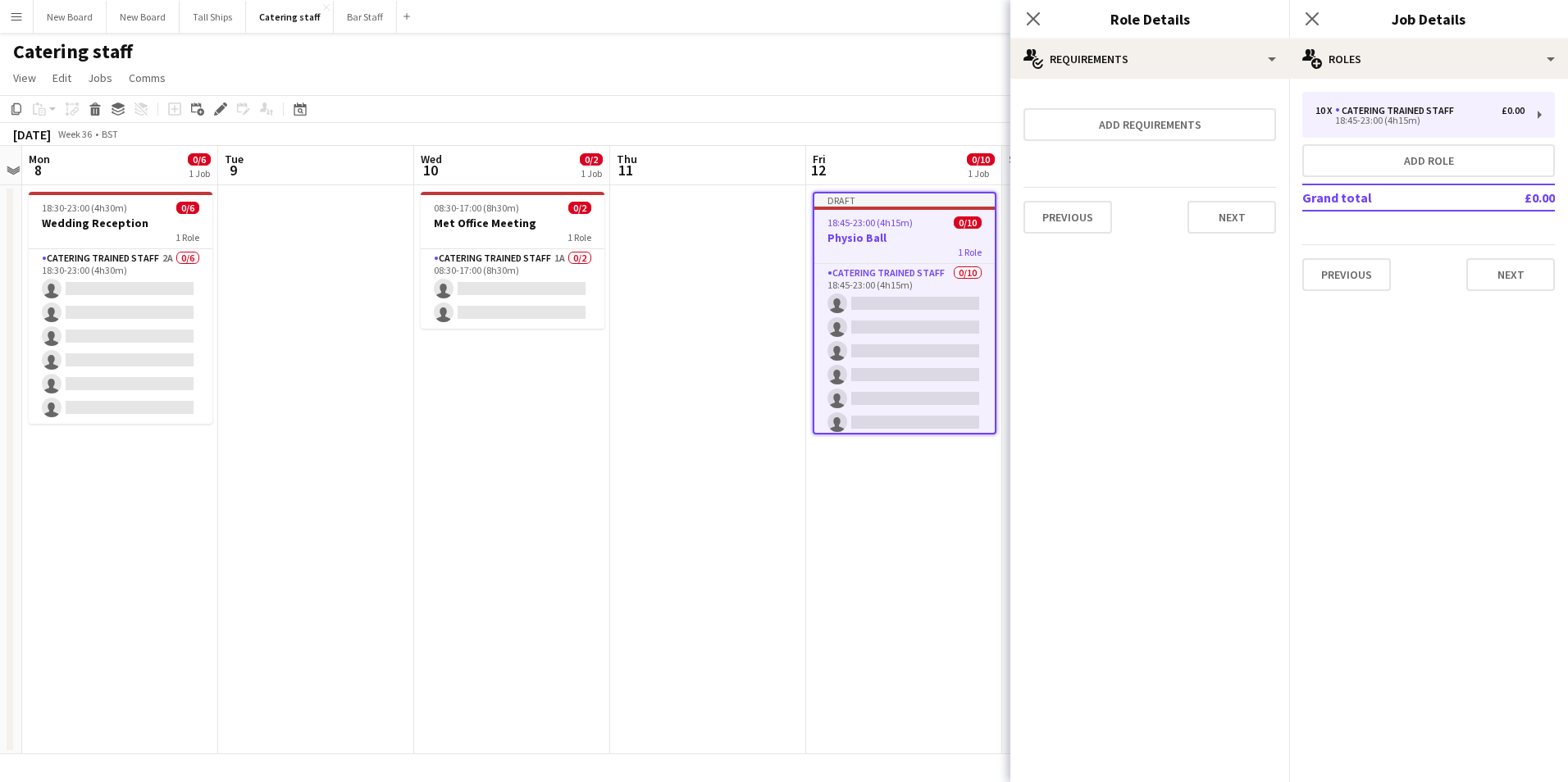
drag, startPoint x: 1310, startPoint y: 26, endPoint x: 1309, endPoint y: 34, distance: 8.1
click at [1310, 26] on icon "Close pop-in" at bounding box center [1312, 18] width 13 height 13
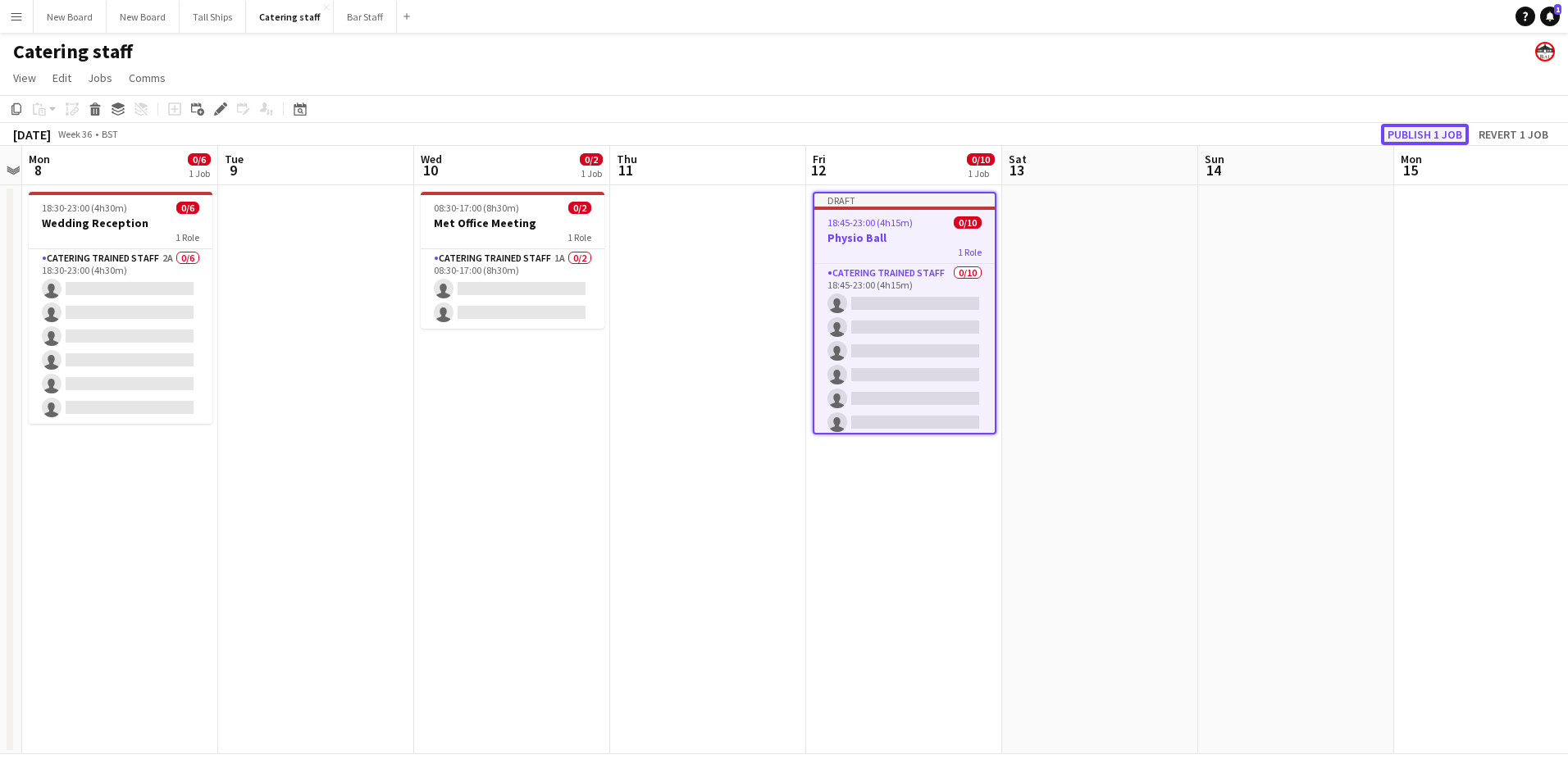
click at [1420, 140] on button "Publish 1 job" at bounding box center [1425, 134] width 88 height 21
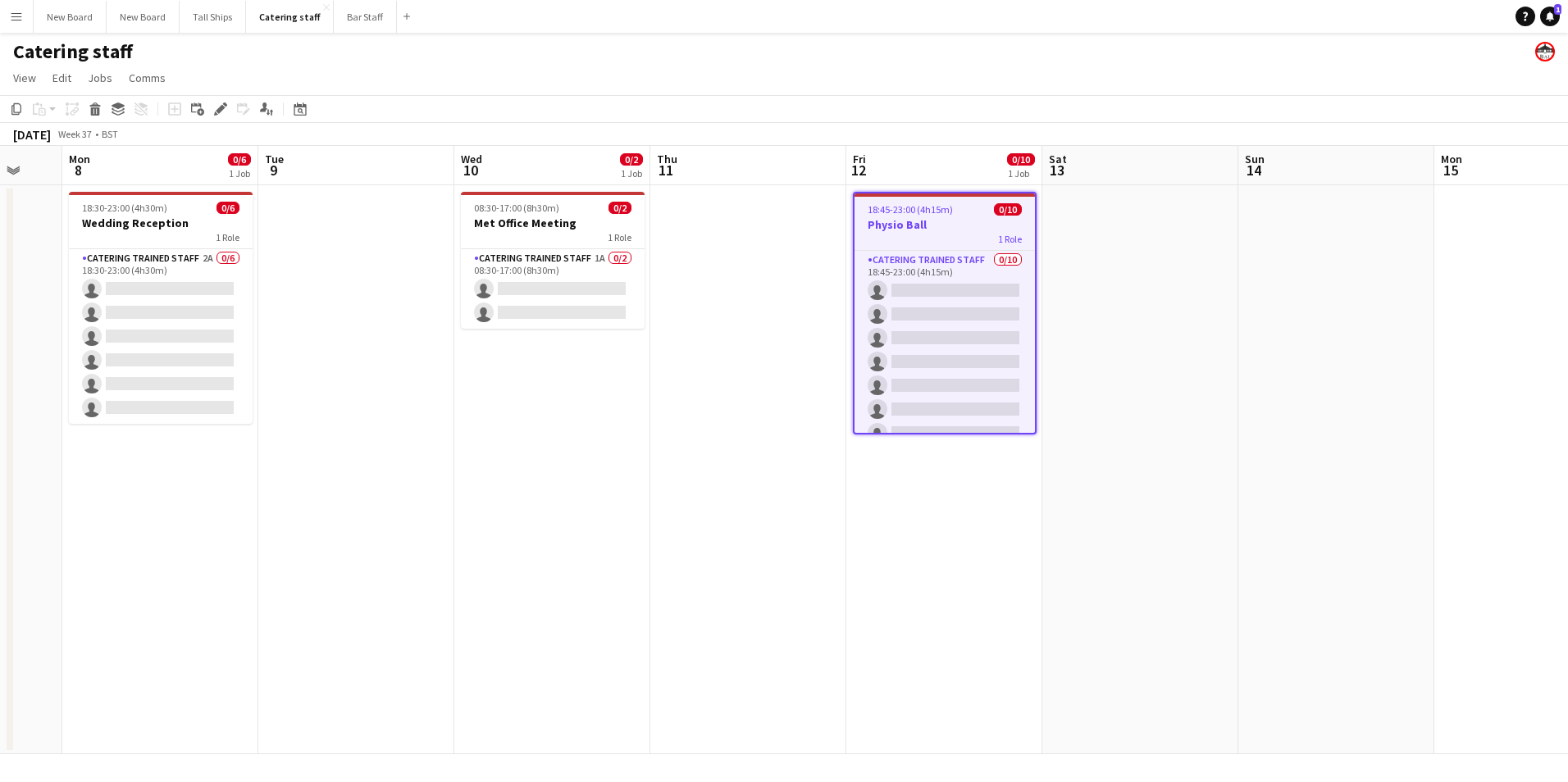
scroll to position [0, 523]
drag, startPoint x: 1256, startPoint y: 420, endPoint x: 727, endPoint y: 334, distance: 535.9
click at [727, 335] on app-calendar-viewport "Fri 5 Sat 6 0/4 1 Job Sun 7 Mon 8 0/6 1 Job Tue 9 Wed 10 0/2 1 Job Thu 11 Fri 1…" at bounding box center [784, 449] width 1568 height 608
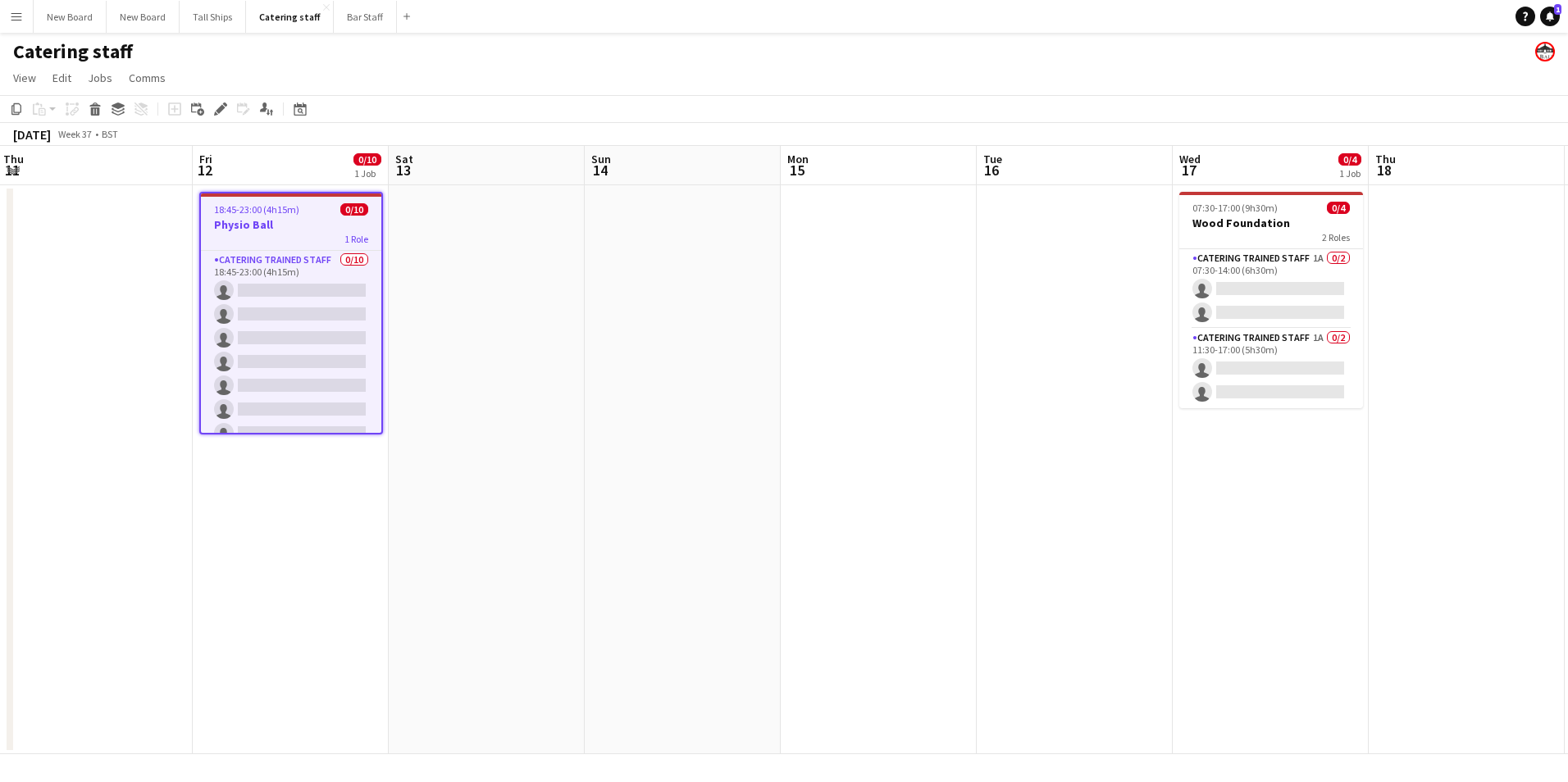
scroll to position [0, 462]
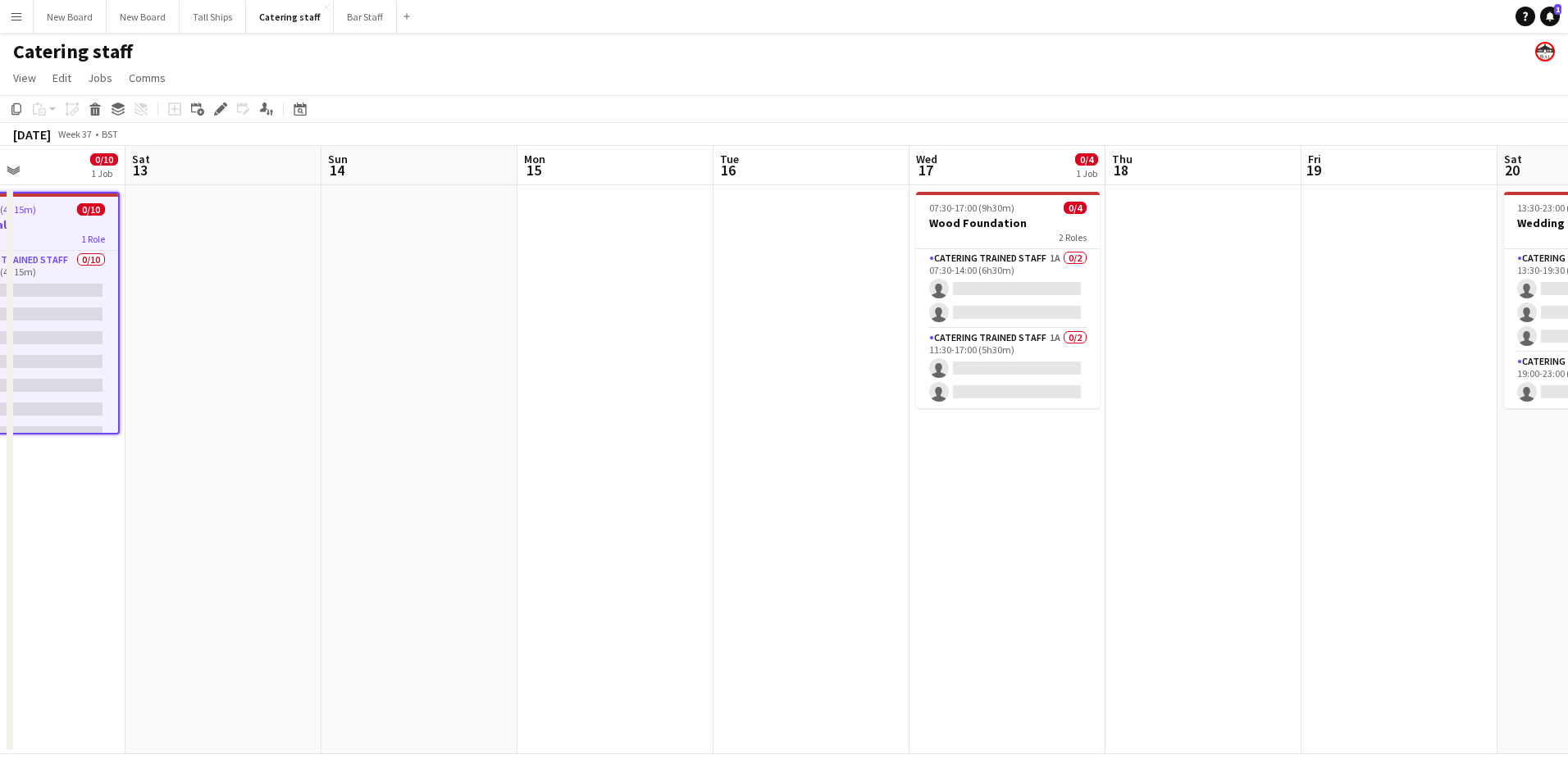
drag, startPoint x: 1283, startPoint y: 478, endPoint x: 951, endPoint y: 506, distance: 333.2
click at [951, 506] on app-calendar-viewport "Wed 10 0/2 1 Job Thu 11 Fri 12 0/10 1 Job Sat 13 Sun 14 Mon 15 Tue 16 Wed 17 0/…" at bounding box center [784, 449] width 1568 height 608
click at [247, 230] on app-date-cell at bounding box center [224, 469] width 196 height 569
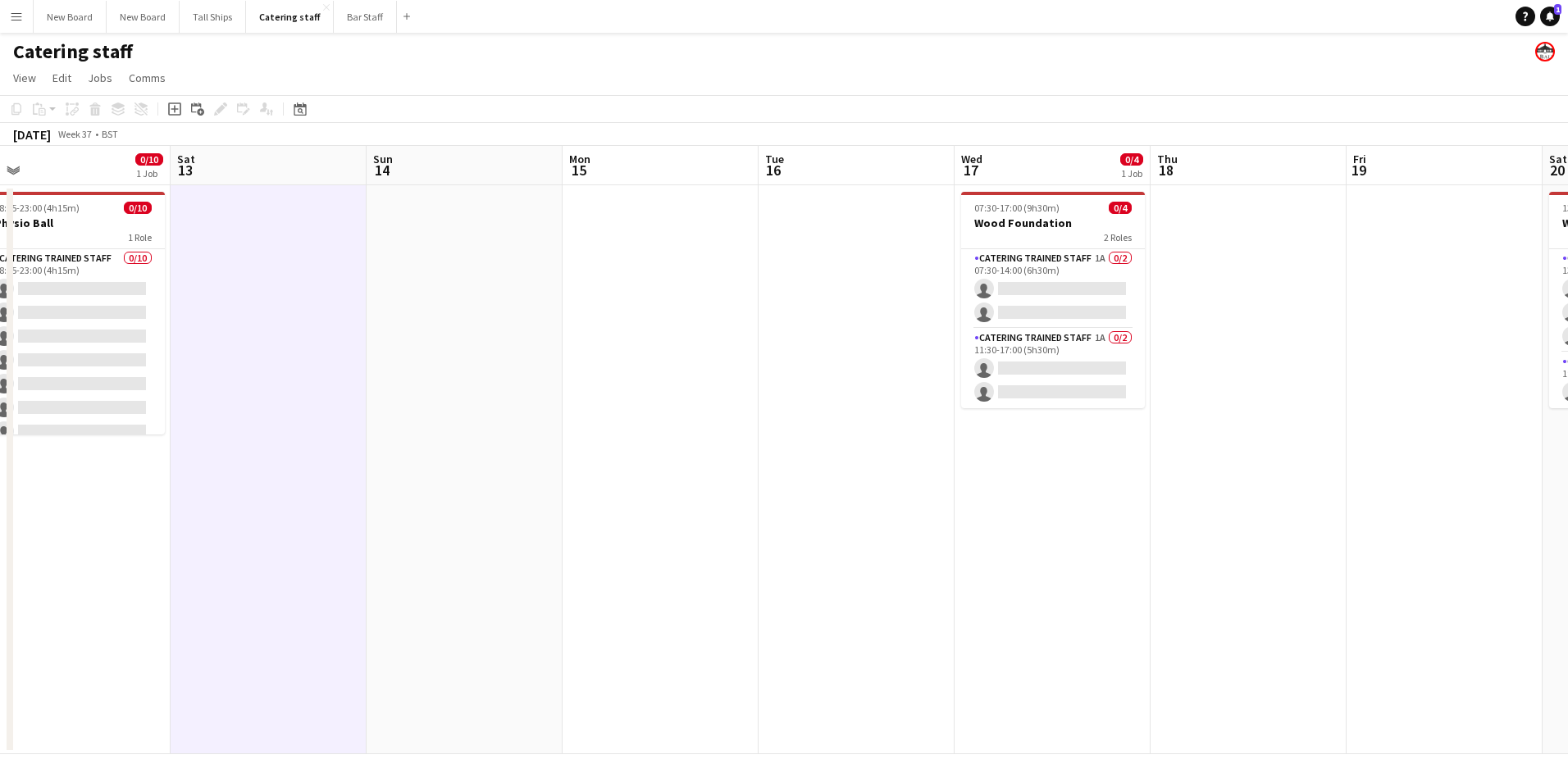
scroll to position [0, 357]
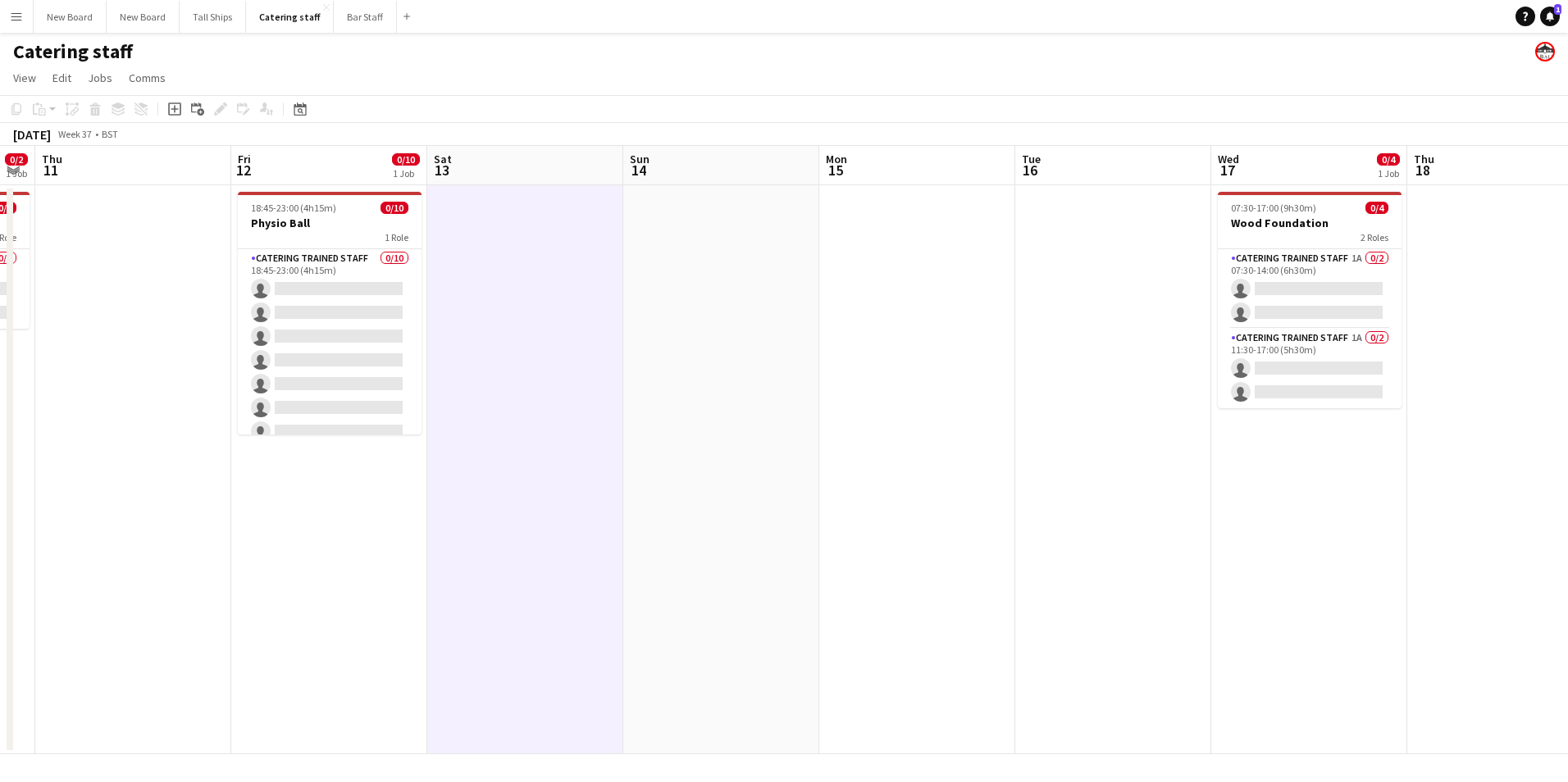
drag, startPoint x: 611, startPoint y: 579, endPoint x: 913, endPoint y: 542, distance: 304.3
click at [913, 542] on app-calendar-viewport "Tue 9 Wed 10 0/2 1 Job Thu 11 Fri 12 0/10 1 Job Sat 13 Sun 14 Mon 15 Tue 16 Wed…" at bounding box center [784, 449] width 1568 height 608
click at [170, 107] on icon "Add job" at bounding box center [174, 108] width 13 height 13
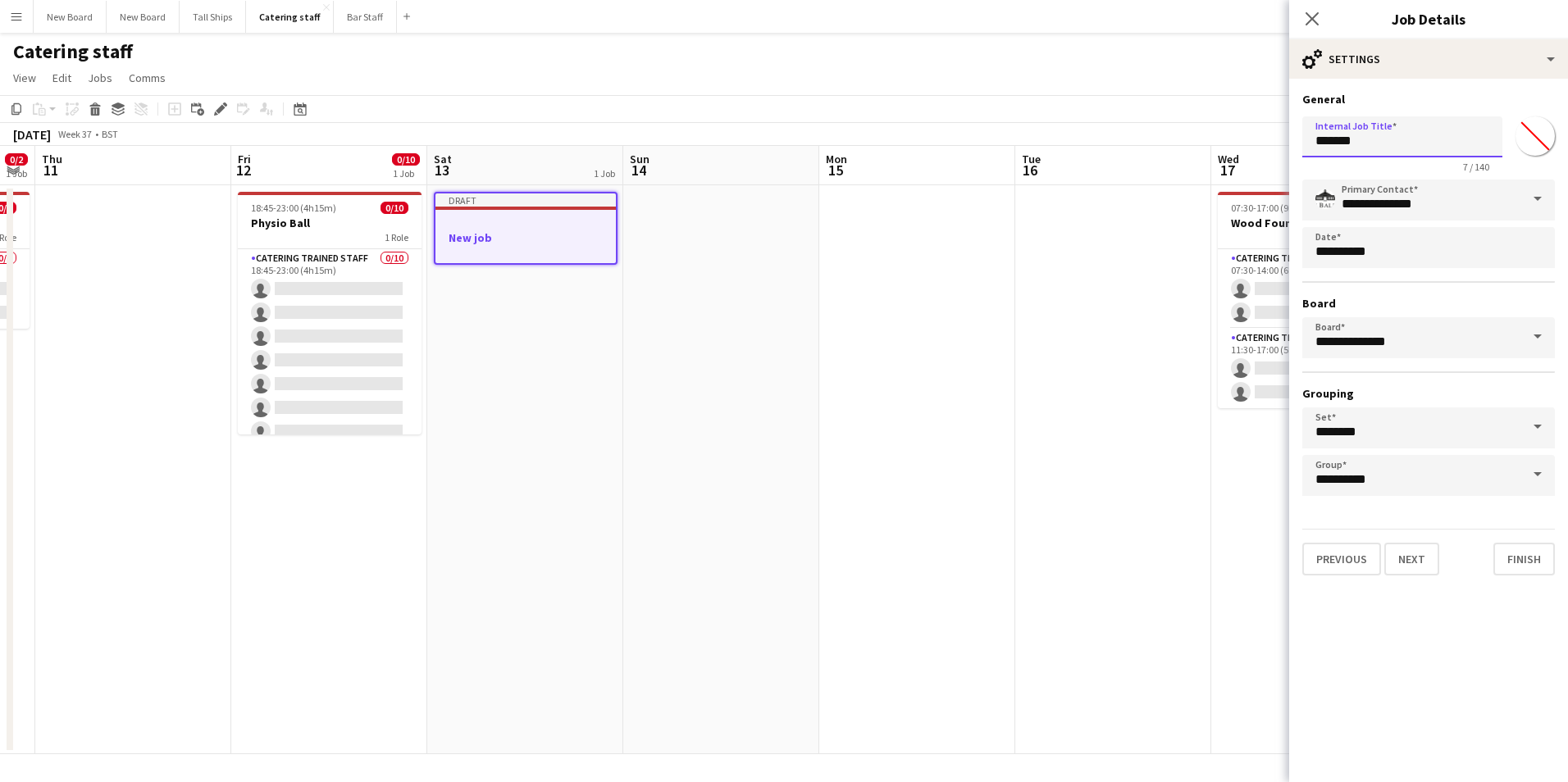
drag, startPoint x: 1442, startPoint y: 132, endPoint x: 644, endPoint y: 99, distance: 798.7
click at [647, 101] on body "Menu Boards Boards Boards All jobs Status Workforce Workforce My Workforce Recr…" at bounding box center [784, 391] width 1568 height 782
type input "**********"
click at [1425, 560] on button "Next" at bounding box center [1412, 559] width 55 height 32
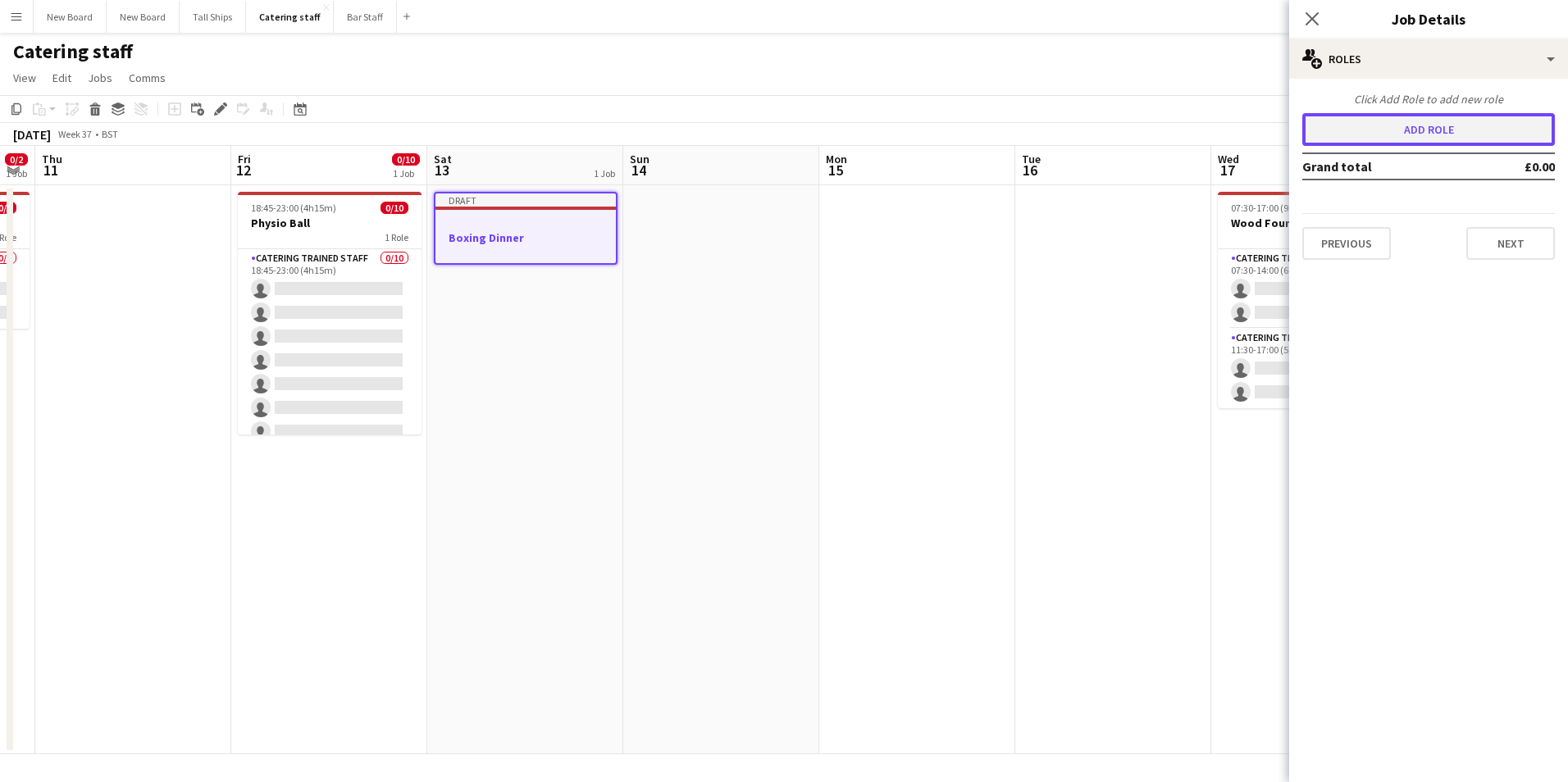
click at [1408, 128] on button "Add role" at bounding box center [1429, 130] width 253 height 32
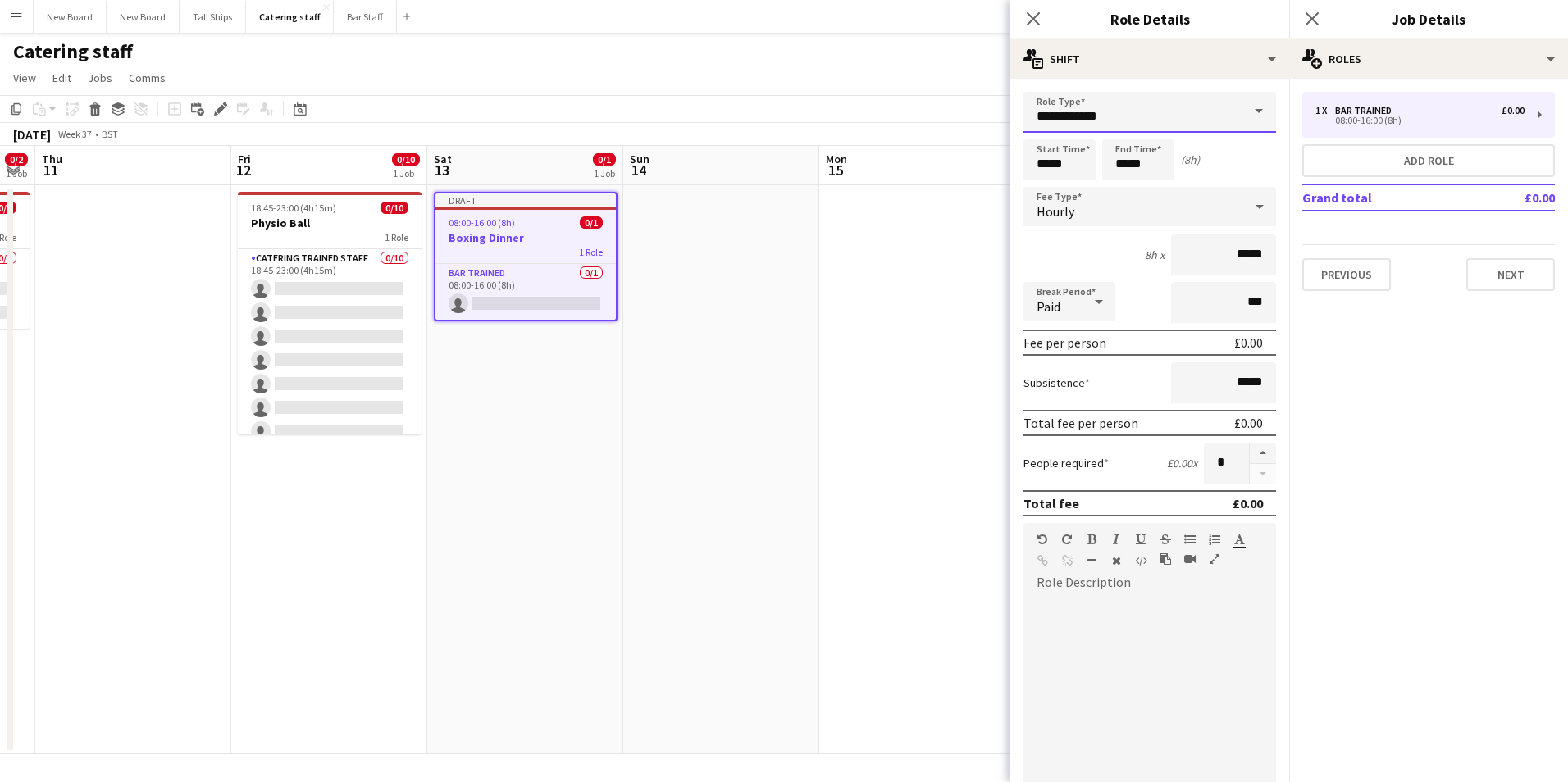
click at [1042, 103] on input "**********" at bounding box center [1150, 113] width 253 height 41
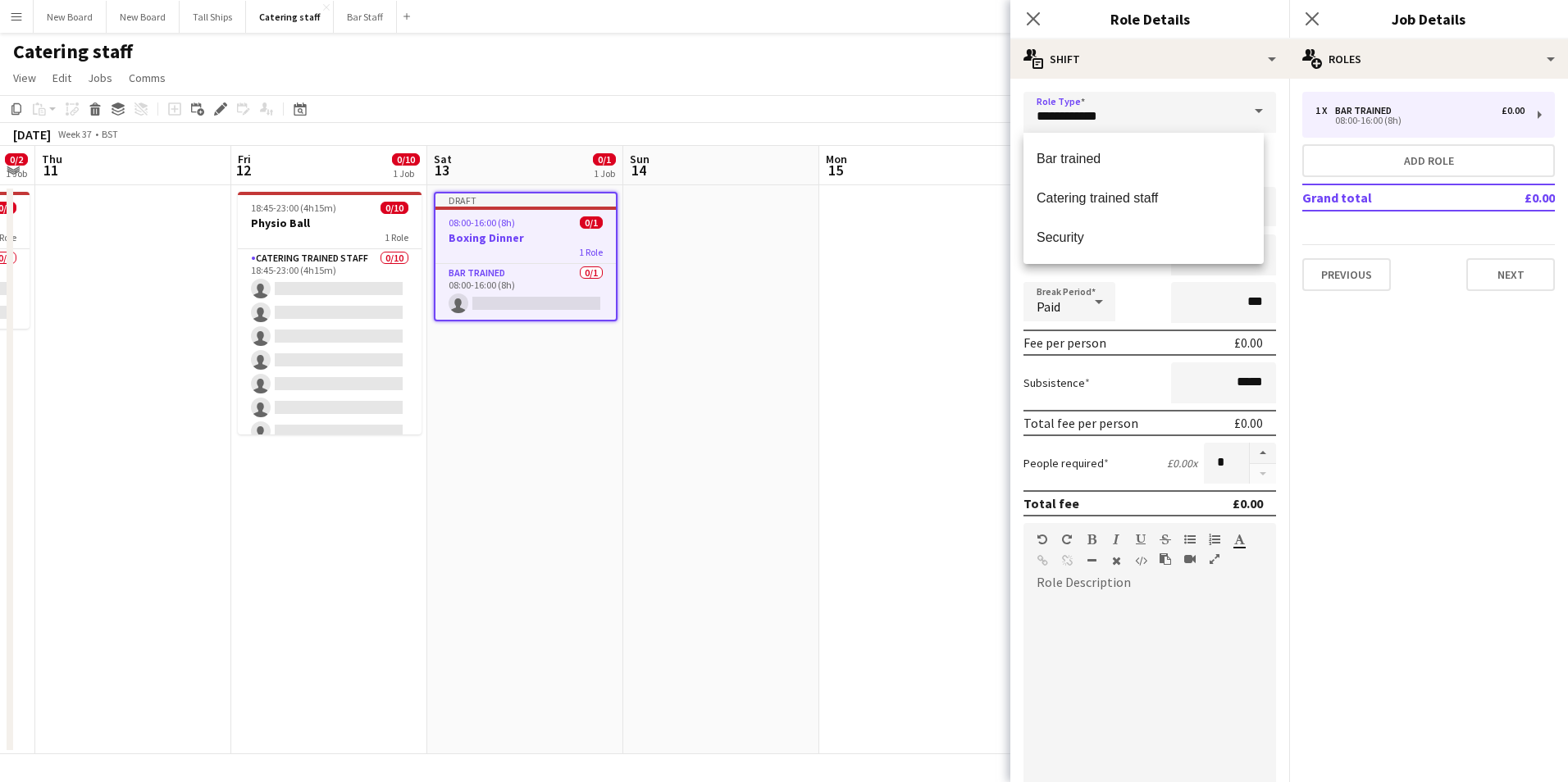
click at [1152, 192] on span "Catering trained staff" at bounding box center [1143, 198] width 214 height 15
type input "**********"
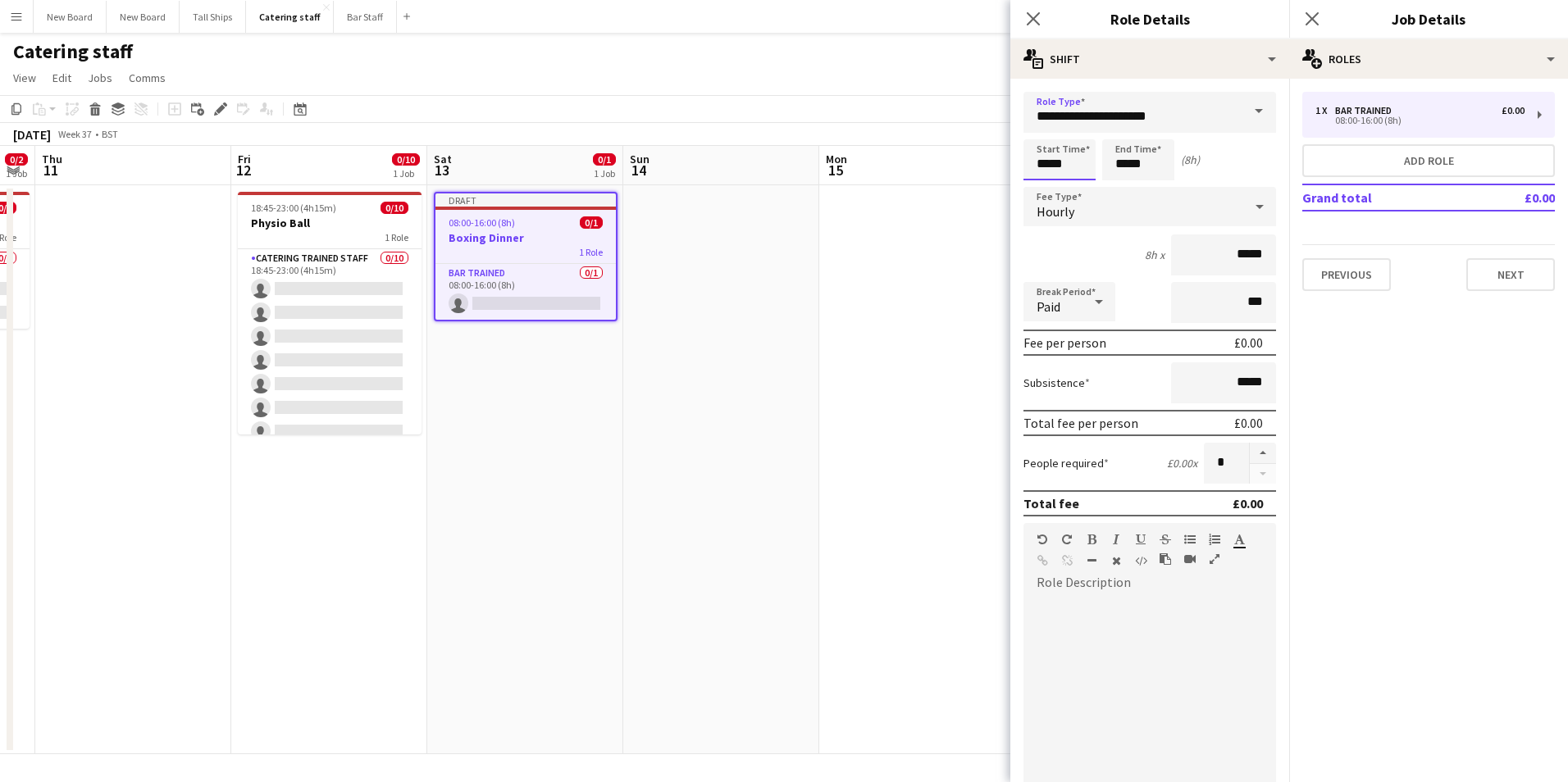
drag, startPoint x: 853, startPoint y: 166, endPoint x: 700, endPoint y: 130, distance: 157.2
click at [700, 130] on body "Menu Boards Boards Boards All jobs Status Workforce Workforce My Workforce Recr…" at bounding box center [784, 391] width 1568 height 782
type input "*****"
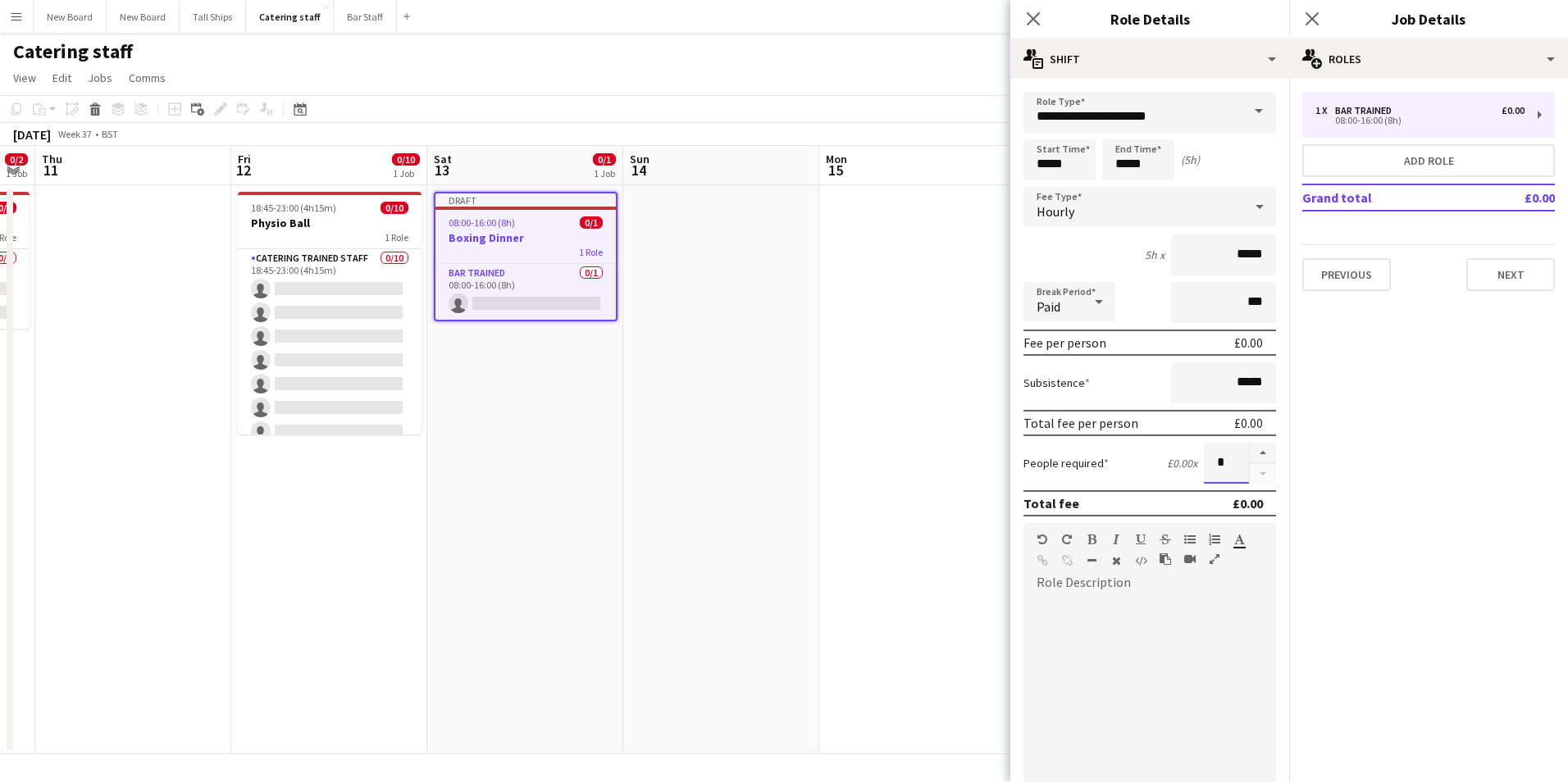
drag, startPoint x: 1204, startPoint y: 466, endPoint x: 1322, endPoint y: 453, distance: 118.7
click at [1334, 449] on body "Menu Boards Boards Boards All jobs Status Workforce Workforce My Workforce Recr…" at bounding box center [784, 391] width 1568 height 782
type input "*"
drag, startPoint x: 1222, startPoint y: 458, endPoint x: 1269, endPoint y: 455, distance: 47.1
click at [1269, 456] on form "**********" at bounding box center [1150, 536] width 279 height 887
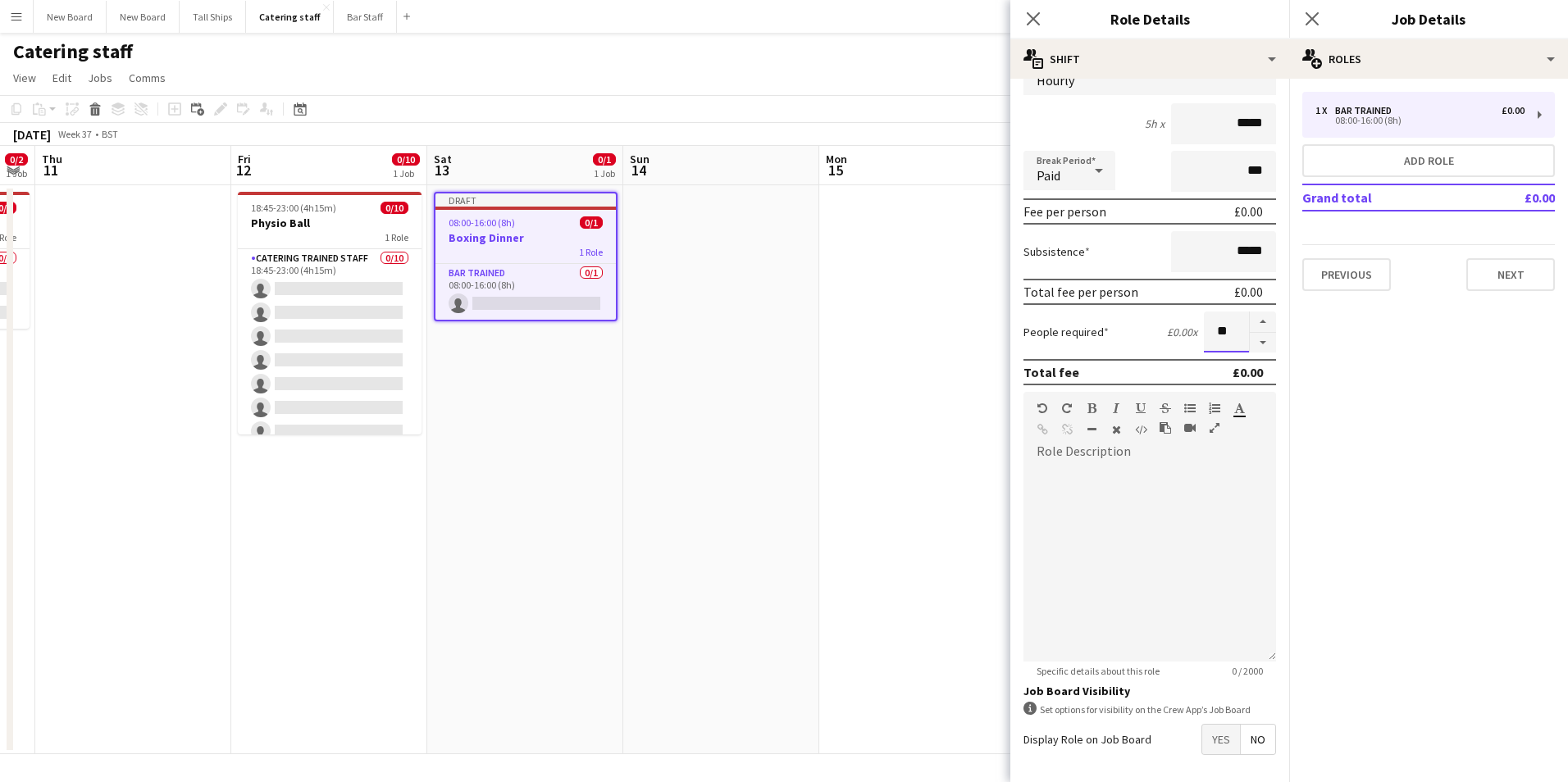
scroll to position [197, 0]
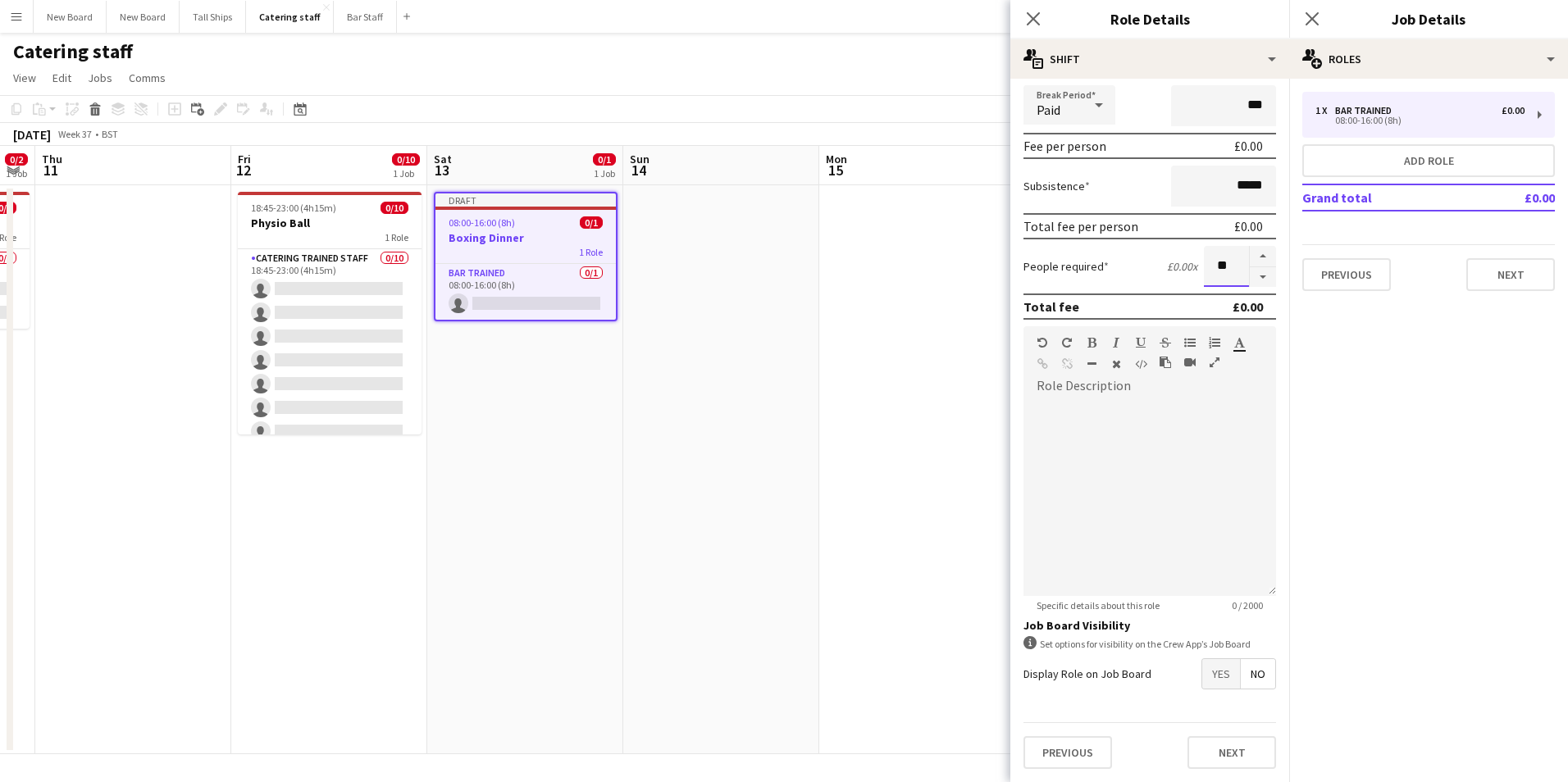
type input "**"
drag, startPoint x: 1208, startPoint y: 676, endPoint x: 1279, endPoint y: 626, distance: 86.8
click at [1209, 676] on span "Yes" at bounding box center [1222, 674] width 38 height 30
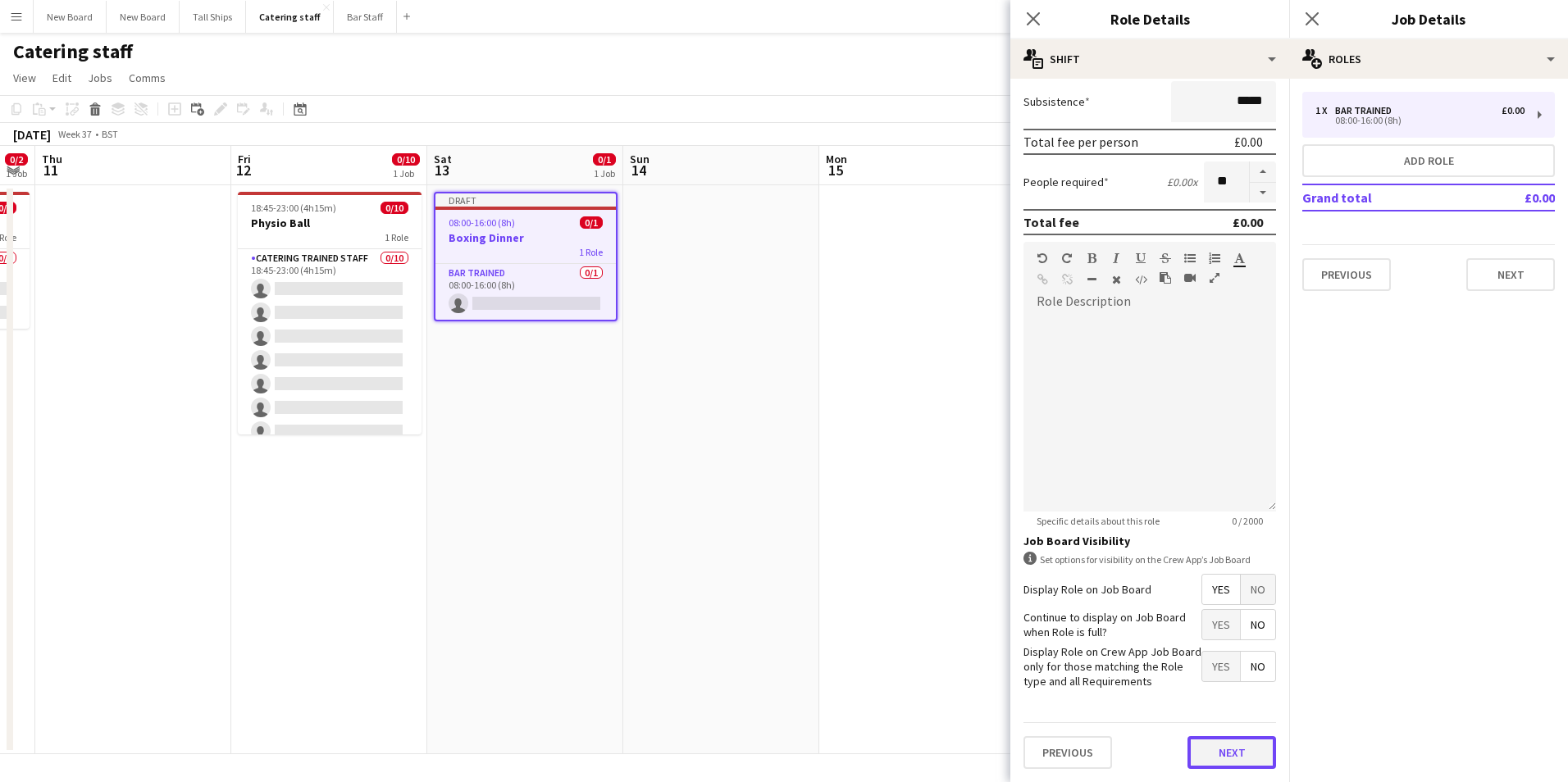
click at [1216, 750] on button "Next" at bounding box center [1232, 752] width 89 height 32
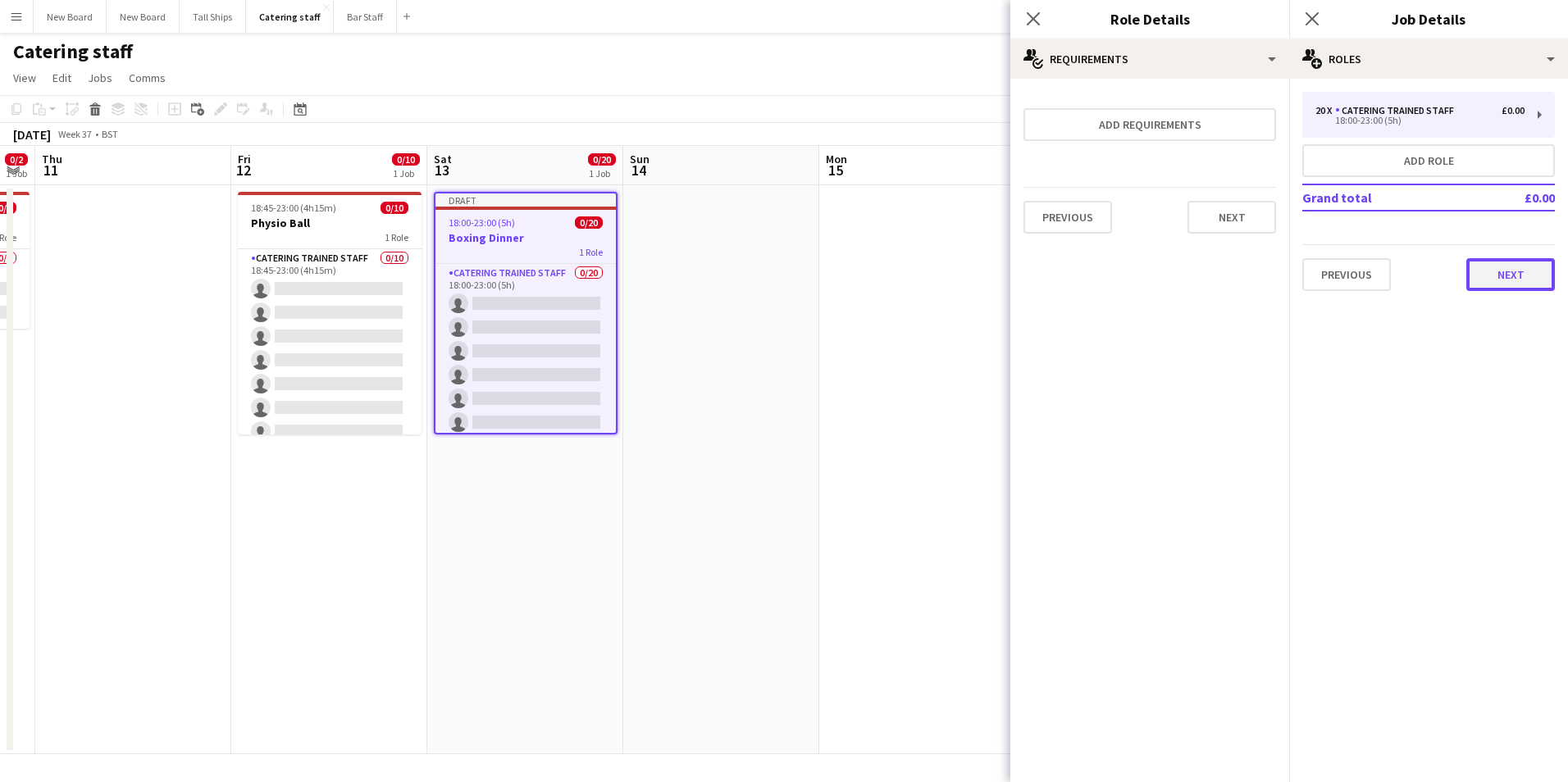
click at [1511, 273] on button "Next" at bounding box center [1511, 275] width 89 height 32
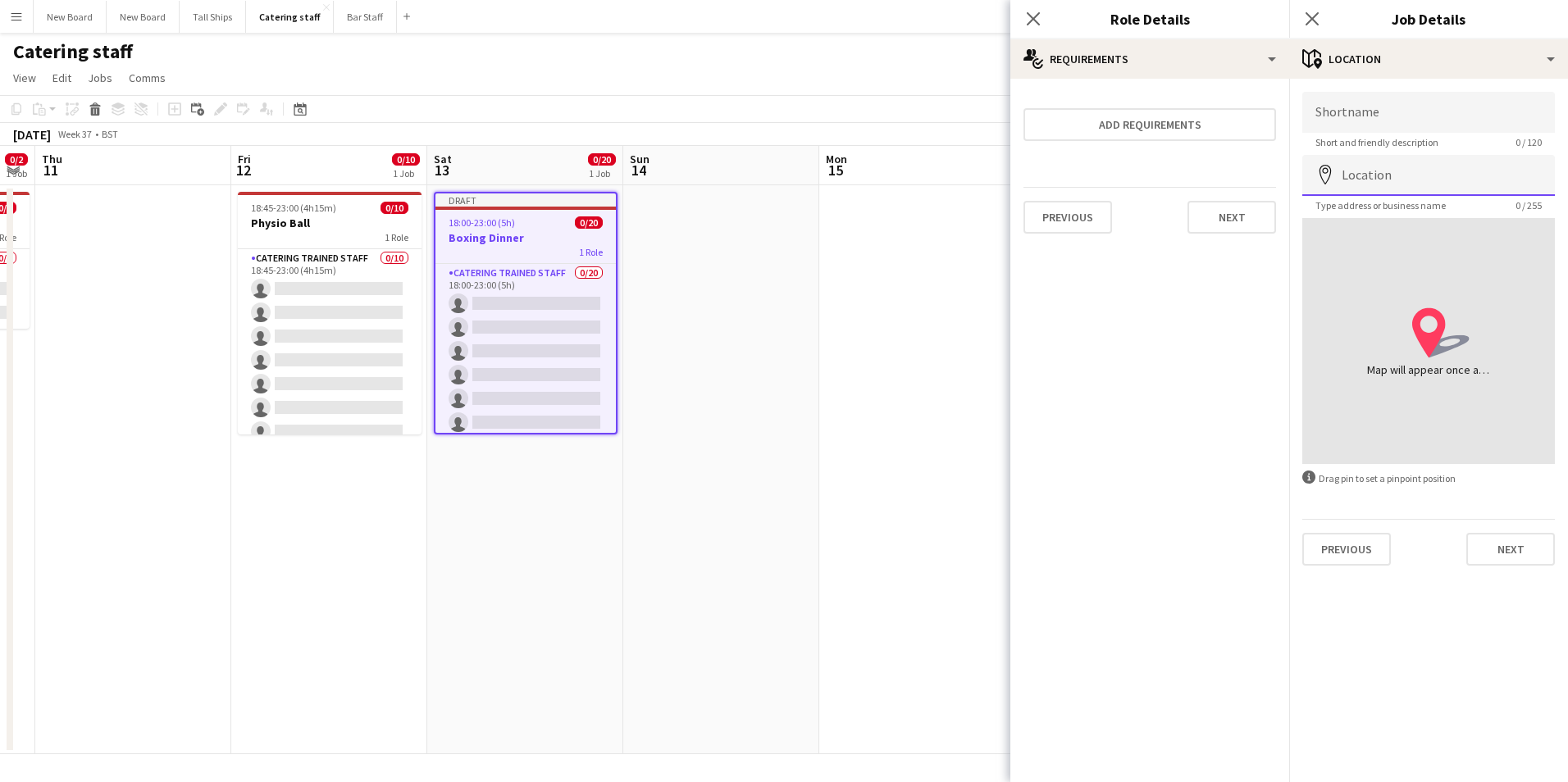
click at [1461, 164] on input "Location" at bounding box center [1429, 176] width 253 height 41
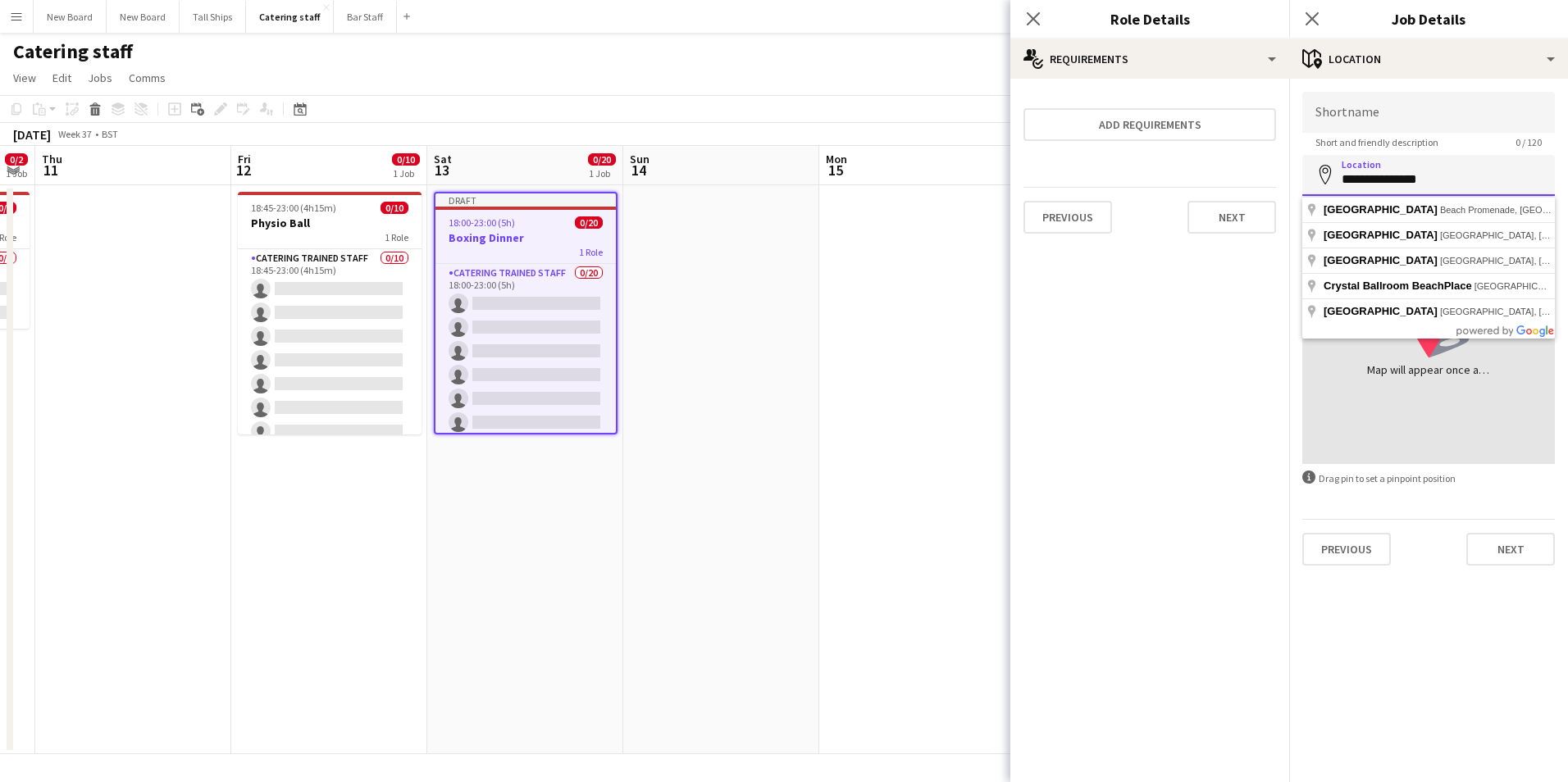
type input "**********"
click button "Next" at bounding box center [1511, 549] width 89 height 32
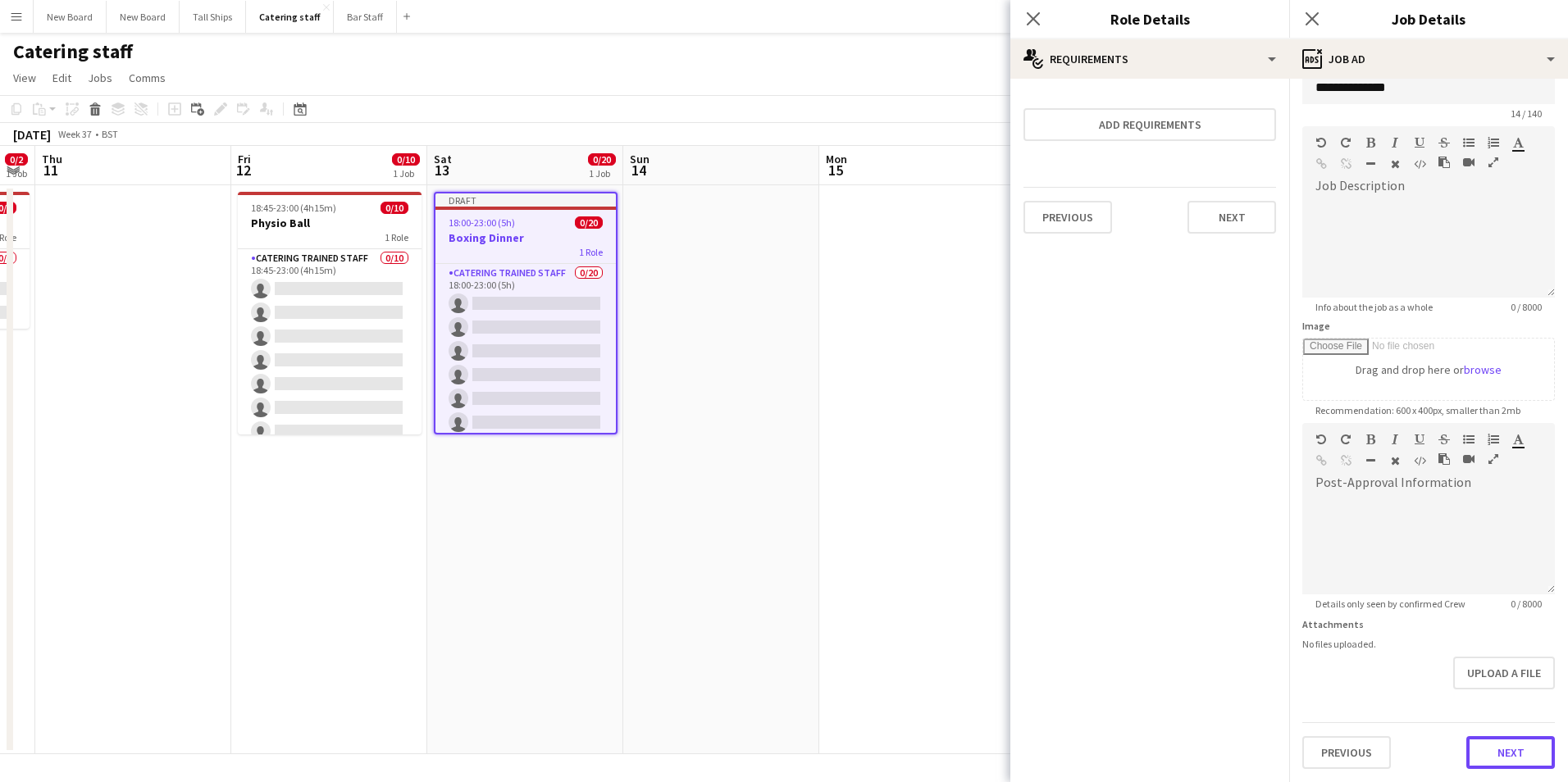
click at [1495, 709] on form "**********" at bounding box center [1429, 416] width 279 height 706
click at [1495, 750] on button "Next" at bounding box center [1511, 752] width 89 height 32
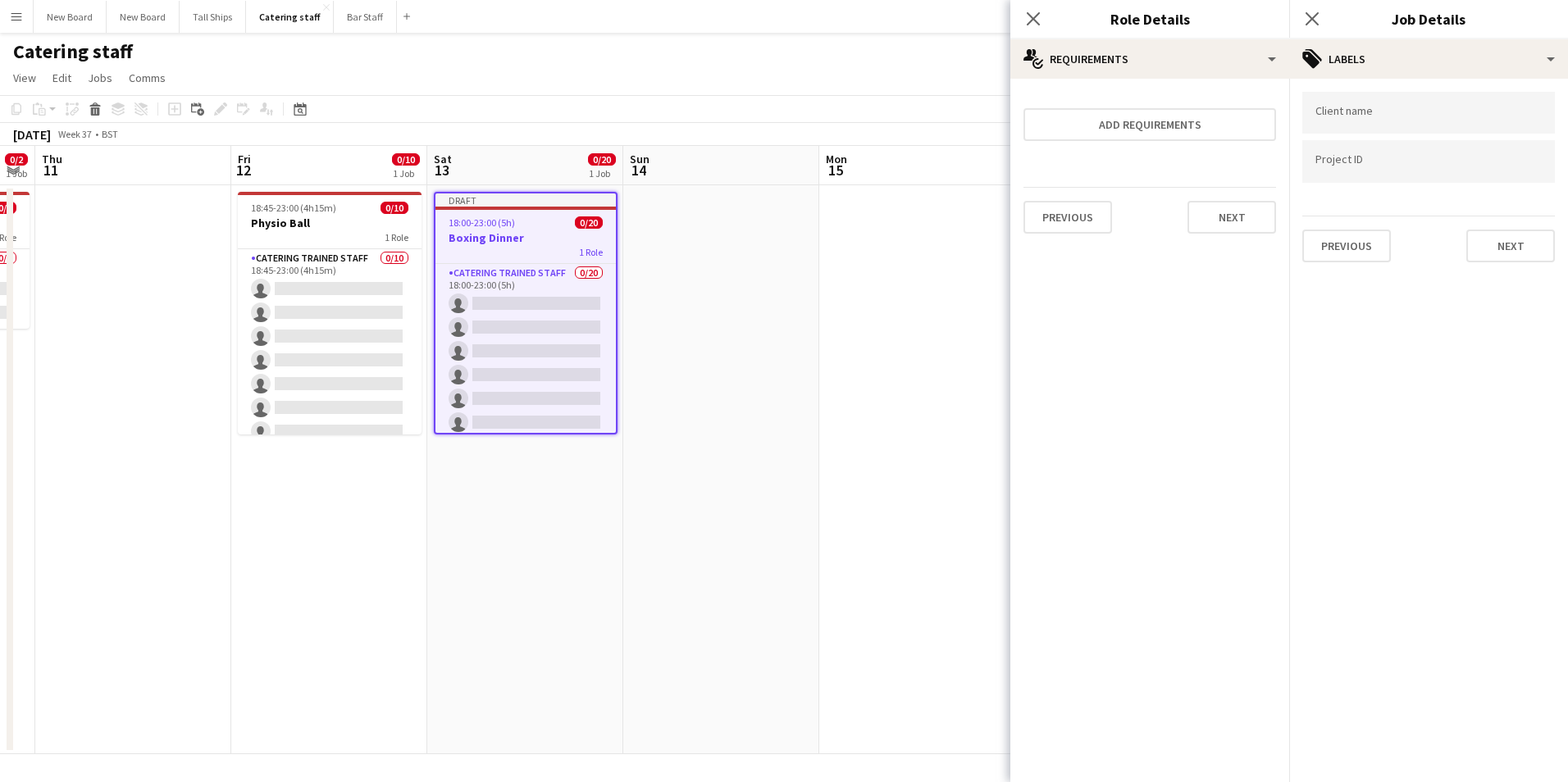
scroll to position [0, 0]
click at [1533, 246] on button "Next" at bounding box center [1511, 246] width 89 height 32
click at [1494, 155] on button "Next" at bounding box center [1511, 170] width 89 height 32
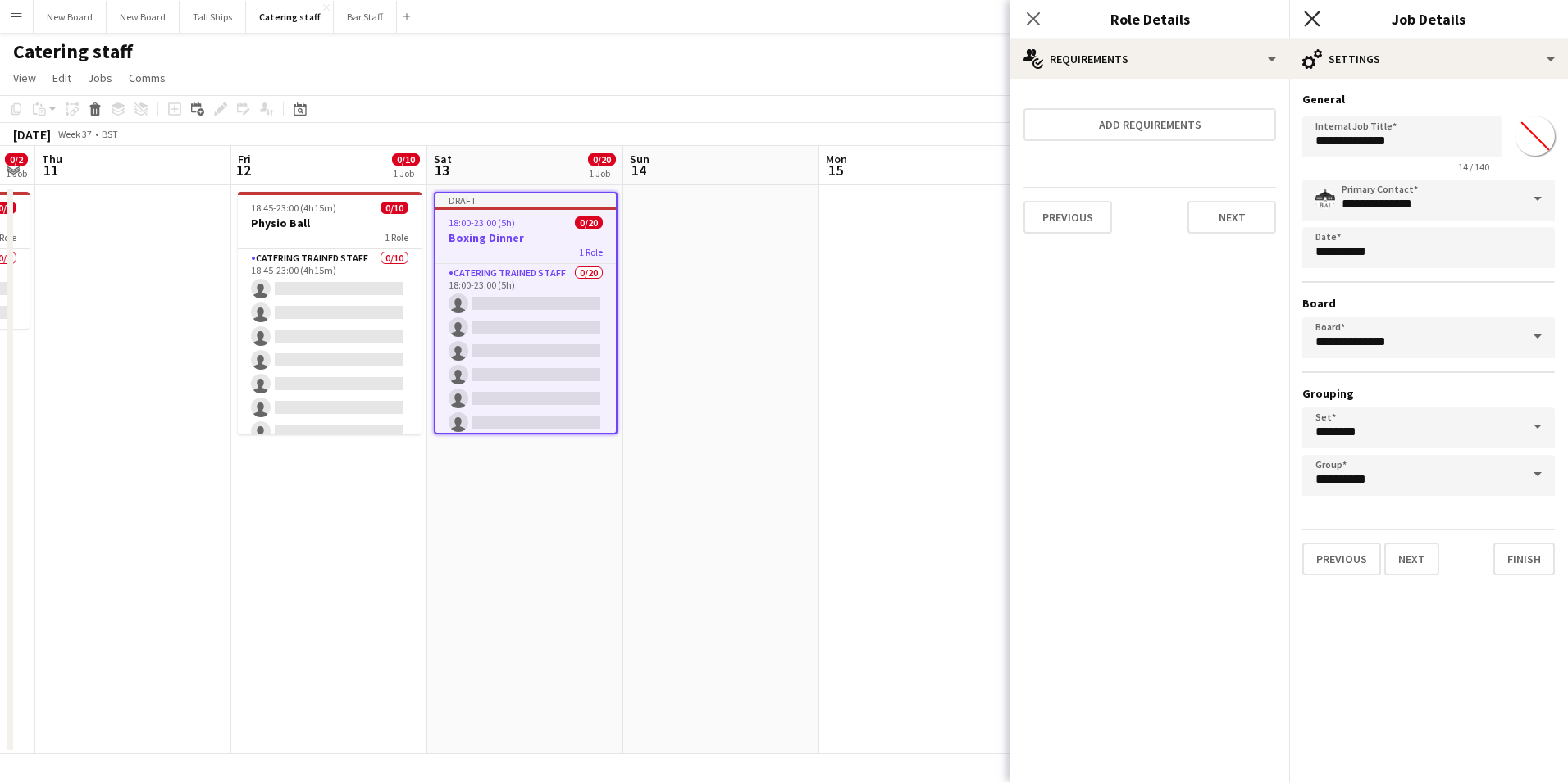
click at [1307, 18] on icon "Close pop-in" at bounding box center [1312, 18] width 15 height 15
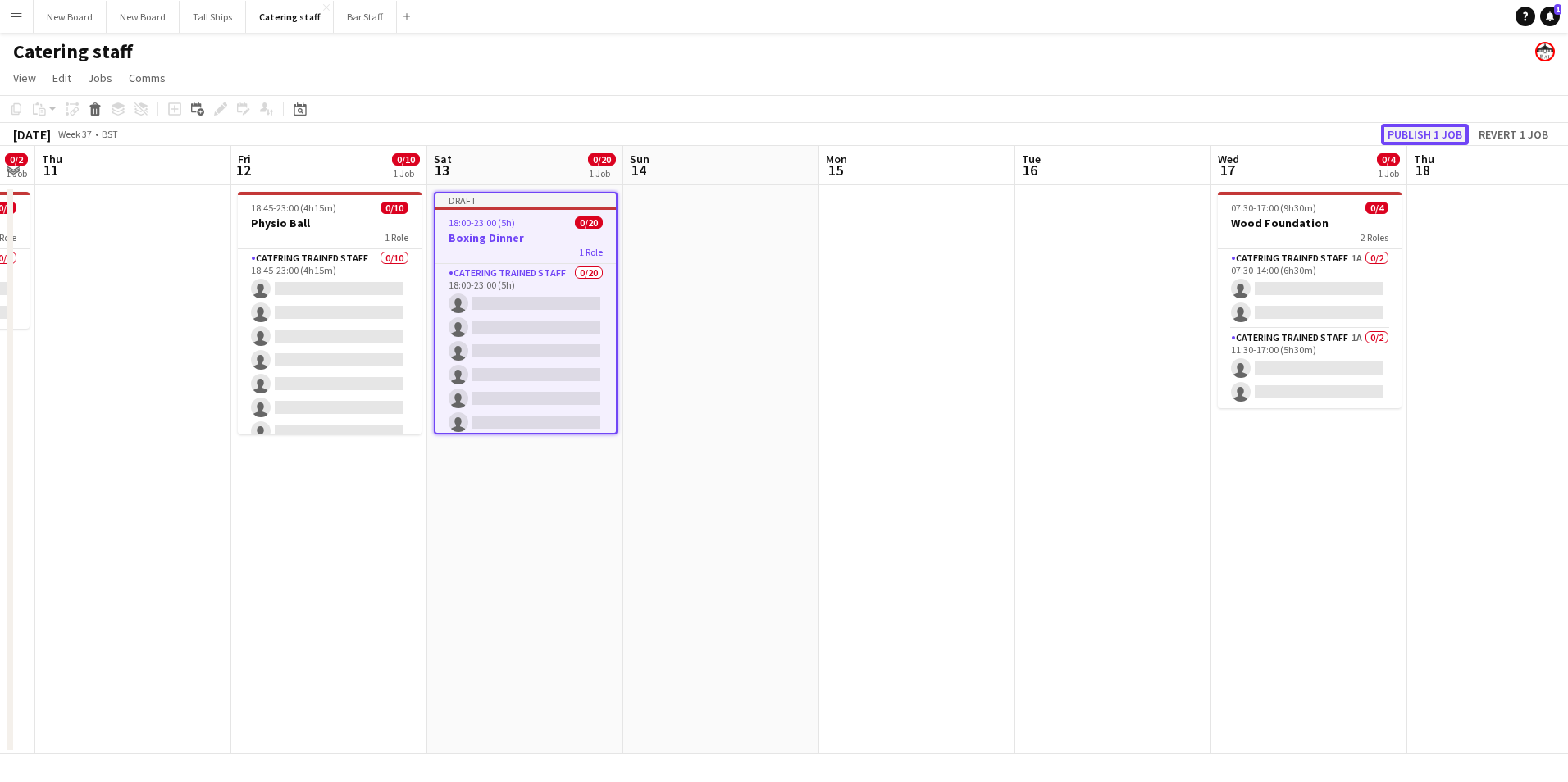
click at [1450, 135] on button "Publish 1 job" at bounding box center [1425, 134] width 88 height 21
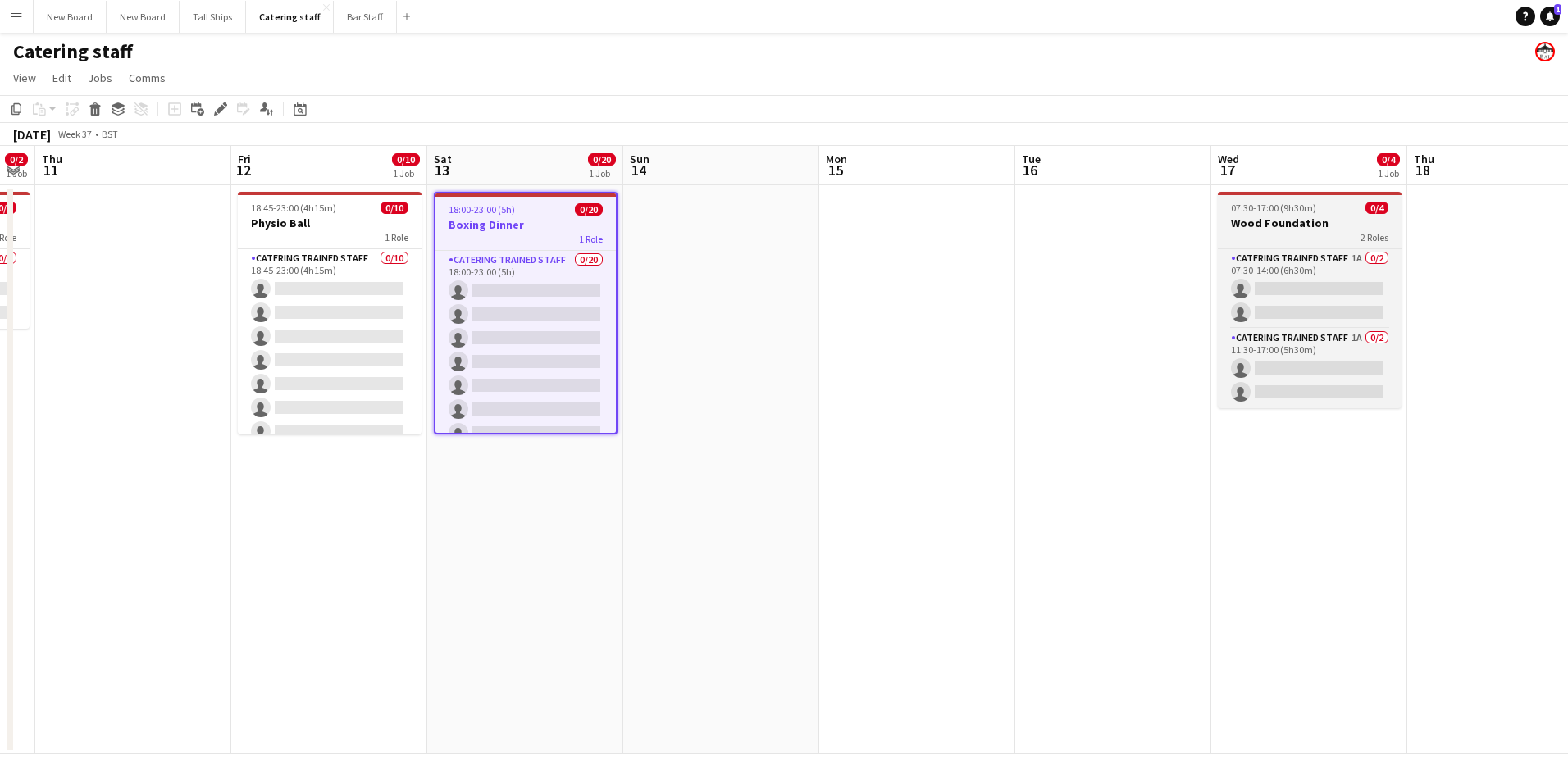
click at [1288, 204] on span "07:30-17:00 (9h30m)" at bounding box center [1274, 208] width 85 height 12
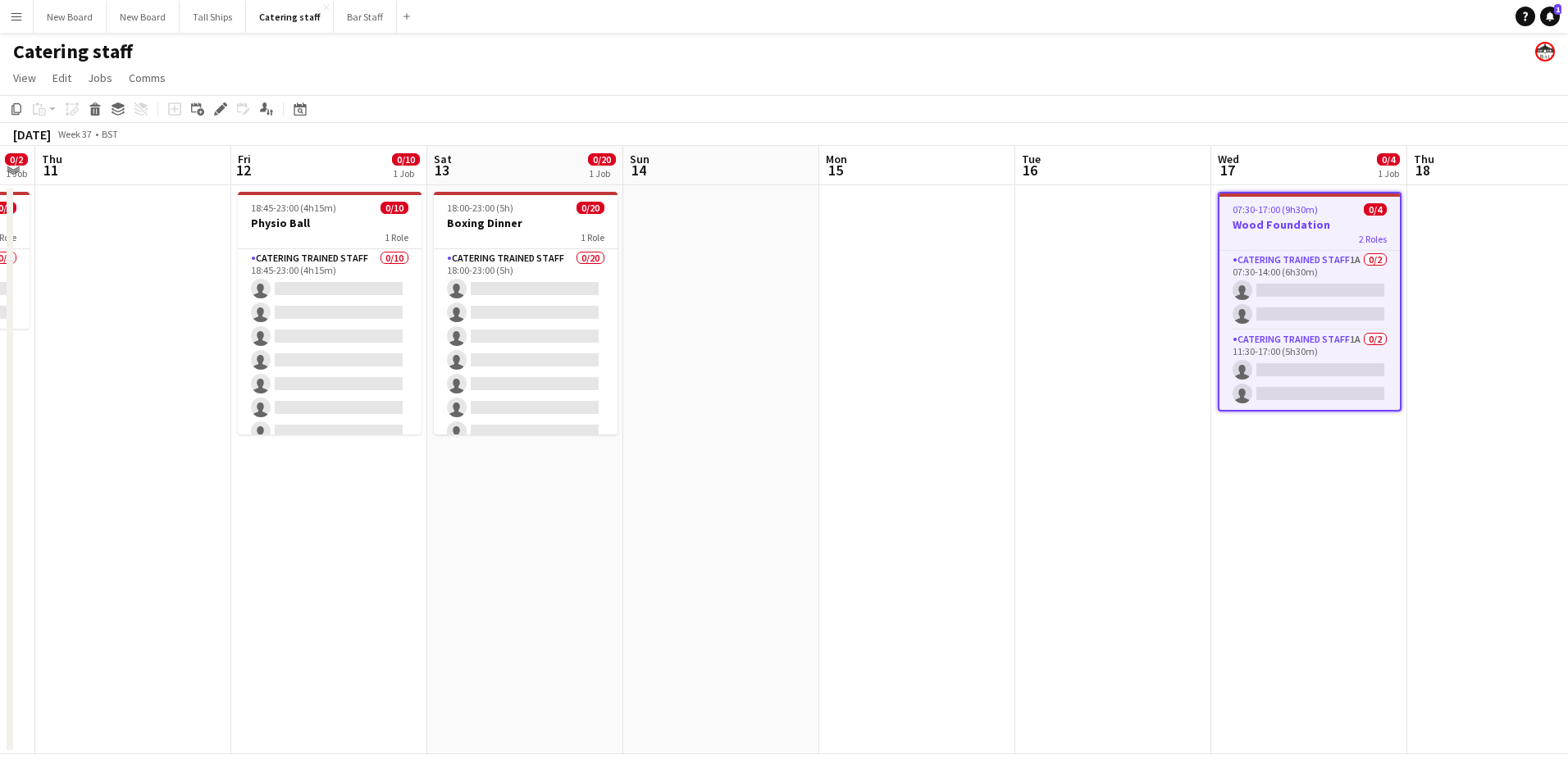
click at [92, 113] on icon at bounding box center [96, 112] width 9 height 9
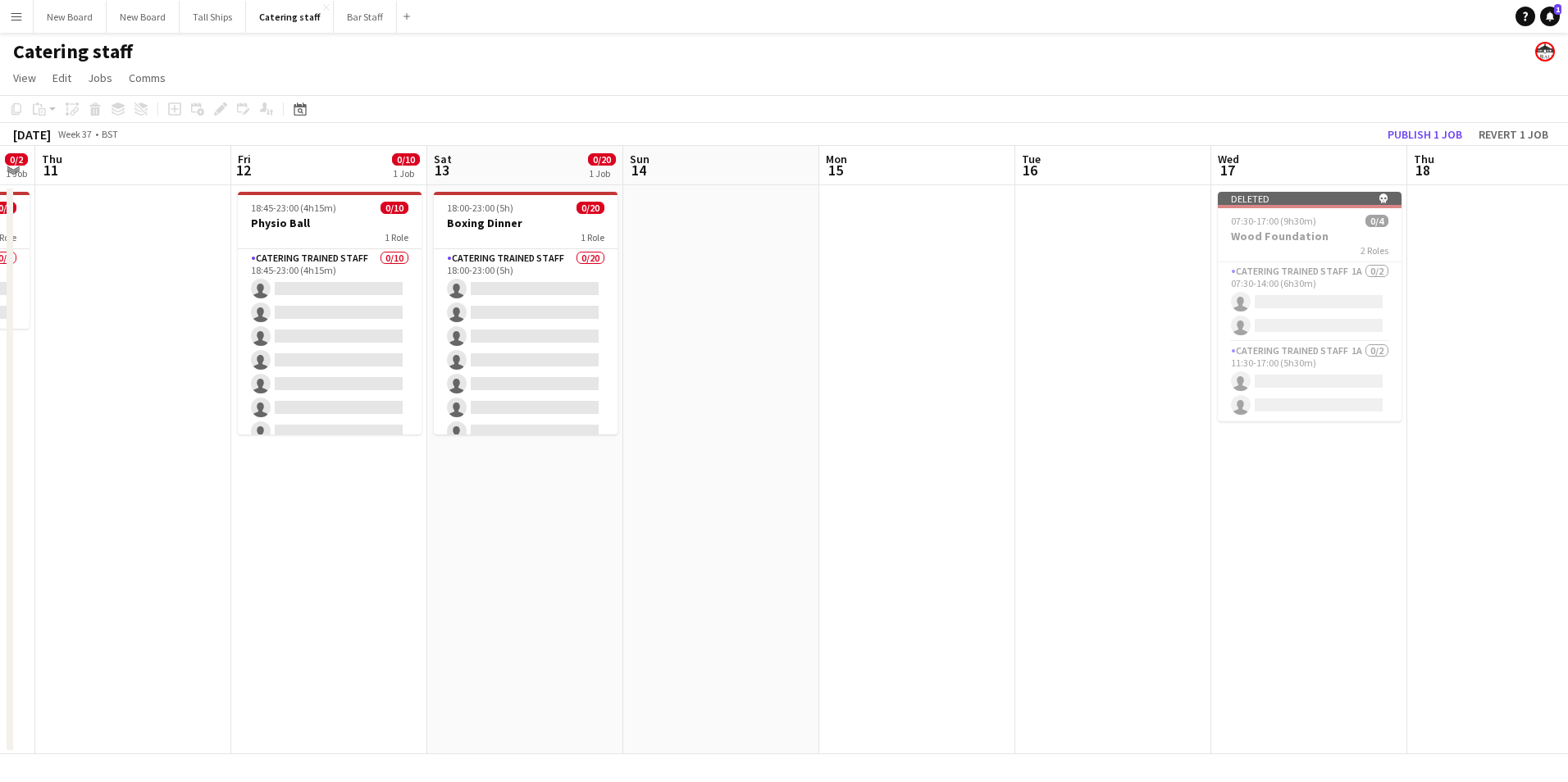
click at [1284, 536] on app-date-cell "Deleted skull 07:30-17:00 (9h30m) 0/4 Wood Foundation 2 Roles Catering trained …" at bounding box center [1310, 469] width 196 height 569
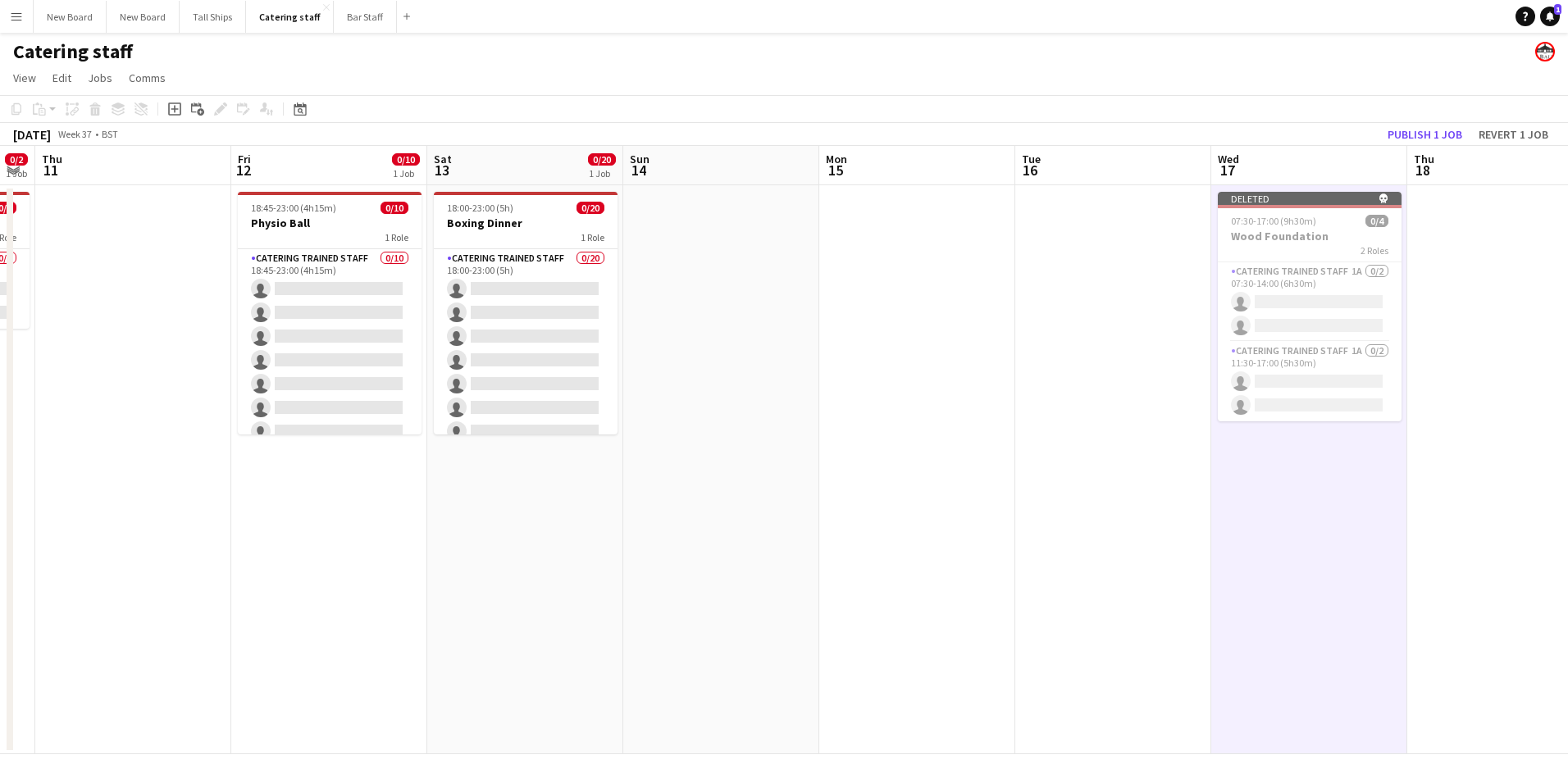
drag, startPoint x: 1353, startPoint y: 544, endPoint x: 1344, endPoint y: 538, distance: 10.8
click at [1352, 544] on app-date-cell "Deleted skull 07:30-17:00 (9h30m) 0/4 Wood Foundation 2 Roles Catering trained …" at bounding box center [1310, 469] width 196 height 569
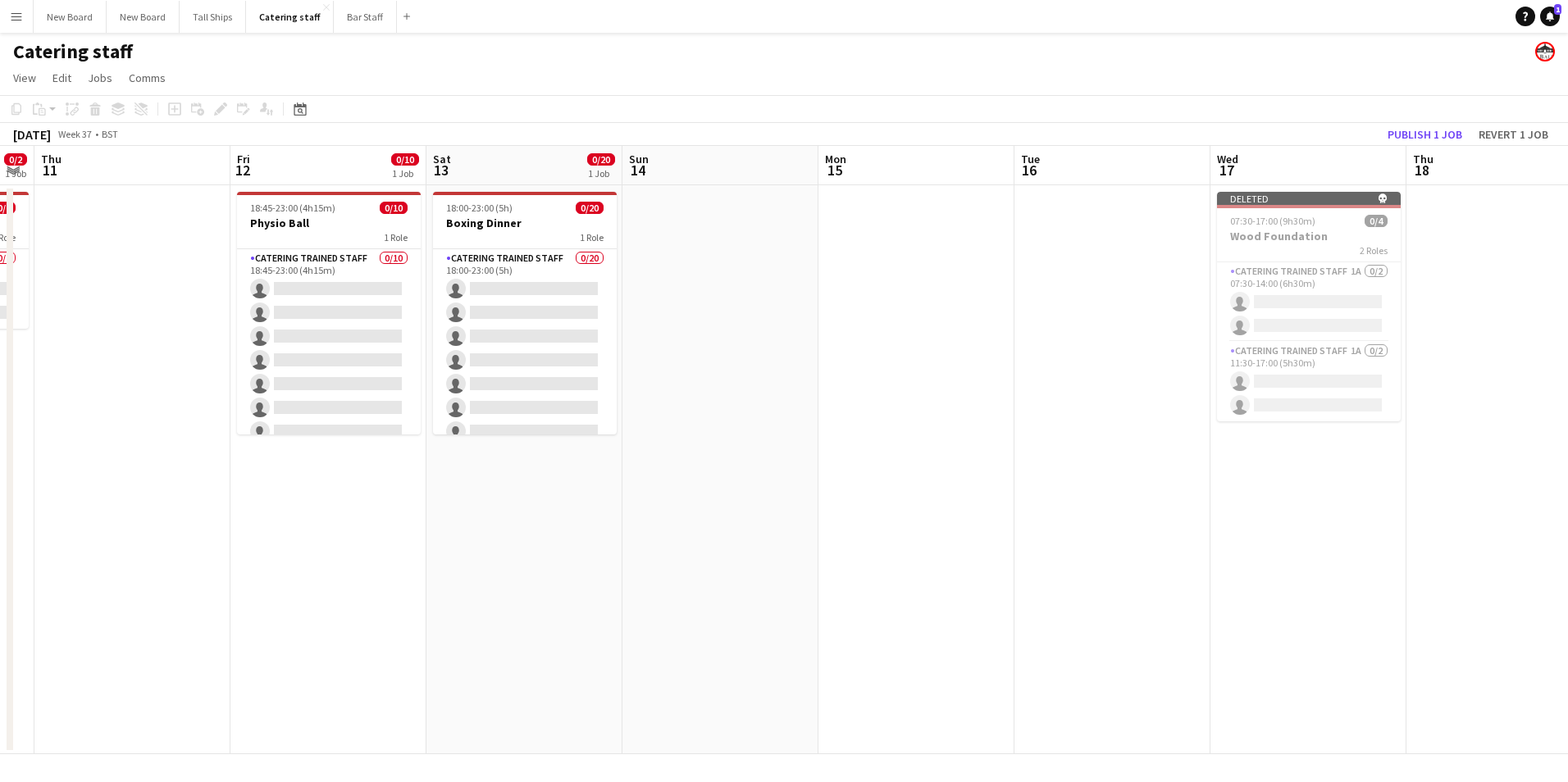
click at [1297, 456] on app-date-cell "Deleted skull 07:30-17:00 (9h30m) 0/4 Wood Foundation 2 Roles Catering trained …" at bounding box center [1309, 469] width 196 height 569
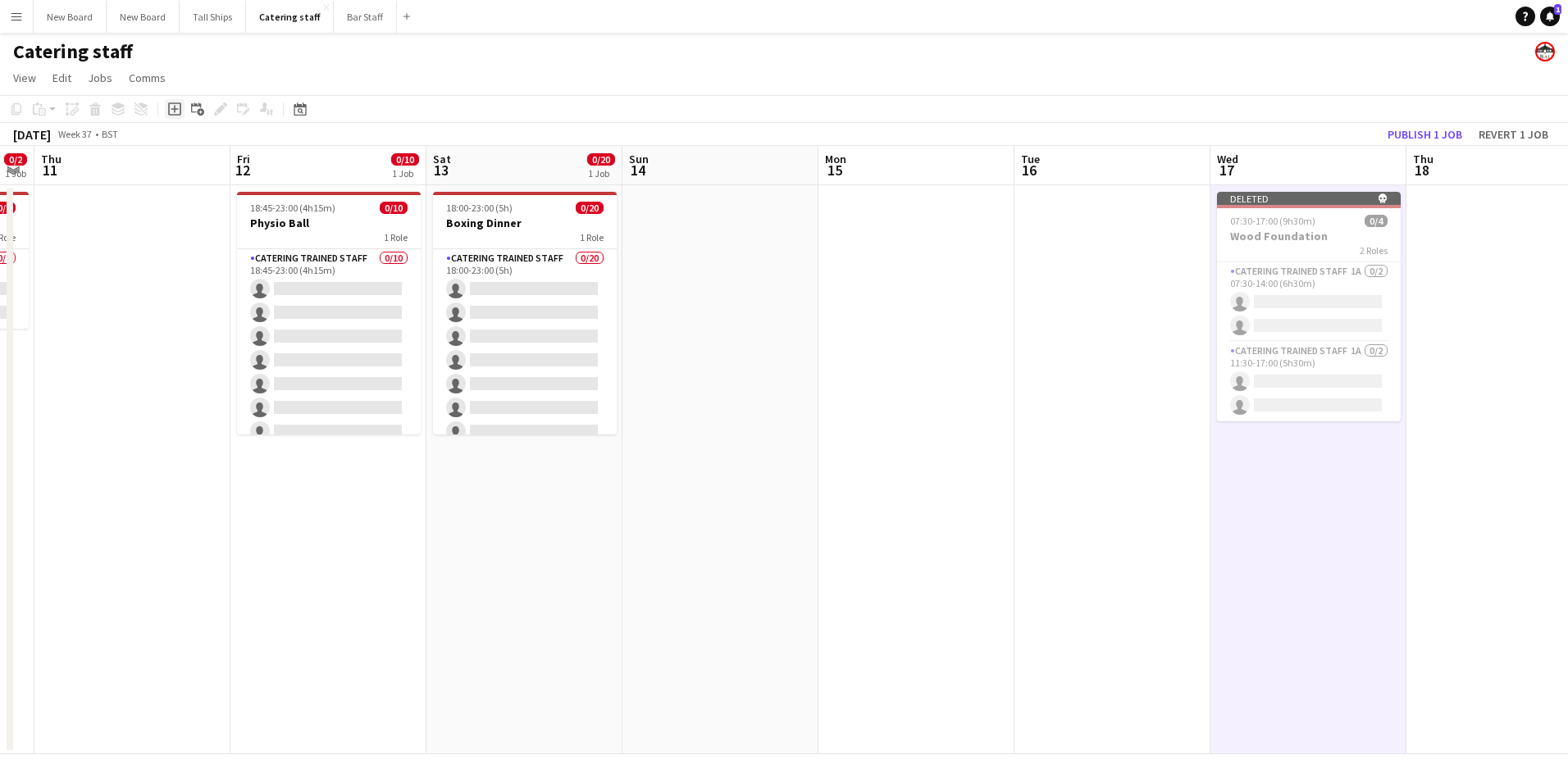
click at [175, 111] on icon at bounding box center [174, 109] width 8 height 8
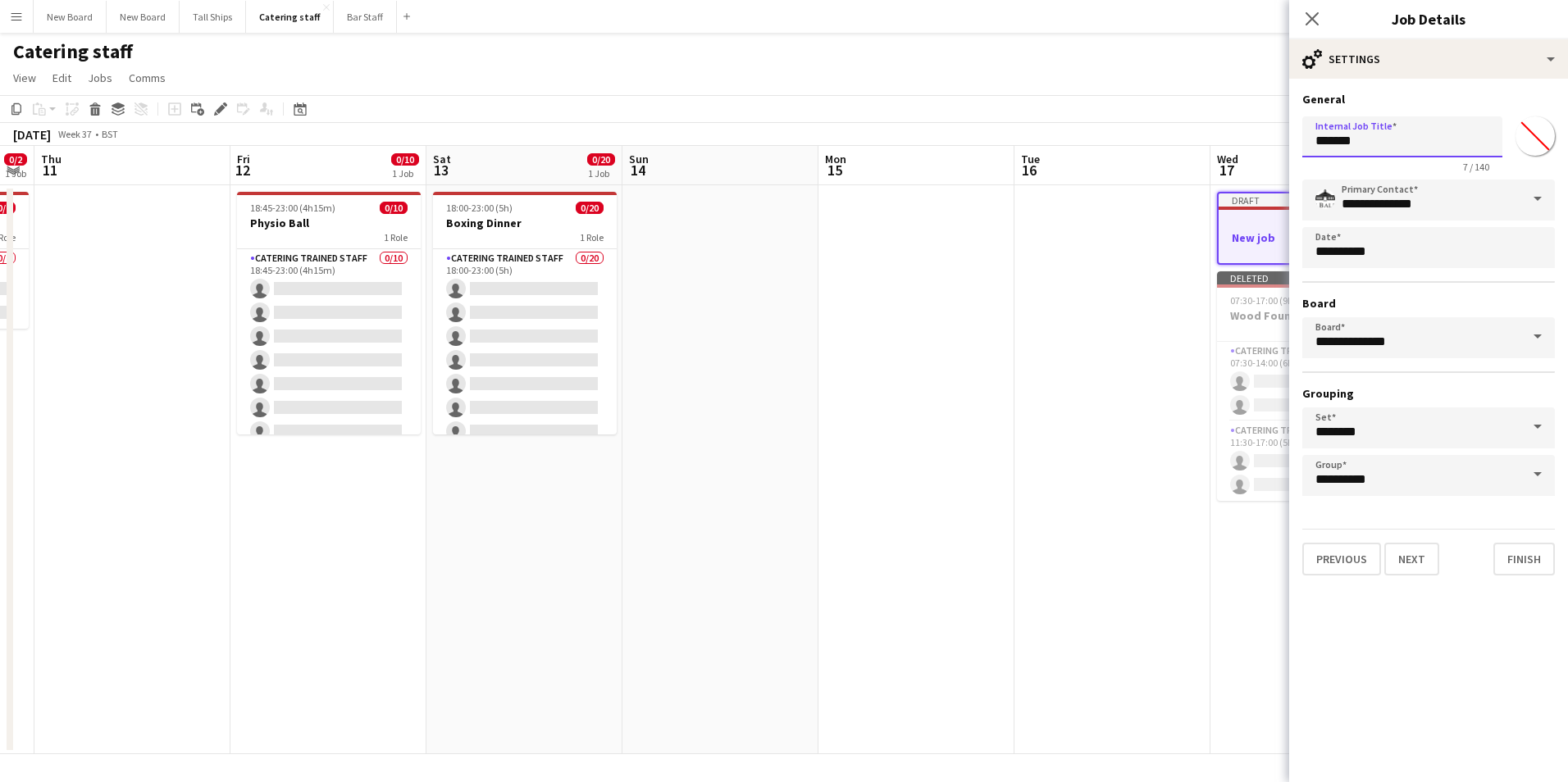
drag, startPoint x: 1428, startPoint y: 141, endPoint x: 494, endPoint y: 32, distance: 940.3
click at [491, 31] on body "Menu Boards Boards Boards All jobs Status Workforce Workforce My Workforce Recr…" at bounding box center [784, 391] width 1568 height 782
type input "*****"
click at [1409, 556] on button "Next" at bounding box center [1412, 559] width 55 height 32
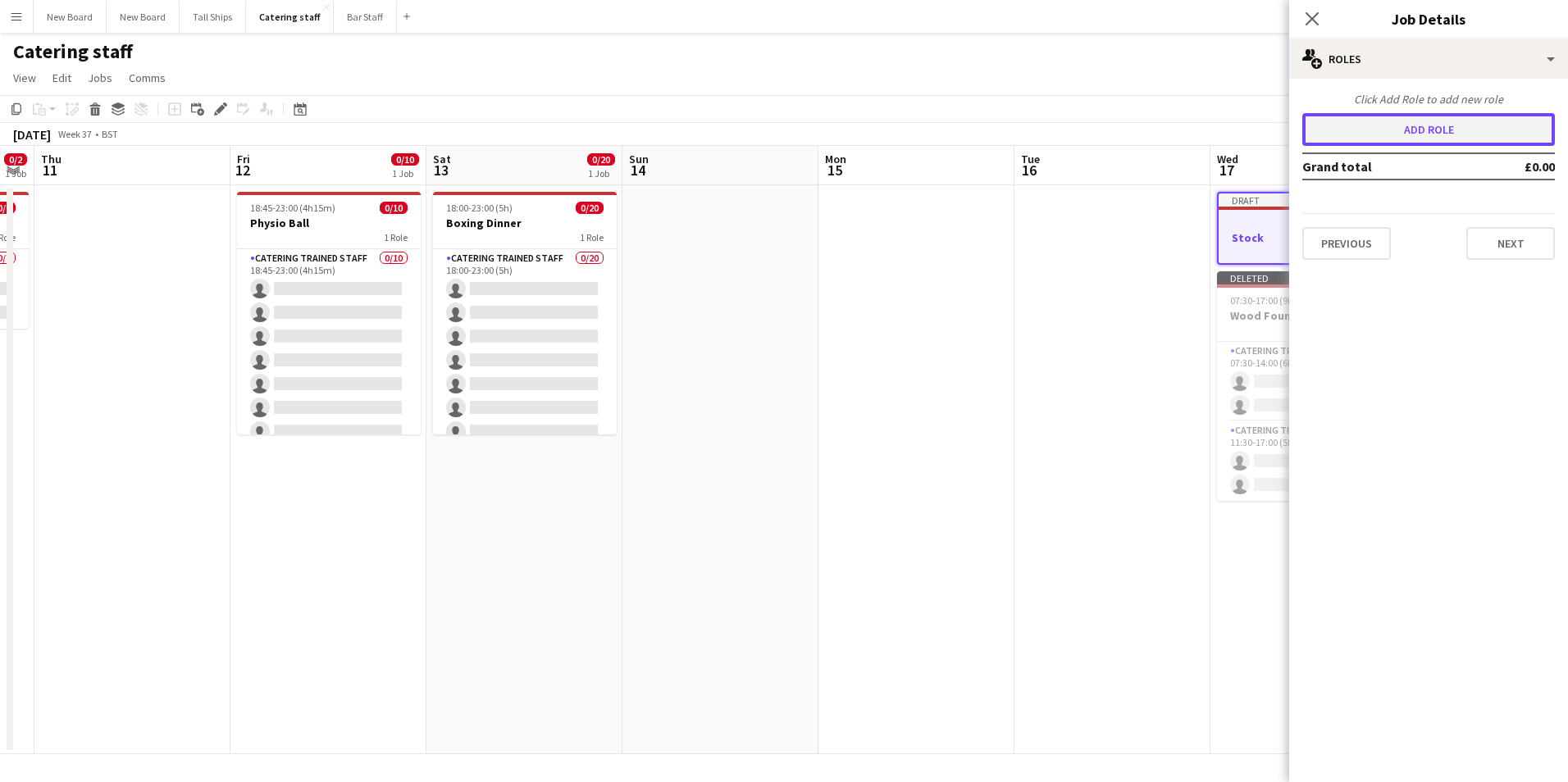
click at [1443, 130] on button "Add role" at bounding box center [1429, 130] width 253 height 32
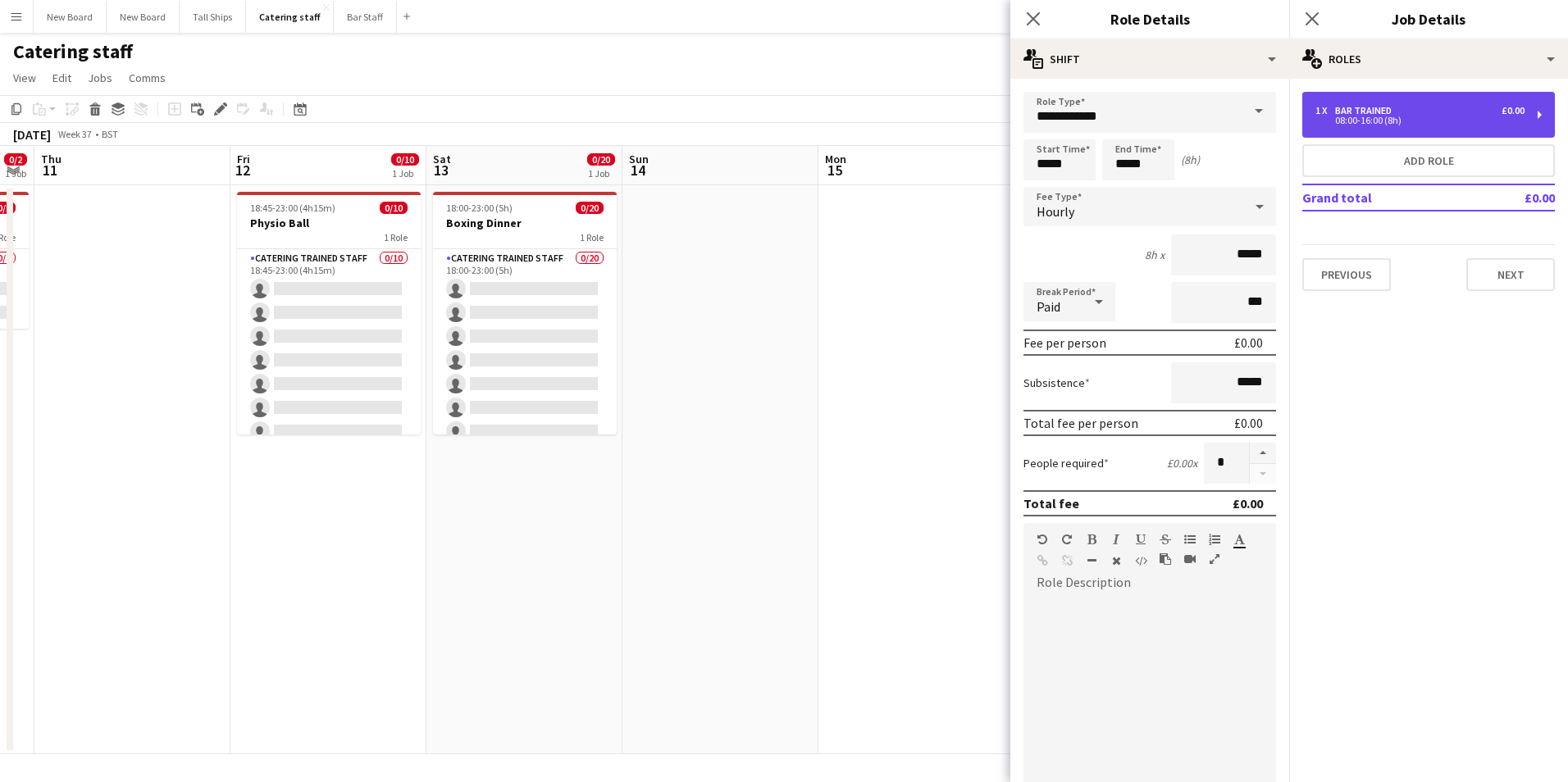
click at [1427, 99] on div "1 x Bar trained £0.00 08:00-16:00 (8h)" at bounding box center [1429, 115] width 253 height 46
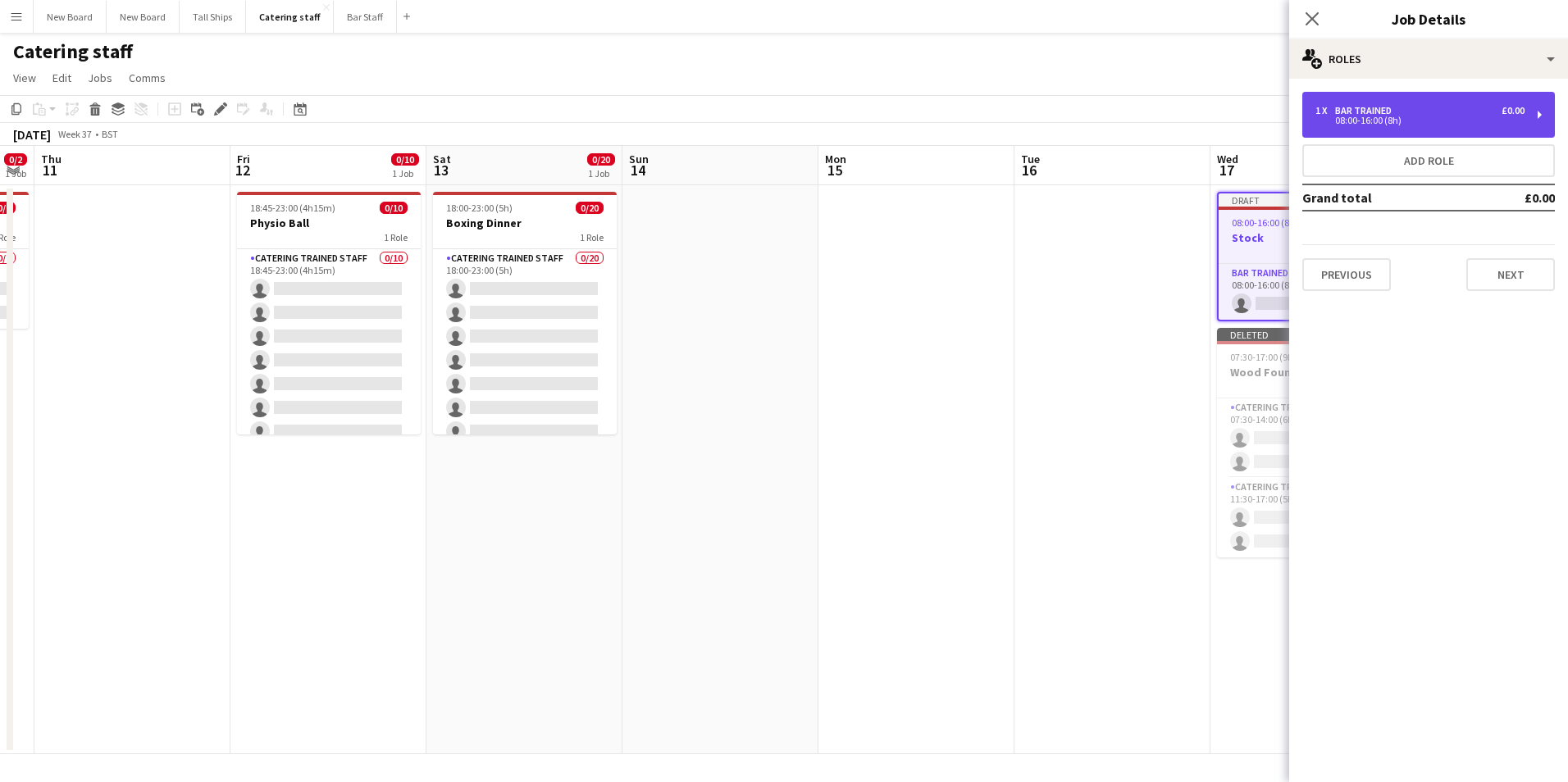
click at [1394, 101] on div "1 x Bar trained £0.00 08:00-16:00 (8h)" at bounding box center [1429, 115] width 253 height 46
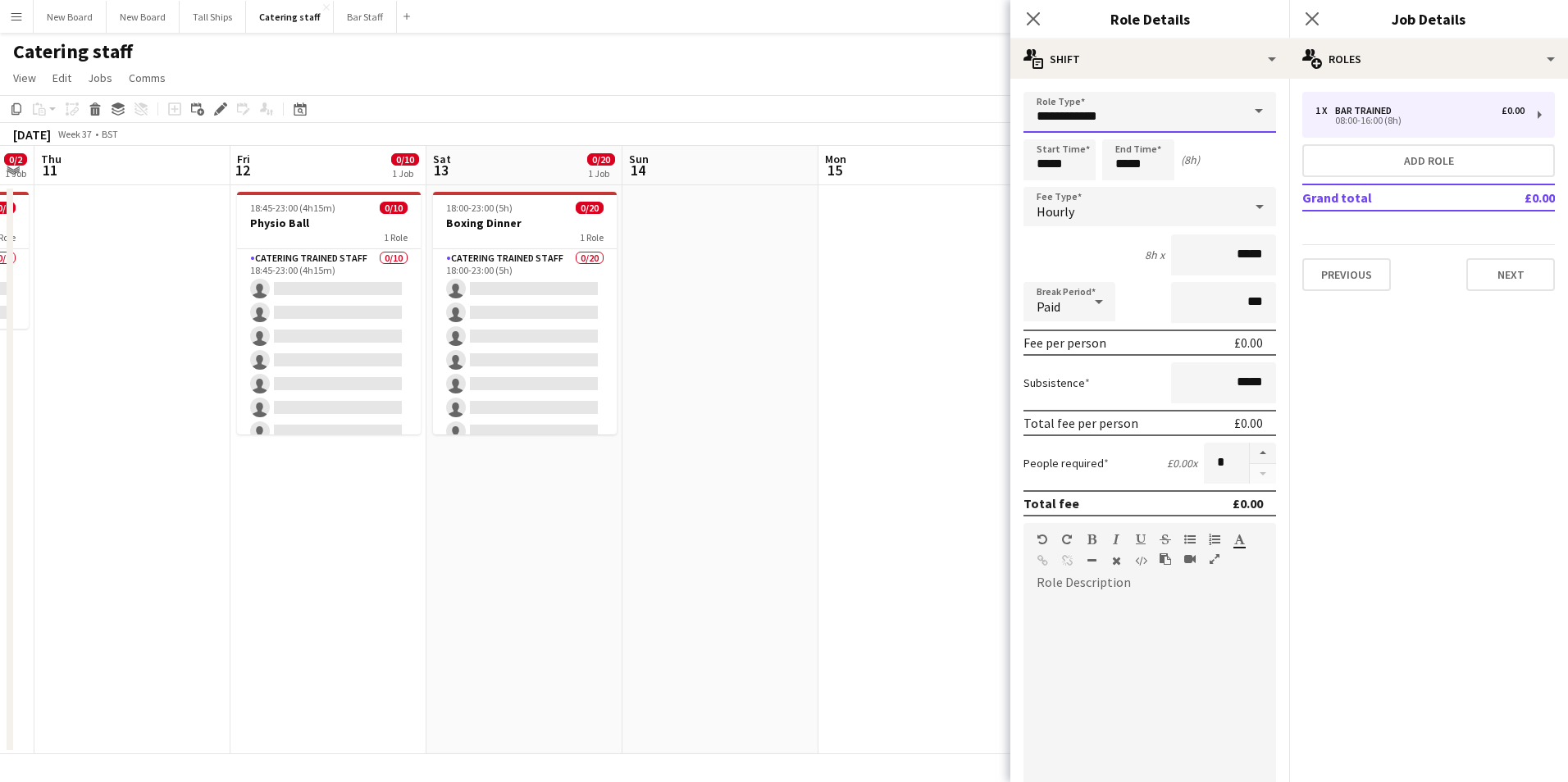
click at [1130, 115] on input "**********" at bounding box center [1150, 113] width 253 height 41
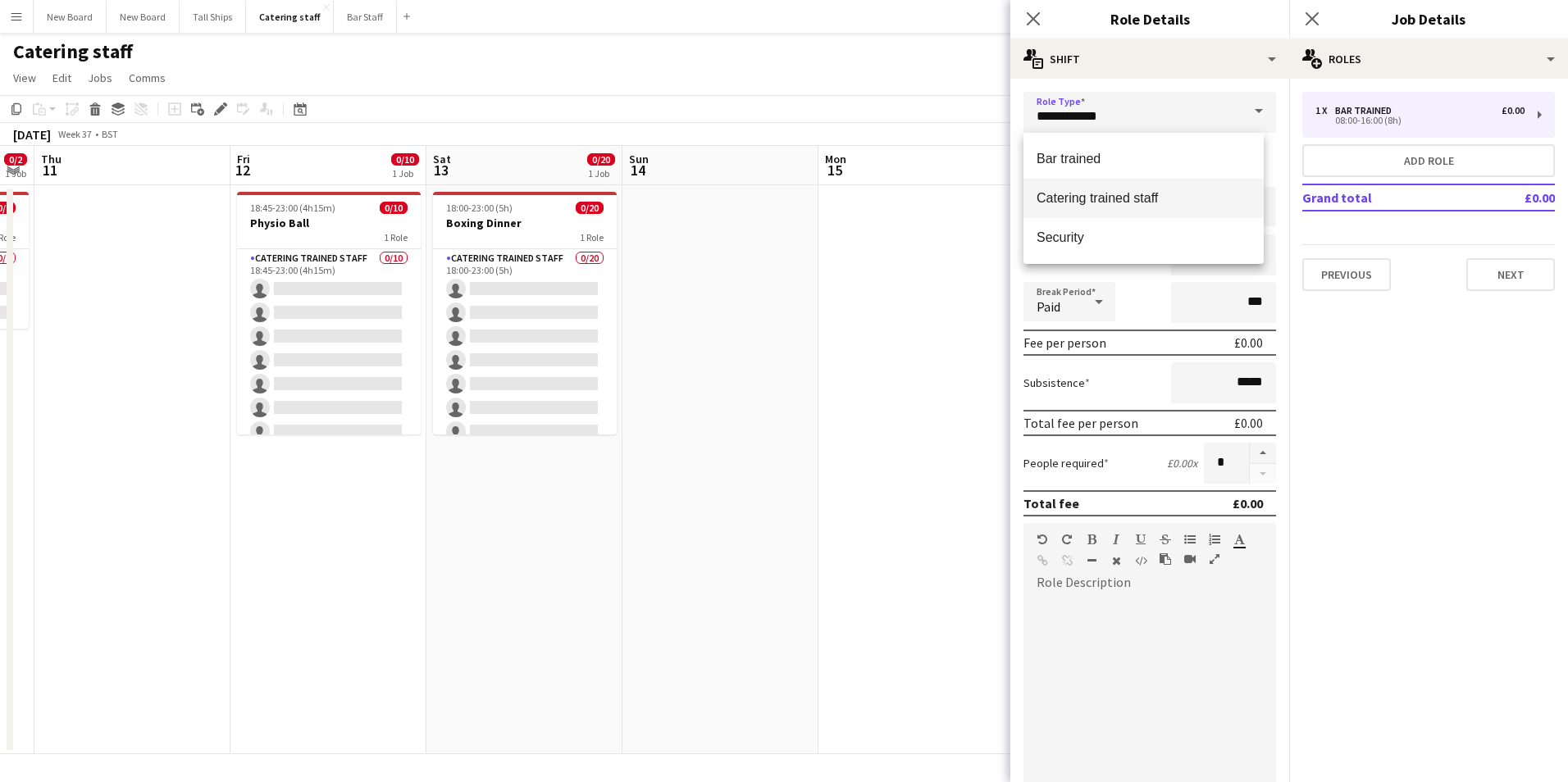
click at [1143, 207] on mat-option "Catering trained staff" at bounding box center [1144, 199] width 241 height 39
type input "**********"
drag, startPoint x: 1198, startPoint y: 461, endPoint x: 1246, endPoint y: 457, distance: 48.2
click at [1246, 457] on div "*" at bounding box center [1240, 463] width 73 height 41
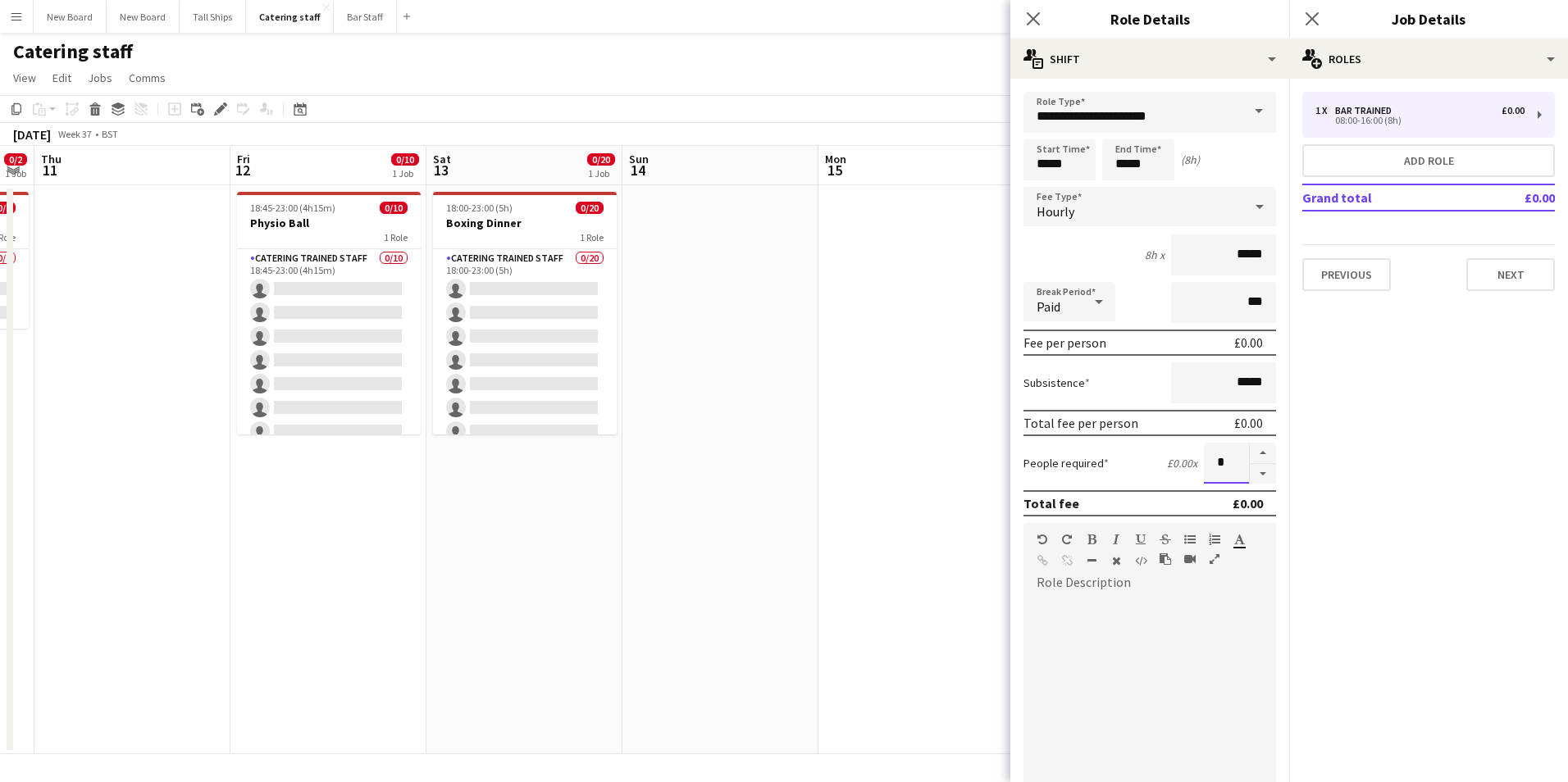
type input "*"
drag, startPoint x: 1117, startPoint y: 683, endPoint x: 1405, endPoint y: 656, distance: 289.3
click at [1121, 683] on div at bounding box center [1150, 694] width 253 height 197
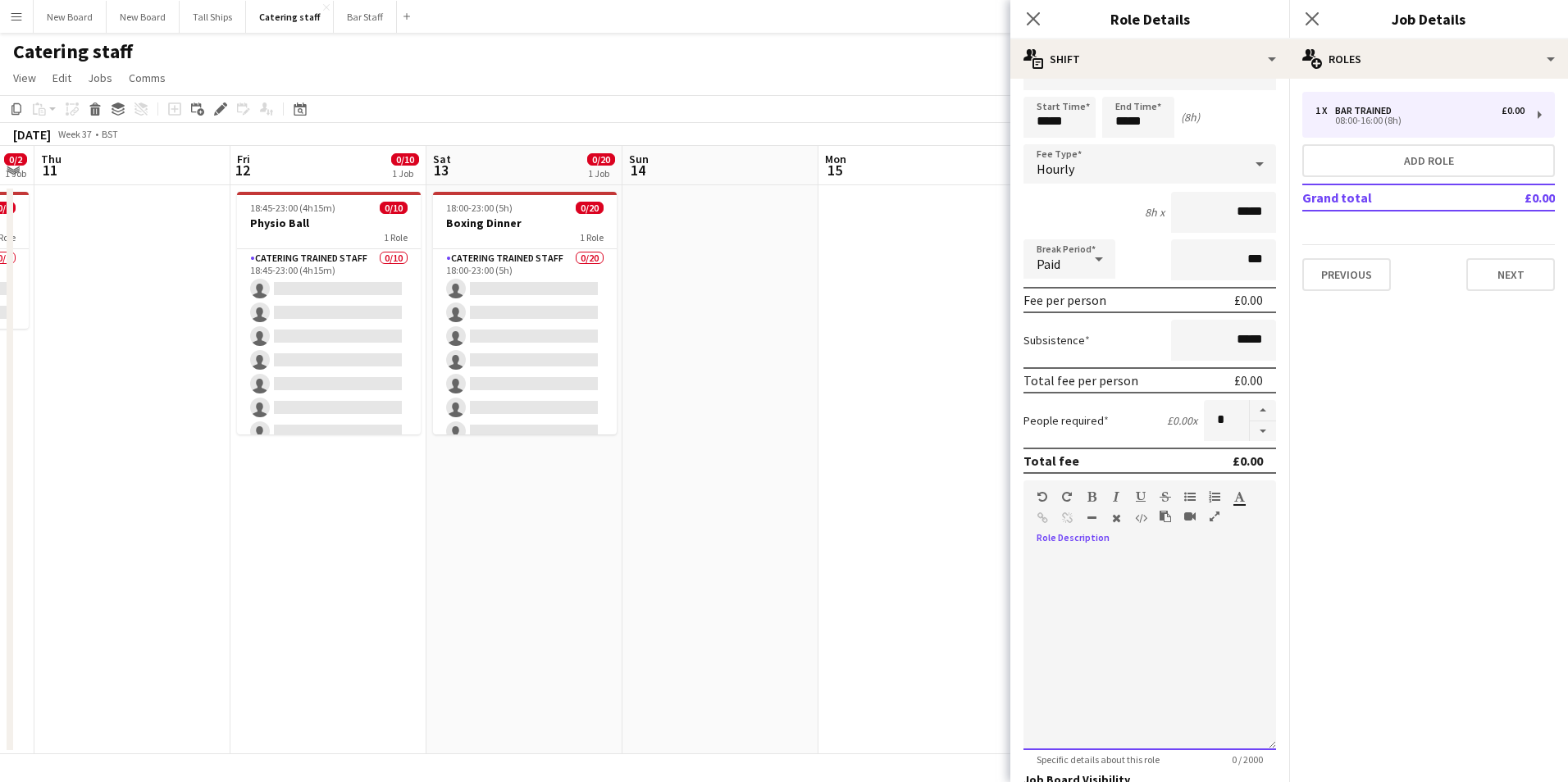
scroll to position [197, 0]
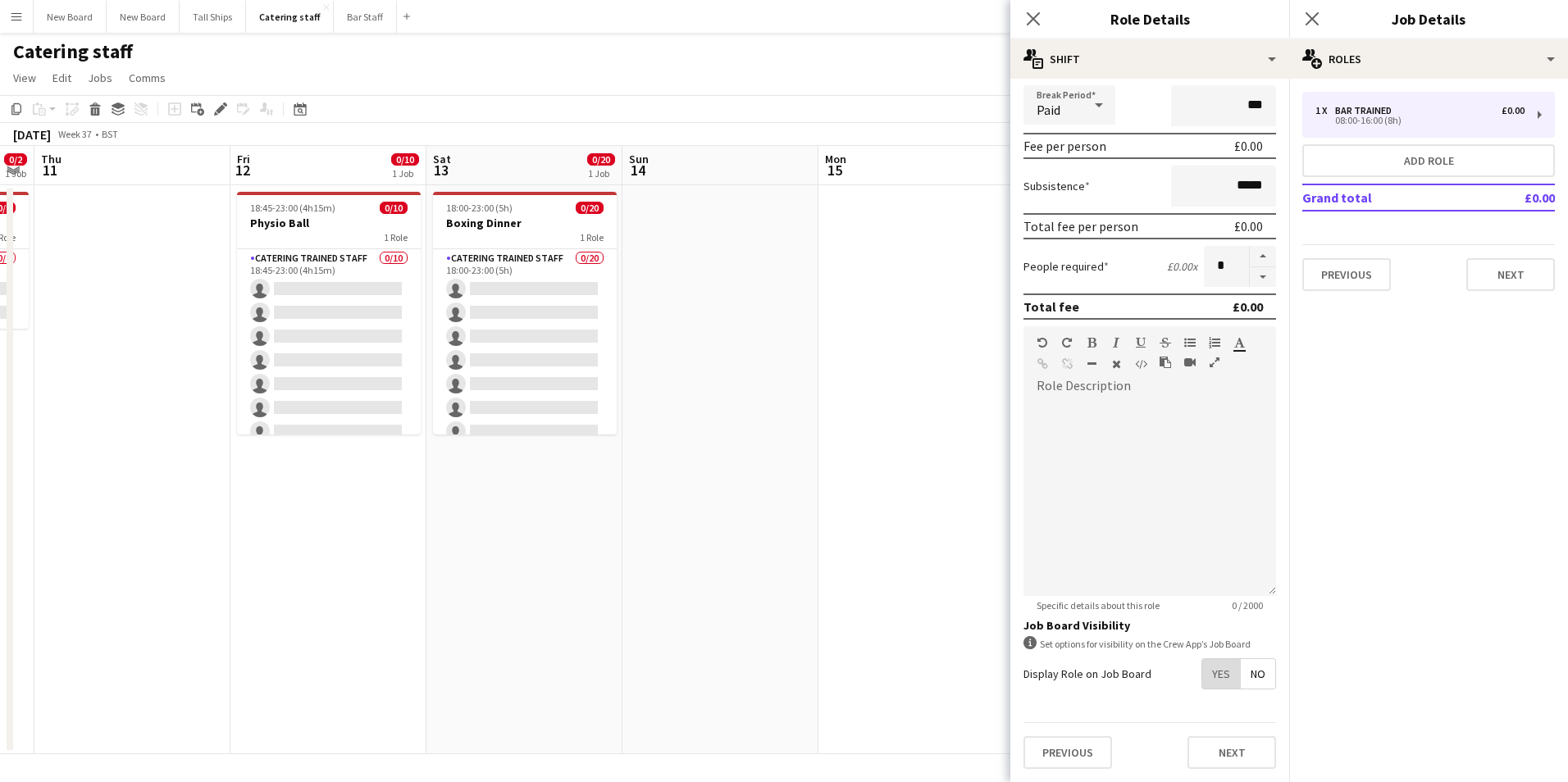
drag, startPoint x: 1216, startPoint y: 667, endPoint x: 1220, endPoint y: 728, distance: 61.1
click at [1217, 666] on span "Yes" at bounding box center [1222, 674] width 38 height 30
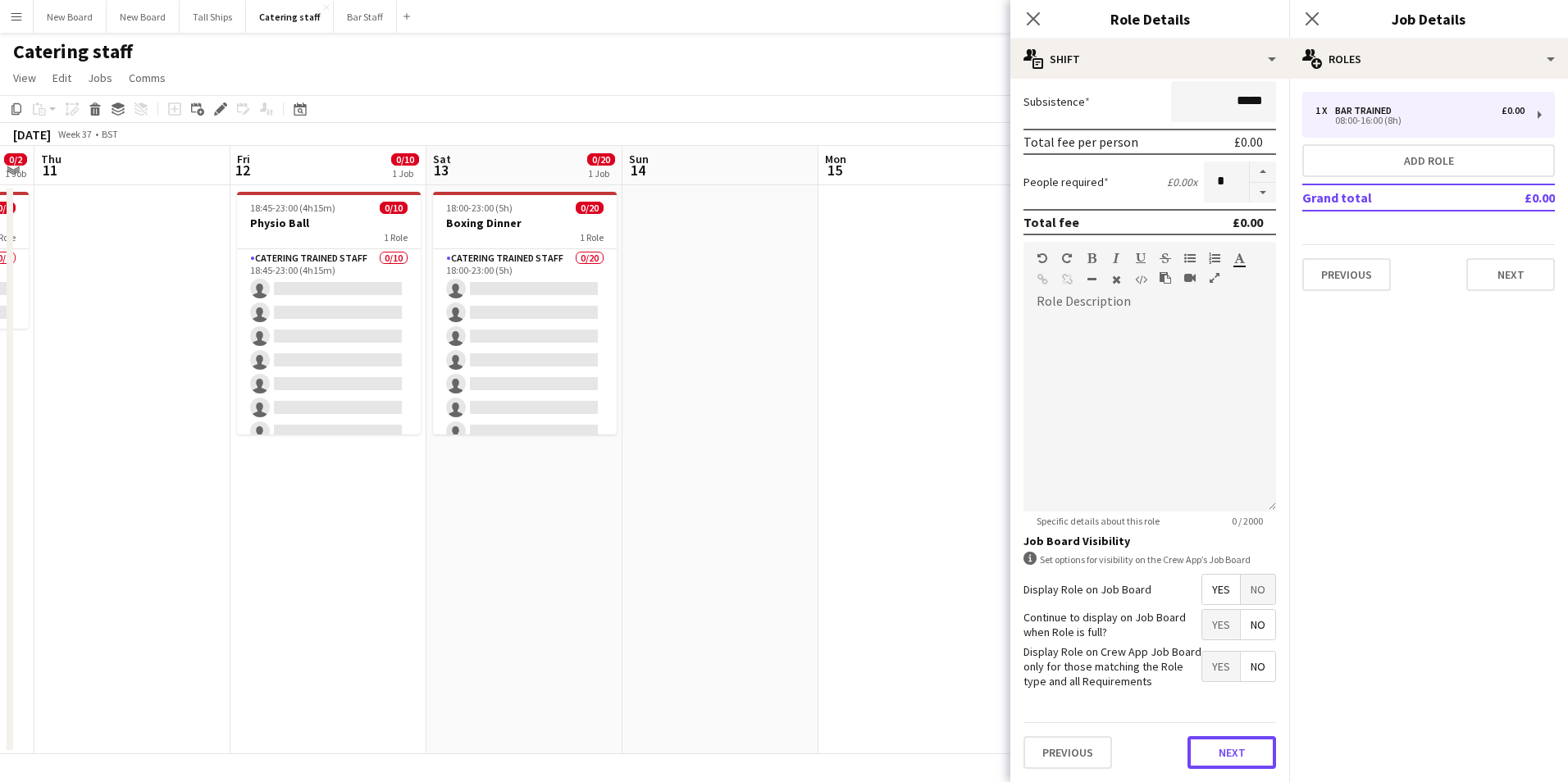
click at [1243, 757] on button "Next" at bounding box center [1232, 752] width 89 height 32
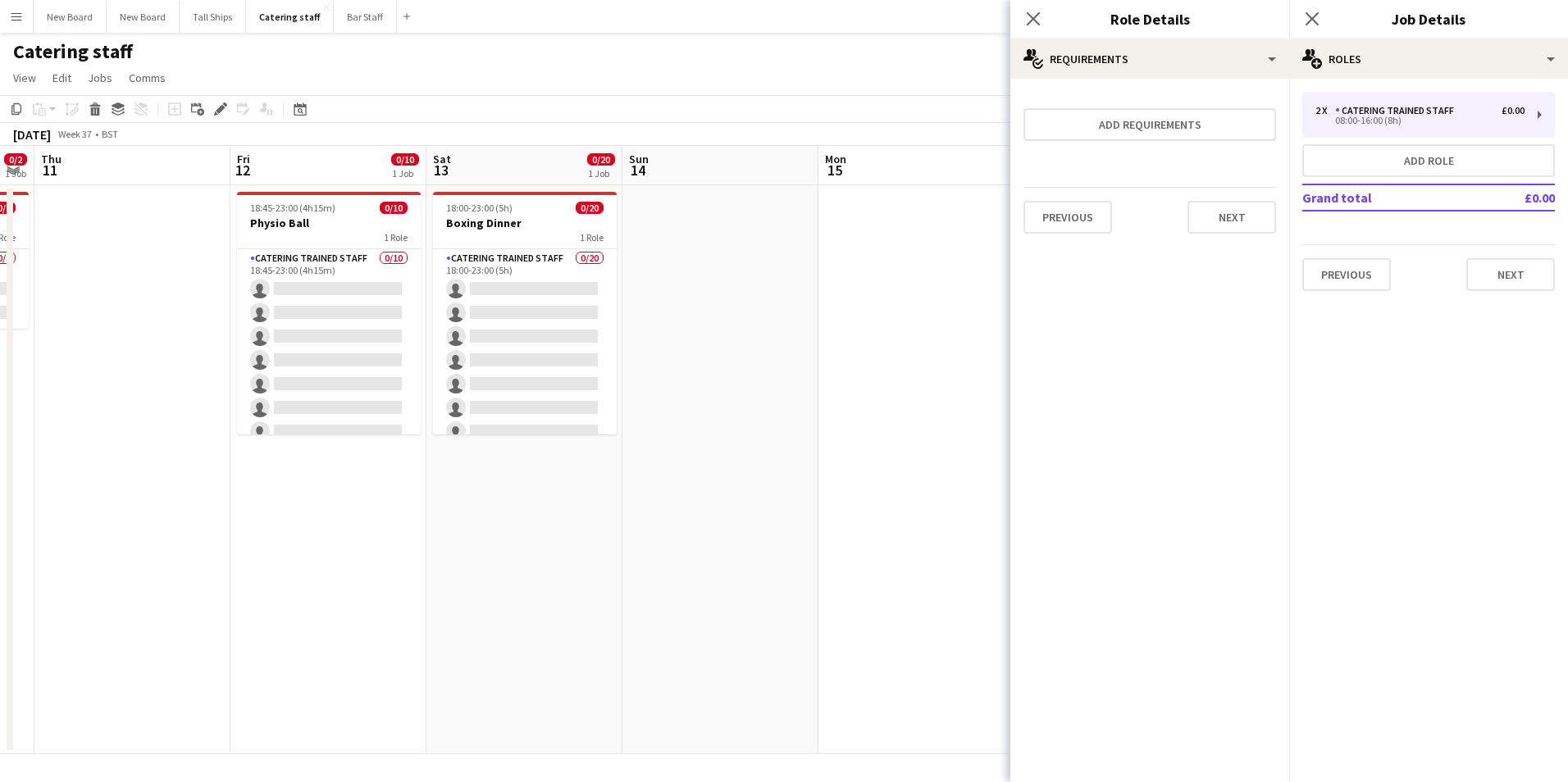
scroll to position [0, 0]
click at [1513, 291] on div "2 x Catering trained staff £0.00 08:00-16:00 (8h) Add role Grand total £0.00 Pr…" at bounding box center [1429, 191] width 279 height 225
drag, startPoint x: 1513, startPoint y: 290, endPoint x: 1516, endPoint y: 272, distance: 18.2
click at [1516, 272] on button "Next" at bounding box center [1511, 275] width 89 height 32
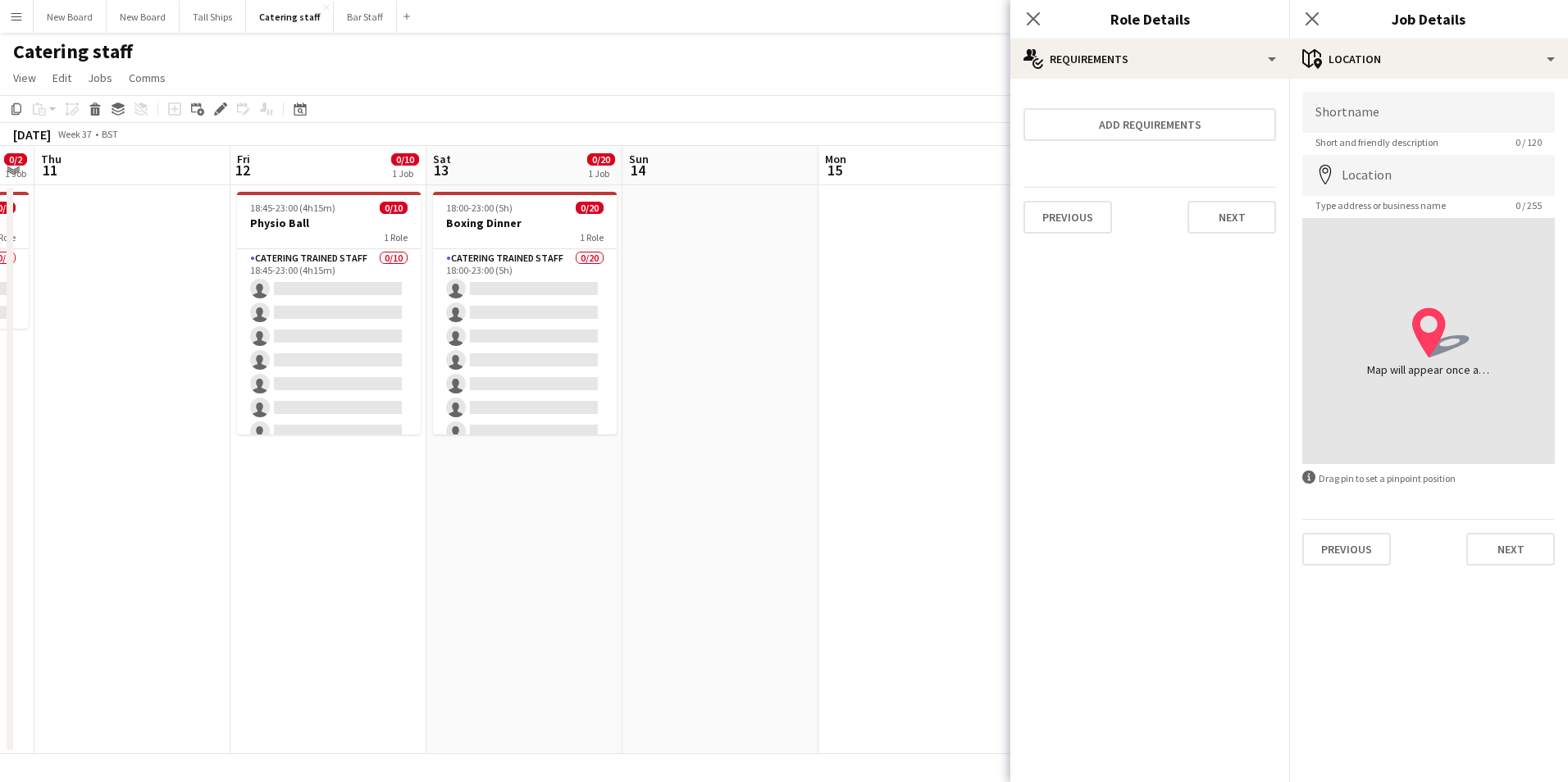
click at [1241, 304] on mat-expansion-panel "medal-empty Requirements Add requirements Previous Next" at bounding box center [1150, 430] width 279 height 704
click at [1088, 214] on button "Previous" at bounding box center [1068, 217] width 89 height 32
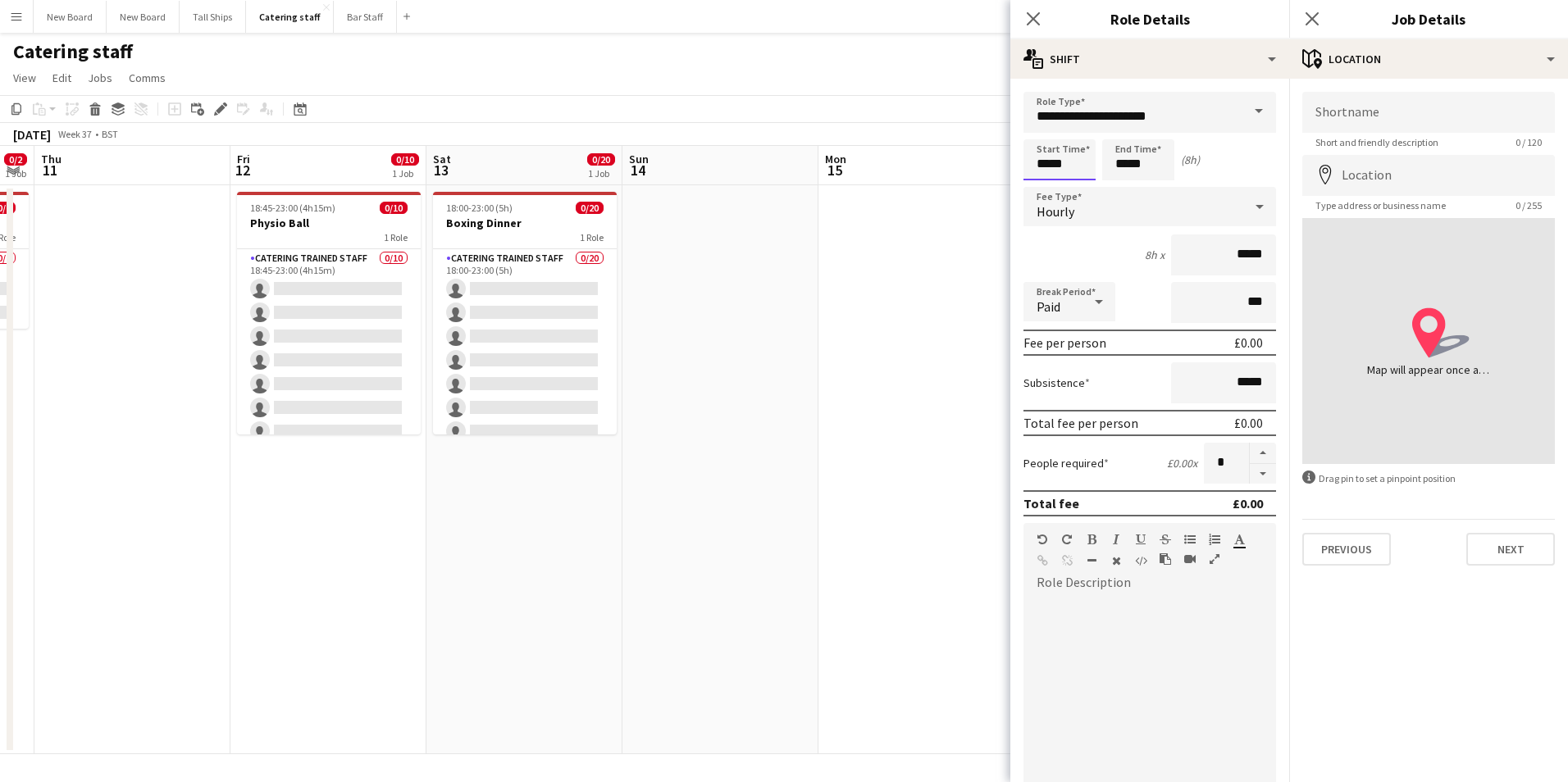
drag, startPoint x: 1084, startPoint y: 173, endPoint x: 830, endPoint y: 166, distance: 254.1
click at [830, 166] on body "Menu Boards Boards Boards All jobs Status Workforce Workforce My Workforce Recr…" at bounding box center [784, 391] width 1568 height 782
type input "*****"
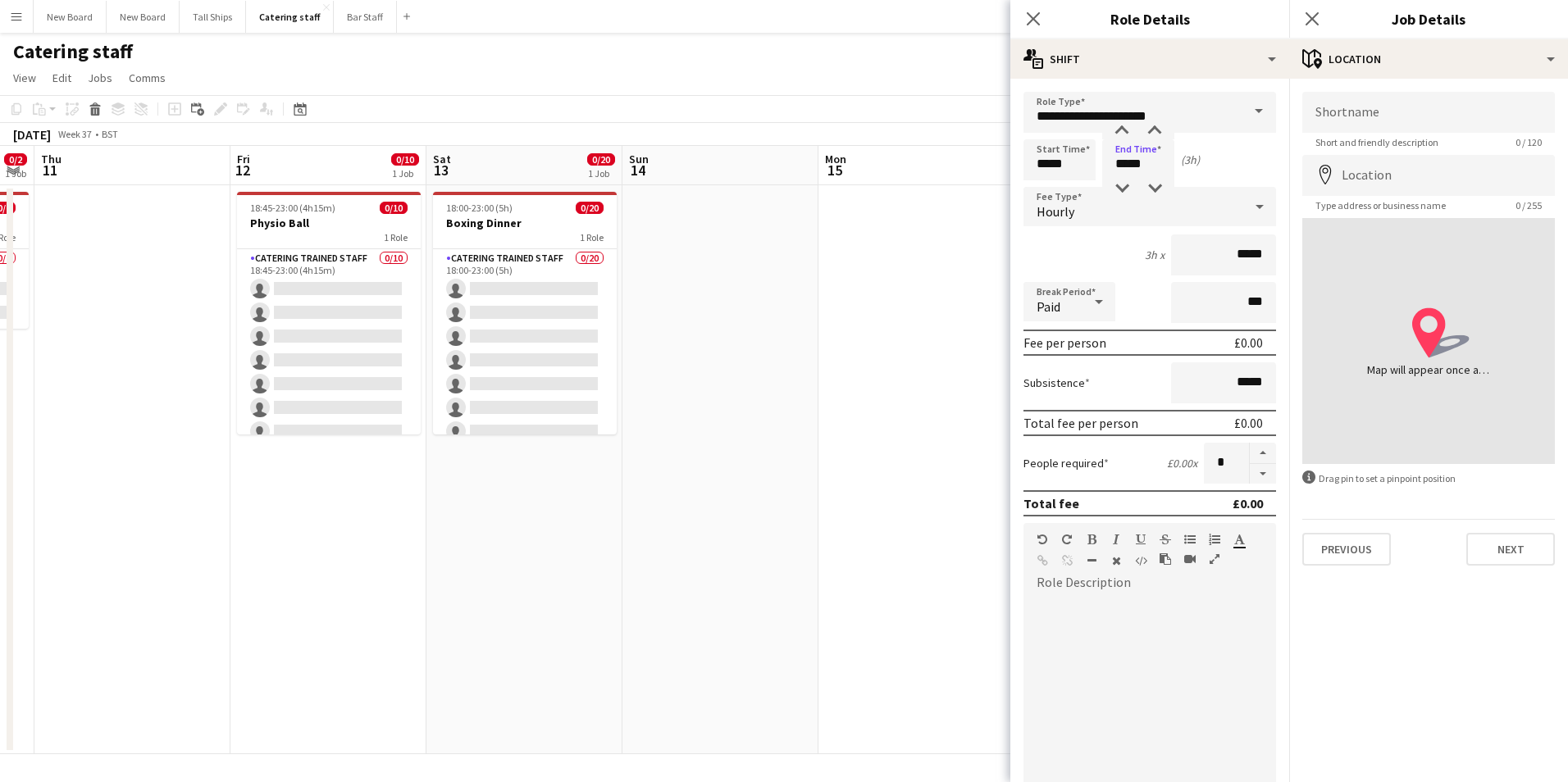
click at [1403, 154] on form "Shortname Short and friendly description 0 / 120 Location map-marker Type addre…" at bounding box center [1429, 329] width 279 height 474
click at [1417, 163] on input "Location" at bounding box center [1429, 176] width 253 height 41
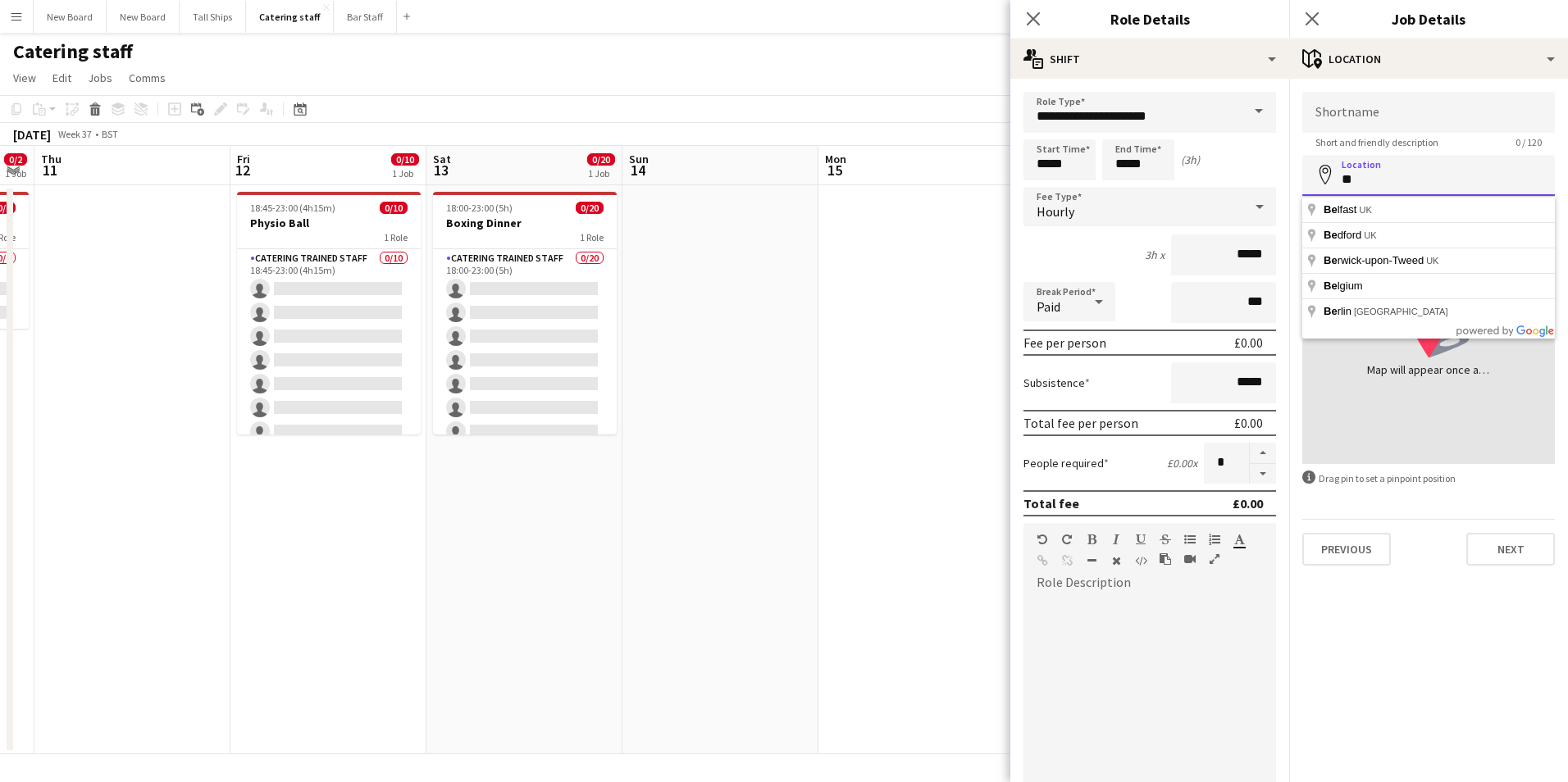
type input "*"
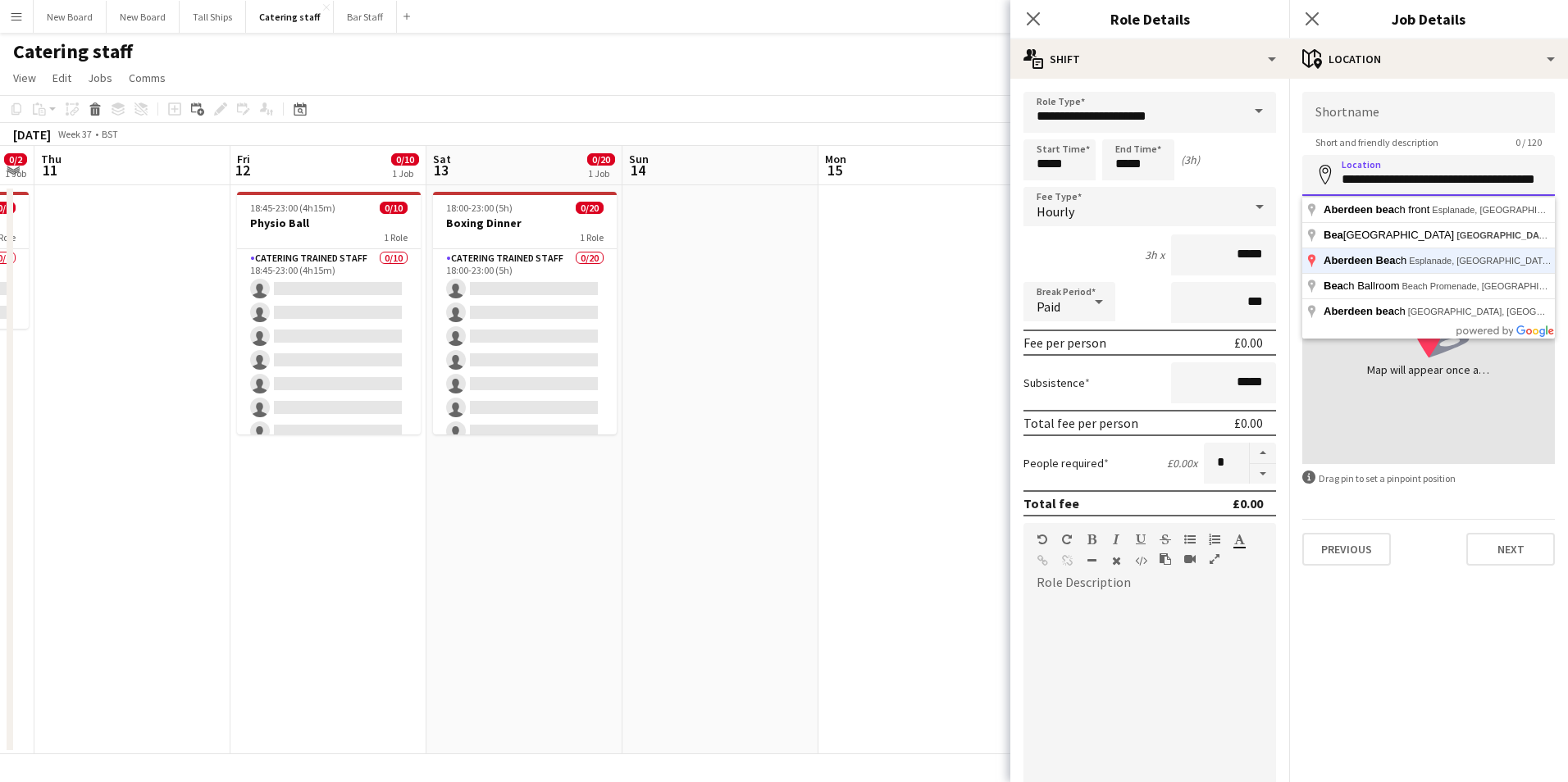
type input "**********"
click button "Next" at bounding box center [1511, 549] width 89 height 32
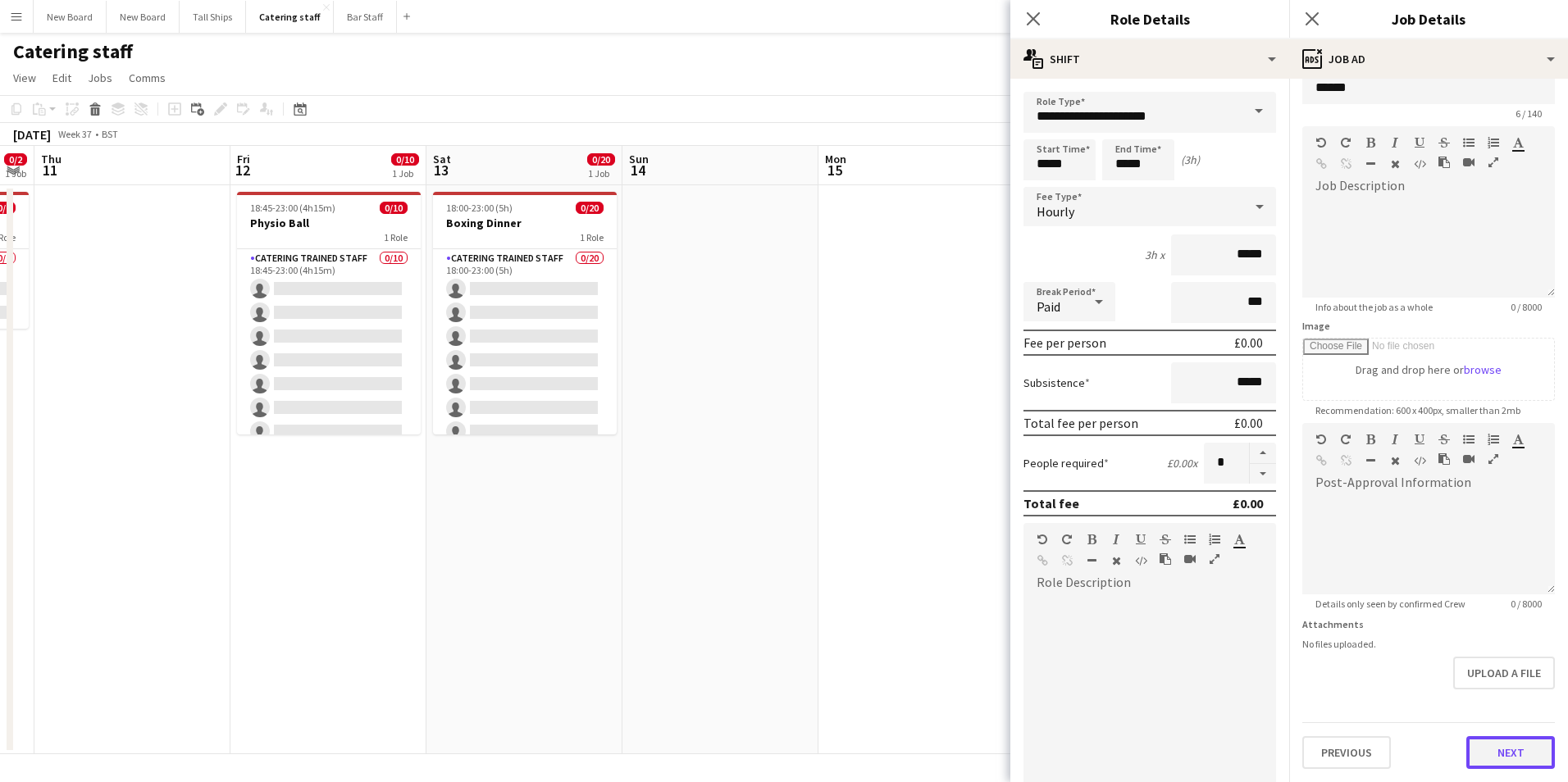
scroll to position [29, 0]
click at [1505, 704] on form "Headline ***** 6 / 140 Job Description default Heading 1 Heading 2 Heading 3 He…" at bounding box center [1429, 416] width 279 height 706
click at [1506, 750] on button "Next" at bounding box center [1511, 752] width 89 height 32
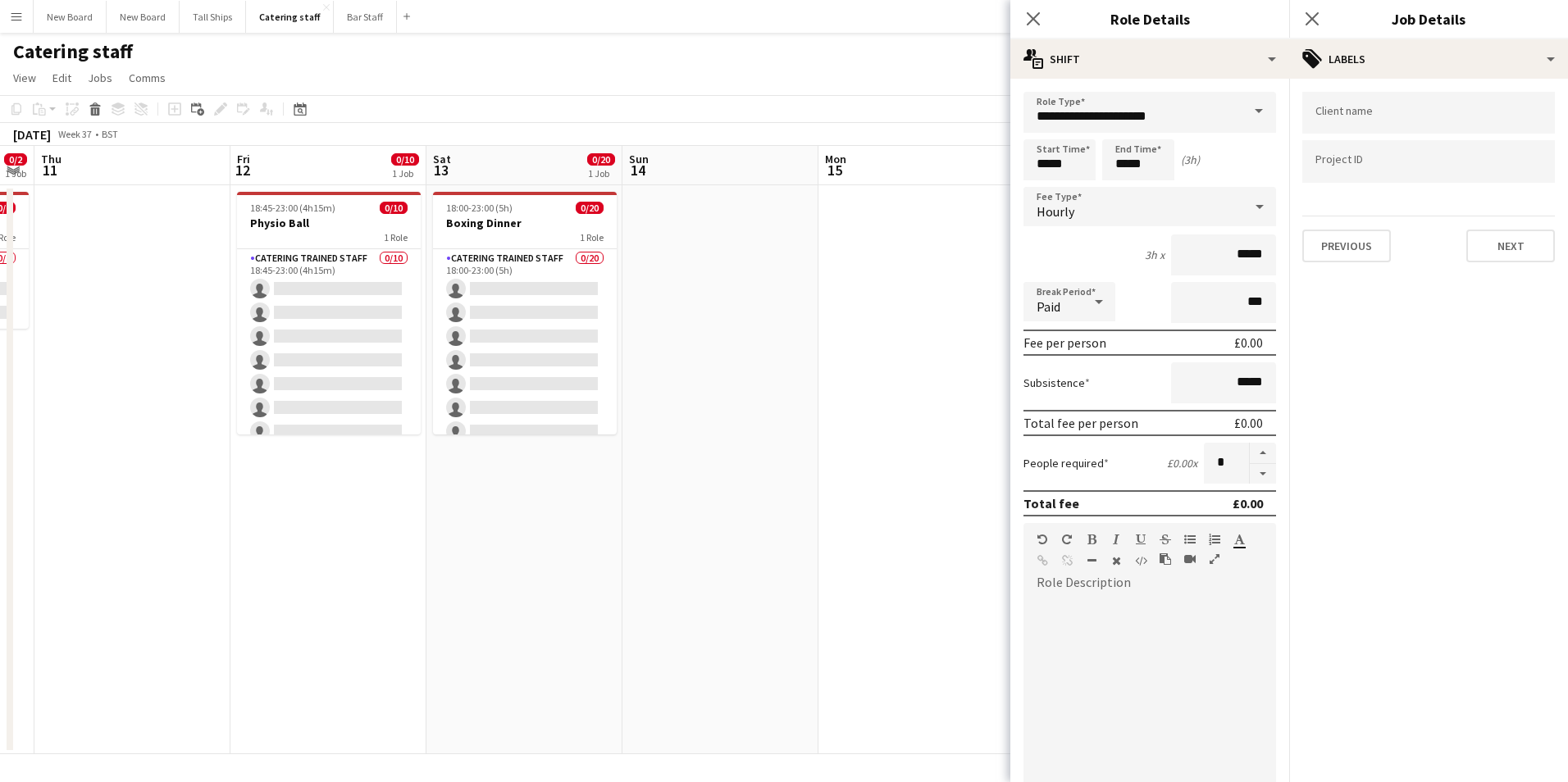
scroll to position [0, 0]
drag, startPoint x: 1536, startPoint y: 252, endPoint x: 1524, endPoint y: 245, distance: 13.9
click at [1534, 251] on button "Next" at bounding box center [1511, 246] width 89 height 32
click at [1551, 165] on button "Next" at bounding box center [1511, 170] width 89 height 32
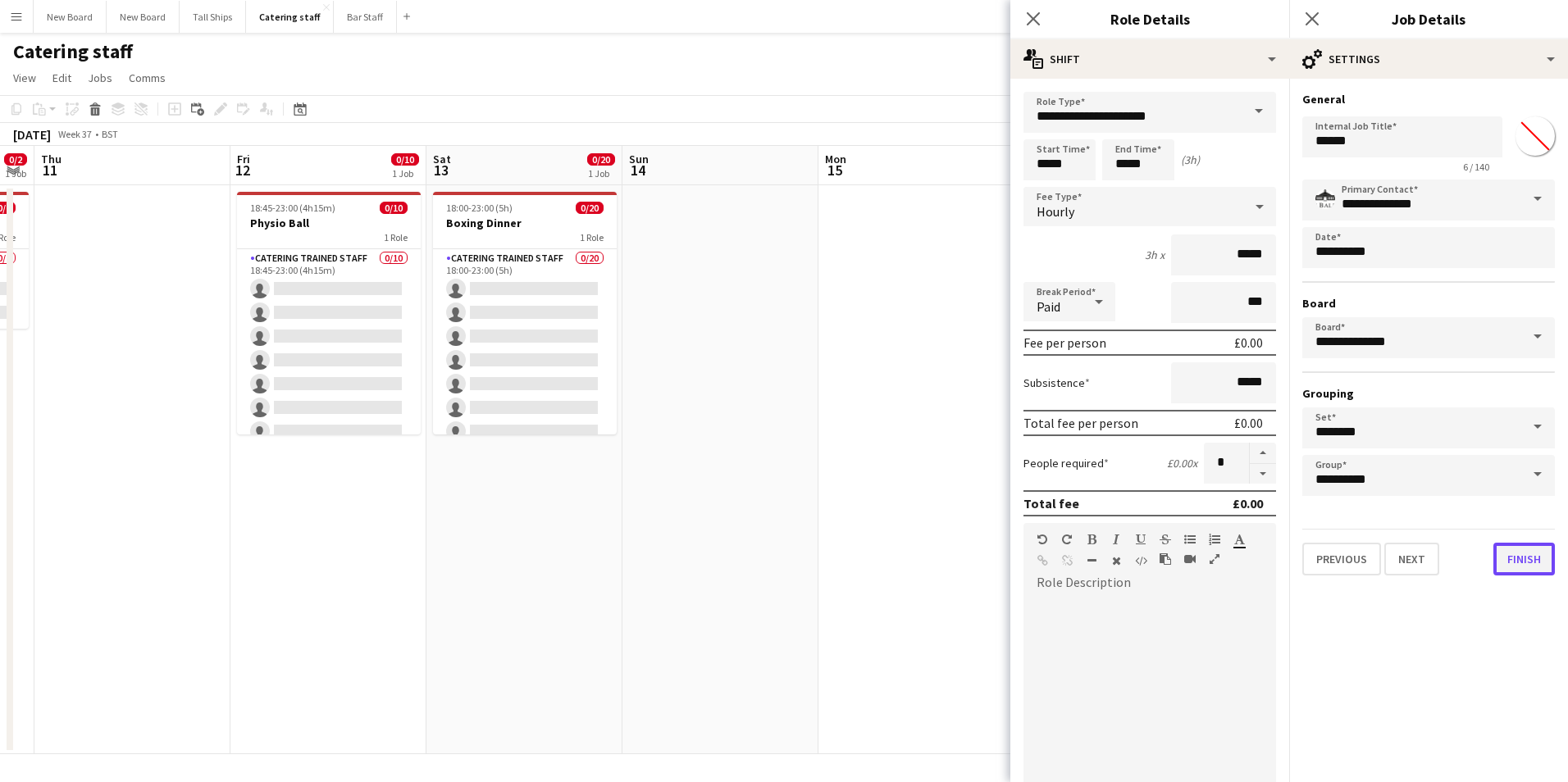
click at [1525, 563] on button "Finish" at bounding box center [1524, 559] width 61 height 32
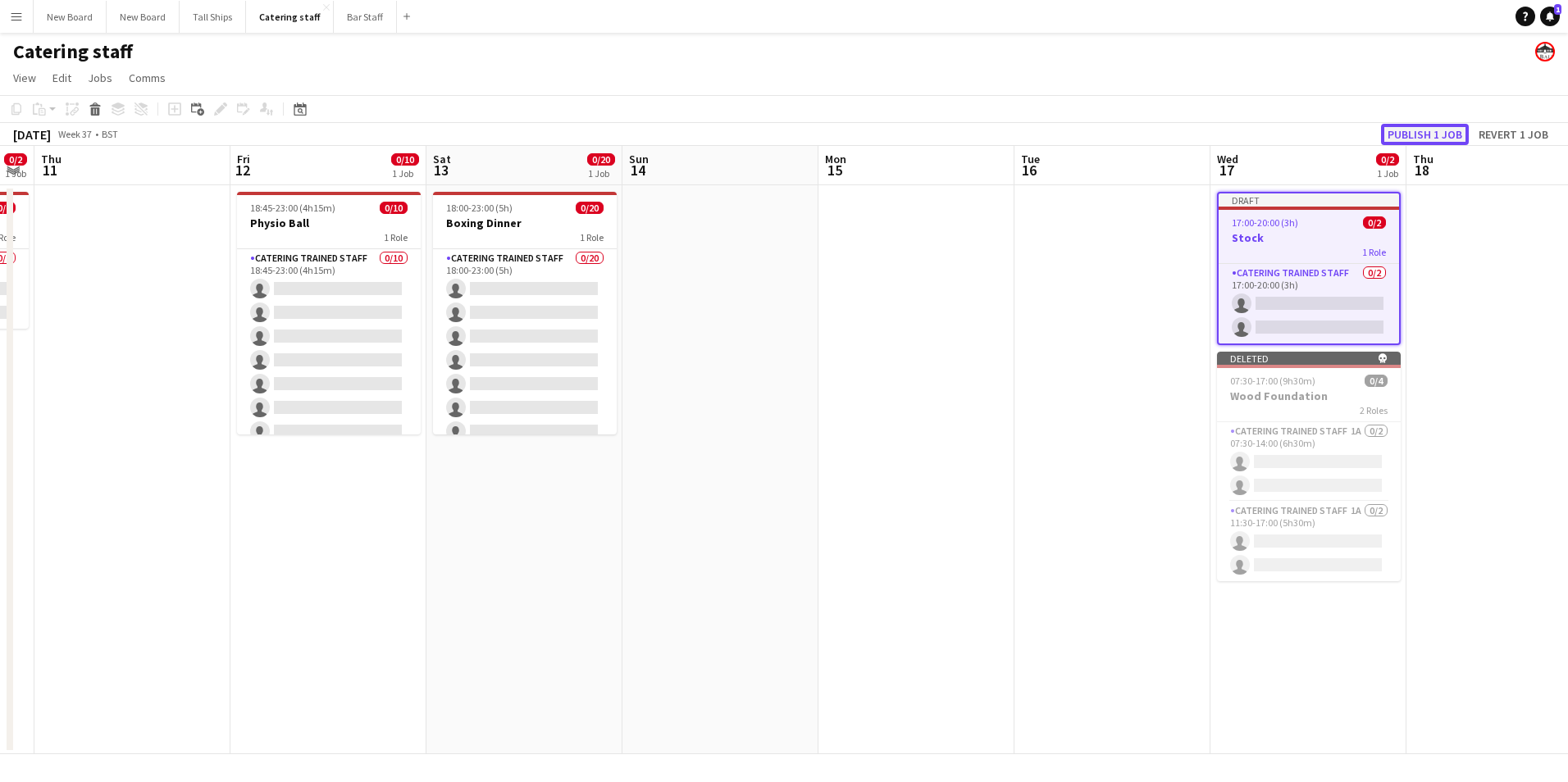
click at [1455, 136] on button "Publish 1 job" at bounding box center [1425, 134] width 88 height 21
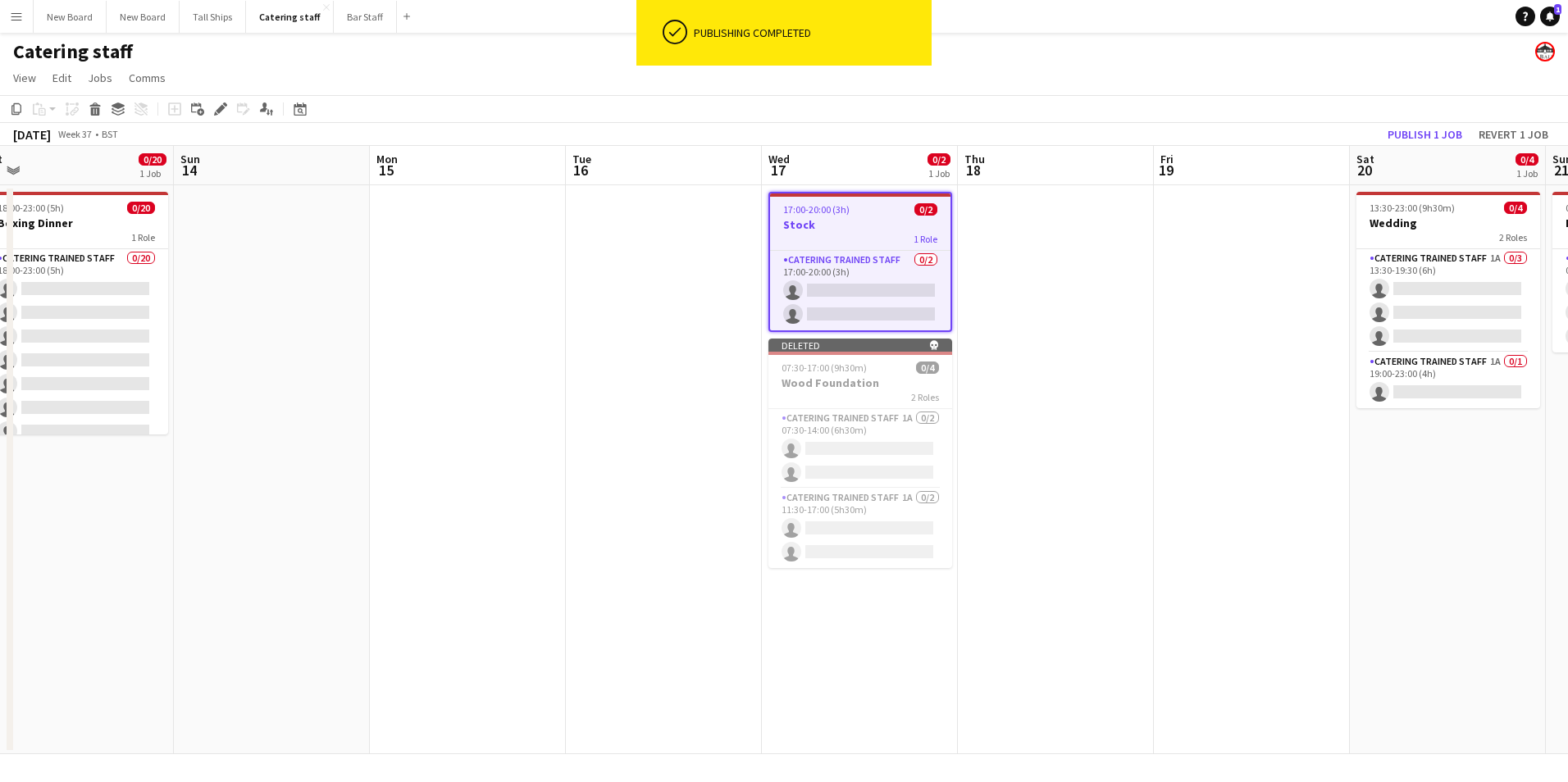
scroll to position [0, 611]
drag, startPoint x: 1479, startPoint y: 523, endPoint x: 1030, endPoint y: 497, distance: 449.8
click at [1030, 497] on app-calendar-viewport "Wed 10 0/2 1 Job Thu 11 Fri 12 0/10 1 Job Sat 13 0/20 1 Job Sun 14 Mon 15 Tue 1…" at bounding box center [784, 449] width 1568 height 608
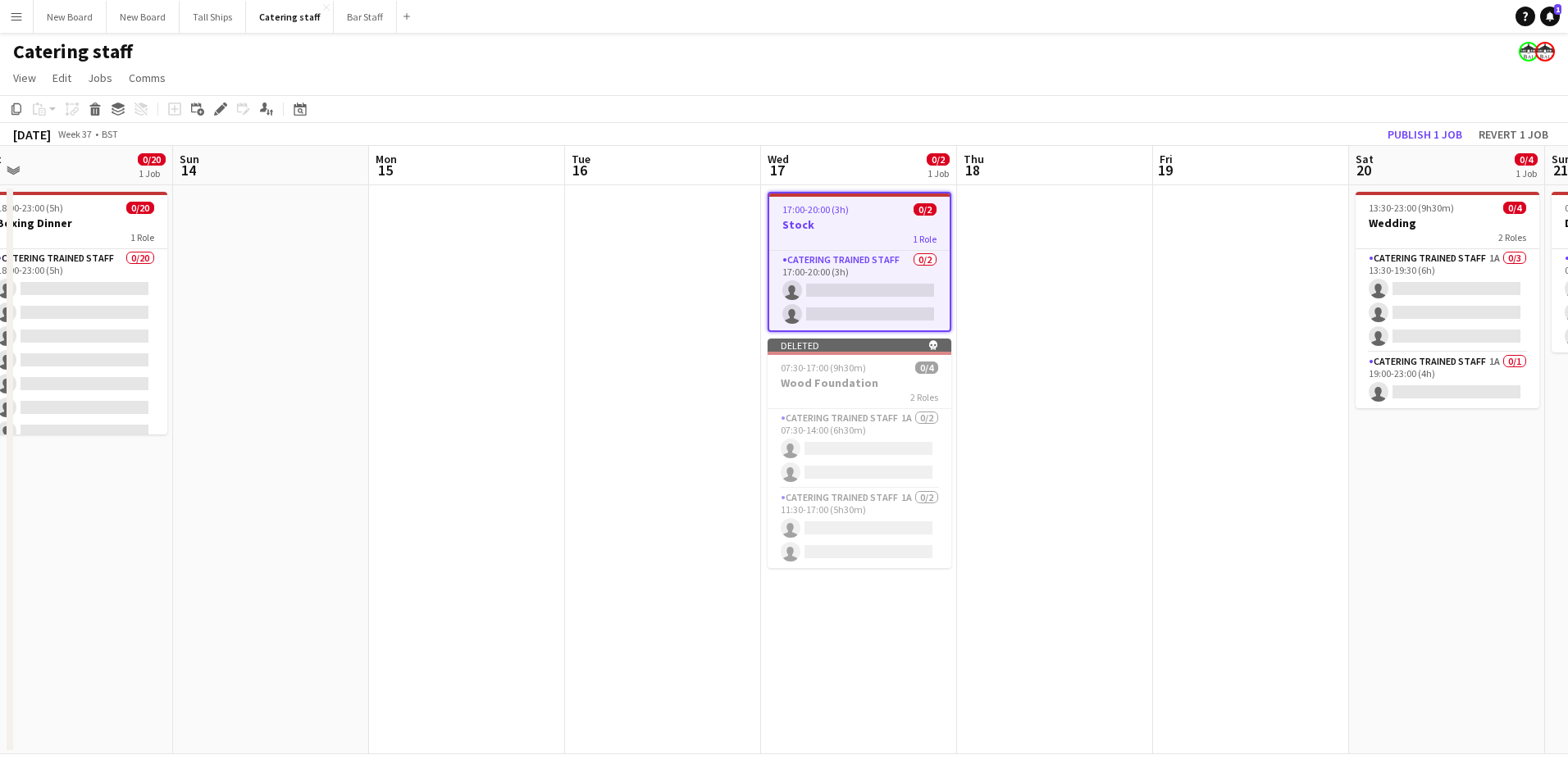
click at [1091, 267] on app-date-cell at bounding box center [1055, 469] width 196 height 569
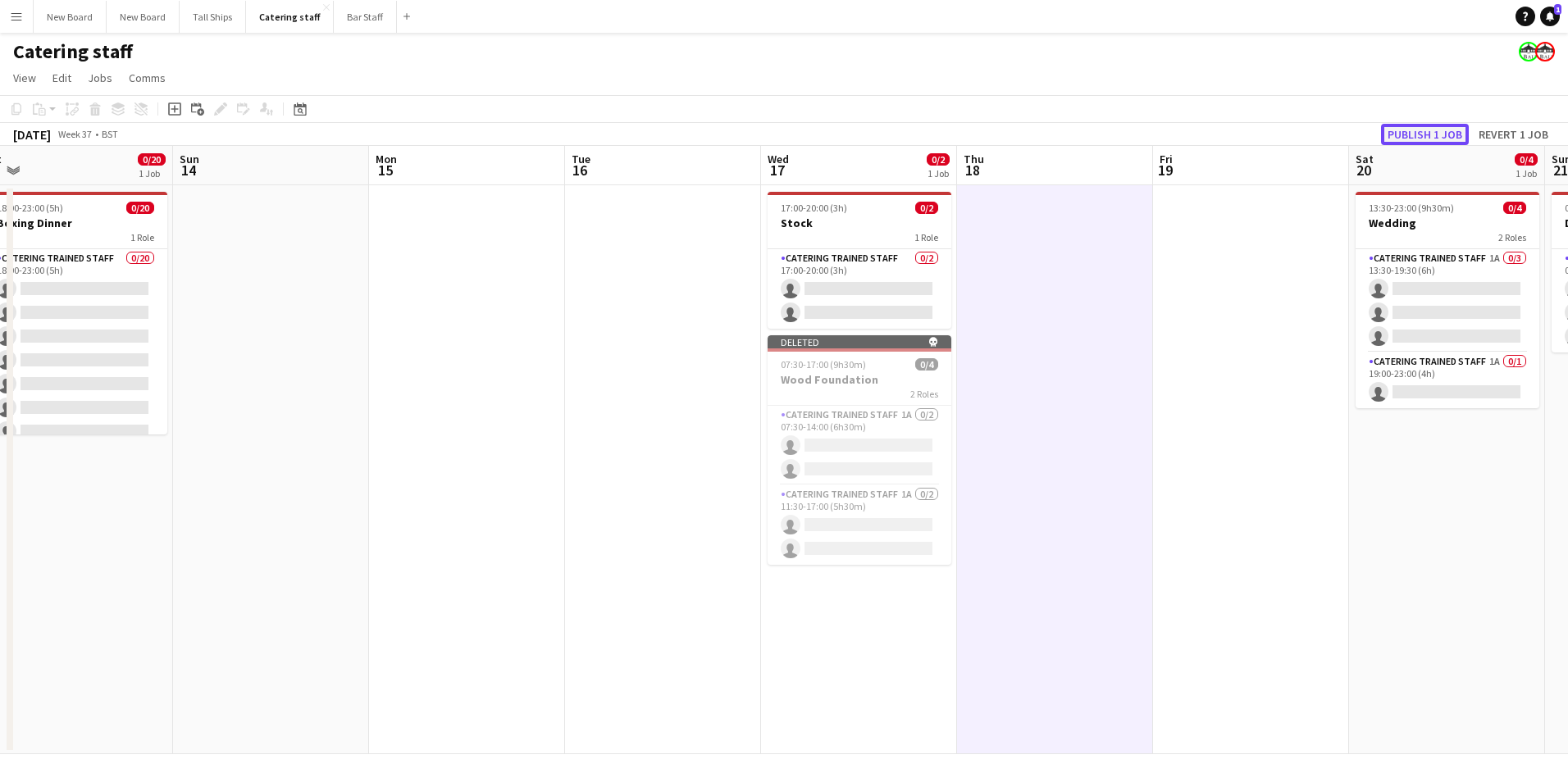
click at [1427, 130] on button "Publish 1 job" at bounding box center [1425, 134] width 88 height 21
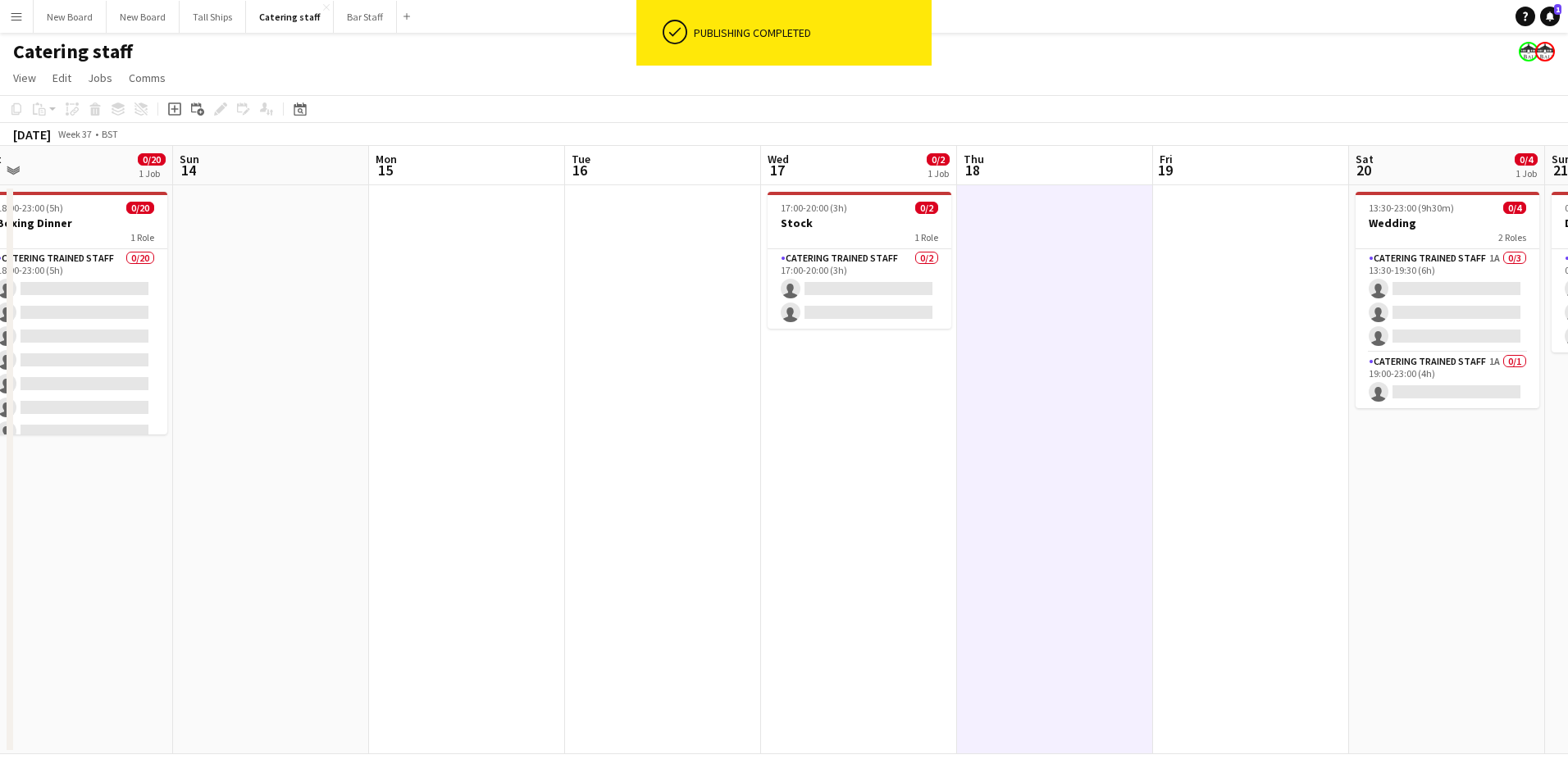
click at [162, 108] on div "Add job Add linked Job Edit Edit linked Job Applicants" at bounding box center [213, 108] width 125 height 20
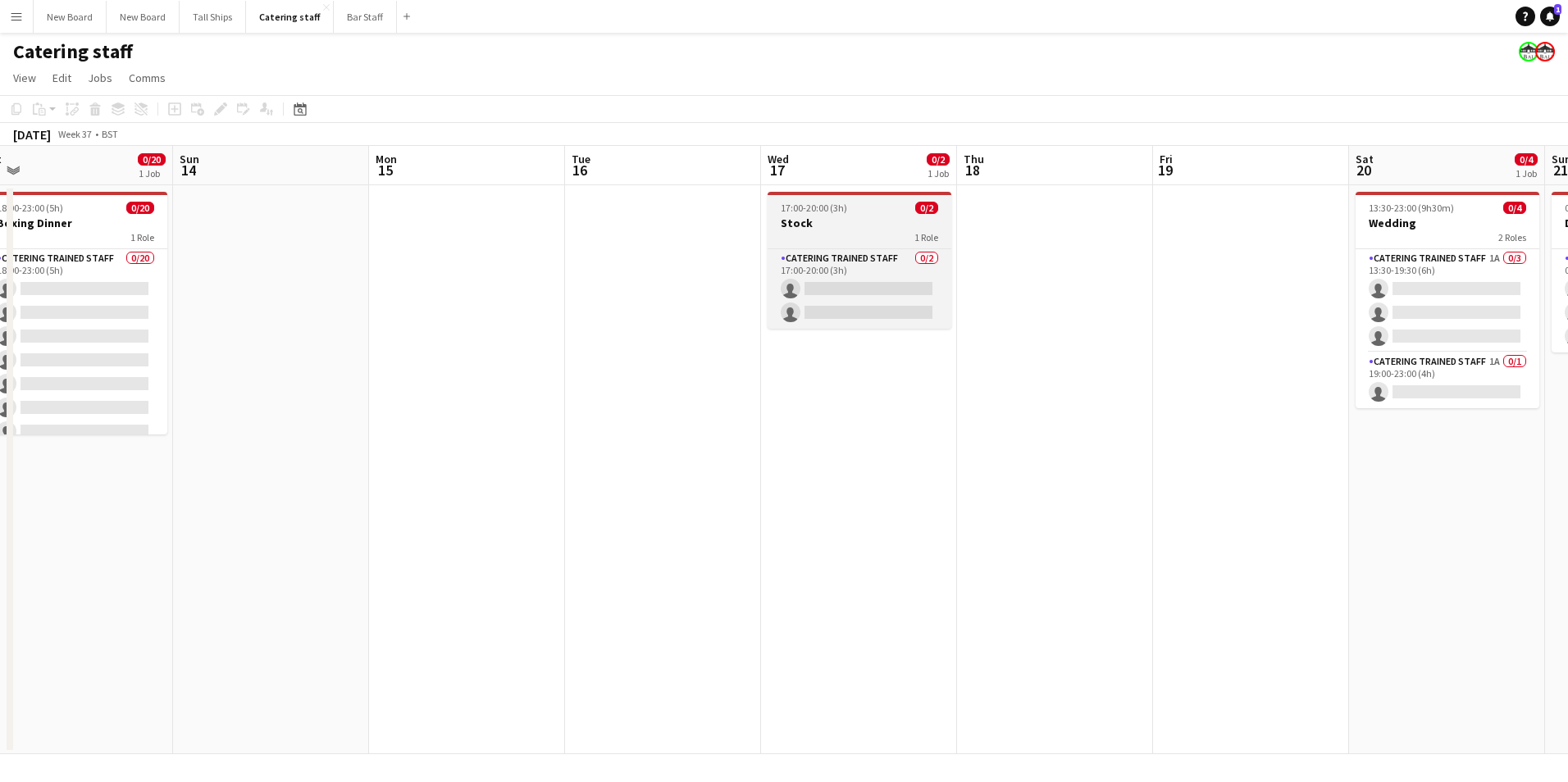
drag, startPoint x: 1063, startPoint y: 298, endPoint x: 932, endPoint y: 224, distance: 150.5
click at [1060, 297] on app-date-cell at bounding box center [1055, 469] width 196 height 569
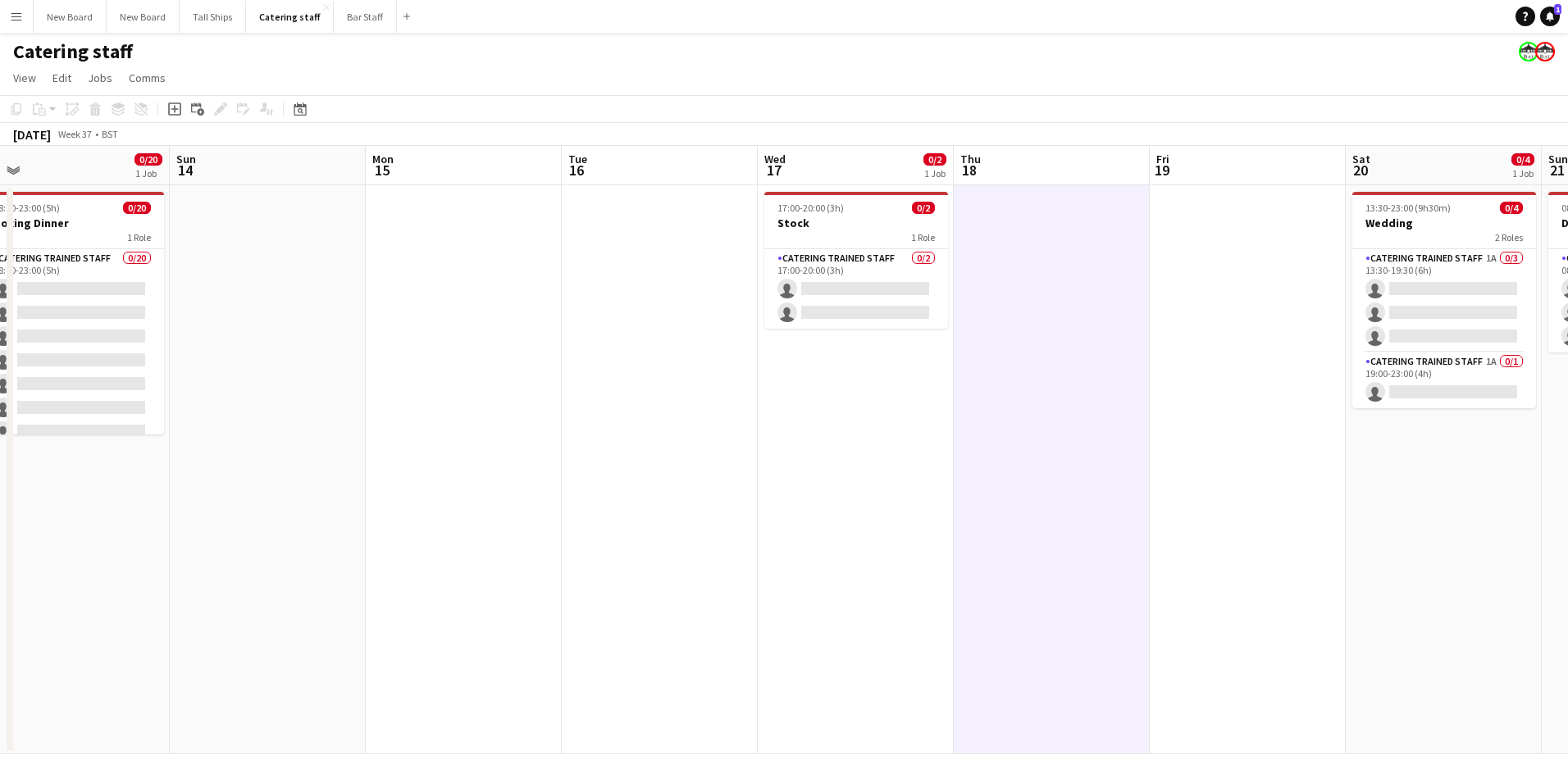
click at [164, 102] on div "Add job Add linked Job Edit Edit linked Job Applicants" at bounding box center [213, 108] width 125 height 20
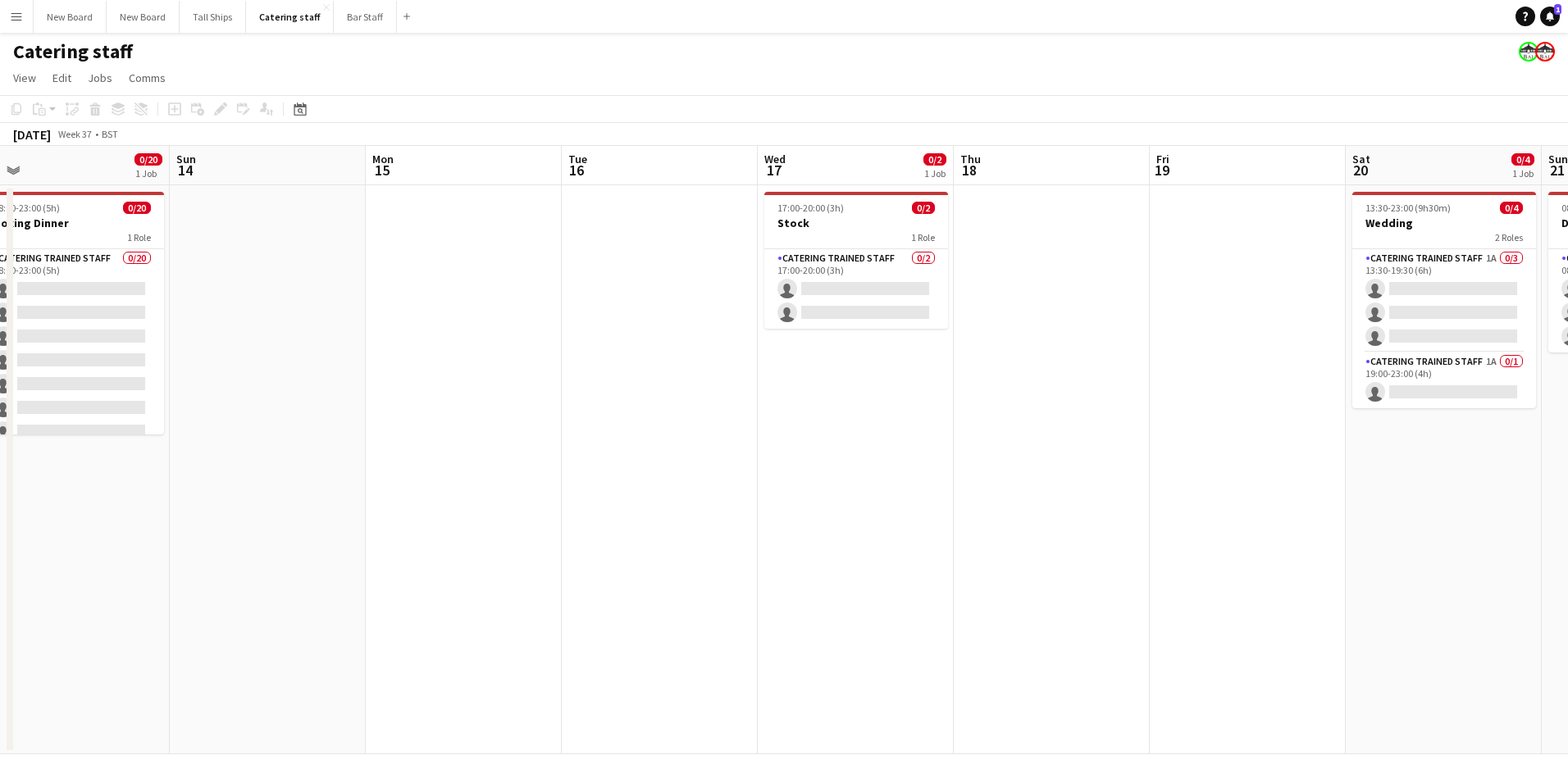
click at [1118, 275] on app-date-cell at bounding box center [1052, 469] width 196 height 569
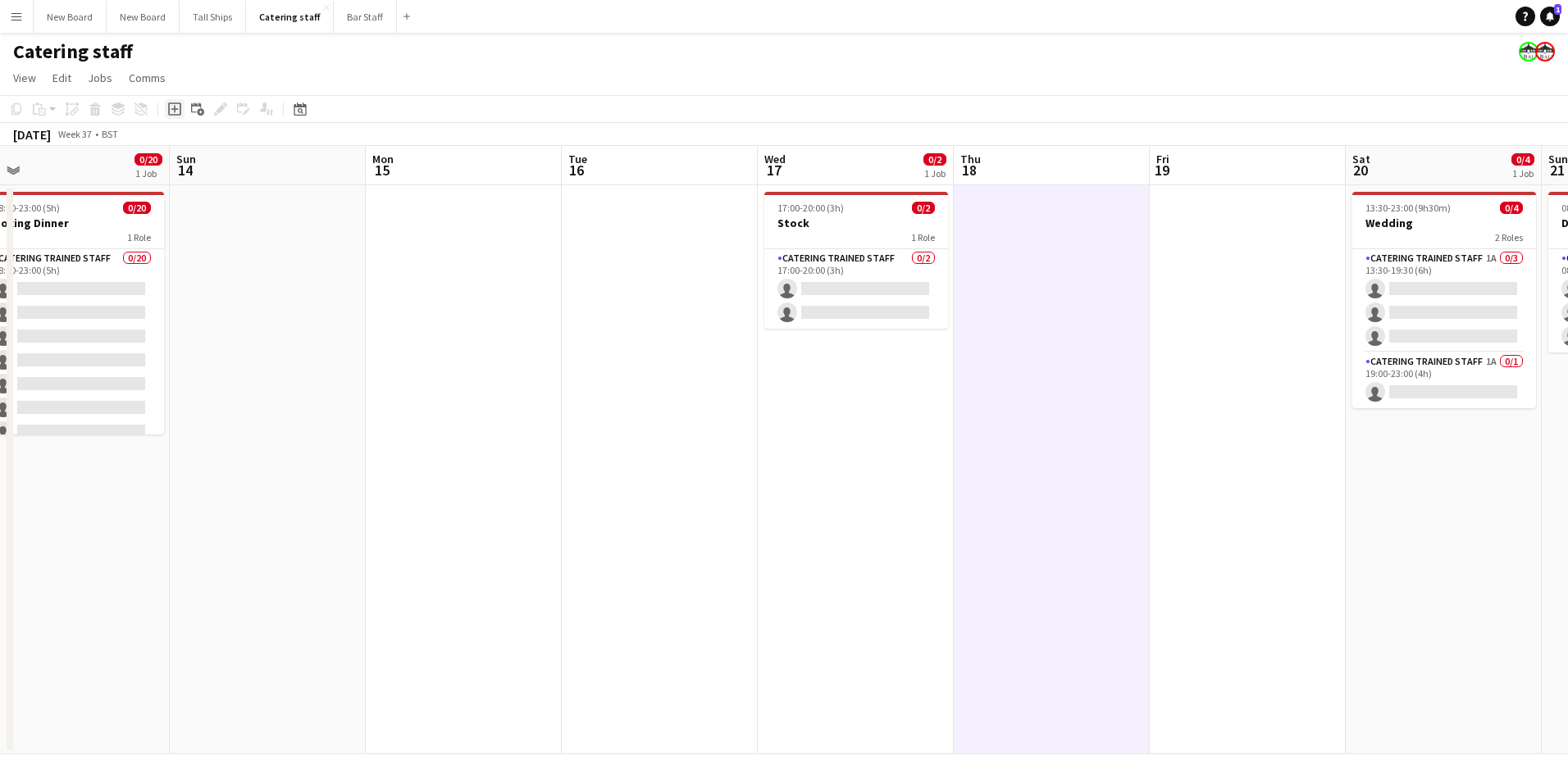
click at [179, 102] on div "Add job" at bounding box center [174, 108] width 20 height 20
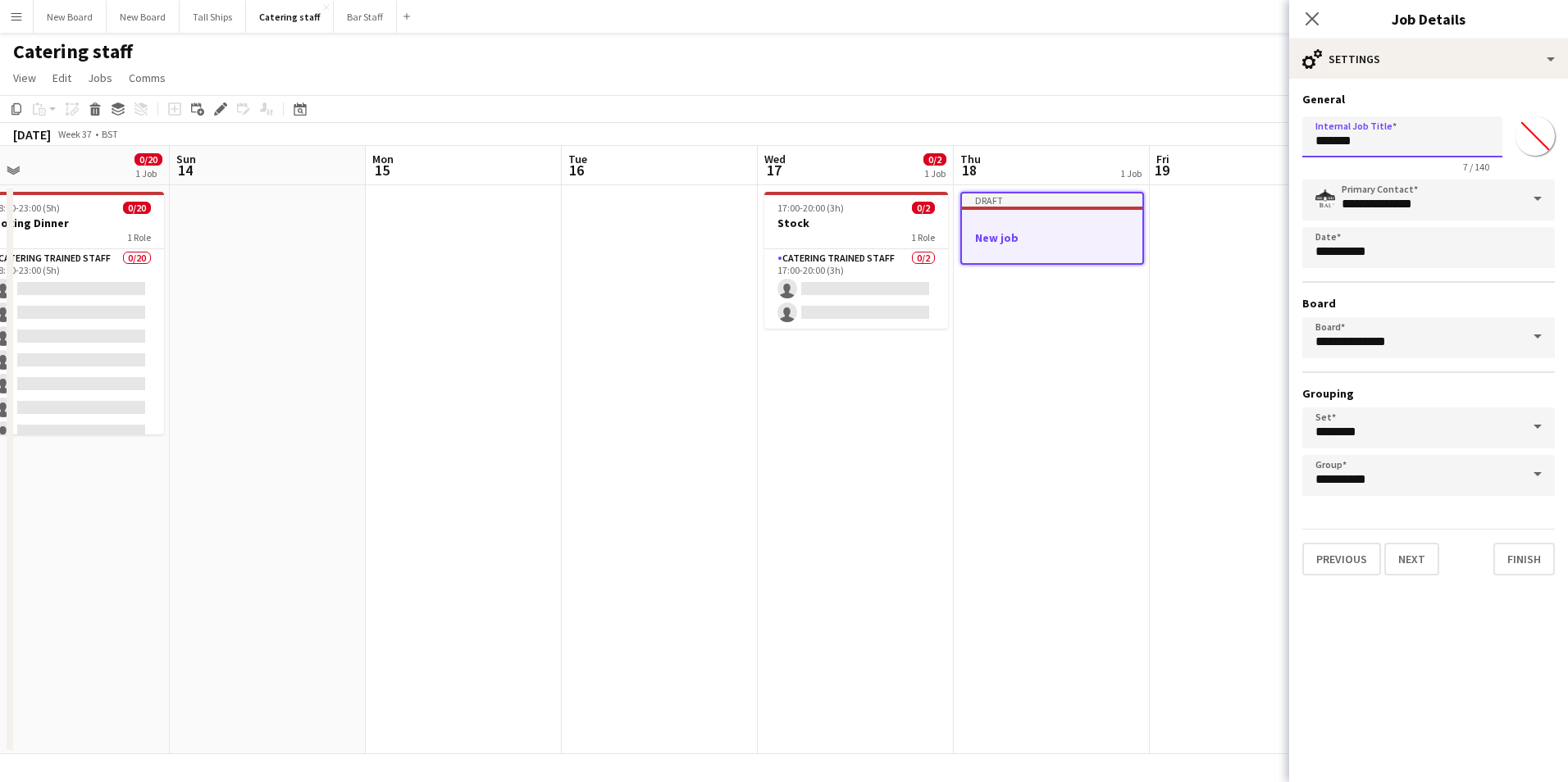
drag, startPoint x: 1372, startPoint y: 140, endPoint x: 1077, endPoint y: 143, distance: 295.0
click at [1077, 143] on body "Menu Boards Boards Boards All jobs Status Workforce Workforce My Workforce Recr…" at bounding box center [784, 391] width 1568 height 782
type input "*"
type input "*****"
click at [1418, 561] on button "Next" at bounding box center [1412, 559] width 55 height 32
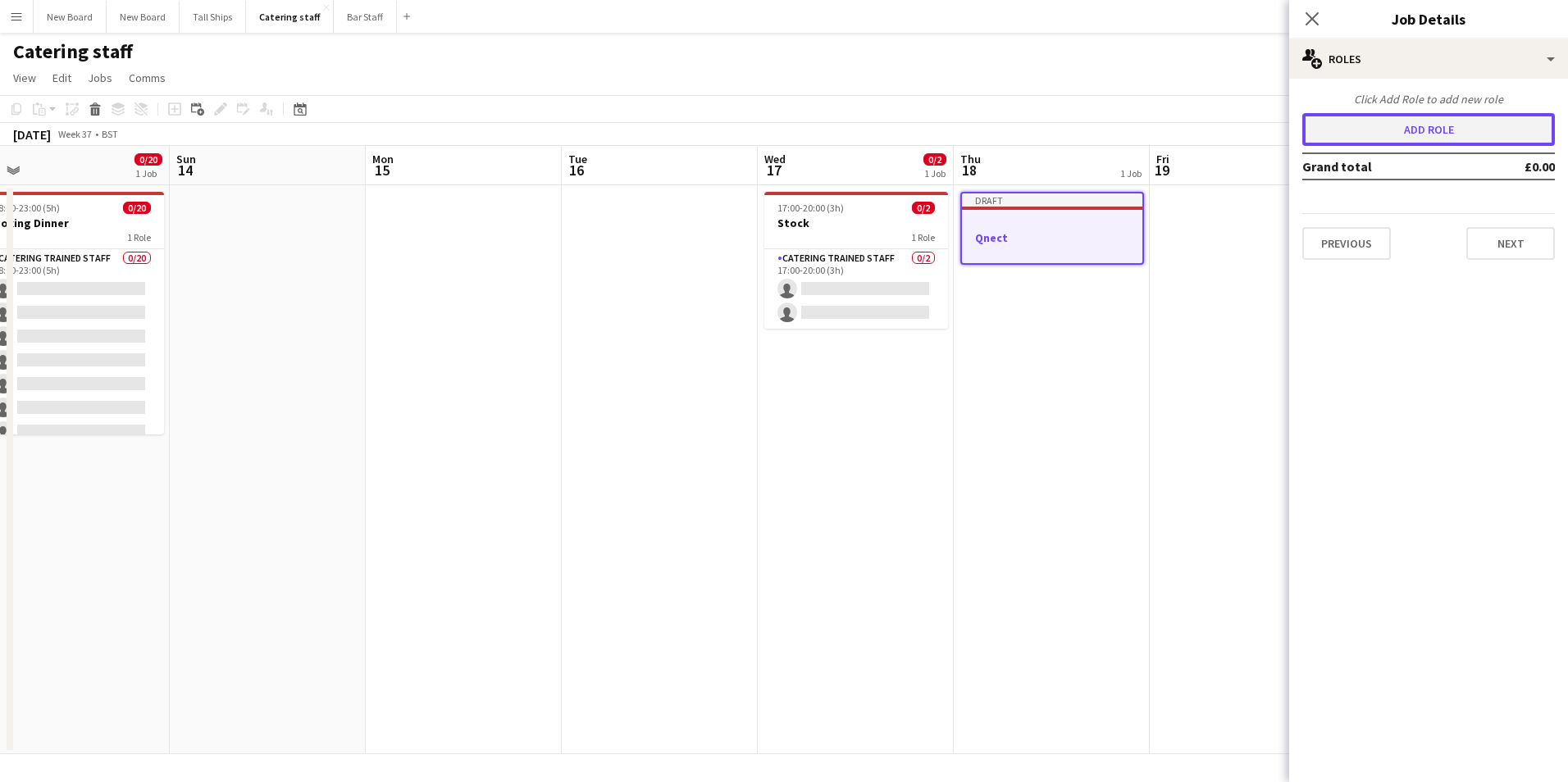
click at [1416, 129] on button "Add role" at bounding box center [1429, 130] width 253 height 32
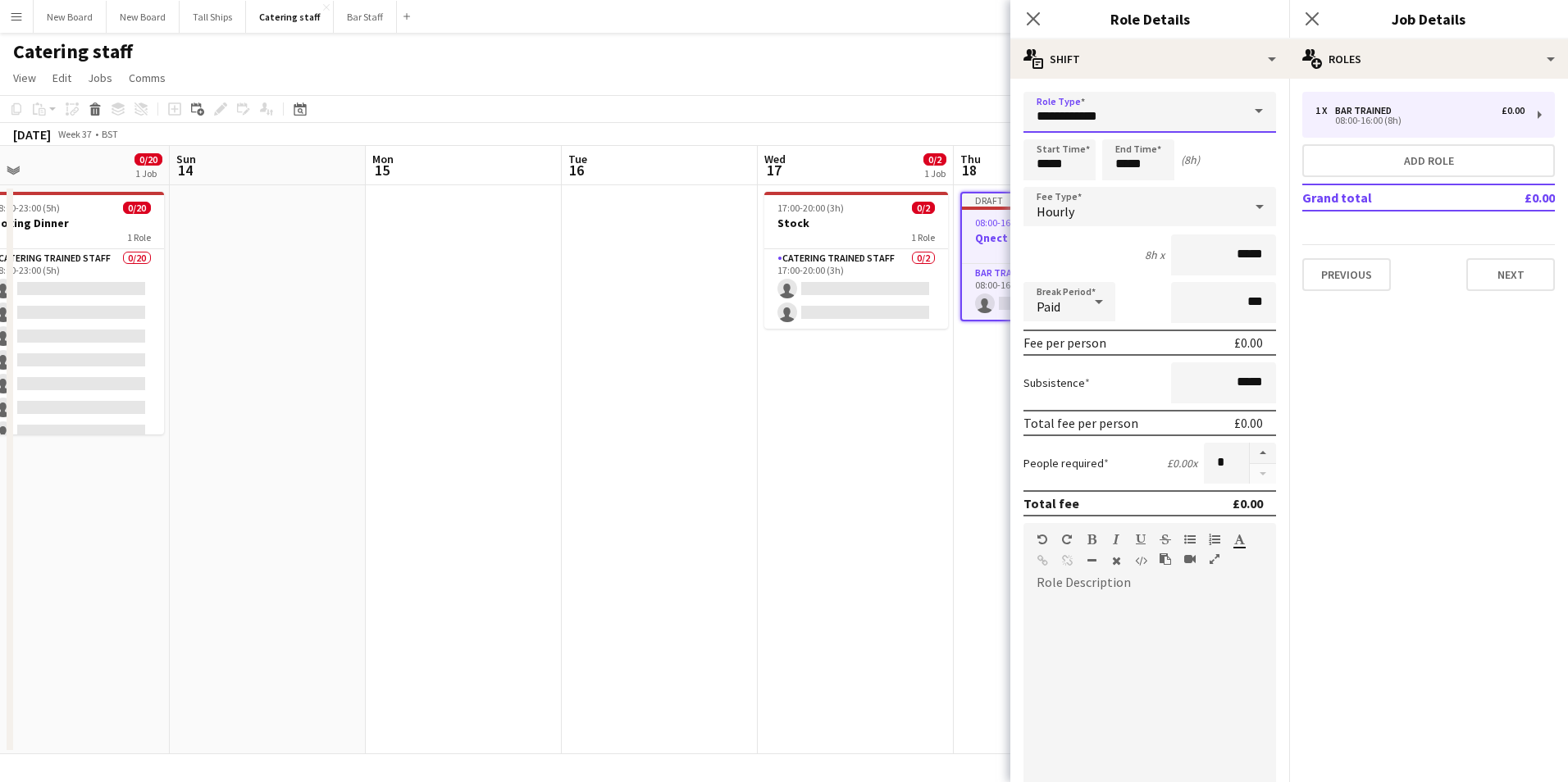
click at [1147, 116] on input "**********" at bounding box center [1150, 113] width 253 height 41
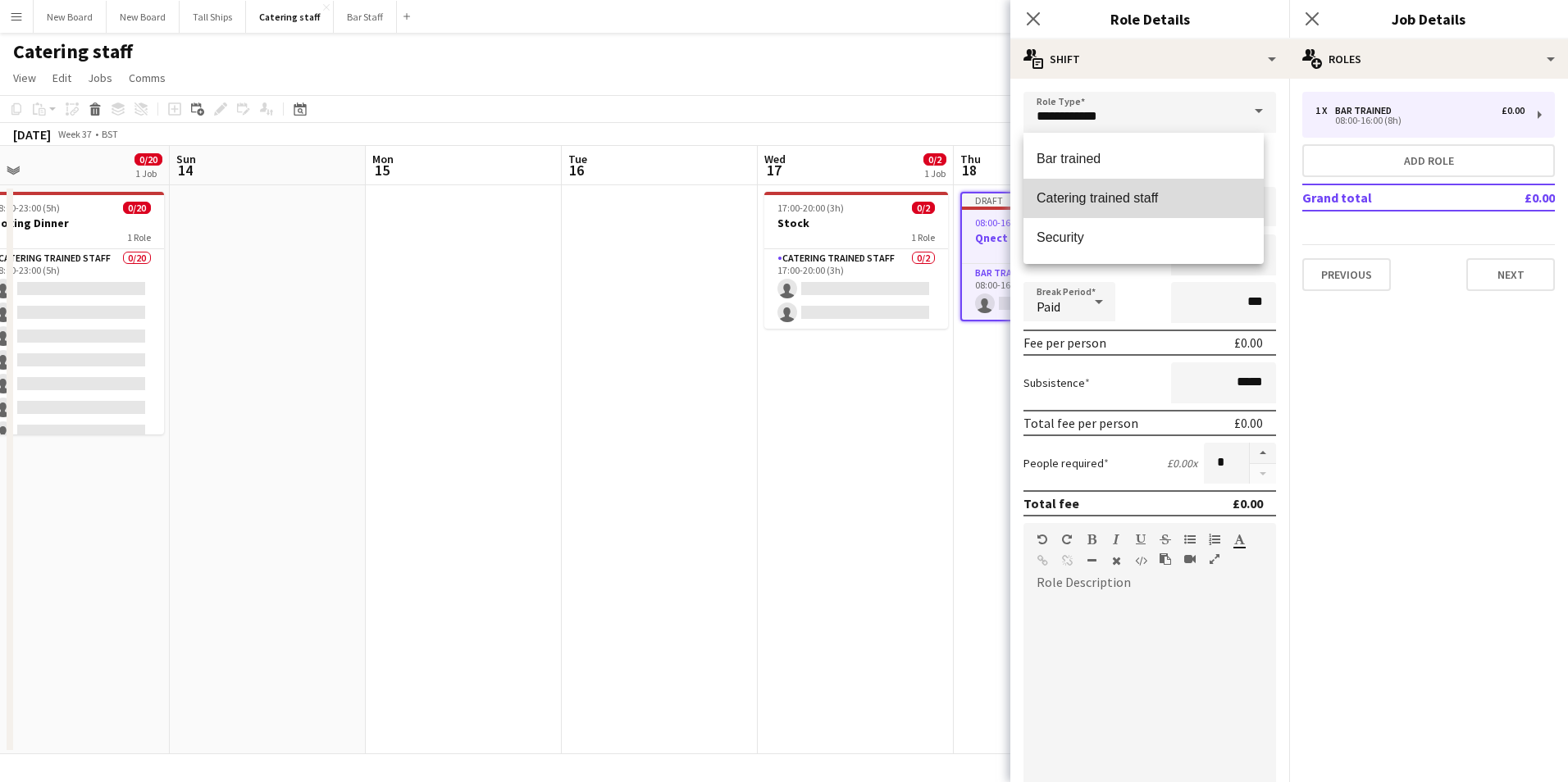
click at [1161, 197] on span "Catering trained staff" at bounding box center [1143, 198] width 214 height 15
type input "**********"
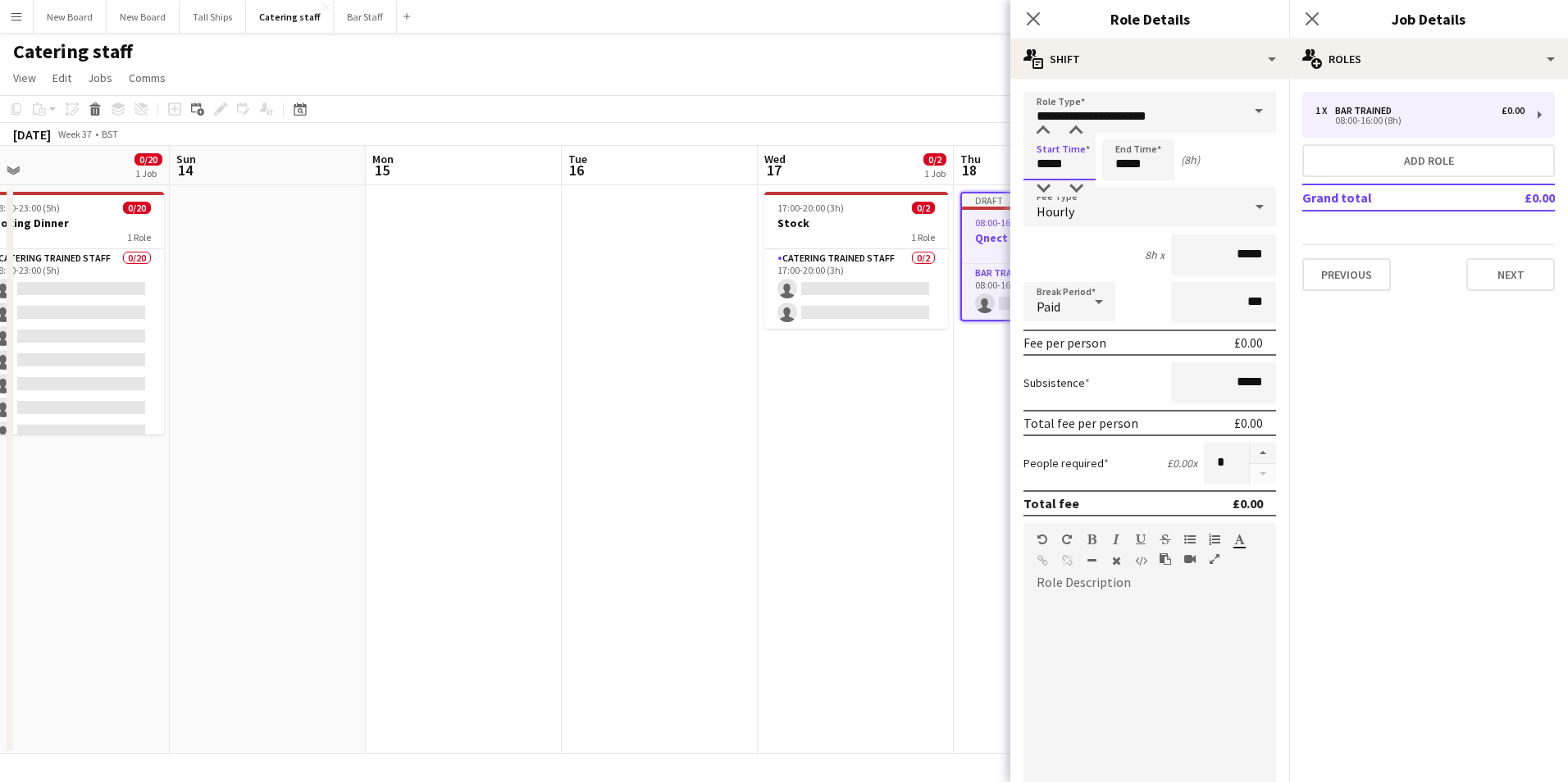
drag, startPoint x: 1083, startPoint y: 158, endPoint x: 588, endPoint y: 111, distance: 497.2
click at [589, 111] on body "Menu Boards Boards Boards All jobs Status Workforce Workforce My Workforce Recr…" at bounding box center [784, 391] width 1568 height 782
type input "*****"
drag, startPoint x: 1221, startPoint y: 466, endPoint x: 931, endPoint y: 423, distance: 293.2
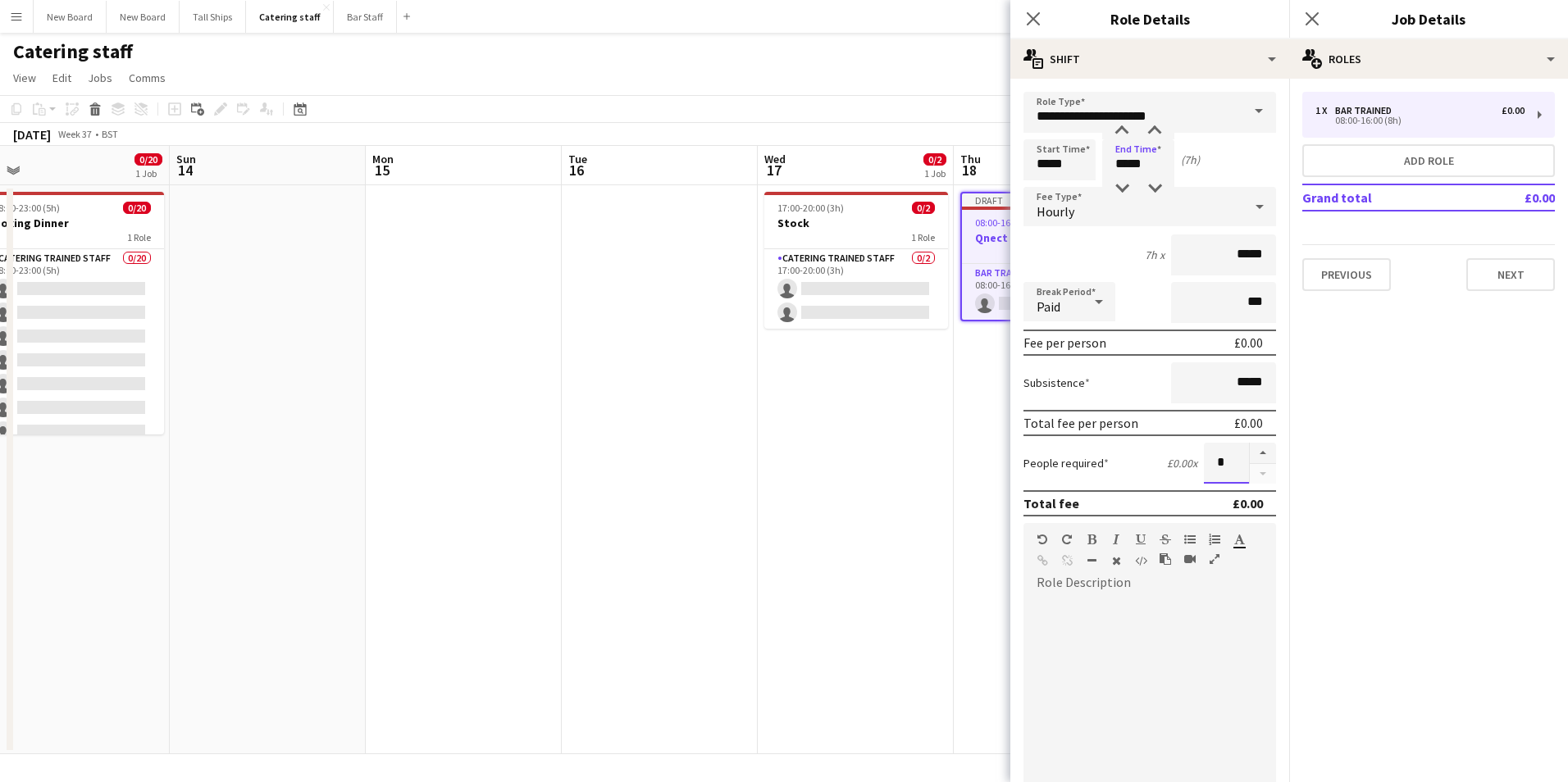
click at [931, 423] on body "Menu Boards Boards Boards All jobs Status Workforce Workforce My Workforce Recr…" at bounding box center [784, 391] width 1568 height 782
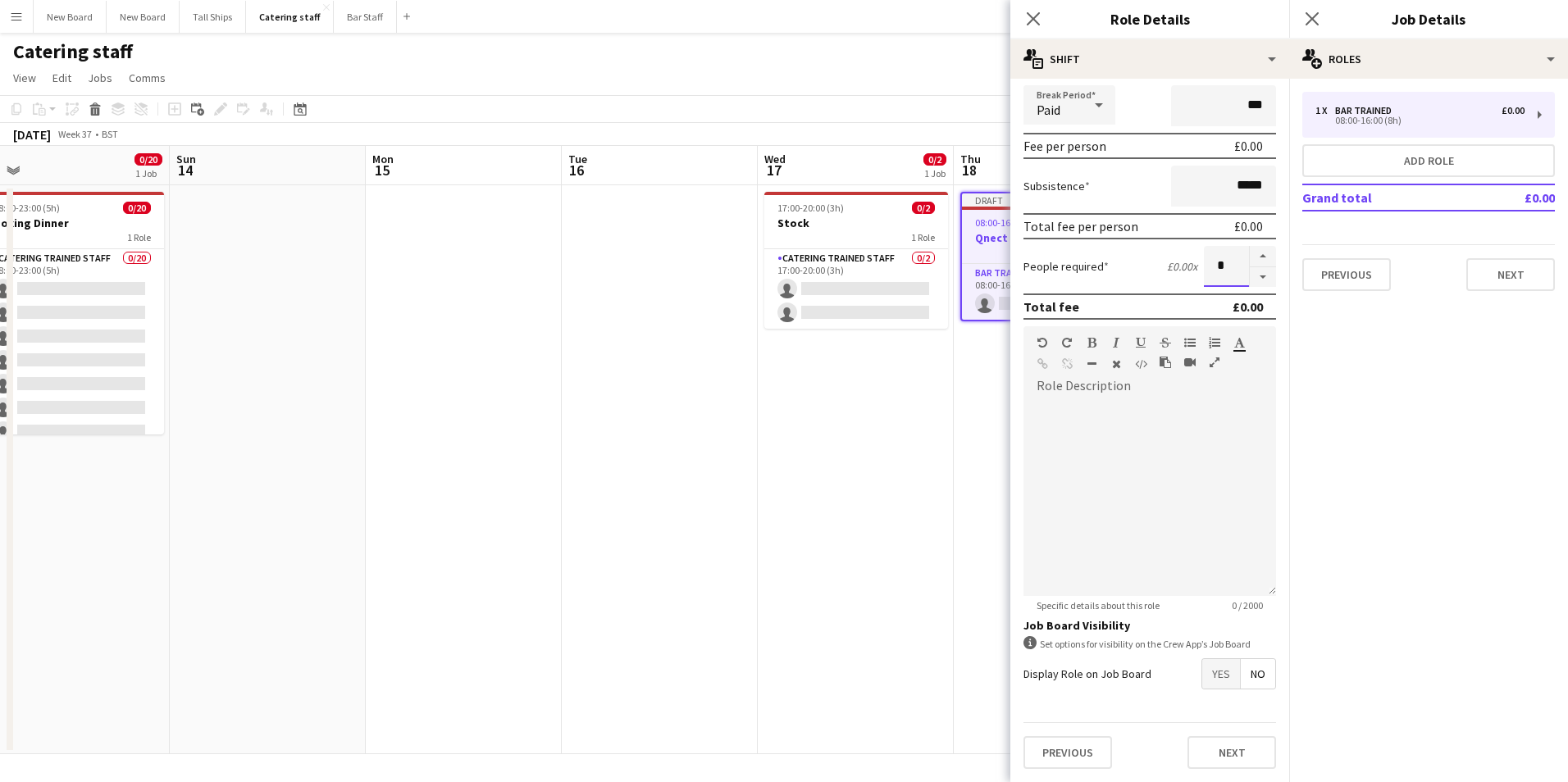
type input "*"
drag, startPoint x: 1219, startPoint y: 679, endPoint x: 1232, endPoint y: 675, distance: 13.6
click at [1219, 679] on span "Yes" at bounding box center [1222, 674] width 38 height 30
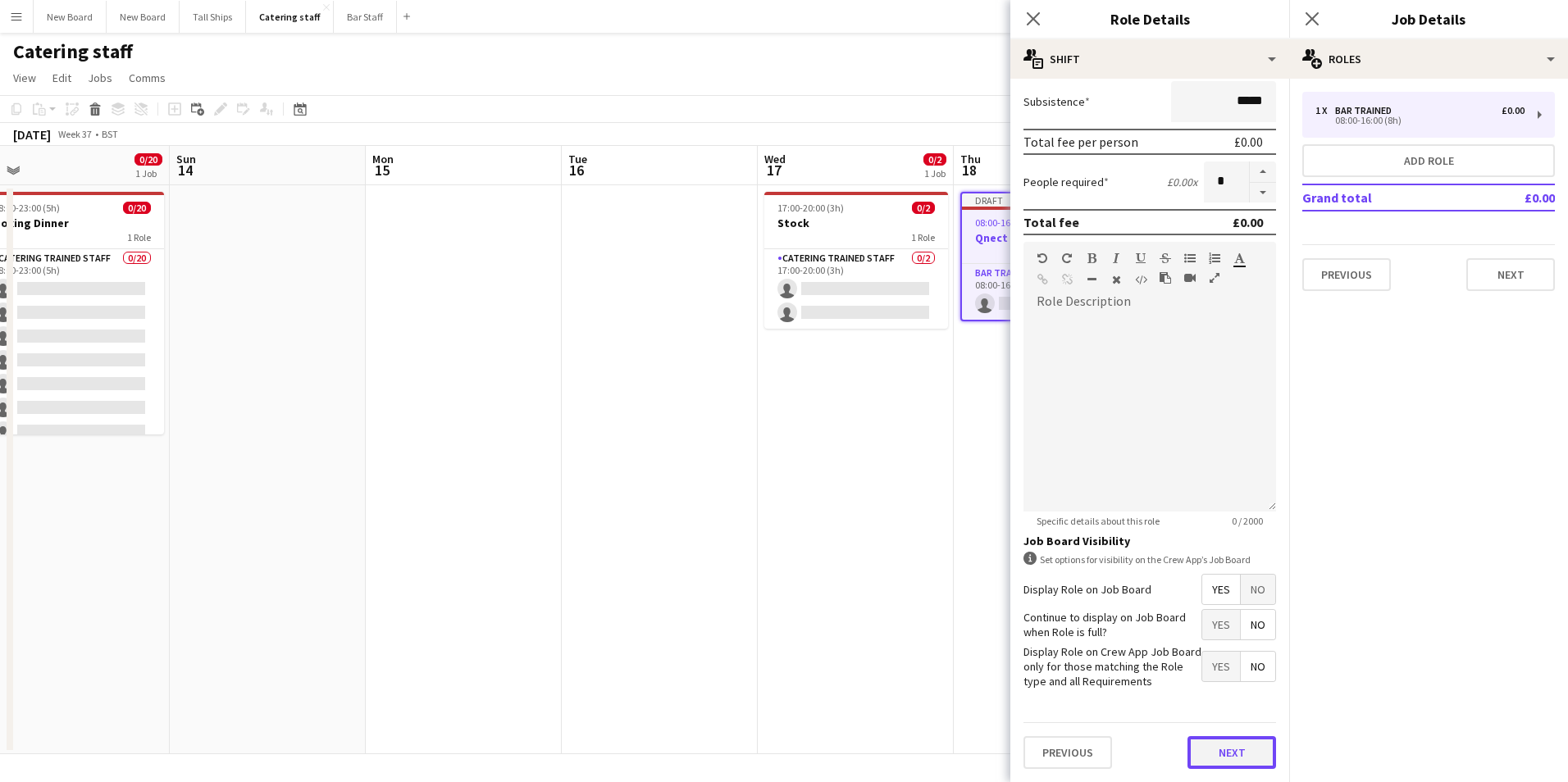
click at [1240, 760] on button "Next" at bounding box center [1232, 752] width 89 height 32
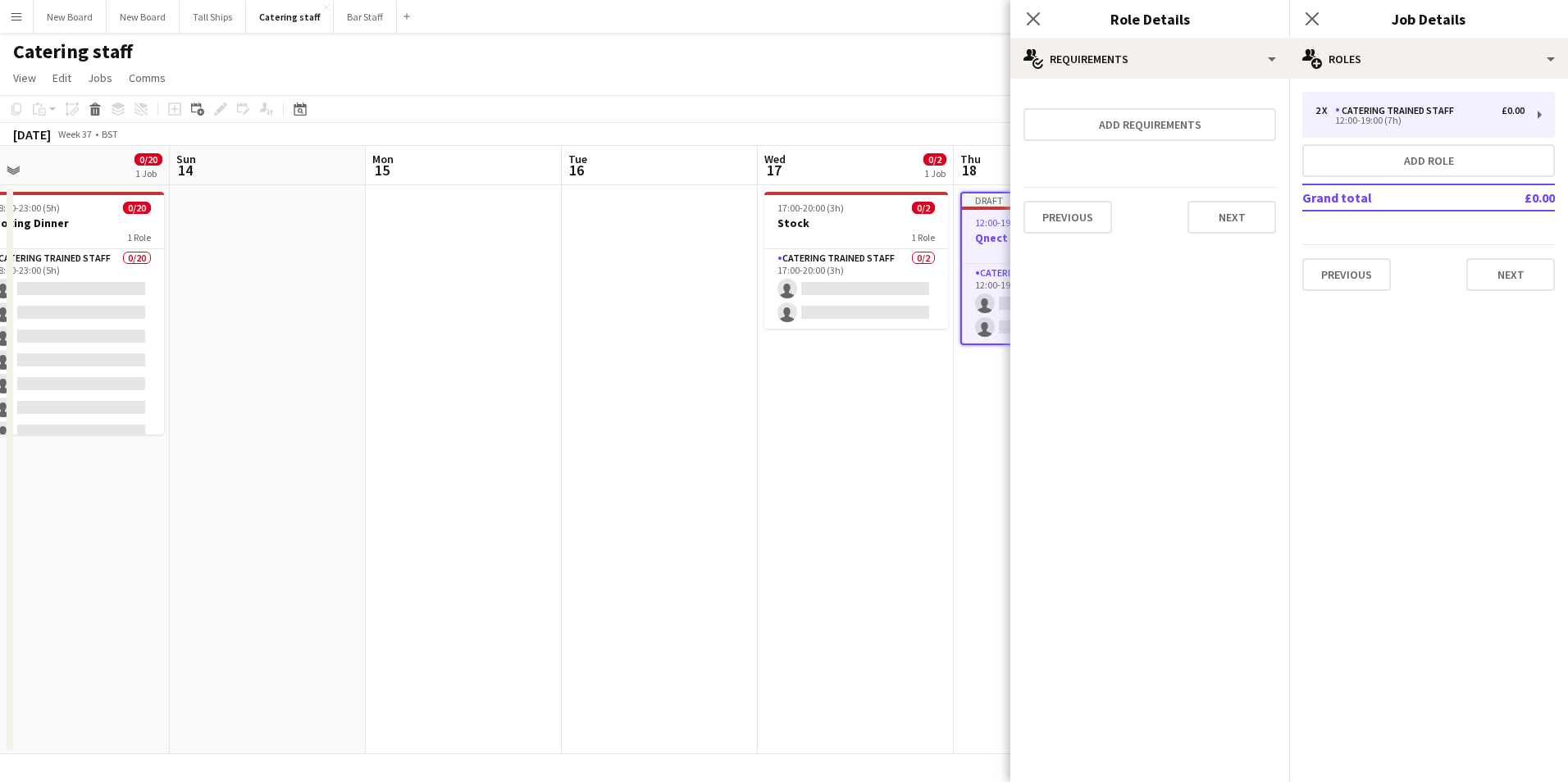
scroll to position [0, 0]
click at [1518, 270] on button "Next" at bounding box center [1511, 275] width 89 height 32
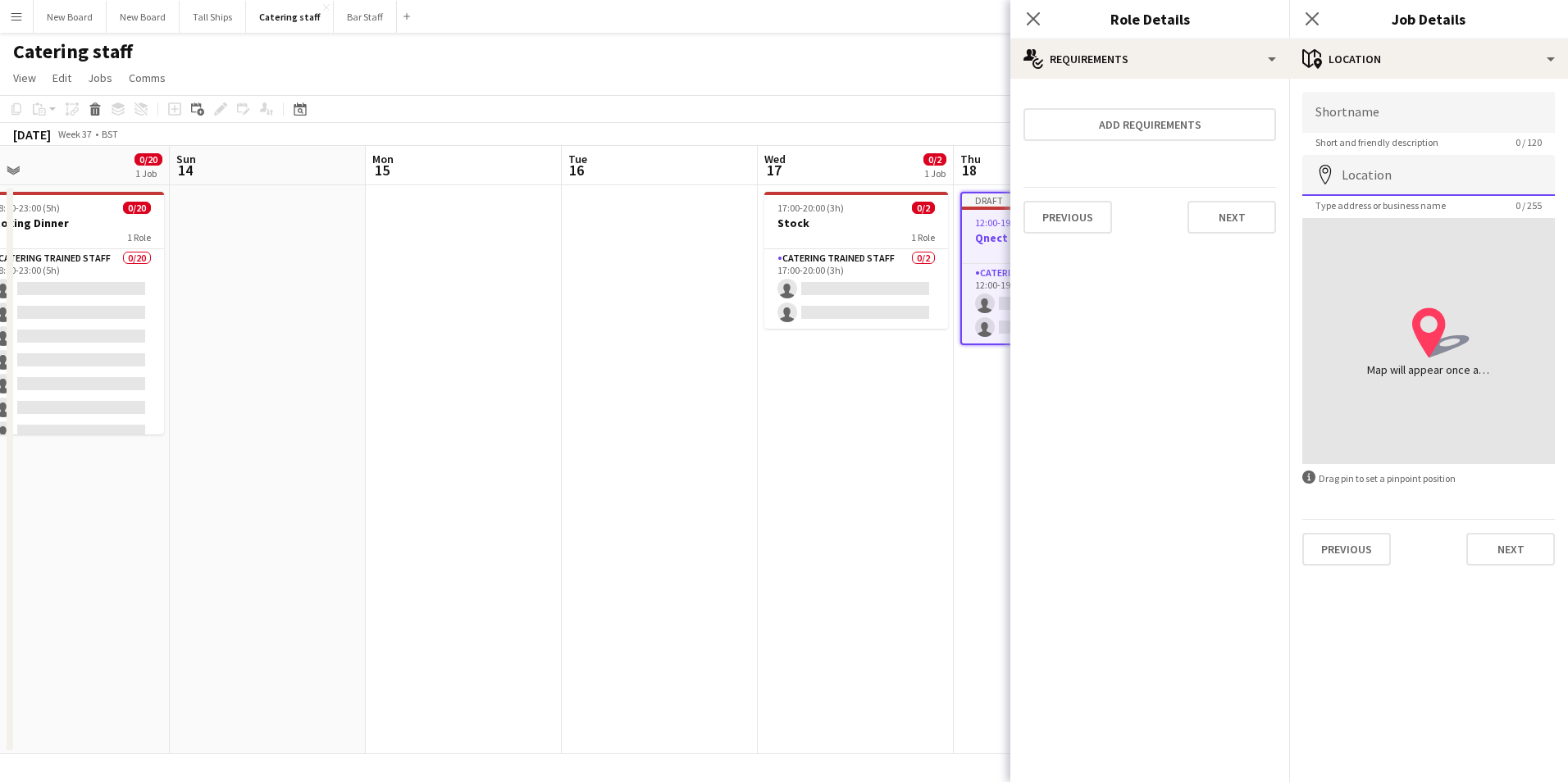
click at [1403, 181] on input "Location" at bounding box center [1429, 176] width 253 height 41
type input "**********"
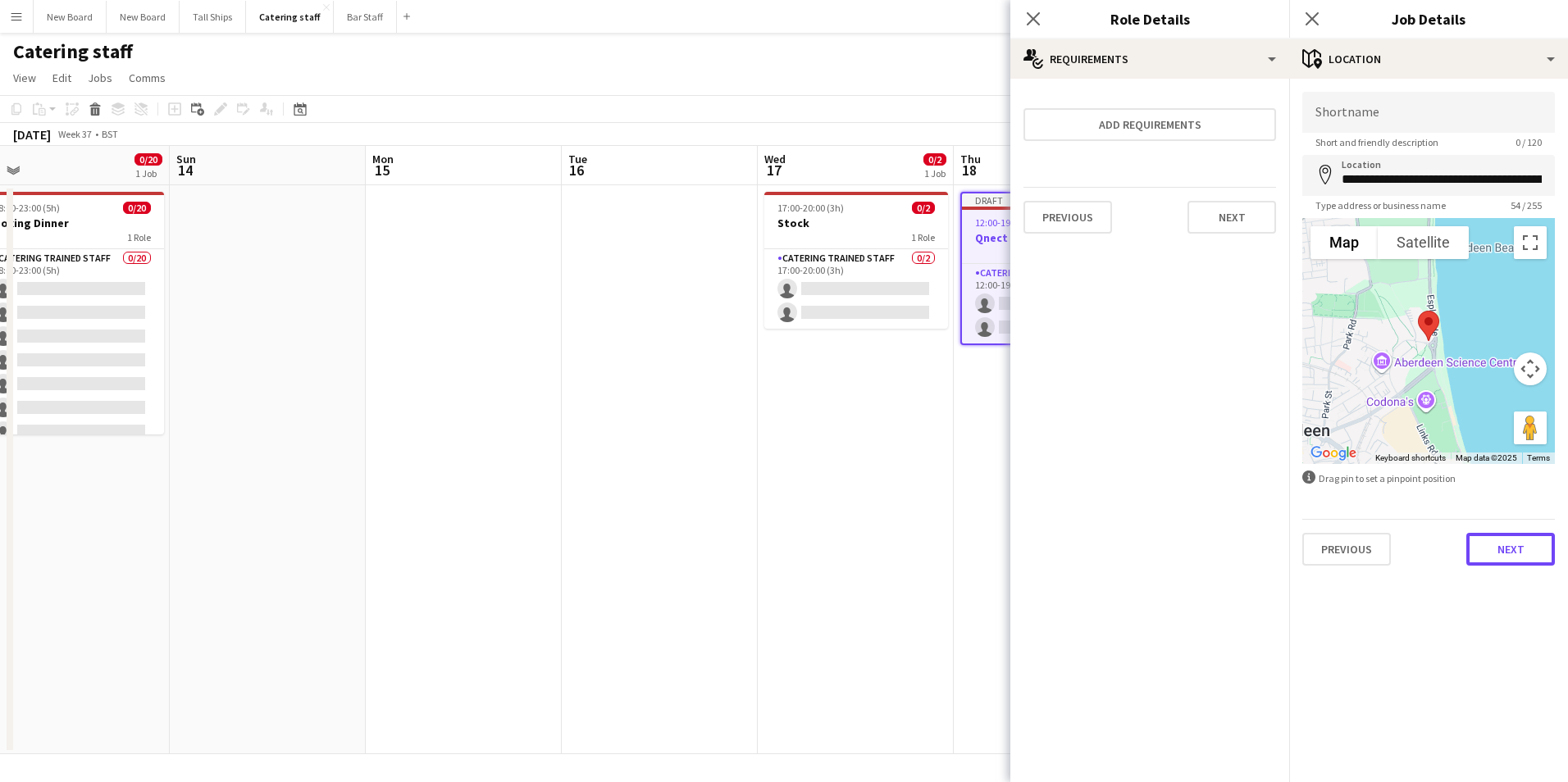
click at [1537, 557] on button "Next" at bounding box center [1511, 549] width 89 height 32
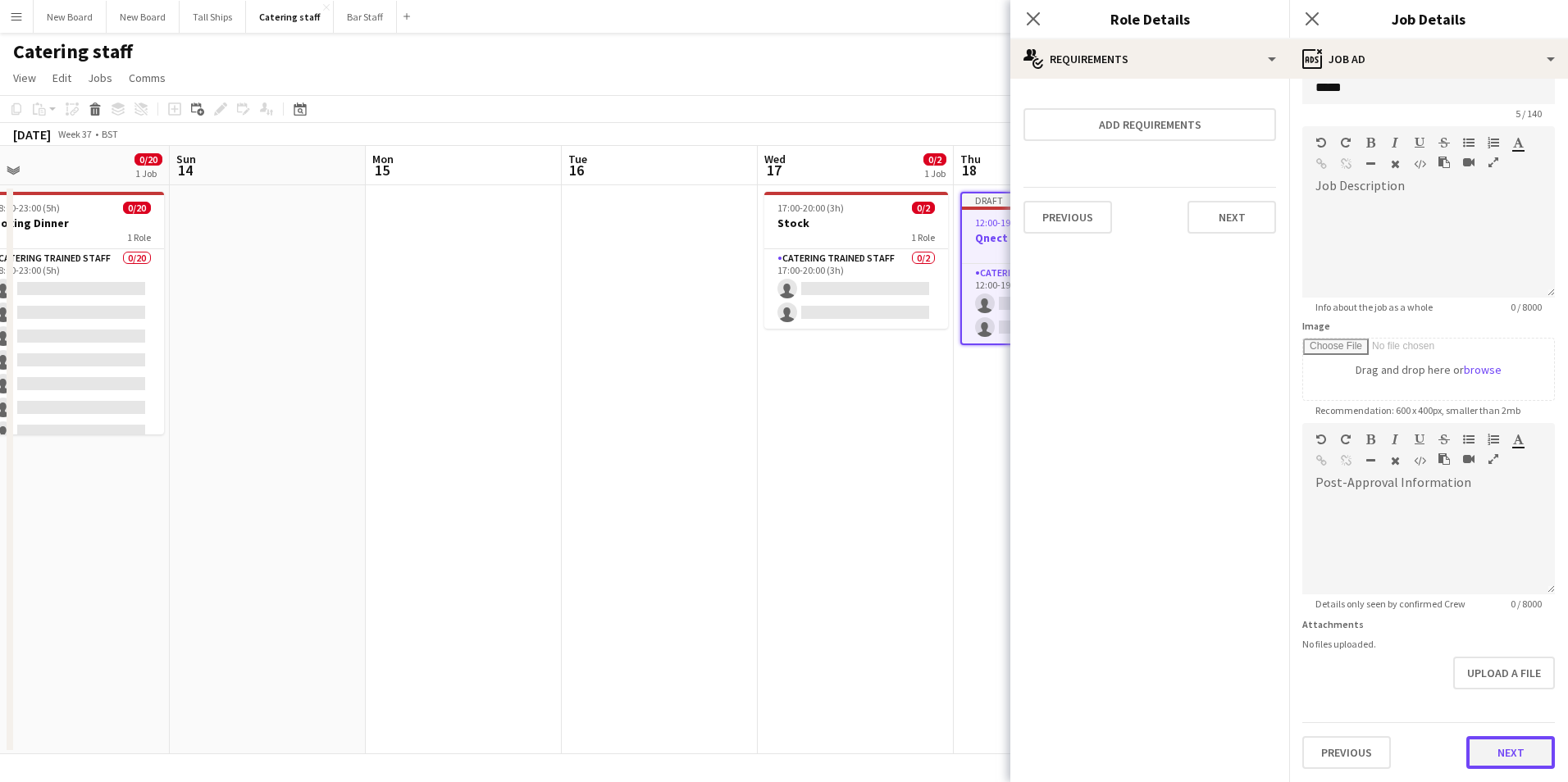
click at [1501, 703] on form "Headline ***** 5 / 140 Job Description default Heading 1 Heading 2 Heading 3 He…" at bounding box center [1429, 416] width 279 height 706
click at [1513, 751] on button "Next" at bounding box center [1511, 752] width 89 height 32
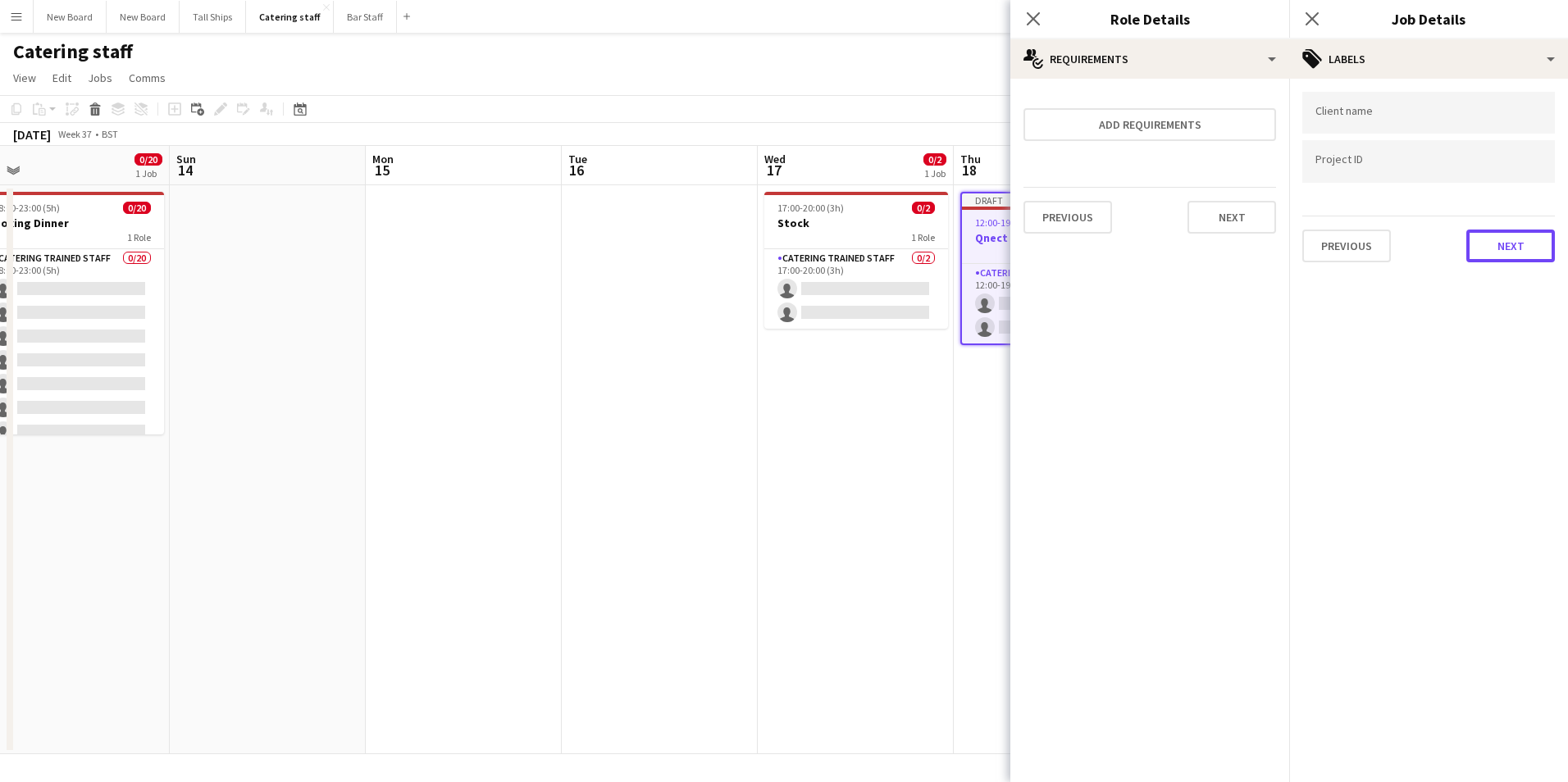
click at [1524, 237] on button "Next" at bounding box center [1511, 246] width 89 height 32
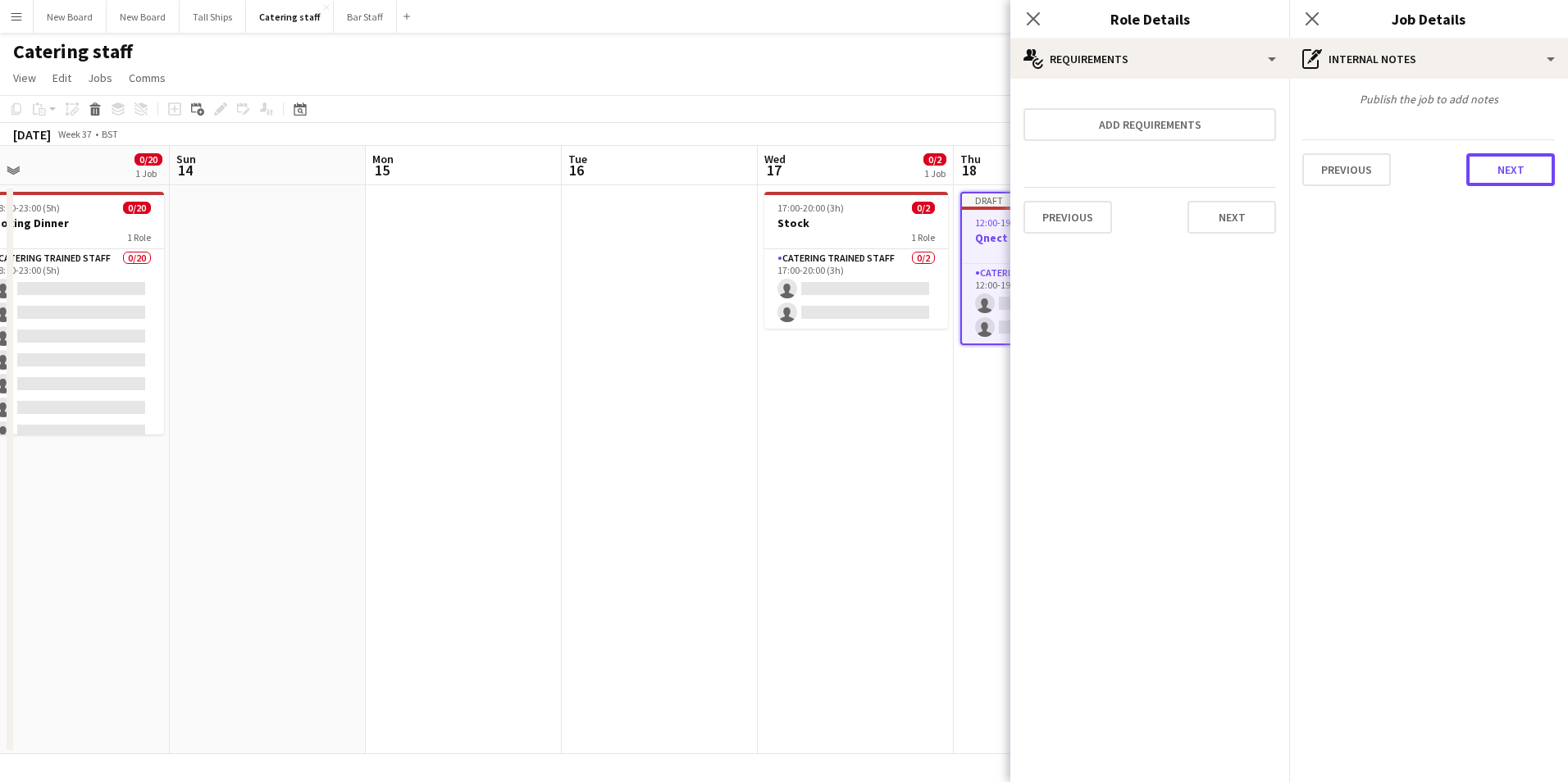
click at [1530, 170] on button "Next" at bounding box center [1511, 170] width 89 height 32
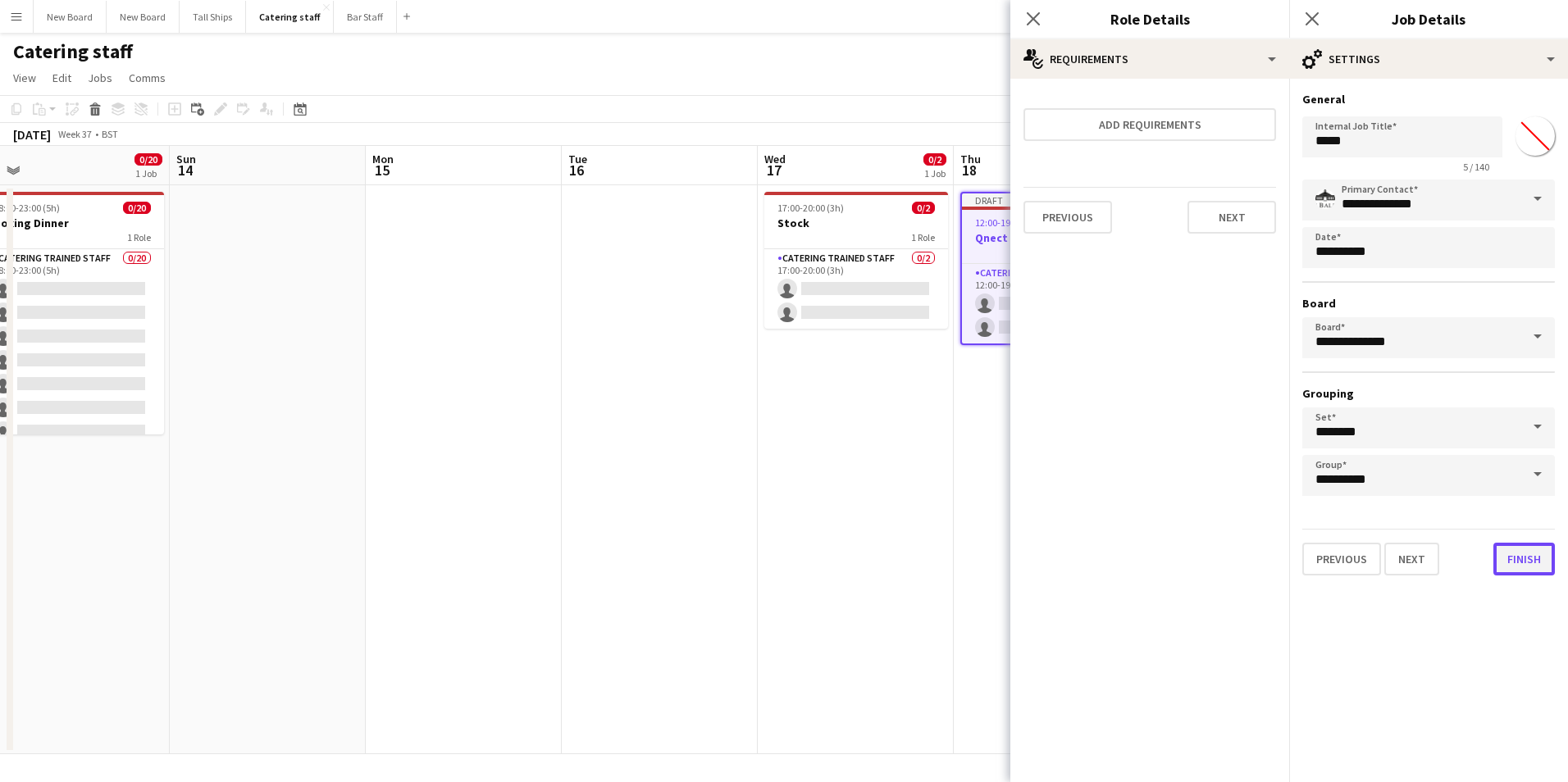
click at [1525, 554] on button "Finish" at bounding box center [1524, 559] width 61 height 32
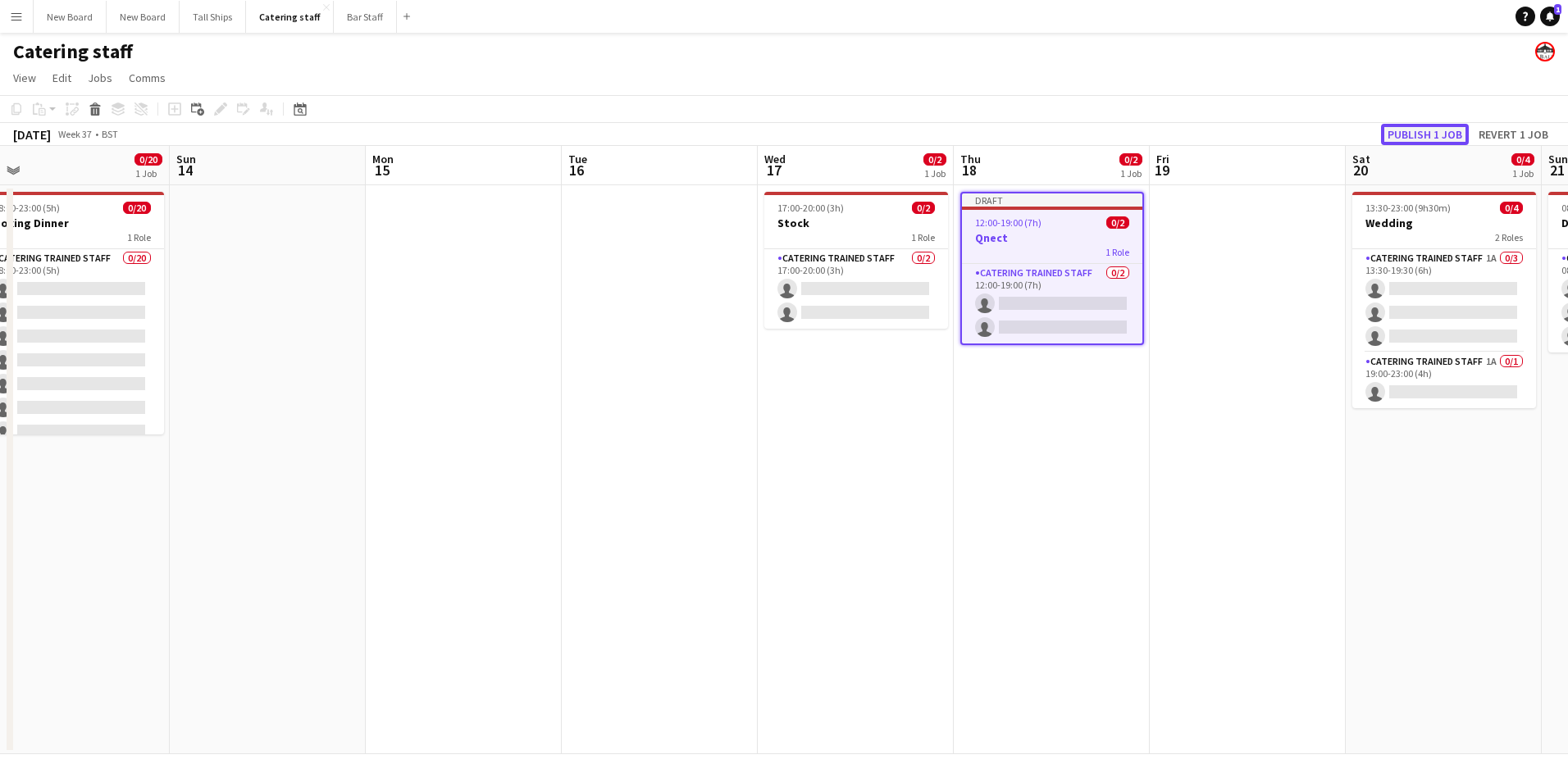
click at [1444, 132] on button "Publish 1 job" at bounding box center [1425, 134] width 88 height 21
